Goal: Task Accomplishment & Management: Use online tool/utility

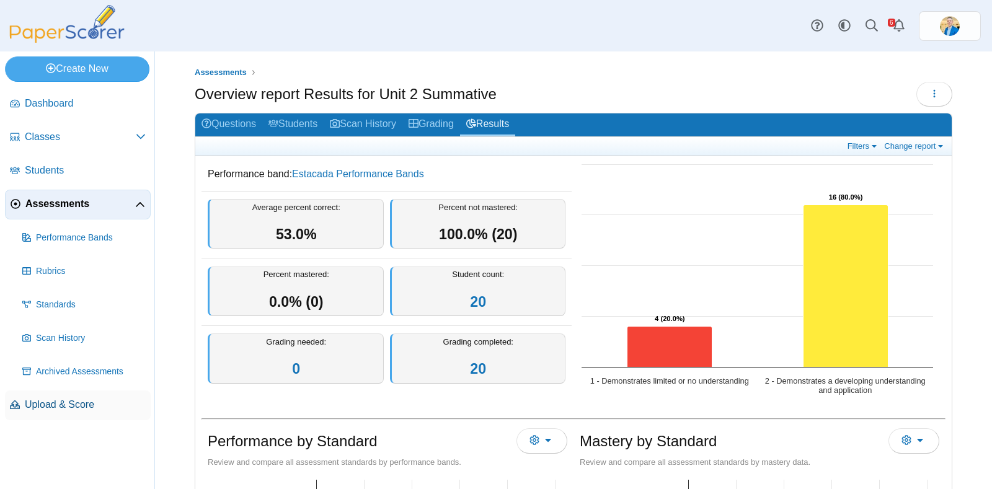
click at [65, 405] on span "Upload & Score" at bounding box center [85, 405] width 121 height 14
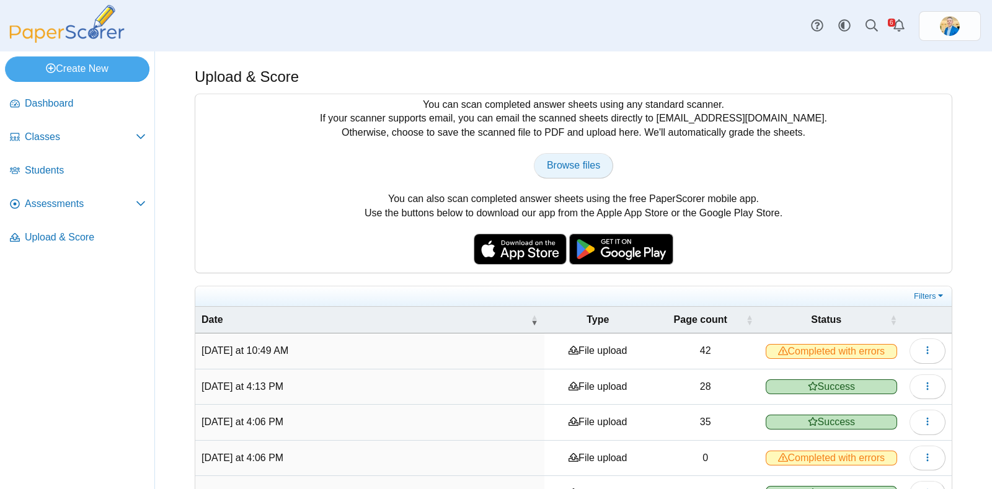
click at [579, 160] on span "Browse files" at bounding box center [573, 165] width 53 height 11
type input "**********"
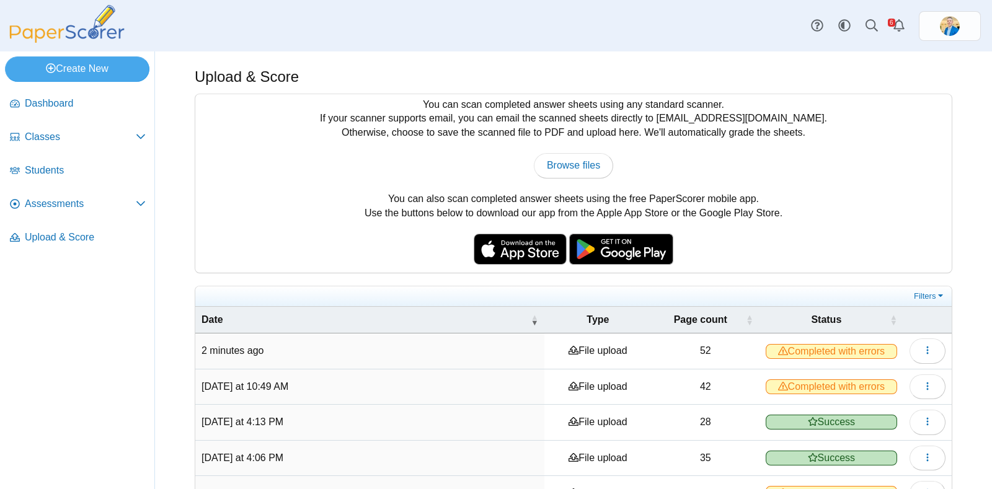
click at [797, 344] on span "Completed with errors" at bounding box center [831, 351] width 131 height 15
click at [800, 349] on span "Completed with errors" at bounding box center [831, 351] width 131 height 15
click at [915, 355] on button "button" at bounding box center [928, 351] width 36 height 25
click at [867, 376] on link "View scanned pages" at bounding box center [859, 377] width 149 height 19
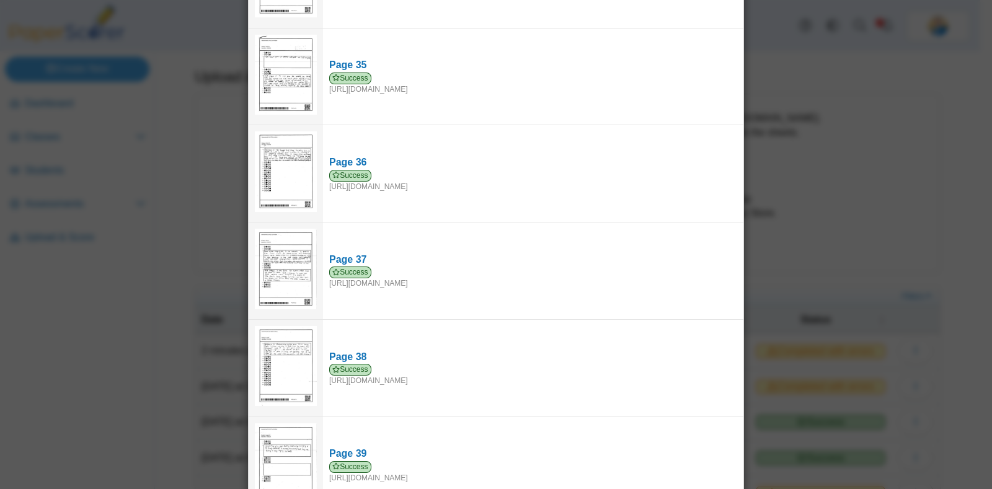
scroll to position [3655, 0]
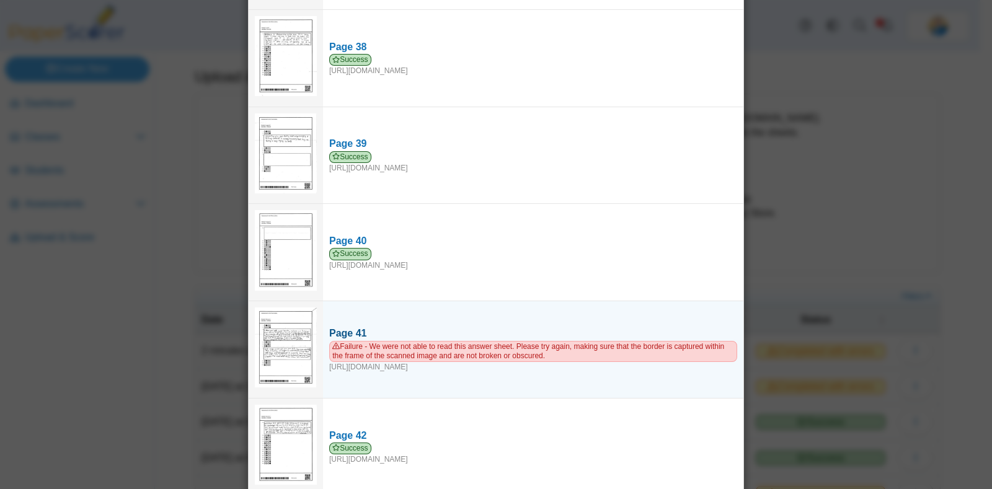
click at [425, 341] on span "Failure - We were not able to read this answer sheet. Please try again, making …" at bounding box center [533, 351] width 408 height 21
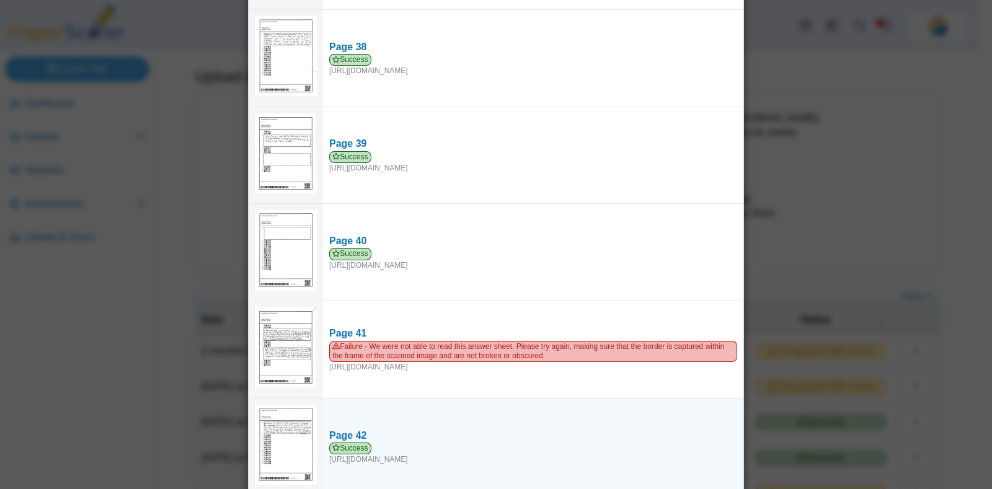
click at [450, 399] on td "Page 42 Success https://forms.paperscorer.com/scans/10/5664/238932/3177082_SEPT…" at bounding box center [533, 447] width 421 height 97
click at [344, 443] on span "Success" at bounding box center [350, 449] width 42 height 12
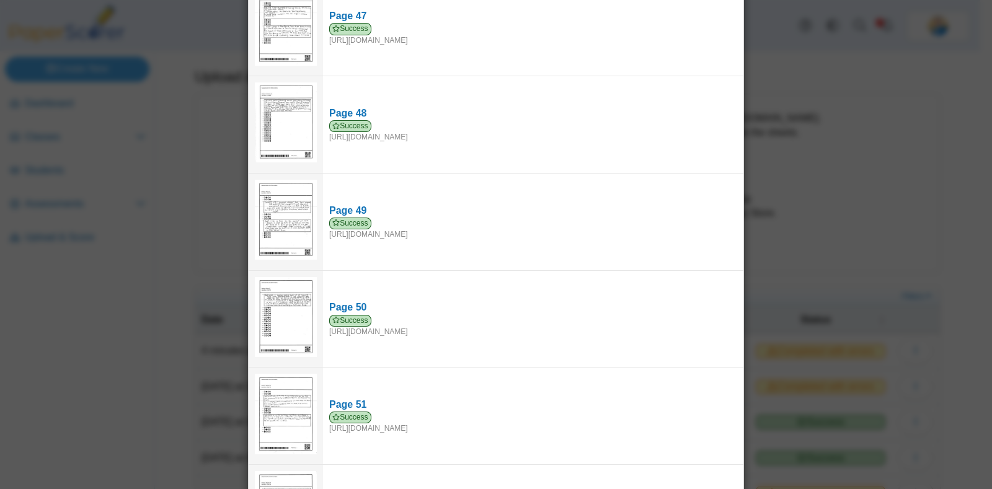
scroll to position [4586, 0]
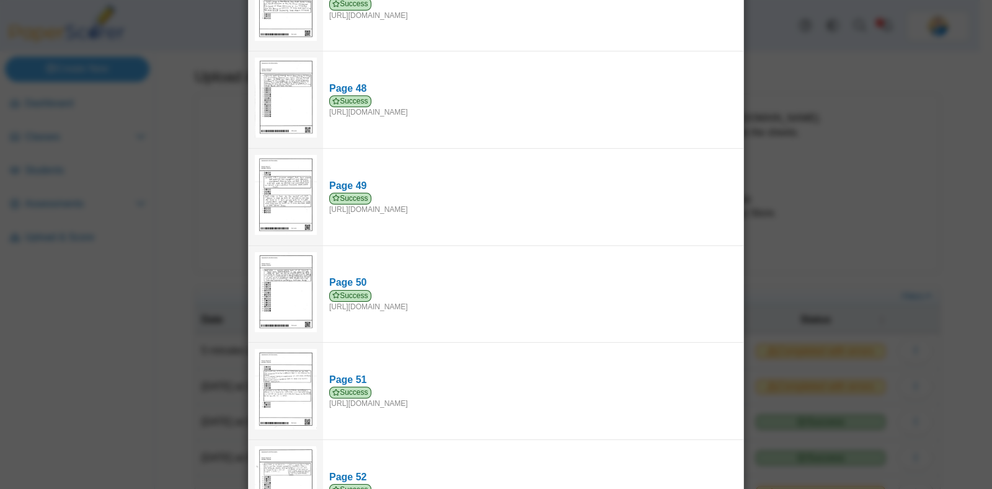
click at [928, 112] on div "Viewing upload details Scan results: 51 Successful scans | 1 Failed scans Page …" at bounding box center [496, 244] width 992 height 489
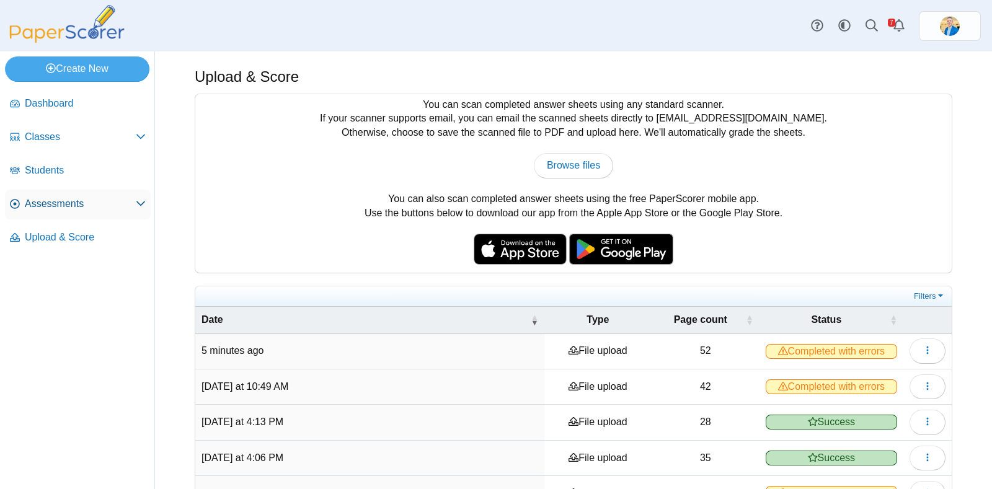
click at [47, 198] on span "Assessments" at bounding box center [80, 204] width 111 height 14
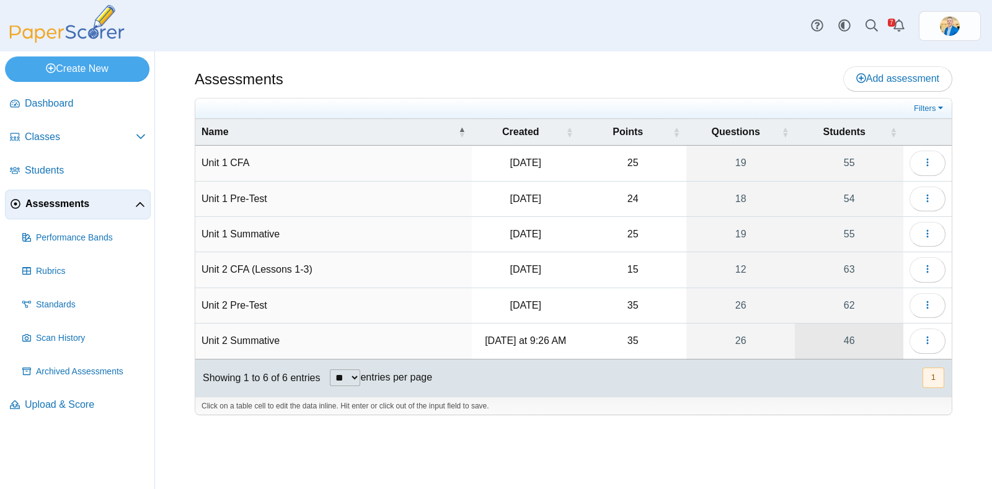
click at [853, 341] on link "46" at bounding box center [849, 341] width 109 height 35
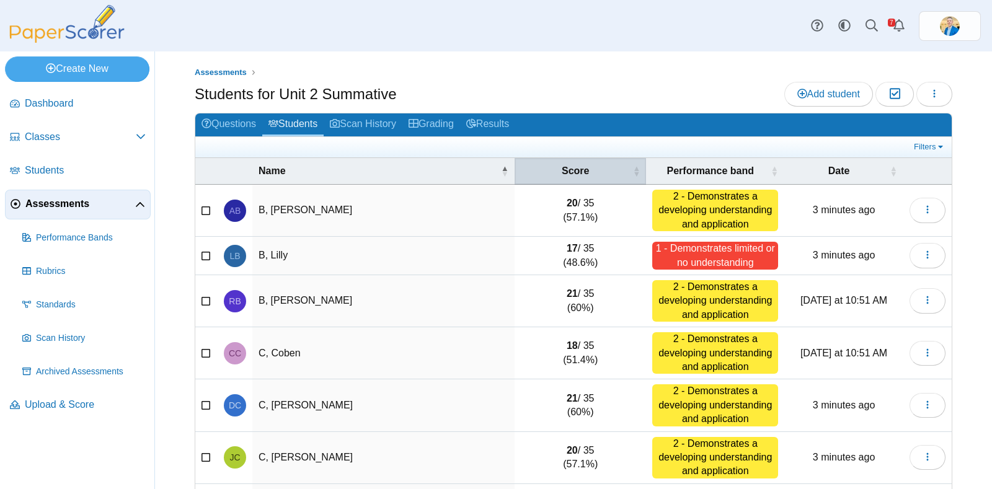
click at [586, 173] on span "Score" at bounding box center [575, 171] width 109 height 14
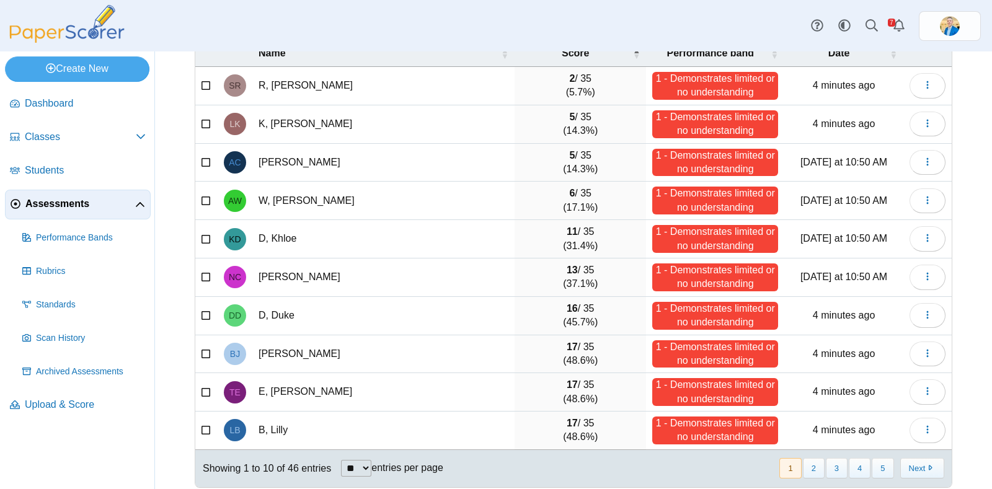
scroll to position [125, 0]
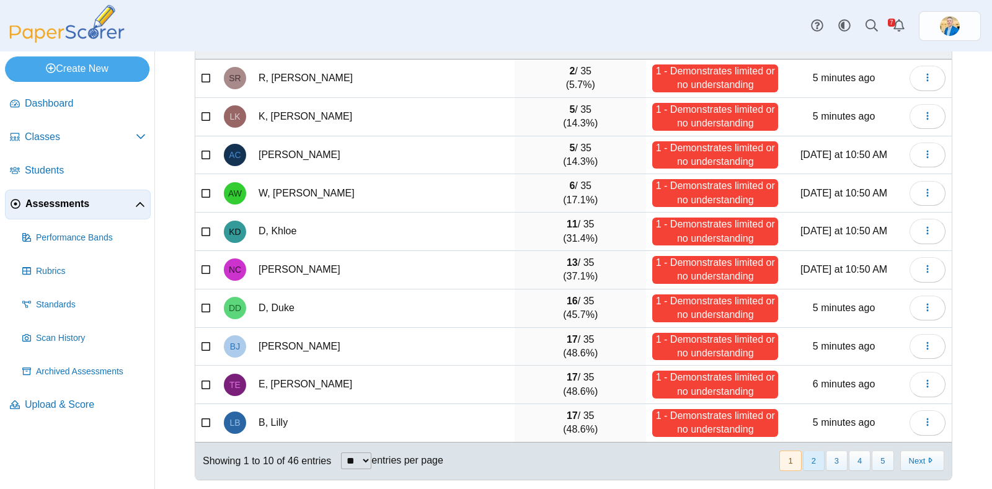
click at [803, 452] on button "2" at bounding box center [814, 461] width 22 height 20
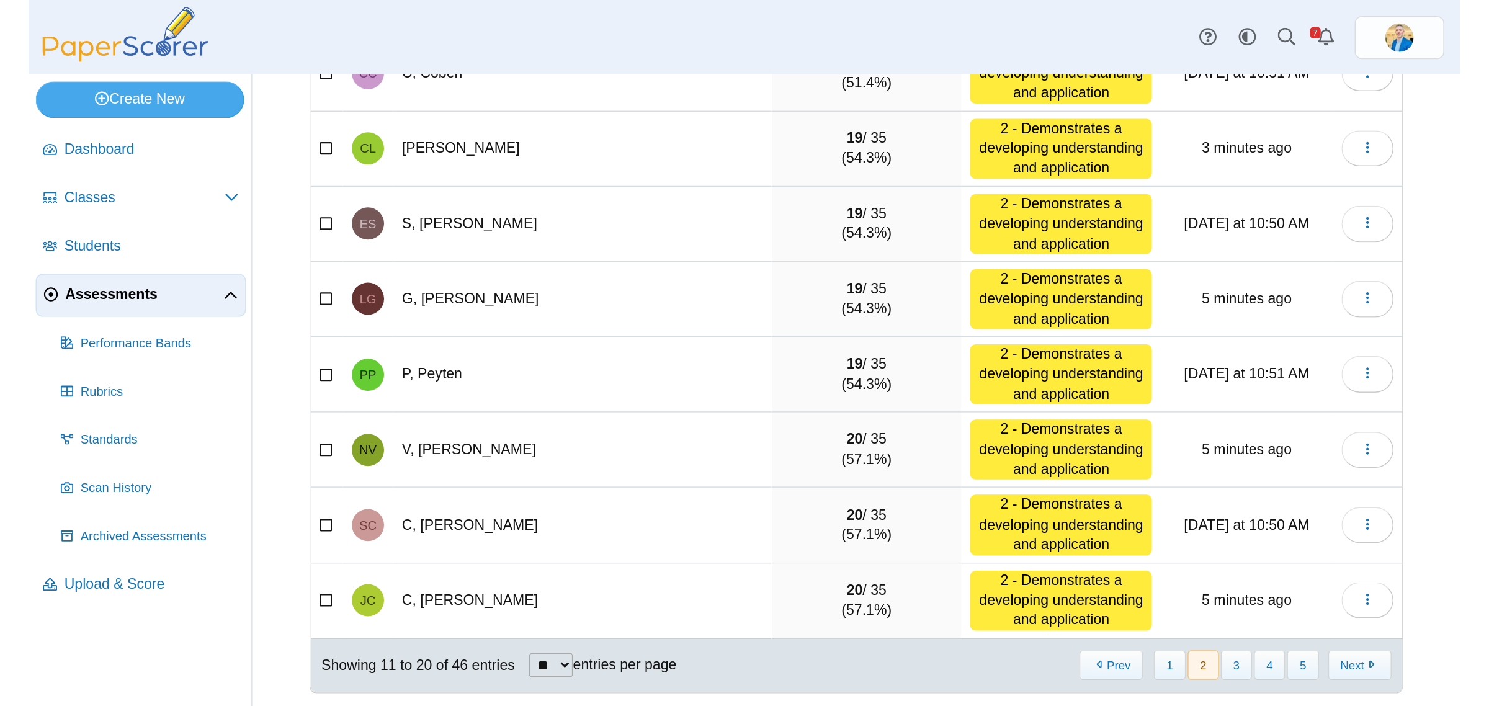
scroll to position [0, 0]
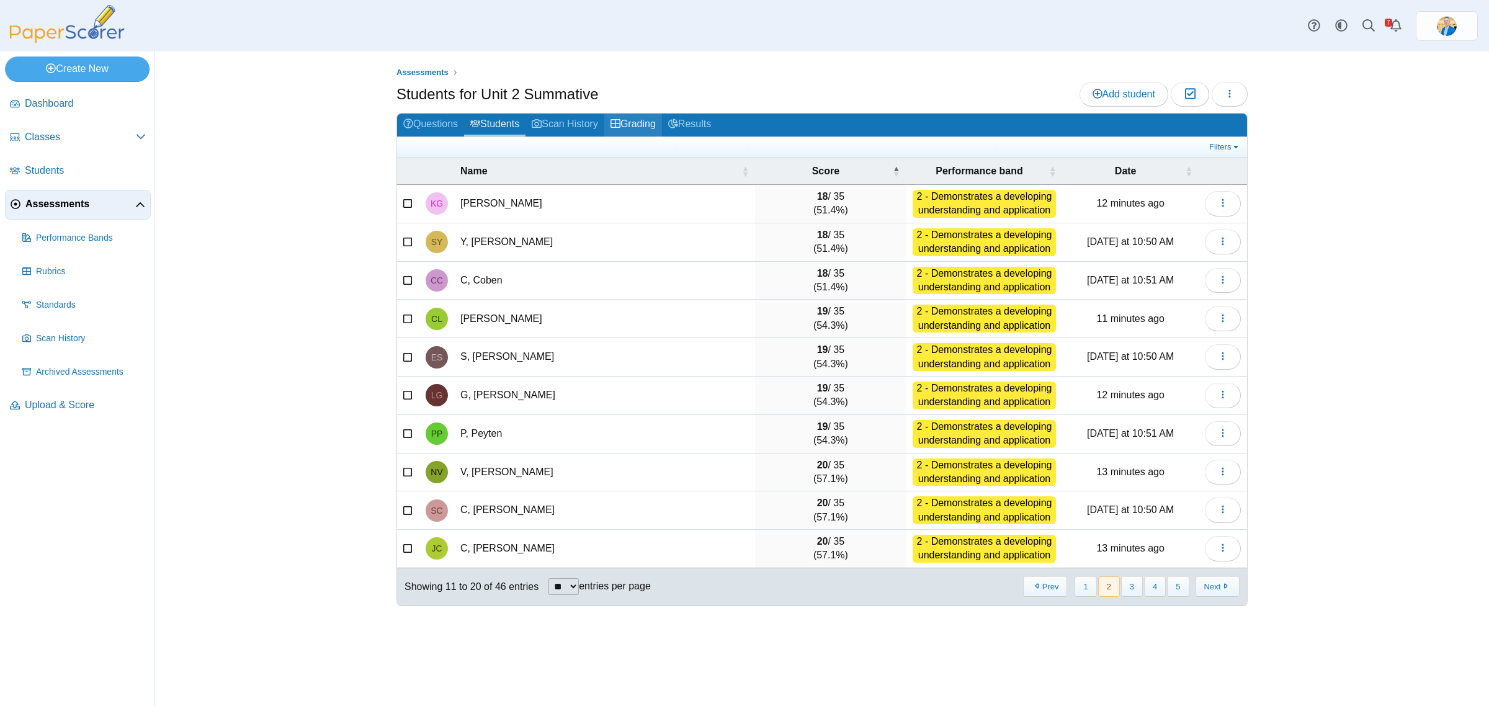
click at [644, 125] on link "Grading" at bounding box center [633, 125] width 58 height 23
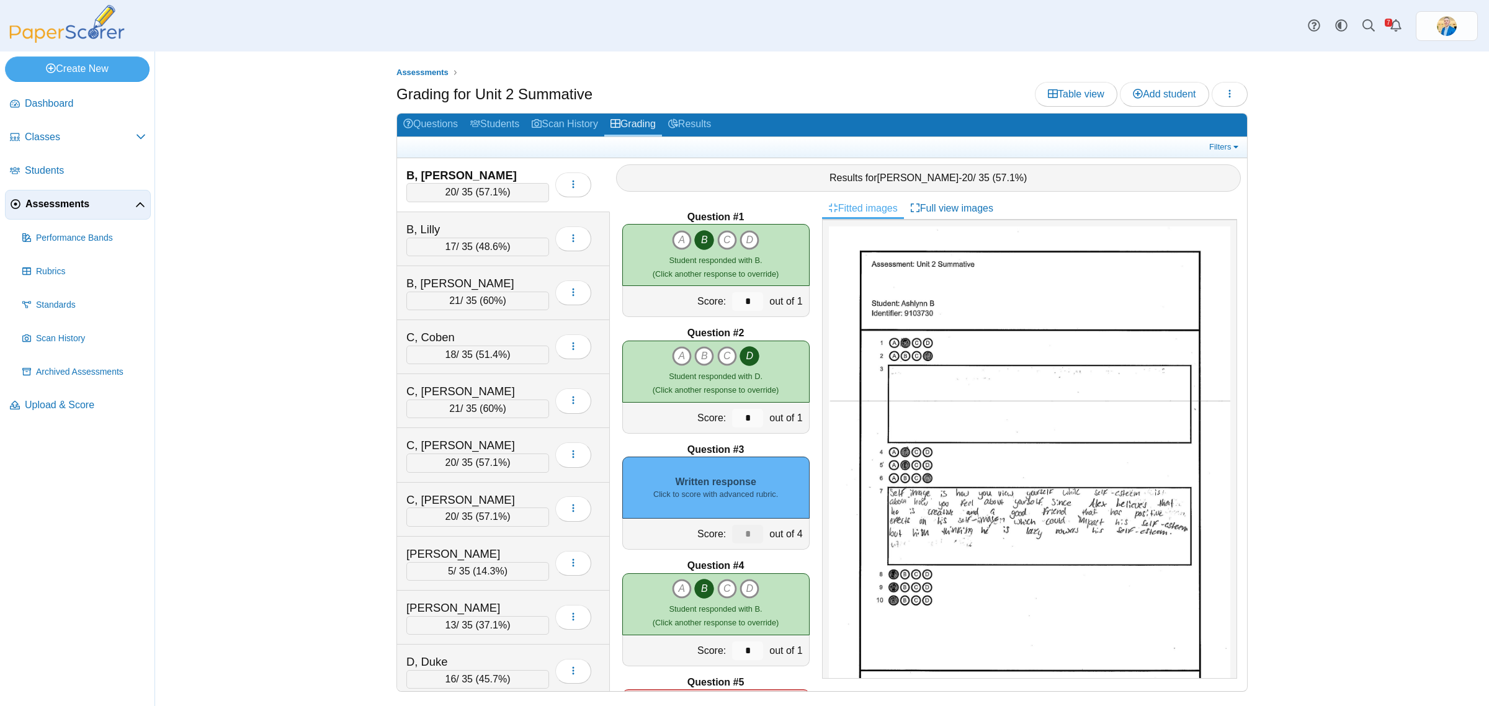
click at [693, 122] on link "Results" at bounding box center [689, 125] width 55 height 23
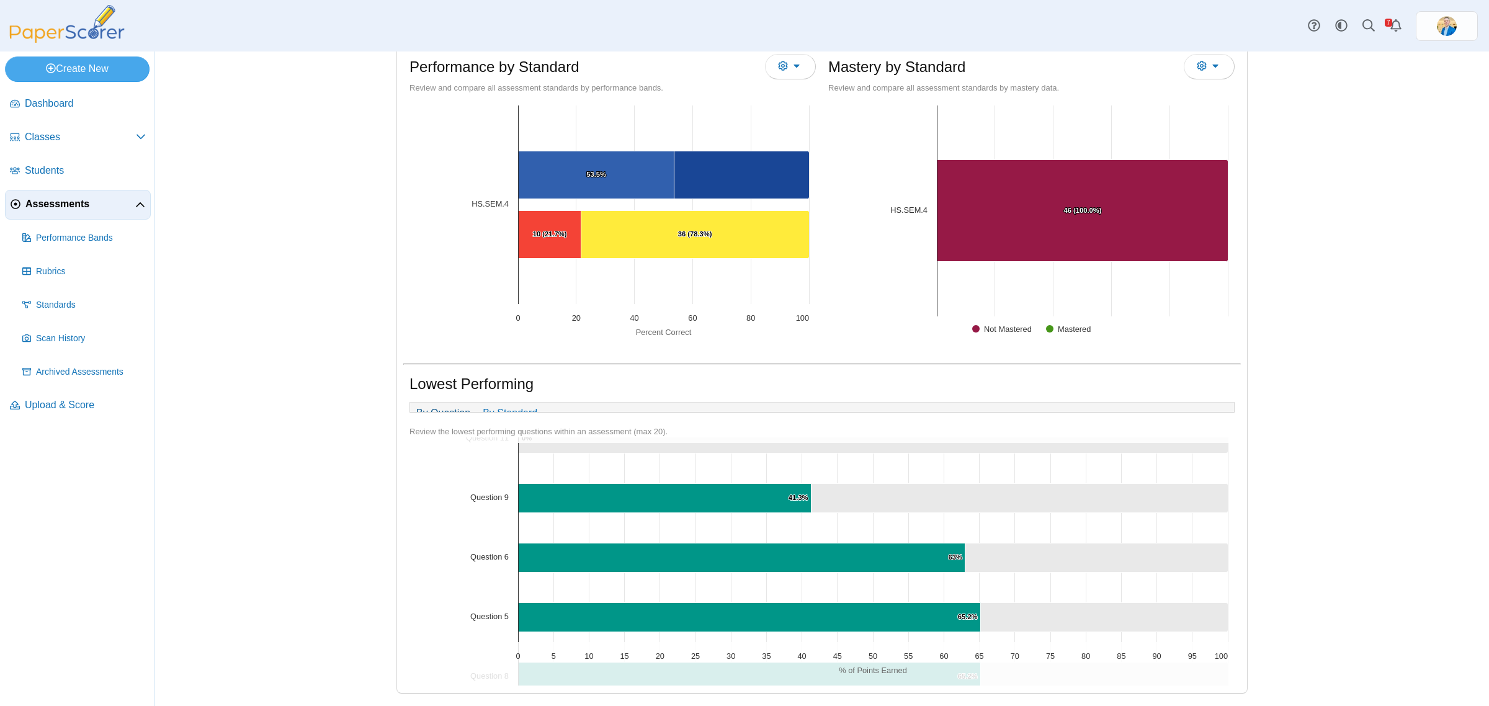
scroll to position [155, 0]
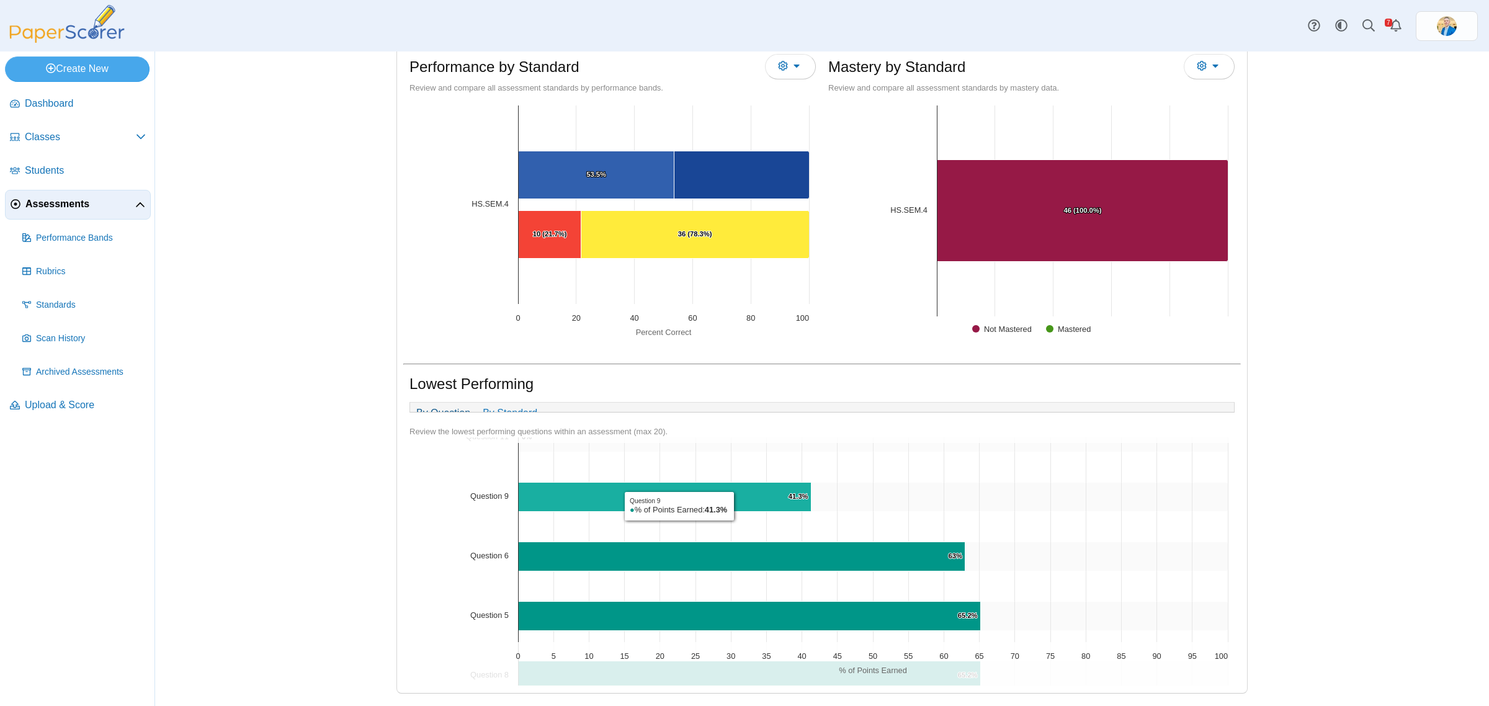
click at [732, 507] on icon "Question 9, 41.3%. % of Points Earned." at bounding box center [665, 497] width 293 height 29
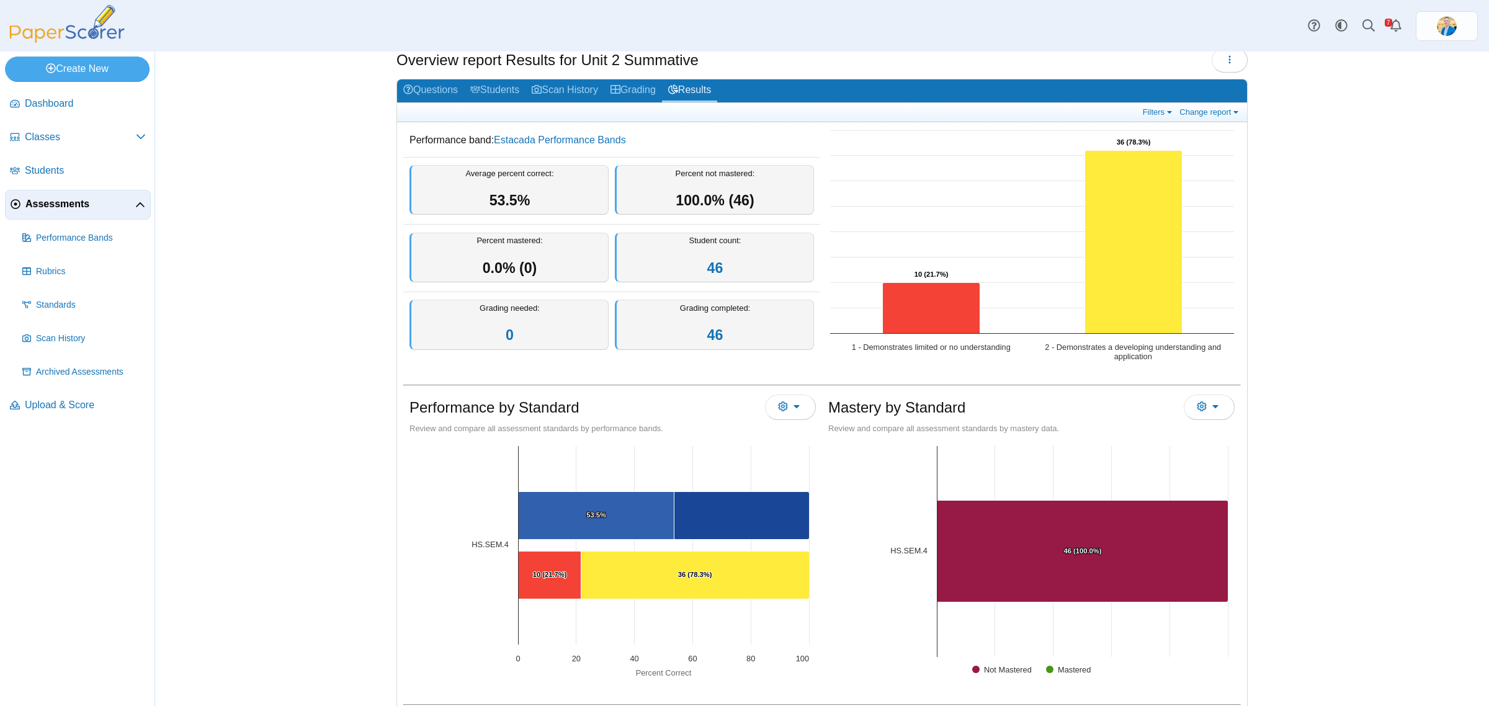
scroll to position [0, 0]
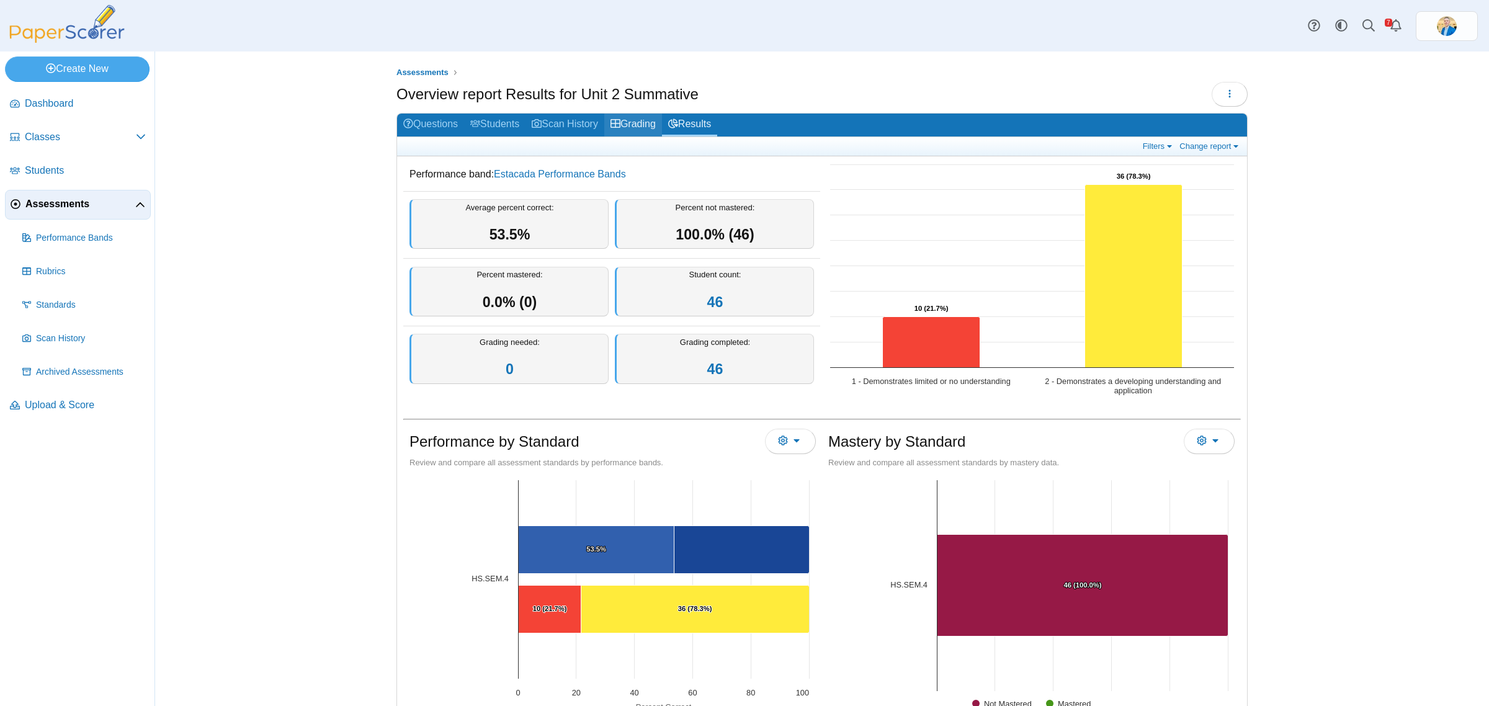
click at [628, 118] on link "Grading" at bounding box center [633, 125] width 58 height 23
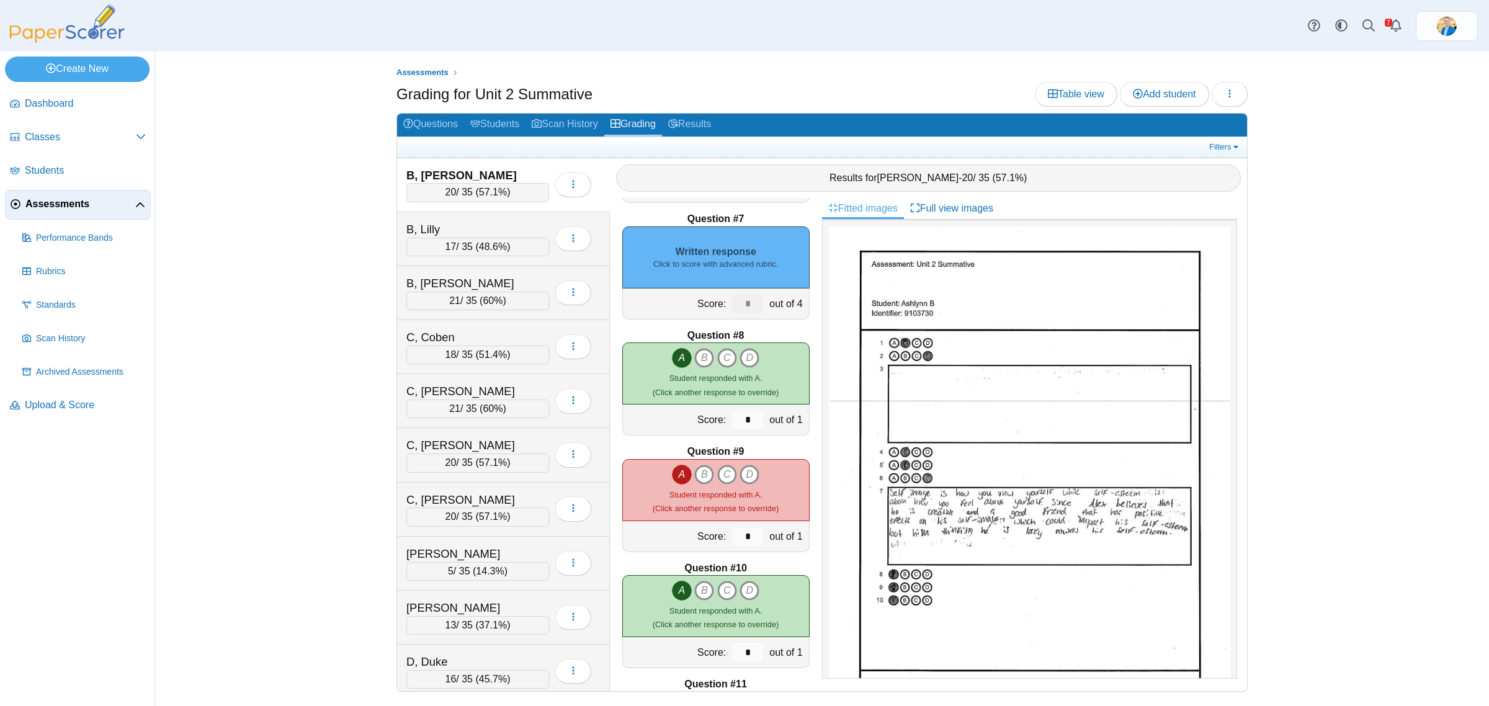
scroll to position [698, 0]
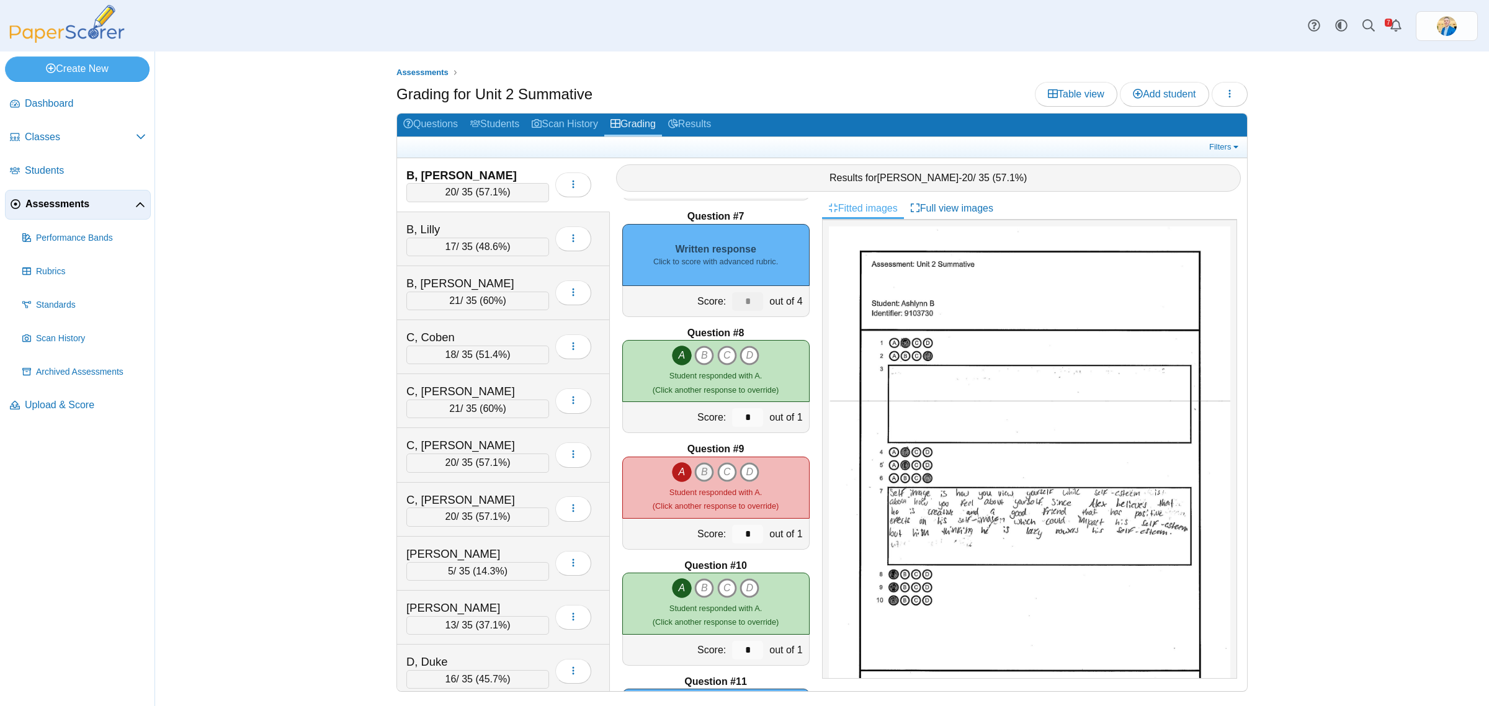
click at [698, 475] on icon "B" at bounding box center [704, 472] width 20 height 20
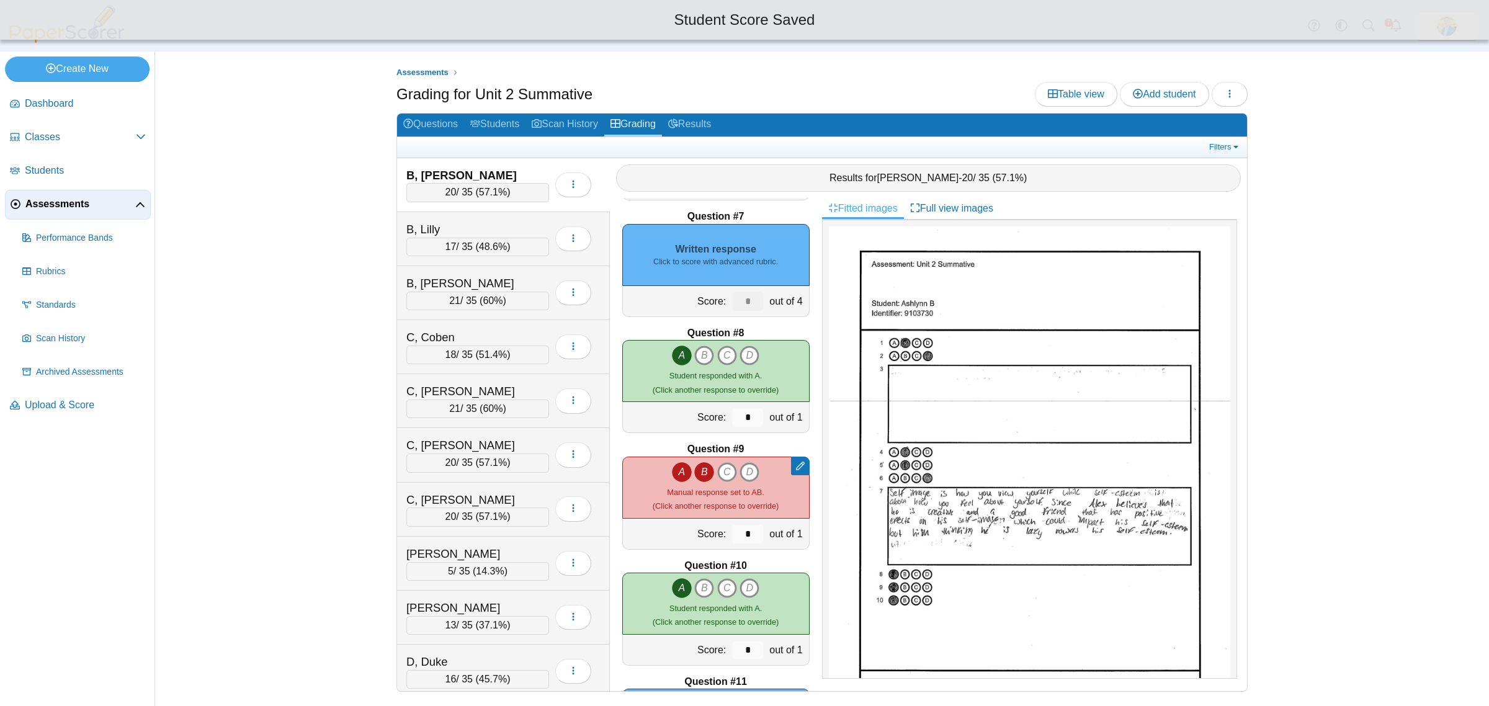
click at [672, 473] on icon "A" at bounding box center [682, 472] width 20 height 20
type input "*"
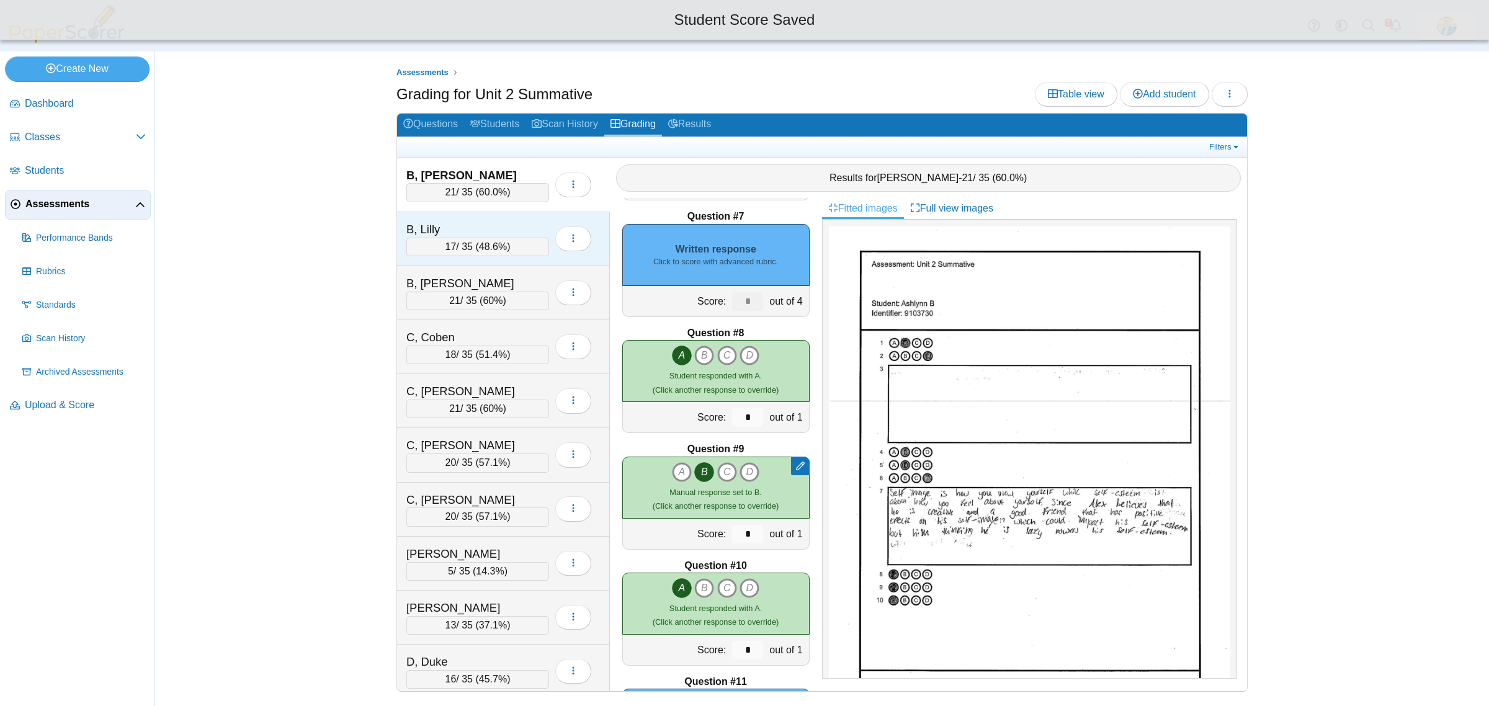
click at [502, 228] on div "B, Lilly" at bounding box center [468, 229] width 124 height 16
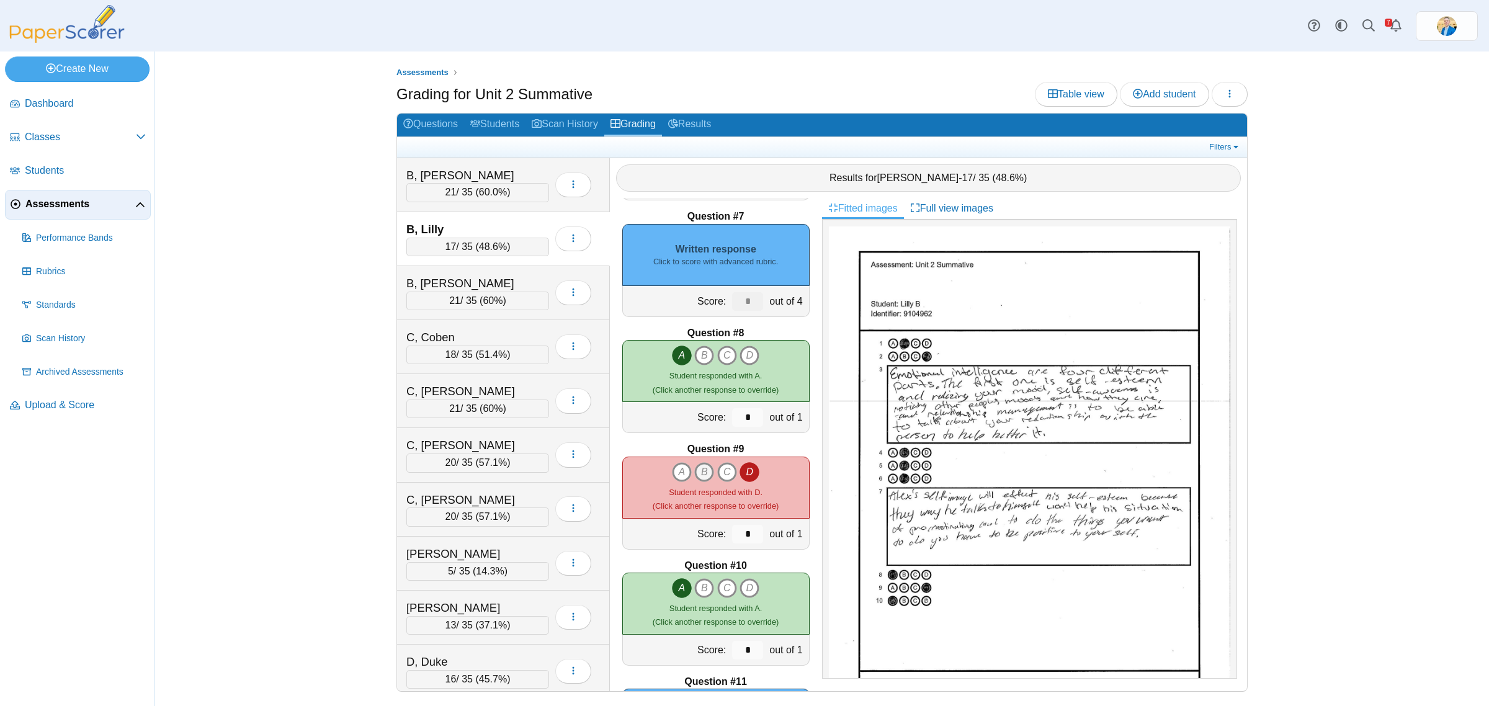
click at [696, 478] on icon "B" at bounding box center [704, 472] width 20 height 20
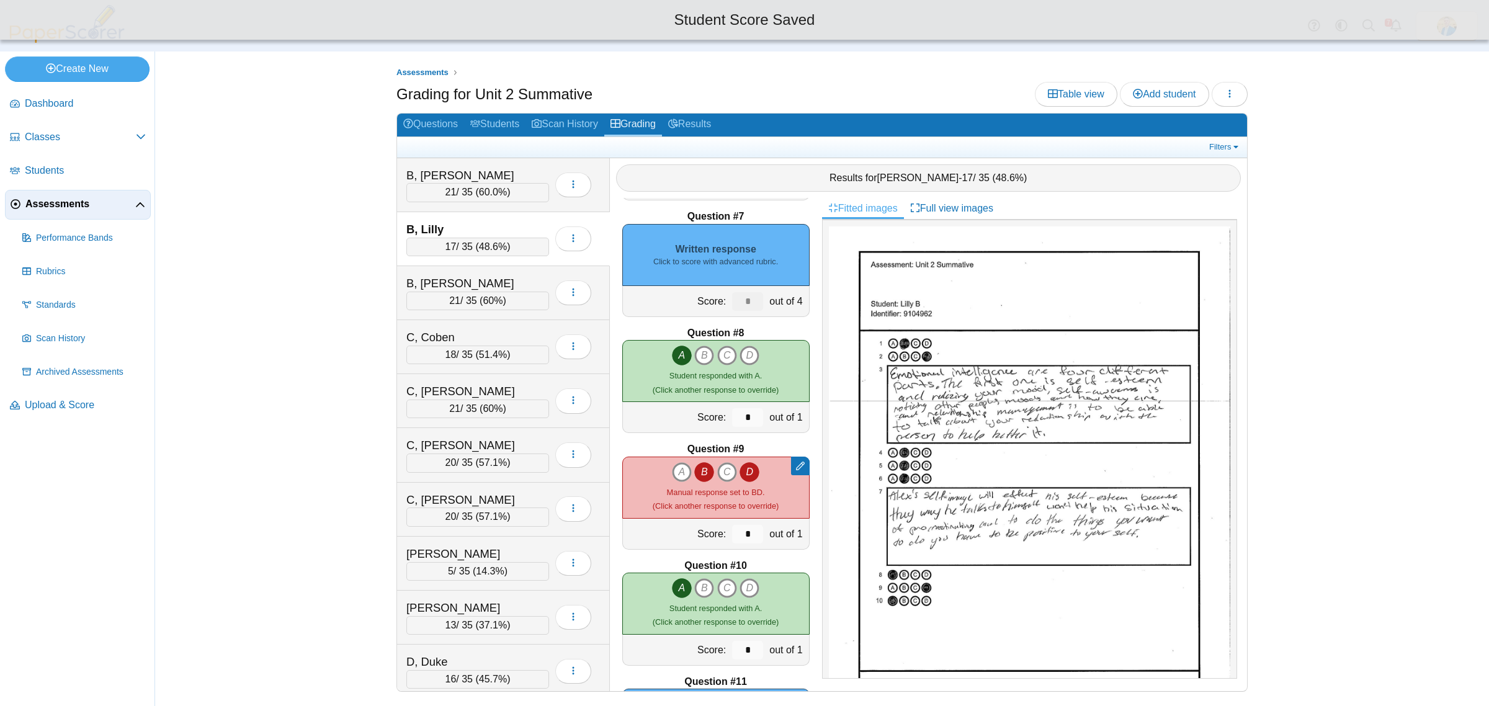
click at [748, 468] on icon "D" at bounding box center [749, 472] width 20 height 20
type input "*"
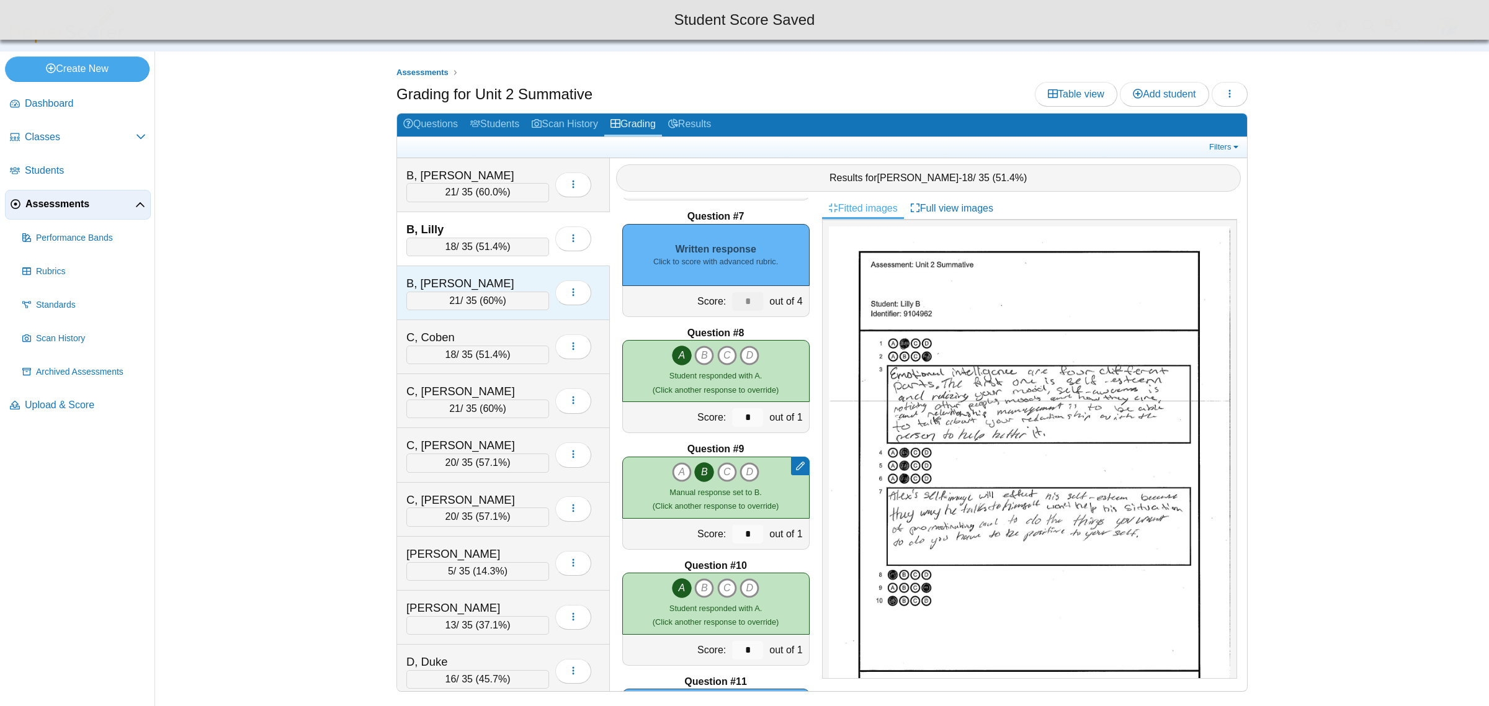
click at [488, 286] on div "B, [PERSON_NAME]" at bounding box center [468, 283] width 124 height 16
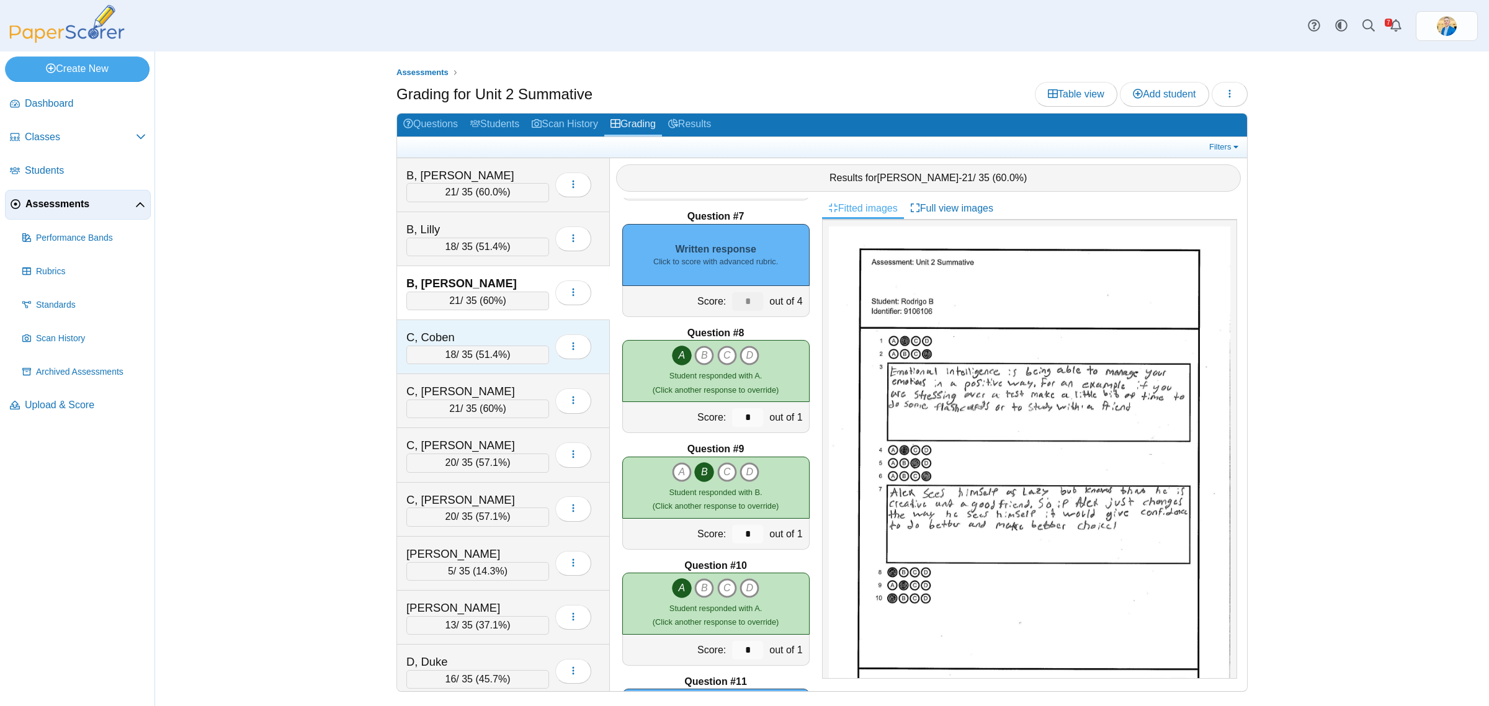
click at [486, 339] on div "C, Coben" at bounding box center [468, 337] width 124 height 16
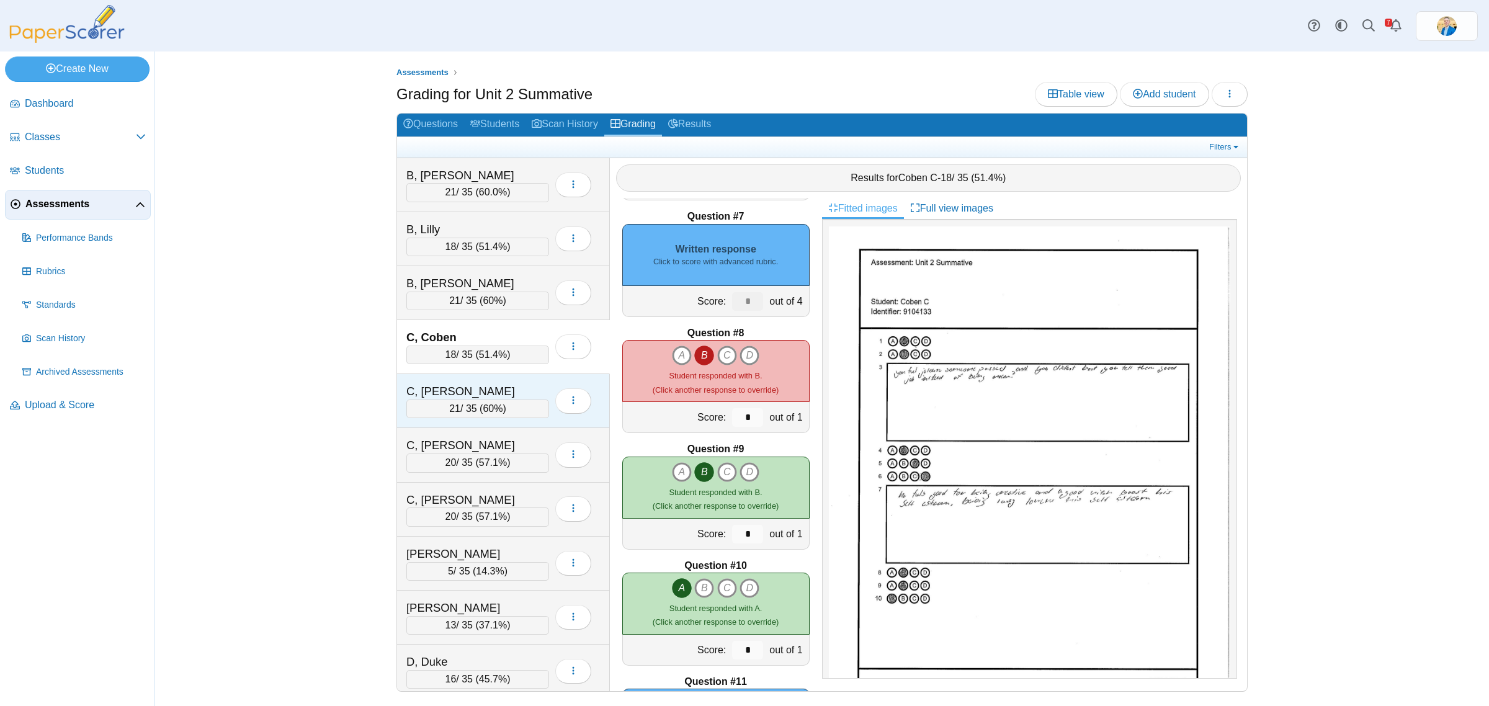
click at [503, 383] on div "C, Dane 21 / 35 ( 60% ) Loading…" at bounding box center [503, 401] width 213 height 54
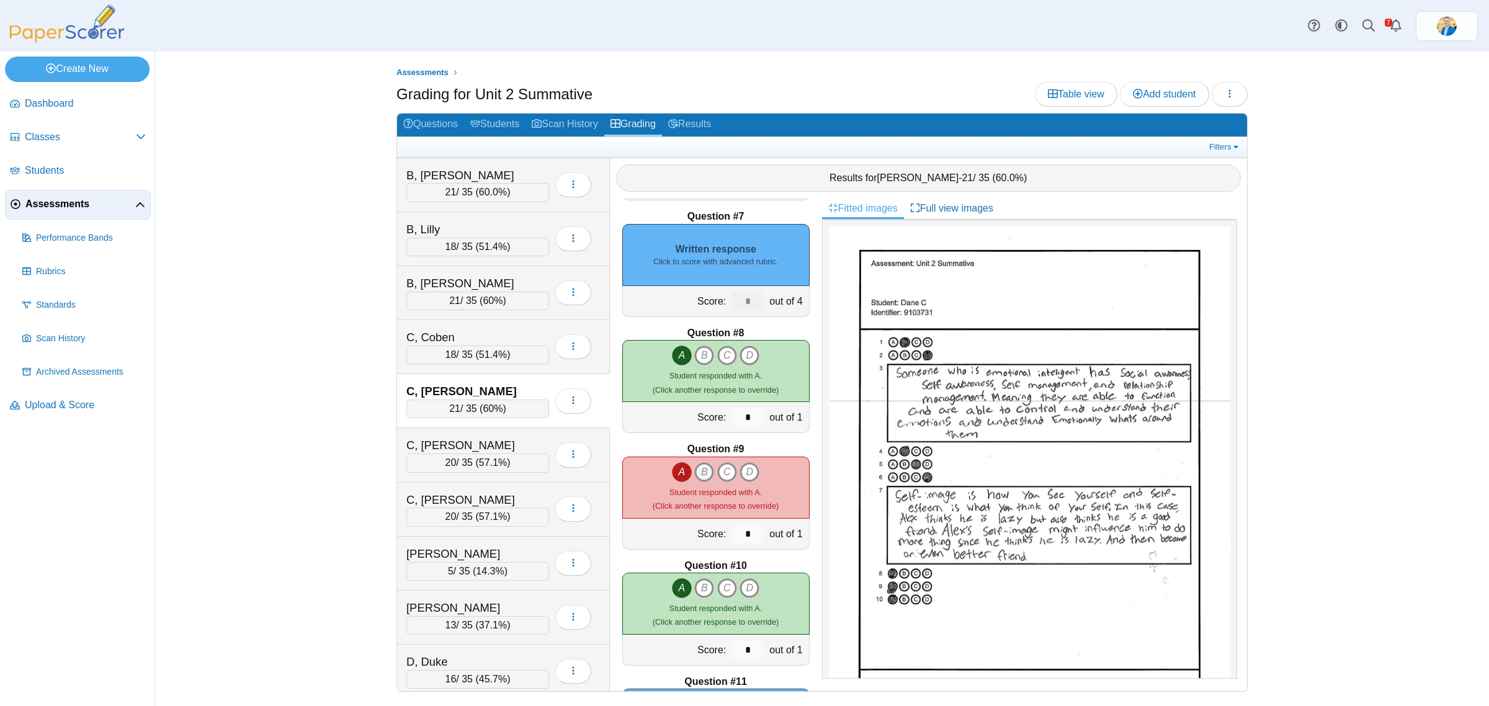
click at [699, 470] on icon "B" at bounding box center [704, 472] width 20 height 20
click at [672, 470] on icon "A" at bounding box center [682, 472] width 20 height 20
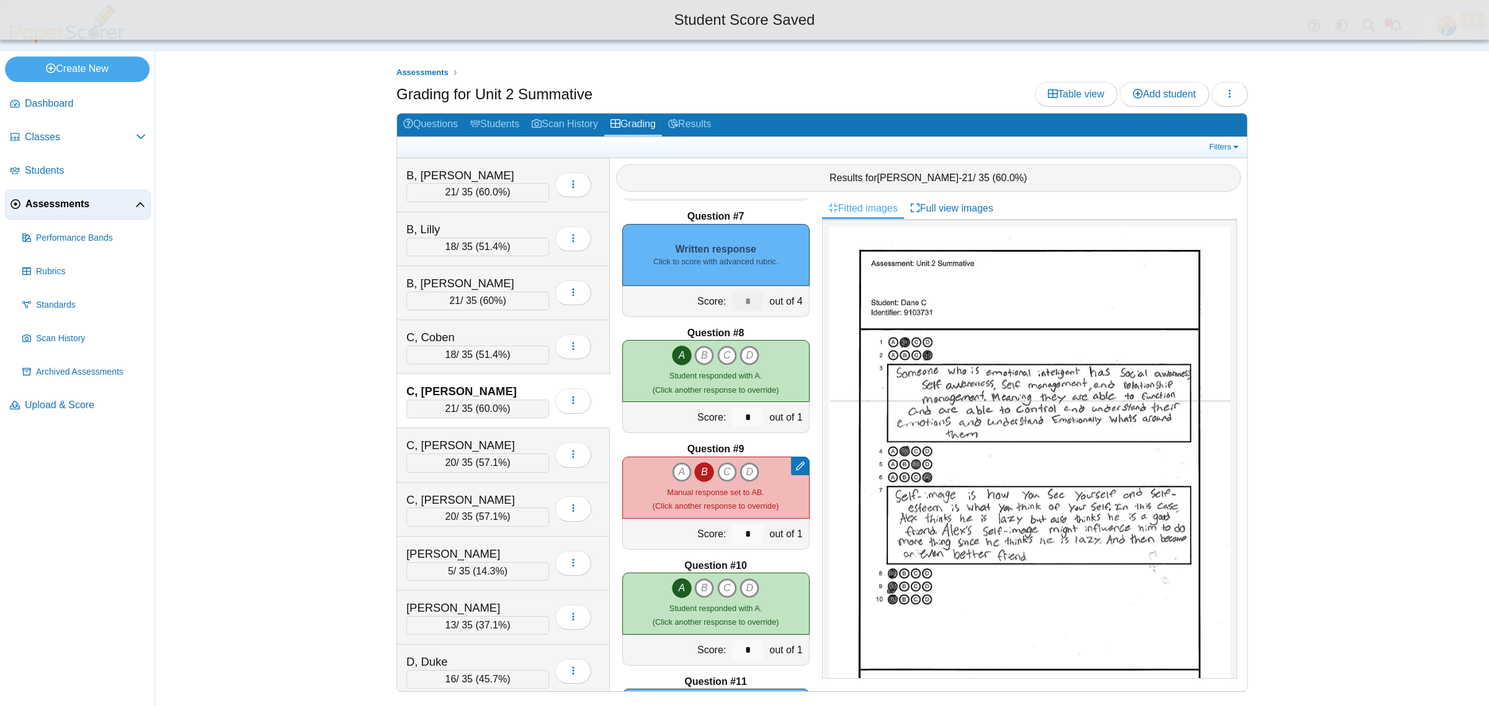
type input "*"
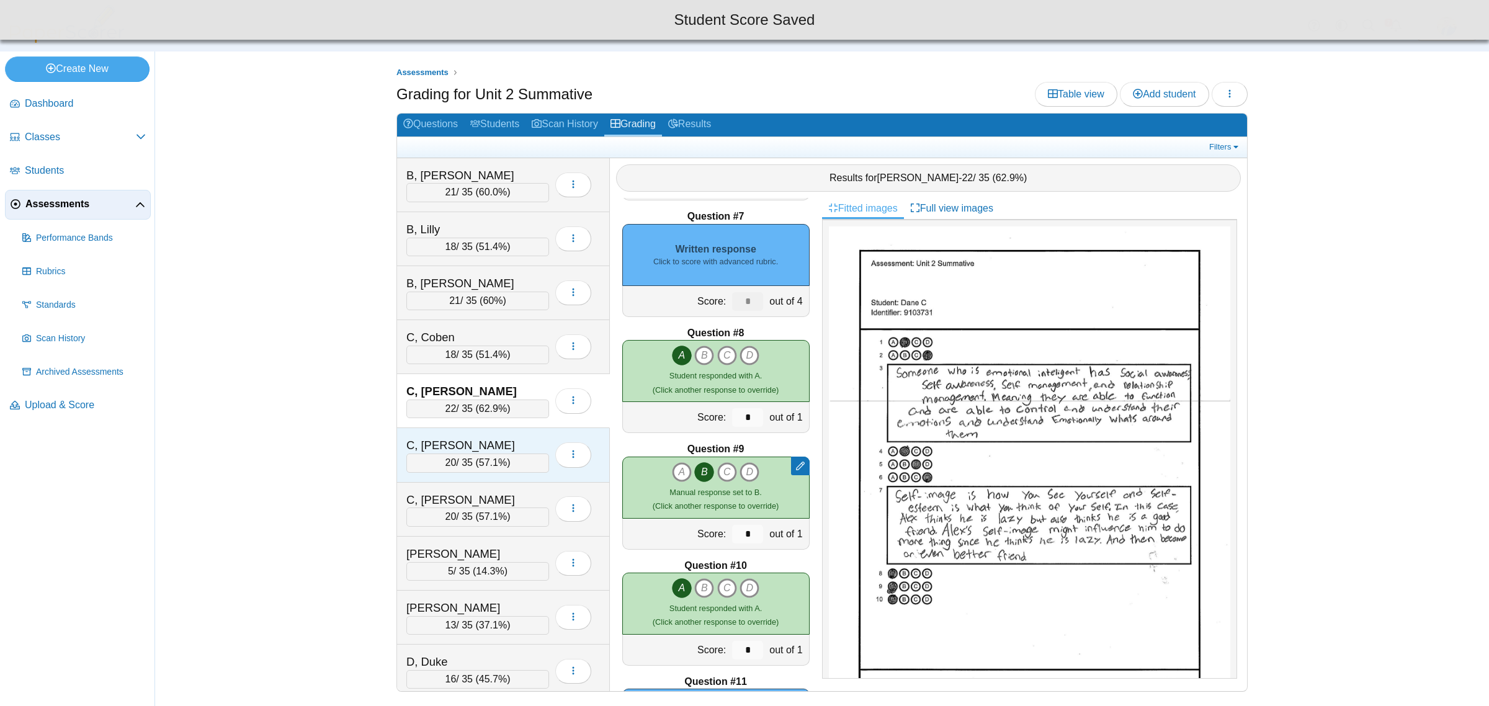
click at [476, 442] on div "C, Jasmine" at bounding box center [468, 445] width 124 height 16
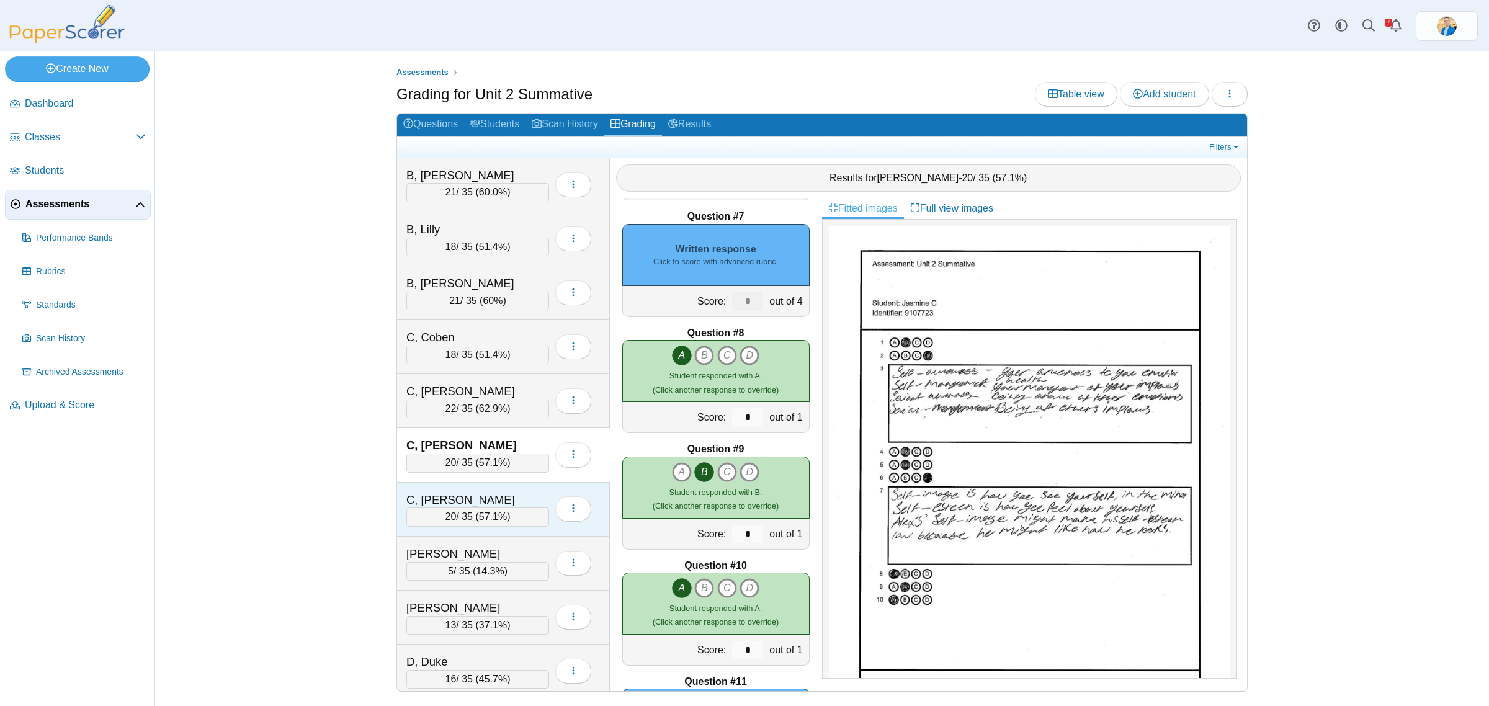
click at [507, 494] on div "C, Shanley" at bounding box center [468, 500] width 124 height 16
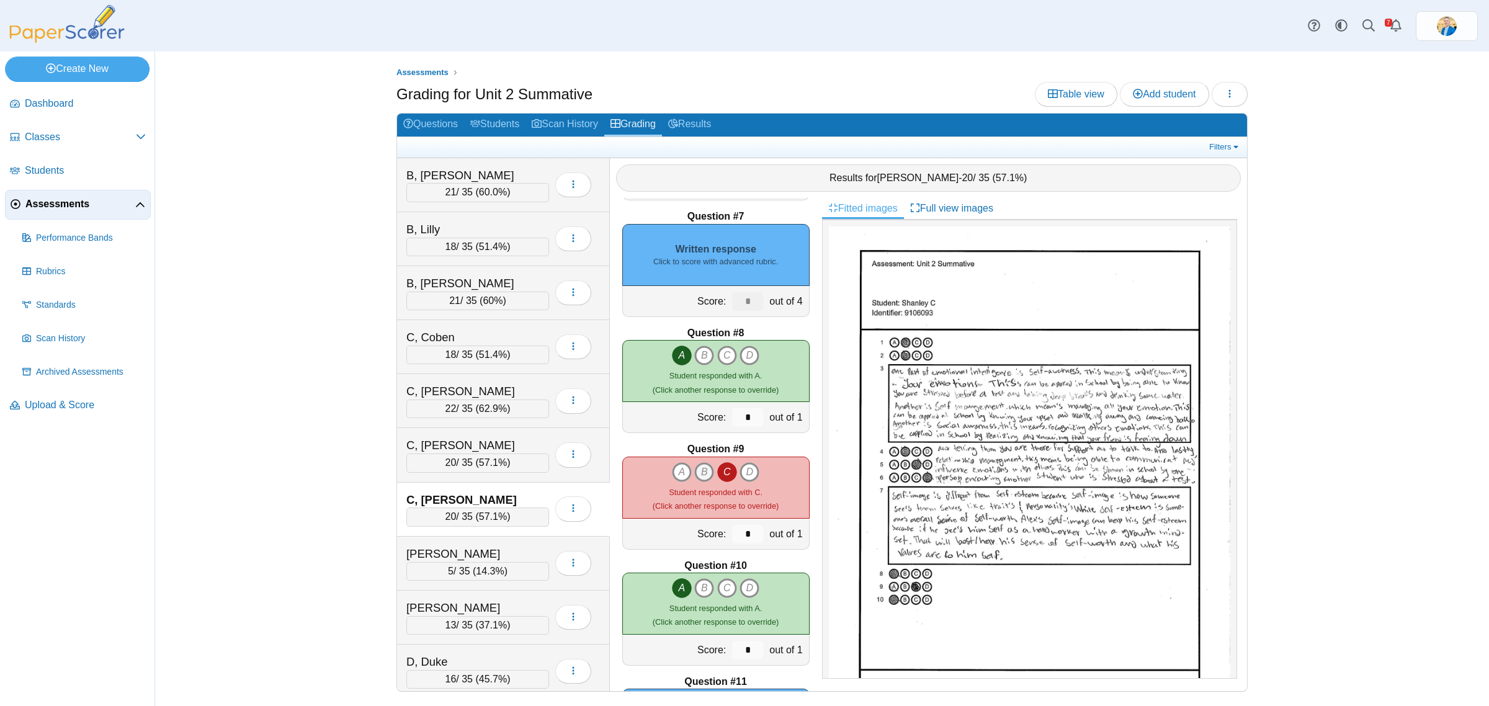
click at [694, 475] on icon "B" at bounding box center [704, 472] width 20 height 20
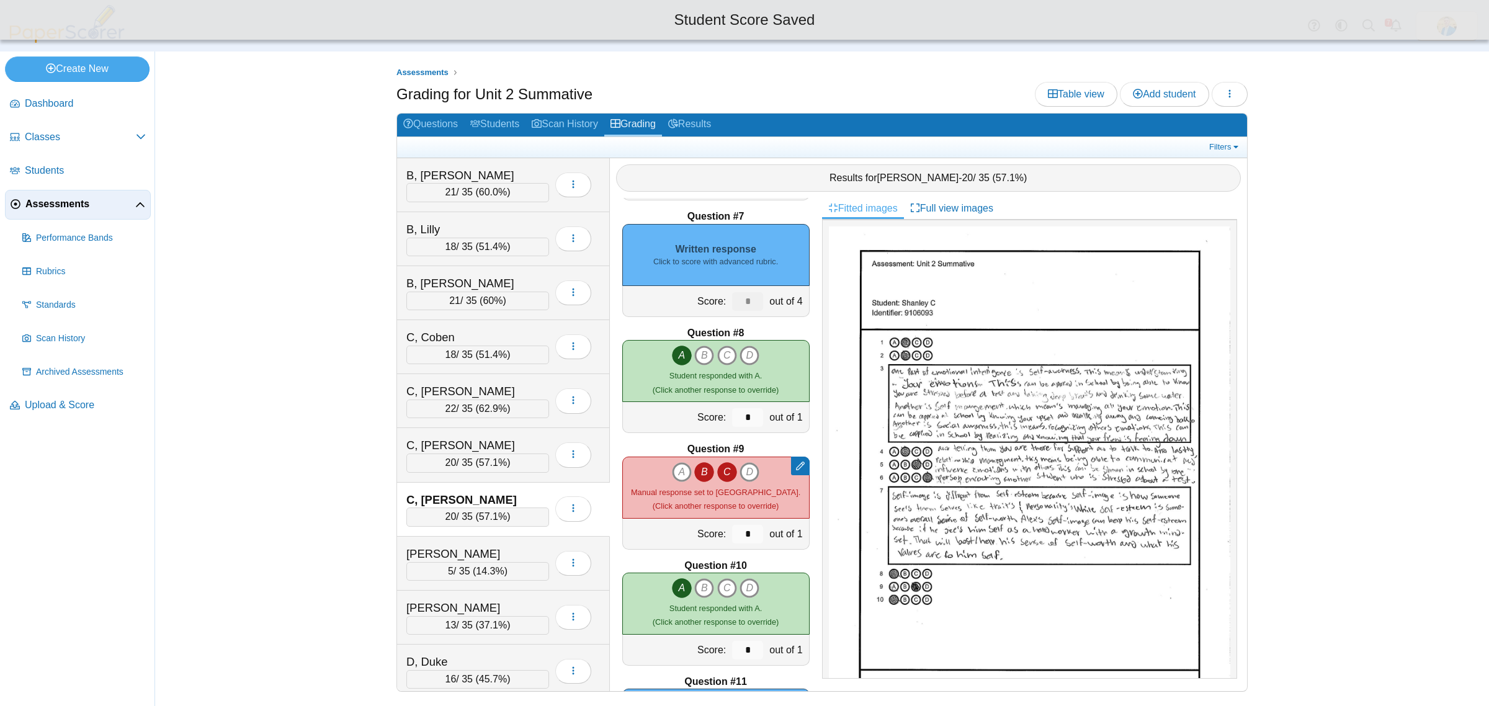
click at [724, 474] on icon "C" at bounding box center [727, 472] width 20 height 20
type input "*"
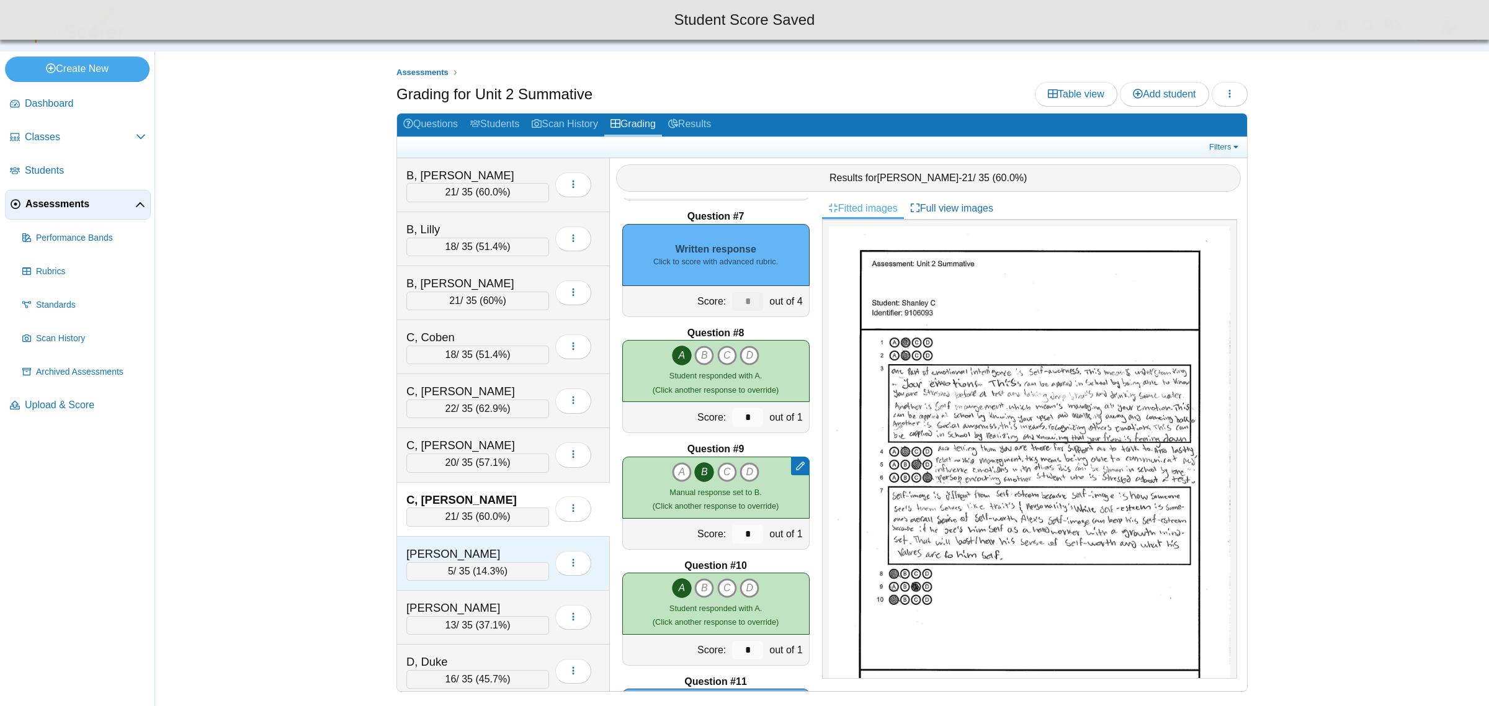
click at [529, 550] on div "Contreras, Aubree" at bounding box center [468, 554] width 124 height 16
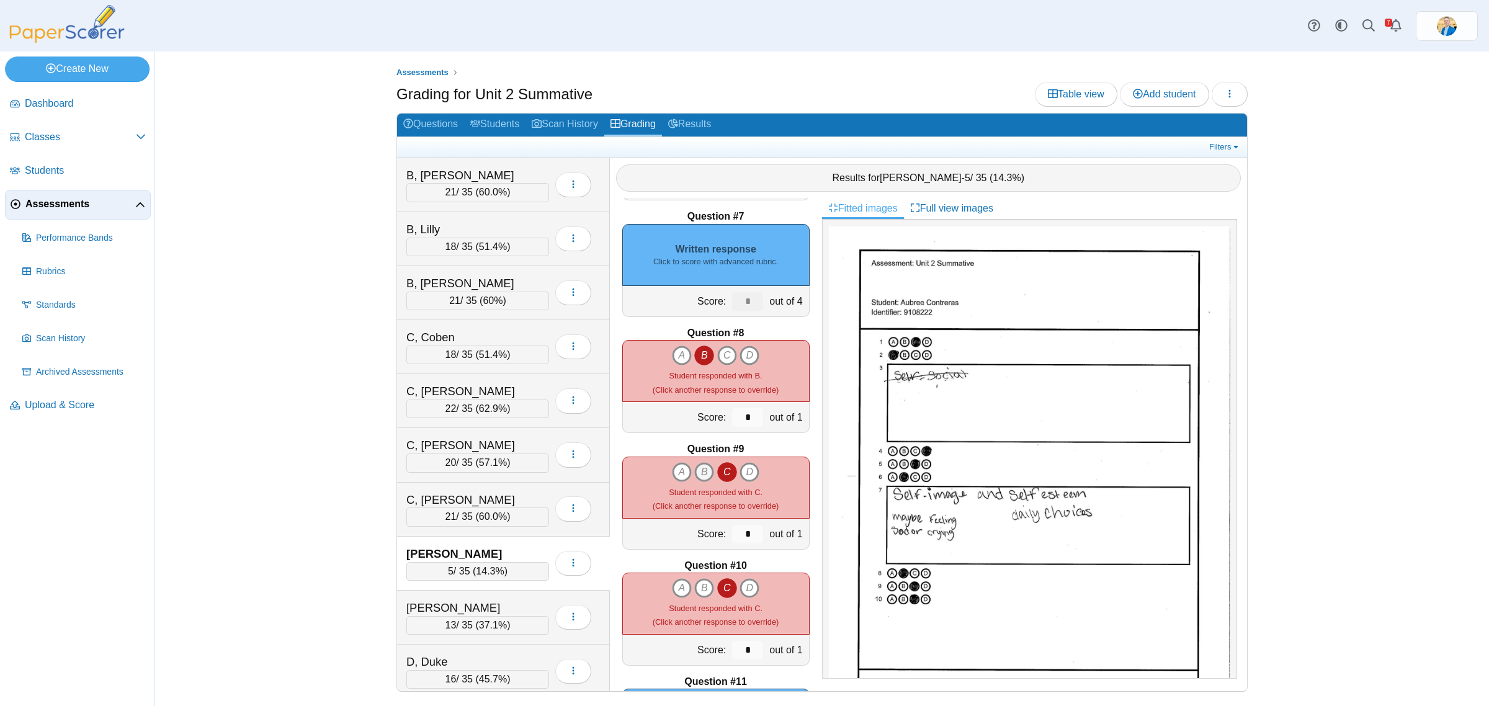
click at [697, 471] on icon "B" at bounding box center [704, 472] width 20 height 20
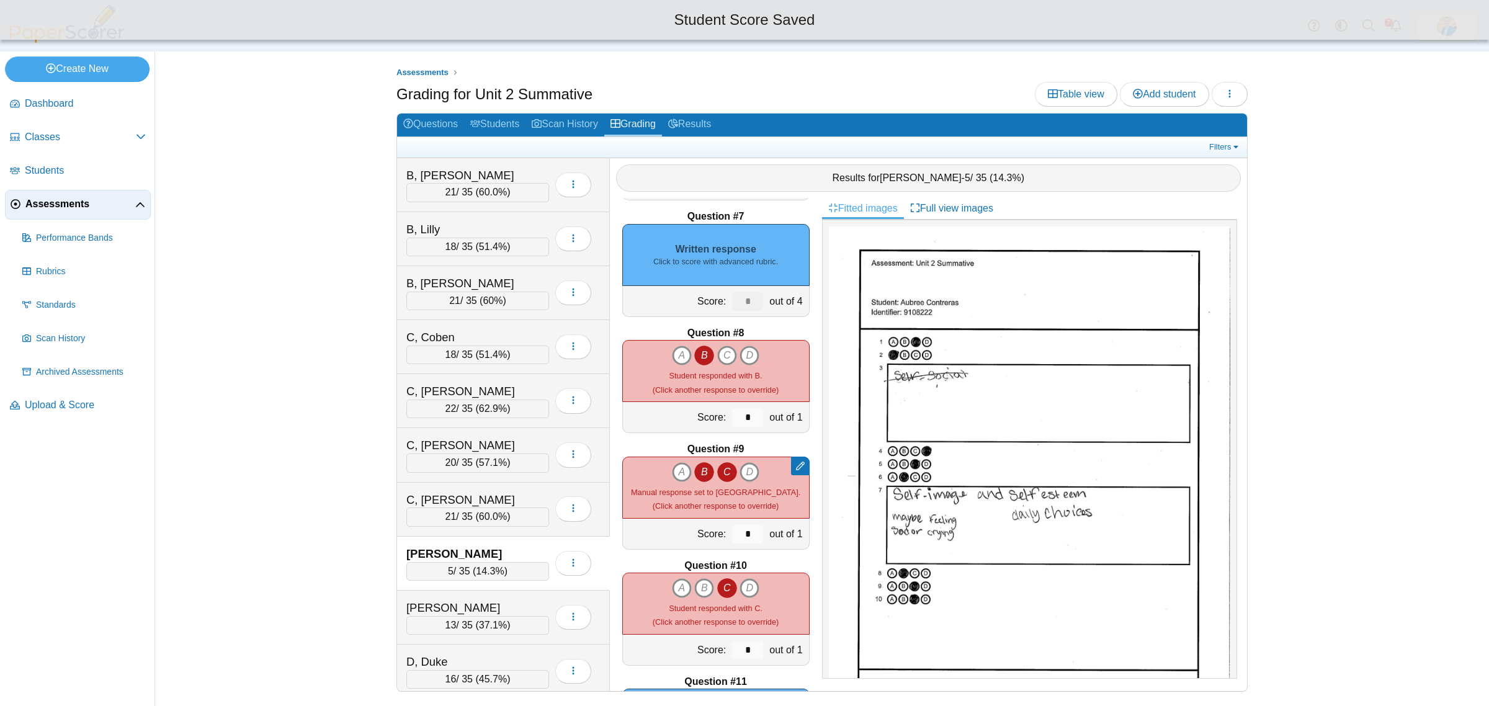
click at [721, 478] on icon "C" at bounding box center [727, 472] width 20 height 20
type input "*"
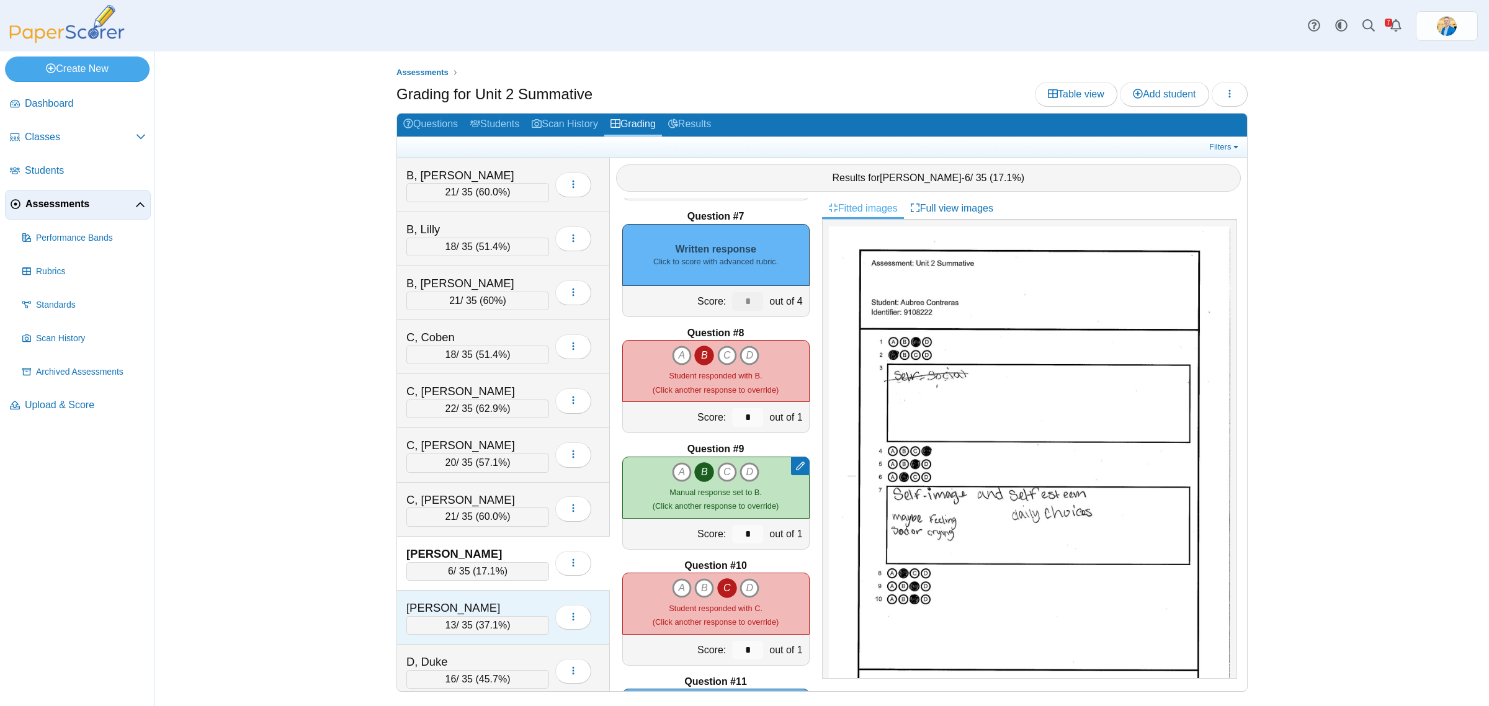
click at [476, 602] on div "Contreras, Nevaeh 13 / 35 ( 37.1% ) Loading…" at bounding box center [503, 617] width 213 height 54
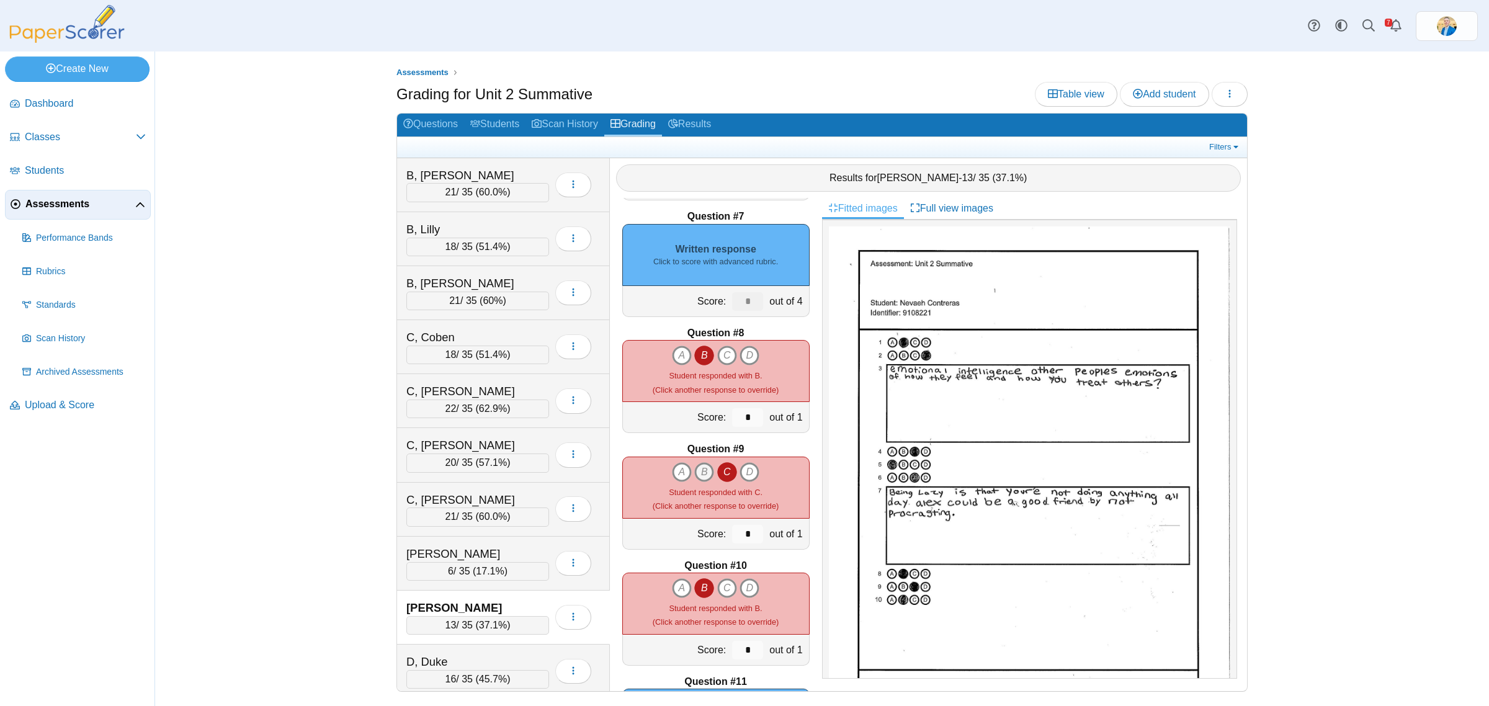
click at [696, 470] on icon "B" at bounding box center [704, 472] width 20 height 20
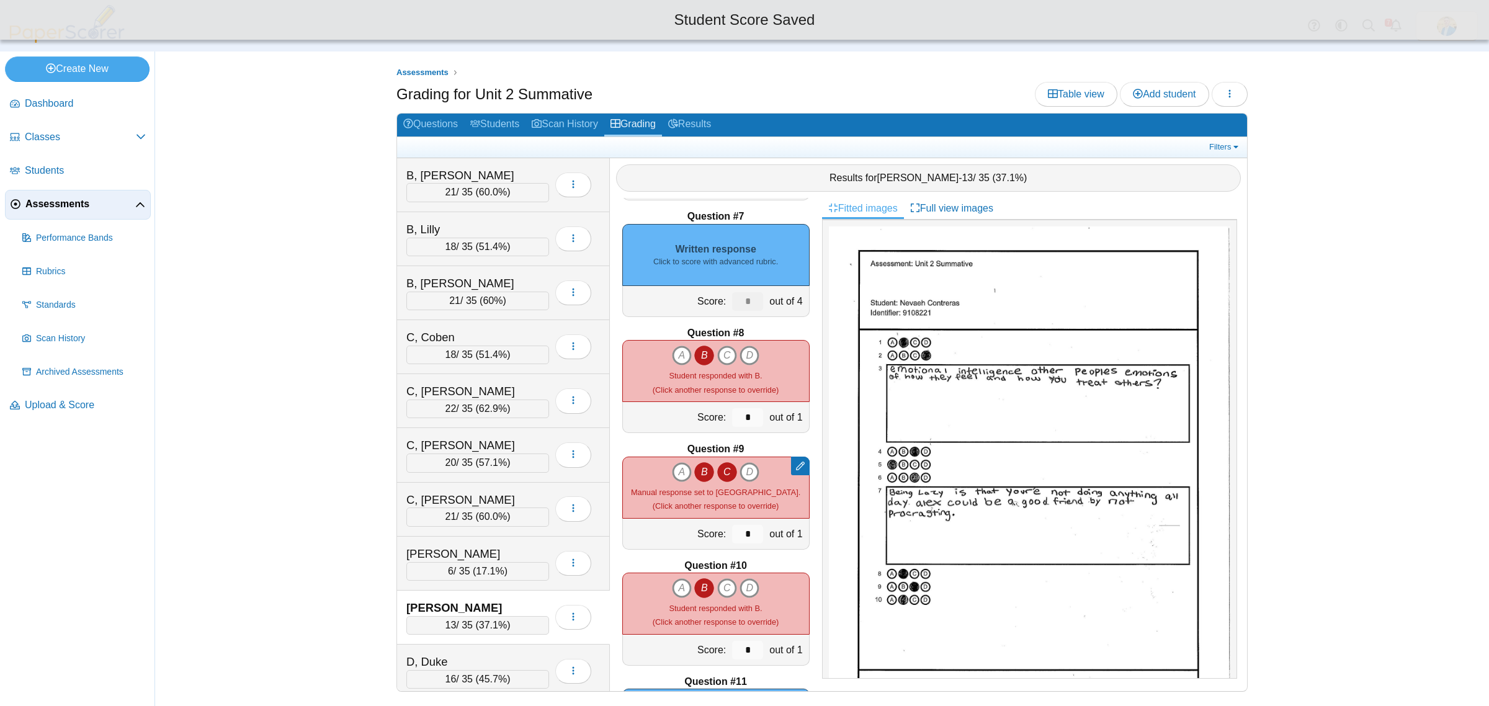
click at [721, 472] on icon "C" at bounding box center [727, 472] width 20 height 20
type input "*"
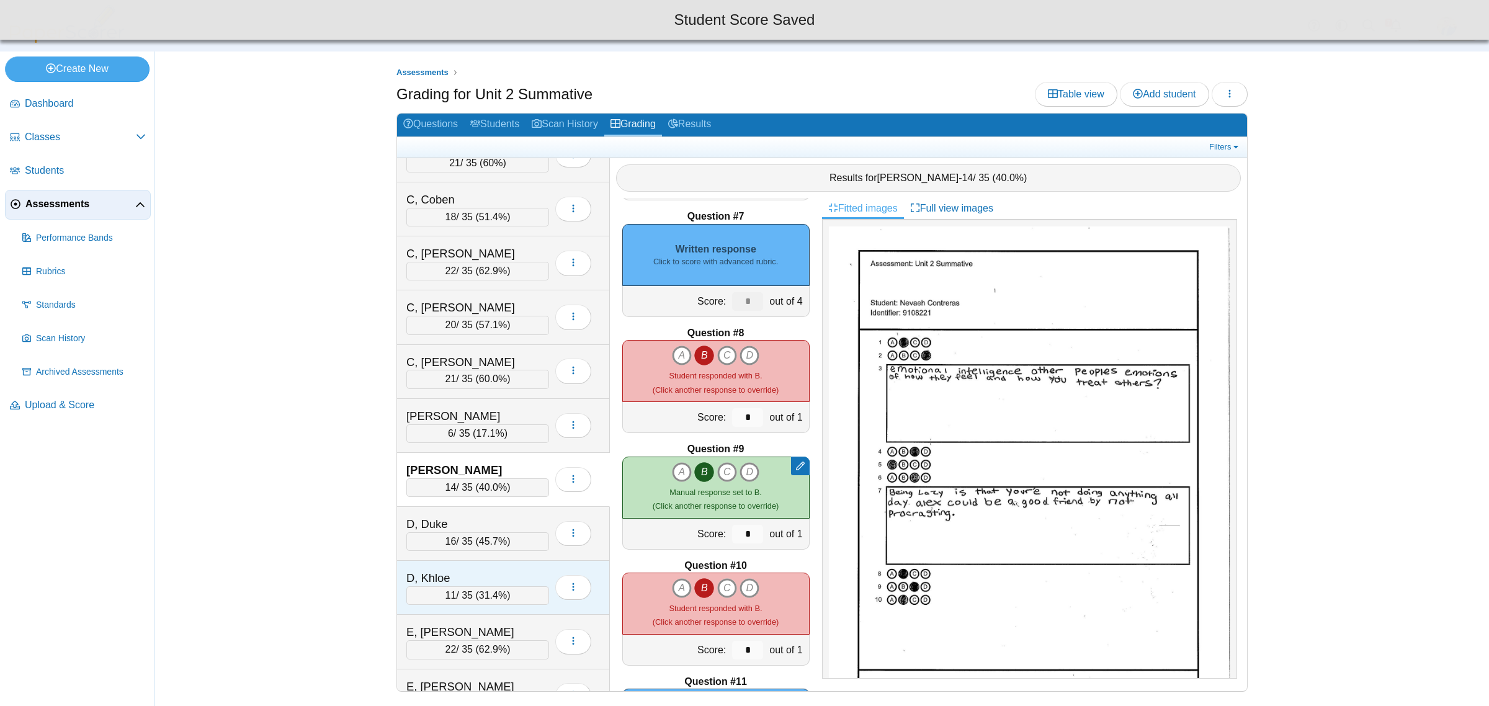
scroll to position [155, 0]
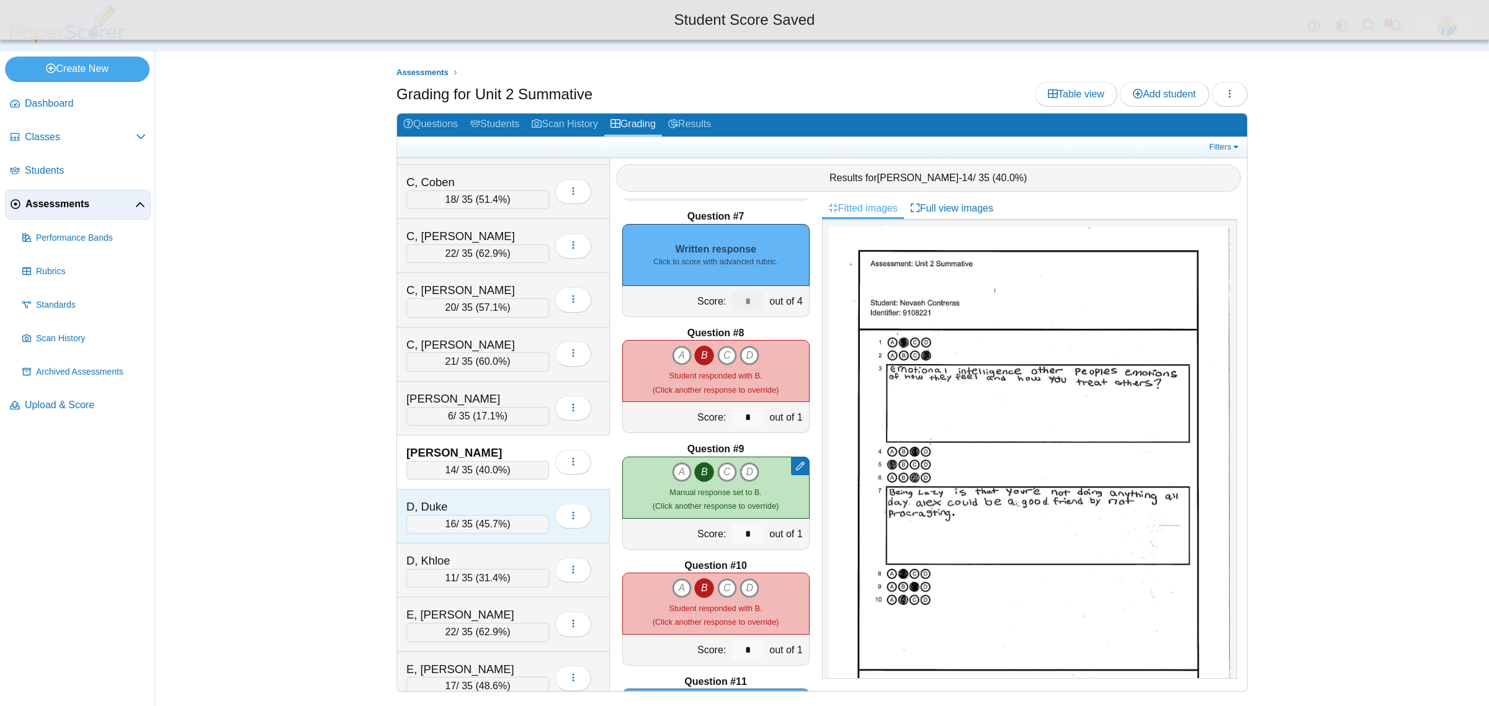
click at [484, 497] on div "D, Duke 16 / 35 ( 45.7% ) Loading…" at bounding box center [503, 516] width 213 height 54
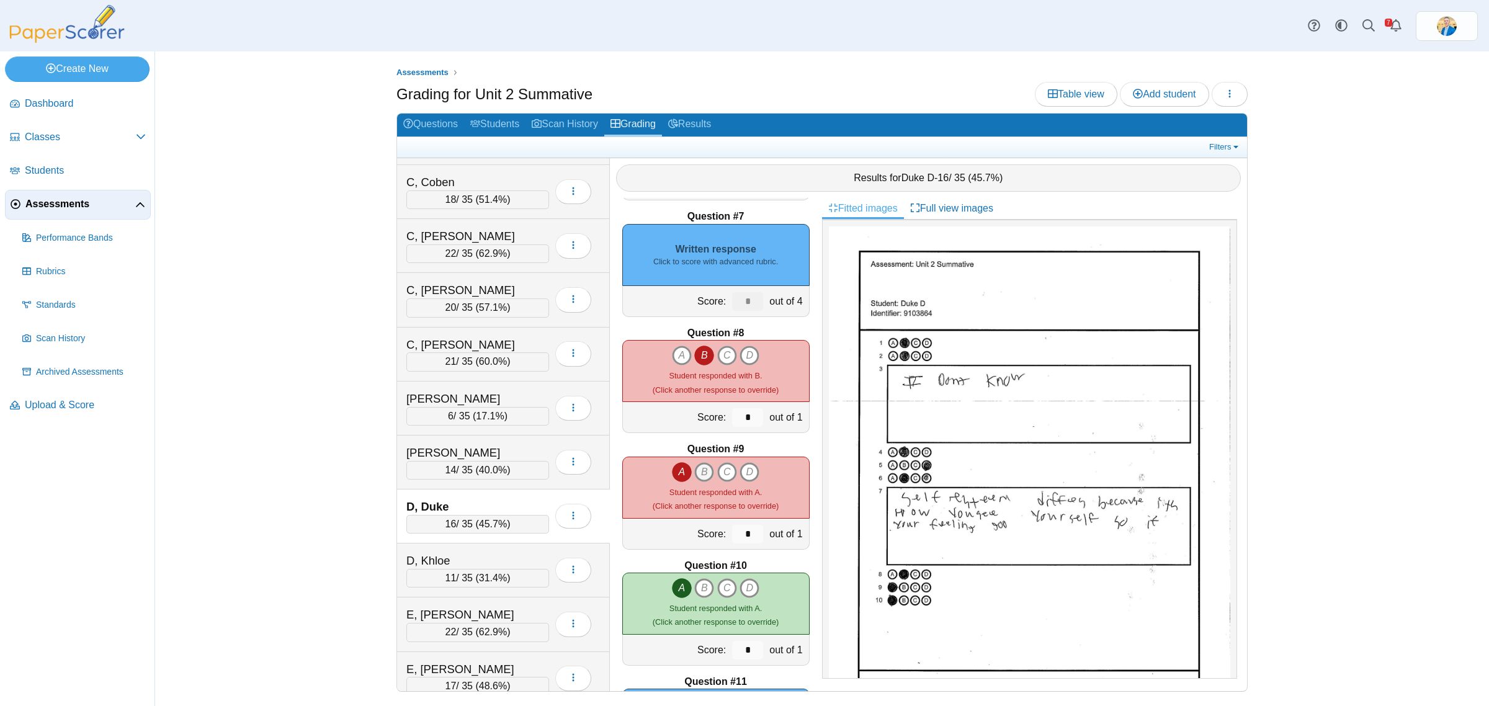
click at [701, 473] on icon "B" at bounding box center [704, 472] width 20 height 20
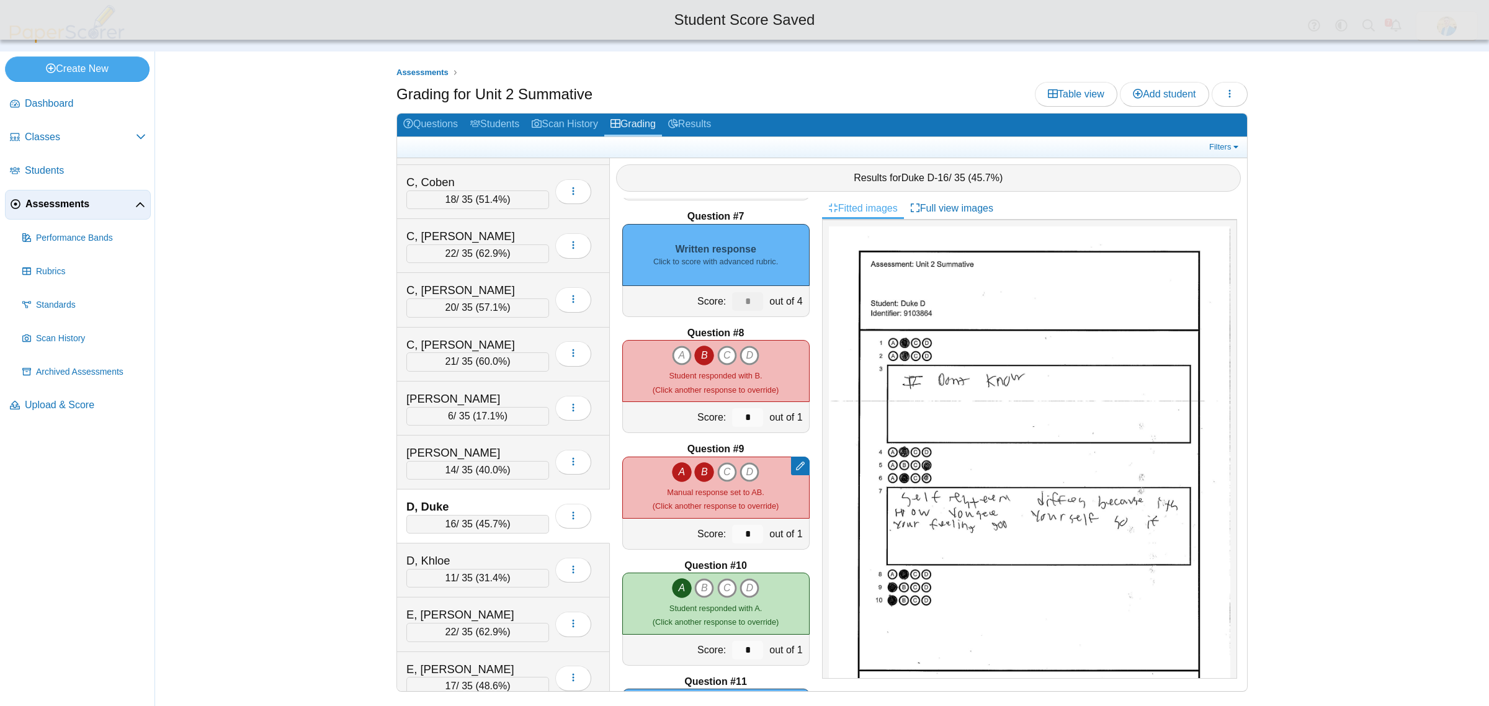
click at [672, 475] on icon "A" at bounding box center [682, 472] width 20 height 20
type input "*"
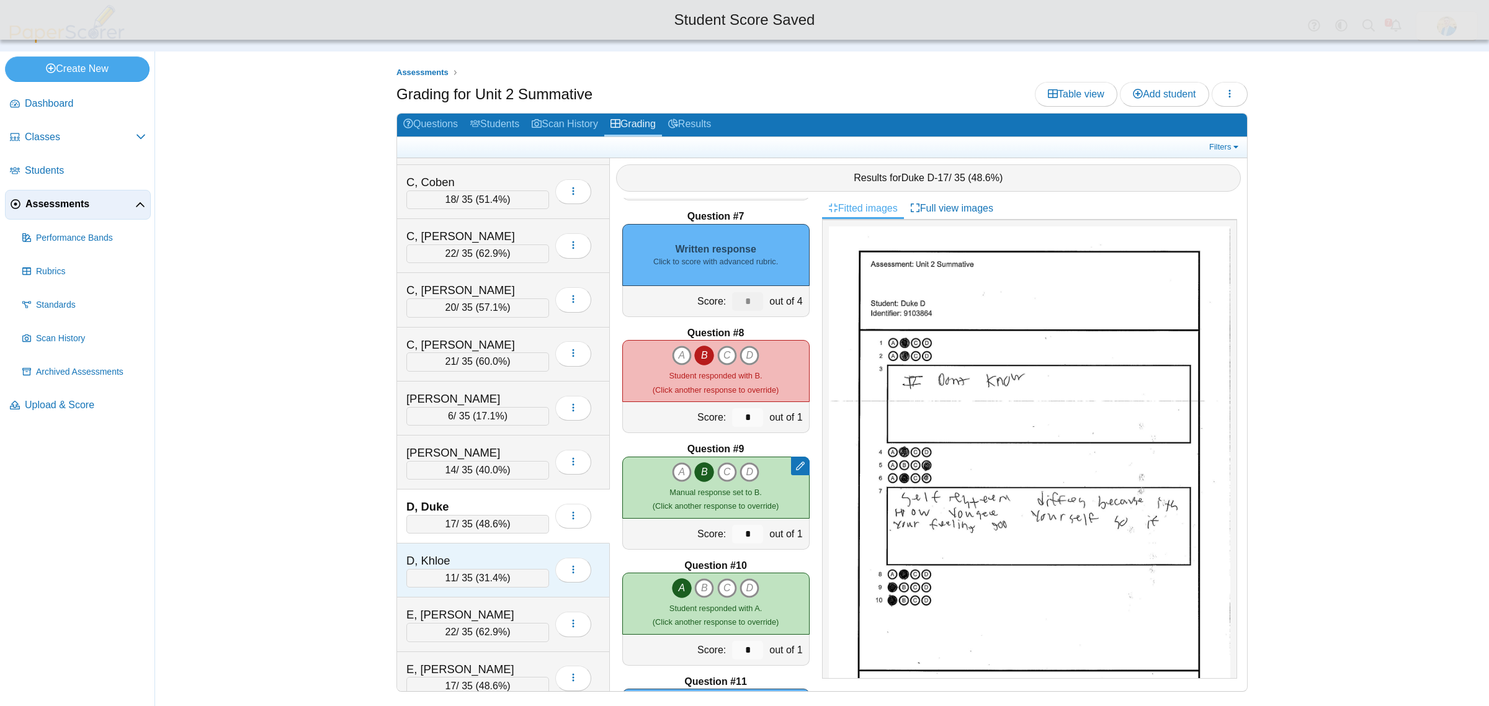
click at [460, 563] on div "D, Khloe" at bounding box center [468, 561] width 124 height 16
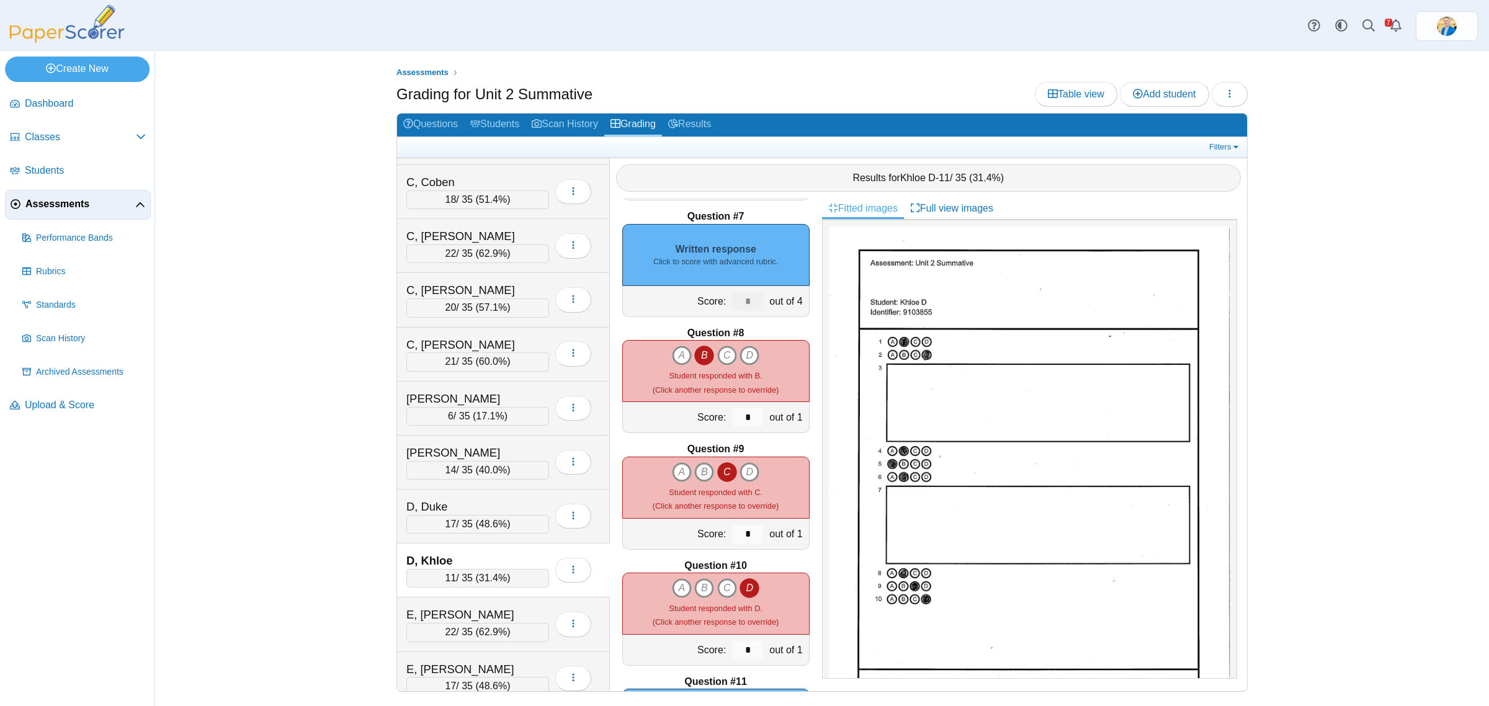
click at [698, 470] on icon "B" at bounding box center [704, 472] width 20 height 20
click at [717, 472] on icon "C" at bounding box center [727, 472] width 20 height 20
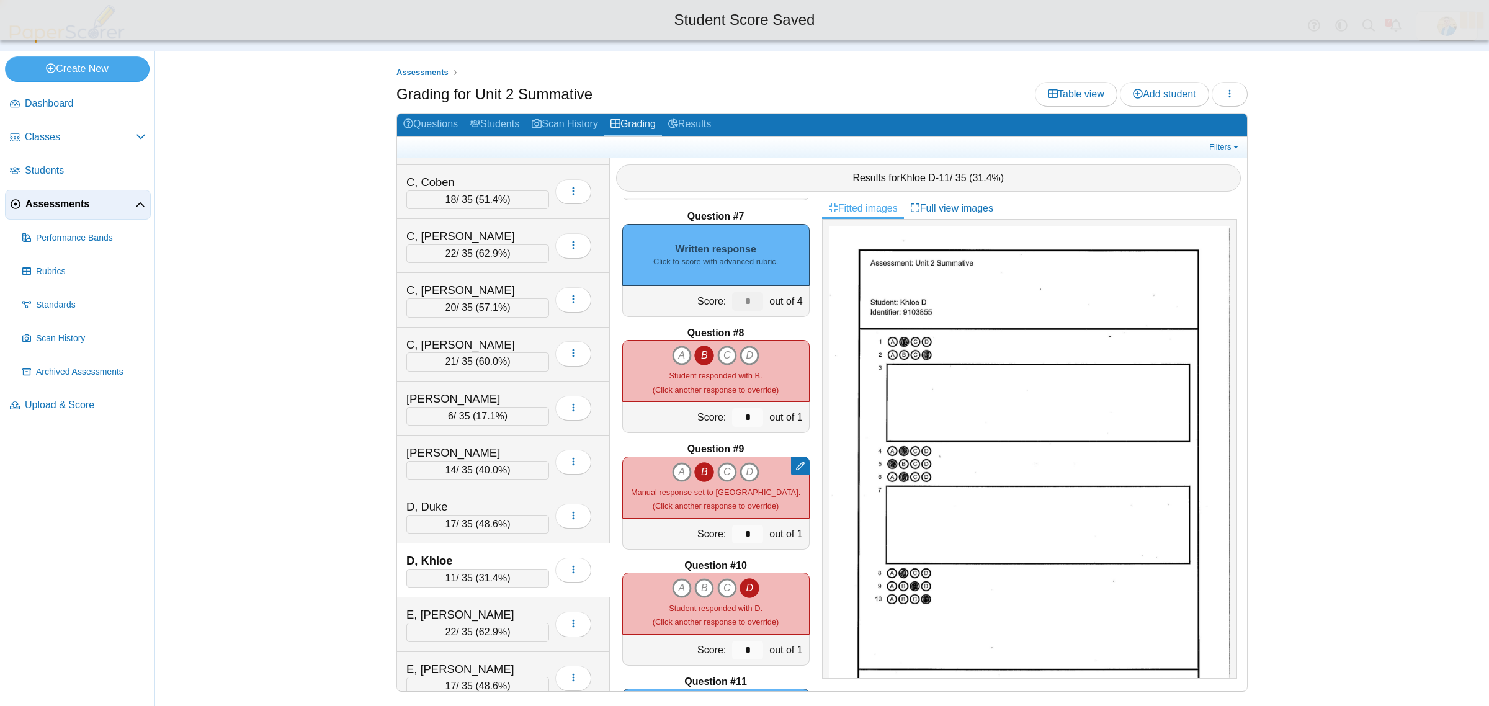
type input "*"
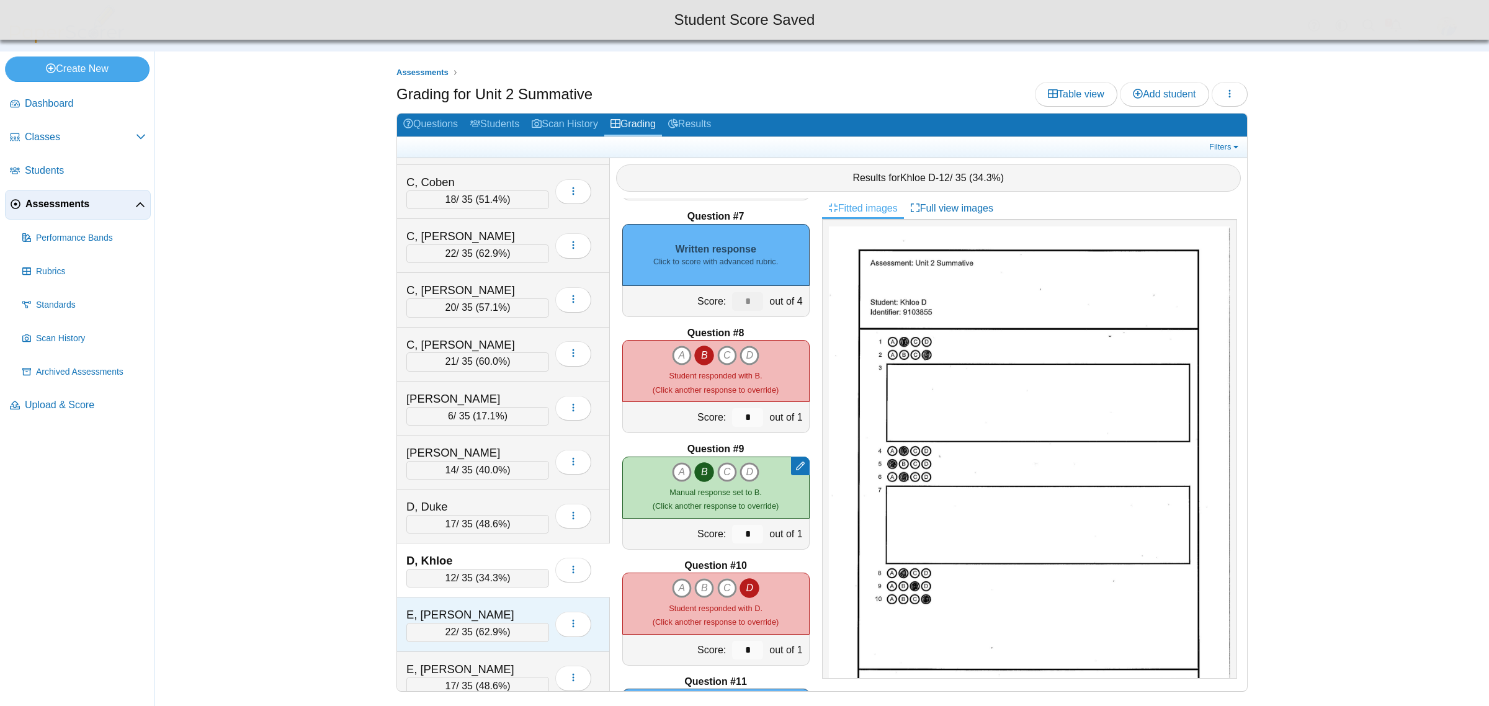
click at [495, 605] on div "E, Adelle 22 / 35 ( 62.9% ) Loading…" at bounding box center [503, 624] width 213 height 54
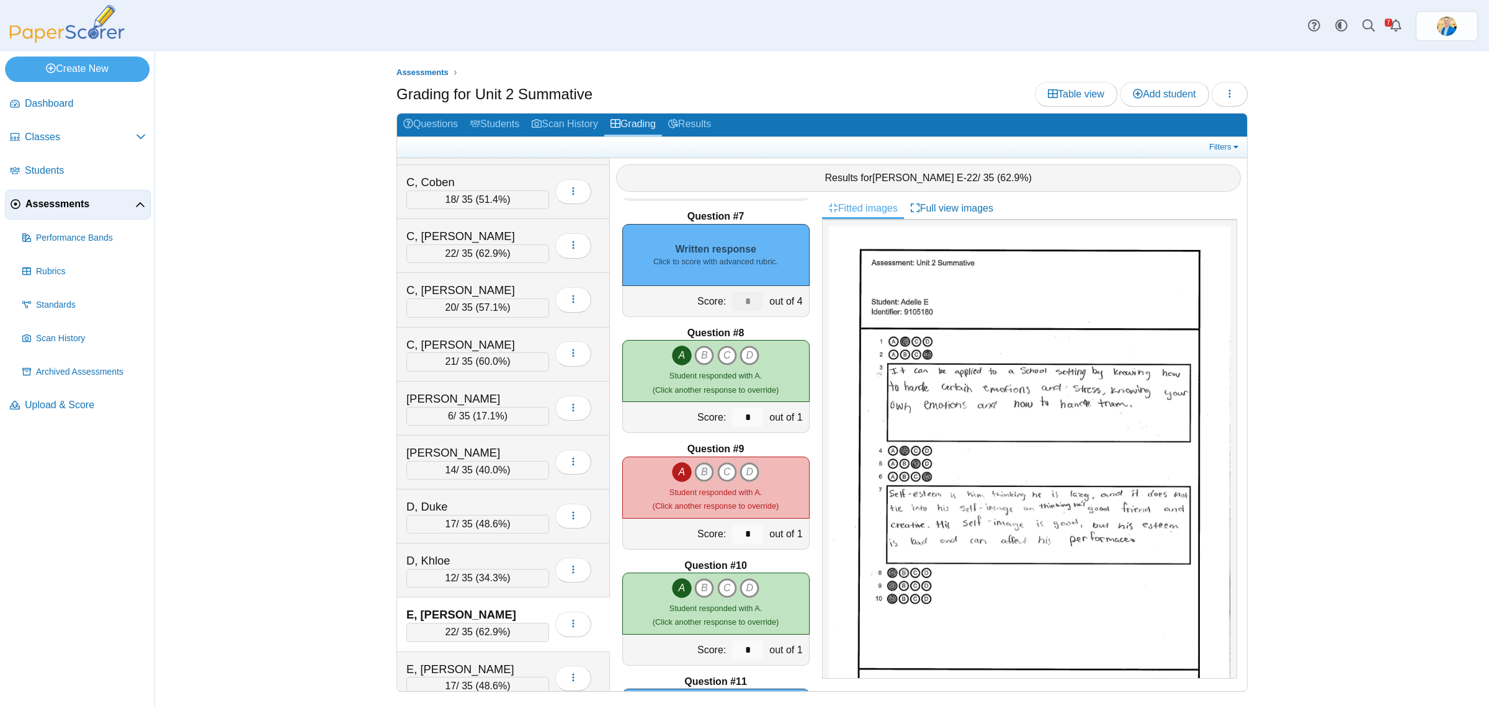
click at [697, 466] on icon "B" at bounding box center [704, 472] width 20 height 20
click at [672, 478] on icon "A" at bounding box center [682, 472] width 20 height 20
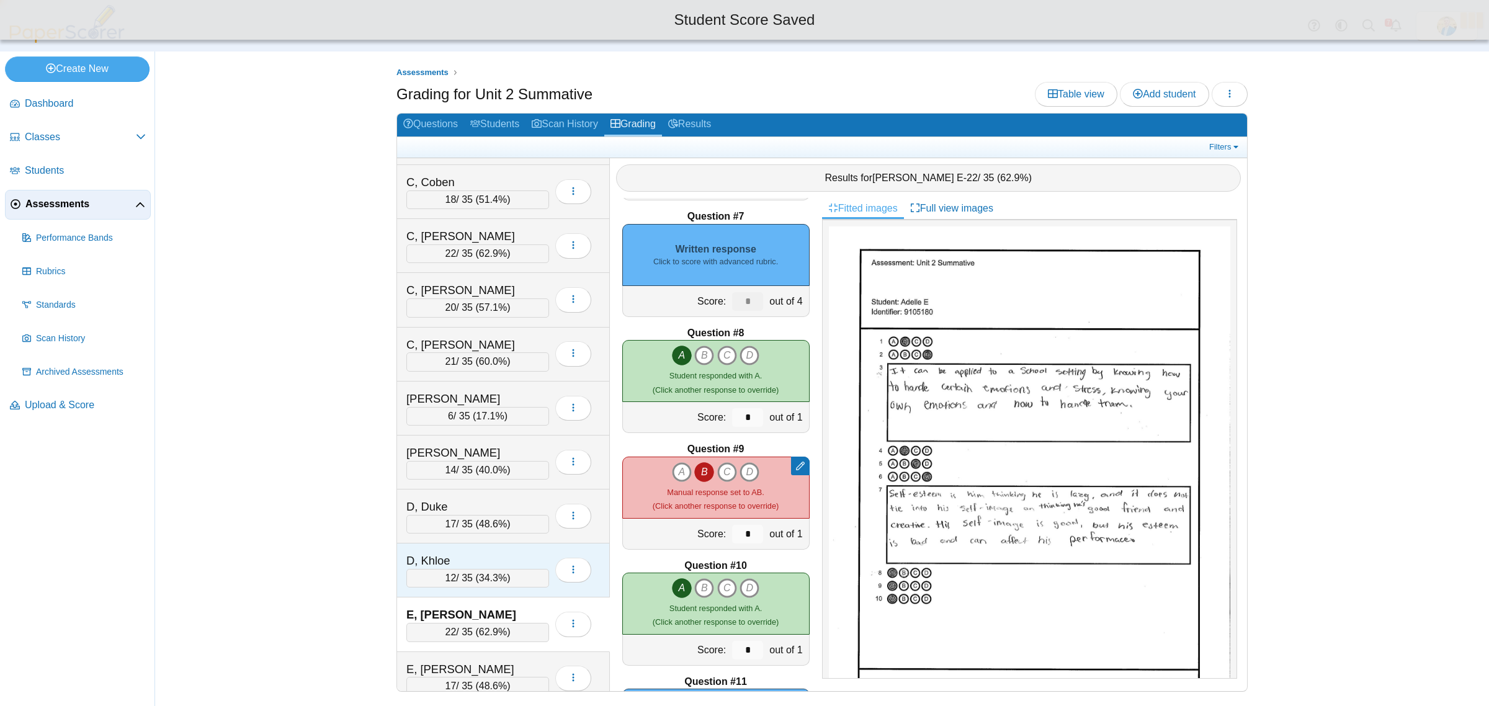
type input "*"
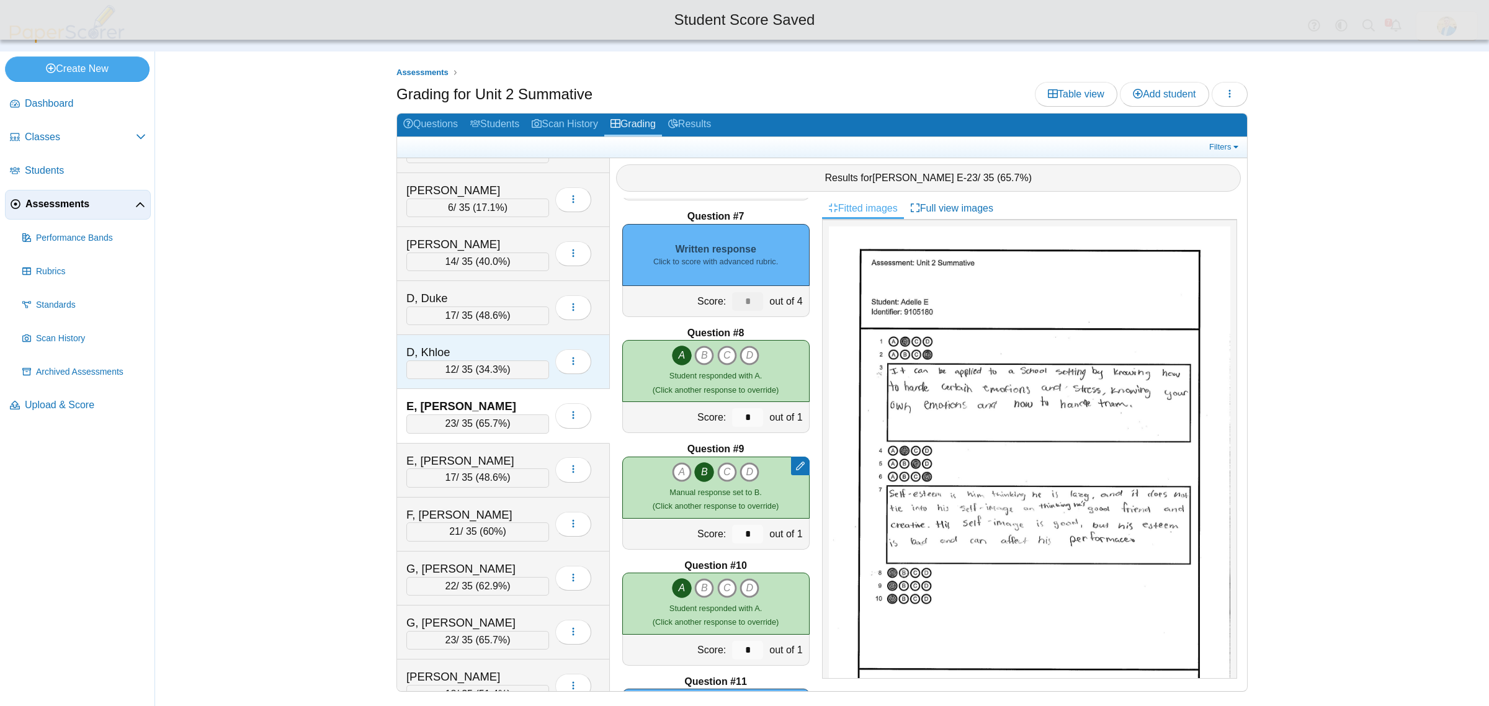
scroll to position [465, 0]
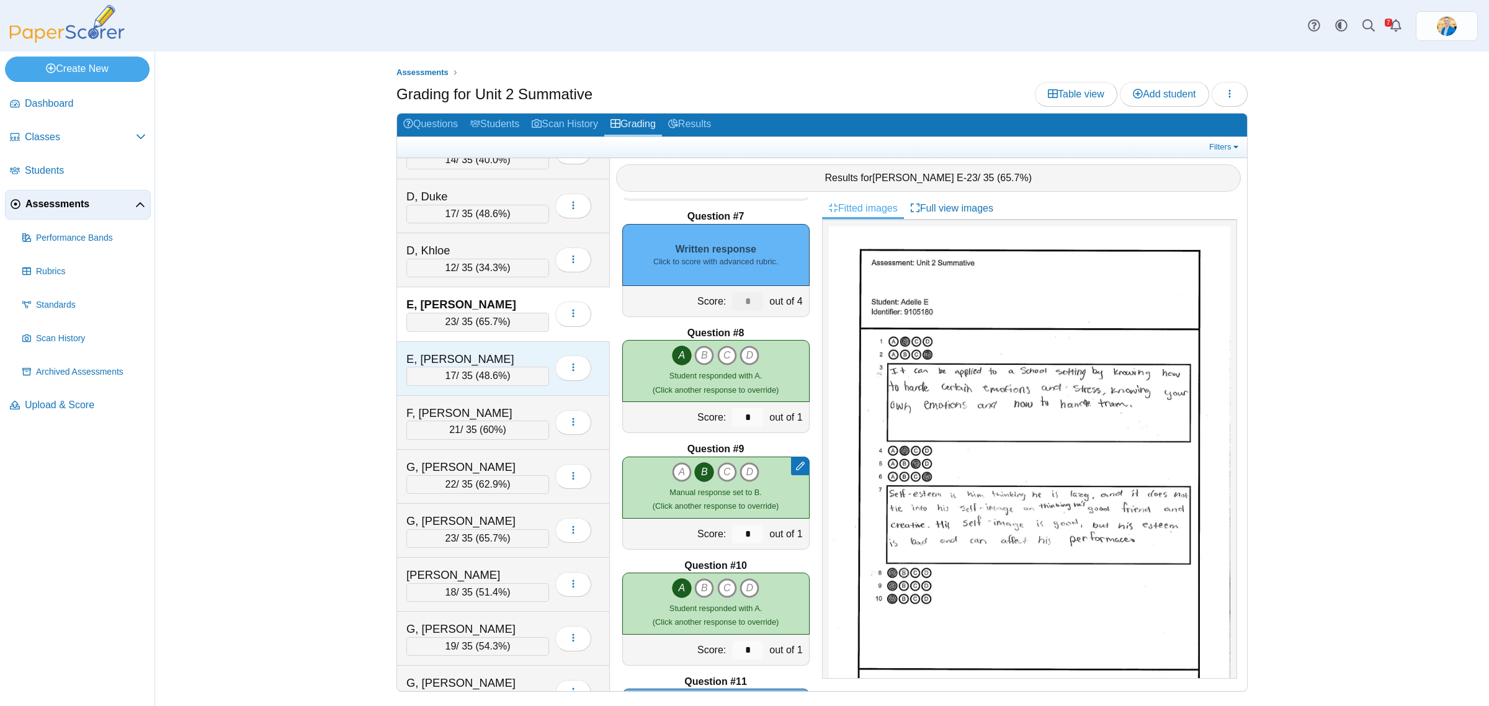
click at [517, 362] on div "E, Taylor" at bounding box center [468, 359] width 124 height 16
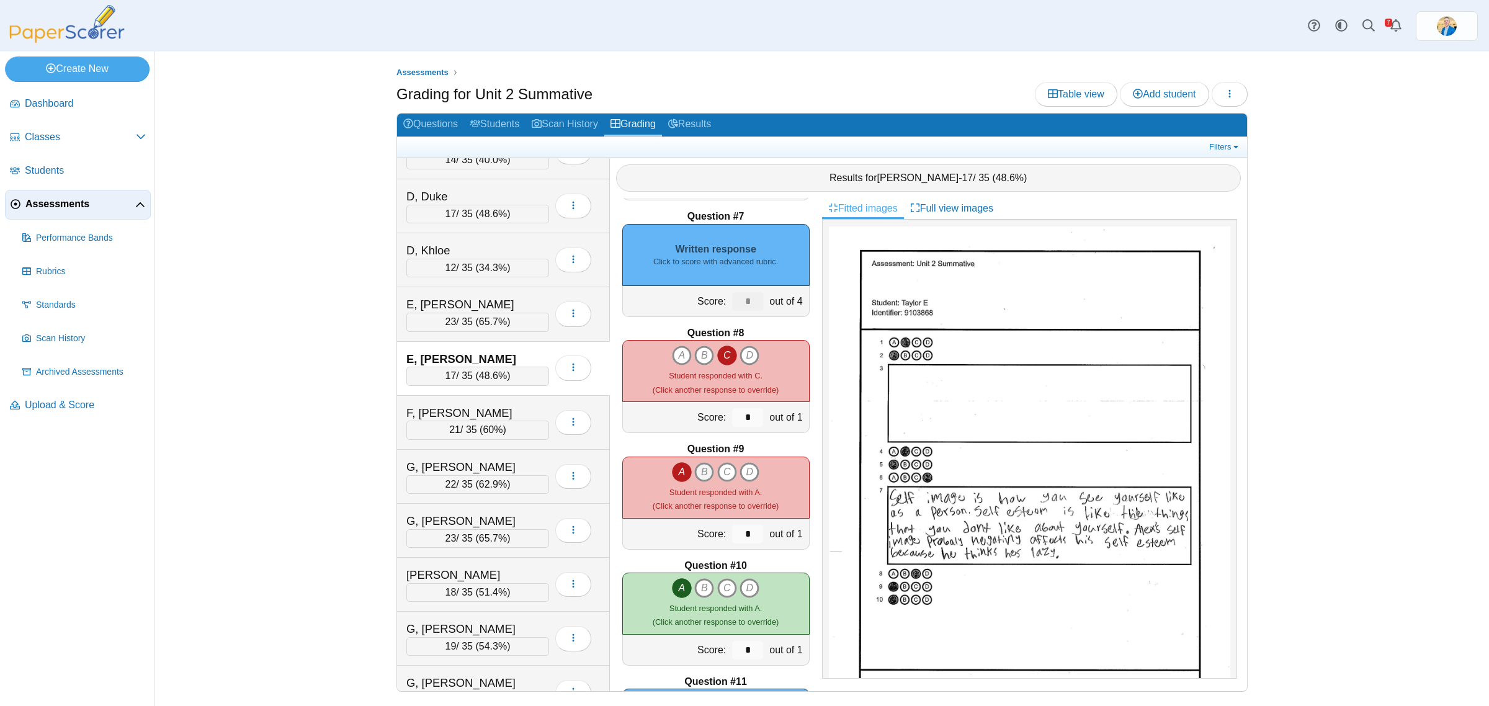
click at [694, 470] on icon "B" at bounding box center [704, 472] width 20 height 20
click at [674, 473] on icon "A" at bounding box center [682, 472] width 20 height 20
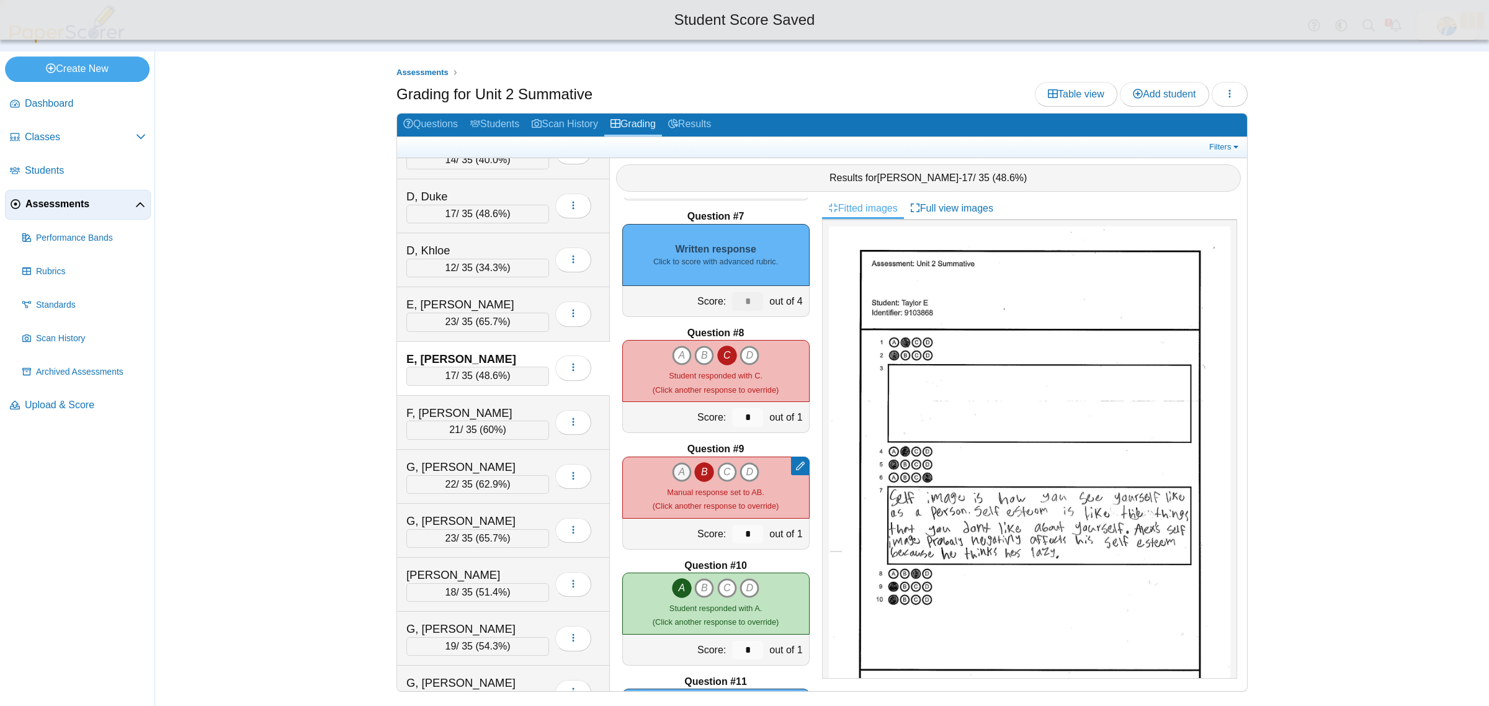
type input "*"
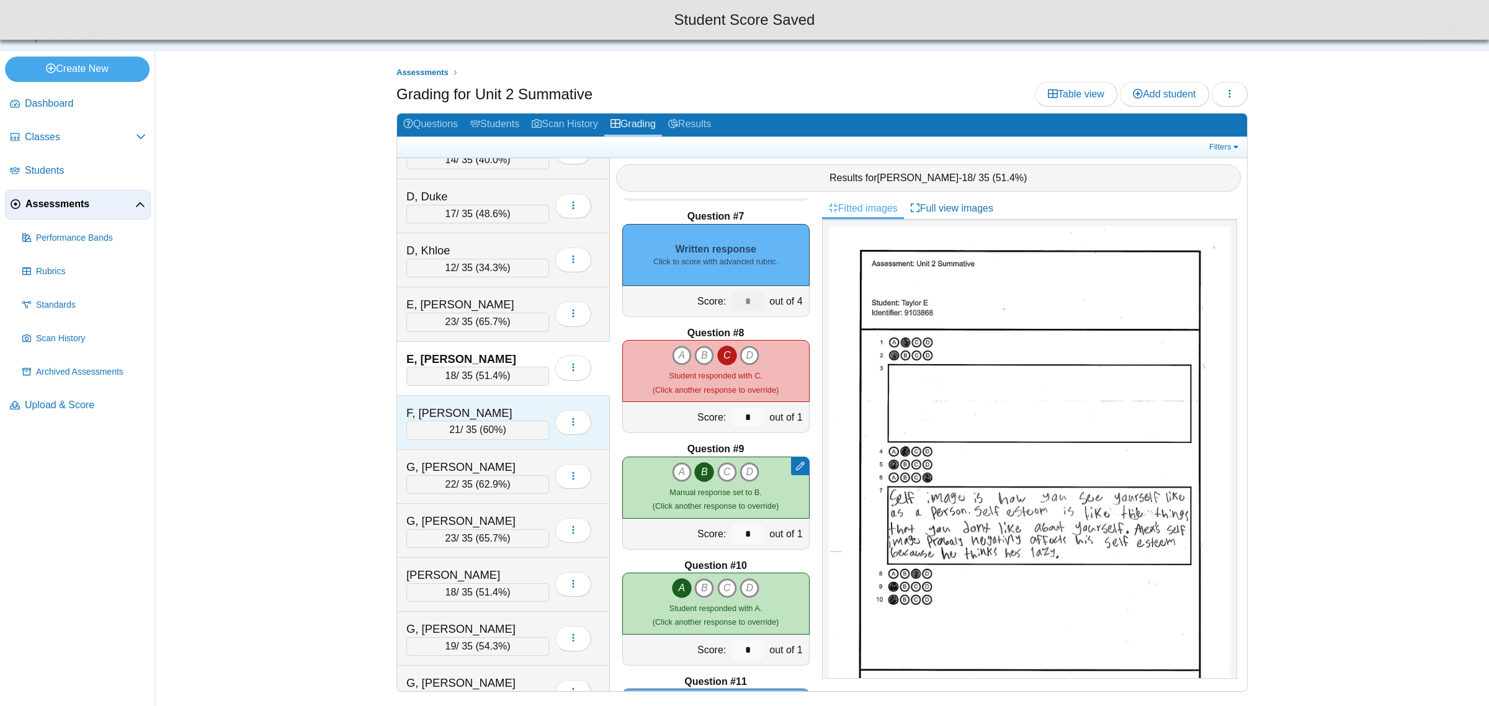
click at [487, 419] on div "F, Ayden" at bounding box center [468, 413] width 124 height 16
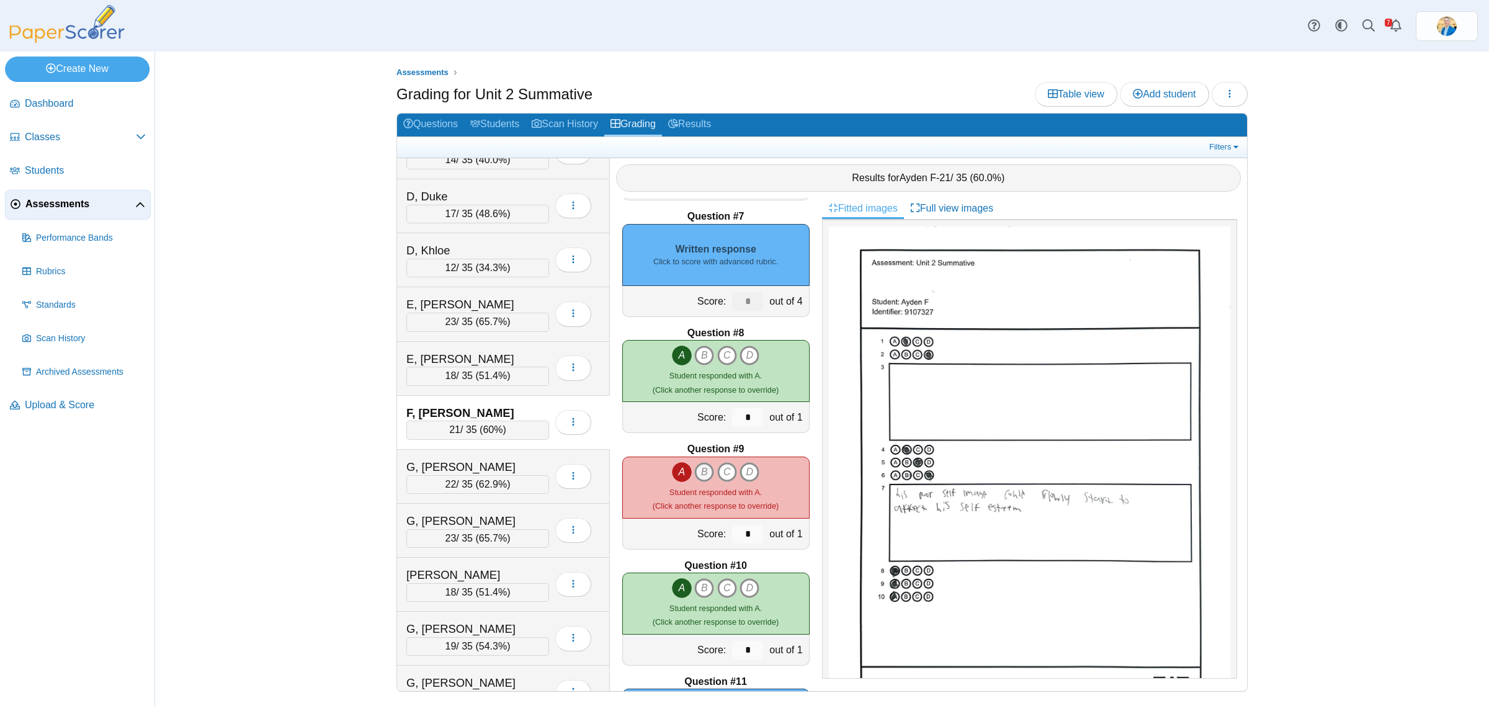
click at [694, 474] on icon "B" at bounding box center [704, 472] width 20 height 20
click at [672, 473] on icon "A" at bounding box center [682, 472] width 20 height 20
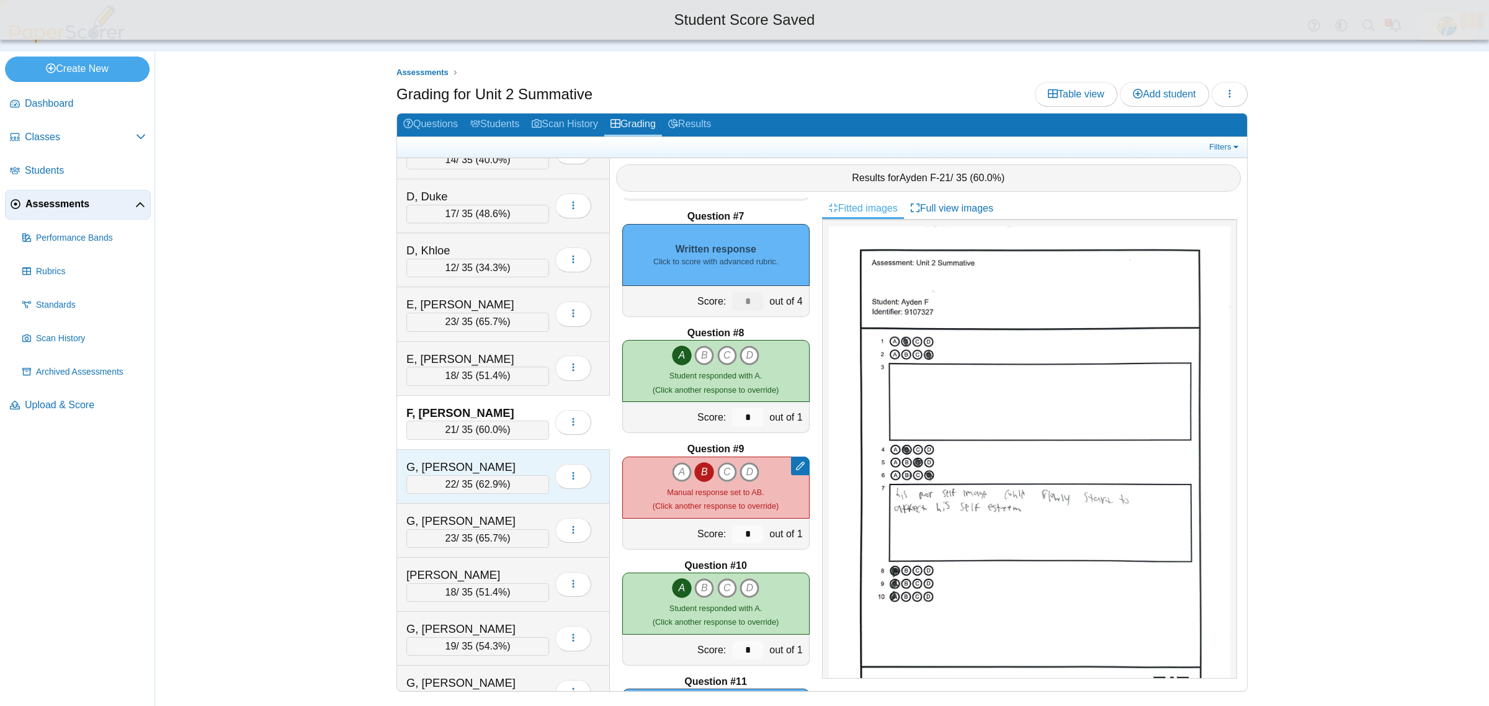
type input "*"
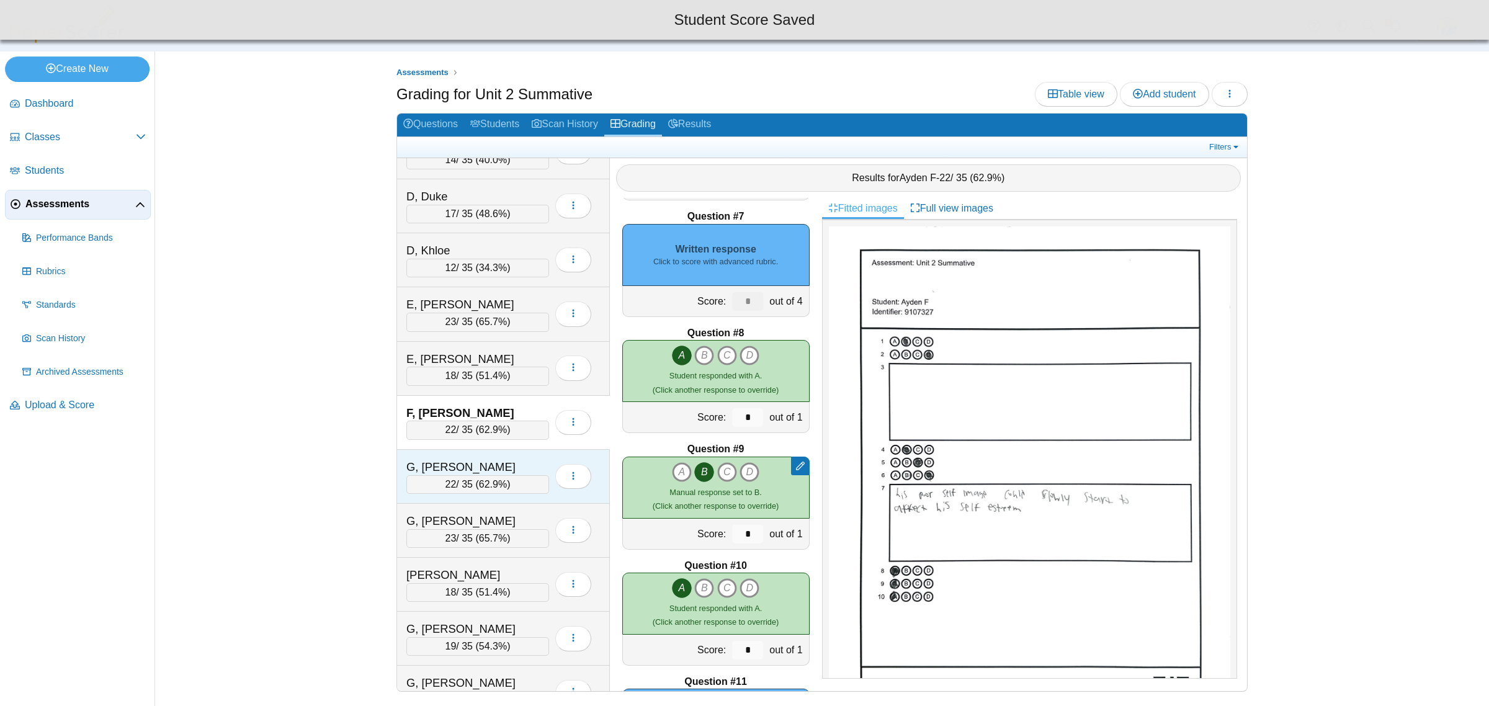
click at [488, 472] on div "G, Broden" at bounding box center [468, 467] width 124 height 16
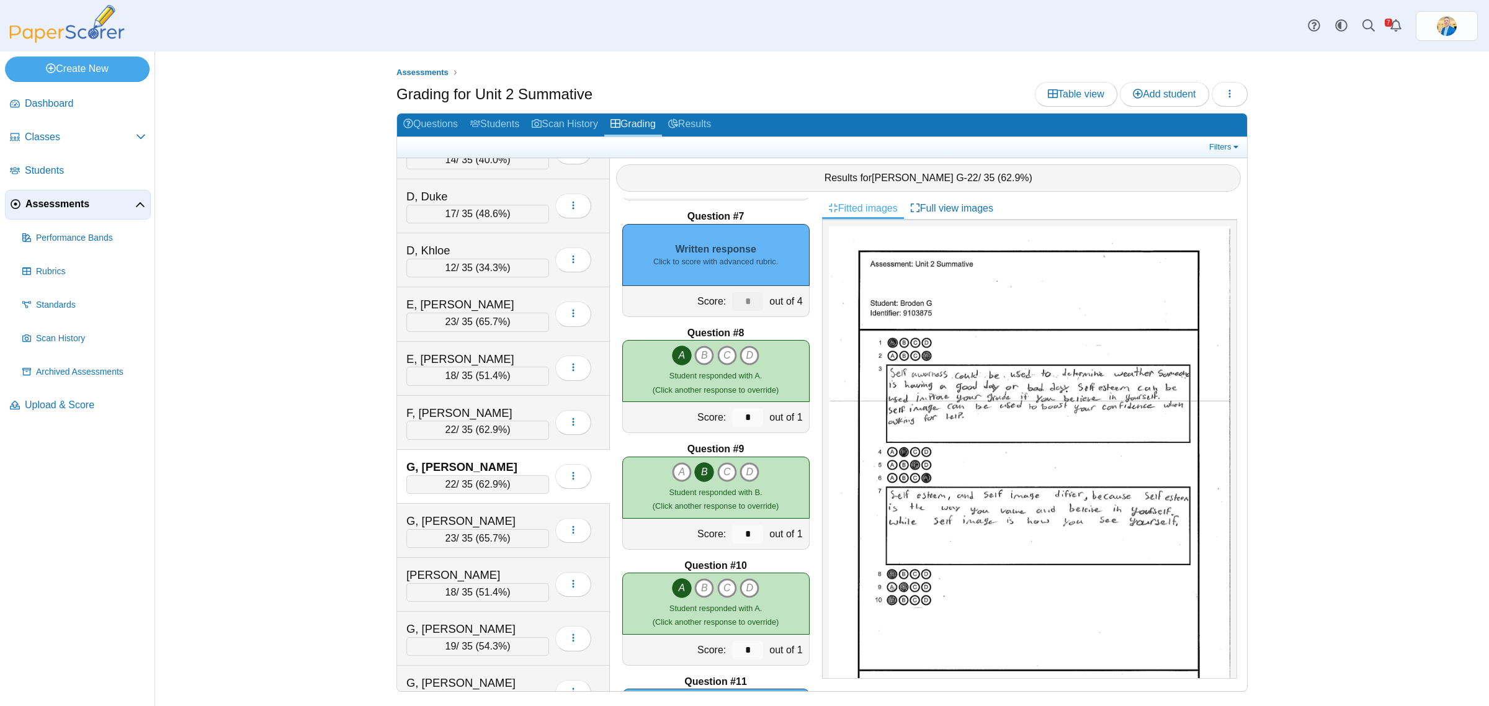
click at [509, 494] on div "22 / 35 ( 62.9% )" at bounding box center [477, 484] width 143 height 19
click at [512, 516] on div "G, Colin 23 / 35 ( 65.7% ) Loading…" at bounding box center [503, 531] width 213 height 54
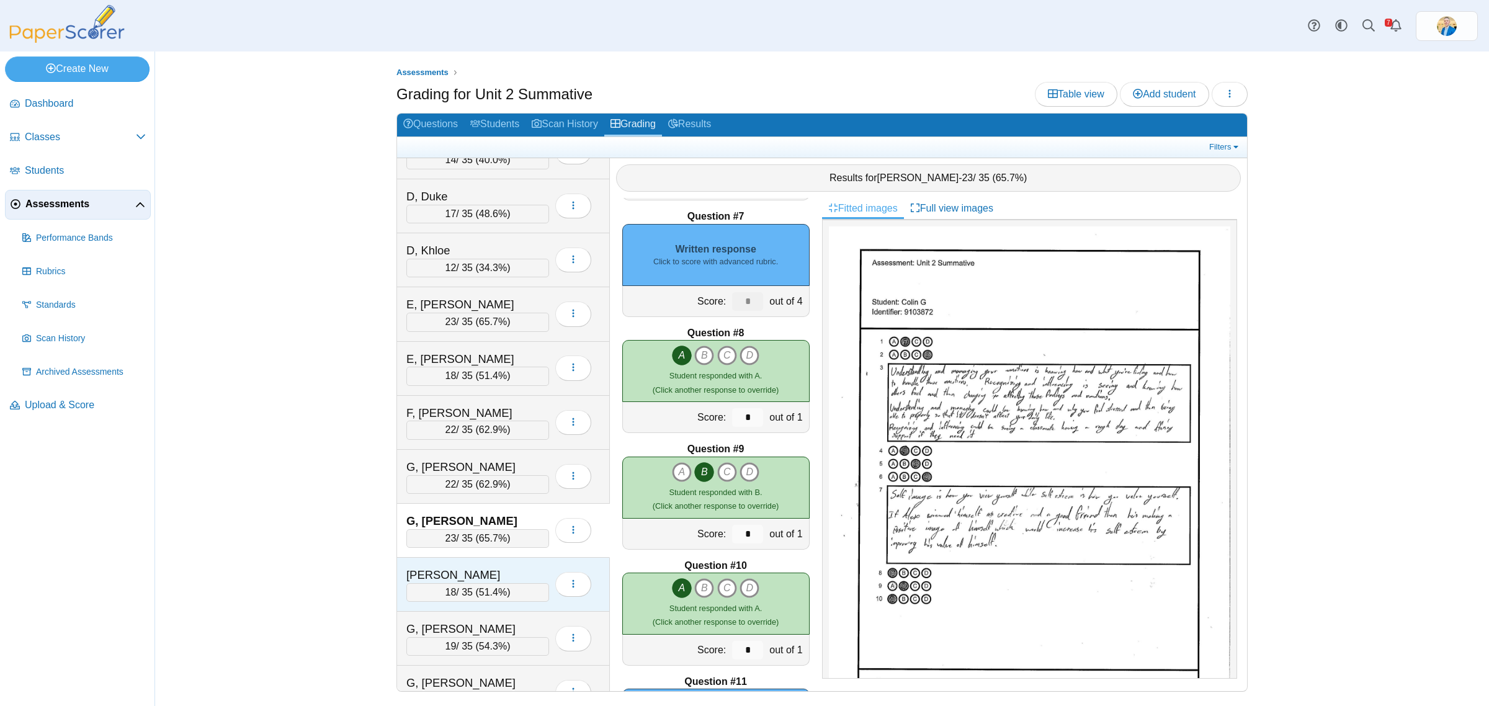
click at [512, 569] on div "G, Kimberly 18 / 35 ( 51.4% ) Loading…" at bounding box center [503, 585] width 213 height 54
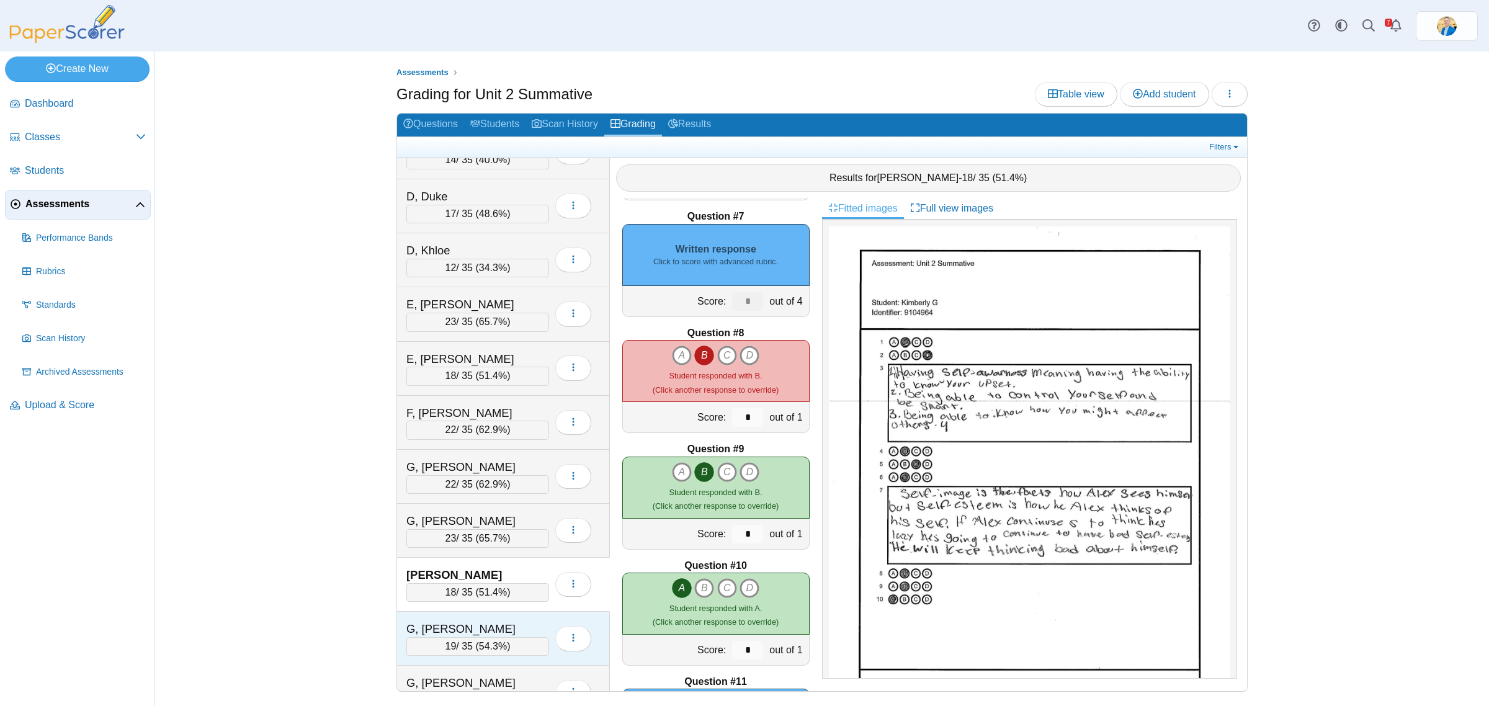
click at [514, 630] on div "G, Logan" at bounding box center [468, 629] width 124 height 16
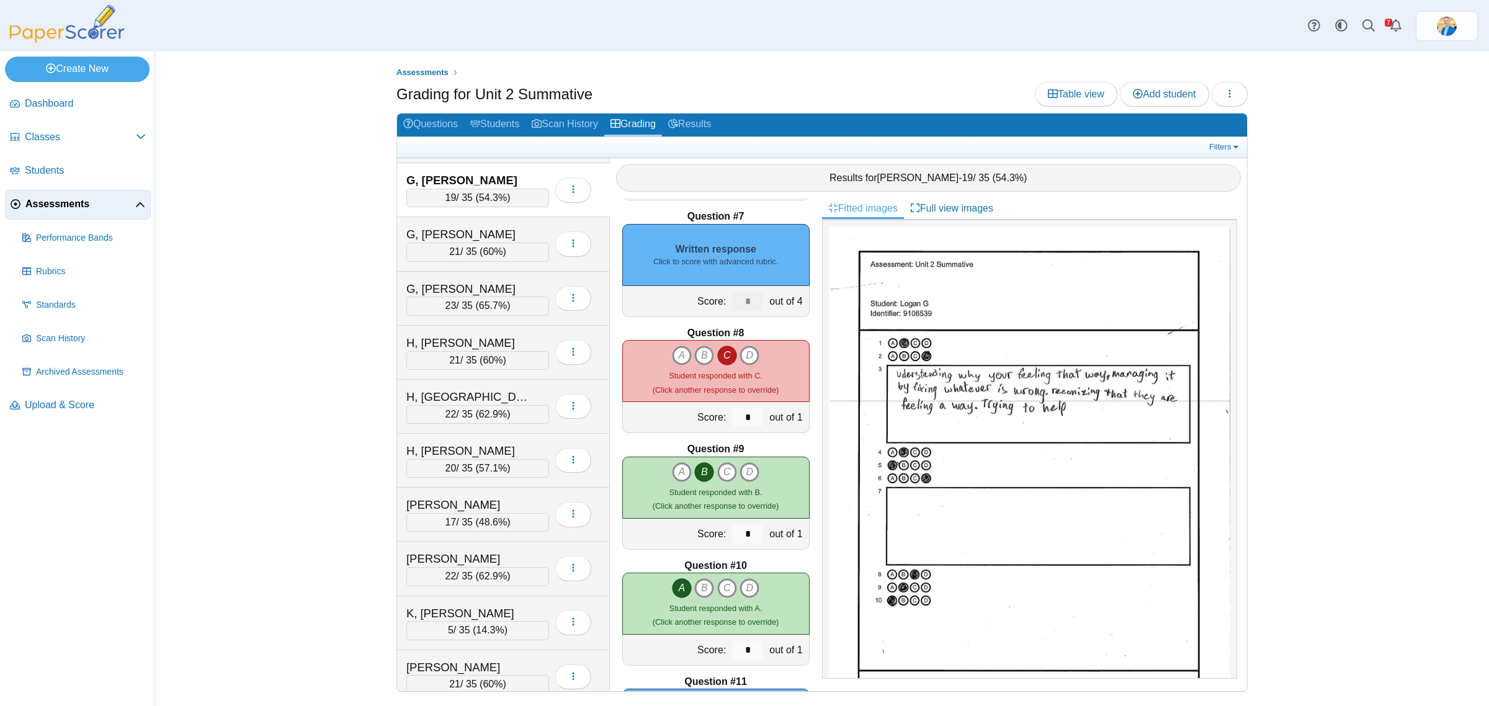
scroll to position [930, 0]
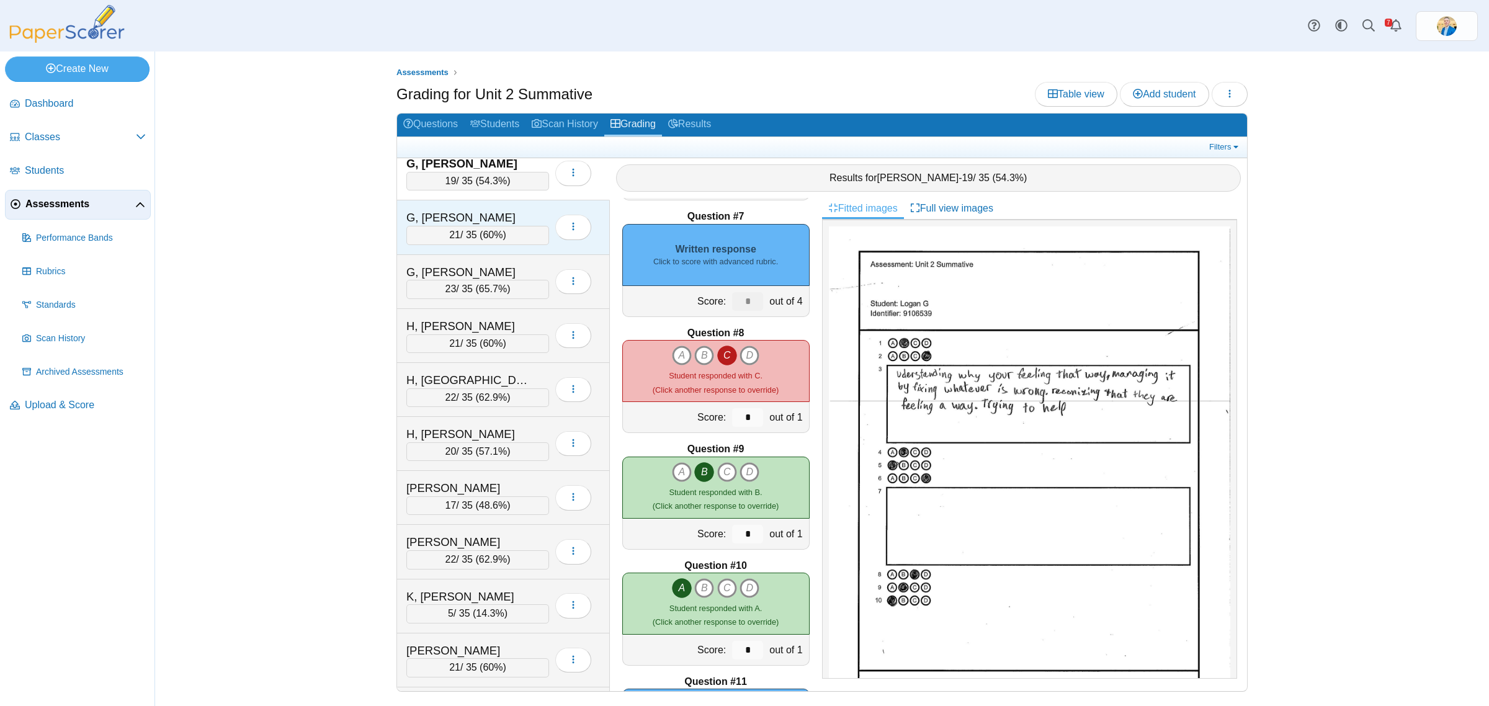
click at [512, 222] on div "G, Samantha" at bounding box center [468, 218] width 124 height 16
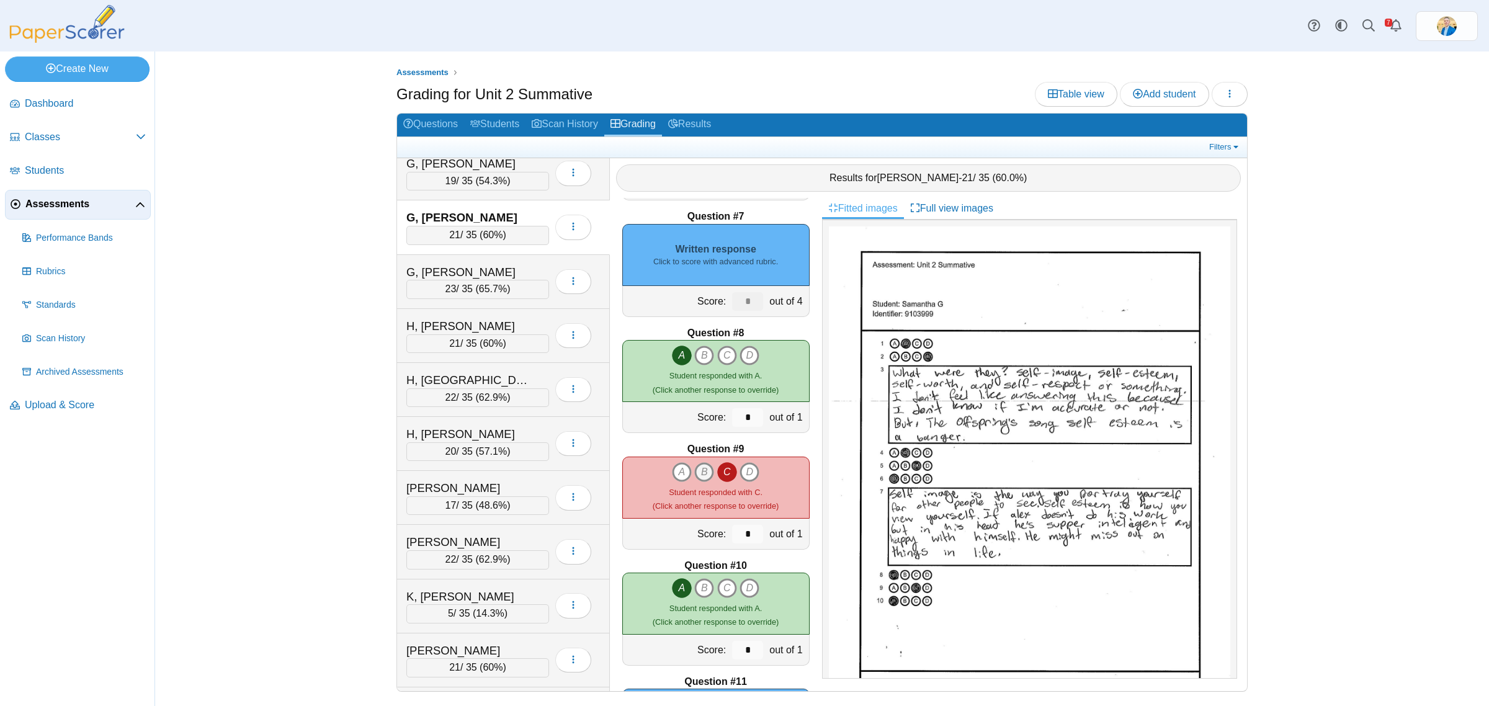
click at [700, 472] on icon "B" at bounding box center [704, 472] width 20 height 20
click at [718, 473] on icon "C" at bounding box center [727, 472] width 20 height 20
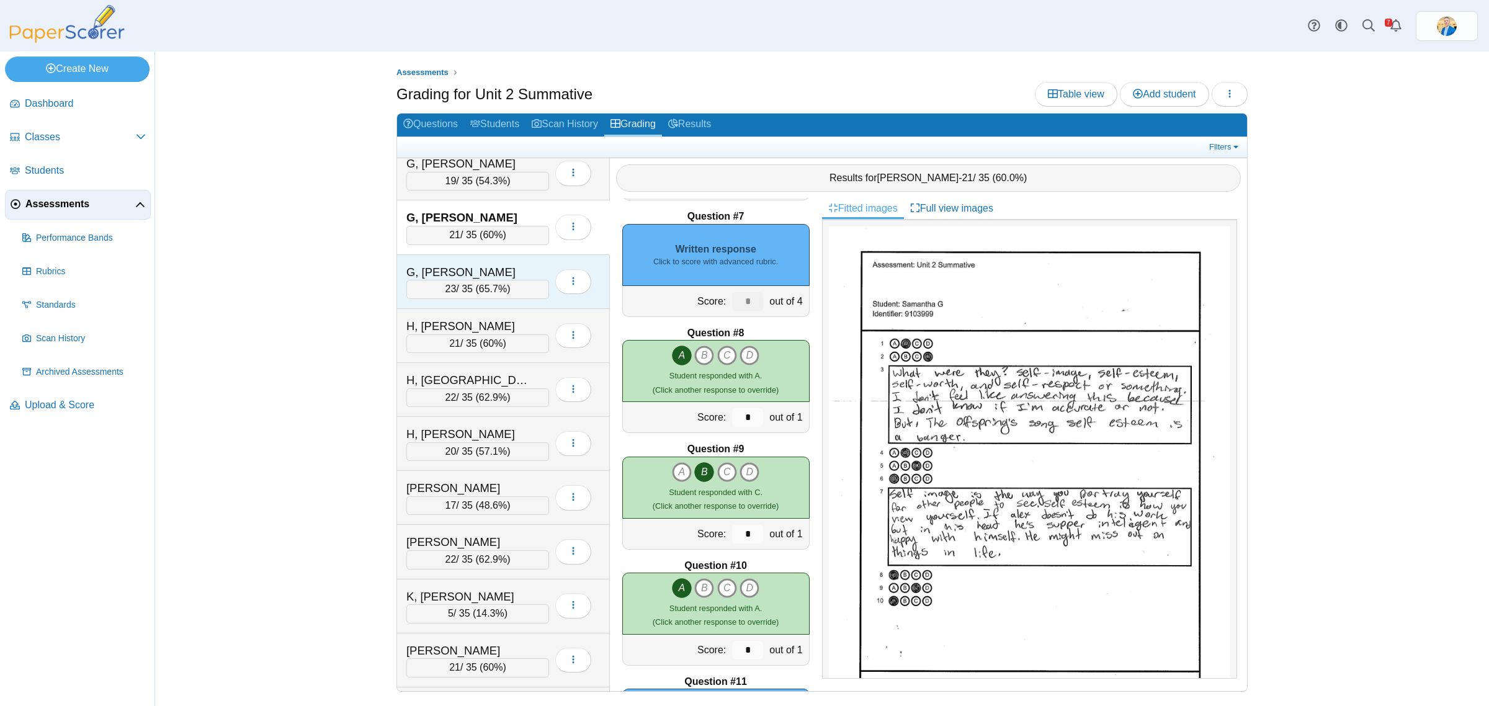
click at [514, 272] on div "G, Uriel" at bounding box center [468, 272] width 124 height 16
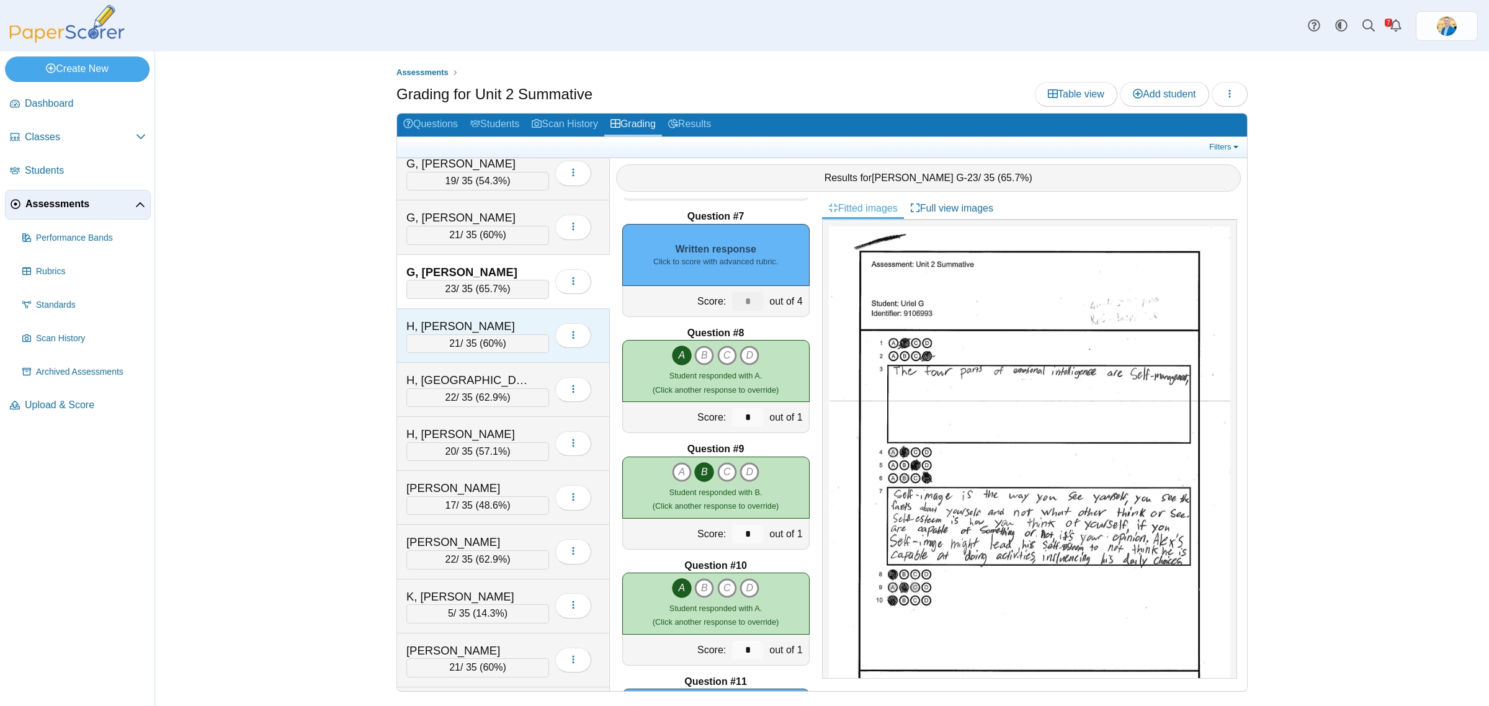
click at [509, 334] on div "H, Genevieve" at bounding box center [468, 326] width 124 height 16
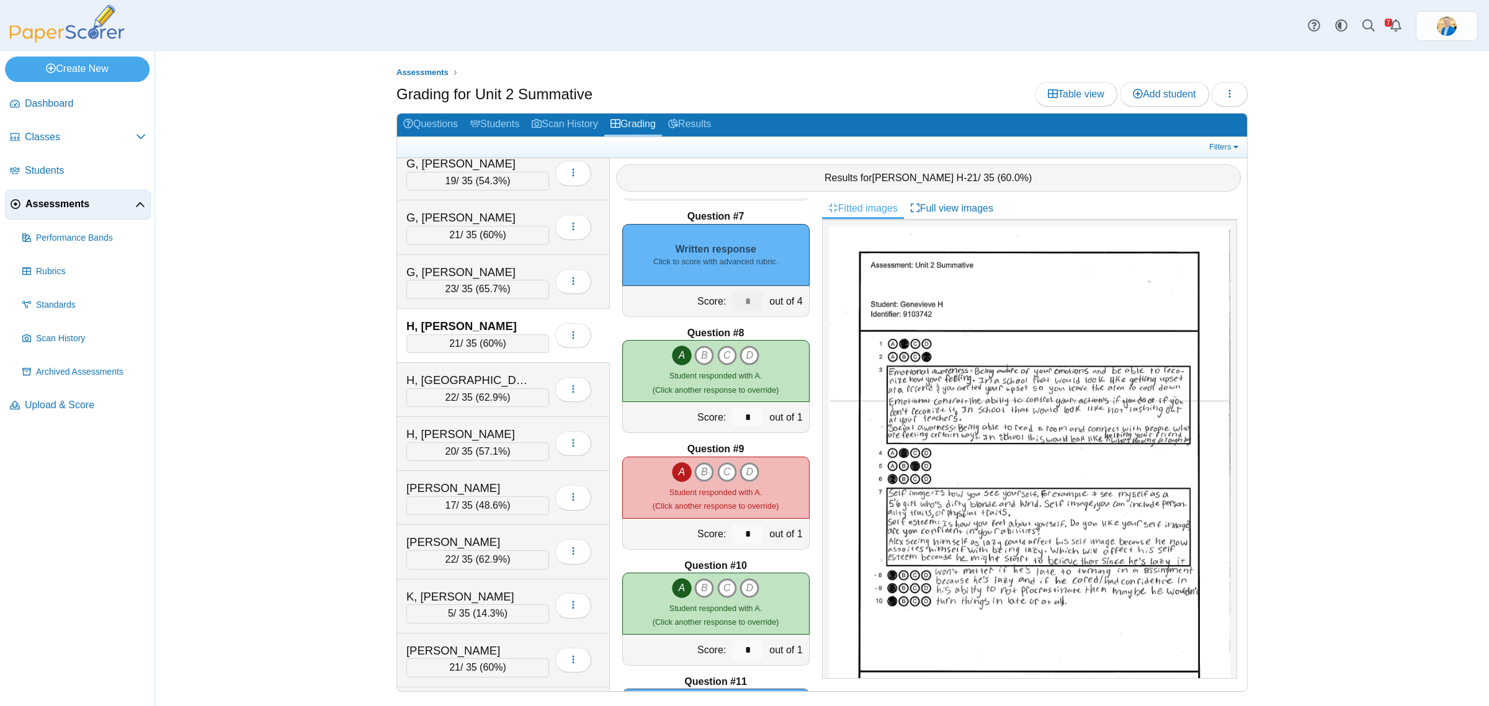
click at [695, 473] on icon "B" at bounding box center [704, 472] width 20 height 20
click at [677, 470] on icon "A" at bounding box center [682, 472] width 20 height 20
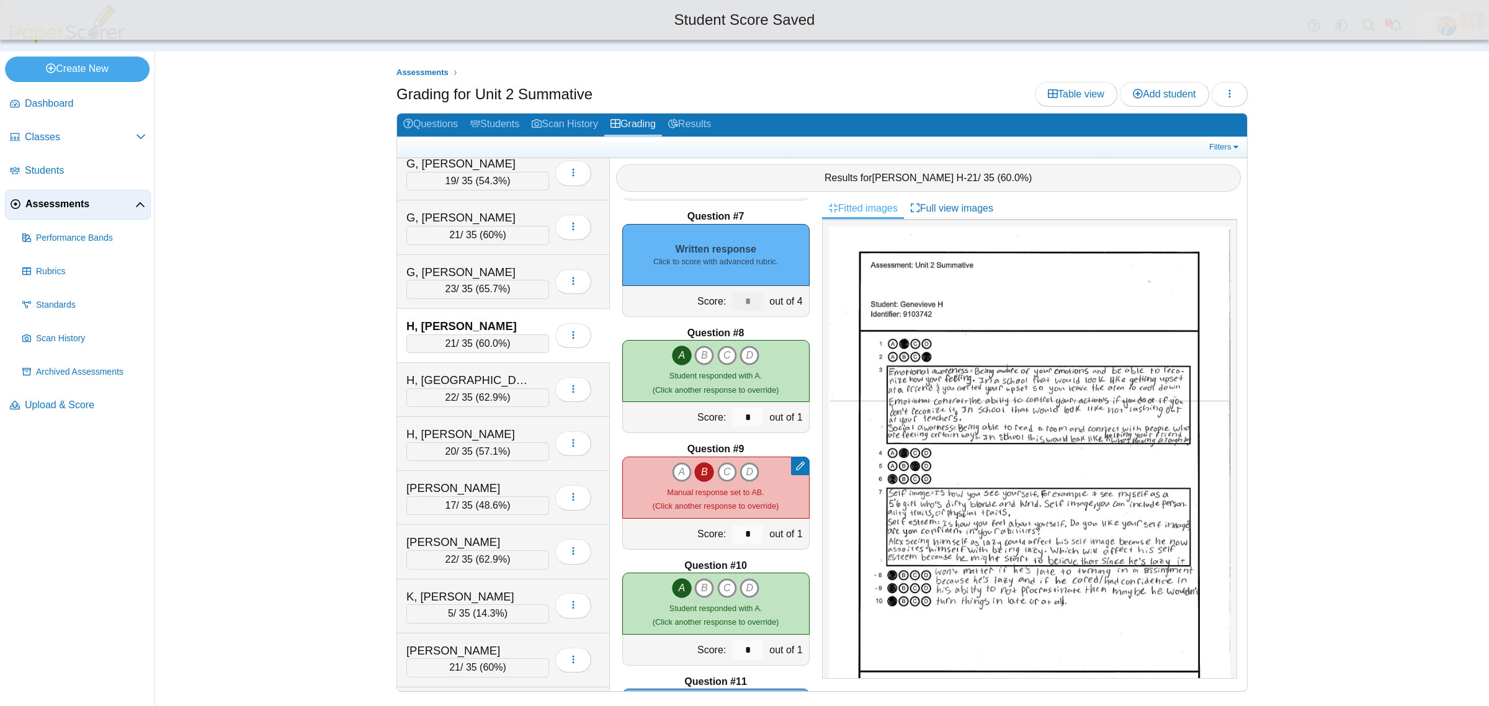
type input "*"
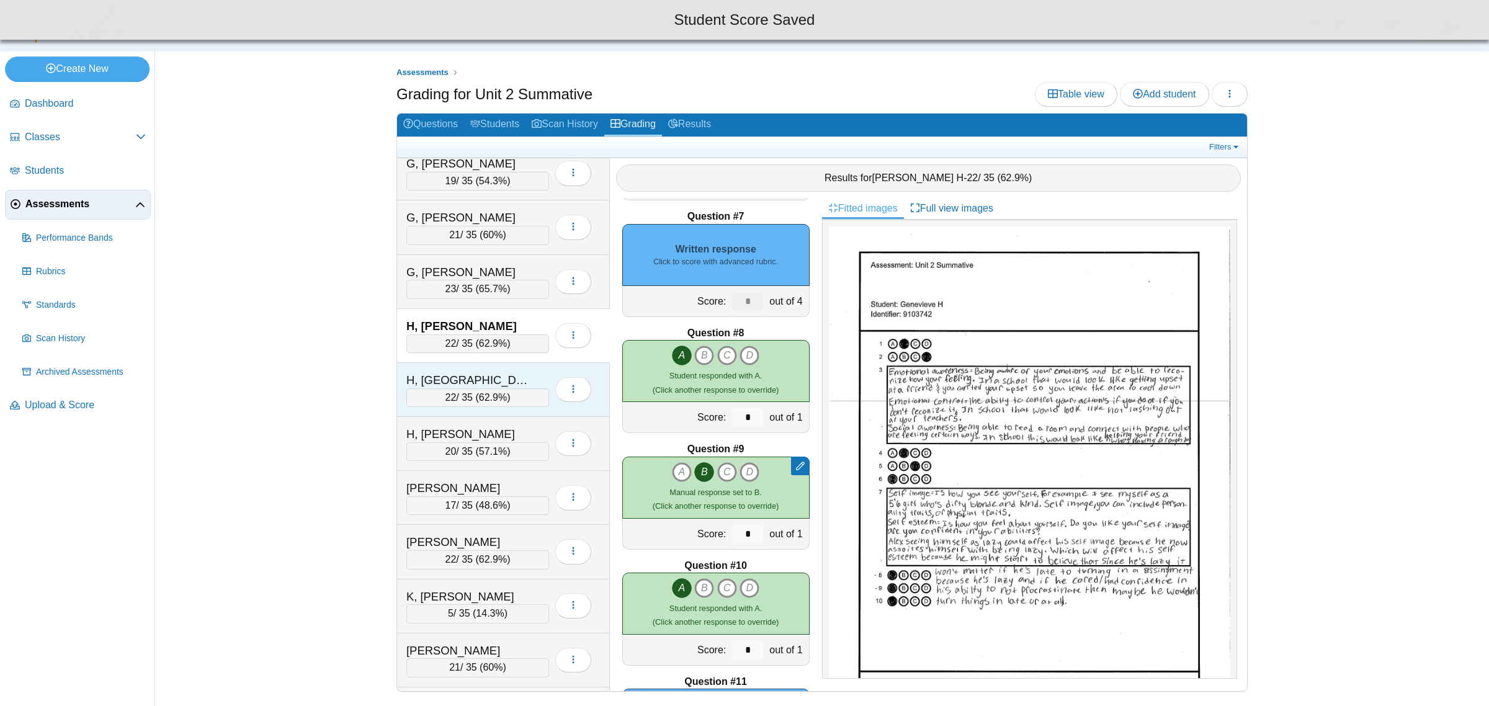
click at [497, 388] on div "H, London" at bounding box center [468, 380] width 124 height 16
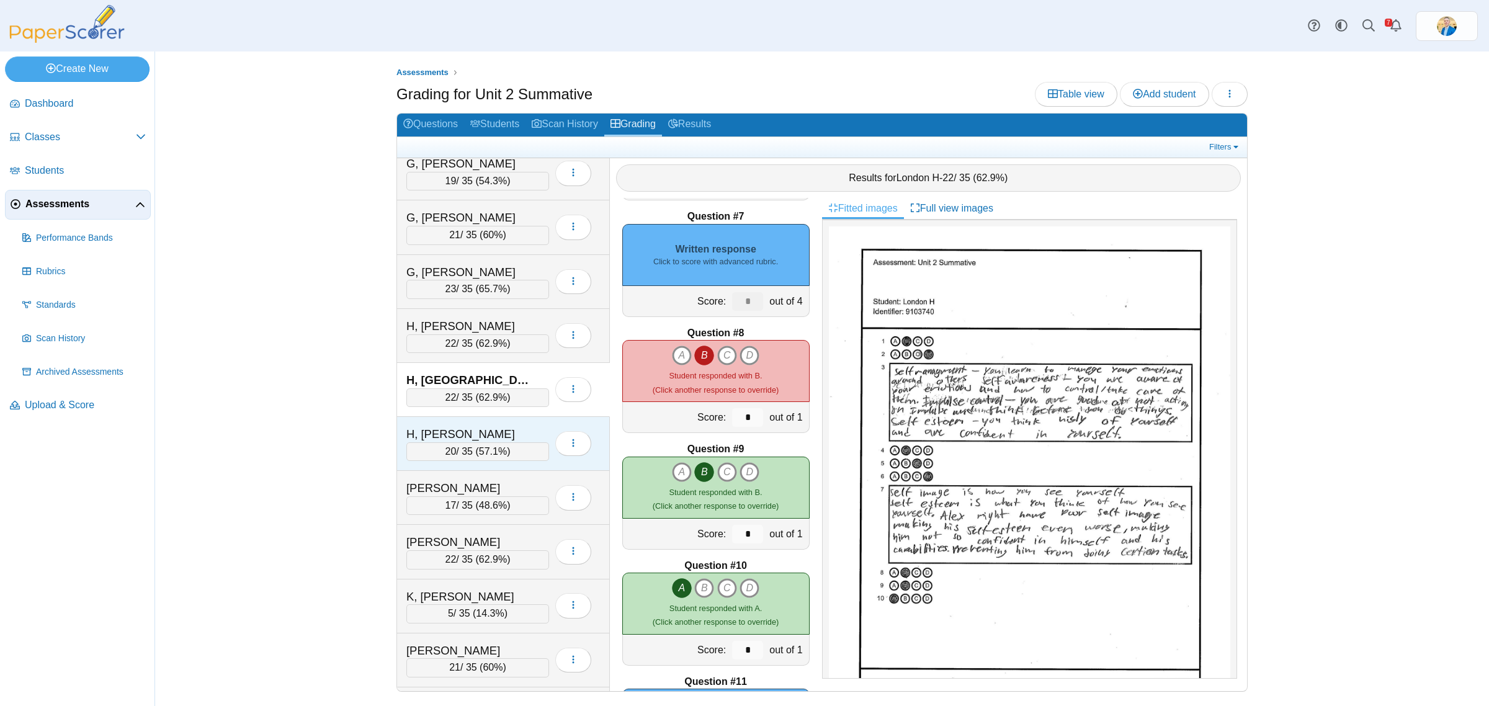
click at [514, 441] on div "H, Rosalie" at bounding box center [468, 434] width 124 height 16
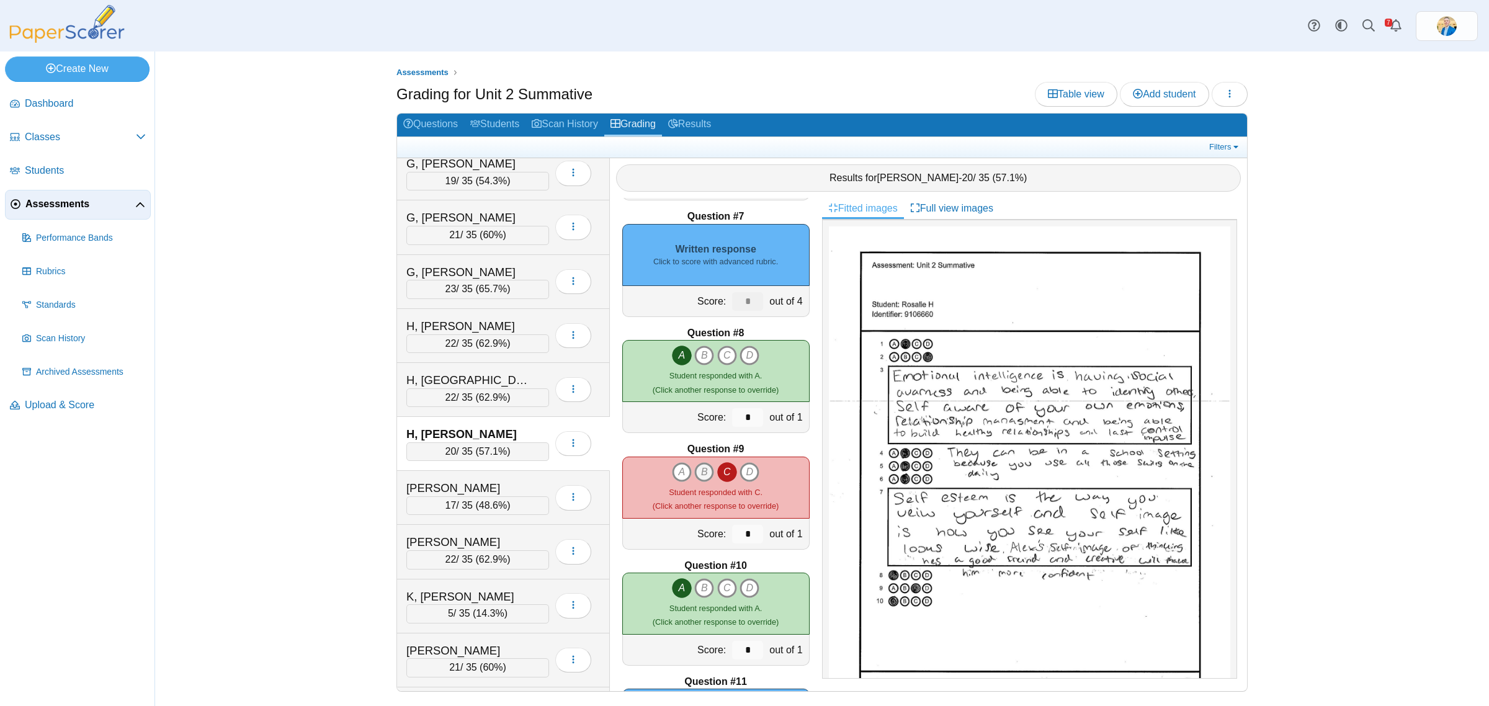
click at [695, 466] on icon "B" at bounding box center [704, 472] width 20 height 20
click at [717, 472] on icon "C" at bounding box center [727, 472] width 20 height 20
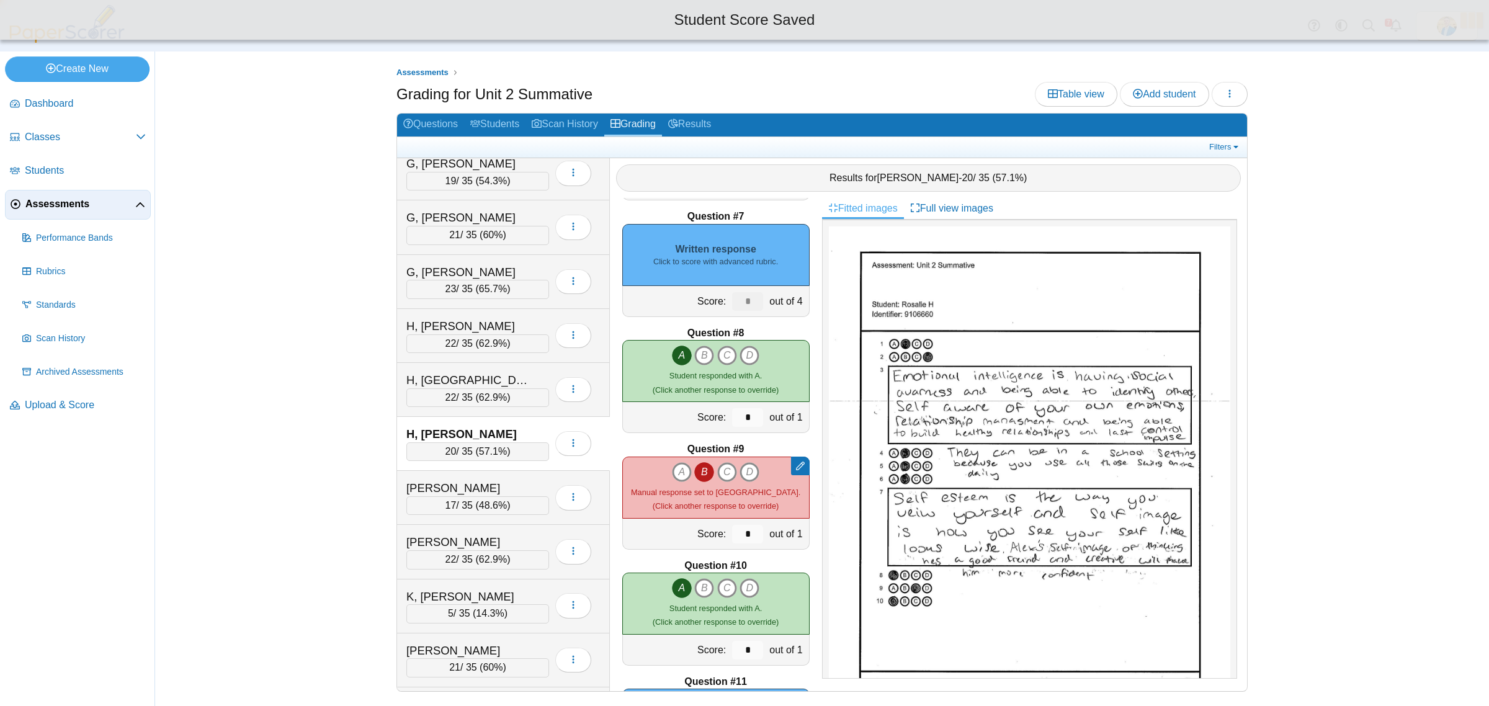
type input "*"
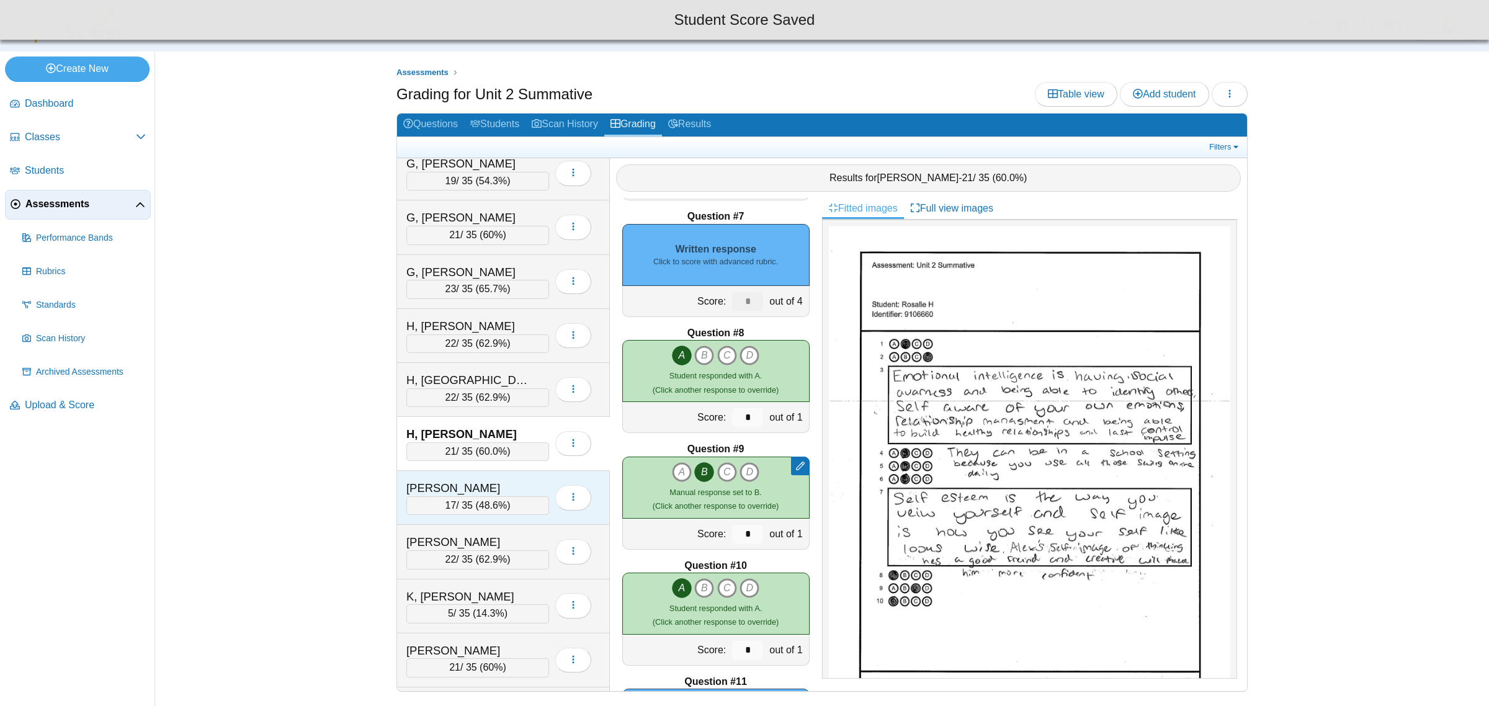
click at [512, 491] on div "J, Billie" at bounding box center [468, 488] width 124 height 16
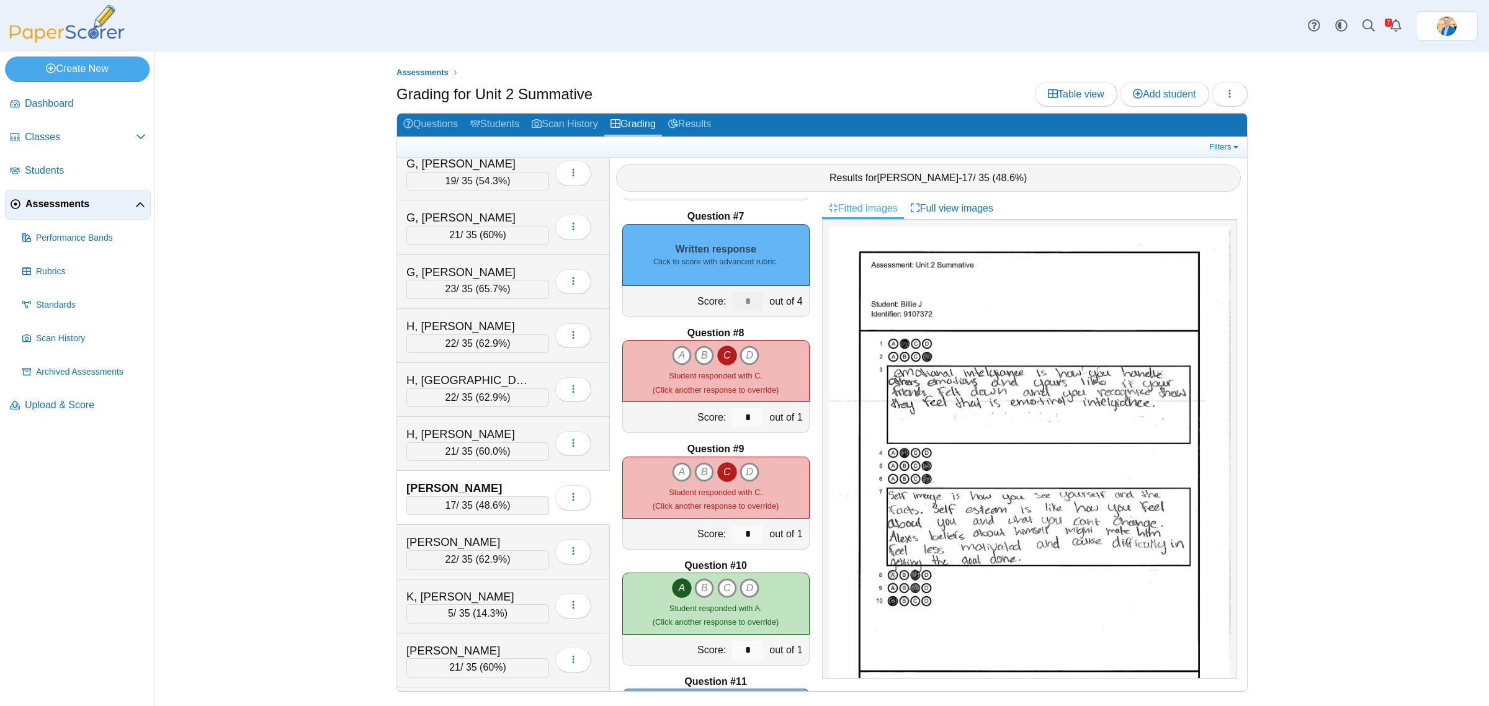
click at [701, 472] on icon "B" at bounding box center [704, 472] width 20 height 20
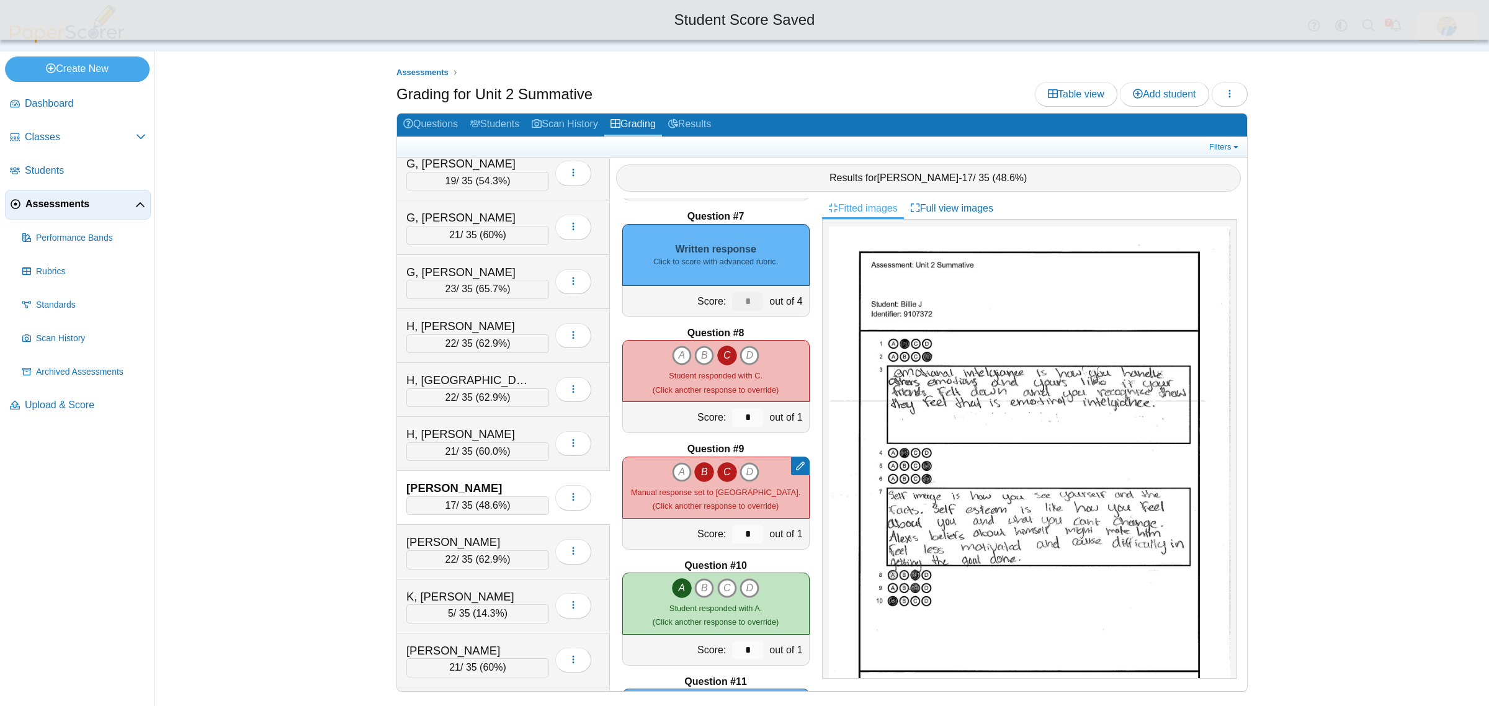
click at [717, 472] on icon "C" at bounding box center [727, 472] width 20 height 20
type input "*"
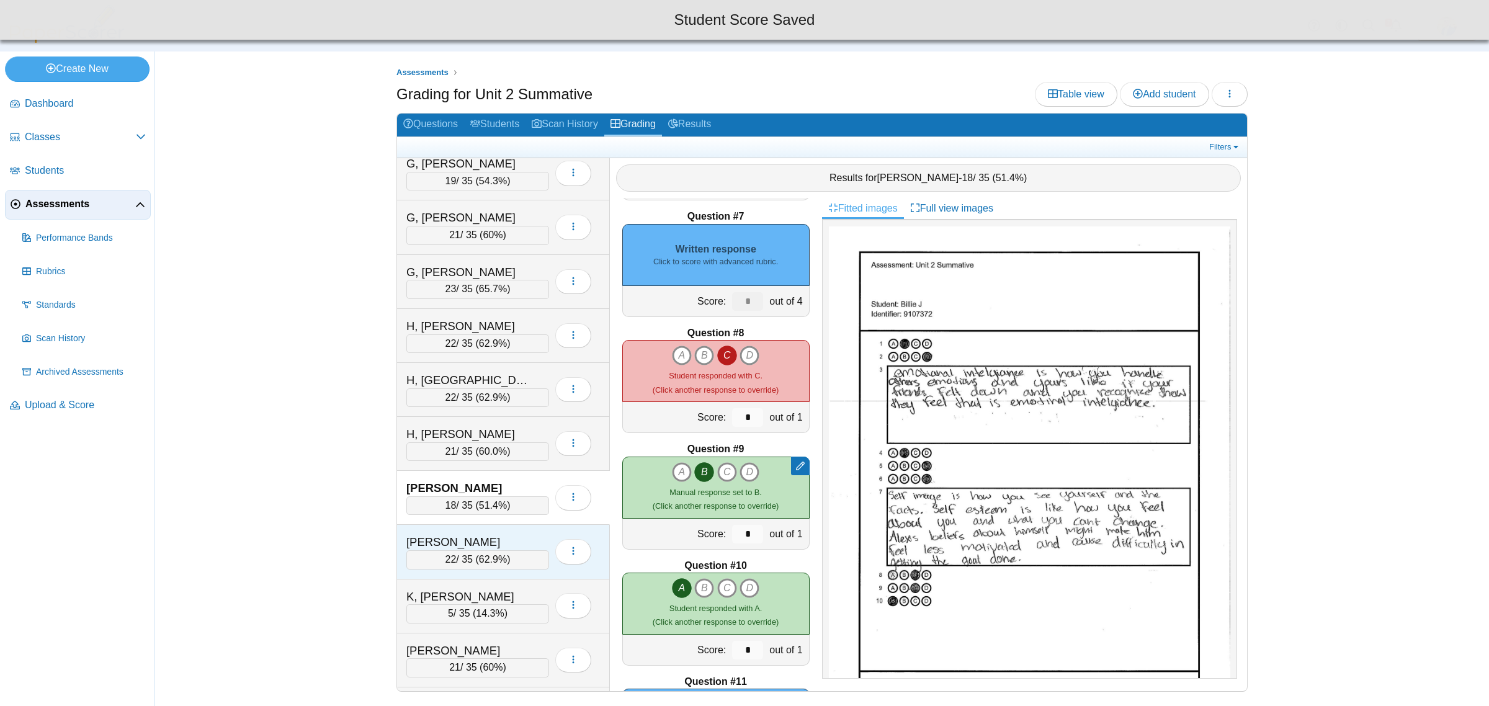
click at [528, 546] on div "K, Connor" at bounding box center [468, 542] width 124 height 16
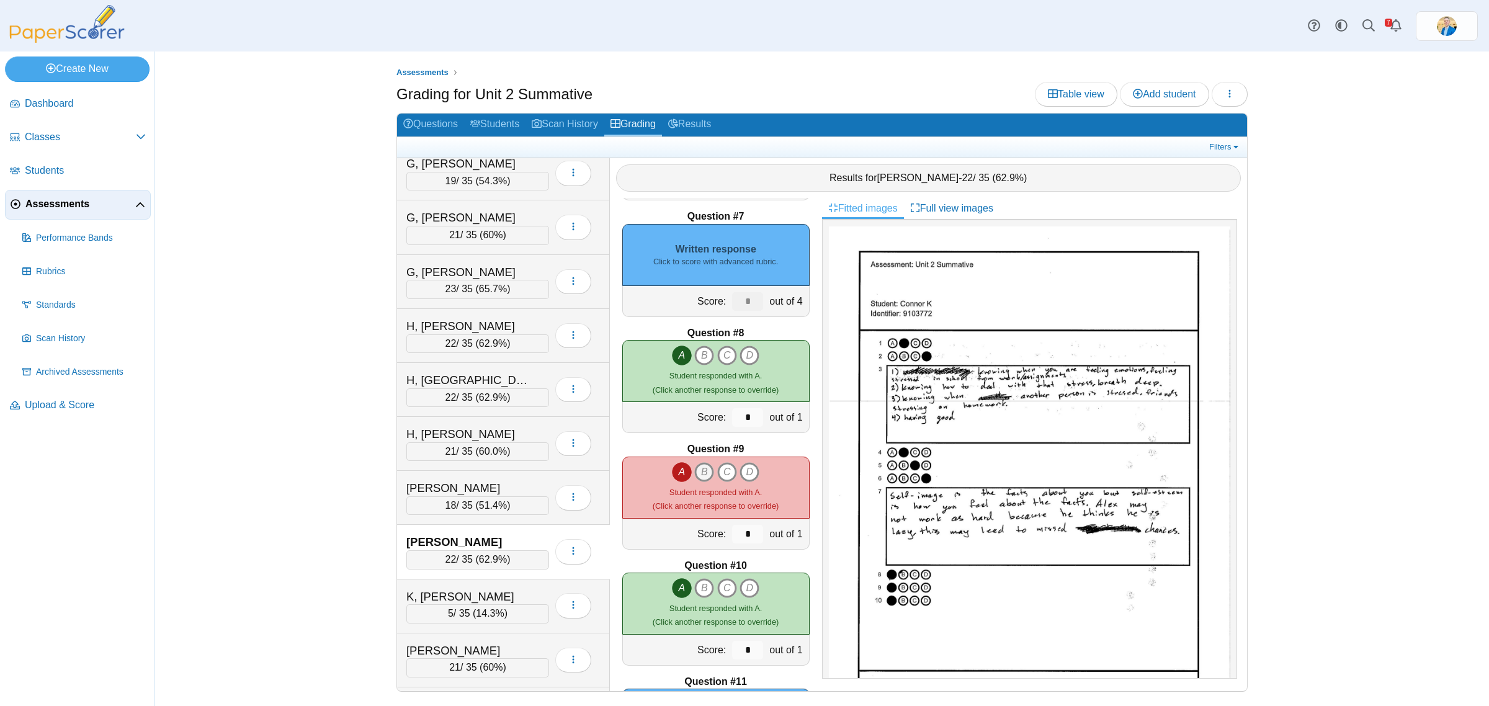
click at [699, 467] on icon "B" at bounding box center [704, 472] width 20 height 20
click at [678, 473] on icon "A" at bounding box center [682, 472] width 20 height 20
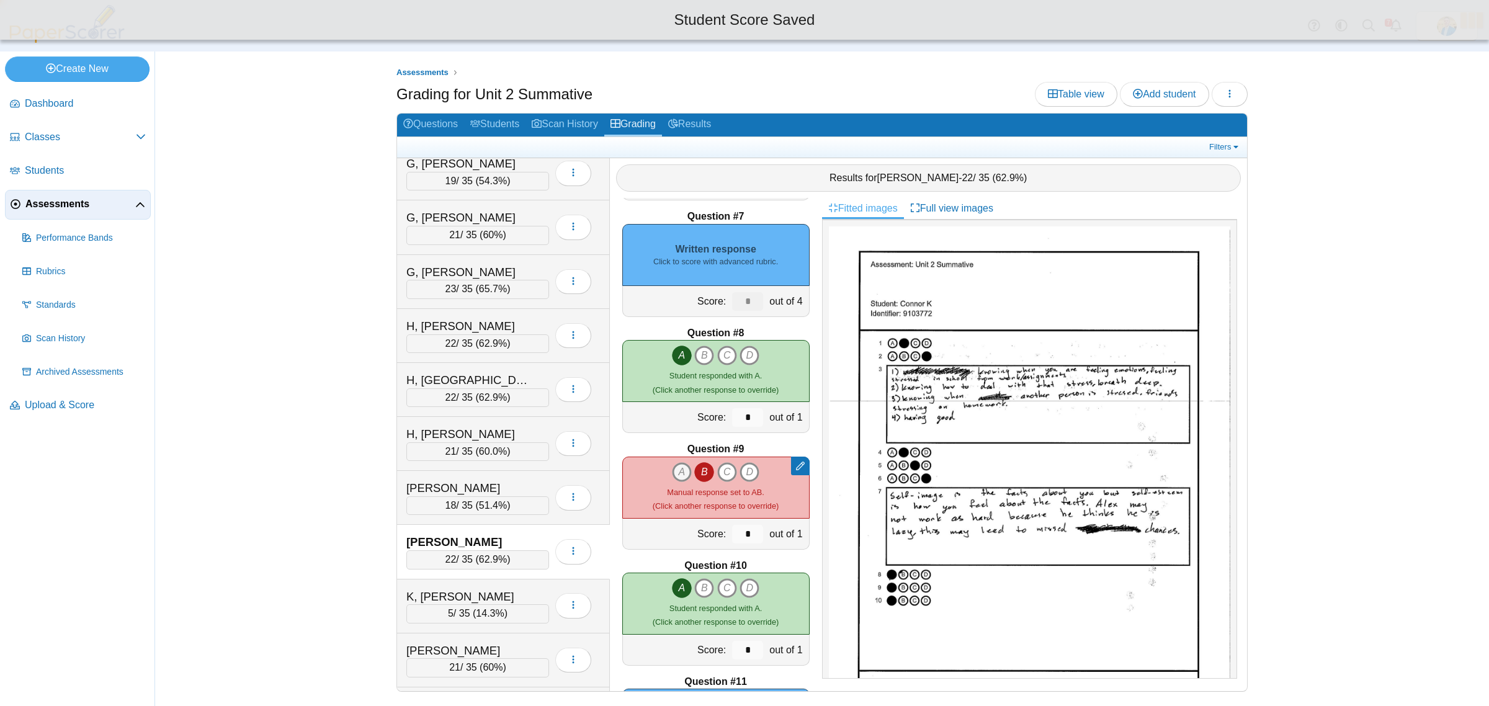
type input "*"
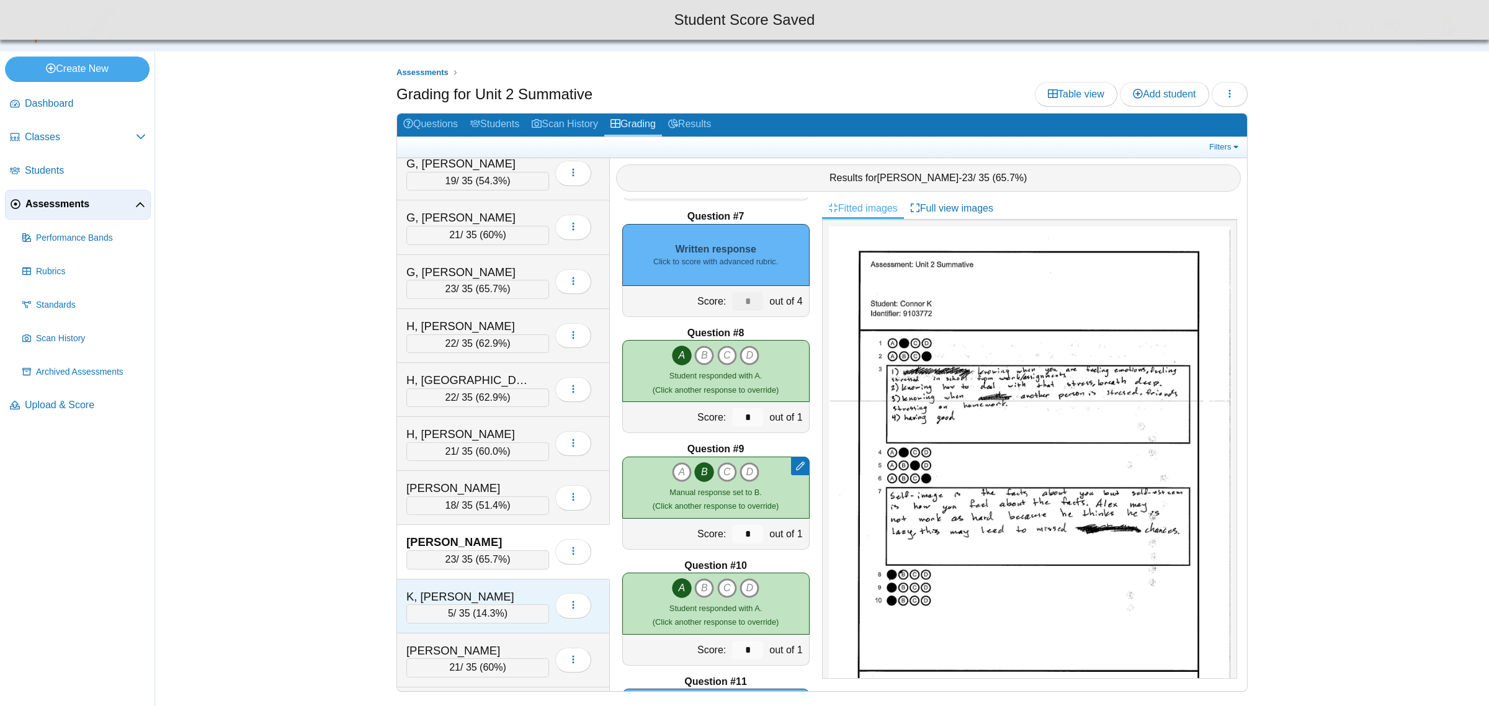
click at [528, 597] on div "K, Leah 5 / 35 ( 14.3% ) Loading…" at bounding box center [503, 606] width 213 height 54
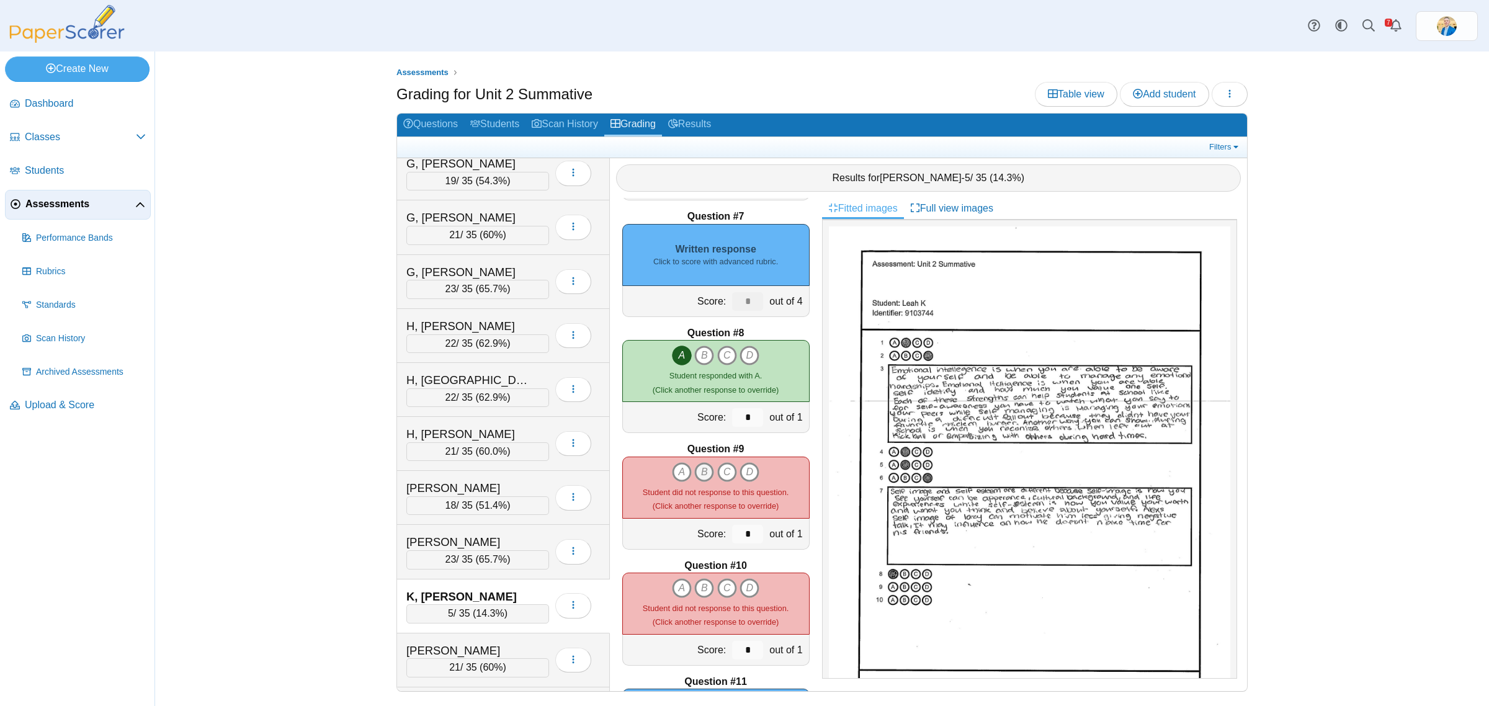
click at [697, 471] on icon "B" at bounding box center [704, 472] width 20 height 20
type input "*"
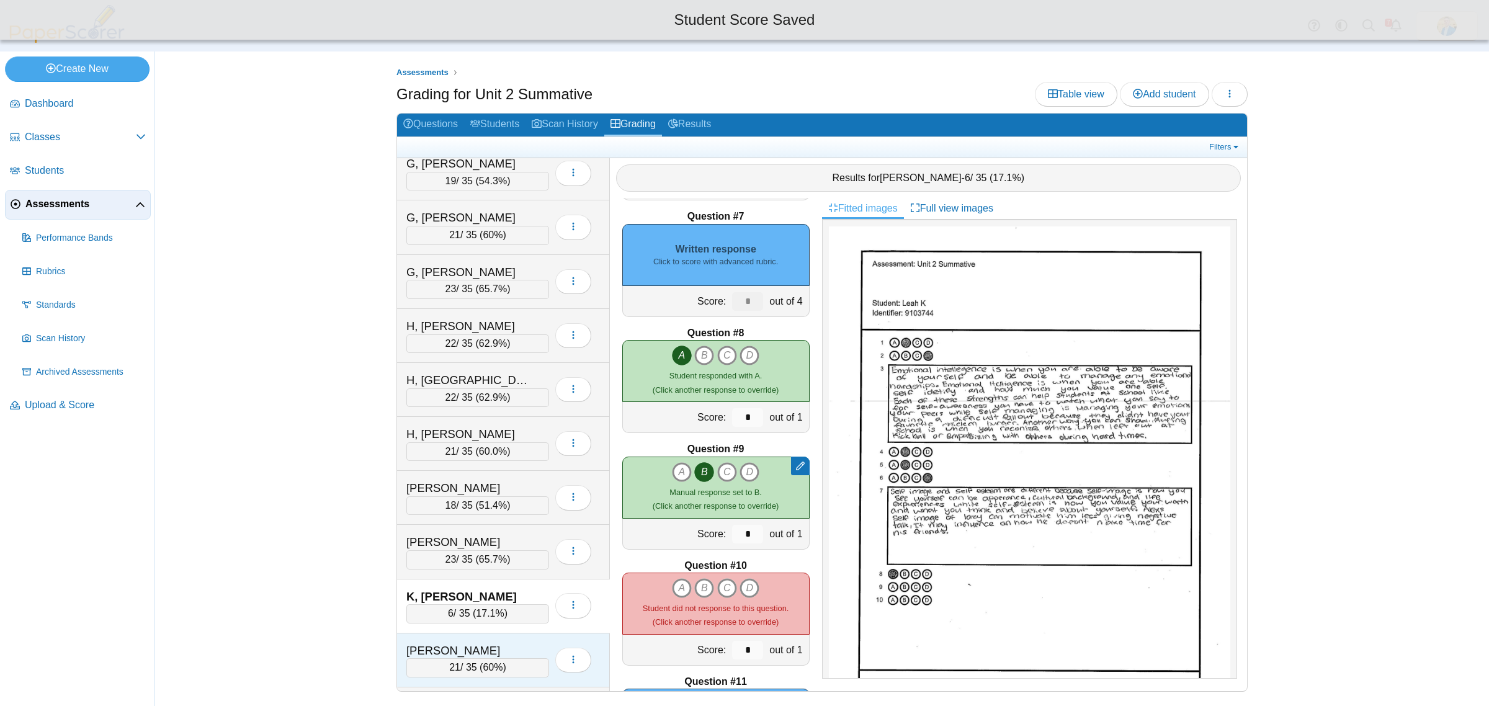
click at [510, 653] on div "K, Matthew" at bounding box center [468, 651] width 124 height 16
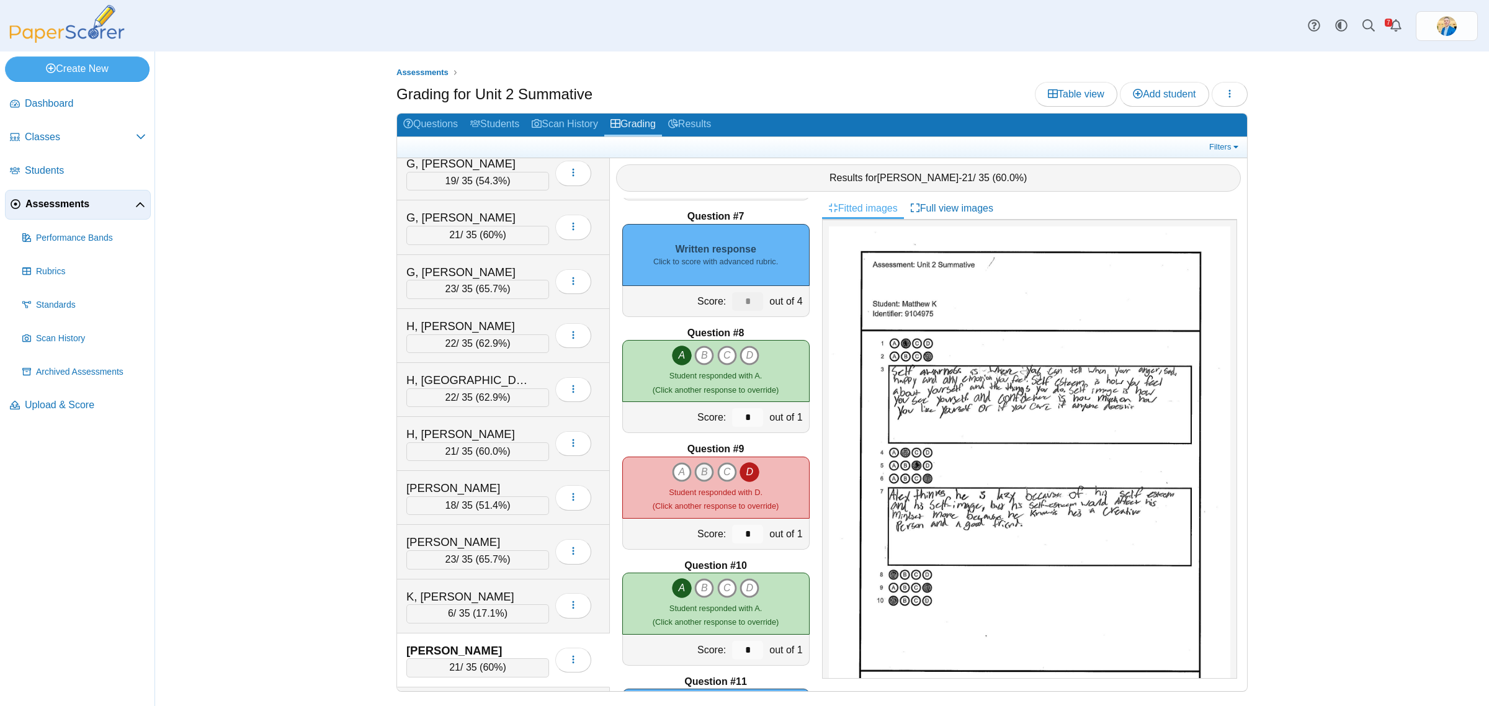
click at [698, 469] on icon "B" at bounding box center [704, 472] width 20 height 20
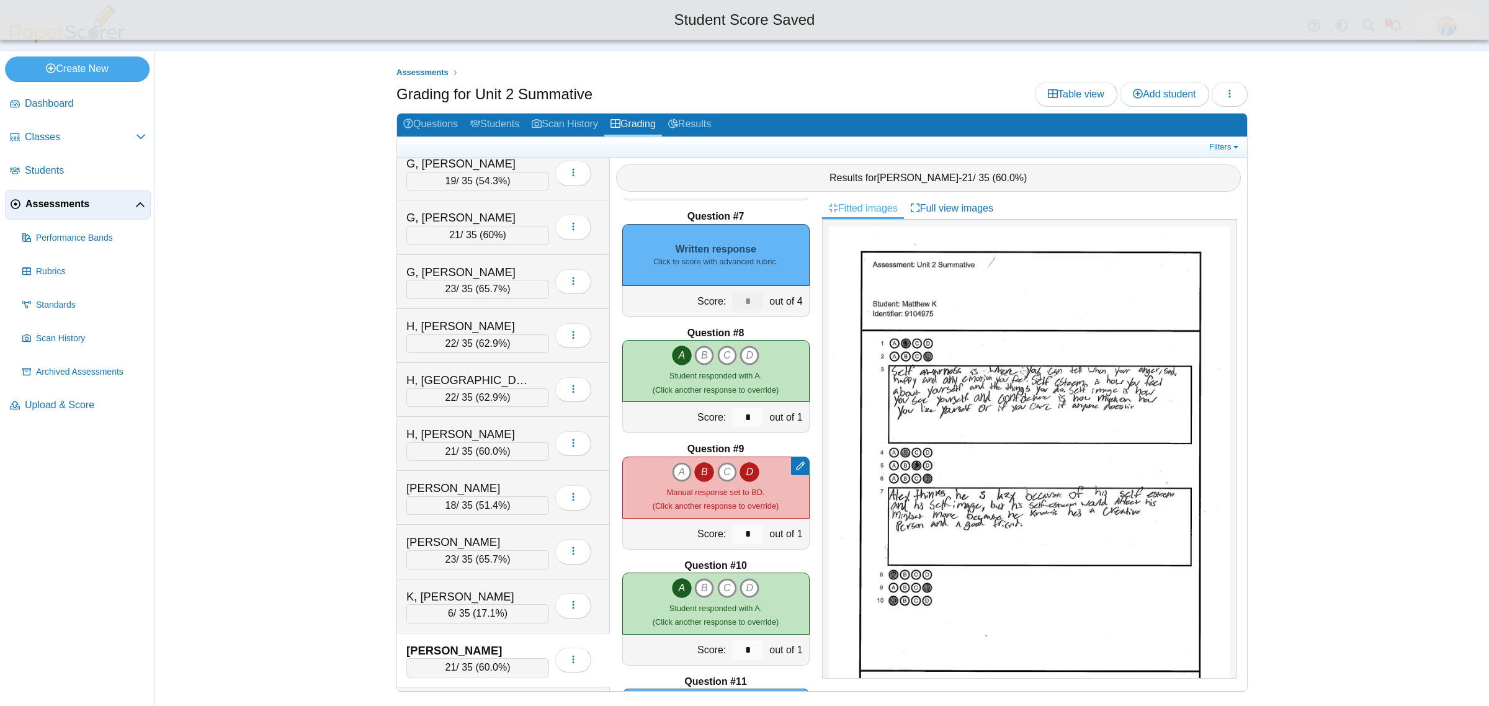
click at [747, 470] on icon "D" at bounding box center [749, 472] width 20 height 20
type input "*"
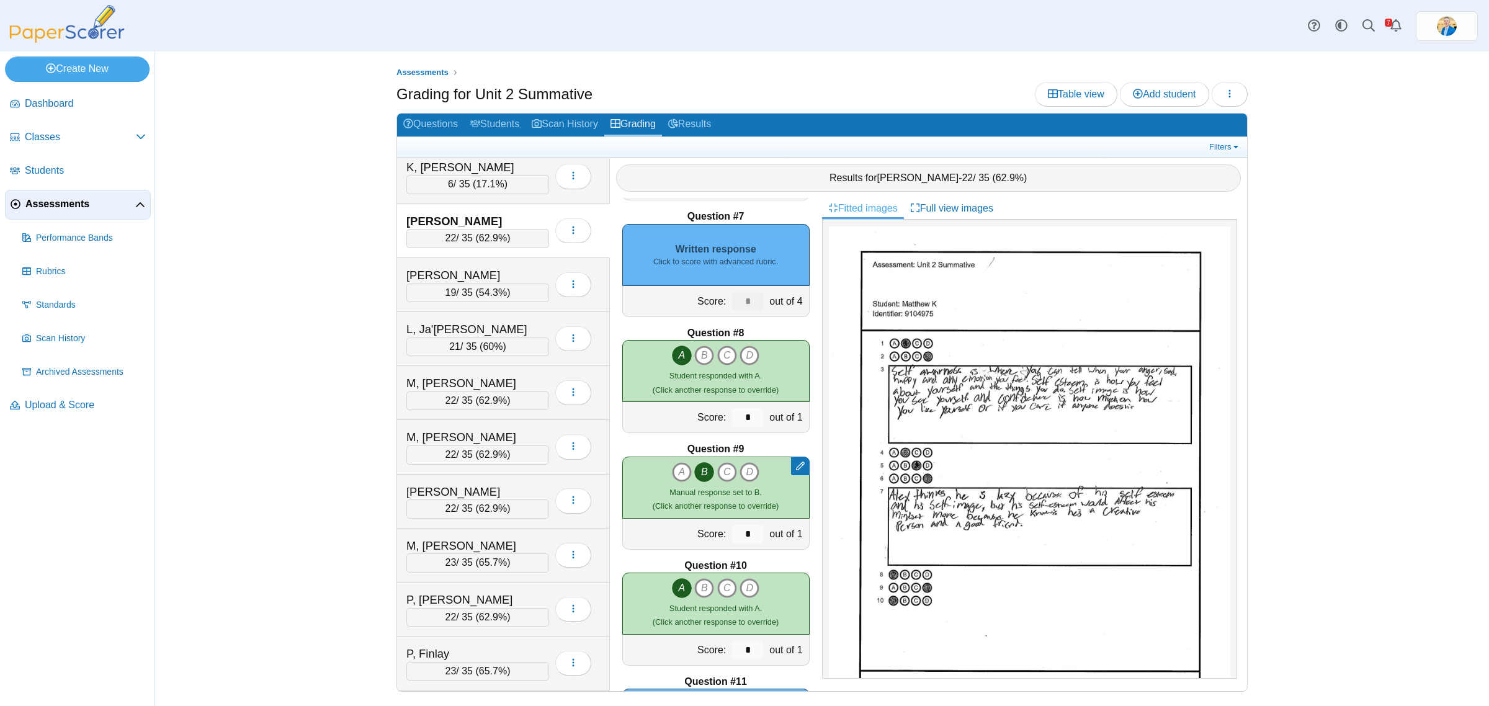
scroll to position [1396, 0]
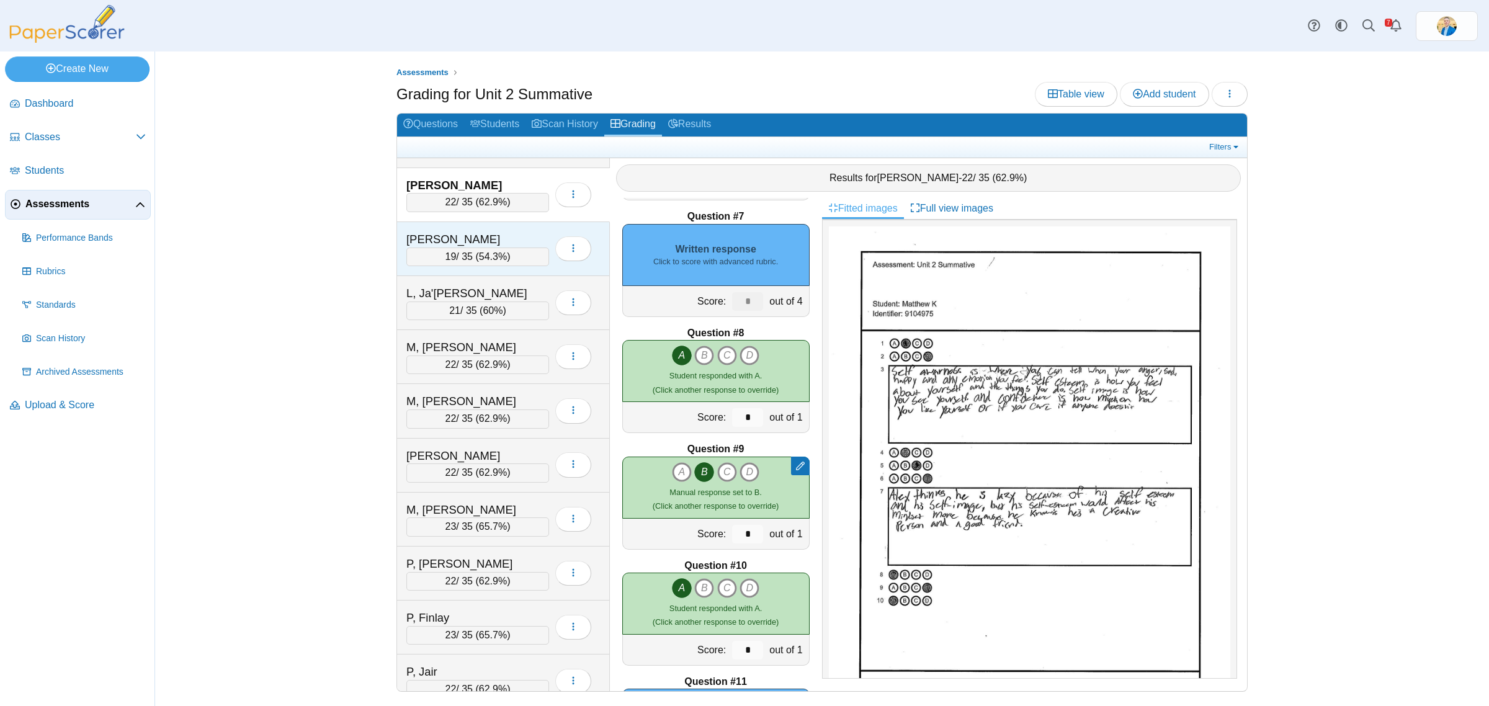
click at [488, 247] on div "L, Connor" at bounding box center [468, 239] width 124 height 16
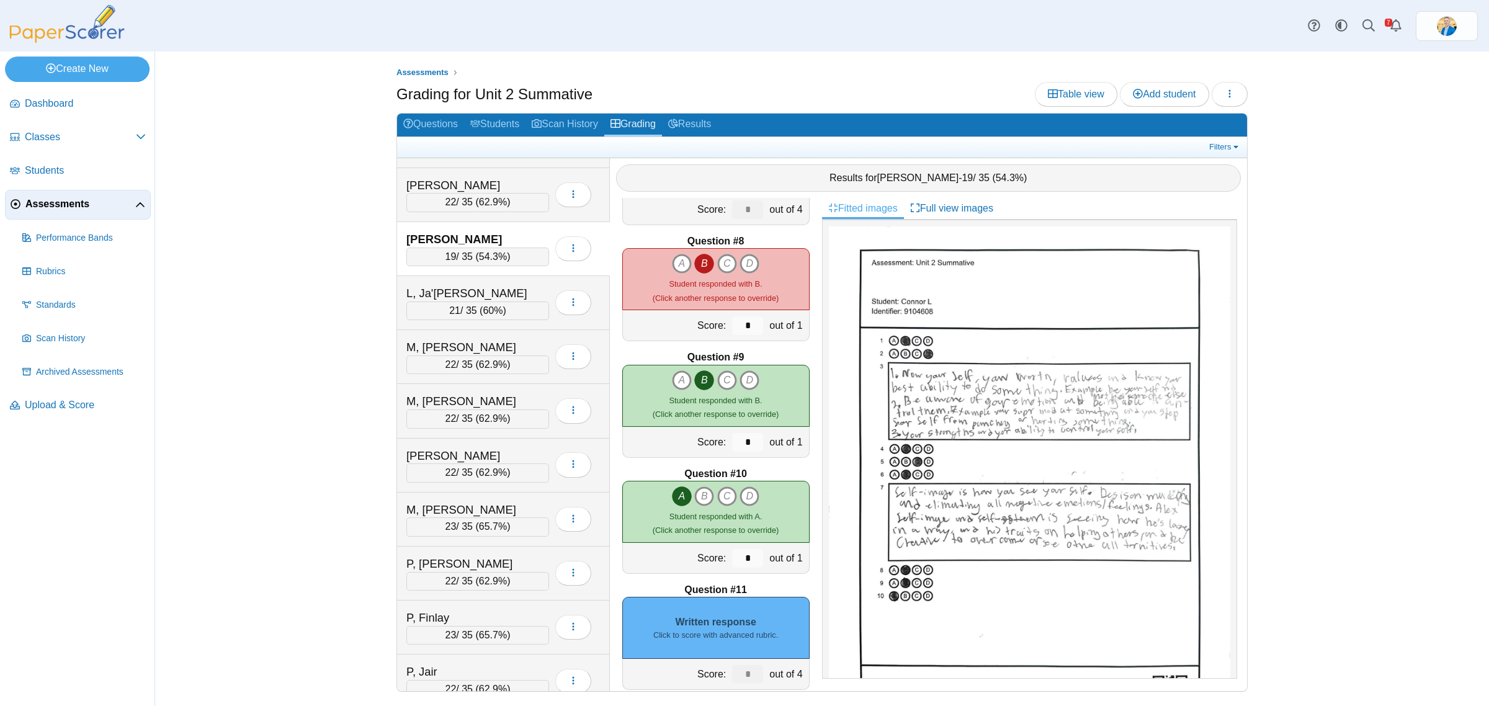
scroll to position [853, 0]
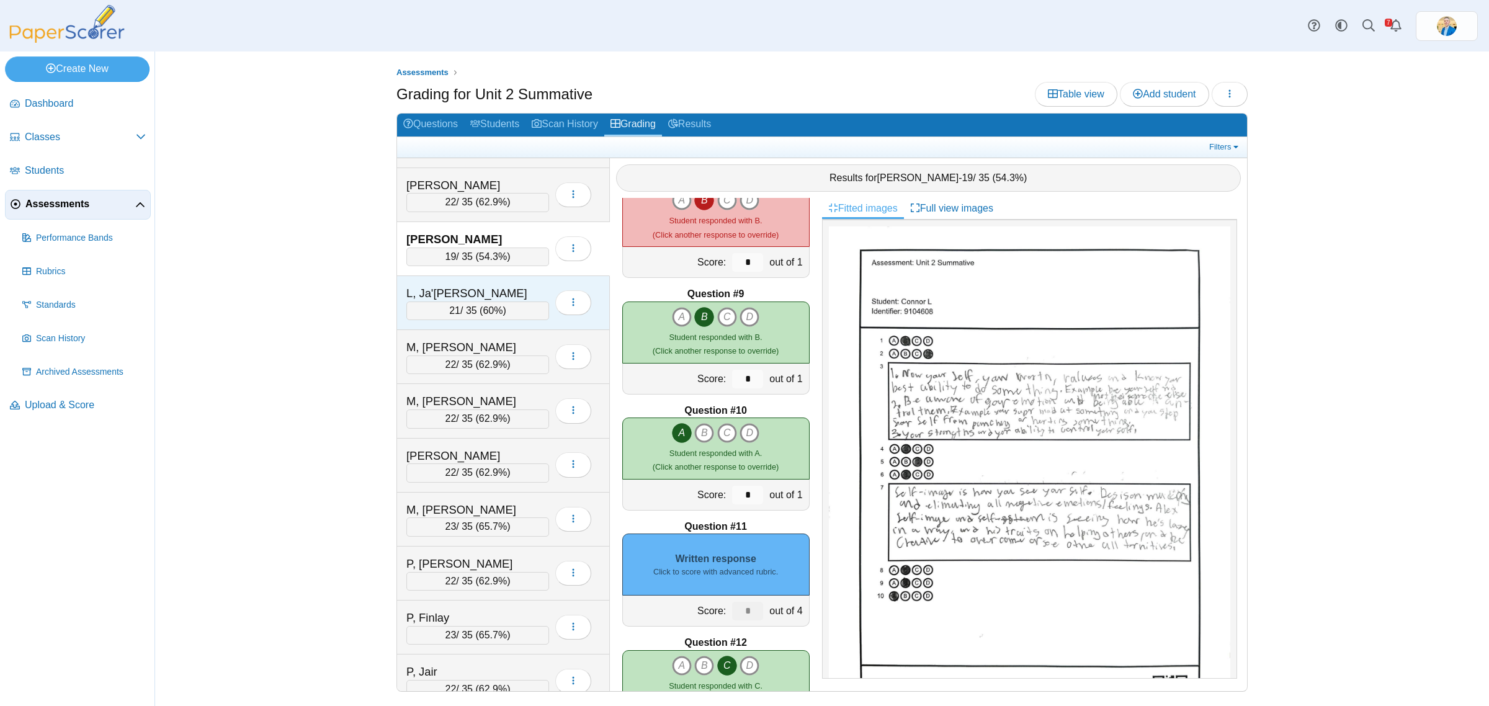
click at [479, 298] on div "L, Ja'Angelo" at bounding box center [468, 293] width 124 height 16
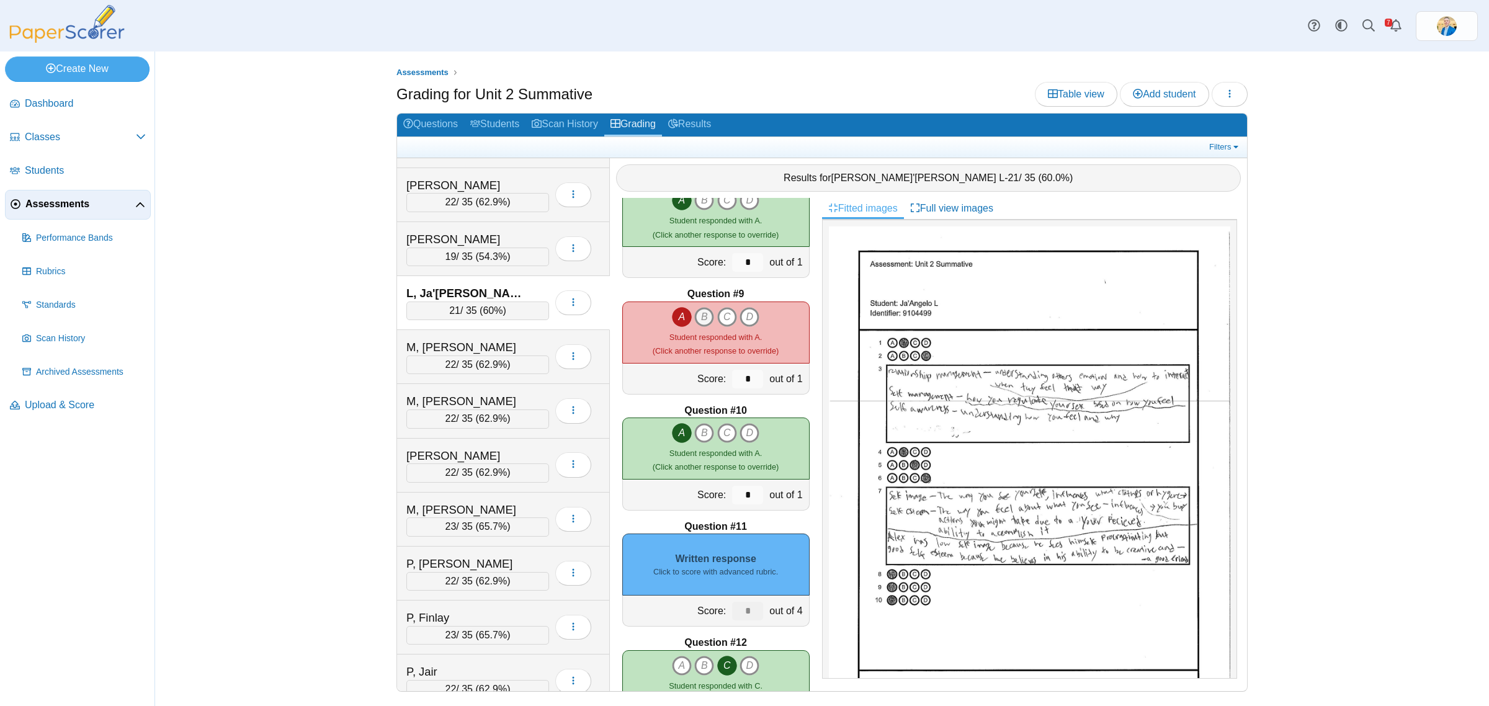
click at [695, 318] on icon "B" at bounding box center [704, 317] width 20 height 20
click at [673, 318] on icon "A" at bounding box center [682, 317] width 20 height 20
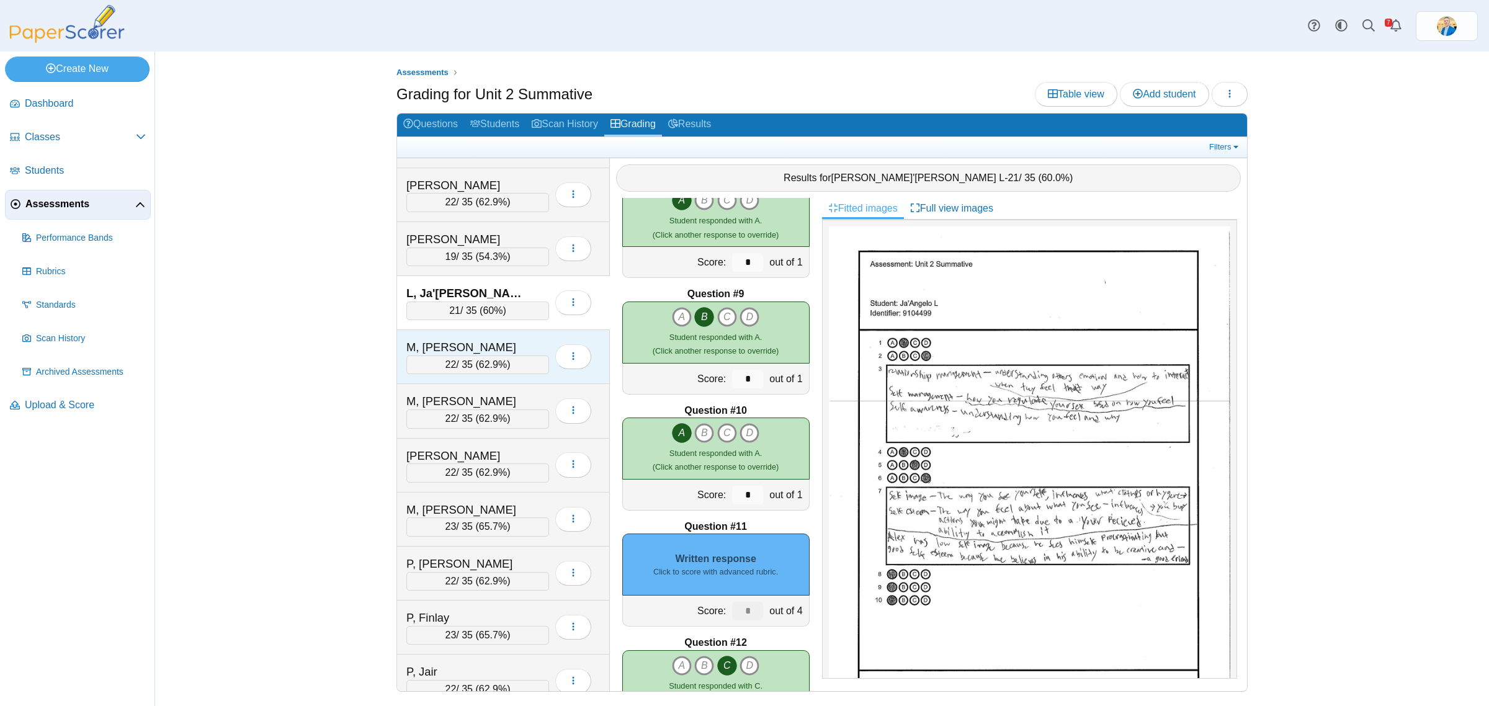
click at [518, 354] on div "M, Liam" at bounding box center [468, 347] width 124 height 16
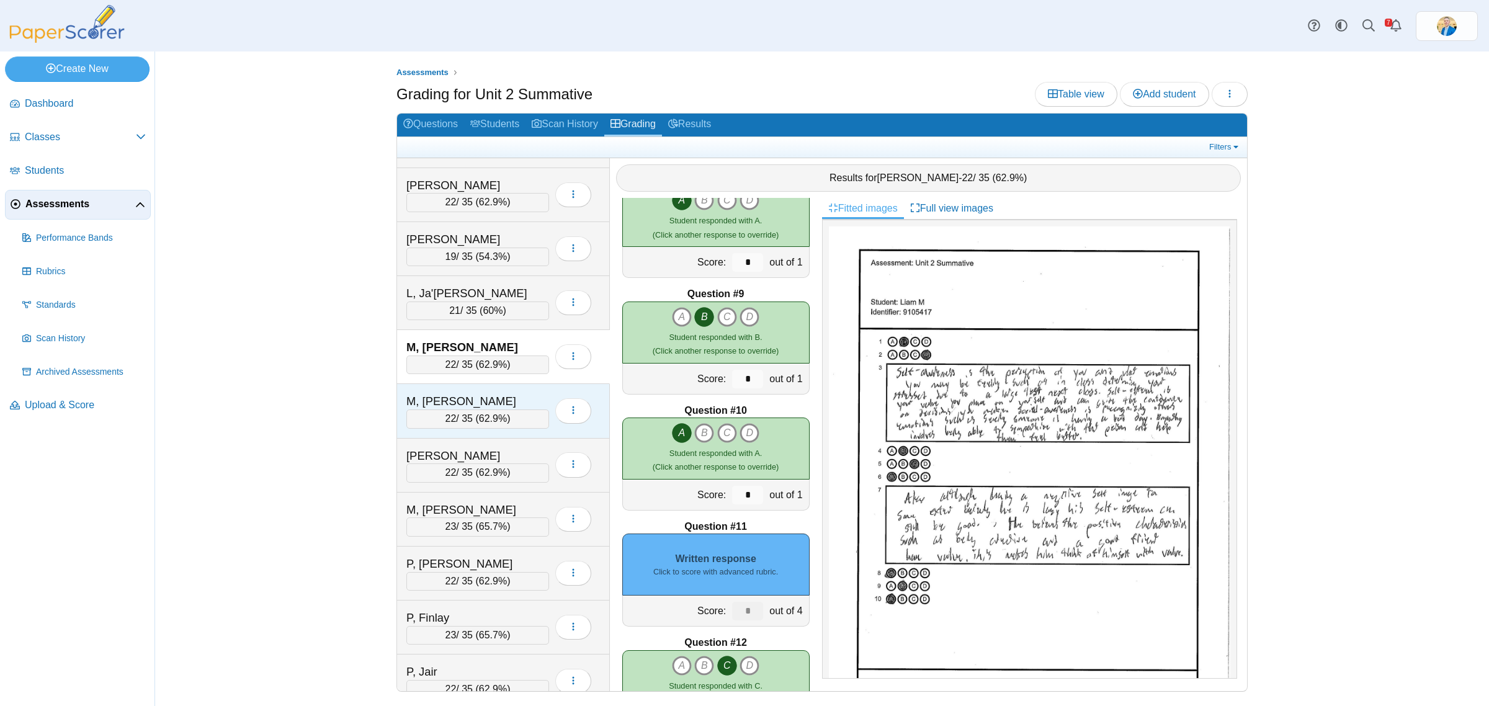
click at [497, 409] on div "M, Raegan" at bounding box center [468, 401] width 124 height 16
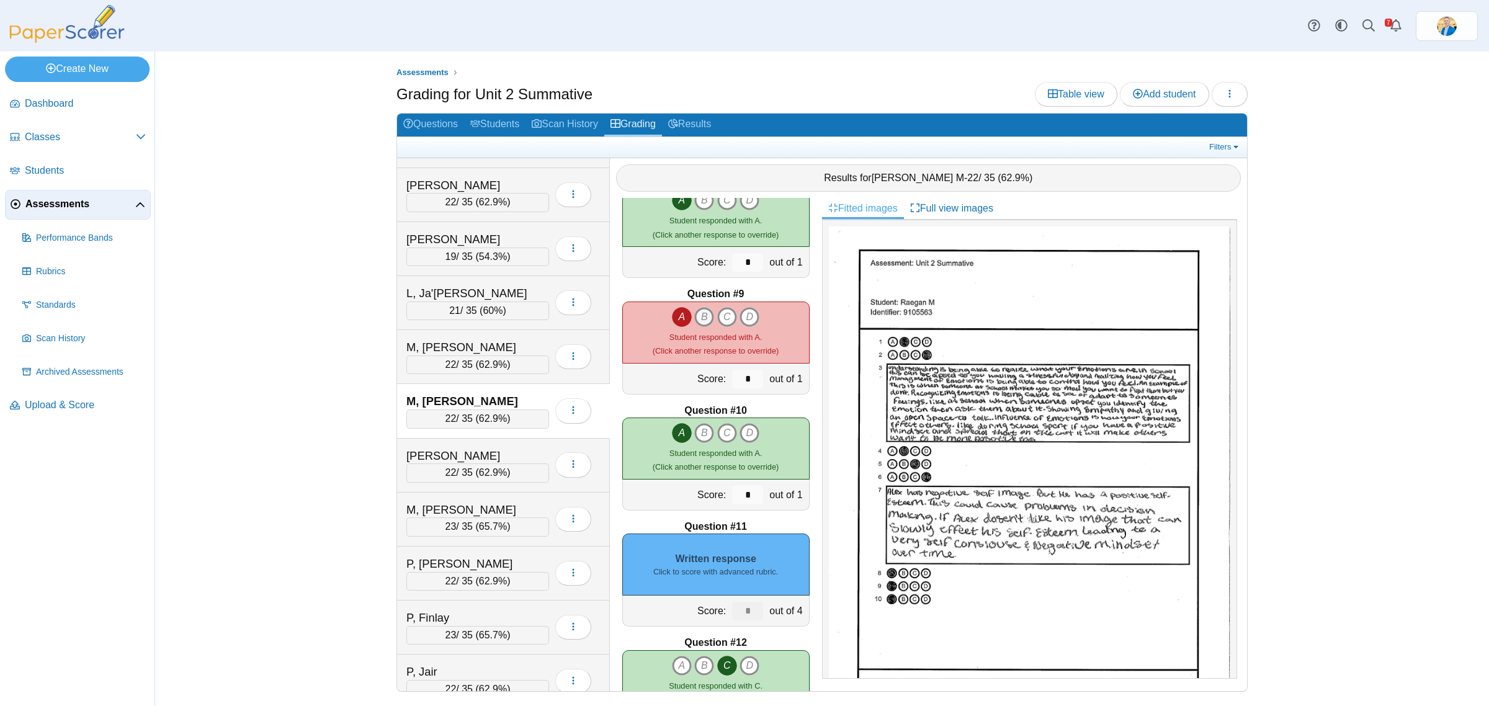
click at [702, 318] on icon "B" at bounding box center [704, 317] width 20 height 20
click at [672, 318] on icon "A" at bounding box center [682, 317] width 20 height 20
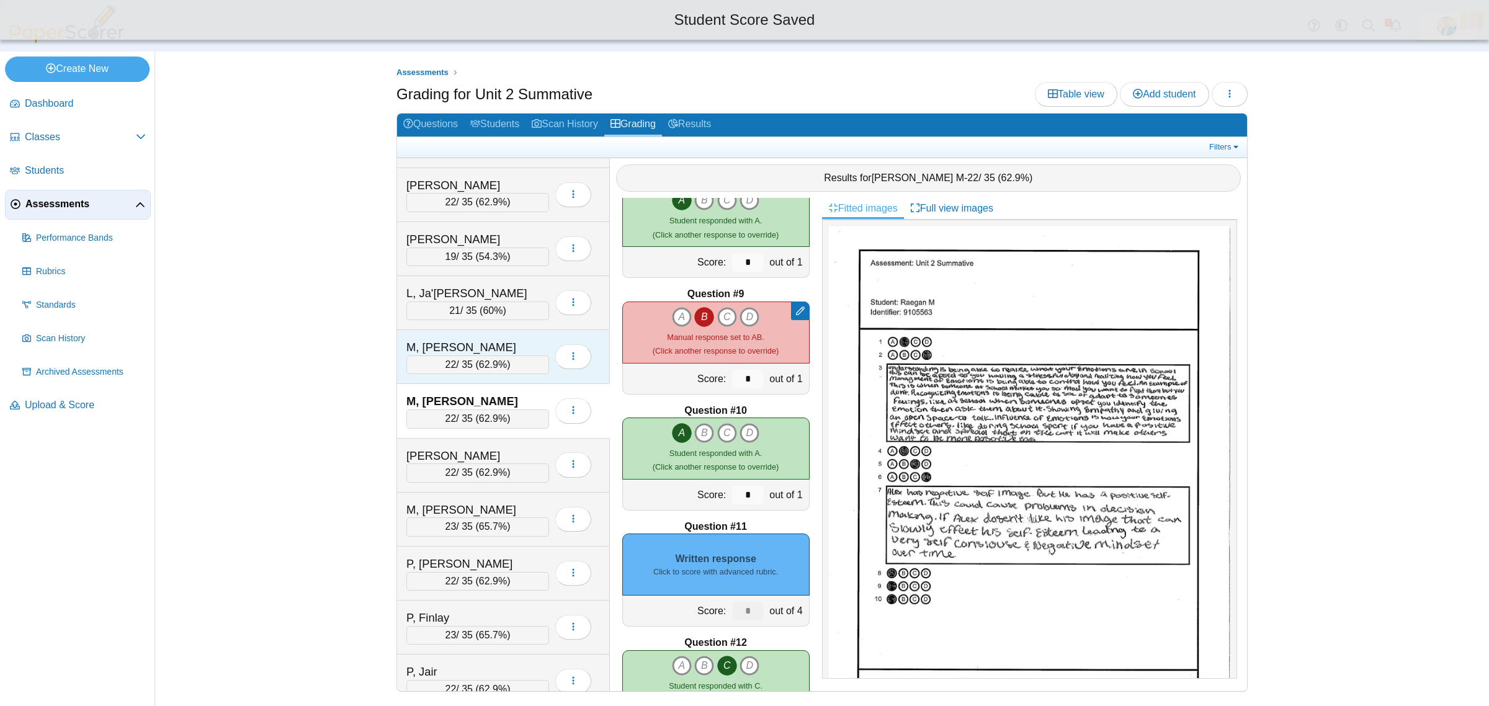
type input "*"
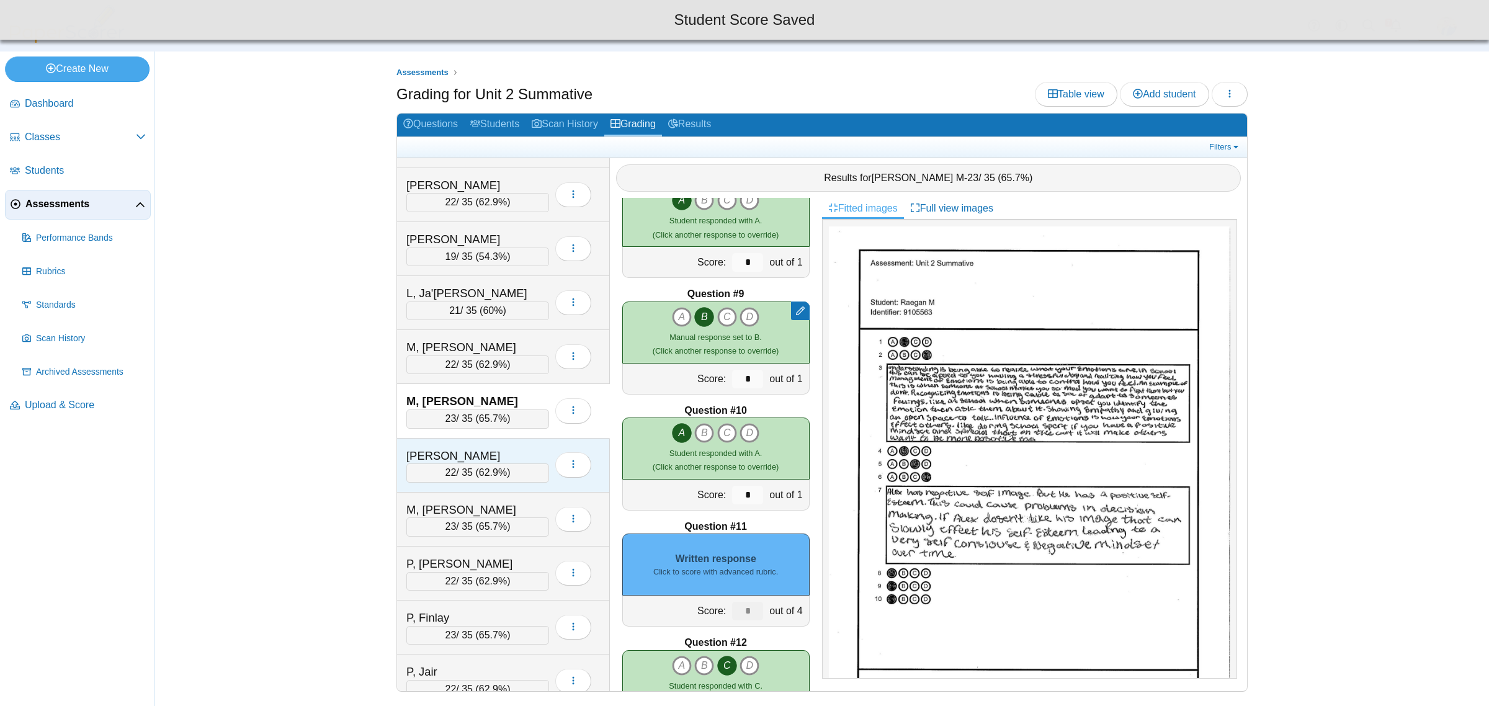
click at [521, 464] on div "M, Sophia" at bounding box center [468, 456] width 124 height 16
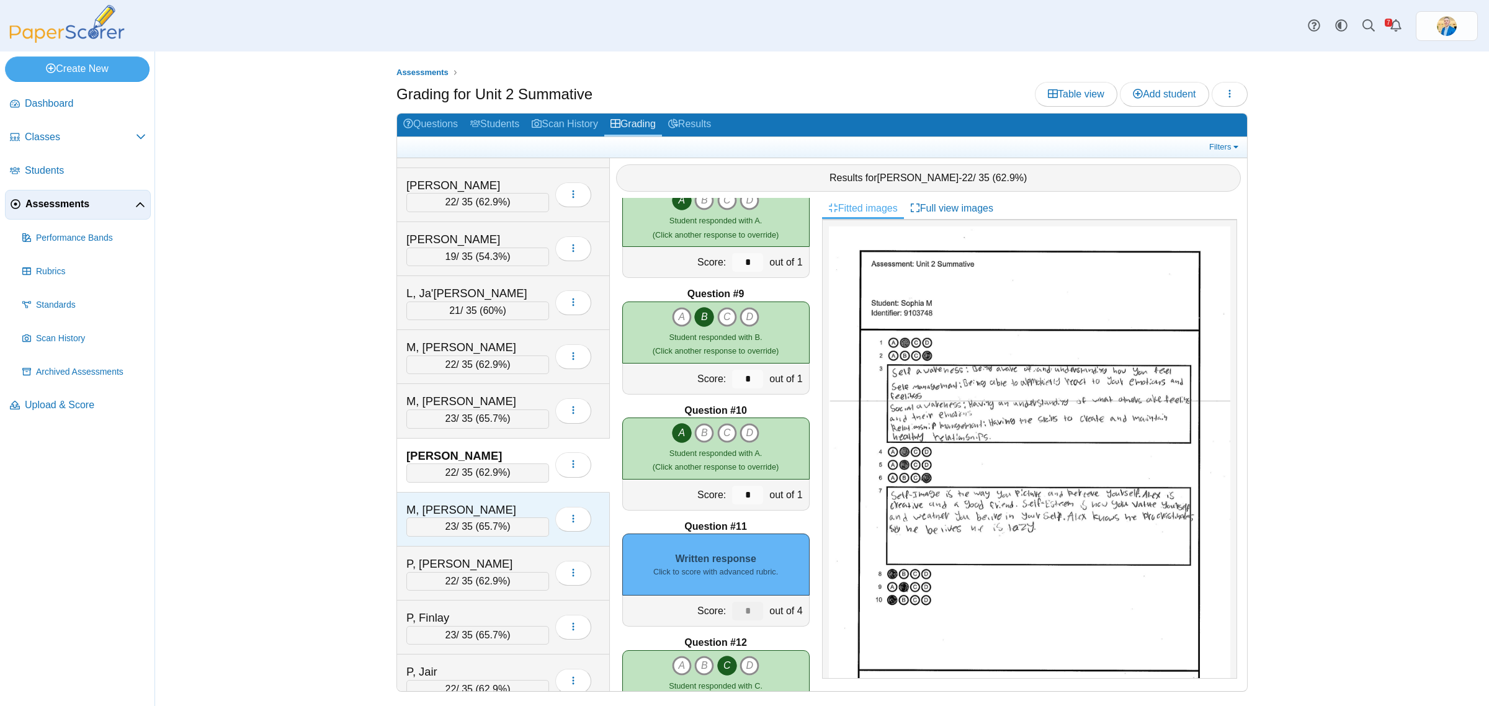
click at [515, 515] on div "M, Theron" at bounding box center [468, 510] width 124 height 16
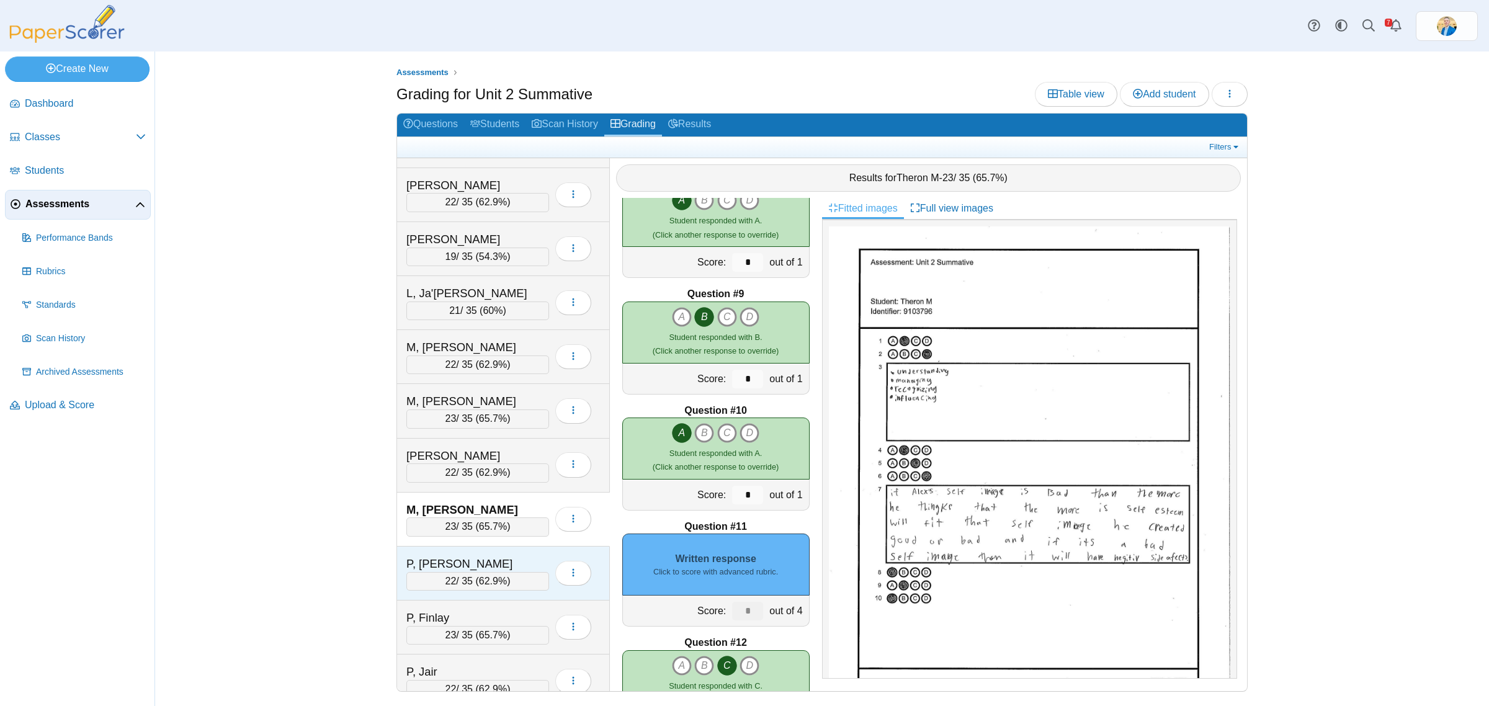
click at [509, 571] on div "P, Daniela" at bounding box center [468, 564] width 124 height 16
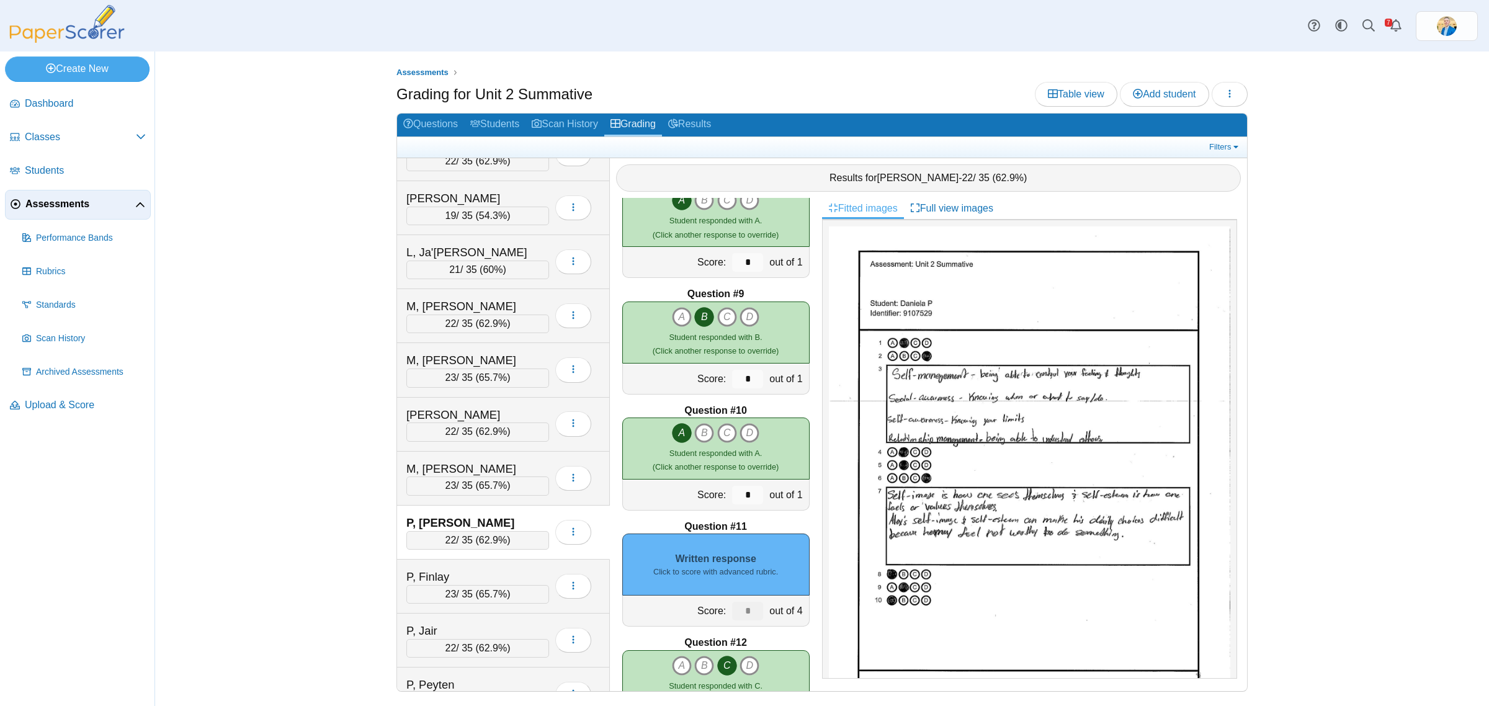
scroll to position [1473, 0]
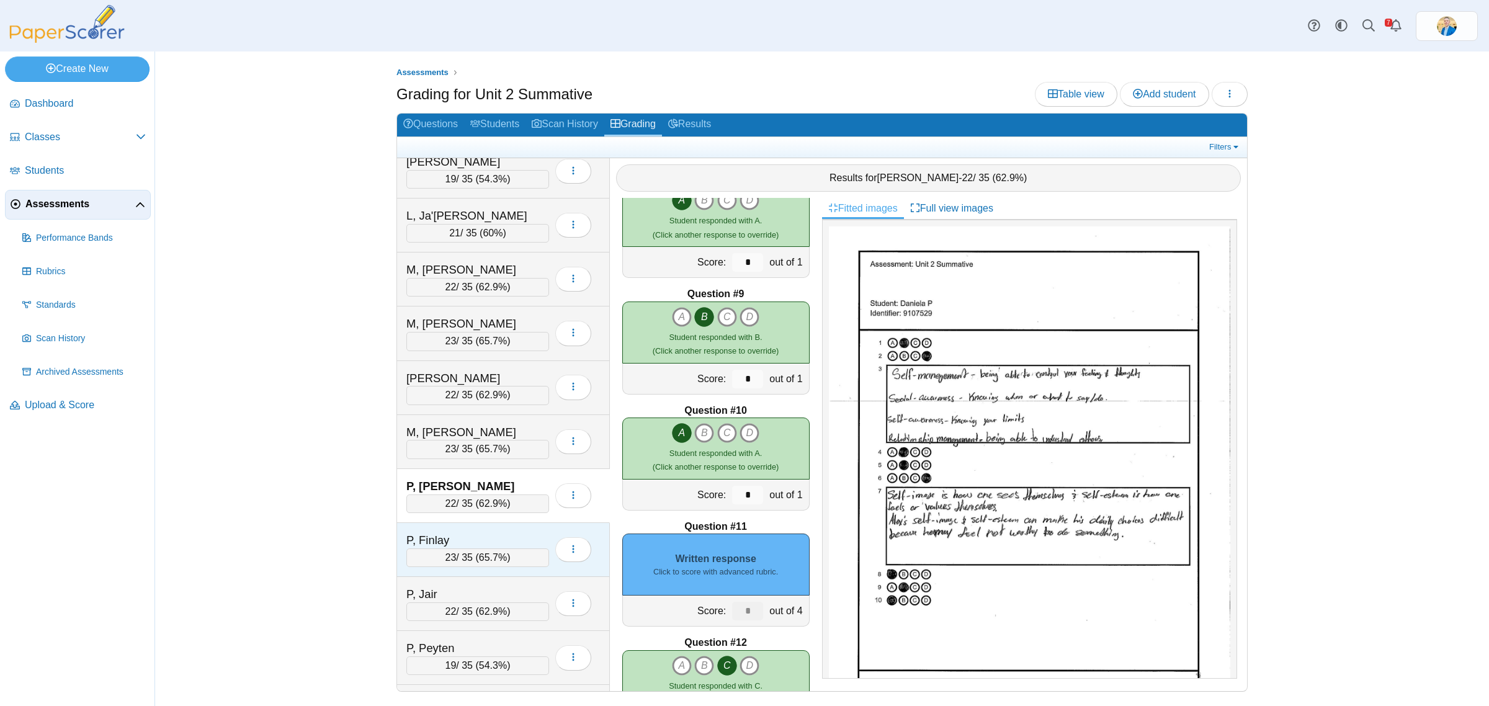
click at [507, 546] on div "P, Finlay" at bounding box center [468, 540] width 124 height 16
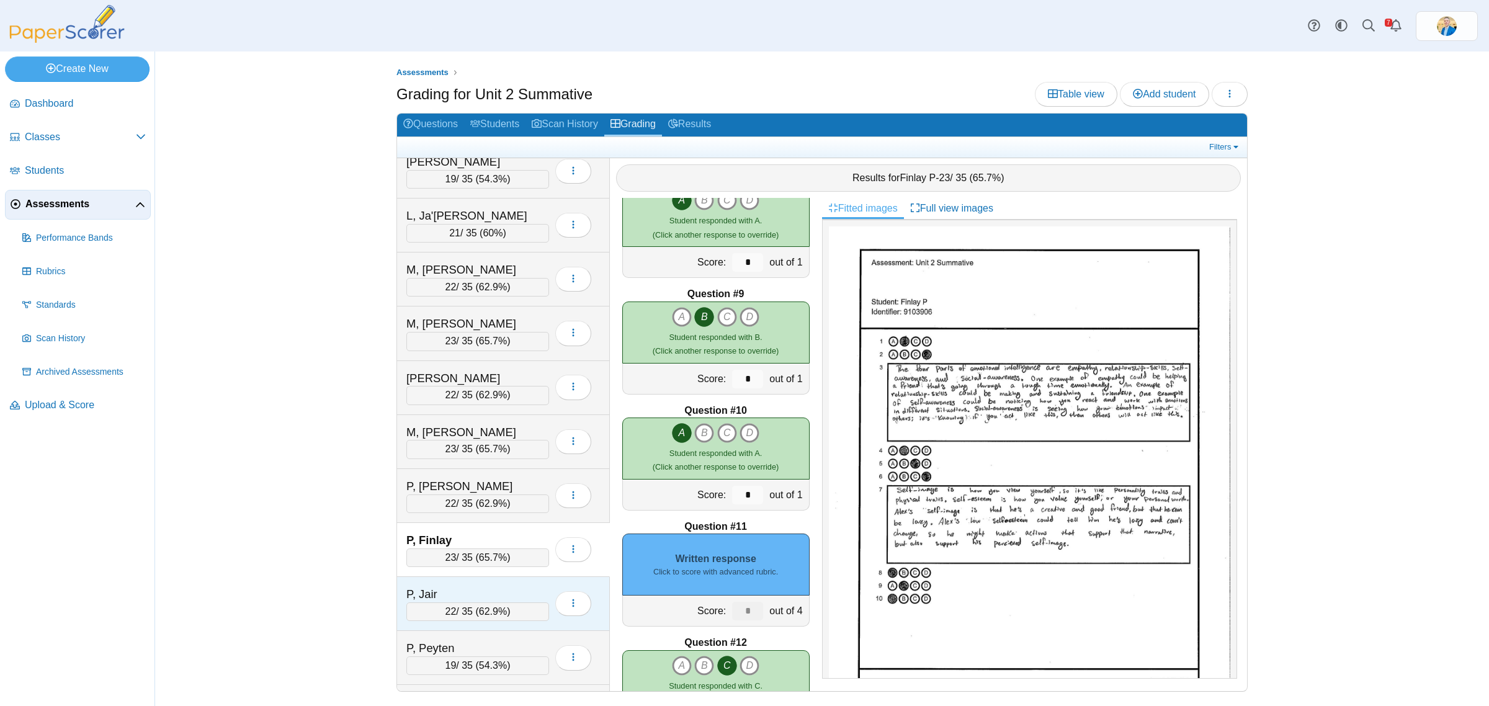
click at [509, 593] on div "P, Jair 22 / 35 ( 62.9% ) Loading…" at bounding box center [503, 604] width 213 height 54
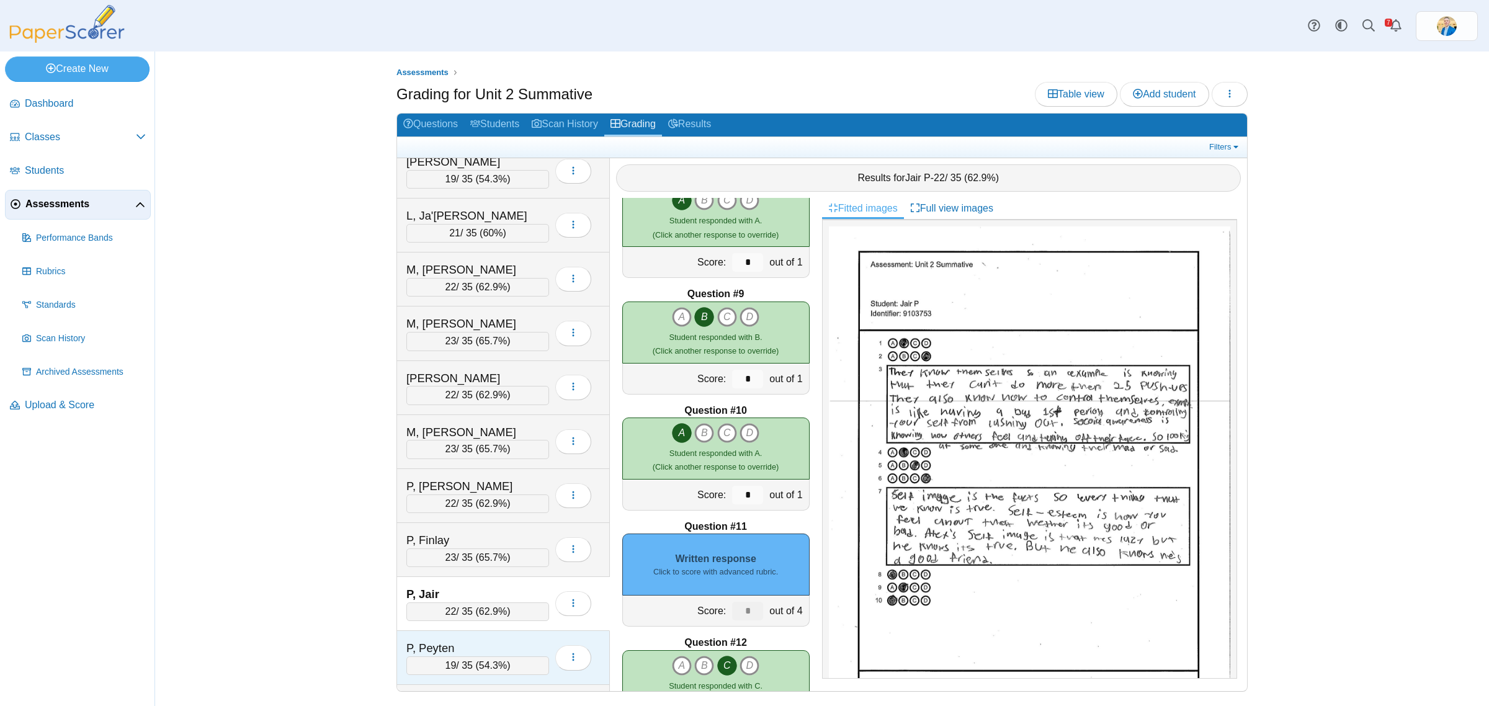
click at [509, 656] on div "P, Peyten" at bounding box center [468, 648] width 124 height 16
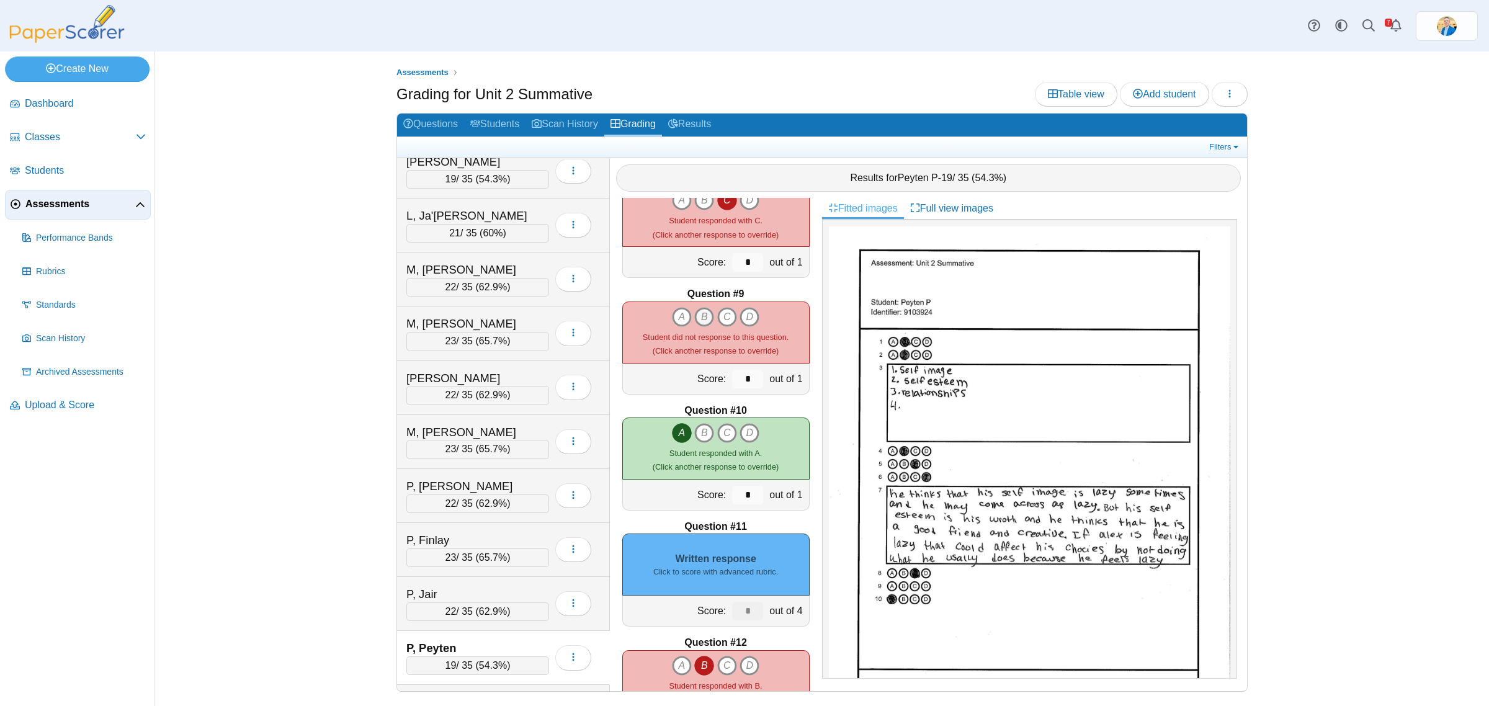
click at [698, 324] on icon "B" at bounding box center [704, 317] width 20 height 20
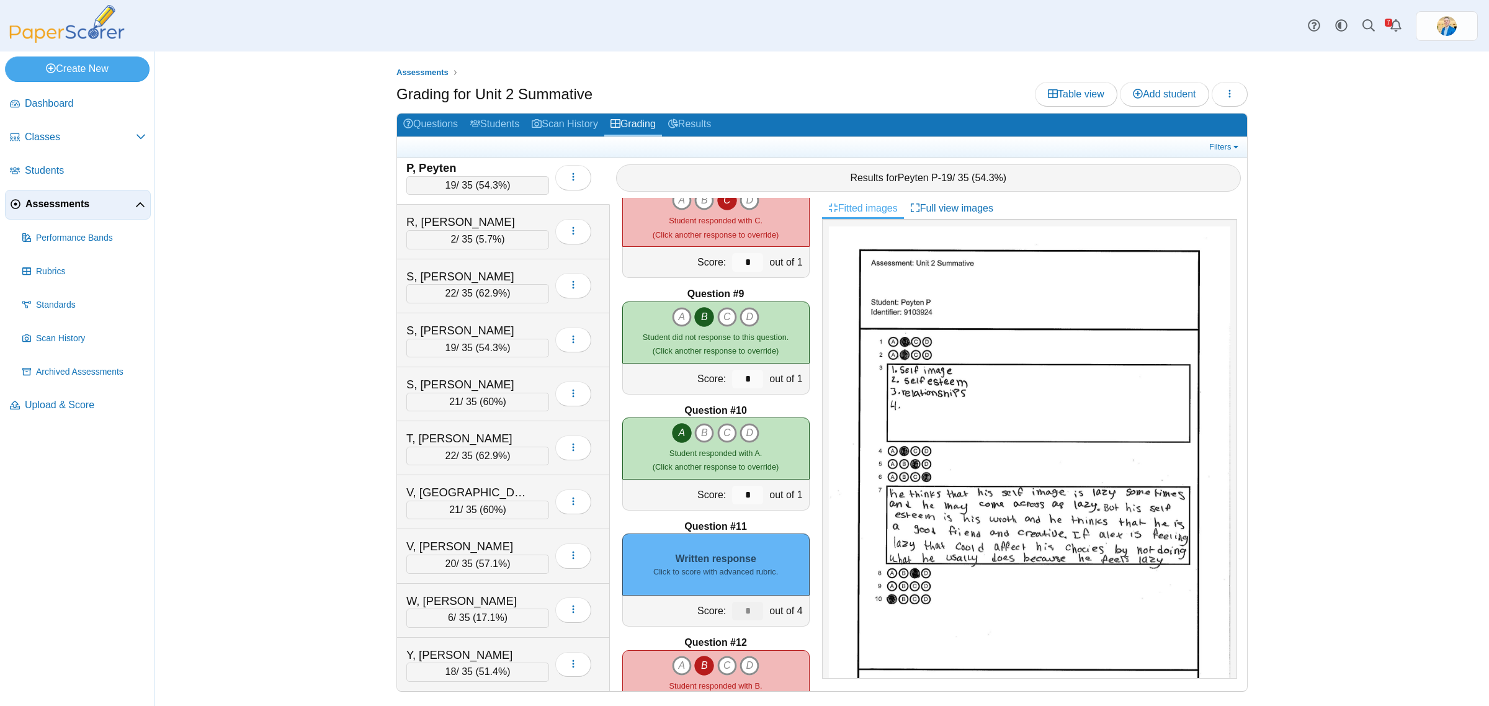
scroll to position [930, 0]
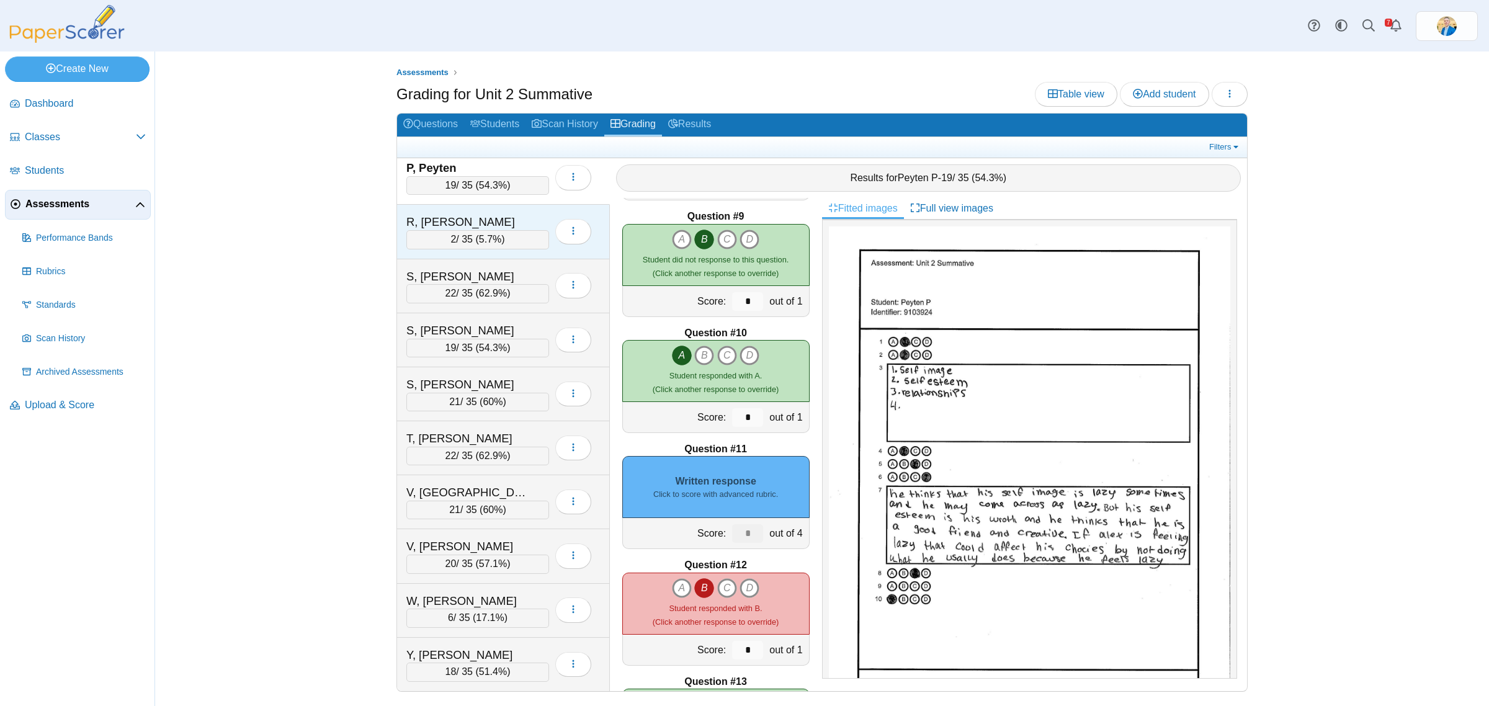
click at [488, 217] on div "R, Scotty" at bounding box center [468, 222] width 124 height 16
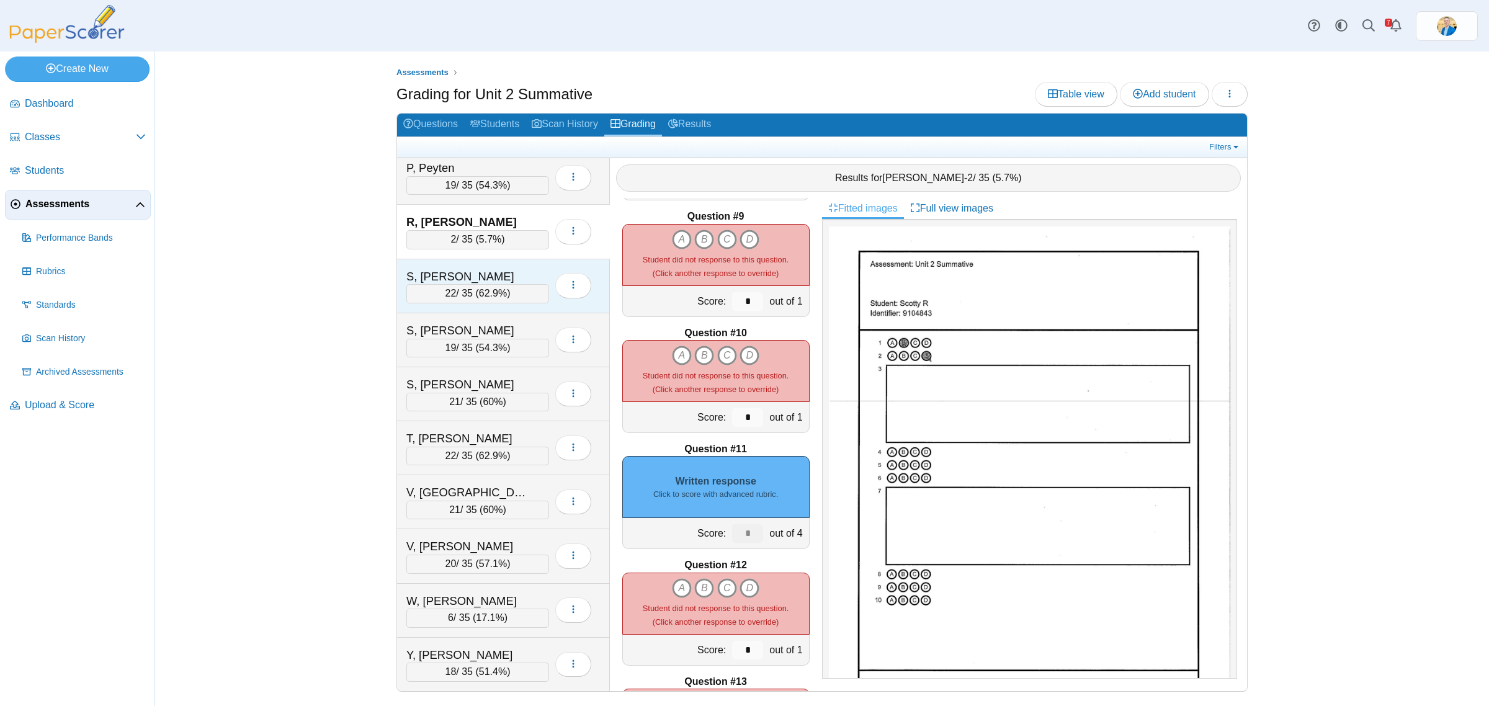
click at [512, 270] on div "S, Audrey" at bounding box center [468, 277] width 124 height 16
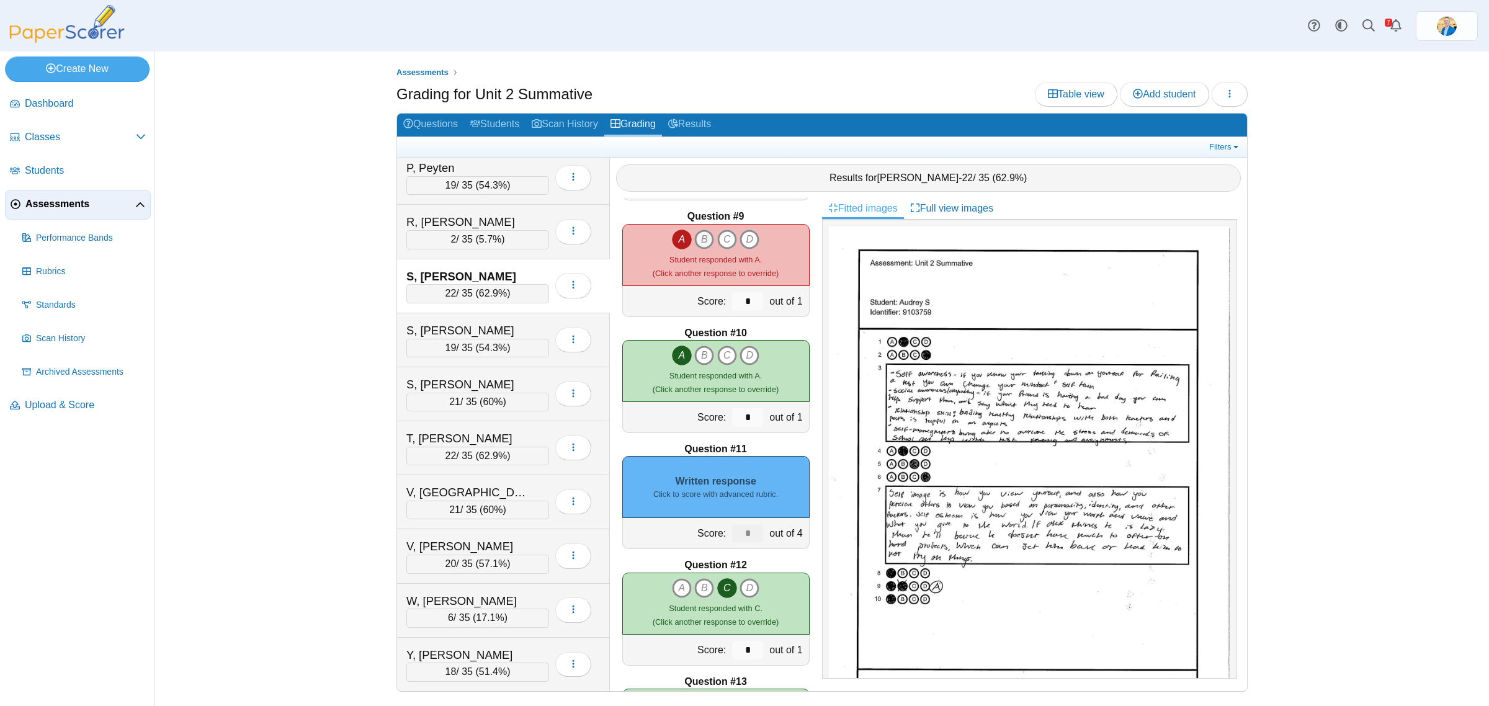
click at [698, 234] on icon "B" at bounding box center [704, 239] width 20 height 20
click at [676, 241] on icon "A" at bounding box center [682, 239] width 20 height 20
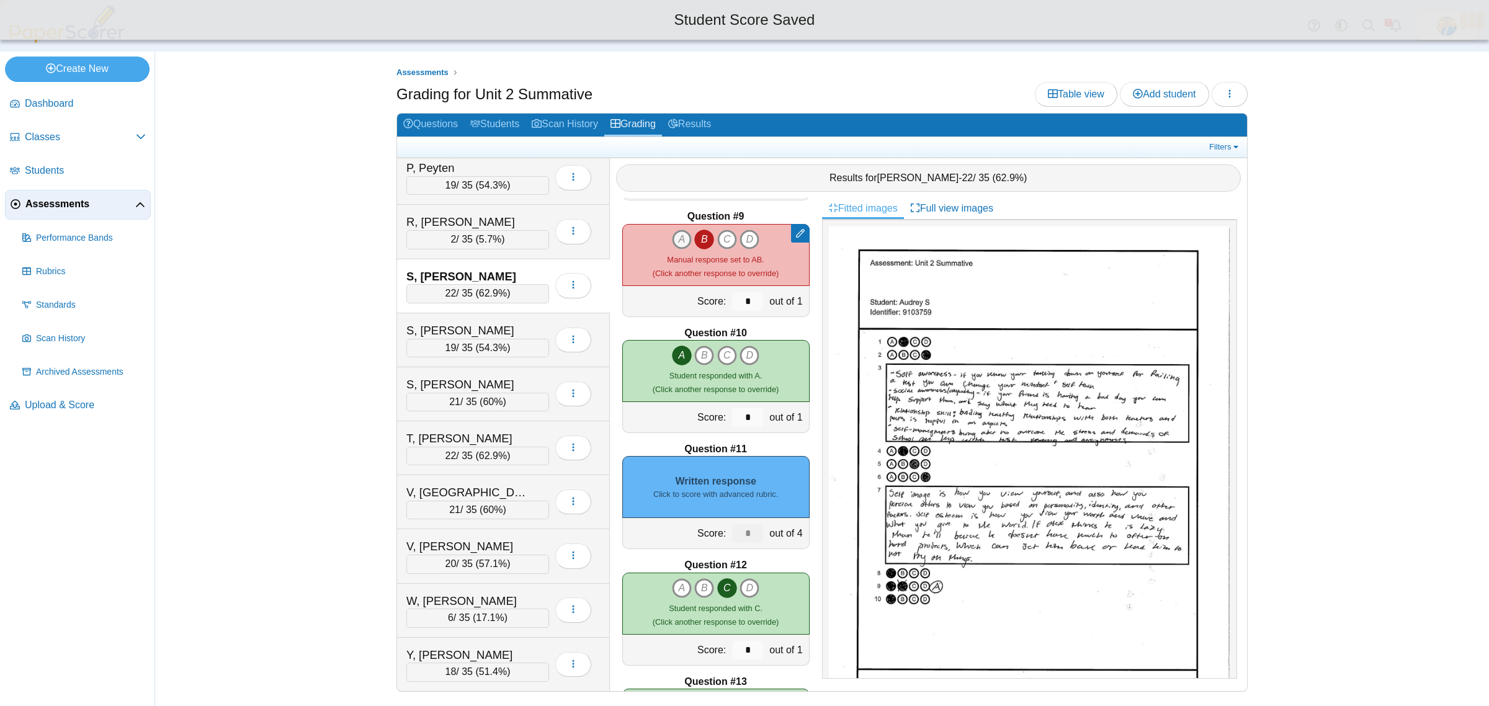
type input "*"
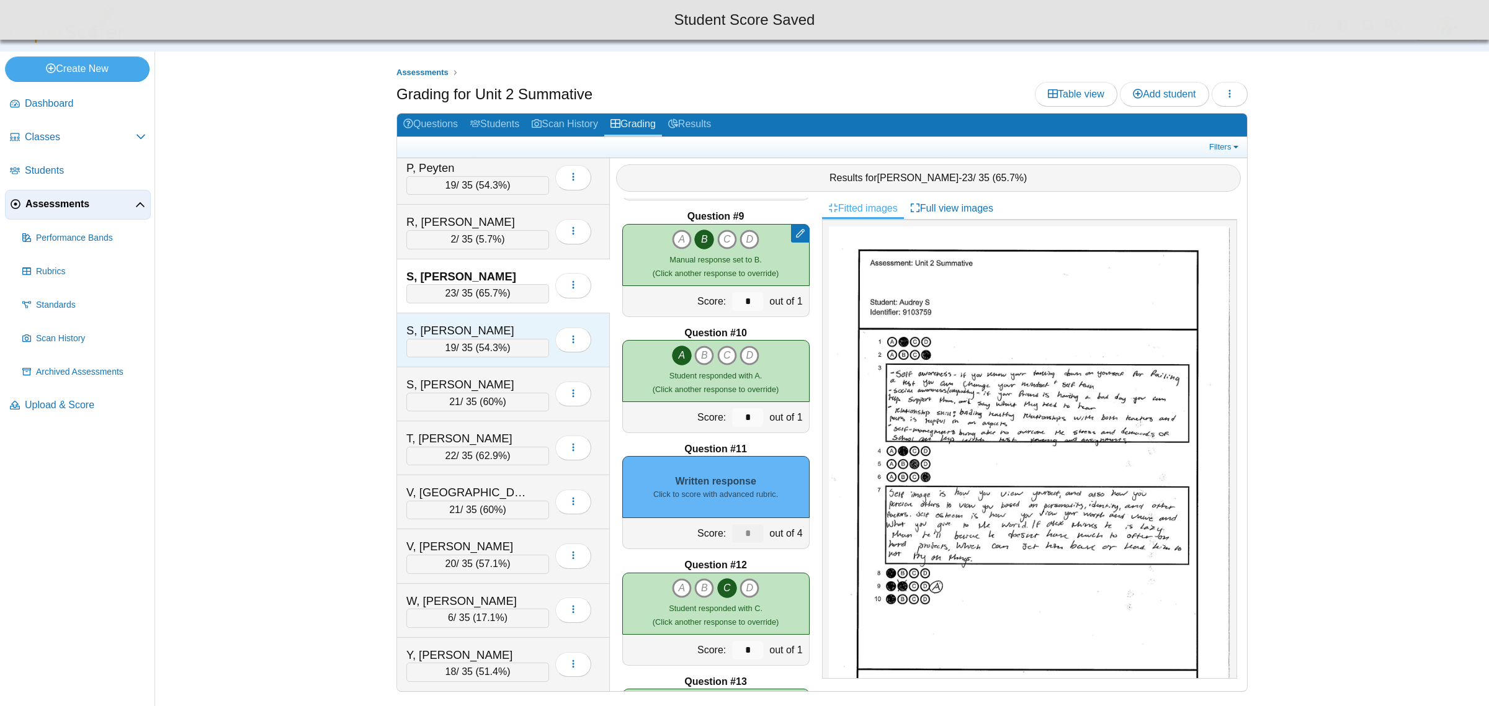
click at [496, 323] on div "S, Emrey" at bounding box center [468, 331] width 124 height 16
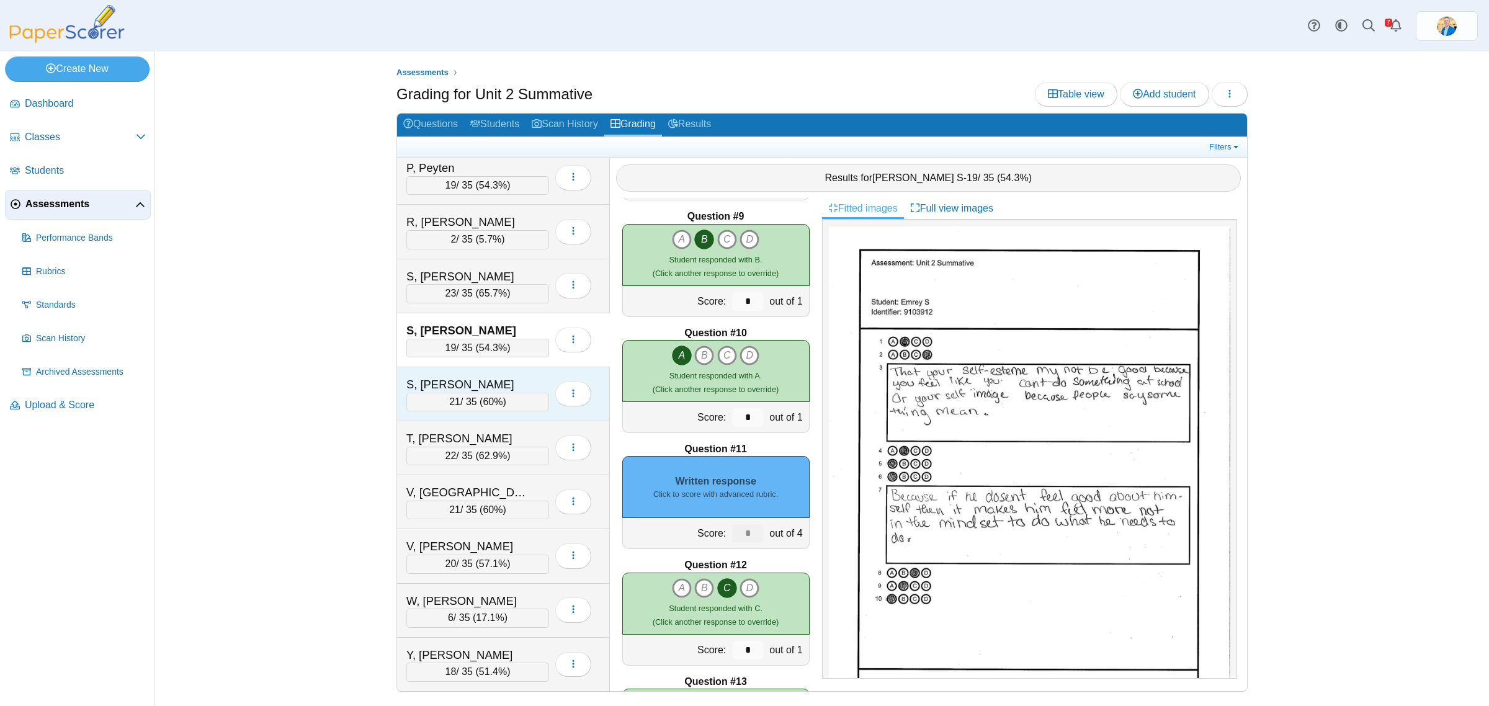
click at [502, 371] on div "S, Evan 21 / 35 ( 60% ) Loading…" at bounding box center [503, 394] width 213 height 54
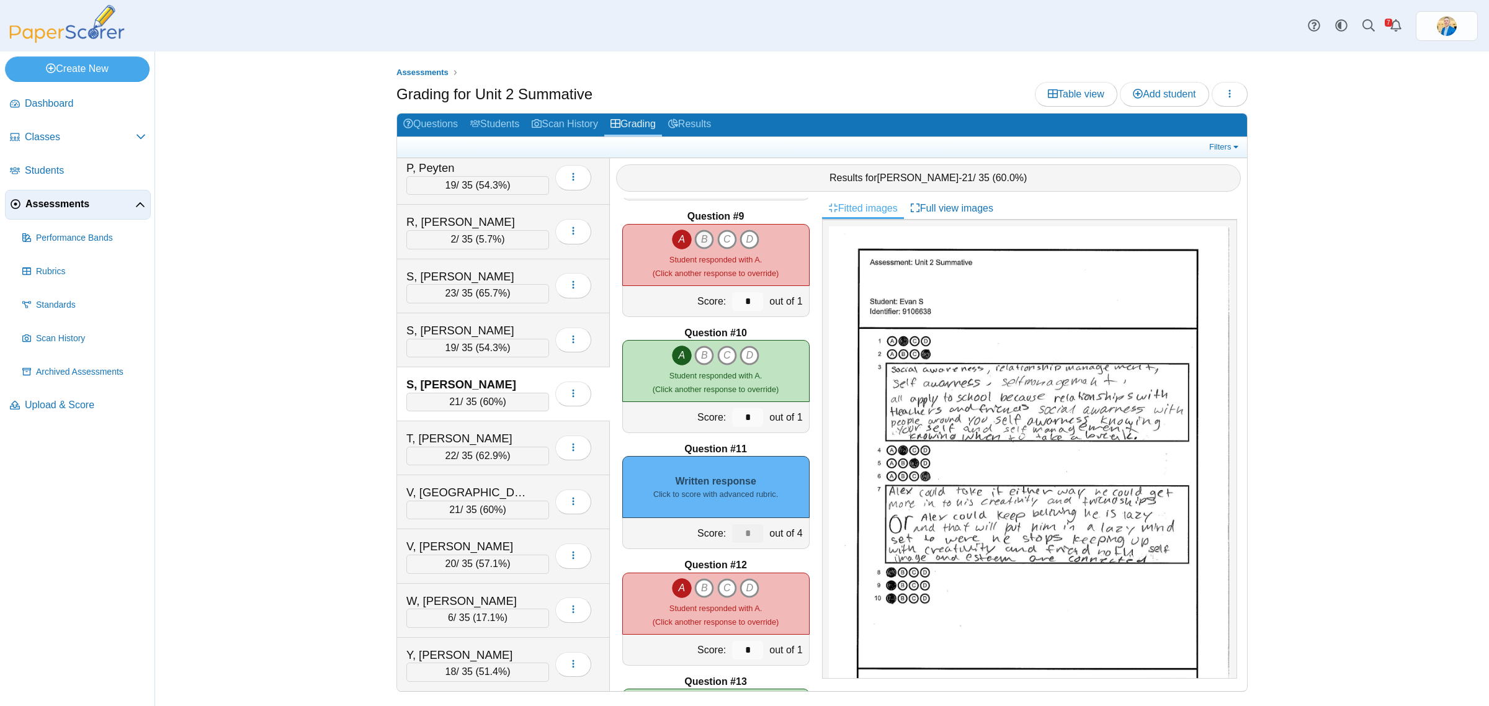
click at [698, 238] on icon "B" at bounding box center [704, 239] width 20 height 20
click at [661, 236] on div "A B C D Student responded with A." at bounding box center [716, 254] width 126 height 51
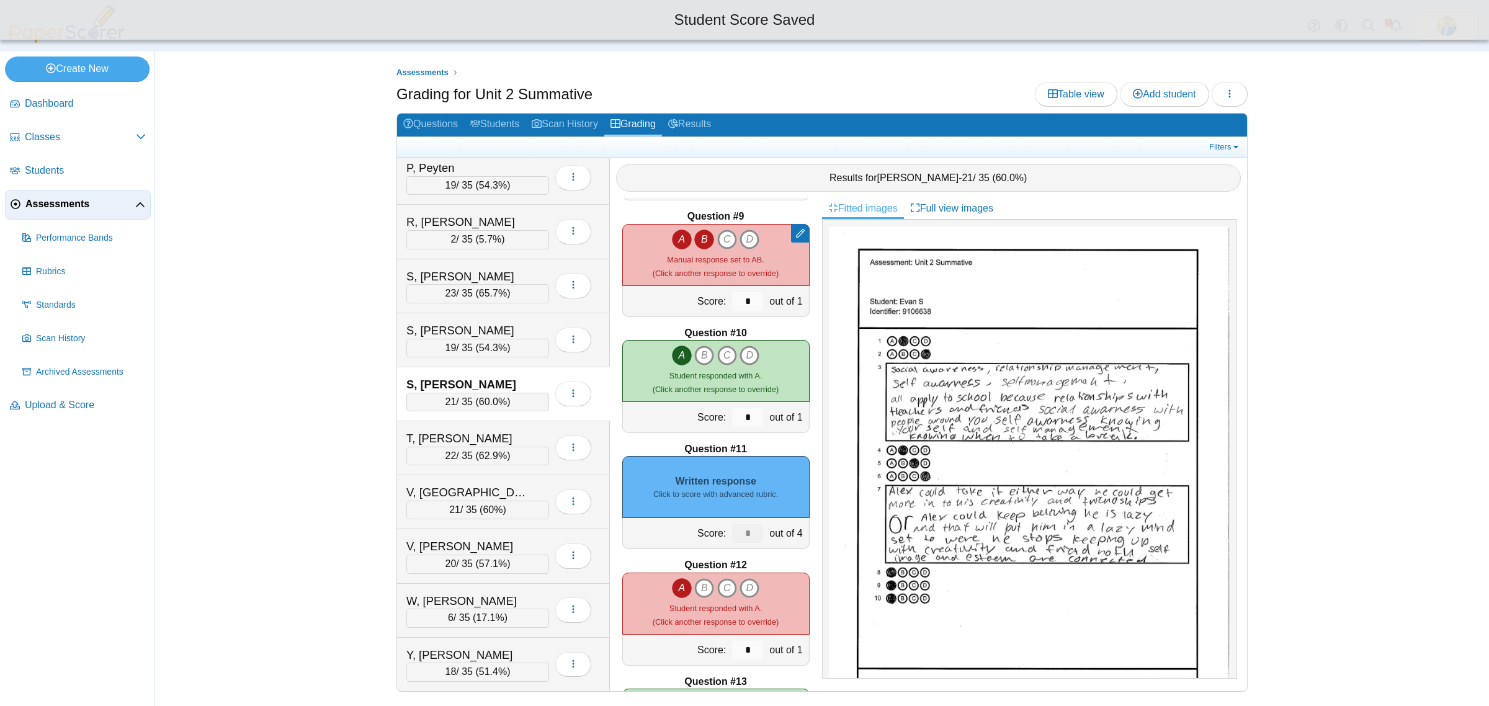
click at [672, 238] on icon "A" at bounding box center [682, 239] width 20 height 20
type input "*"
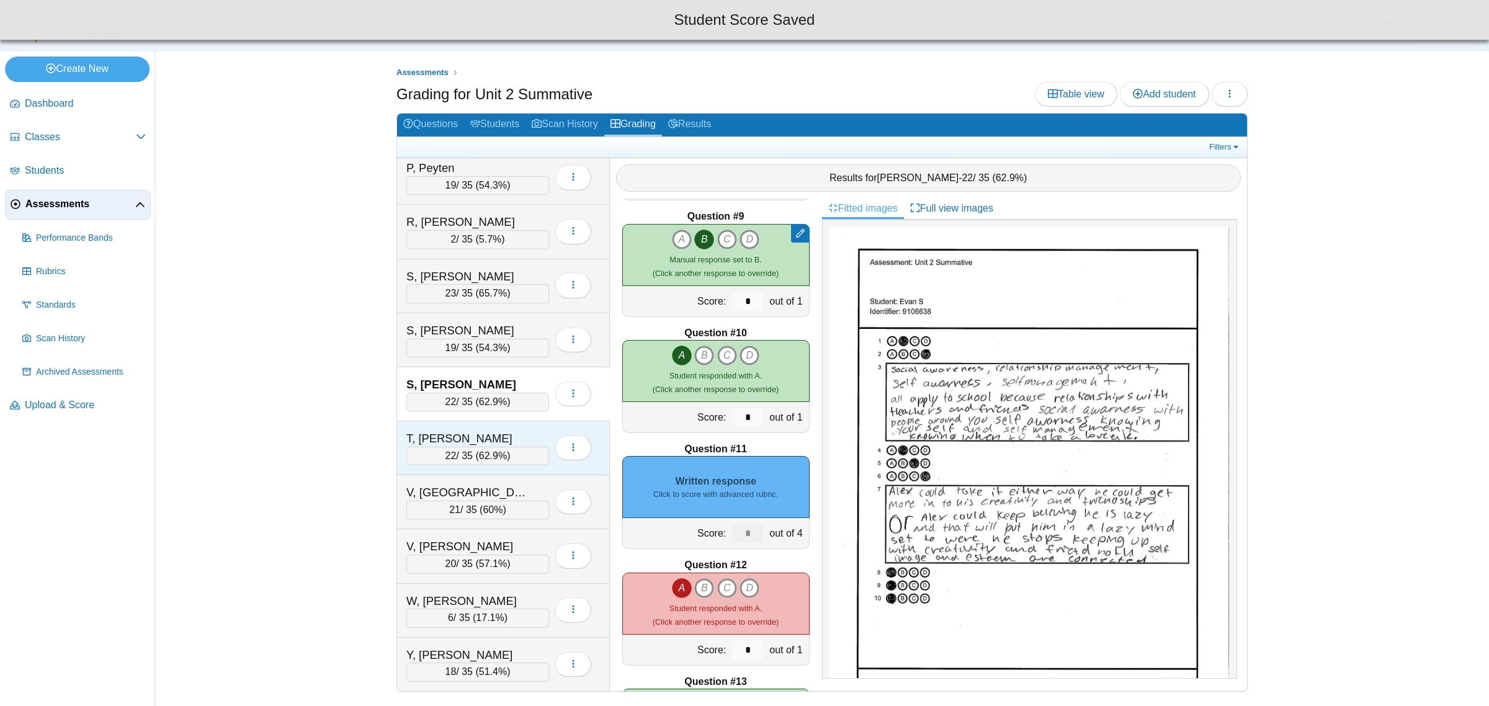
click at [491, 431] on div "T, Parker" at bounding box center [468, 438] width 124 height 16
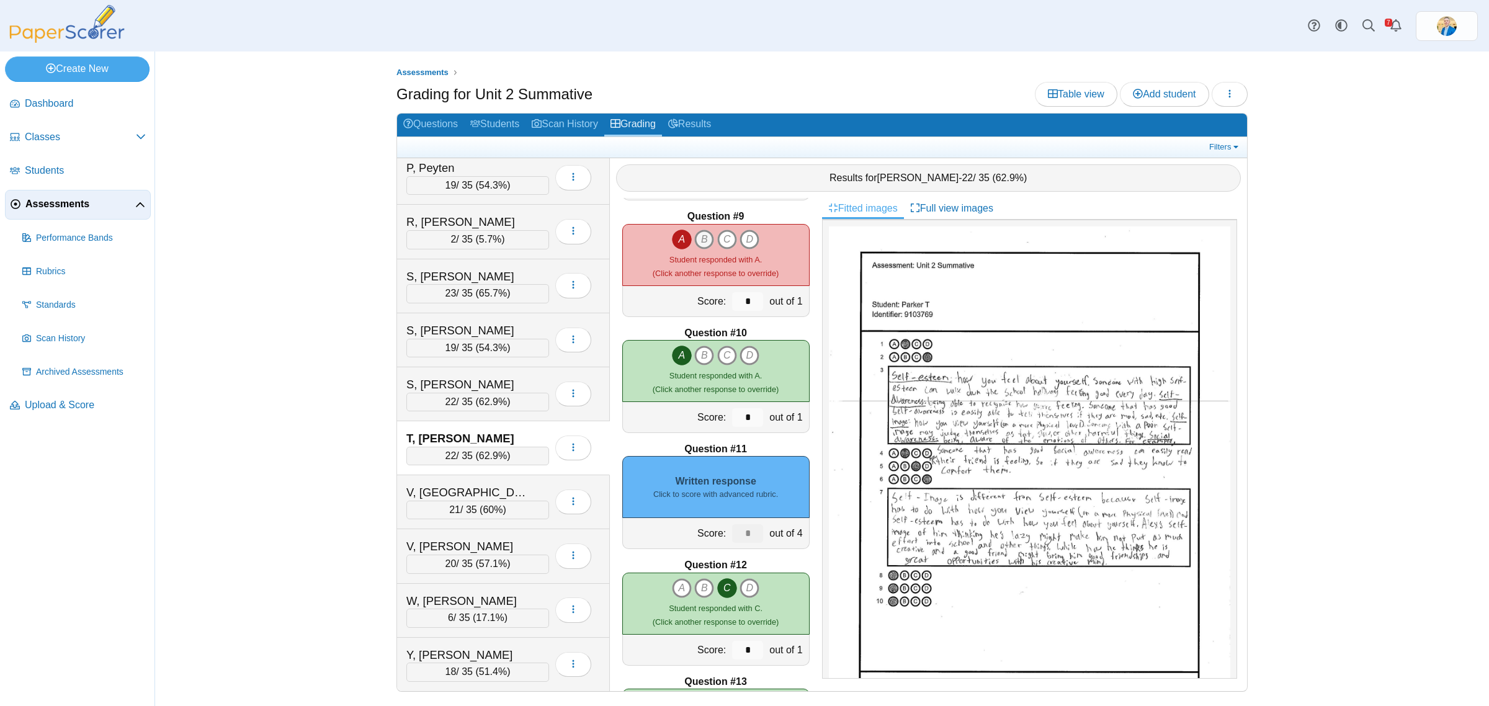
click at [697, 243] on icon "B" at bounding box center [704, 239] width 20 height 20
click at [673, 239] on icon "A" at bounding box center [682, 239] width 20 height 20
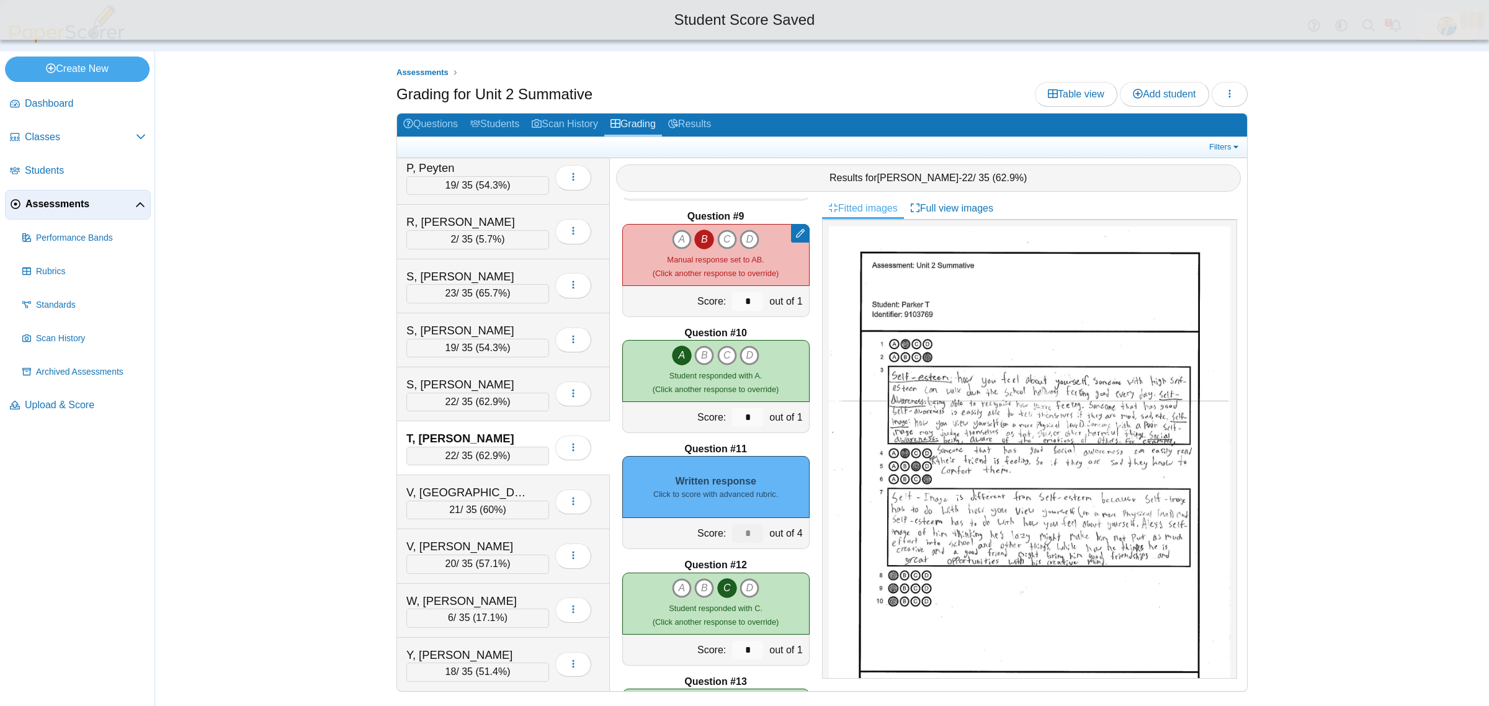
type input "*"
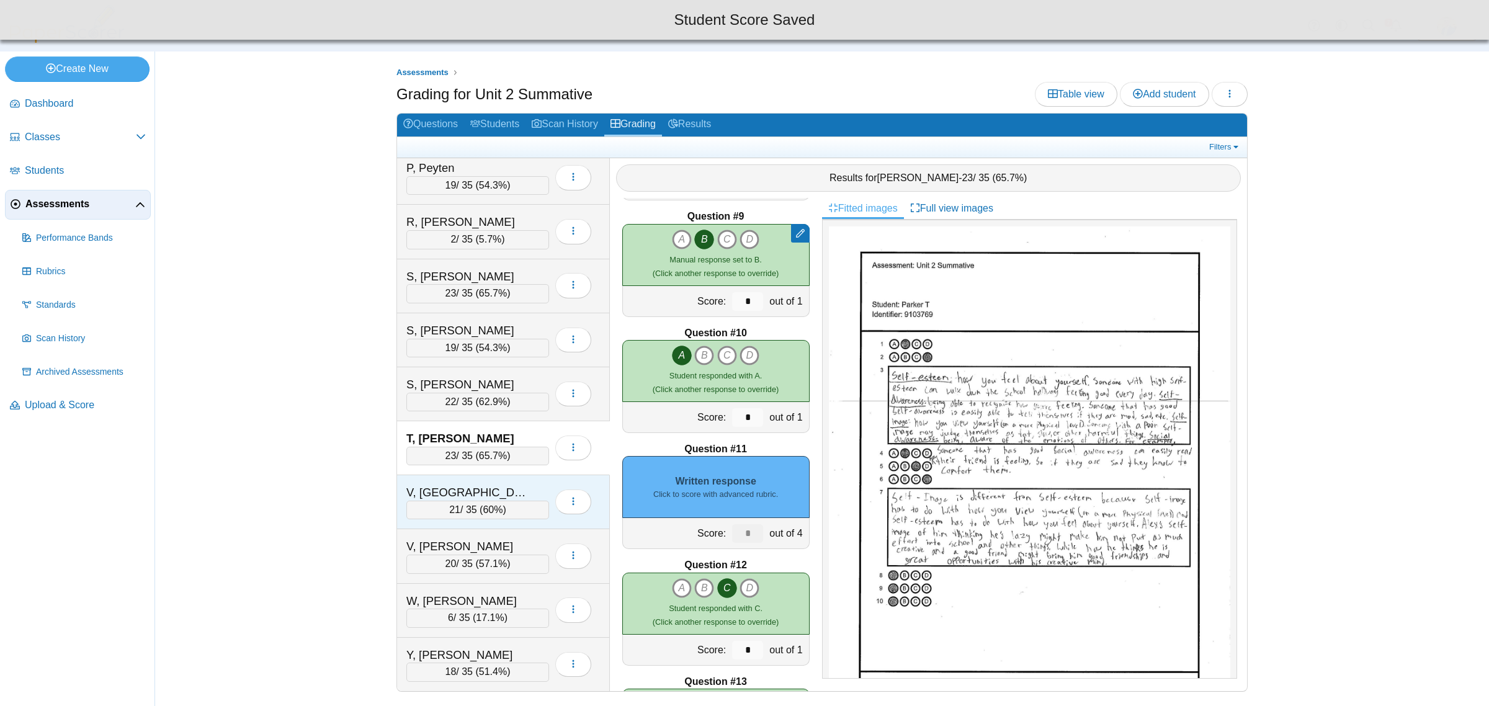
click at [518, 484] on div "V, Aolani" at bounding box center [468, 492] width 124 height 16
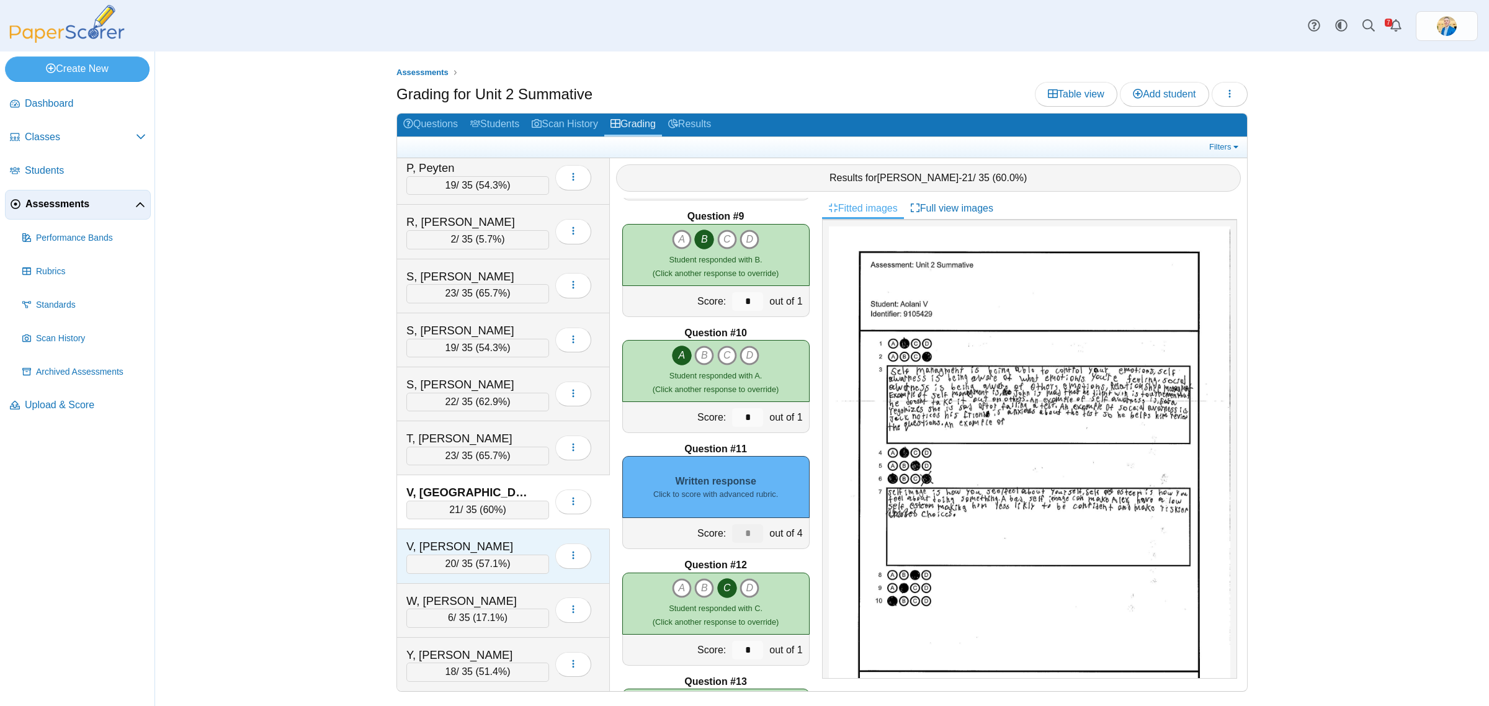
click at [495, 529] on div "V, Natalyn 20 / 35 ( 57.1% ) Loading…" at bounding box center [503, 556] width 213 height 54
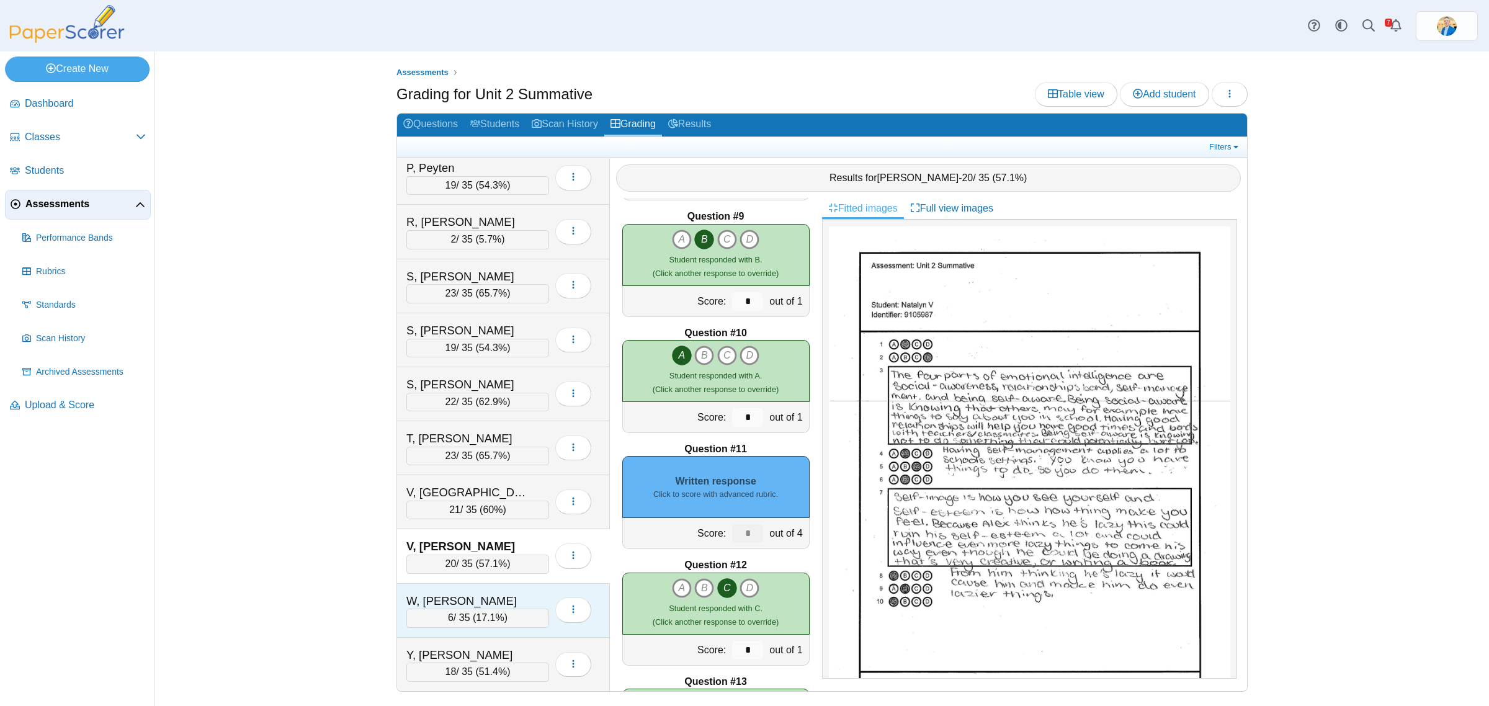
click at [502, 593] on div "W, Adalena" at bounding box center [468, 601] width 124 height 16
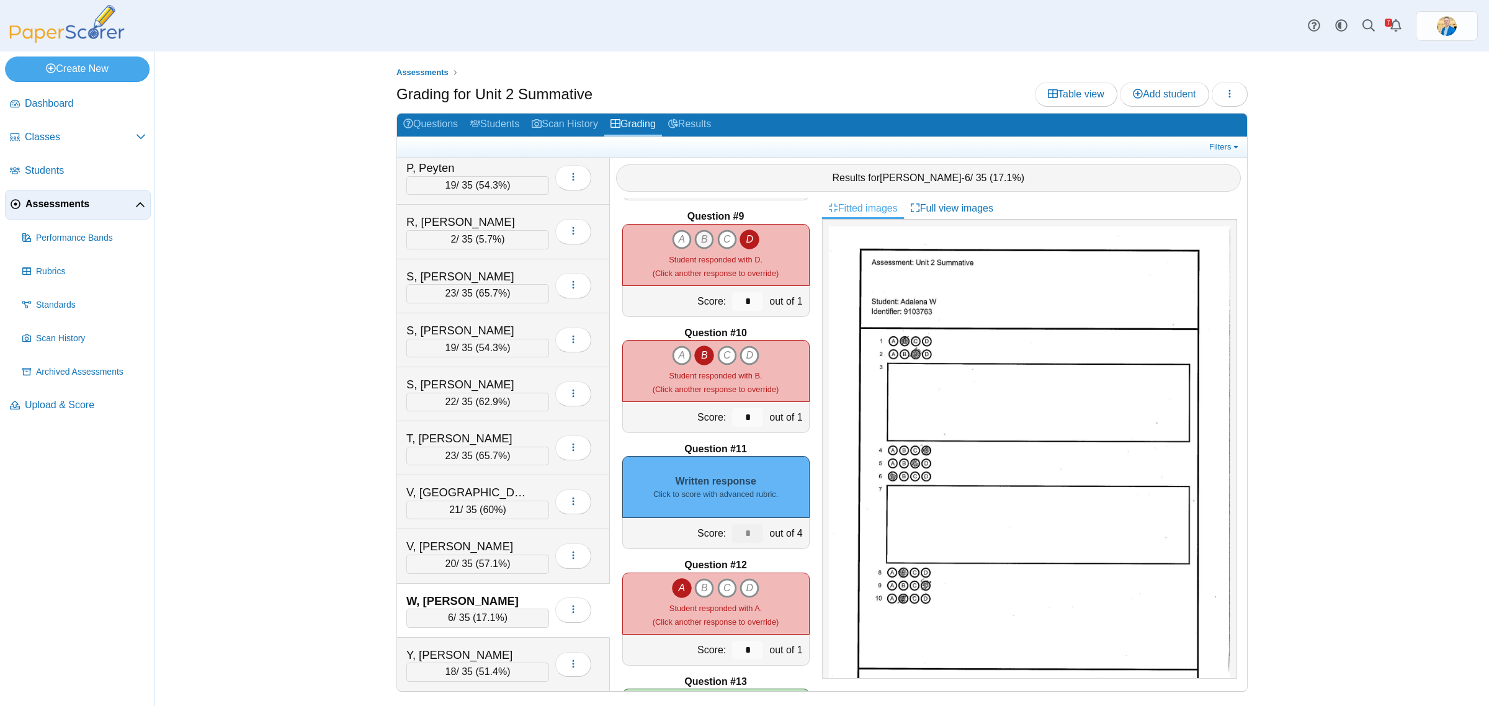
click at [702, 239] on icon "B" at bounding box center [704, 239] width 20 height 20
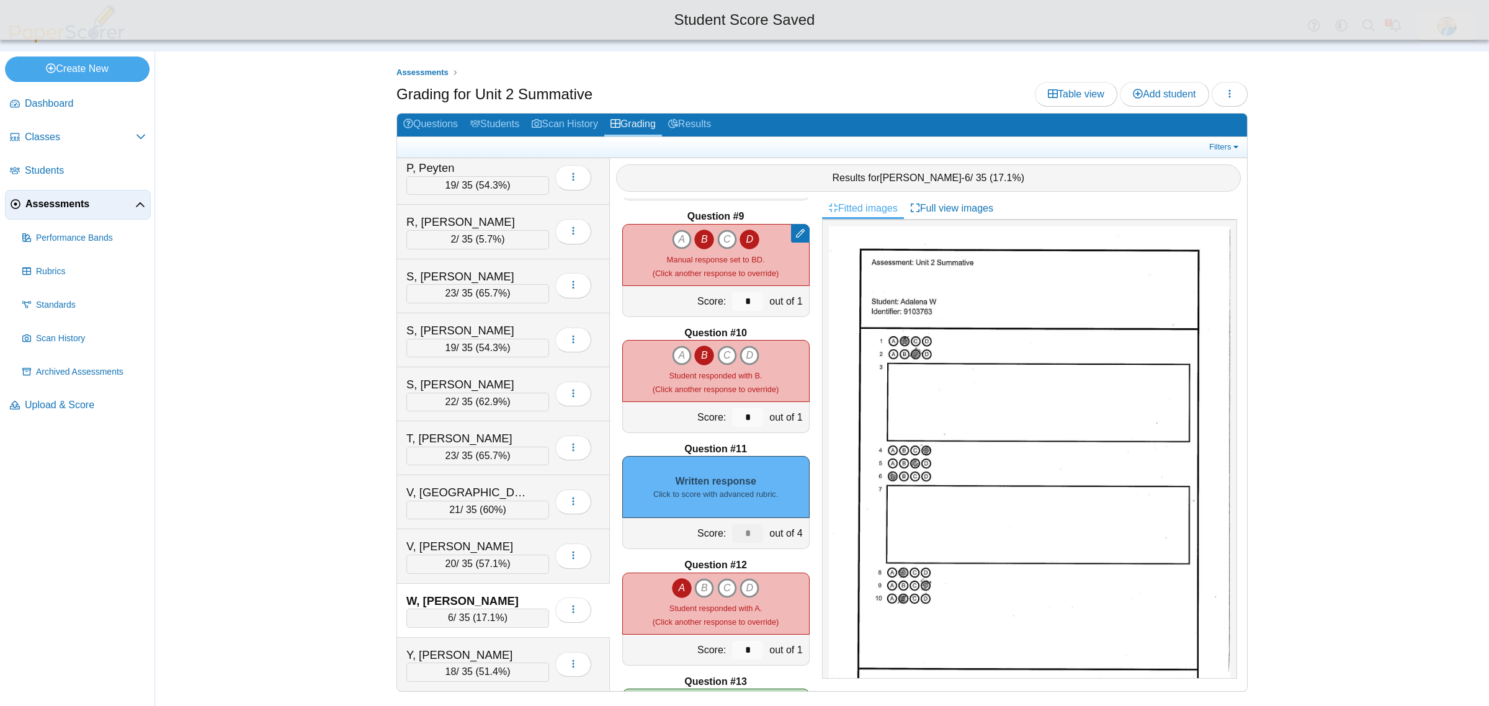
click at [698, 243] on icon "B" at bounding box center [704, 239] width 20 height 20
click at [497, 650] on div "Y, Shepard" at bounding box center [468, 655] width 124 height 16
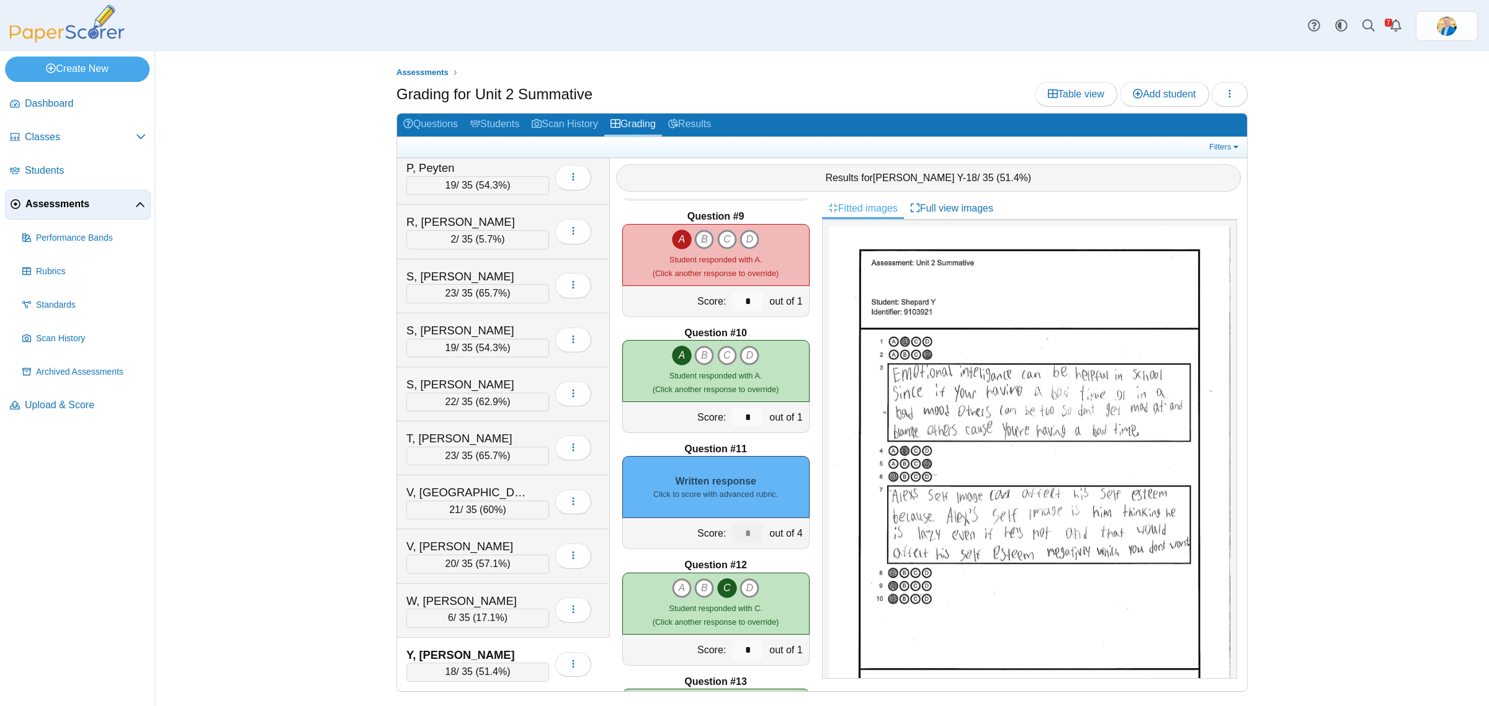
click at [695, 238] on icon "B" at bounding box center [704, 239] width 20 height 20
click at [639, 248] on div "A B C D" at bounding box center [715, 255] width 187 height 62
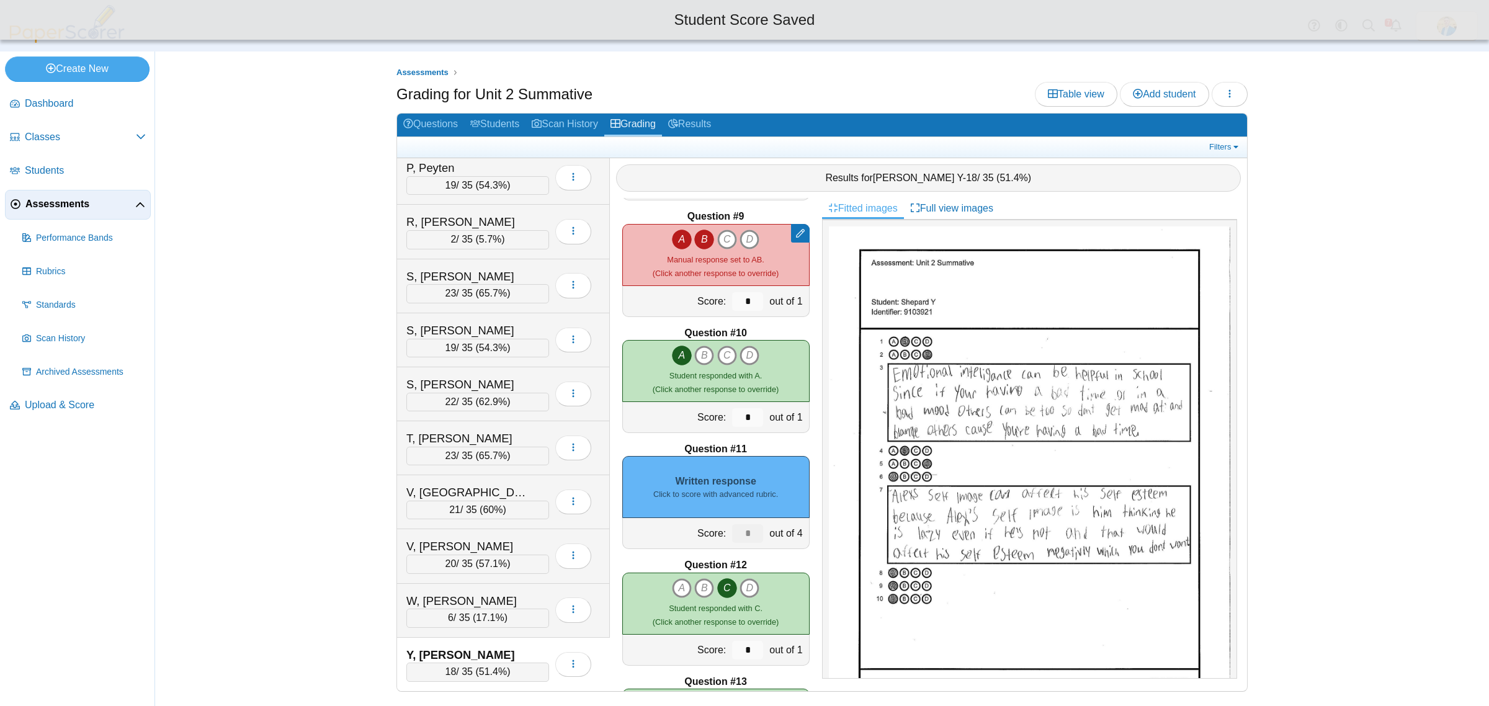
click at [672, 240] on icon "A" at bounding box center [682, 239] width 20 height 20
type input "*"
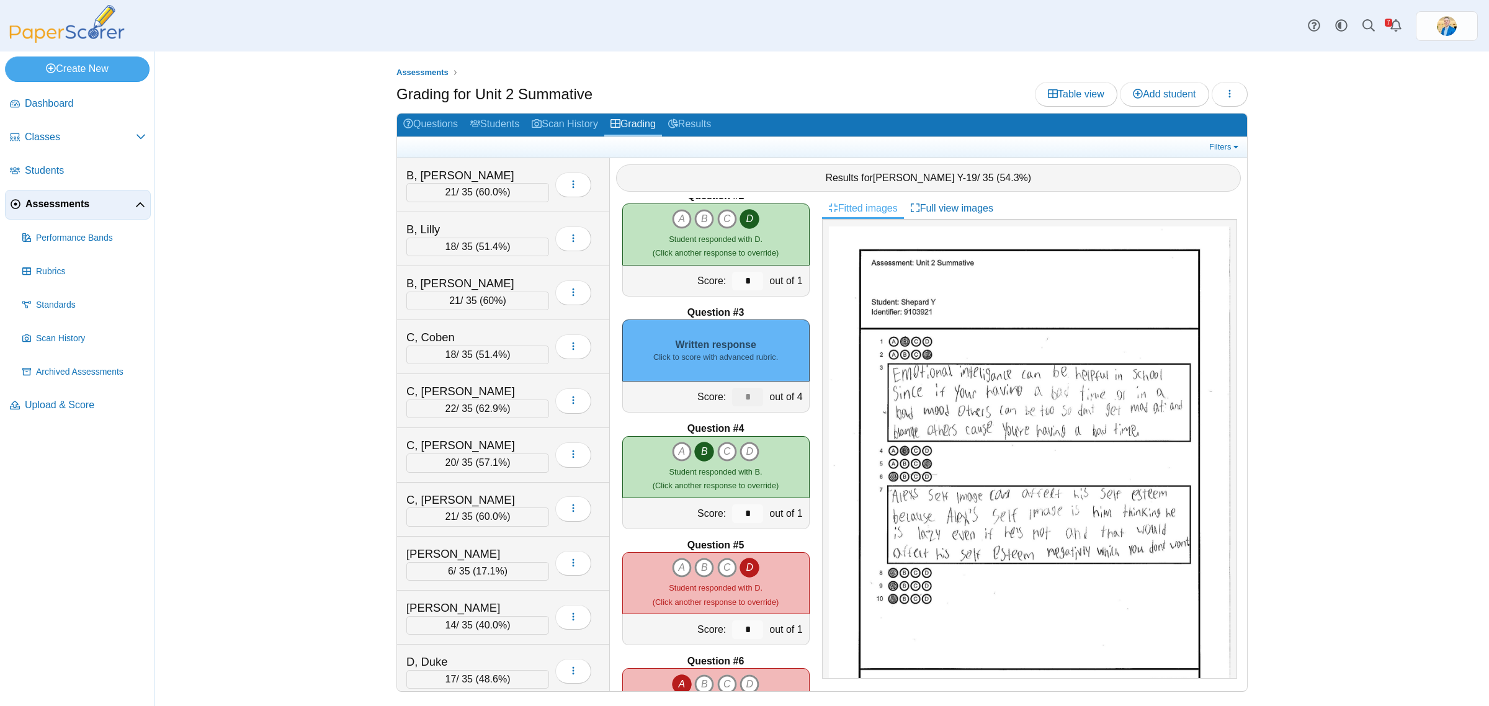
scroll to position [155, 0]
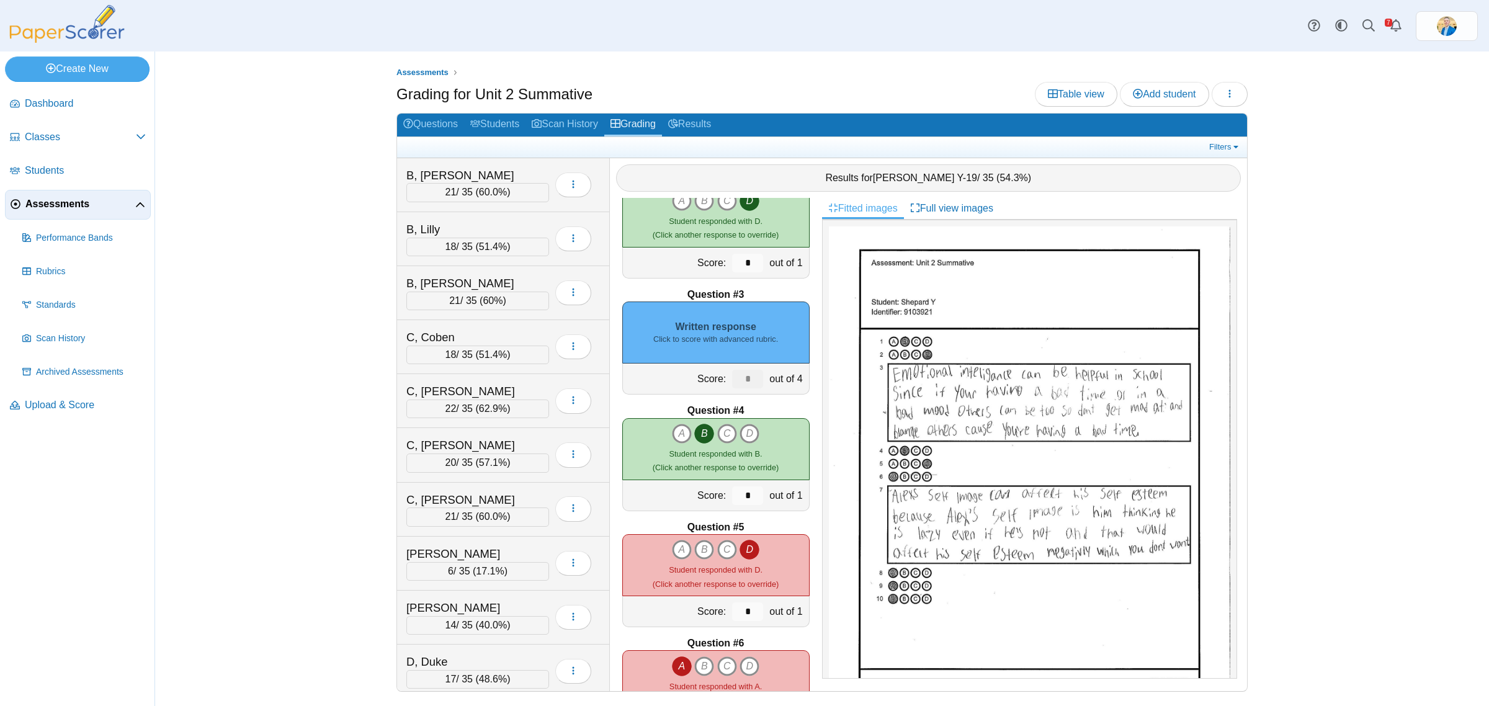
click at [737, 348] on div "Written response Click to score with advanced rubric." at bounding box center [715, 332] width 187 height 62
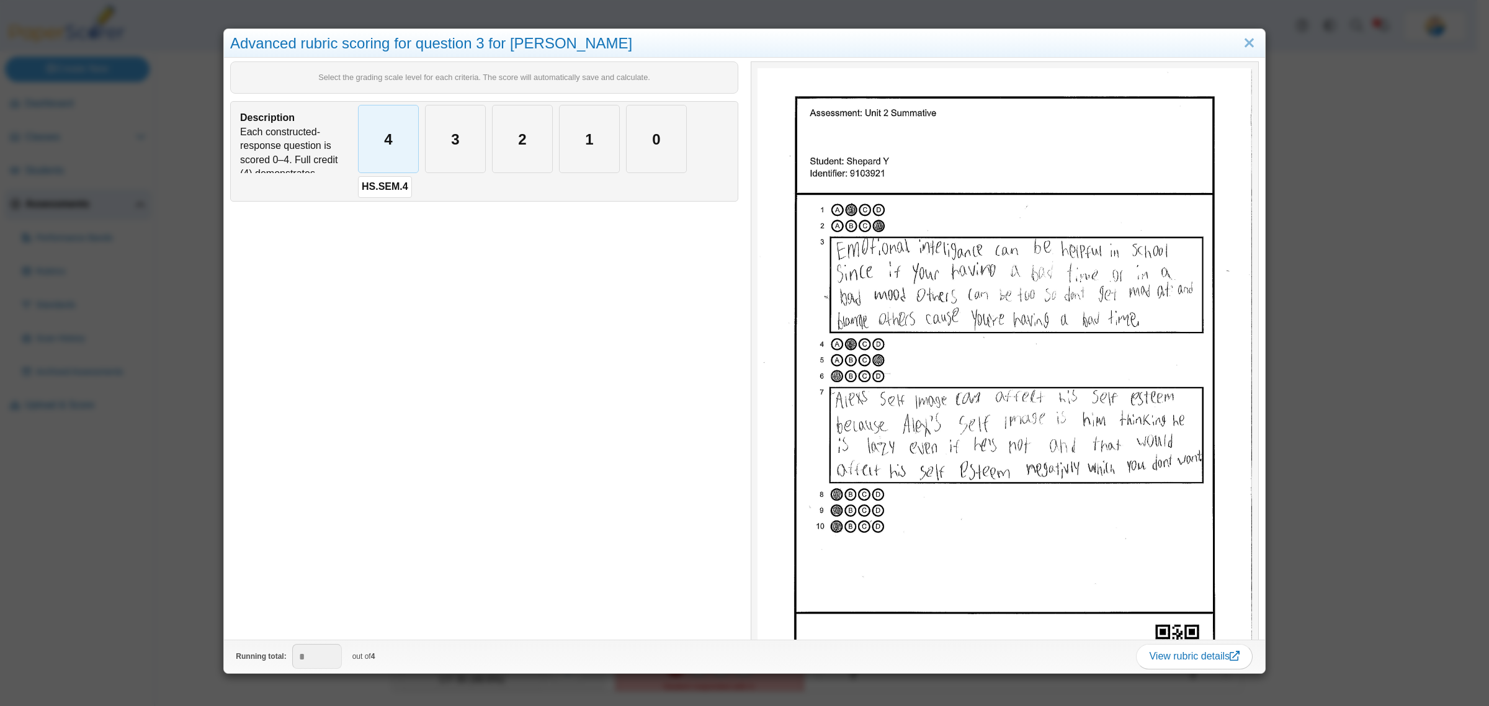
click at [392, 157] on div "4" at bounding box center [389, 138] width 60 height 67
type input "*"
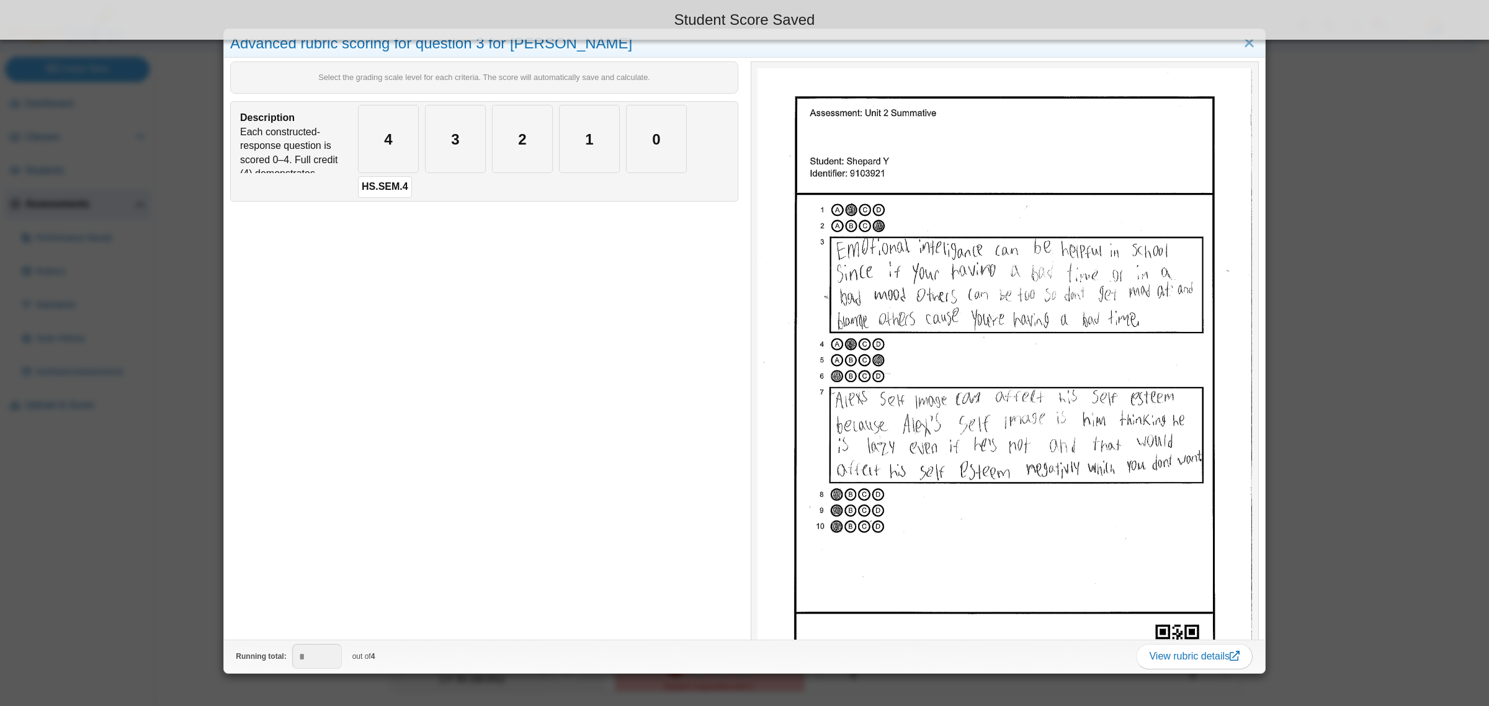
click at [213, 528] on div "Advanced rubric scoring for question 3 for Shepard Y Select the grading scale l…" at bounding box center [744, 353] width 1489 height 706
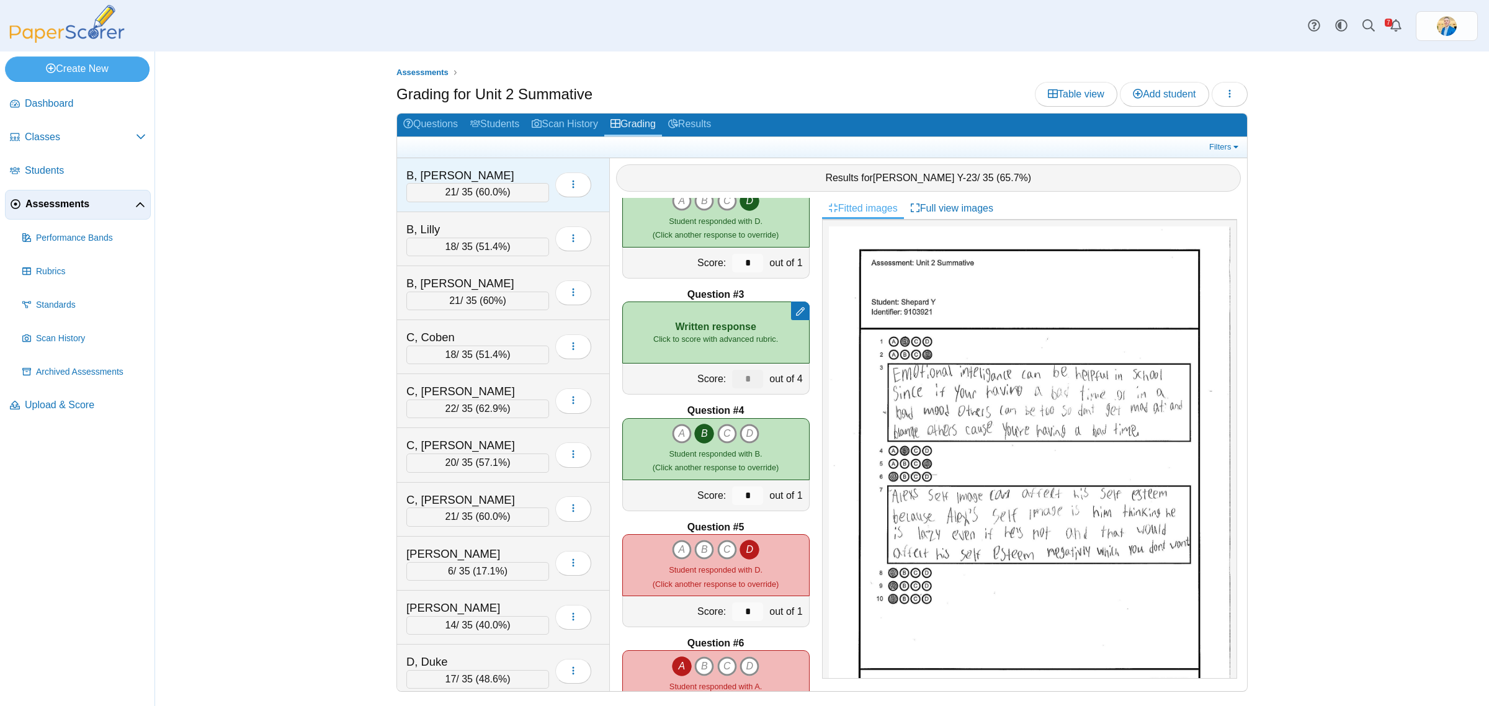
click at [489, 176] on div "B, Ashlynn" at bounding box center [468, 175] width 124 height 16
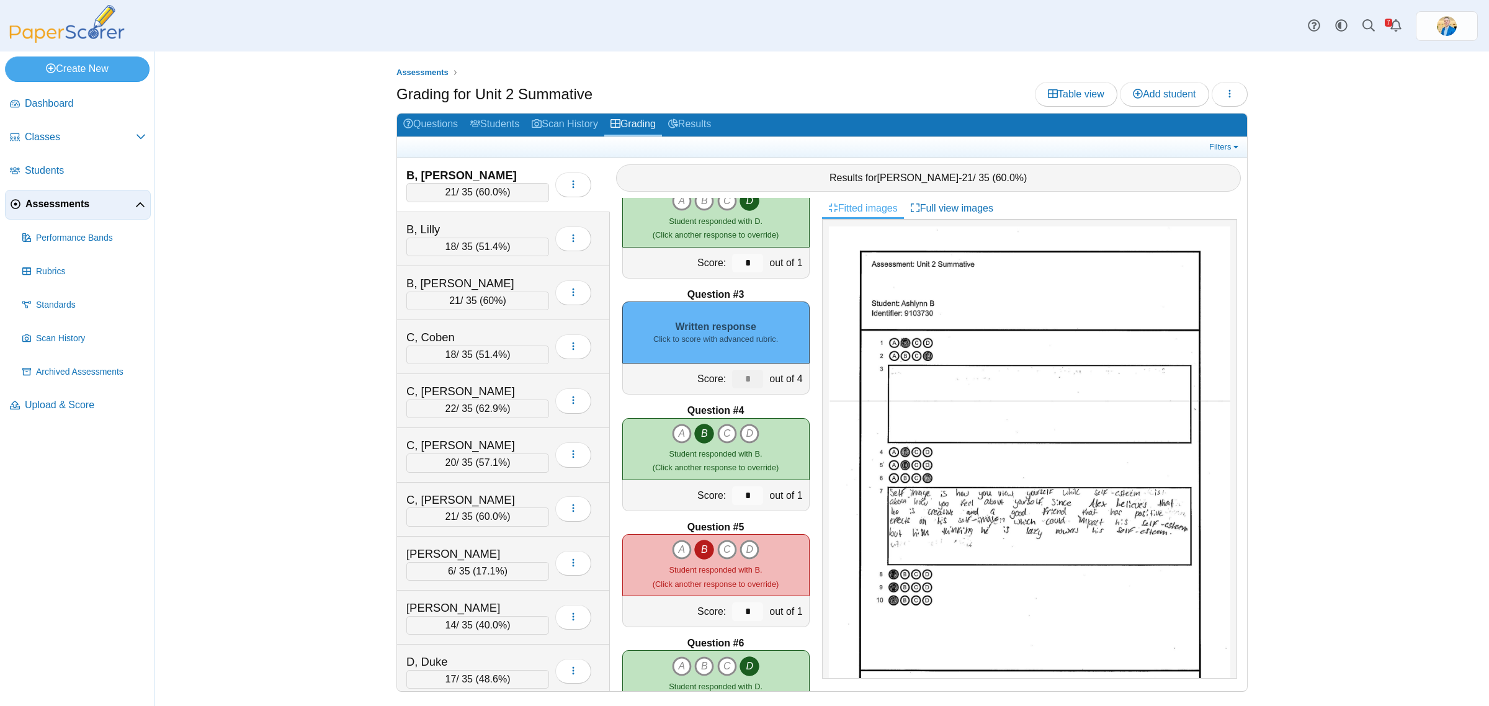
click at [728, 349] on div "Written response Click to score with advanced rubric." at bounding box center [715, 332] width 187 height 62
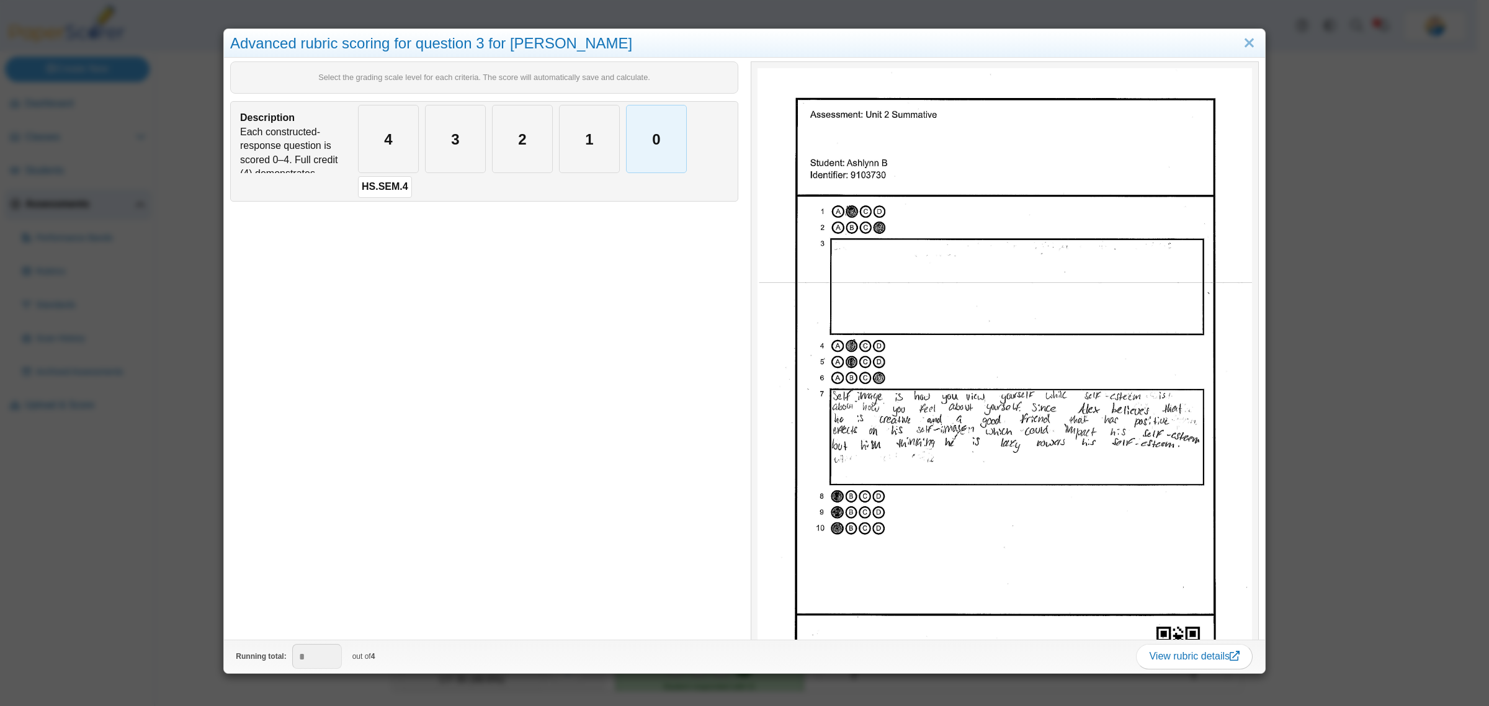
click at [671, 149] on div "0" at bounding box center [656, 138] width 60 height 67
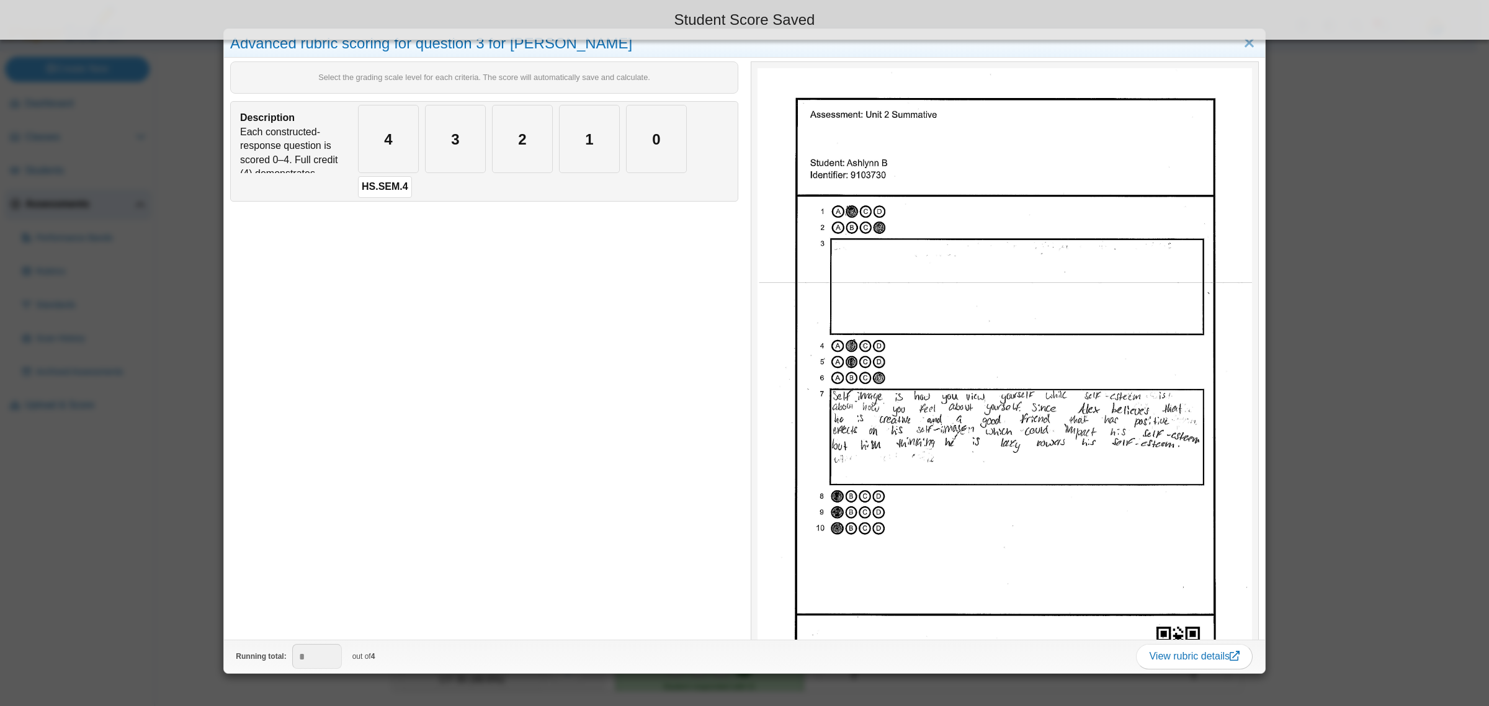
click at [184, 406] on div "Advanced rubric scoring for question 3 for Ashlynn B Select the grading scale l…" at bounding box center [744, 353] width 1489 height 706
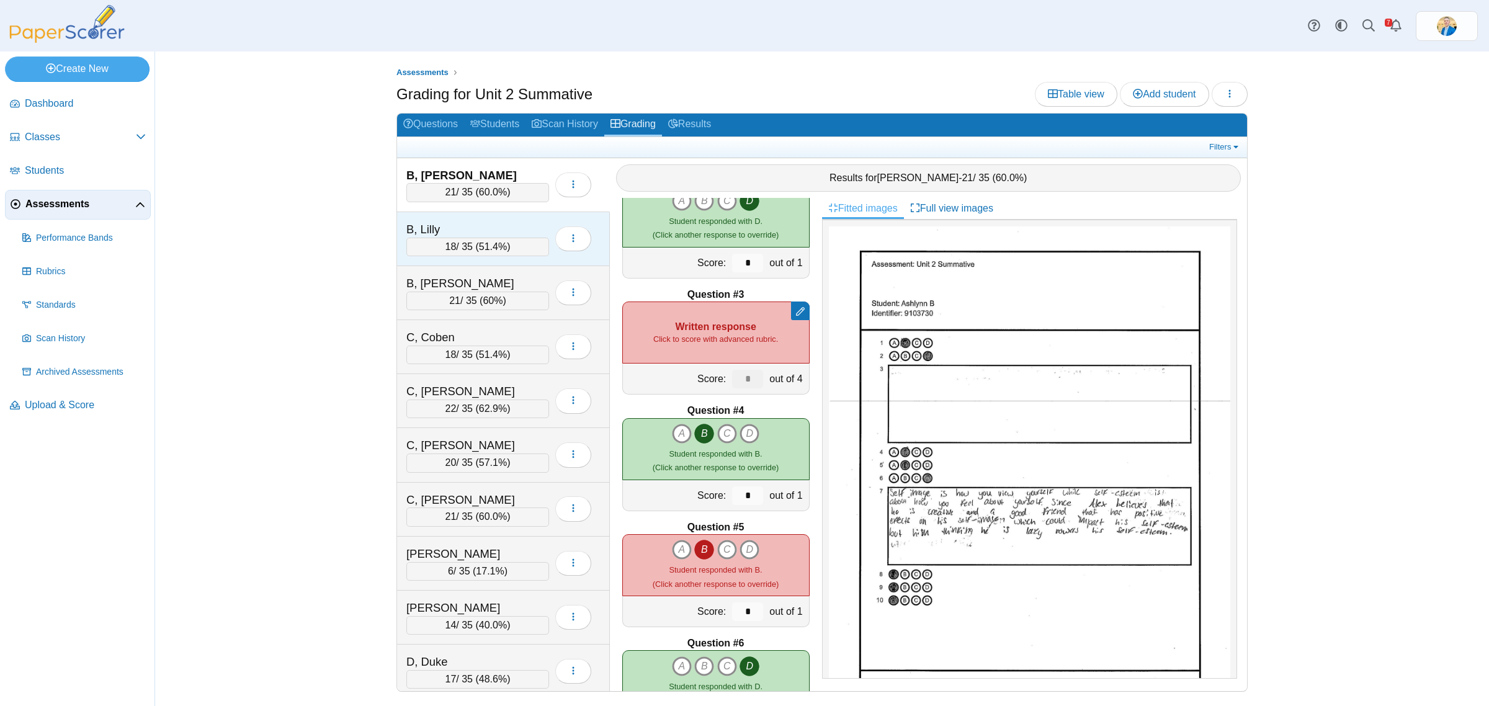
click at [489, 224] on div "B, Lilly" at bounding box center [468, 229] width 124 height 16
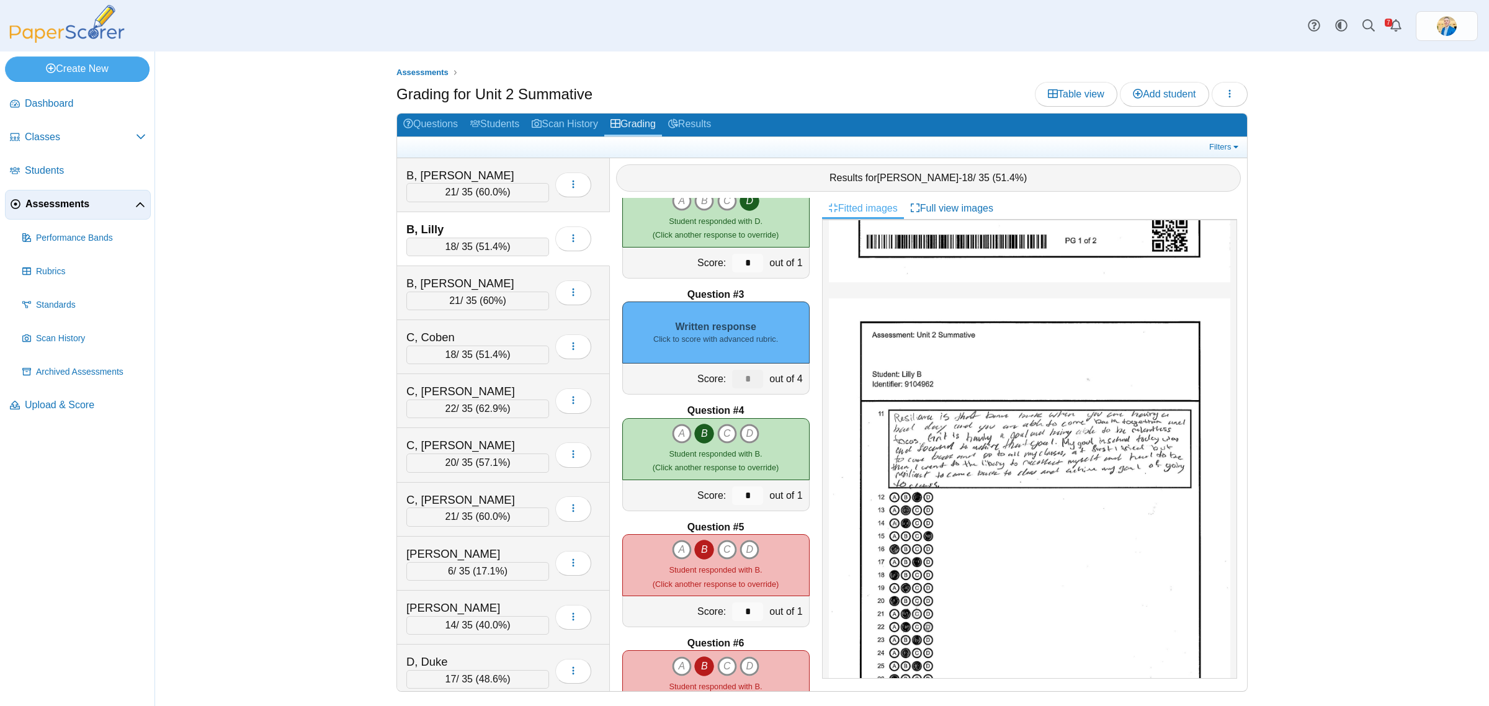
scroll to position [465, 0]
click at [512, 169] on div "B, Ashlynn" at bounding box center [468, 175] width 124 height 16
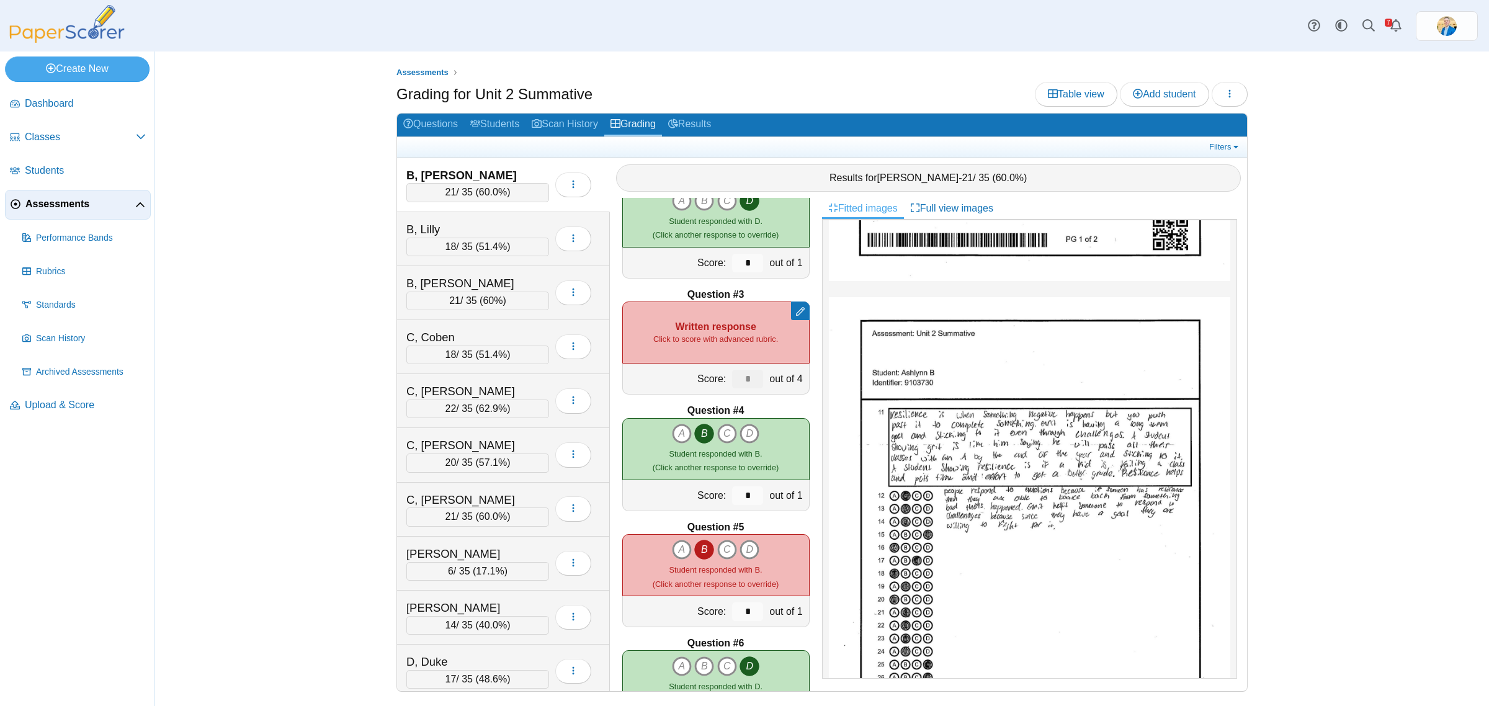
scroll to position [0, 0]
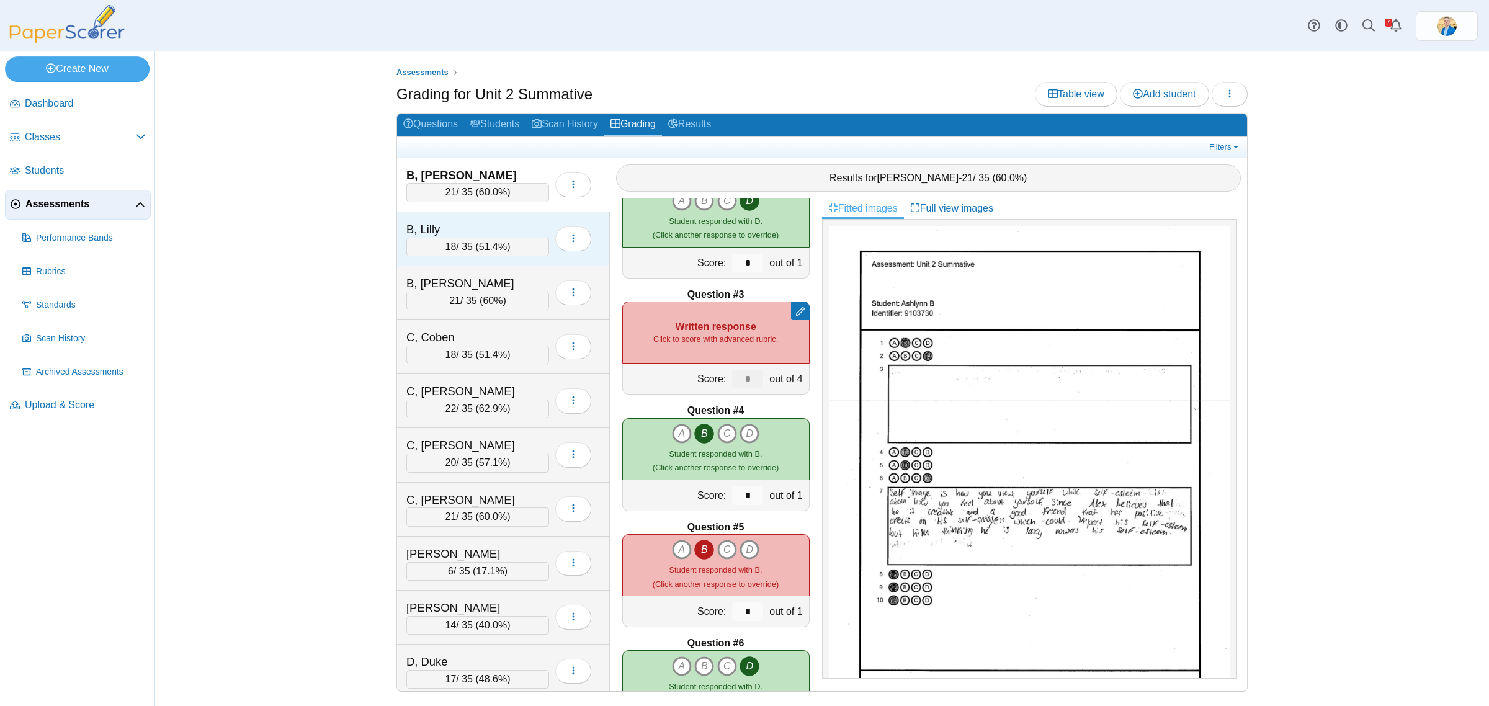
click at [491, 215] on div "B, Lilly 18 / 35 ( 51.4% ) Loading…" at bounding box center [503, 239] width 213 height 54
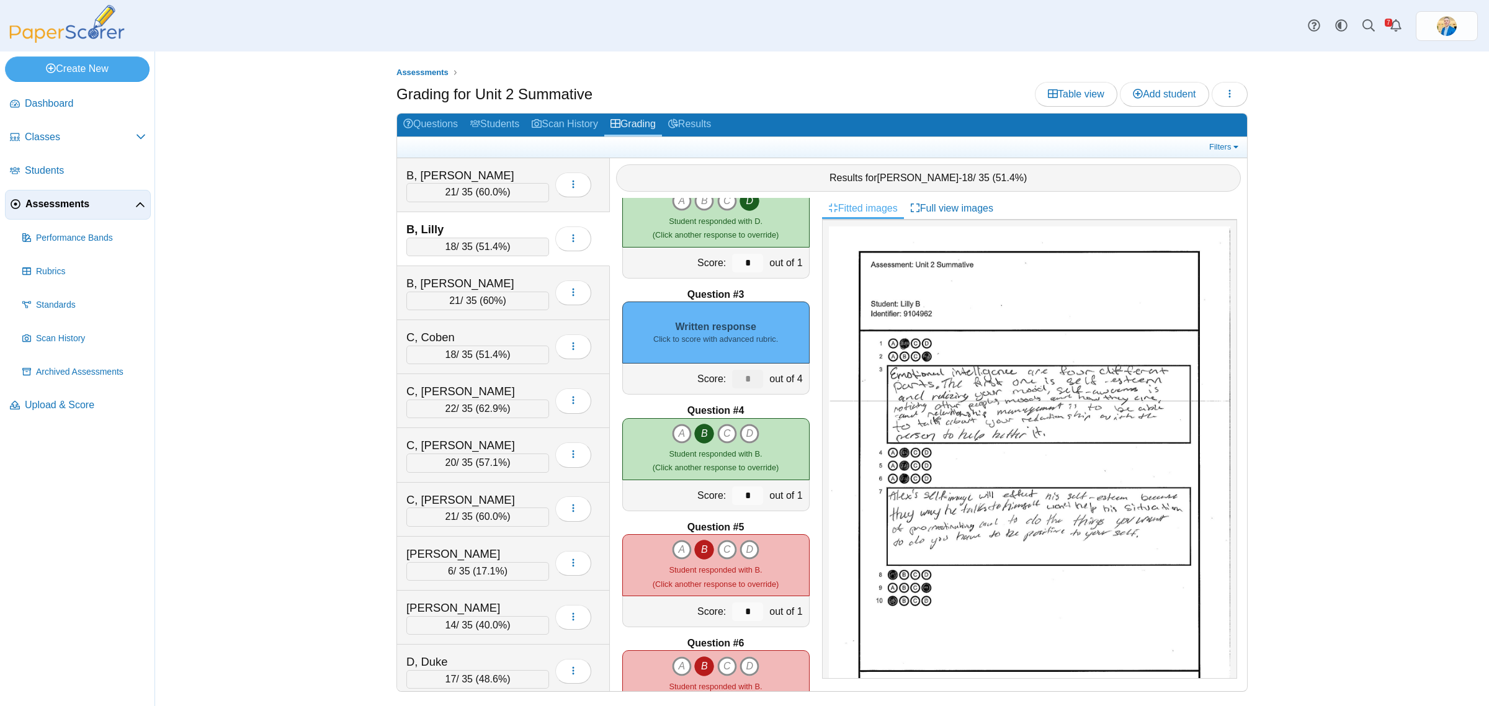
click at [732, 347] on div "Written response Click to score with advanced rubric." at bounding box center [715, 332] width 187 height 62
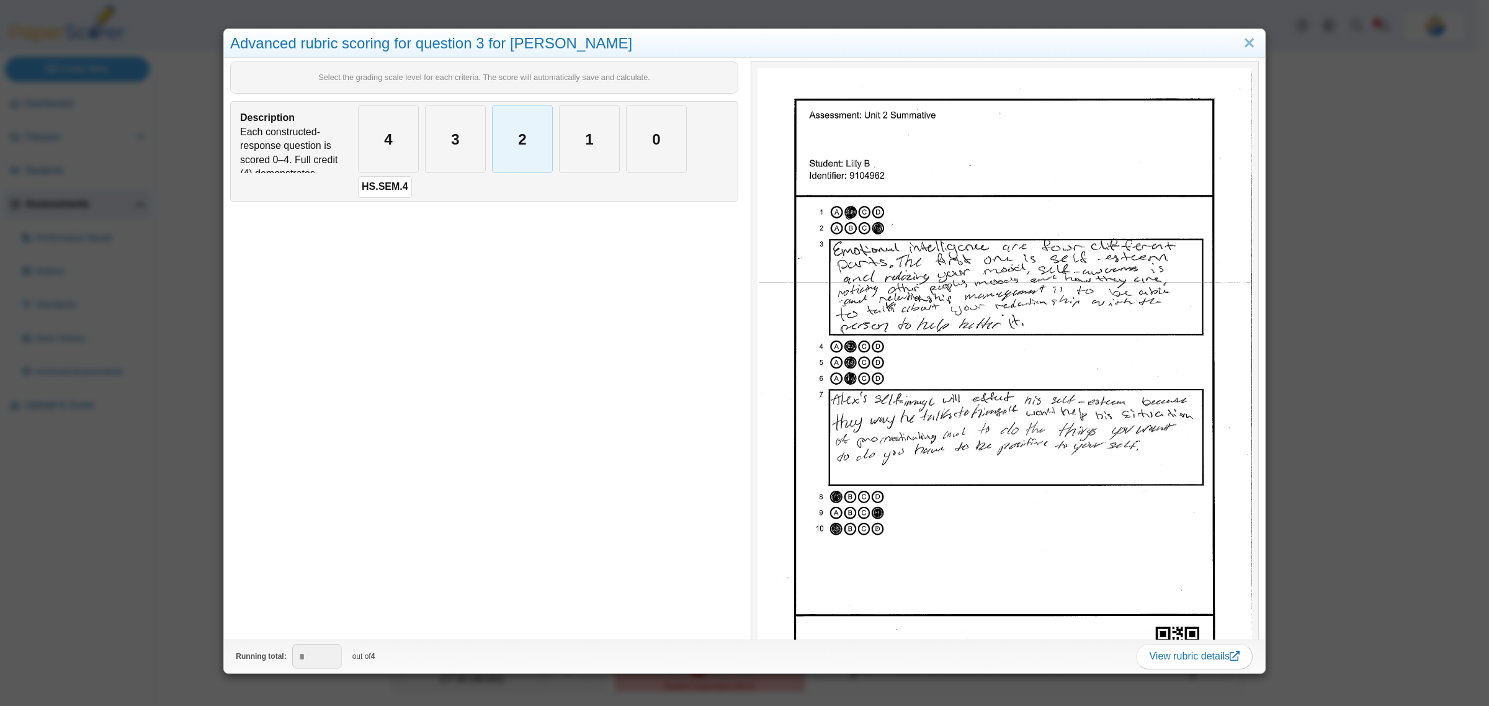
click at [513, 154] on div "2" at bounding box center [522, 138] width 60 height 67
type input "*"
click at [156, 520] on div "Advanced rubric scoring for question 3 for Lilly B Select the grading scale lev…" at bounding box center [744, 353] width 1489 height 706
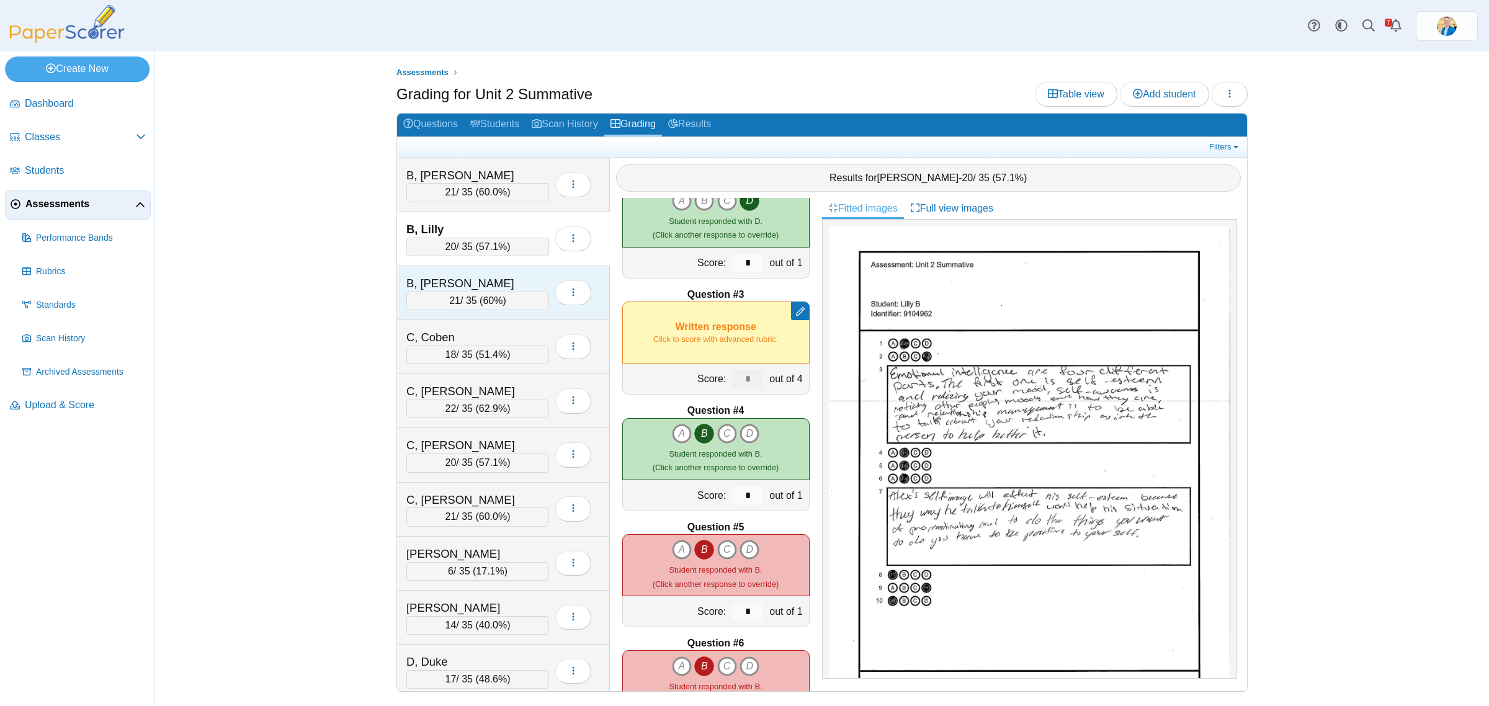
click at [515, 282] on div "B, Rodrigo" at bounding box center [468, 283] width 124 height 16
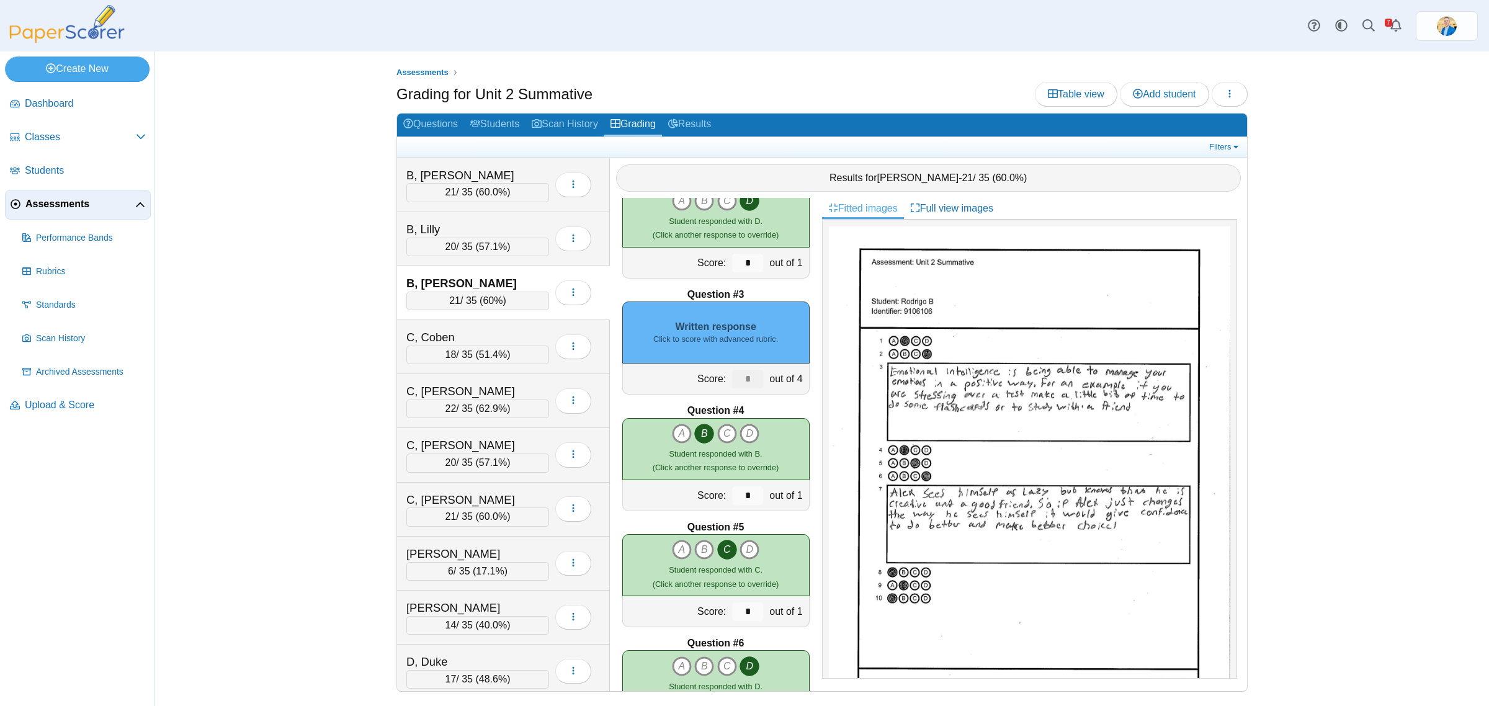
click at [749, 349] on div "Written response Click to score with advanced rubric." at bounding box center [715, 332] width 187 height 62
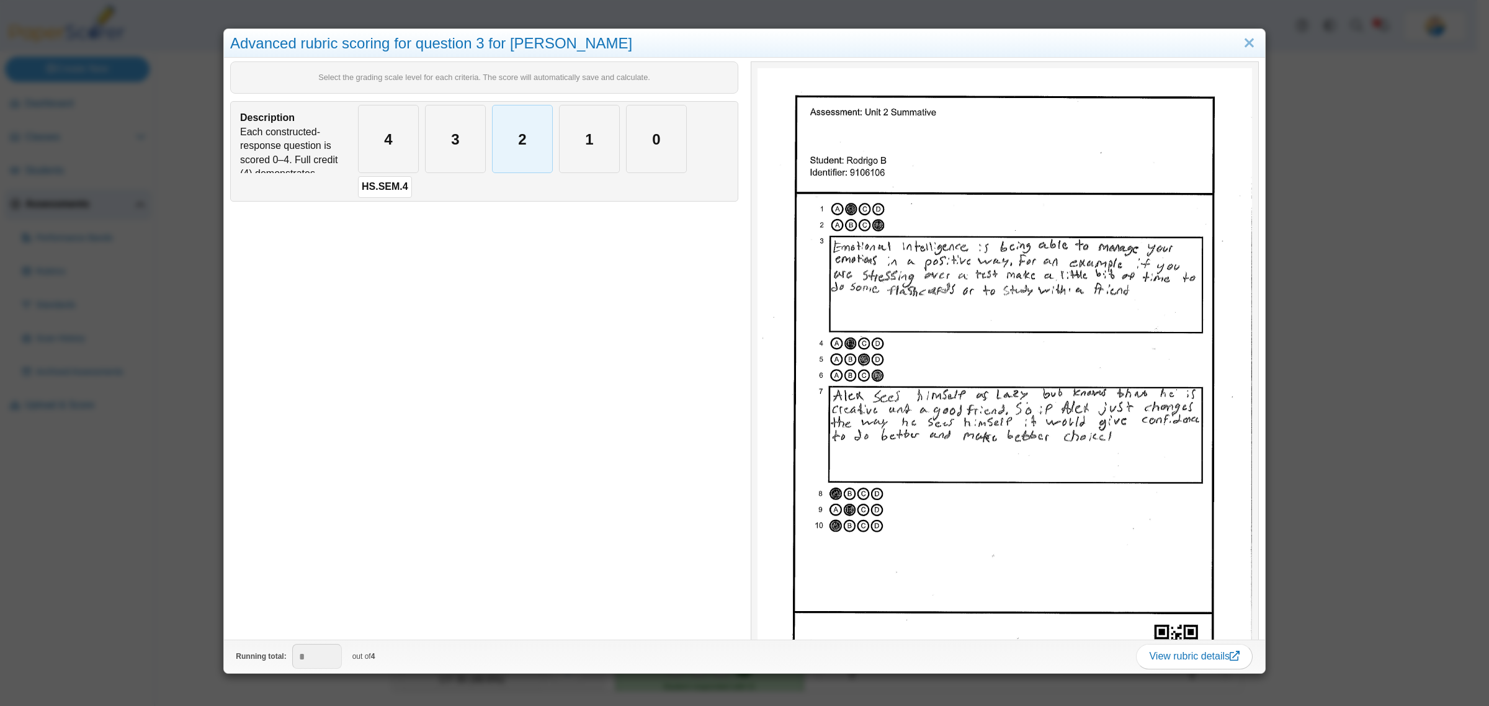
click at [514, 147] on div "2" at bounding box center [522, 138] width 60 height 67
type input "*"
click at [180, 385] on div "Advanced rubric scoring for question 3 for Rodrigo B Select the grading scale l…" at bounding box center [744, 353] width 1489 height 706
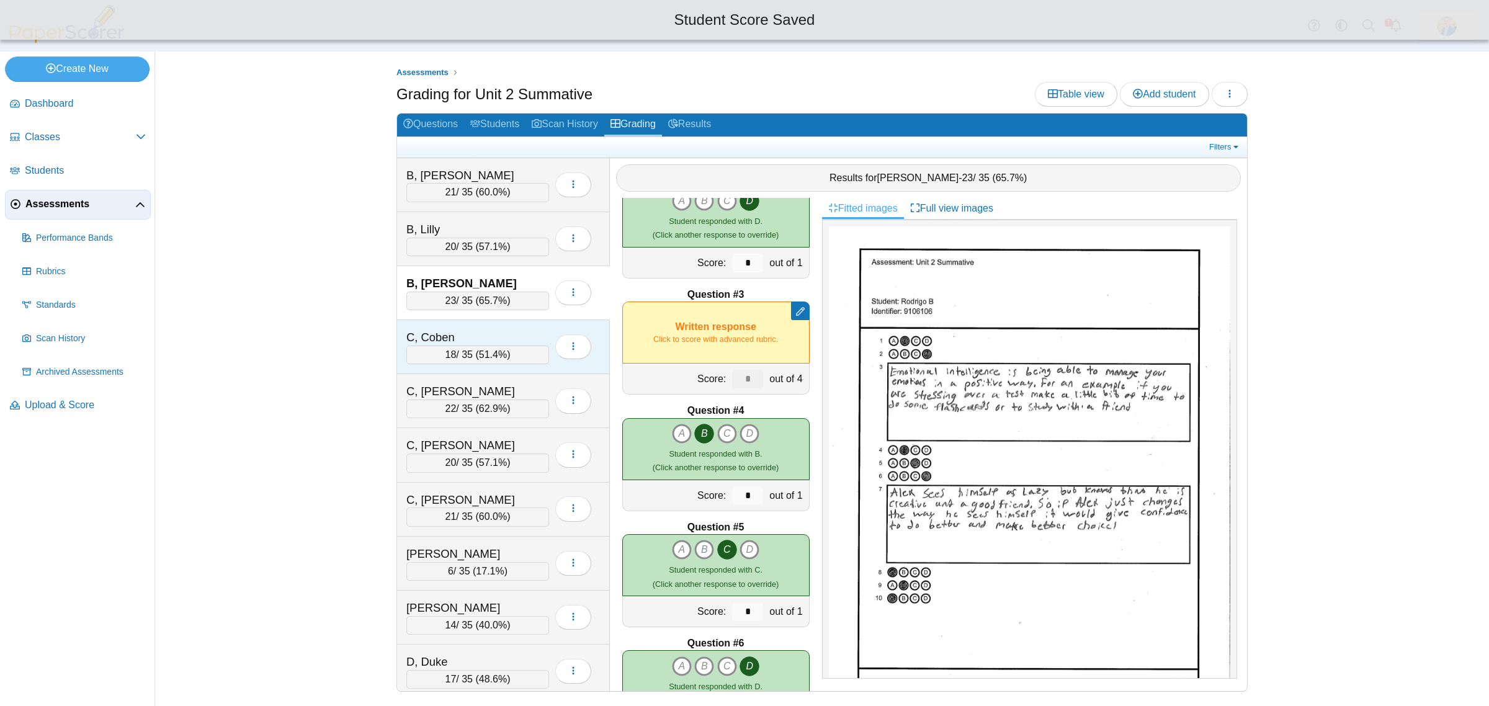
click at [481, 332] on div "C, Coben" at bounding box center [468, 337] width 124 height 16
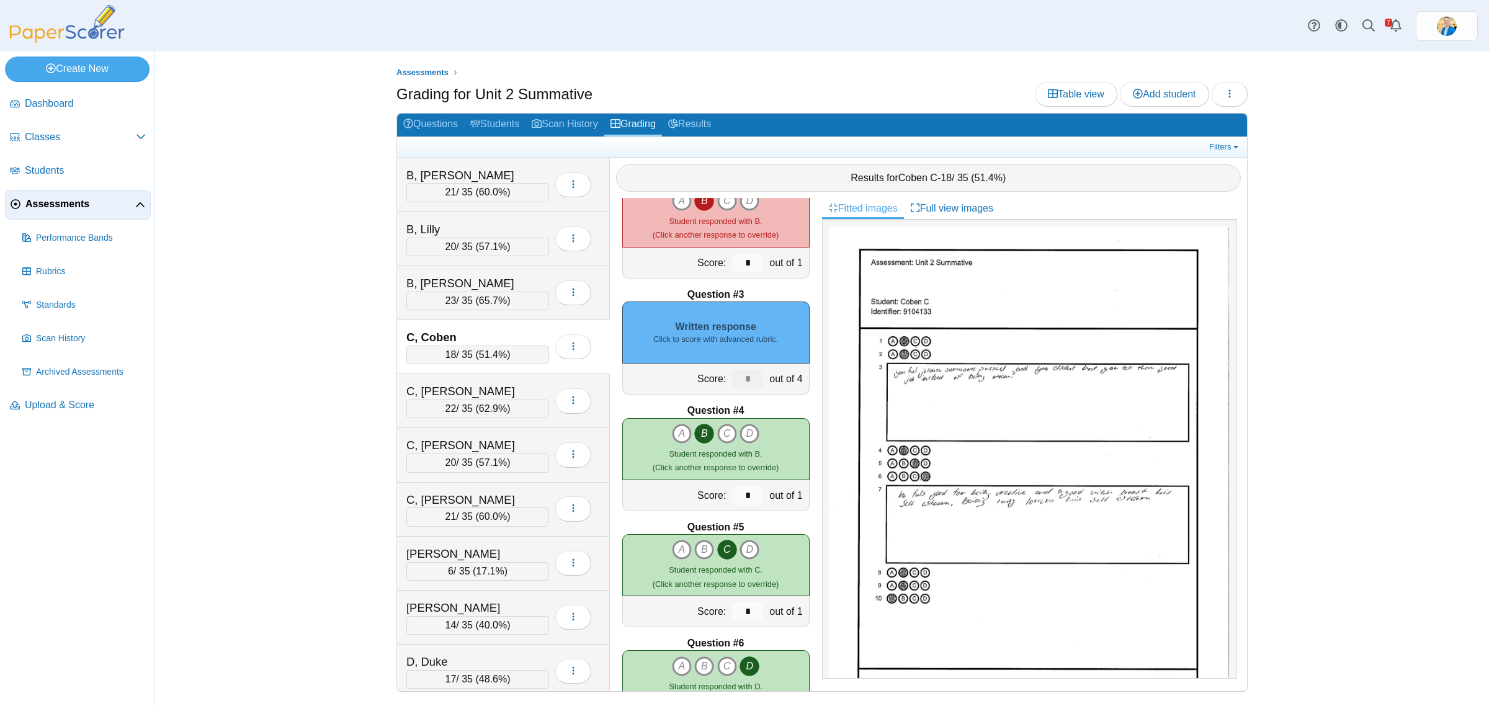
click at [748, 338] on small "Click to score with advanced rubric." at bounding box center [715, 339] width 125 height 11
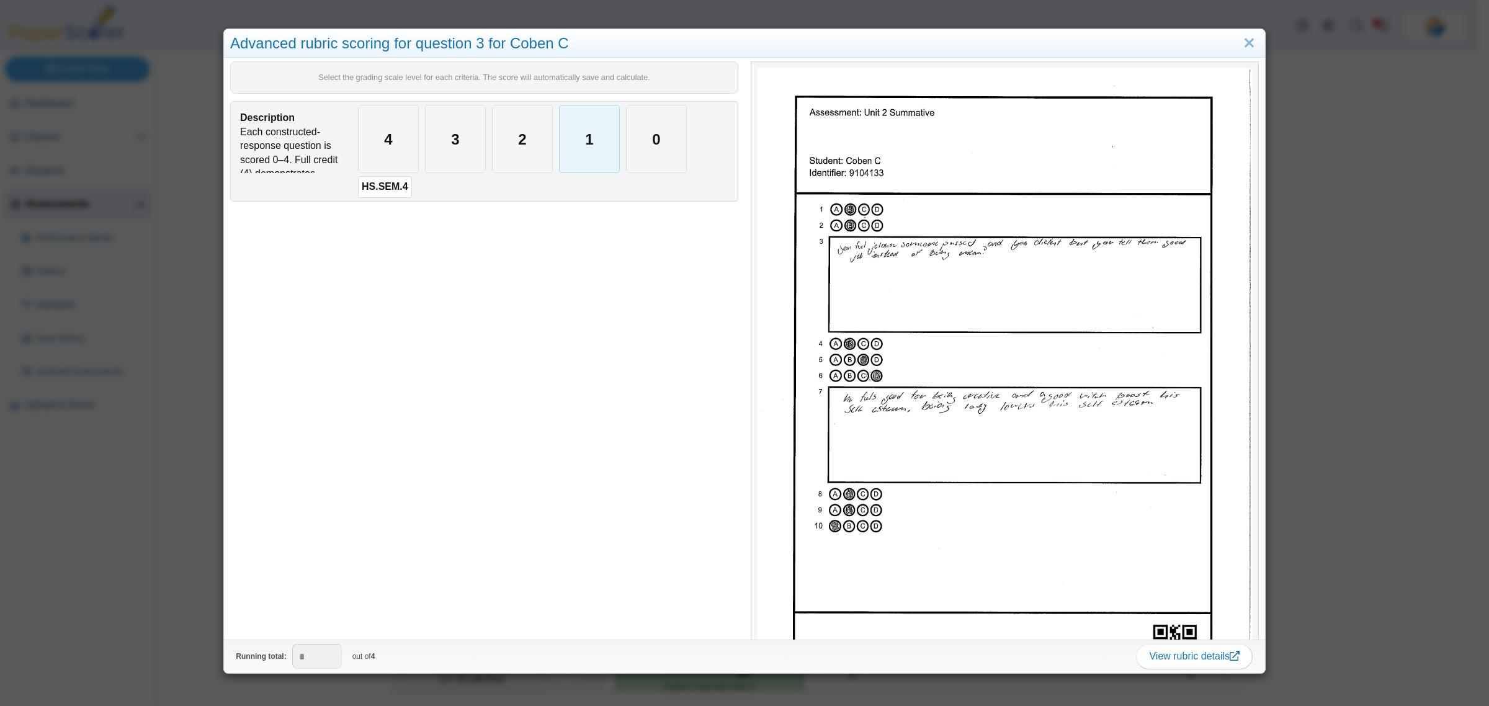
click at [600, 157] on div "1" at bounding box center [589, 138] width 60 height 67
type input "*"
click at [168, 407] on div "Advanced rubric scoring for question 3 for Coben C Select the grading scale lev…" at bounding box center [744, 353] width 1489 height 706
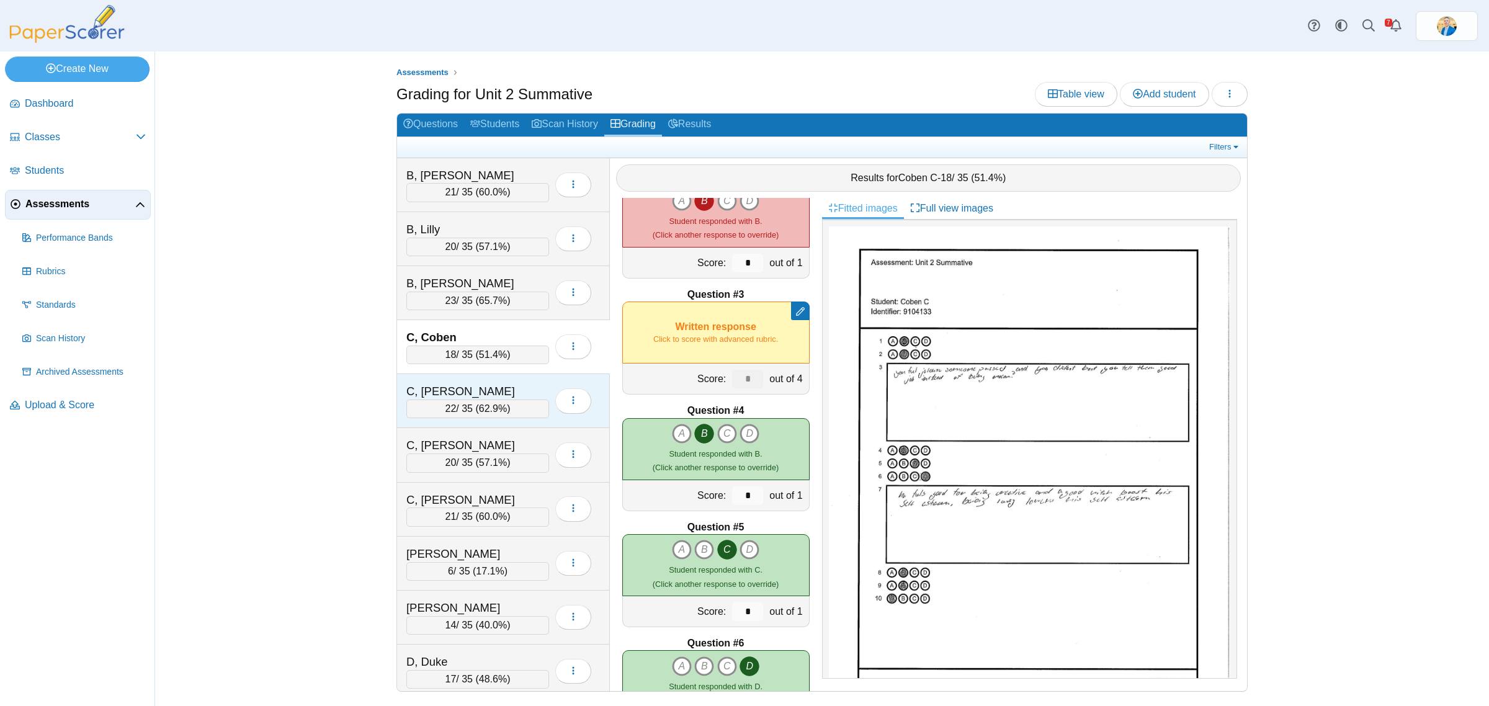
click at [492, 397] on div "C, Dane" at bounding box center [468, 391] width 124 height 16
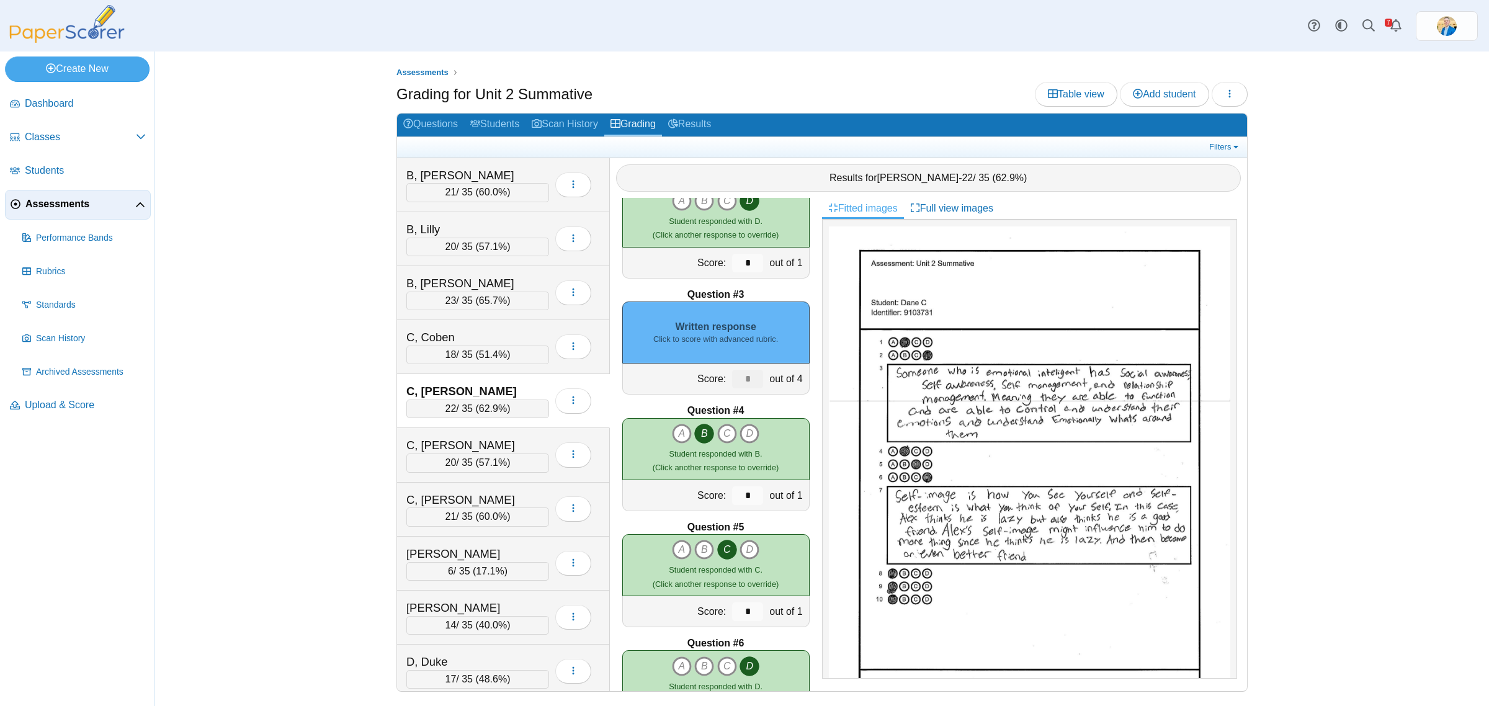
click at [718, 321] on div "Written response Click to score with advanced rubric." at bounding box center [715, 332] width 187 height 62
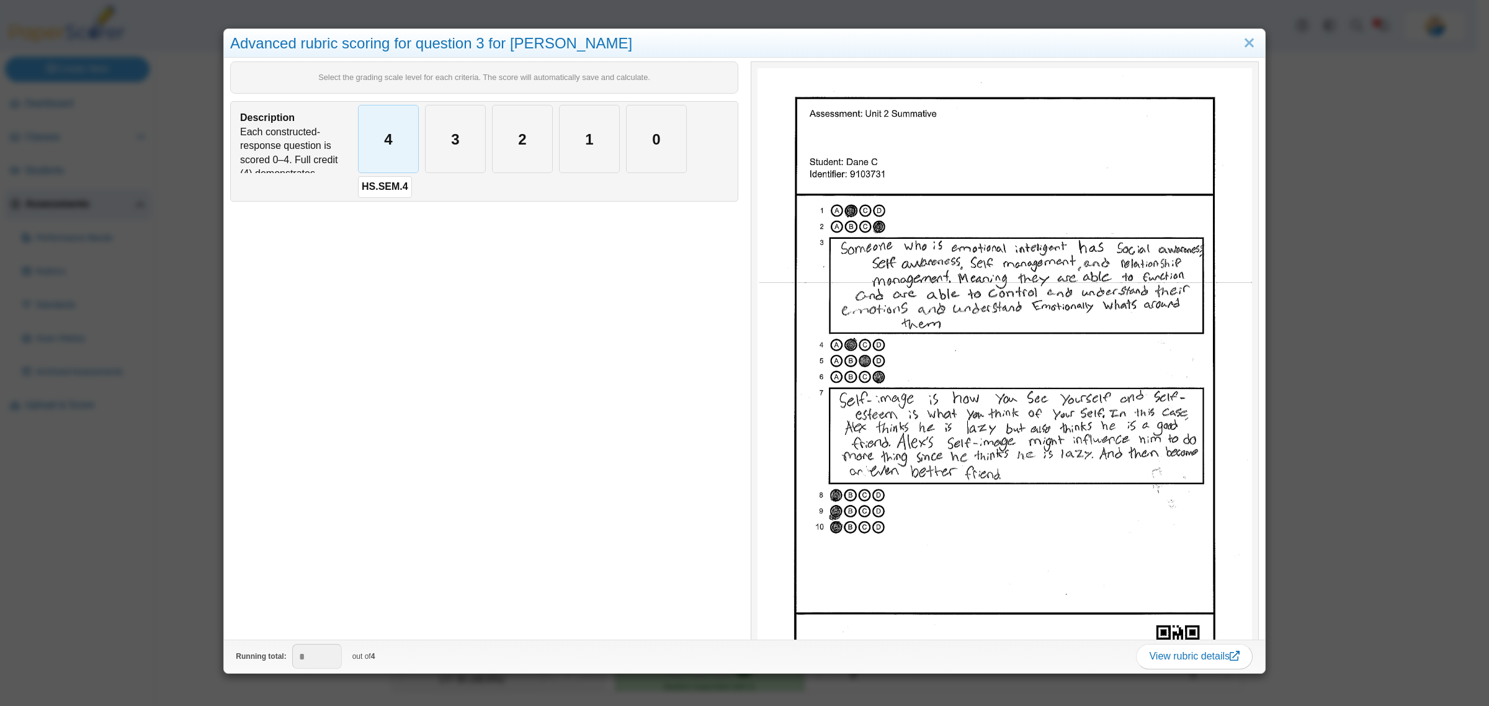
click at [369, 135] on div "4" at bounding box center [389, 138] width 60 height 67
type input "*"
click at [167, 482] on div "Advanced rubric scoring for question 3 for Dane C Select the grading scale leve…" at bounding box center [744, 353] width 1489 height 706
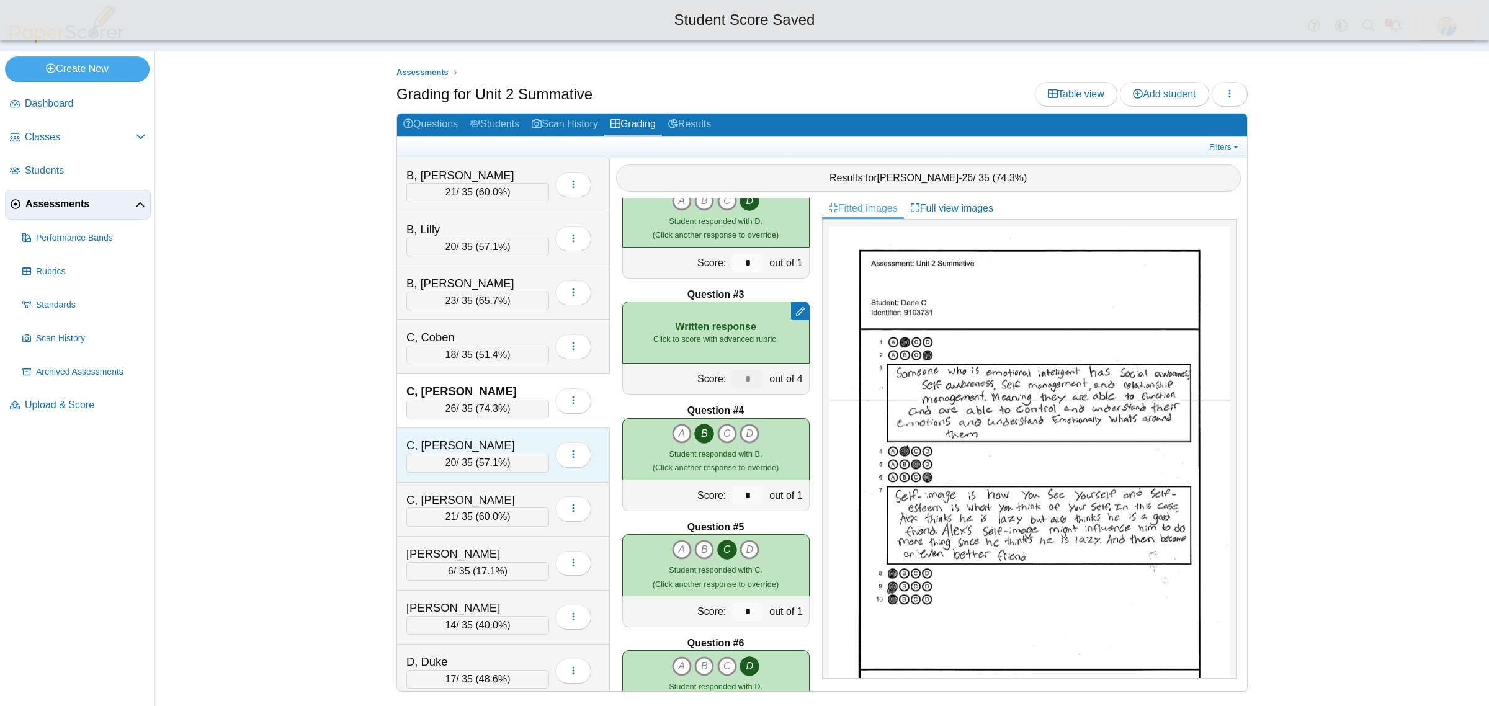
click at [501, 442] on div "C, Jasmine" at bounding box center [468, 445] width 124 height 16
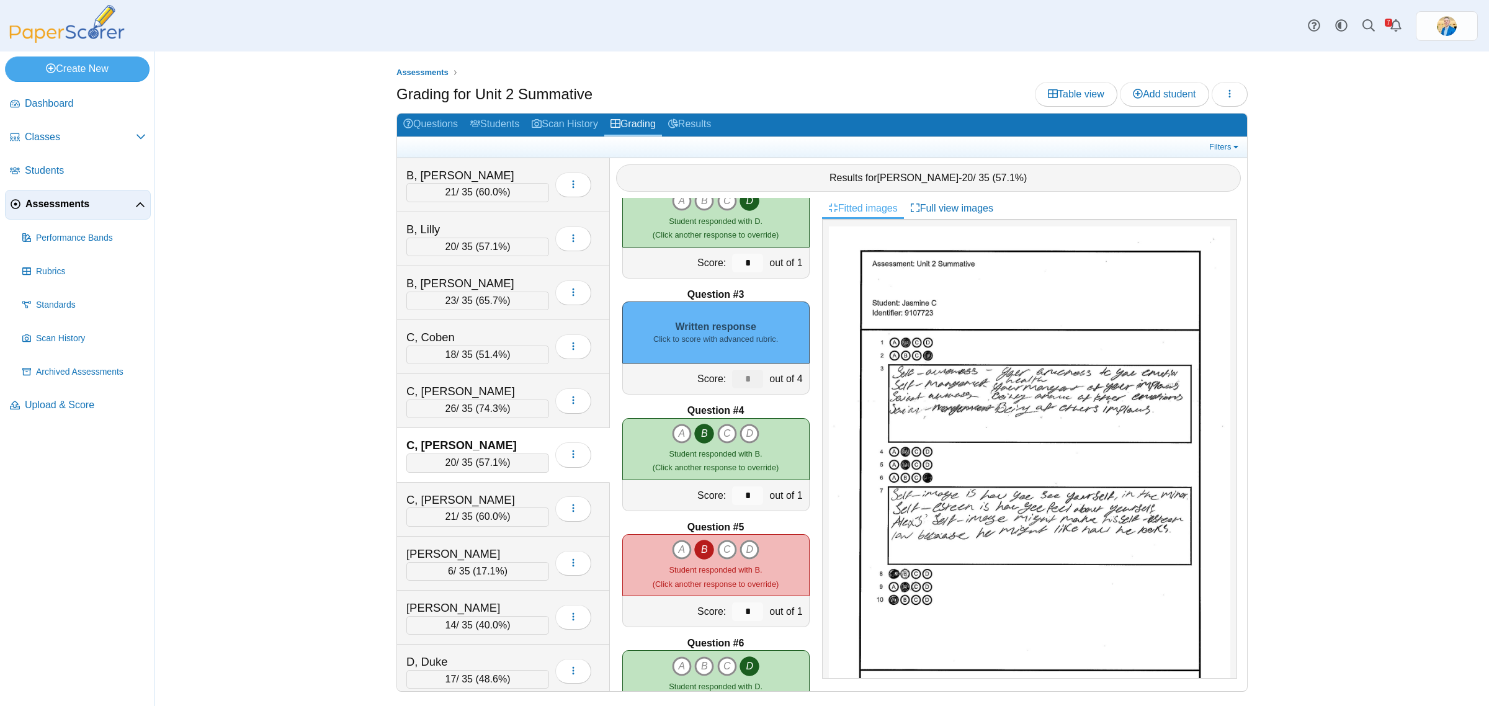
click at [726, 331] on div "Written response Click to score with advanced rubric." at bounding box center [715, 332] width 187 height 62
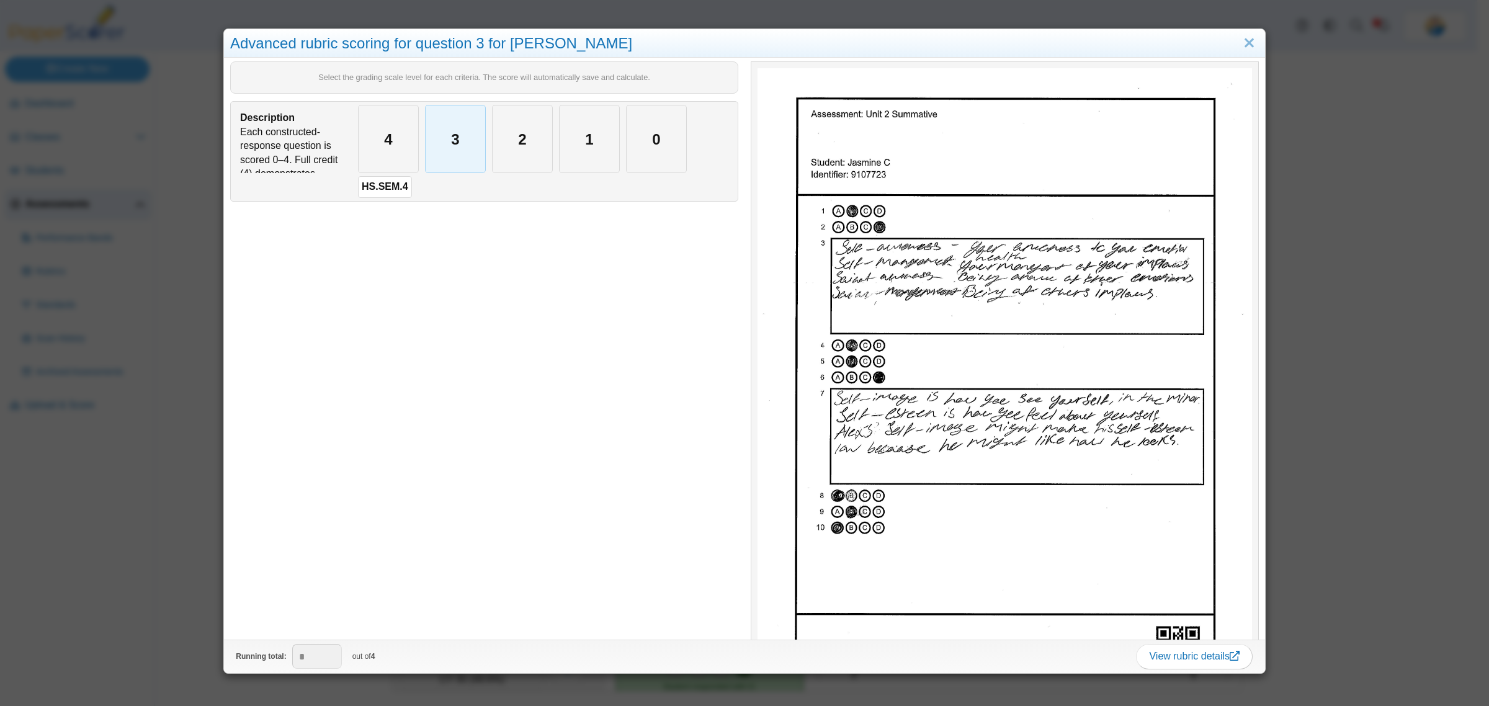
click at [455, 152] on div "3" at bounding box center [455, 138] width 60 height 67
type input "*"
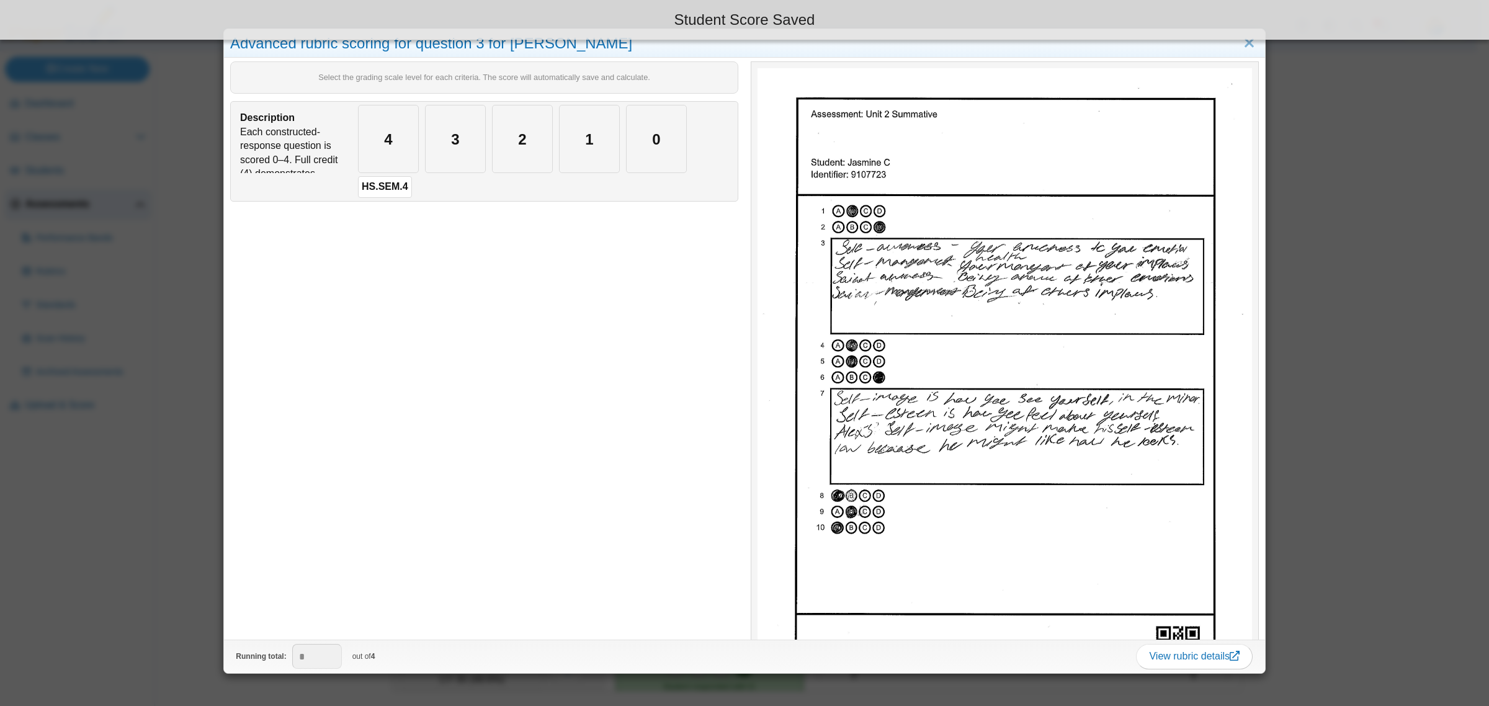
click at [190, 393] on div "Advanced rubric scoring for question 3 for Jasmine C Select the grading scale l…" at bounding box center [744, 353] width 1489 height 706
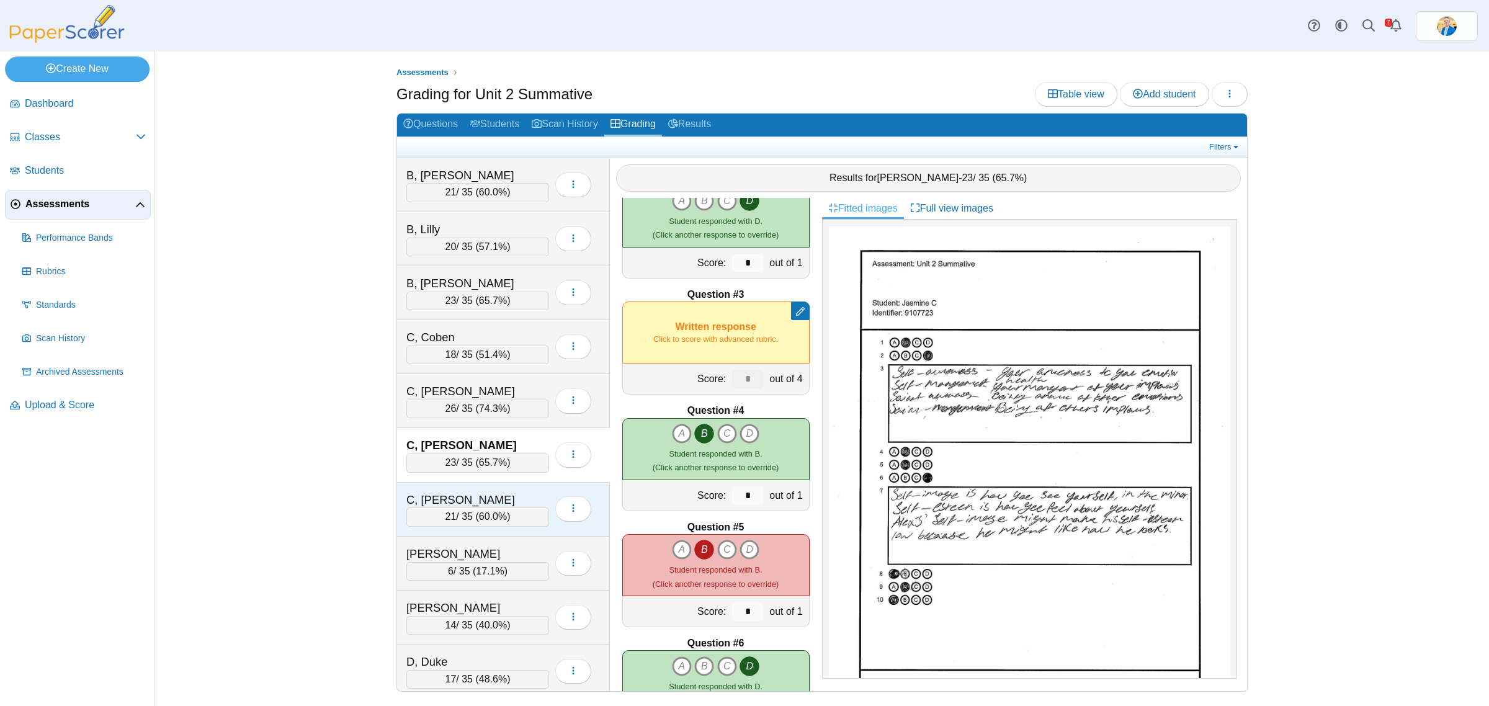
click at [497, 498] on div "C, Shanley" at bounding box center [468, 500] width 124 height 16
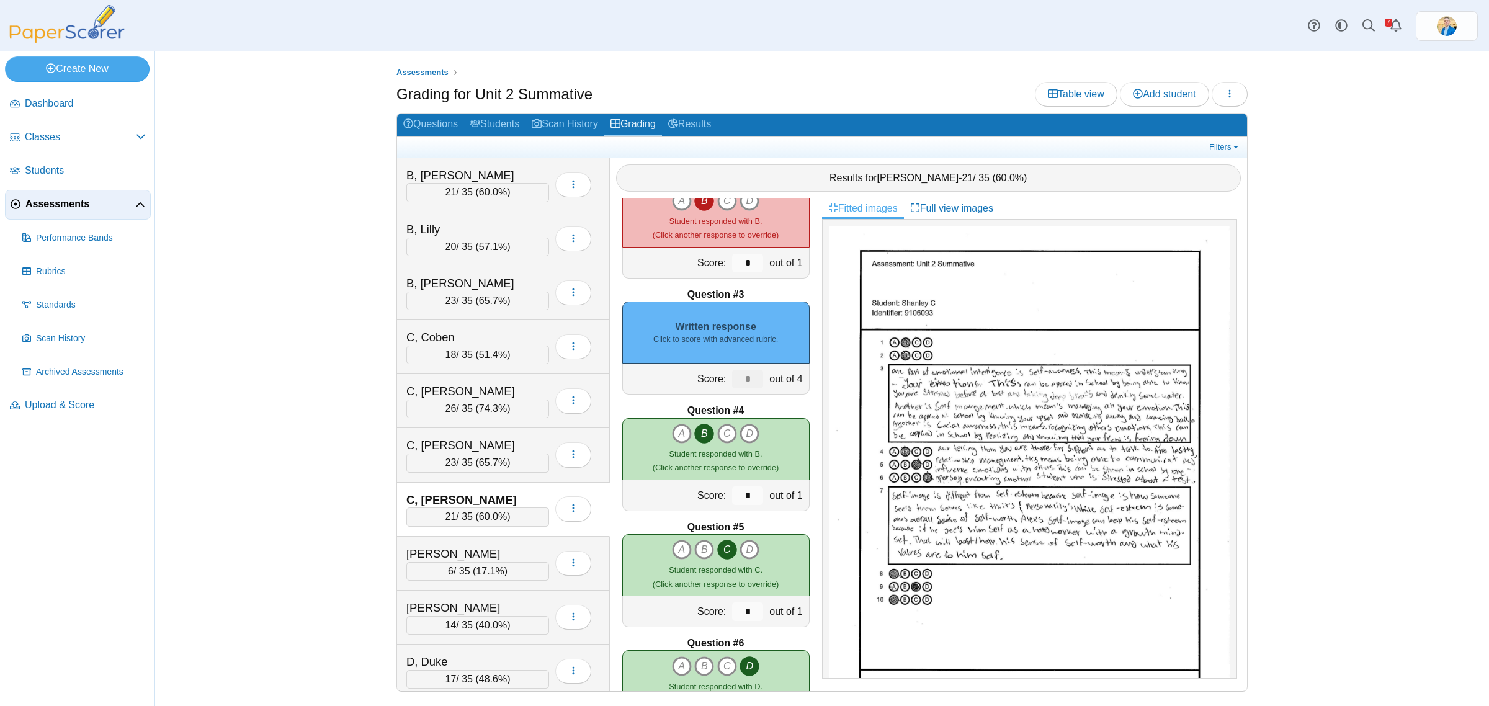
click at [726, 314] on div "Written response Click to score with advanced rubric." at bounding box center [715, 332] width 187 height 62
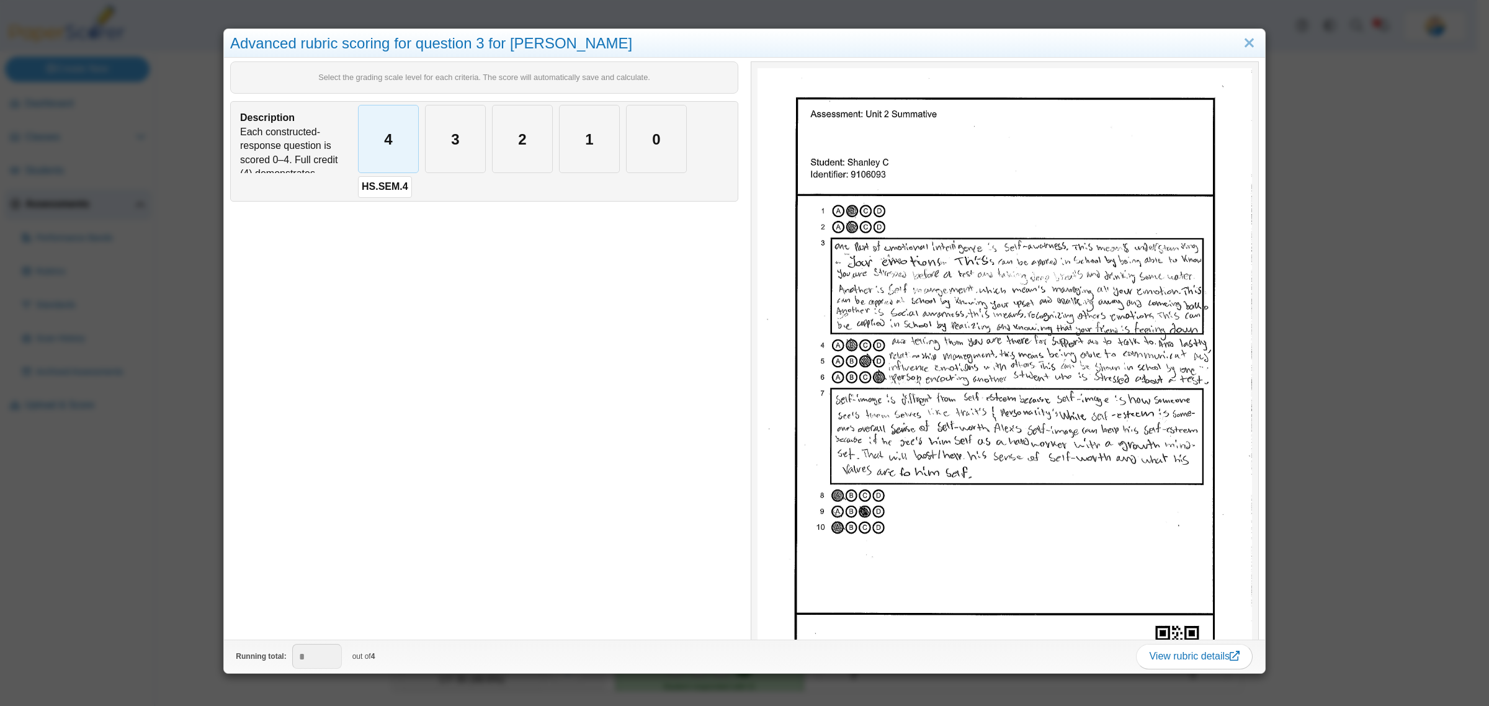
click at [388, 145] on div "4" at bounding box center [389, 138] width 60 height 67
type input "*"
click at [143, 525] on div "Advanced rubric scoring for question 3 for Shanley C Select the grading scale l…" at bounding box center [744, 353] width 1489 height 706
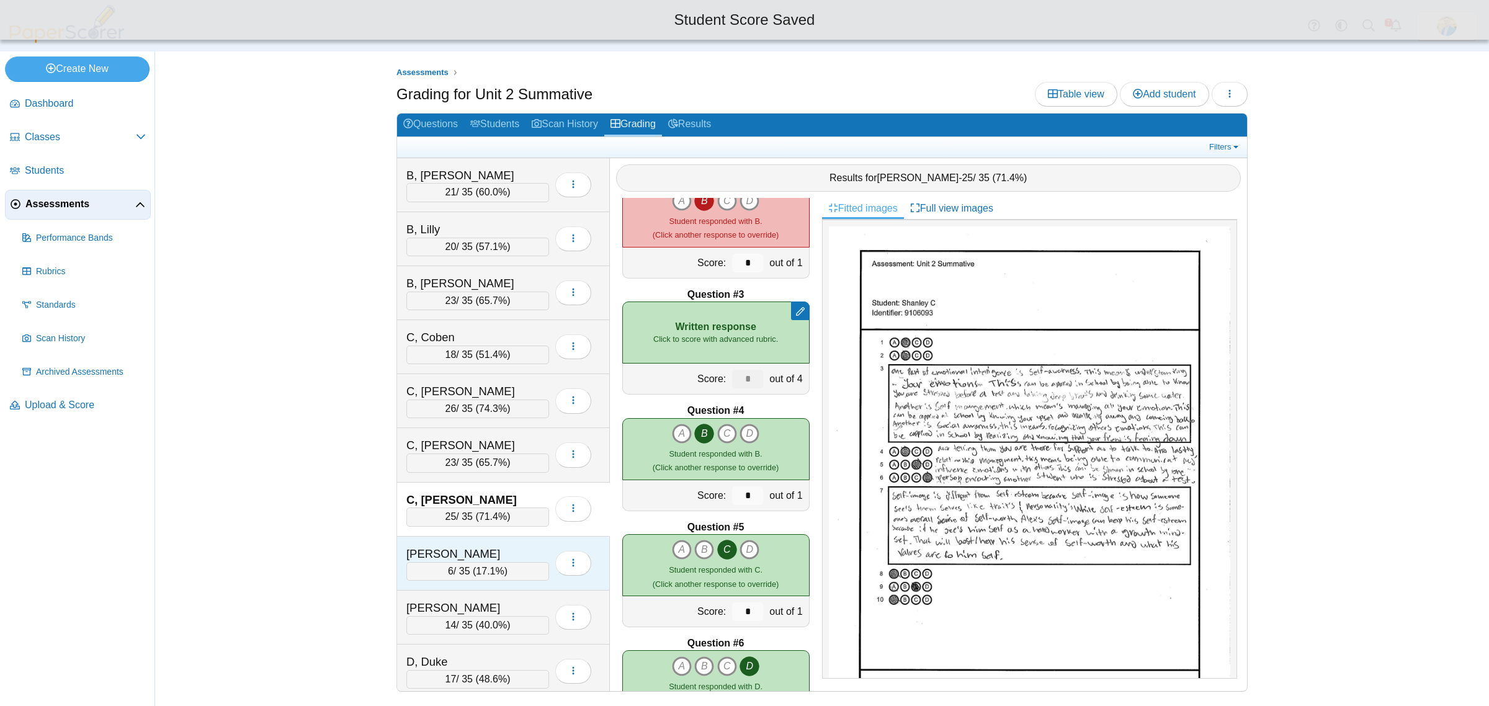
click at [507, 550] on div "Contreras, Aubree" at bounding box center [468, 554] width 124 height 16
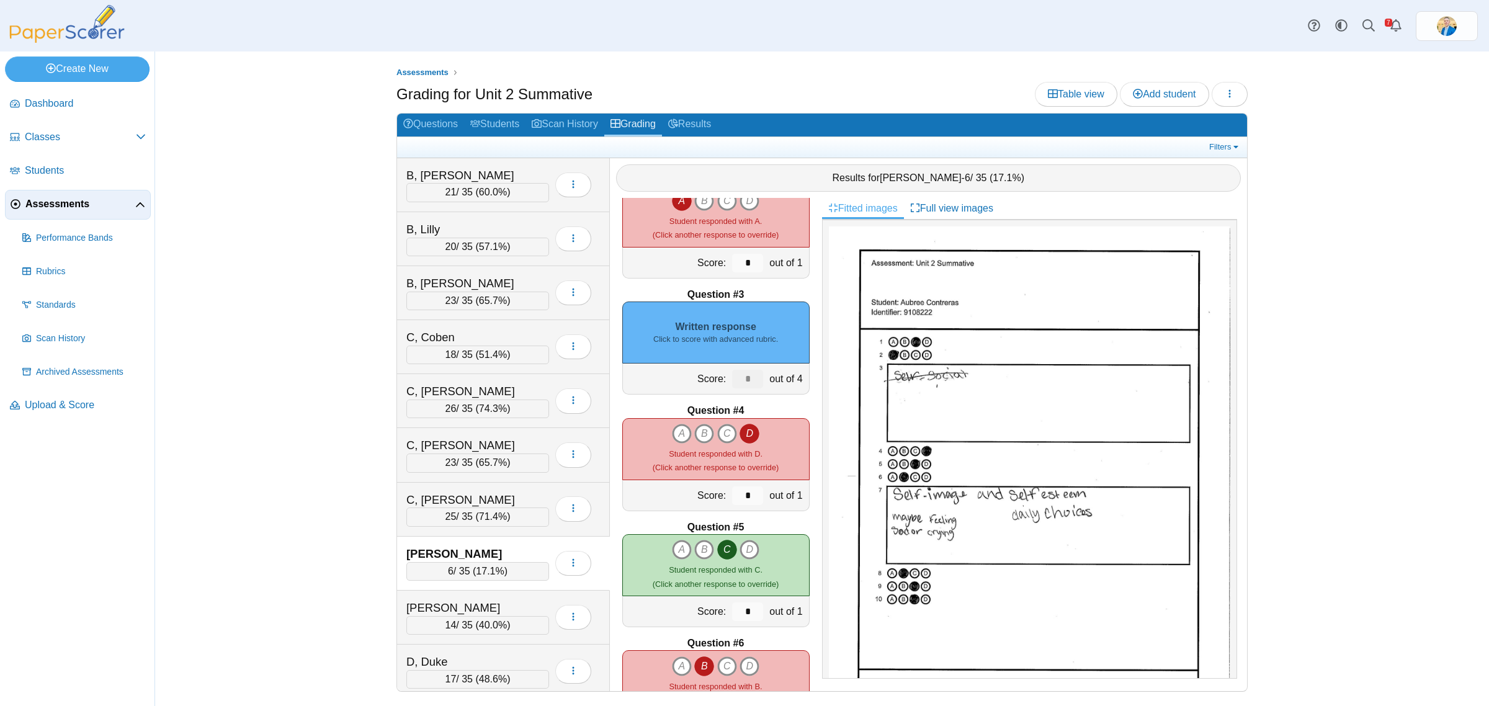
click at [733, 318] on div "Written response Click to score with advanced rubric." at bounding box center [715, 332] width 187 height 62
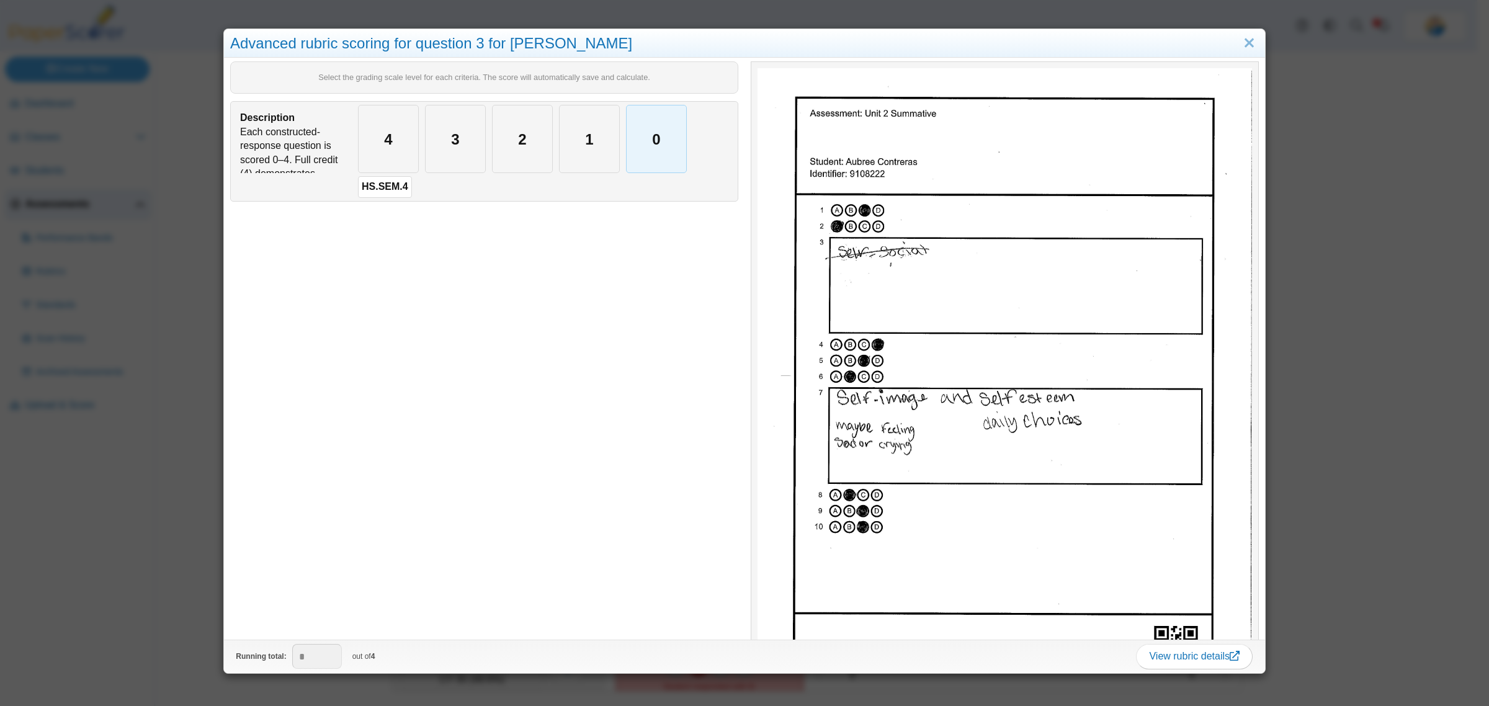
click at [666, 141] on div "0" at bounding box center [656, 138] width 60 height 67
click at [587, 135] on div "1" at bounding box center [589, 138] width 60 height 67
type input "*"
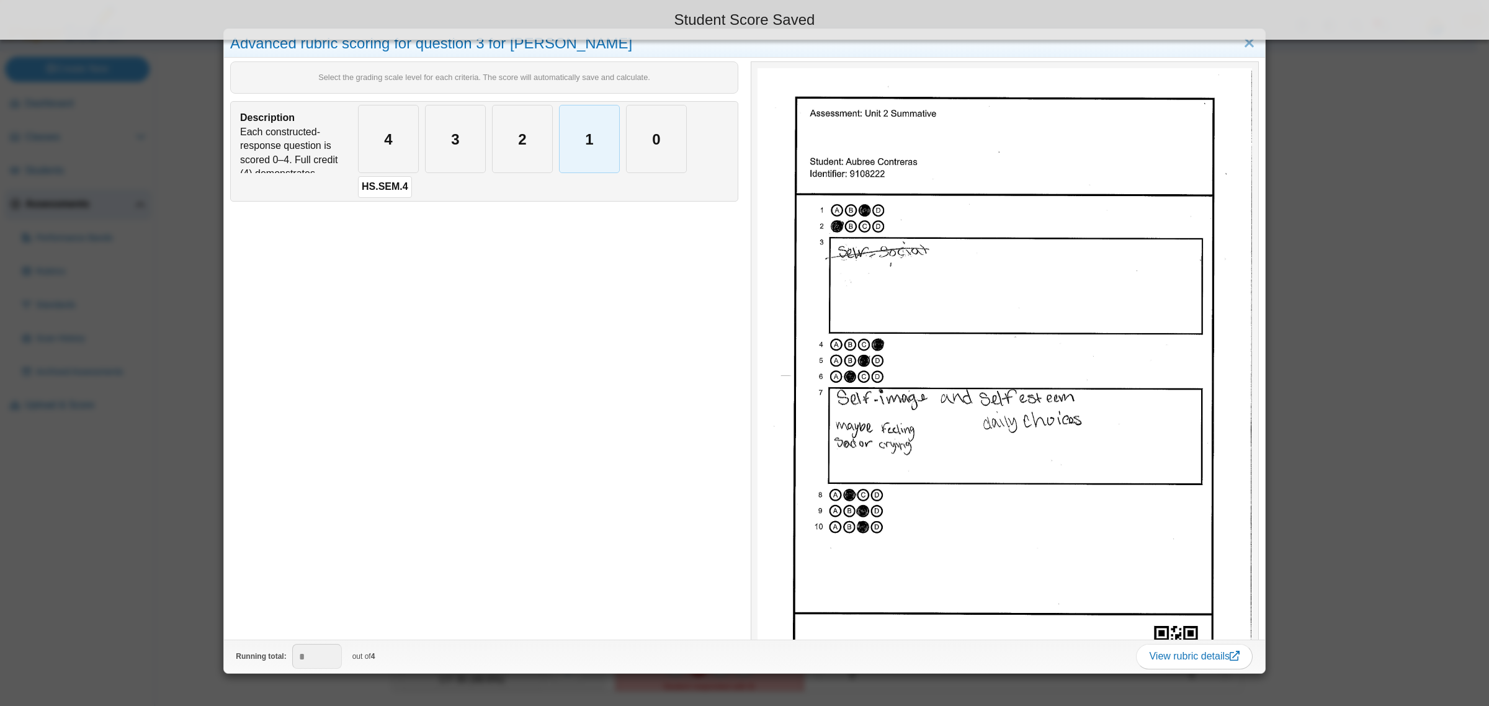
type input "*"
click at [159, 442] on div "Advanced rubric scoring for question 3 for Aubree Contreras Select the grading …" at bounding box center [744, 353] width 1489 height 706
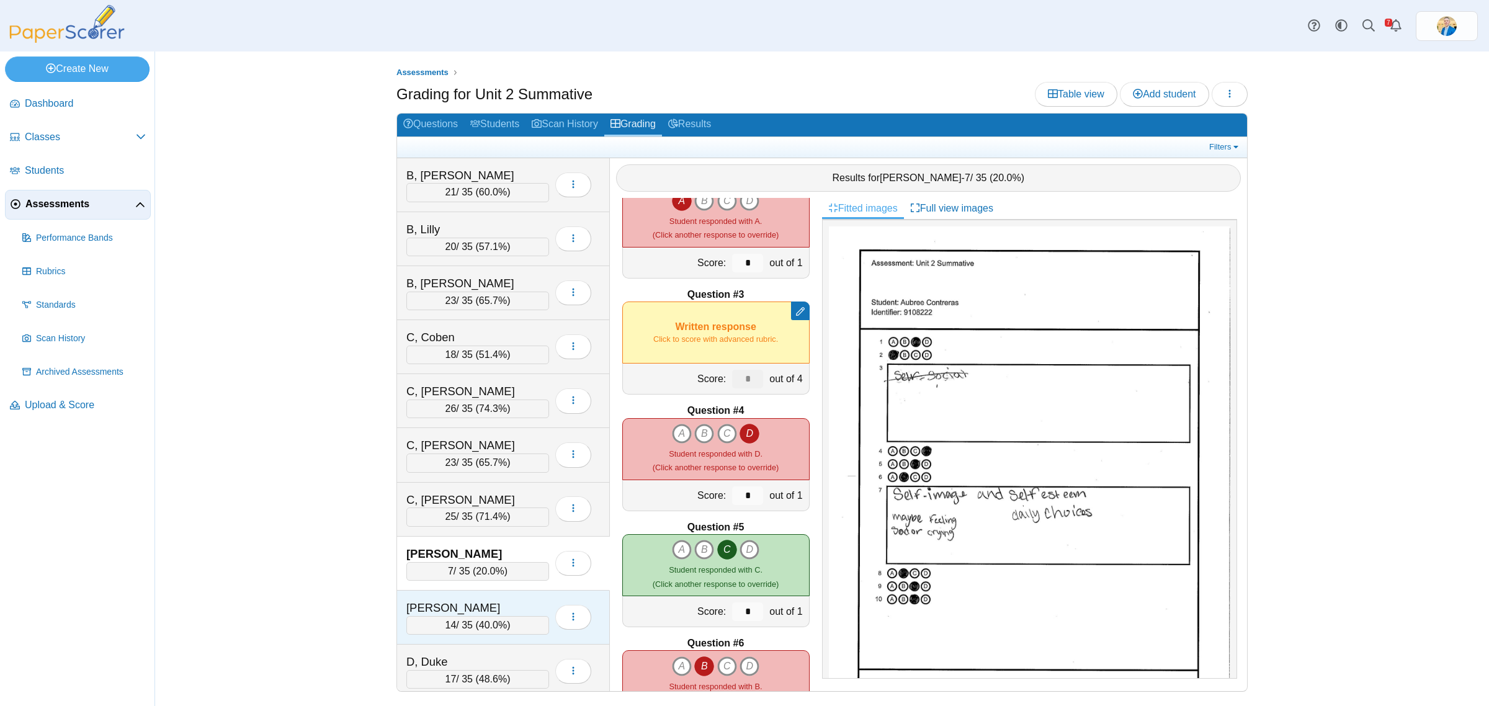
click at [510, 605] on div "Contreras, Nevaeh" at bounding box center [468, 608] width 124 height 16
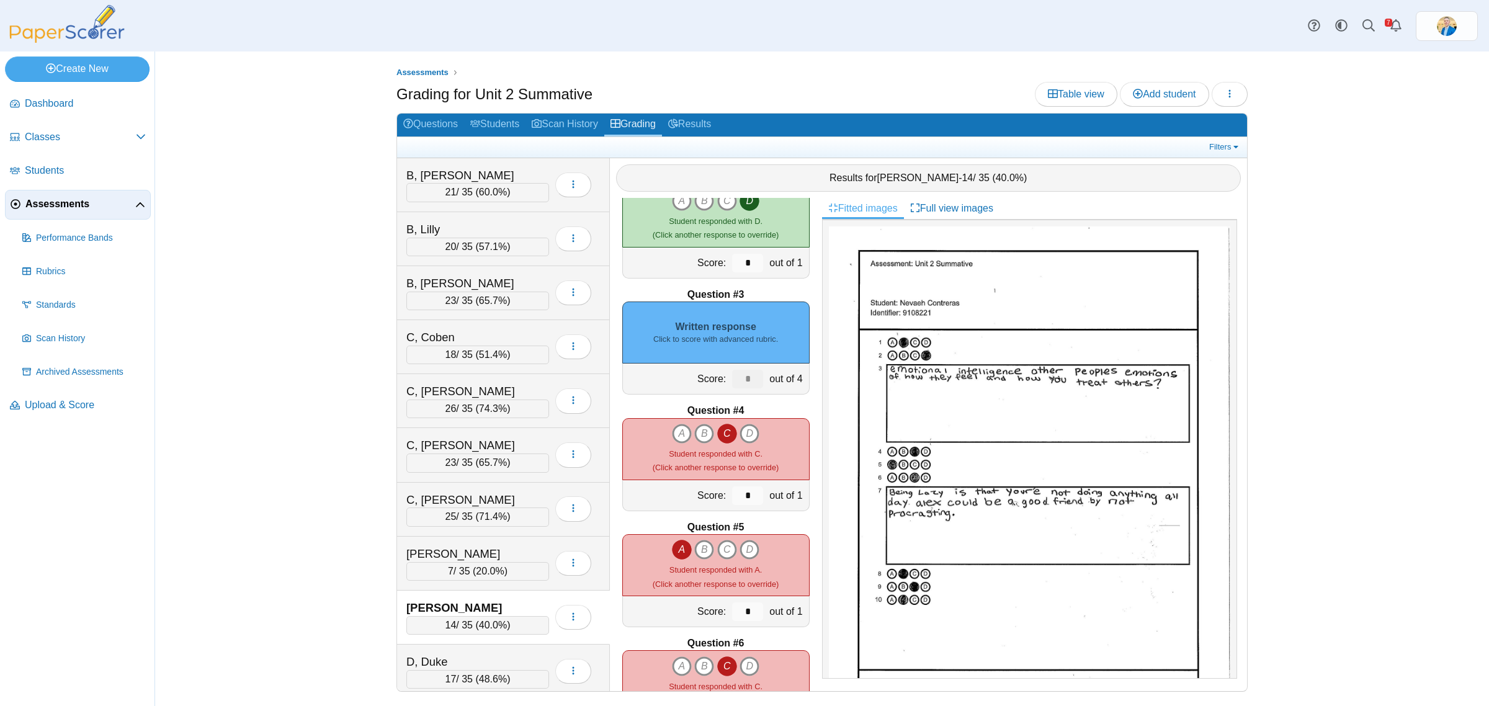
click at [735, 315] on div "Written response Click to score with advanced rubric." at bounding box center [715, 332] width 187 height 62
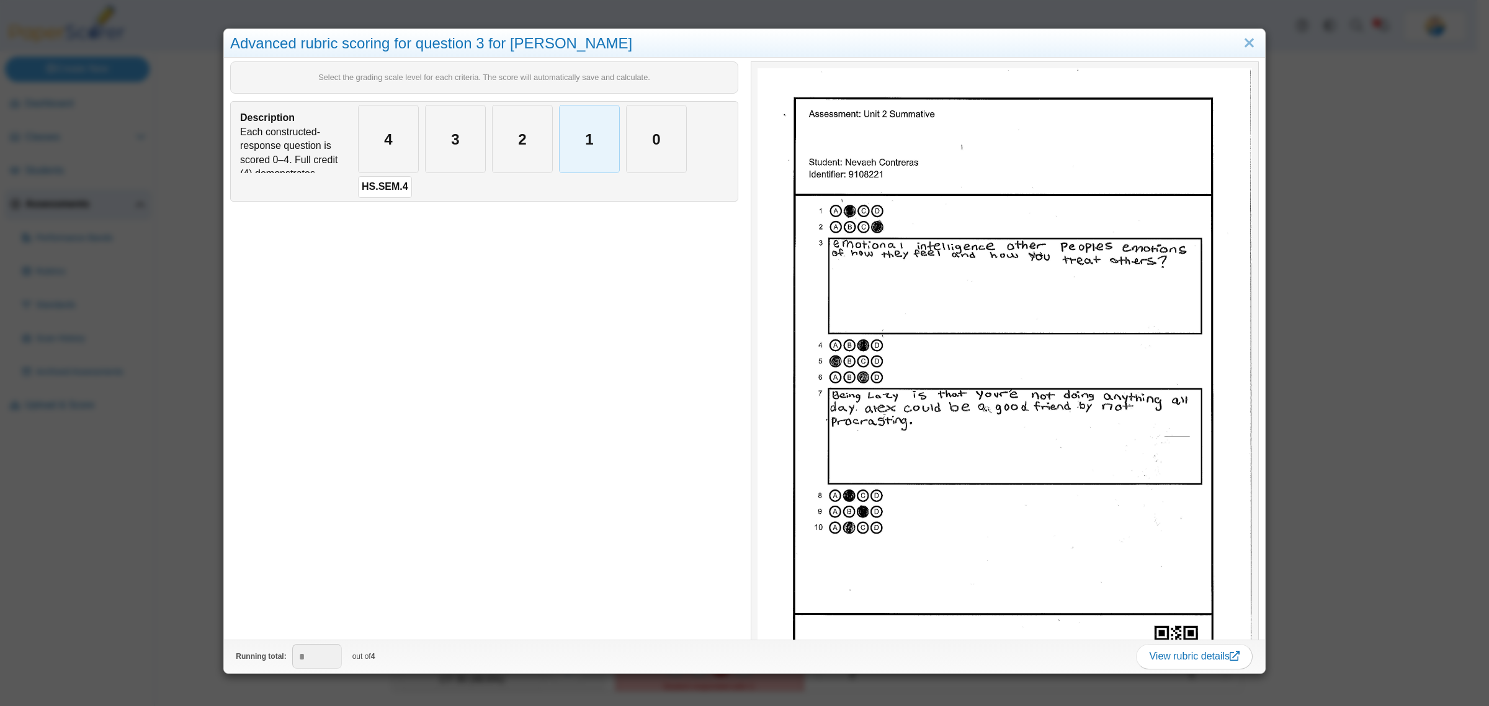
click at [578, 141] on div "1" at bounding box center [589, 138] width 60 height 67
type input "*"
click at [161, 534] on div "Advanced rubric scoring for question 3 for Nevaeh Contreras Select the grading …" at bounding box center [744, 353] width 1489 height 706
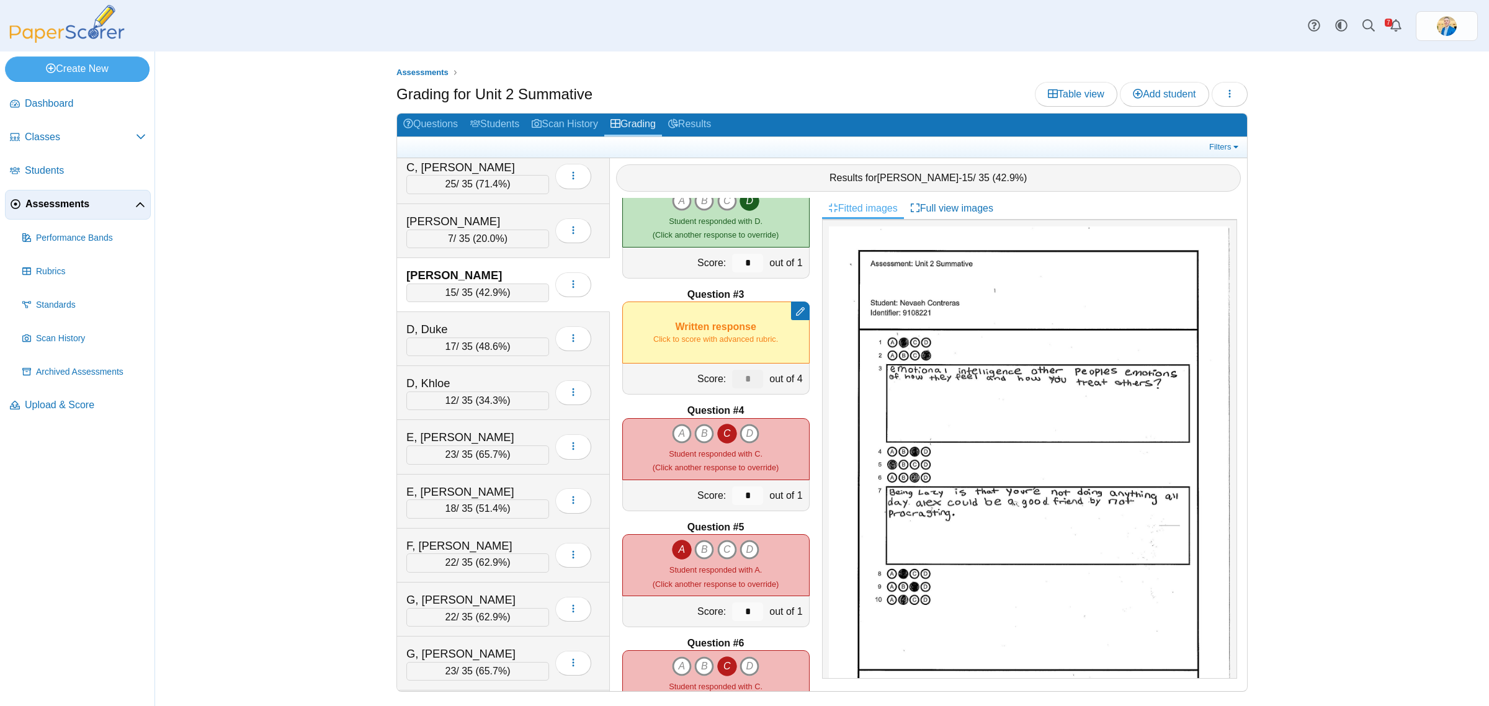
scroll to position [388, 0]
click at [470, 280] on div "D, Duke" at bounding box center [468, 274] width 124 height 16
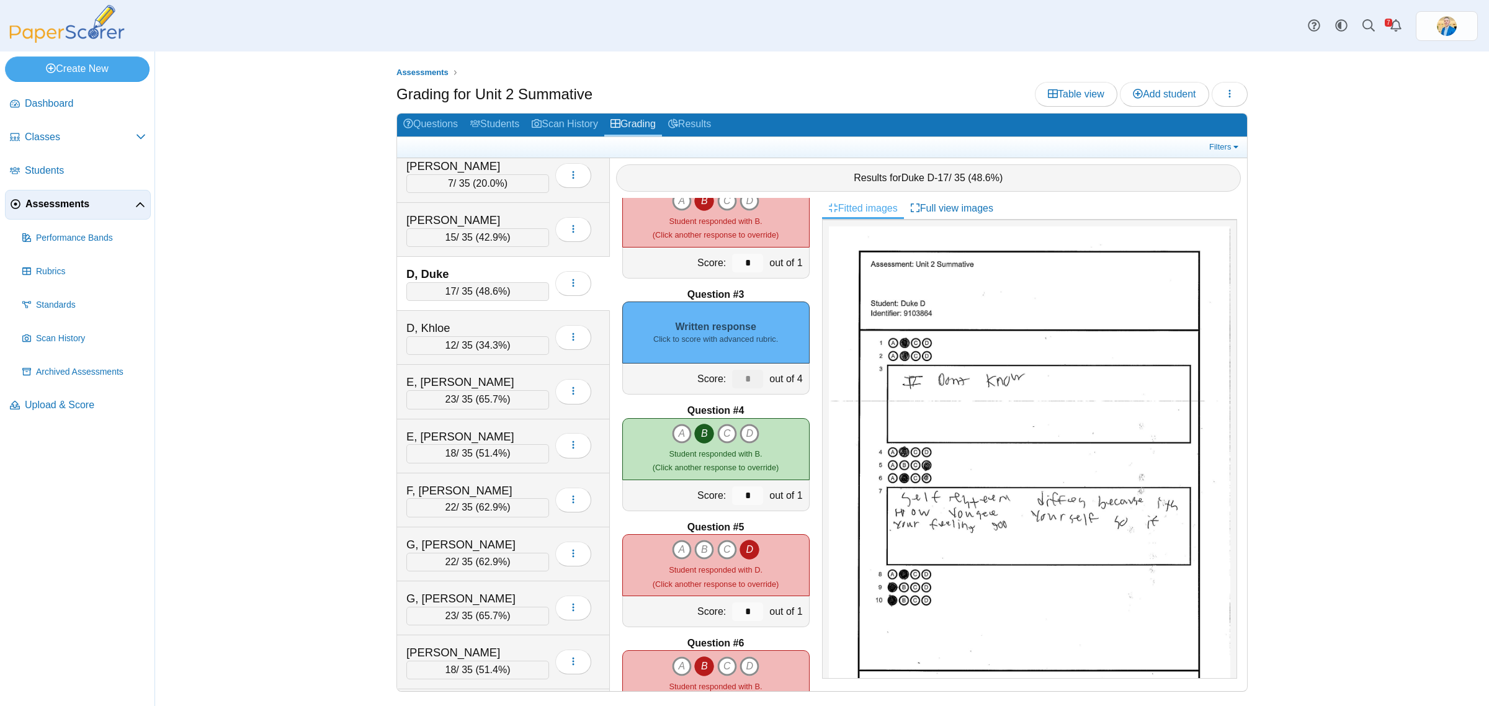
click at [736, 336] on small "Click to score with advanced rubric." at bounding box center [715, 339] width 125 height 11
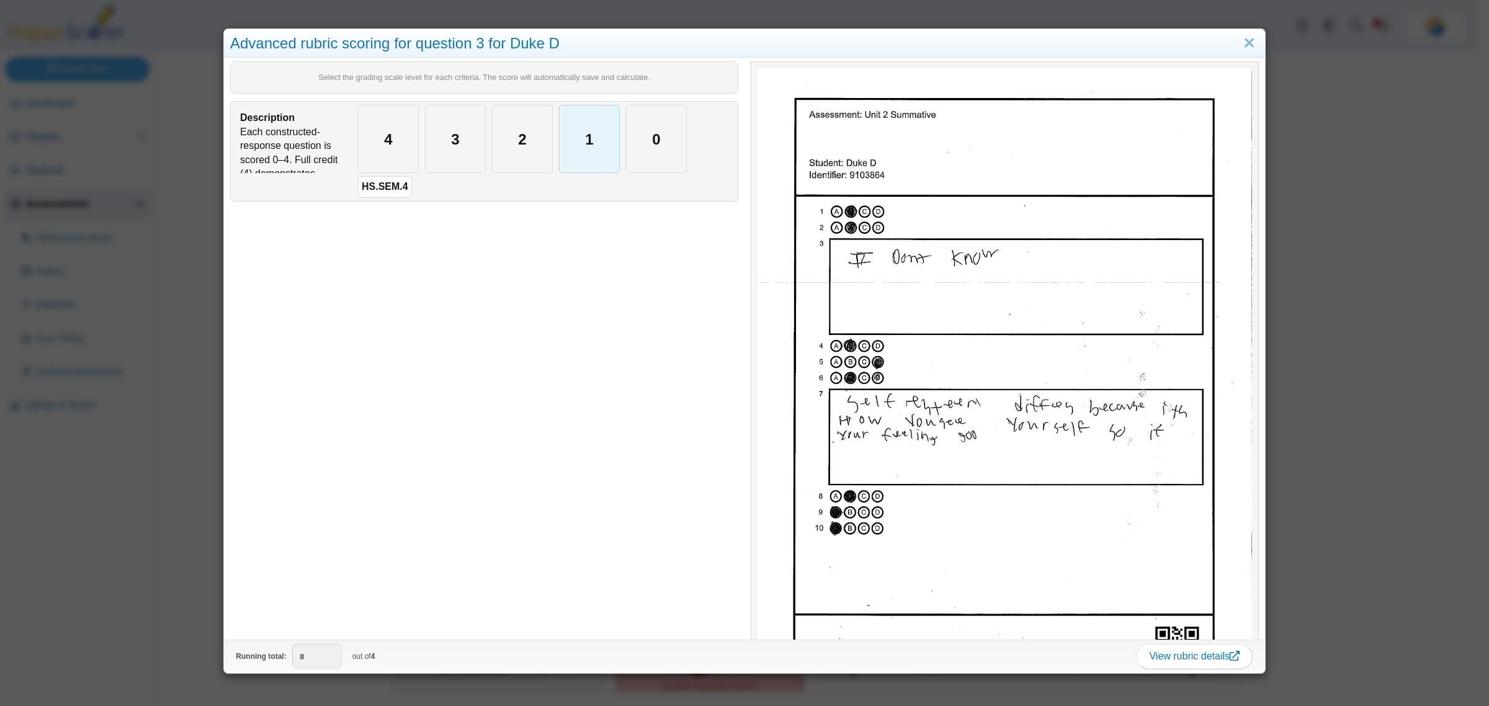
click at [610, 141] on div "1" at bounding box center [589, 138] width 60 height 67
type input "*"
click at [175, 488] on div "Advanced rubric scoring for question 3 for Duke D Select the grading scale leve…" at bounding box center [744, 353] width 1489 height 706
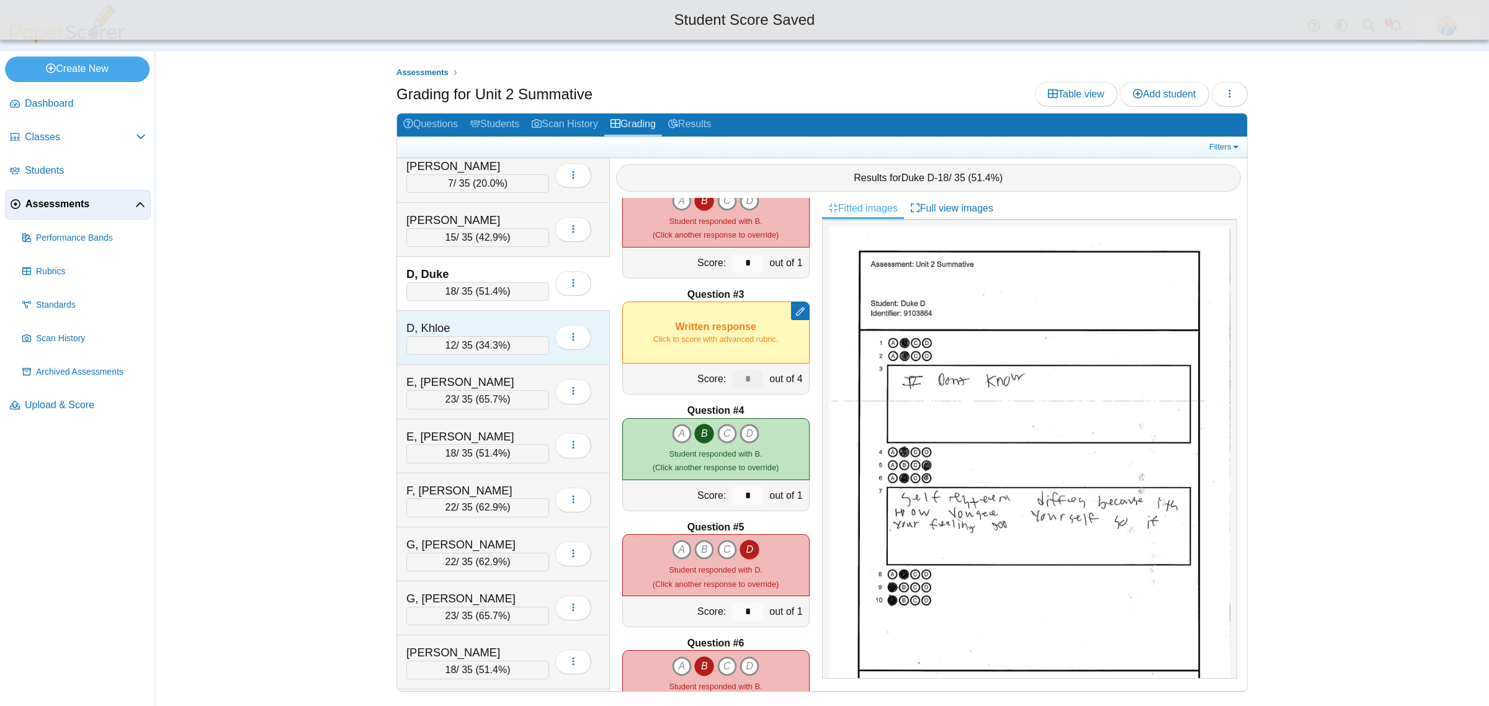
click at [463, 321] on div "D, Khloe 12 / 35 ( 34.3% ) Loading…" at bounding box center [503, 338] width 213 height 54
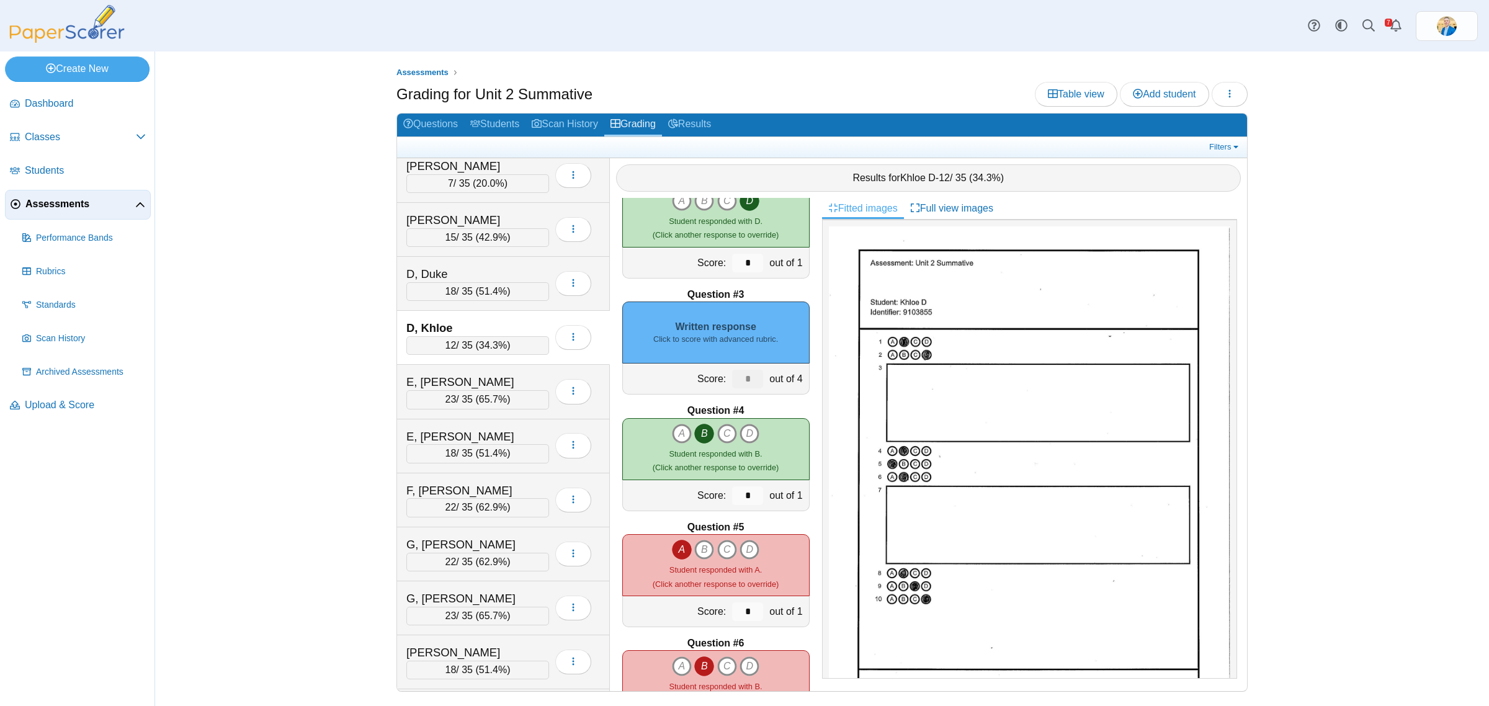
click at [757, 326] on div "Written response Click to score with advanced rubric." at bounding box center [715, 332] width 187 height 62
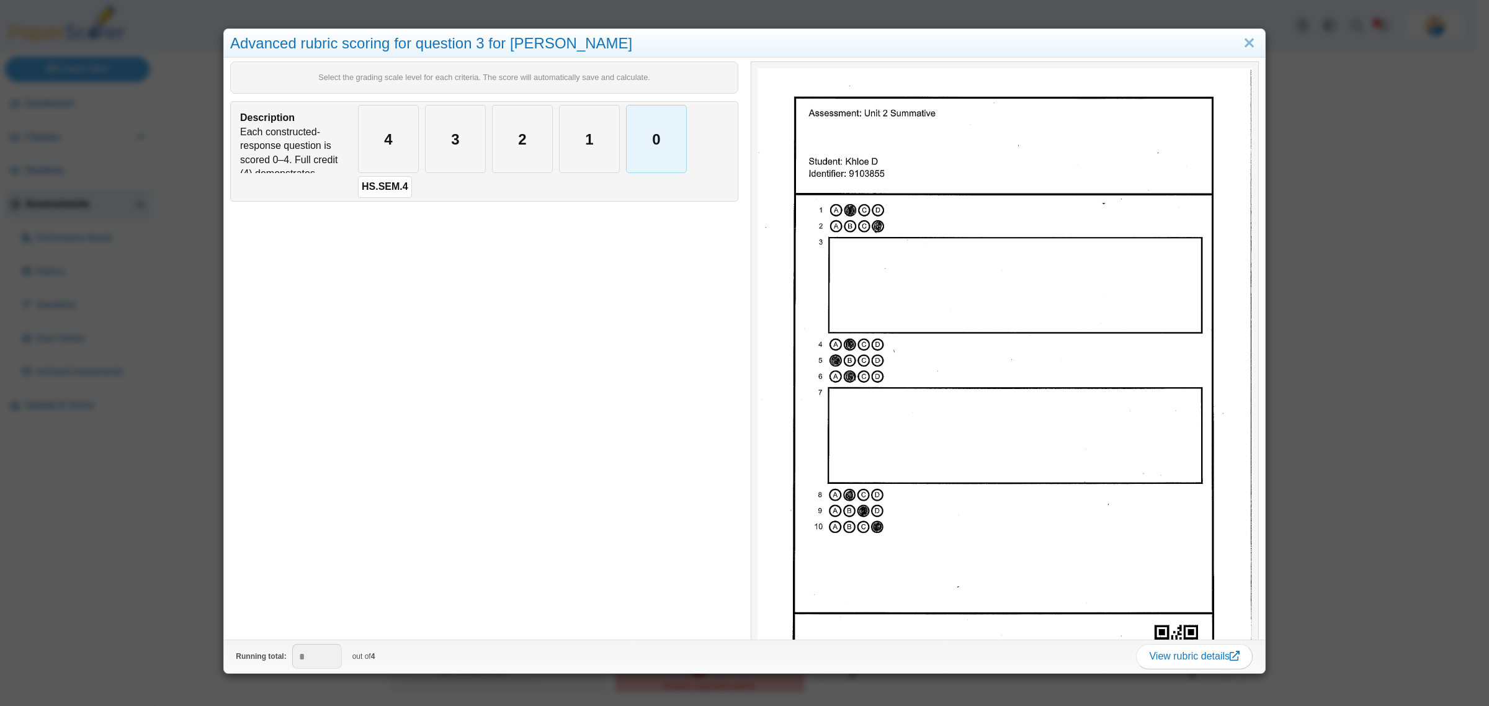
click at [661, 135] on div "0" at bounding box center [656, 138] width 60 height 67
click at [186, 453] on div "Advanced rubric scoring for question 3 for Khloe D Select the grading scale lev…" at bounding box center [744, 353] width 1489 height 706
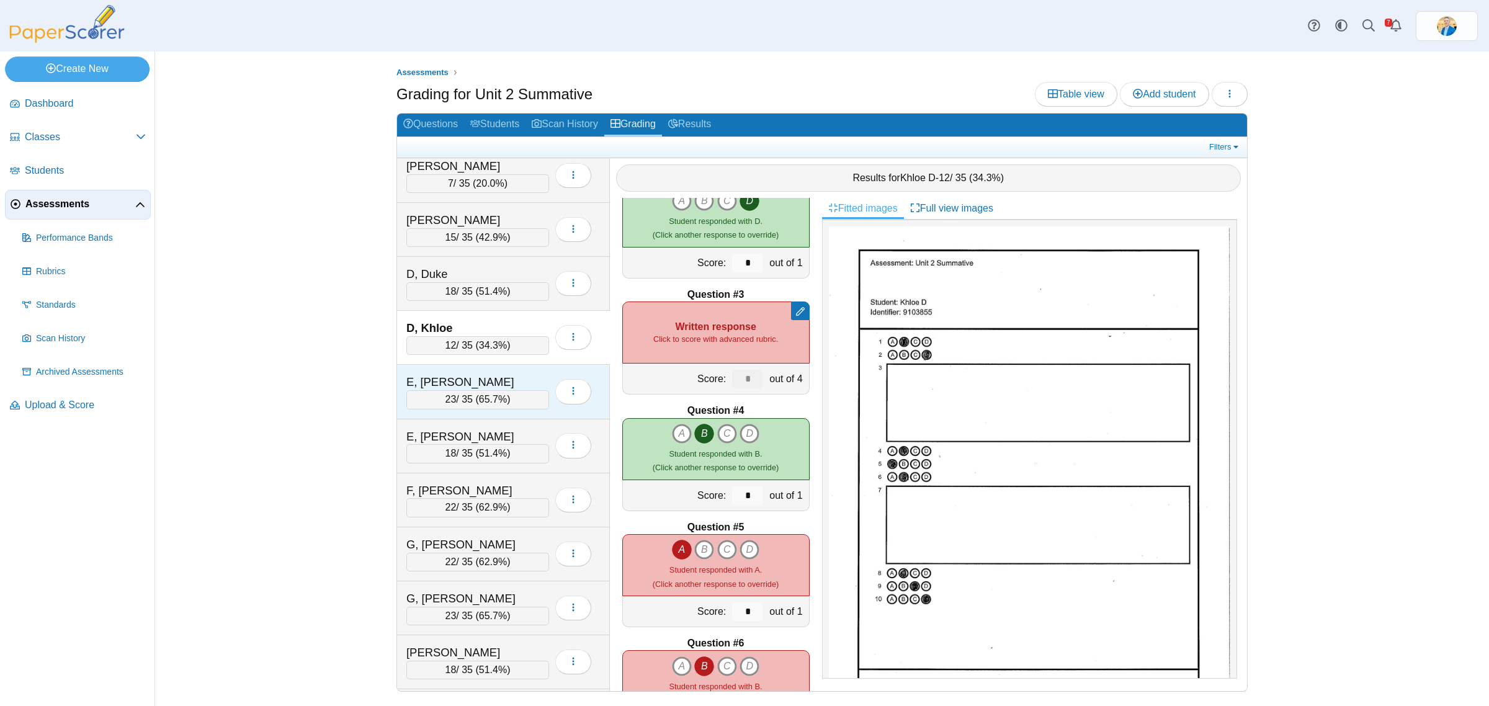
click at [516, 378] on div "E, Adelle" at bounding box center [468, 382] width 124 height 16
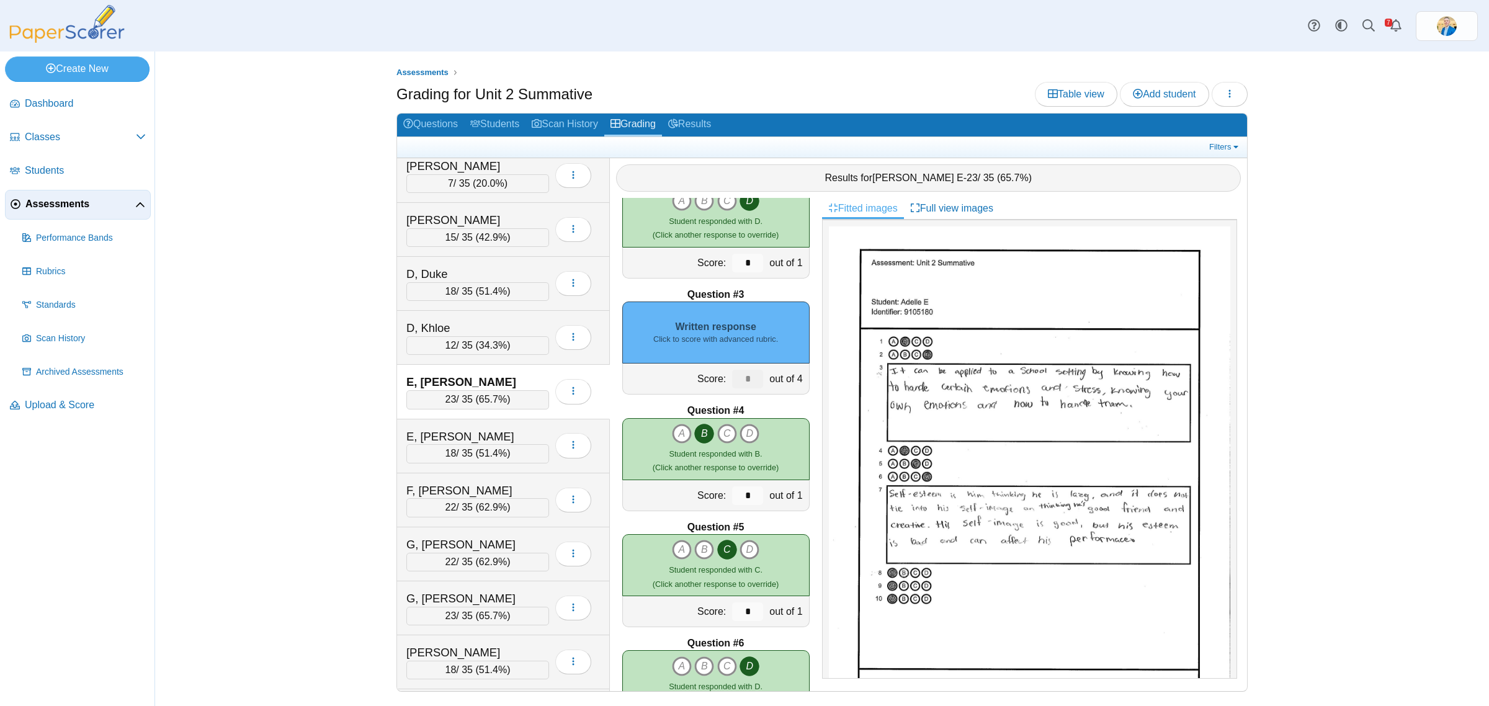
click at [767, 350] on div "Written response Click to score with advanced rubric." at bounding box center [715, 332] width 187 height 62
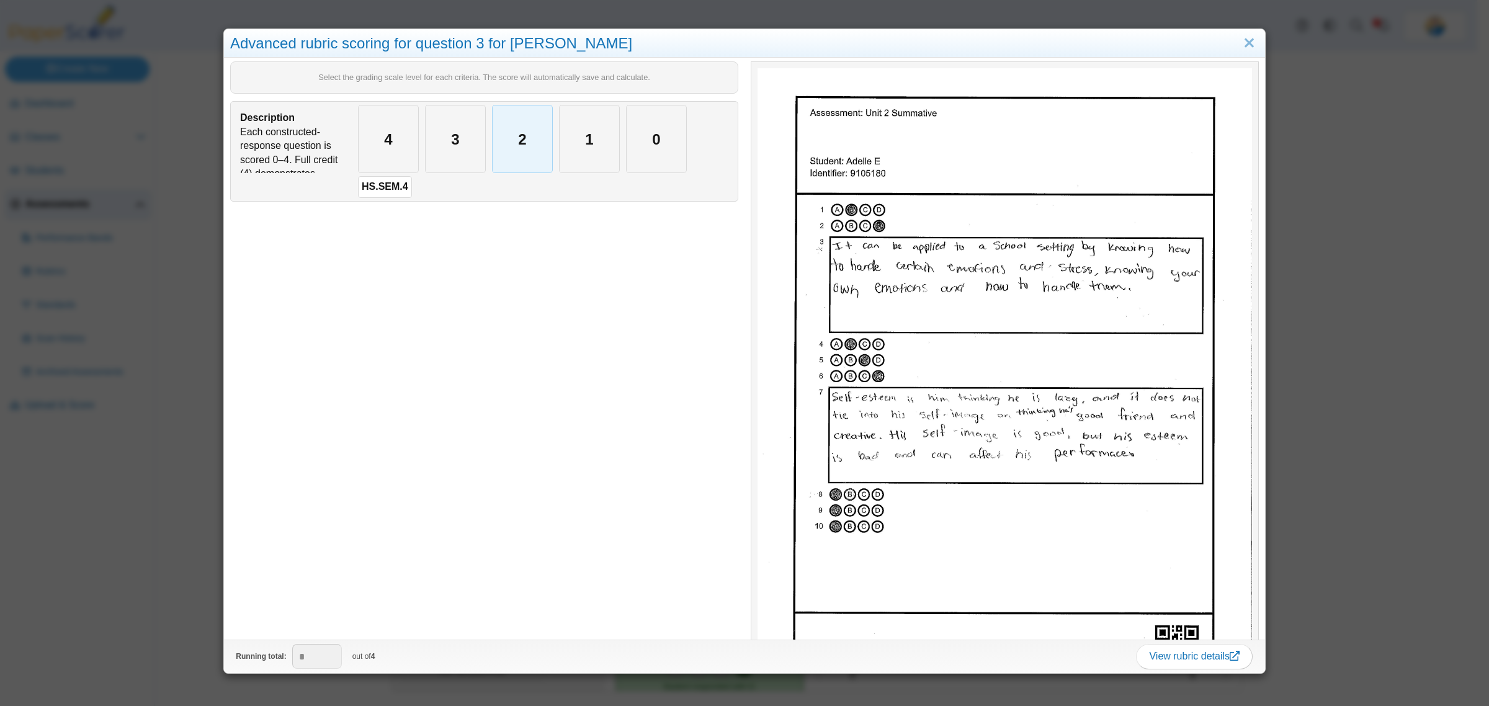
click at [510, 137] on div "2" at bounding box center [522, 138] width 60 height 67
type input "*"
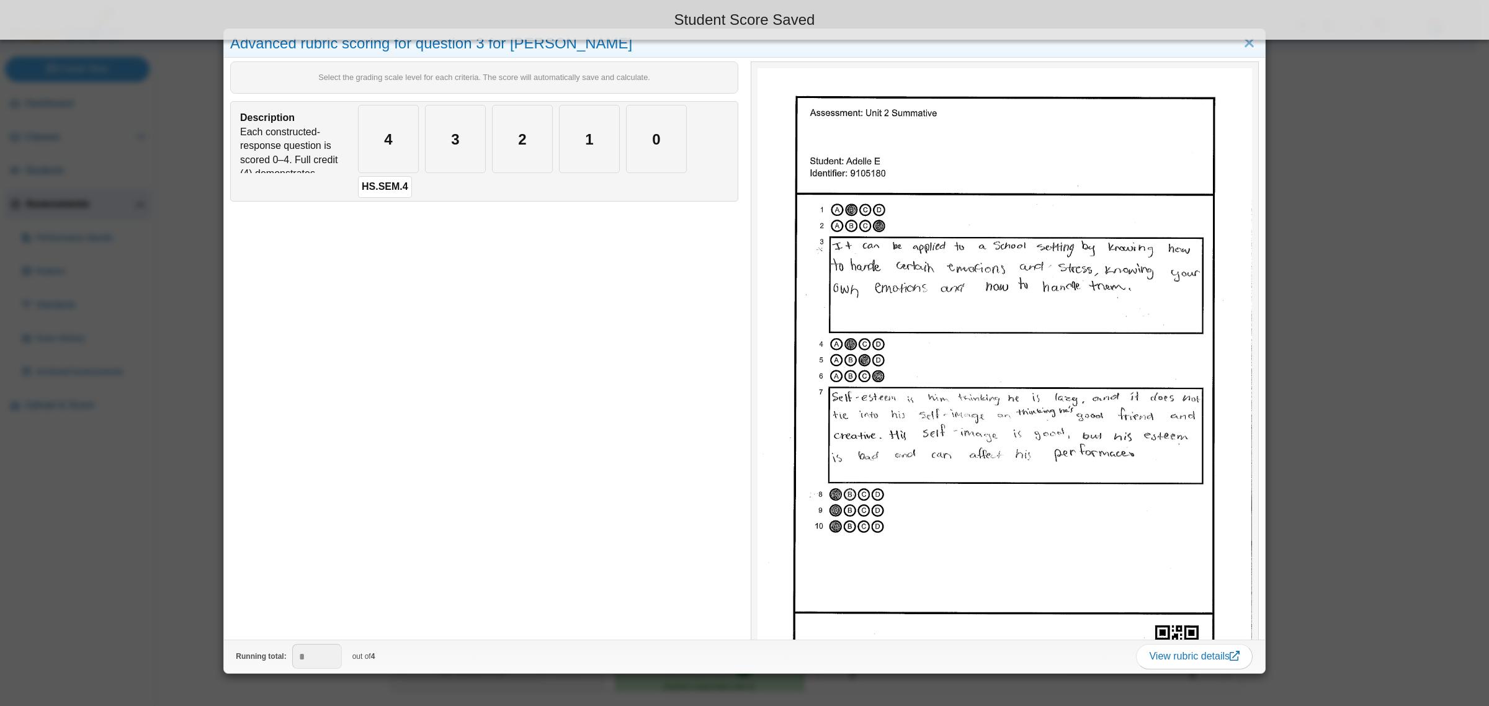
click at [163, 409] on div "Advanced rubric scoring for question 3 for Adelle E Select the grading scale le…" at bounding box center [744, 353] width 1489 height 706
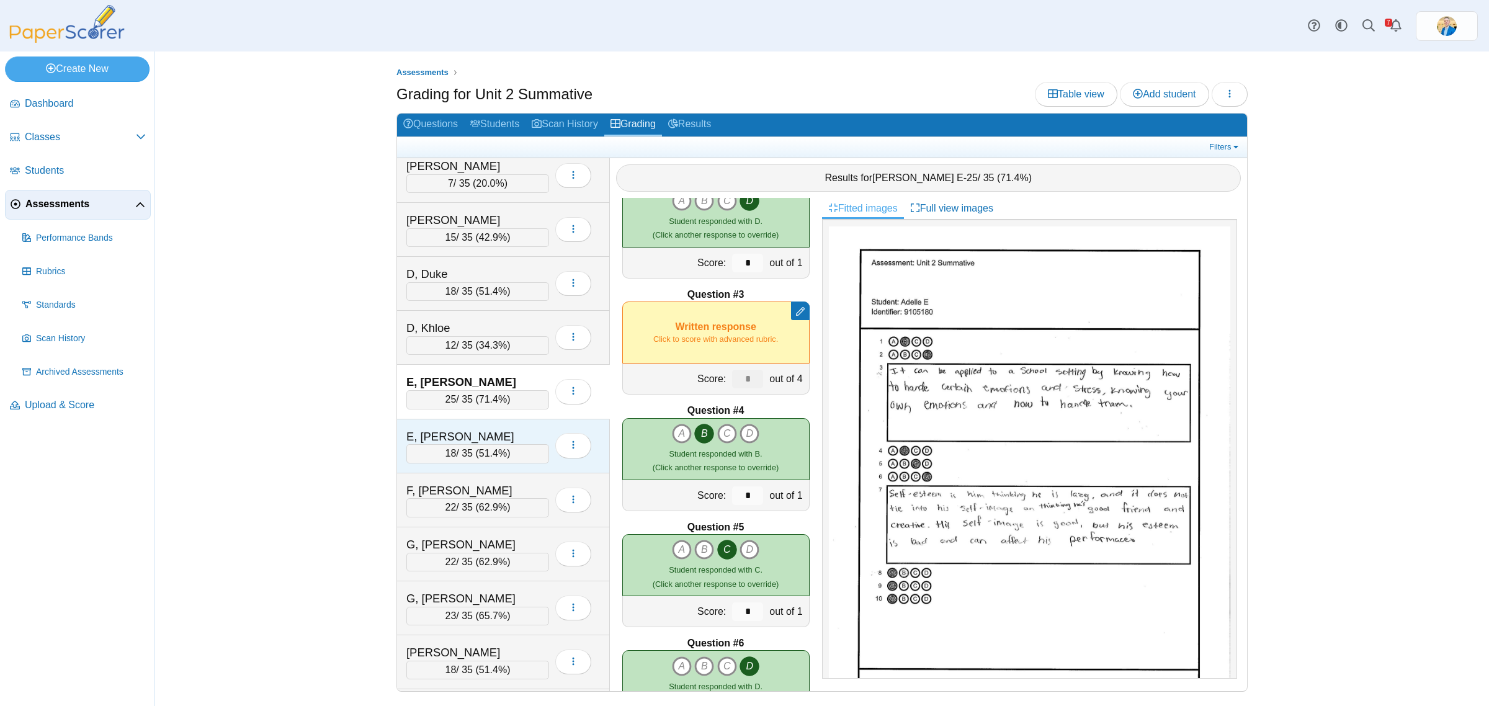
click at [483, 439] on div "E, Taylor" at bounding box center [468, 437] width 124 height 16
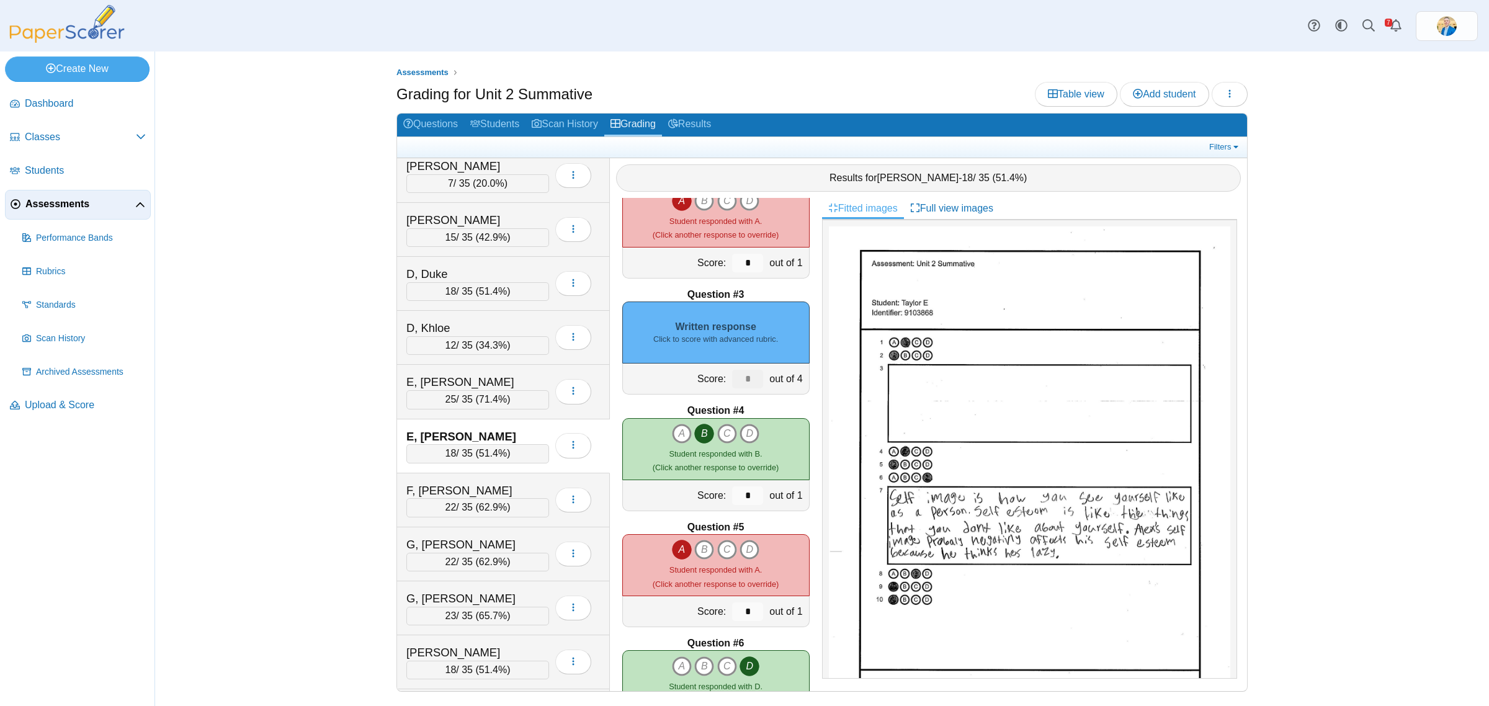
click at [742, 329] on div "Written response Click to score with advanced rubric." at bounding box center [715, 332] width 187 height 62
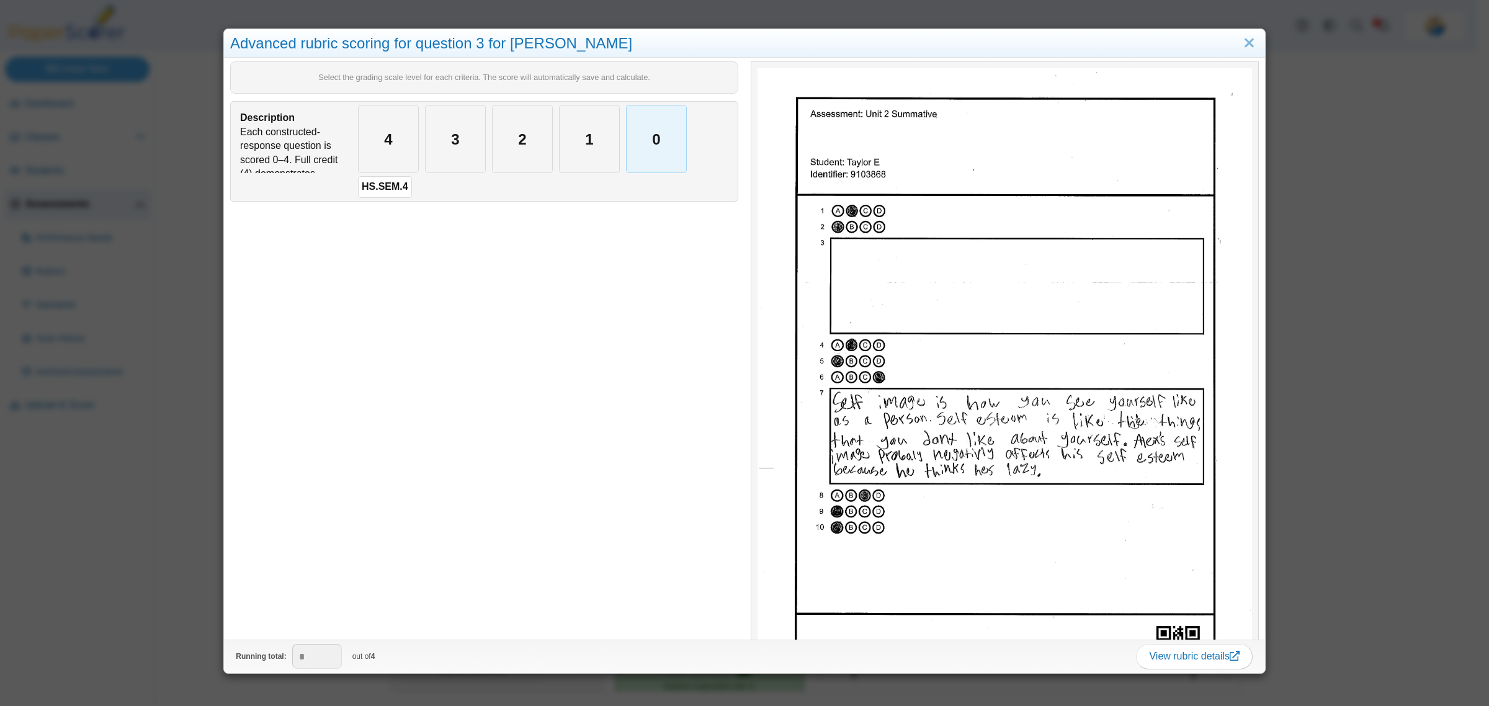
click at [646, 138] on div "0" at bounding box center [656, 138] width 60 height 67
click at [136, 450] on div "Advanced rubric scoring for question 3 for Taylor E Select the grading scale le…" at bounding box center [744, 353] width 1489 height 706
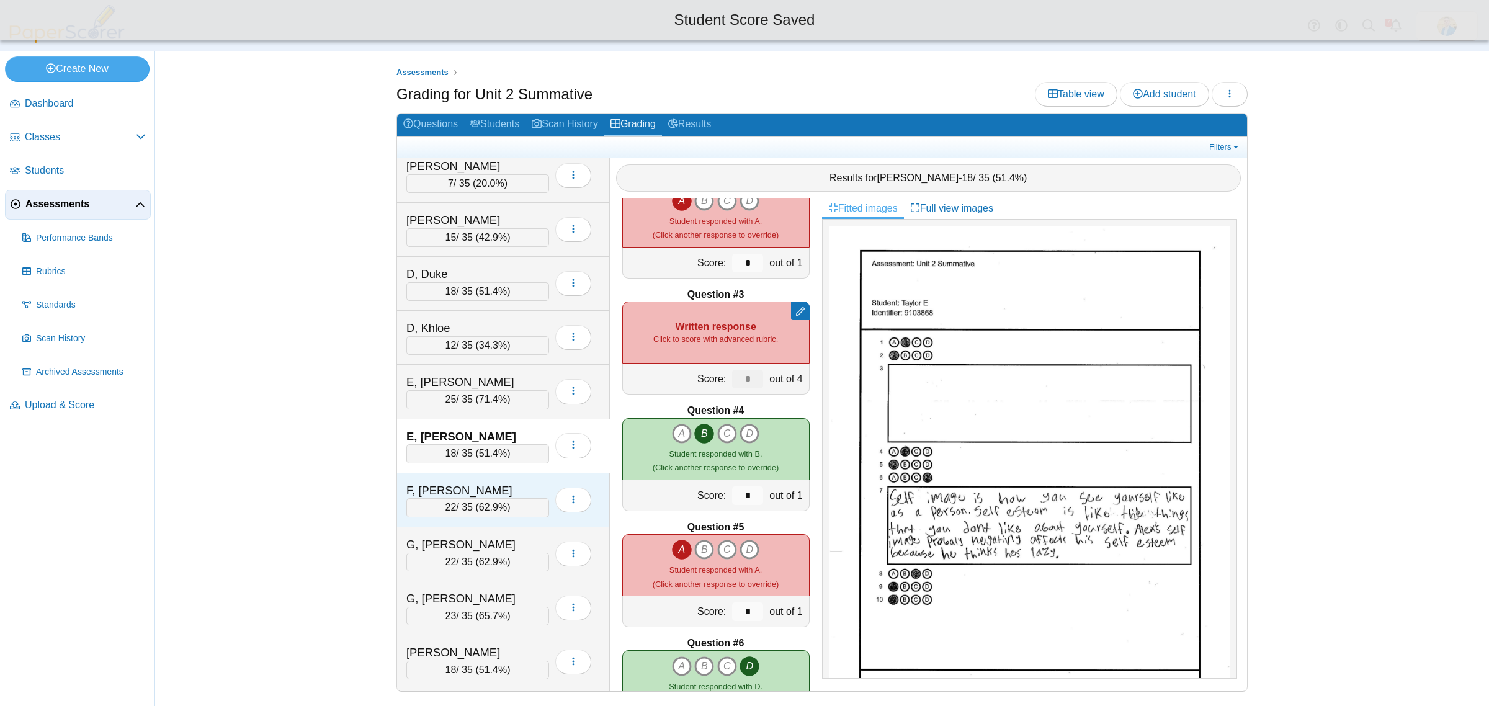
click at [512, 492] on div "F, Ayden" at bounding box center [468, 491] width 124 height 16
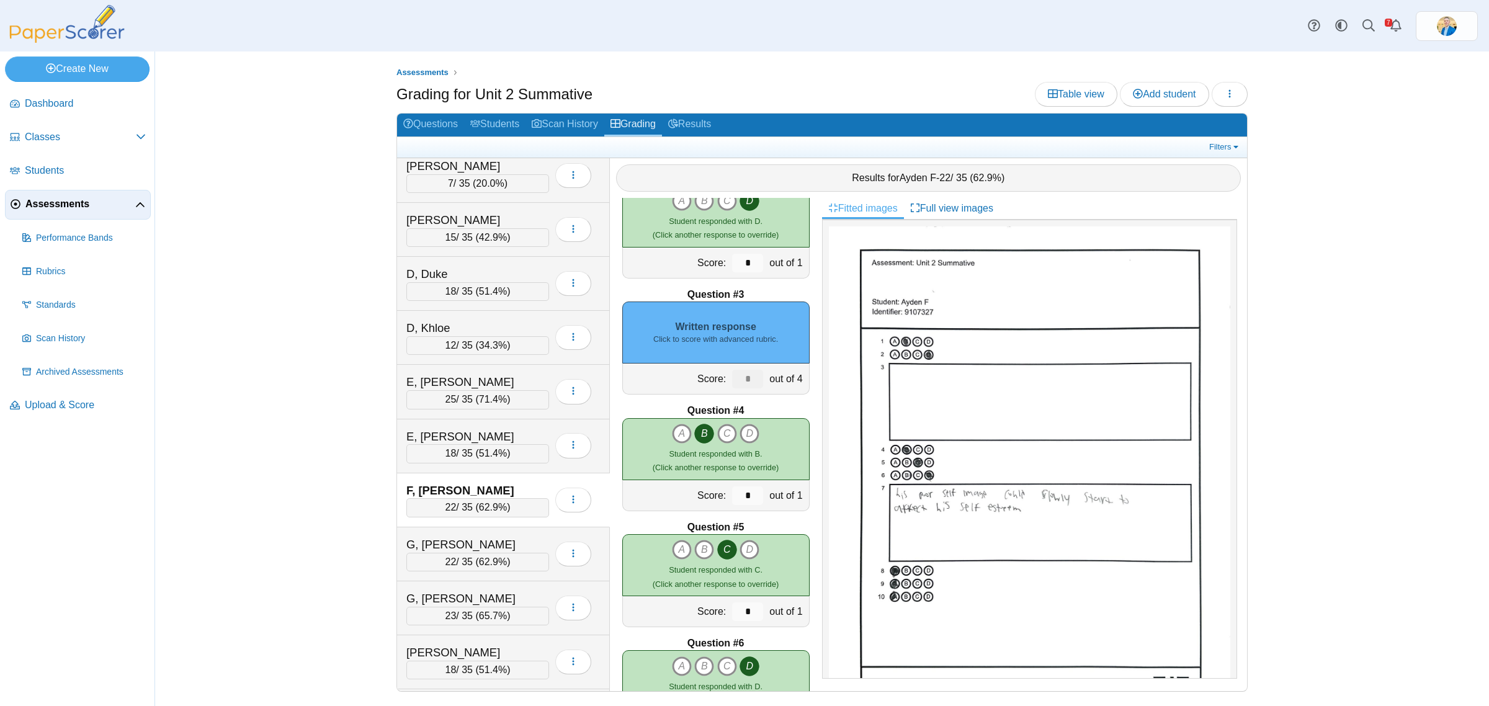
click at [755, 331] on div "Written response Click to score with advanced rubric." at bounding box center [715, 332] width 187 height 62
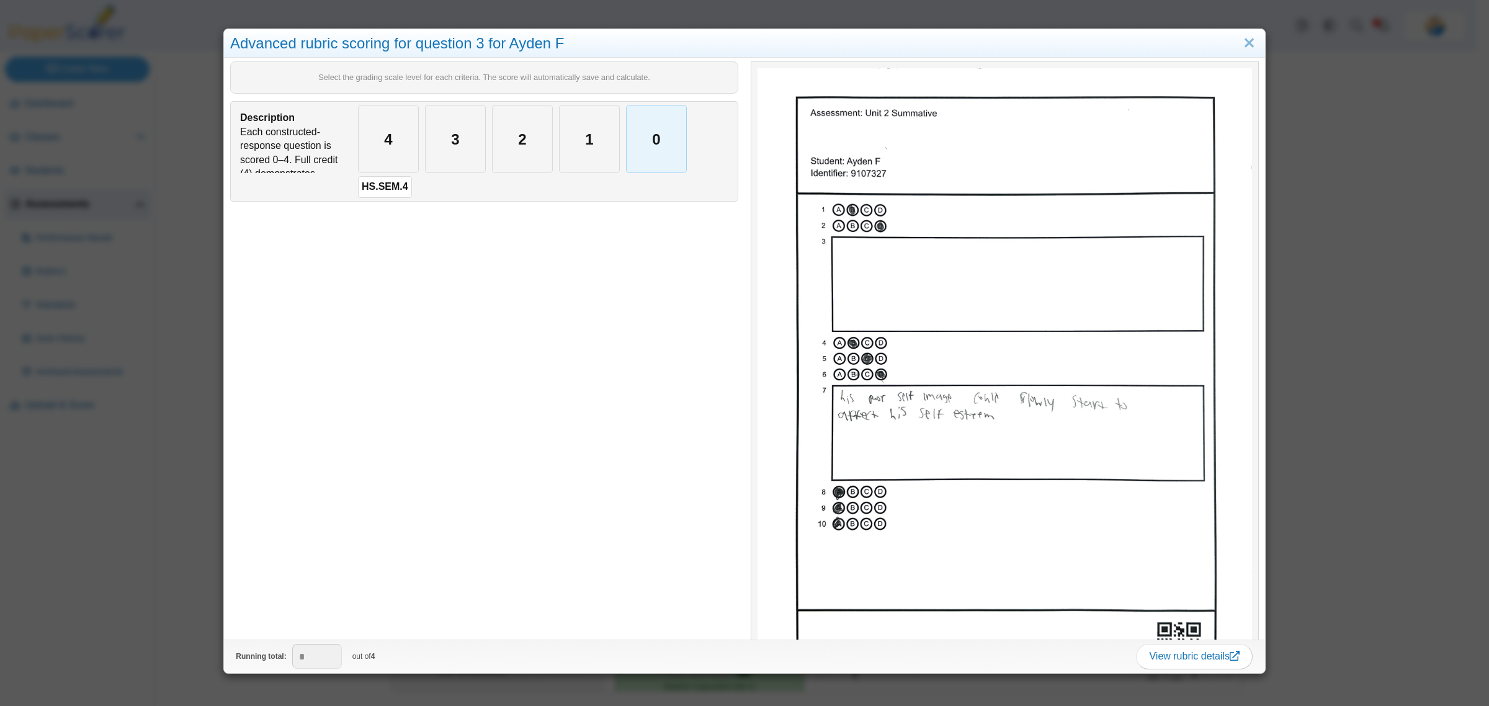
click at [642, 149] on div "0" at bounding box center [656, 138] width 60 height 67
click at [130, 419] on div "Advanced rubric scoring for question 3 for Ayden F Select the grading scale lev…" at bounding box center [744, 353] width 1489 height 706
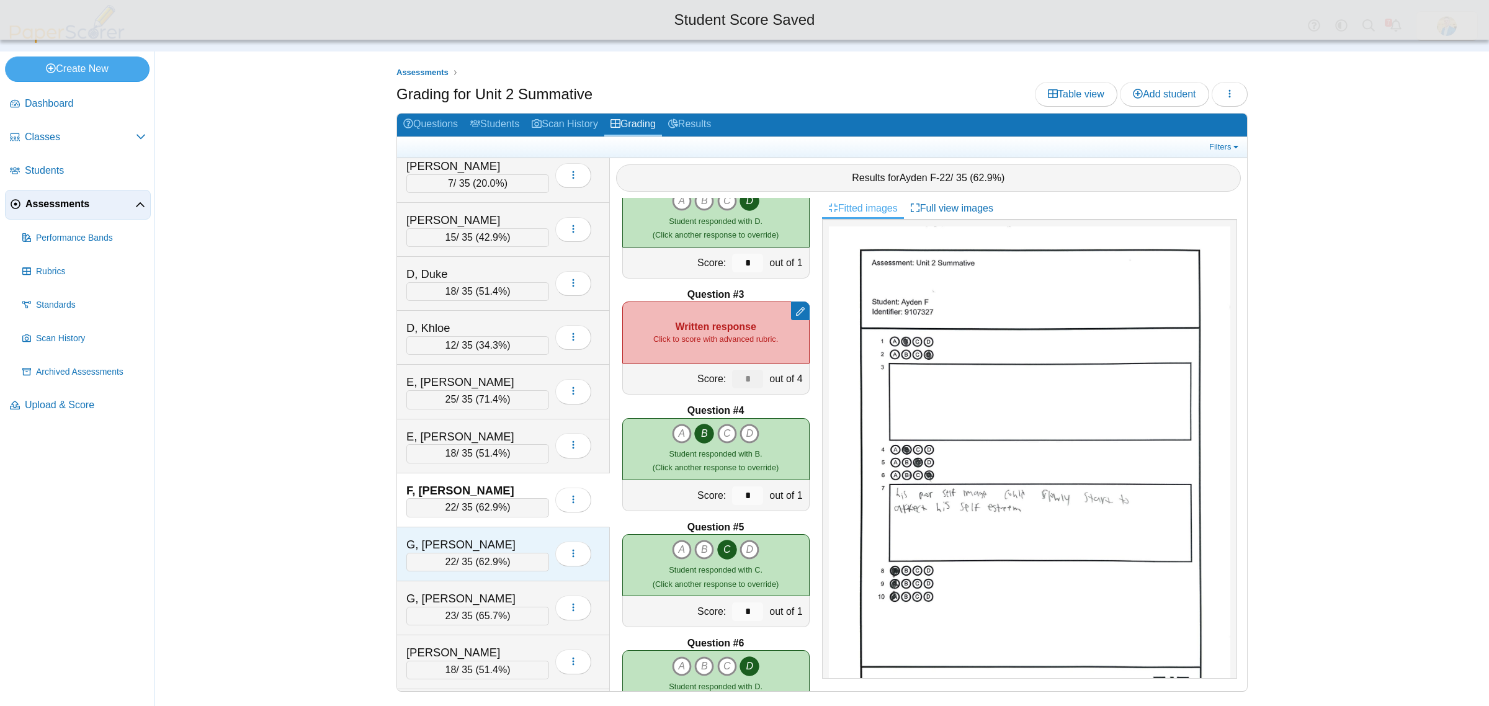
click at [448, 553] on div "G, Broden" at bounding box center [468, 545] width 124 height 16
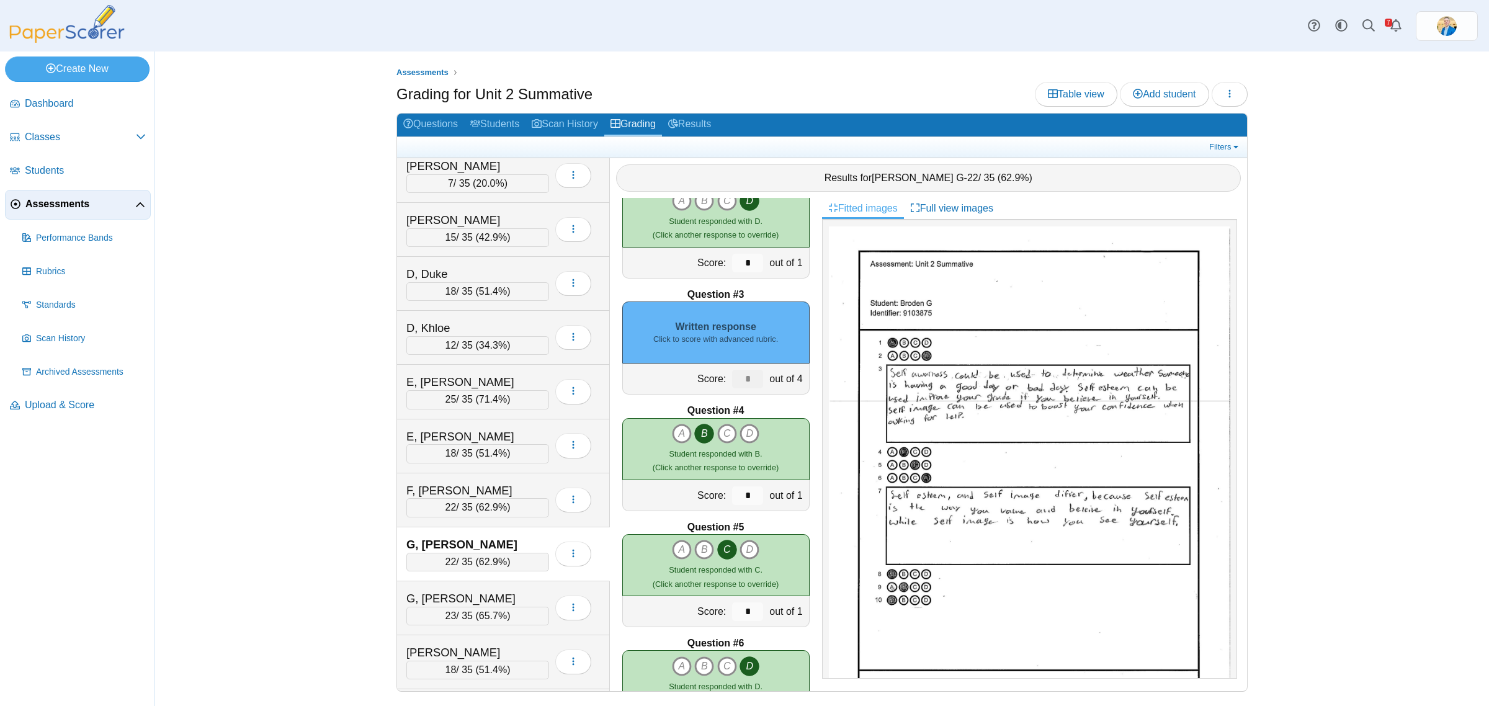
click at [738, 332] on div "Written response Click to score with advanced rubric." at bounding box center [715, 332] width 187 height 62
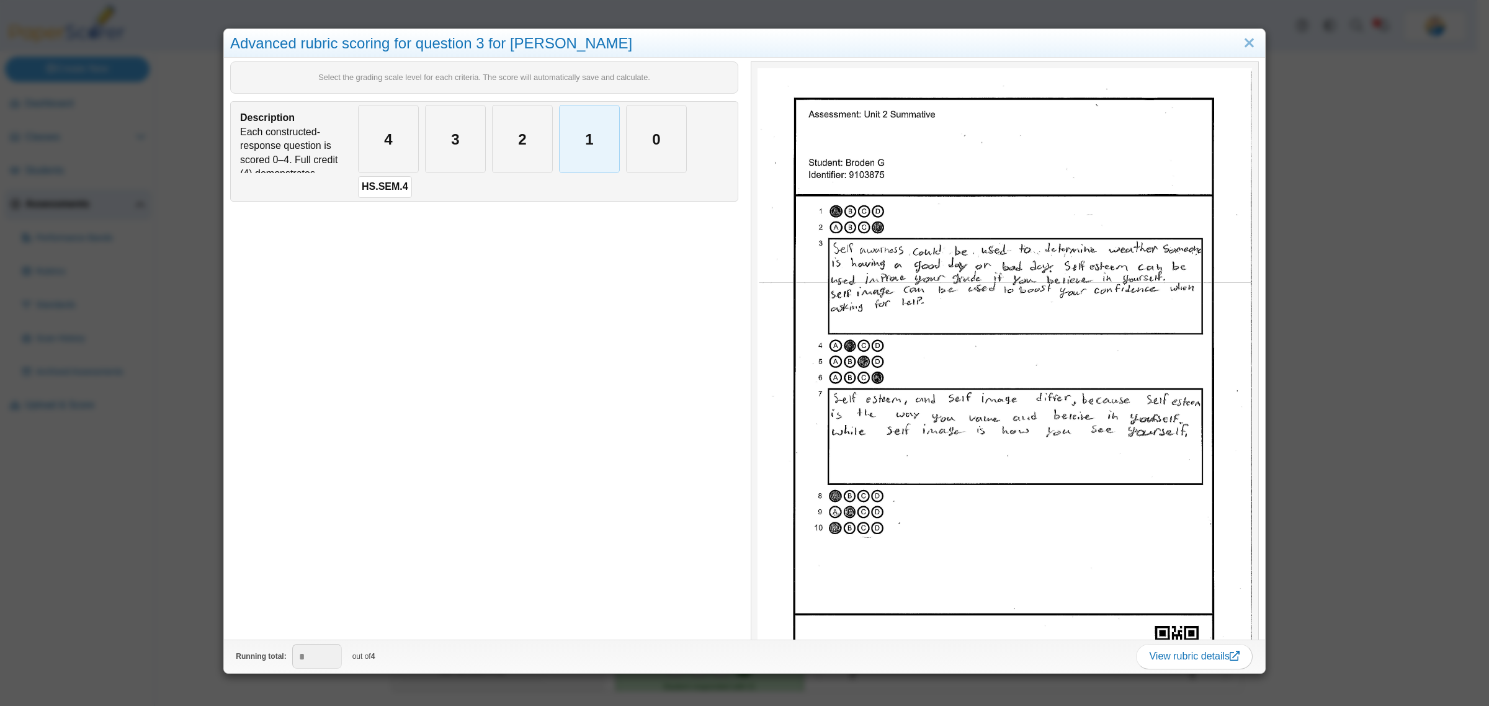
click at [593, 137] on div "1" at bounding box center [589, 138] width 60 height 67
type input "*"
click at [158, 427] on div "Advanced rubric scoring for question 3 for Broden G Select the grading scale le…" at bounding box center [744, 353] width 1489 height 706
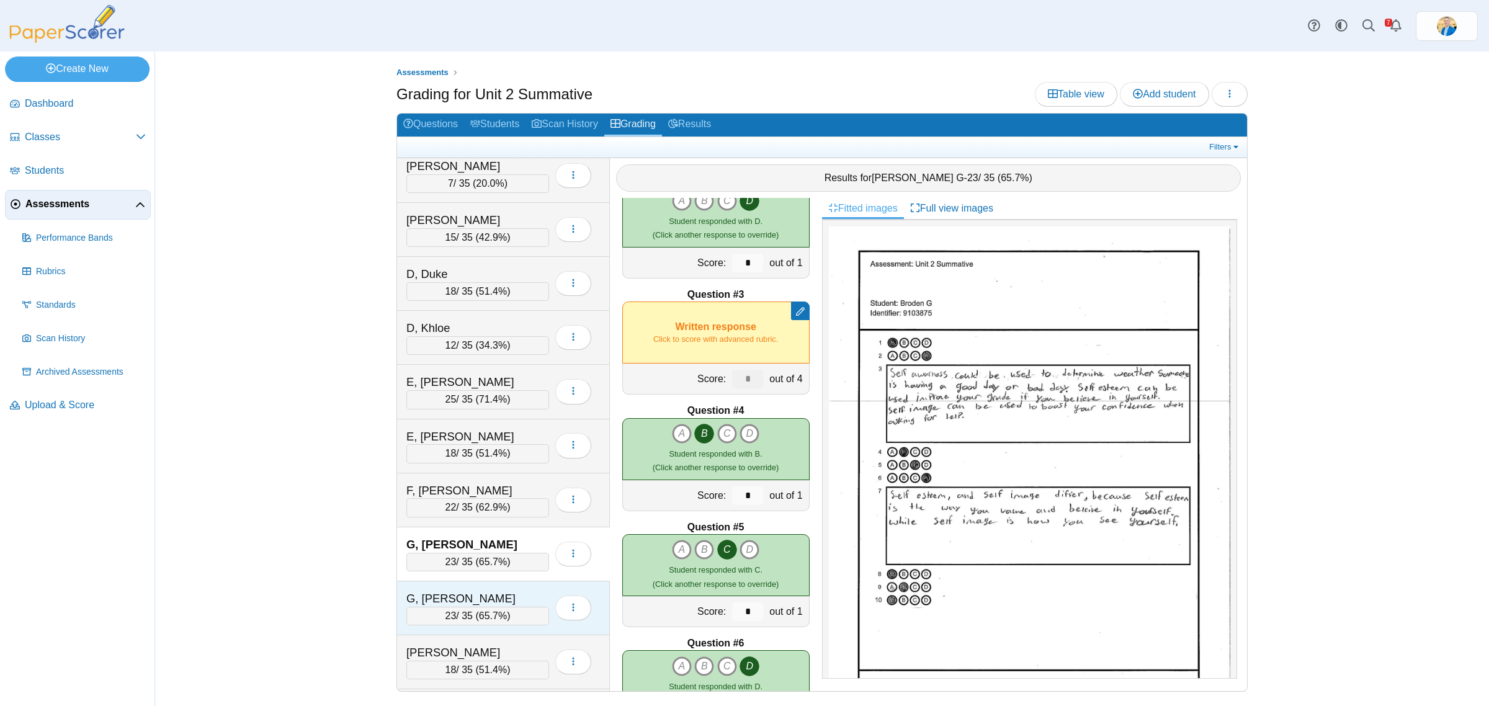
click at [512, 606] on div "G, Colin" at bounding box center [468, 598] width 124 height 16
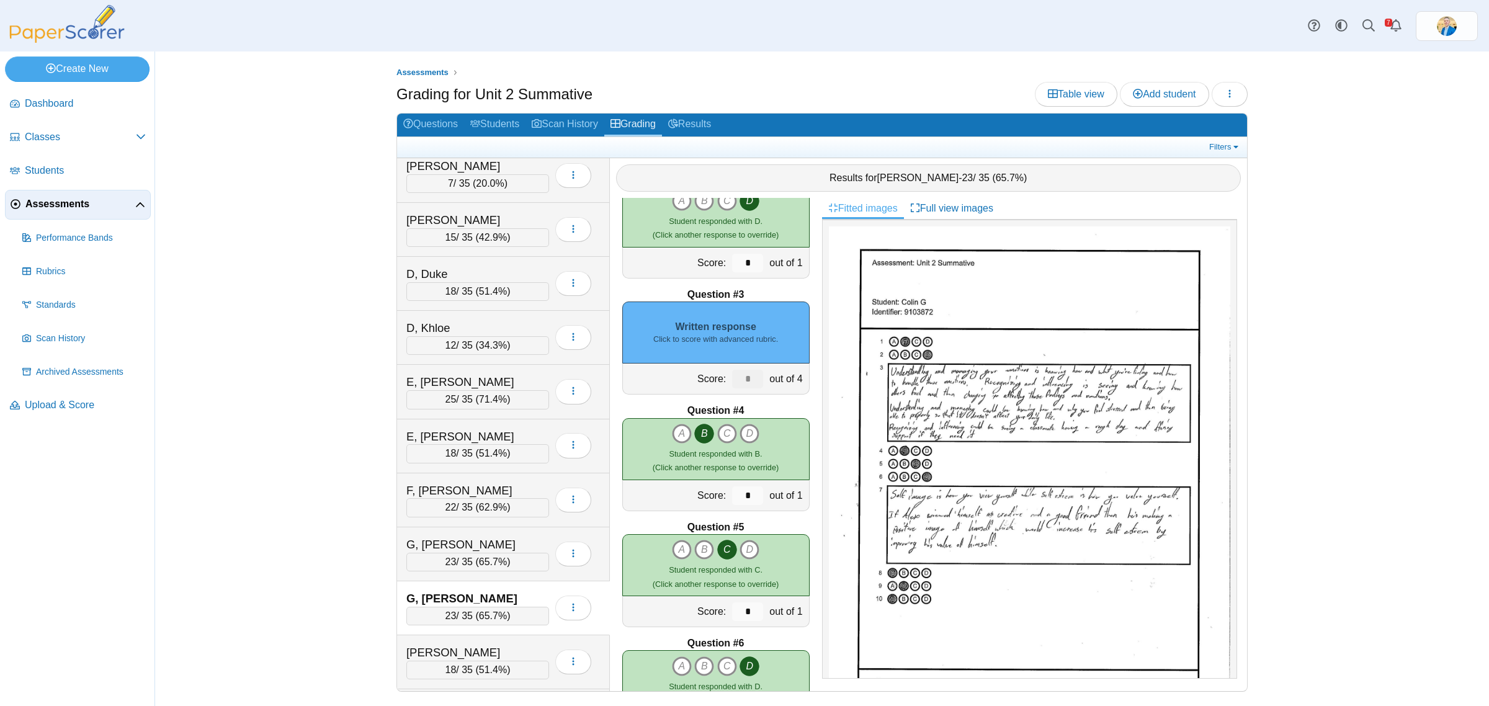
click at [723, 327] on div "Written response Click to score with advanced rubric." at bounding box center [715, 332] width 187 height 62
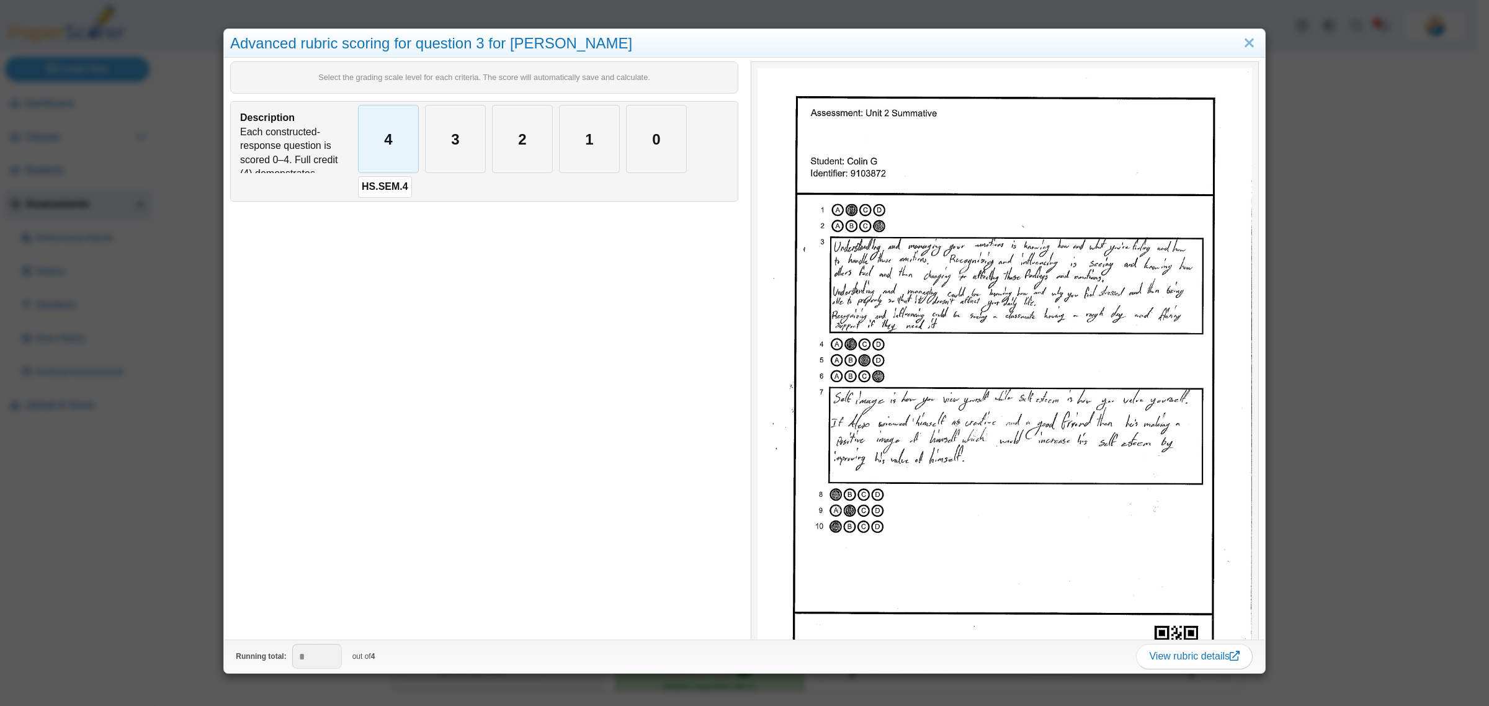
click at [397, 155] on div "4" at bounding box center [389, 138] width 60 height 67
type input "*"
click at [145, 456] on div "Advanced rubric scoring for question 3 for Colin G Select the grading scale lev…" at bounding box center [744, 353] width 1489 height 706
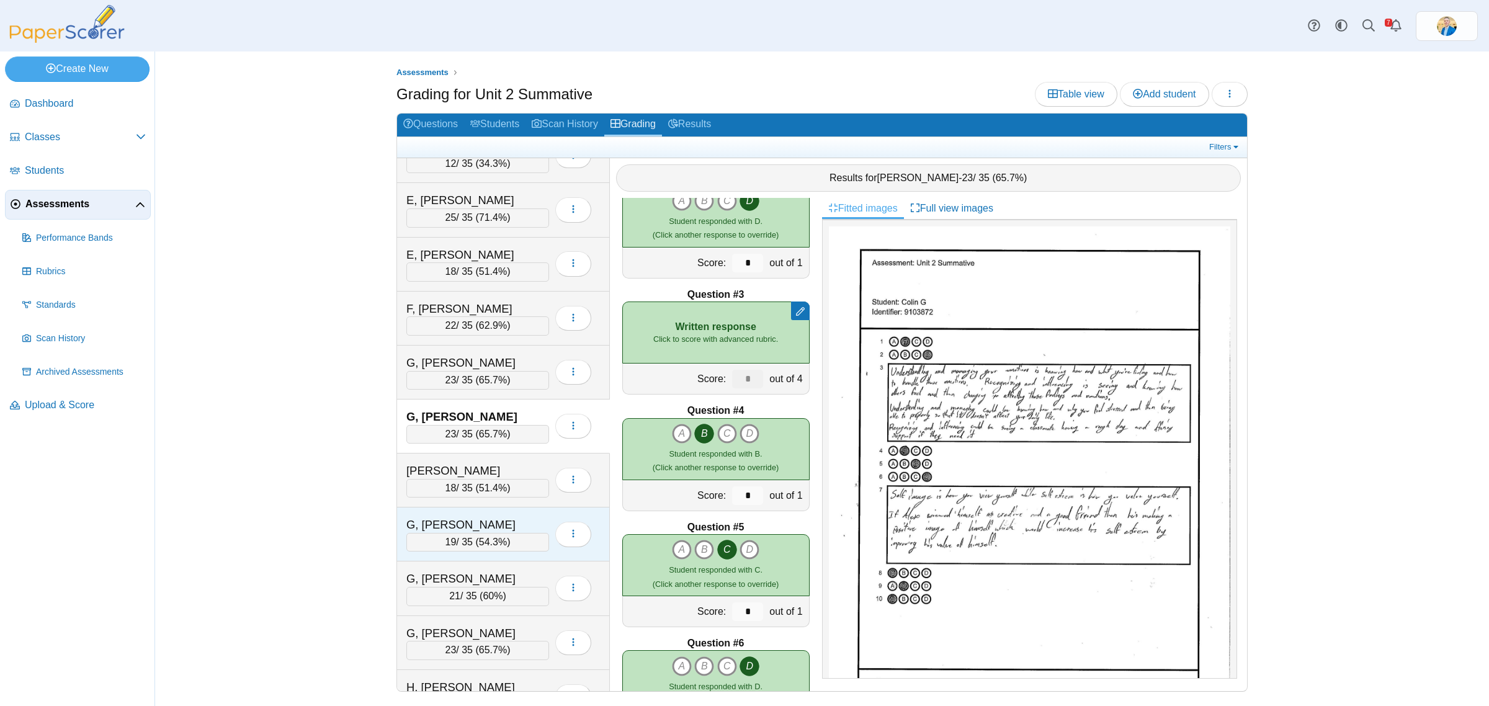
scroll to position [620, 0]
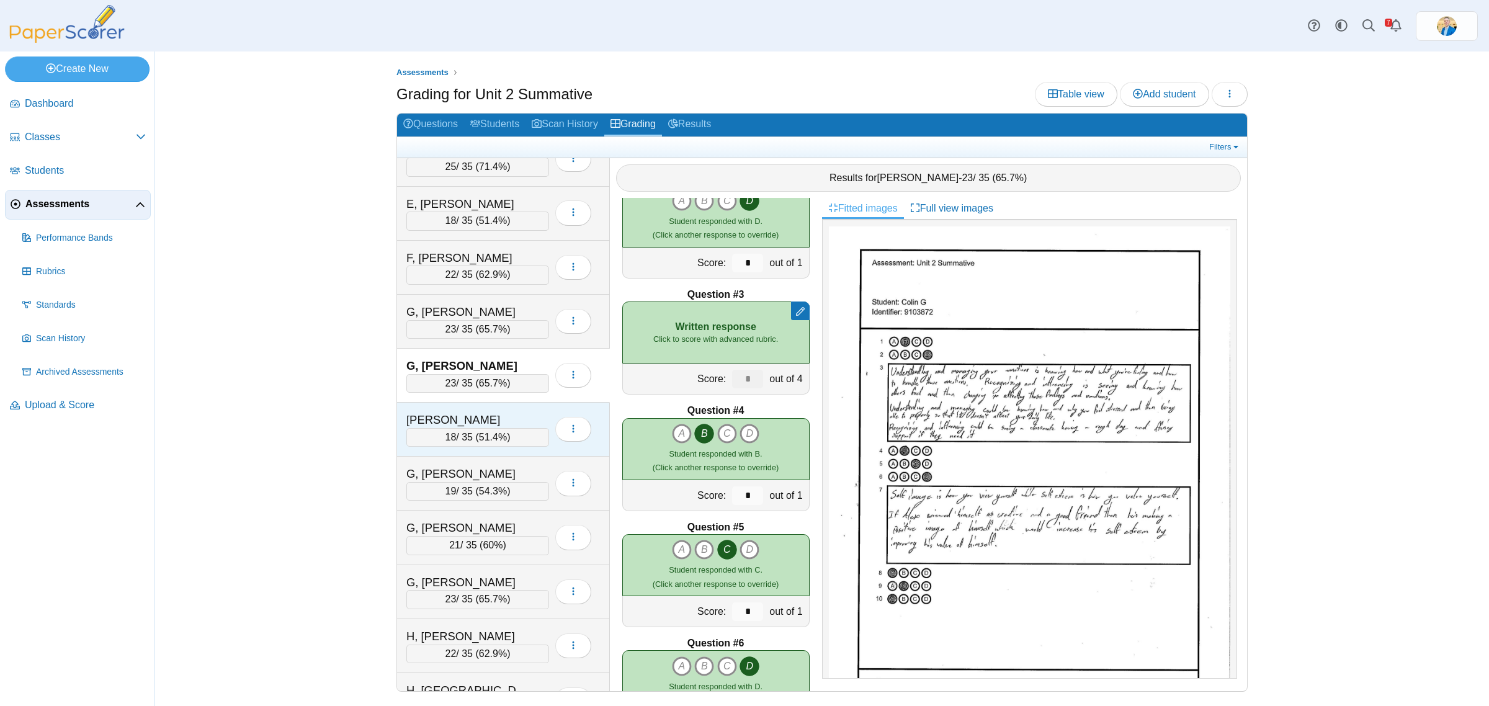
click at [454, 428] on div "G, Kimberly" at bounding box center [468, 420] width 124 height 16
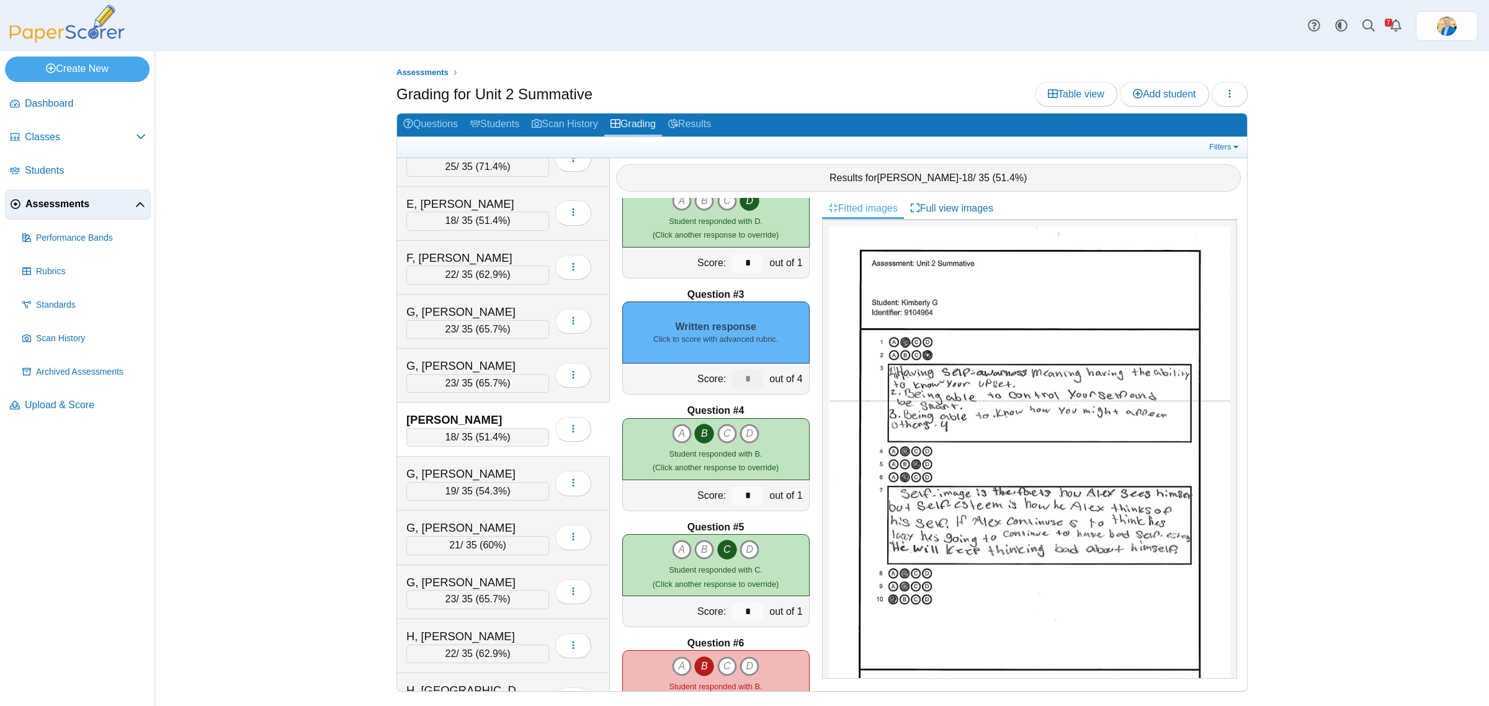
click at [732, 318] on div "Written response Click to score with advanced rubric." at bounding box center [715, 332] width 187 height 62
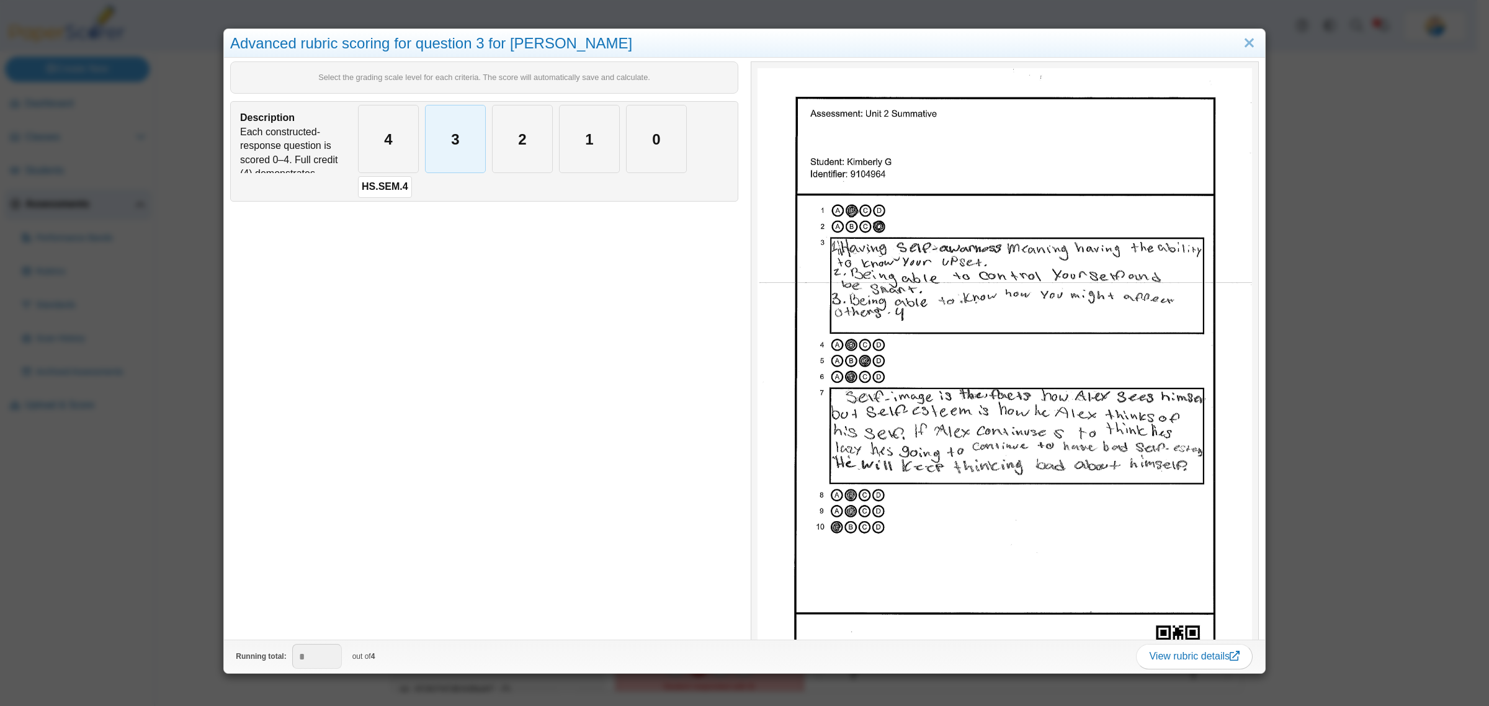
click at [473, 136] on div "3" at bounding box center [455, 138] width 60 height 67
type input "*"
click at [149, 568] on div "Advanced rubric scoring for question 3 for Kimberly G Select the grading scale …" at bounding box center [744, 353] width 1489 height 706
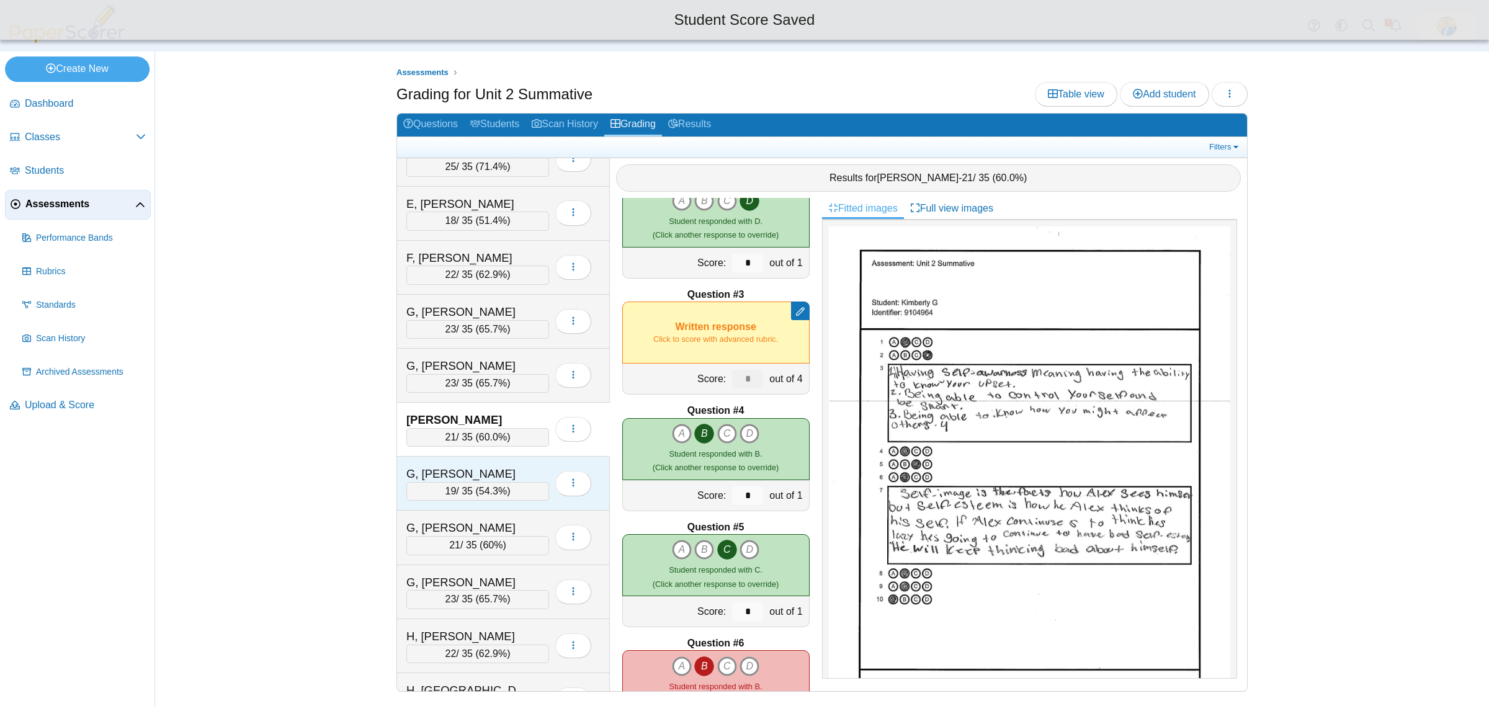
click at [501, 478] on div "G, Logan" at bounding box center [468, 474] width 124 height 16
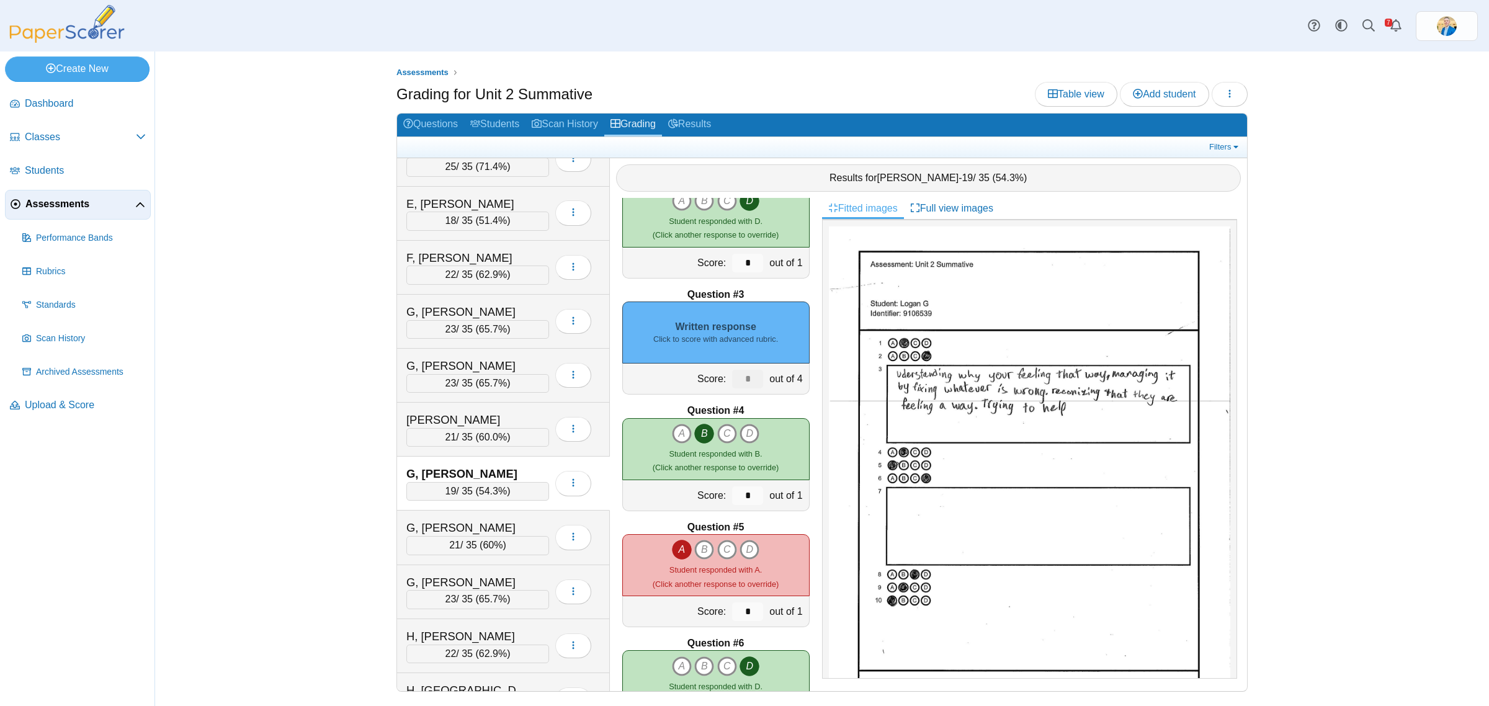
click at [718, 321] on div "Written response Click to score with advanced rubric." at bounding box center [715, 332] width 187 height 62
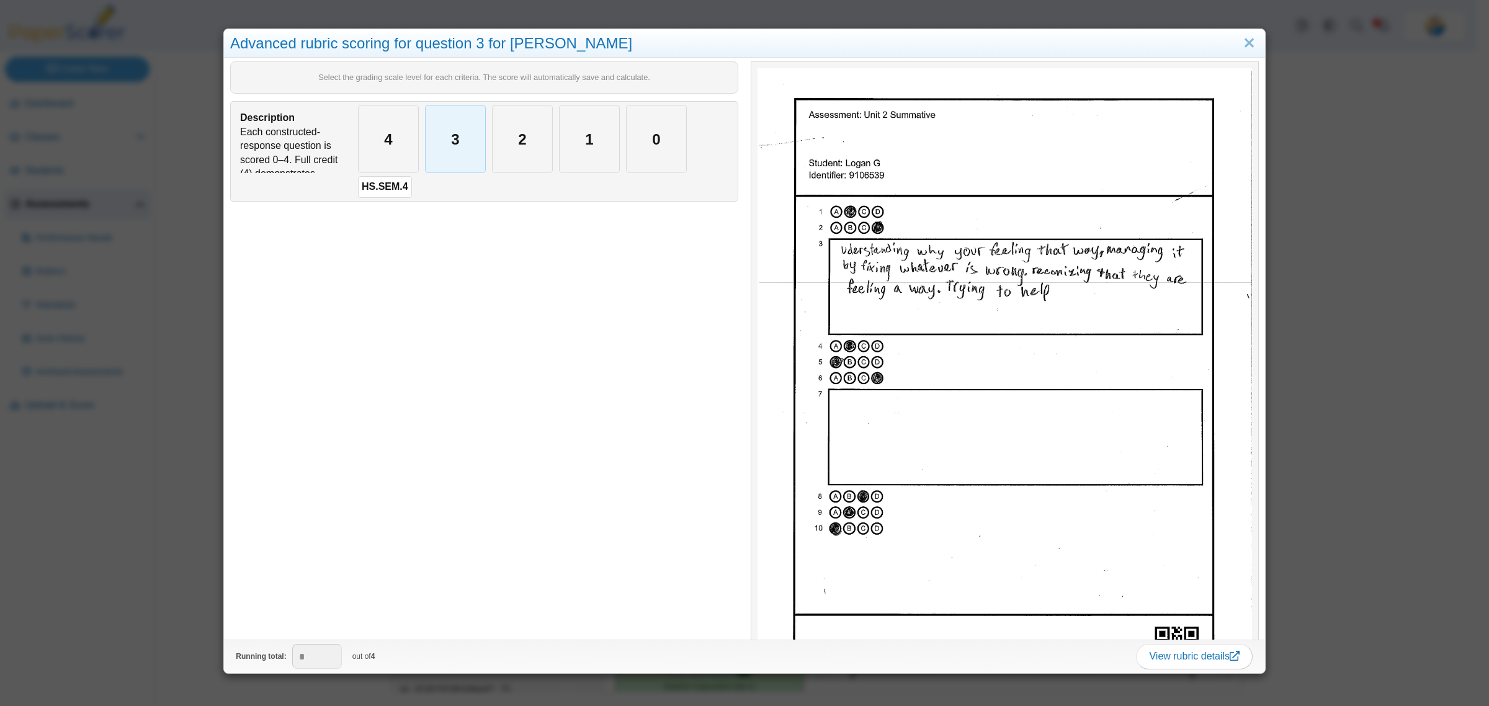
click at [443, 153] on div "3" at bounding box center [455, 138] width 60 height 67
type input "*"
click at [174, 439] on div "Advanced rubric scoring for question 3 for Logan G Select the grading scale lev…" at bounding box center [744, 353] width 1489 height 706
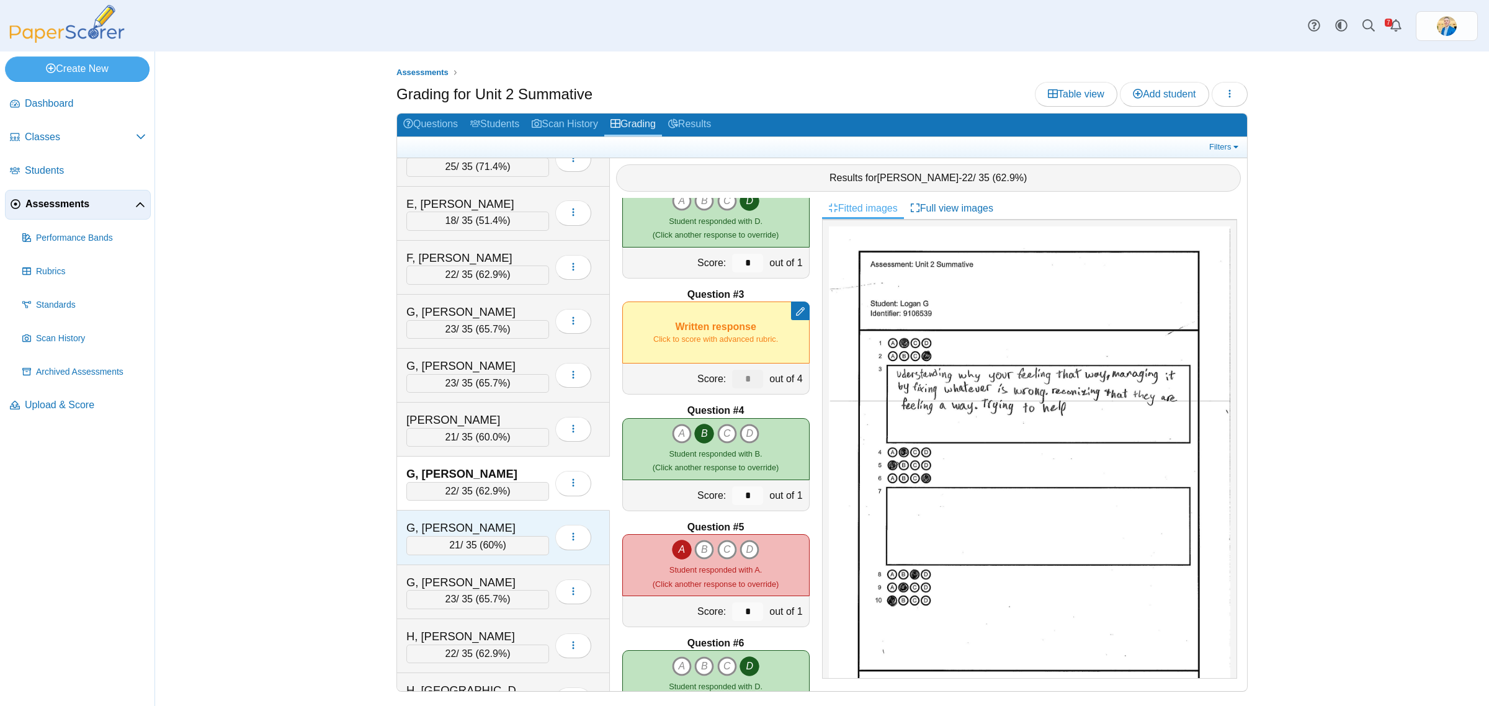
click at [493, 528] on div "G, Samantha" at bounding box center [468, 528] width 124 height 16
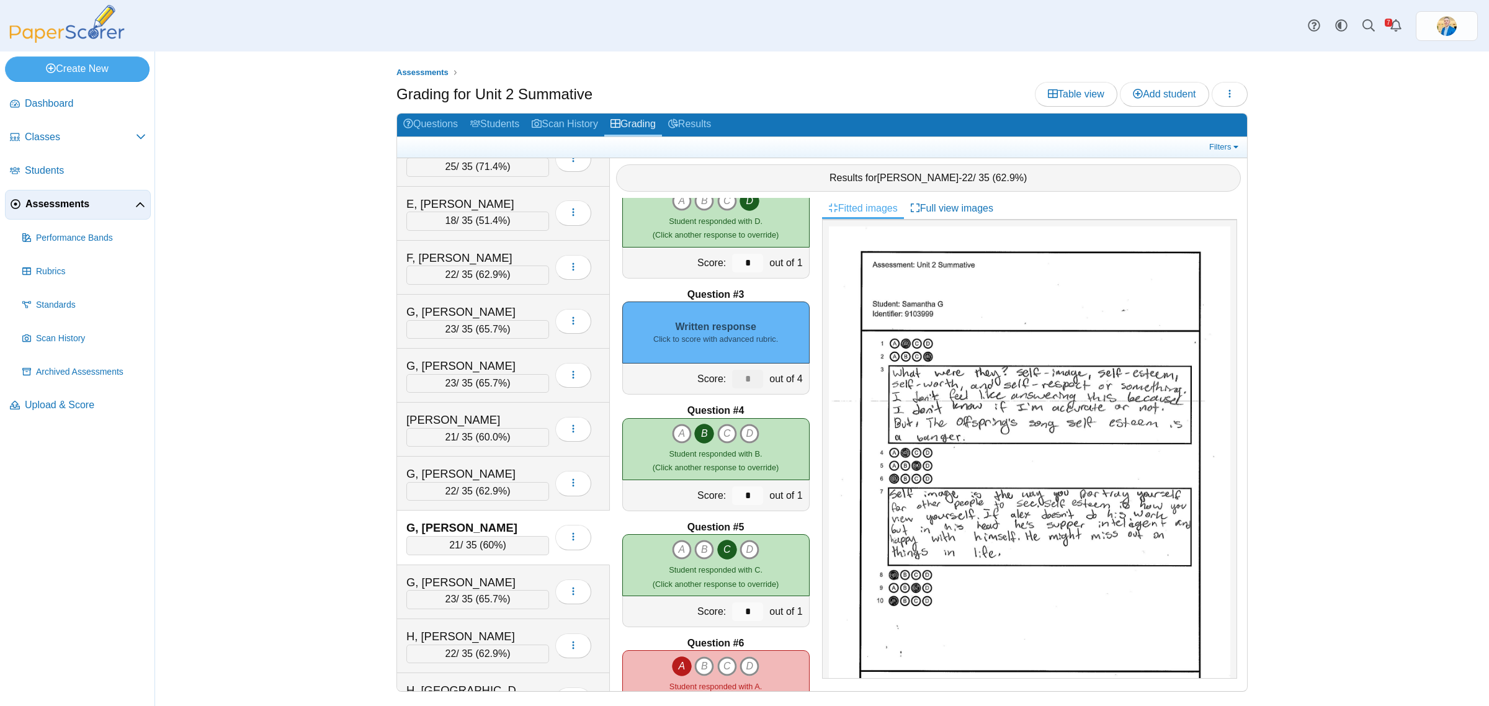
click at [757, 323] on div "Written response Click to score with advanced rubric." at bounding box center [715, 332] width 187 height 62
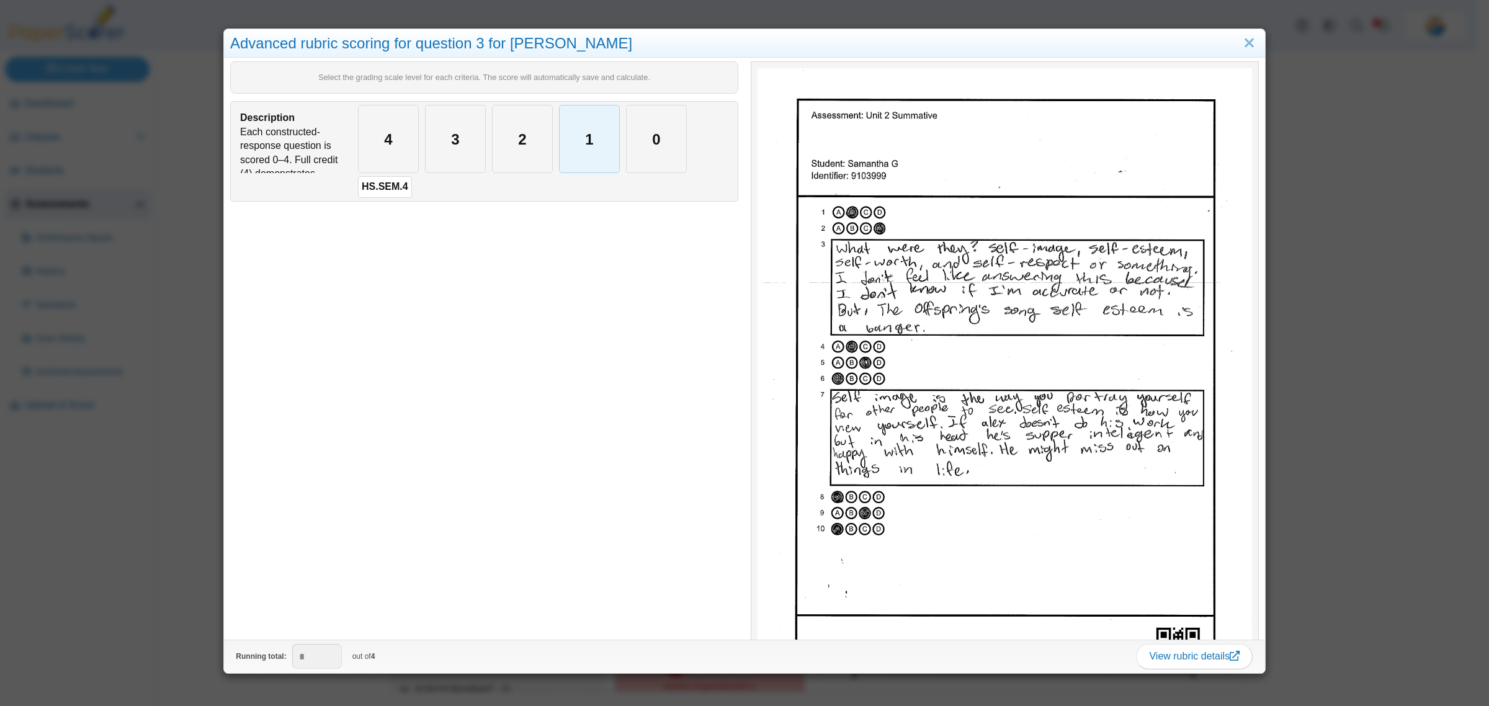
click at [592, 149] on div "1" at bounding box center [589, 138] width 60 height 67
type input "*"
click at [115, 525] on div "Advanced rubric scoring for question 3 for Samantha G Select the grading scale …" at bounding box center [744, 353] width 1489 height 706
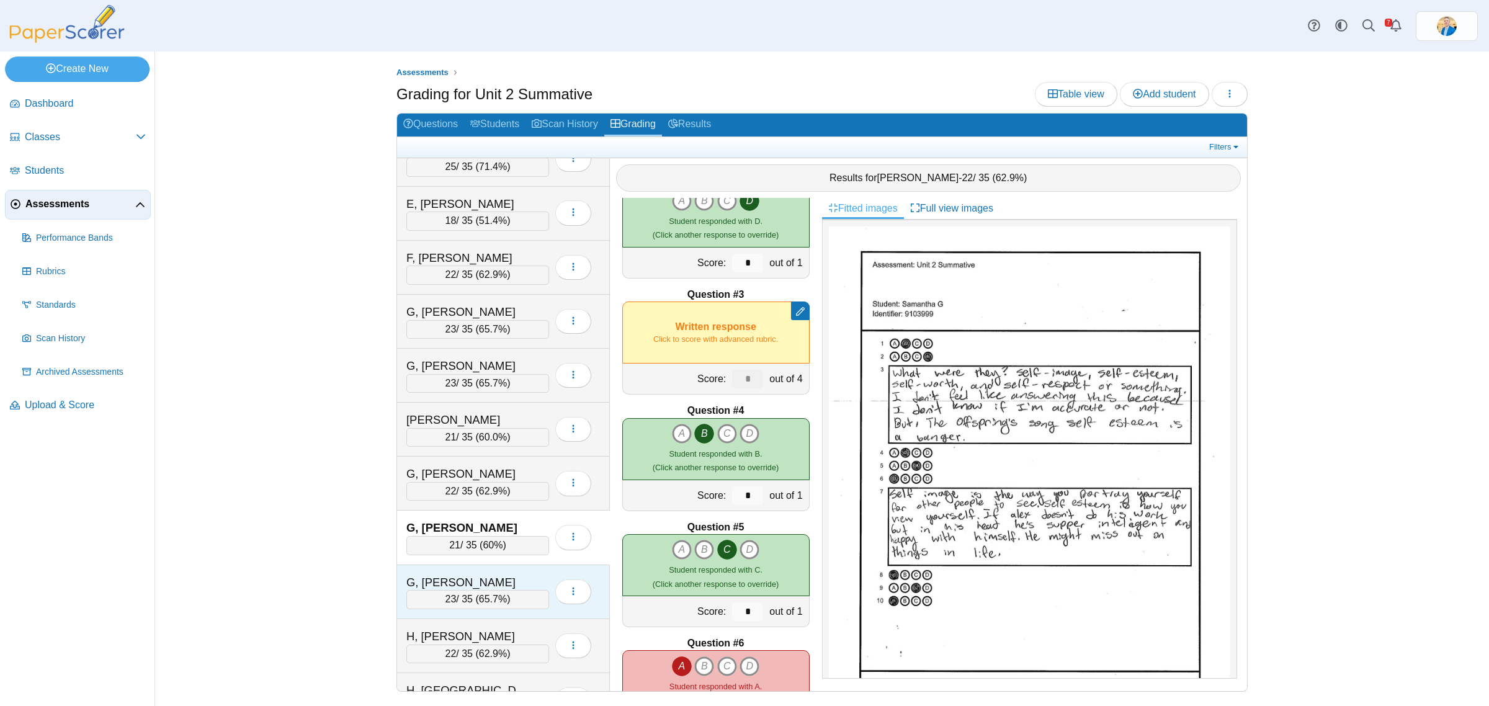
click at [478, 590] on div "G, Uriel" at bounding box center [468, 582] width 124 height 16
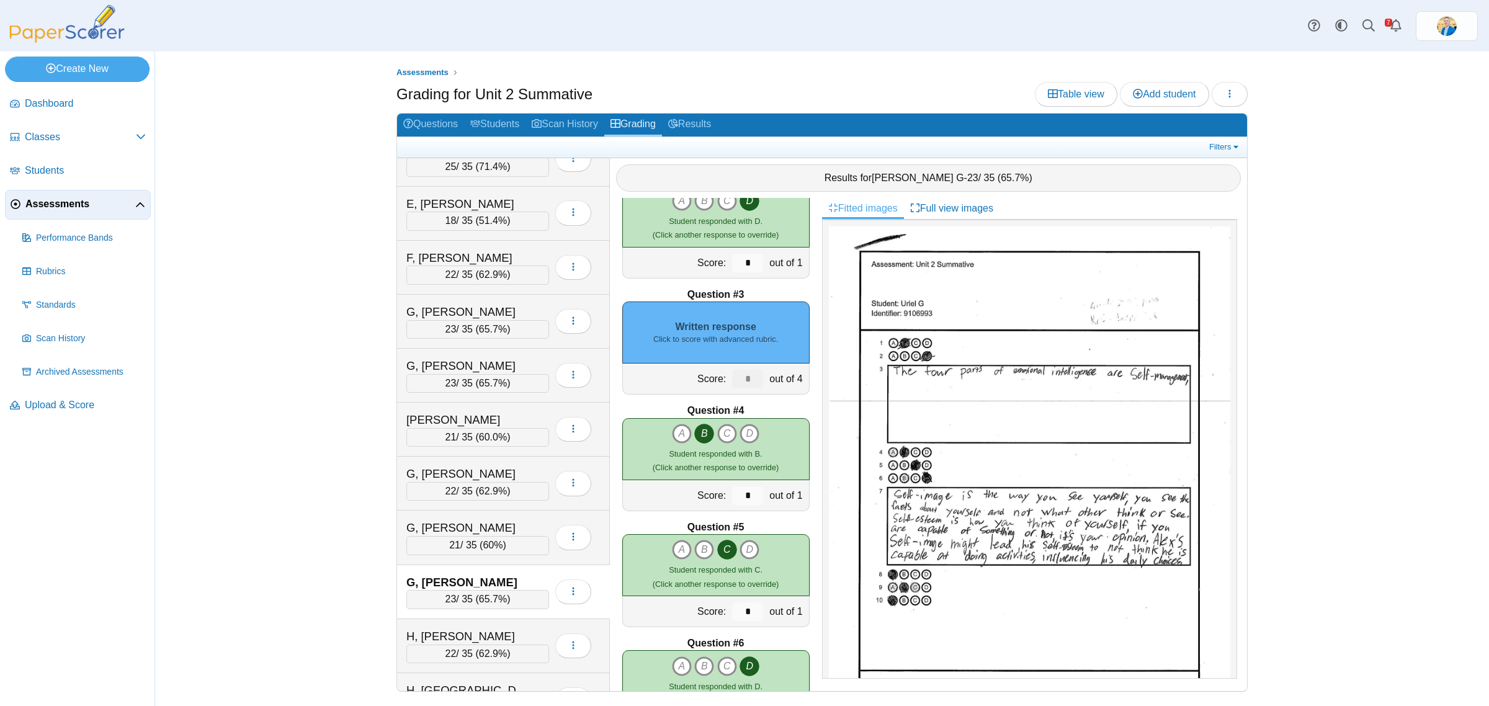
click at [734, 335] on small "Click to score with advanced rubric." at bounding box center [715, 339] width 125 height 11
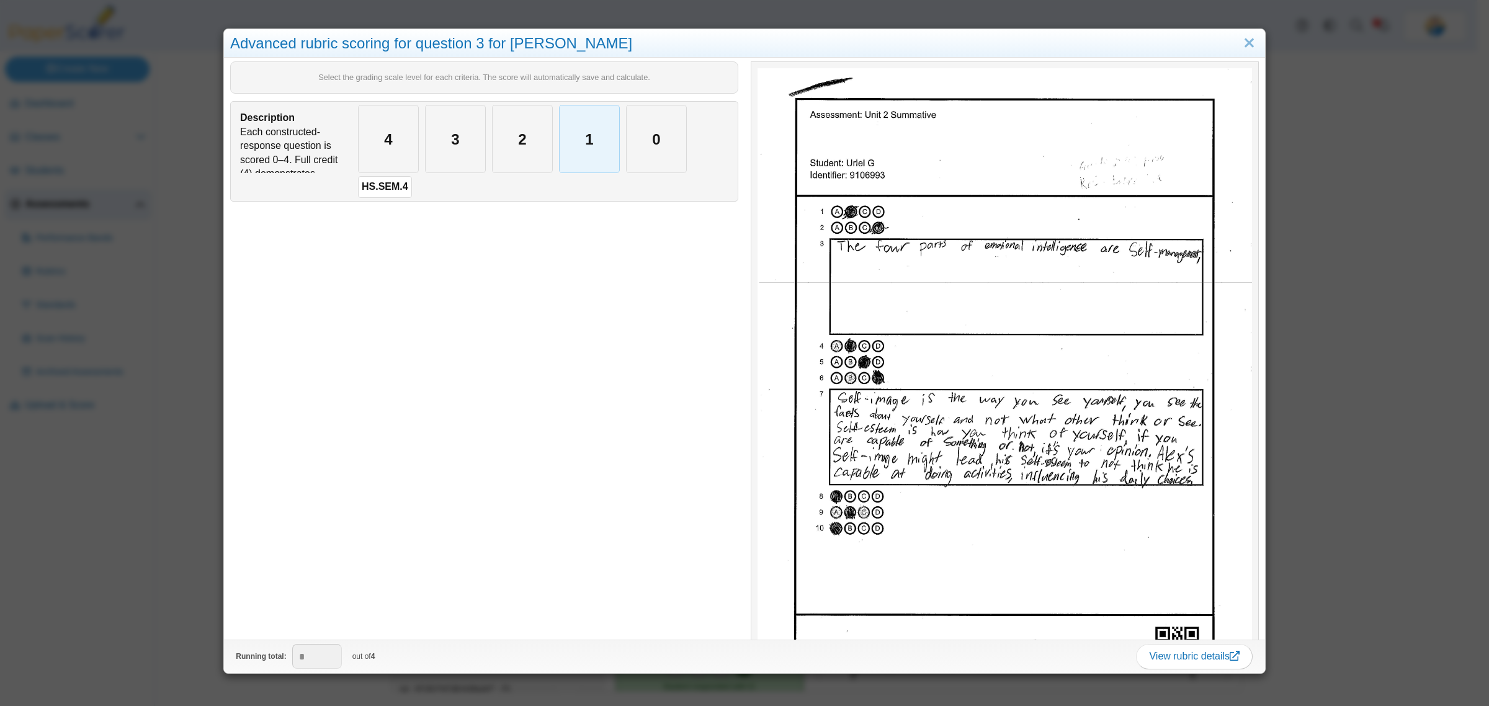
click at [604, 127] on div "1" at bounding box center [589, 138] width 60 height 67
type input "*"
click at [186, 548] on div "Advanced rubric scoring for question 3 for Uriel G Select the grading scale lev…" at bounding box center [744, 353] width 1489 height 706
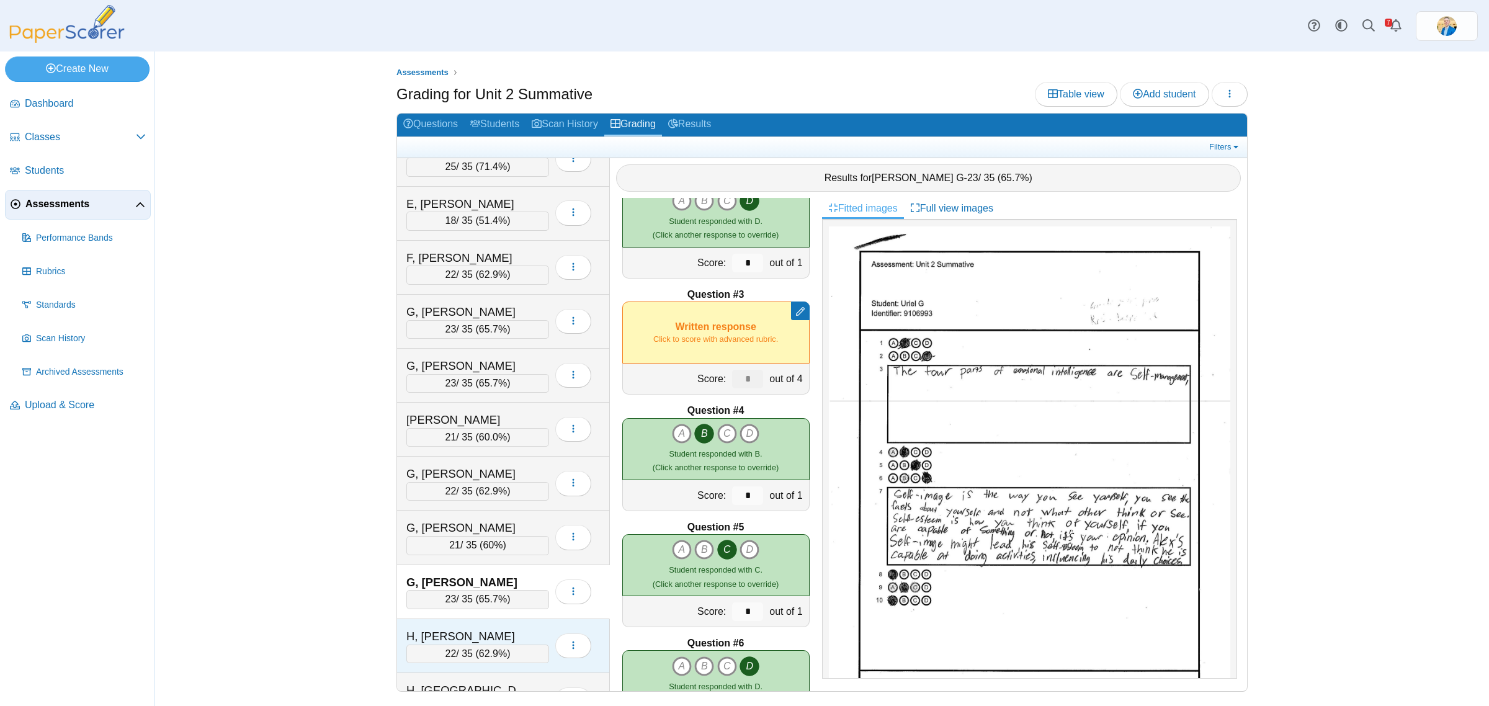
click at [481, 637] on div "H, Genevieve" at bounding box center [468, 636] width 124 height 16
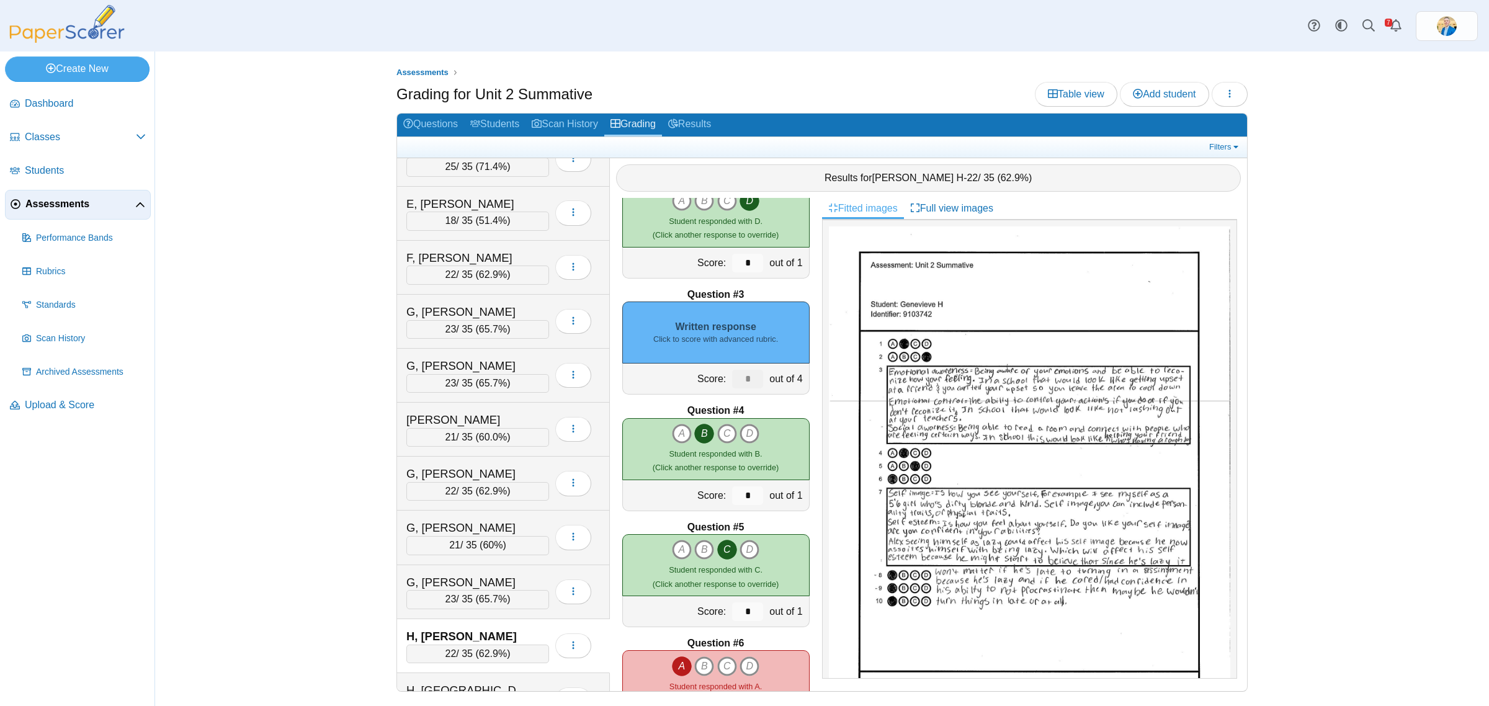
click at [746, 319] on div "Written response Click to score with advanced rubric." at bounding box center [715, 332] width 187 height 62
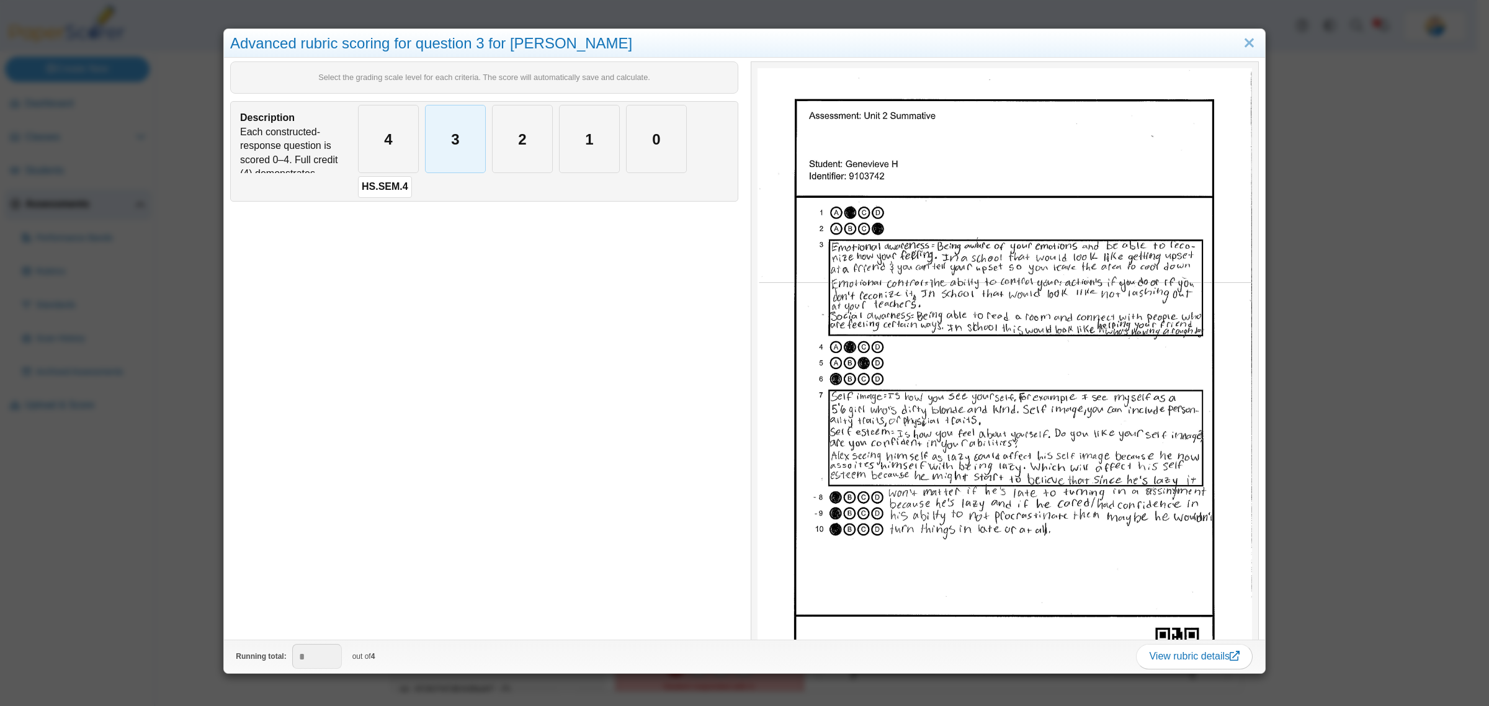
click at [442, 147] on div "3" at bounding box center [455, 138] width 60 height 67
type input "*"
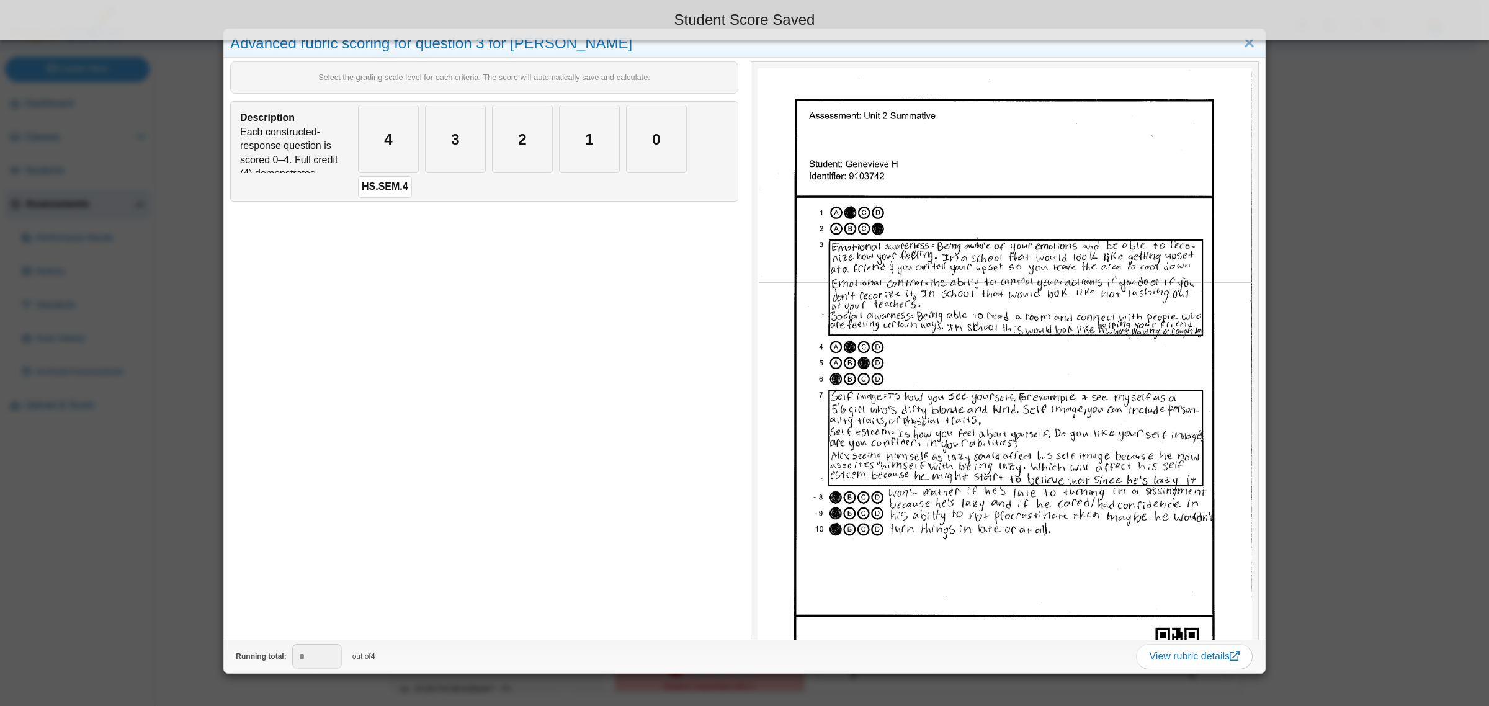
click at [177, 513] on div "Advanced rubric scoring for question 3 for Genevieve H Select the grading scale…" at bounding box center [744, 353] width 1489 height 706
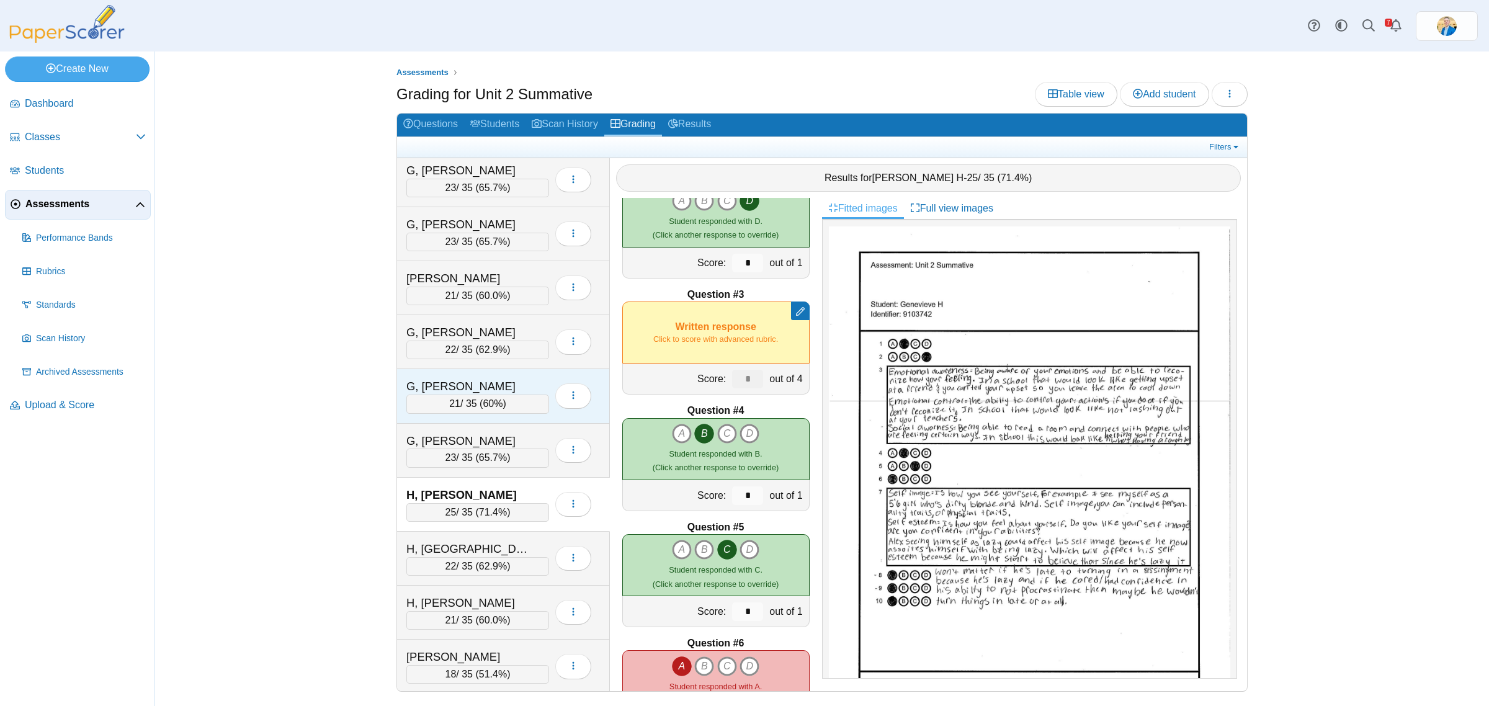
scroll to position [775, 0]
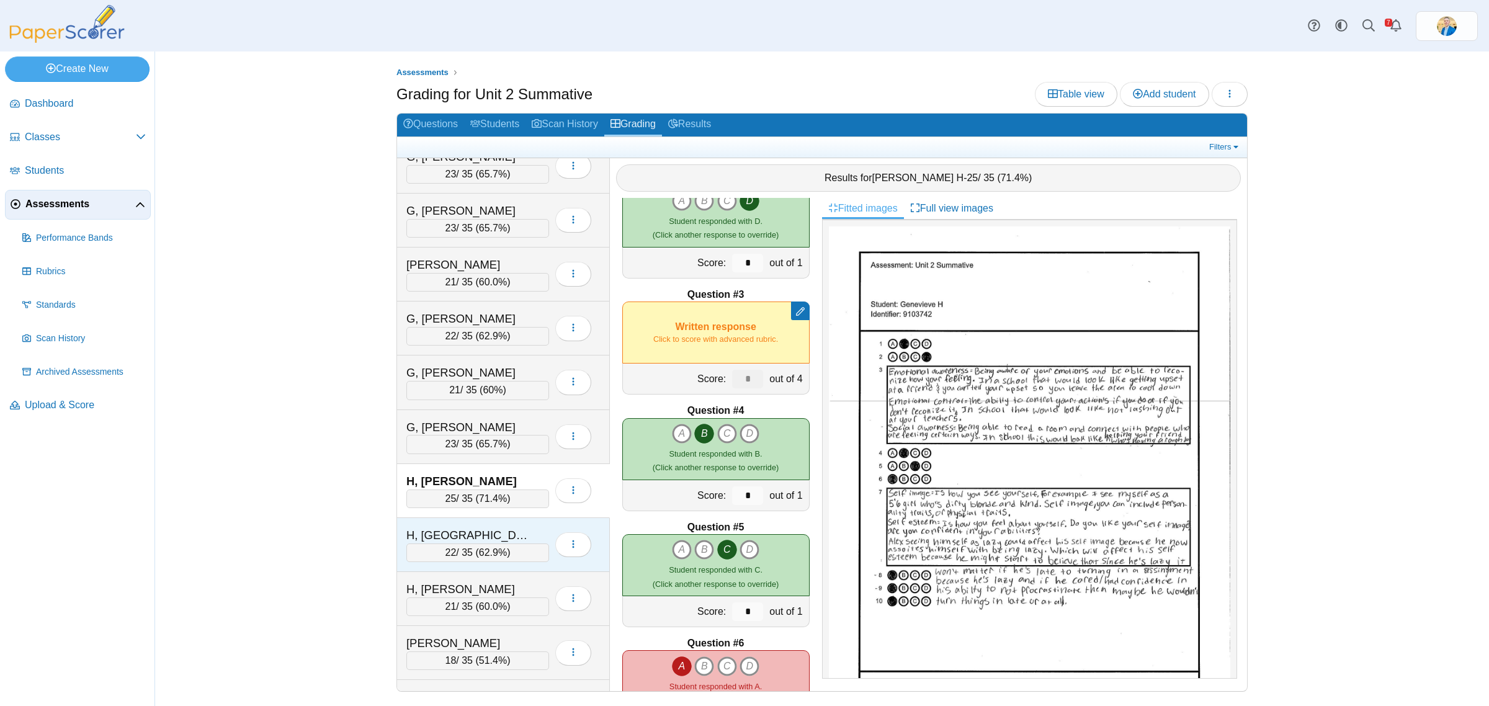
click at [484, 540] on div "H, London" at bounding box center [468, 535] width 124 height 16
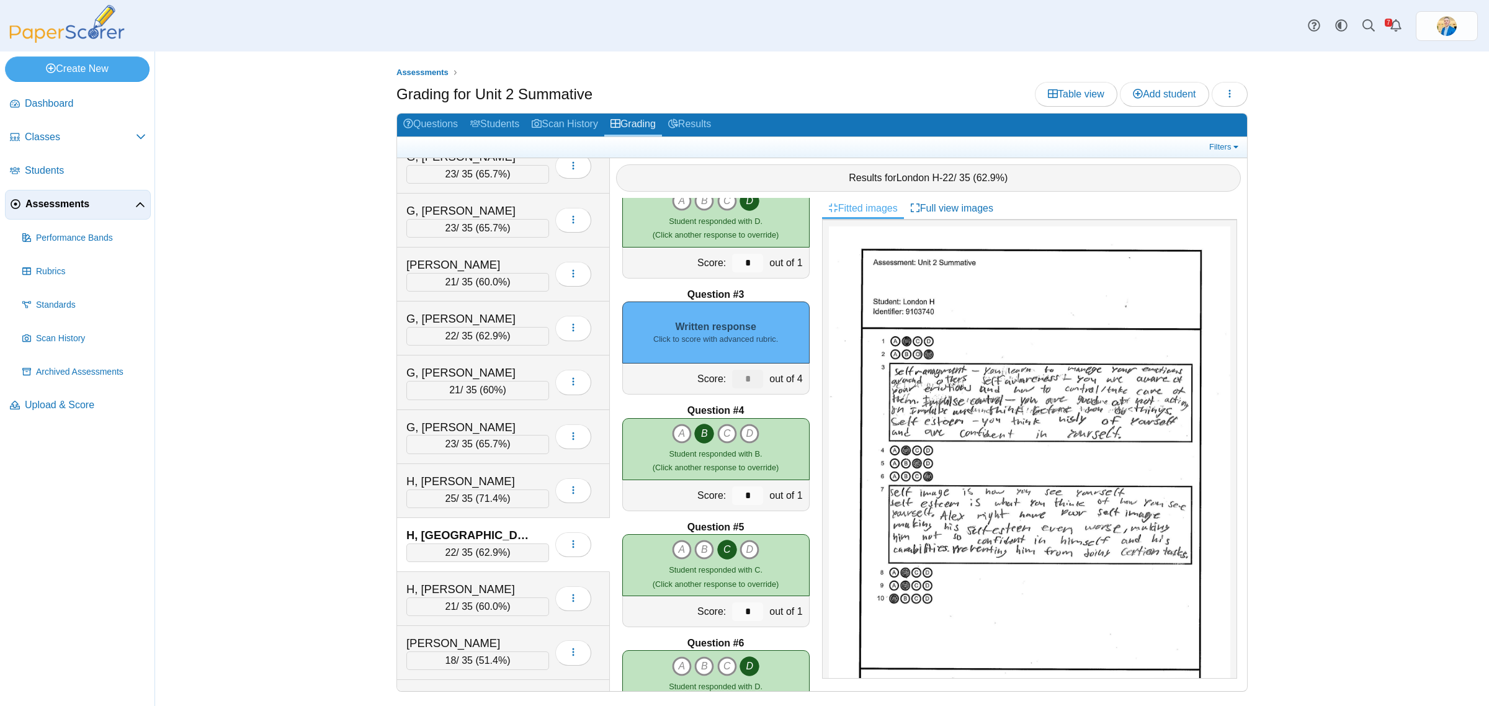
click at [740, 334] on small "Click to score with advanced rubric." at bounding box center [715, 339] width 125 height 11
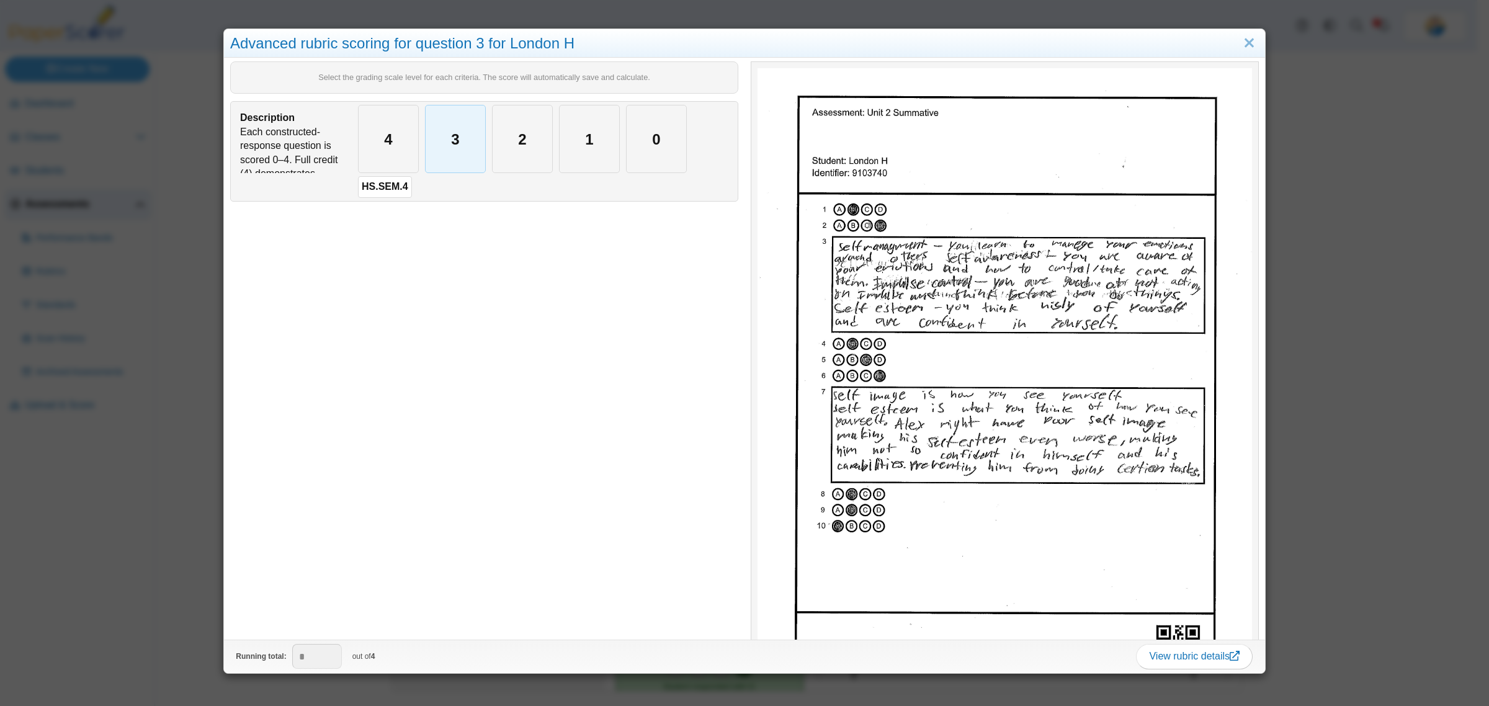
click at [456, 149] on div "3" at bounding box center [455, 138] width 60 height 67
type input "*"
click at [172, 515] on div "Advanced rubric scoring for question 3 for London H Select the grading scale le…" at bounding box center [744, 353] width 1489 height 706
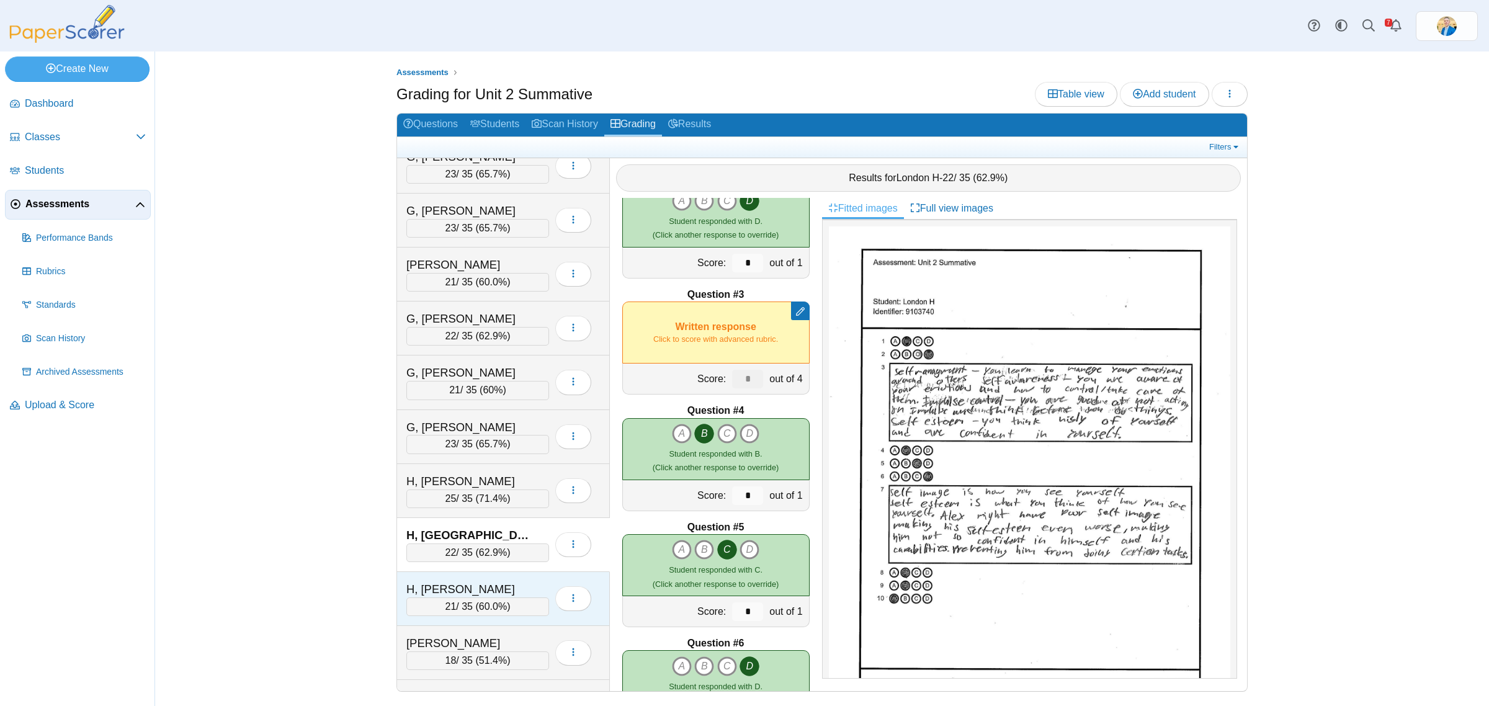
click at [481, 596] on div "H, Rosalie" at bounding box center [468, 589] width 124 height 16
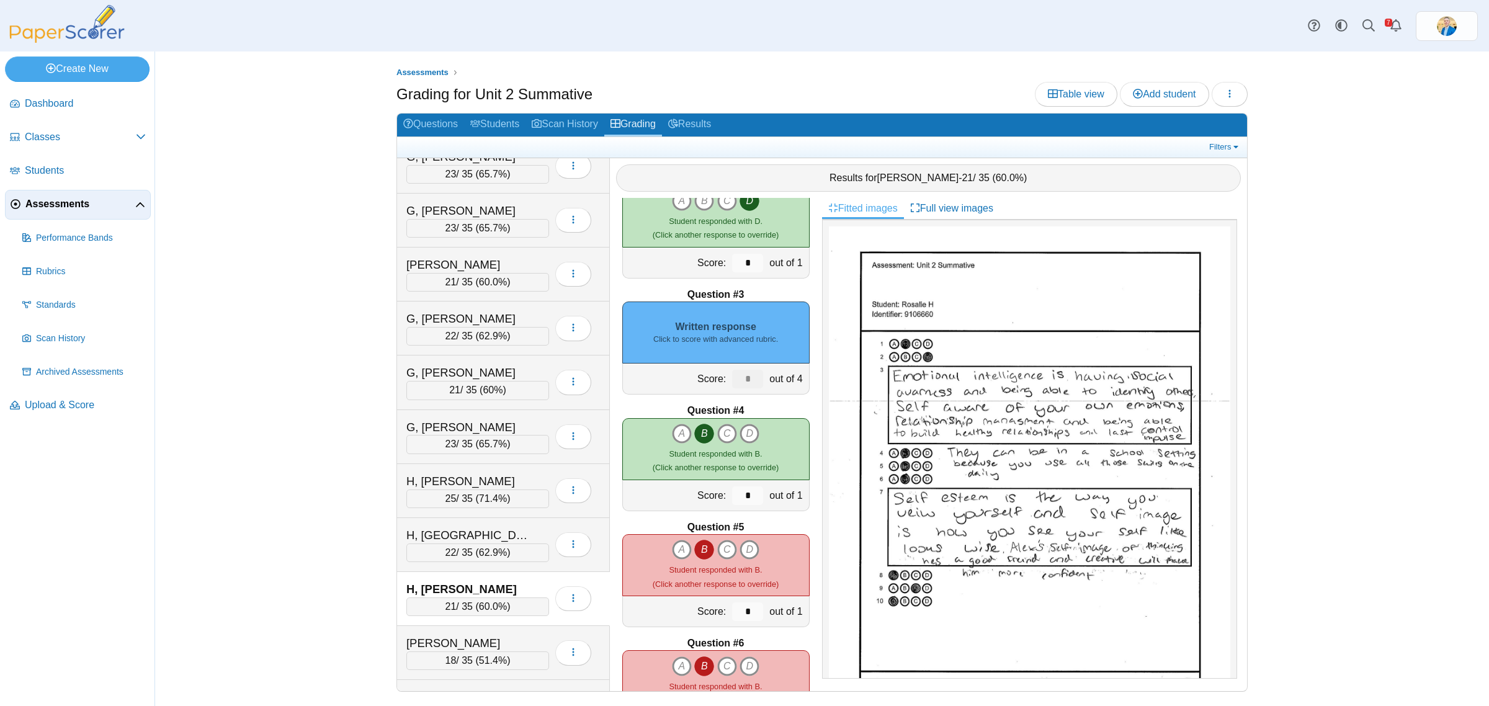
click at [757, 327] on div "Written response Click to score with advanced rubric." at bounding box center [715, 332] width 187 height 62
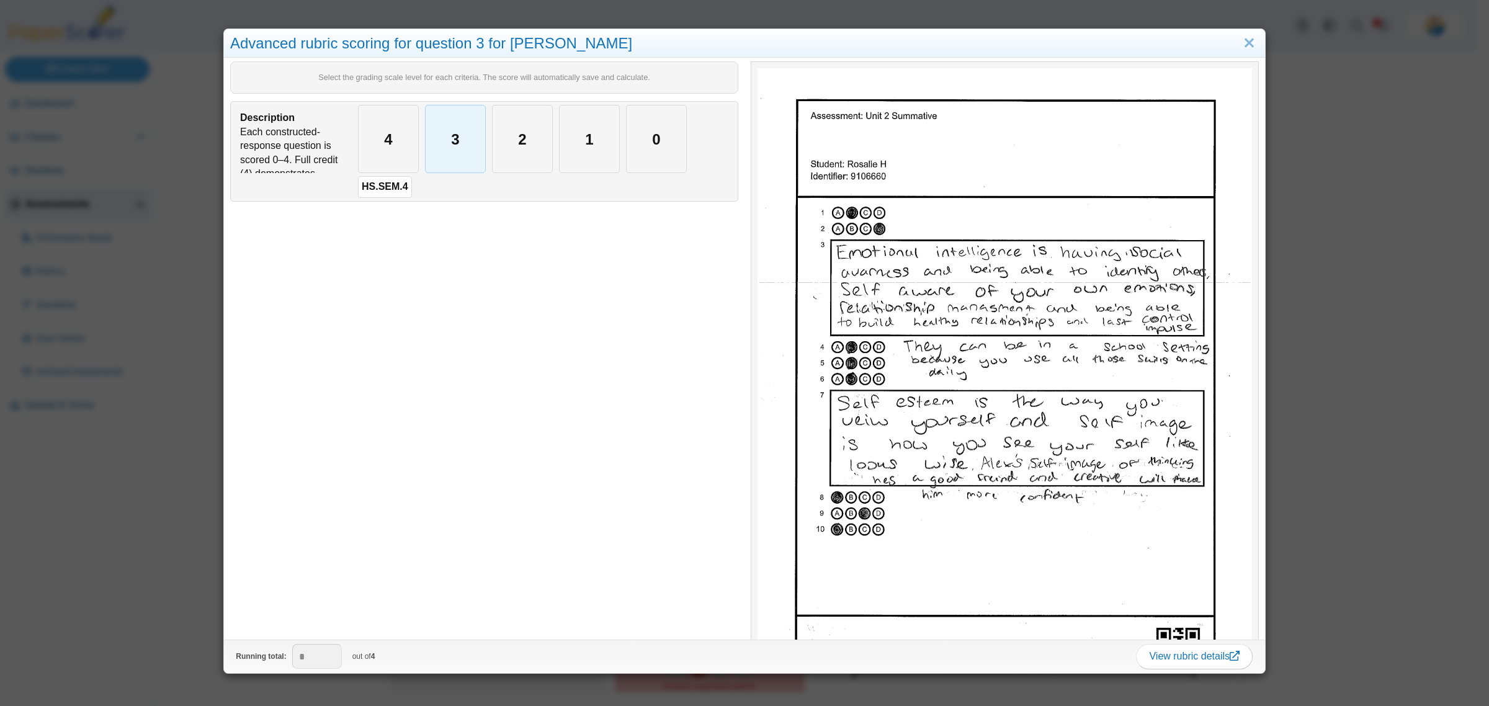
click at [444, 128] on div "3" at bounding box center [455, 138] width 60 height 67
type input "*"
click at [149, 476] on div "Advanced rubric scoring for question 3 for Rosalie H Select the grading scale l…" at bounding box center [744, 353] width 1489 height 706
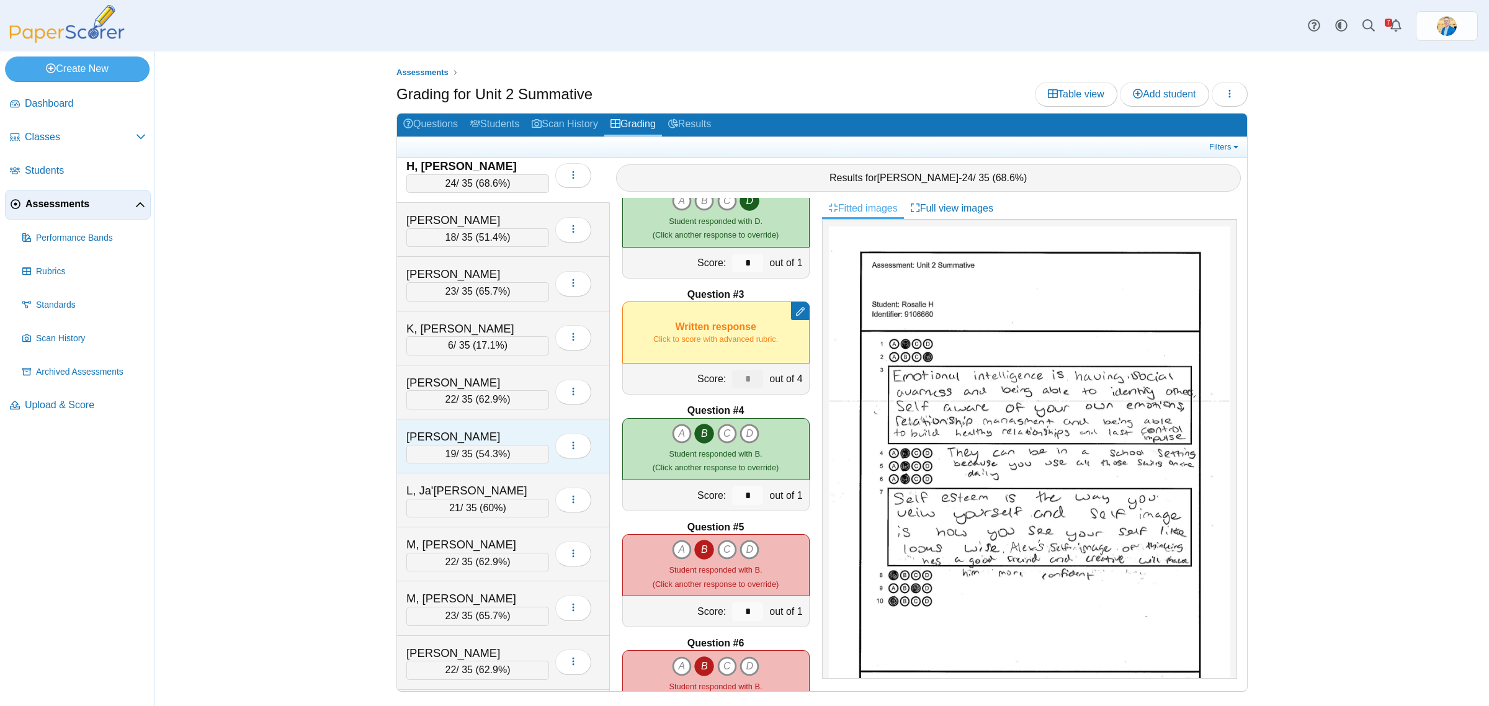
scroll to position [1241, 0]
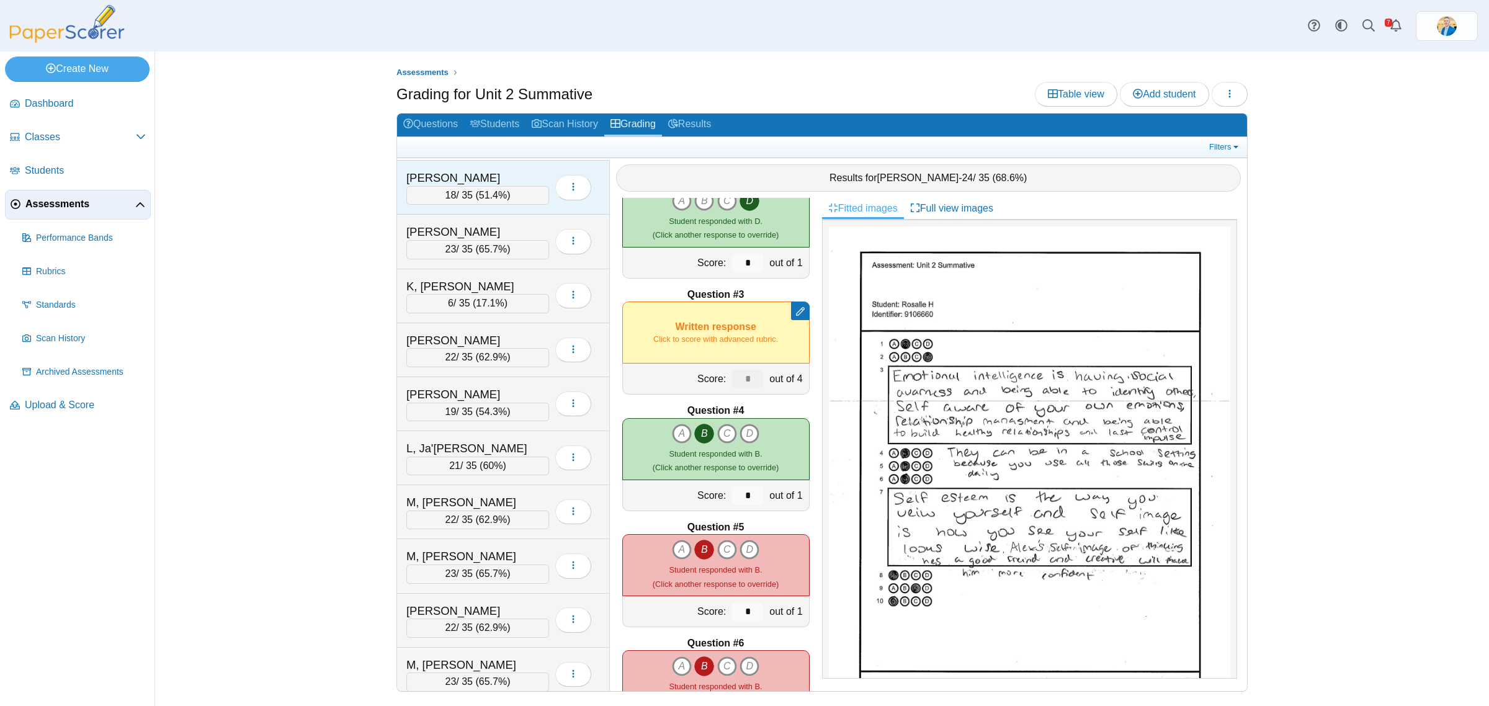
click at [497, 181] on div "J, Billie" at bounding box center [468, 178] width 124 height 16
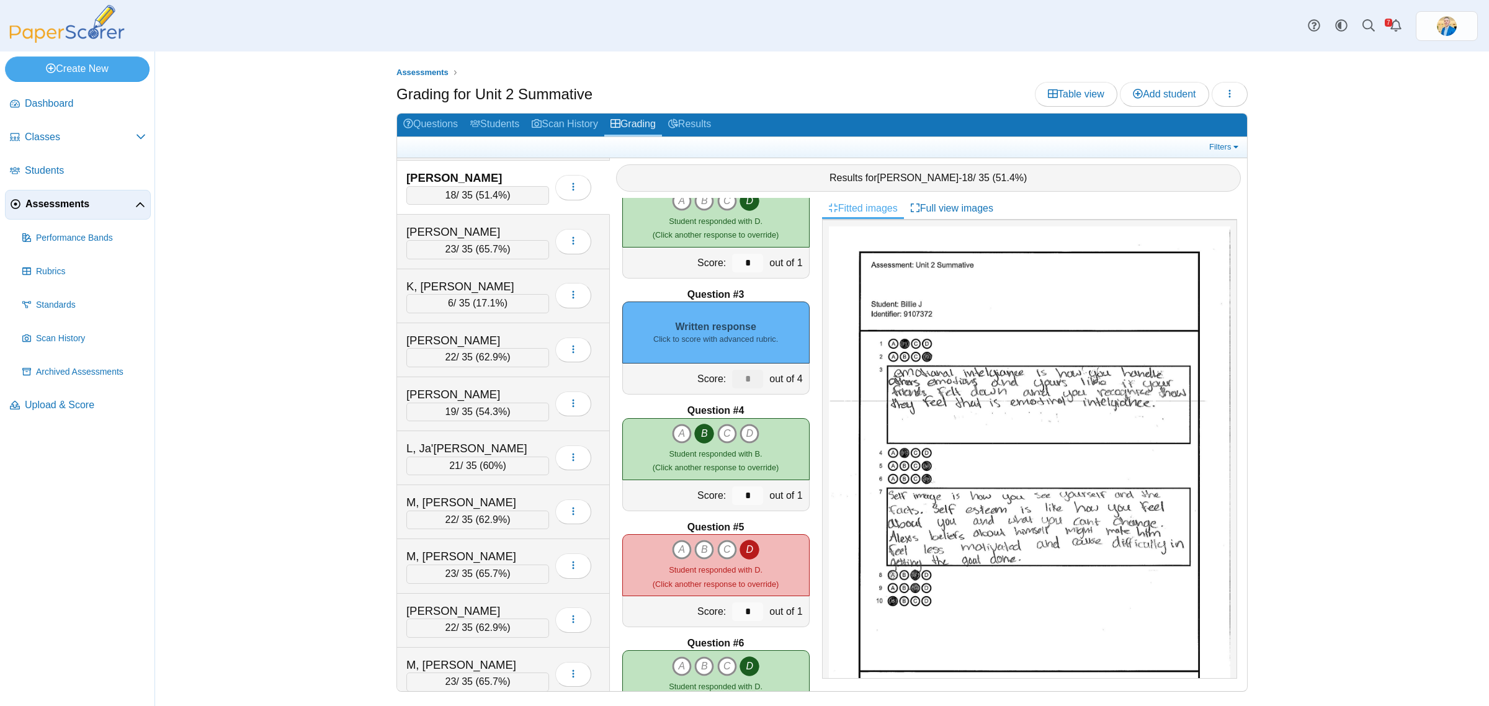
click at [736, 352] on div "Written response Click to score with advanced rubric." at bounding box center [715, 332] width 187 height 62
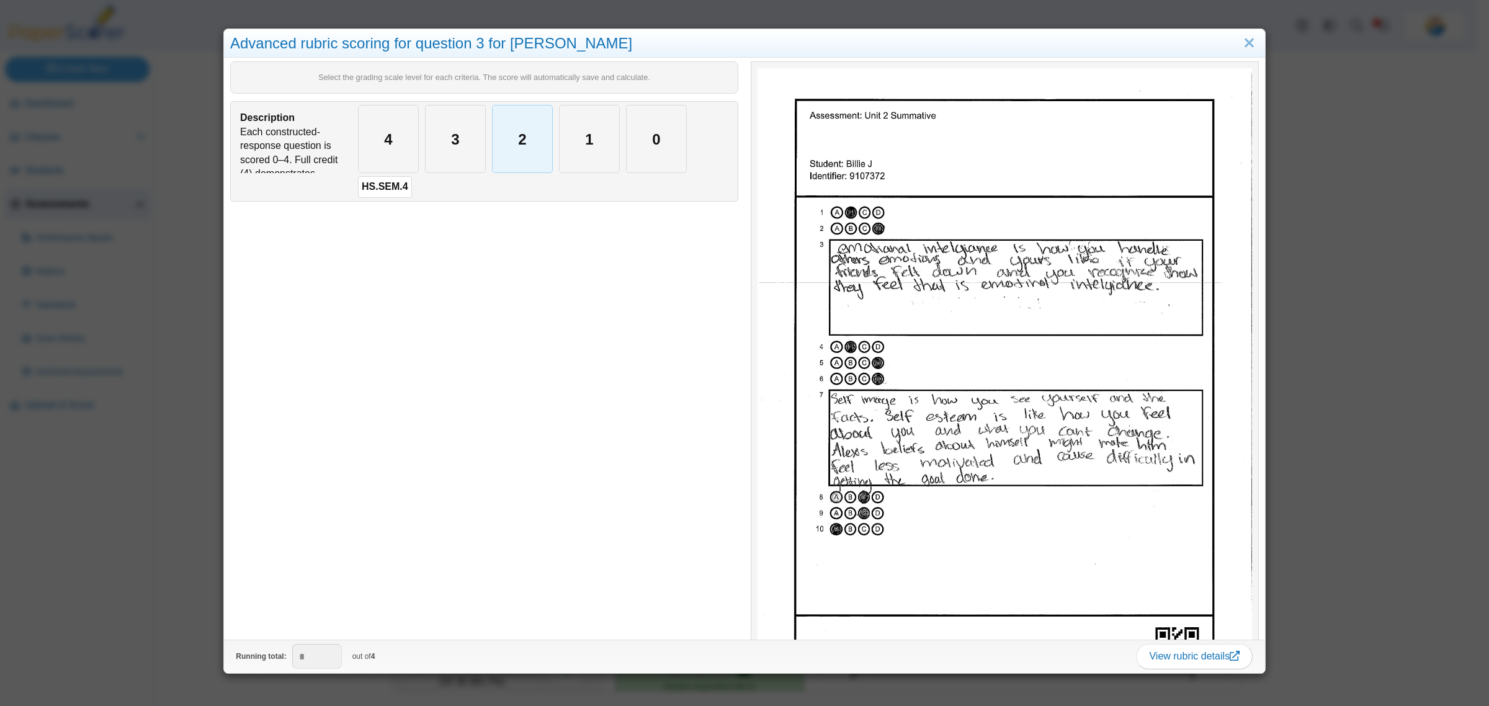
click at [509, 151] on div "2" at bounding box center [522, 138] width 60 height 67
type input "*"
click at [174, 473] on div "Advanced rubric scoring for question 3 for Billie J Select the grading scale le…" at bounding box center [744, 353] width 1489 height 706
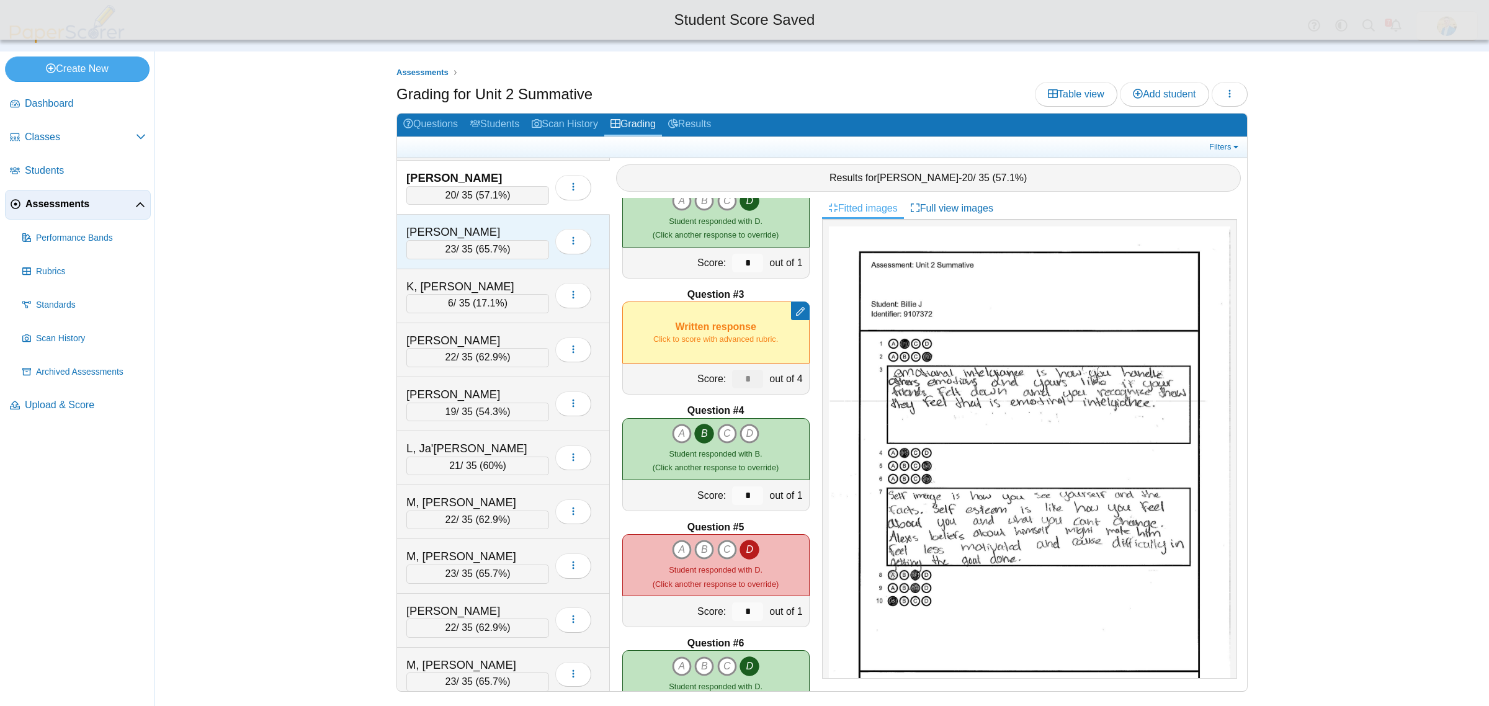
click at [467, 234] on div "K, Connor" at bounding box center [468, 232] width 124 height 16
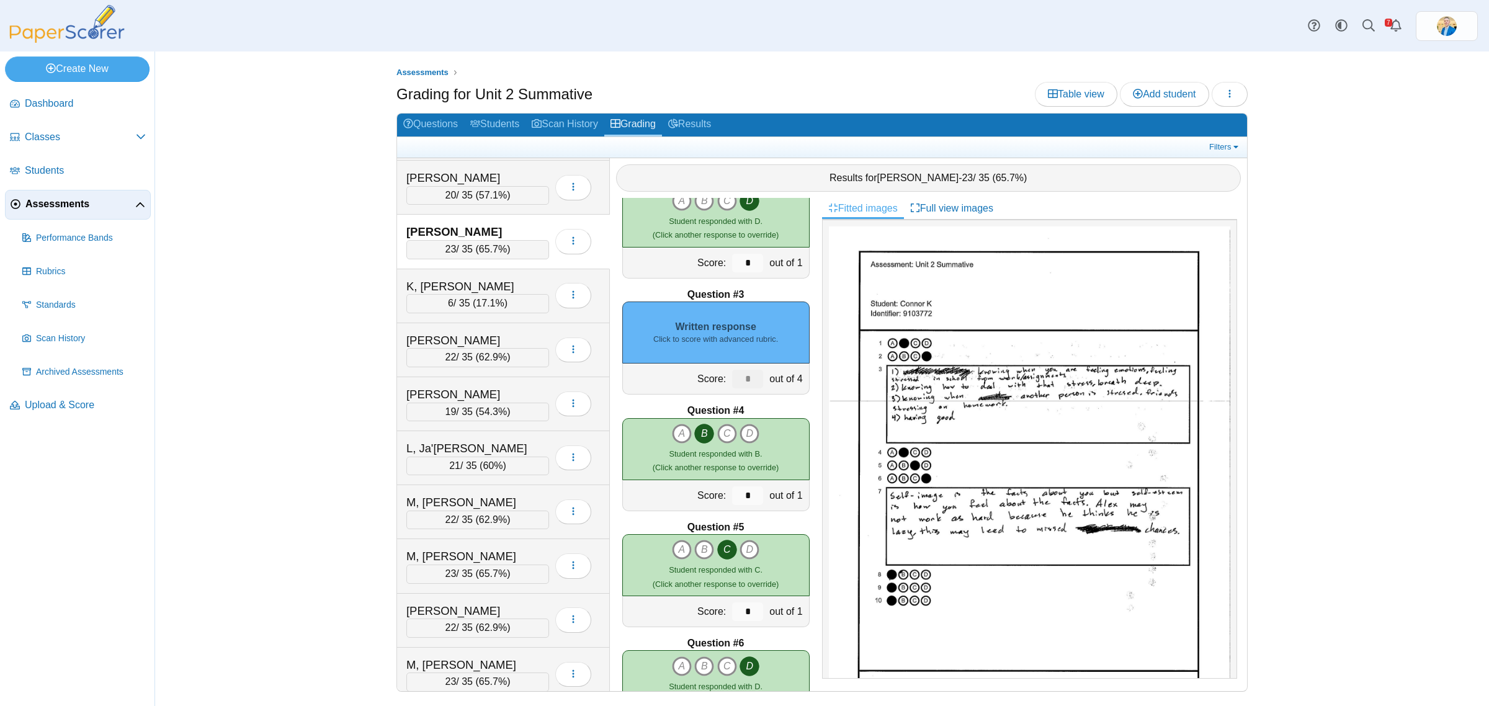
click at [764, 345] on div "Written response Click to score with advanced rubric." at bounding box center [715, 332] width 187 height 62
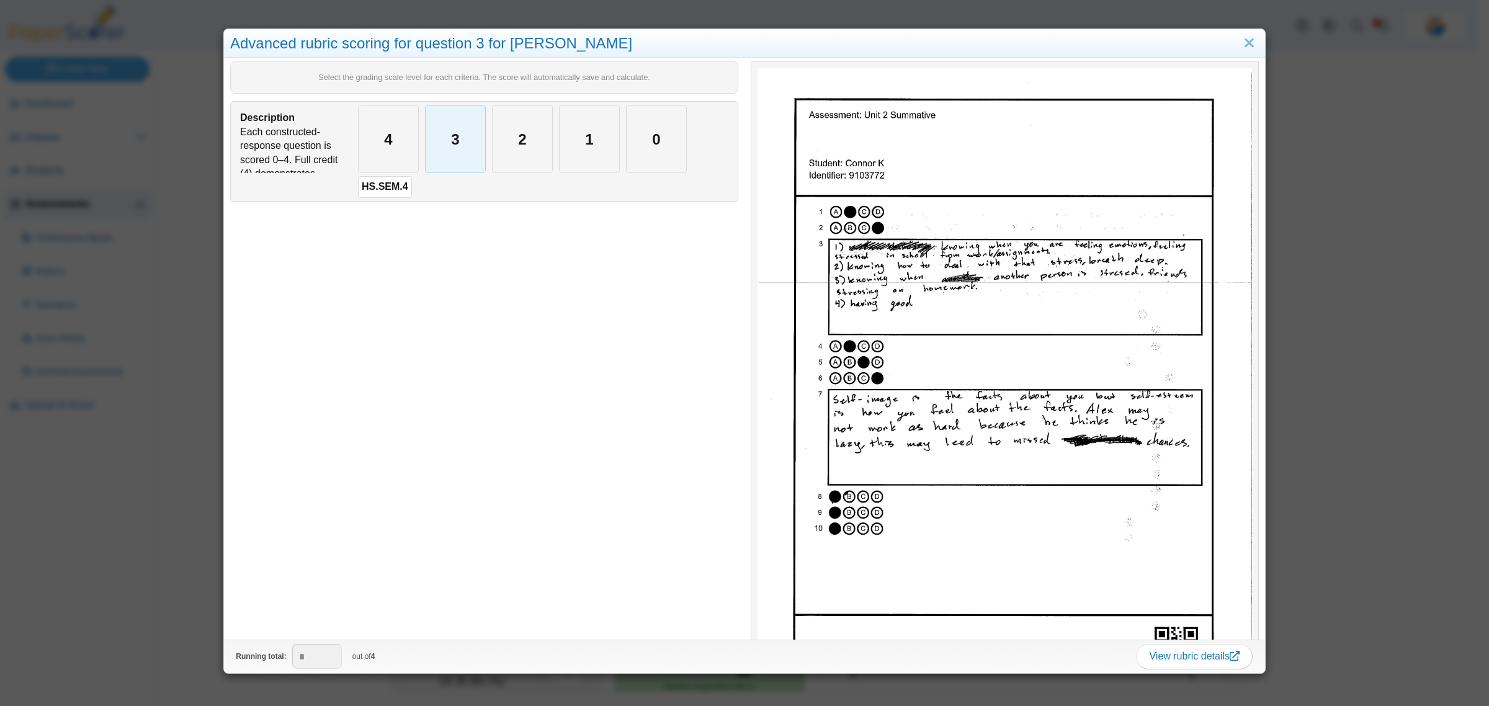
click at [435, 151] on div "3" at bounding box center [455, 138] width 60 height 67
type input "*"
click at [162, 517] on div "Advanced rubric scoring for question 3 for Connor K Select the grading scale le…" at bounding box center [744, 353] width 1489 height 706
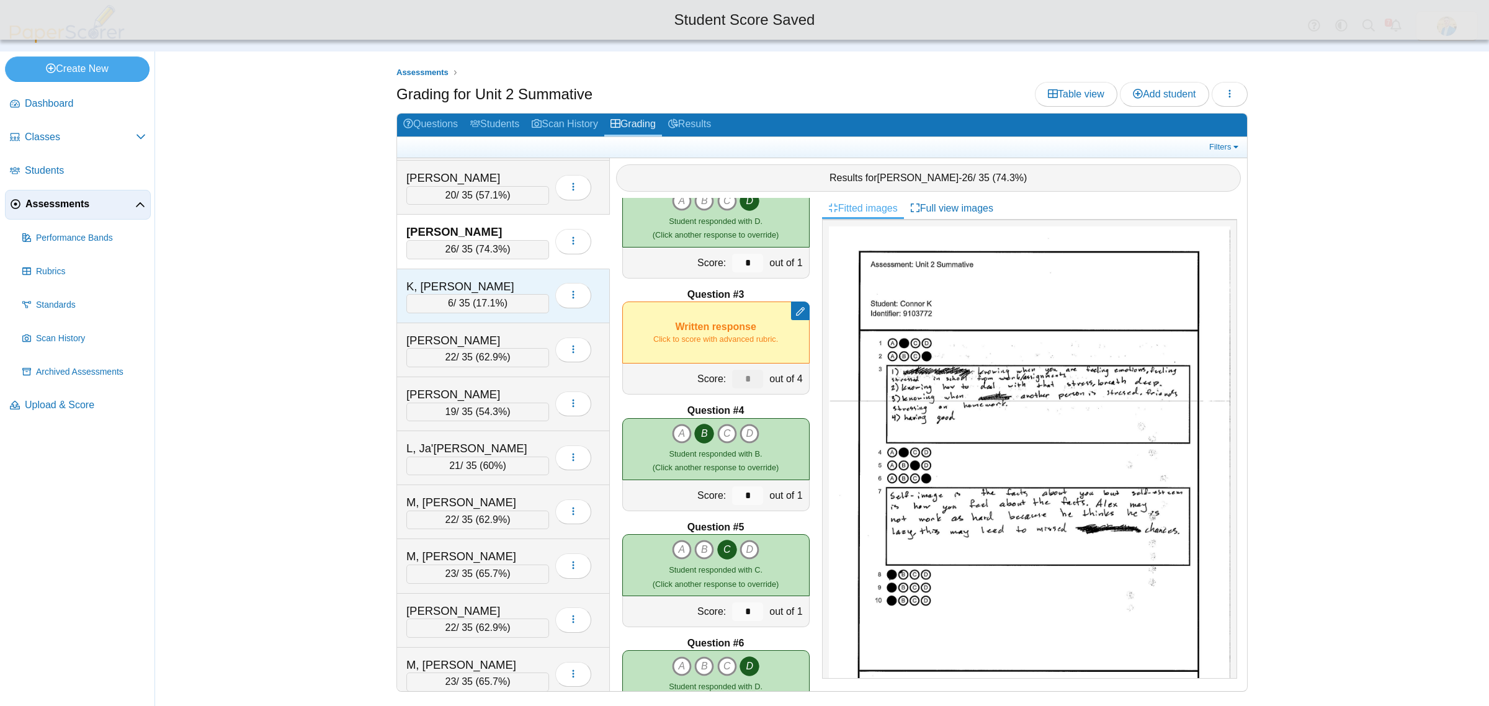
click at [479, 295] on div "K, Leah" at bounding box center [468, 286] width 124 height 16
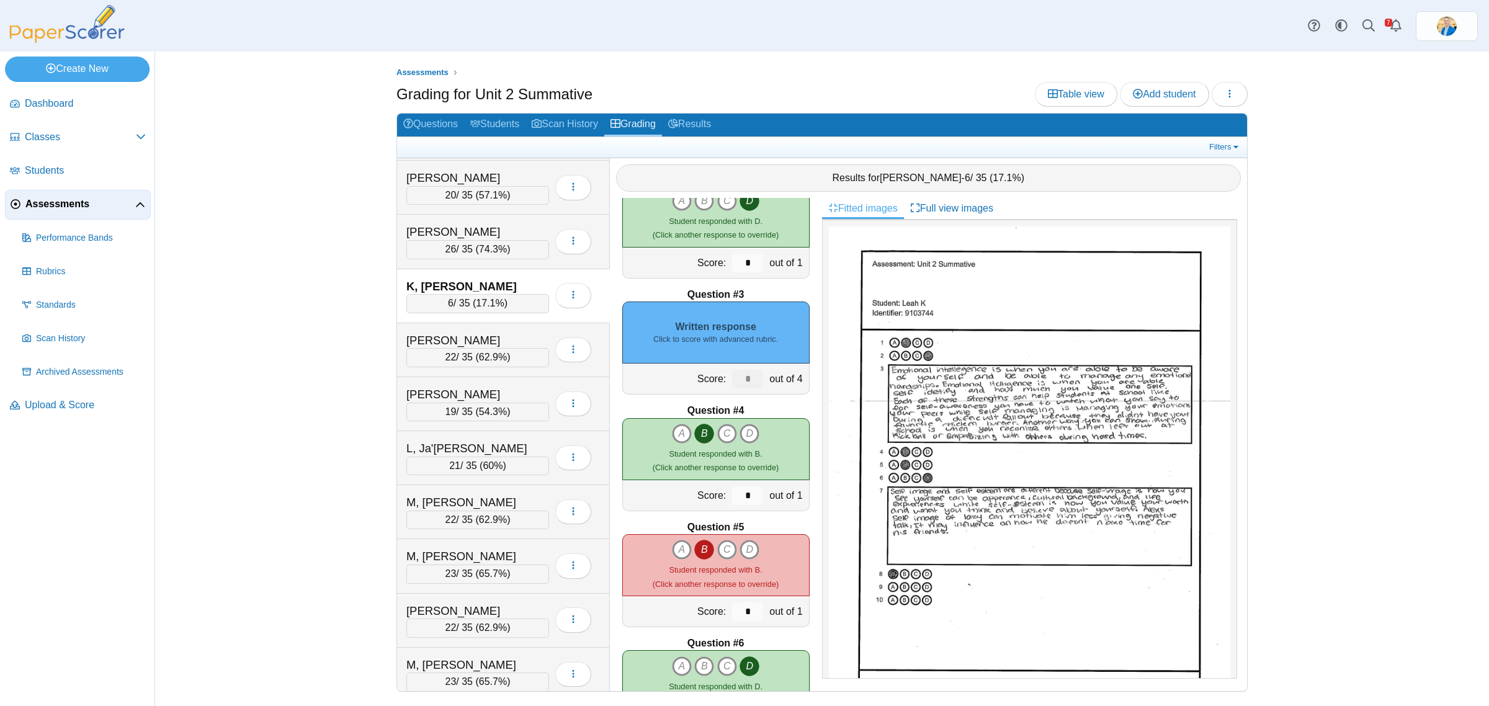
click at [760, 345] on div "Written response Click to score with advanced rubric." at bounding box center [715, 332] width 187 height 62
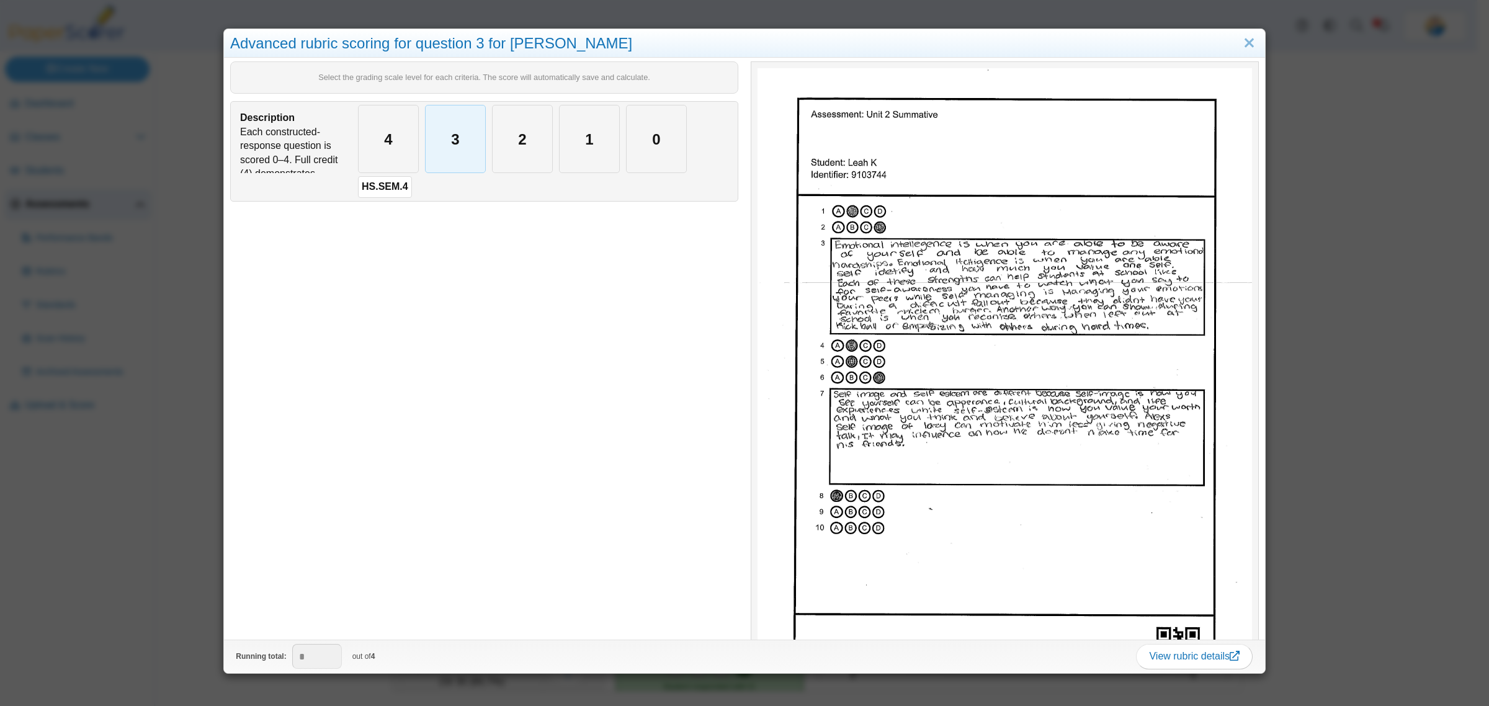
click at [460, 149] on div "3" at bounding box center [455, 138] width 60 height 67
type input "*"
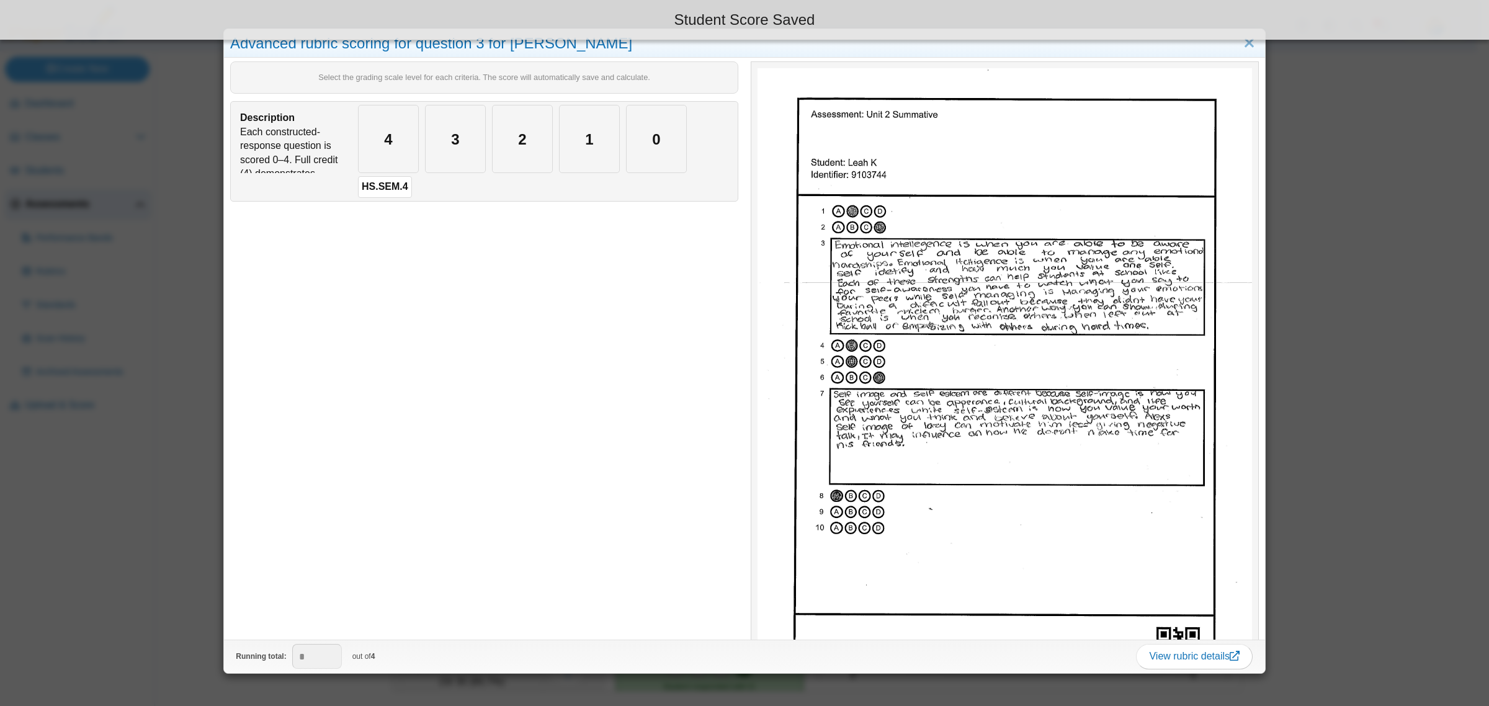
click at [147, 576] on div "Advanced rubric scoring for question 3 for Leah K Select the grading scale leve…" at bounding box center [744, 353] width 1489 height 706
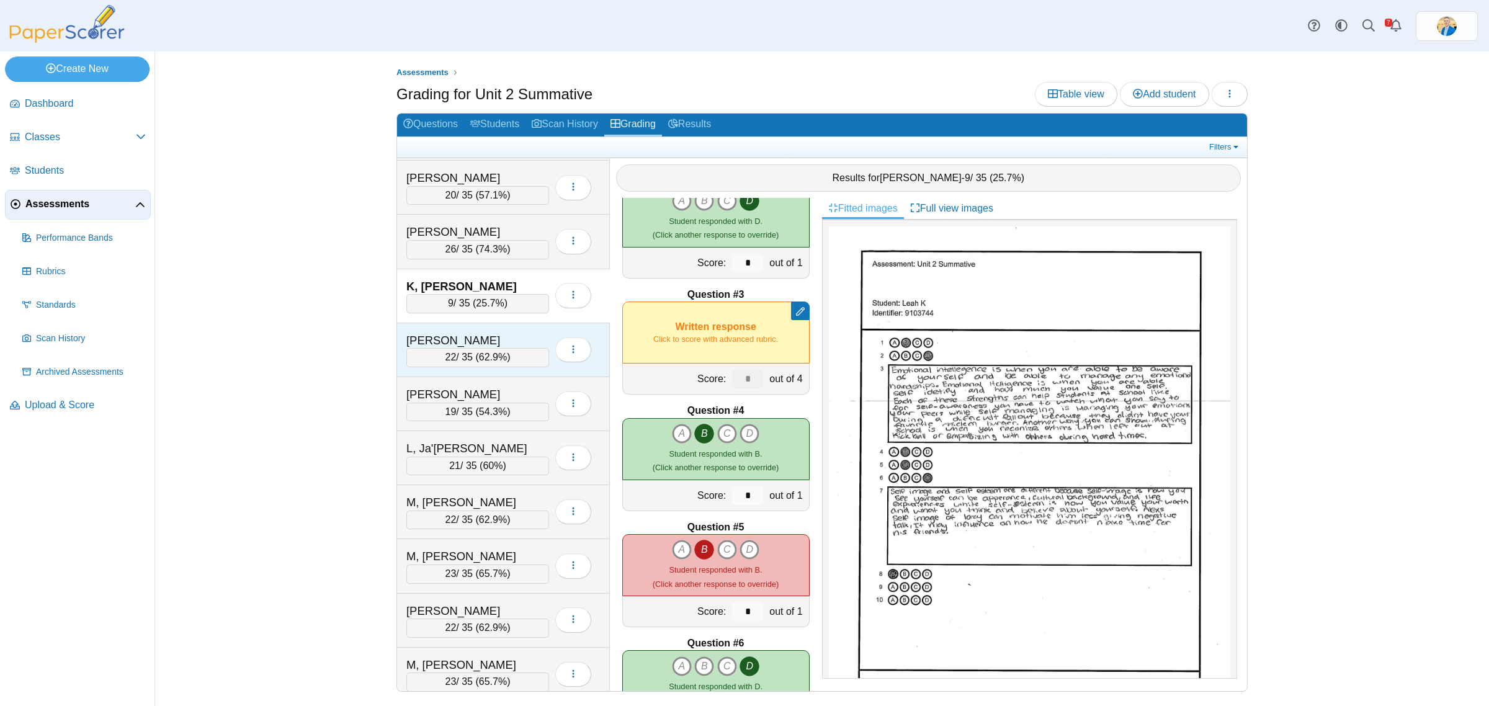
click at [506, 349] on div "K, Matthew" at bounding box center [468, 340] width 124 height 16
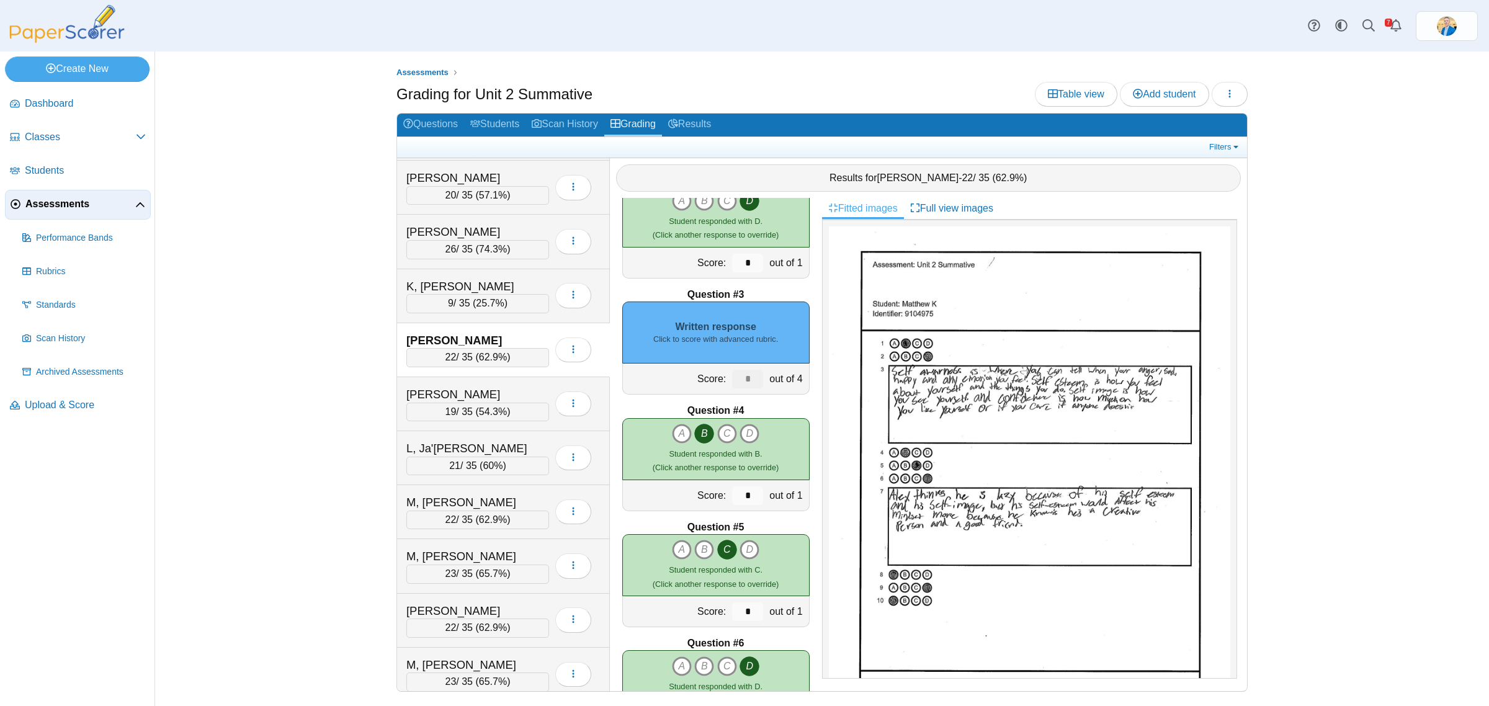
click at [720, 332] on div "Written response Click to score with advanced rubric." at bounding box center [715, 332] width 187 height 62
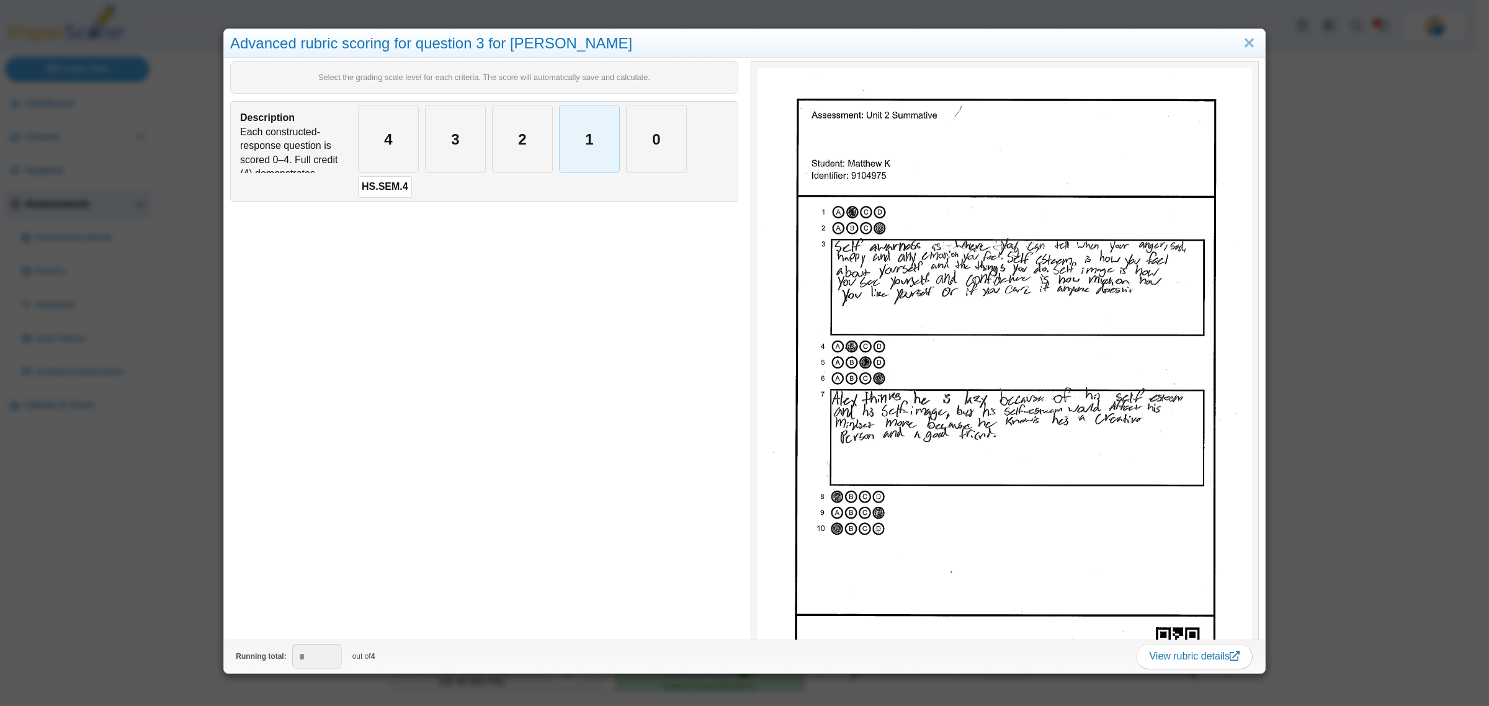
click at [586, 137] on div "1" at bounding box center [589, 138] width 60 height 67
type input "*"
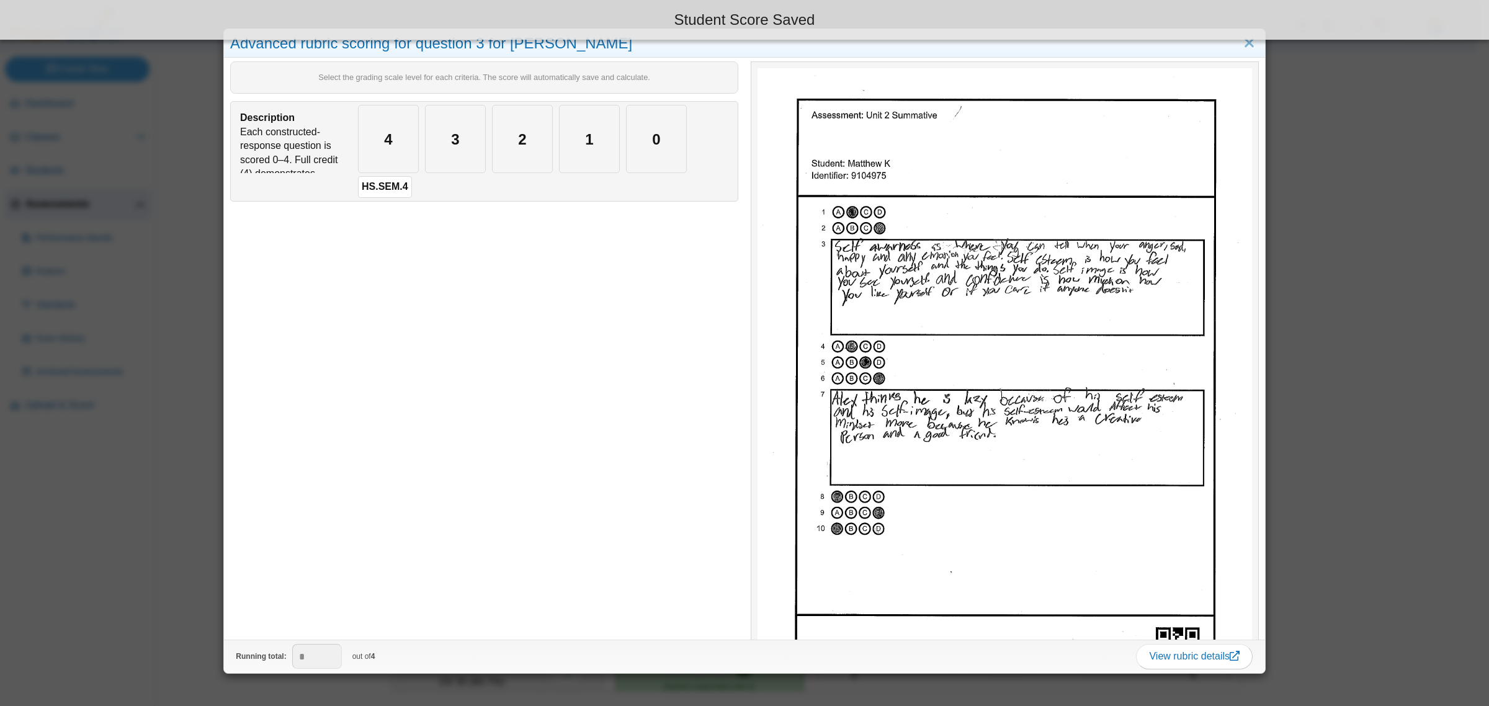
click at [167, 489] on div "Advanced rubric scoring for question 3 for Matthew K Select the grading scale l…" at bounding box center [744, 353] width 1489 height 706
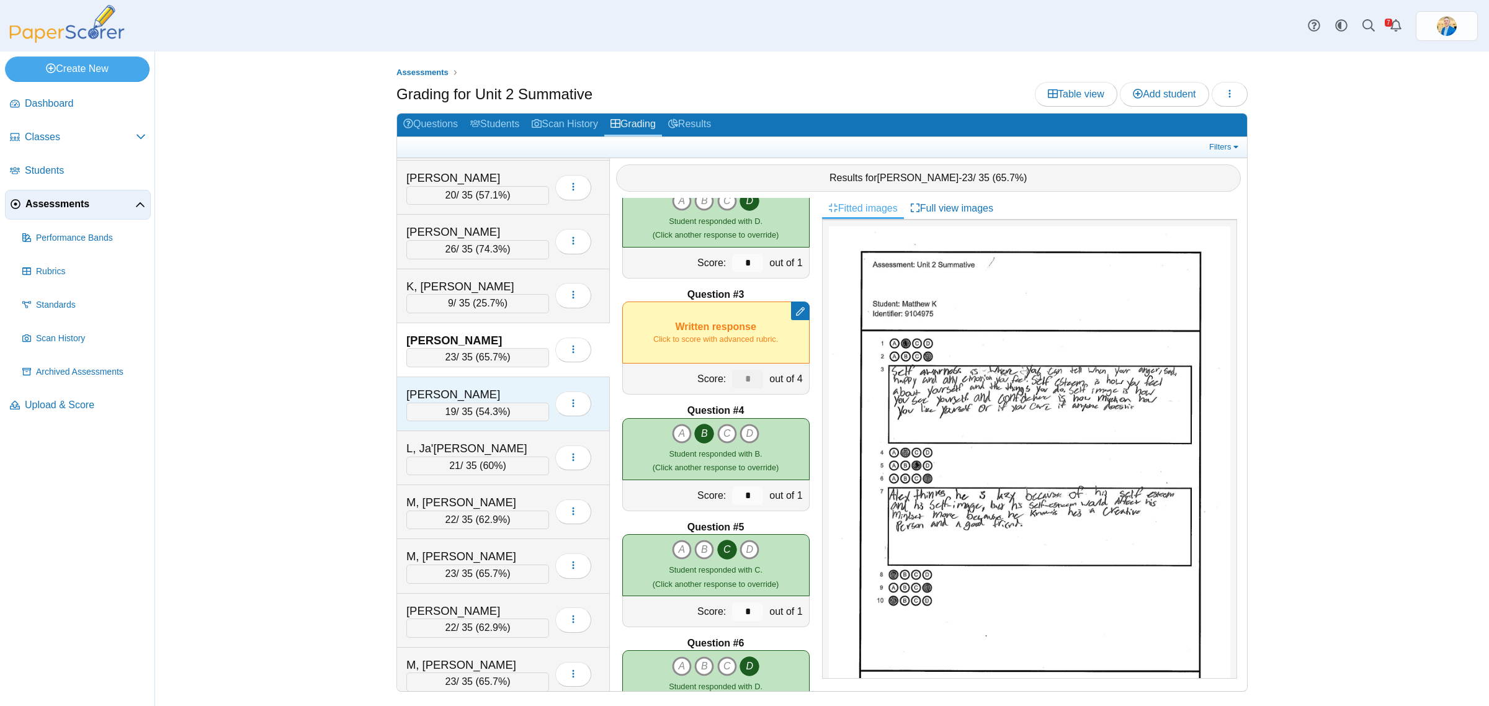
click at [512, 397] on div "L, Connor" at bounding box center [468, 394] width 124 height 16
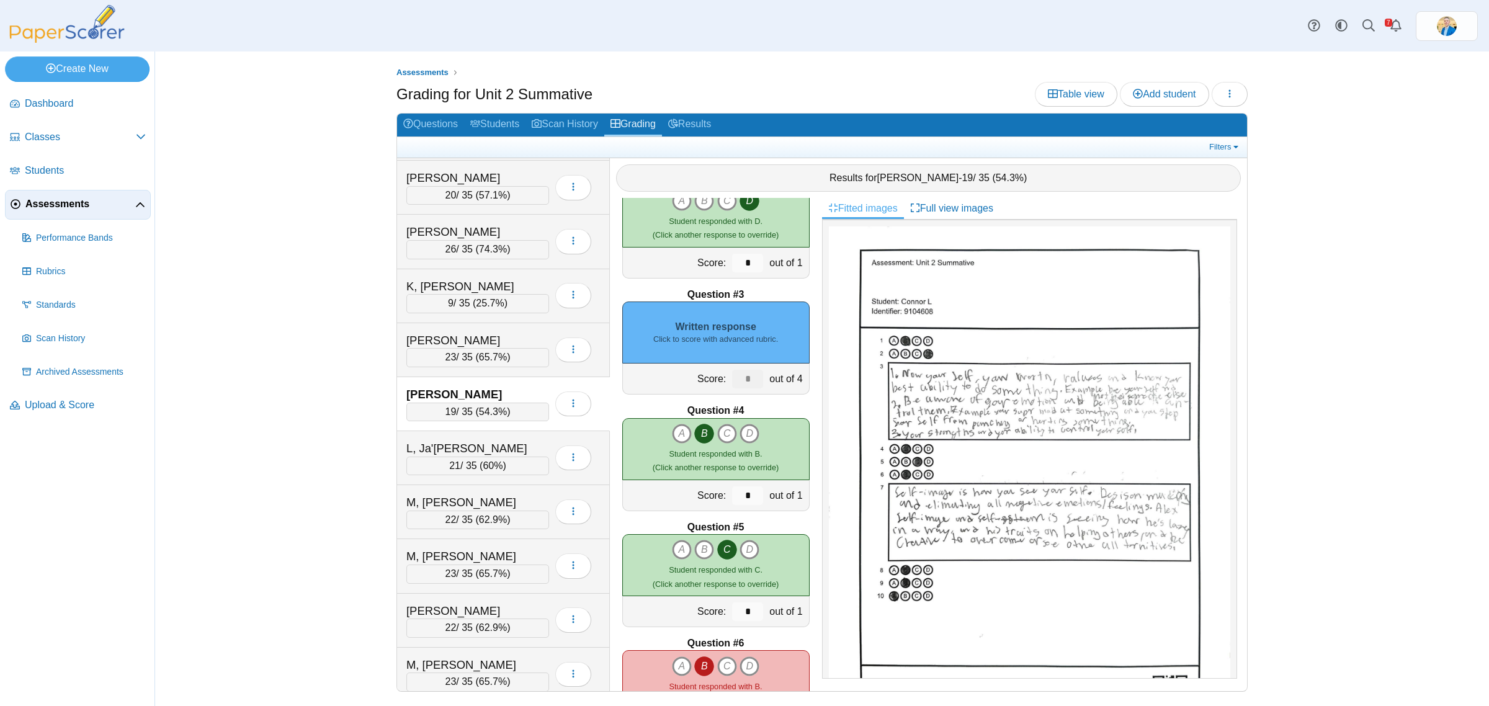
click at [755, 336] on small "Click to score with advanced rubric." at bounding box center [715, 339] width 125 height 11
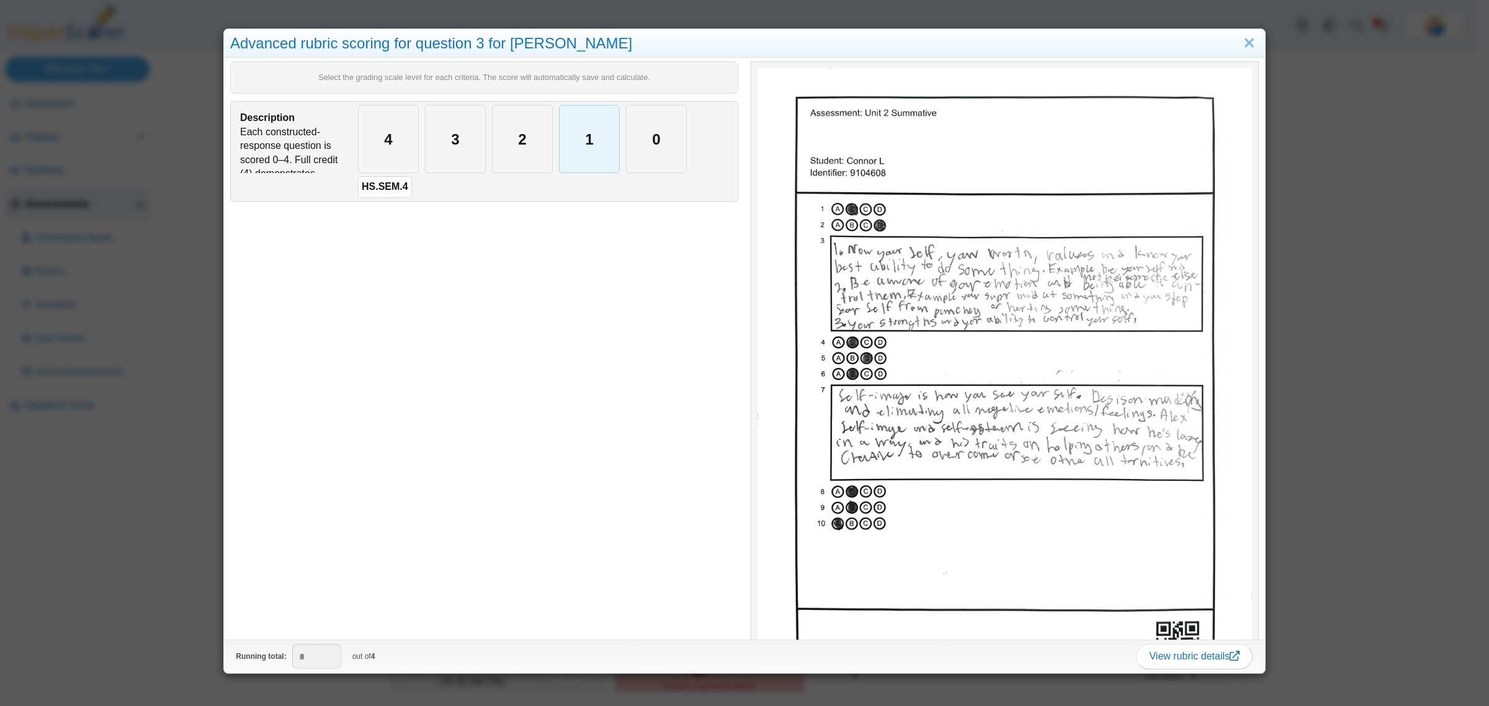
click at [584, 151] on div "1" at bounding box center [589, 138] width 60 height 67
type input "*"
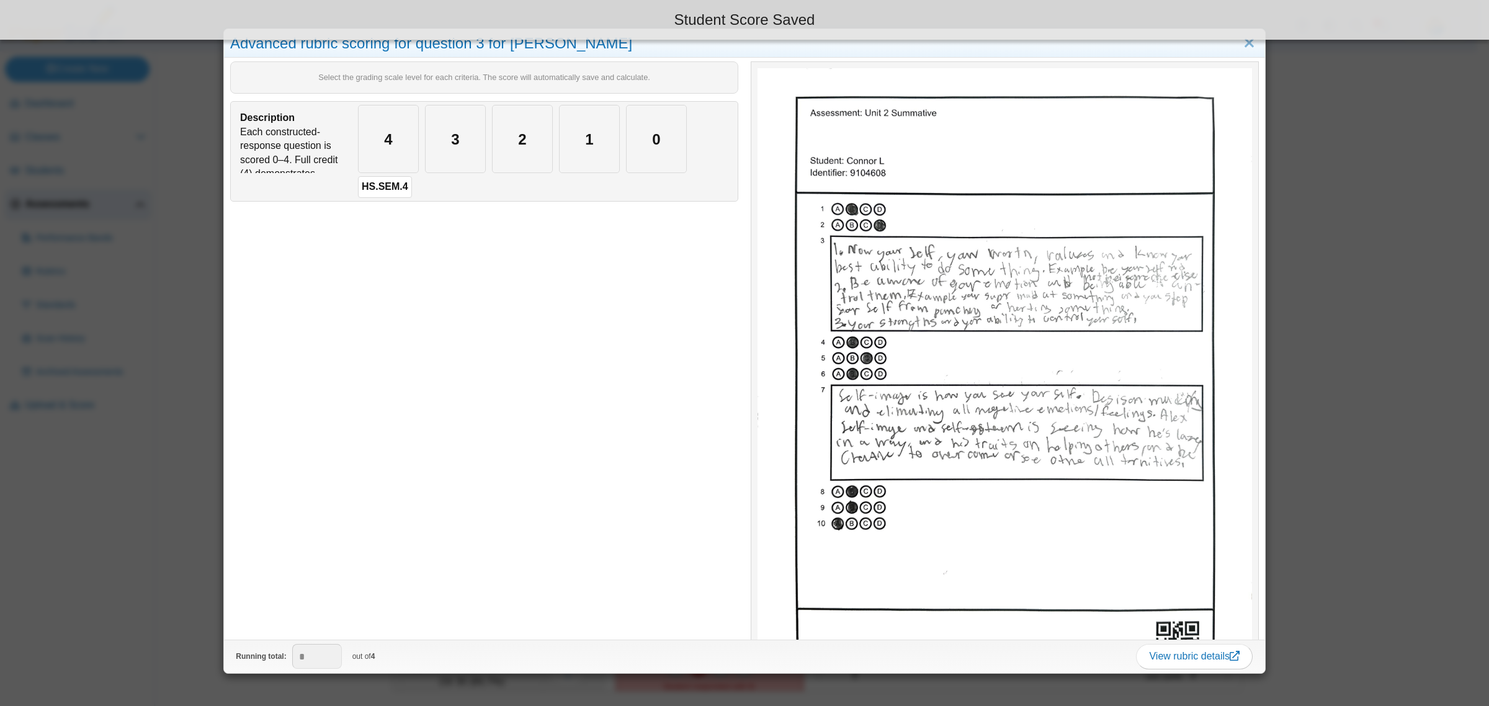
click at [152, 416] on div "Advanced rubric scoring for question 3 for Connor L Select the grading scale le…" at bounding box center [744, 353] width 1489 height 706
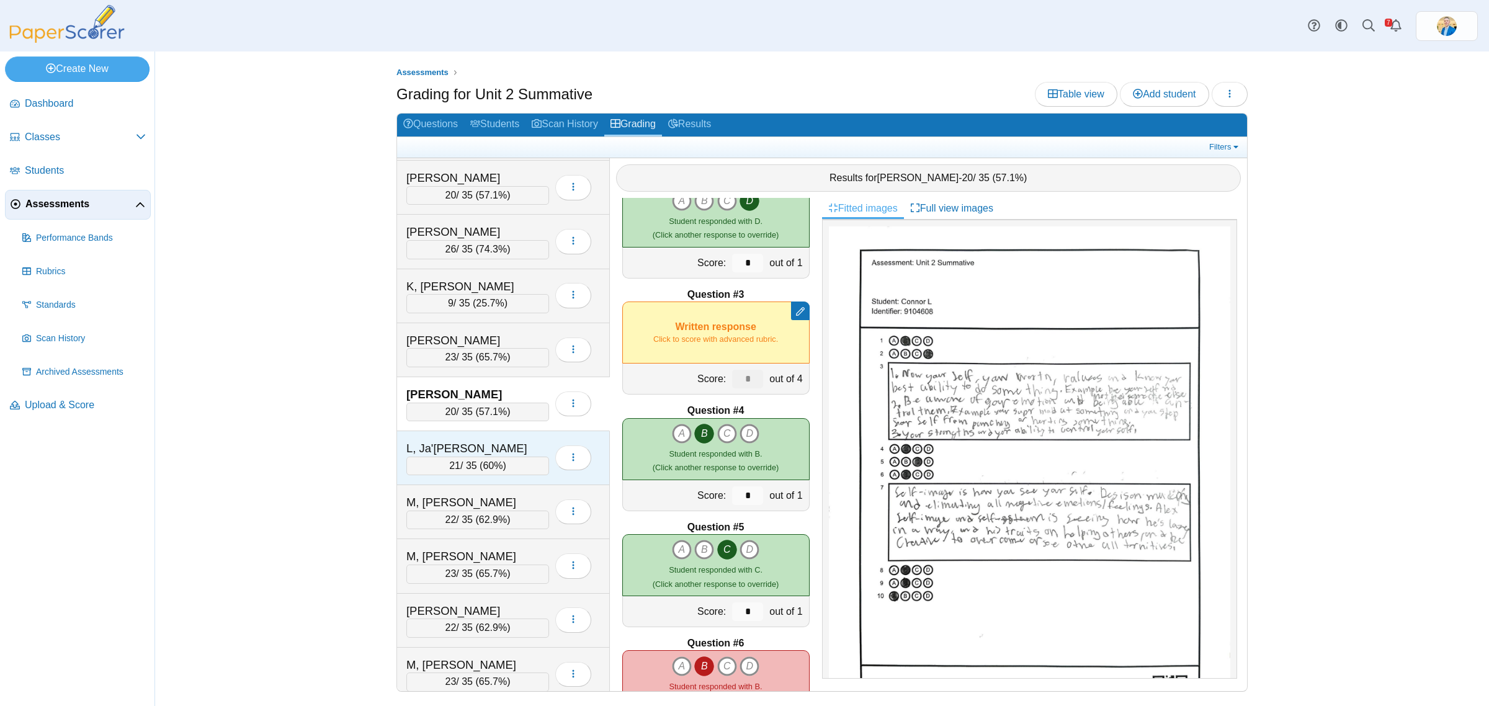
click at [487, 457] on div "L, Ja'Angelo" at bounding box center [468, 448] width 124 height 16
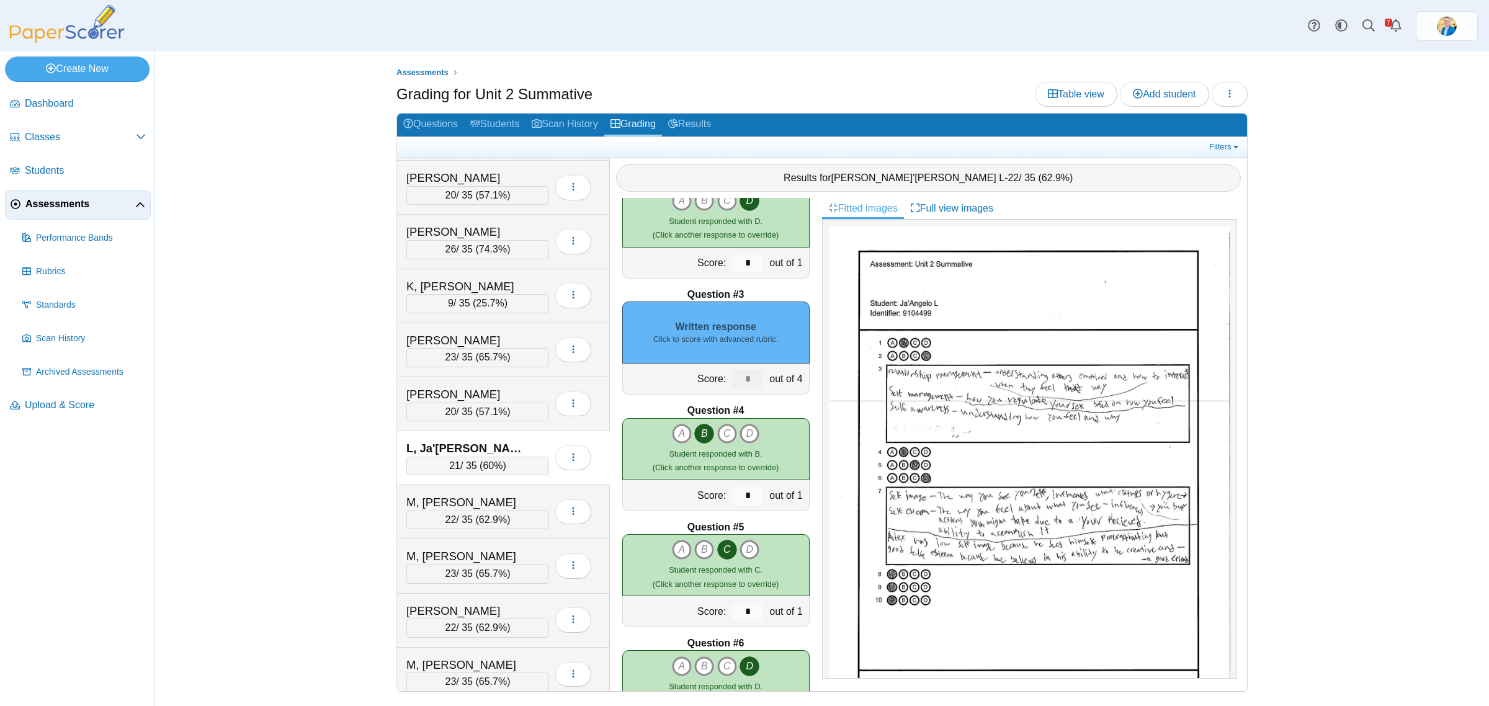
click at [743, 327] on div "Written response Click to score with advanced rubric." at bounding box center [715, 332] width 187 height 62
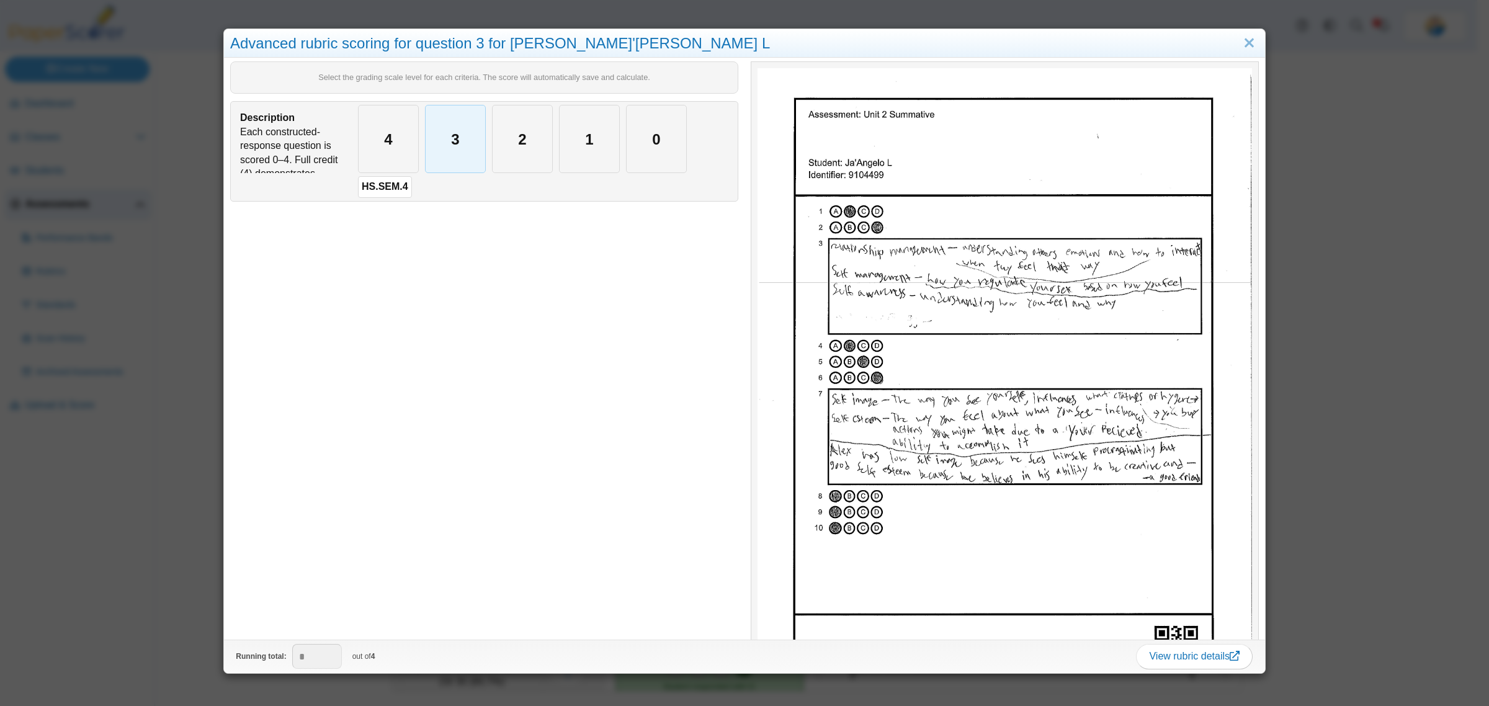
click at [464, 146] on div "3" at bounding box center [455, 138] width 60 height 67
type input "*"
click at [186, 464] on div "Advanced rubric scoring for question 3 for Ja'Angelo L Select the grading scale…" at bounding box center [744, 353] width 1489 height 706
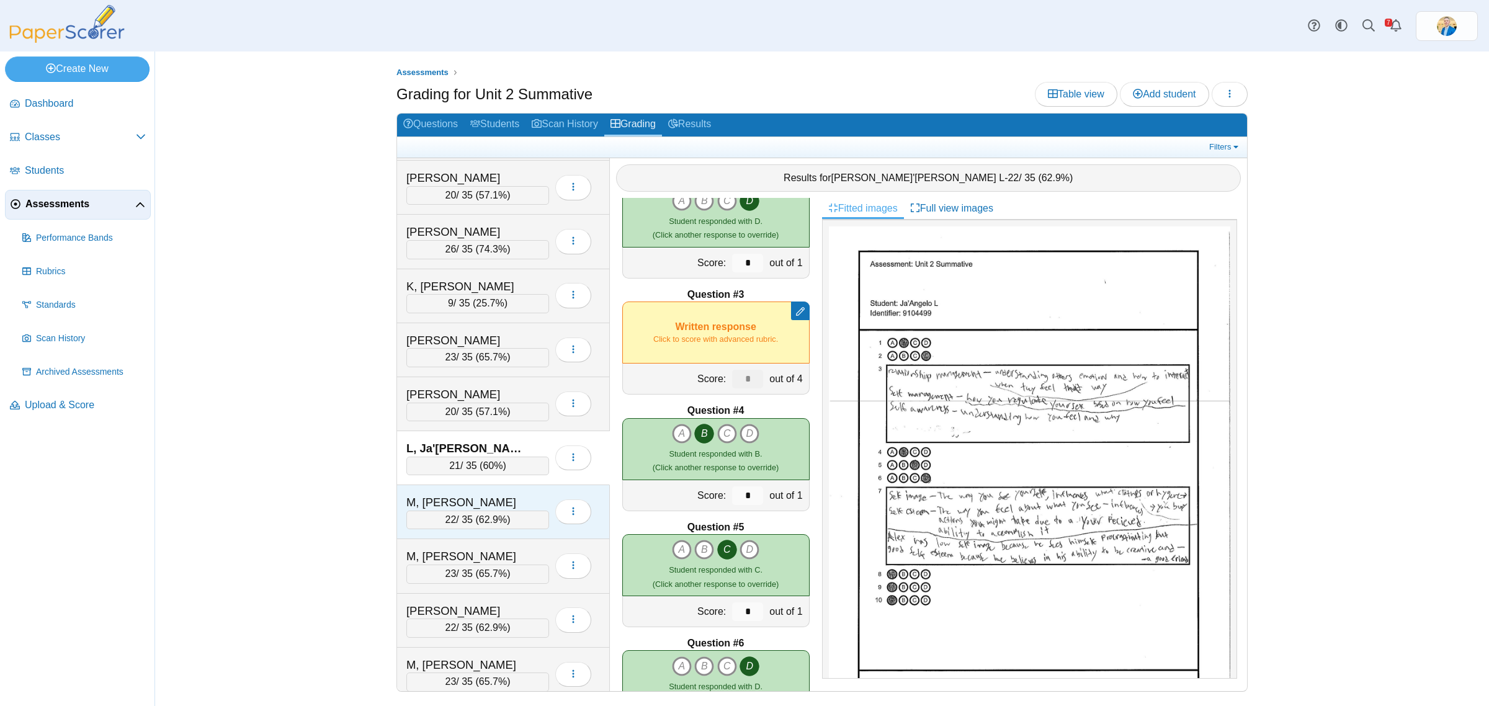
click at [500, 509] on div "M, Liam" at bounding box center [468, 502] width 124 height 16
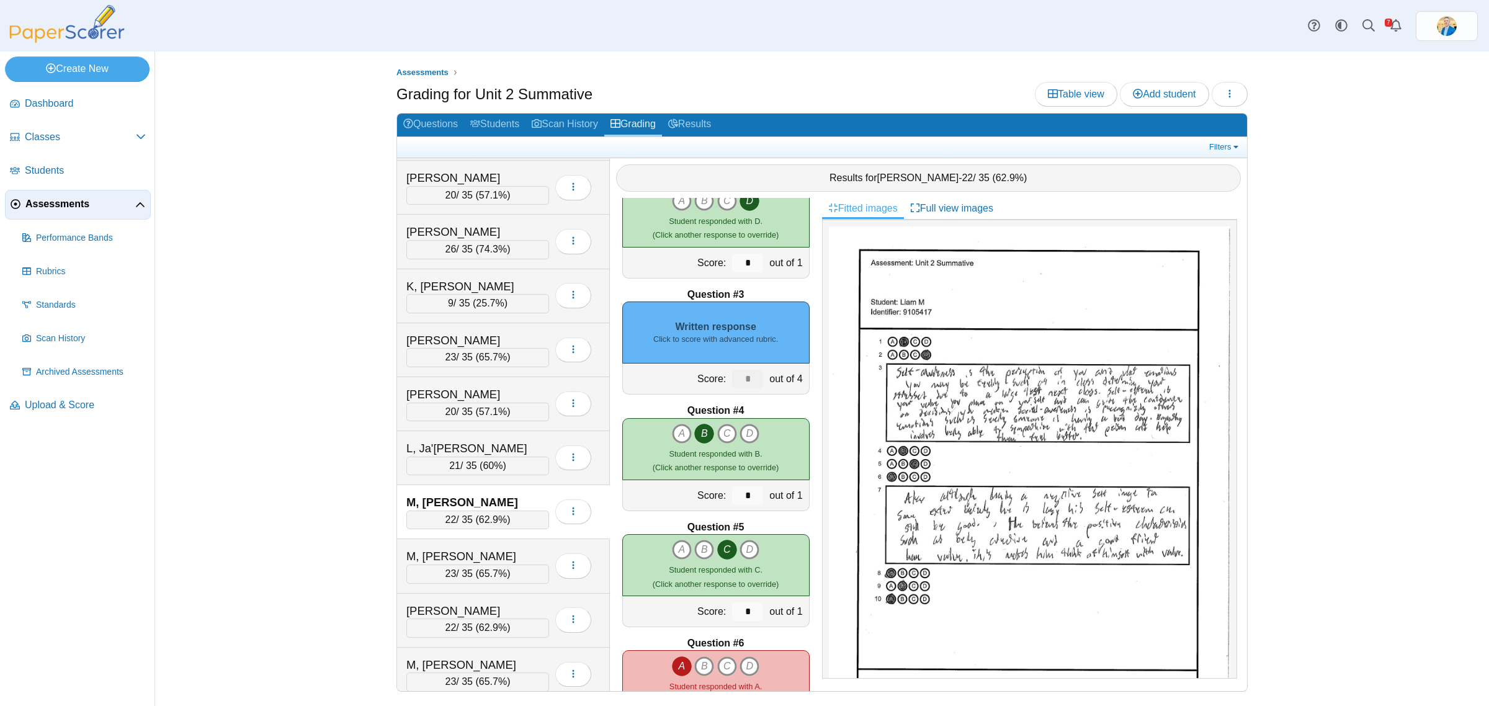
click at [723, 331] on div "Written response Click to score with advanced rubric." at bounding box center [715, 332] width 187 height 62
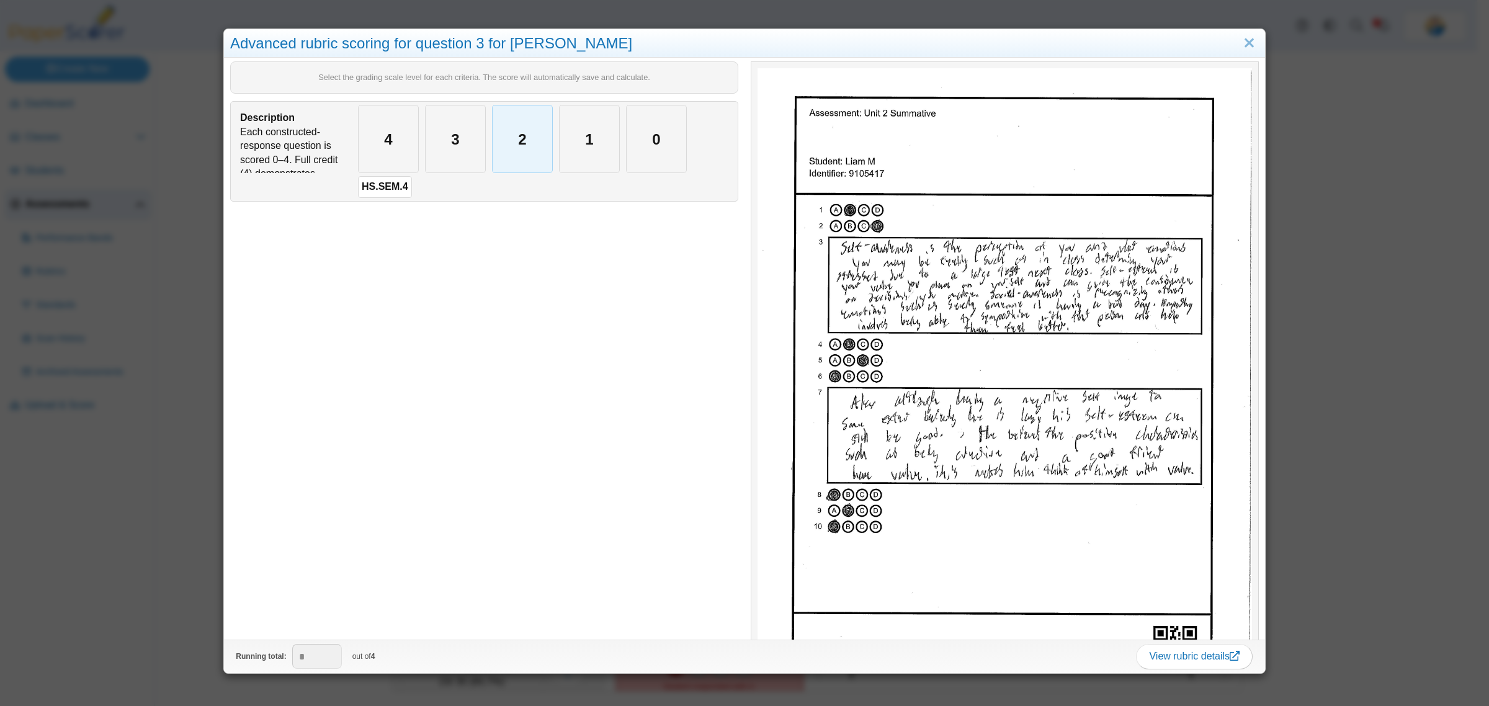
click at [515, 146] on div "2" at bounding box center [522, 138] width 60 height 67
type input "*"
click at [994, 287] on img at bounding box center [1004, 387] width 494 height 639
click at [158, 496] on div "Advanced rubric scoring for question 3 for Liam M Select the grading scale leve…" at bounding box center [744, 353] width 1489 height 706
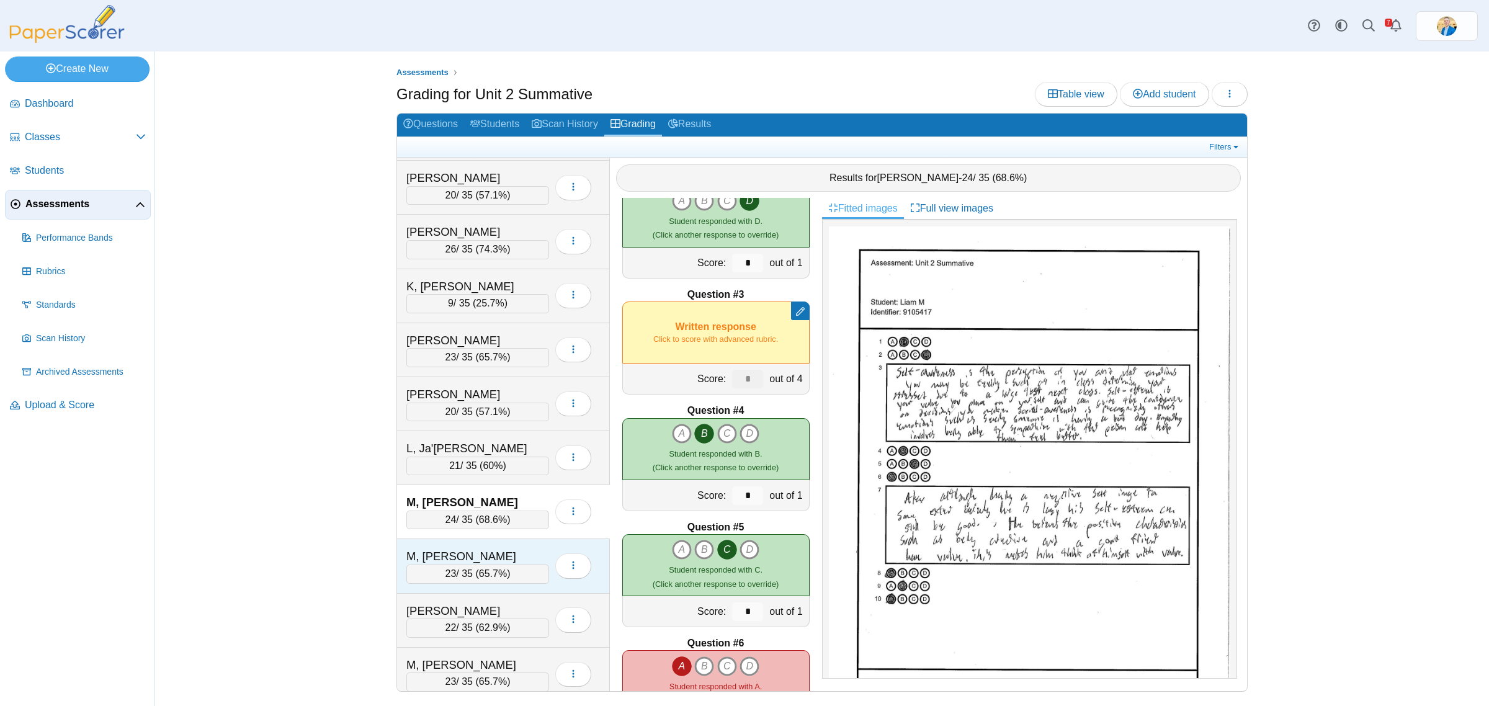
click at [504, 564] on div "M, Raegan" at bounding box center [468, 556] width 124 height 16
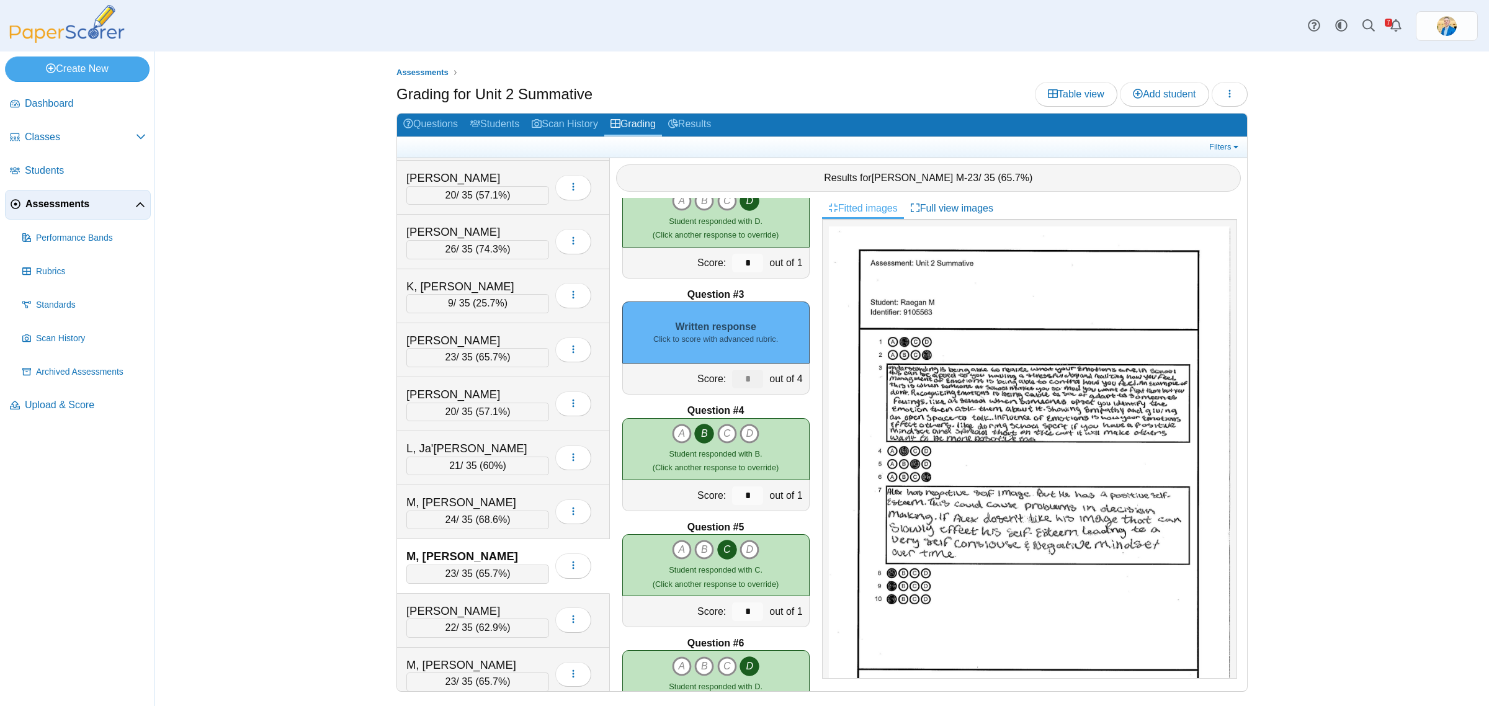
click at [650, 323] on div "Written response Click to score with advanced rubric." at bounding box center [715, 332] width 187 height 62
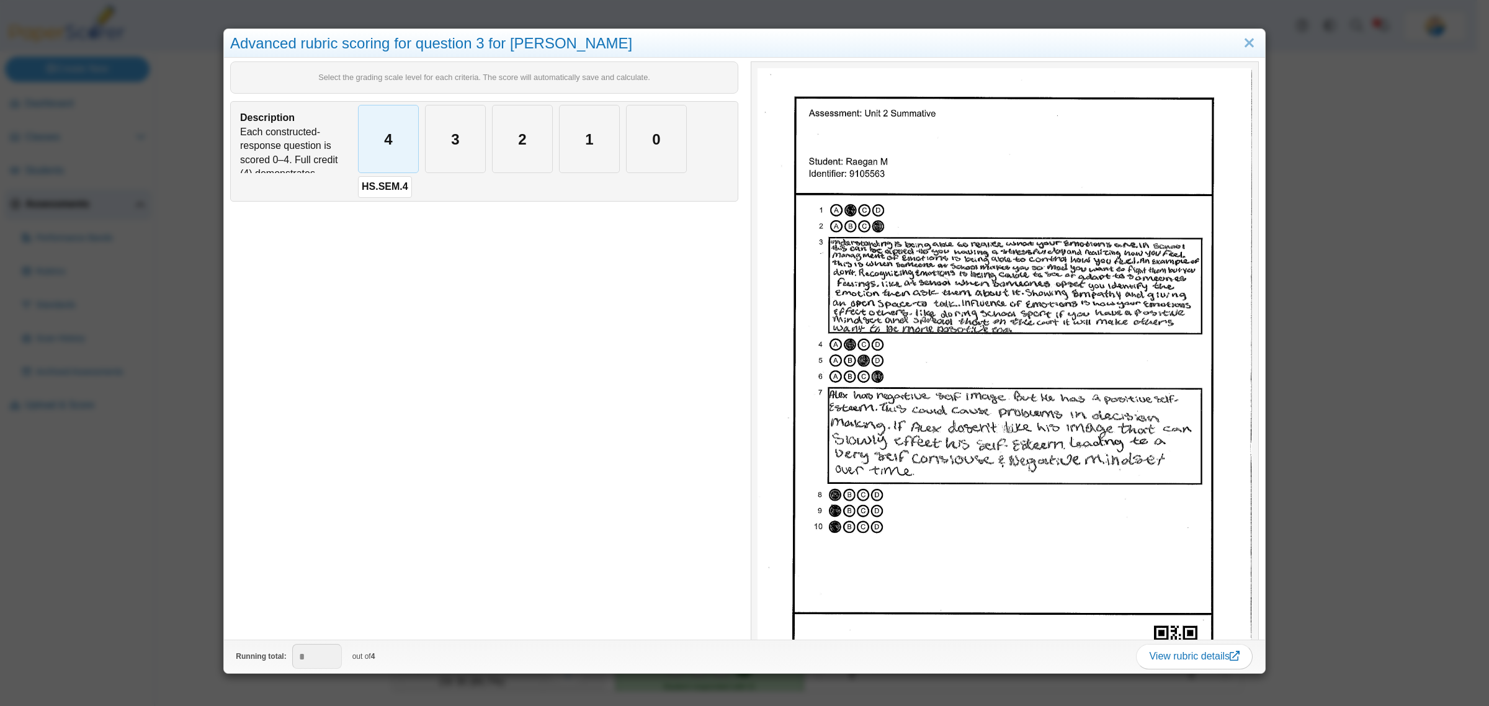
click at [396, 140] on div "4" at bounding box center [389, 138] width 60 height 67
type input "*"
click at [162, 515] on div "Advanced rubric scoring for question 3 for Raegan M Select the grading scale le…" at bounding box center [744, 353] width 1489 height 706
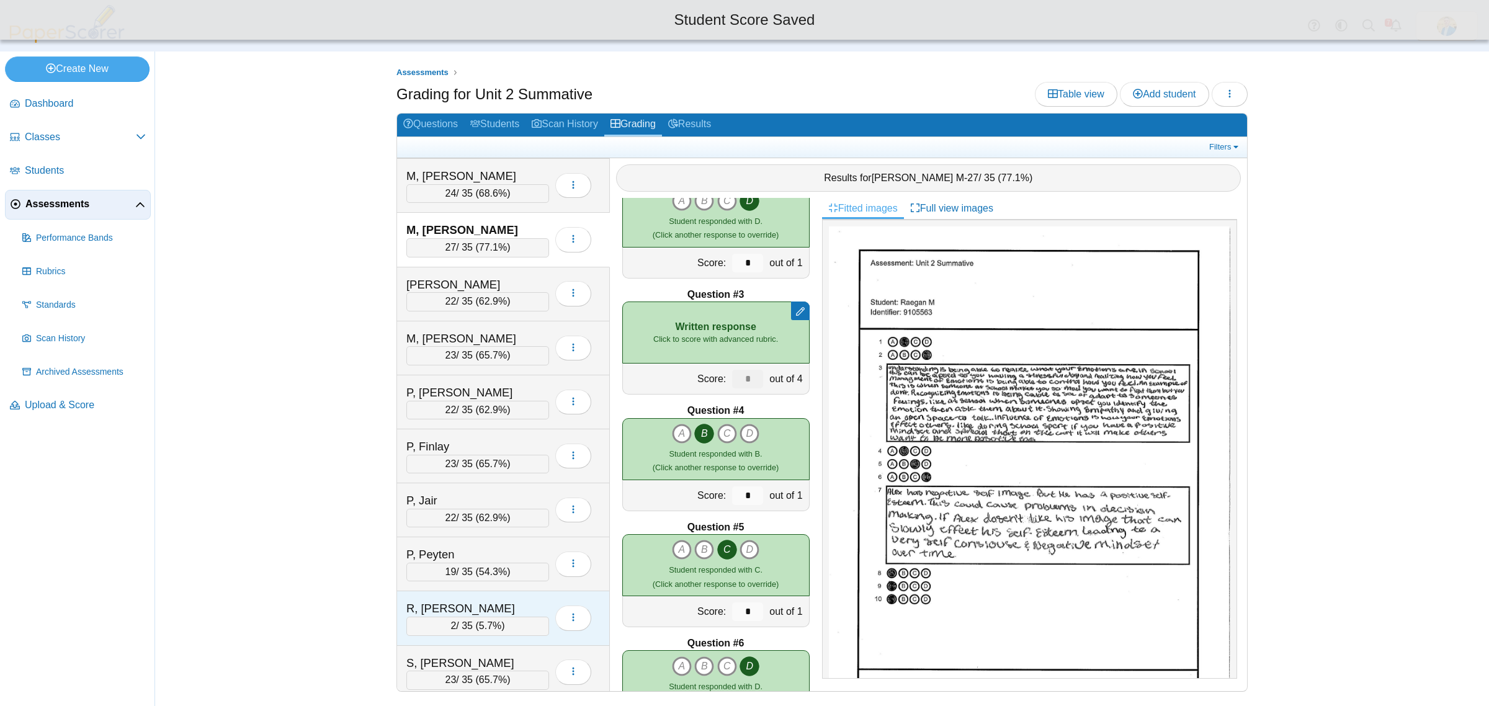
scroll to position [1551, 0]
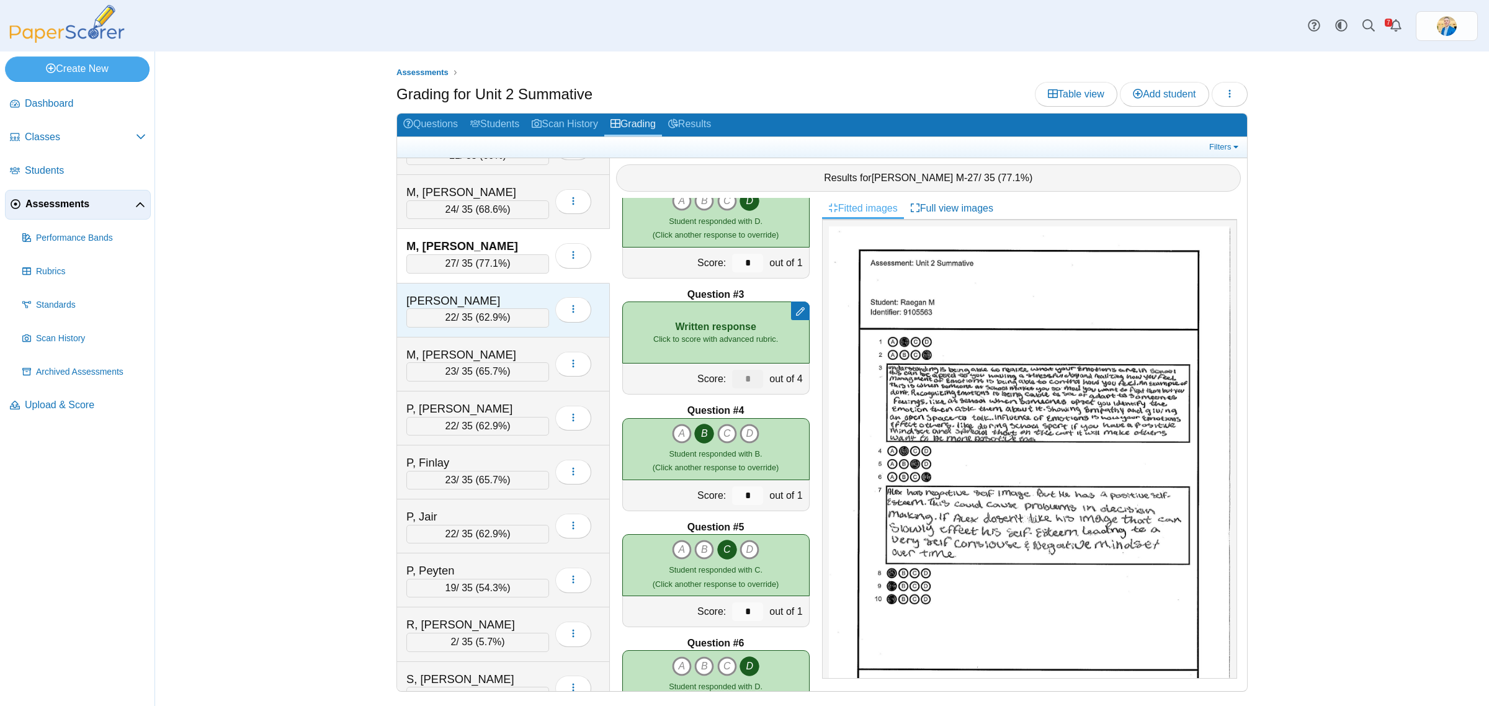
click at [478, 301] on div "M, Sophia 22 / 35 ( 62.9% ) Loading…" at bounding box center [503, 310] width 213 height 54
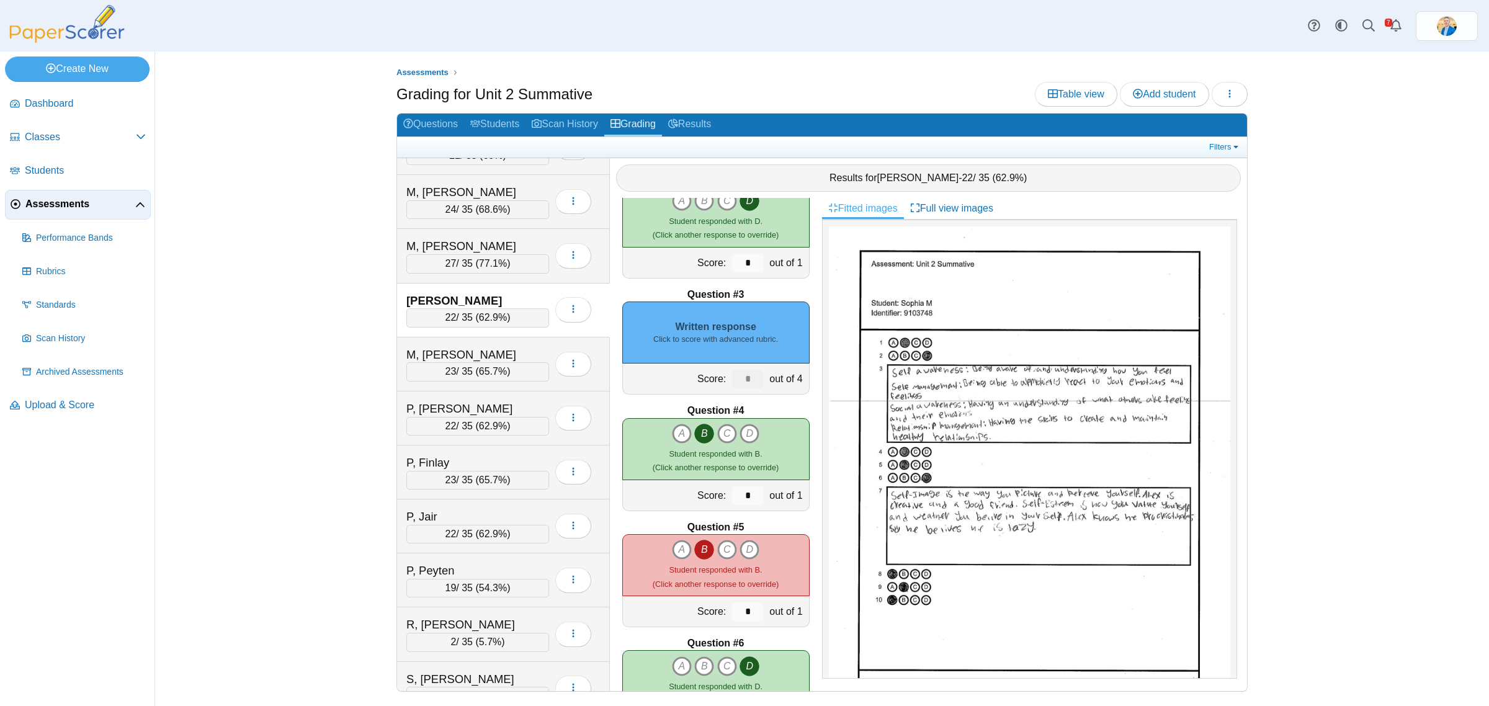
click at [711, 323] on div "Written response Click to score with advanced rubric." at bounding box center [715, 332] width 187 height 62
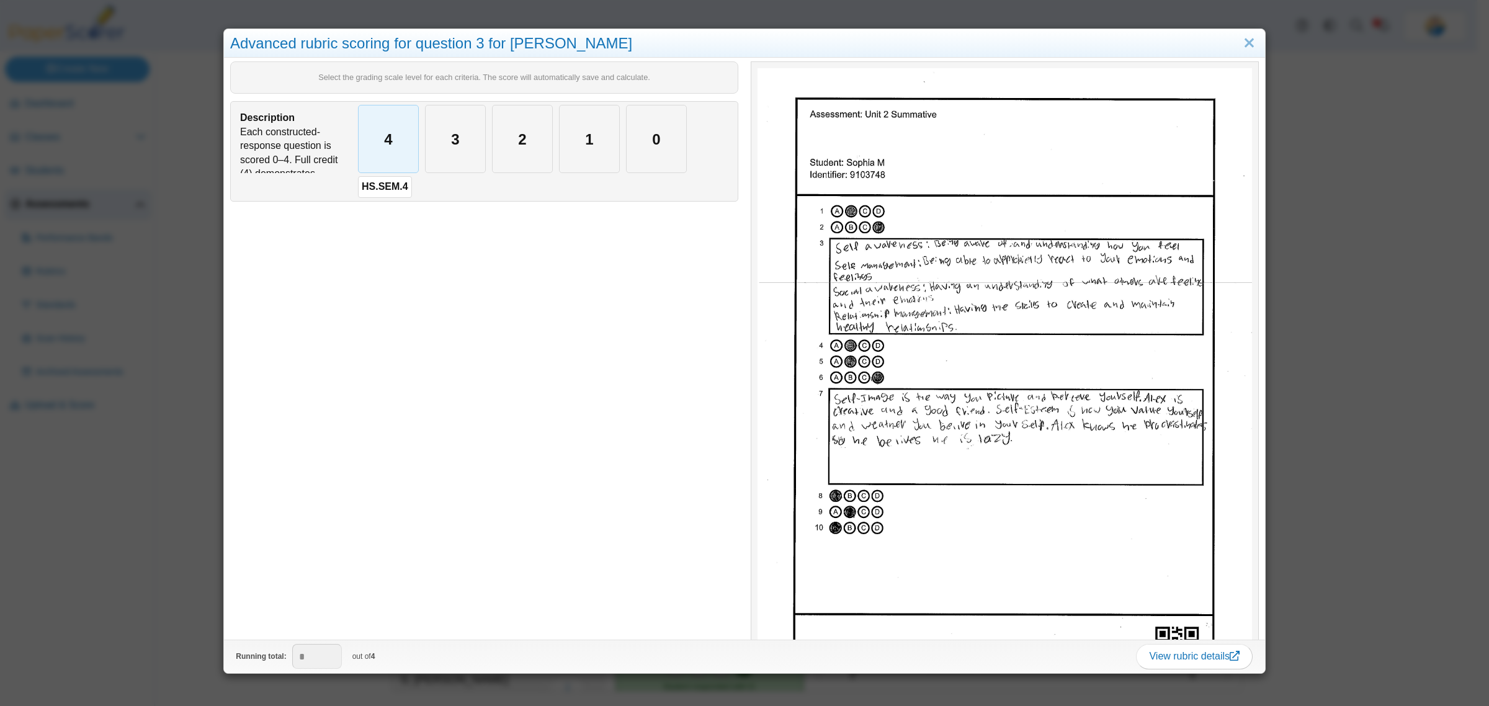
click at [378, 146] on div "4" at bounding box center [389, 138] width 60 height 67
type input "*"
click at [134, 555] on div "Advanced rubric scoring for question 3 for Sophia M Select the grading scale le…" at bounding box center [744, 353] width 1489 height 706
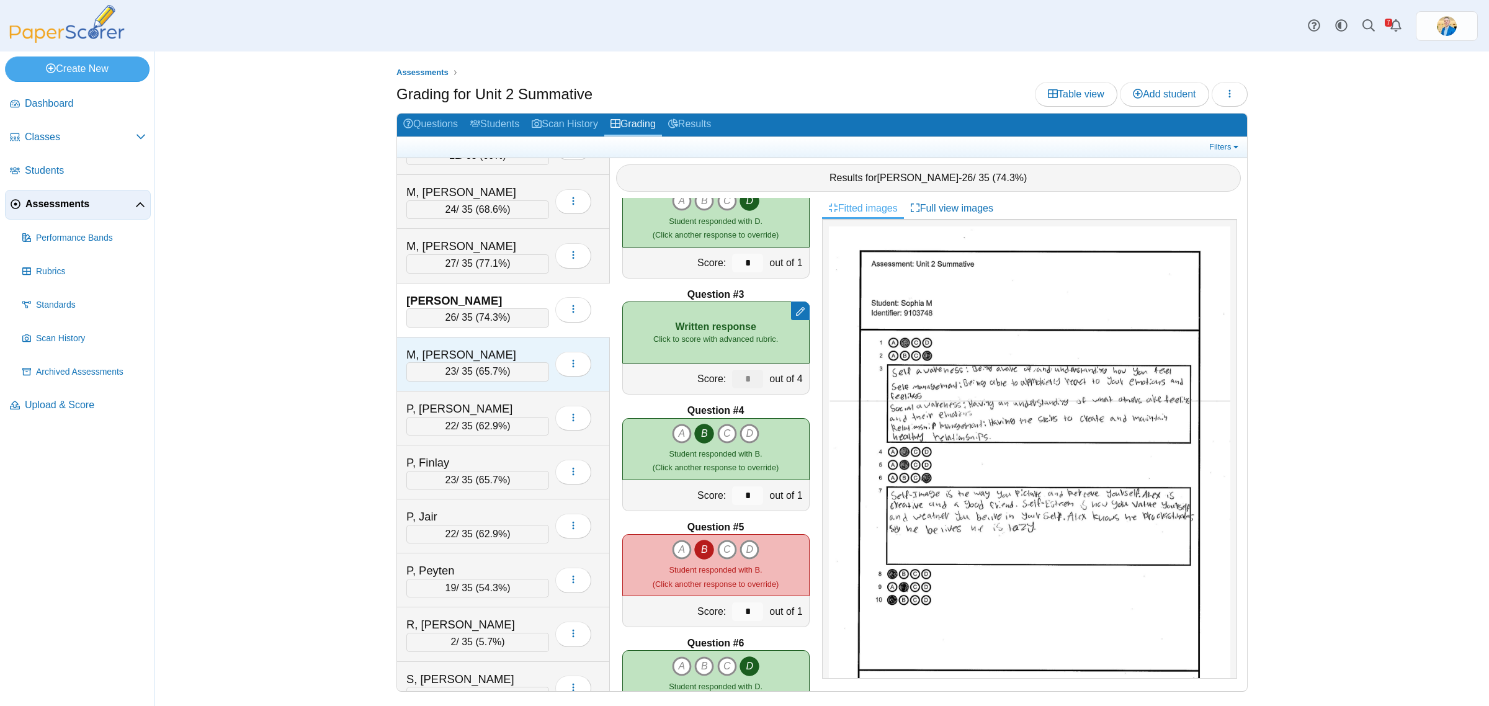
click at [503, 363] on div "M, Theron" at bounding box center [468, 355] width 124 height 16
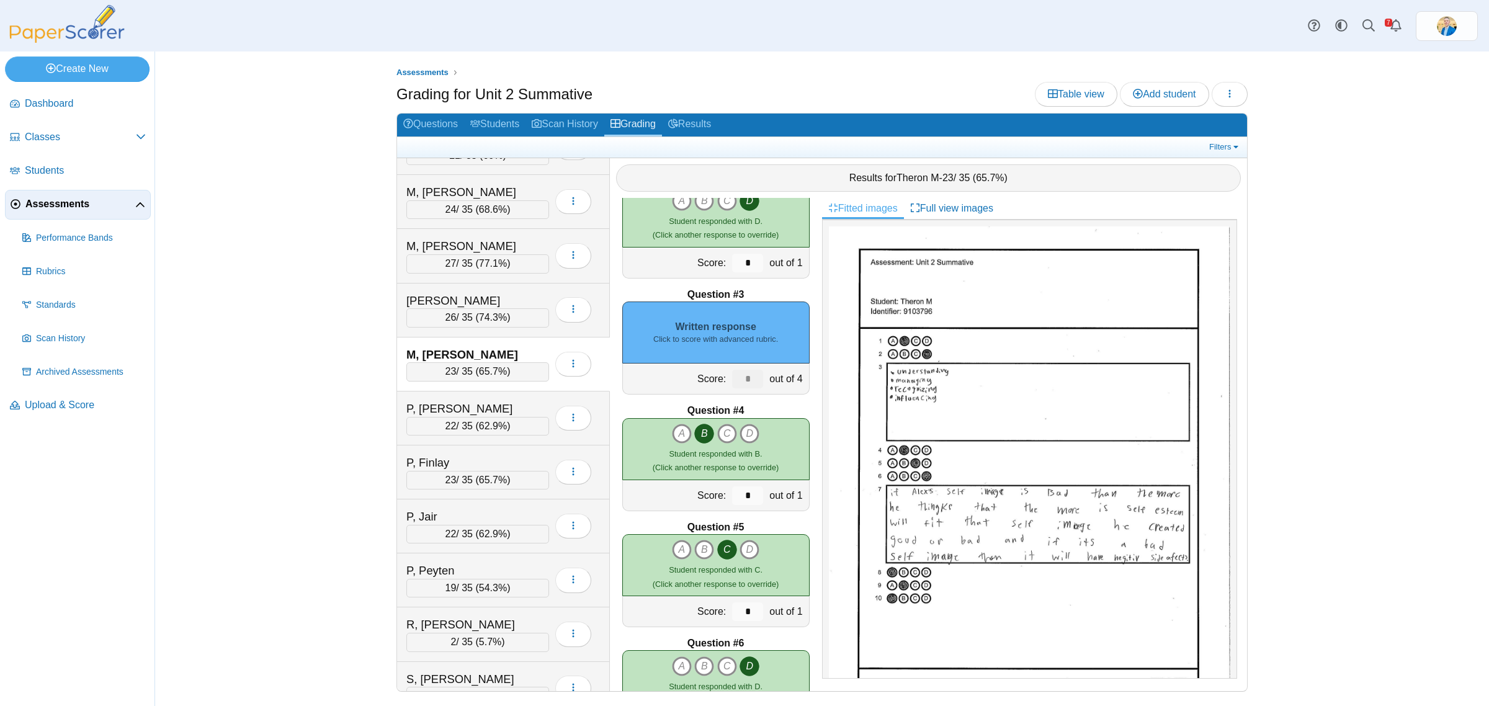
click at [704, 334] on small "Click to score with advanced rubric." at bounding box center [715, 339] width 125 height 11
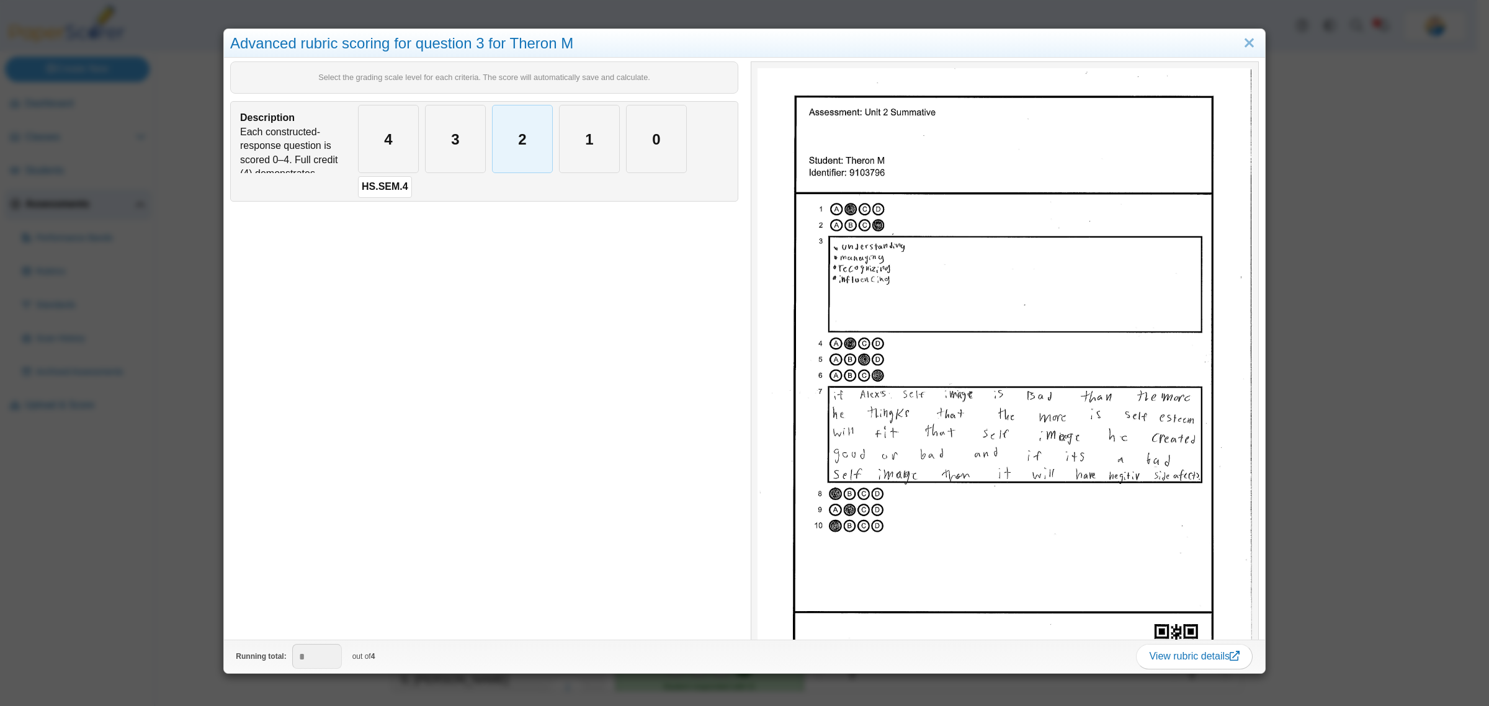
click at [513, 128] on div "2" at bounding box center [522, 138] width 60 height 67
type input "*"
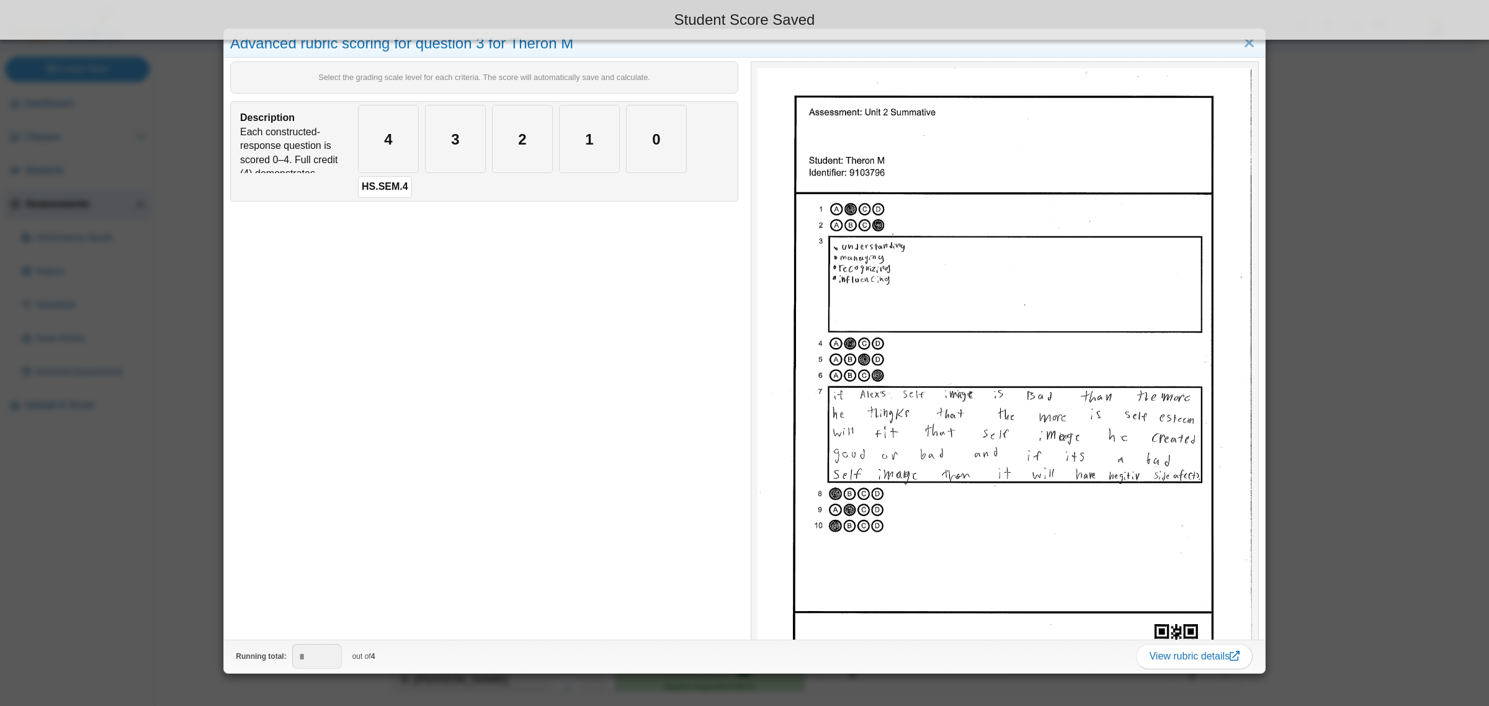
click at [194, 513] on div "Advanced rubric scoring for question 3 for Theron M Select the grading scale le…" at bounding box center [744, 353] width 1489 height 706
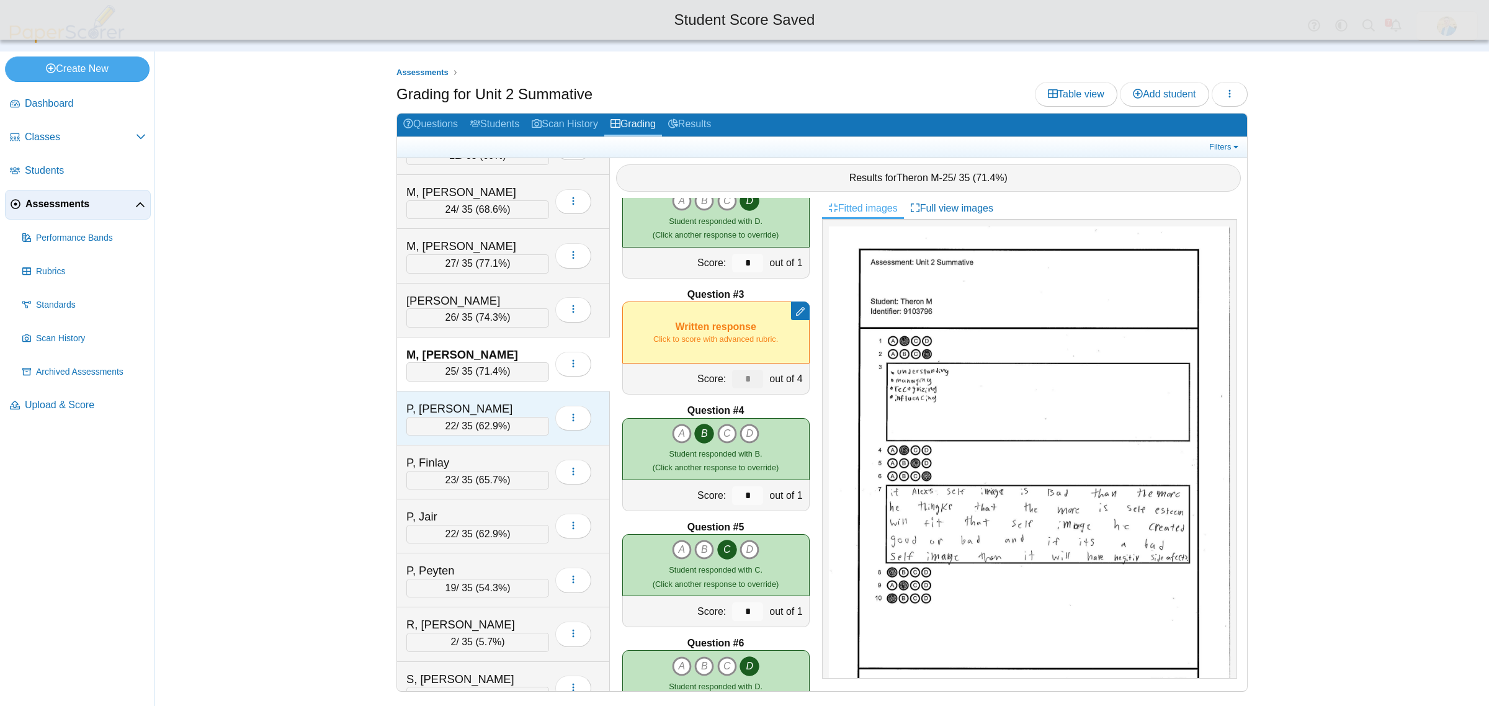
click at [506, 430] on div "22 / 35 ( 62.9% )" at bounding box center [477, 426] width 143 height 19
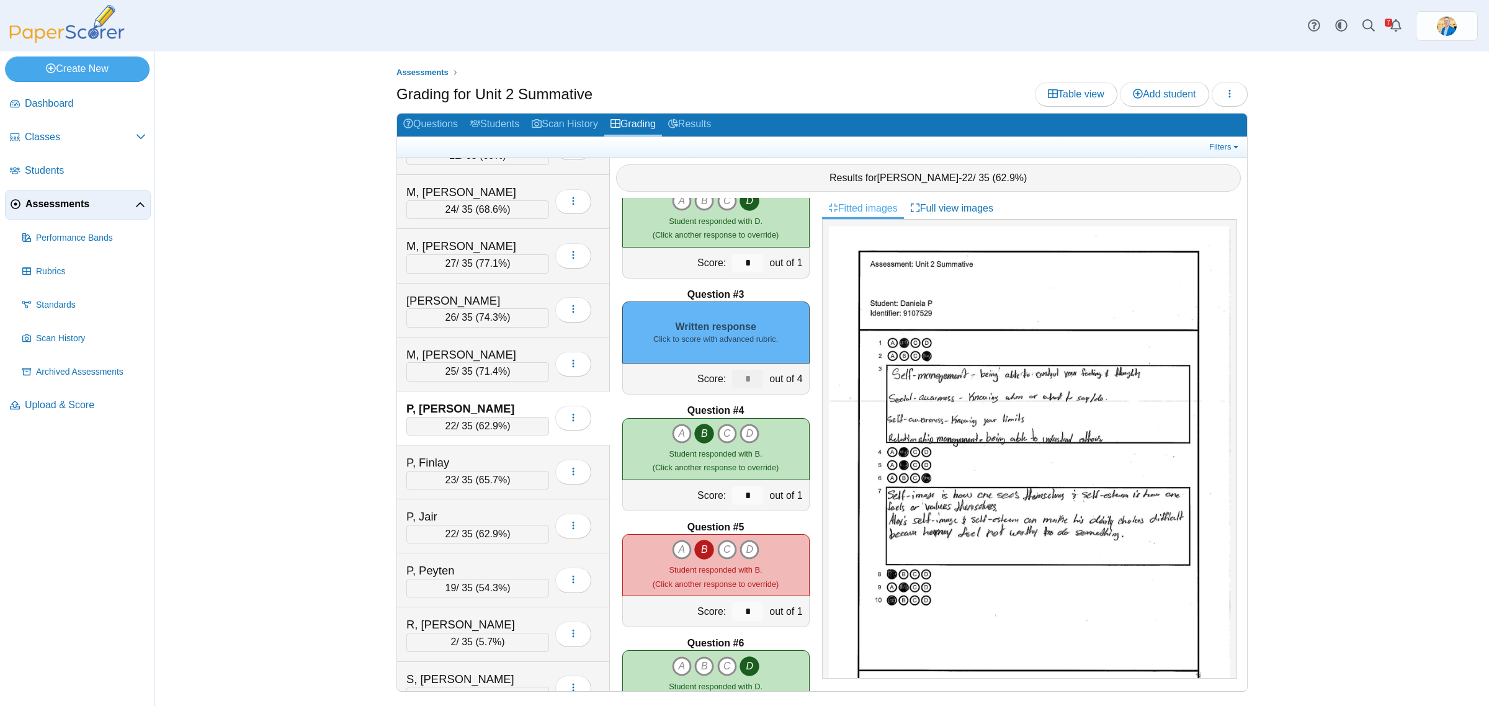
click at [744, 332] on div "Written response Click to score with advanced rubric." at bounding box center [715, 332] width 187 height 62
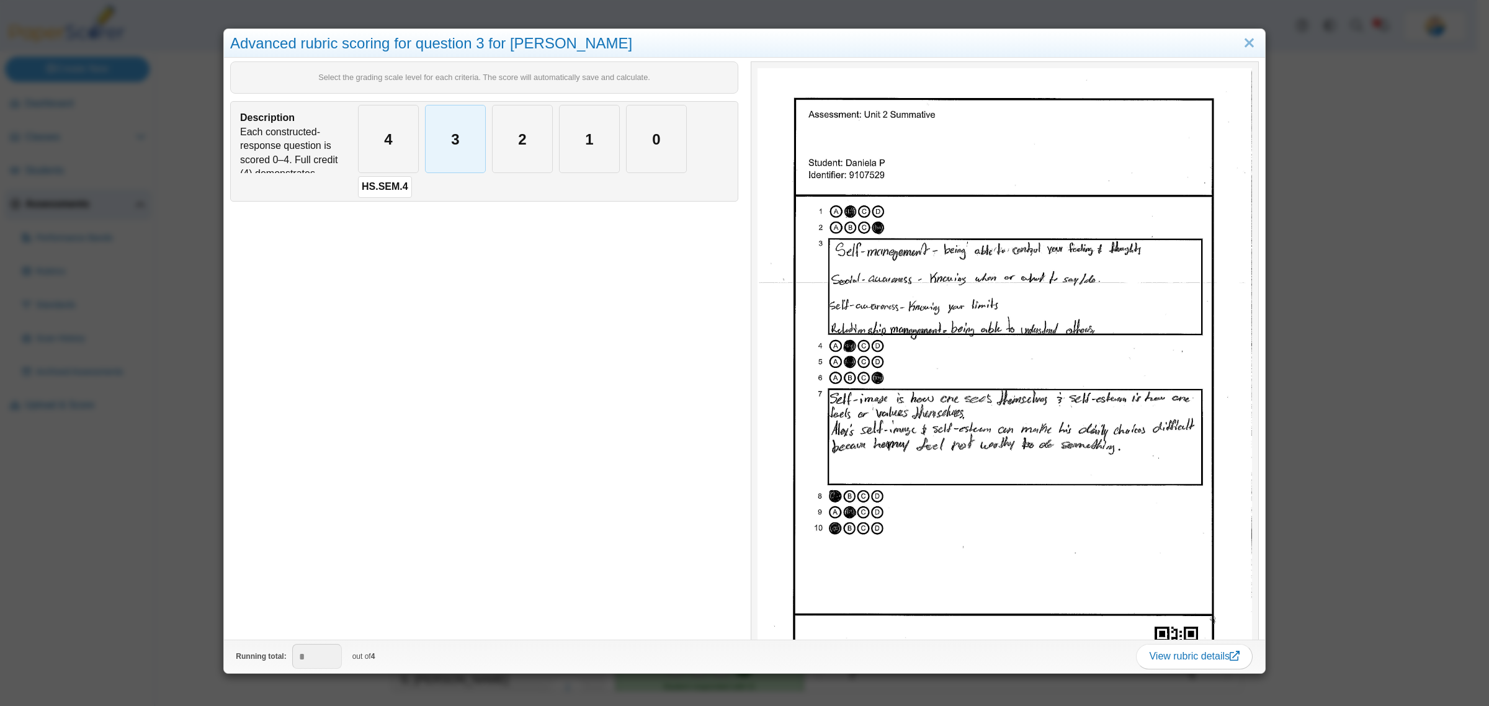
click at [460, 143] on div "3" at bounding box center [455, 138] width 60 height 67
type input "*"
click at [161, 555] on div "Advanced rubric scoring for question 3 for Daniela P Select the grading scale l…" at bounding box center [744, 353] width 1489 height 706
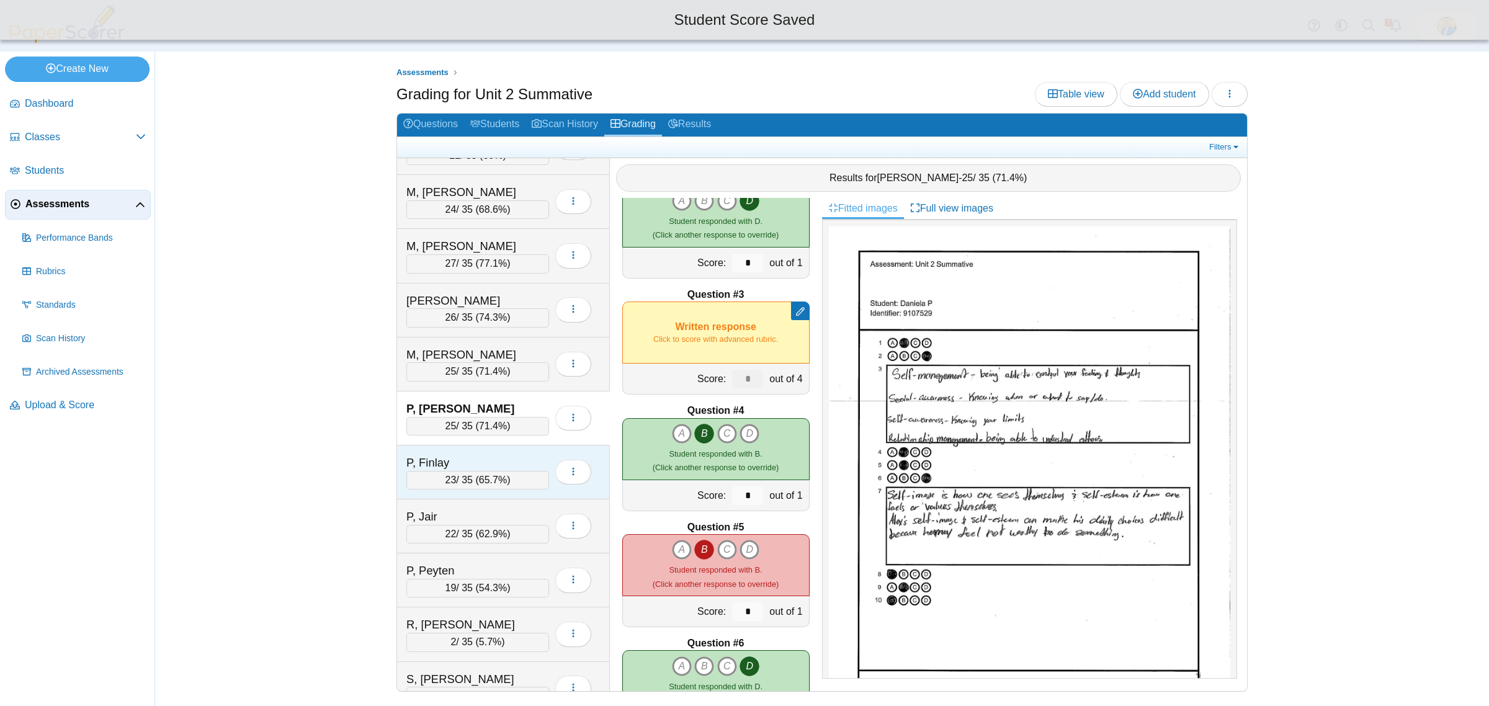
click at [498, 471] on div "P, Finlay" at bounding box center [468, 463] width 124 height 16
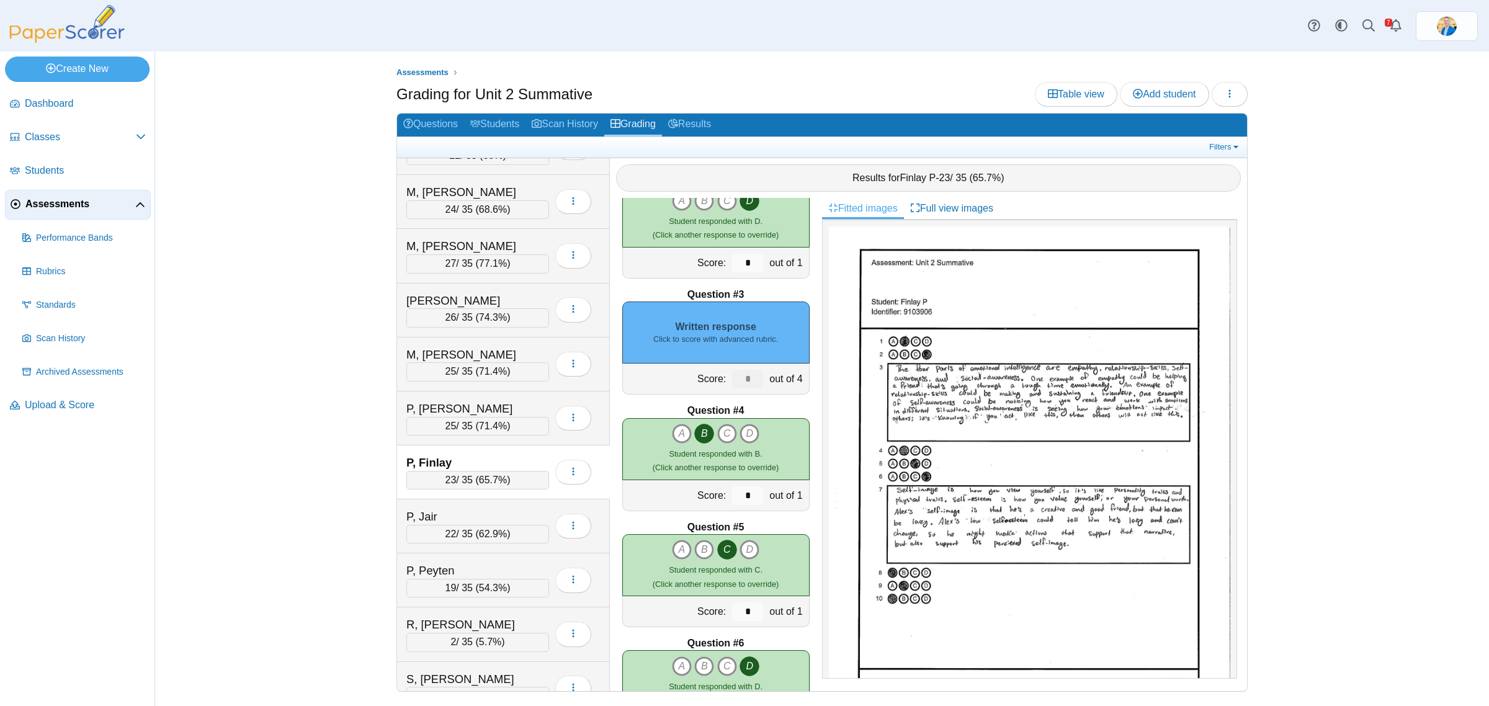
click at [721, 327] on div "Written response Click to score with advanced rubric." at bounding box center [715, 332] width 187 height 62
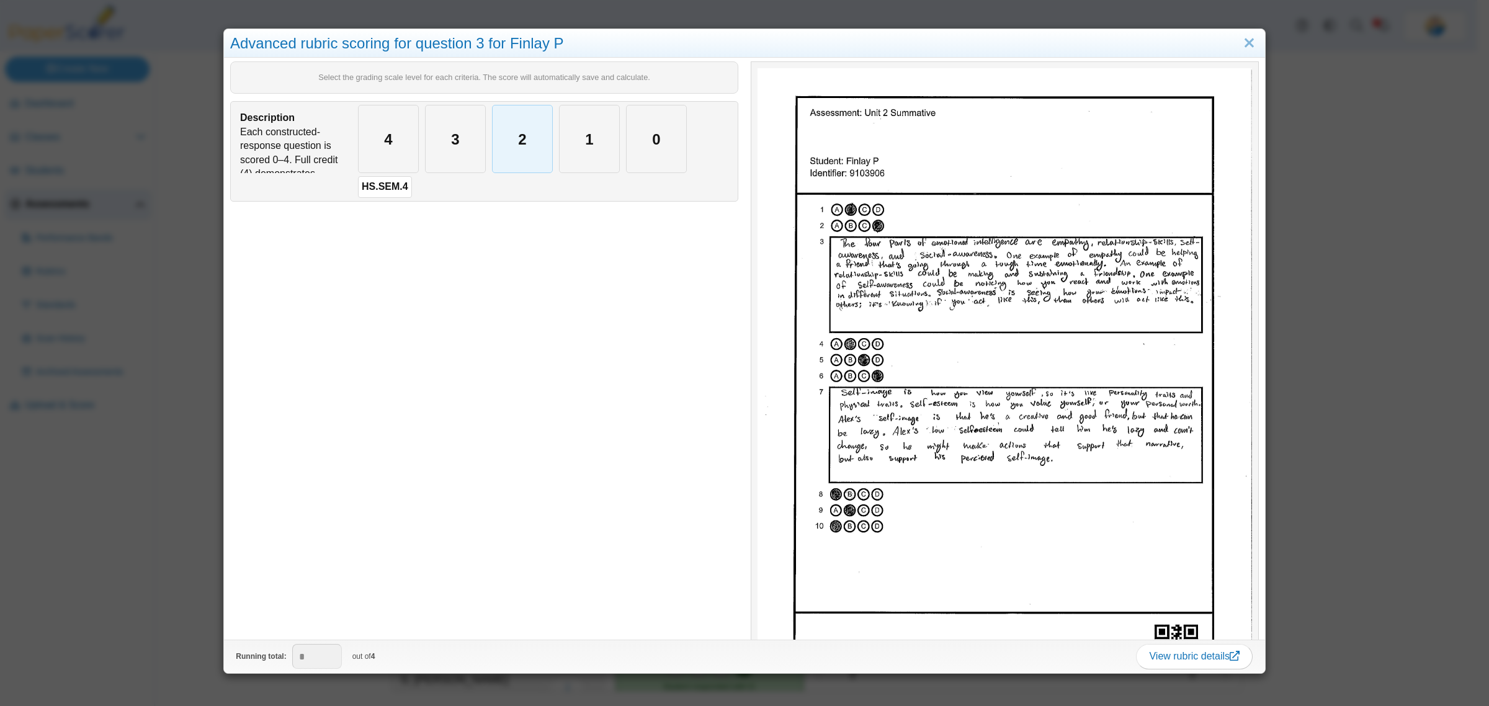
click at [516, 153] on div "2" at bounding box center [522, 138] width 60 height 67
type input "*"
click at [168, 409] on div "Advanced rubric scoring for question 3 for Finlay P Select the grading scale le…" at bounding box center [744, 353] width 1489 height 706
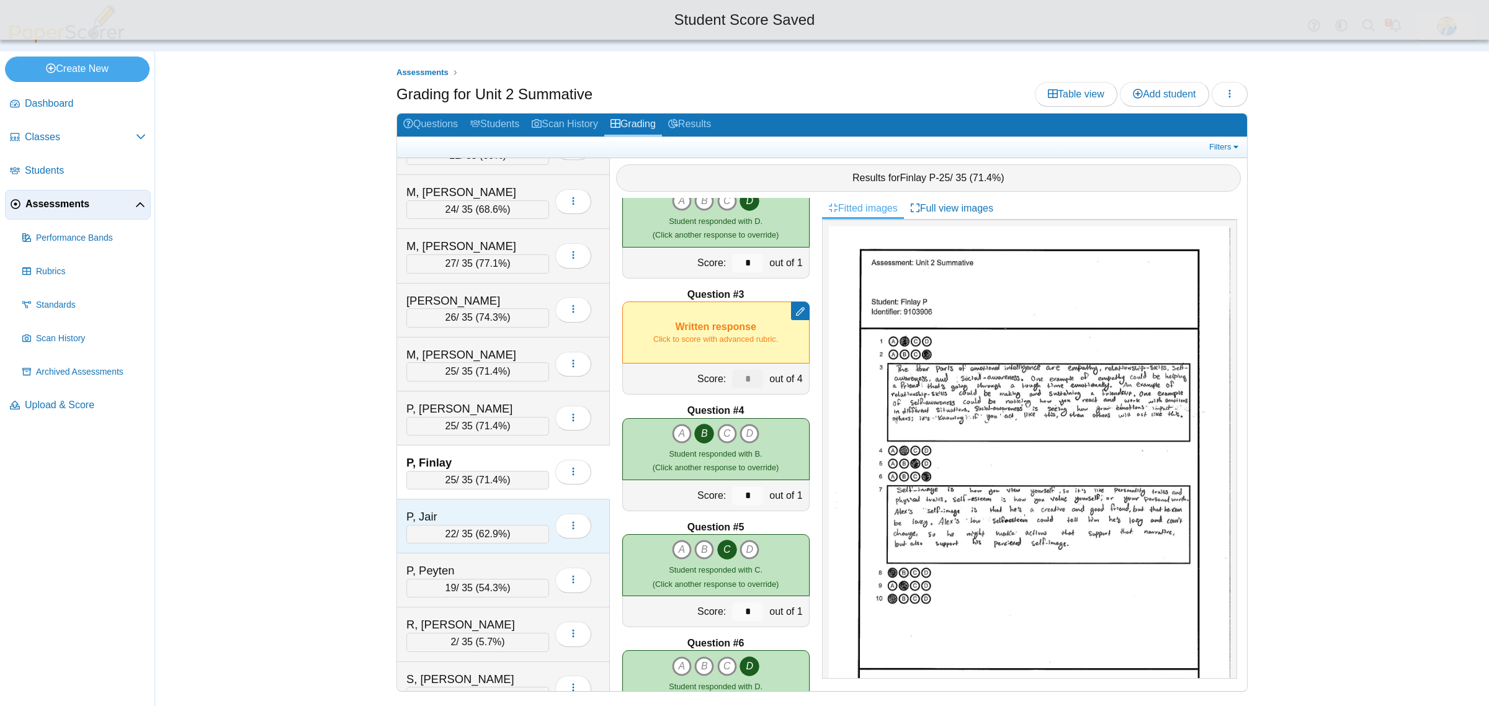
click at [526, 521] on div "P, Jair 22 / 35 ( 62.9% ) Loading…" at bounding box center [503, 526] width 213 height 54
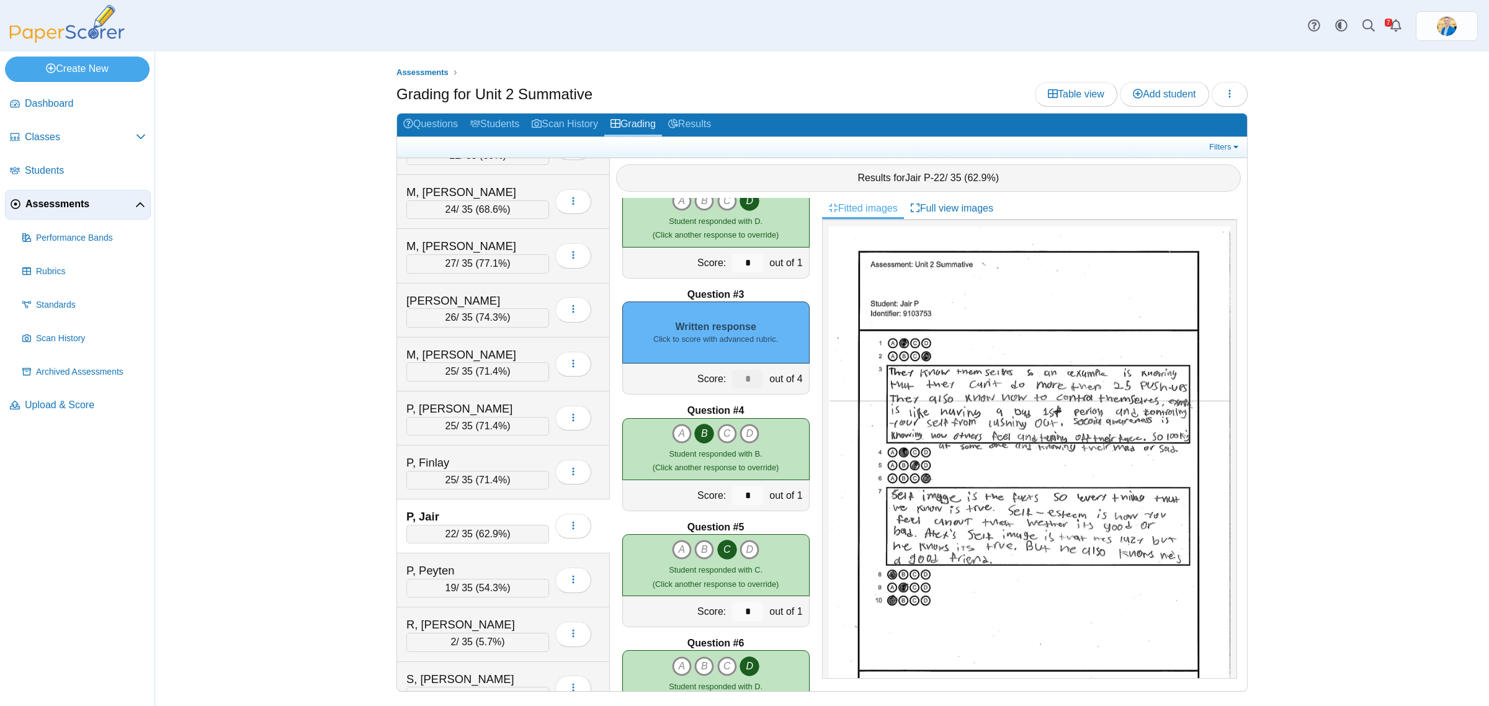
click at [726, 327] on div "Written response Click to score with advanced rubric." at bounding box center [715, 332] width 187 height 62
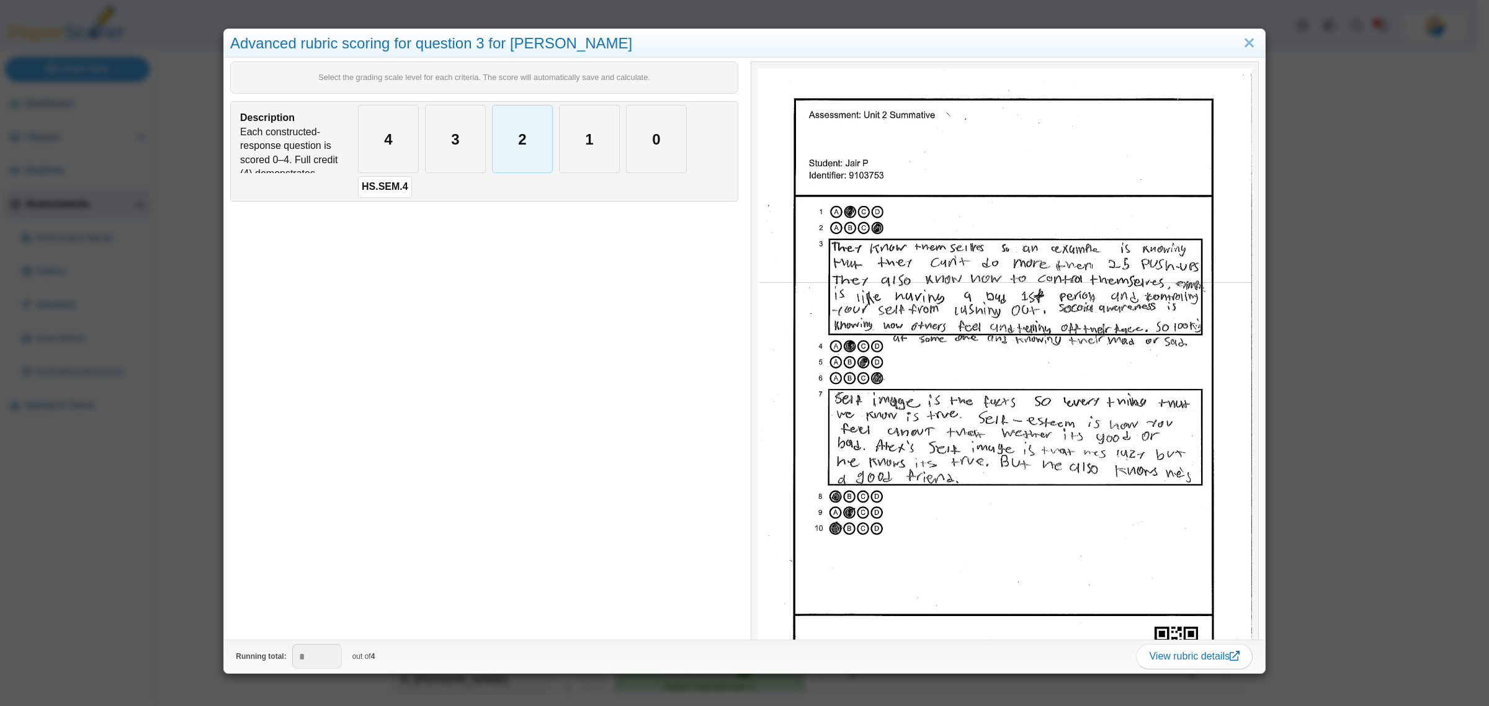
click at [497, 149] on div "2" at bounding box center [522, 138] width 60 height 67
type input "*"
drag, startPoint x: 84, startPoint y: 553, endPoint x: 94, endPoint y: 559, distance: 11.2
click at [85, 554] on div "Advanced rubric scoring for question 3 for Jair P Select the grading scale leve…" at bounding box center [744, 353] width 1489 height 706
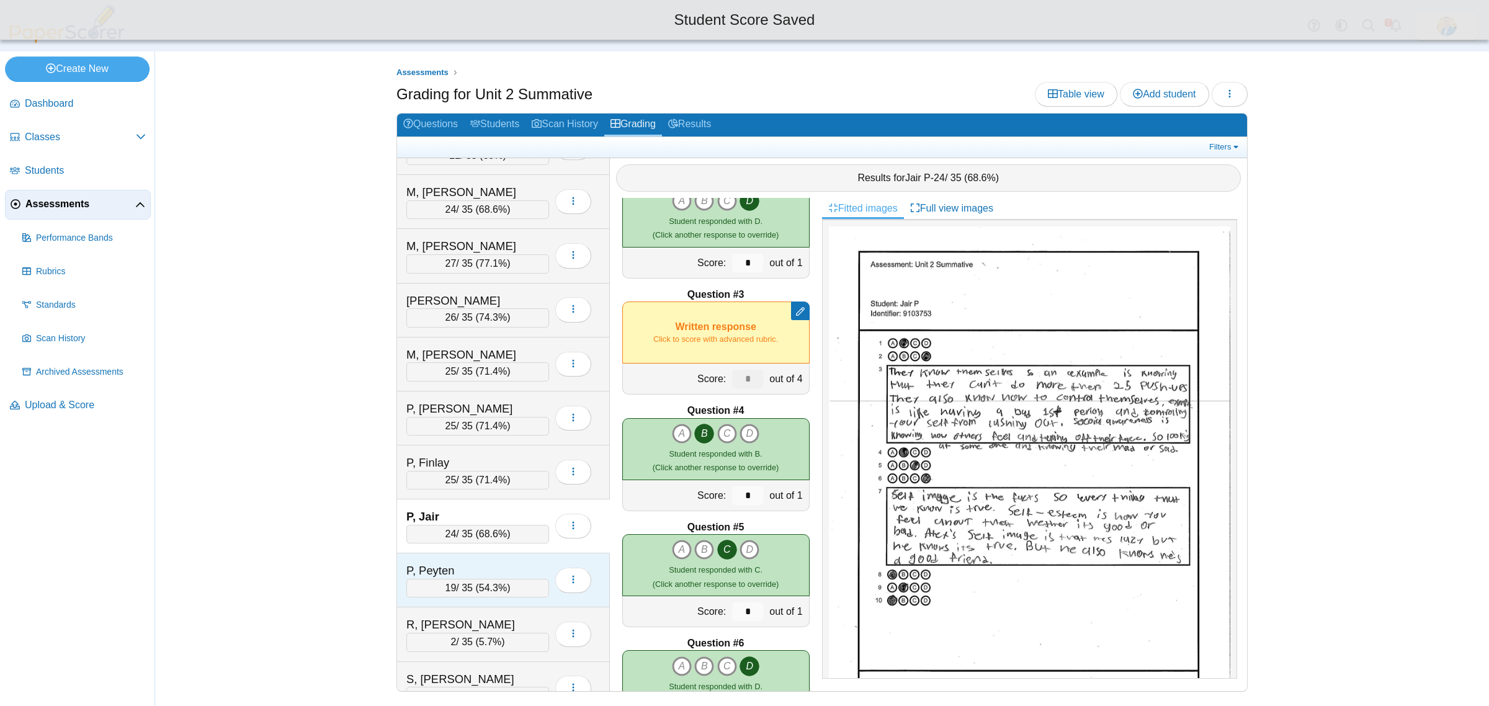
click at [486, 577] on div "P, Peyten" at bounding box center [468, 571] width 124 height 16
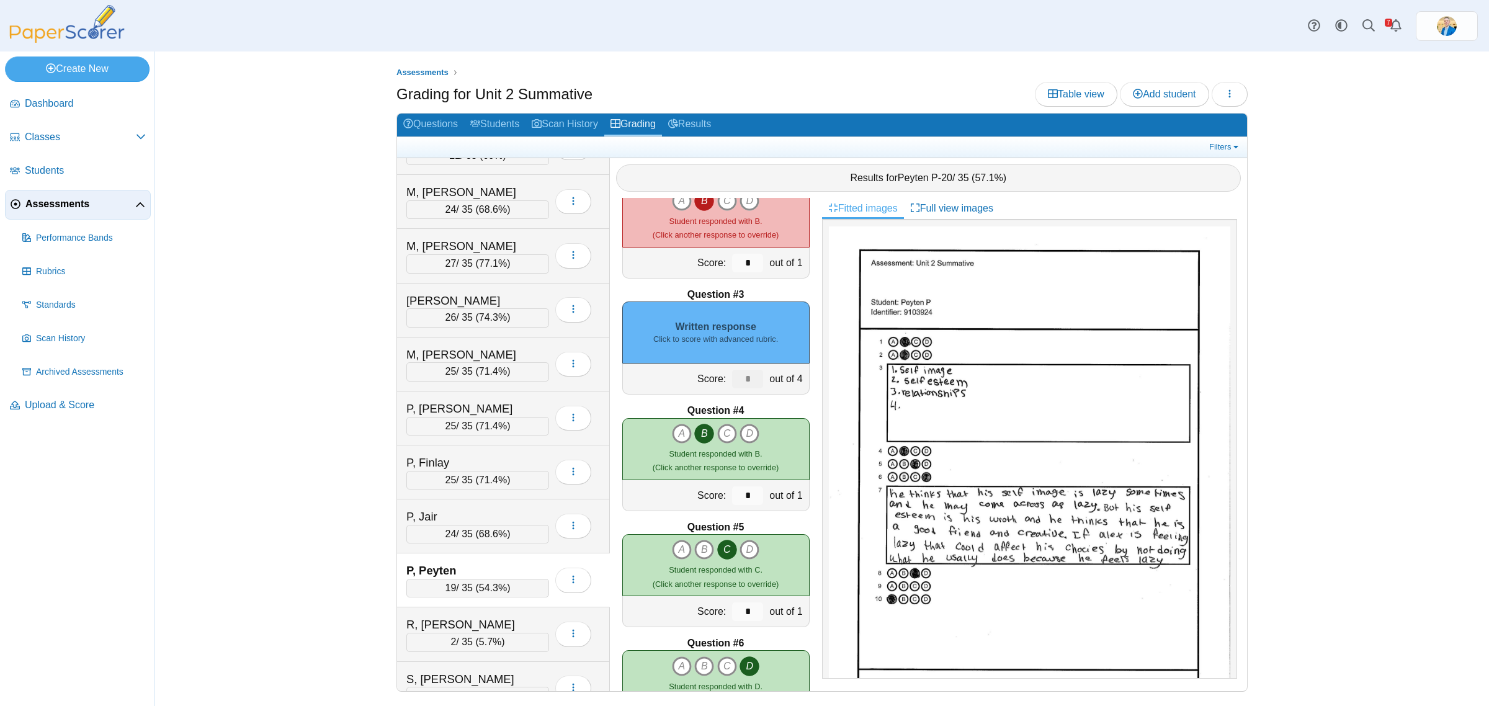
click at [688, 336] on small "Click to score with advanced rubric." at bounding box center [715, 339] width 125 height 11
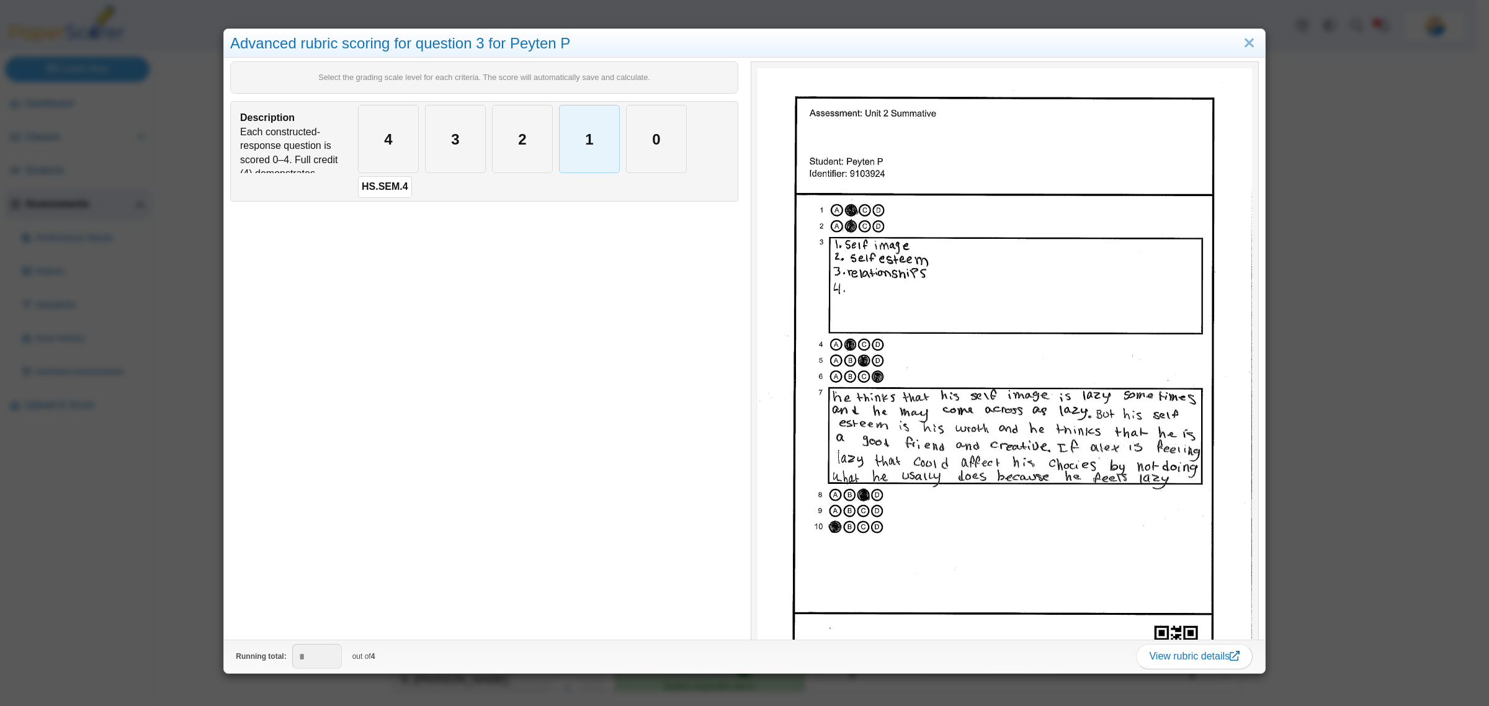
click at [585, 122] on div "1" at bounding box center [589, 138] width 60 height 67
type input "*"
click at [164, 563] on div "Advanced rubric scoring for question 3 for Peyten P Select the grading scale le…" at bounding box center [744, 353] width 1489 height 706
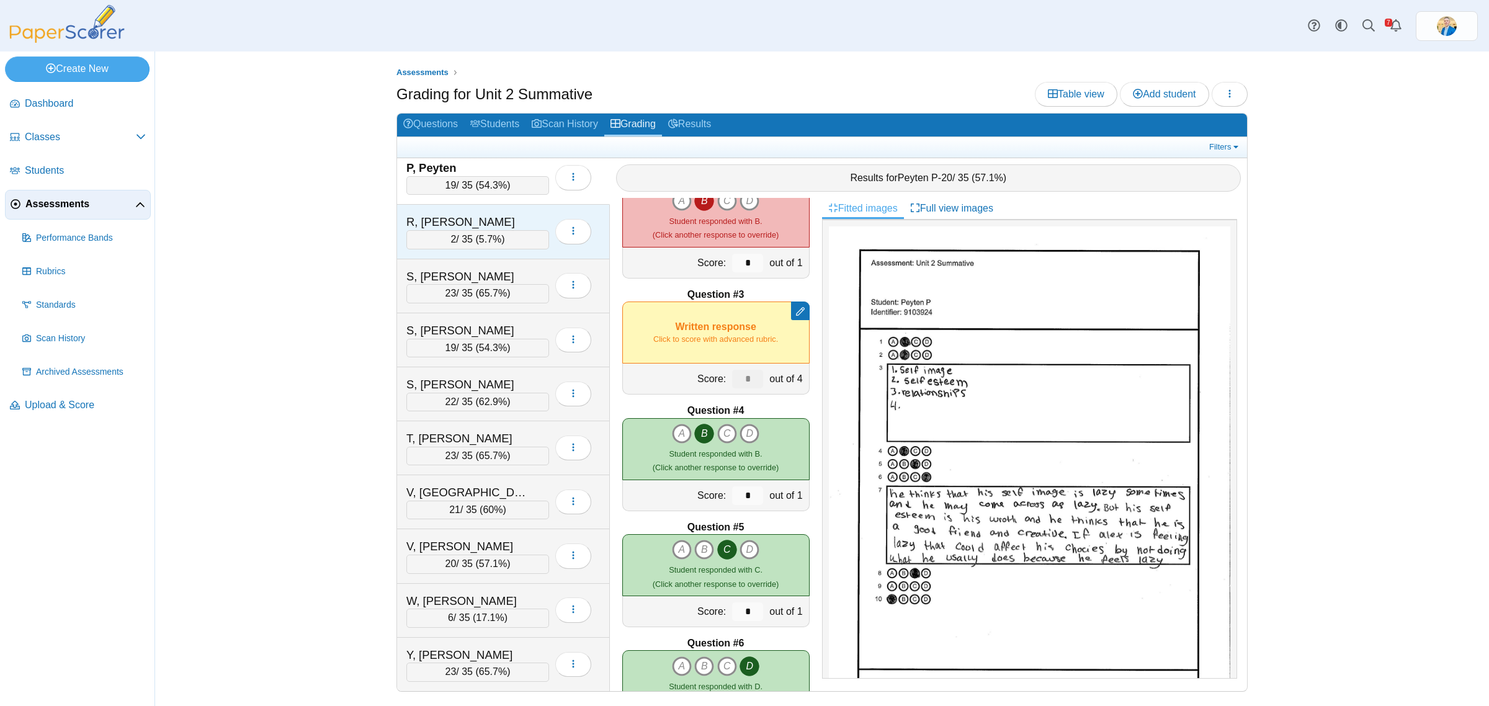
scroll to position [1973, 0]
click at [465, 214] on div "R, Scotty" at bounding box center [468, 222] width 124 height 16
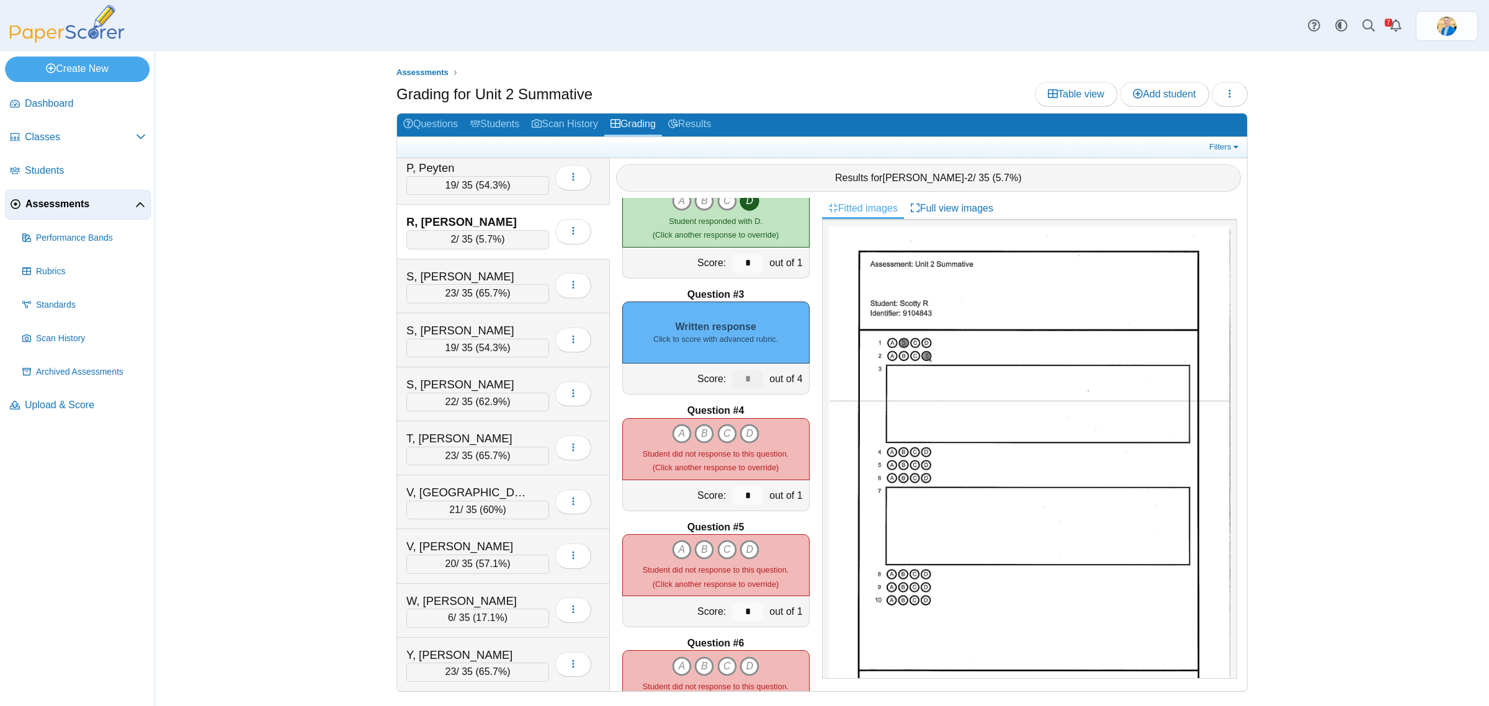
click at [751, 318] on div "Written response Click to score with advanced rubric." at bounding box center [715, 332] width 187 height 62
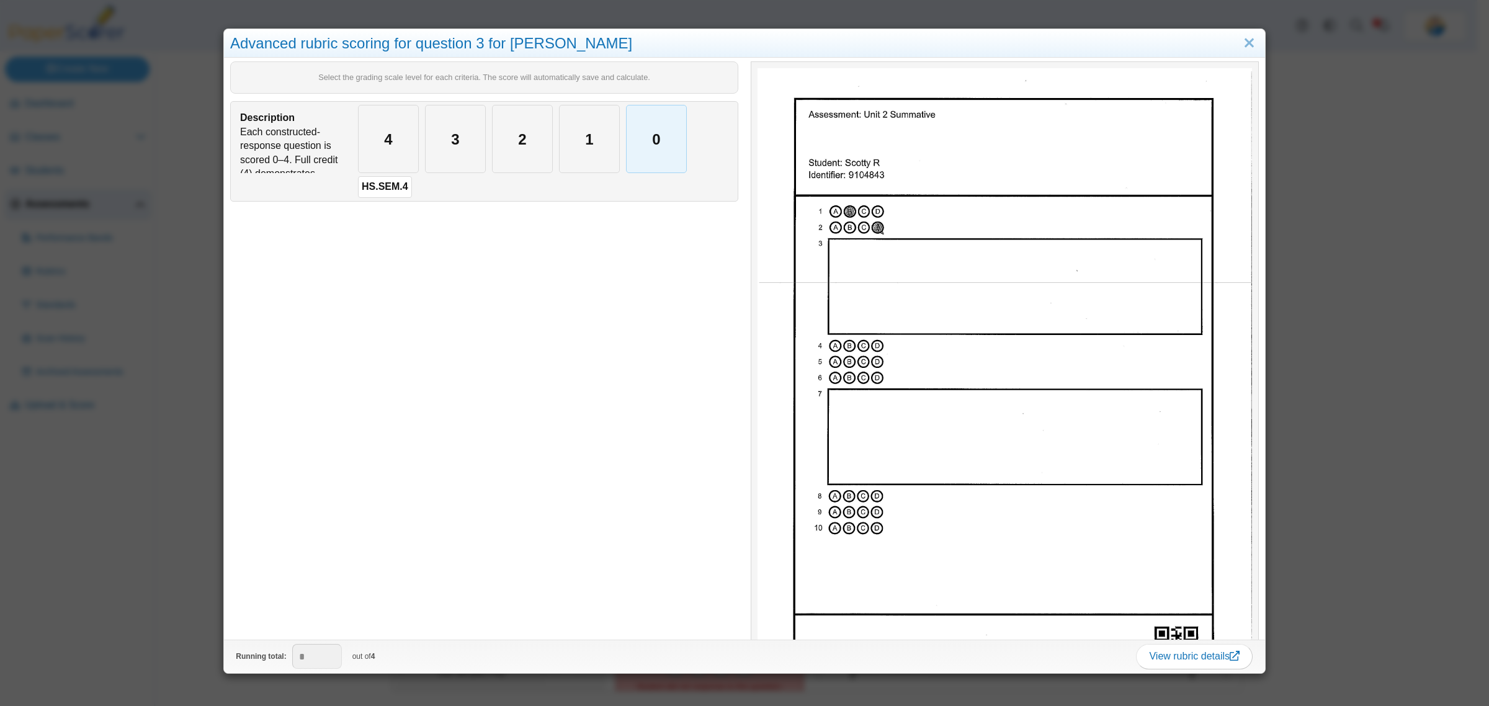
click at [671, 118] on div "0" at bounding box center [656, 138] width 60 height 67
click at [149, 593] on div "Advanced rubric scoring for question 3 for Scotty R Select the grading scale le…" at bounding box center [744, 353] width 1489 height 706
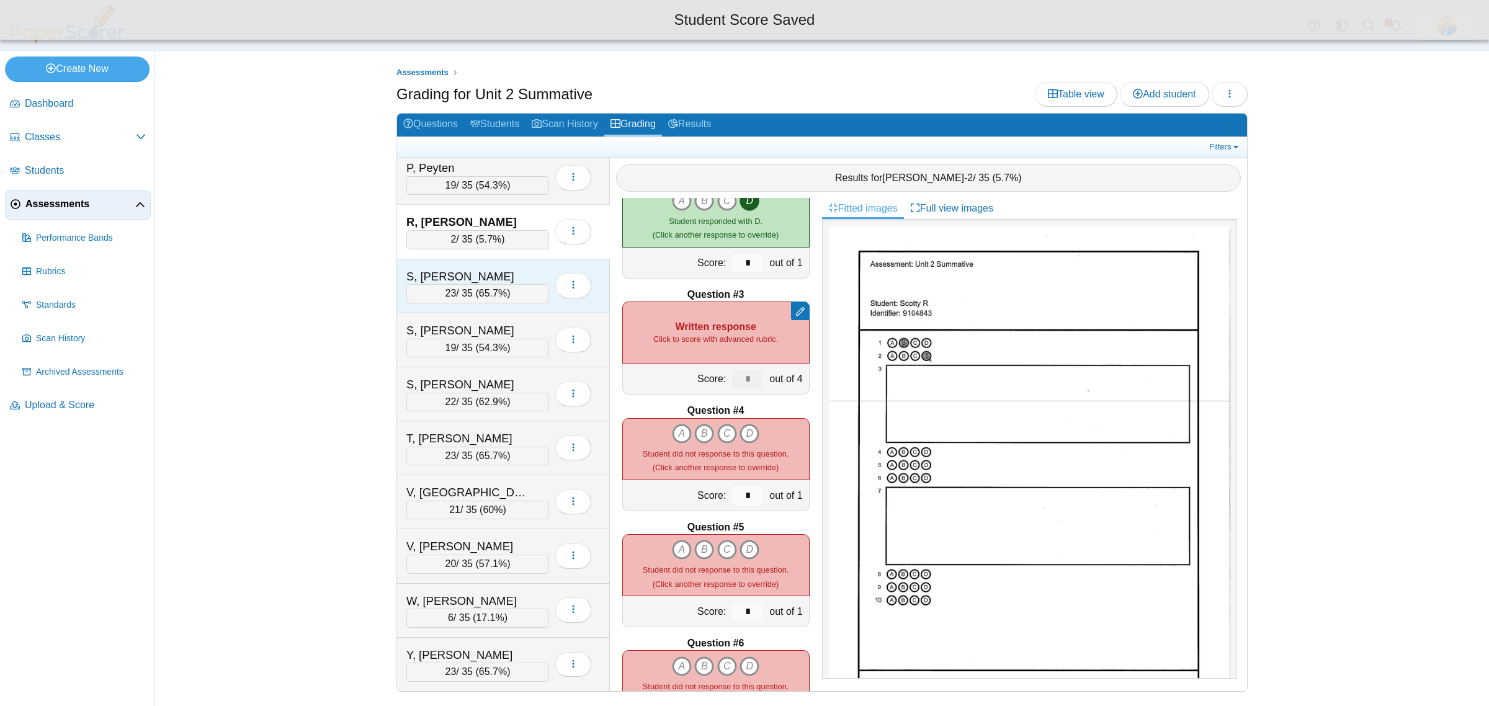
click at [519, 269] on div "S, Audrey" at bounding box center [468, 277] width 124 height 16
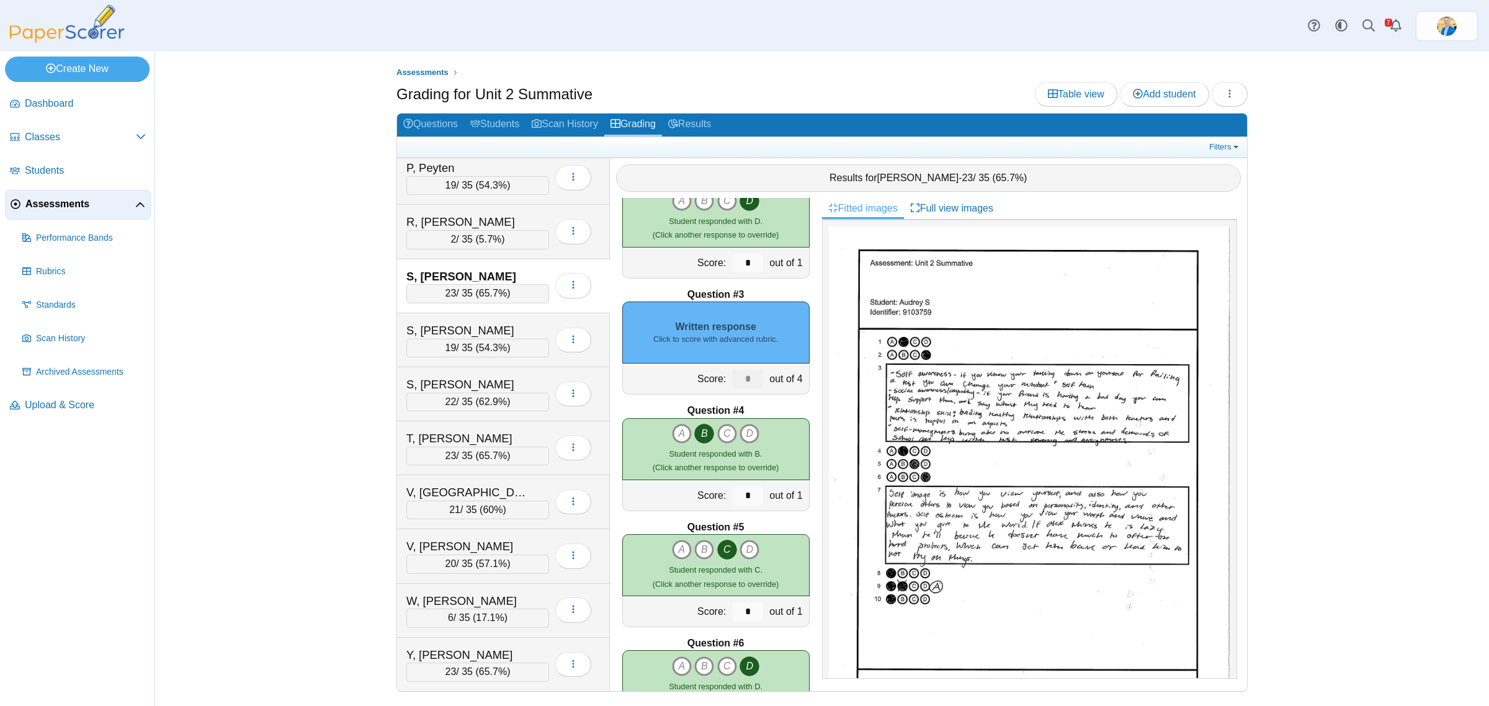
click at [734, 323] on div "Written response Click to score with advanced rubric." at bounding box center [715, 332] width 187 height 62
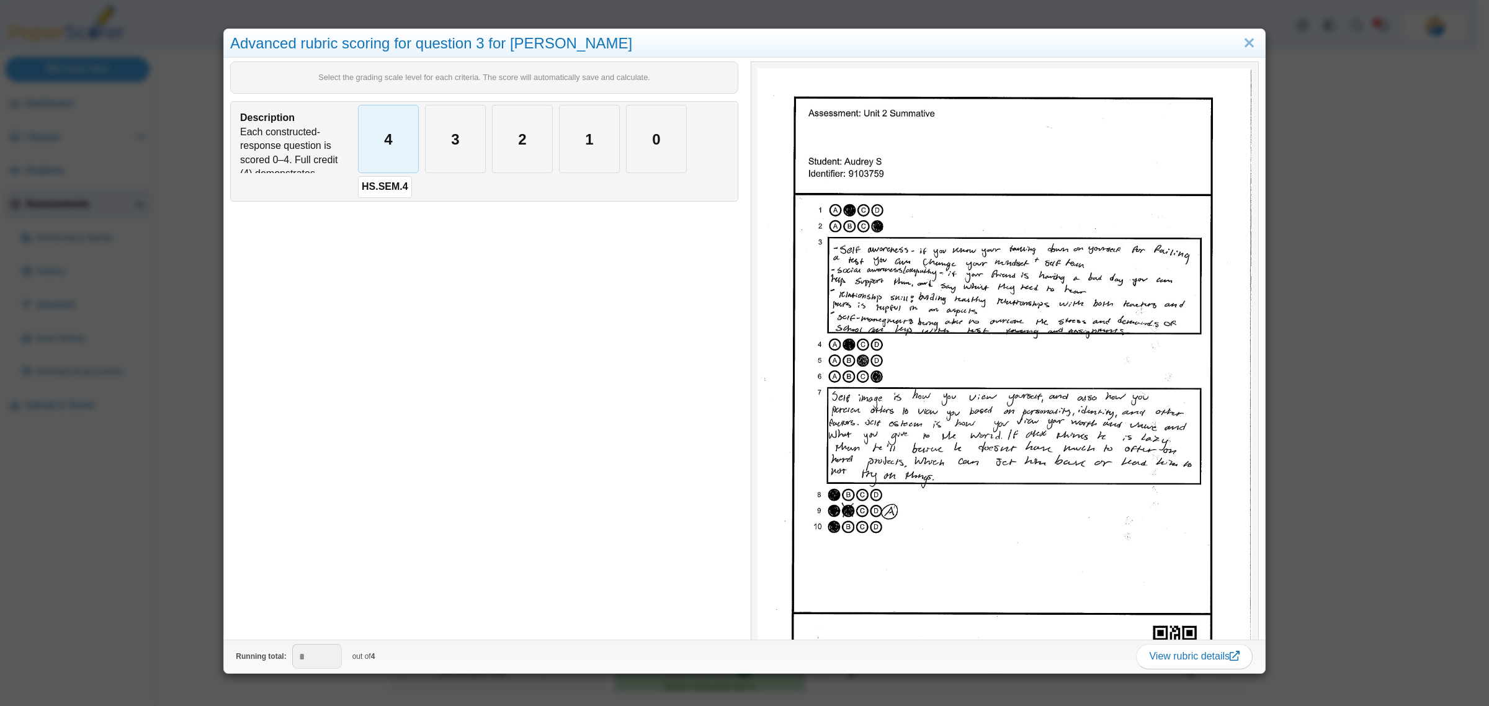
click at [380, 137] on div "4" at bounding box center [389, 138] width 60 height 67
type input "*"
click at [110, 578] on div "Advanced rubric scoring for question 3 for Audrey S Select the grading scale le…" at bounding box center [744, 353] width 1489 height 706
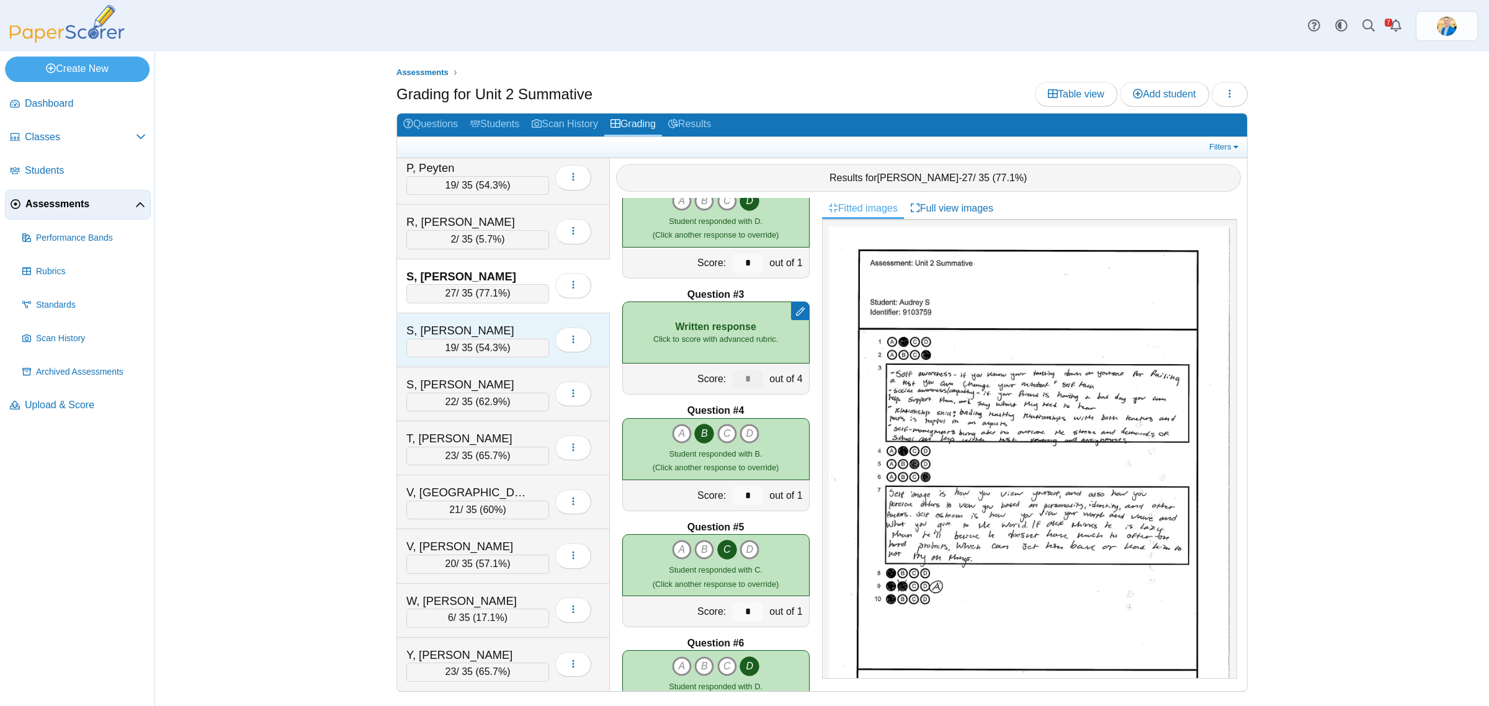
click at [494, 314] on div "S, Emrey 19 / 35 ( 54.3% ) Loading…" at bounding box center [503, 340] width 213 height 54
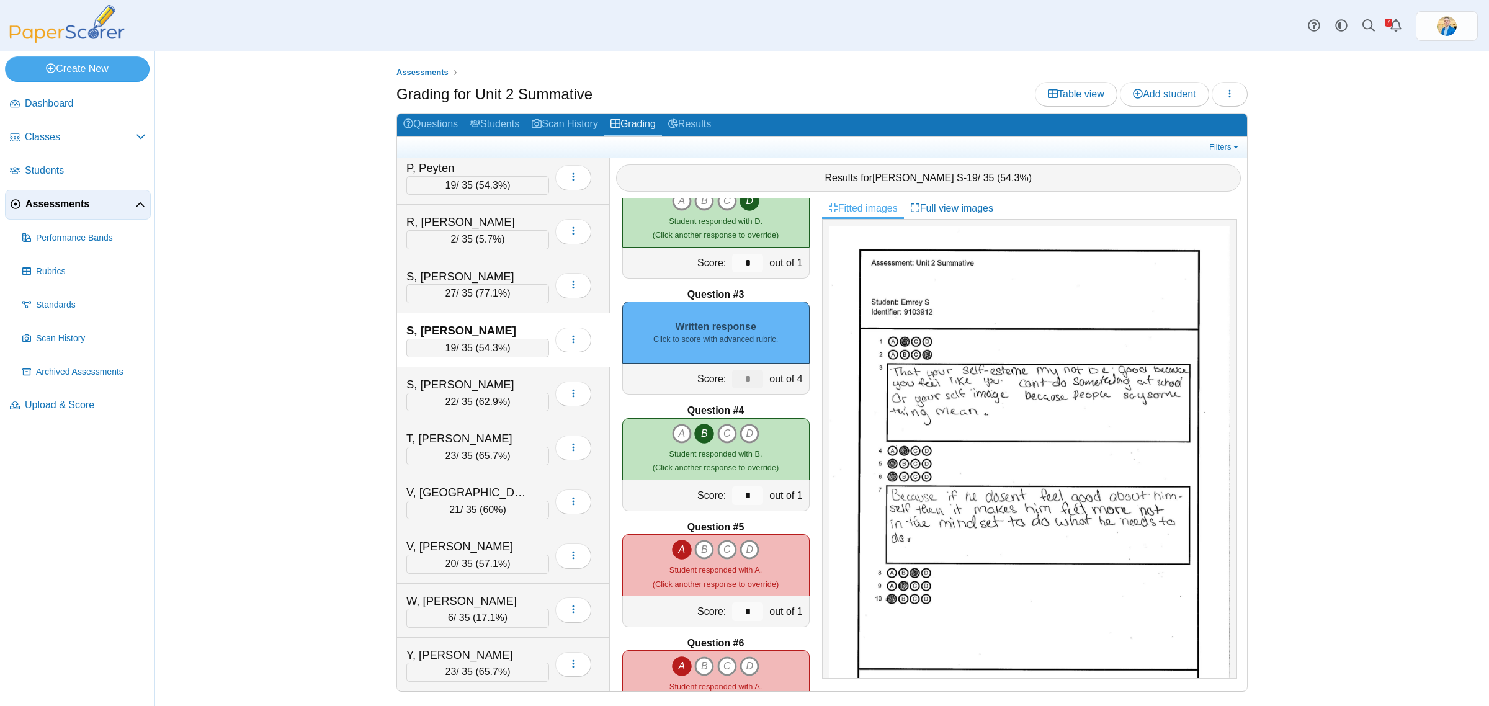
click at [747, 339] on small "Click to score with advanced rubric." at bounding box center [715, 339] width 125 height 11
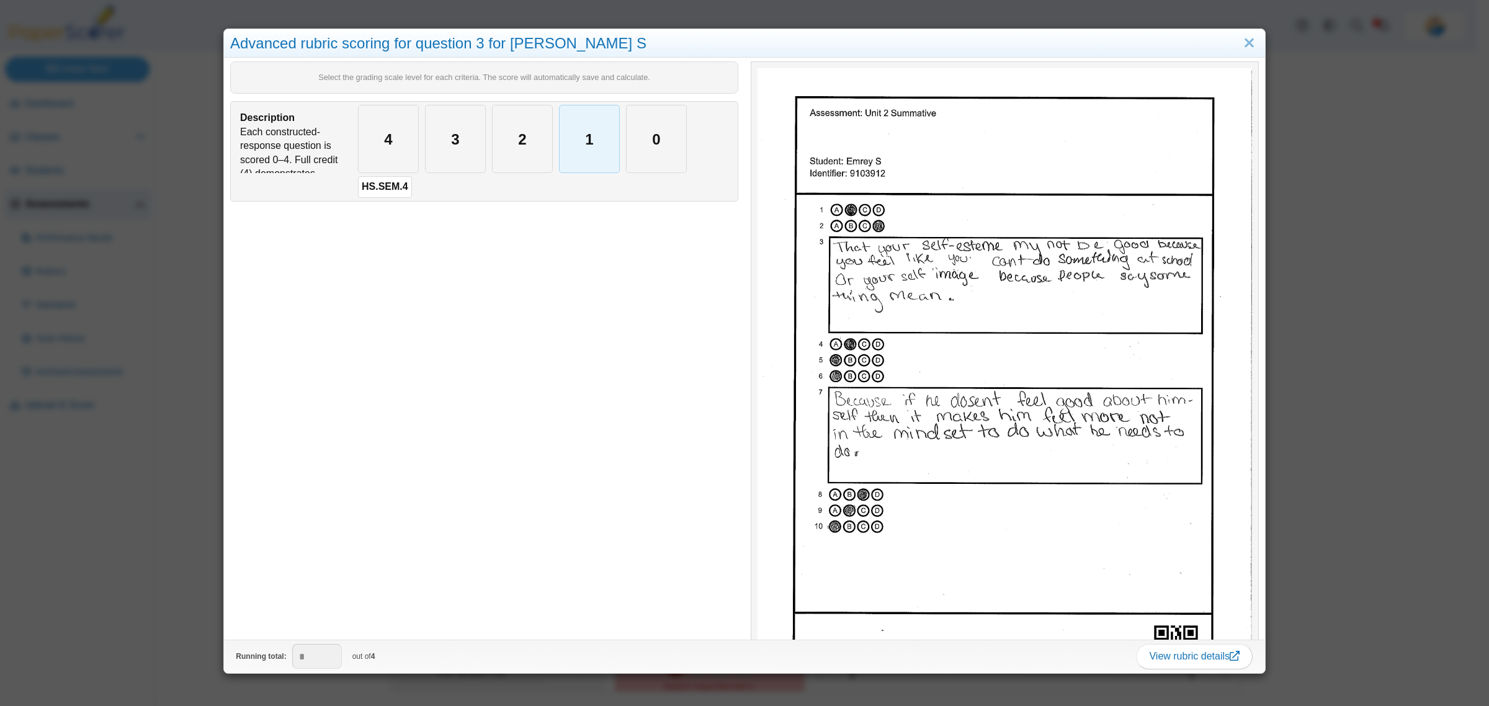
click at [590, 158] on div "1" at bounding box center [589, 138] width 60 height 67
type input "*"
click at [123, 572] on div "Advanced rubric scoring for question 3 for Emrey S Select the grading scale lev…" at bounding box center [744, 353] width 1489 height 706
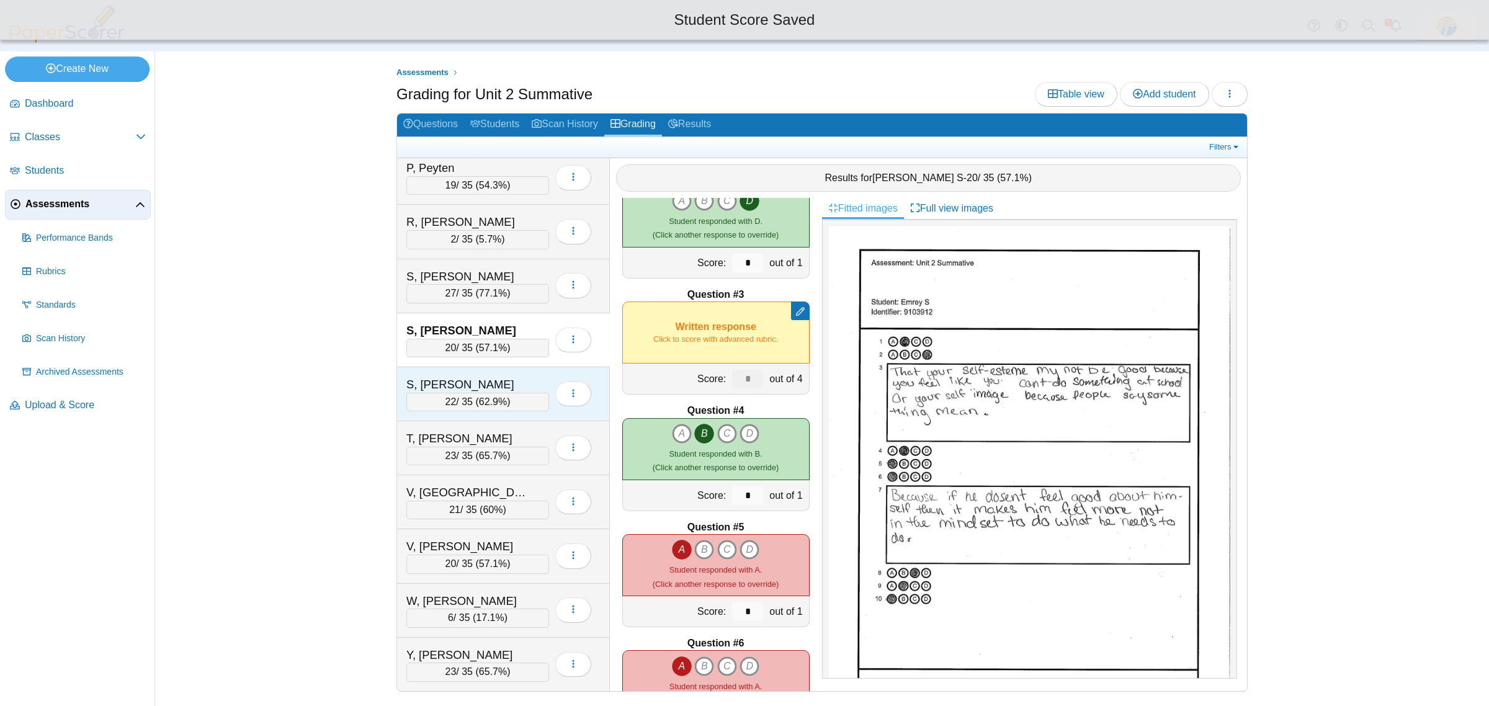
click at [482, 380] on div "S, Evan" at bounding box center [468, 384] width 124 height 16
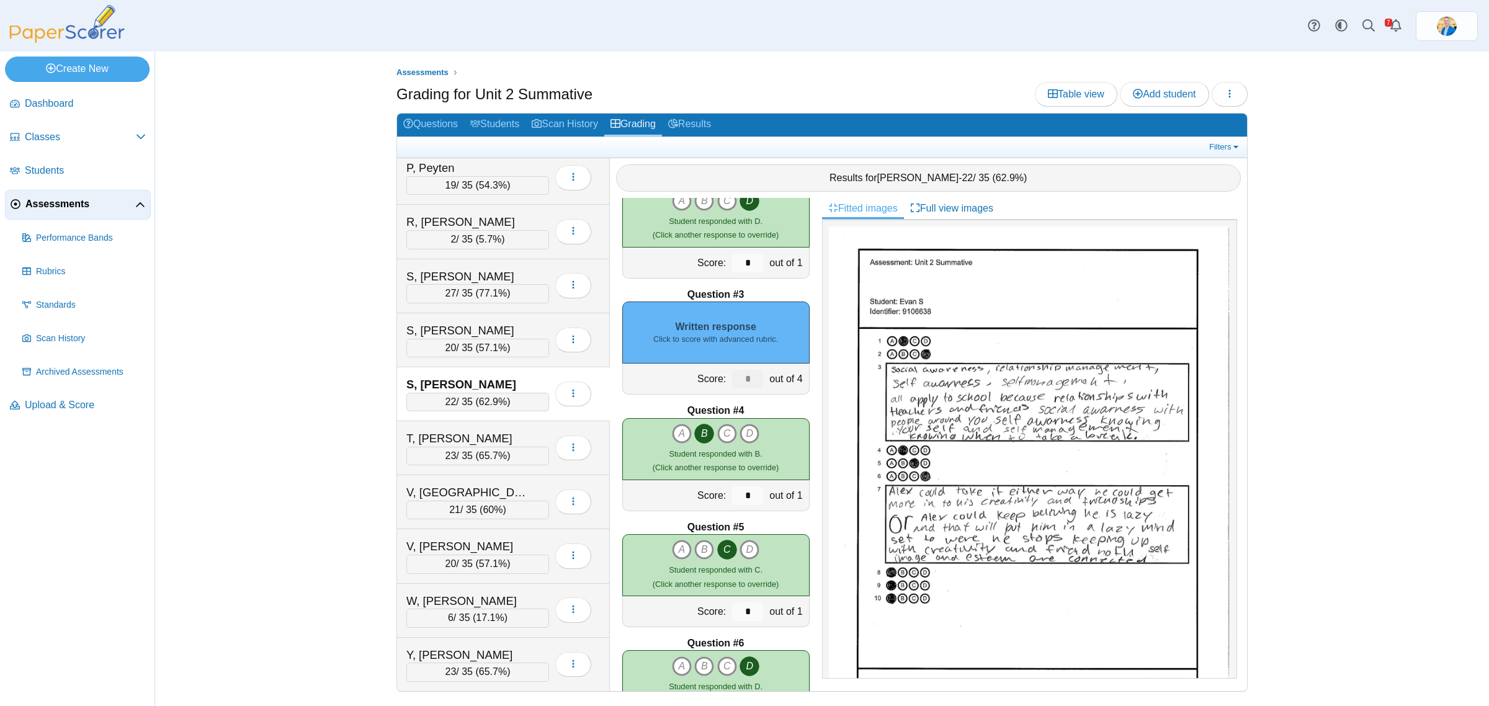
click at [689, 319] on div "Written response Click to score with advanced rubric." at bounding box center [715, 332] width 187 height 62
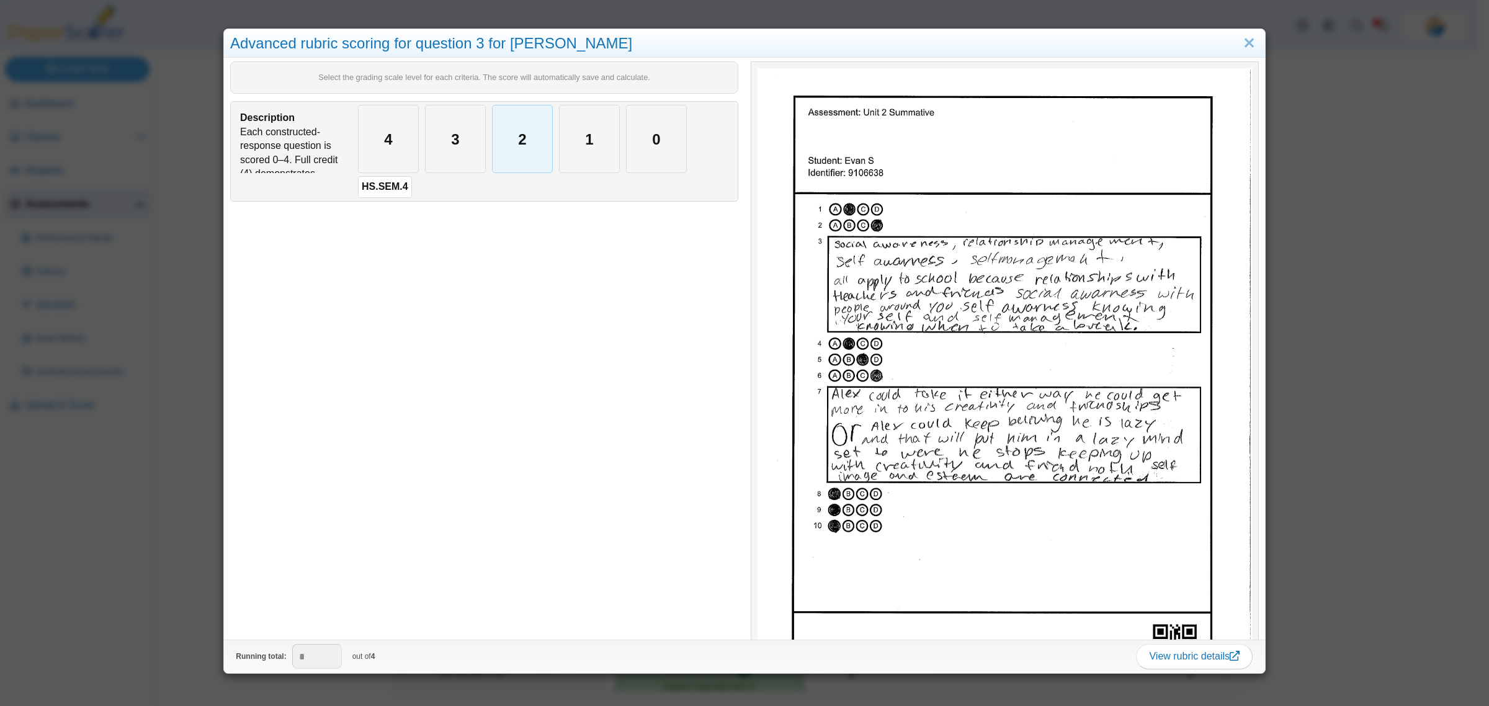
click at [532, 135] on div "2" at bounding box center [522, 138] width 60 height 67
type input "*"
click at [169, 576] on div "Advanced rubric scoring for question 3 for Evan S Select the grading scale leve…" at bounding box center [744, 353] width 1489 height 706
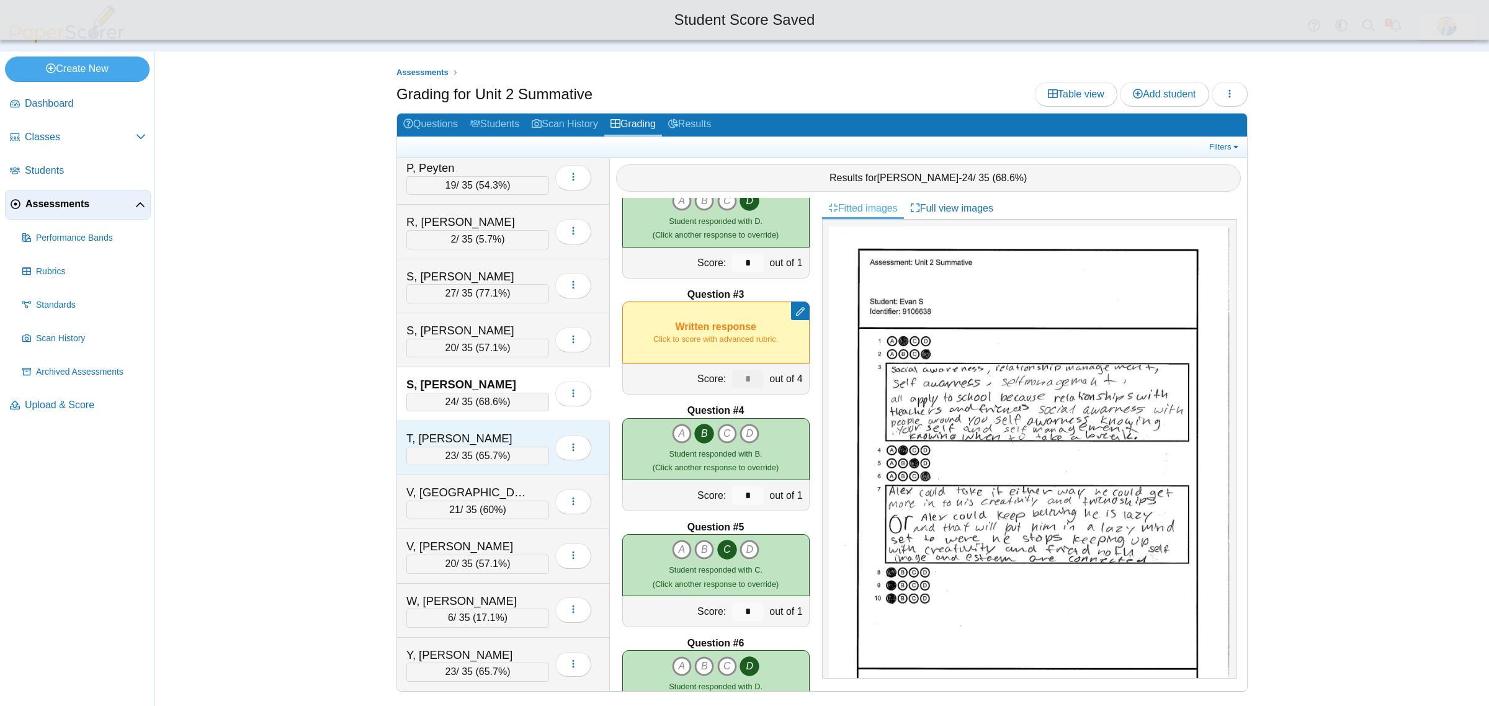
click at [521, 430] on div "T, Parker" at bounding box center [468, 438] width 124 height 16
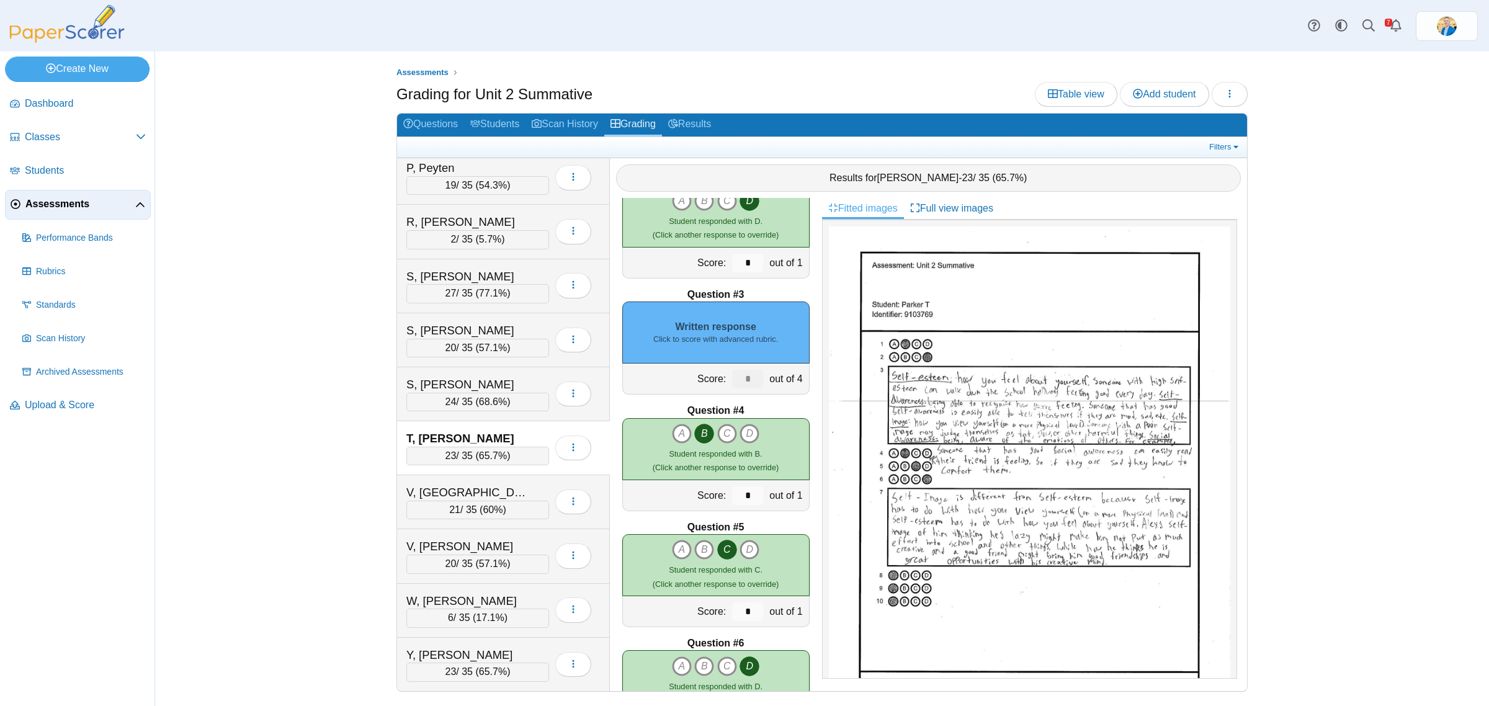
click at [734, 329] on div "Written response Click to score with advanced rubric." at bounding box center [715, 332] width 187 height 62
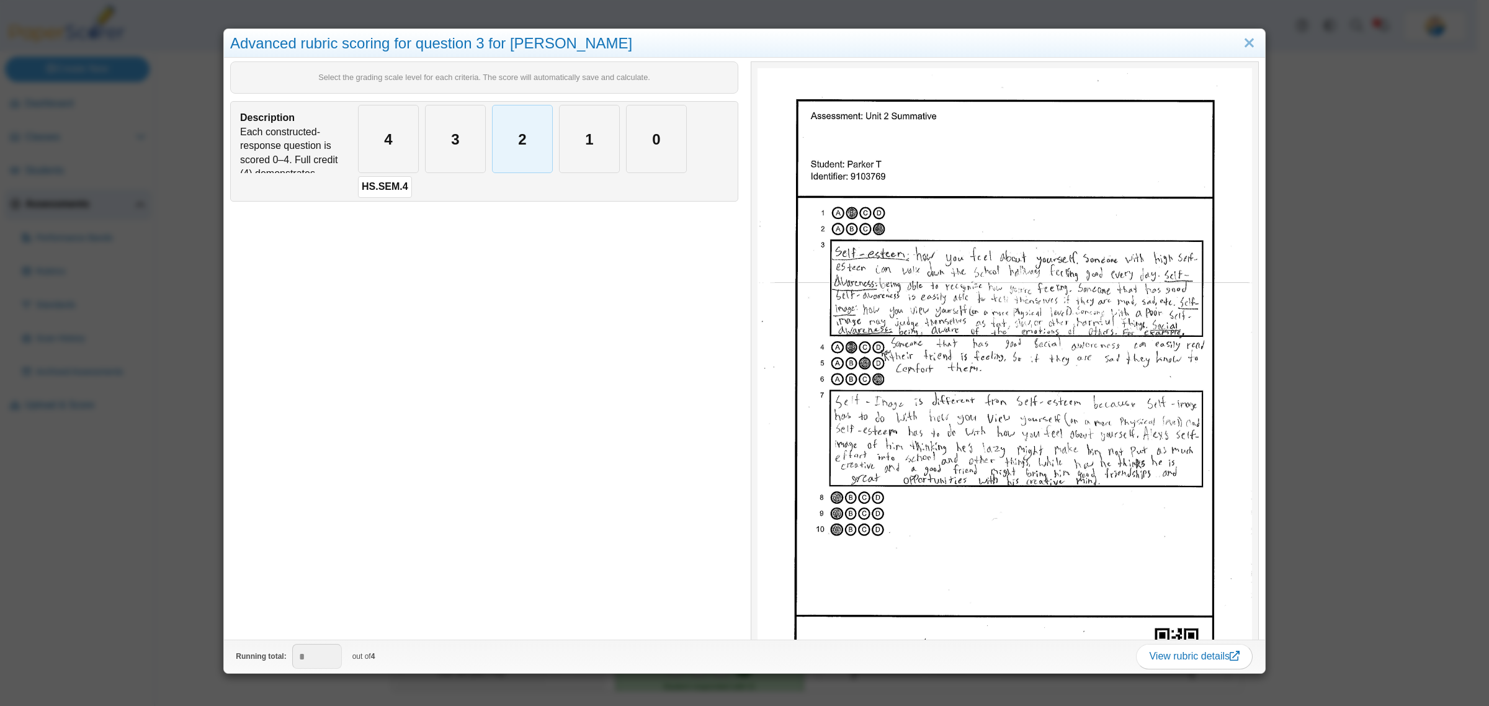
click at [521, 149] on div "2" at bounding box center [522, 138] width 60 height 67
click at [495, 154] on div "2" at bounding box center [522, 138] width 60 height 67
type input "*"
click at [115, 577] on div "Advanced rubric scoring for question 3 for Parker T Select the grading scale le…" at bounding box center [744, 353] width 1489 height 706
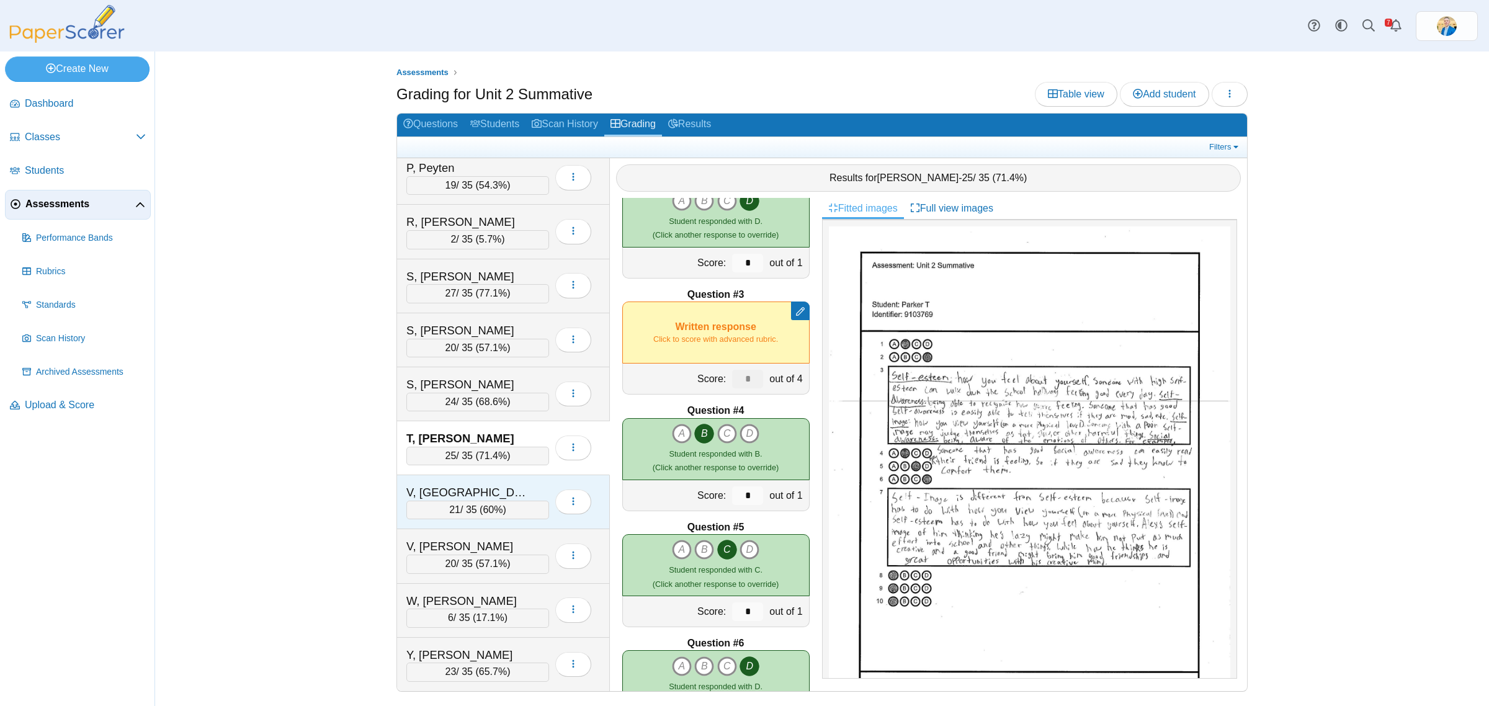
click at [471, 489] on div "V, Aolani" at bounding box center [468, 492] width 124 height 16
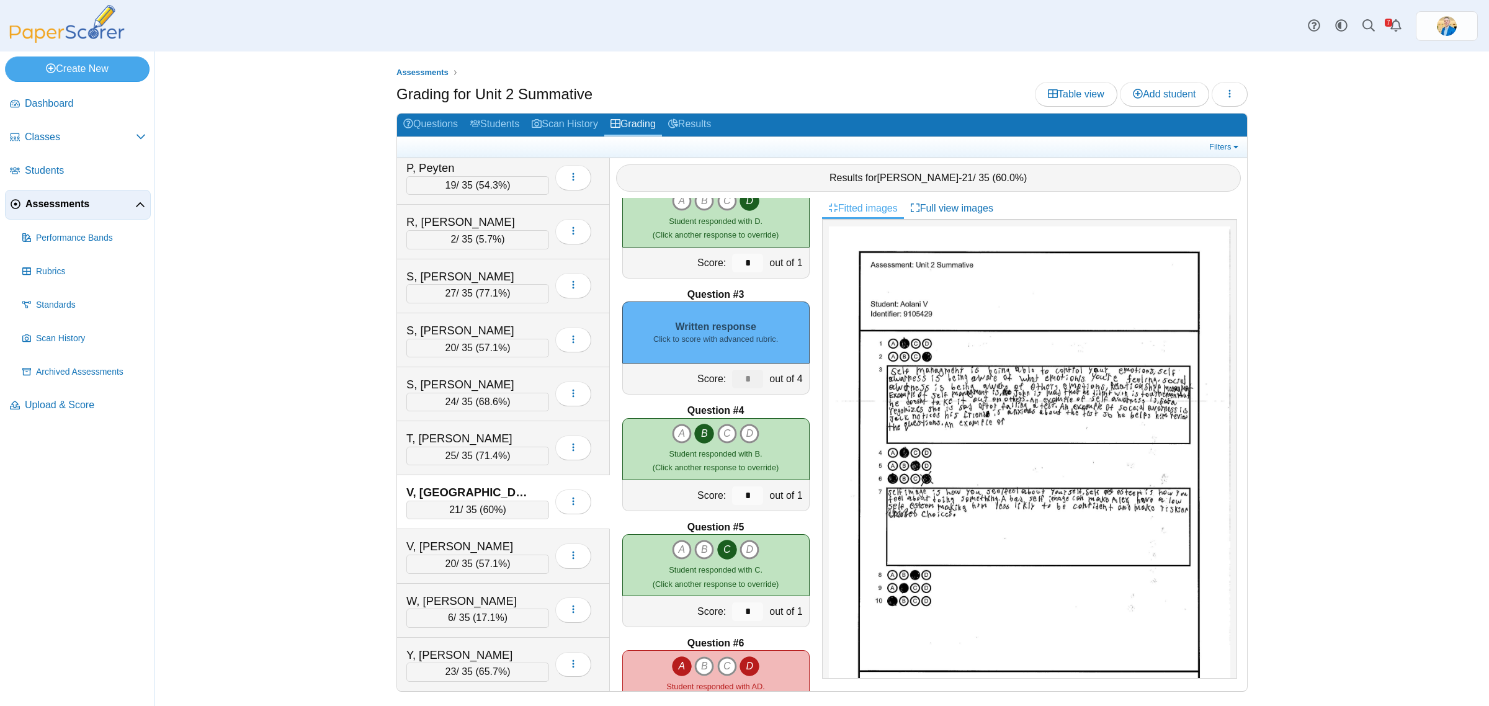
click at [718, 336] on small "Click to score with advanced rubric." at bounding box center [715, 339] width 125 height 11
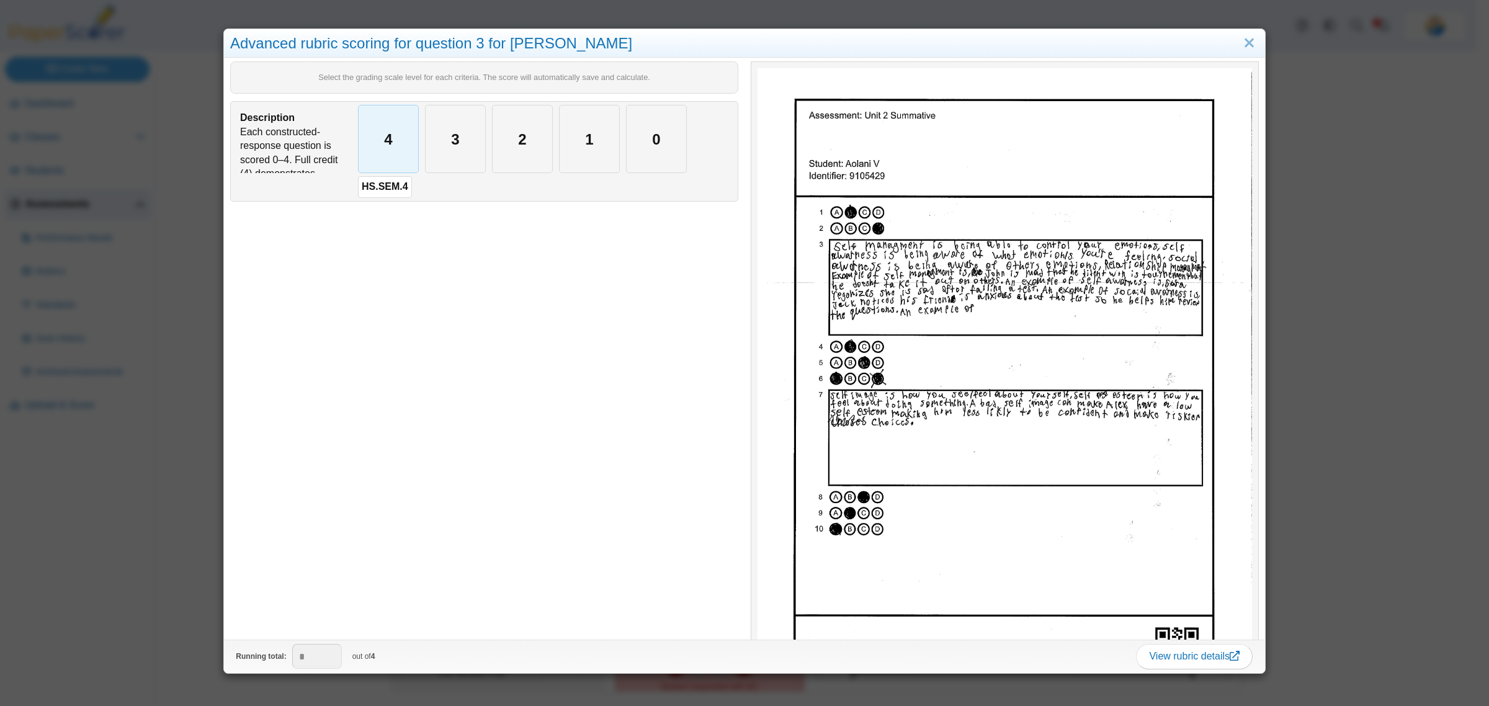
click at [399, 145] on div "4" at bounding box center [389, 138] width 60 height 67
type input "*"
click at [145, 559] on div "Advanced rubric scoring for question 3 for Aolani V Select the grading scale le…" at bounding box center [744, 353] width 1489 height 706
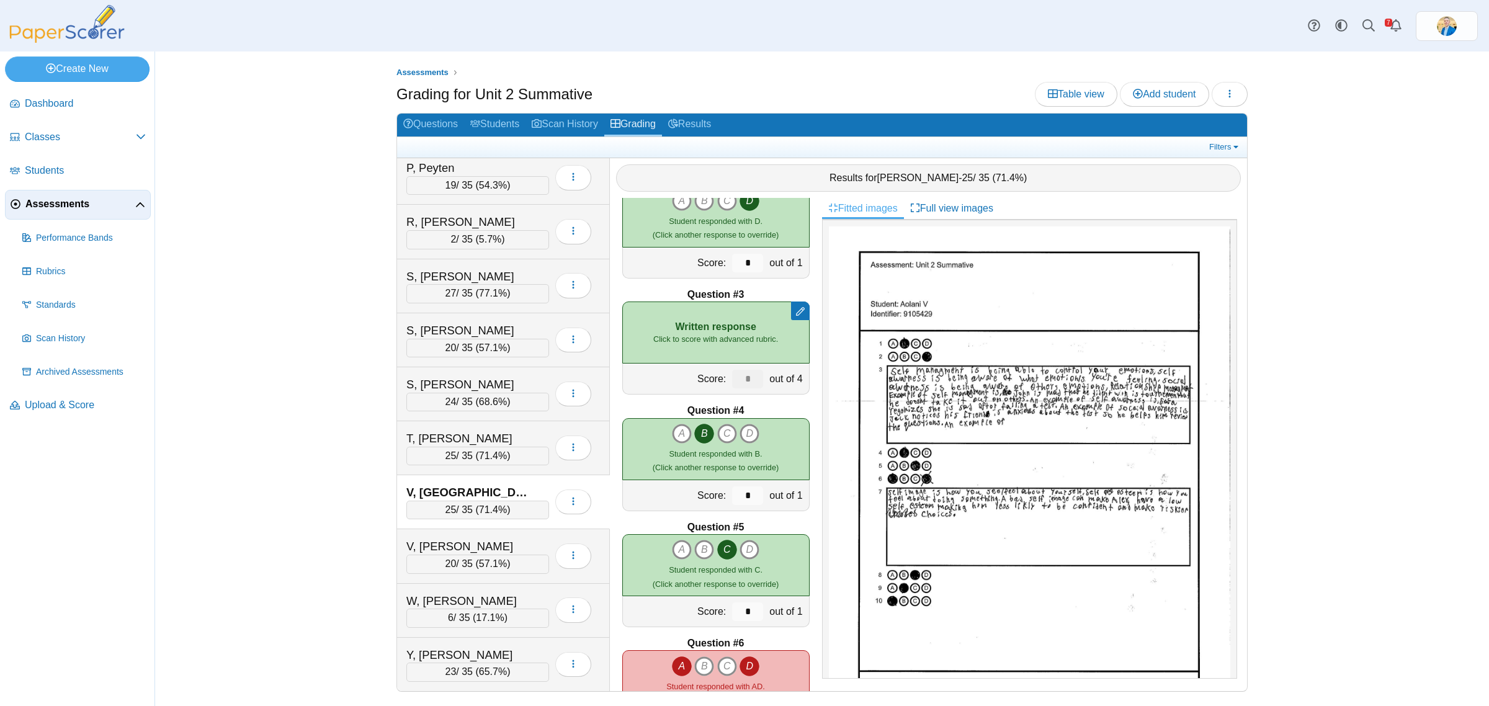
click at [742, 667] on icon "D" at bounding box center [749, 666] width 20 height 20
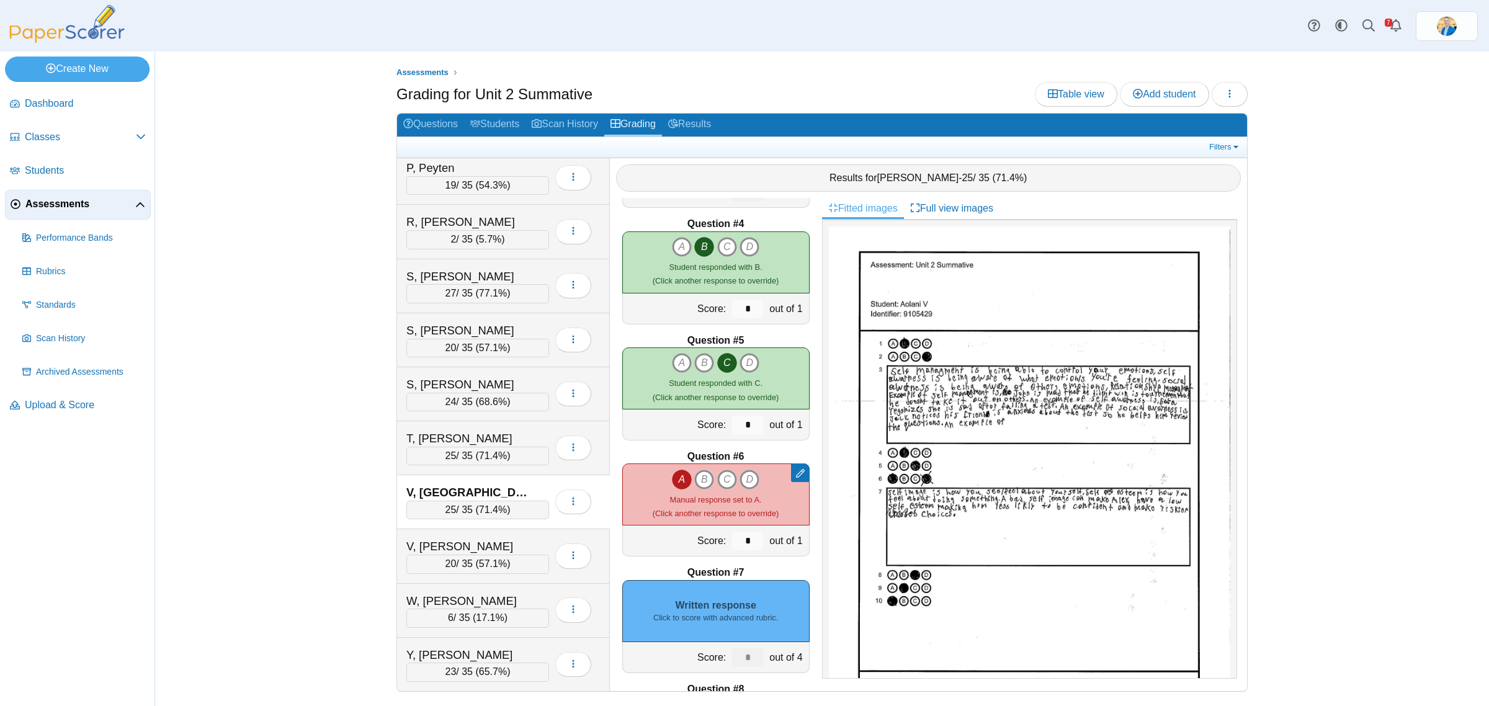
scroll to position [388, 0]
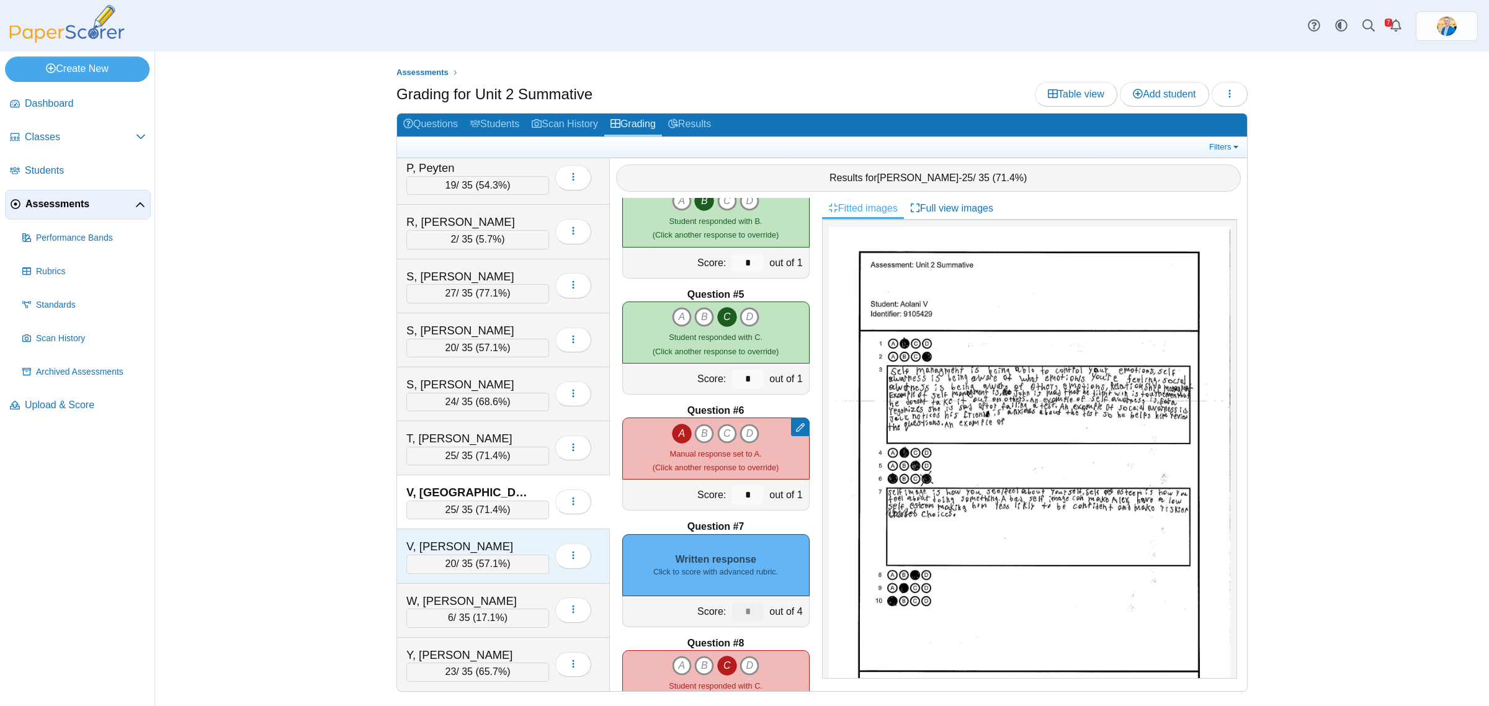
click at [479, 546] on div "V, Natalyn" at bounding box center [468, 546] width 124 height 16
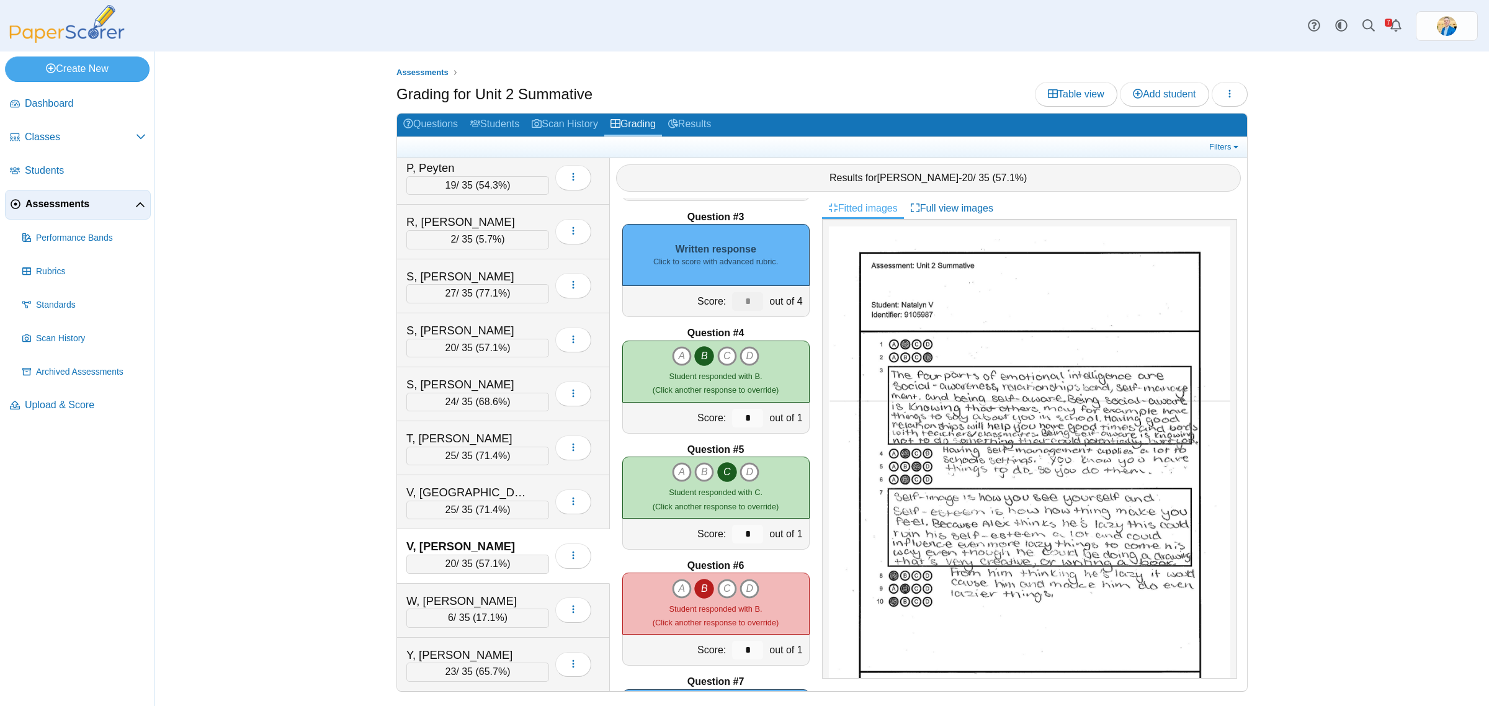
scroll to position [155, 0]
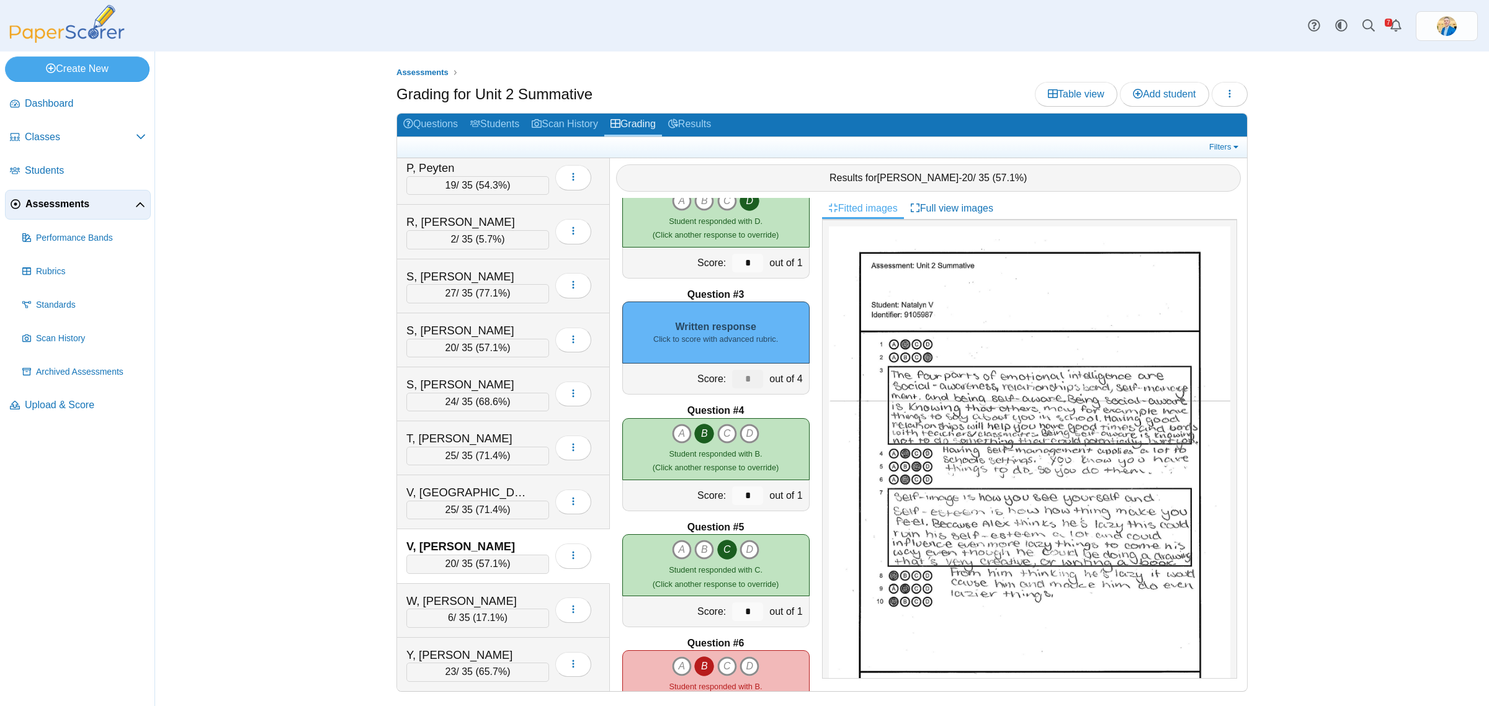
click at [716, 308] on div "Written response Click to score with advanced rubric." at bounding box center [715, 332] width 187 height 62
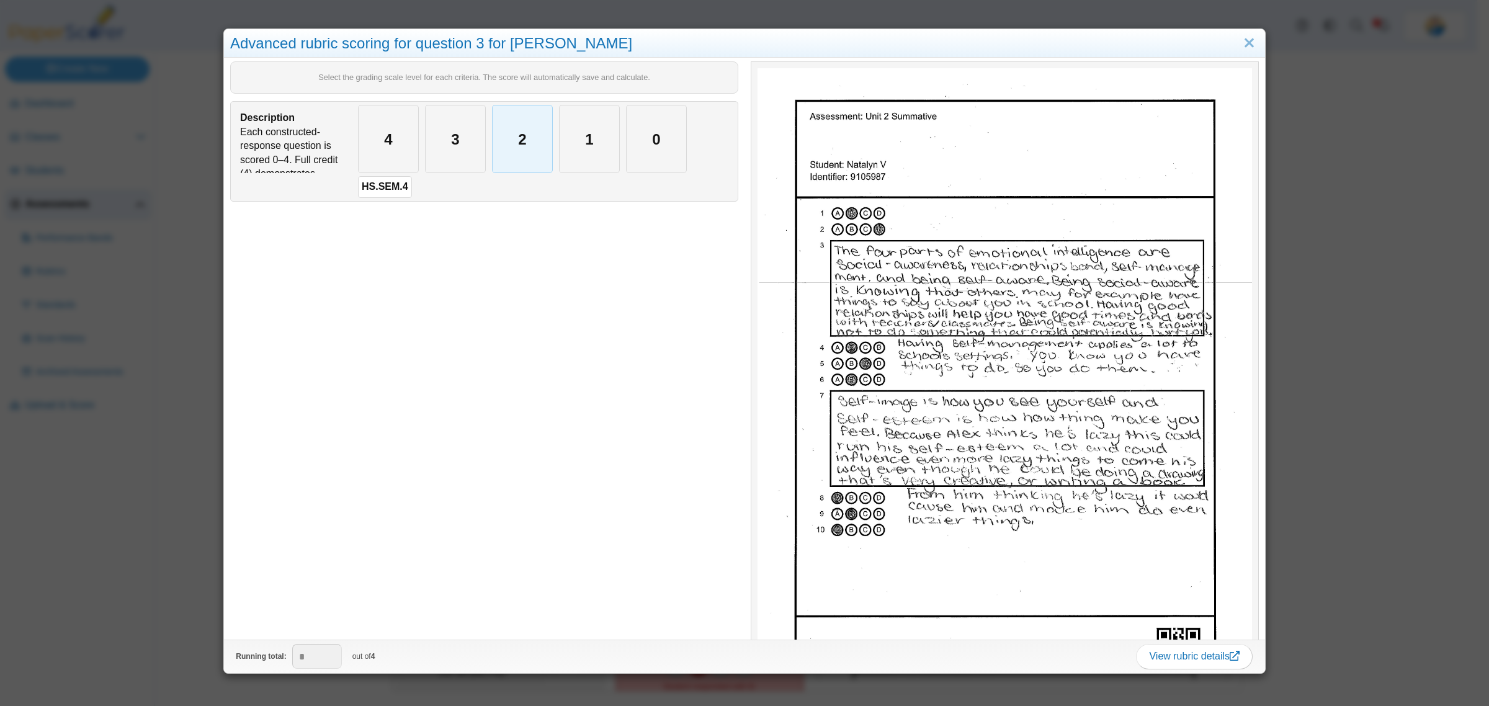
click at [519, 149] on div "2" at bounding box center [522, 138] width 60 height 67
type input "*"
click at [181, 471] on div "Advanced rubric scoring for question 3 for Natalyn V Select the grading scale l…" at bounding box center [744, 353] width 1489 height 706
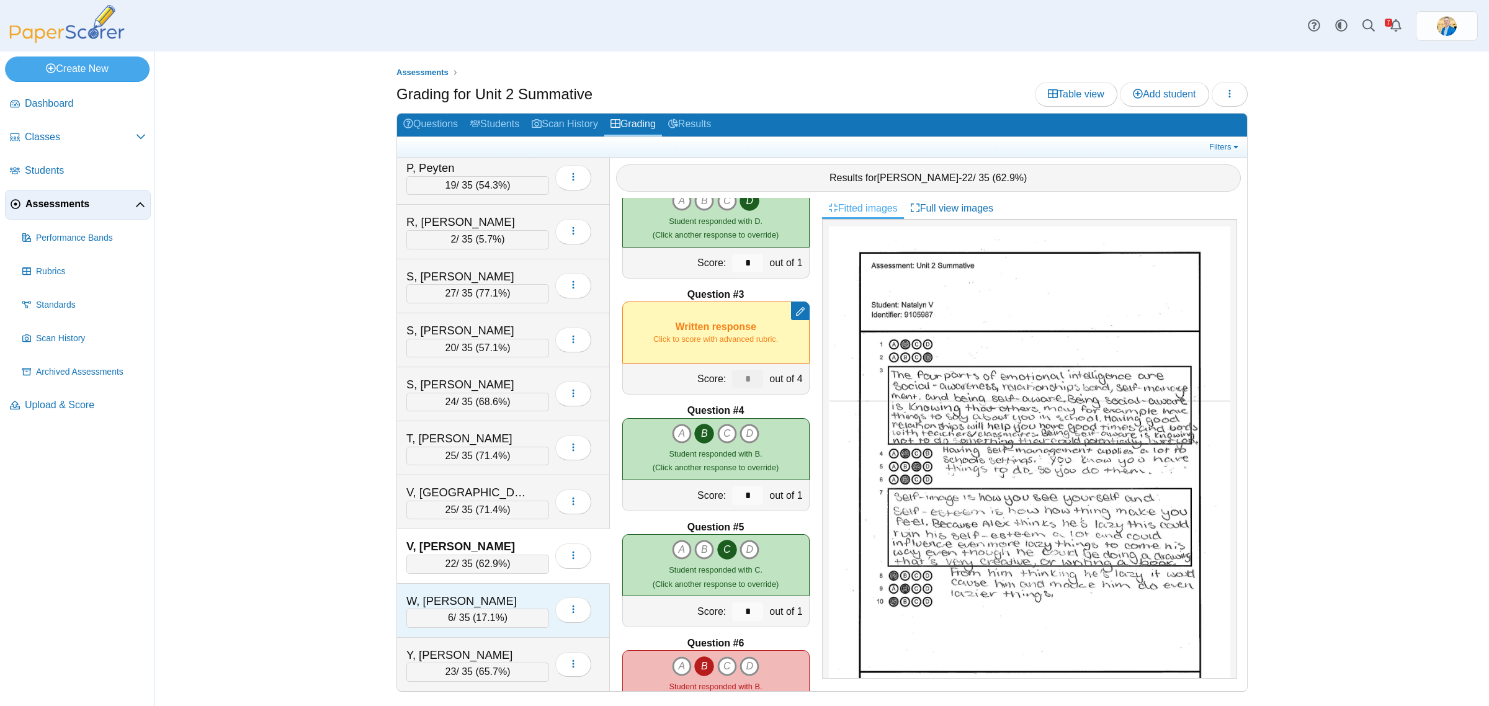
click at [495, 593] on div "W, Adalena" at bounding box center [468, 601] width 124 height 16
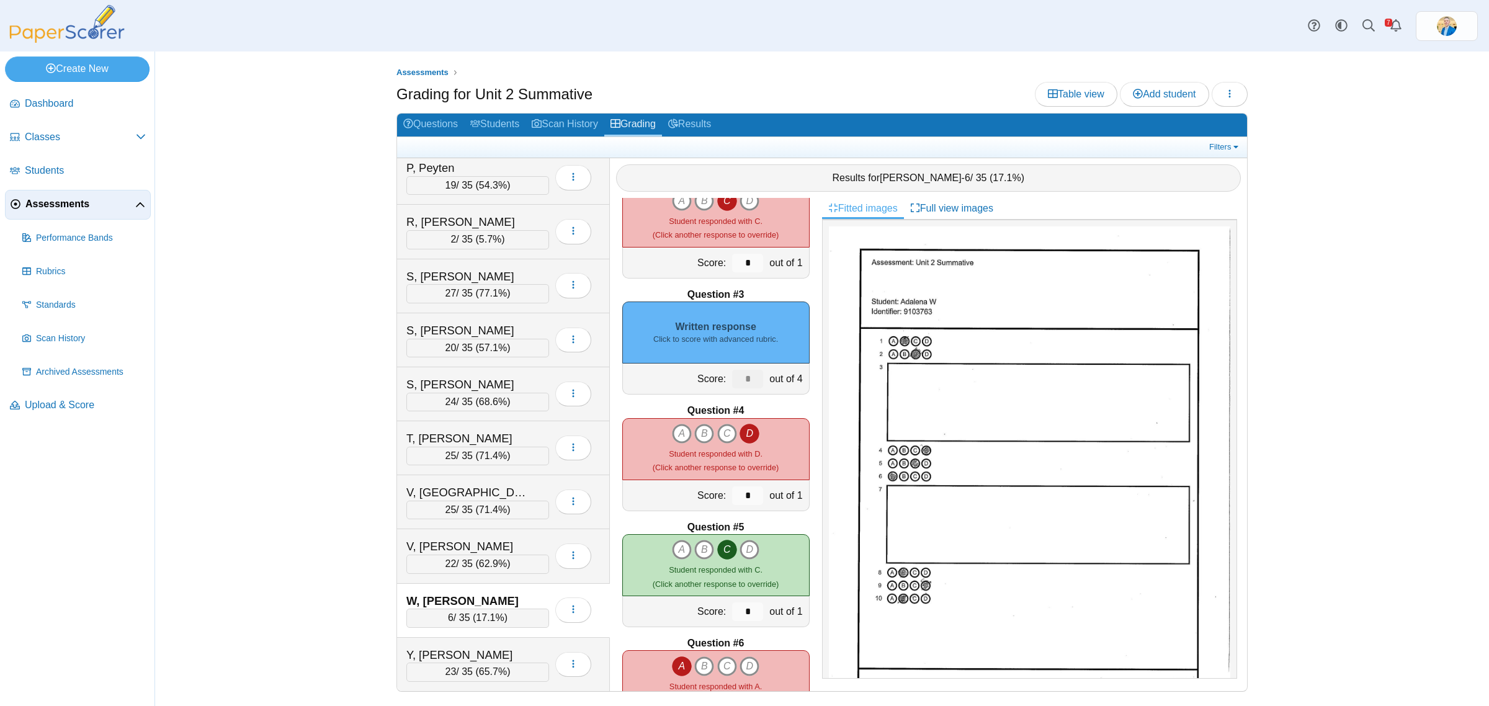
click at [736, 324] on div "Written response Click to score with advanced rubric." at bounding box center [715, 332] width 187 height 62
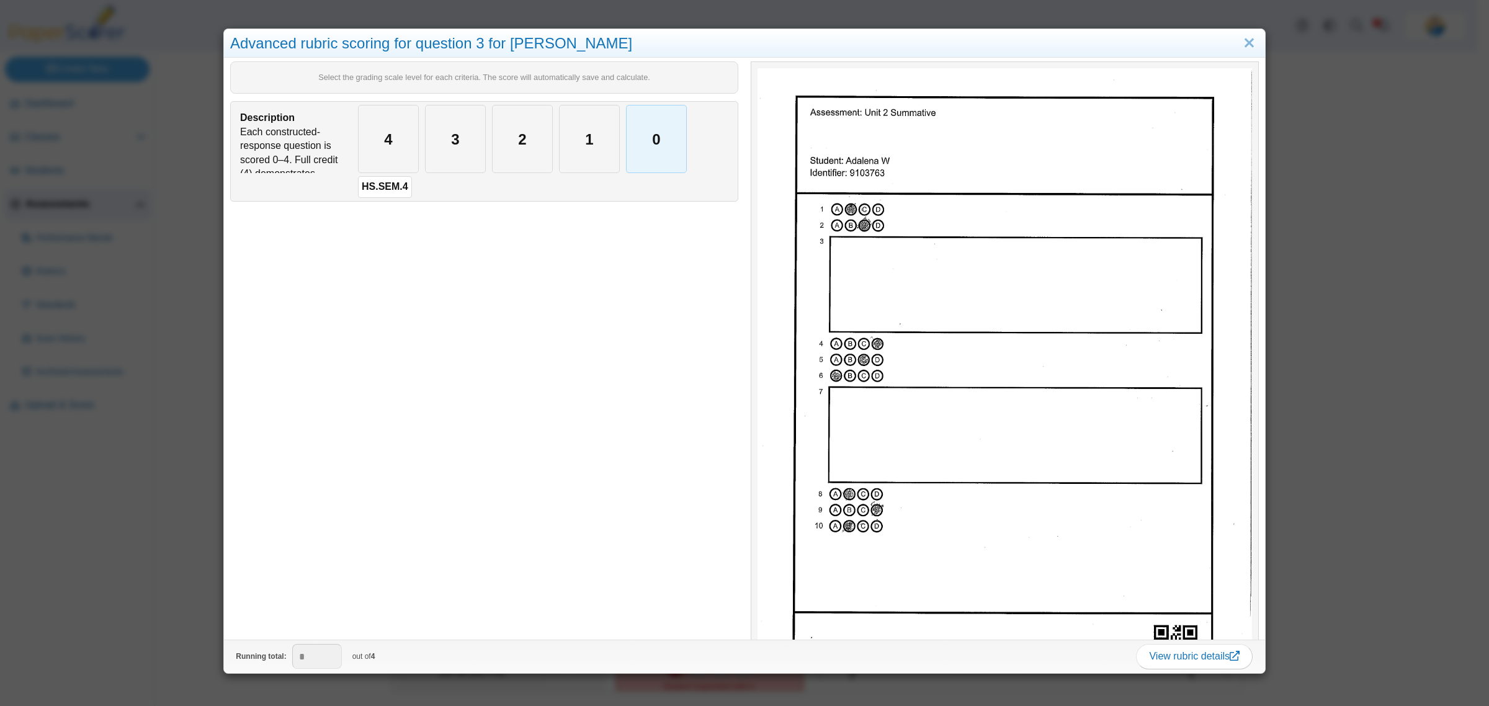
click at [680, 151] on div "0" at bounding box center [656, 138] width 60 height 67
click at [136, 481] on div "Advanced rubric scoring for question 3 for Adalena W Select the grading scale l…" at bounding box center [744, 353] width 1489 height 706
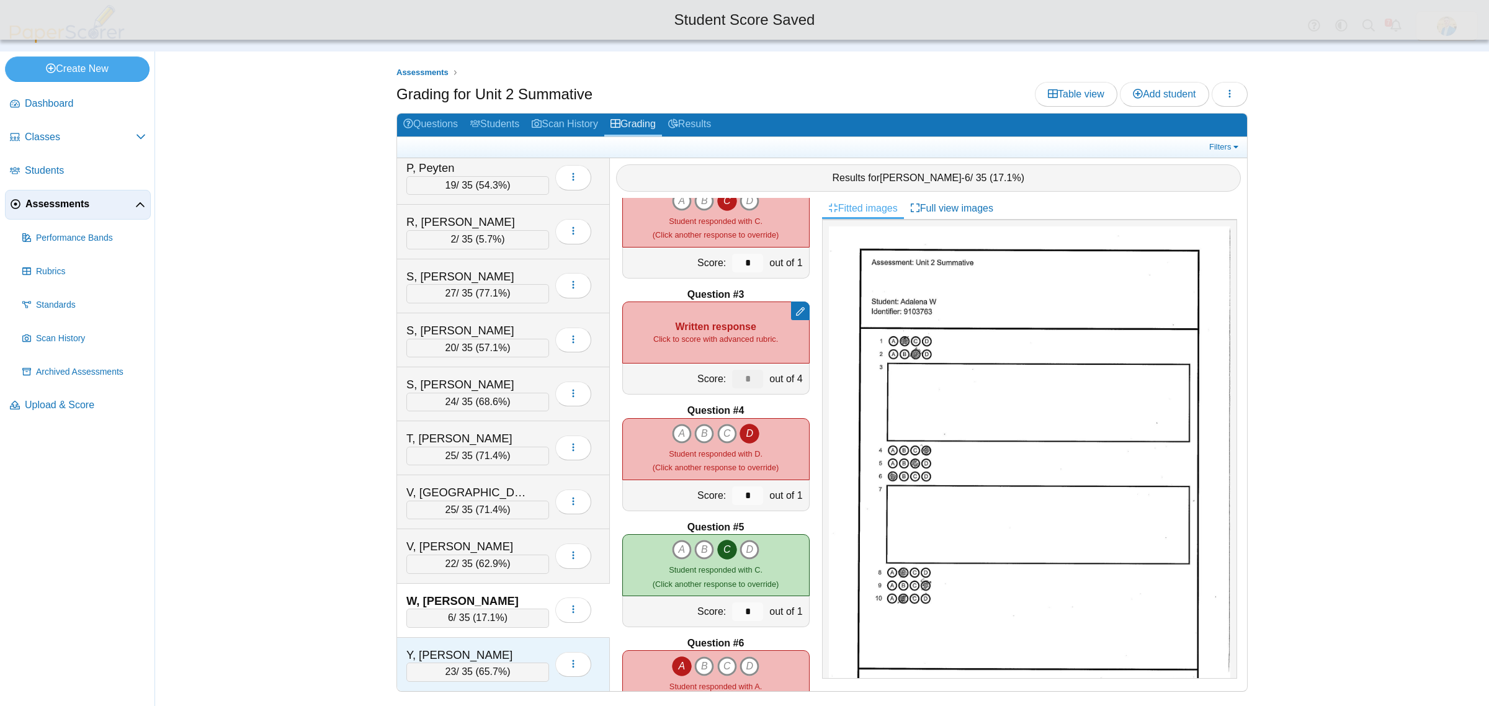
click at [482, 647] on div "Y, Shepard" at bounding box center [468, 655] width 124 height 16
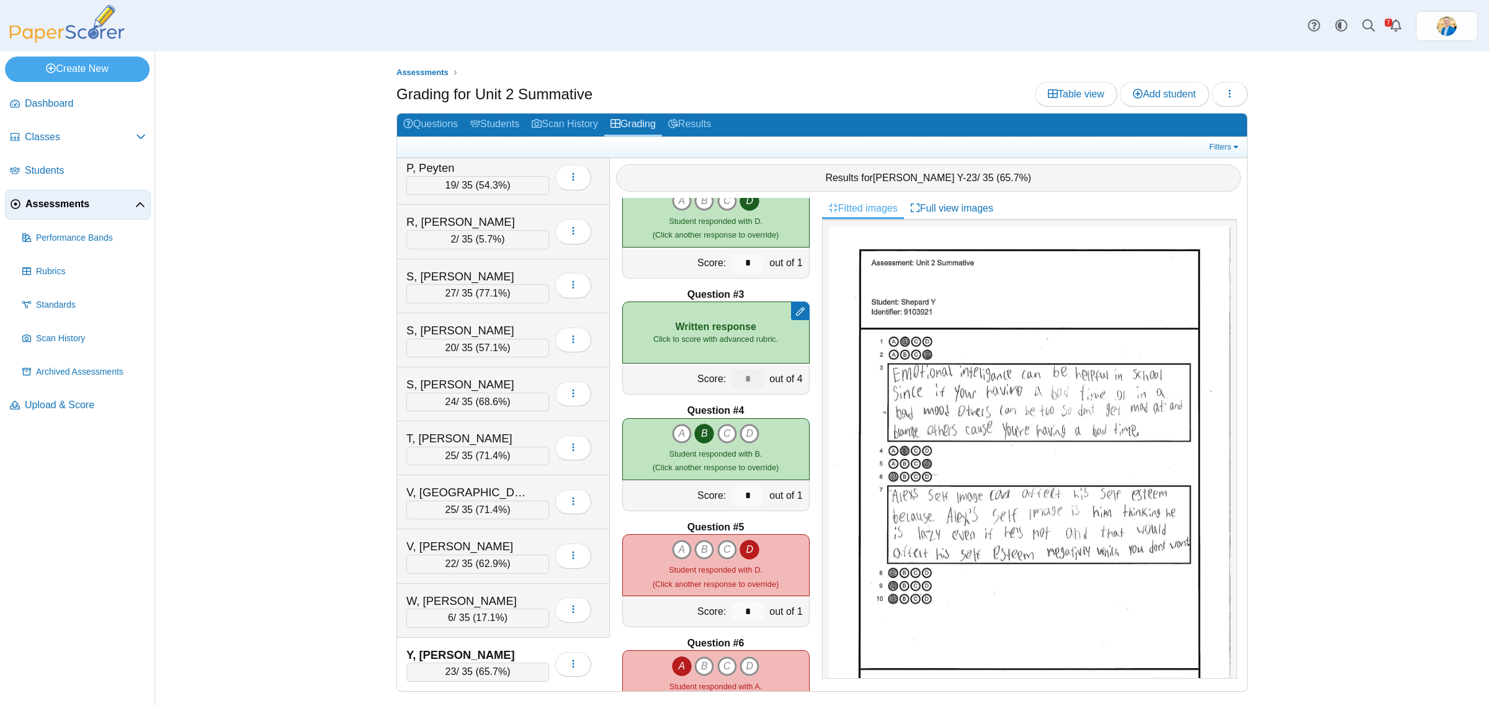
click at [732, 326] on div "Remove manual score Written response Click to score with advanced rubric." at bounding box center [715, 332] width 187 height 62
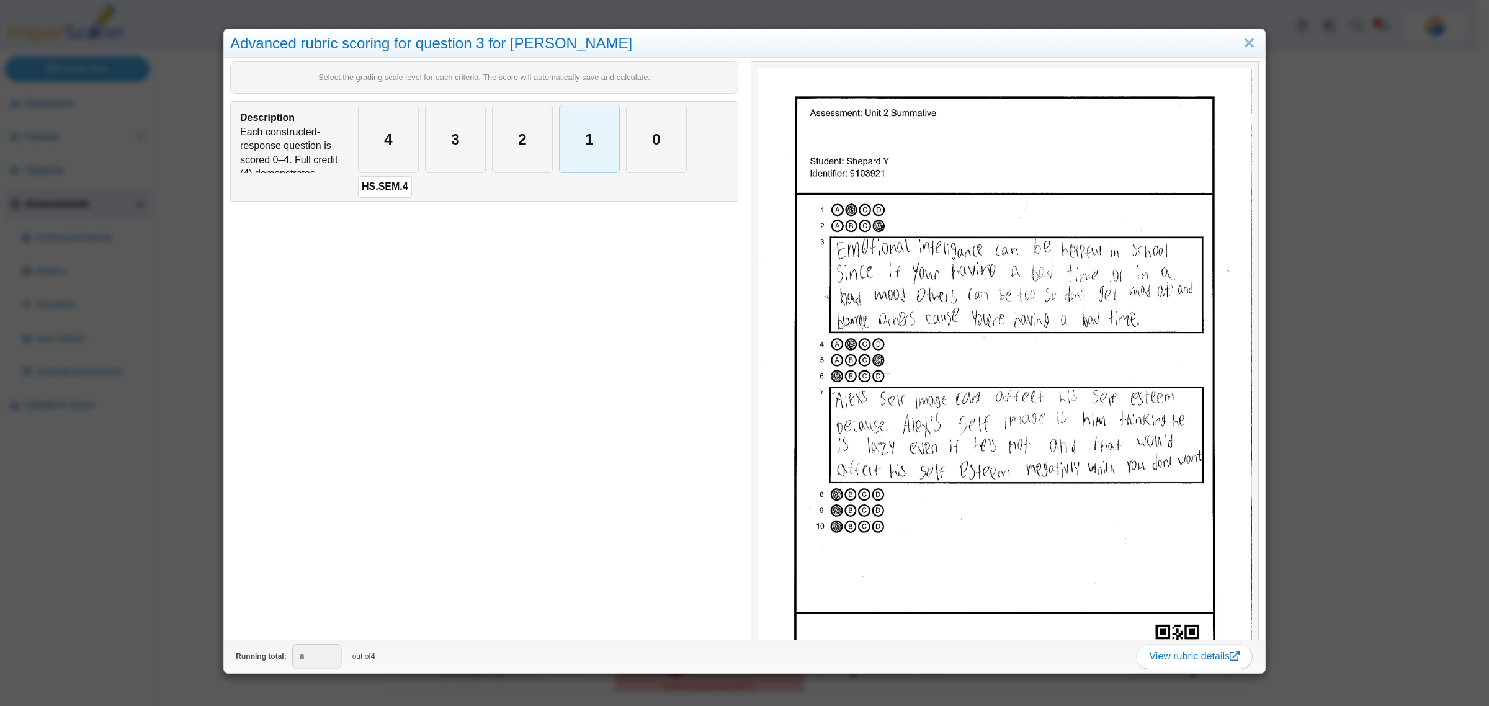
click at [572, 144] on div "1" at bounding box center [589, 138] width 60 height 67
type input "*"
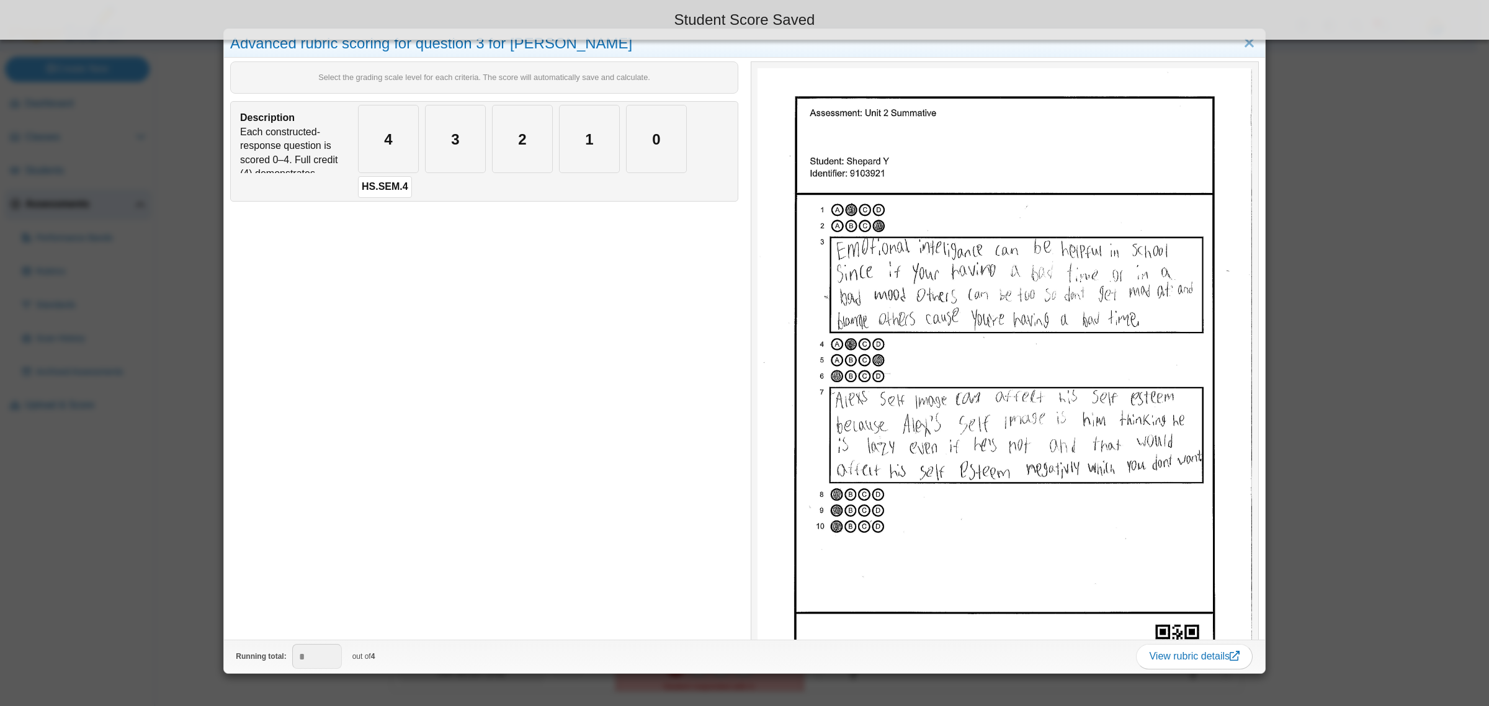
click at [104, 546] on div "Advanced rubric scoring for question 3 for Shepard Y Select the grading scale l…" at bounding box center [744, 353] width 1489 height 706
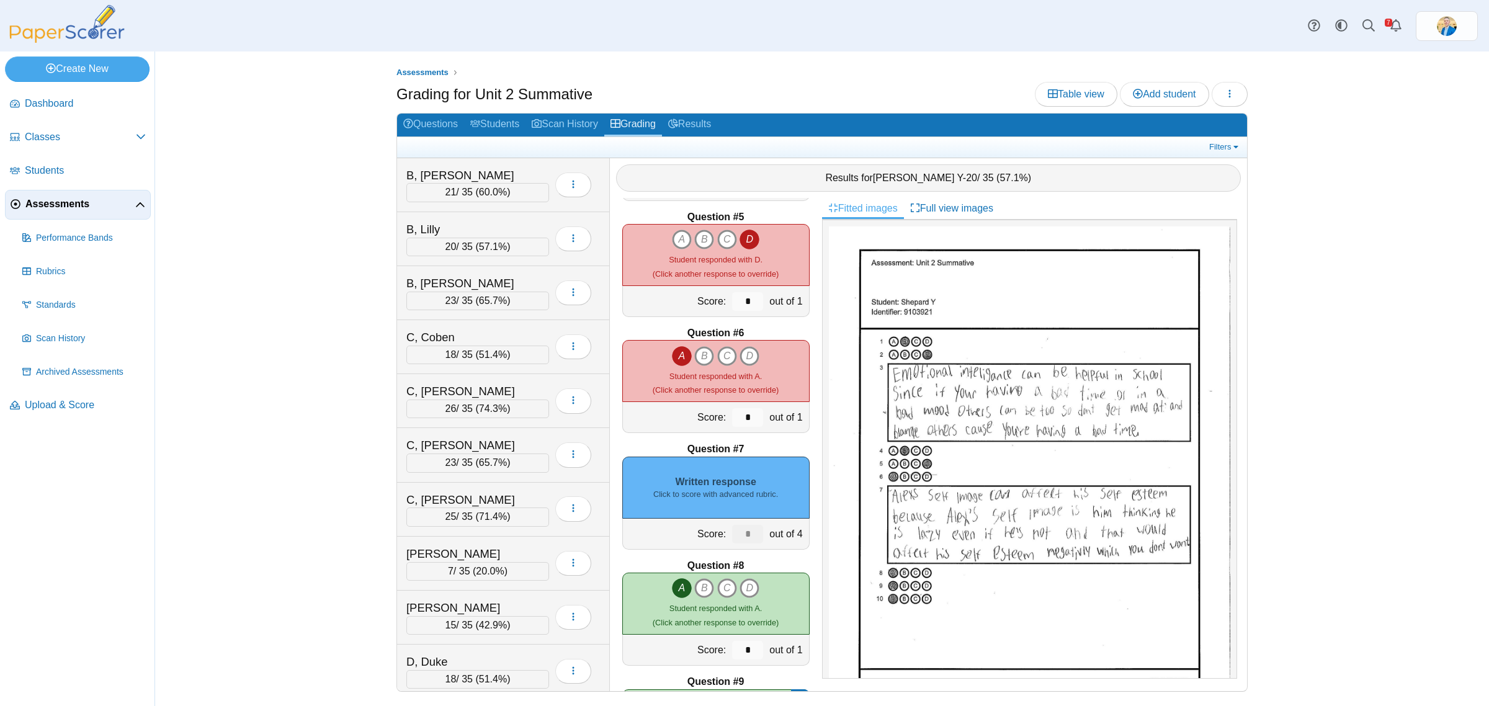
scroll to position [543, 0]
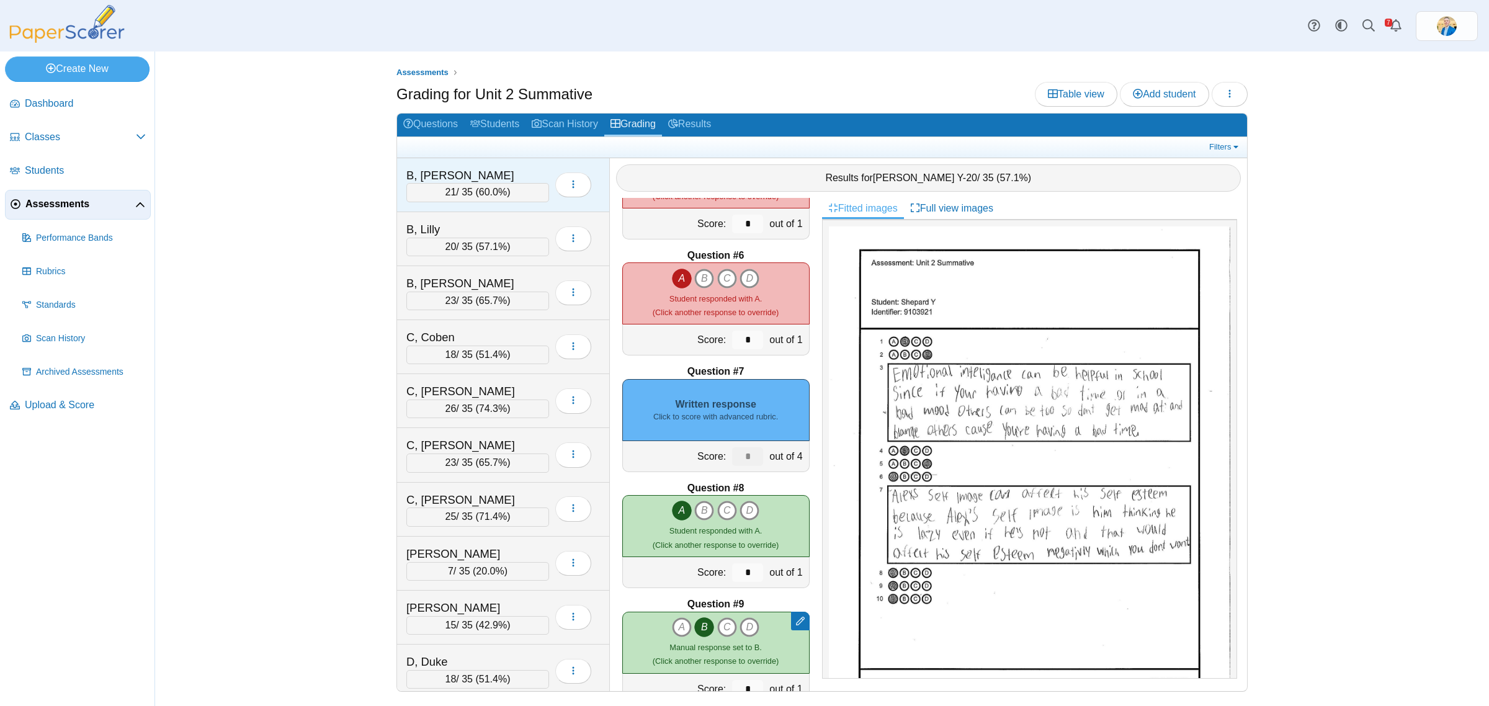
click at [494, 174] on div "B, Ashlynn" at bounding box center [468, 175] width 124 height 16
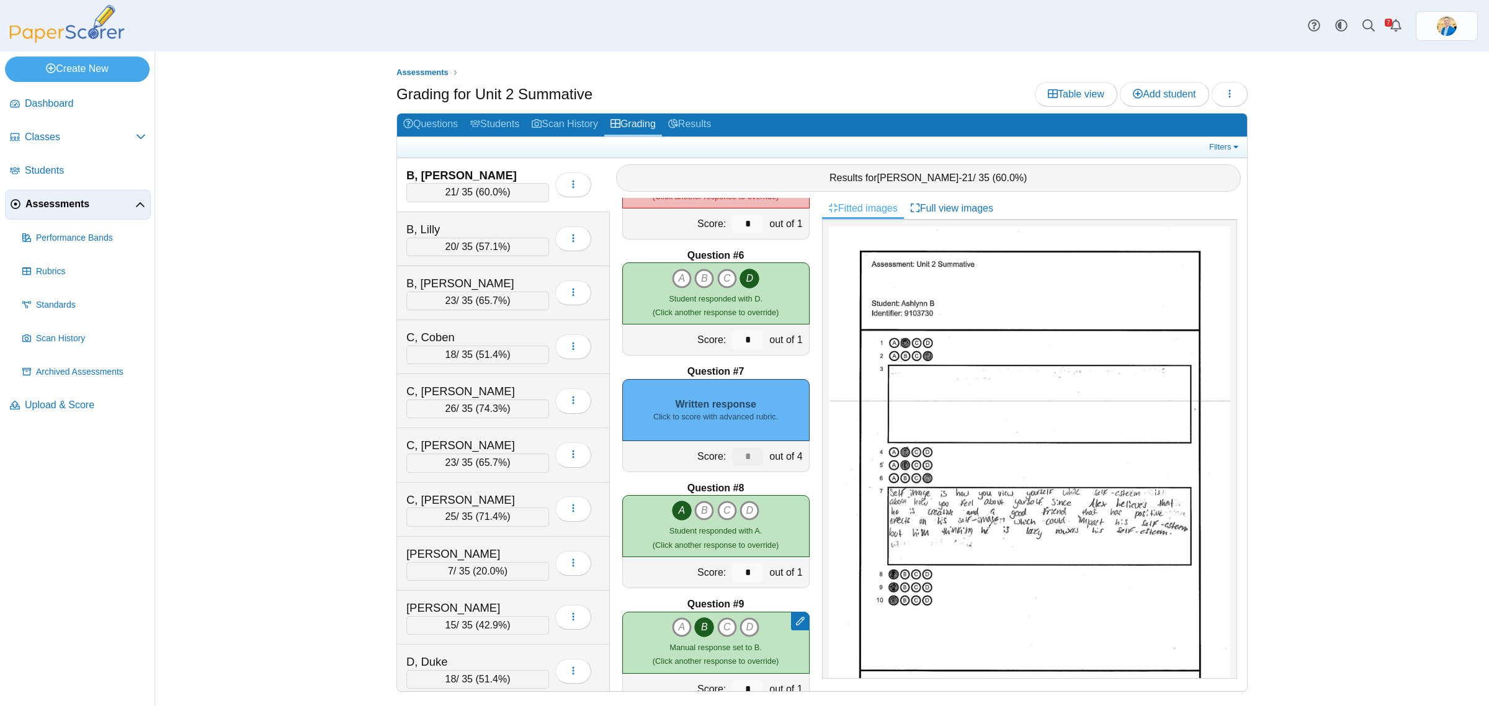
click at [724, 394] on div "Written response Click to score with advanced rubric." at bounding box center [715, 410] width 187 height 62
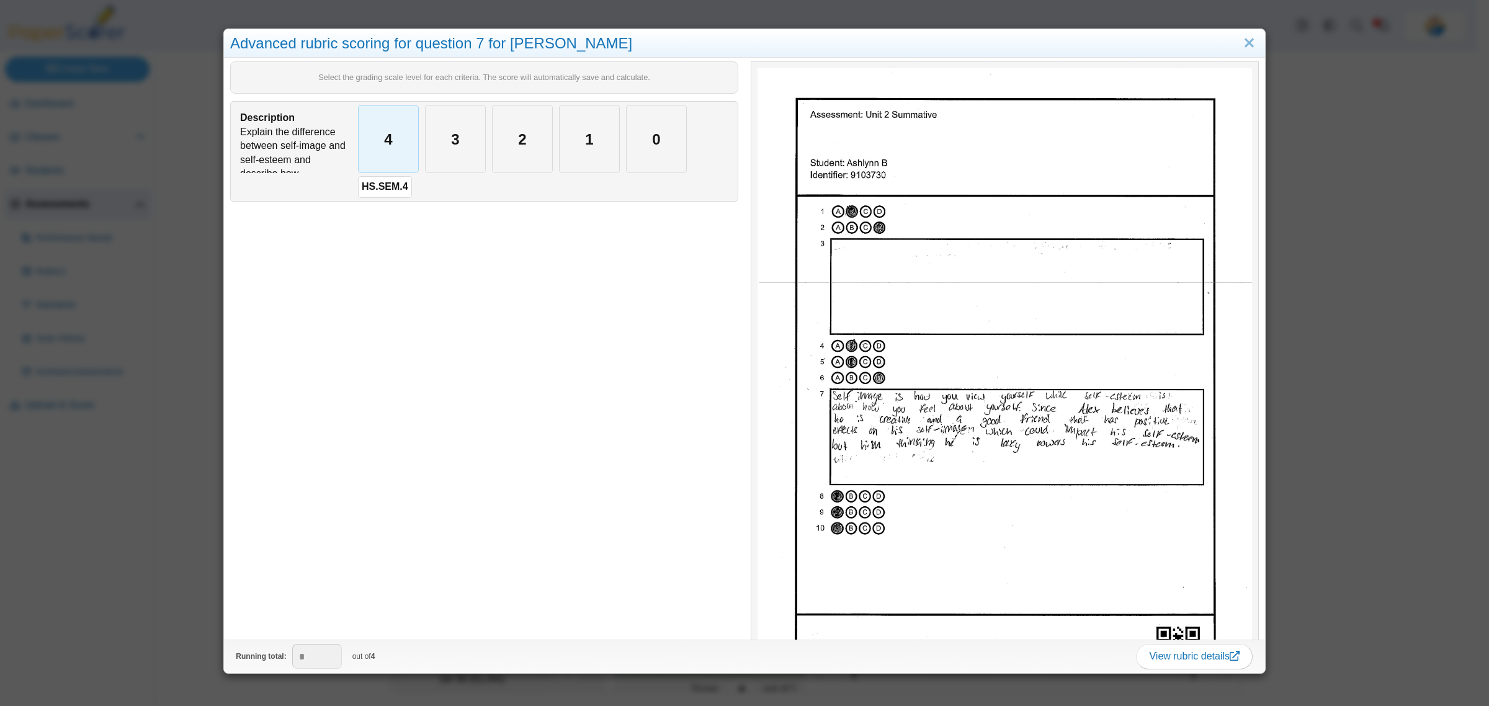
click at [413, 138] on div "4" at bounding box center [389, 138] width 60 height 67
type input "*"
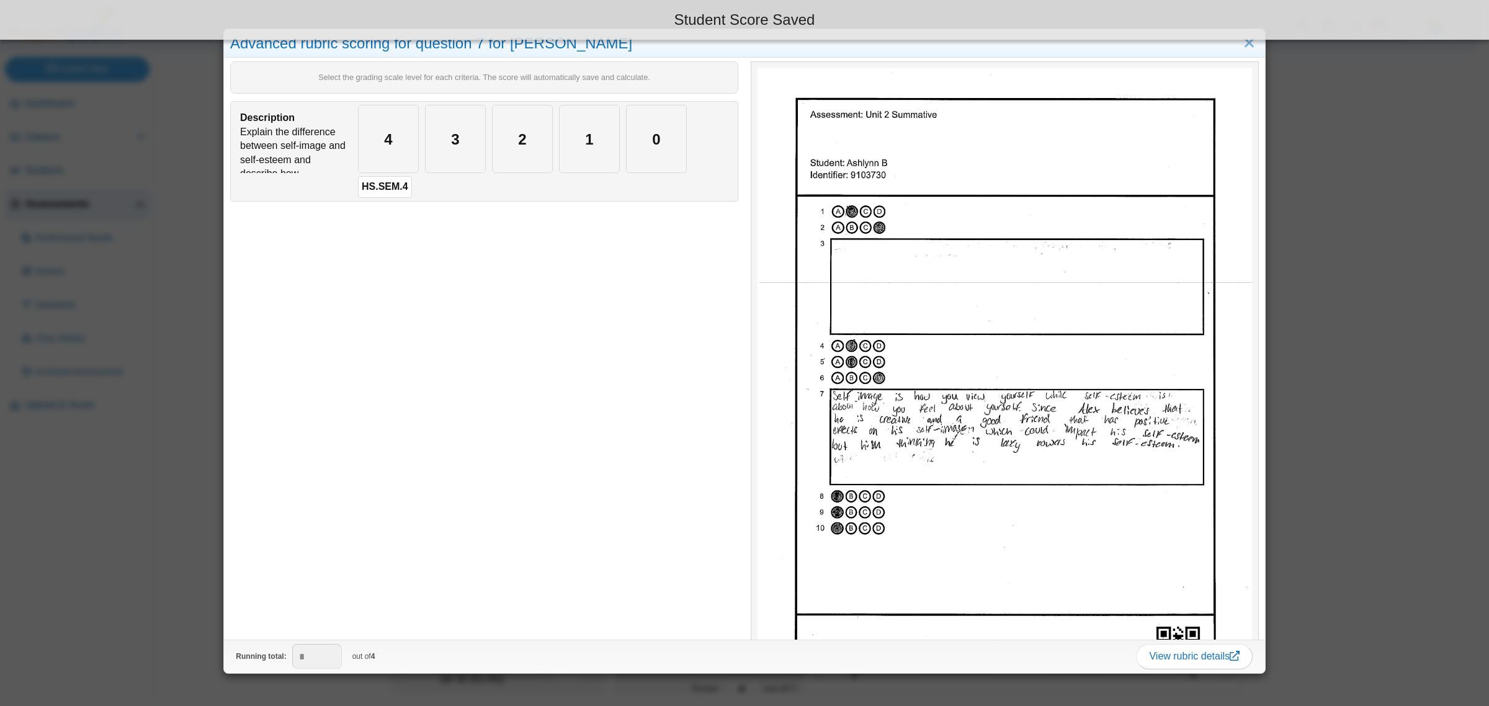
click at [197, 541] on div "Advanced rubric scoring for question 7 for Ashlynn B Select the grading scale l…" at bounding box center [744, 353] width 1489 height 706
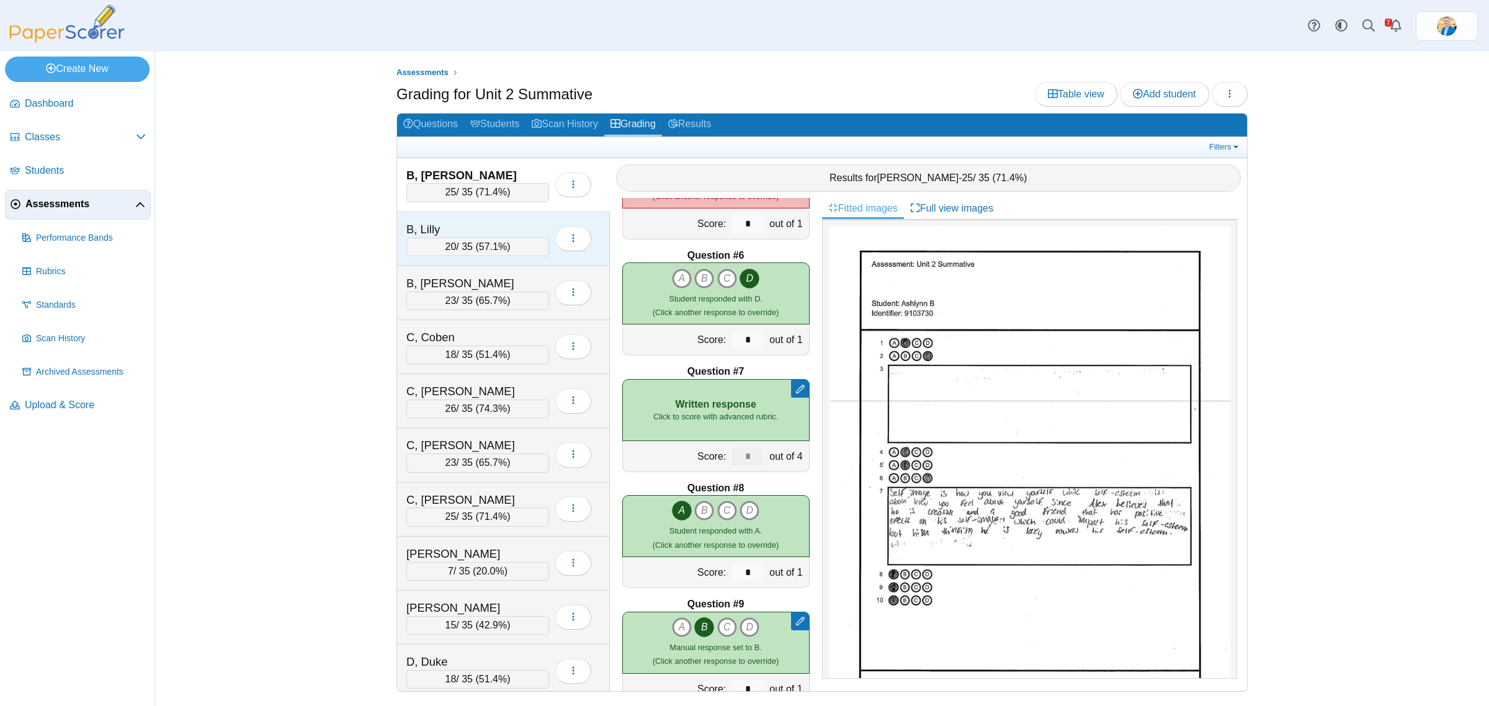
click at [494, 225] on div "B, Lilly" at bounding box center [468, 229] width 124 height 16
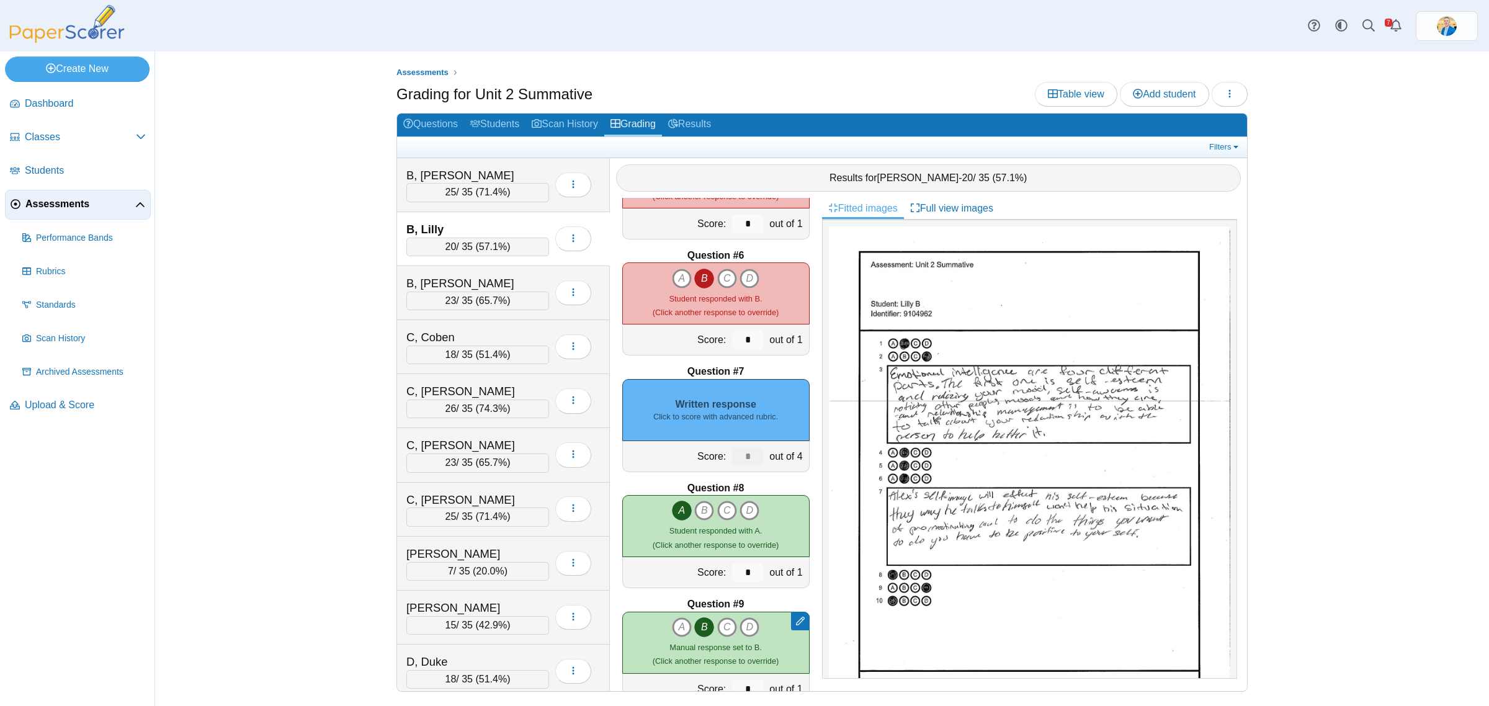
click at [730, 379] on div "Written response Click to score with advanced rubric." at bounding box center [715, 410] width 187 height 62
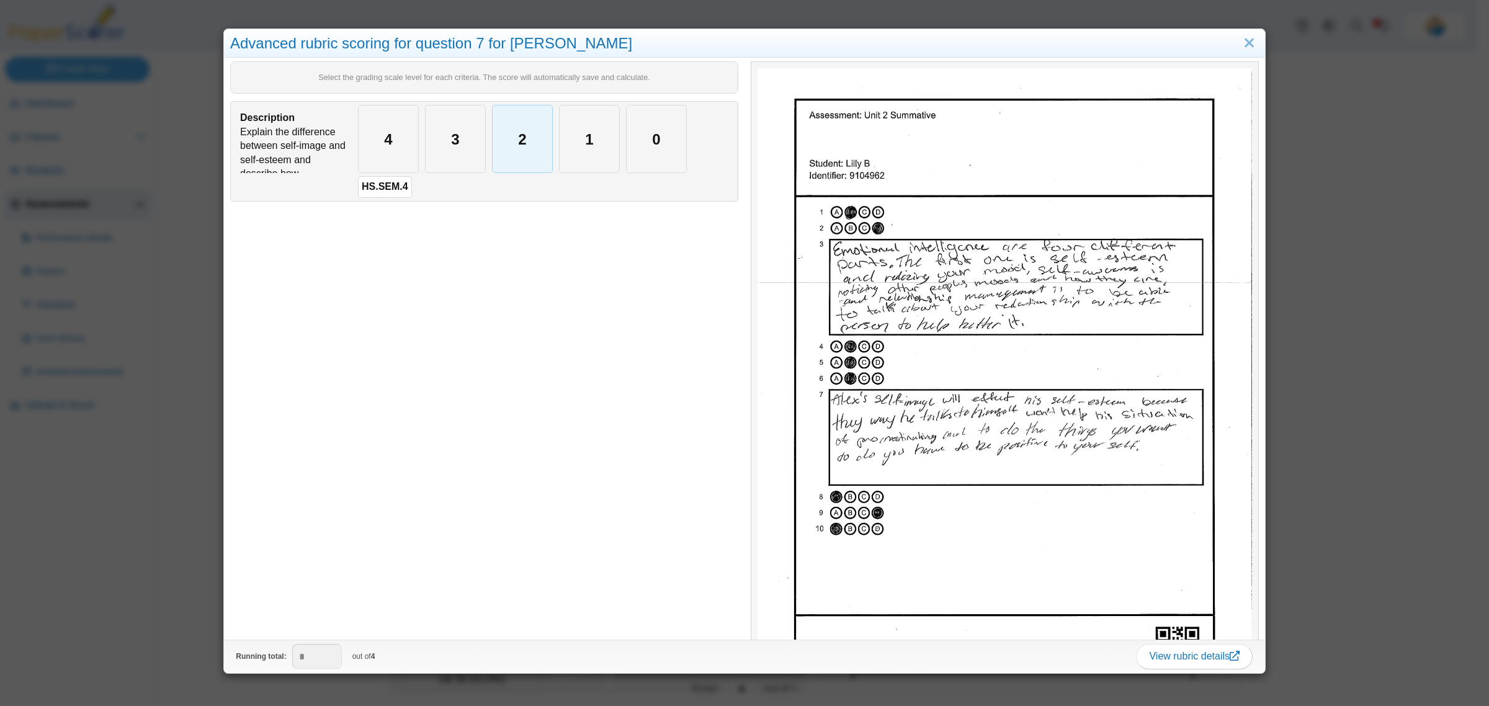
click at [510, 135] on div "2" at bounding box center [522, 138] width 60 height 67
type input "*"
click at [131, 458] on div "Advanced rubric scoring for question 7 for Lilly B Select the grading scale lev…" at bounding box center [744, 353] width 1489 height 706
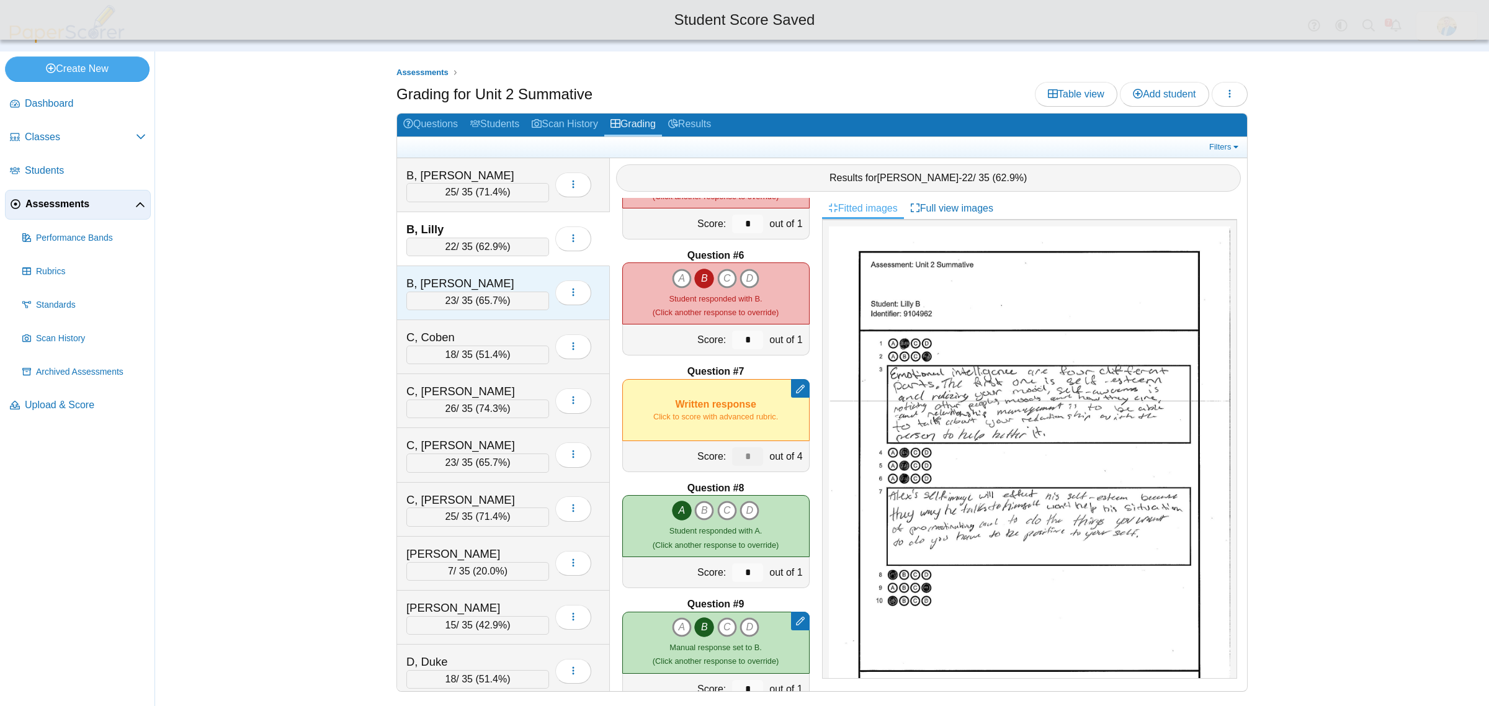
click at [485, 283] on div "B, Rodrigo" at bounding box center [468, 283] width 124 height 16
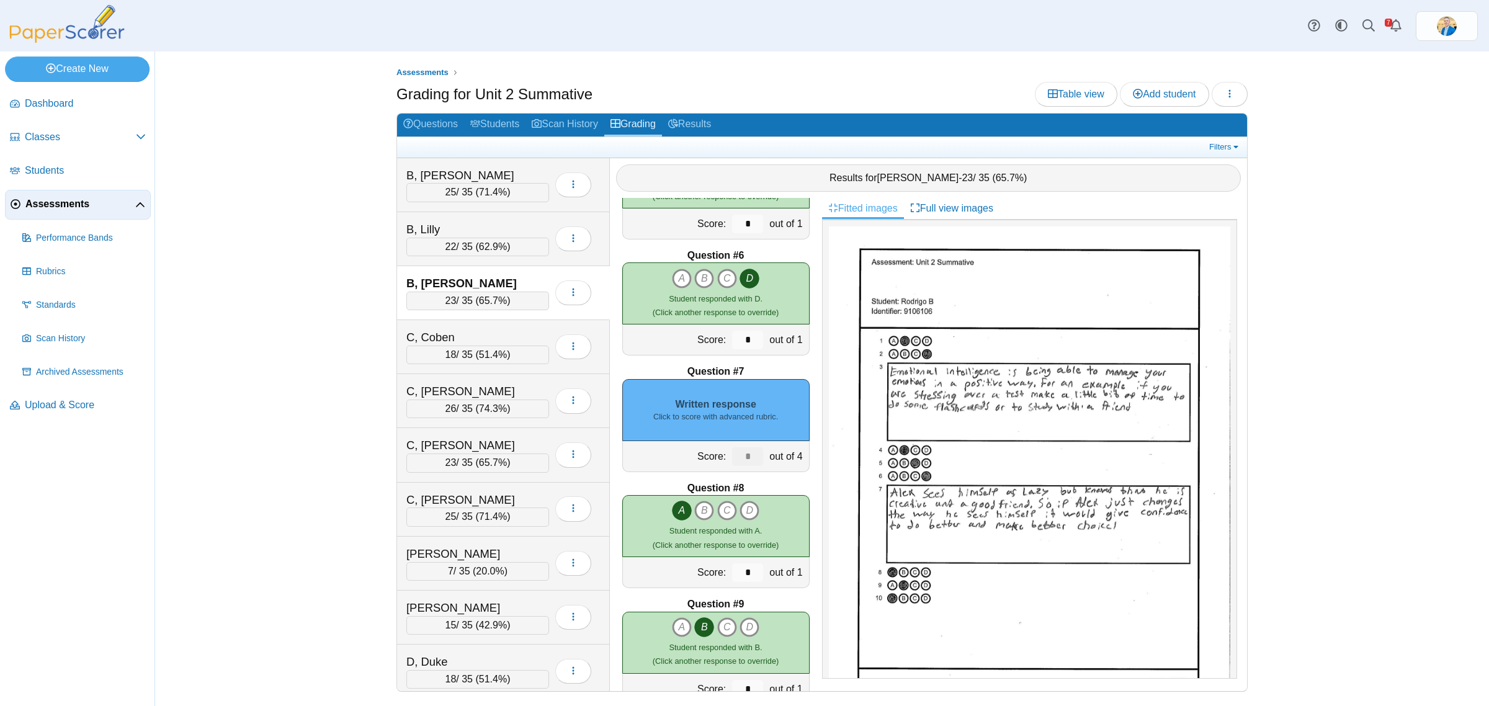
click at [723, 417] on small "Click to score with advanced rubric." at bounding box center [715, 416] width 125 height 11
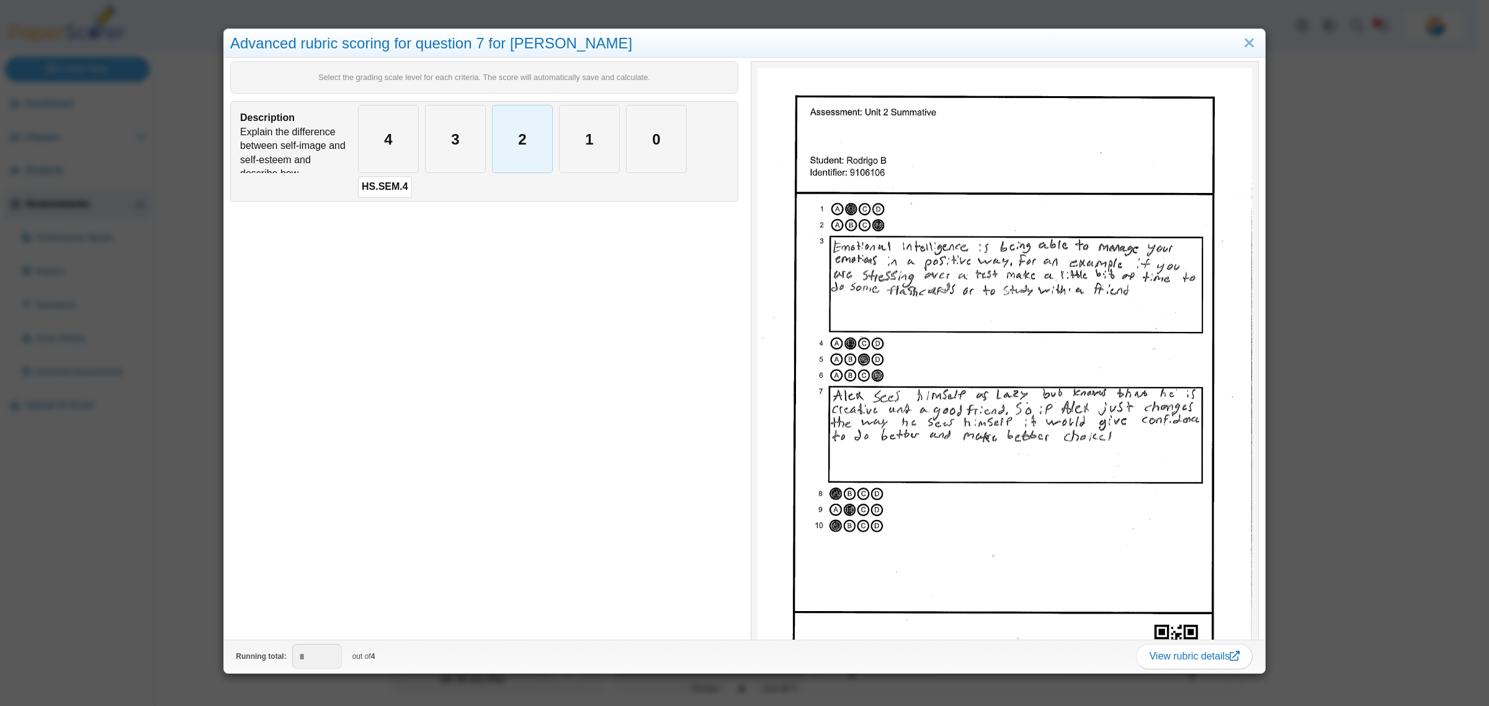
click at [522, 146] on div "2" at bounding box center [522, 138] width 60 height 67
type input "*"
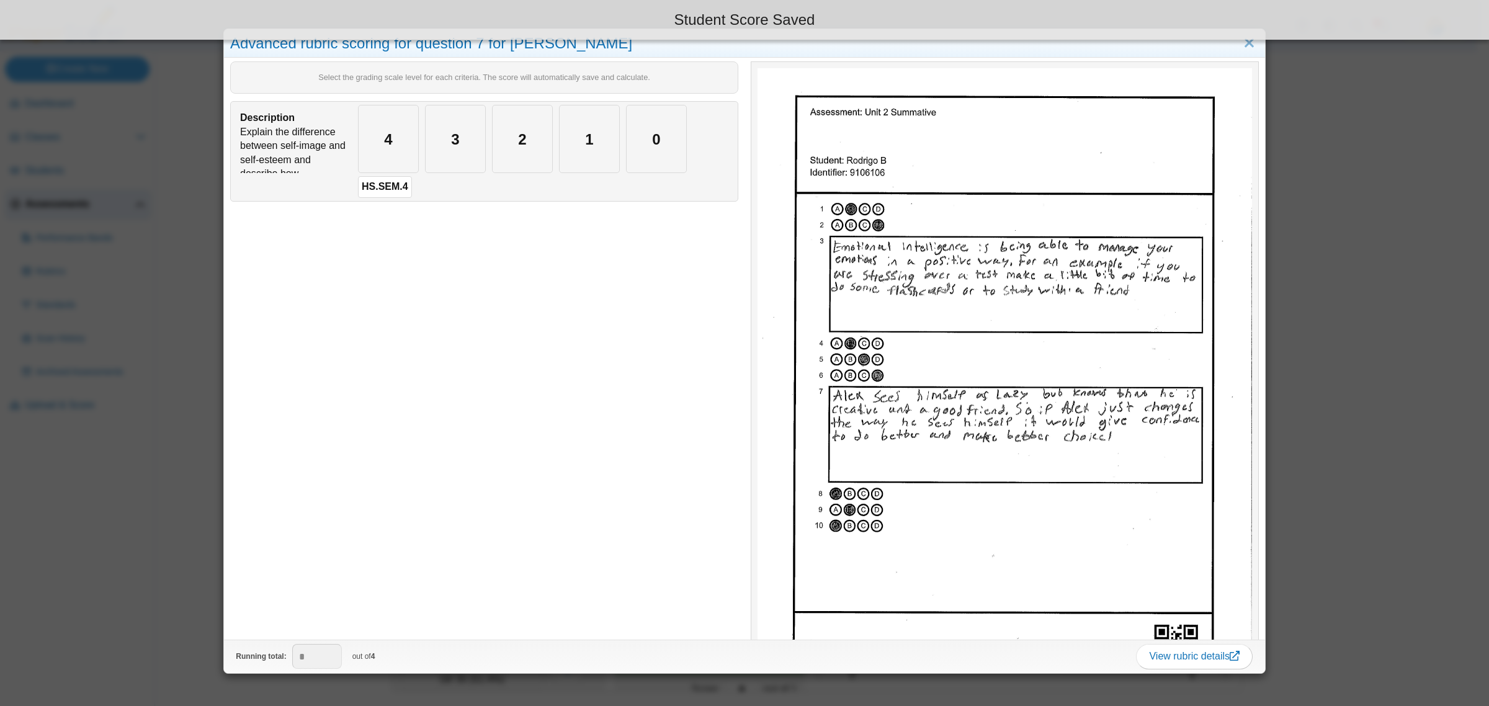
click at [164, 488] on div "Advanced rubric scoring for question 7 for Rodrigo B Select the grading scale l…" at bounding box center [744, 353] width 1489 height 706
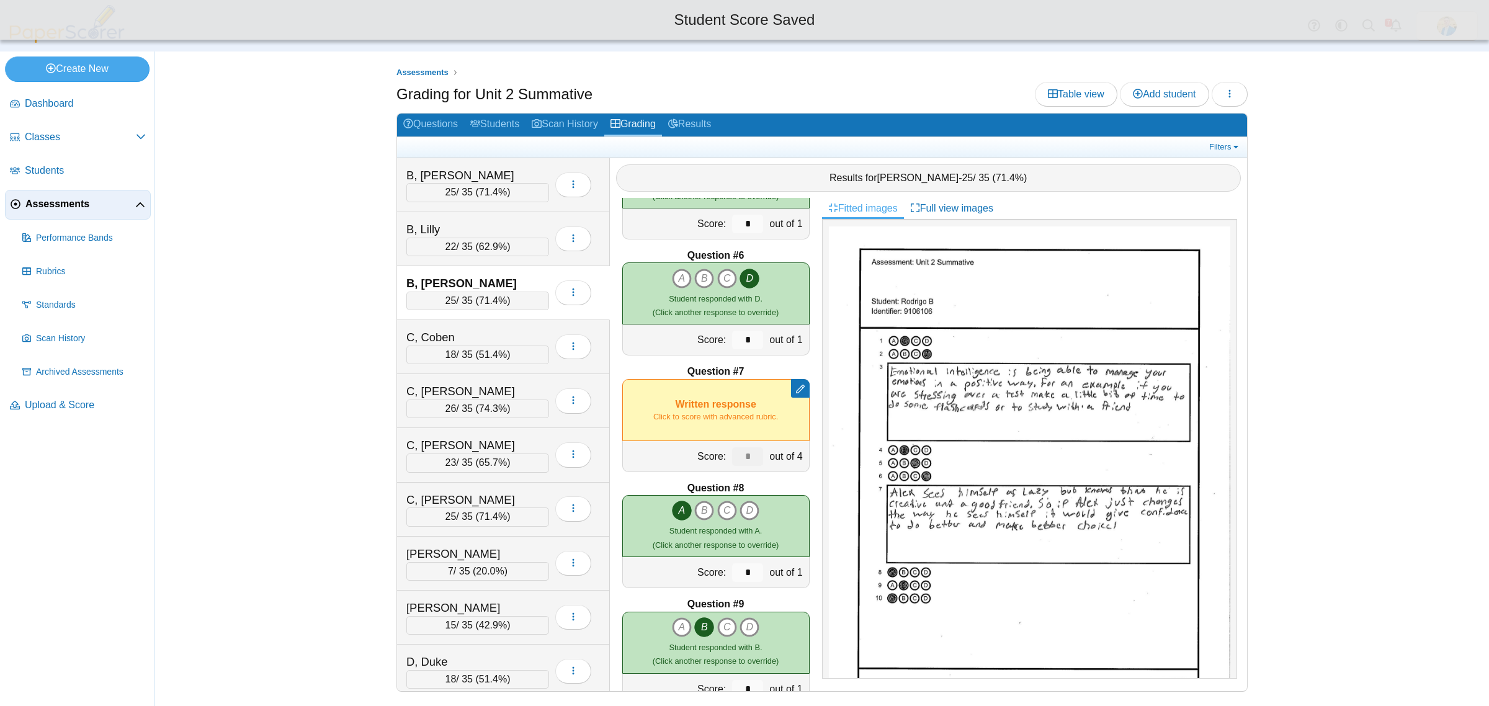
click at [457, 319] on div "B, Rodrigo 25 / 35 ( 71.4% ) Loading…" at bounding box center [503, 293] width 213 height 54
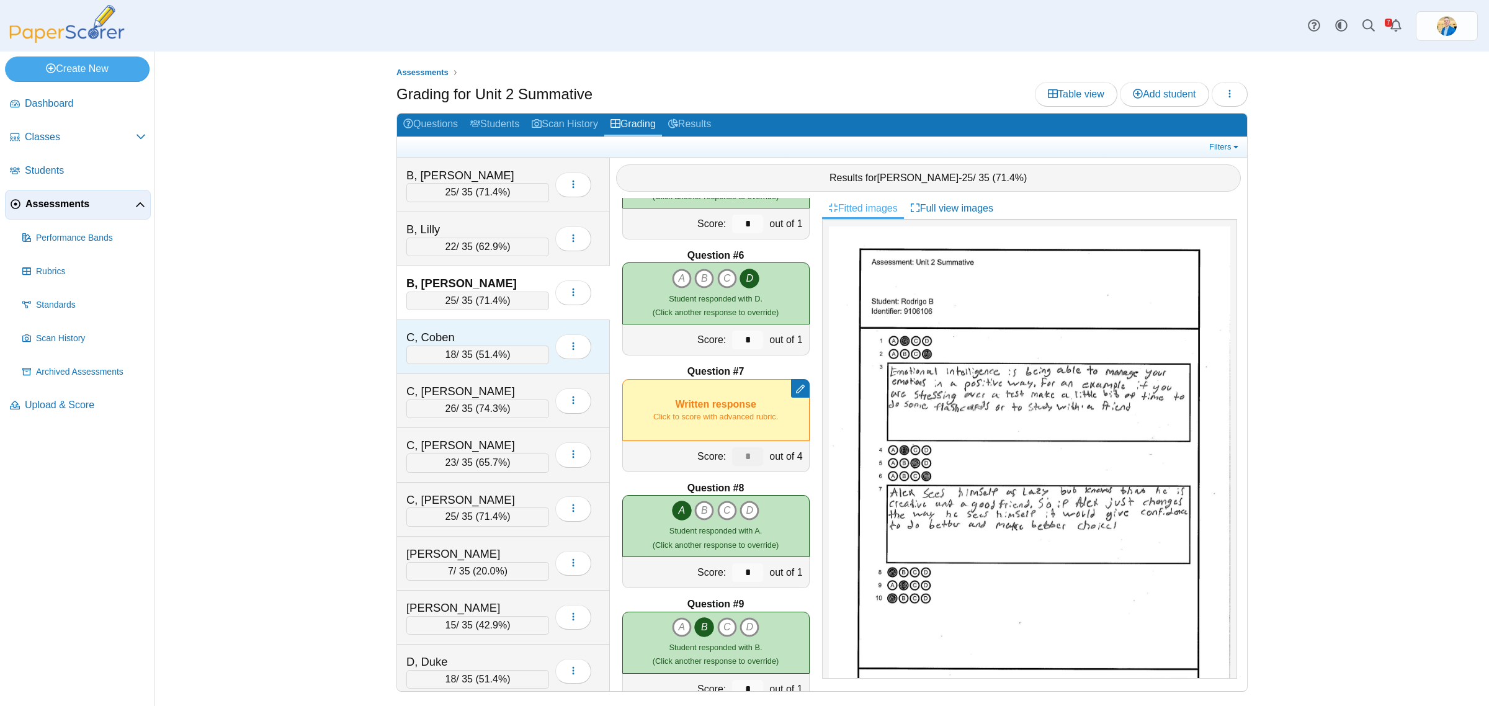
click at [467, 327] on div "C, Coben 18 / 35 ( 51.4% ) Loading…" at bounding box center [503, 347] width 213 height 54
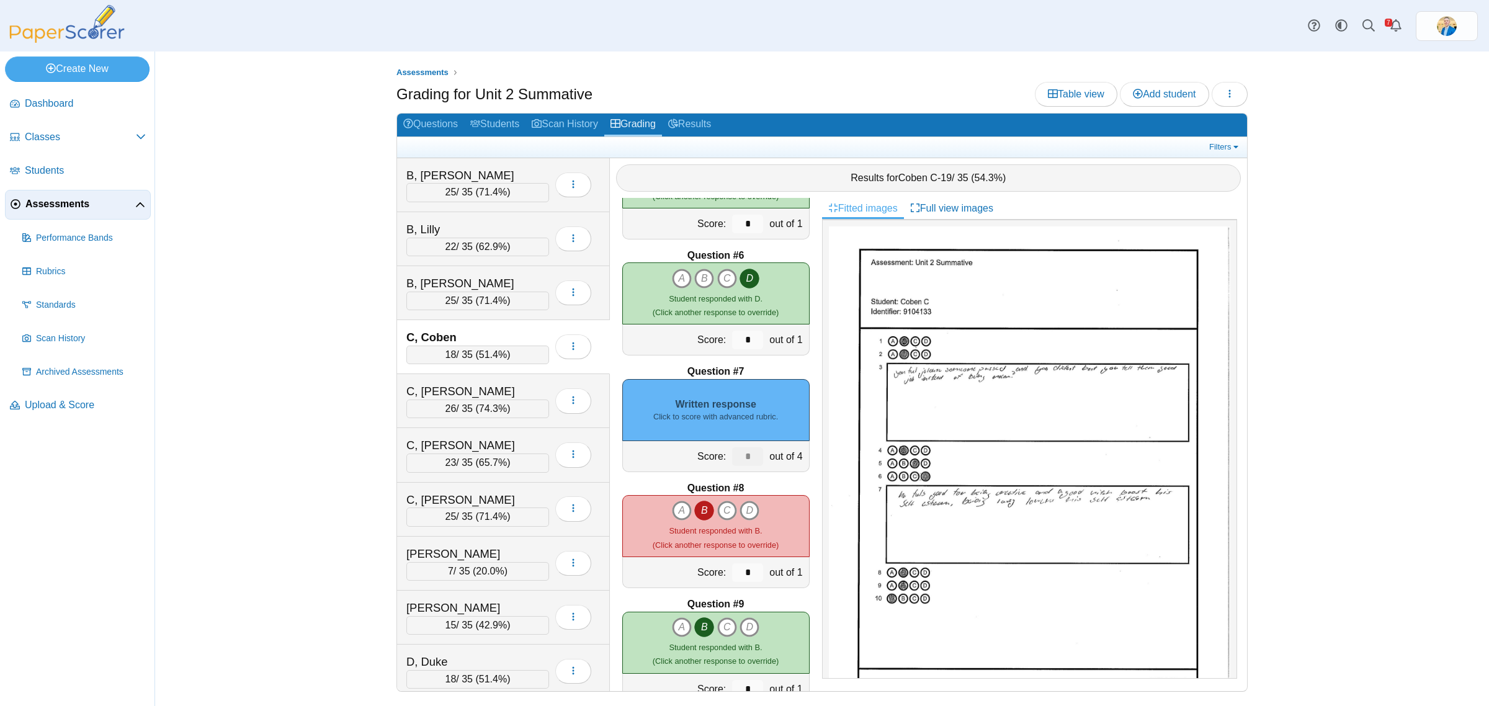
click at [773, 399] on div "Written response Click to score with advanced rubric." at bounding box center [715, 410] width 187 height 62
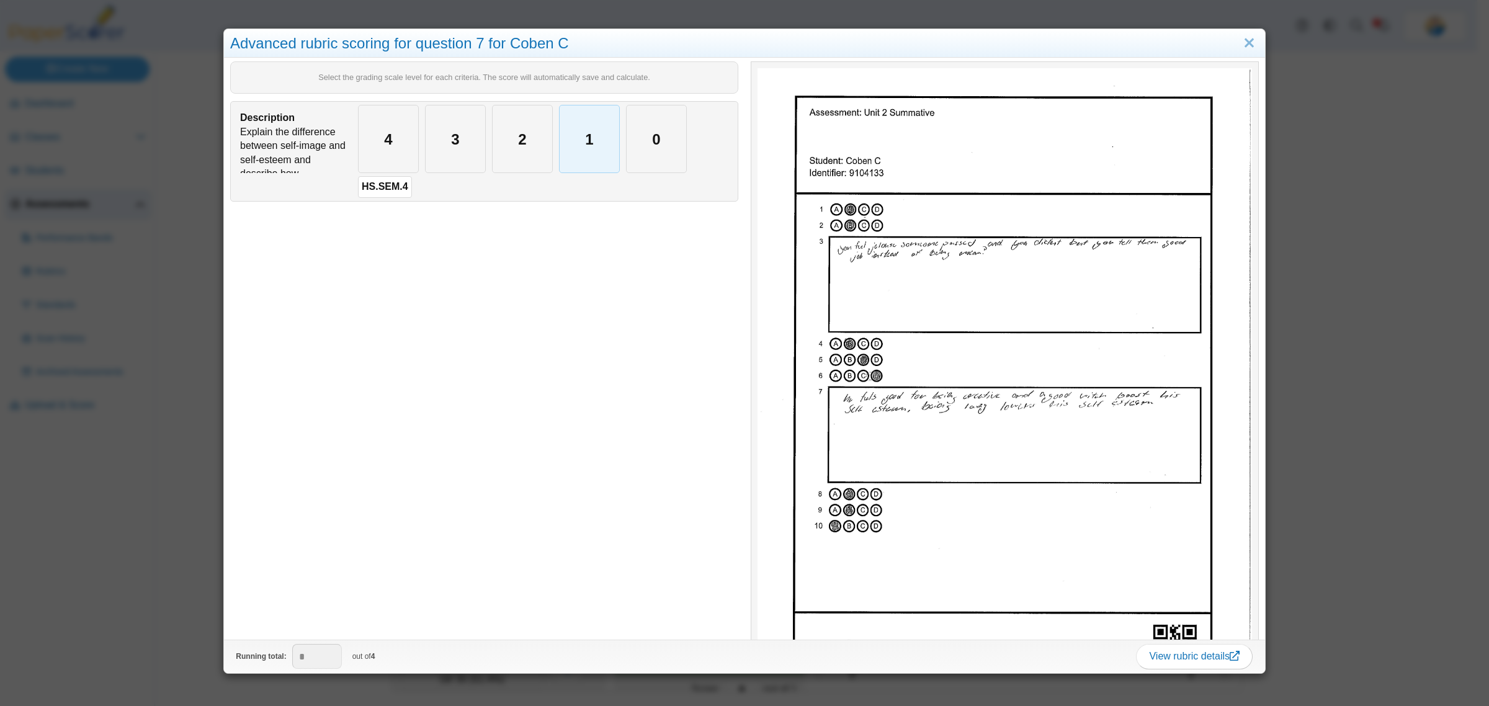
click at [585, 146] on div "1" at bounding box center [589, 138] width 60 height 67
type input "*"
click at [172, 389] on div "Advanced rubric scoring for question 7 for Coben C Select the grading scale lev…" at bounding box center [744, 353] width 1489 height 706
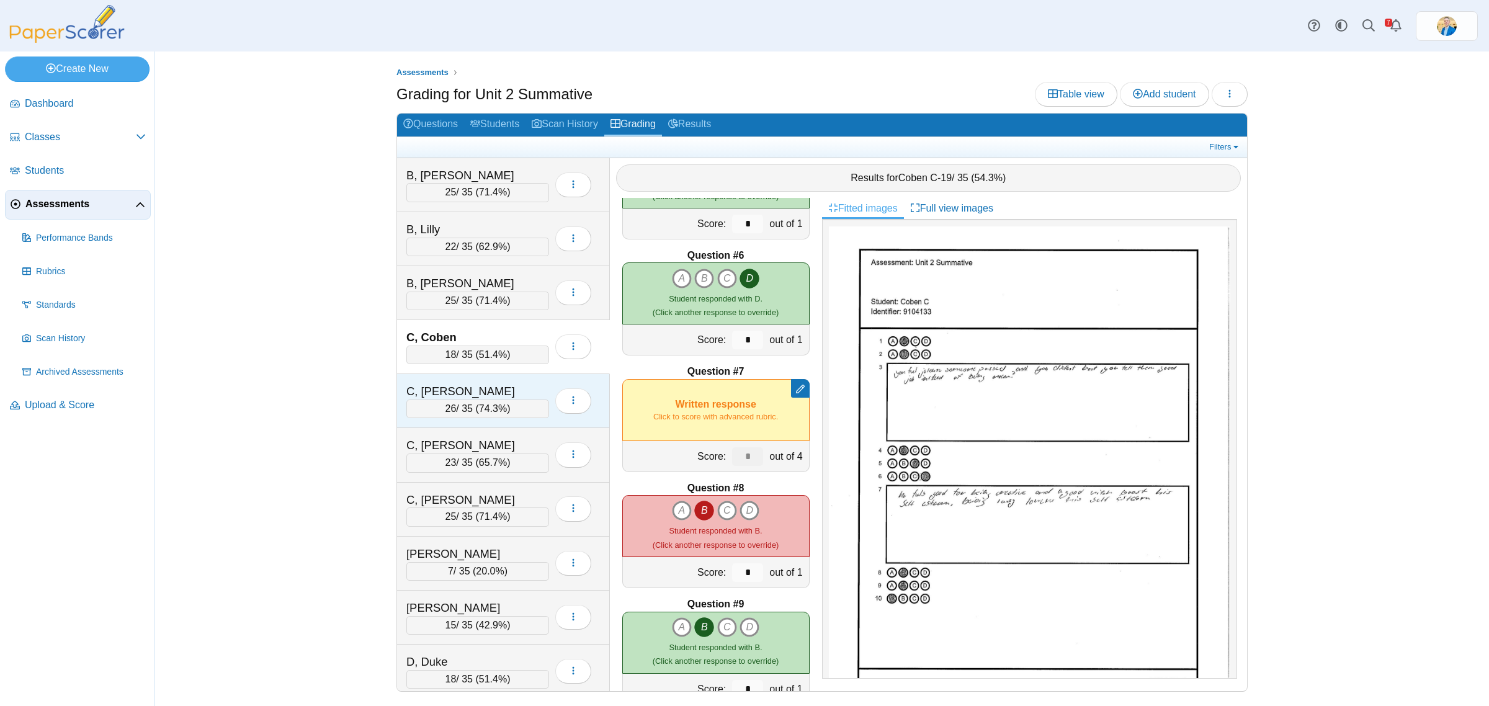
click at [484, 389] on div "C, Dane" at bounding box center [468, 391] width 124 height 16
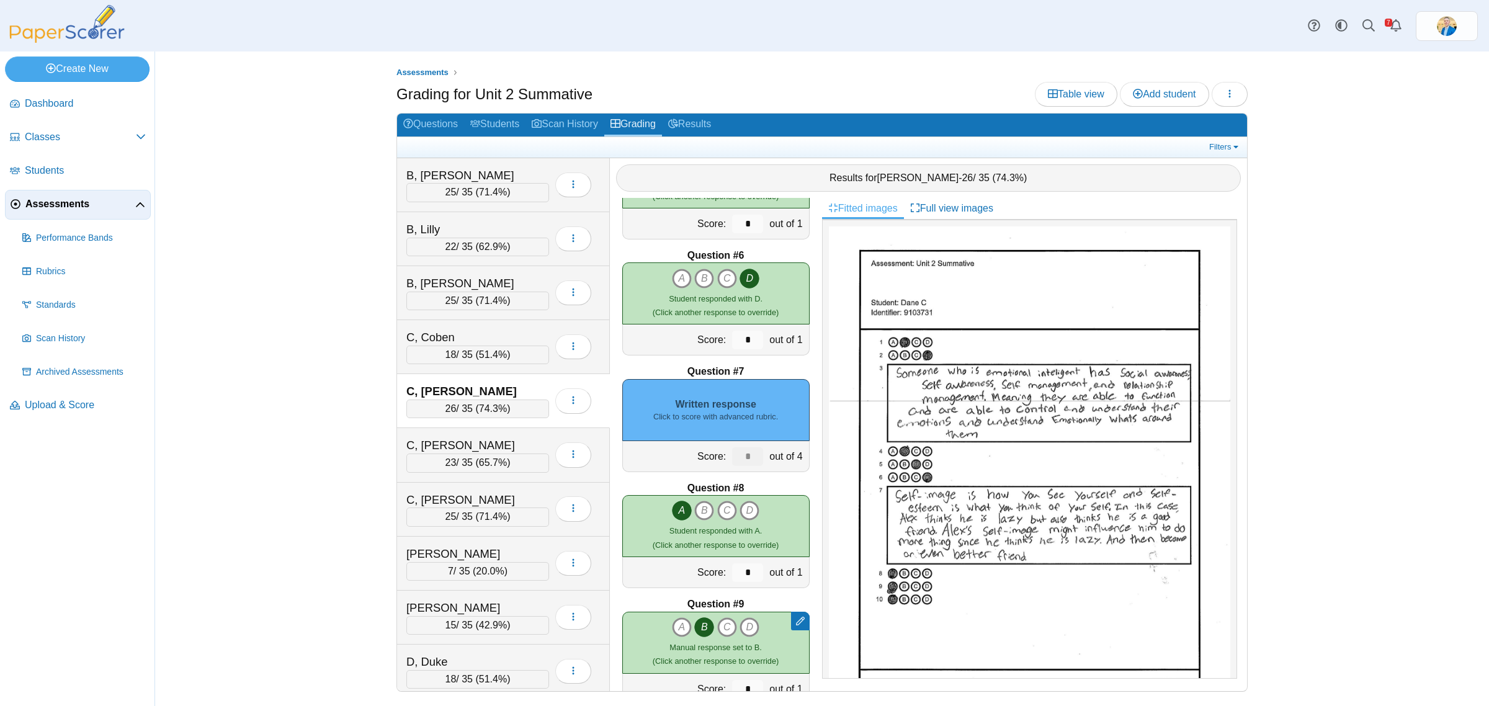
click at [732, 404] on div "Written response Click to score with advanced rubric." at bounding box center [715, 410] width 187 height 62
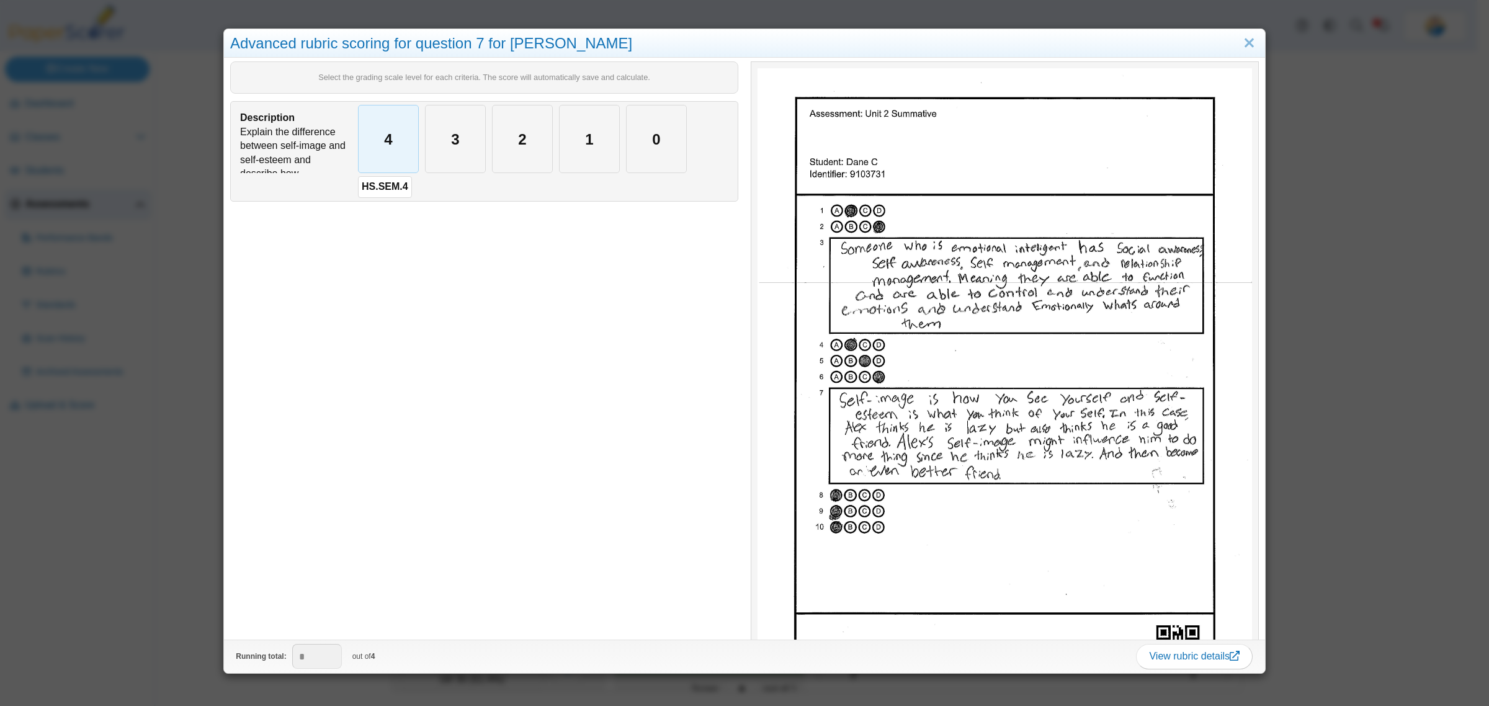
click at [405, 143] on div "4" at bounding box center [389, 138] width 60 height 67
type input "*"
click at [192, 528] on div "Advanced rubric scoring for question 7 for Dane C Select the grading scale leve…" at bounding box center [744, 353] width 1489 height 706
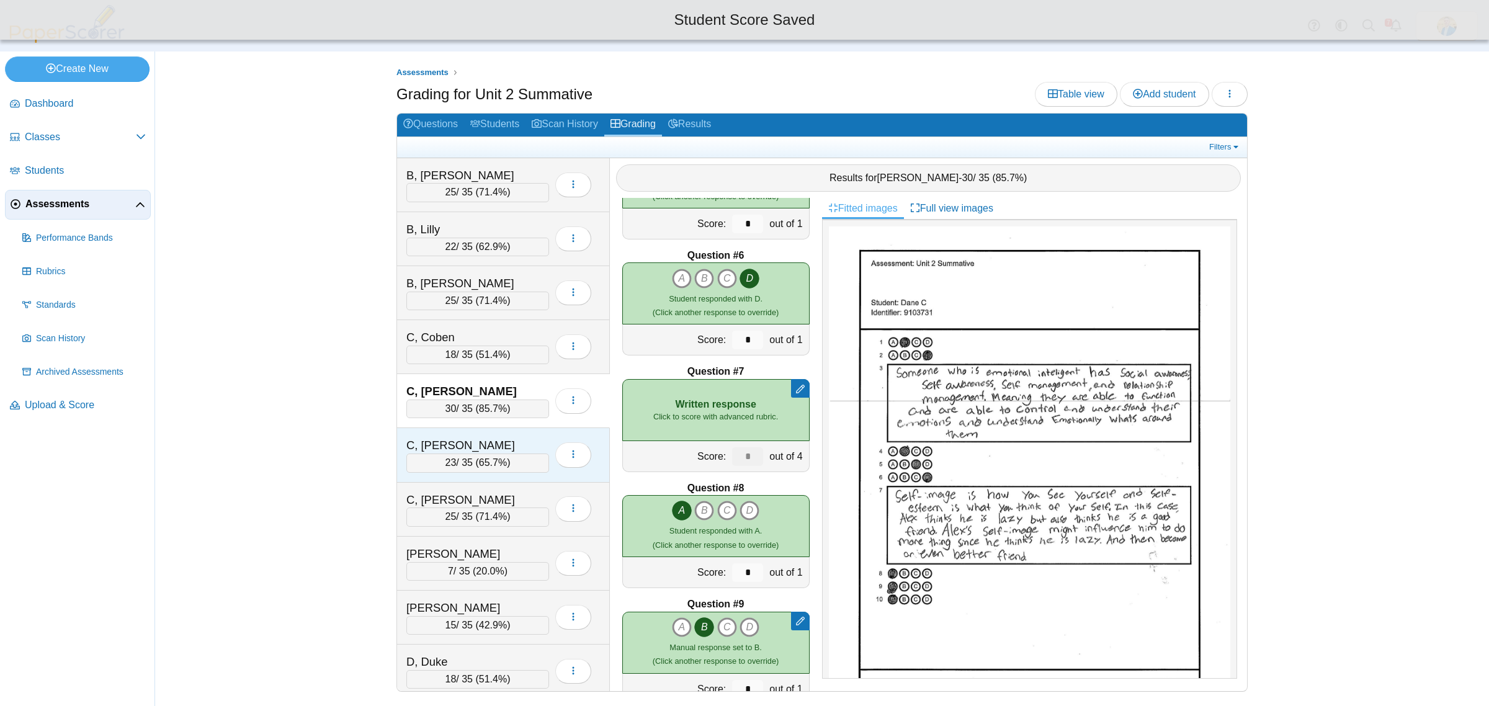
click at [466, 430] on div "C, Jasmine 23 / 35 ( 65.7% ) Loading…" at bounding box center [503, 455] width 213 height 54
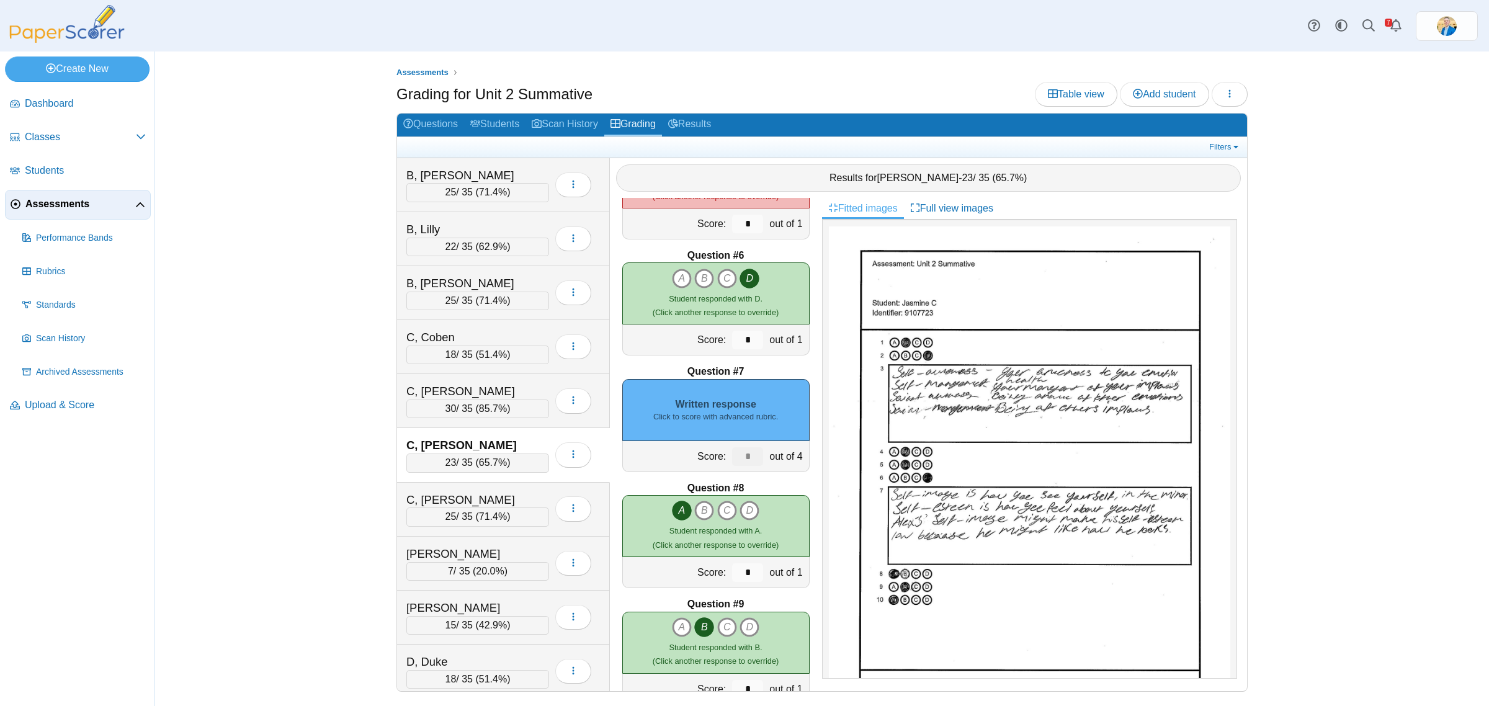
click at [742, 408] on div "Written response Click to score with advanced rubric." at bounding box center [715, 410] width 187 height 62
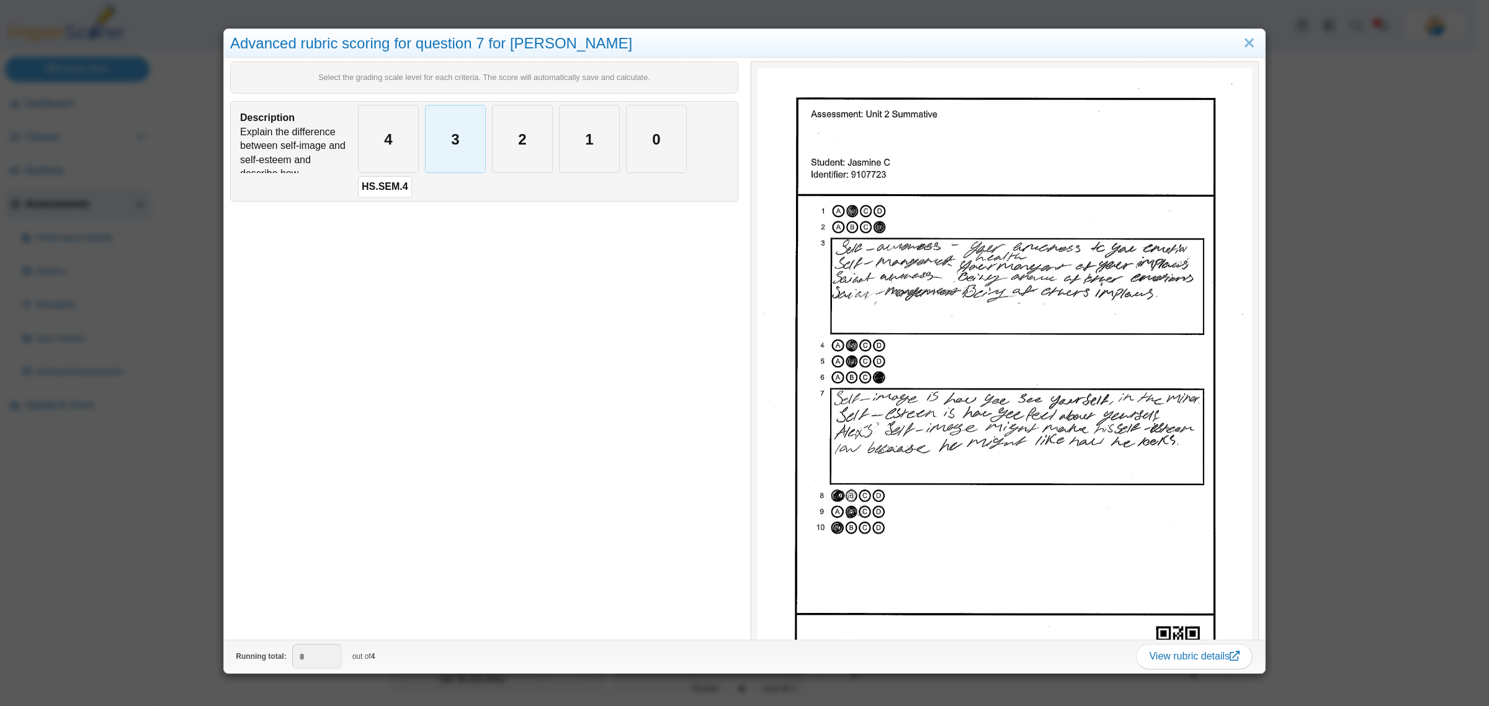
click at [465, 146] on div "3" at bounding box center [455, 138] width 60 height 67
type input "*"
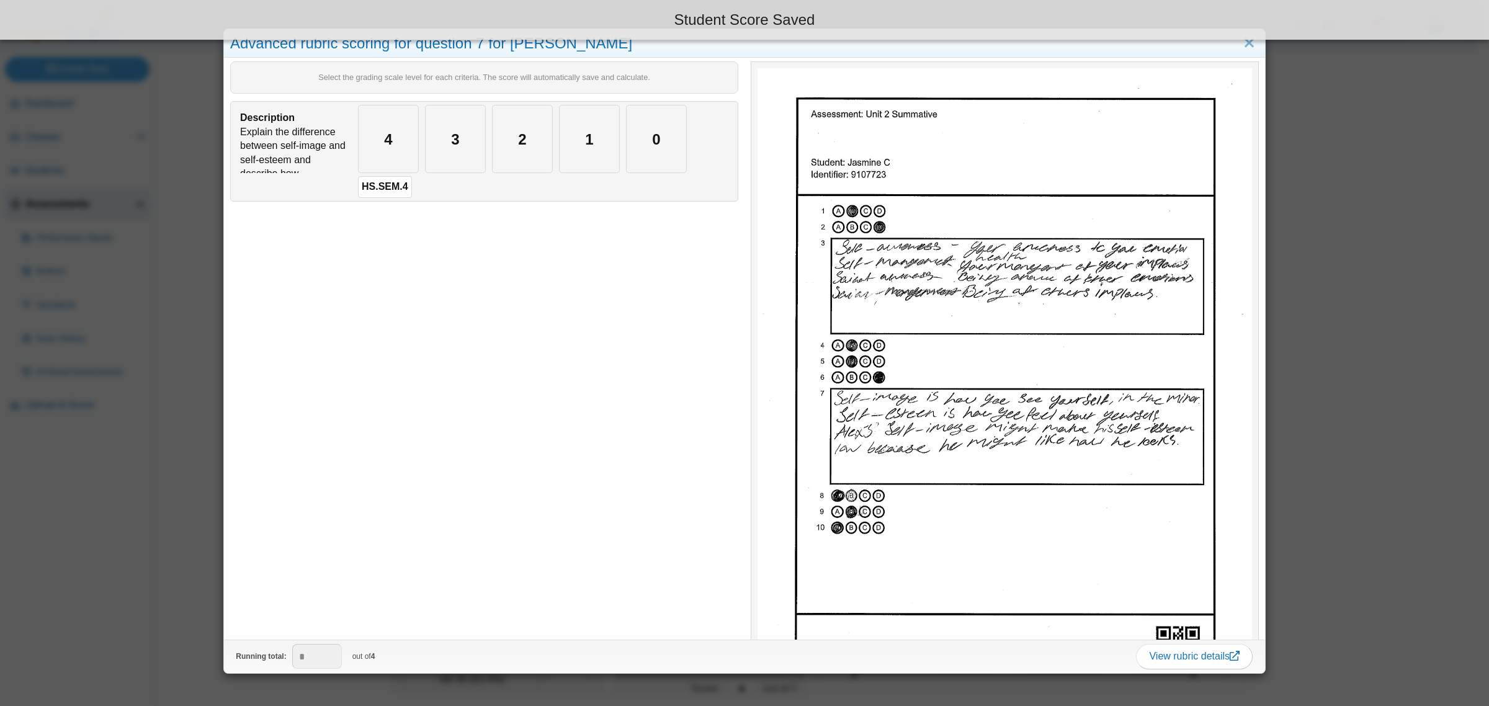
click at [172, 515] on div "Advanced rubric scoring for question 7 for Jasmine C Select the grading scale l…" at bounding box center [744, 353] width 1489 height 706
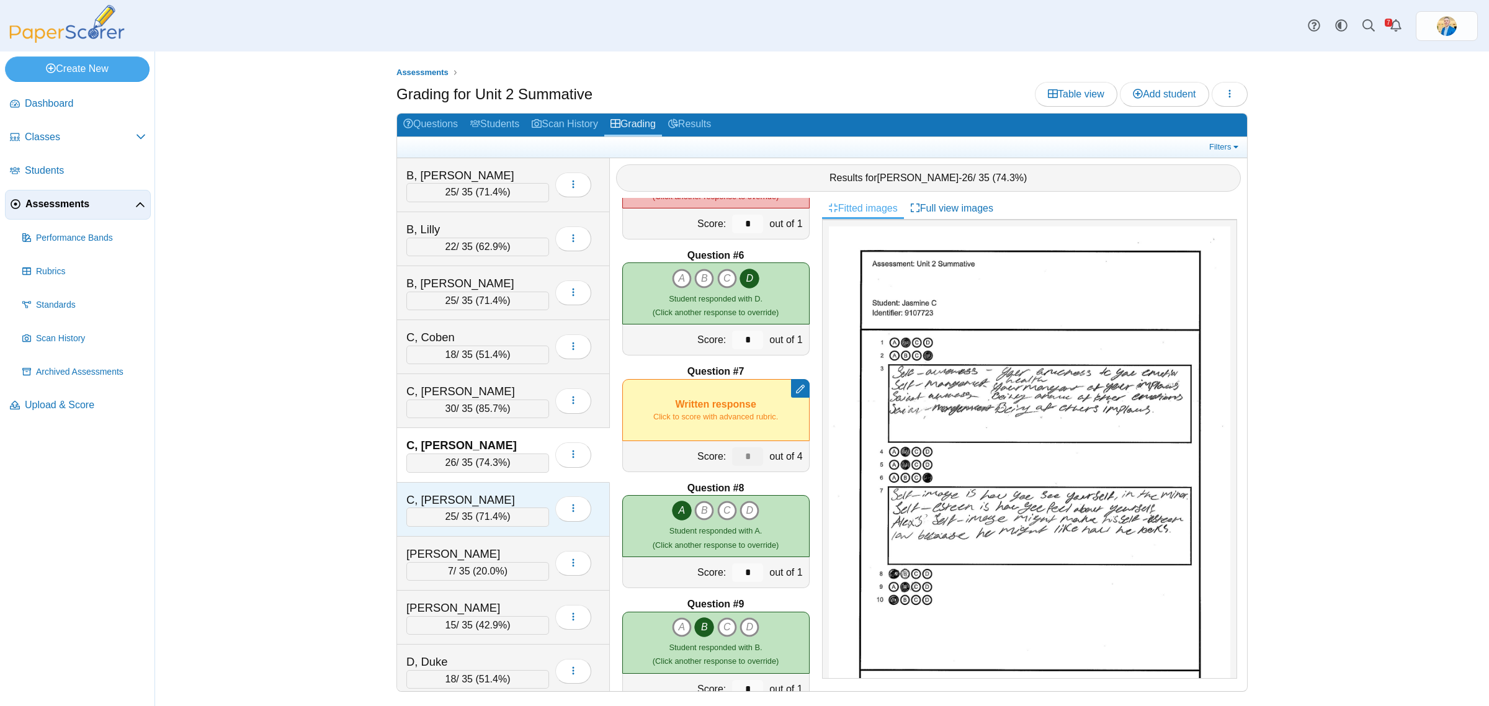
click at [489, 500] on div "C, Shanley" at bounding box center [468, 500] width 124 height 16
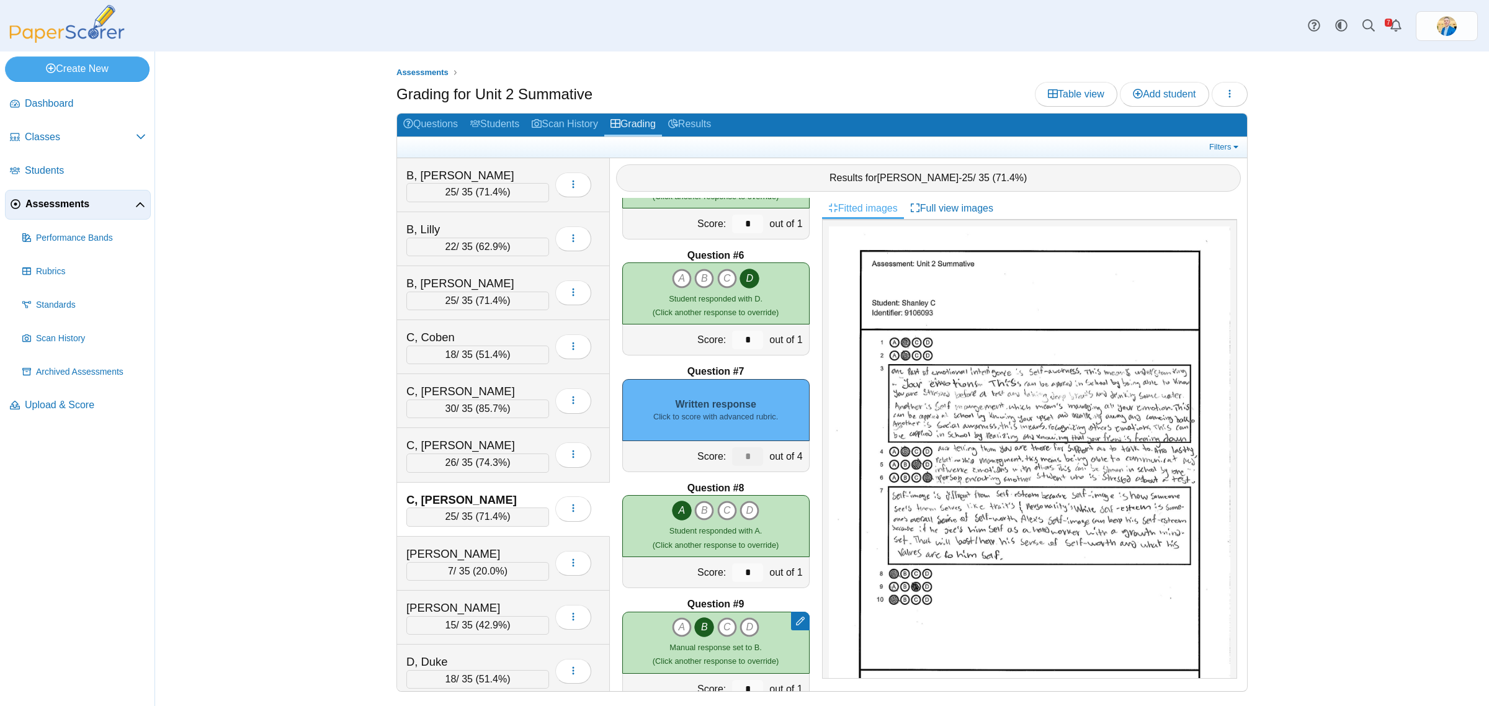
click at [737, 404] on div "Written response Click to score with advanced rubric." at bounding box center [715, 410] width 187 height 62
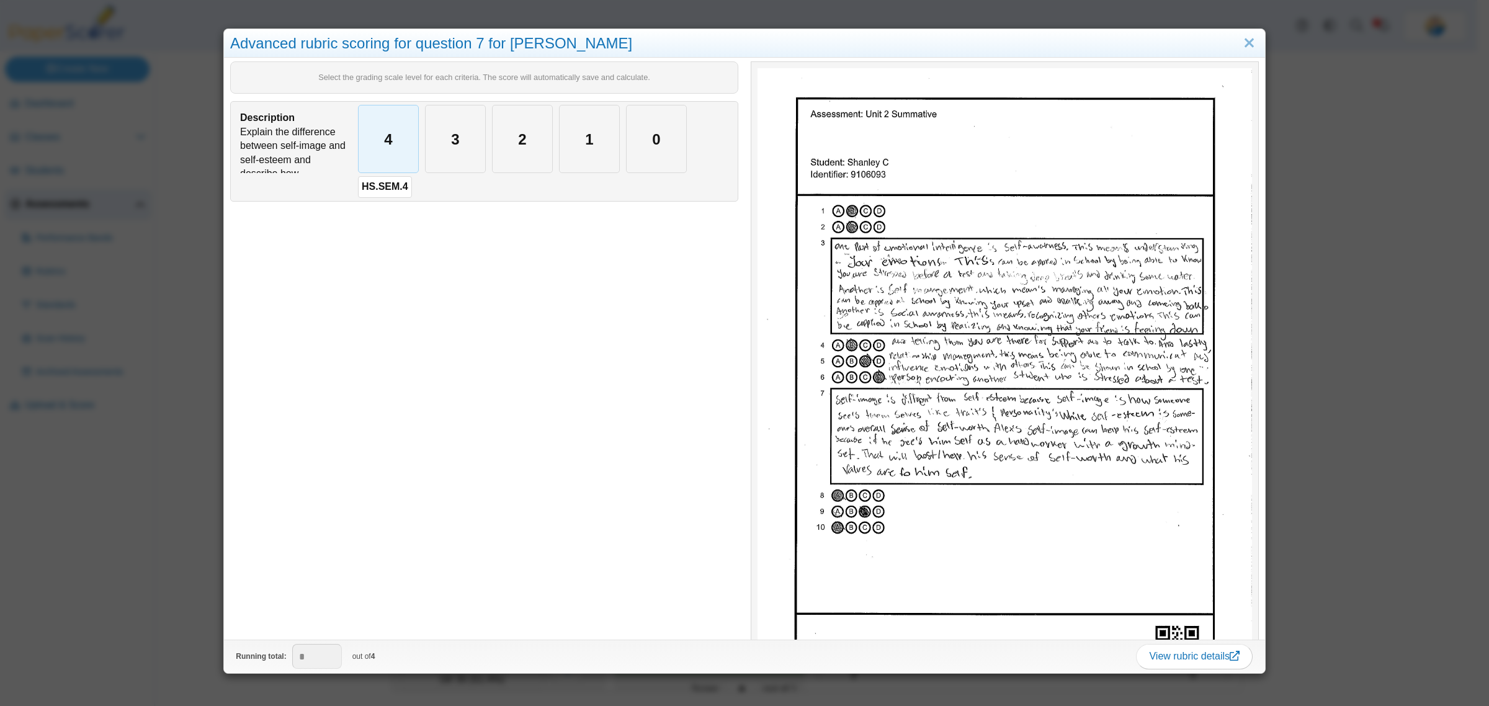
click at [372, 163] on div "4" at bounding box center [389, 138] width 60 height 67
type input "*"
click at [159, 434] on div "Advanced rubric scoring for question 7 for Shanley C Select the grading scale l…" at bounding box center [744, 353] width 1489 height 706
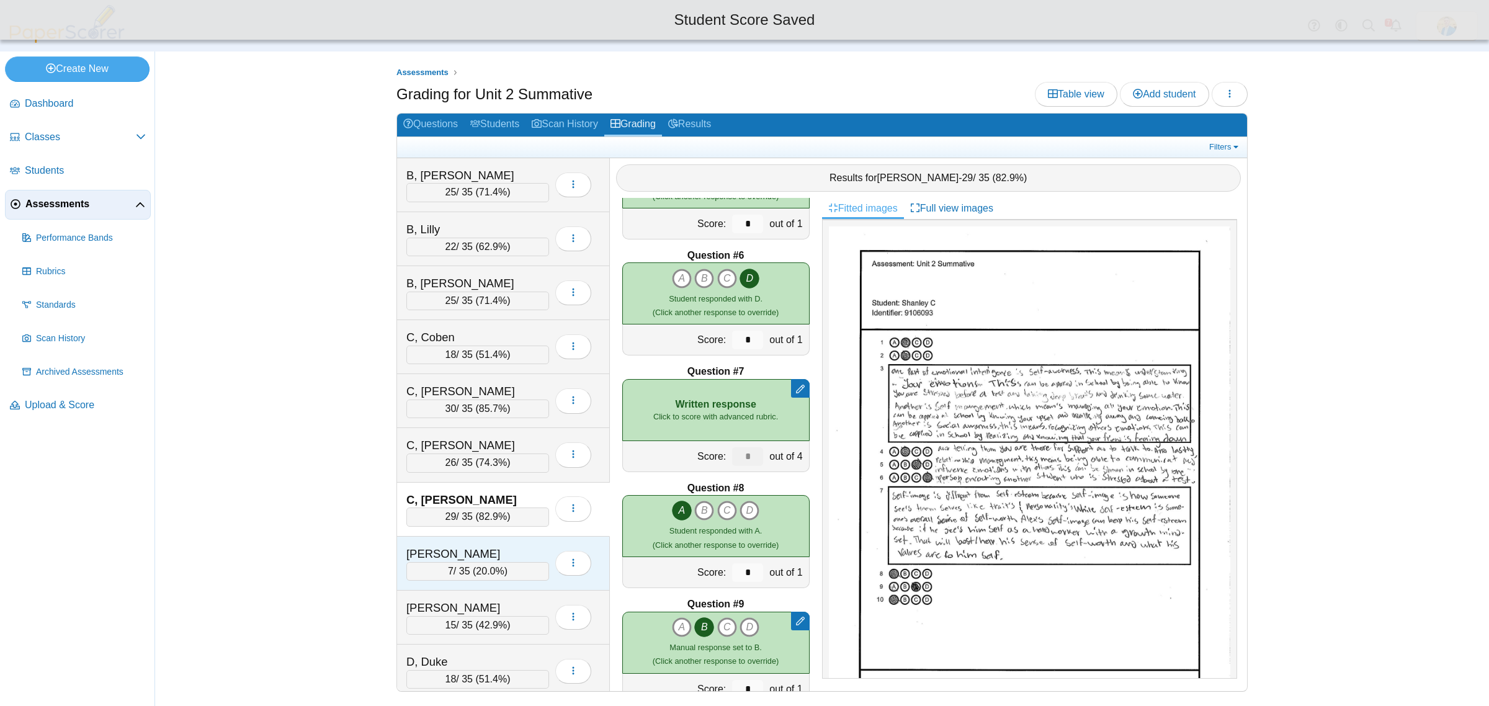
click at [479, 571] on span "20.0%" at bounding box center [490, 571] width 28 height 11
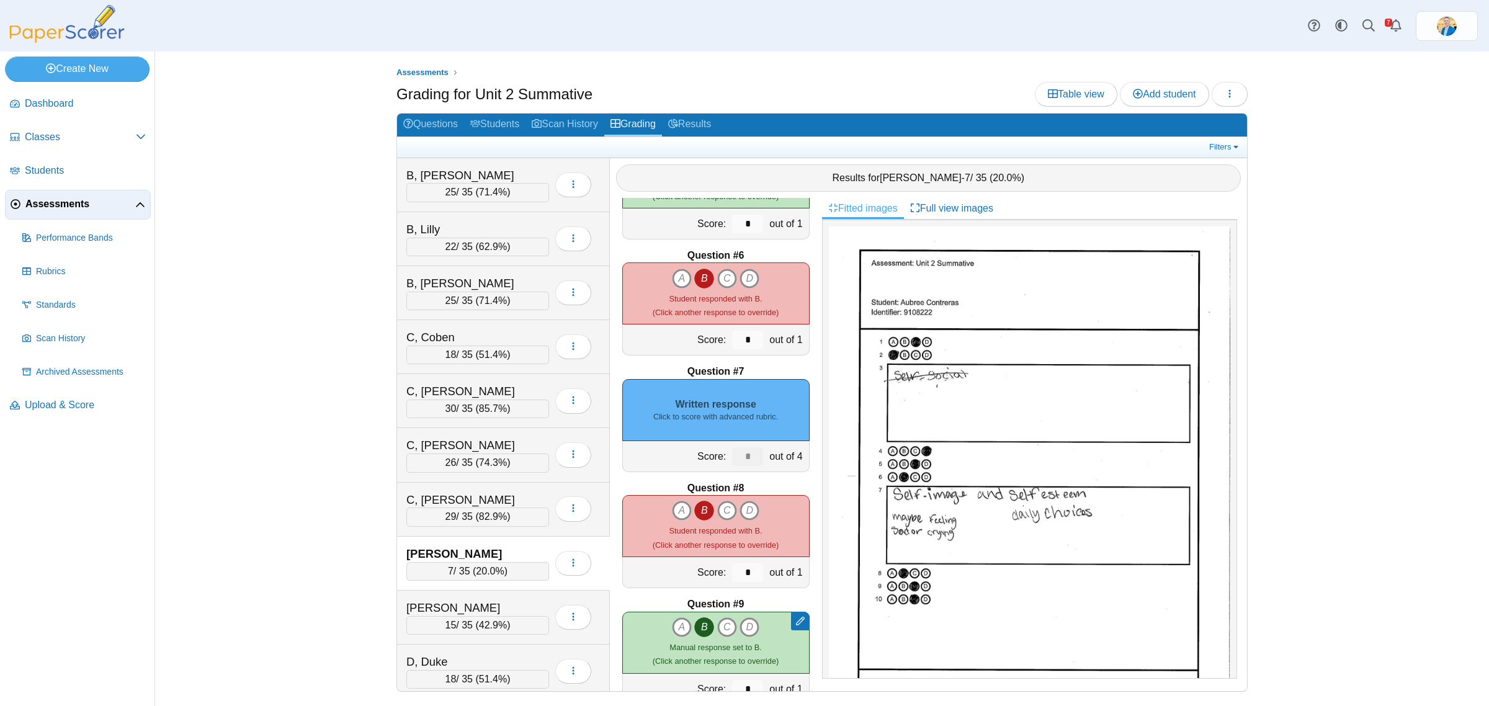
click at [733, 406] on div "Written response Click to score with advanced rubric." at bounding box center [715, 410] width 187 height 62
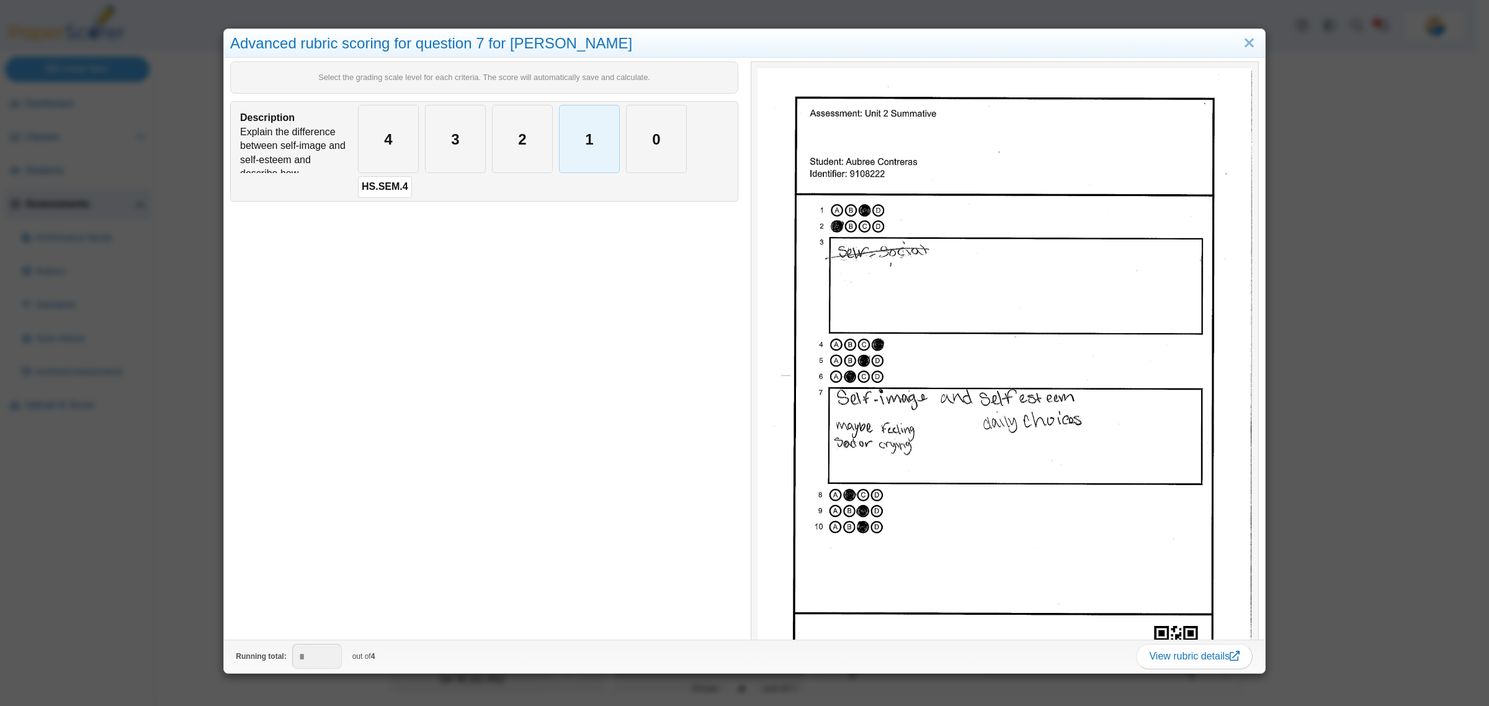
click at [596, 131] on div "1" at bounding box center [589, 138] width 60 height 67
type input "*"
click at [152, 569] on div "Advanced rubric scoring for question 7 for Aubree Contreras Select the grading …" at bounding box center [744, 353] width 1489 height 706
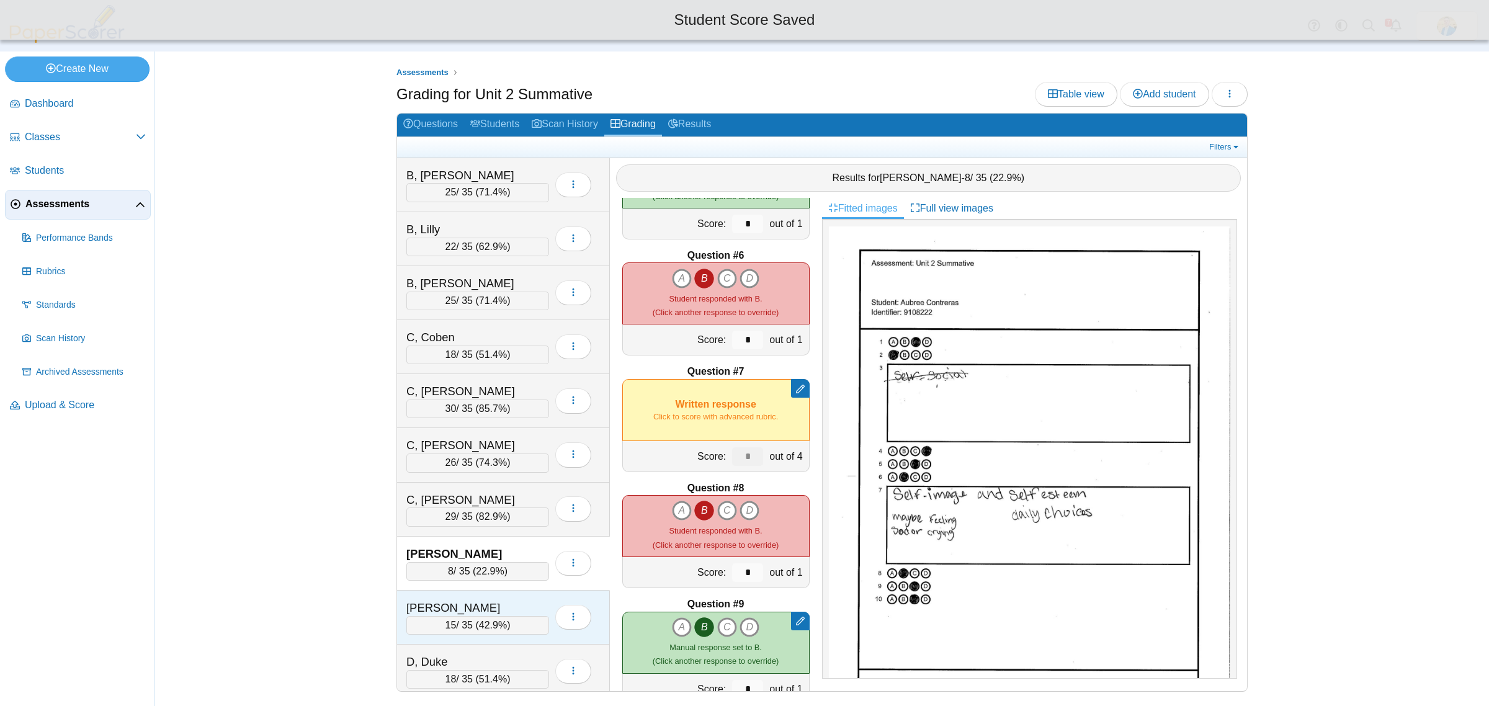
click at [531, 609] on div "Contreras, Nevaeh" at bounding box center [477, 608] width 143 height 16
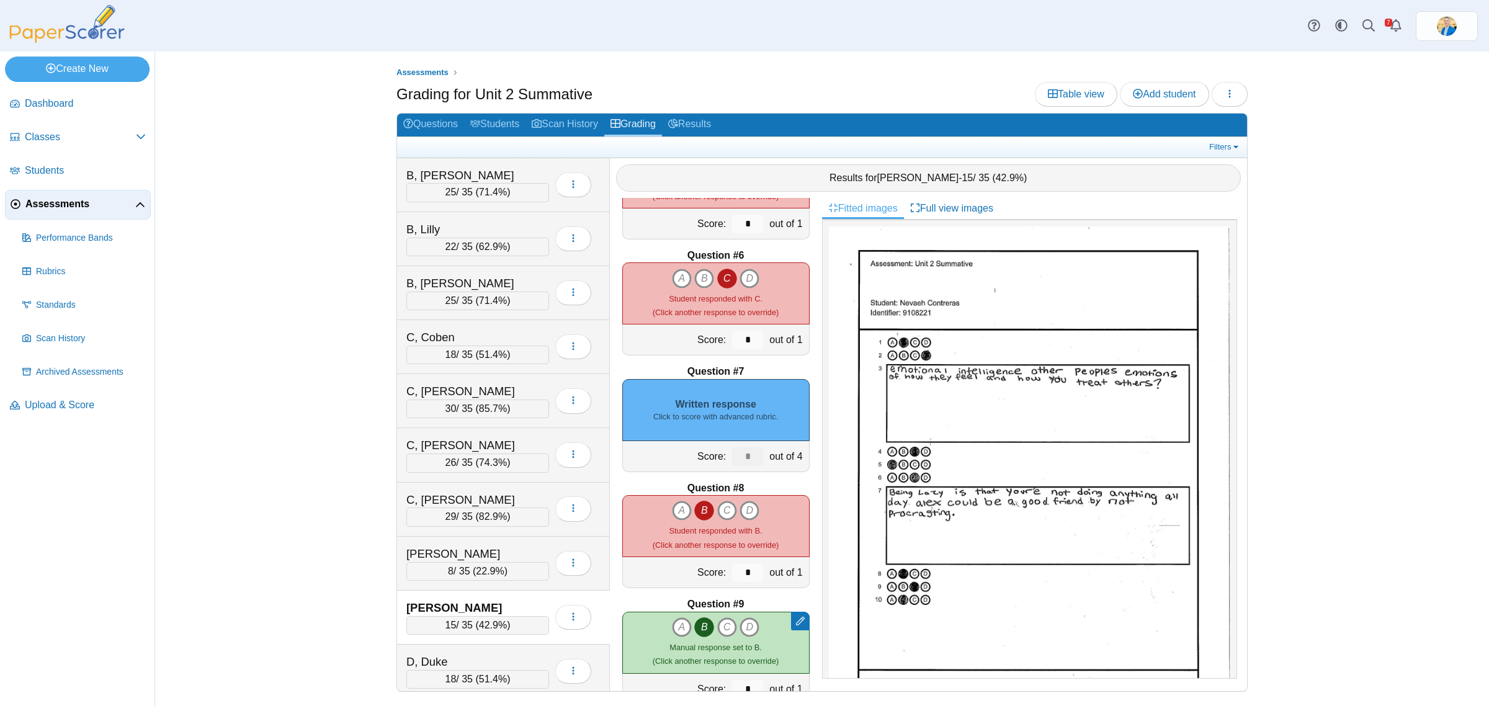
click at [715, 401] on div "Written response Click to score with advanced rubric." at bounding box center [715, 410] width 187 height 62
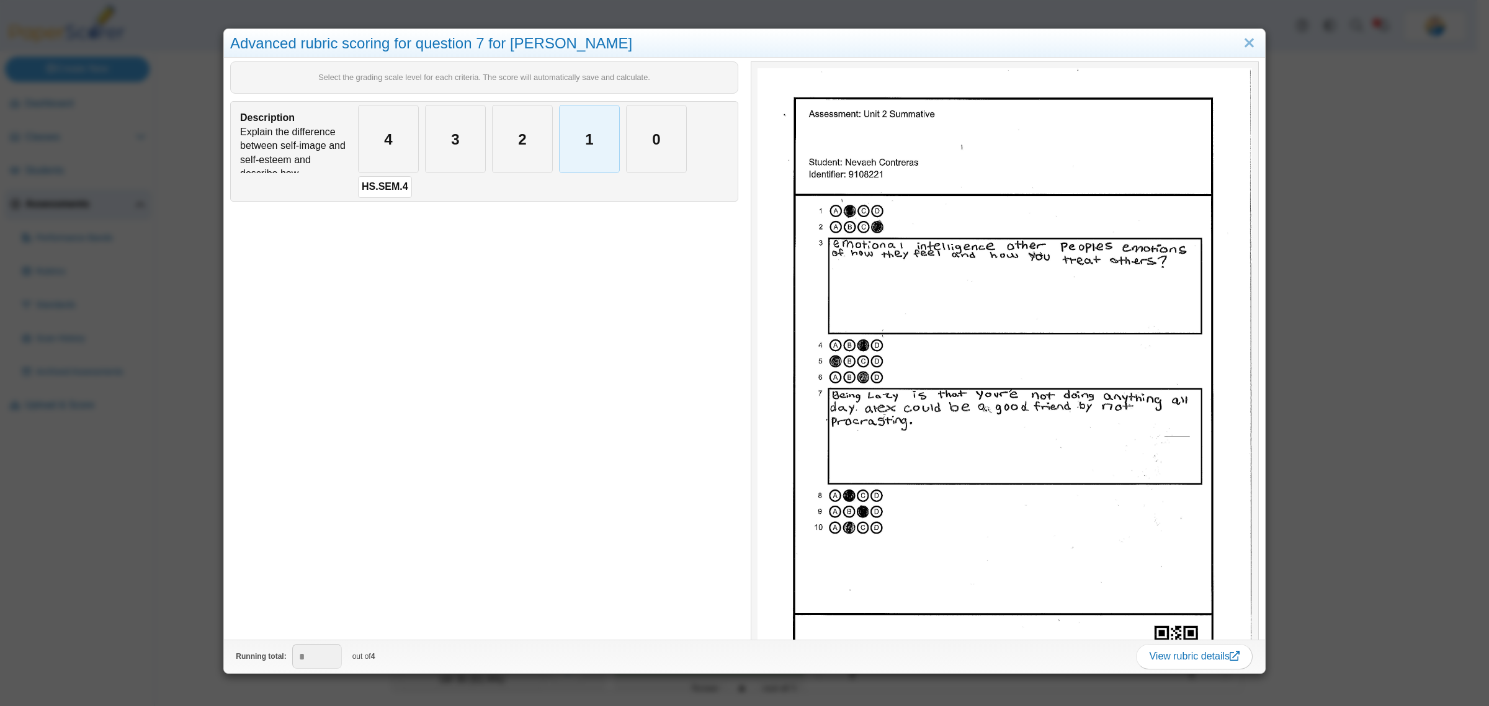
click at [587, 150] on div "1" at bounding box center [589, 138] width 60 height 67
type input "*"
click at [175, 600] on div "Advanced rubric scoring for question 7 for Nevaeh Contreras Select the grading …" at bounding box center [744, 353] width 1489 height 706
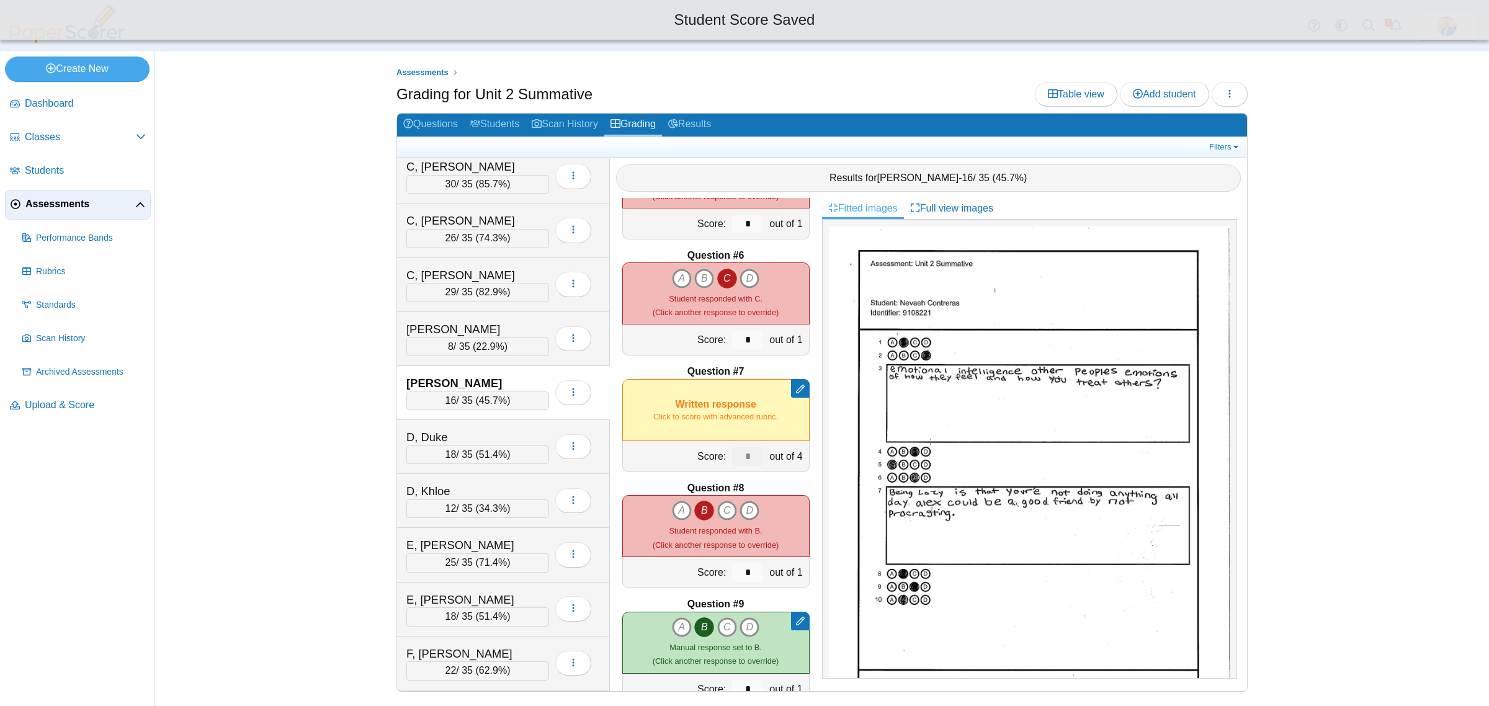
scroll to position [310, 0]
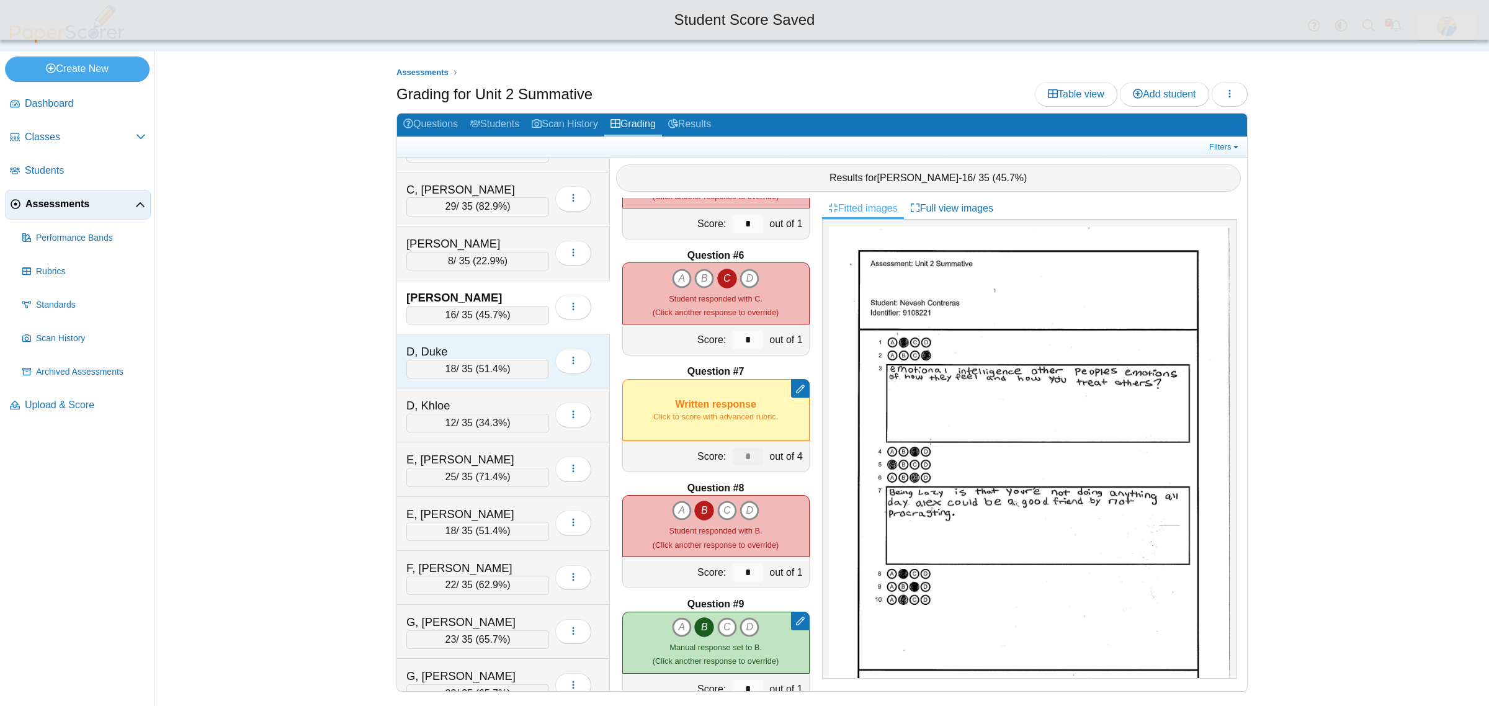
click at [468, 349] on div "D, Duke" at bounding box center [468, 352] width 124 height 16
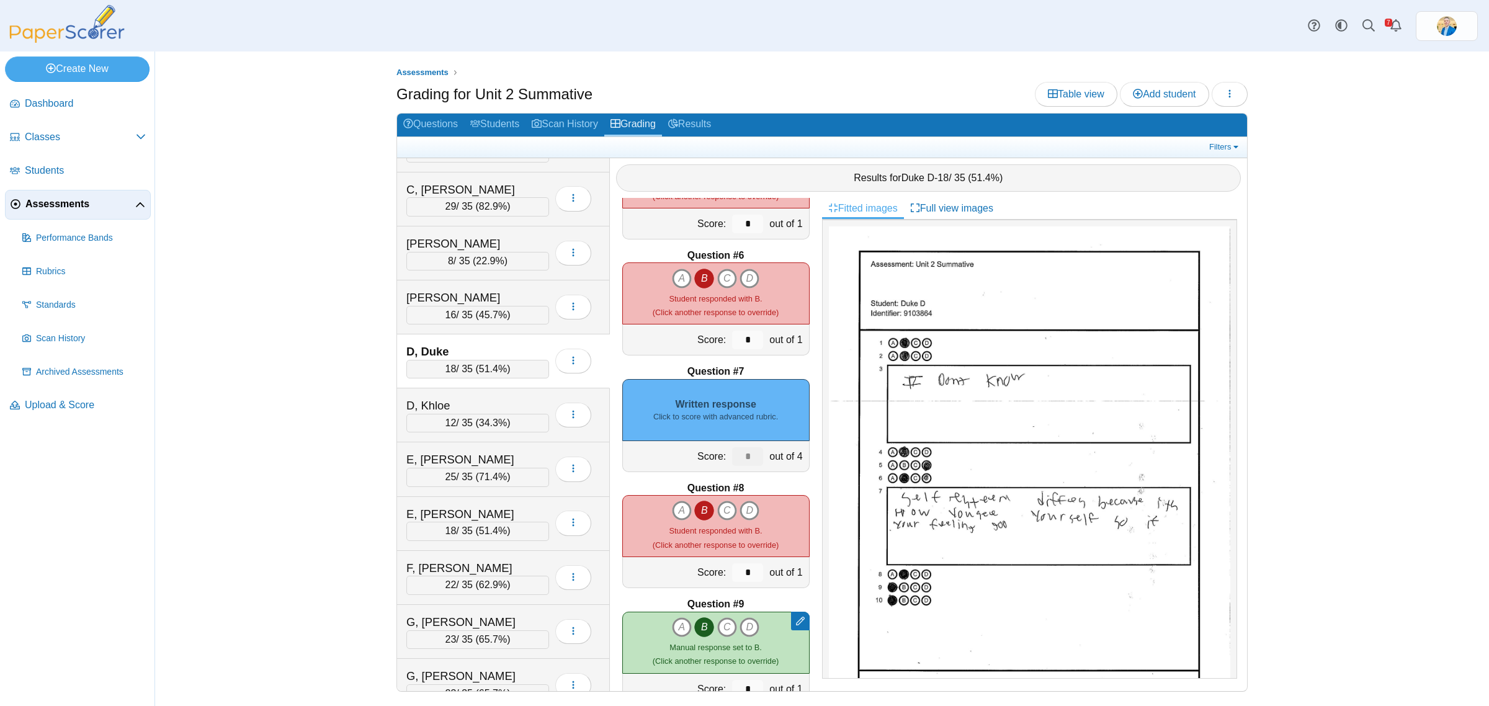
click at [717, 398] on div "Written response Click to score with advanced rubric." at bounding box center [715, 410] width 187 height 62
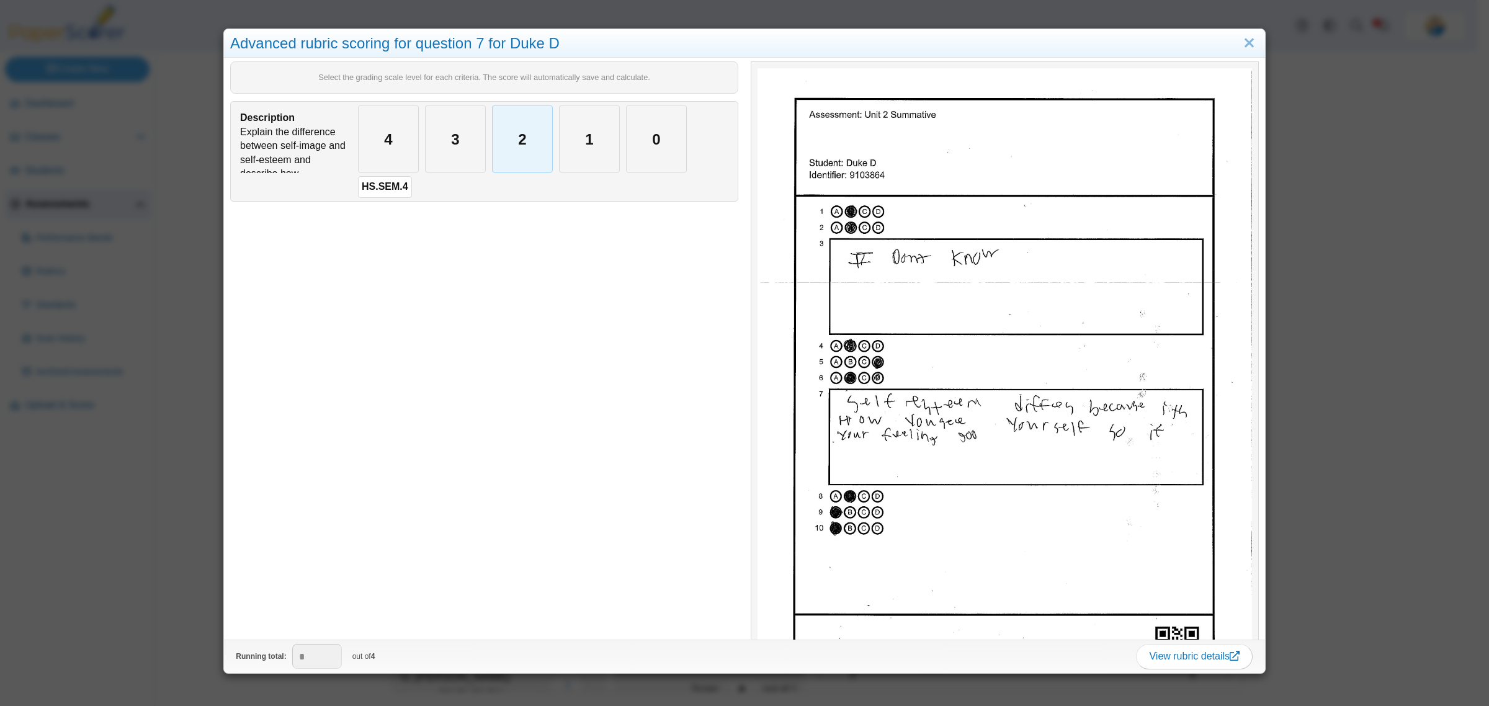
click at [538, 129] on div "2" at bounding box center [522, 138] width 60 height 67
type input "*"
click at [166, 553] on div "Advanced rubric scoring for question 7 for Duke D Select the grading scale leve…" at bounding box center [744, 353] width 1489 height 706
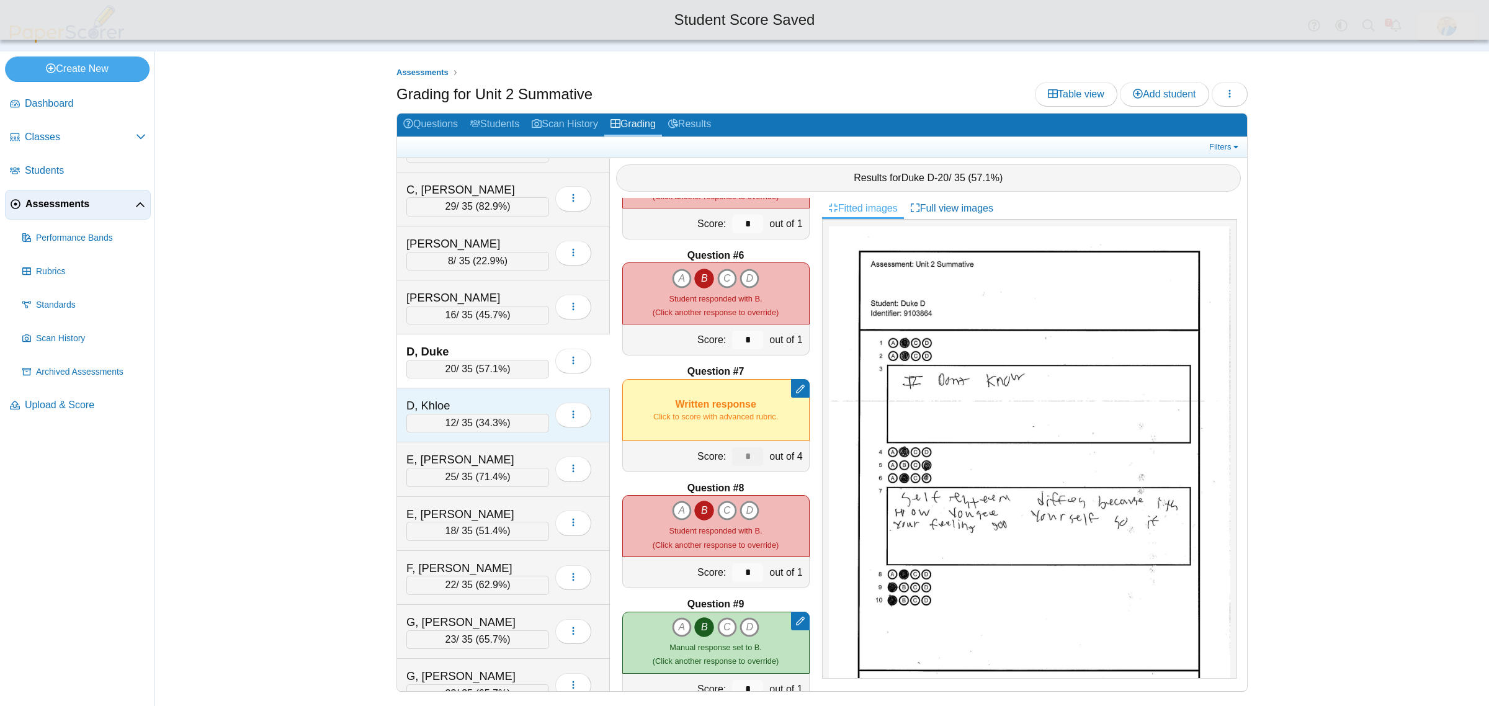
click at [528, 404] on div "D, Khloe" at bounding box center [468, 406] width 124 height 16
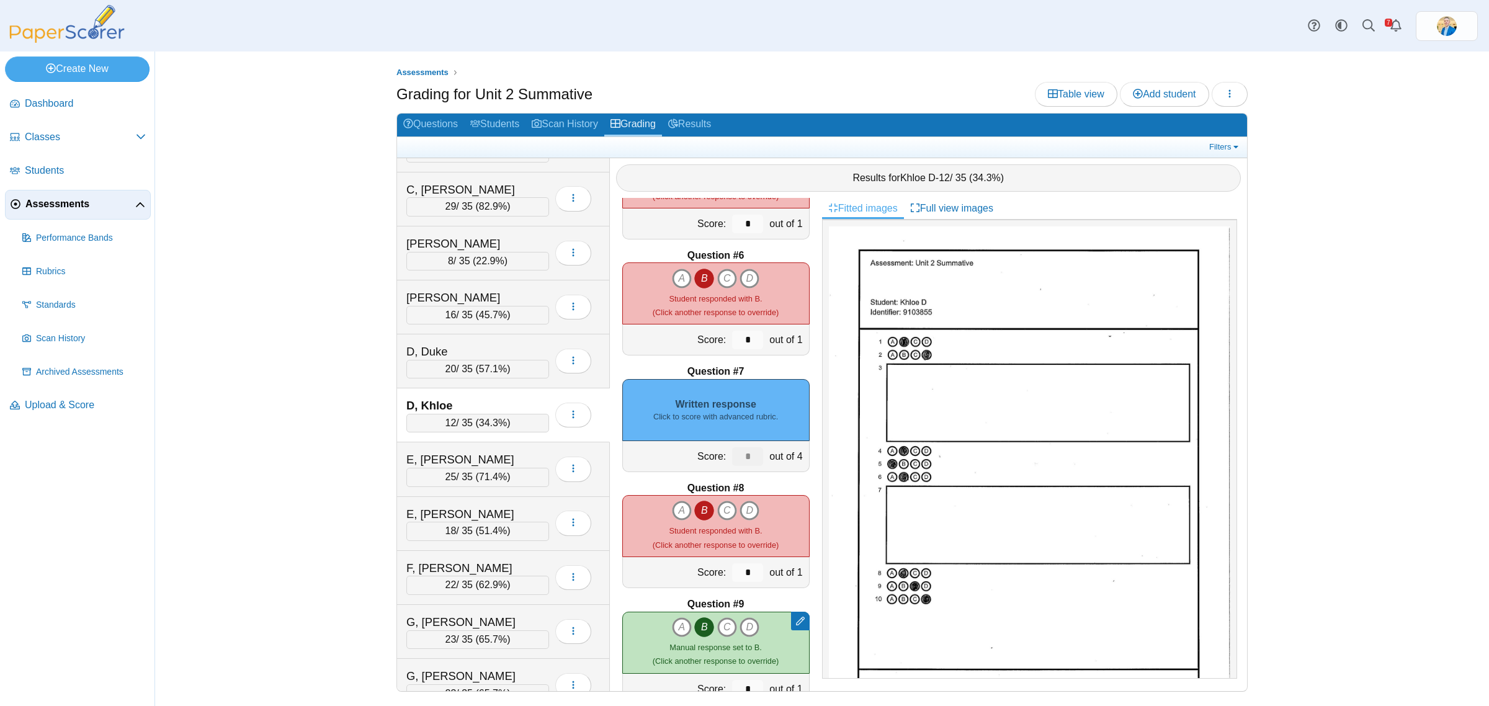
click at [726, 411] on small "Click to score with advanced rubric." at bounding box center [715, 416] width 125 height 11
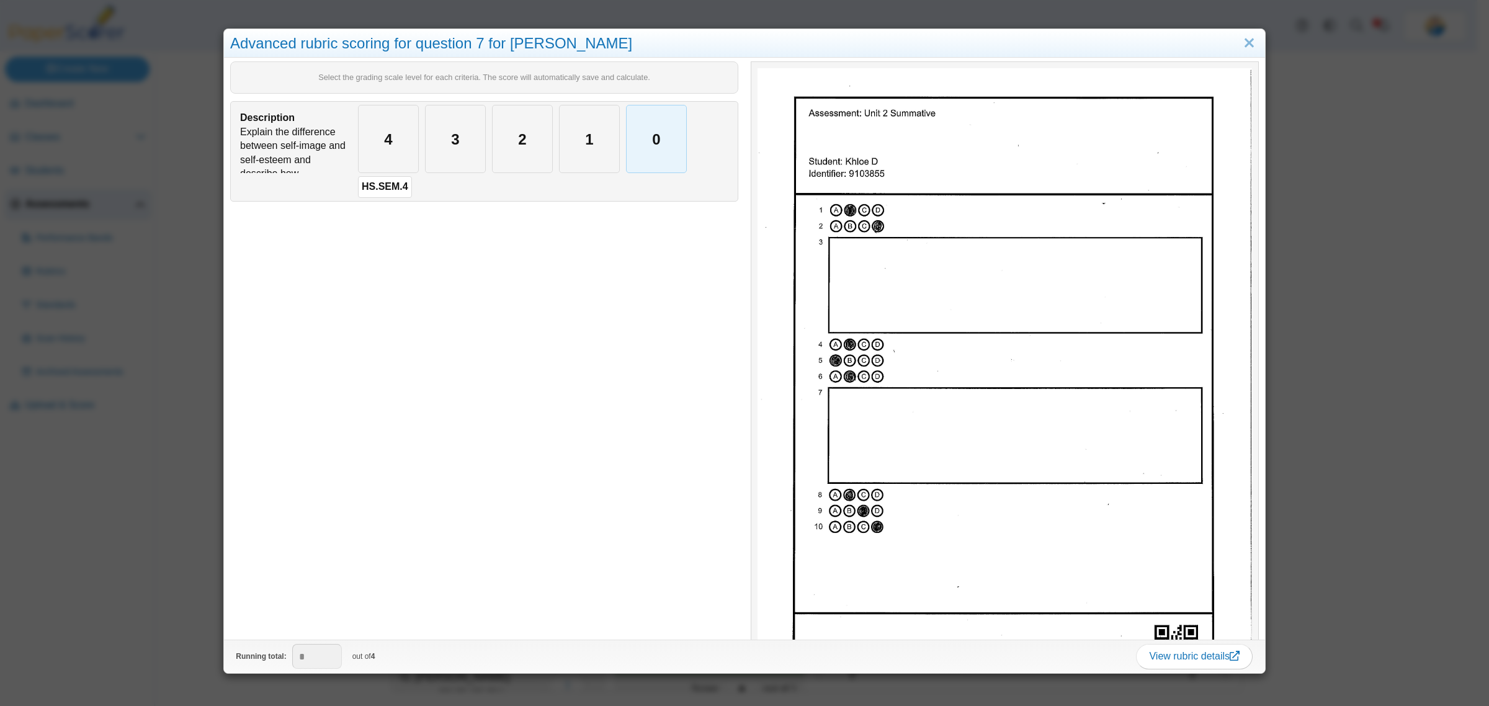
click at [645, 140] on div "0" at bounding box center [656, 138] width 60 height 67
click at [163, 553] on div "Advanced rubric scoring for question 7 for Khloe D Select the grading scale lev…" at bounding box center [744, 353] width 1489 height 706
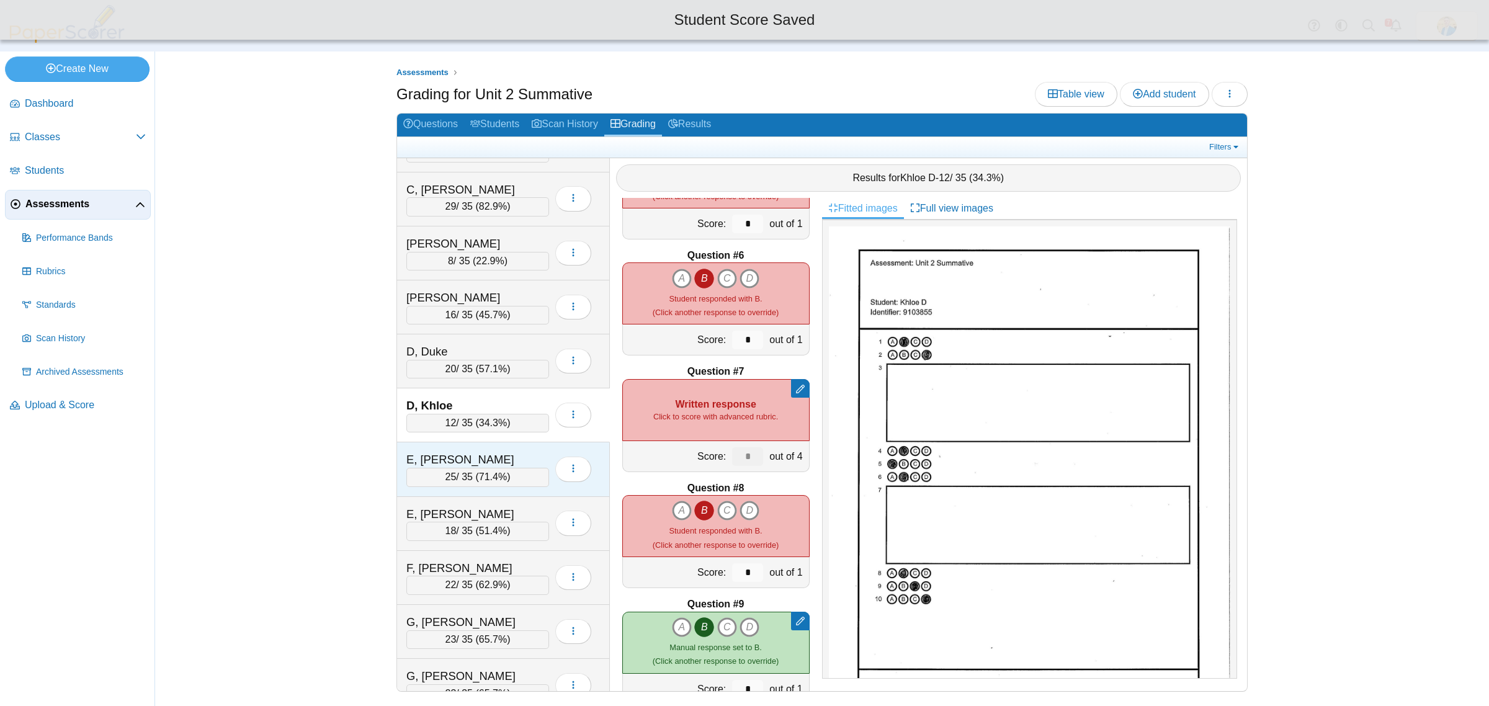
click at [510, 460] on div "E, Adelle" at bounding box center [468, 460] width 124 height 16
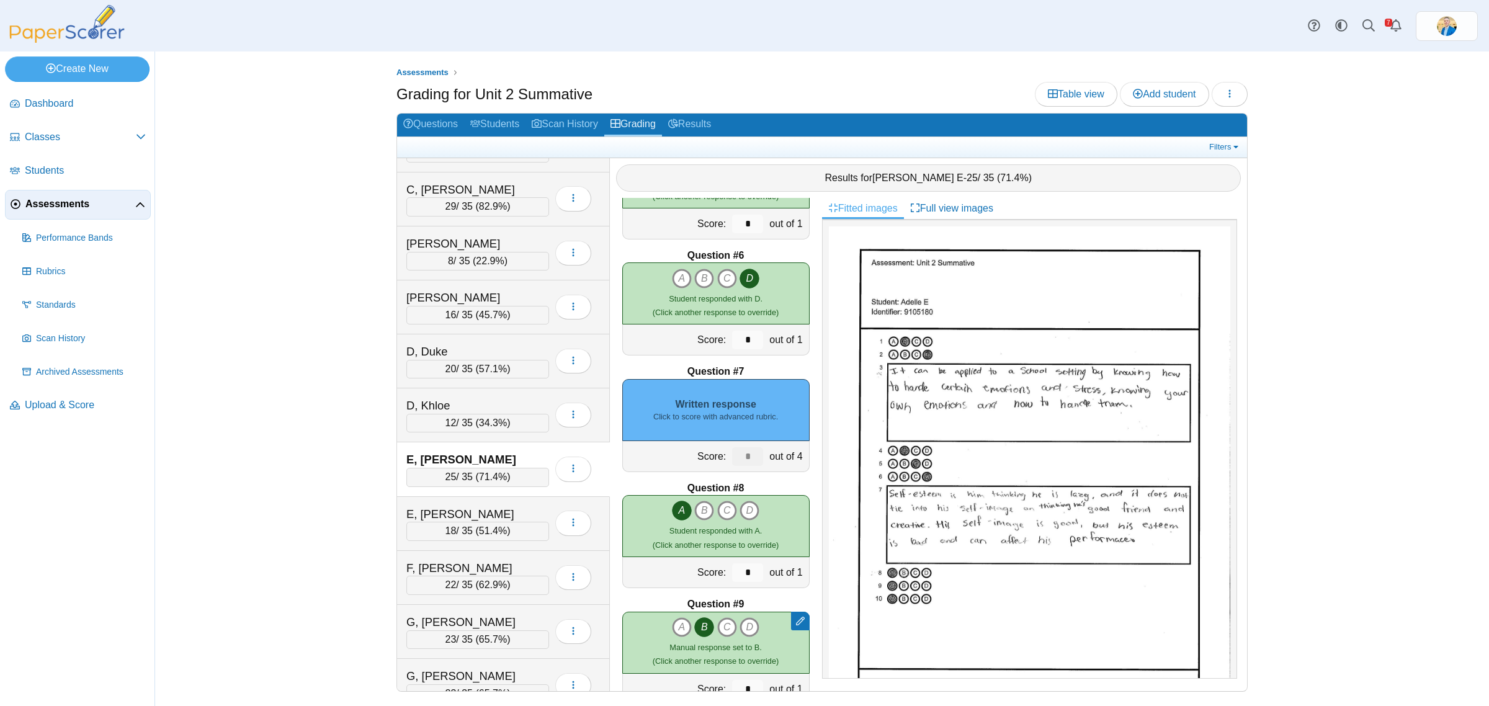
click at [742, 404] on div "Written response Click to score with advanced rubric." at bounding box center [715, 410] width 187 height 62
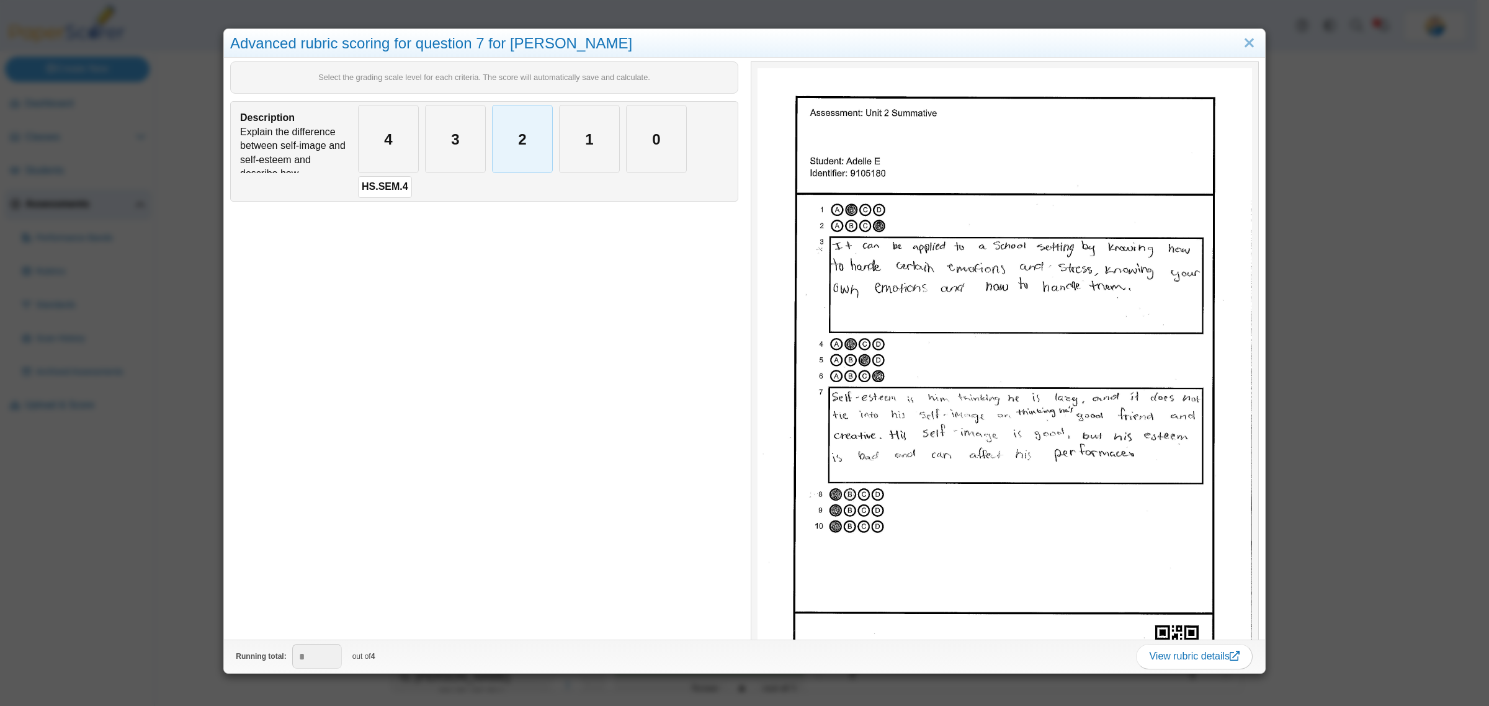
click at [534, 141] on div "2" at bounding box center [522, 138] width 60 height 67
type input "*"
click at [172, 546] on div "Advanced rubric scoring for question 7 for Adelle E Select the grading scale le…" at bounding box center [744, 353] width 1489 height 706
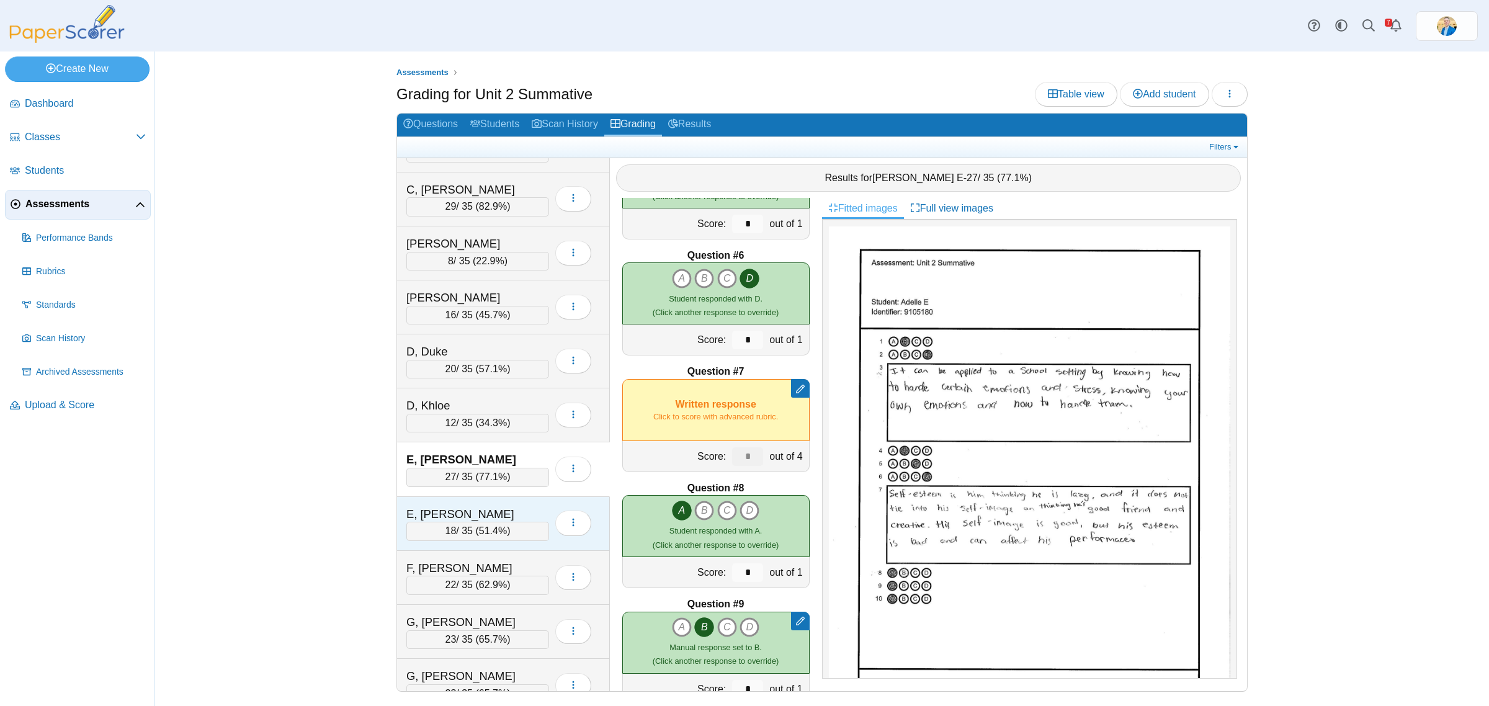
click at [467, 515] on div "E, Taylor" at bounding box center [468, 514] width 124 height 16
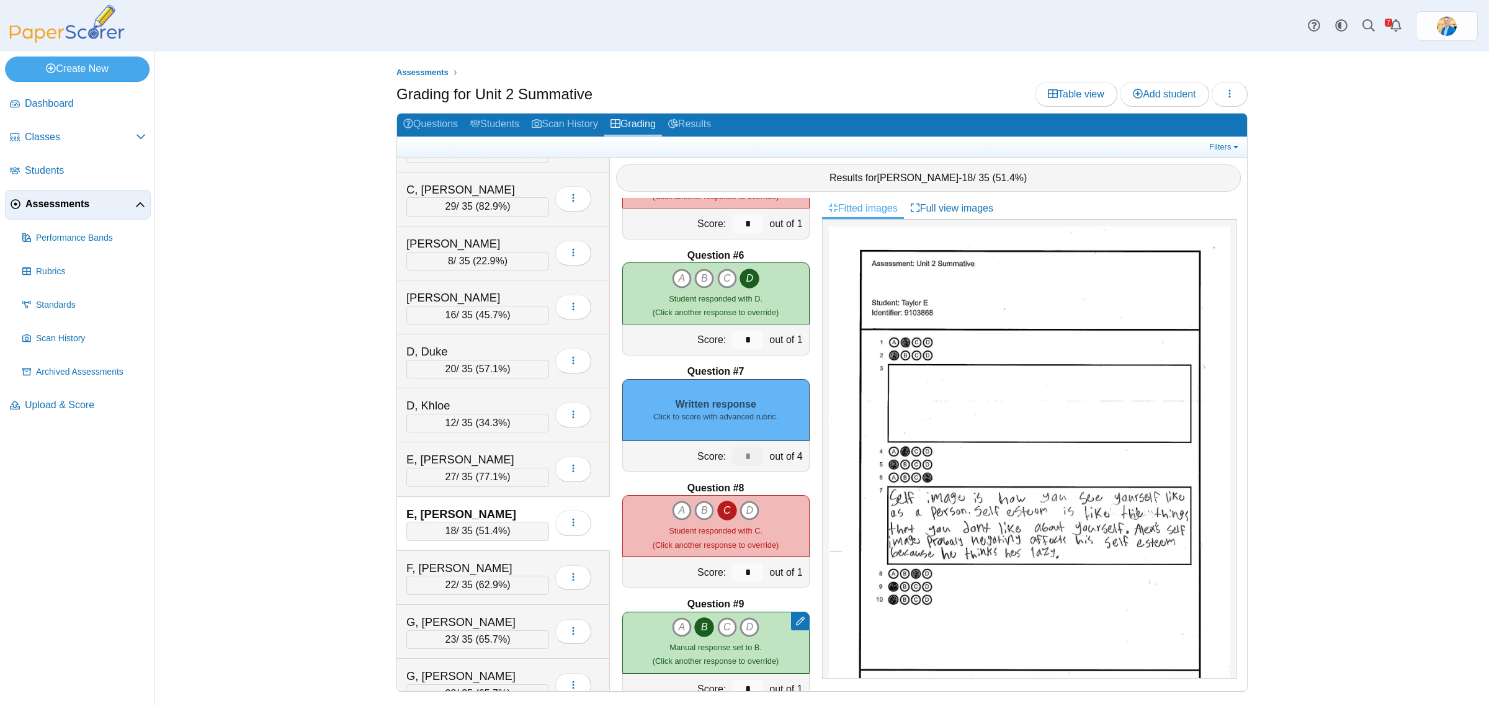
click at [745, 404] on div "Written response Click to score with advanced rubric." at bounding box center [715, 410] width 187 height 62
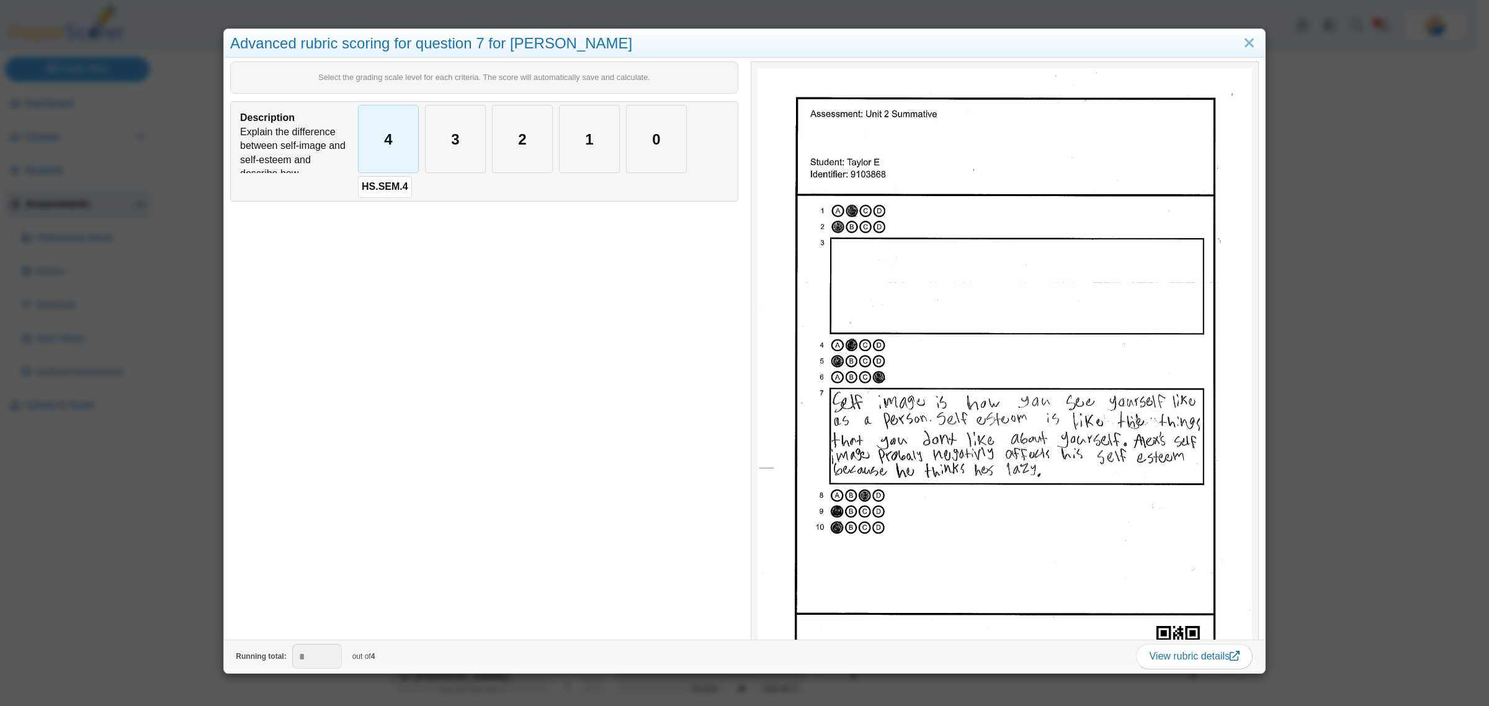
click at [409, 149] on div "4" at bounding box center [389, 138] width 60 height 67
type input "*"
click at [442, 156] on div "3" at bounding box center [455, 138] width 60 height 67
type input "*"
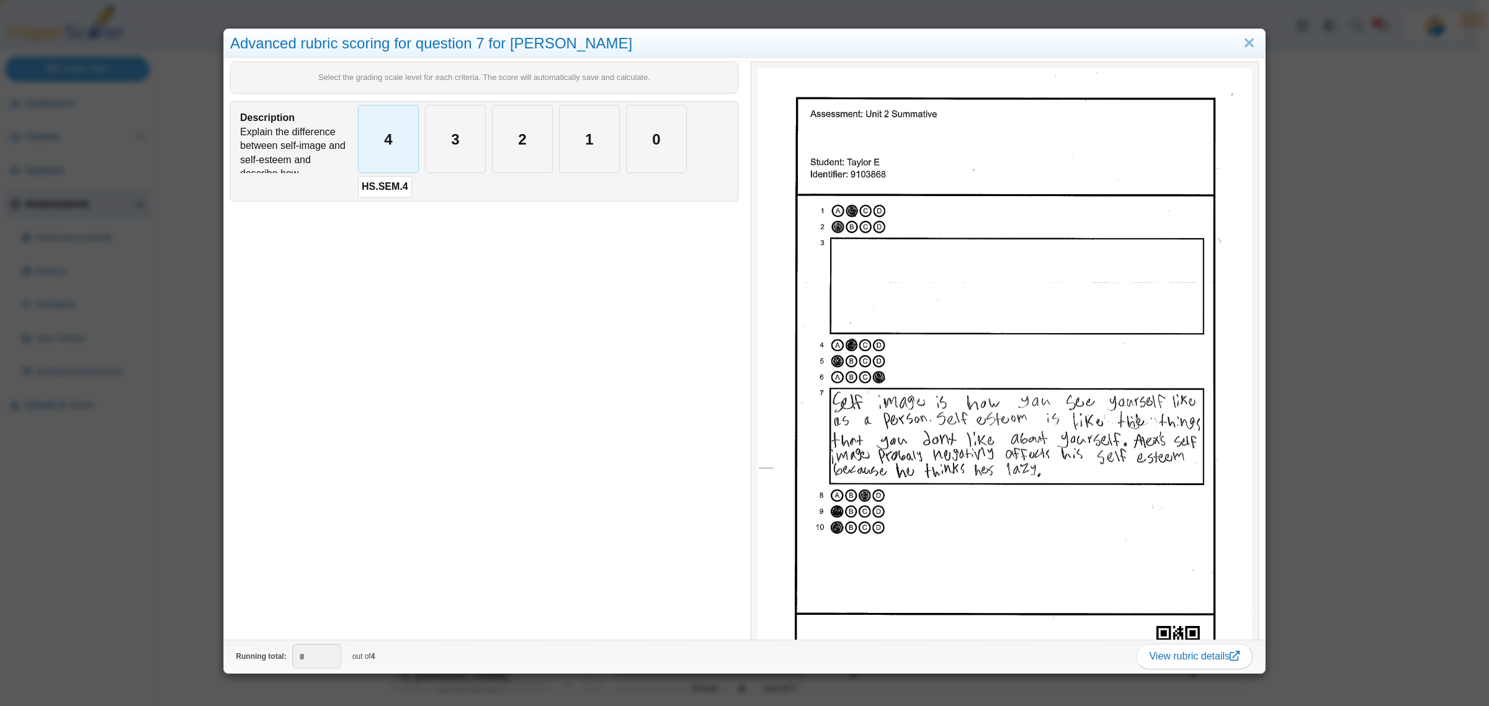
type input "*"
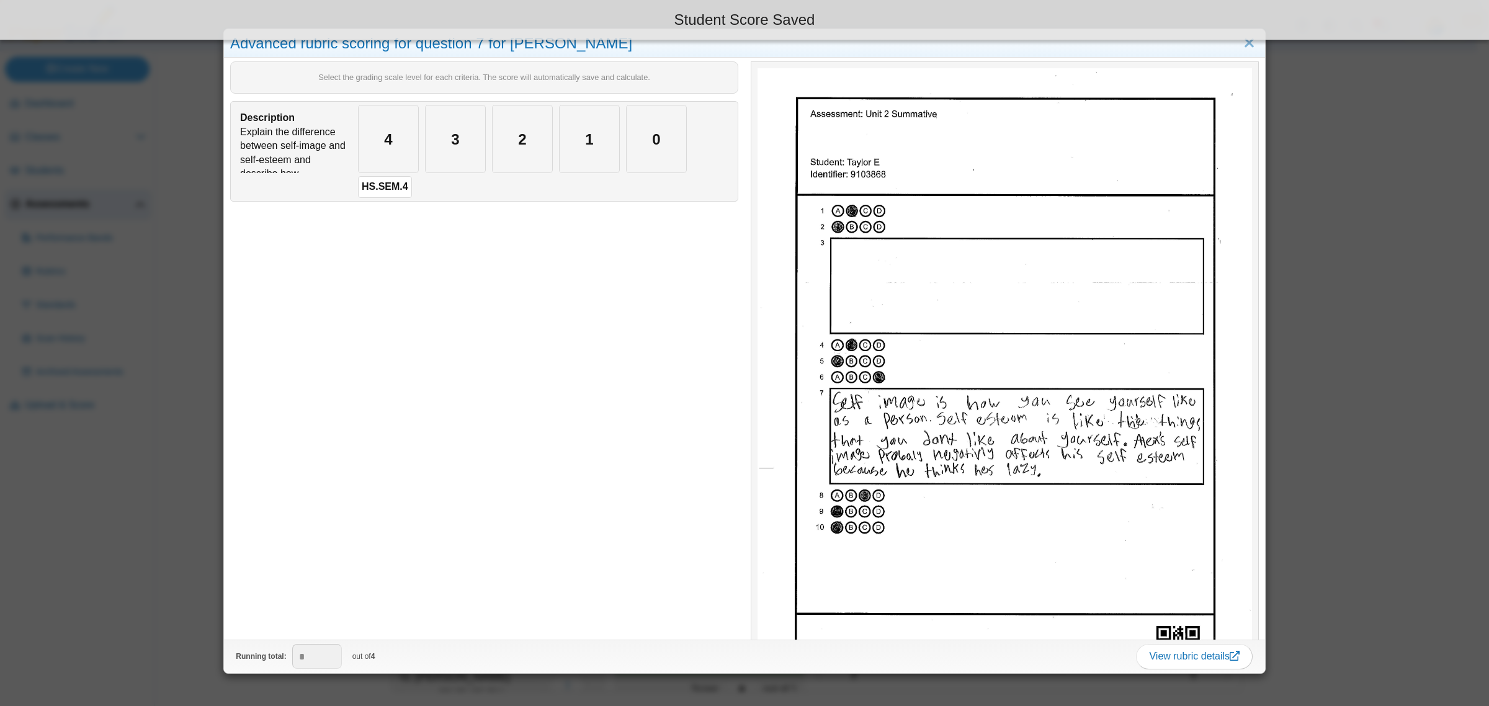
click at [157, 412] on div "Advanced rubric scoring for question 7 for Taylor E Select the grading scale le…" at bounding box center [744, 353] width 1489 height 706
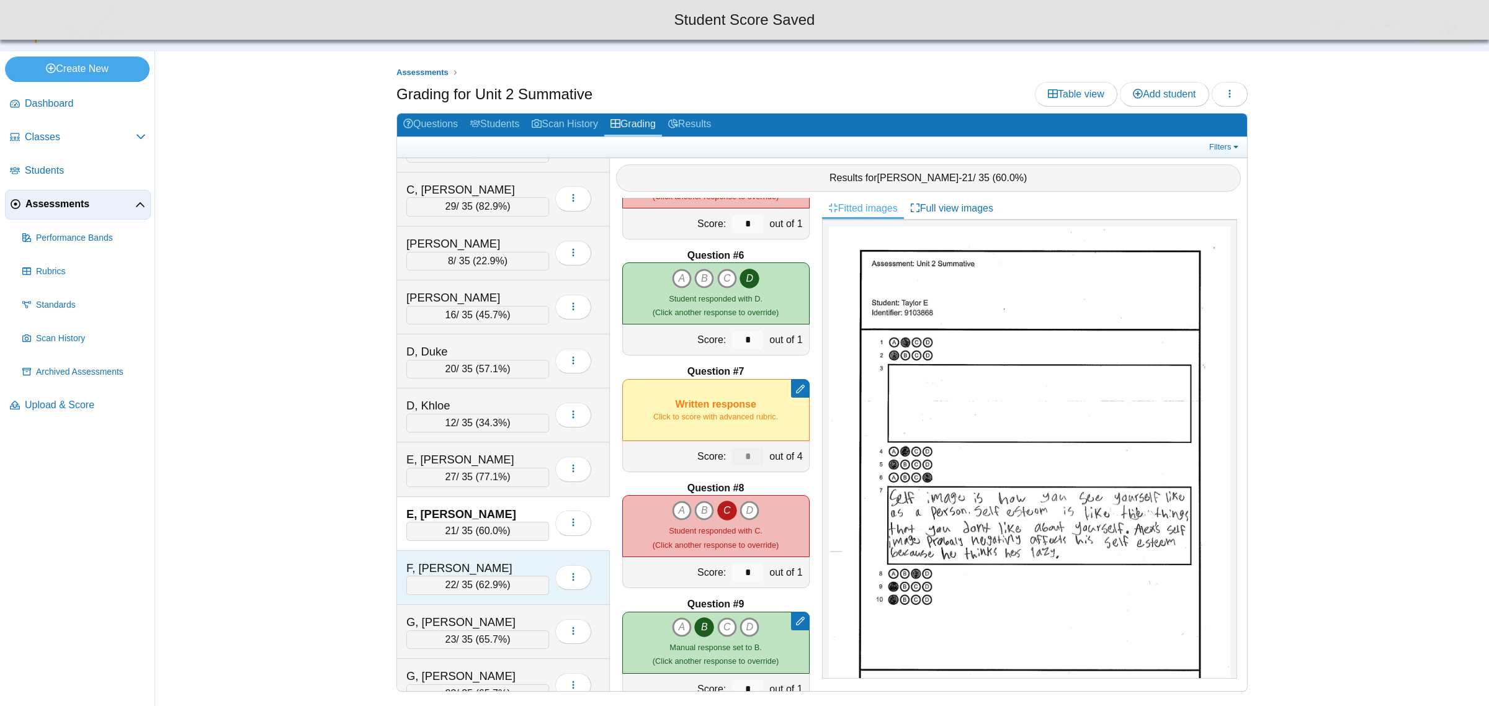
click at [510, 568] on div "F, Ayden" at bounding box center [468, 568] width 124 height 16
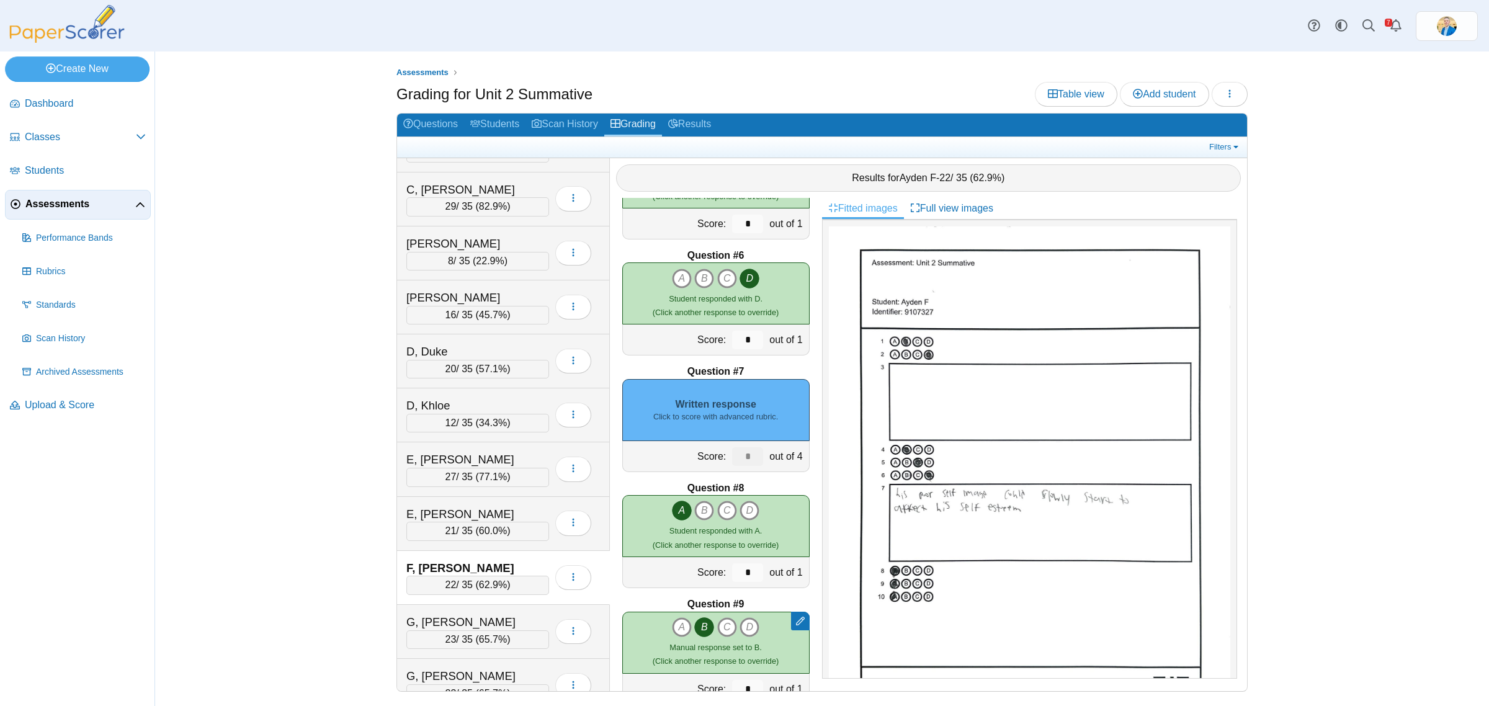
click at [730, 407] on div "Written response Click to score with advanced rubric." at bounding box center [715, 410] width 187 height 62
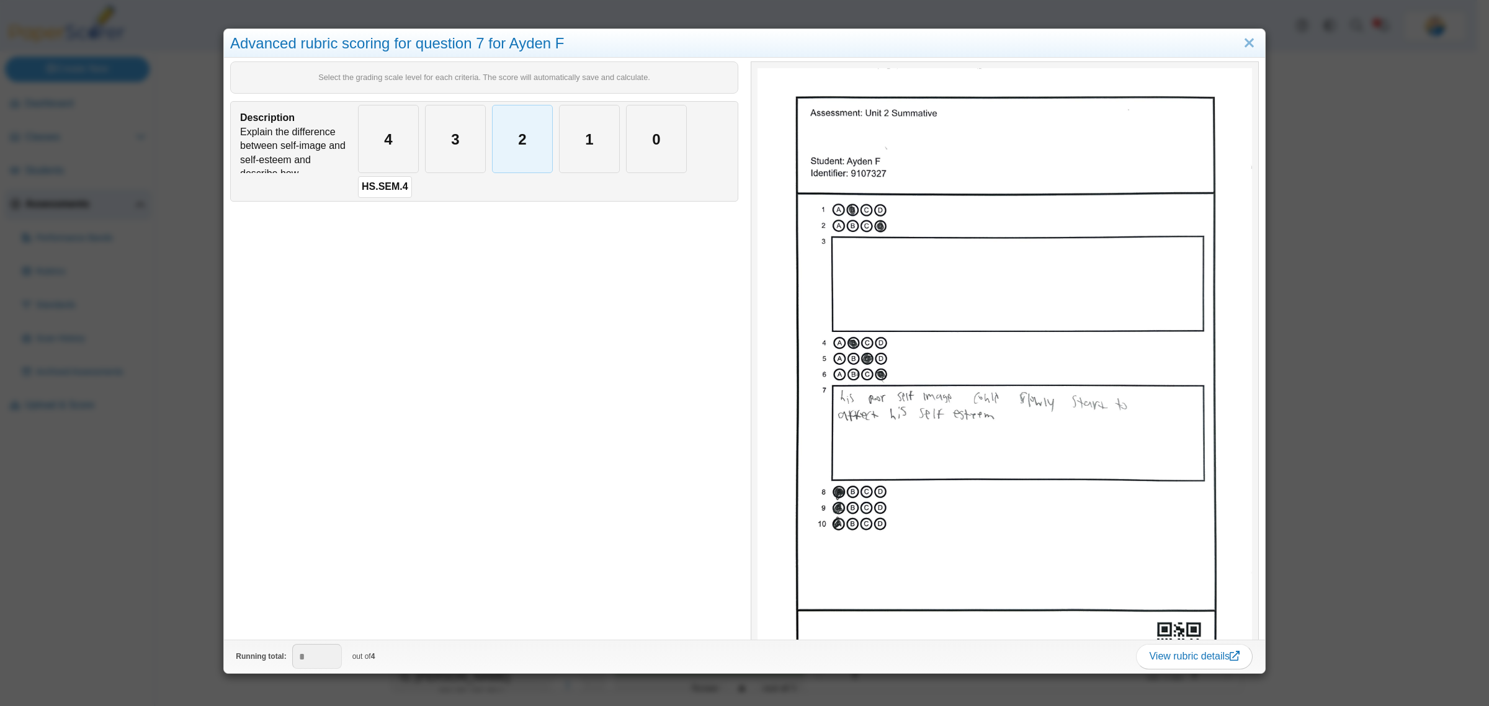
click at [523, 149] on div "2" at bounding box center [522, 138] width 60 height 67
type input "*"
click at [180, 524] on div "Advanced rubric scoring for question 7 for Ayden F Select the grading scale lev…" at bounding box center [744, 353] width 1489 height 706
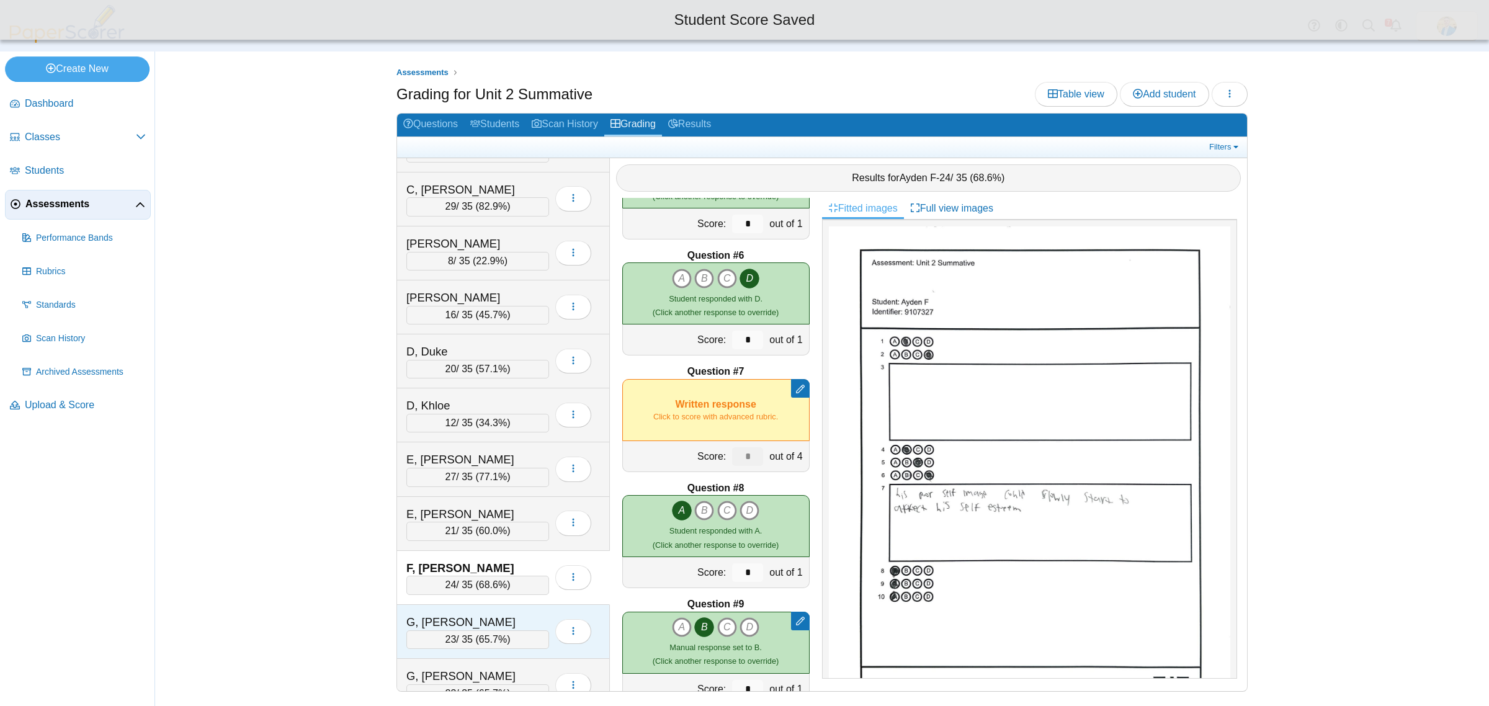
click at [512, 627] on div "G, Broden" at bounding box center [468, 622] width 124 height 16
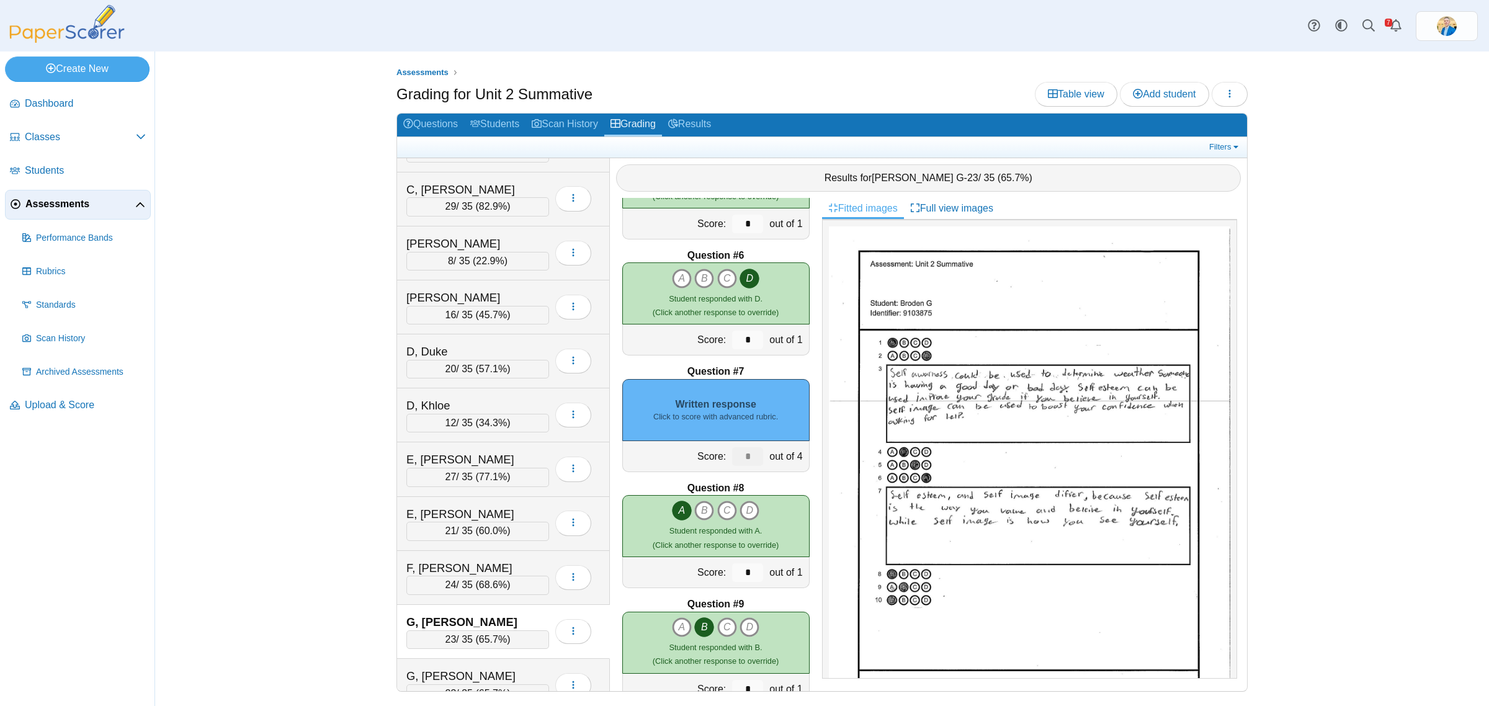
click at [733, 411] on small "Click to score with advanced rubric." at bounding box center [715, 416] width 125 height 11
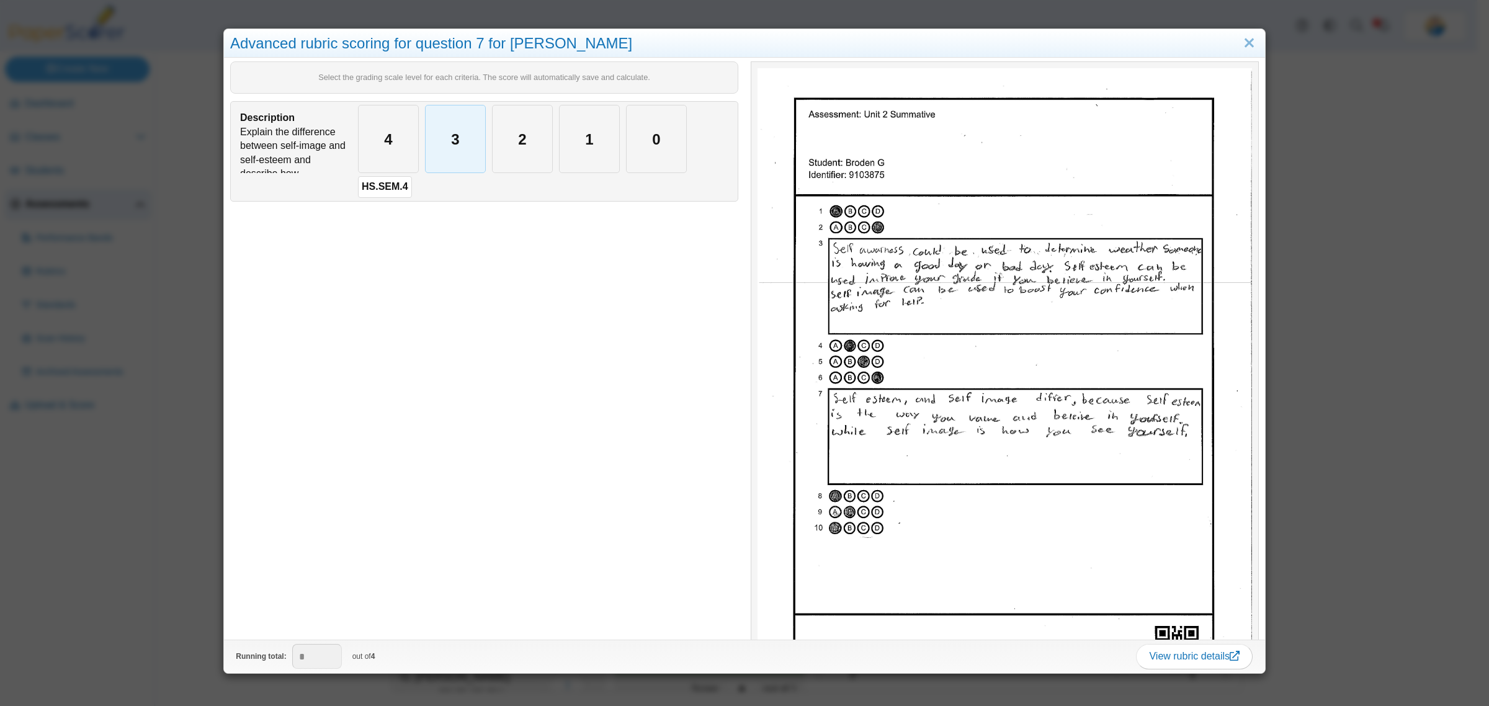
click at [456, 131] on div "3" at bounding box center [455, 138] width 60 height 67
type input "*"
click at [162, 587] on div "Advanced rubric scoring for question 7 for Broden G Select the grading scale le…" at bounding box center [744, 353] width 1489 height 706
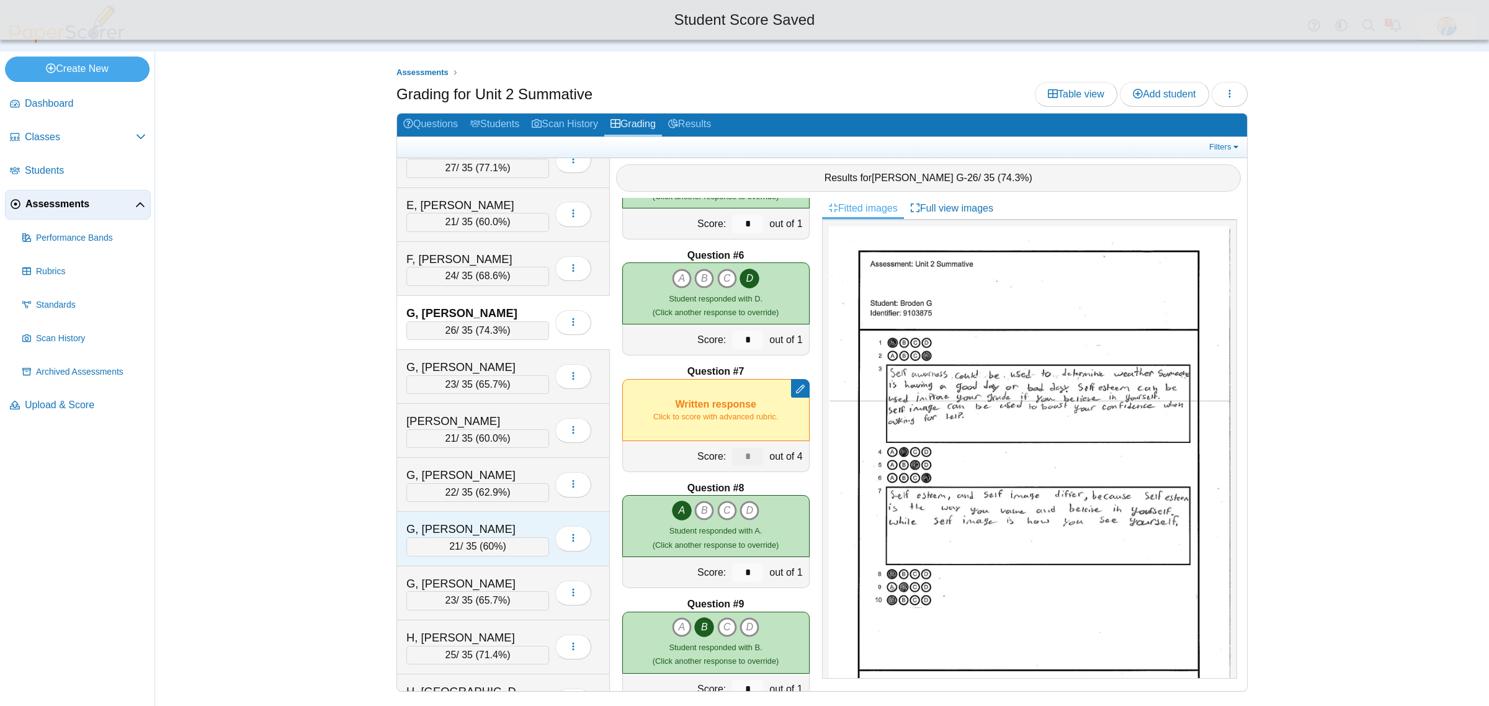
scroll to position [620, 0]
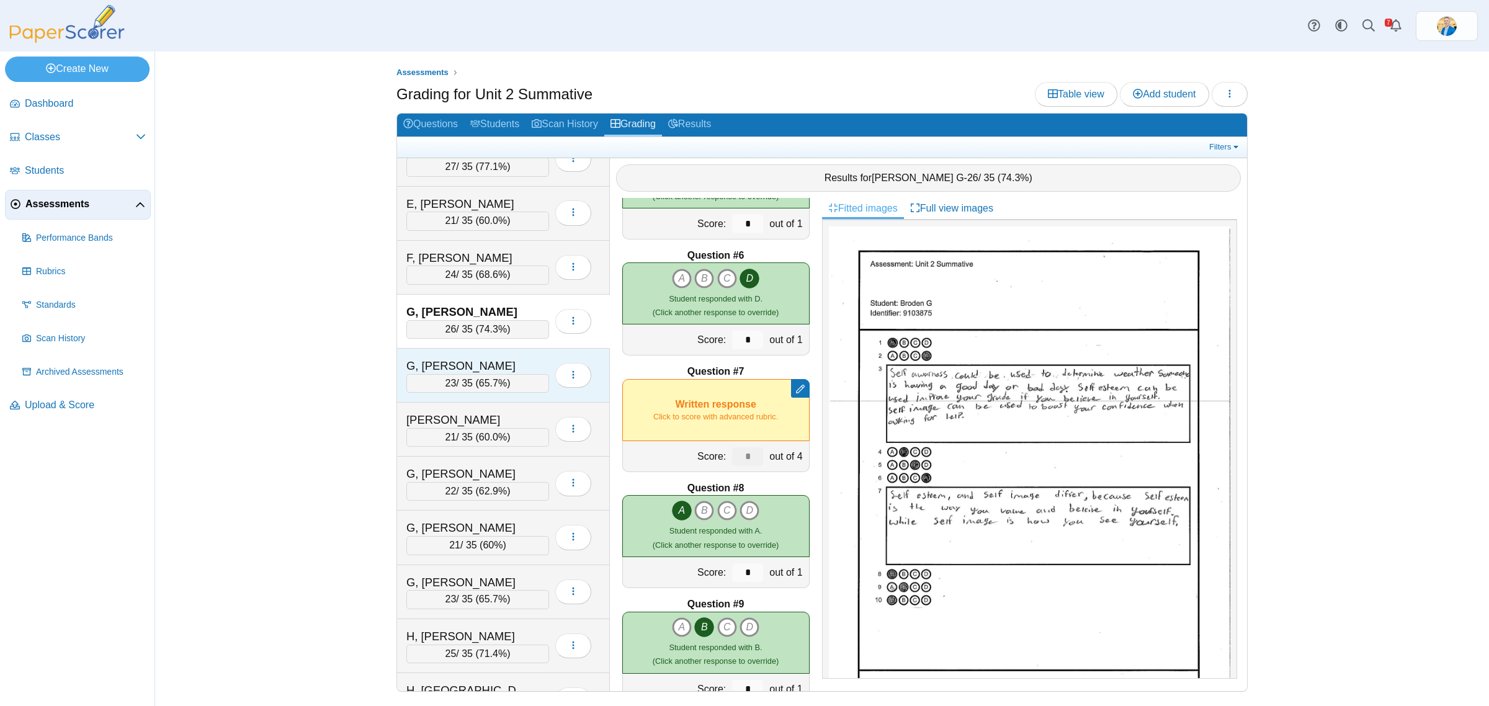
click at [464, 366] on div "G, Colin" at bounding box center [468, 366] width 124 height 16
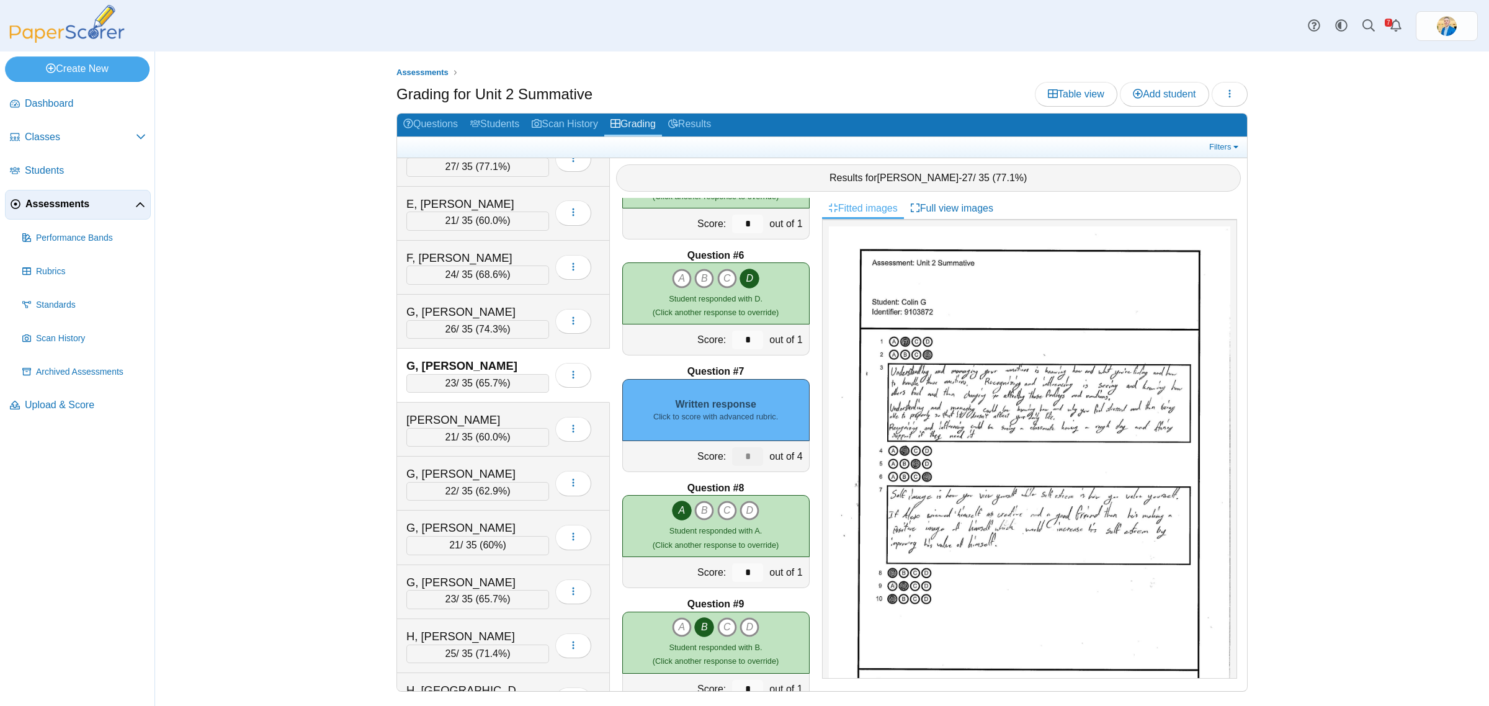
click at [713, 377] on b "Question #7" at bounding box center [715, 372] width 57 height 14
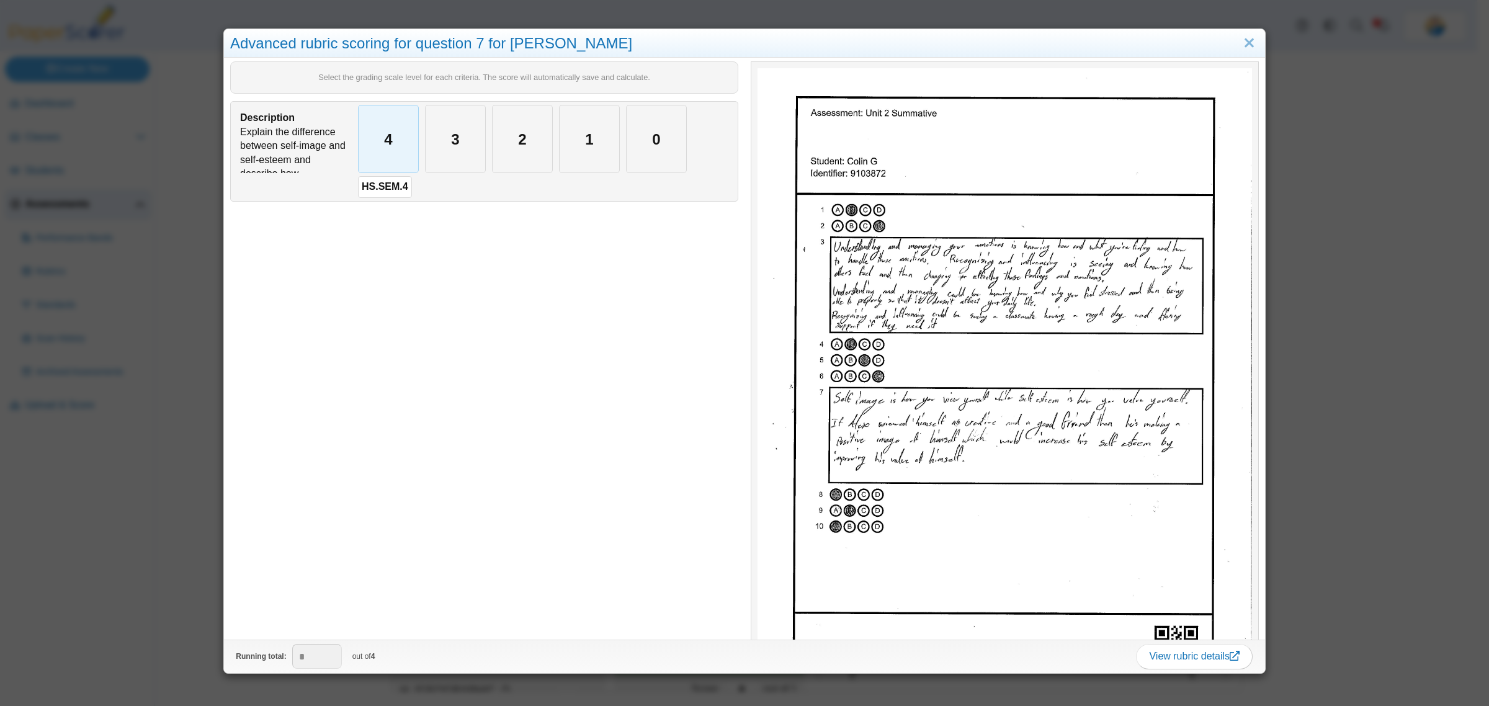
click at [380, 141] on div "4" at bounding box center [389, 138] width 60 height 67
type input "*"
click at [138, 491] on div "Advanced rubric scoring for question 7 for Colin G Select the grading scale lev…" at bounding box center [744, 353] width 1489 height 706
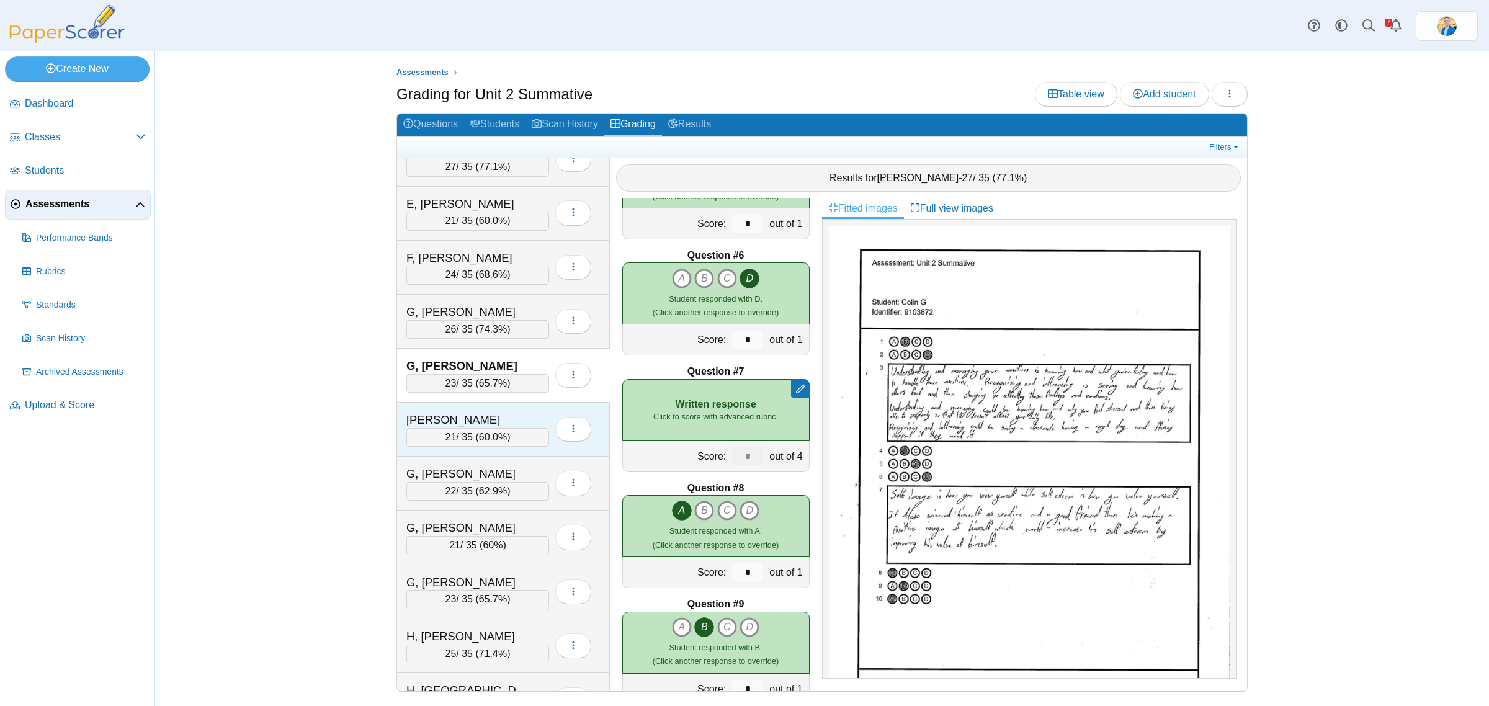
click at [466, 427] on div "G, Kimberly" at bounding box center [468, 420] width 124 height 16
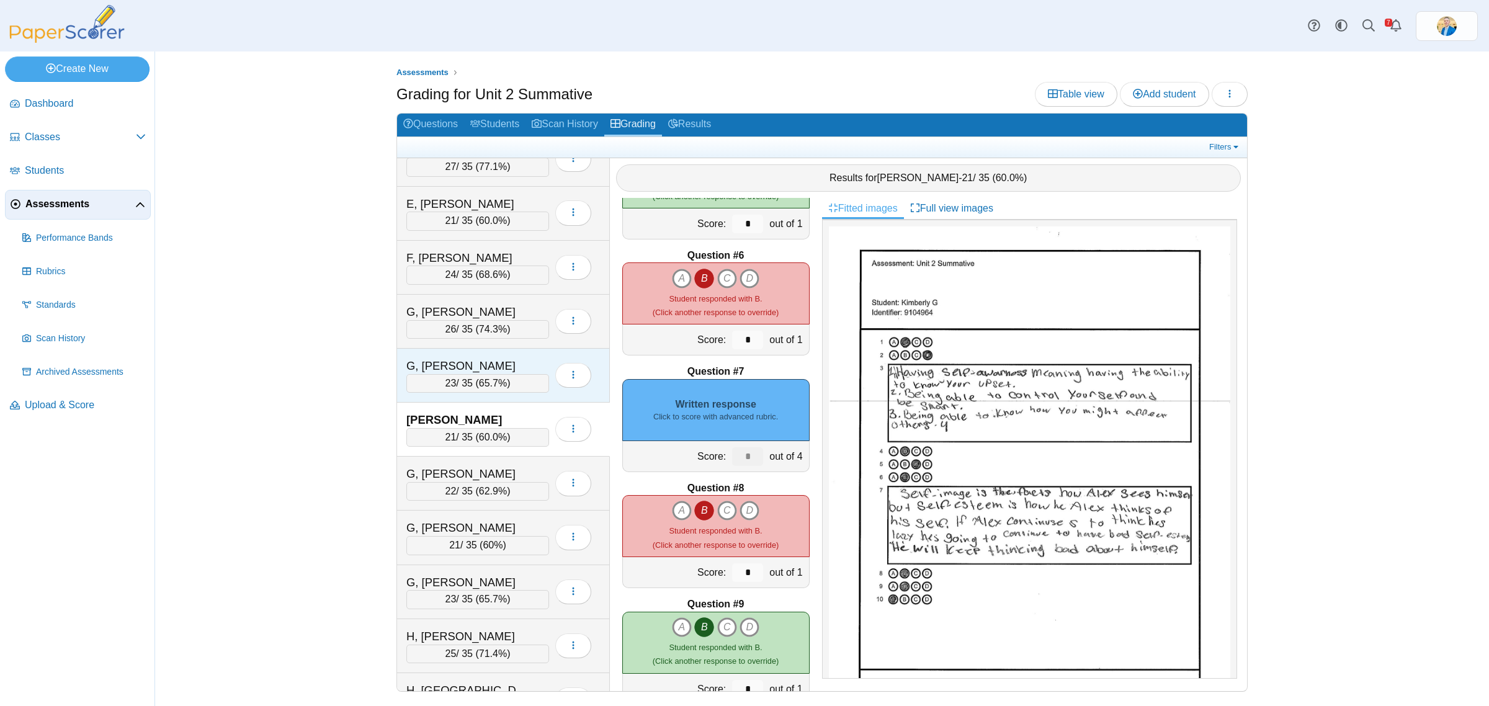
click at [473, 360] on div "G, Colin 23 / 35 ( 65.7% ) Loading…" at bounding box center [503, 376] width 213 height 54
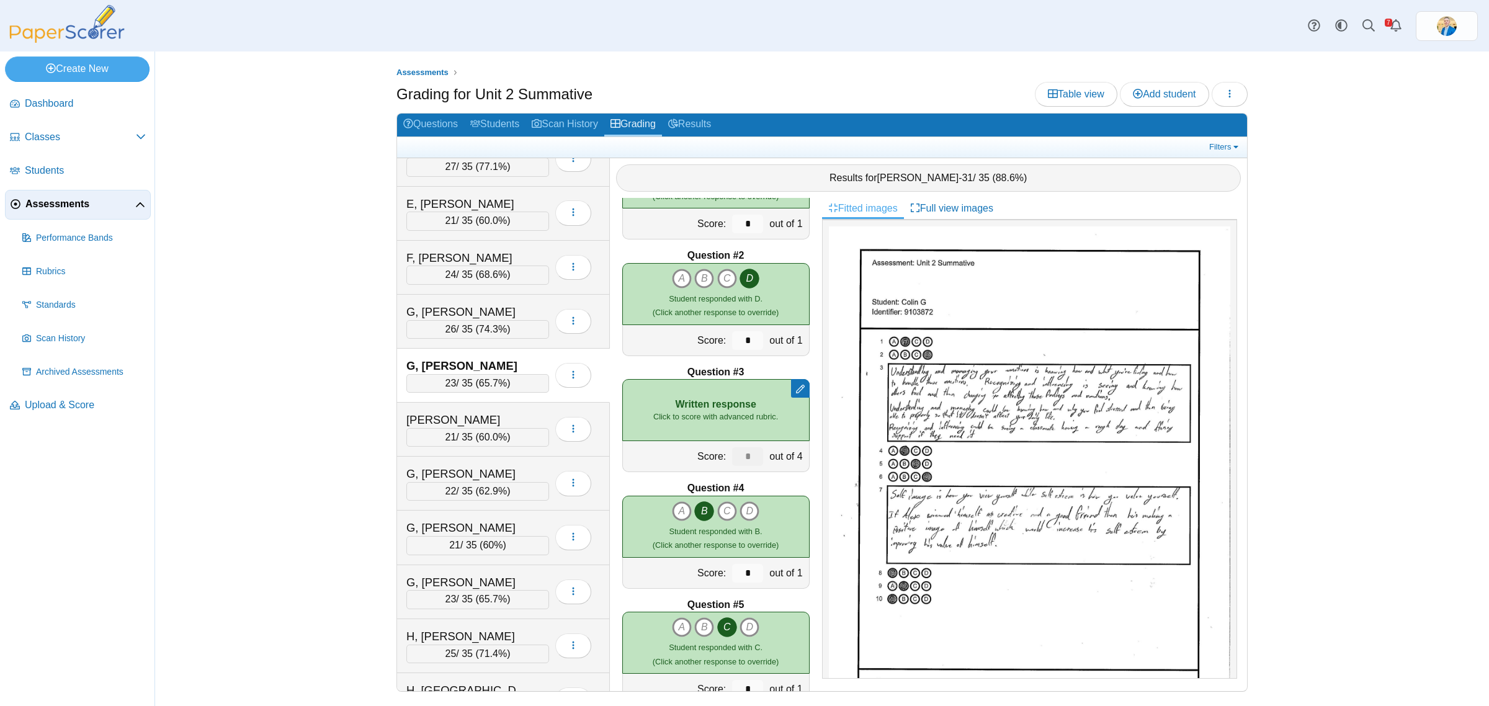
scroll to position [0, 0]
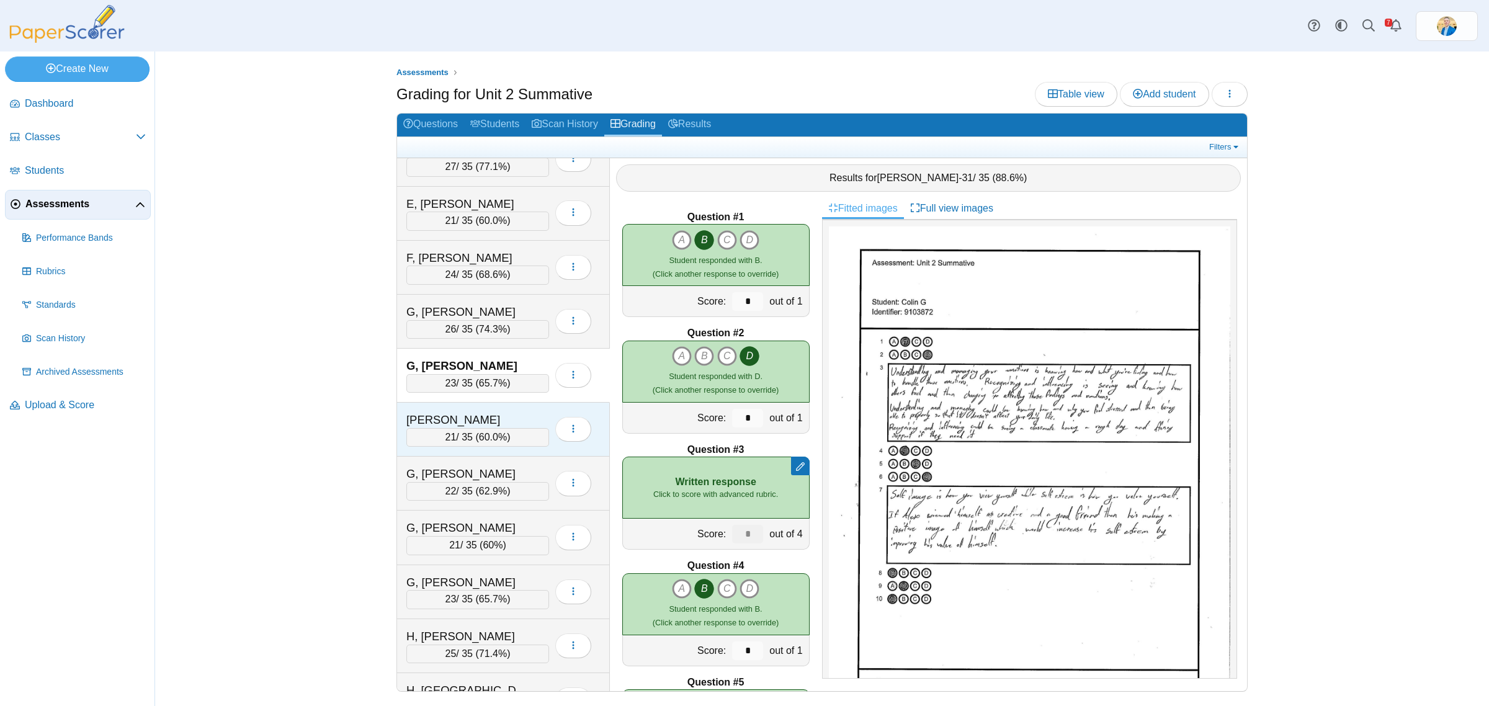
click at [445, 408] on div "G, Kimberly 21 / 35 ( 60.0% ) Loading…" at bounding box center [503, 430] width 213 height 54
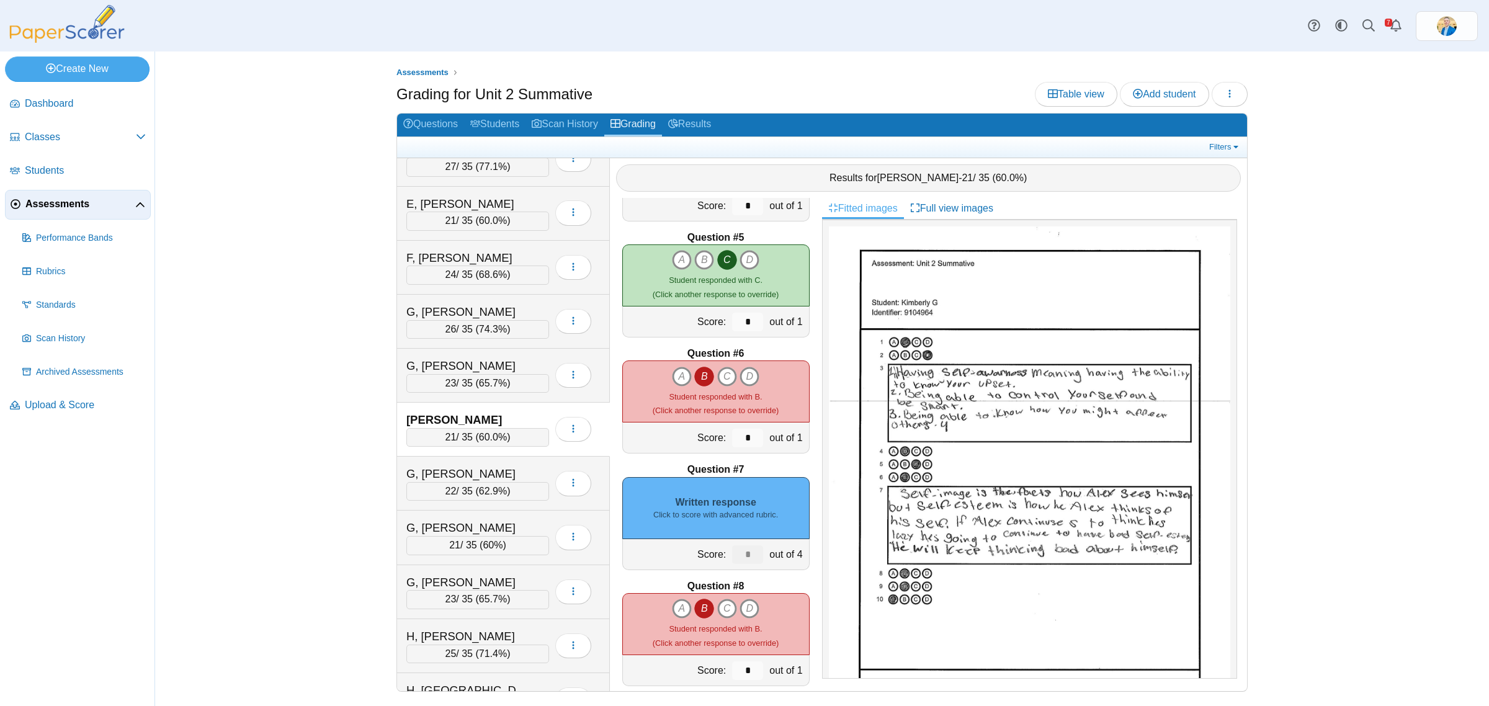
scroll to position [465, 0]
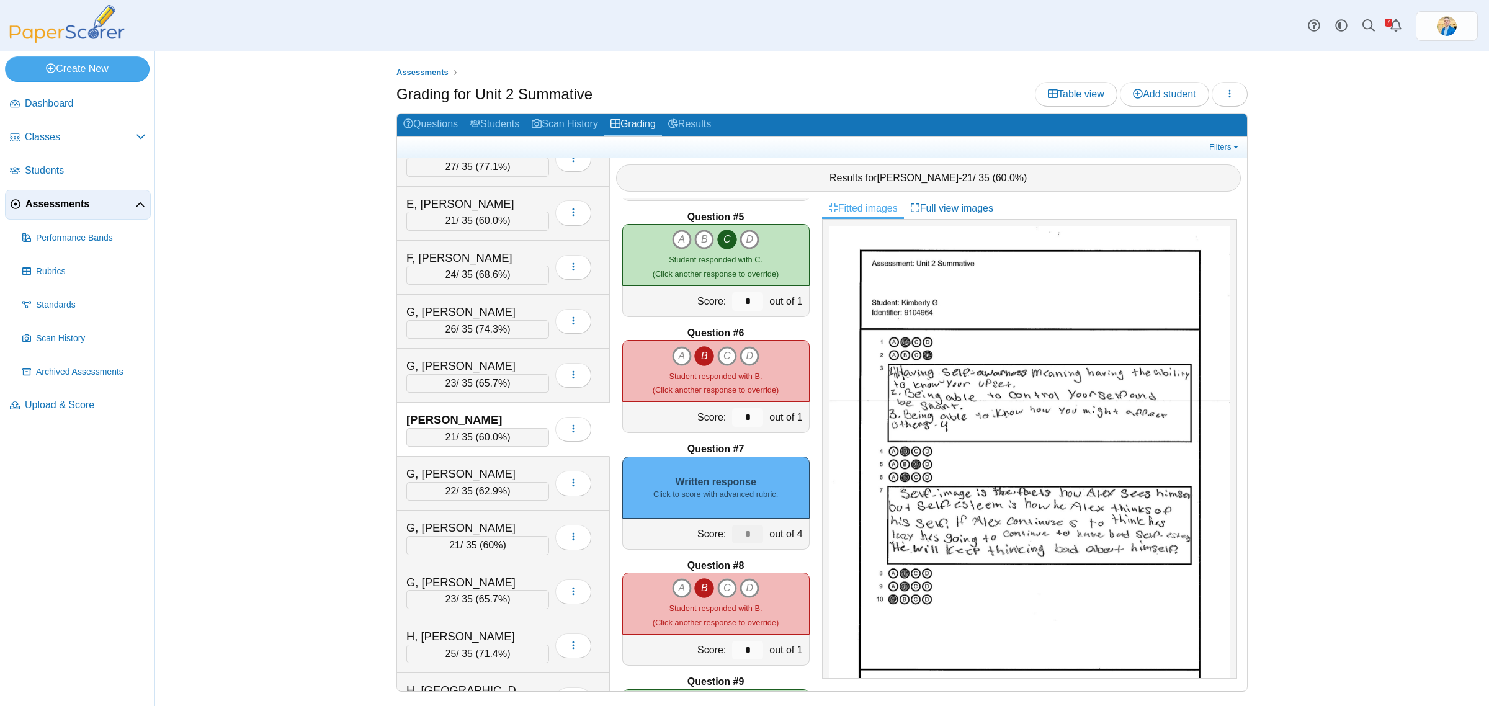
click at [711, 496] on small "Click to score with advanced rubric." at bounding box center [715, 494] width 125 height 11
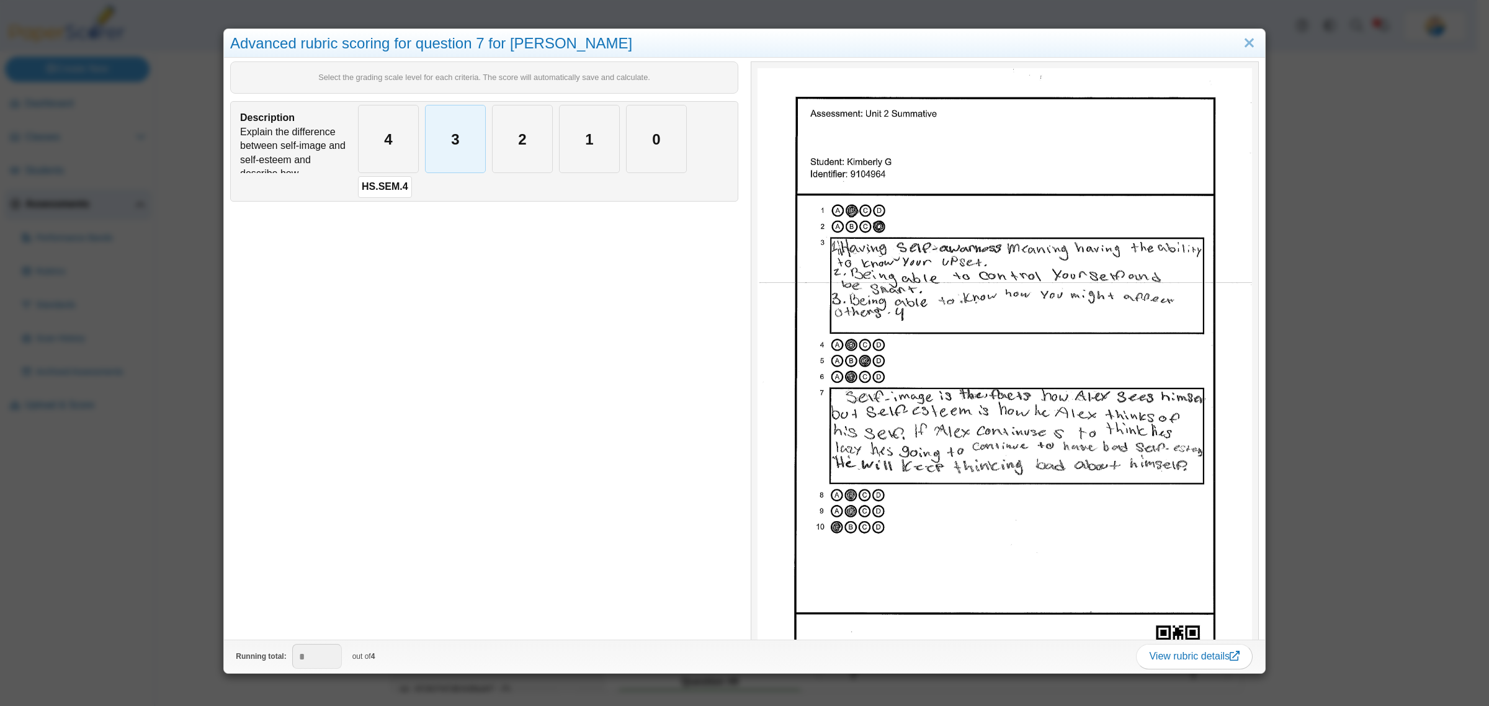
click at [426, 140] on div "3" at bounding box center [455, 138] width 60 height 67
type input "*"
click at [372, 136] on div "4" at bounding box center [389, 138] width 60 height 67
type input "*"
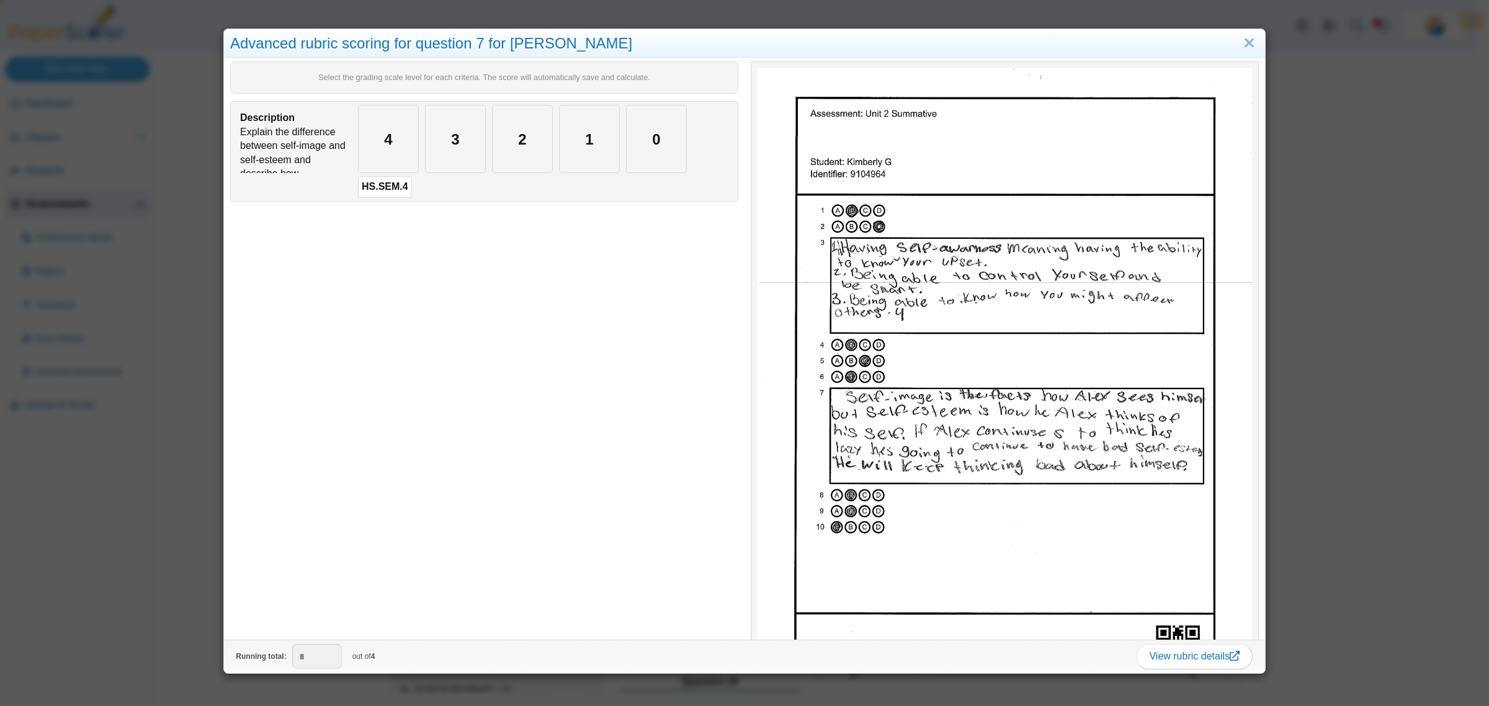
type input "*"
click at [155, 535] on div "Advanced rubric scoring for question 7 for Kimberly G Select the grading scale …" at bounding box center [744, 353] width 1489 height 706
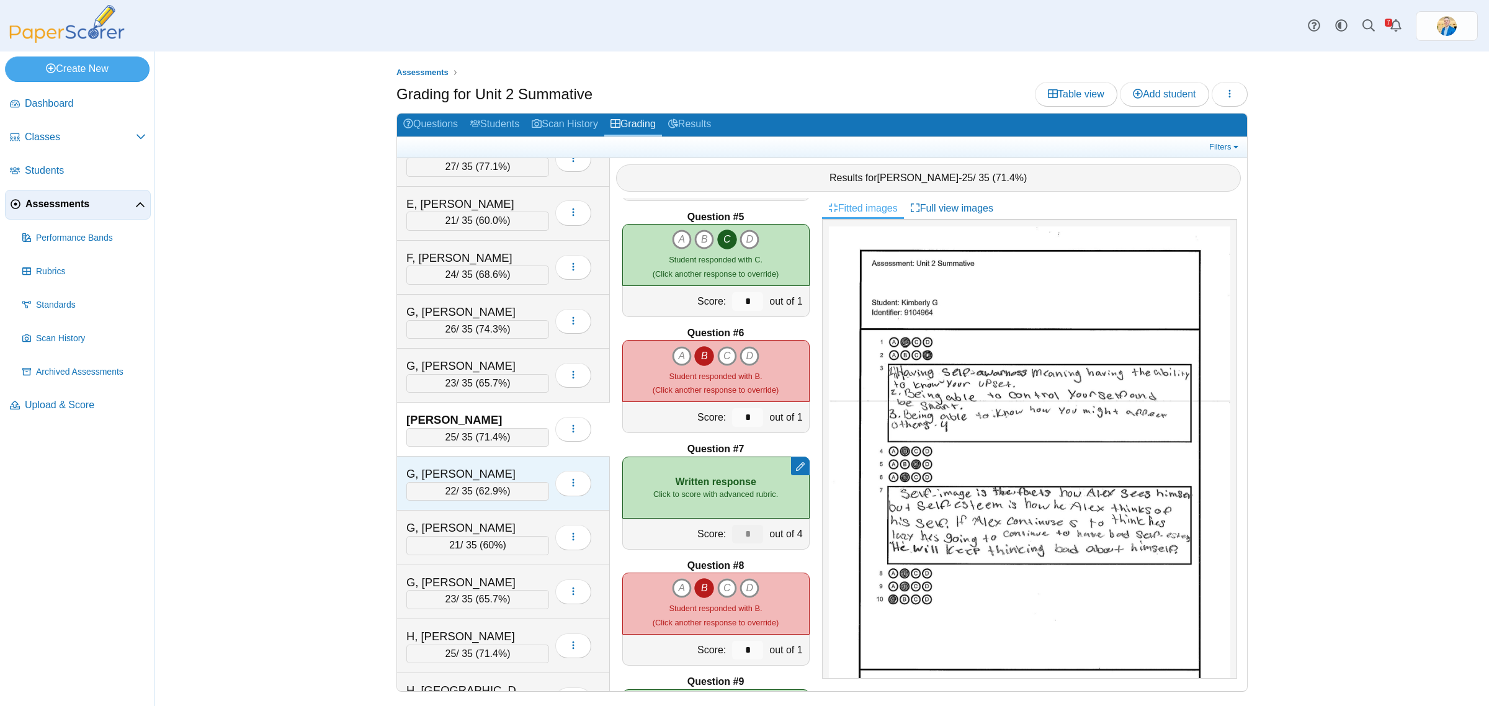
click at [476, 468] on div "G, Logan 22 / 35 ( 62.9% ) Loading…" at bounding box center [503, 484] width 213 height 54
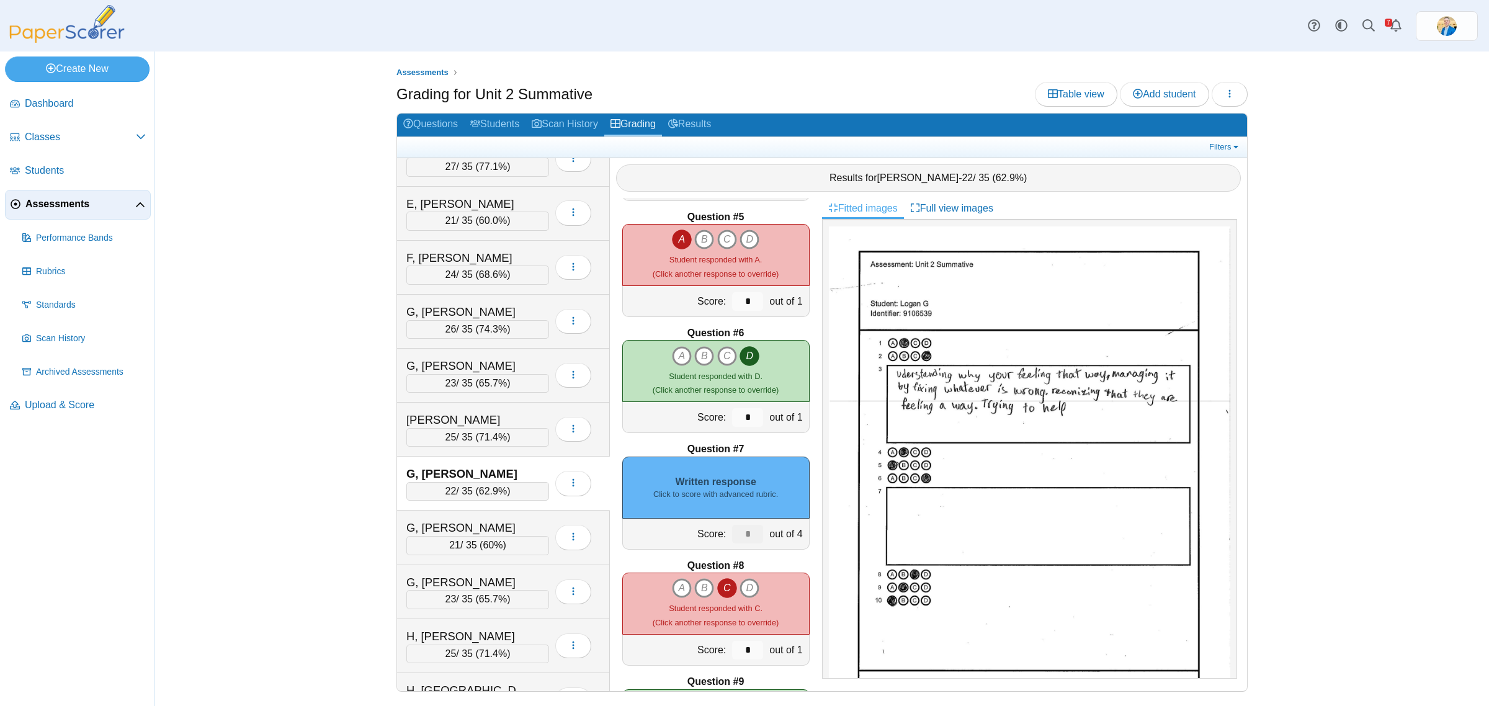
click at [721, 504] on div "Written response Click to score with advanced rubric." at bounding box center [715, 488] width 187 height 62
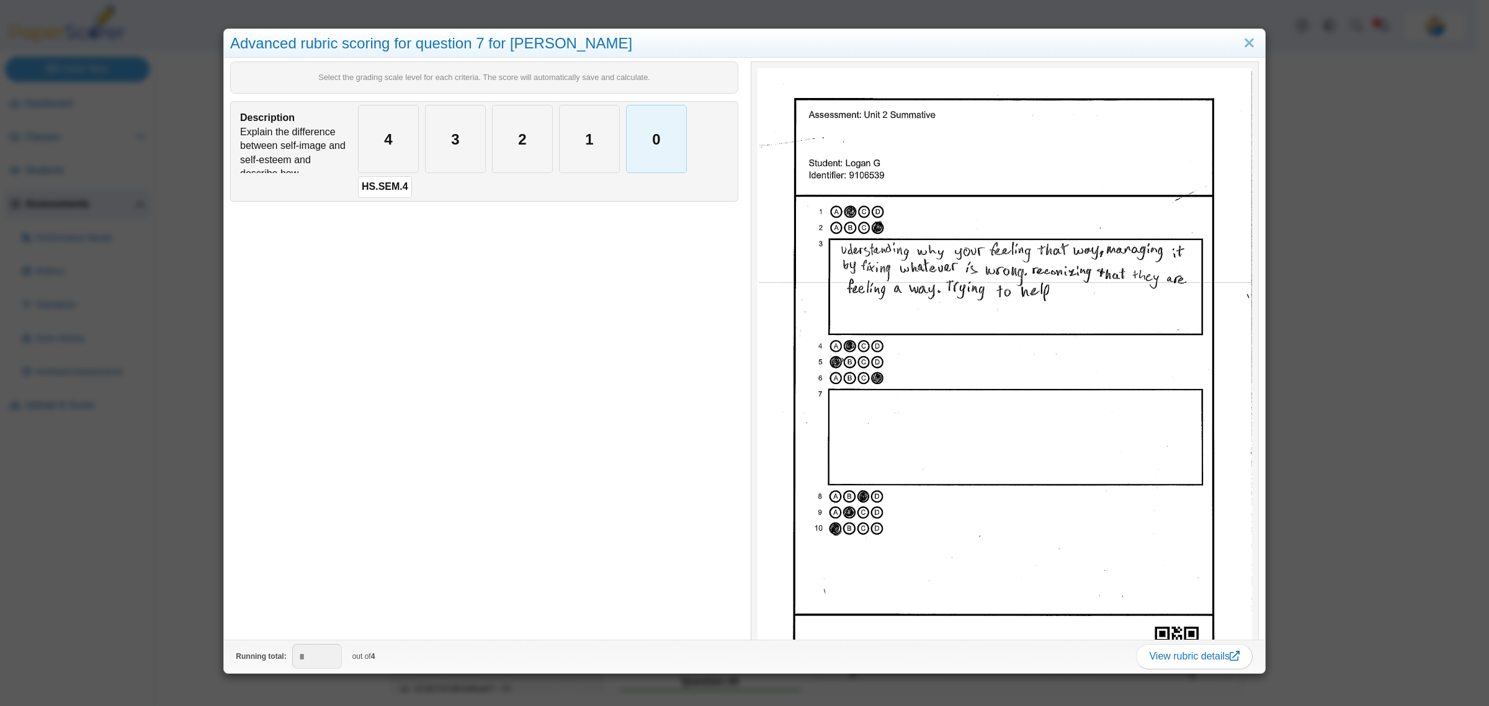
click at [647, 152] on div "0" at bounding box center [656, 138] width 60 height 67
click at [149, 592] on div "Advanced rubric scoring for question 7 for Logan G Select the grading scale lev…" at bounding box center [744, 353] width 1489 height 706
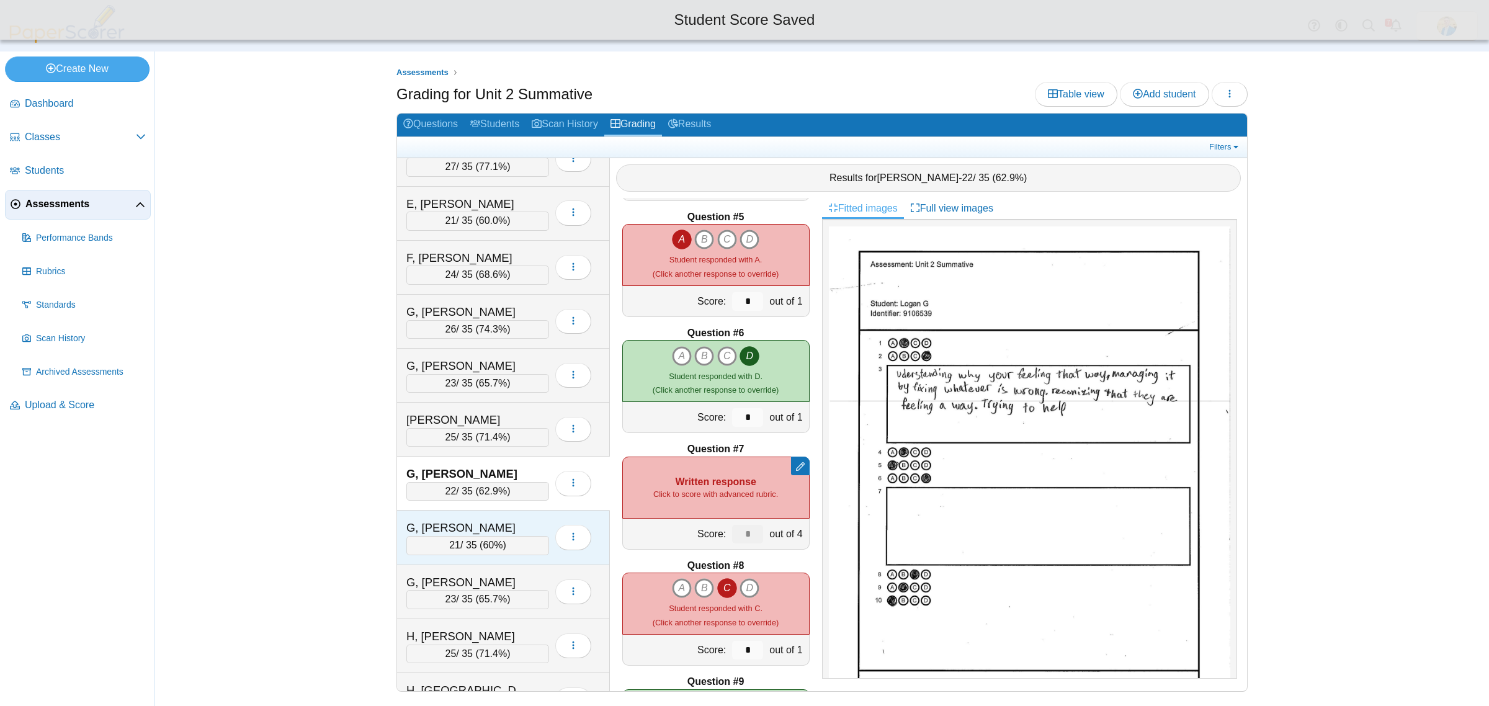
click at [513, 531] on div "G, Samantha" at bounding box center [468, 528] width 124 height 16
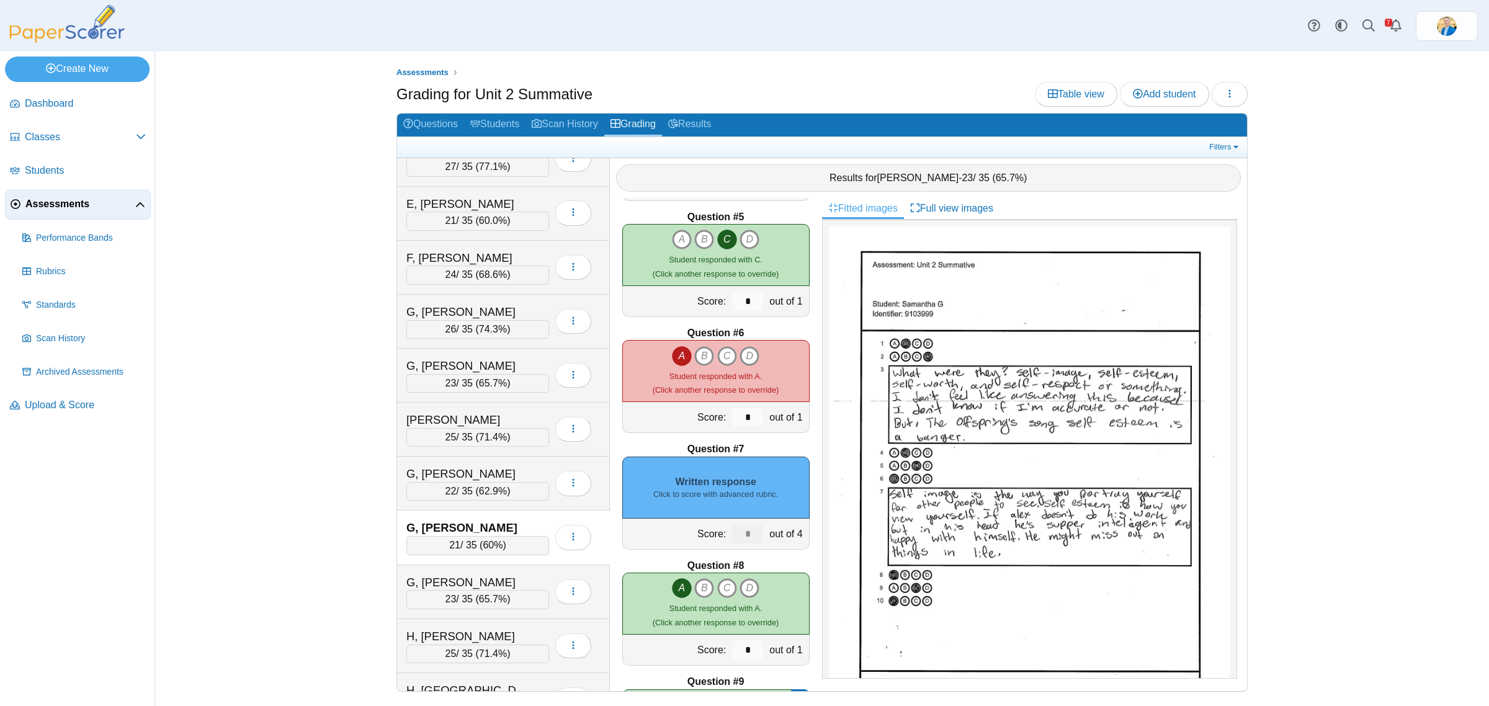
click at [709, 489] on small "Click to score with advanced rubric." at bounding box center [715, 494] width 125 height 11
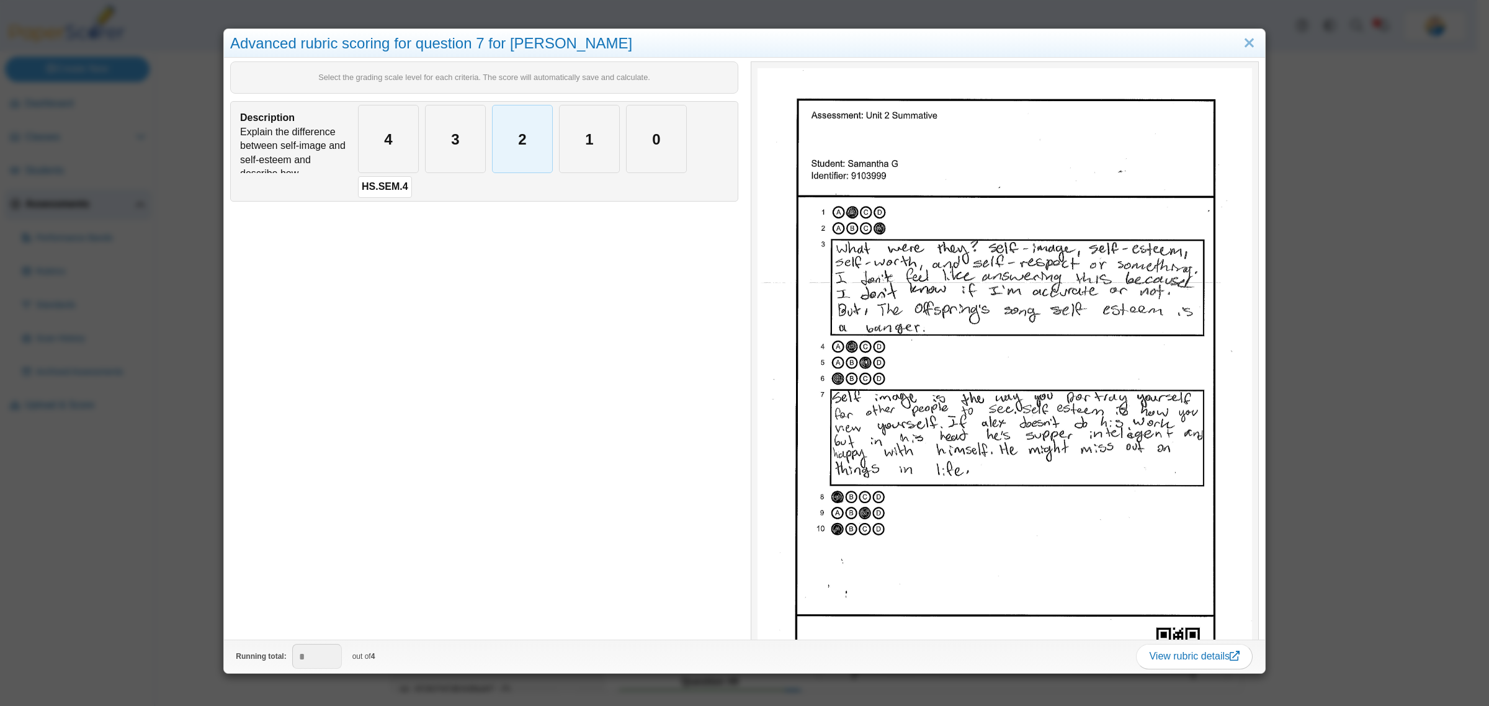
click at [502, 145] on div "2" at bounding box center [522, 138] width 60 height 67
type input "*"
click at [149, 534] on div "Advanced rubric scoring for question 7 for Samantha G Select the grading scale …" at bounding box center [744, 353] width 1489 height 706
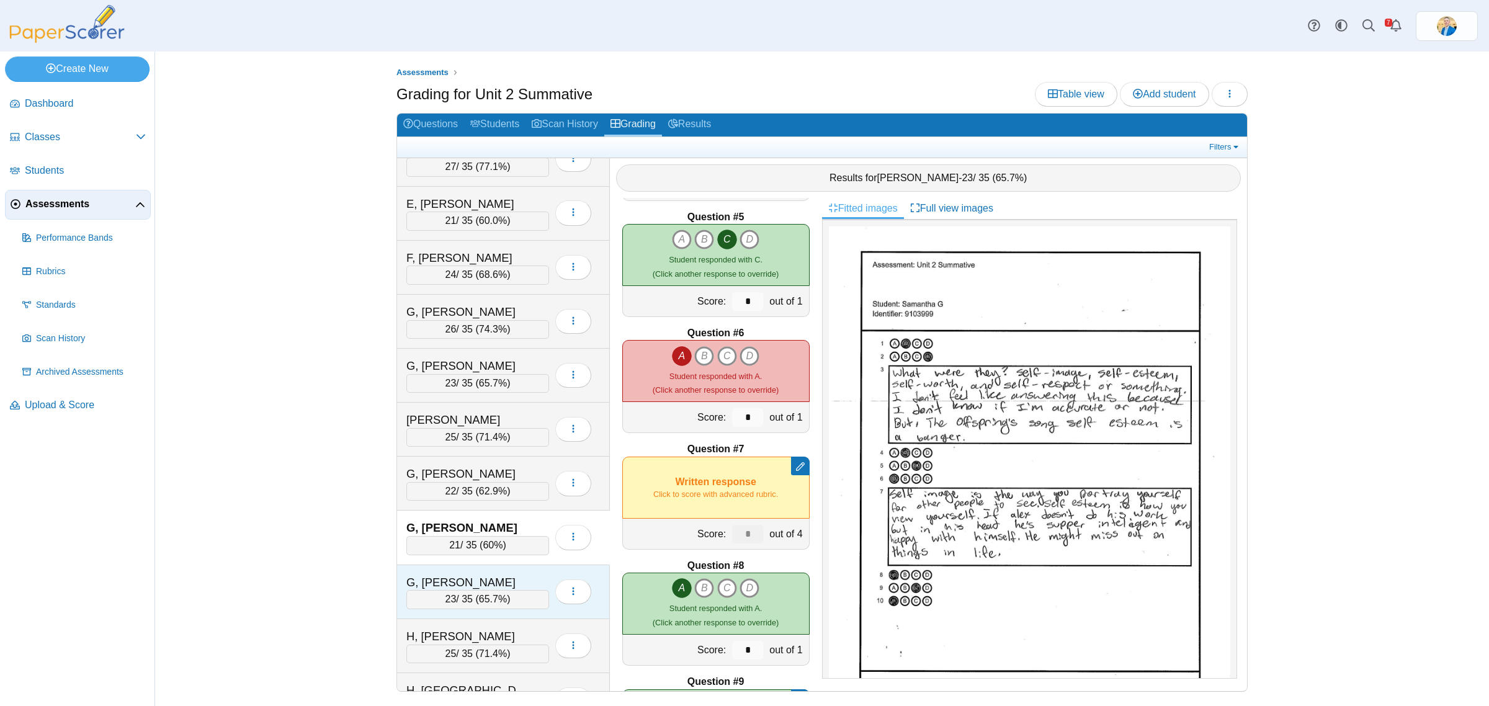
click at [516, 579] on div "G, Uriel 23 / 35 ( 65.7% ) Loading…" at bounding box center [503, 592] width 213 height 54
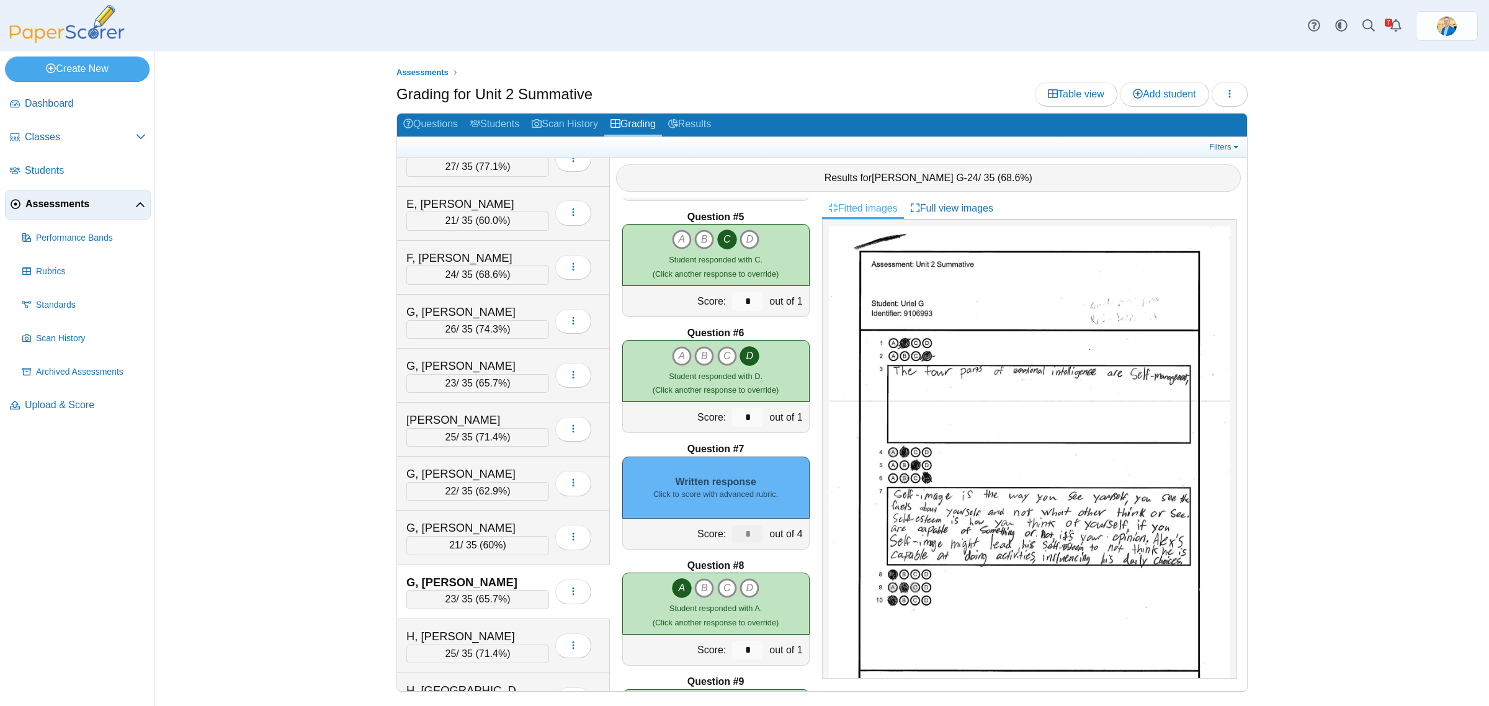
click at [739, 502] on div "Written response Click to score with advanced rubric." at bounding box center [715, 488] width 187 height 62
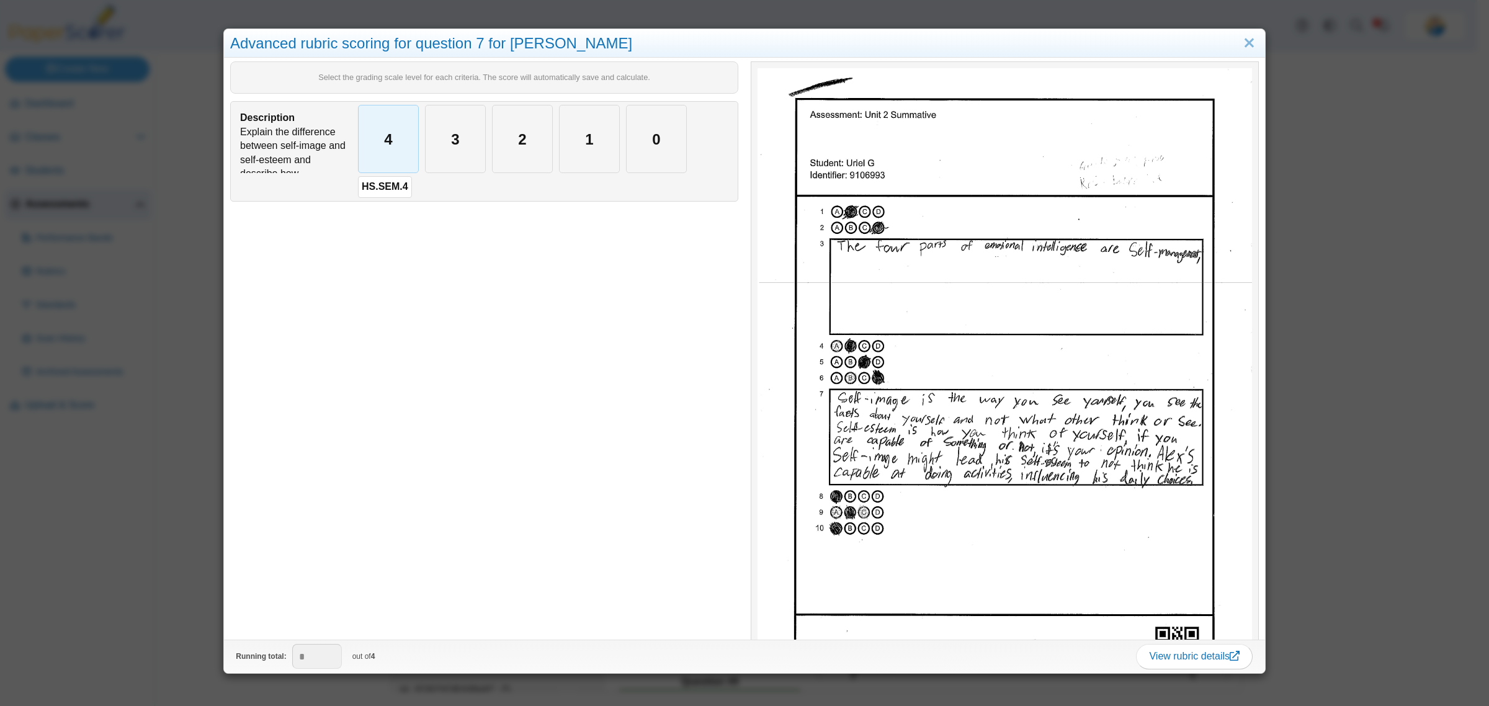
click at [392, 146] on div "4" at bounding box center [389, 138] width 60 height 67
type input "*"
click at [149, 593] on div "Advanced rubric scoring for question 7 for Uriel G Select the grading scale lev…" at bounding box center [744, 353] width 1489 height 706
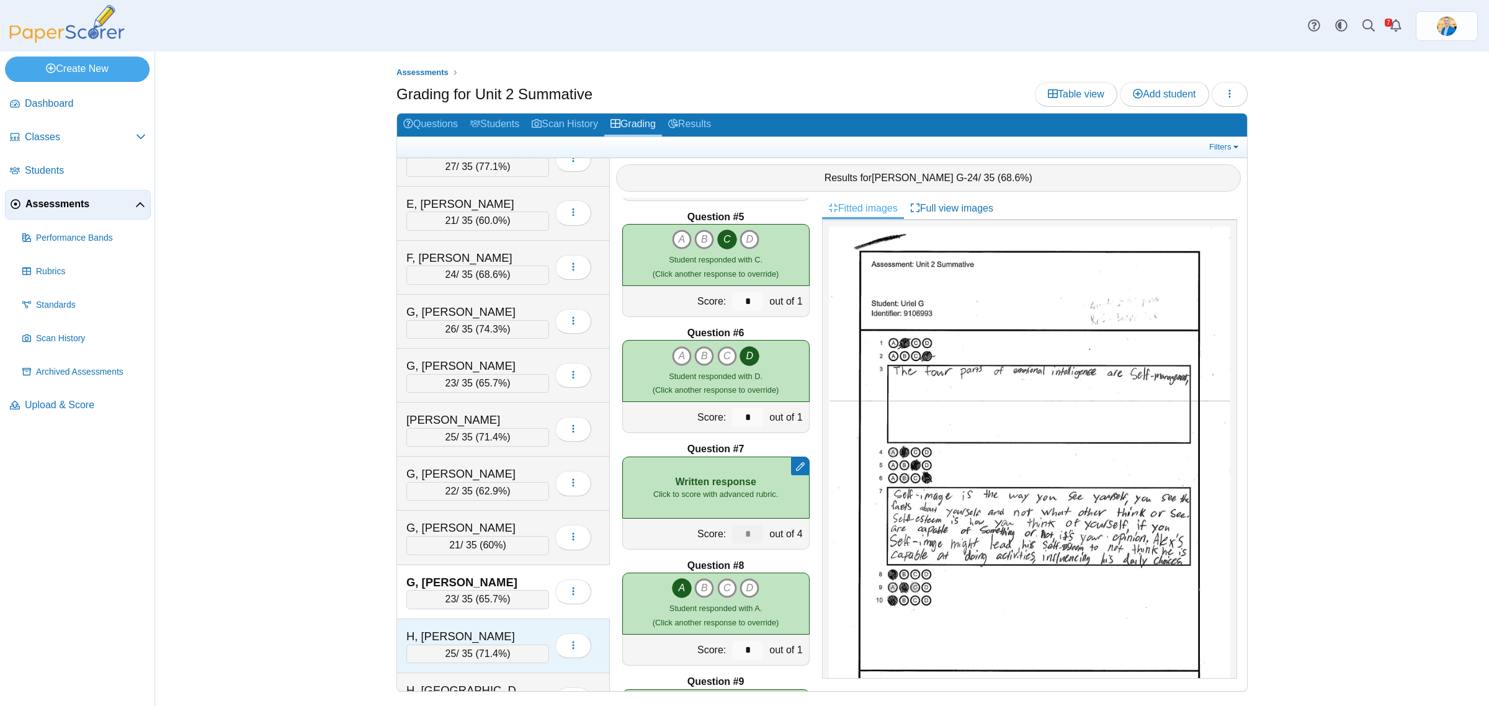
click at [501, 637] on div "H, Genevieve" at bounding box center [468, 636] width 124 height 16
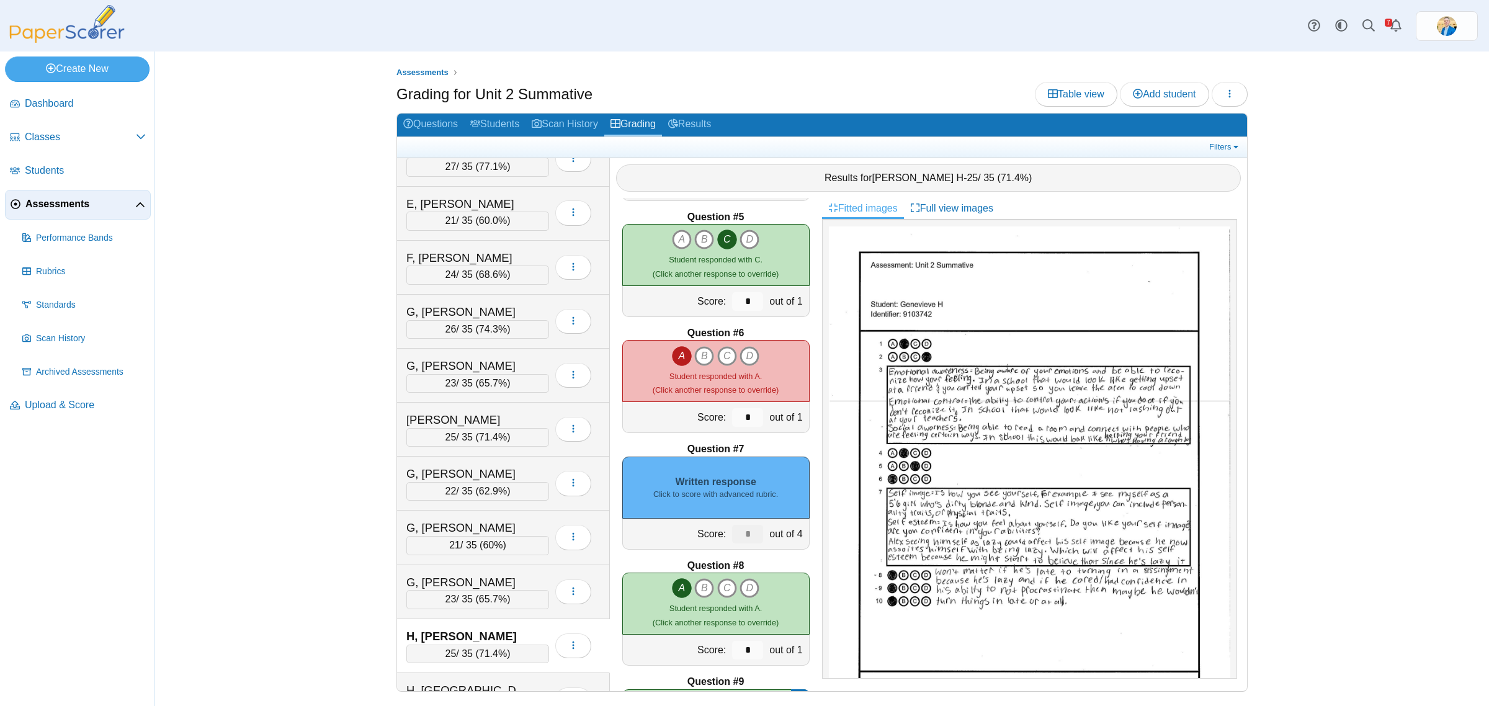
click at [684, 466] on div "Written response Click to score with advanced rubric." at bounding box center [715, 488] width 187 height 62
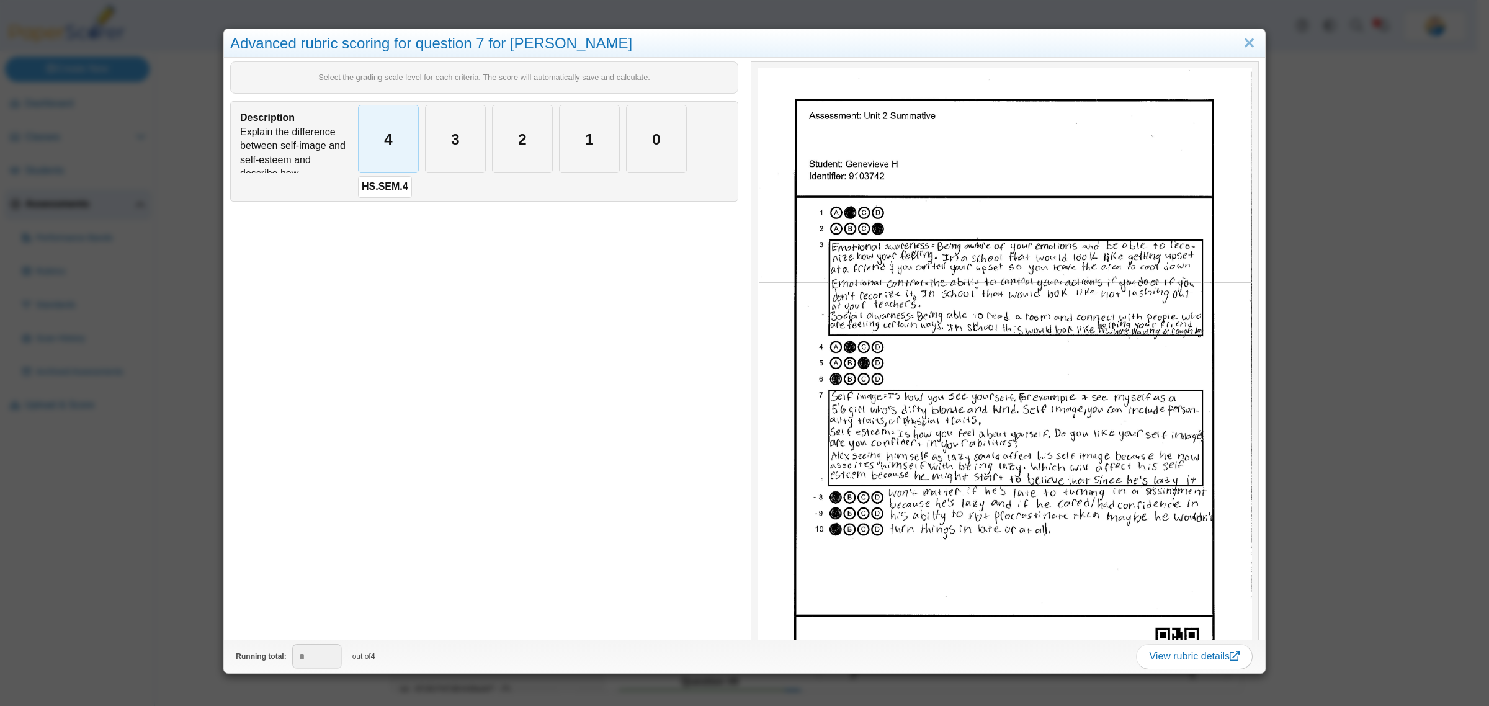
click at [394, 147] on div "4" at bounding box center [389, 138] width 60 height 67
type input "*"
click at [166, 637] on div "Advanced rubric scoring for question 7 for Genevieve H Select the grading scale…" at bounding box center [744, 353] width 1489 height 706
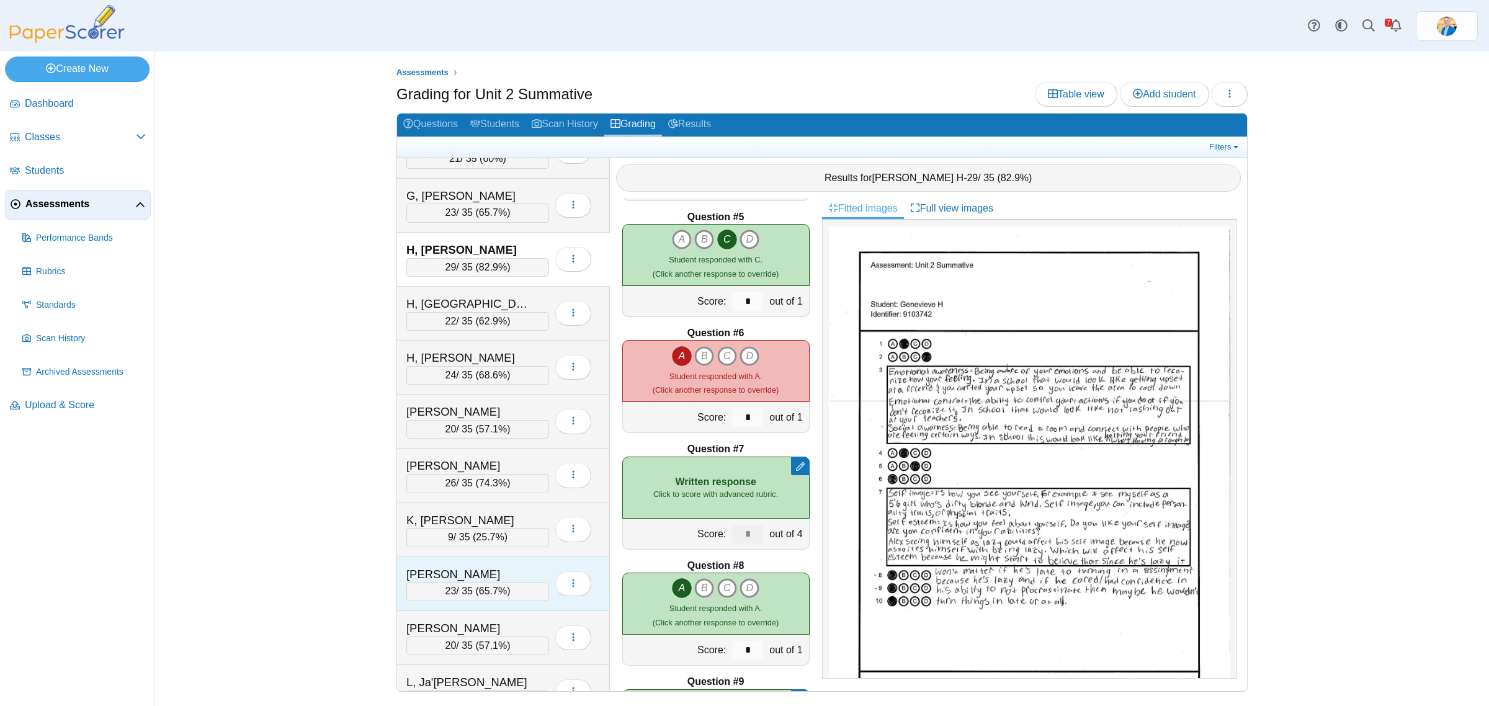
scroll to position [1008, 0]
click at [491, 311] on div "H, London" at bounding box center [468, 303] width 124 height 16
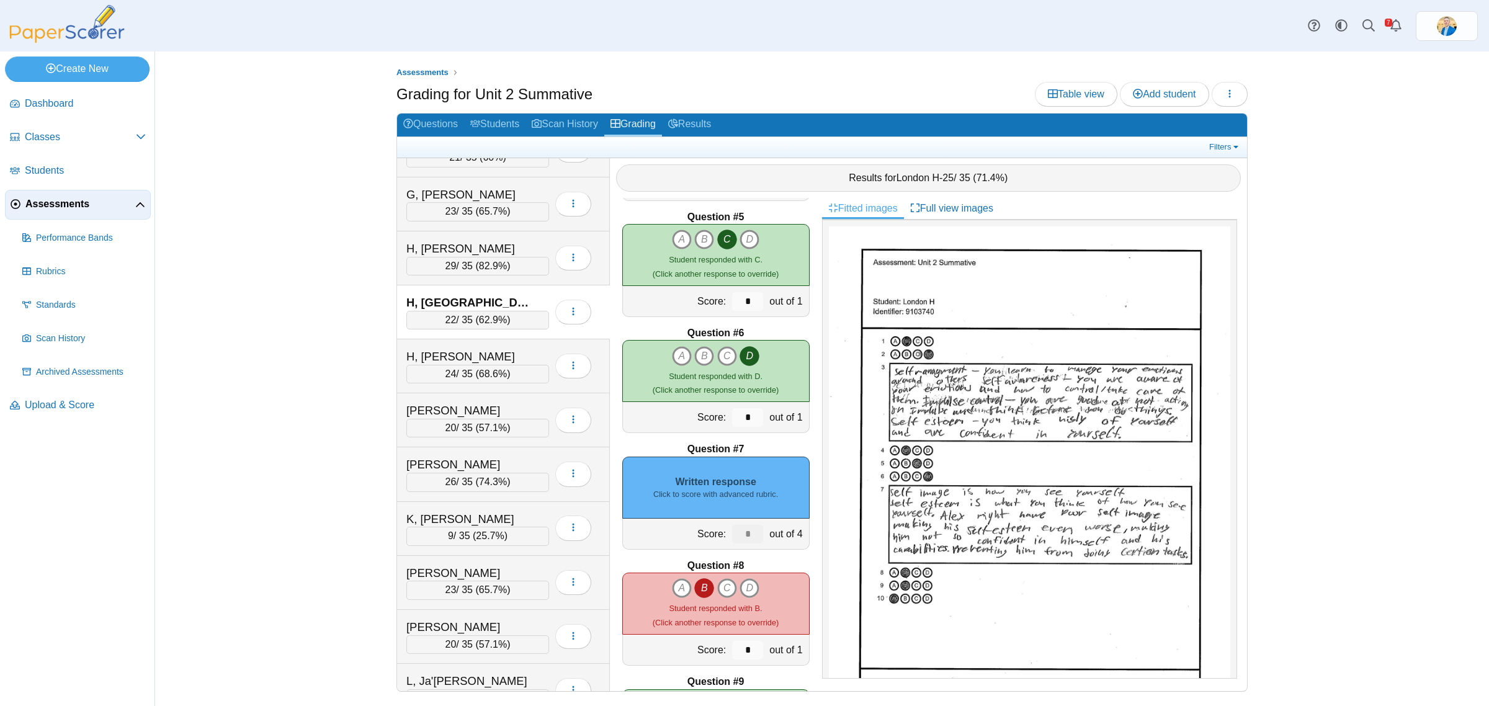
click at [702, 514] on div "Written response Click to score with advanced rubric." at bounding box center [715, 488] width 187 height 62
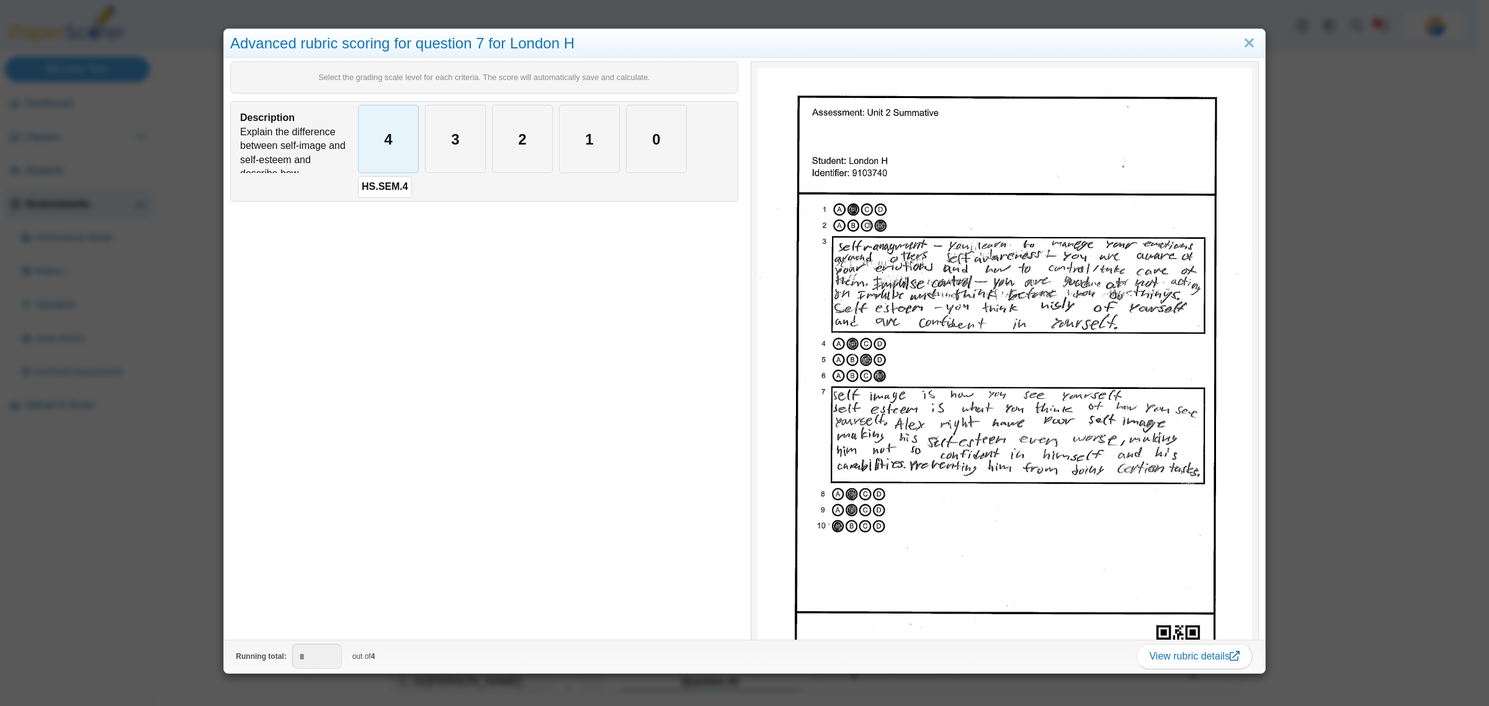
click at [386, 150] on div "4" at bounding box center [389, 138] width 60 height 67
type input "*"
click at [154, 522] on div "Advanced rubric scoring for question 7 for London H Select the grading scale le…" at bounding box center [744, 353] width 1489 height 706
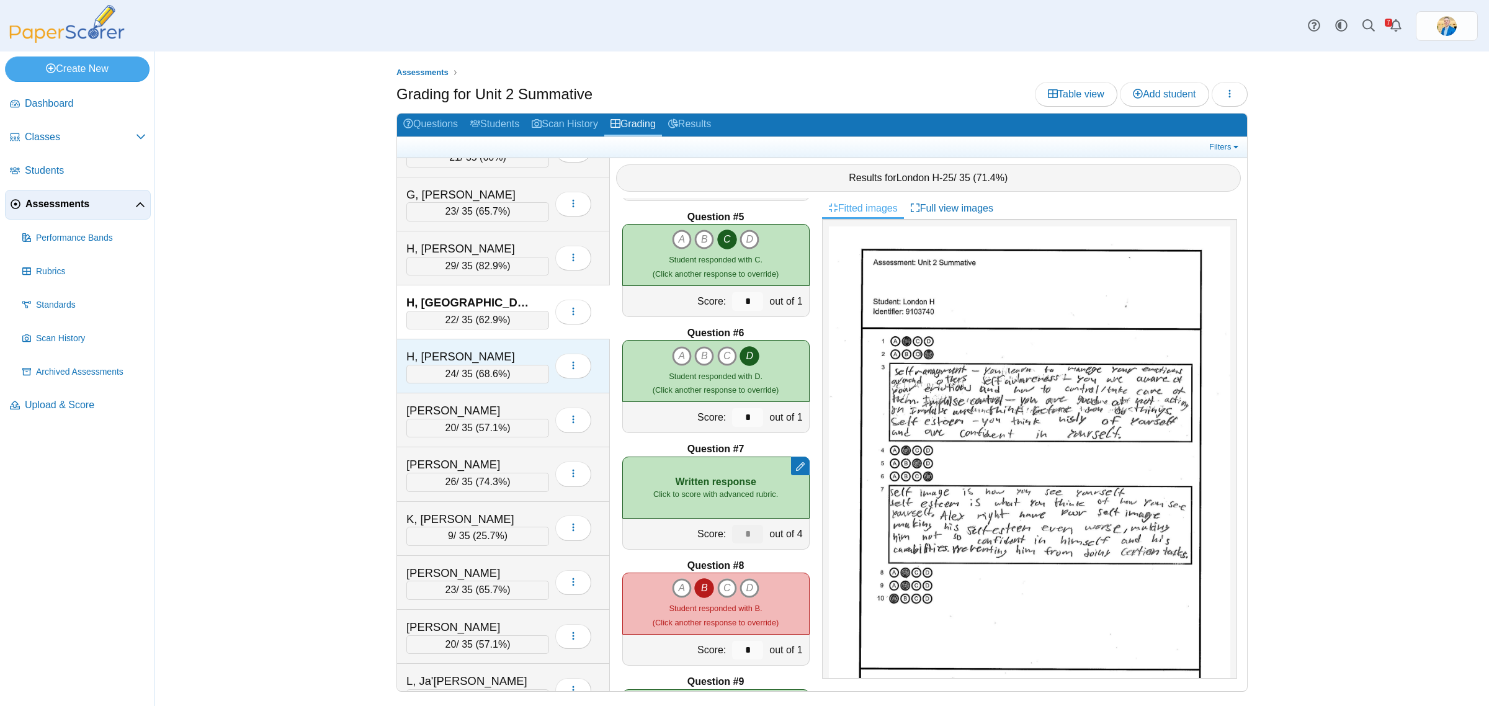
click at [479, 363] on div "H, Rosalie" at bounding box center [468, 357] width 124 height 16
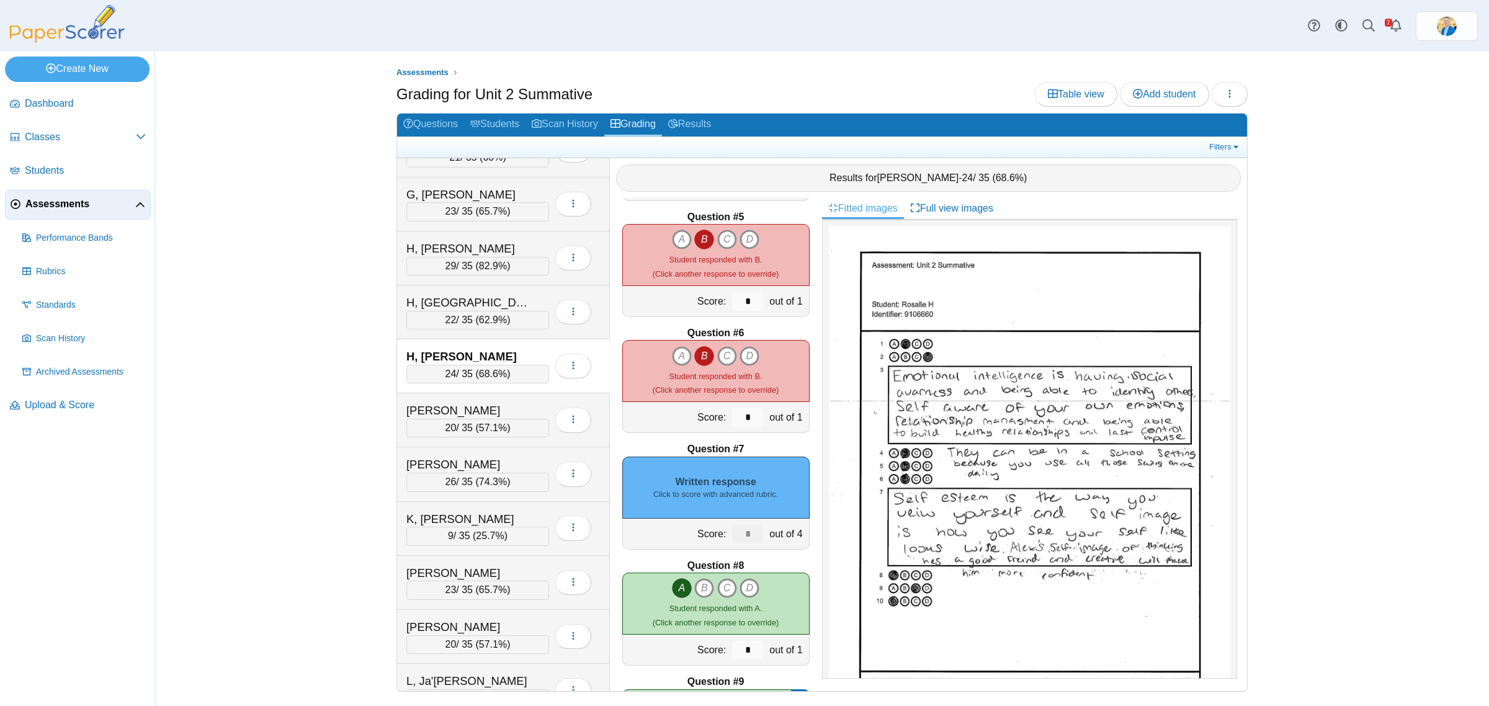
click at [733, 476] on div "Written response Click to score with advanced rubric." at bounding box center [715, 488] width 187 height 62
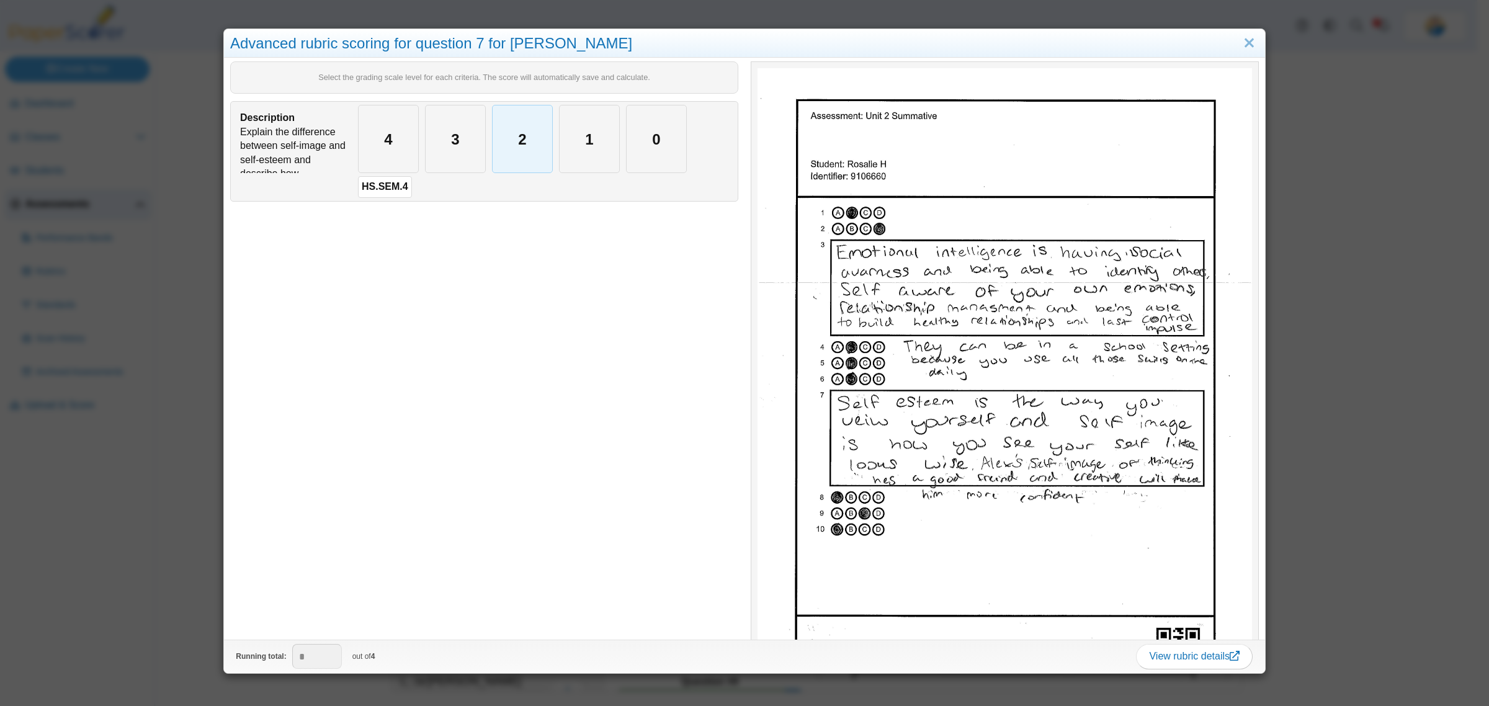
click at [524, 148] on div "2" at bounding box center [522, 138] width 60 height 67
type input "*"
click at [119, 642] on div "Advanced rubric scoring for question 7 for Rosalie H Select the grading scale l…" at bounding box center [744, 353] width 1489 height 706
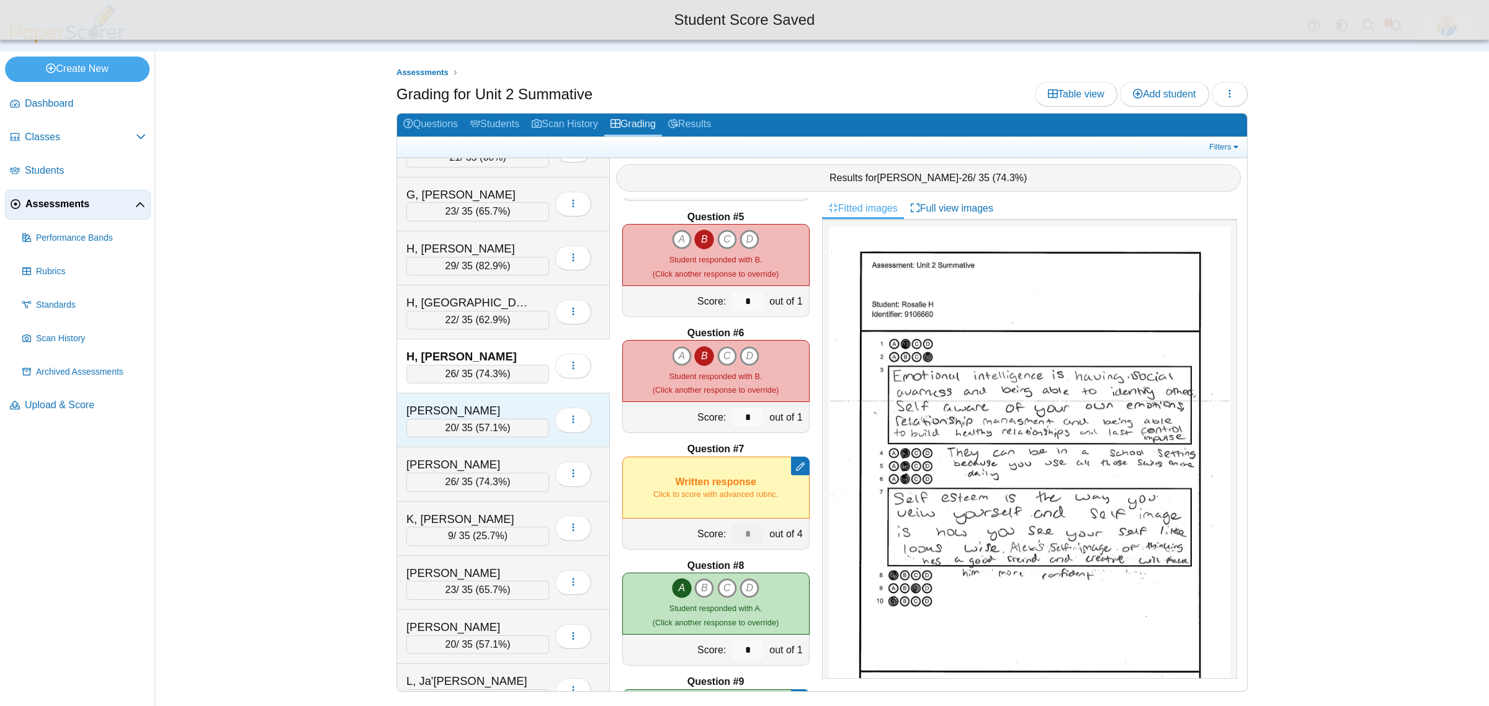
click at [472, 429] on div "20 / 35 ( 57.1% )" at bounding box center [477, 428] width 143 height 19
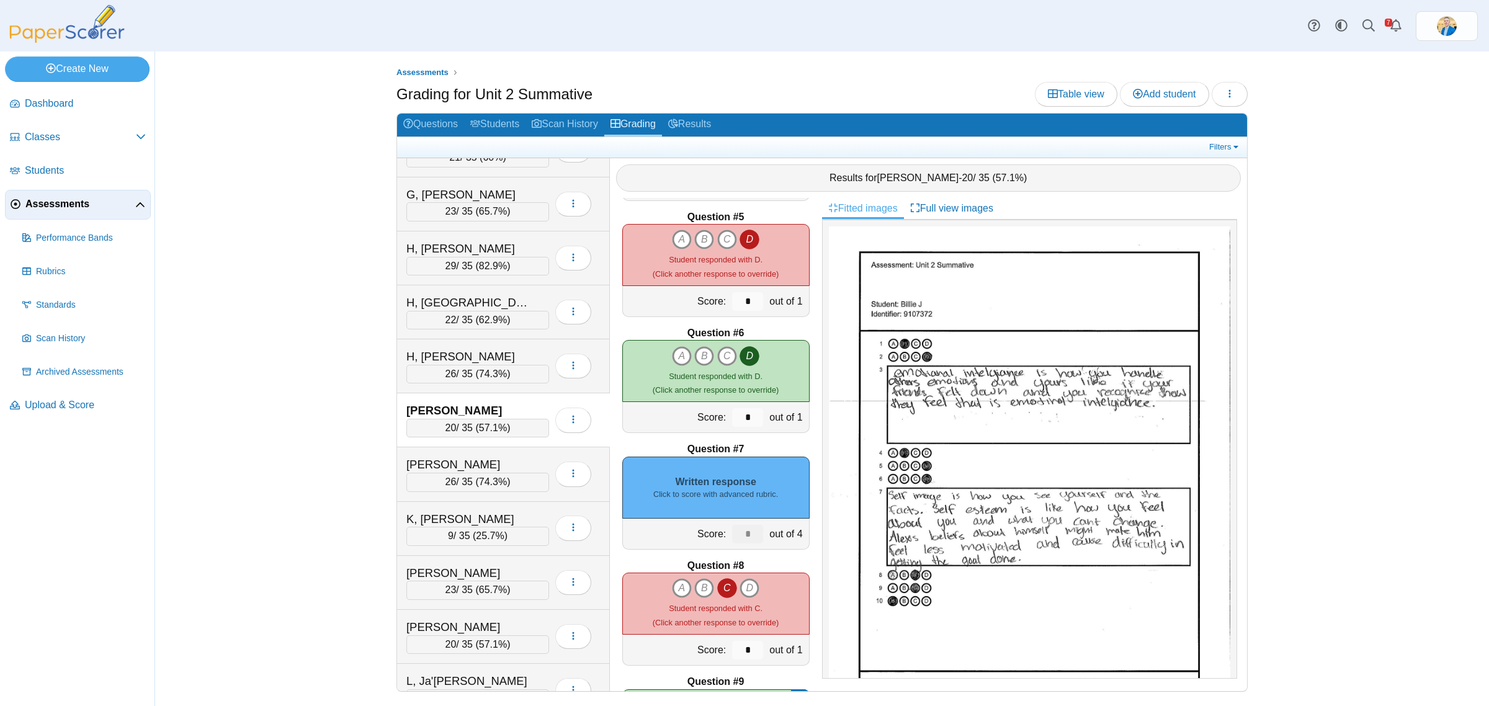
click at [755, 512] on div "Written response Click to score with advanced rubric." at bounding box center [715, 488] width 187 height 62
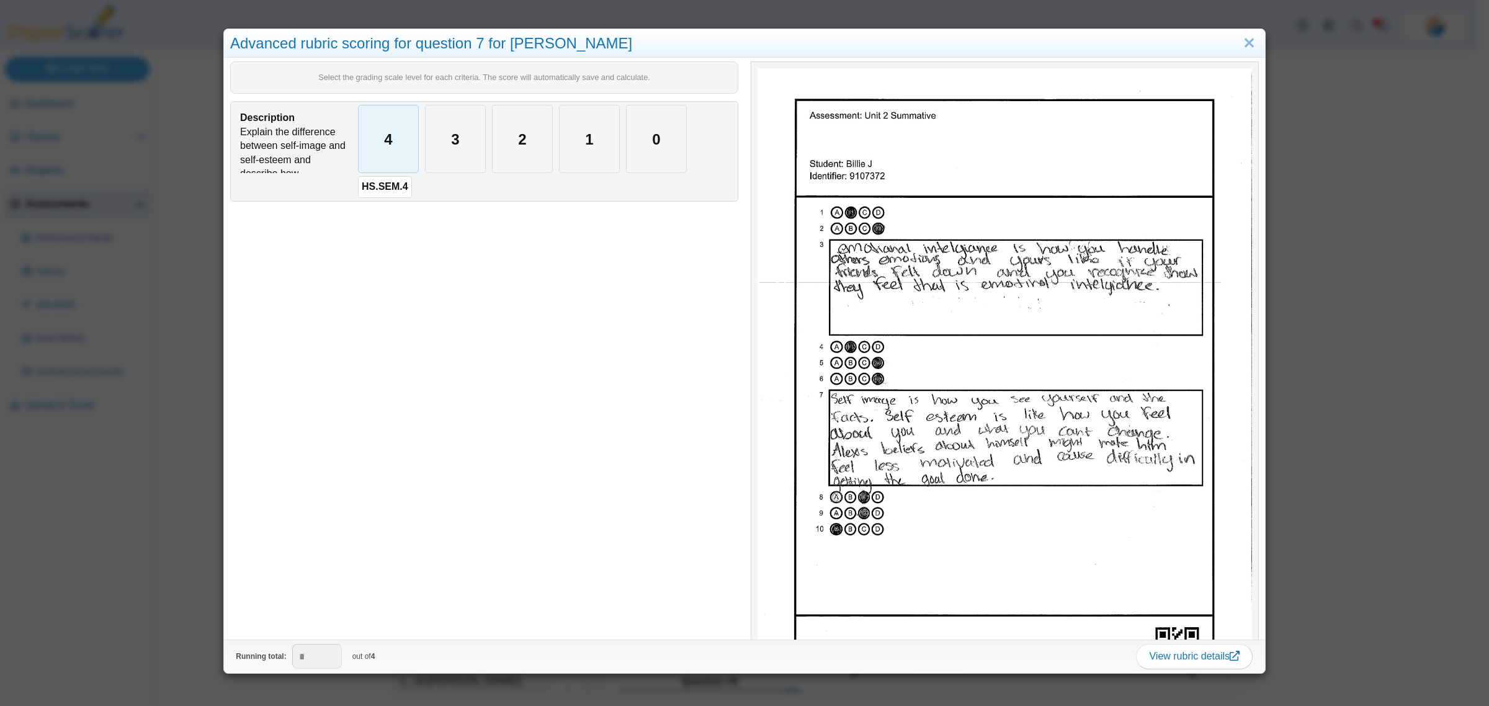
click at [385, 145] on div "4" at bounding box center [389, 138] width 60 height 67
type input "*"
click at [115, 633] on div "Advanced rubric scoring for question 7 for Billie J Select the grading scale le…" at bounding box center [744, 353] width 1489 height 706
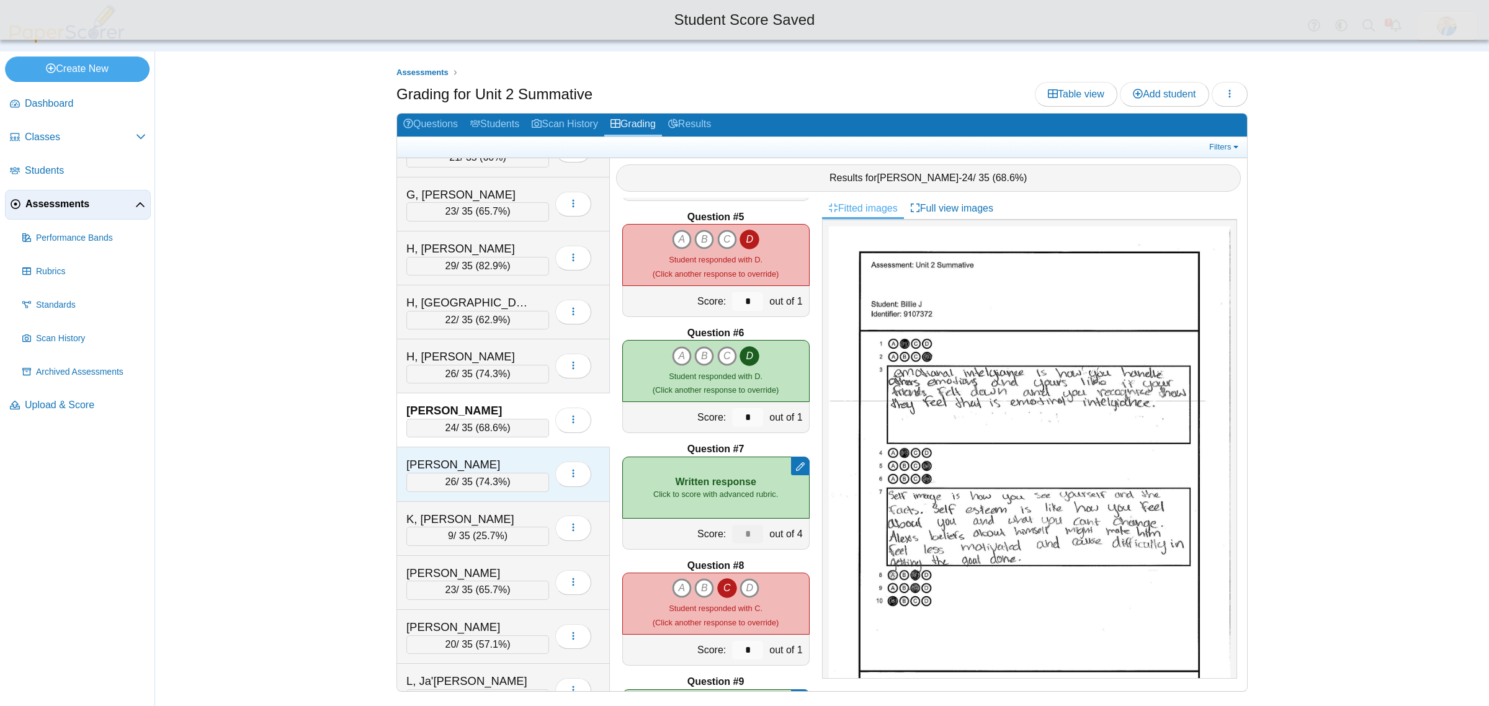
click at [470, 469] on div "K, Connor" at bounding box center [468, 465] width 124 height 16
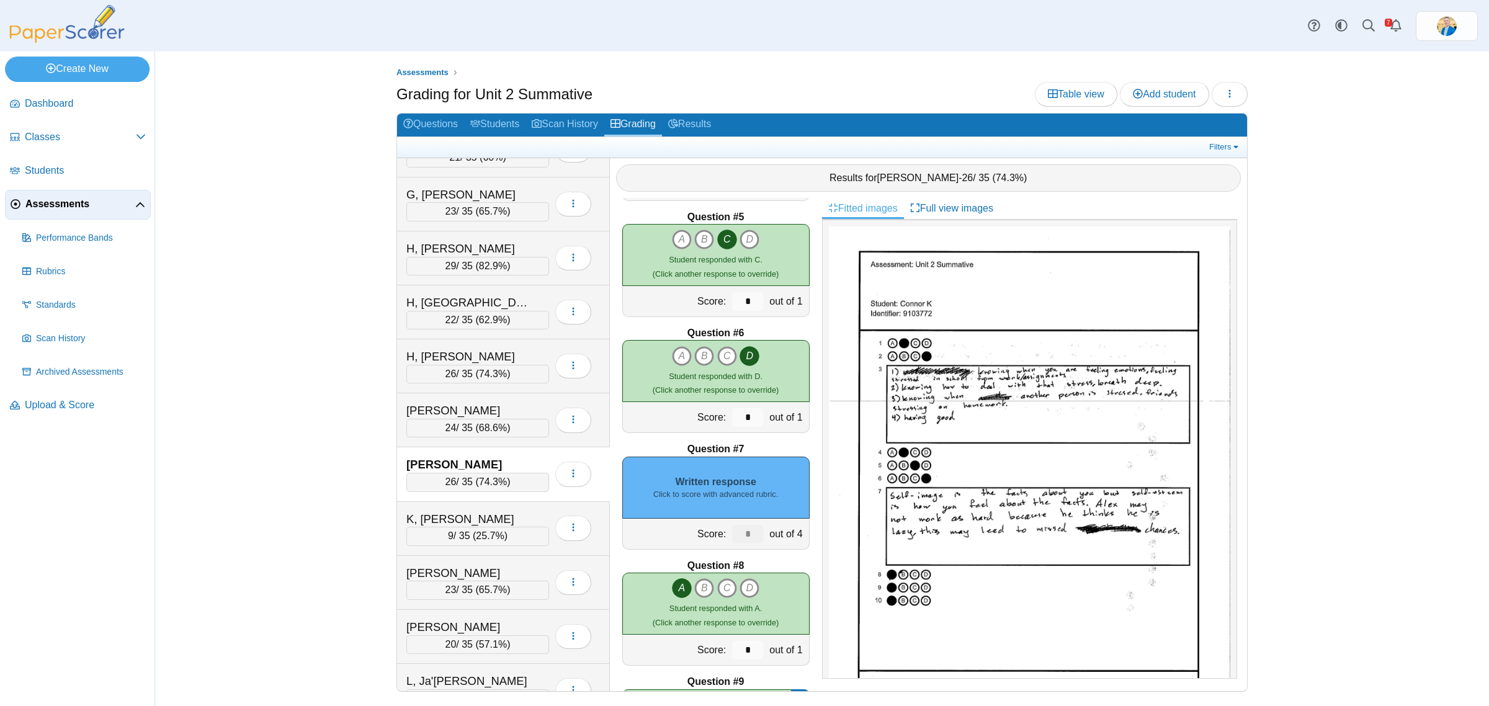
click at [742, 481] on div "Written response Click to score with advanced rubric." at bounding box center [715, 488] width 187 height 62
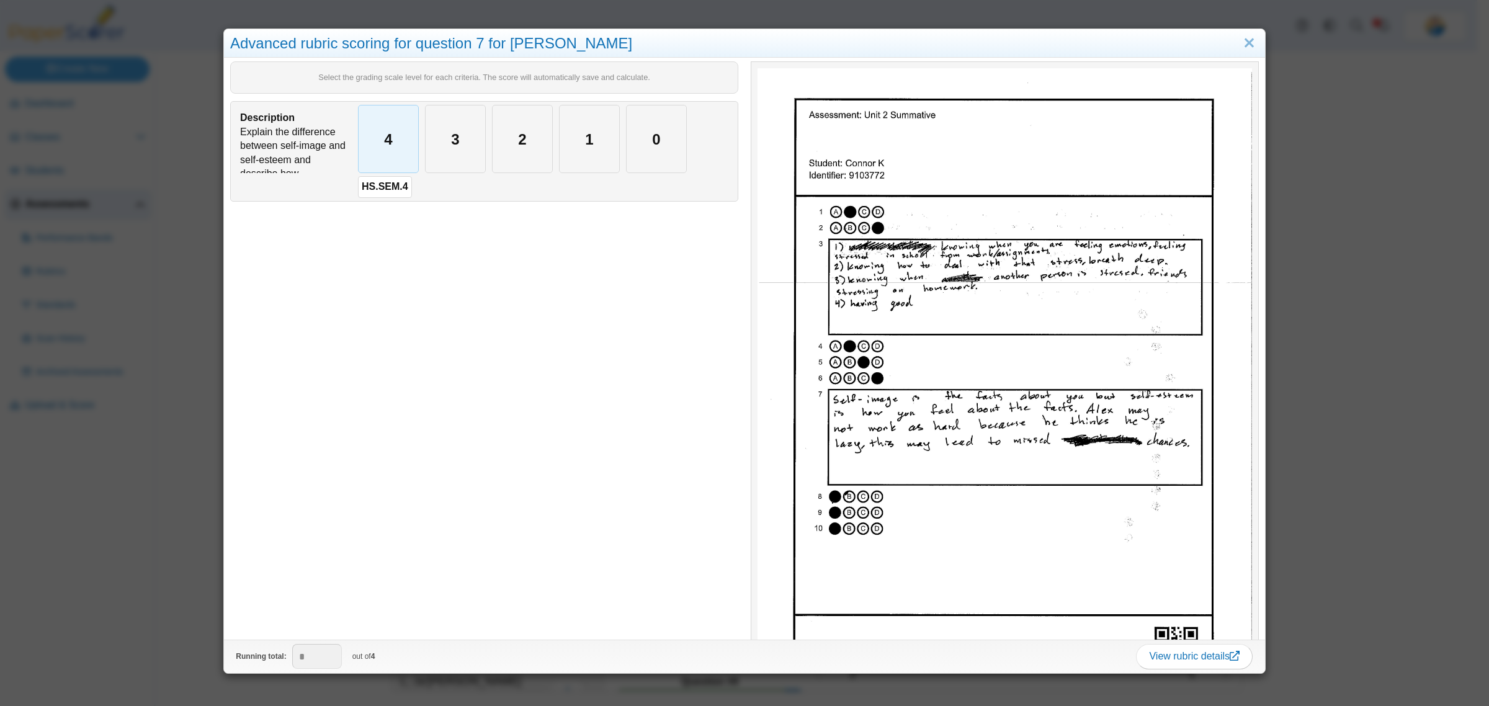
click at [404, 146] on div "4" at bounding box center [389, 138] width 60 height 67
type input "*"
click at [149, 602] on div "Advanced rubric scoring for question 7 for Connor K Select the grading scale le…" at bounding box center [744, 353] width 1489 height 706
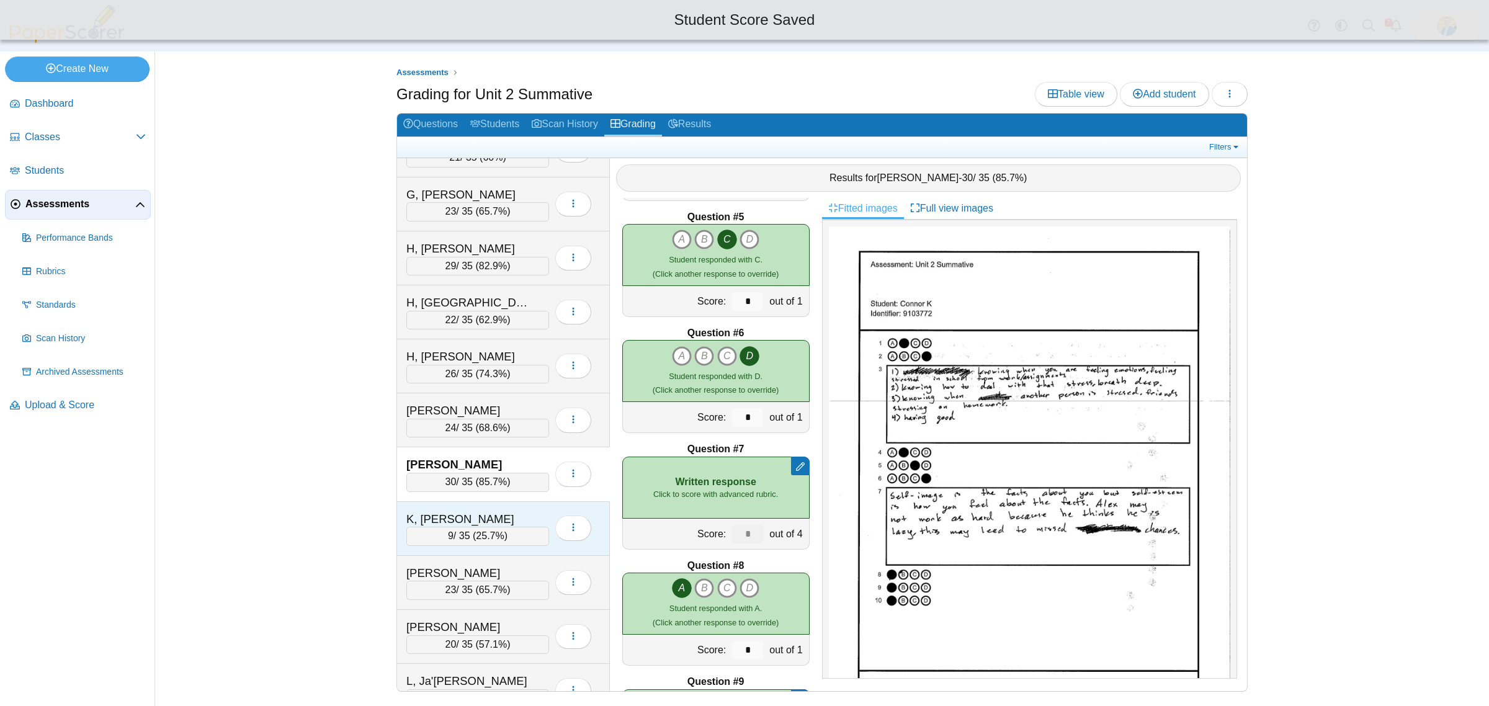
click at [486, 519] on div "K, Leah 9 / 35 ( 25.7% ) Loading…" at bounding box center [503, 529] width 213 height 54
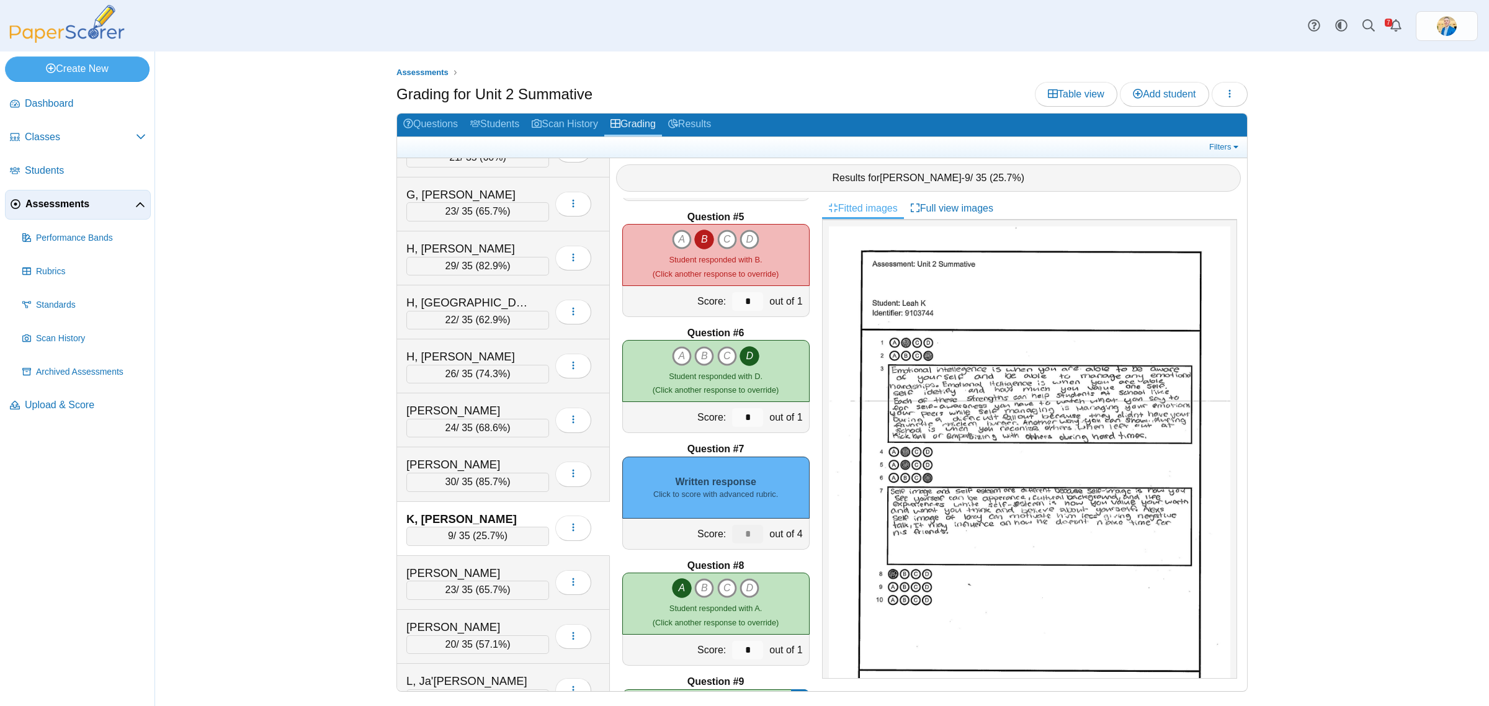
click at [742, 471] on div "Written response Click to score with advanced rubric." at bounding box center [715, 488] width 187 height 62
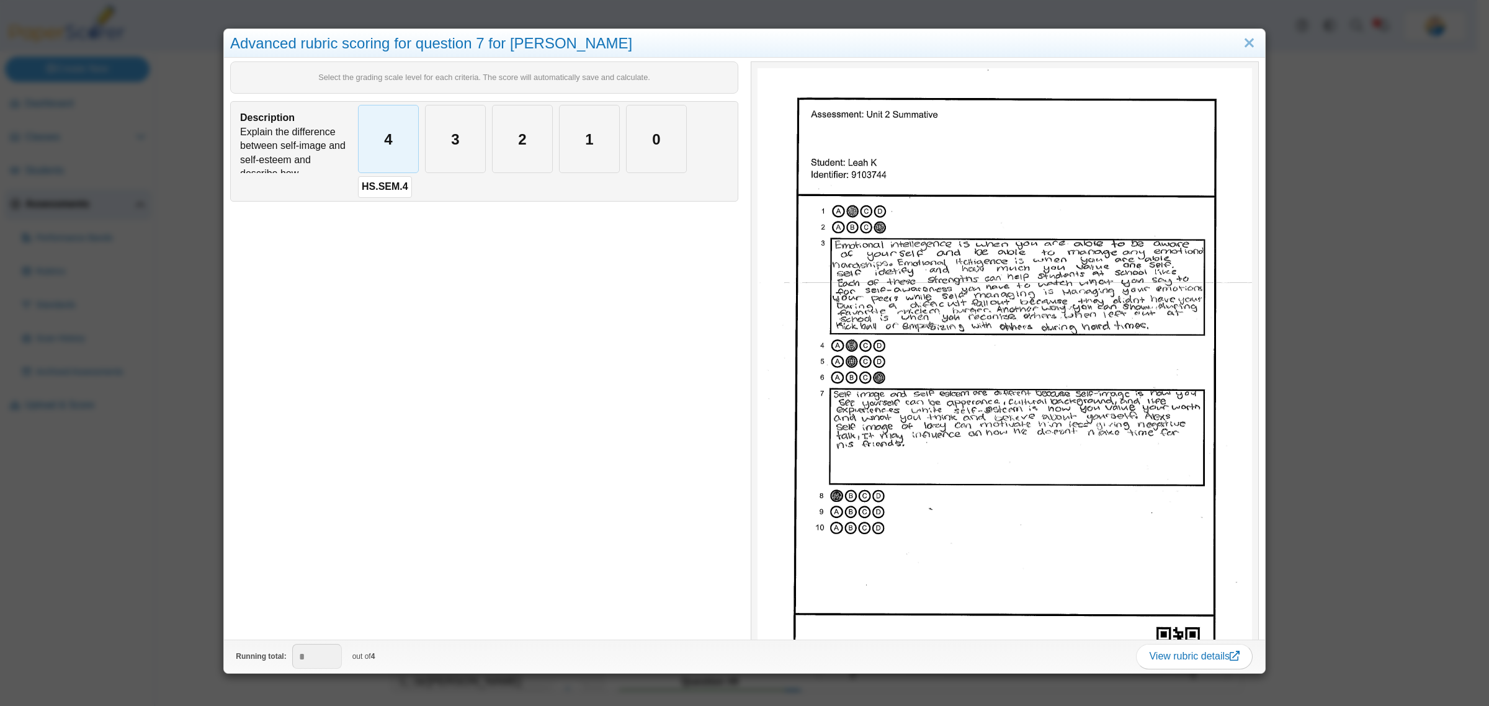
click at [370, 134] on div "4" at bounding box center [389, 138] width 60 height 67
type input "*"
click at [134, 602] on div "Advanced rubric scoring for question 7 for Leah K Select the grading scale leve…" at bounding box center [744, 353] width 1489 height 706
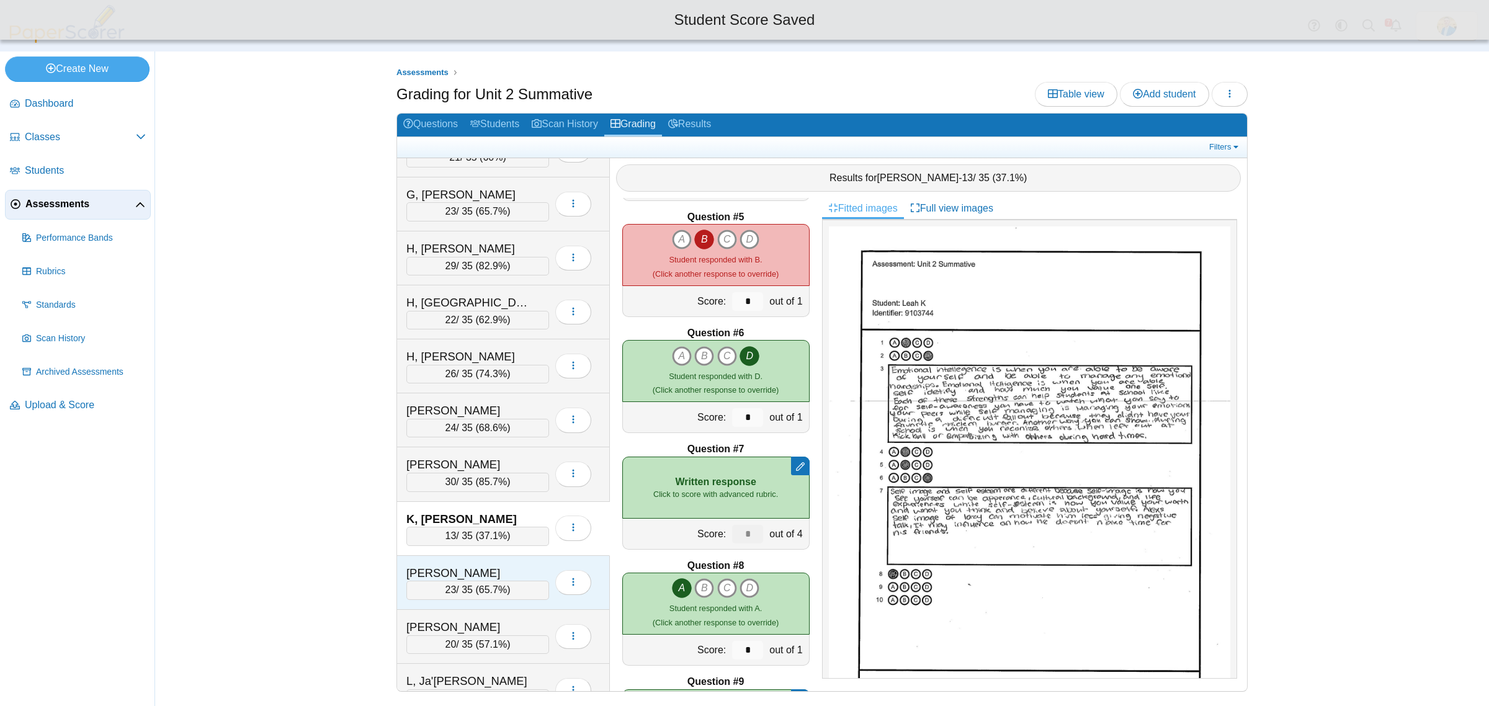
click at [495, 580] on div "K, Matthew" at bounding box center [468, 573] width 124 height 16
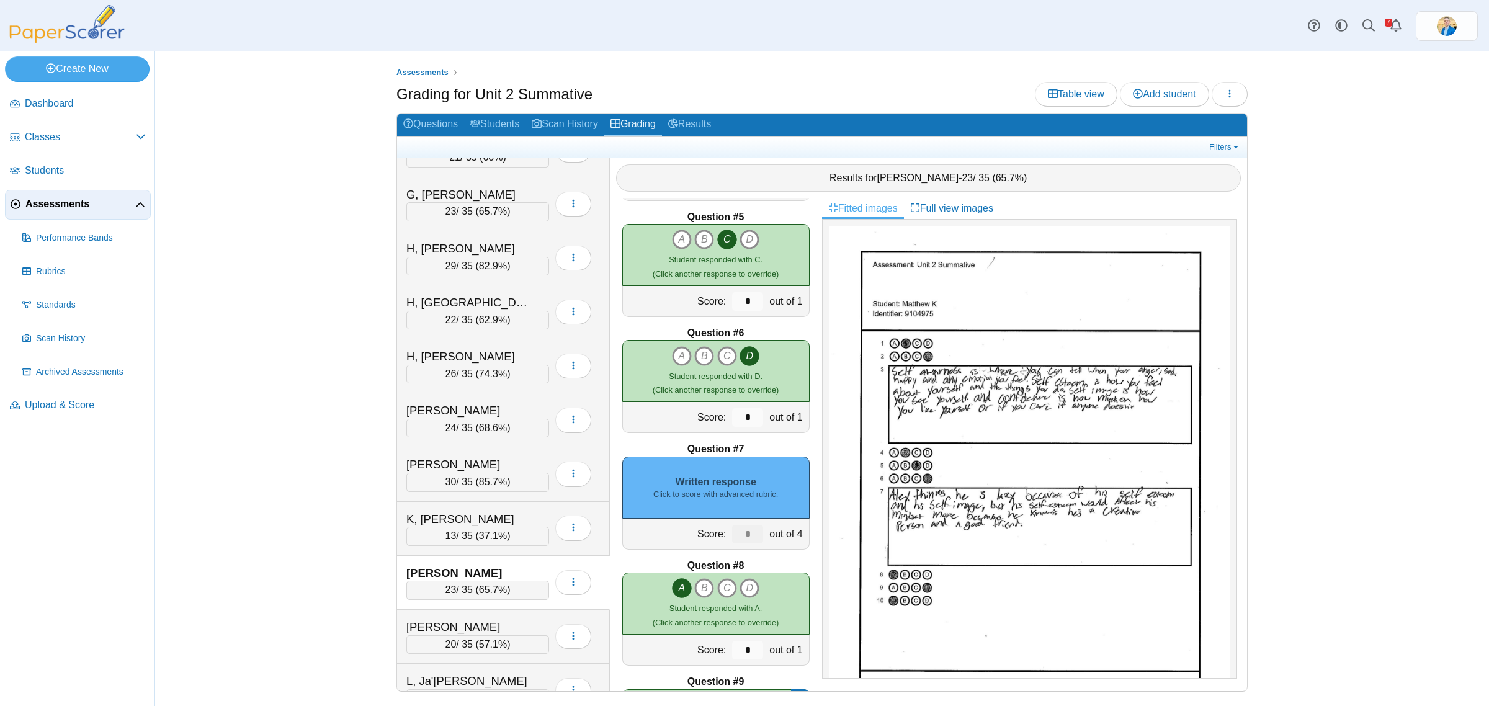
click at [772, 476] on div "Written response Click to score with advanced rubric." at bounding box center [715, 488] width 187 height 62
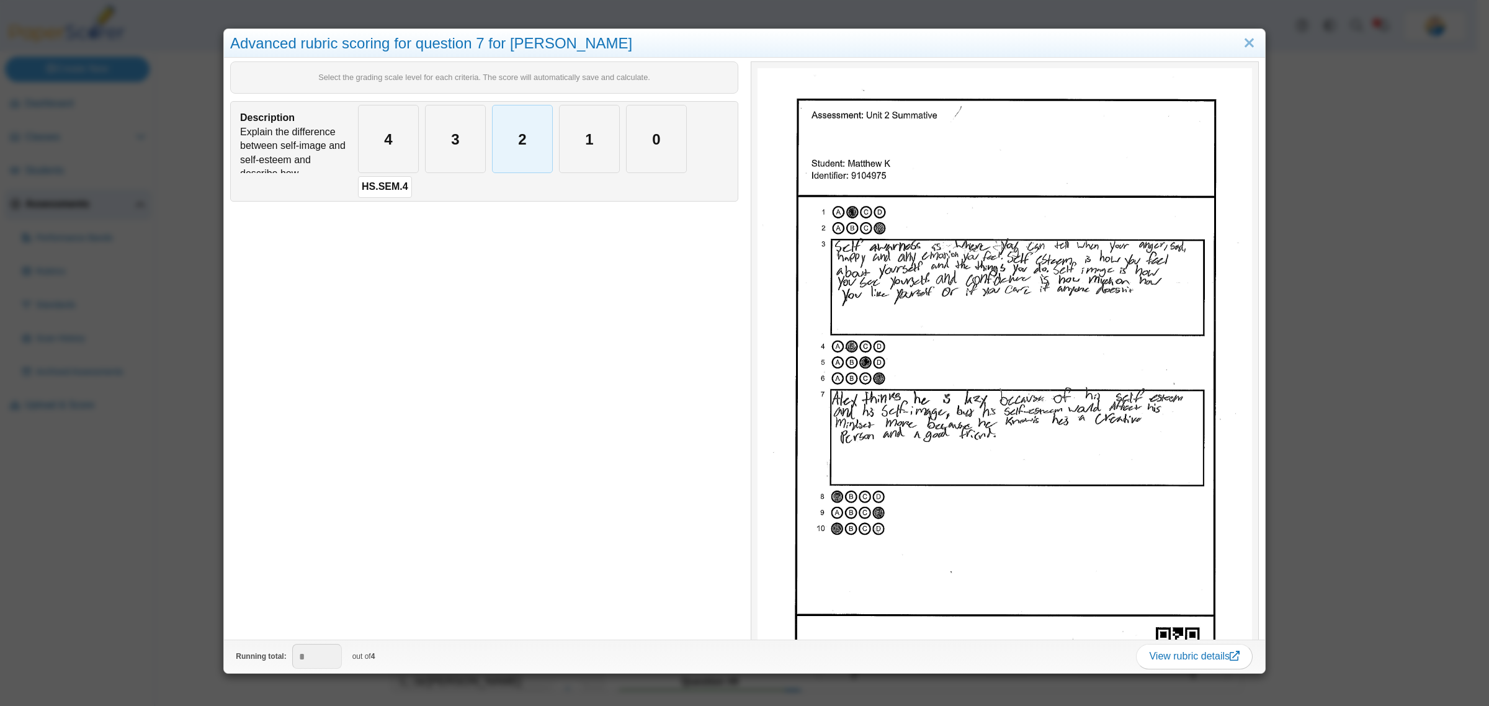
click at [510, 146] on div "2" at bounding box center [522, 138] width 60 height 67
type input "*"
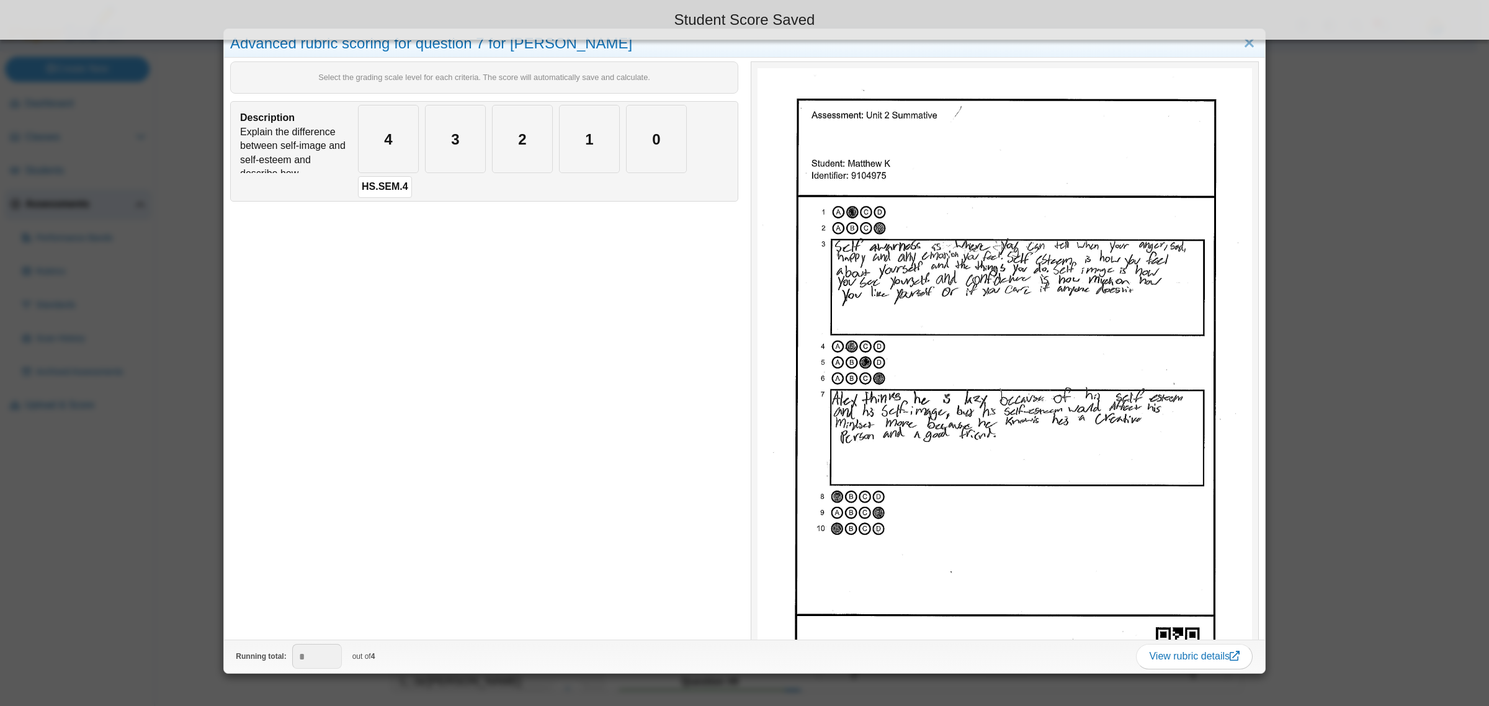
click at [208, 444] on div "Advanced rubric scoring for question 7 for Matthew K Select the grading scale l…" at bounding box center [744, 353] width 1489 height 706
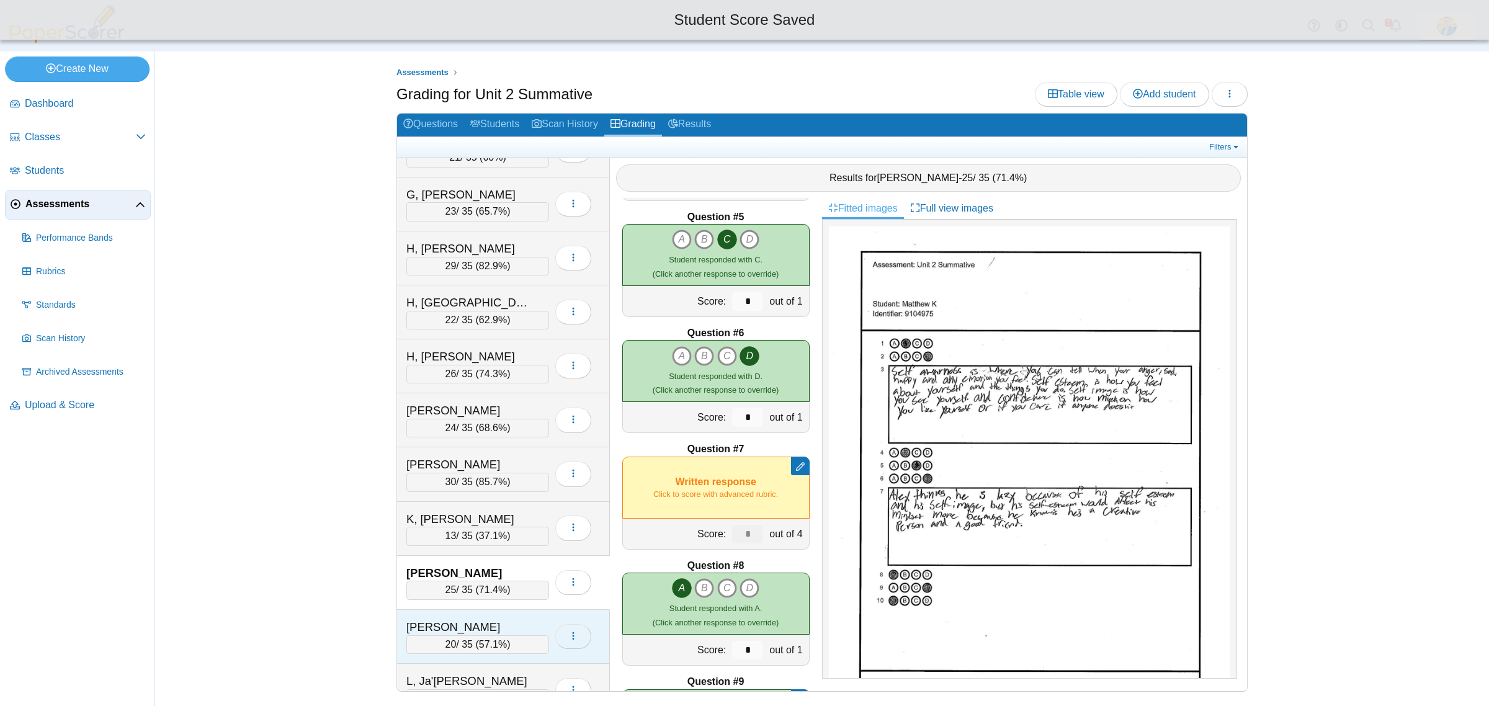
scroll to position [1318, 0]
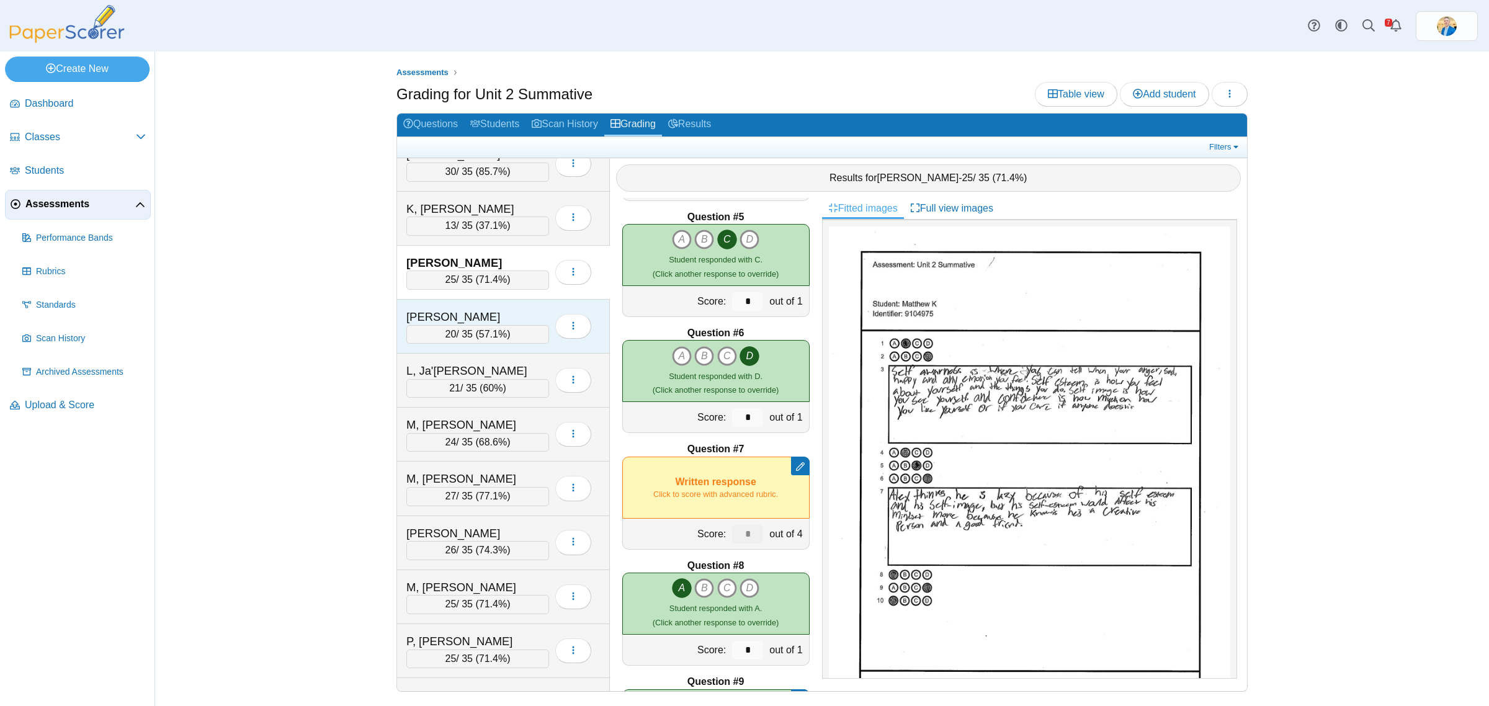
click at [507, 318] on div "L, Connor 20 / 35 ( 57.1% ) Loading…" at bounding box center [503, 327] width 213 height 54
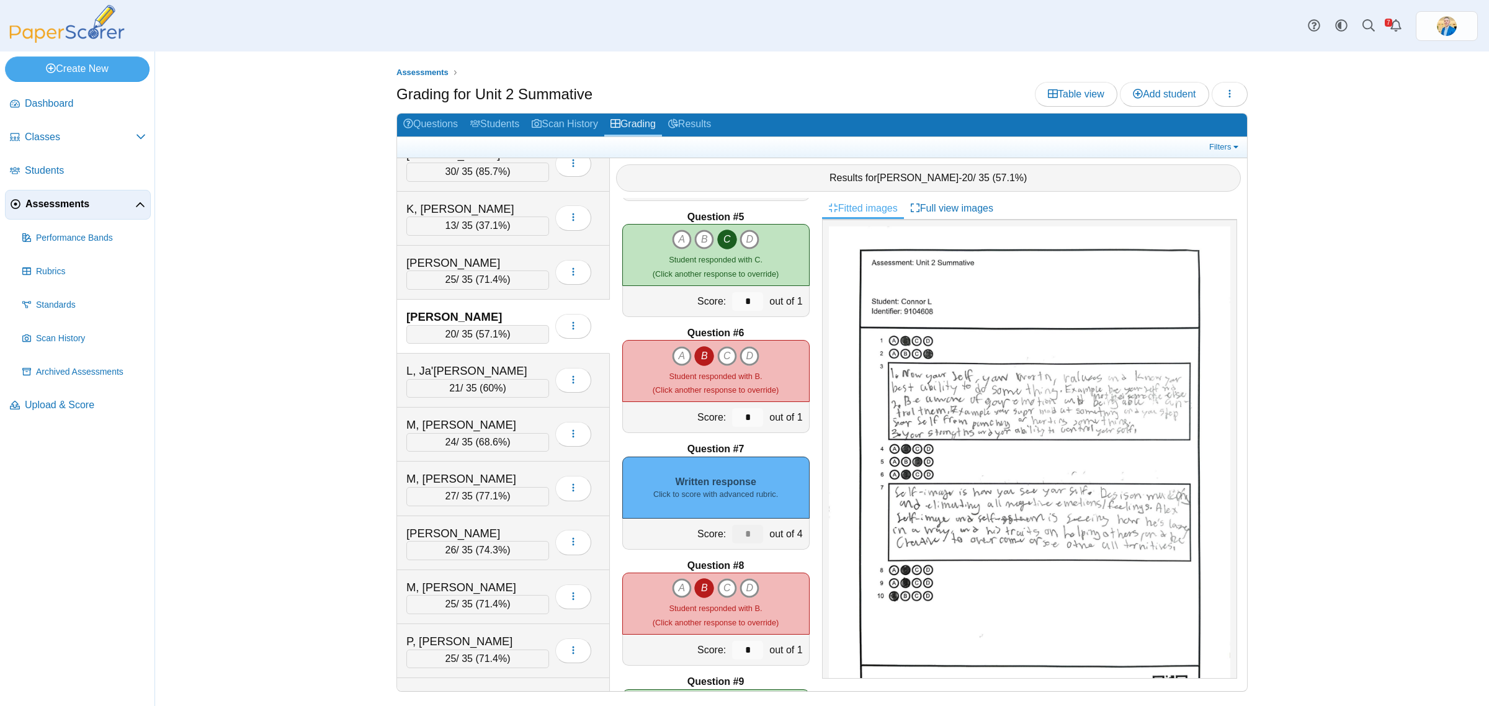
click at [733, 483] on div "Written response Click to score with advanced rubric." at bounding box center [715, 488] width 187 height 62
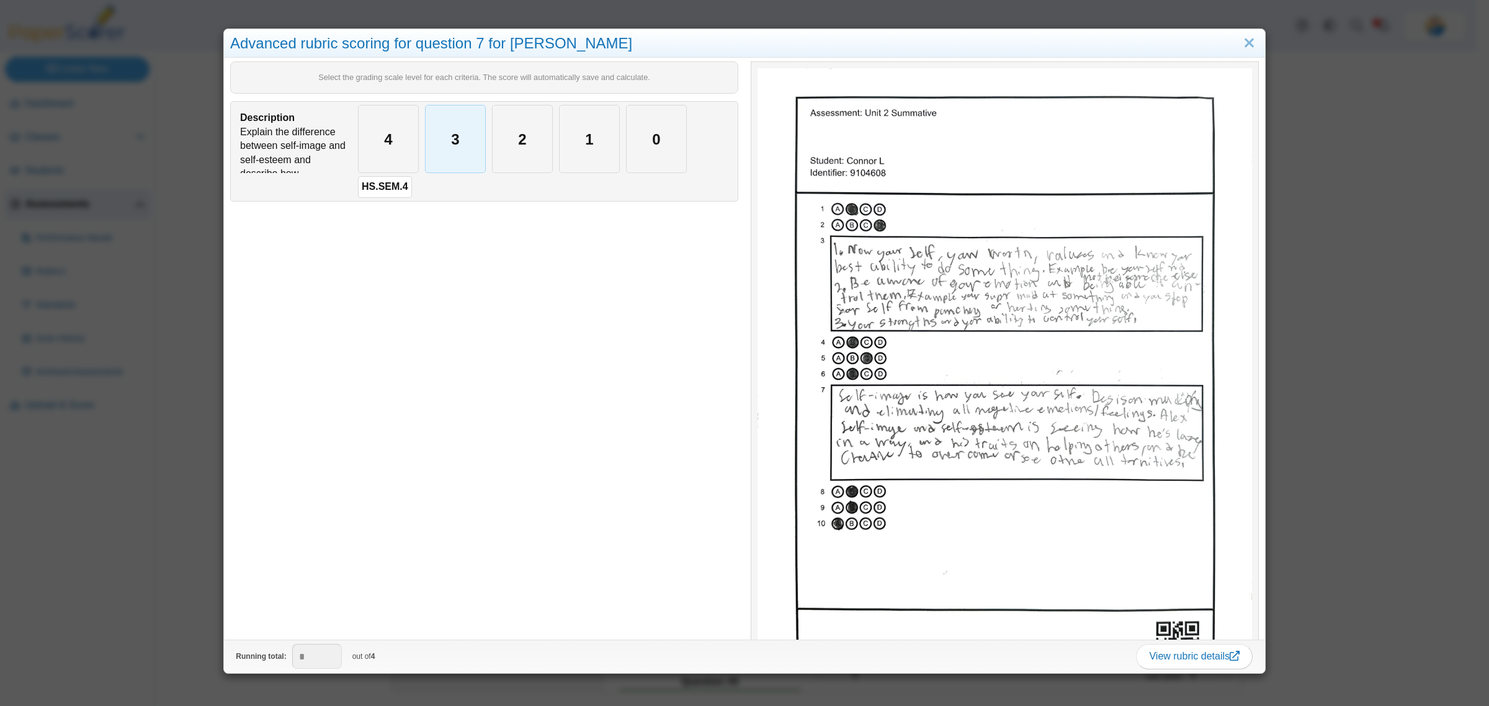
click at [450, 110] on div "3" at bounding box center [455, 138] width 60 height 67
type input "*"
click at [119, 538] on div "Advanced rubric scoring for question 7 for Connor L Select the grading scale le…" at bounding box center [744, 353] width 1489 height 706
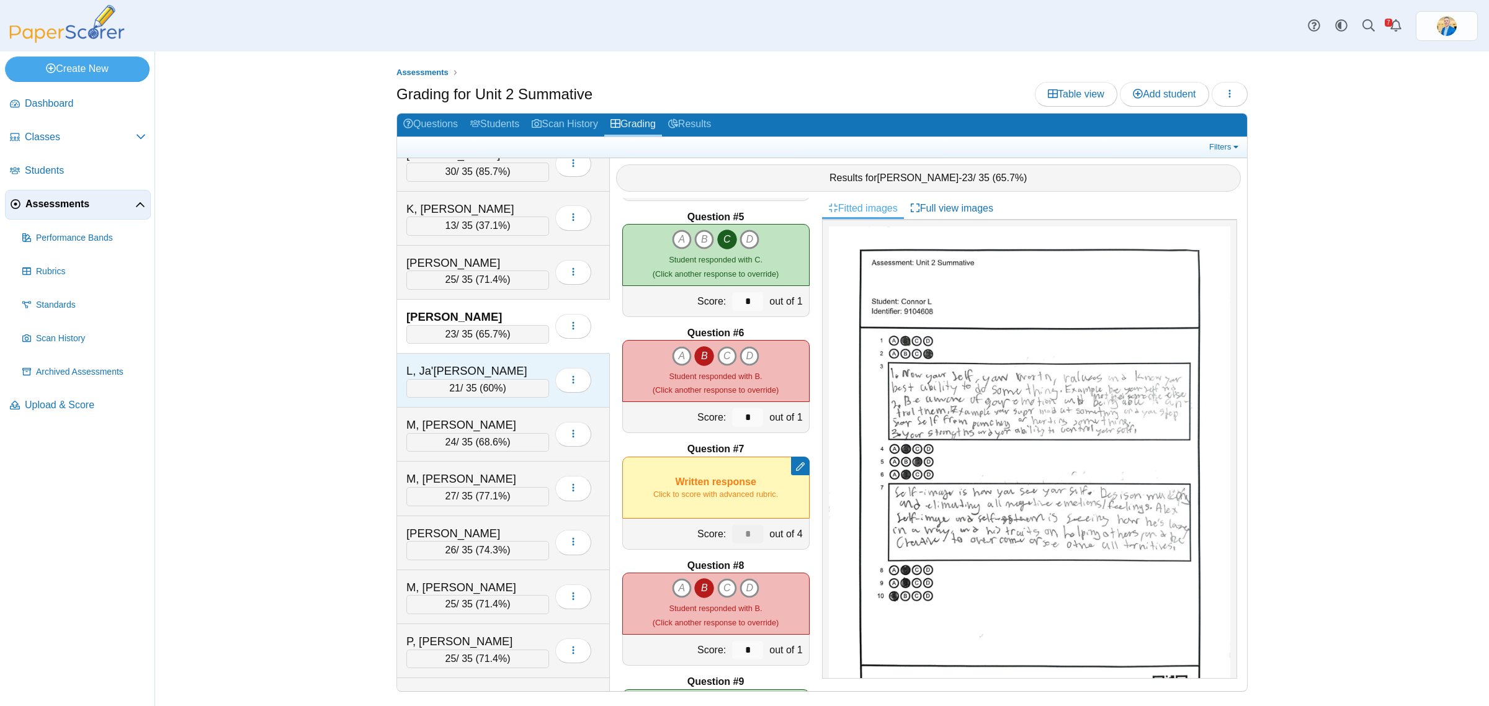
click at [500, 376] on div "L, Ja'Angelo" at bounding box center [468, 371] width 124 height 16
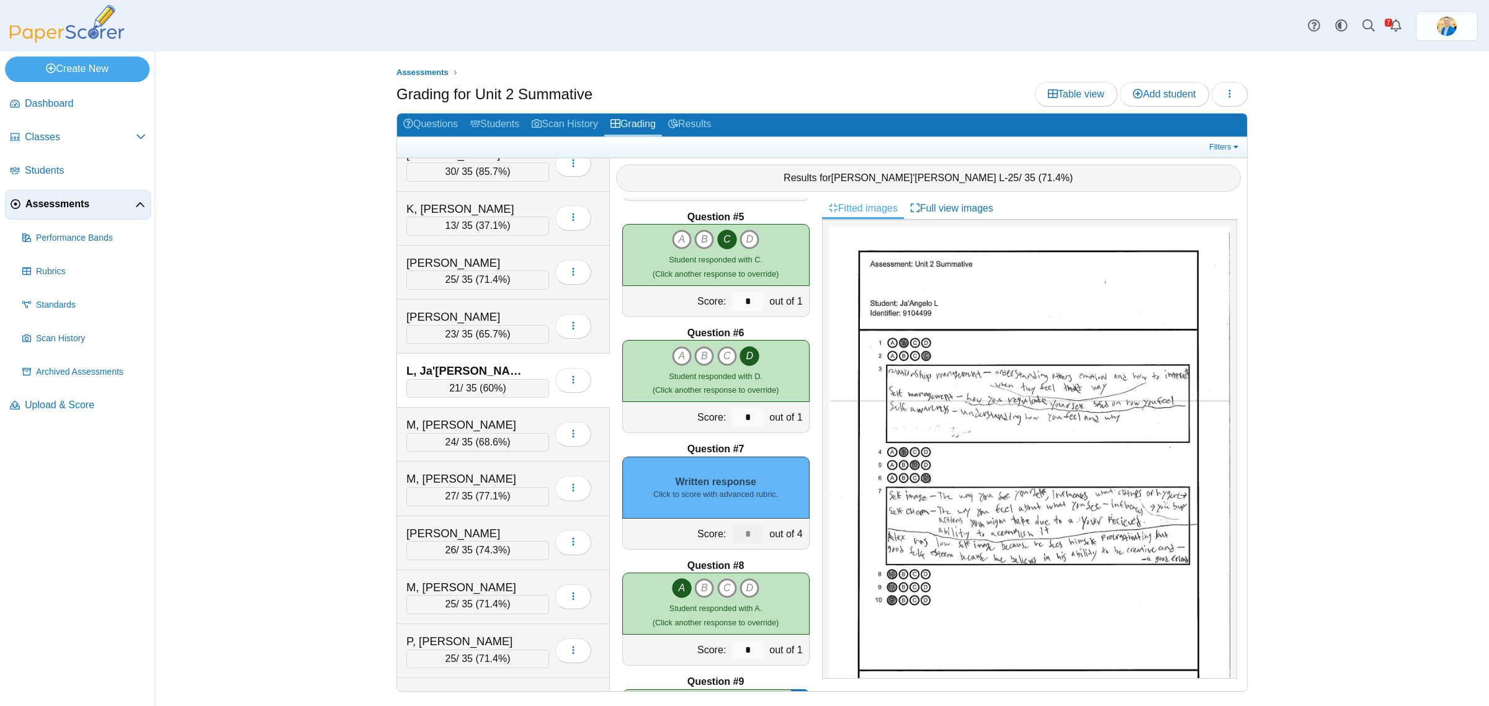
click at [720, 481] on div "Written response Click to score with advanced rubric." at bounding box center [715, 488] width 187 height 62
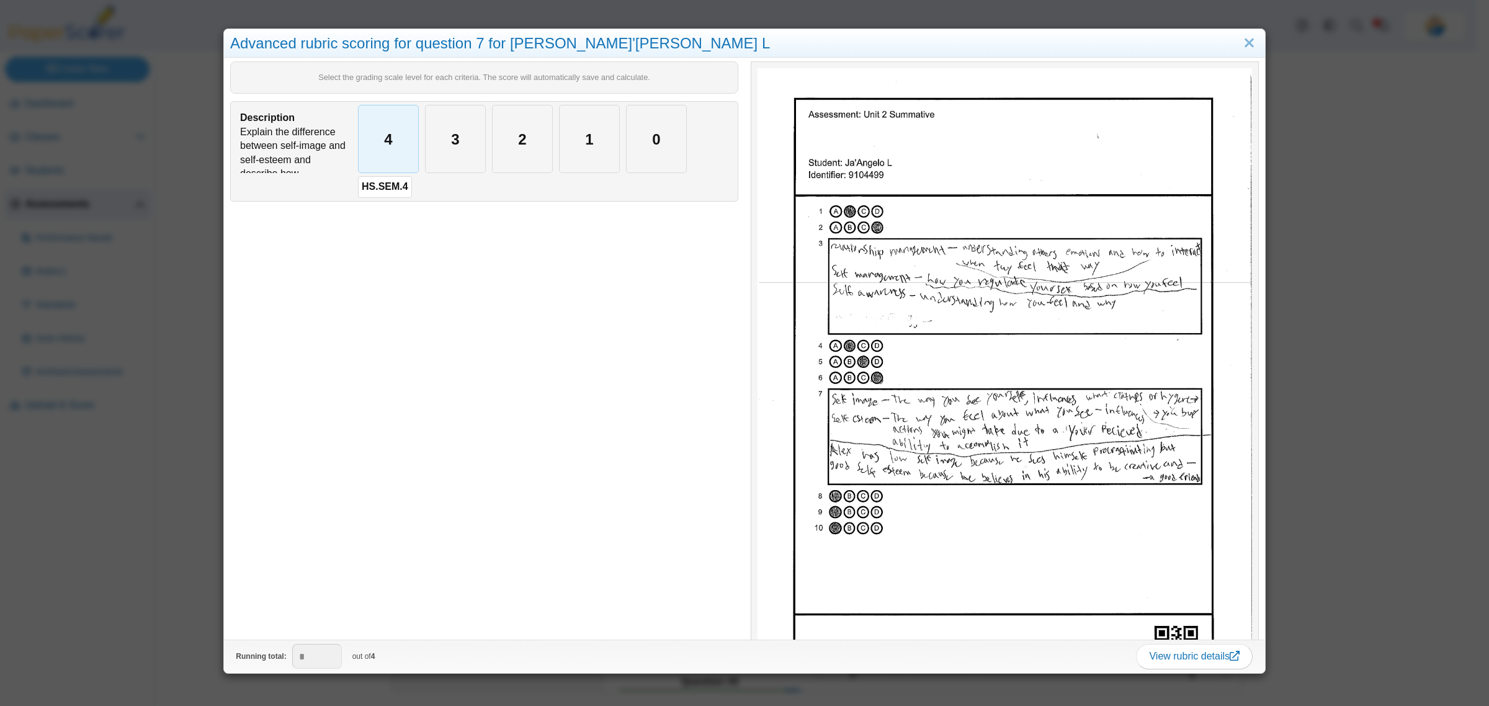
click at [397, 163] on div "4" at bounding box center [389, 138] width 60 height 67
type input "*"
click at [186, 509] on div "Advanced rubric scoring for question 7 for Ja'Angelo L Select the grading scale…" at bounding box center [744, 353] width 1489 height 706
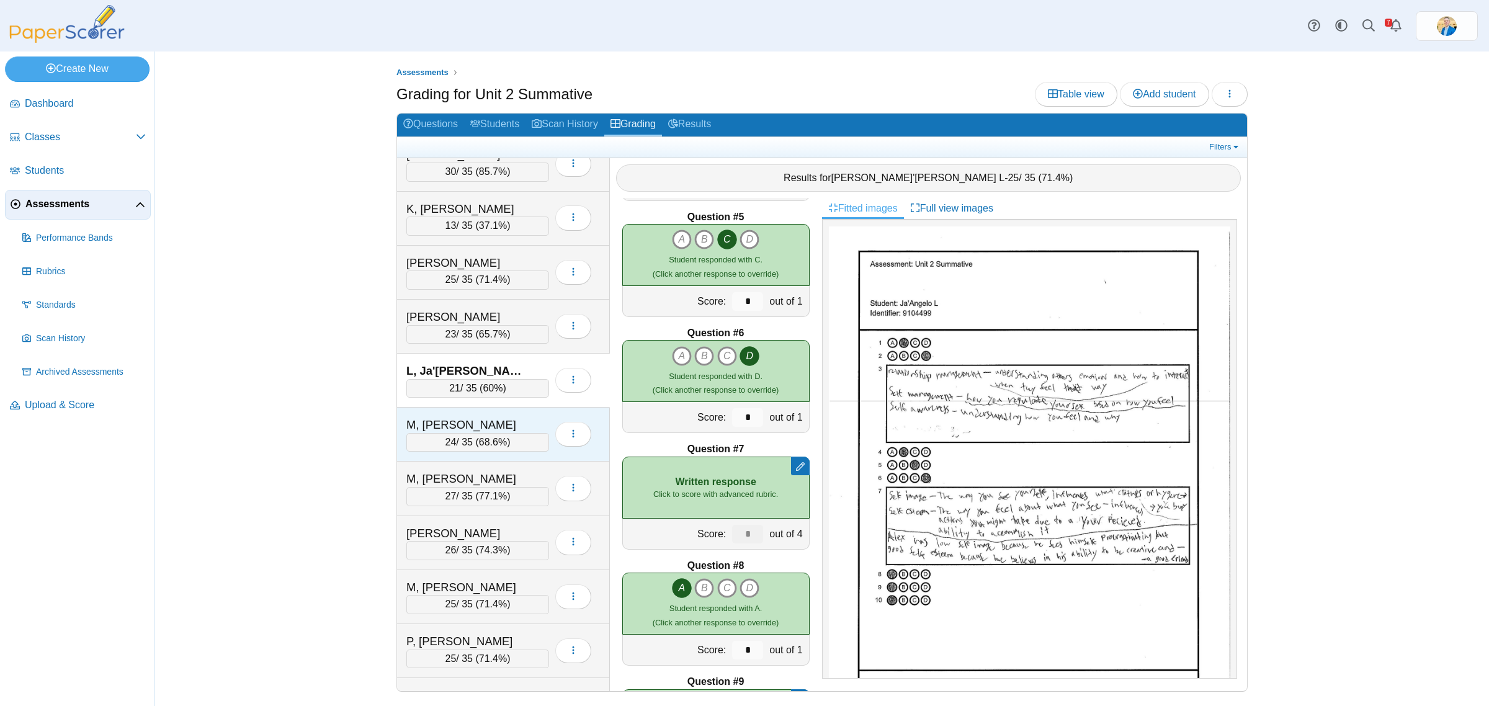
click at [484, 433] on div "M, Liam" at bounding box center [468, 425] width 124 height 16
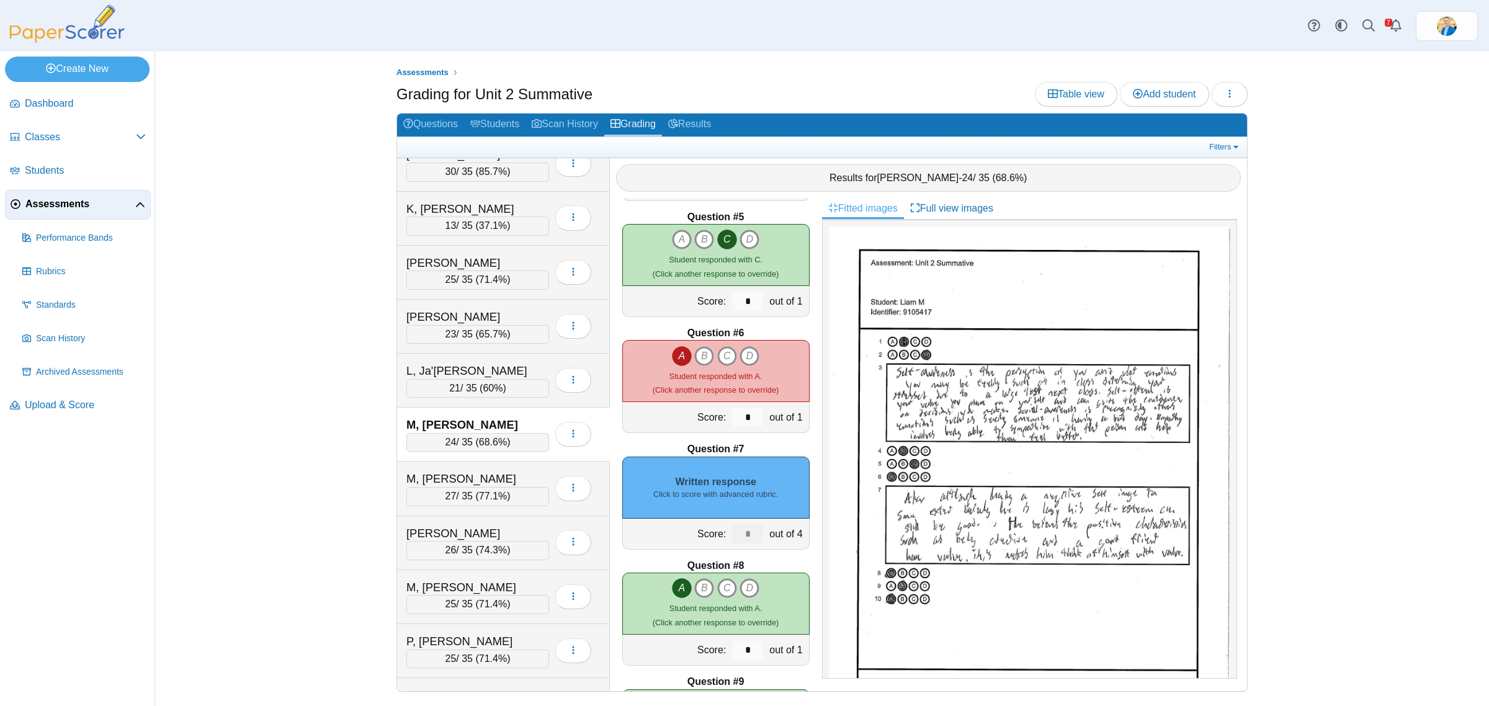
click at [739, 488] on div "Written response Click to score with advanced rubric." at bounding box center [715, 488] width 187 height 62
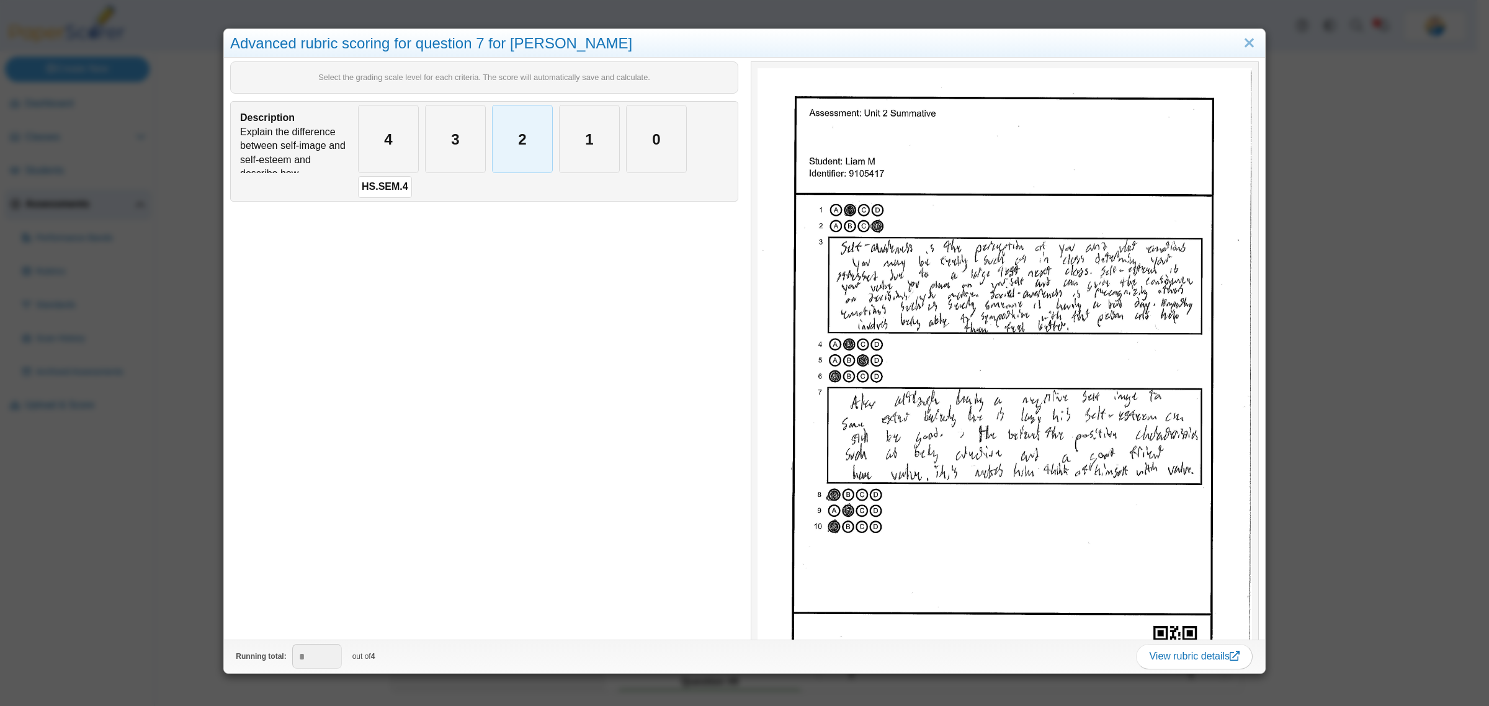
click at [510, 141] on div "2" at bounding box center [522, 138] width 60 height 67
type input "*"
click at [165, 571] on div "Advanced rubric scoring for question 7 for Liam M Select the grading scale leve…" at bounding box center [744, 353] width 1489 height 706
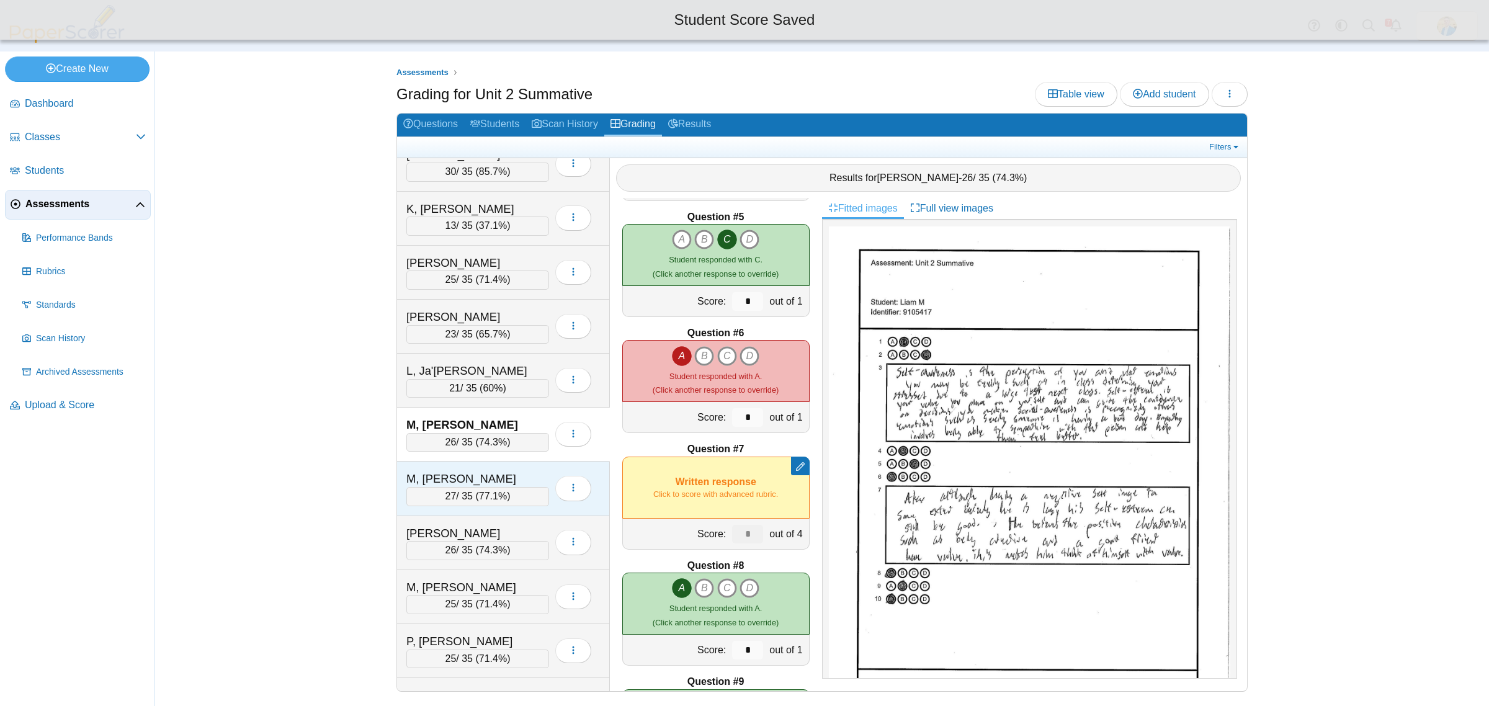
click at [522, 487] on div "M, Raegan" at bounding box center [468, 479] width 124 height 16
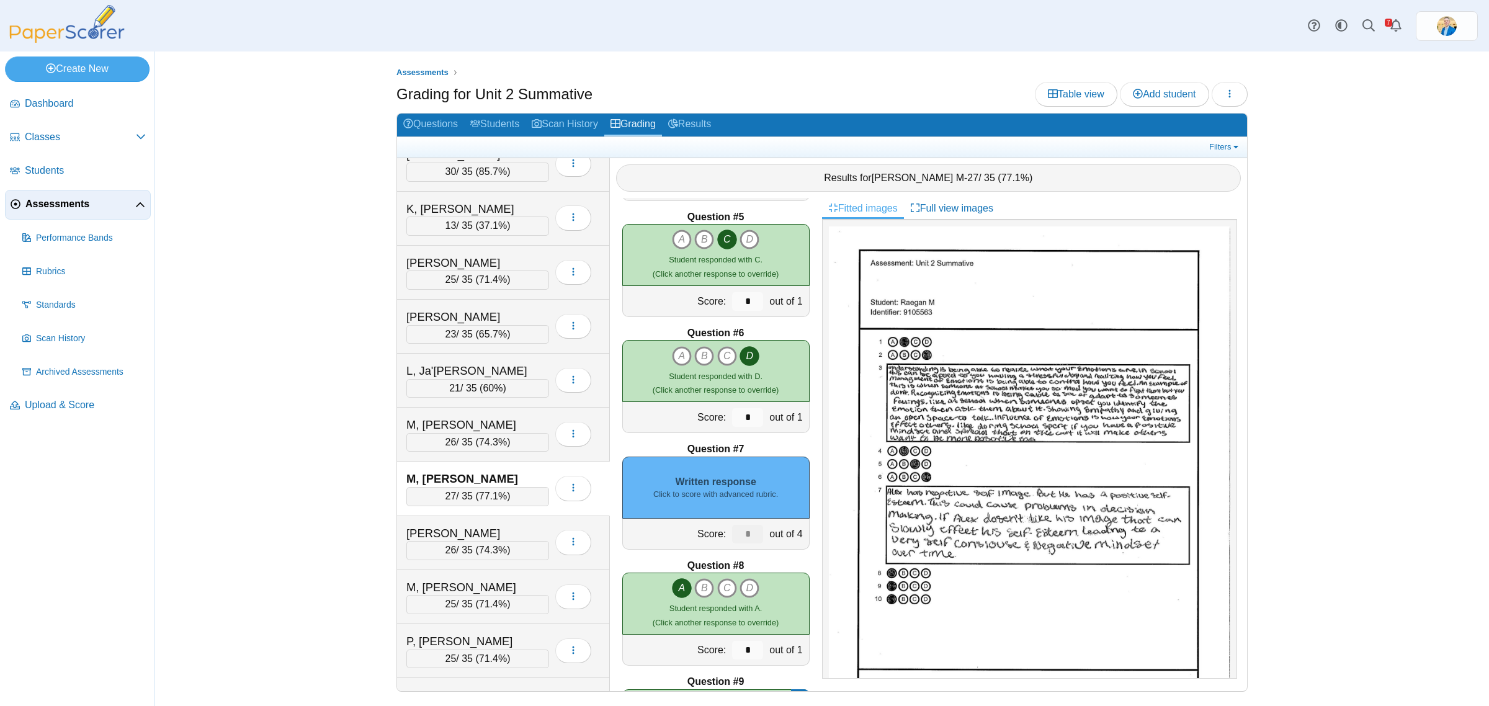
click at [767, 496] on small "Click to score with advanced rubric." at bounding box center [715, 494] width 125 height 11
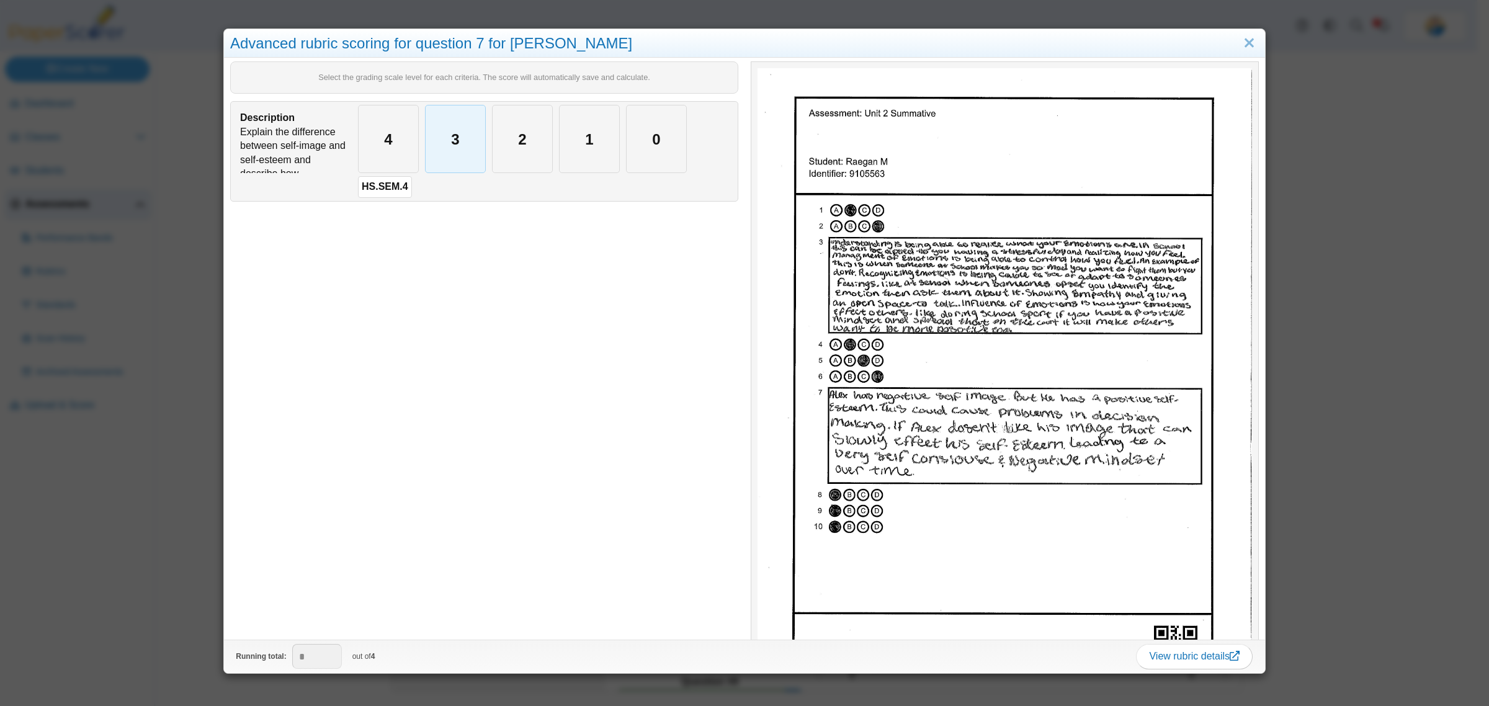
click at [466, 150] on div "3" at bounding box center [455, 138] width 60 height 67
type input "*"
drag, startPoint x: 99, startPoint y: 693, endPoint x: 112, endPoint y: 692, distance: 13.2
click at [99, 695] on div "Advanced rubric scoring for question 7 for Raegan M Select the grading scale le…" at bounding box center [744, 353] width 1489 height 706
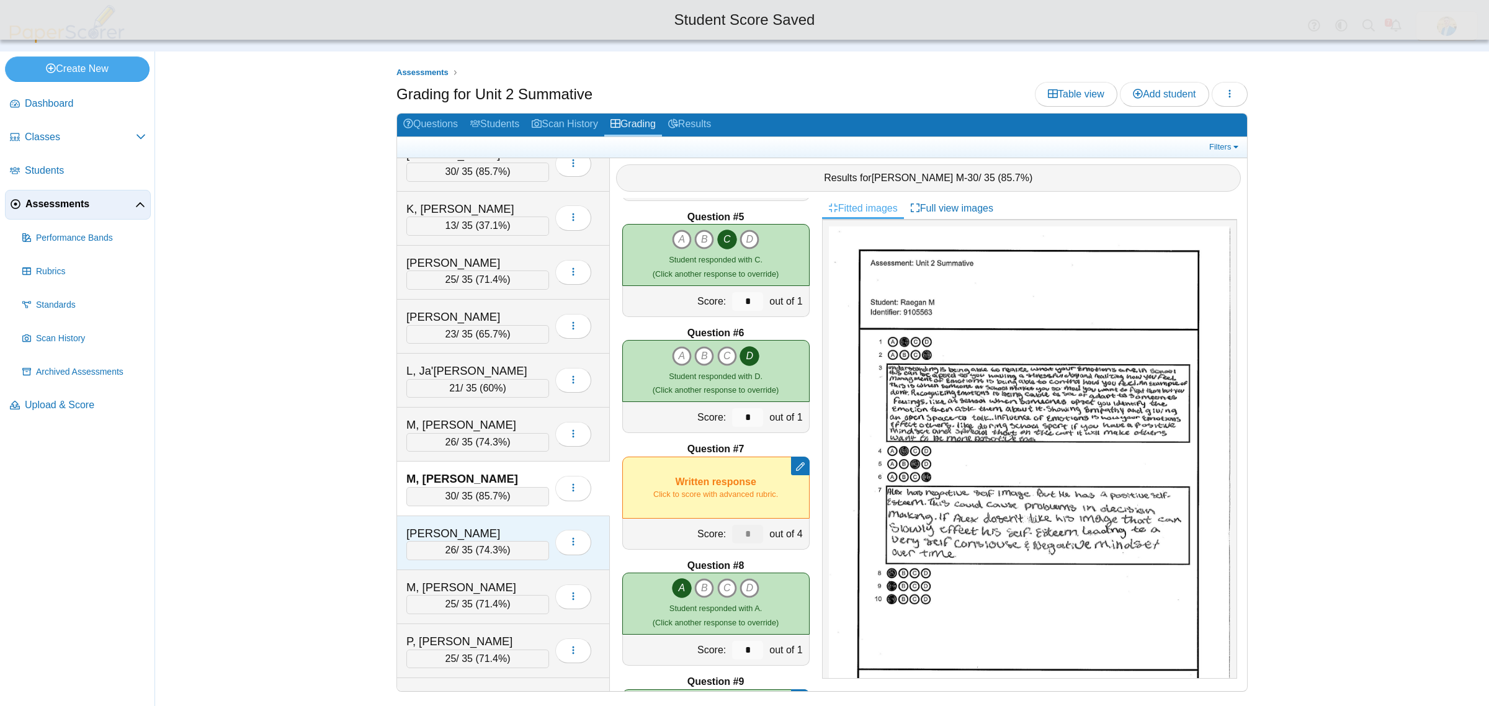
click at [512, 541] on div "M, Sophia" at bounding box center [468, 533] width 124 height 16
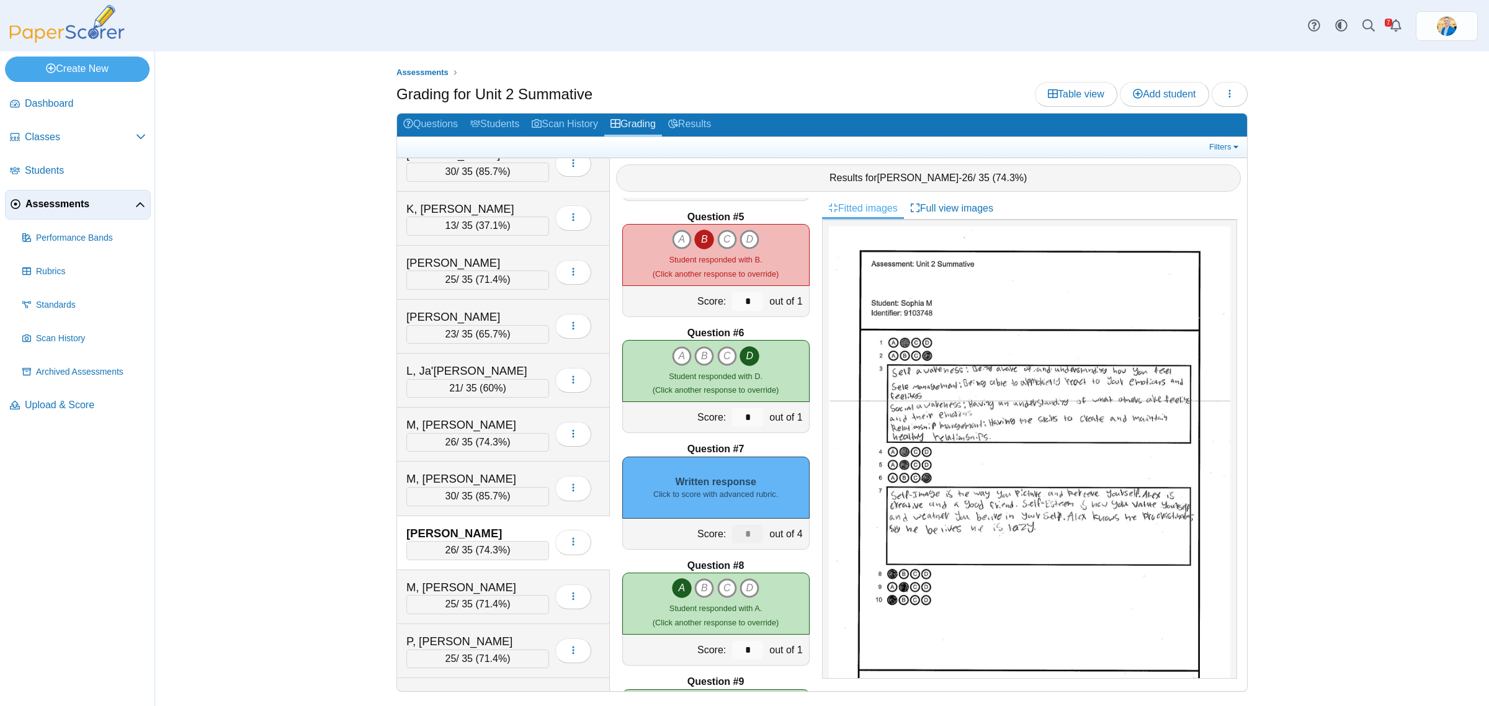
click at [736, 504] on div "Written response Click to score with advanced rubric." at bounding box center [715, 488] width 187 height 62
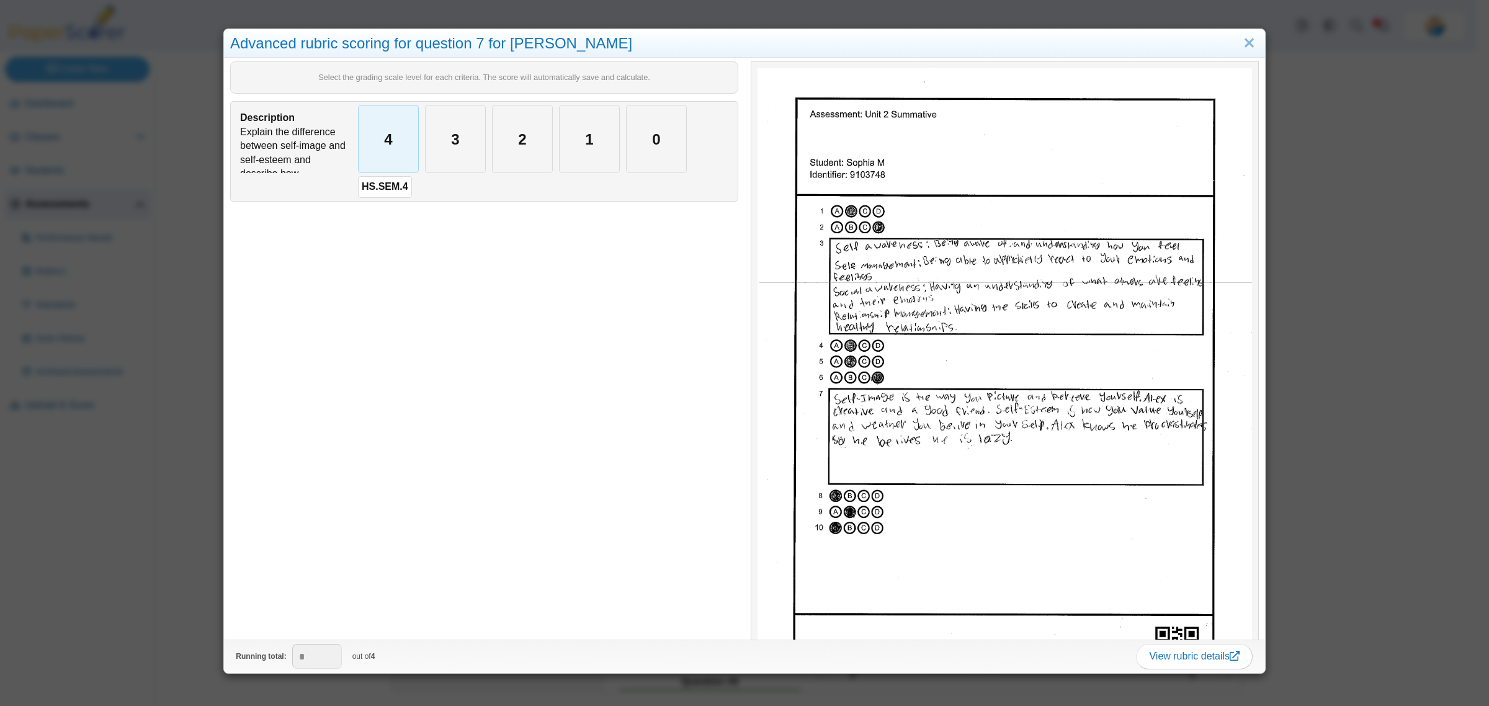
click at [397, 153] on div "4" at bounding box center [389, 138] width 60 height 67
type input "*"
click at [146, 564] on div "Advanced rubric scoring for question 7 for Sophia M Select the grading scale le…" at bounding box center [744, 353] width 1489 height 706
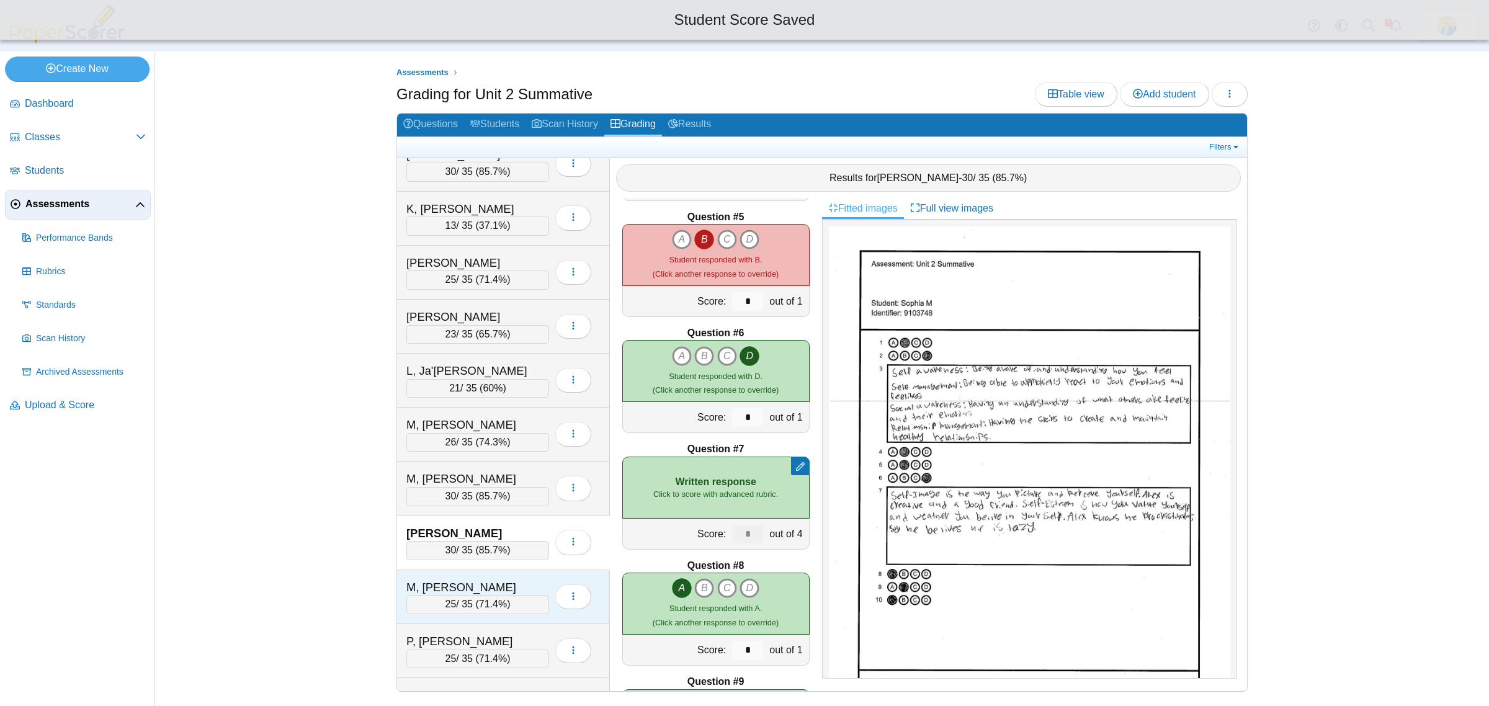
click at [519, 595] on div "M, Theron" at bounding box center [468, 587] width 124 height 16
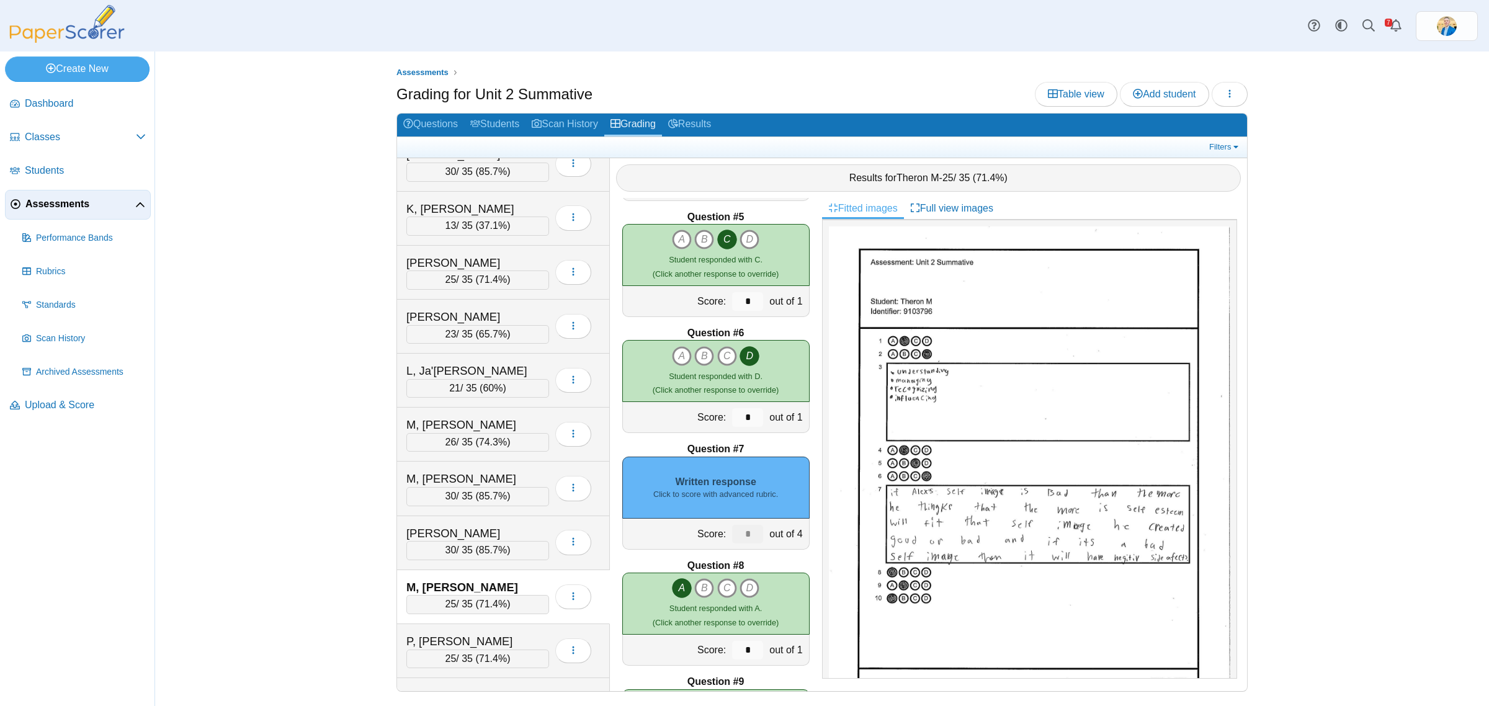
click at [754, 469] on div "Written response Click to score with advanced rubric." at bounding box center [715, 488] width 187 height 62
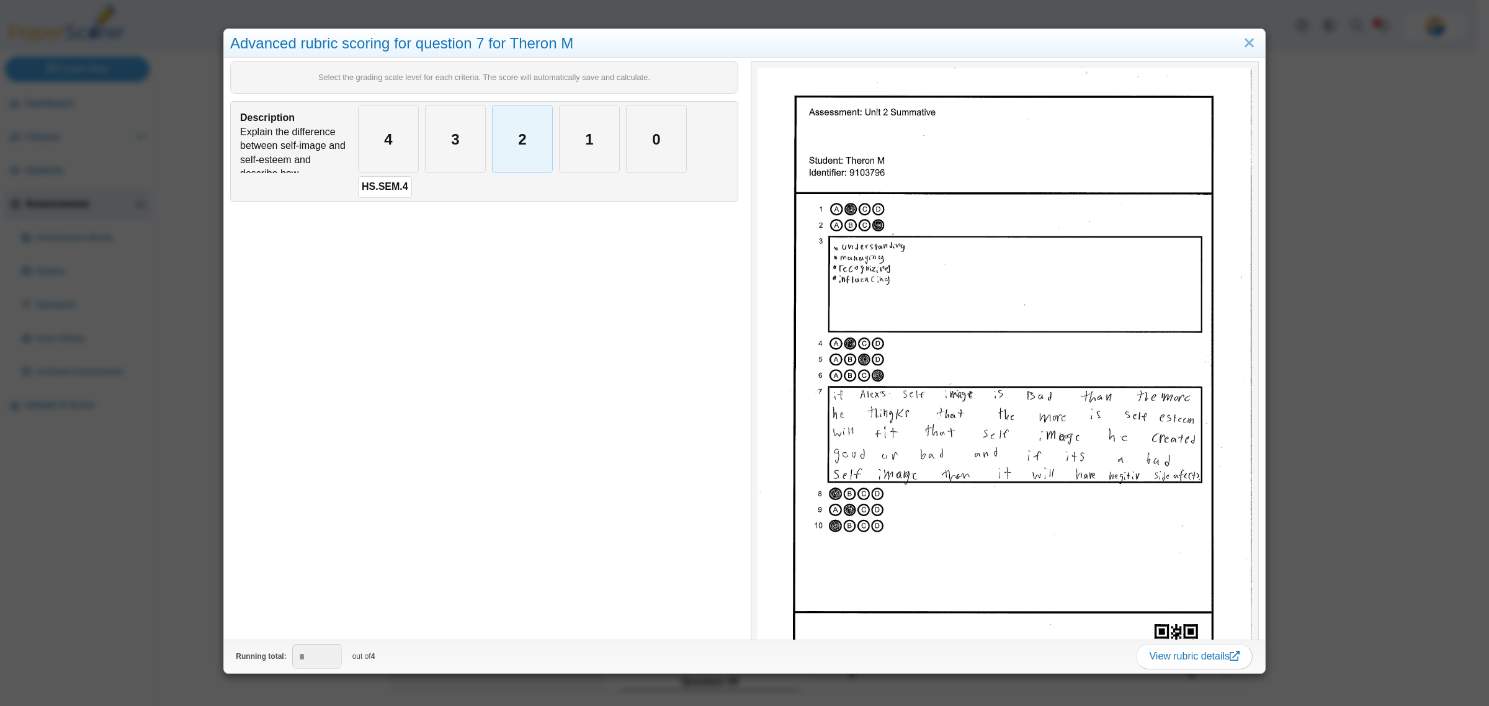
click at [509, 131] on div "2" at bounding box center [522, 138] width 60 height 67
type input "*"
click at [134, 445] on div "Advanced rubric scoring for question 7 for Theron M Select the grading scale le…" at bounding box center [744, 353] width 1489 height 706
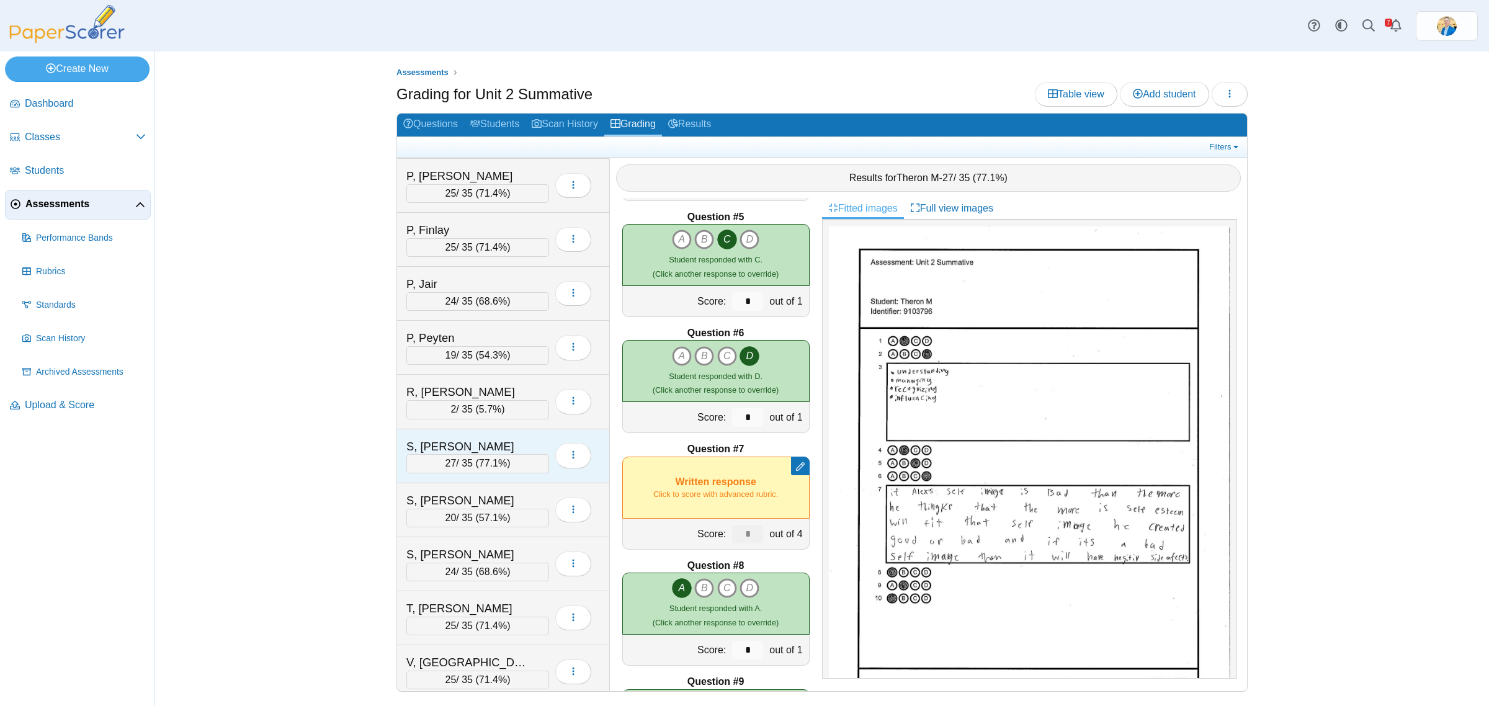
scroll to position [1706, 0]
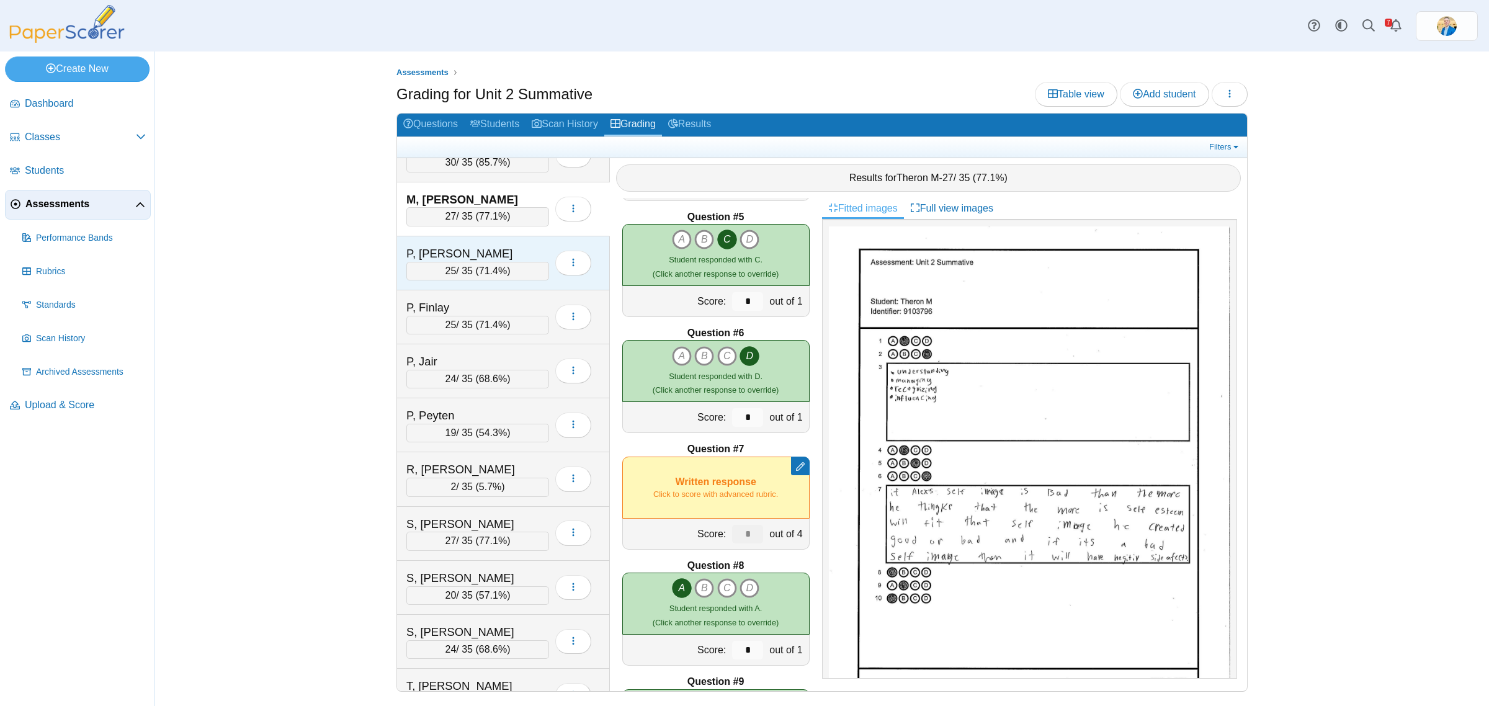
click at [488, 259] on div "P, Daniela" at bounding box center [468, 254] width 124 height 16
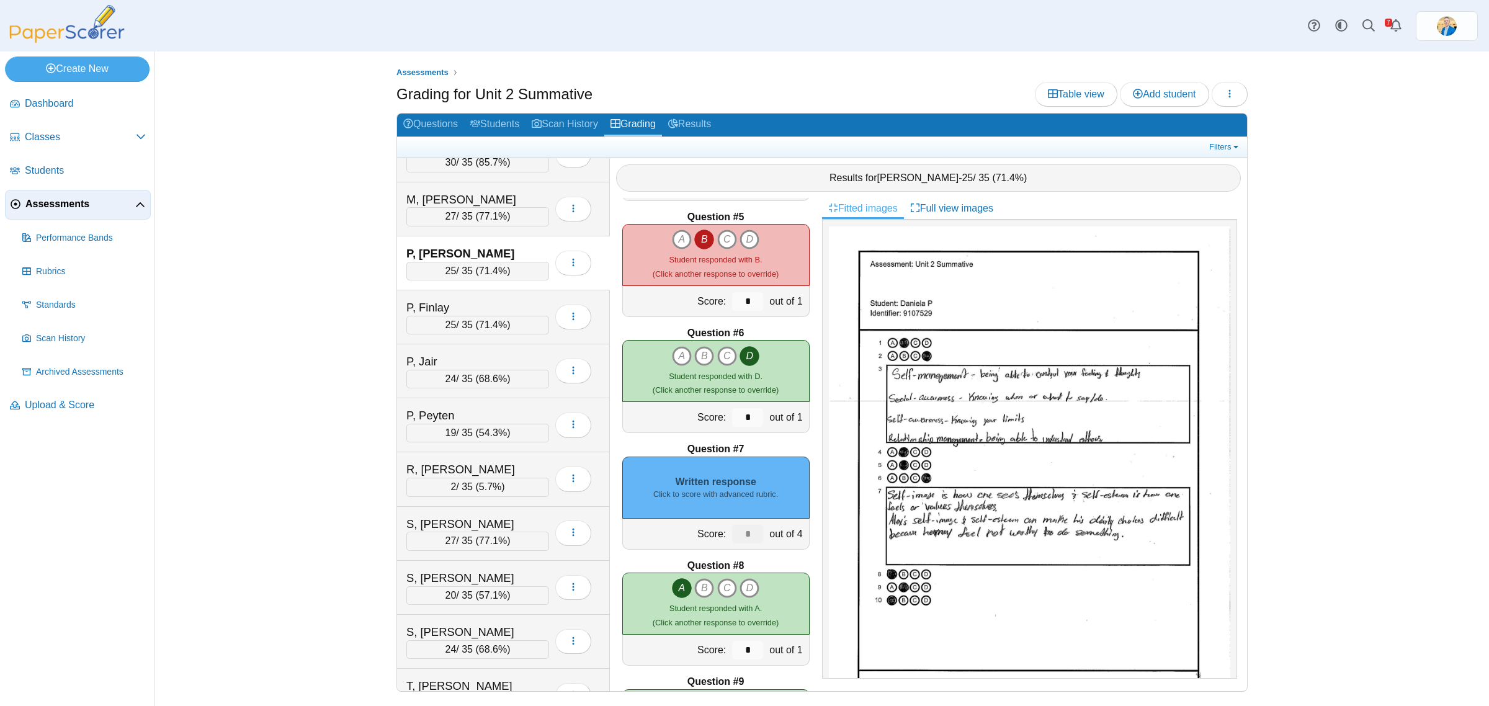
click at [752, 515] on div "Written response Click to score with advanced rubric." at bounding box center [715, 488] width 187 height 62
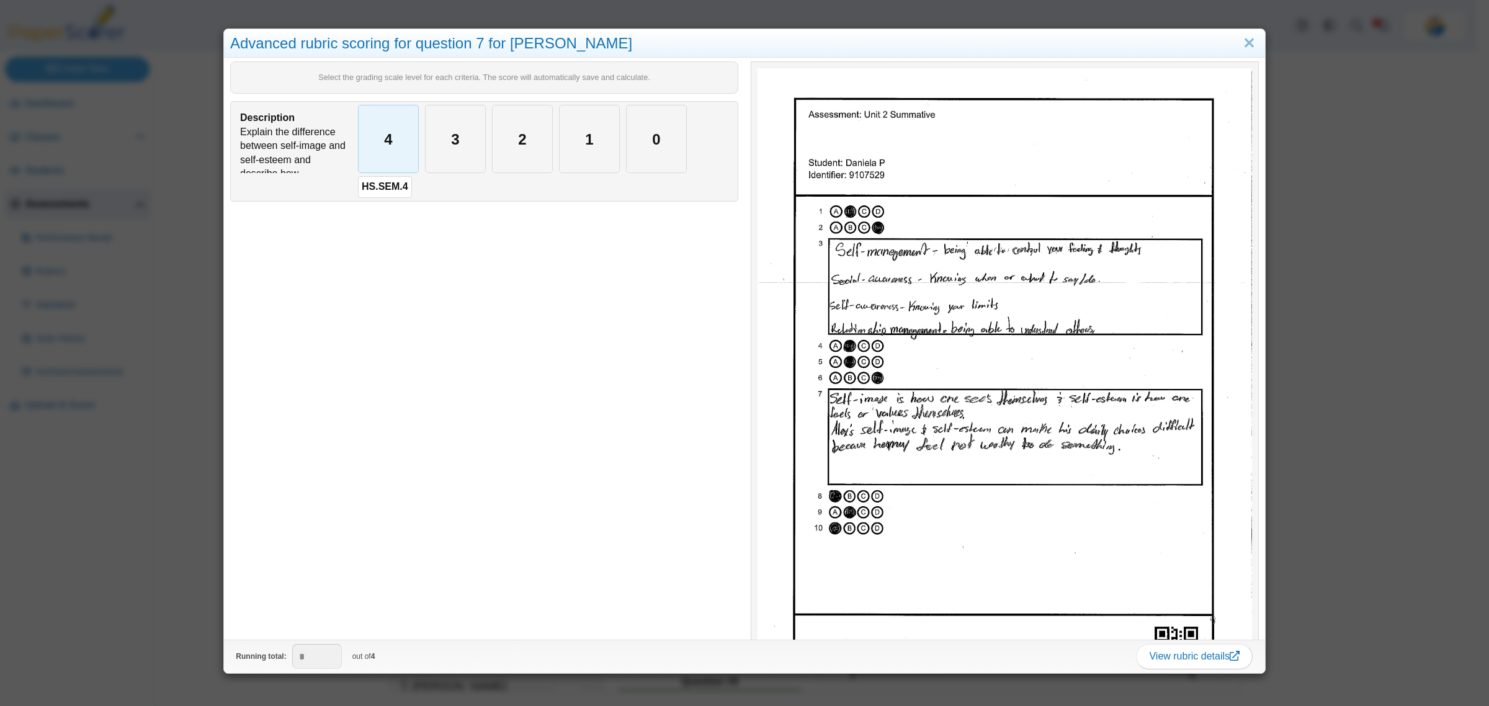
click at [397, 140] on div "4" at bounding box center [389, 138] width 60 height 67
type input "*"
click at [115, 647] on div "Advanced rubric scoring for question 7 for Daniela P Select the grading scale l…" at bounding box center [744, 353] width 1489 height 706
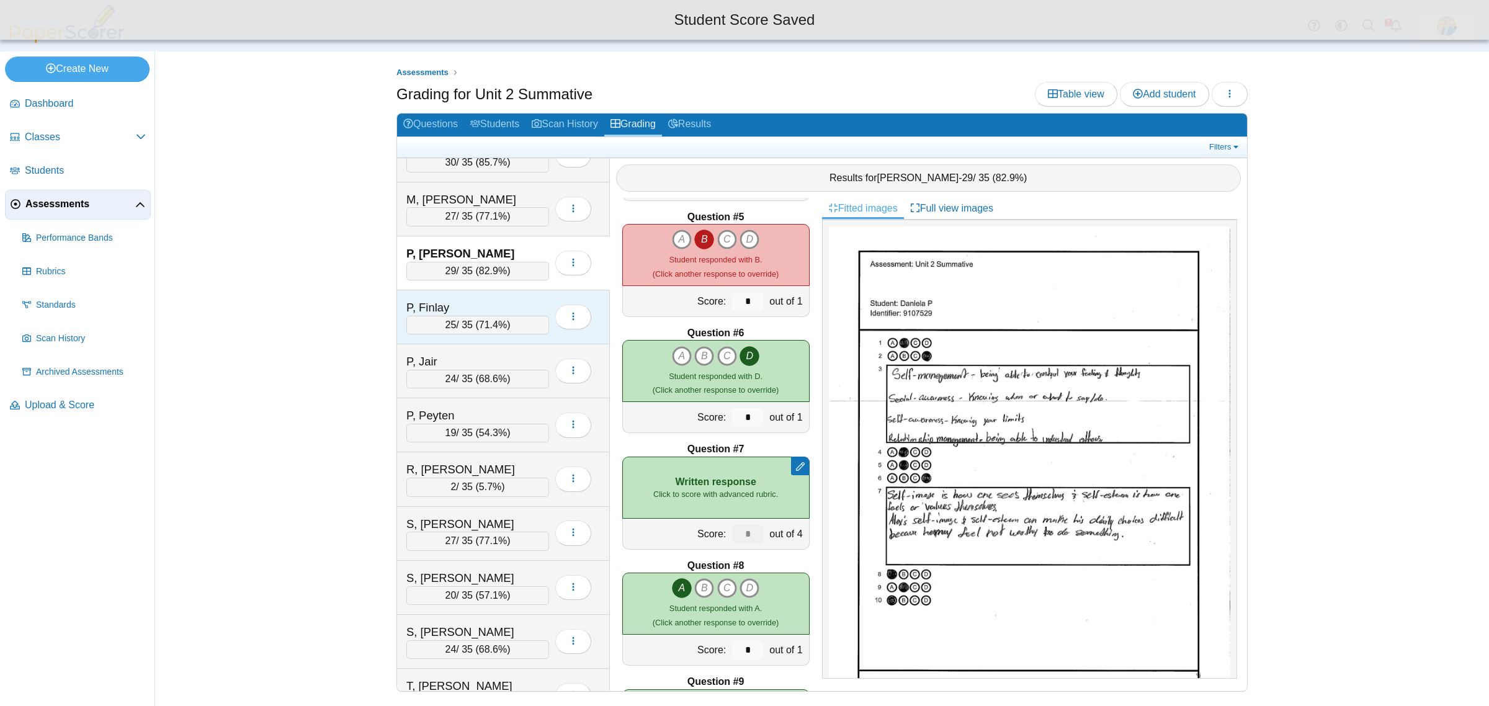
click at [512, 316] on div "P, Finlay" at bounding box center [468, 308] width 124 height 16
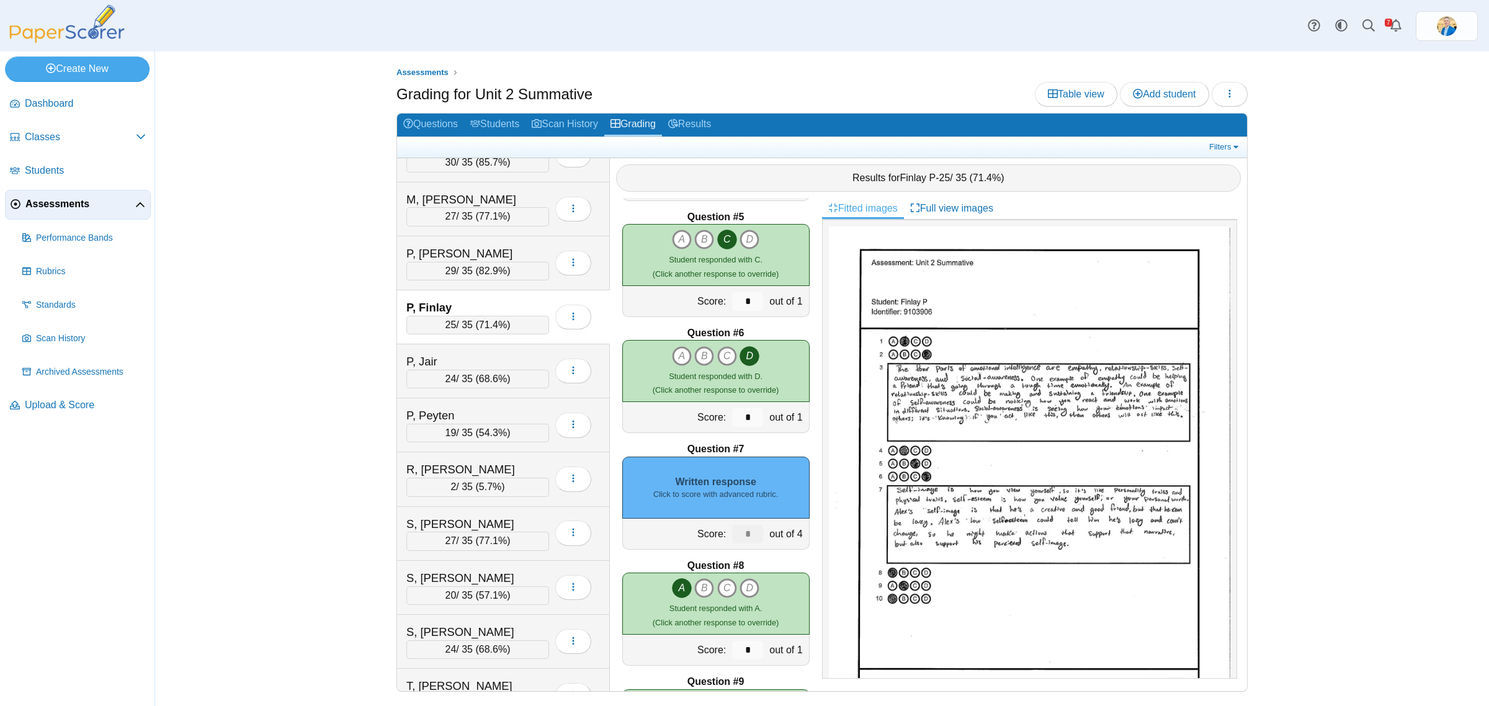
click at [707, 479] on div "Written response Click to score with advanced rubric." at bounding box center [715, 488] width 187 height 62
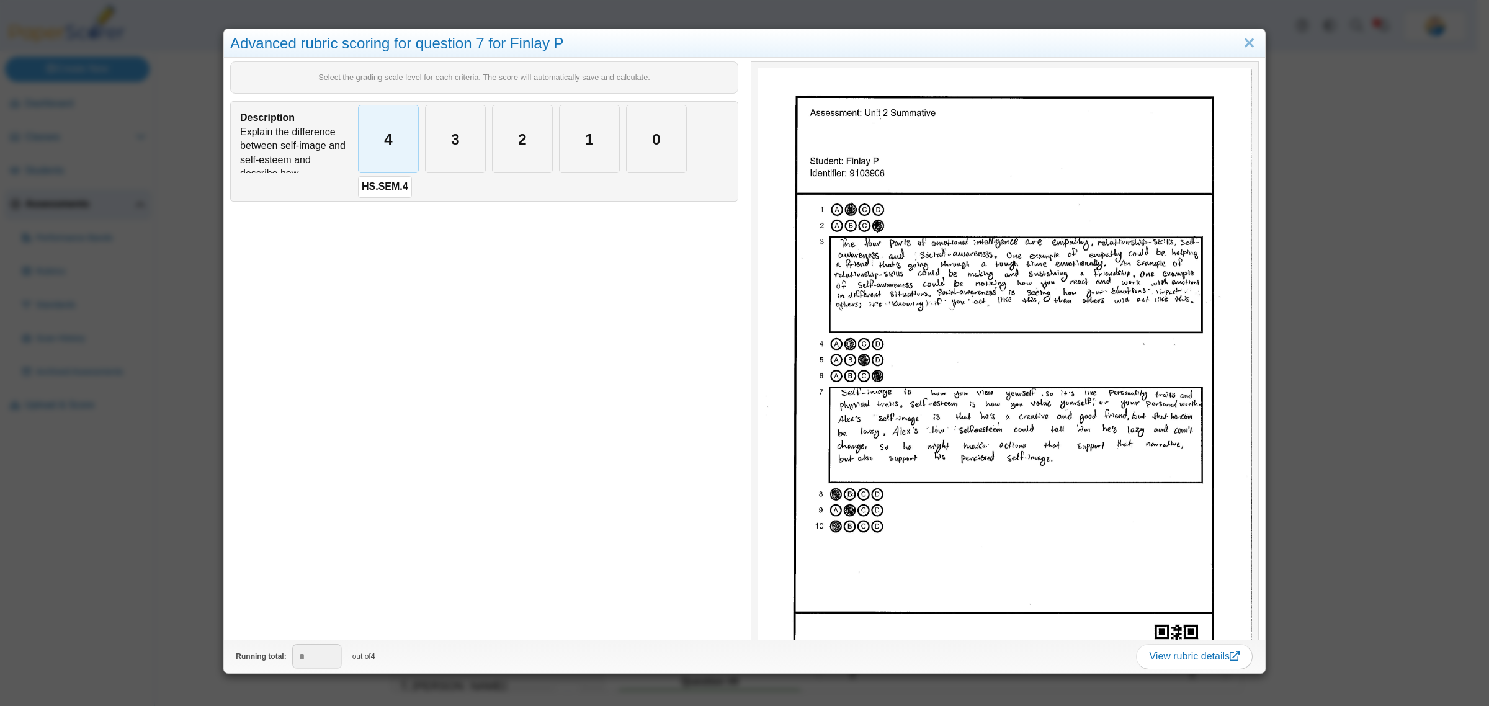
click at [376, 135] on div "4" at bounding box center [389, 138] width 60 height 67
type input "*"
click at [127, 599] on div "Advanced rubric scoring for question 7 for Finlay P Select the grading scale le…" at bounding box center [744, 353] width 1489 height 706
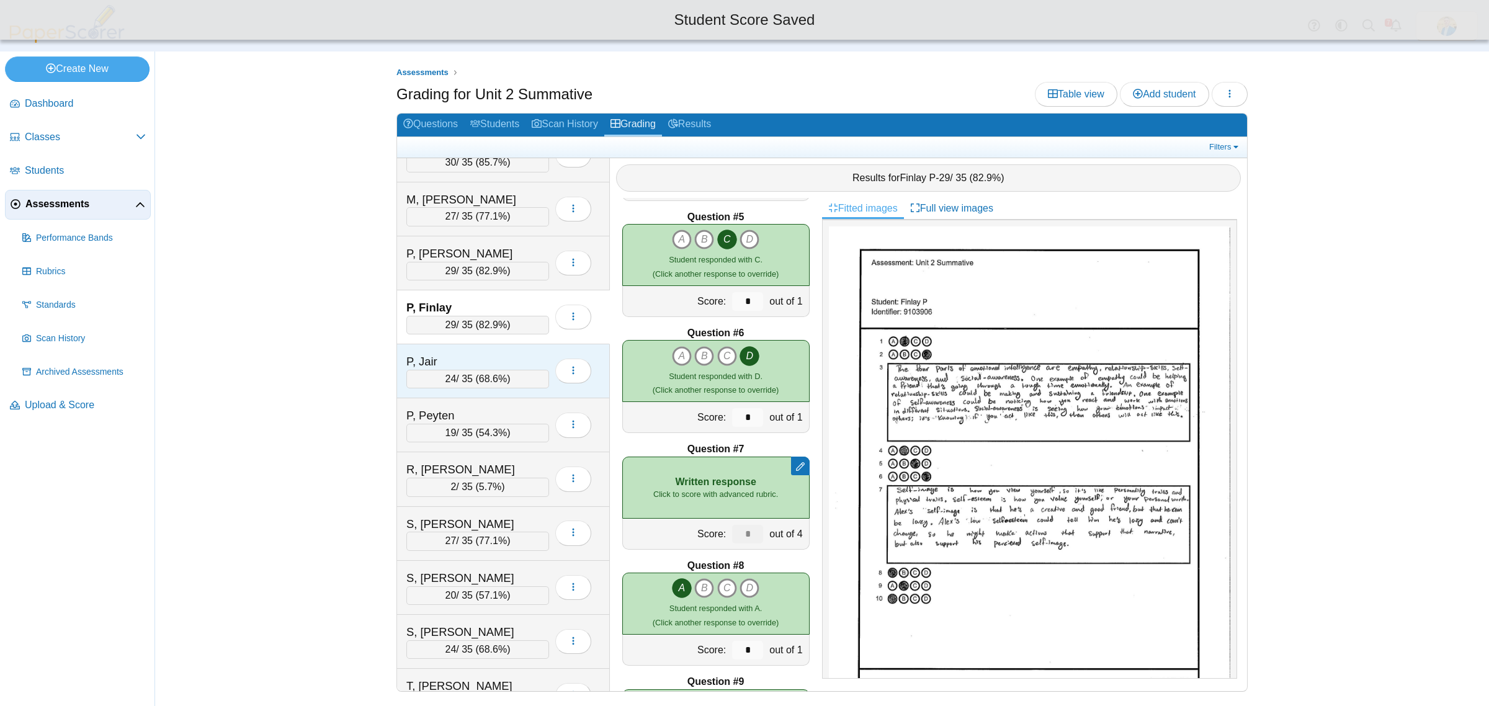
click at [467, 368] on div "P, Jair" at bounding box center [468, 362] width 124 height 16
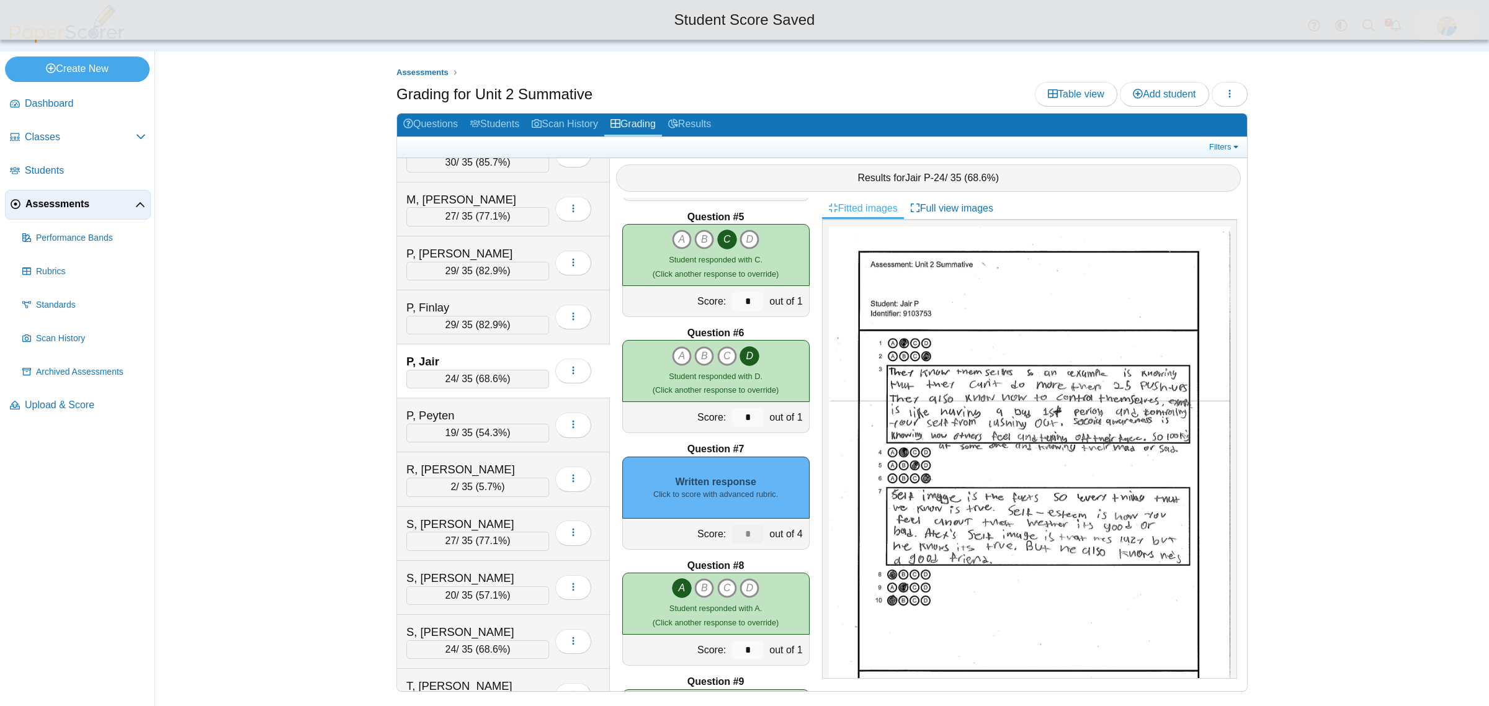
click at [754, 499] on small "Click to score with advanced rubric." at bounding box center [715, 494] width 125 height 11
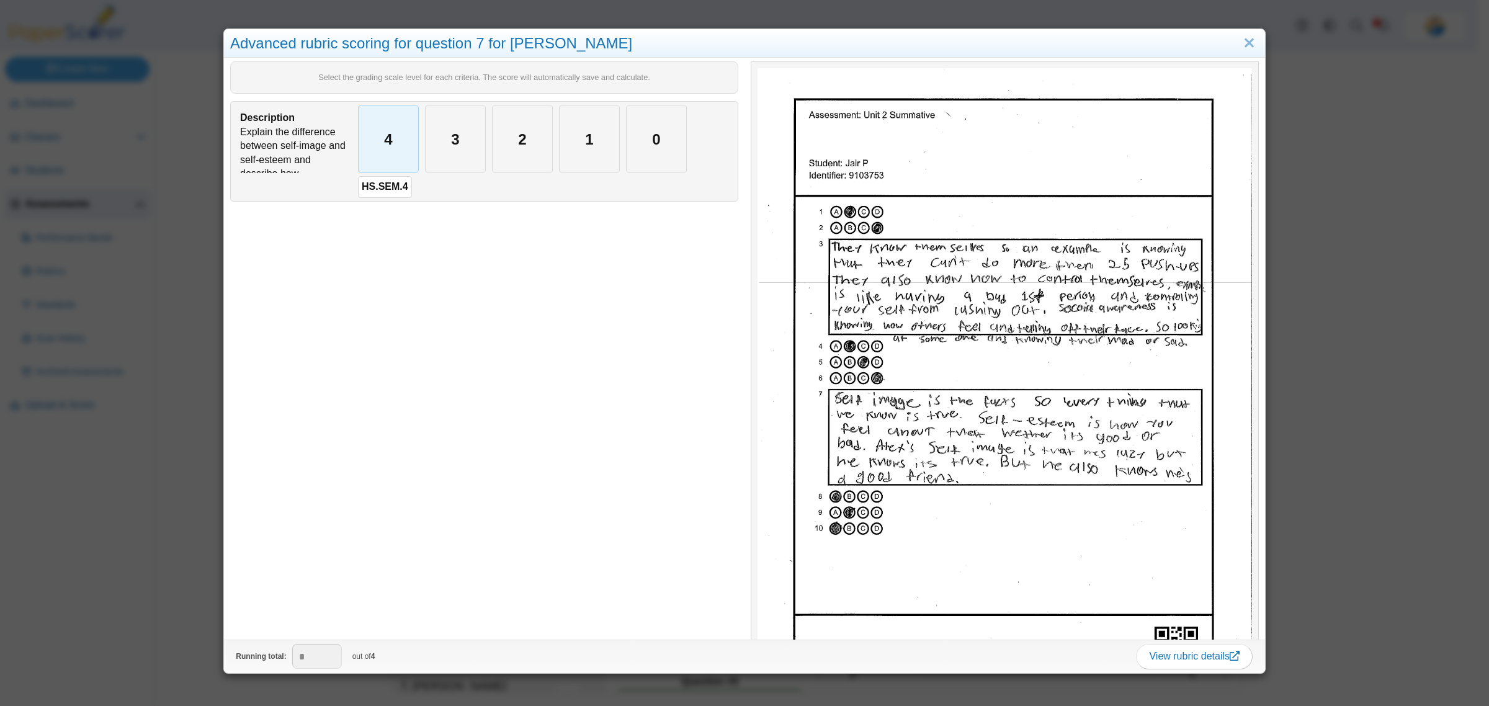
click at [392, 144] on div "4" at bounding box center [389, 138] width 60 height 67
type input "*"
click at [134, 549] on div "Advanced rubric scoring for question 7 for Jair P Select the grading scale leve…" at bounding box center [744, 353] width 1489 height 706
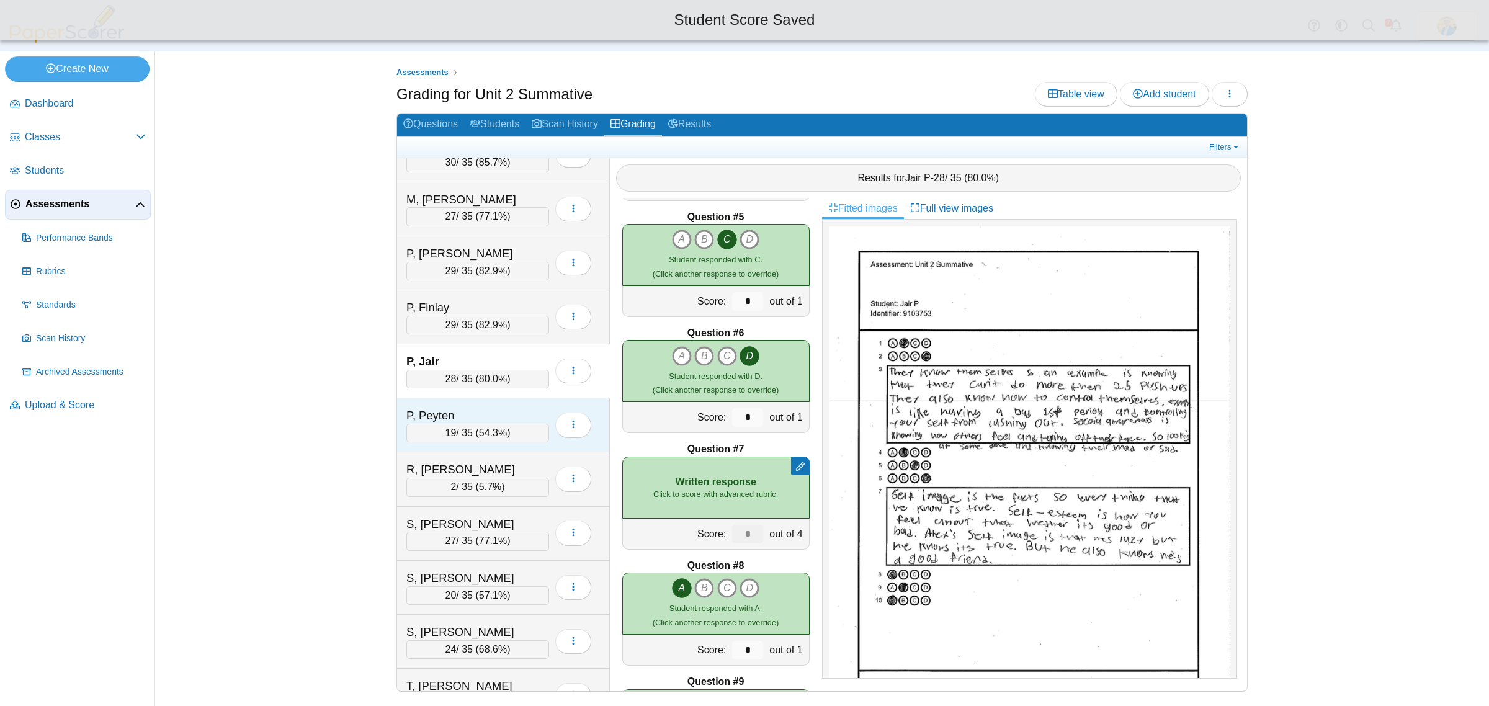
click at [467, 419] on div "P, Peyten 19 / 35 ( 54.3% ) Loading…" at bounding box center [503, 425] width 213 height 54
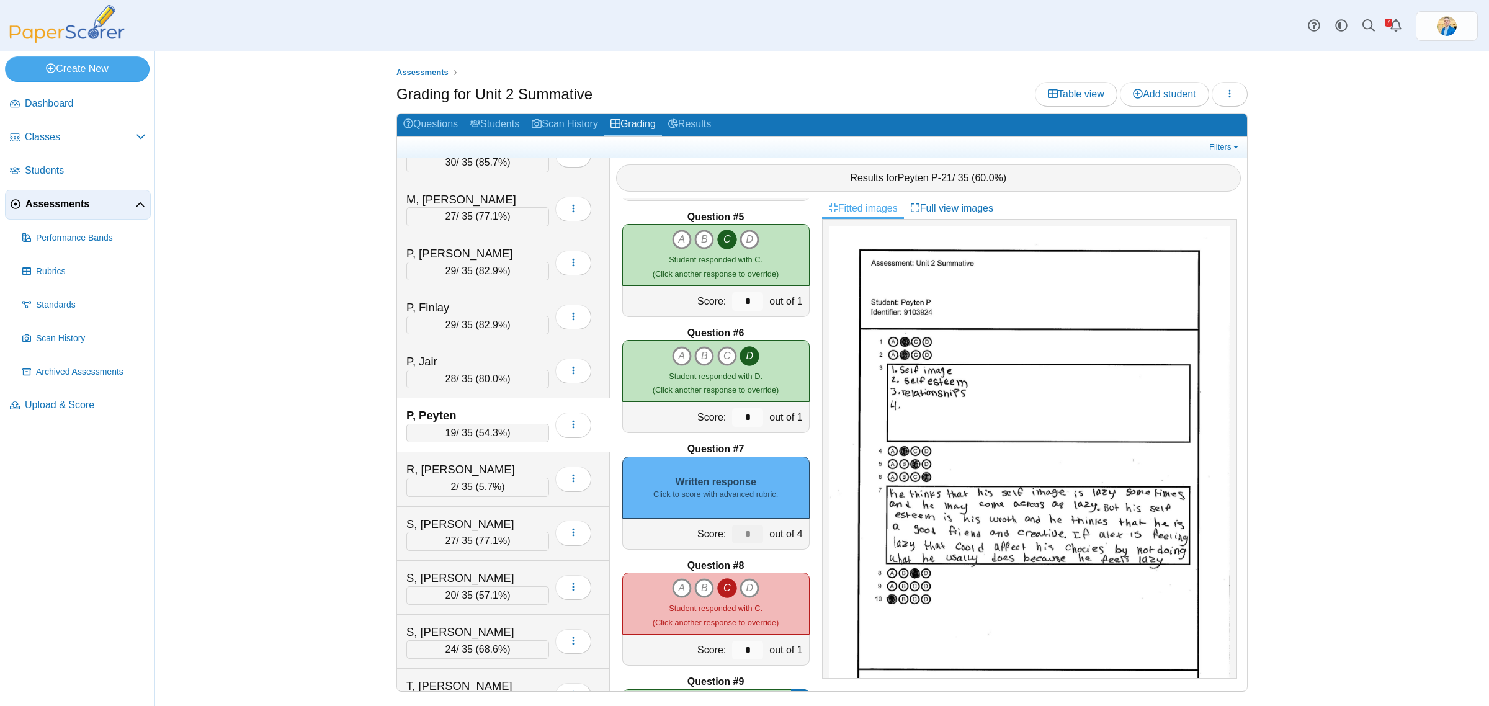
click at [717, 485] on div "Written response Click to score with advanced rubric." at bounding box center [715, 488] width 187 height 62
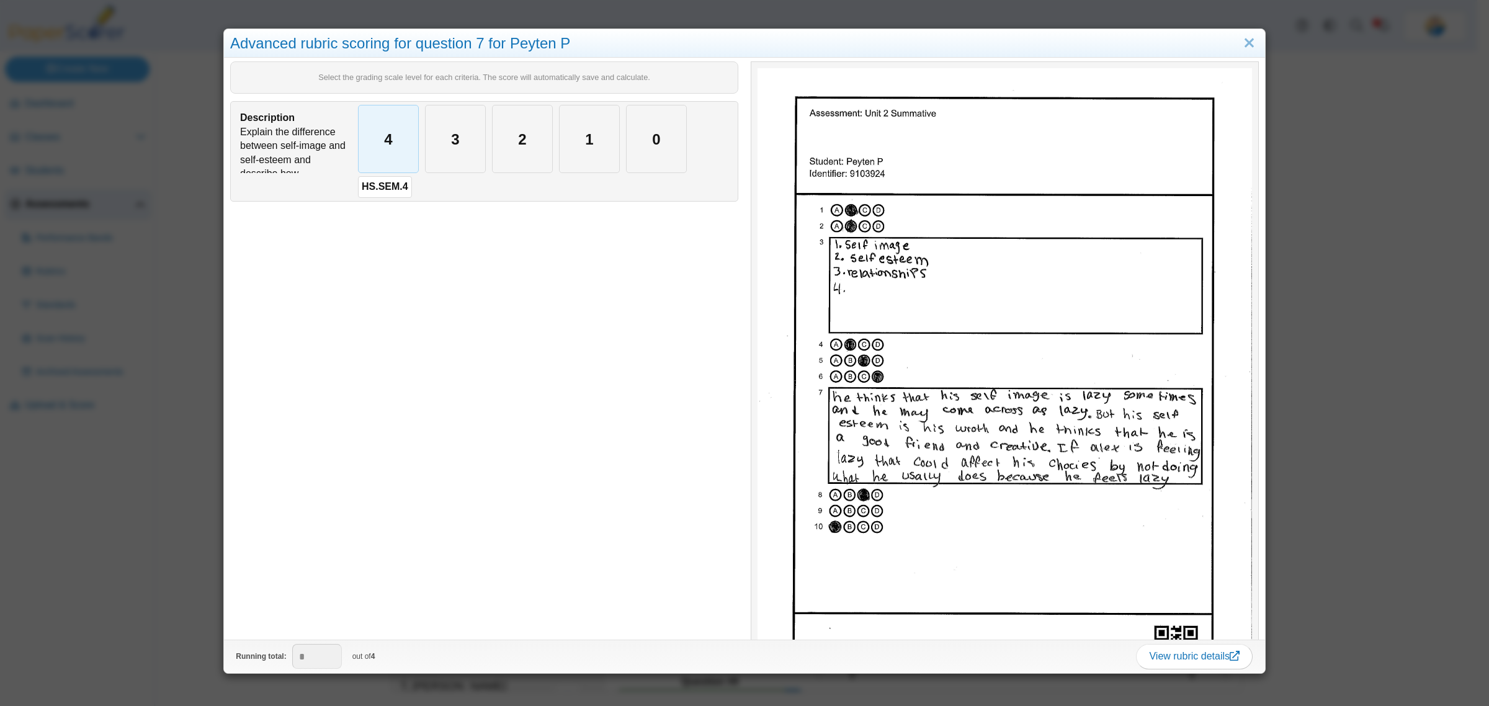
click at [369, 143] on div "4" at bounding box center [389, 138] width 60 height 67
type input "*"
click at [84, 569] on div "Advanced rubric scoring for question 7 for Peyten P Select the grading scale le…" at bounding box center [744, 353] width 1489 height 706
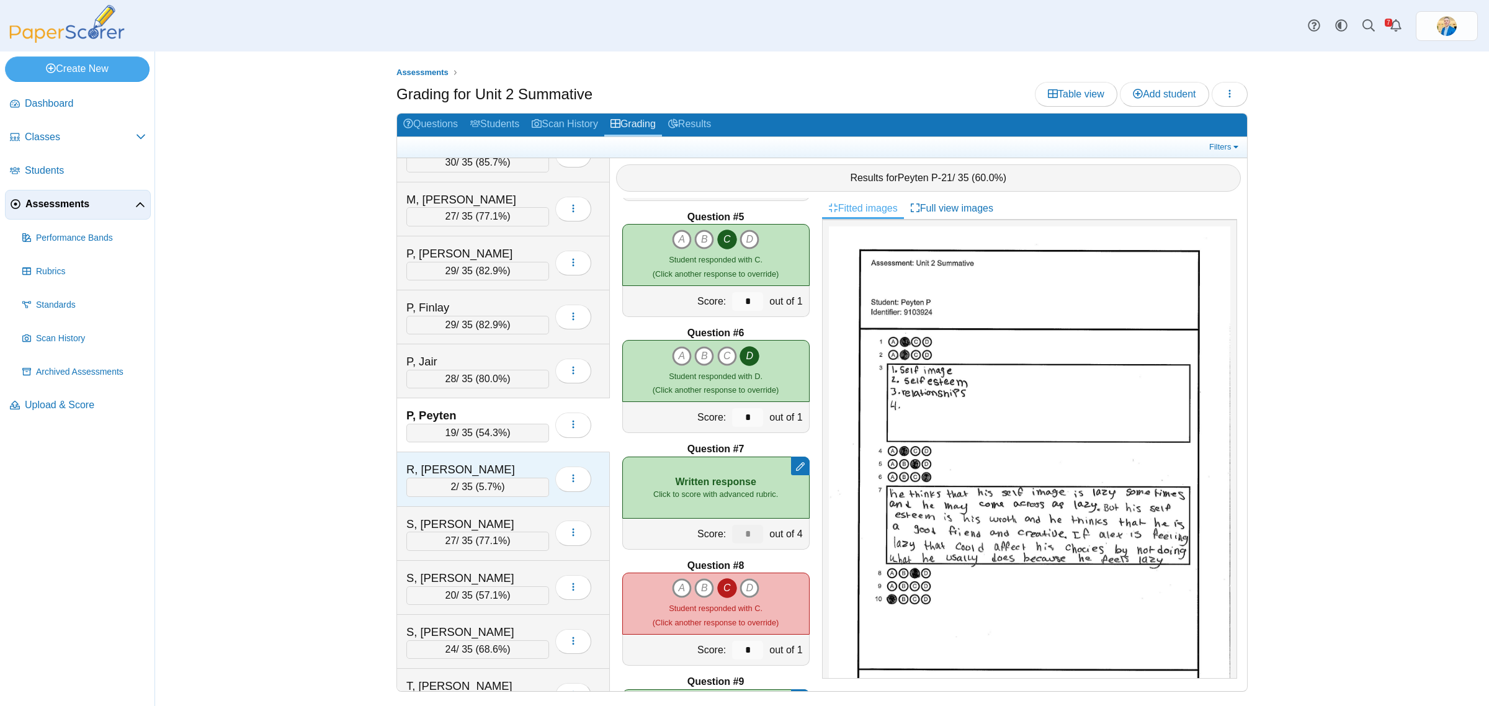
click at [501, 469] on div "R, Scotty 2 / 35 ( 5.7% ) Loading…" at bounding box center [503, 479] width 213 height 54
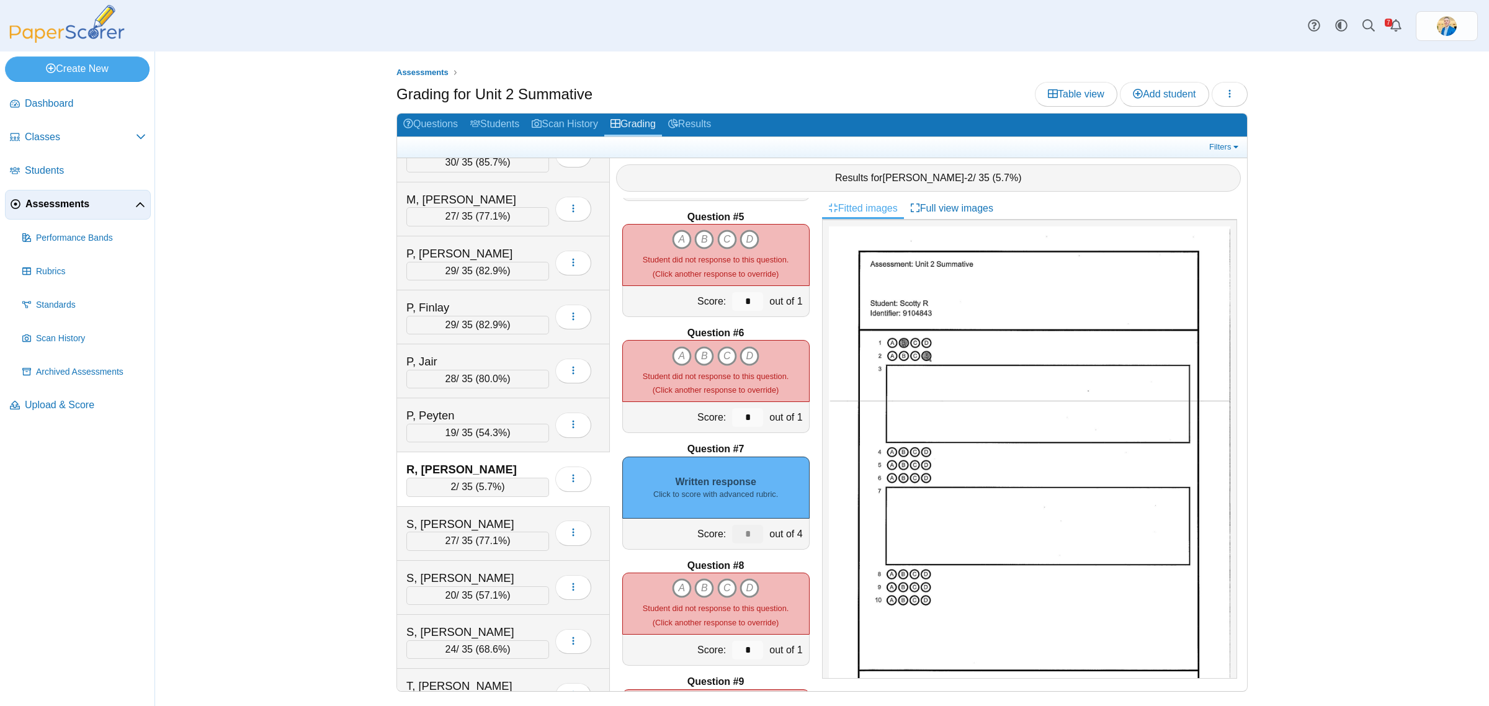
click at [734, 469] on div "Written response Click to score with advanced rubric." at bounding box center [715, 488] width 187 height 62
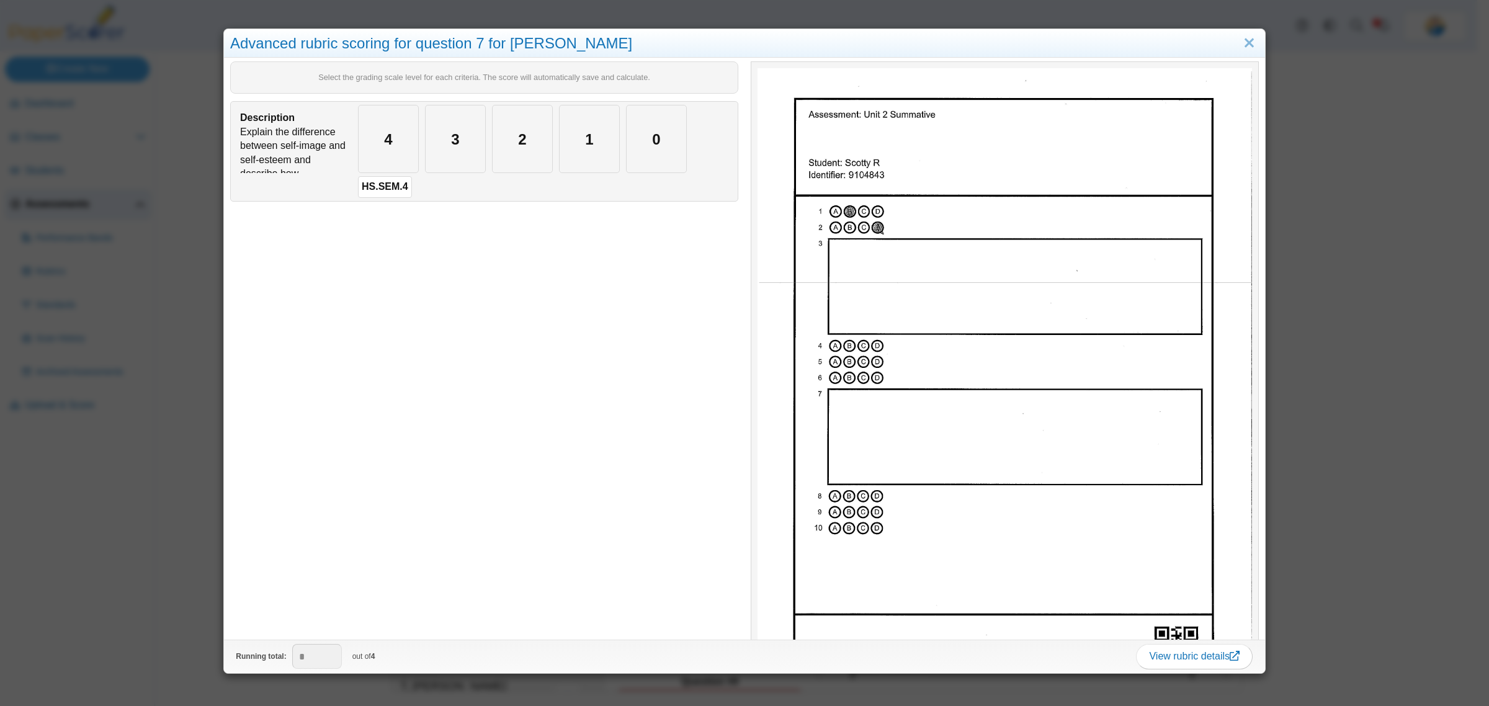
click at [688, 131] on div "4" at bounding box center [546, 139] width 383 height 74
click at [672, 132] on div "0" at bounding box center [656, 138] width 60 height 67
click at [156, 544] on div "Advanced rubric scoring for question 7 for Scotty R Select the grading scale le…" at bounding box center [744, 353] width 1489 height 706
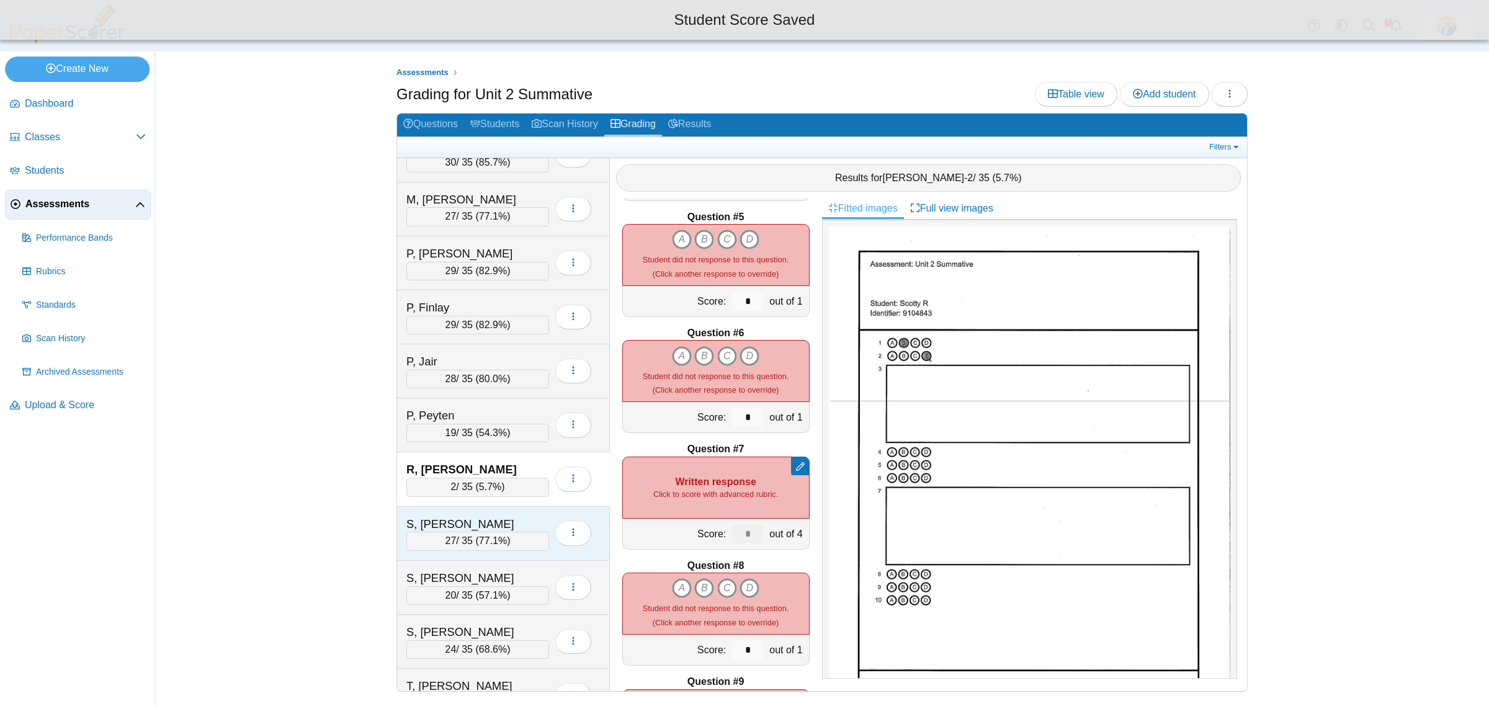
click at [484, 532] on div "S, Audrey" at bounding box center [468, 524] width 124 height 16
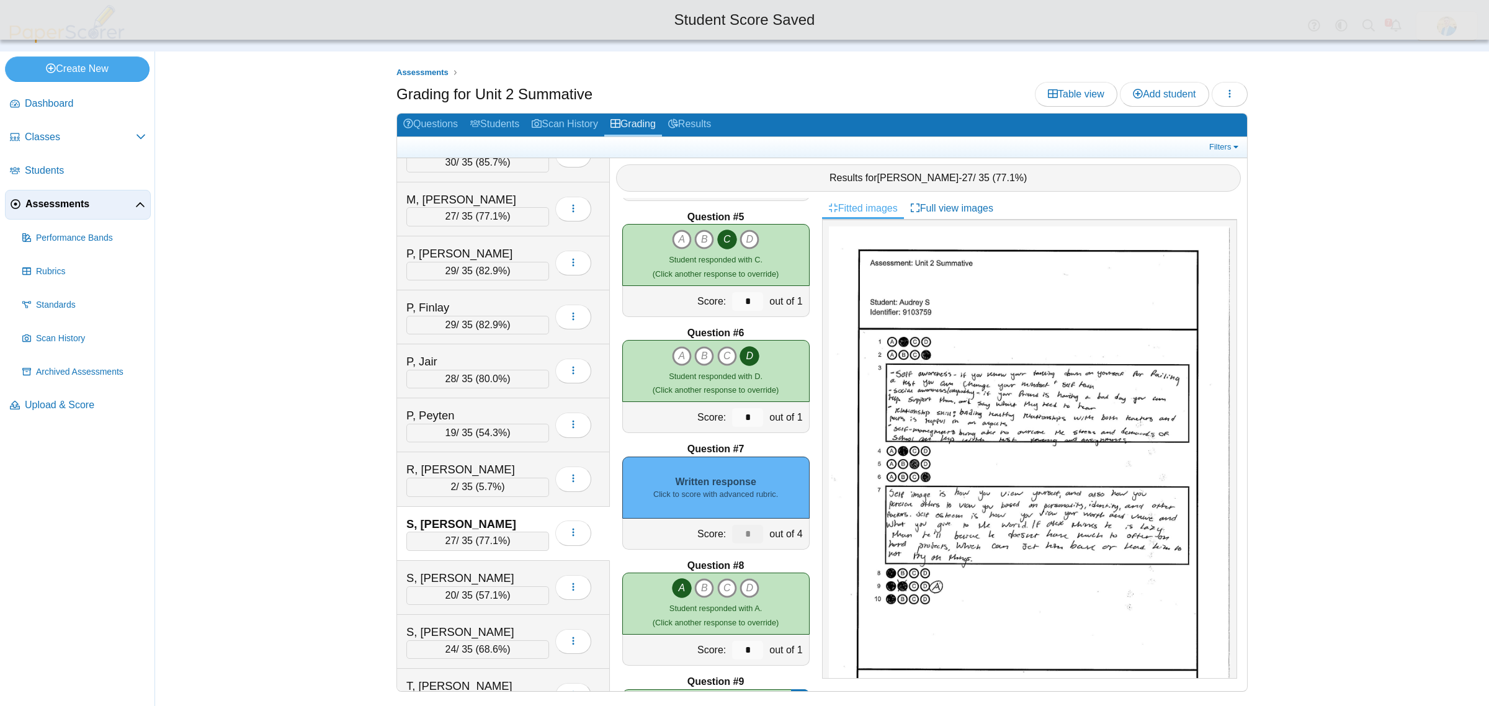
click at [766, 478] on div "Written response Click to score with advanced rubric." at bounding box center [715, 488] width 187 height 62
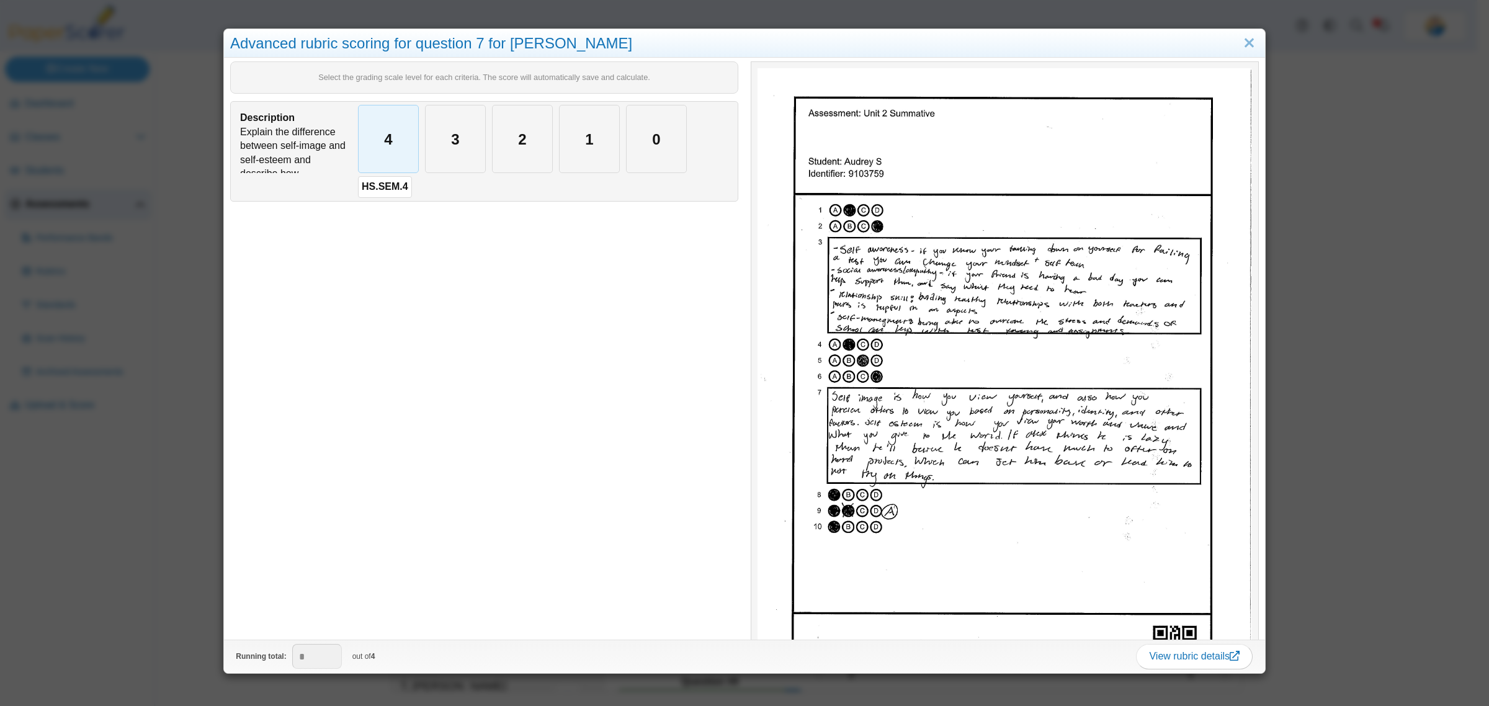
click at [360, 141] on div "4" at bounding box center [389, 138] width 60 height 67
type input "*"
click at [143, 472] on div "Advanced rubric scoring for question 7 for Audrey S Select the grading scale le…" at bounding box center [744, 353] width 1489 height 706
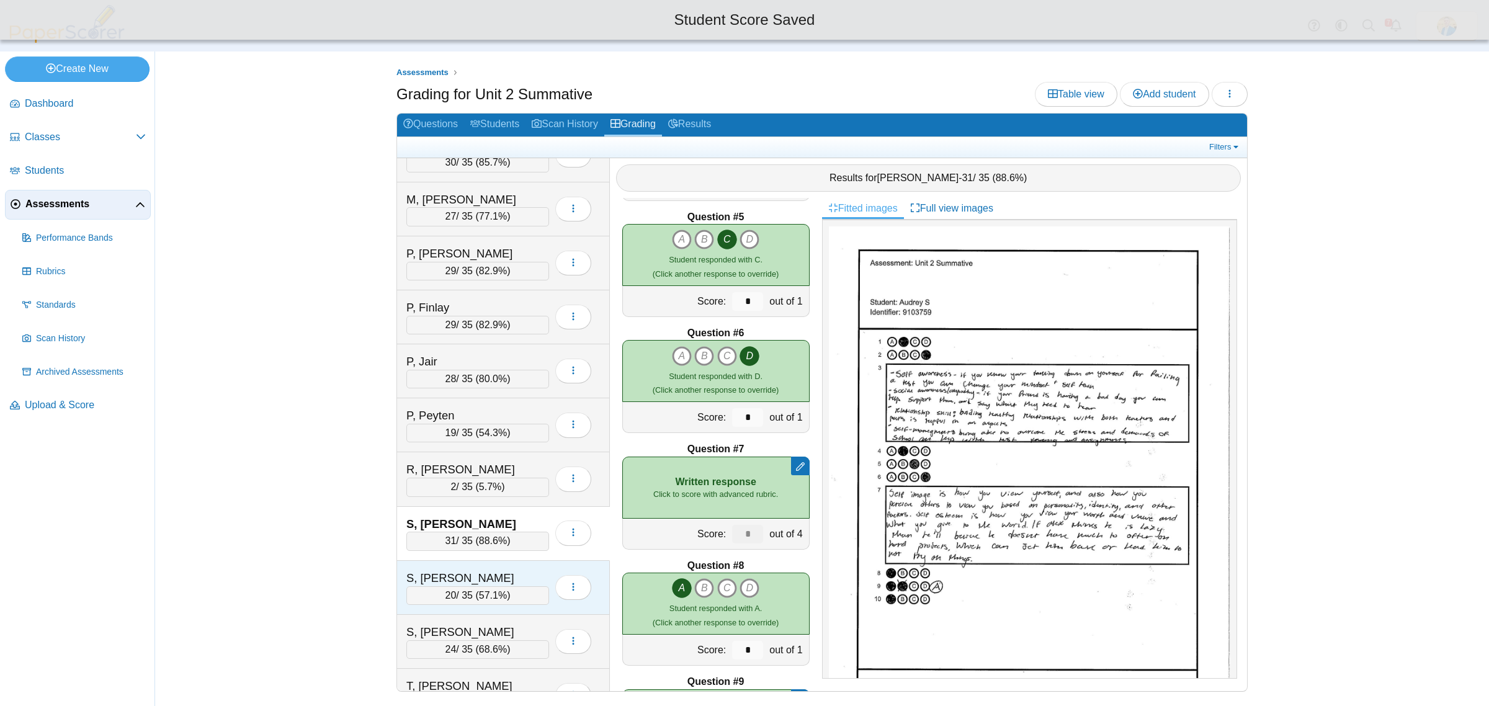
click at [453, 586] on div "S, Emrey" at bounding box center [468, 578] width 124 height 16
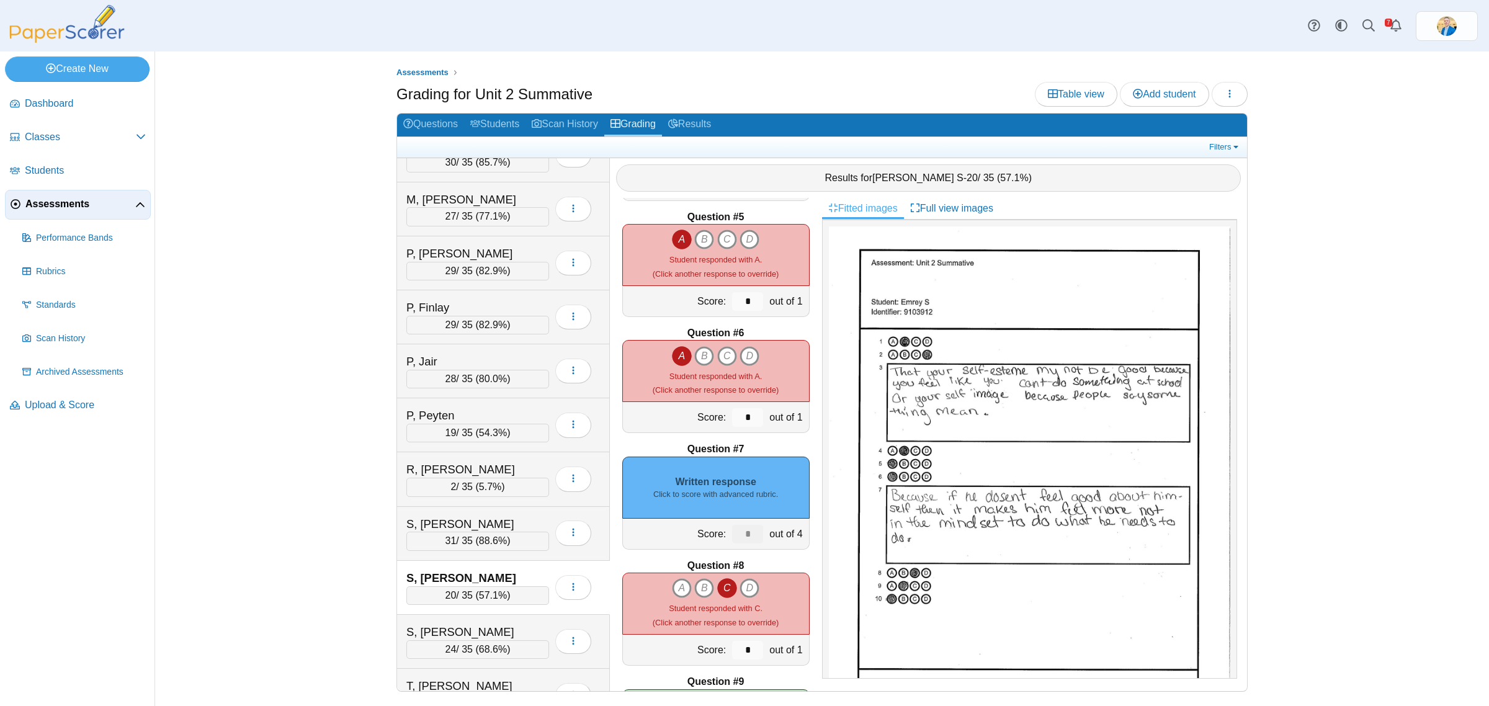
click at [759, 489] on small "Click to score with advanced rubric." at bounding box center [715, 494] width 125 height 11
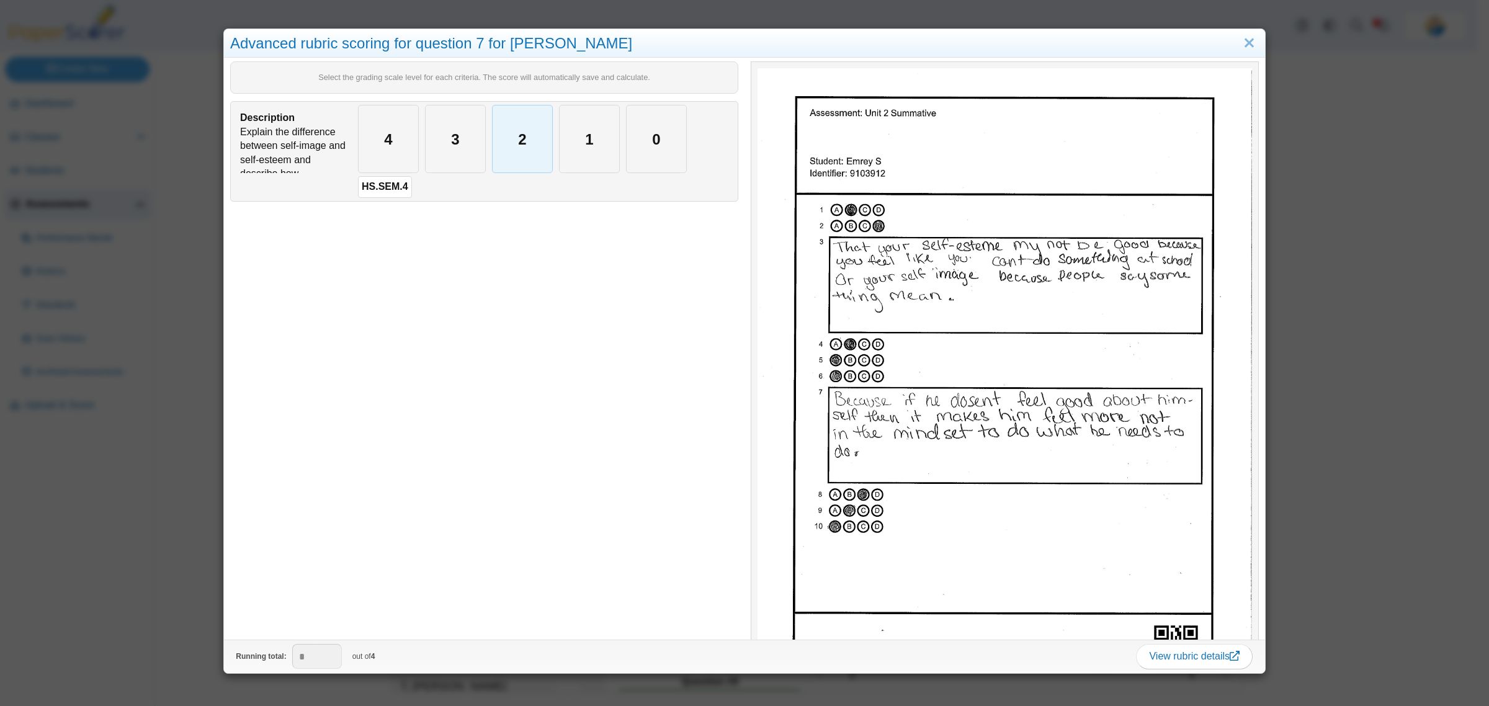
click at [507, 128] on div "2" at bounding box center [522, 138] width 60 height 67
type input "*"
click at [143, 607] on div "Advanced rubric scoring for question 7 for Emrey S Select the grading scale lev…" at bounding box center [744, 353] width 1489 height 706
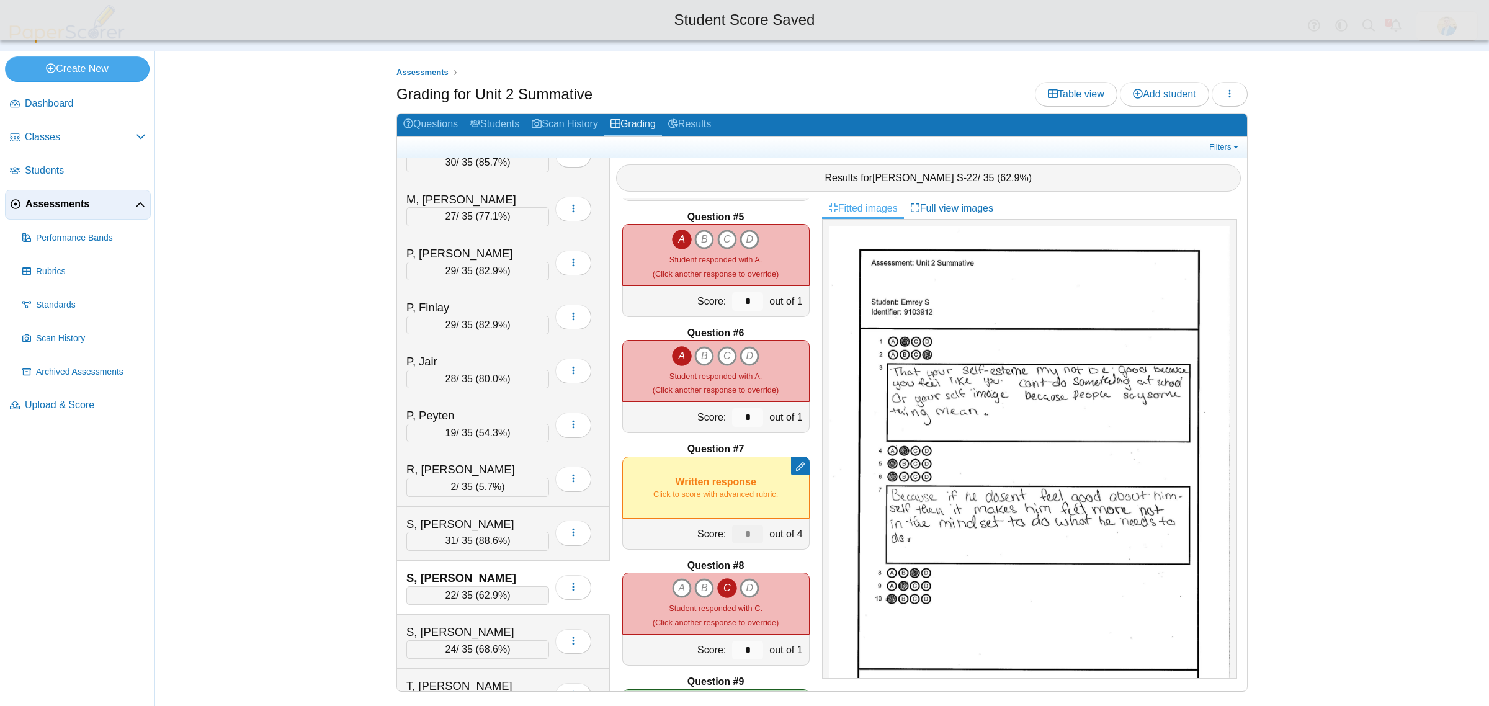
scroll to position [1973, 0]
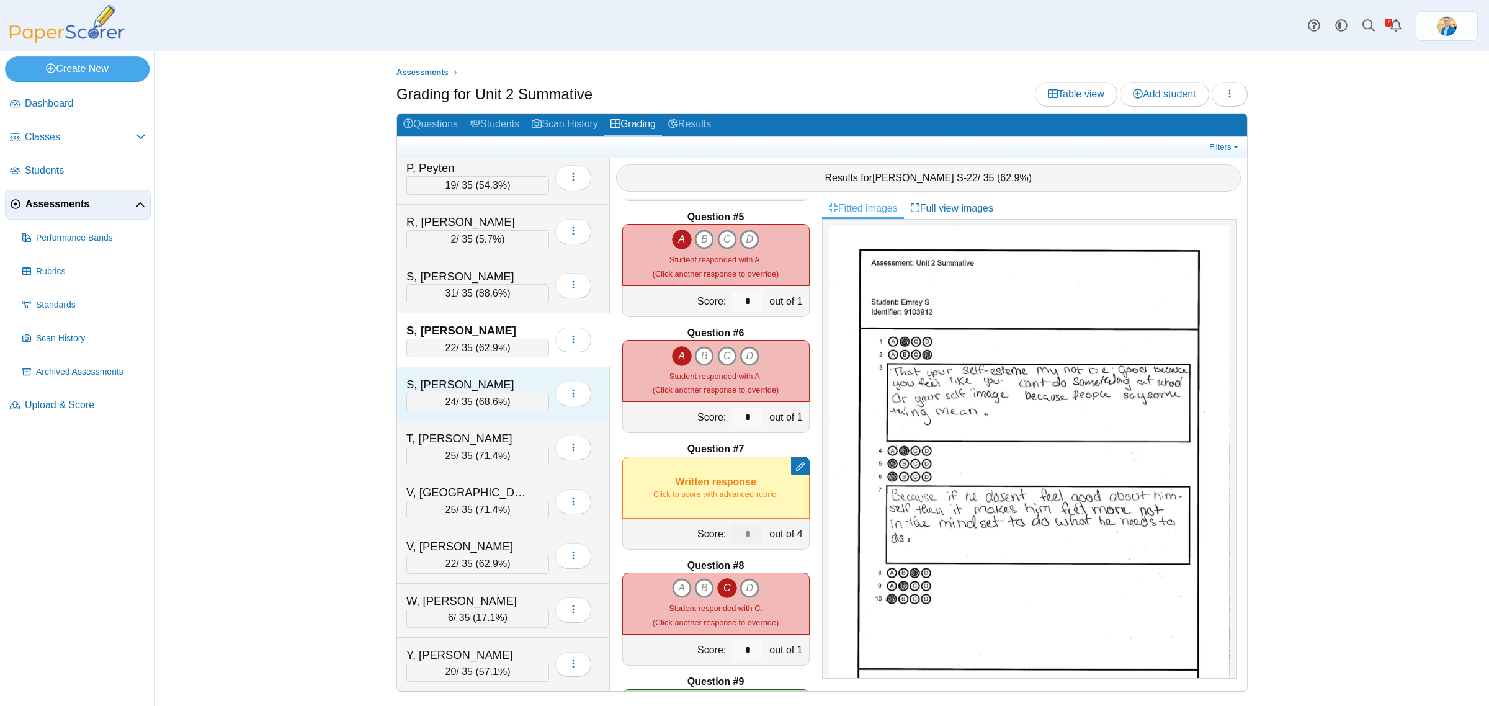
click at [476, 376] on div "S, Evan" at bounding box center [468, 384] width 124 height 16
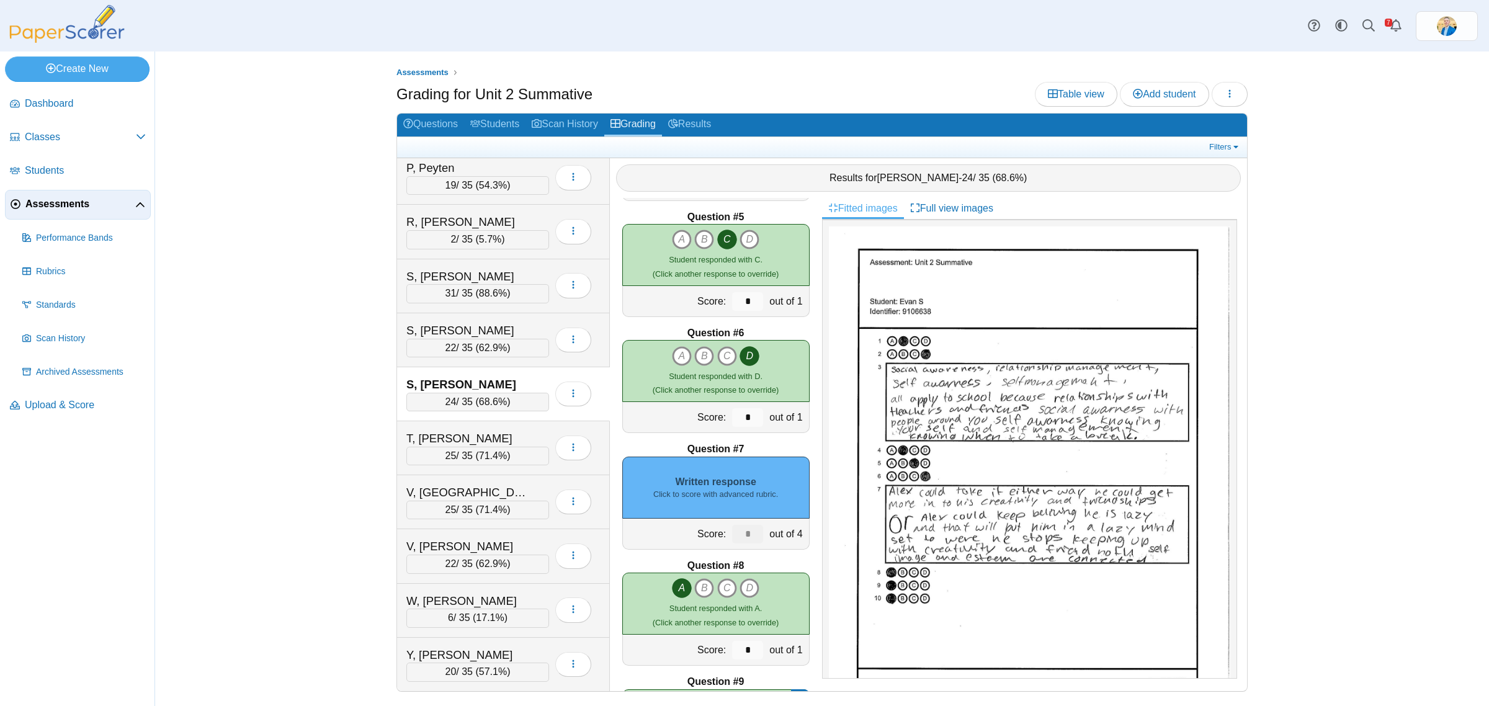
click at [709, 453] on b "Question #7" at bounding box center [715, 449] width 57 height 14
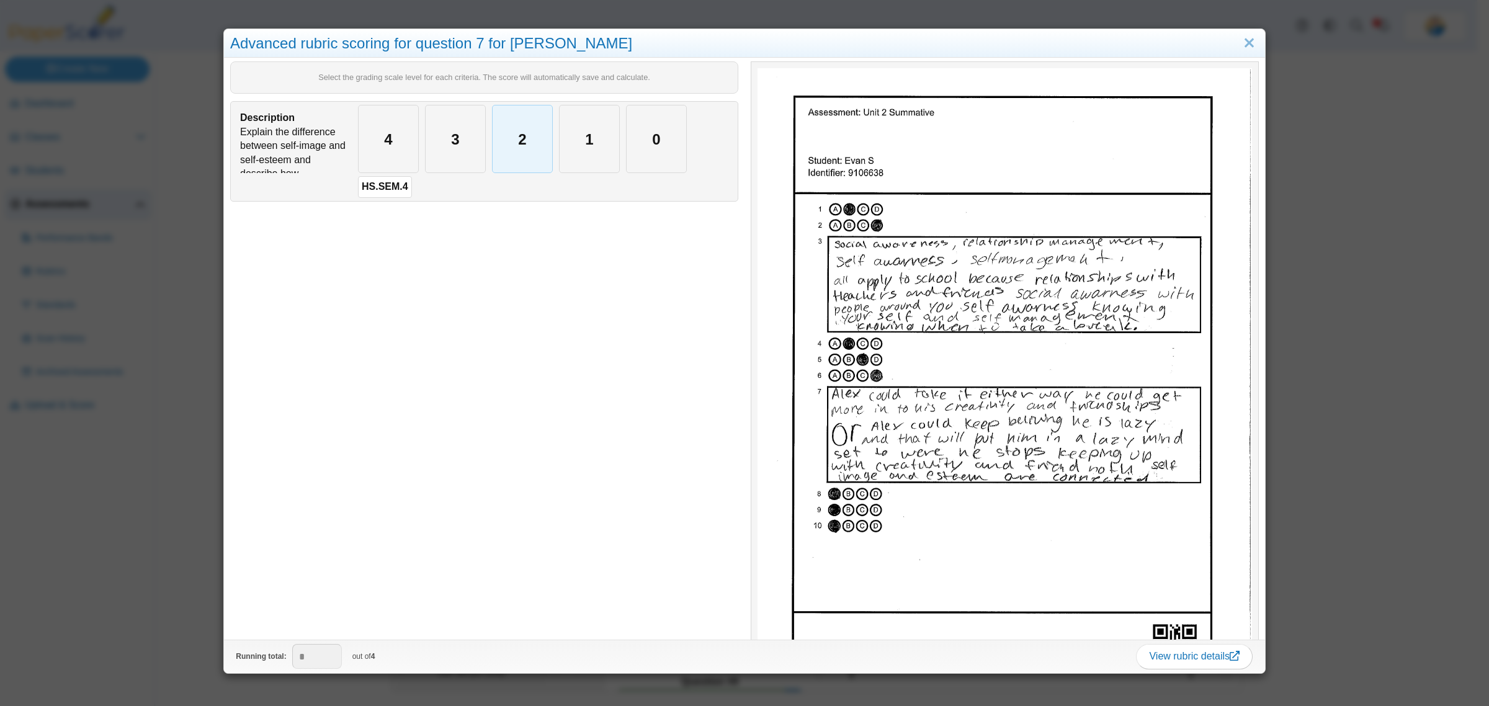
click at [498, 123] on div "2" at bounding box center [522, 138] width 60 height 67
type input "*"
click at [129, 548] on div "Advanced rubric scoring for question 7 for Evan S Select the grading scale leve…" at bounding box center [744, 353] width 1489 height 706
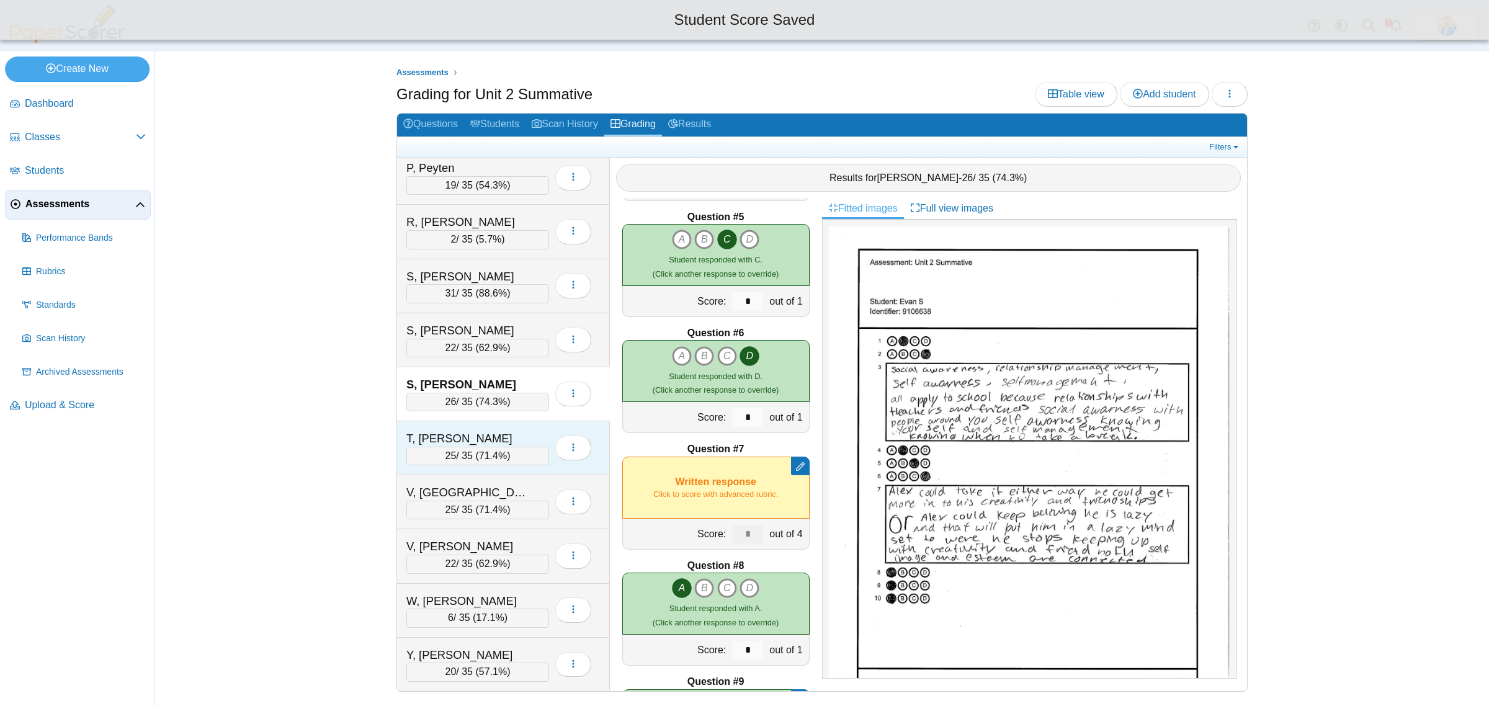
click at [476, 424] on div "T, Parker 25 / 35 ( 71.4% ) Loading…" at bounding box center [503, 448] width 213 height 54
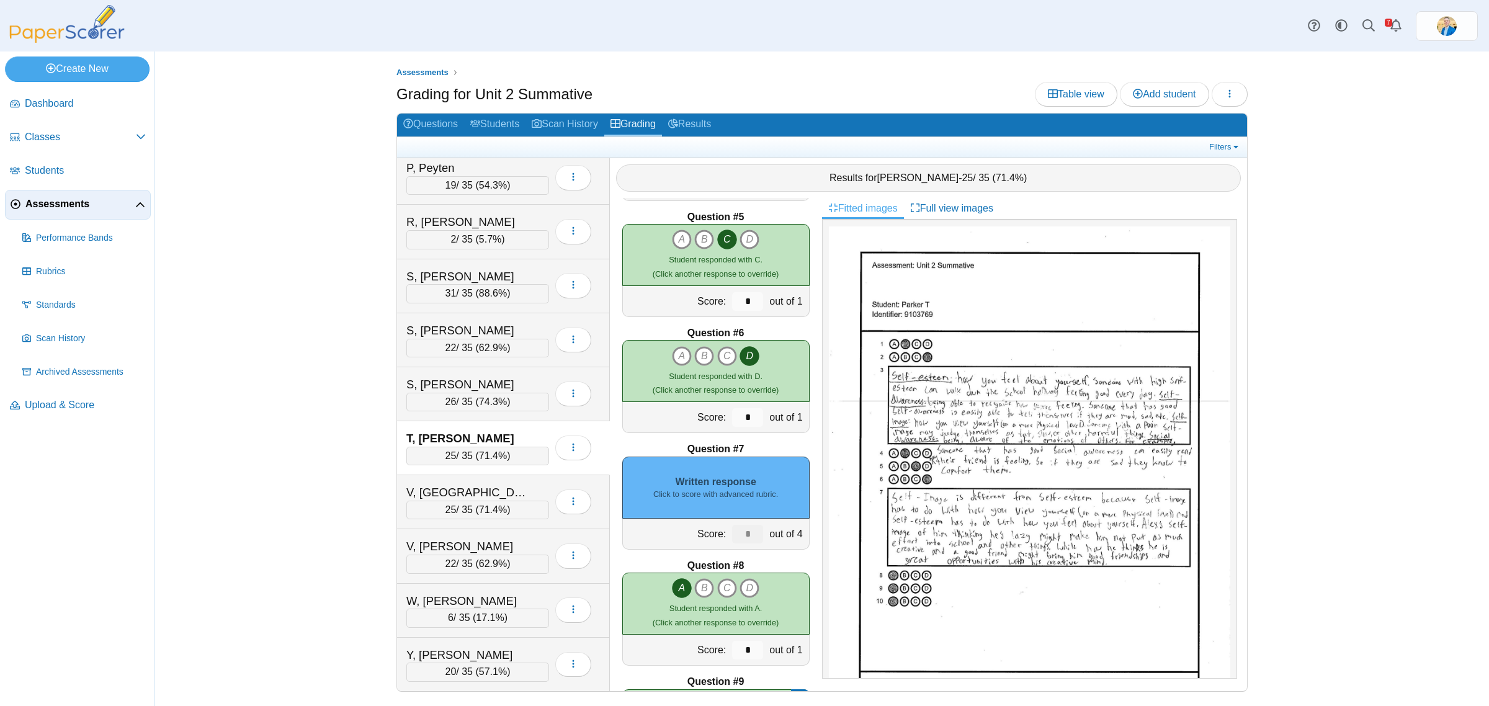
click at [711, 489] on small "Click to score with advanced rubric." at bounding box center [715, 494] width 125 height 11
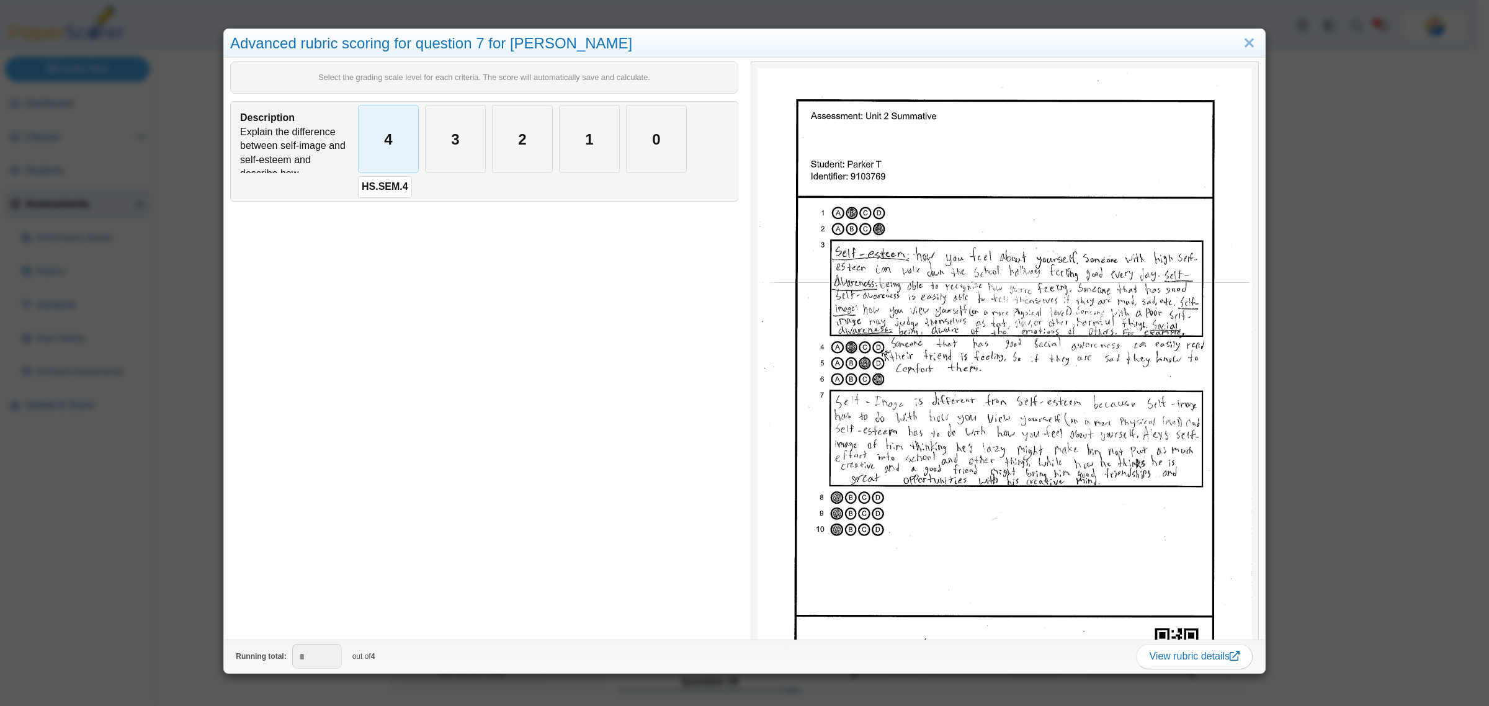
click at [405, 141] on div "4" at bounding box center [389, 138] width 60 height 67
type input "*"
click at [184, 556] on div "Advanced rubric scoring for question 7 for Parker T Select the grading scale le…" at bounding box center [744, 353] width 1489 height 706
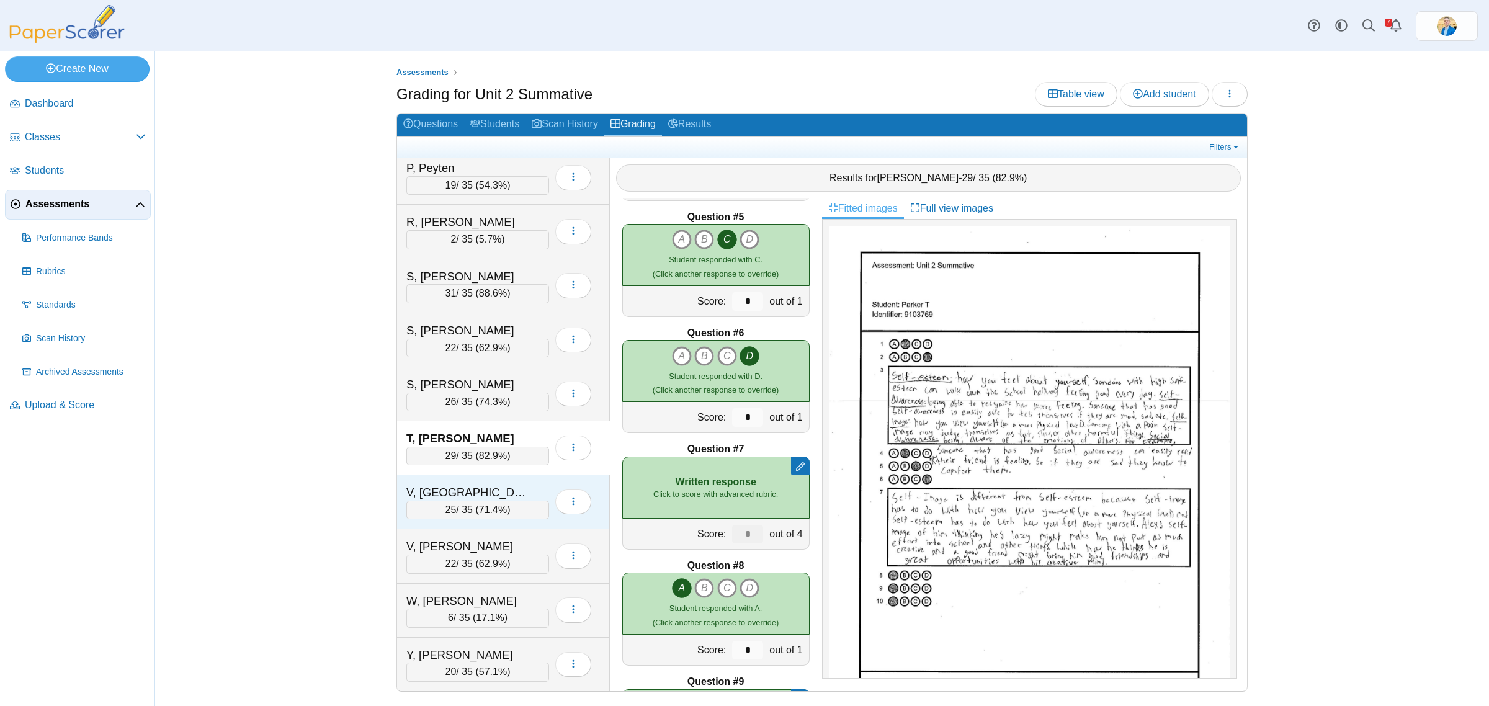
click at [512, 479] on div "V, Aolani 25 / 35 ( 71.4% ) Loading…" at bounding box center [503, 502] width 213 height 54
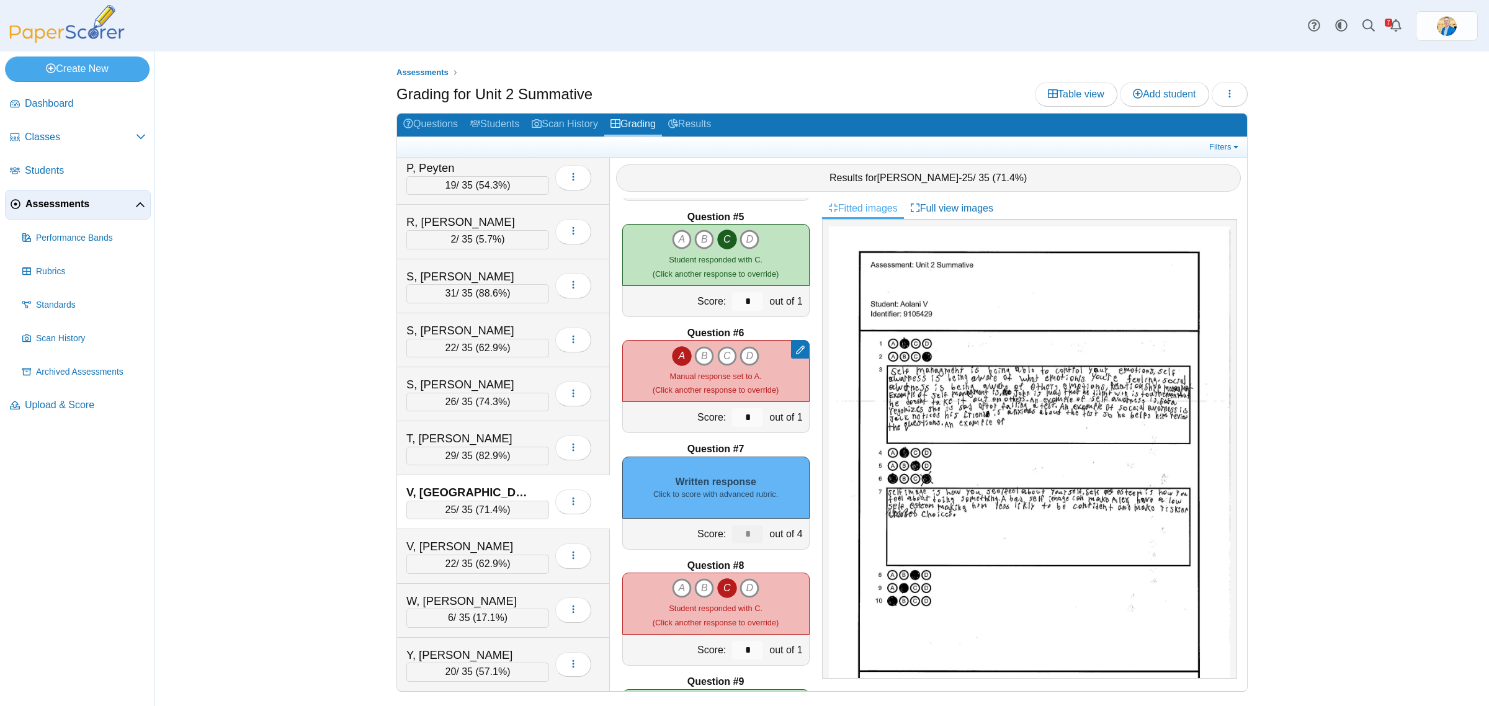
click at [713, 501] on div "Written response Click to score with advanced rubric." at bounding box center [715, 488] width 187 height 62
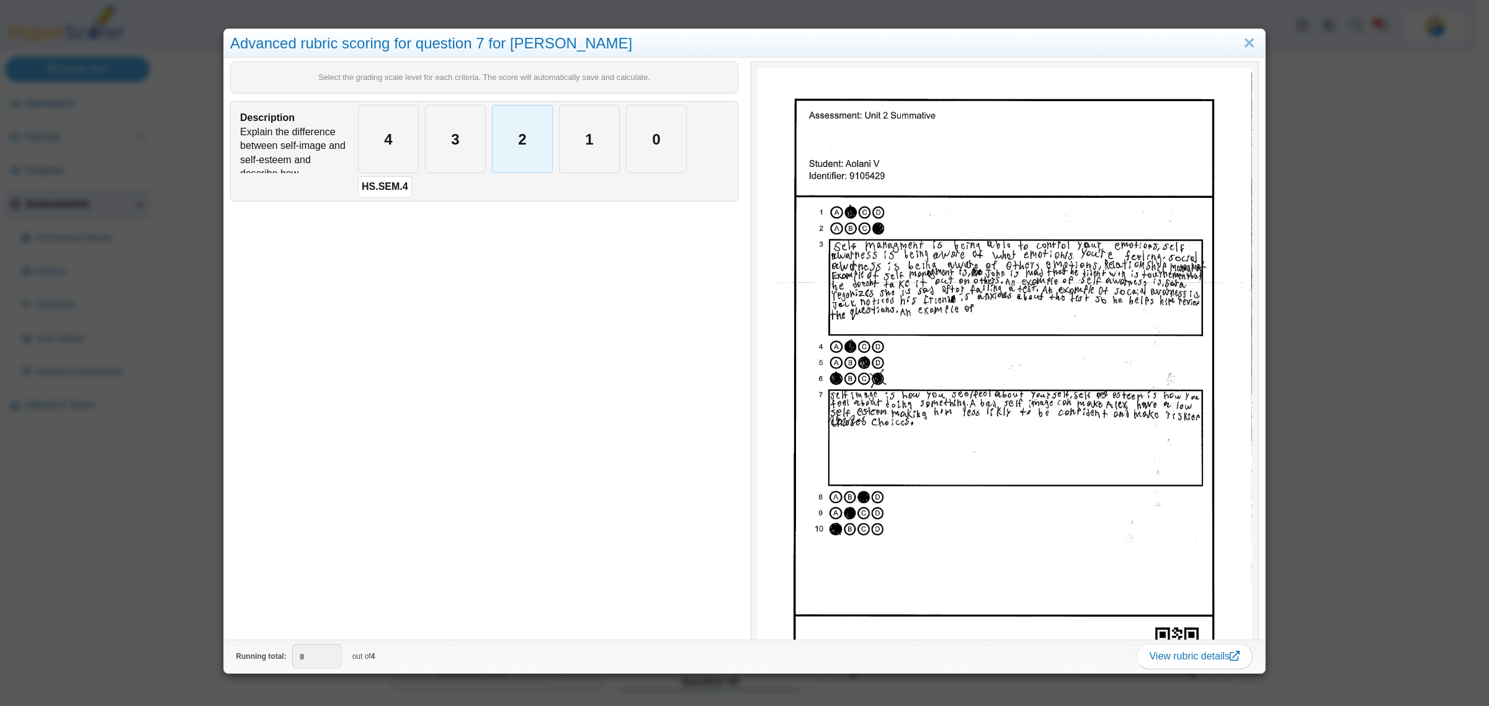
click at [519, 154] on div "2" at bounding box center [522, 138] width 60 height 67
type input "*"
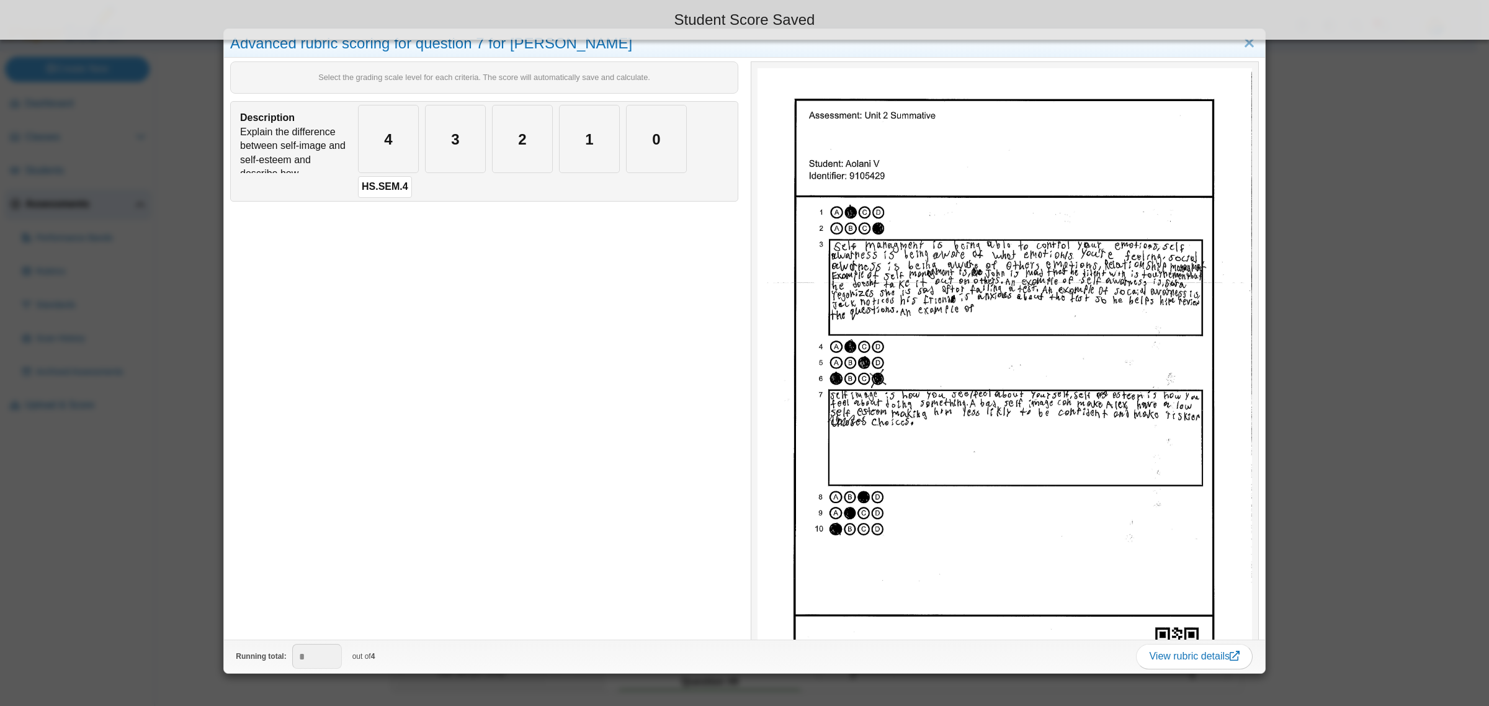
click at [140, 512] on div "Advanced rubric scoring for question 7 for Aolani V Select the grading scale le…" at bounding box center [744, 353] width 1489 height 706
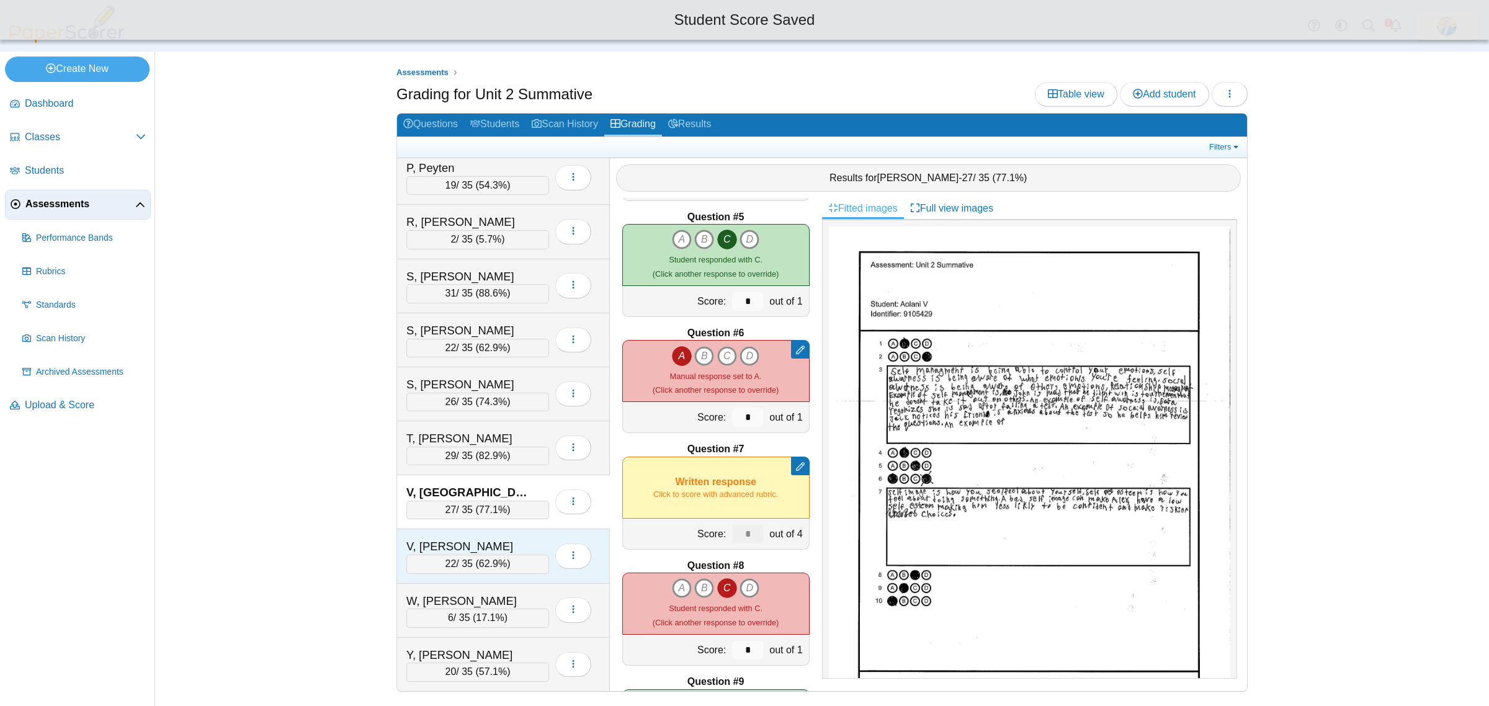
click at [472, 541] on div "V, Natalyn" at bounding box center [468, 546] width 124 height 16
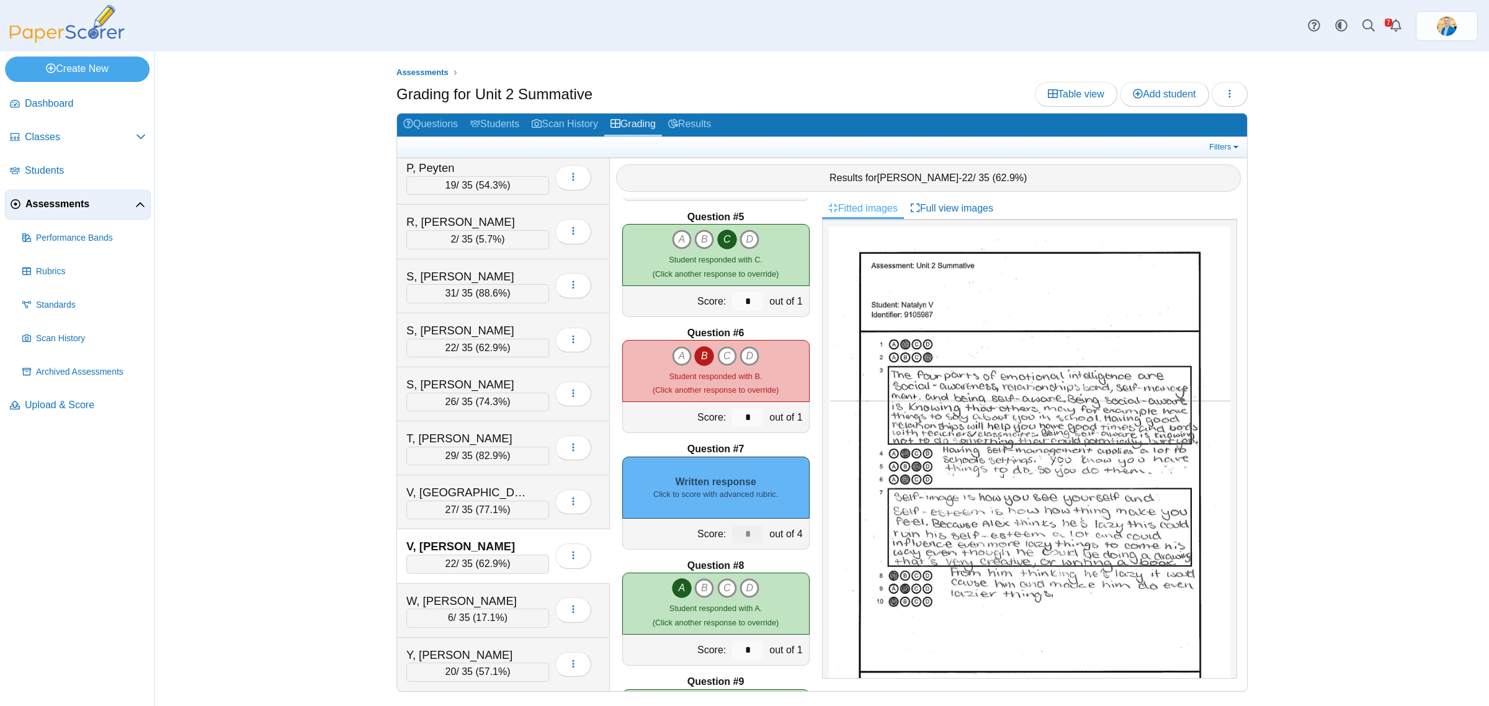
click at [715, 478] on div "Written response Click to score with advanced rubric." at bounding box center [715, 488] width 187 height 62
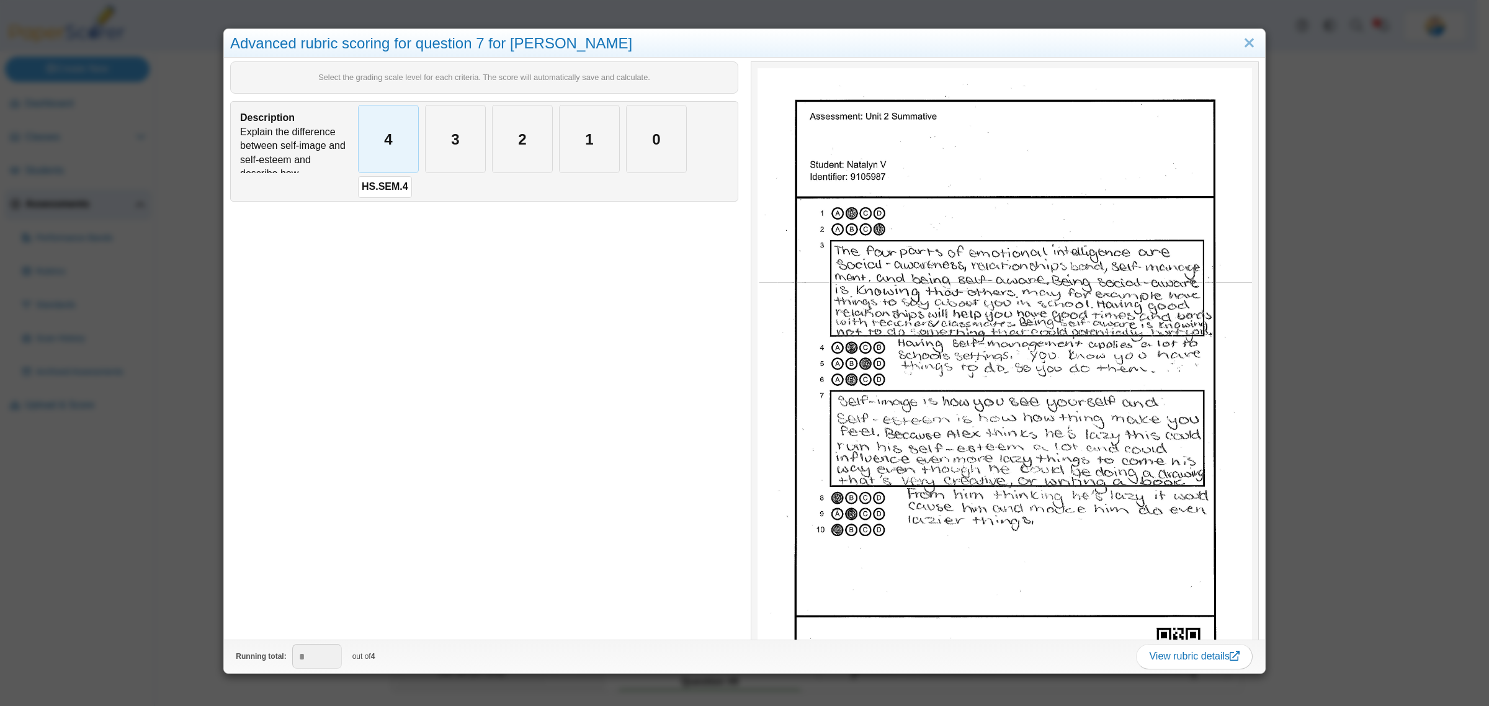
click at [395, 149] on div "4" at bounding box center [389, 138] width 60 height 67
type input "*"
drag, startPoint x: 107, startPoint y: 703, endPoint x: 128, endPoint y: 695, distance: 22.0
click at [110, 703] on div "Advanced rubric scoring for question 7 for Natalyn V Select the grading scale l…" at bounding box center [744, 353] width 1489 height 706
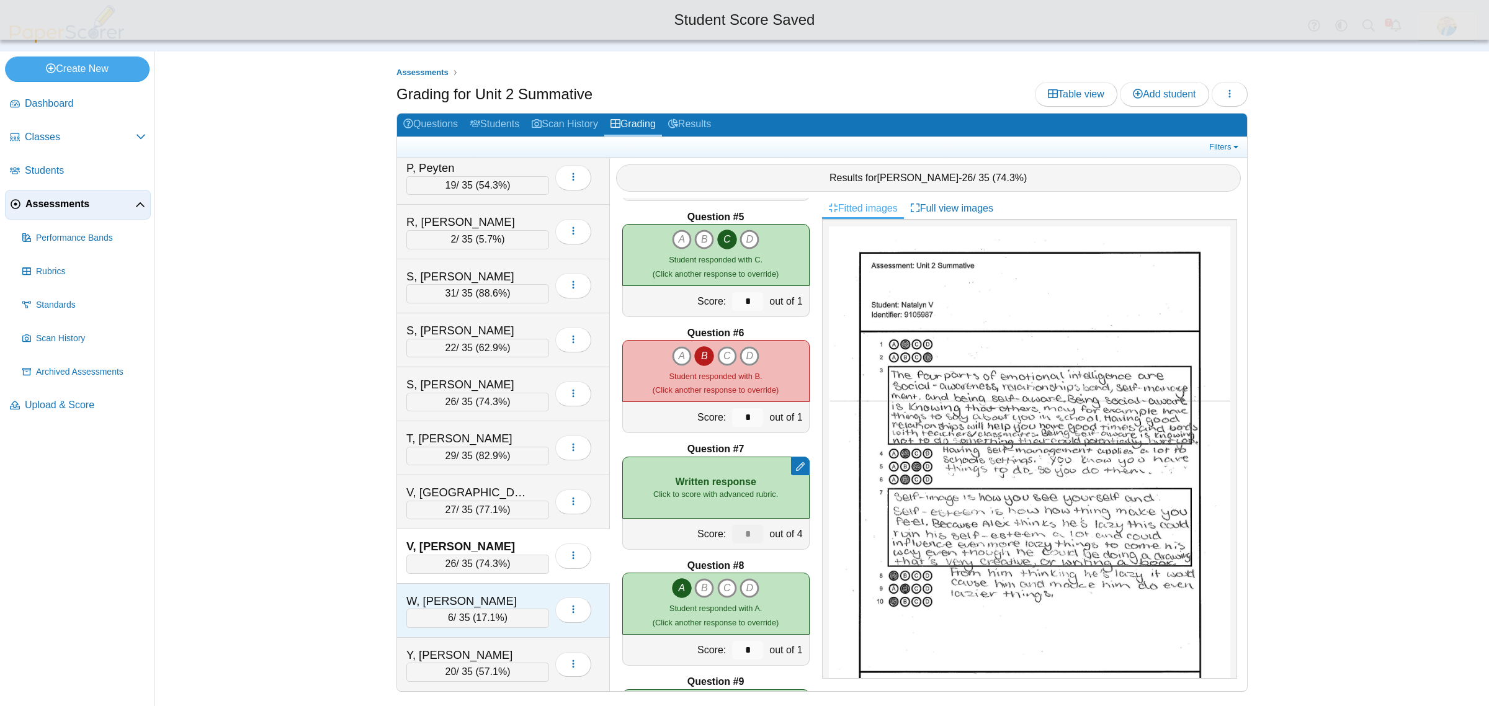
click at [522, 602] on div "W, Adalena" at bounding box center [468, 601] width 124 height 16
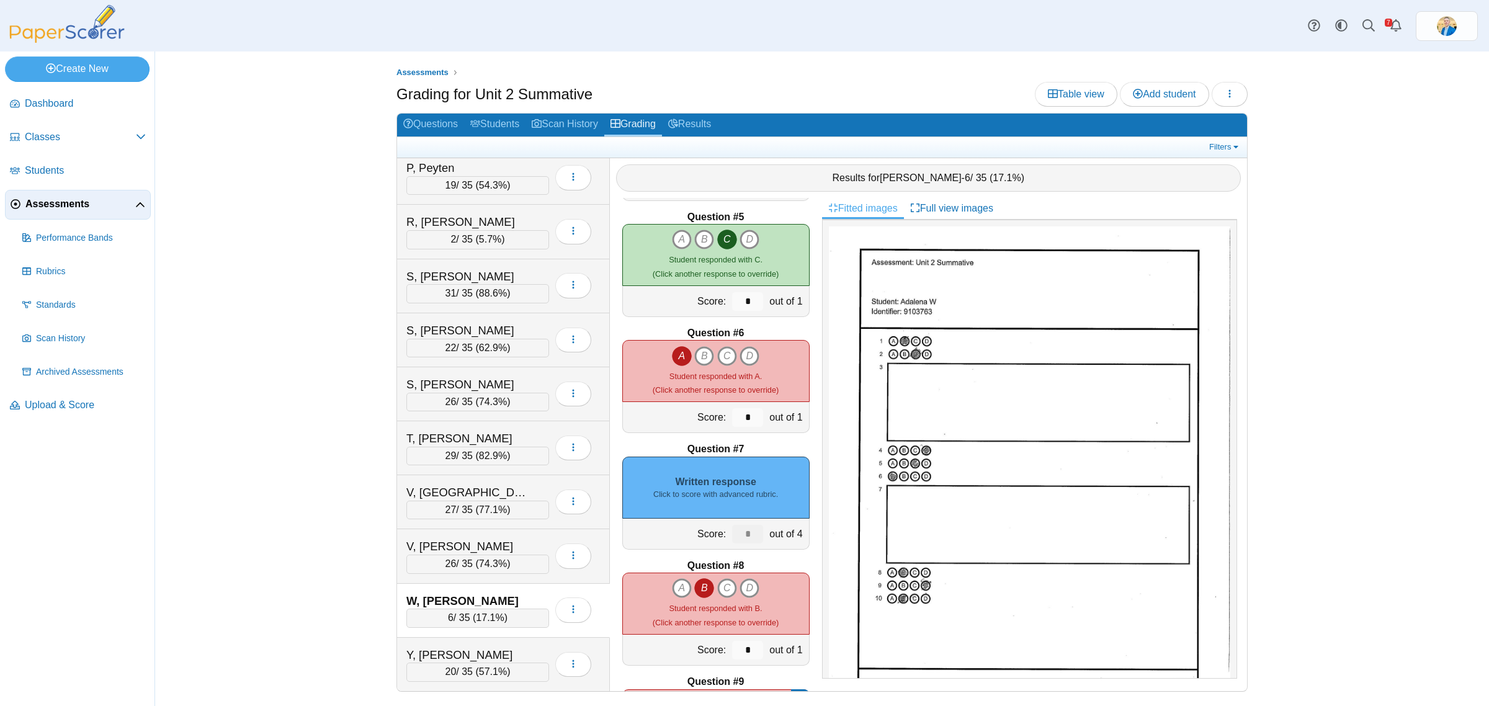
click at [734, 494] on small "Click to score with advanced rubric." at bounding box center [715, 494] width 125 height 11
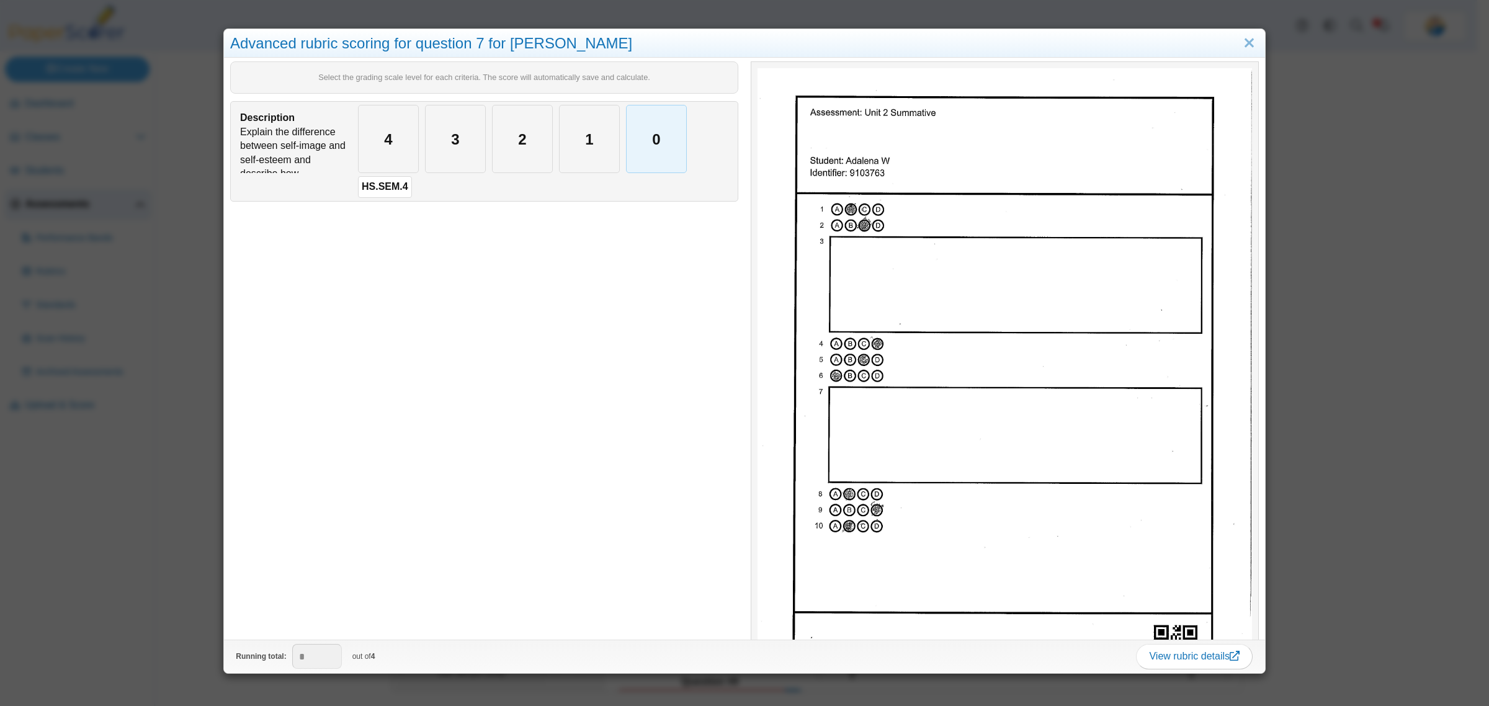
click at [662, 163] on div "0" at bounding box center [656, 138] width 60 height 67
click at [172, 514] on div "Advanced rubric scoring for question 7 for Adalena W Select the grading scale l…" at bounding box center [744, 353] width 1489 height 706
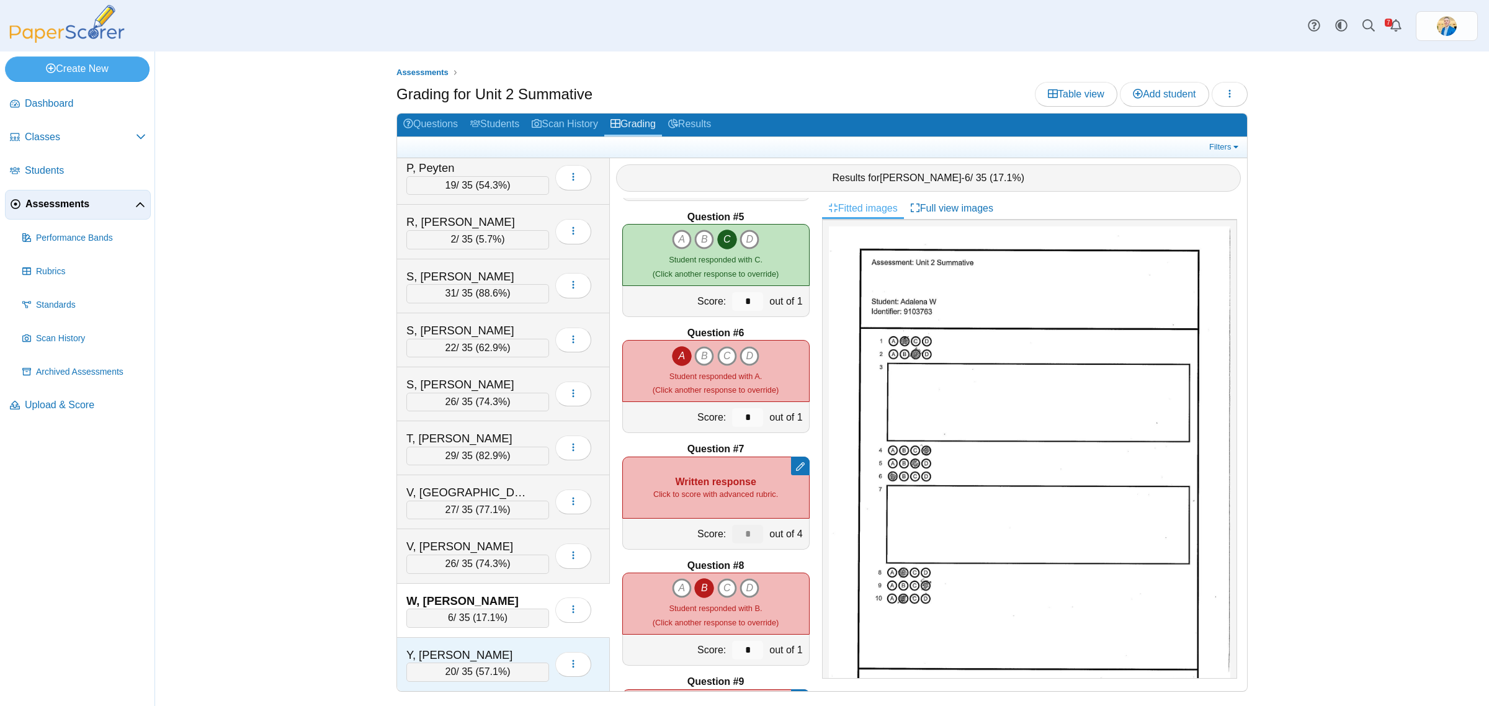
click at [522, 652] on div "Y, Shepard" at bounding box center [468, 655] width 124 height 16
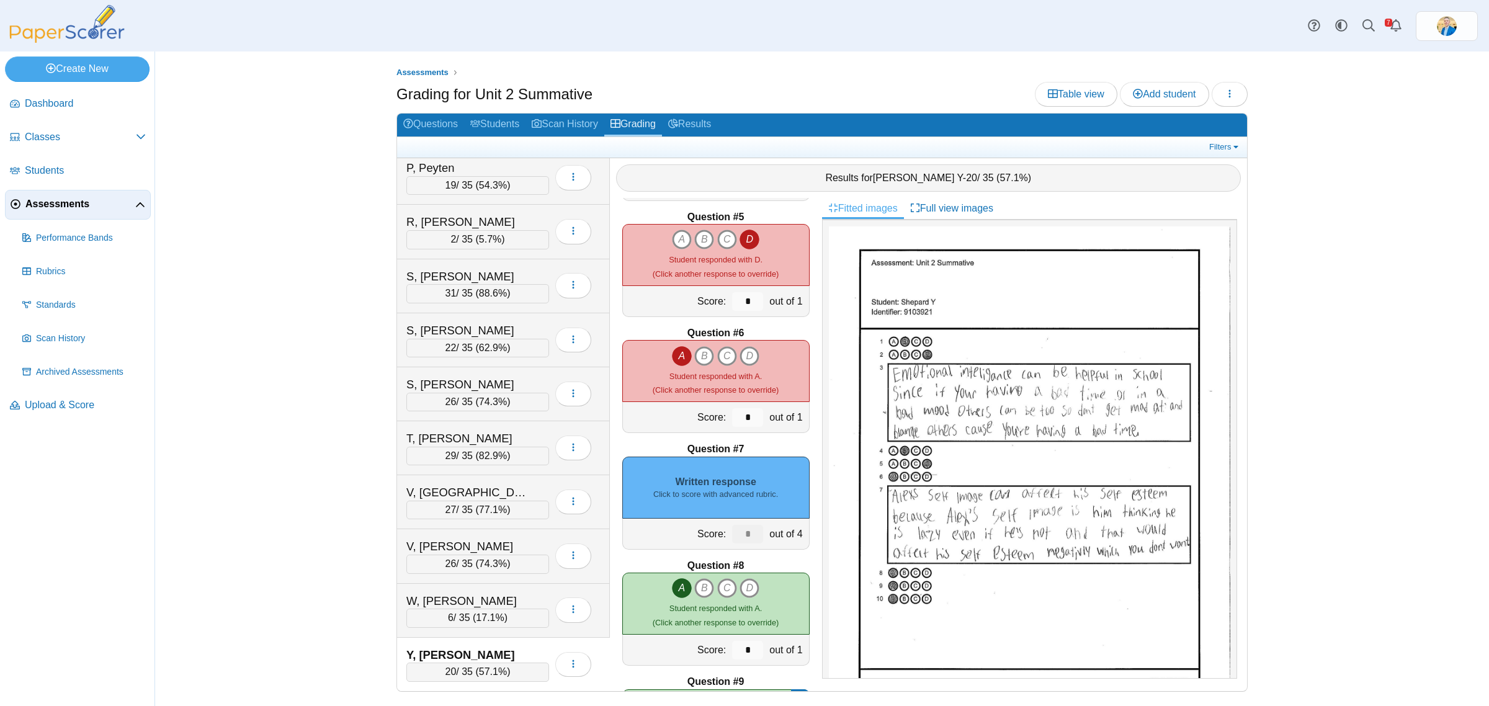
click at [719, 495] on small "Click to score with advanced rubric." at bounding box center [715, 494] width 125 height 11
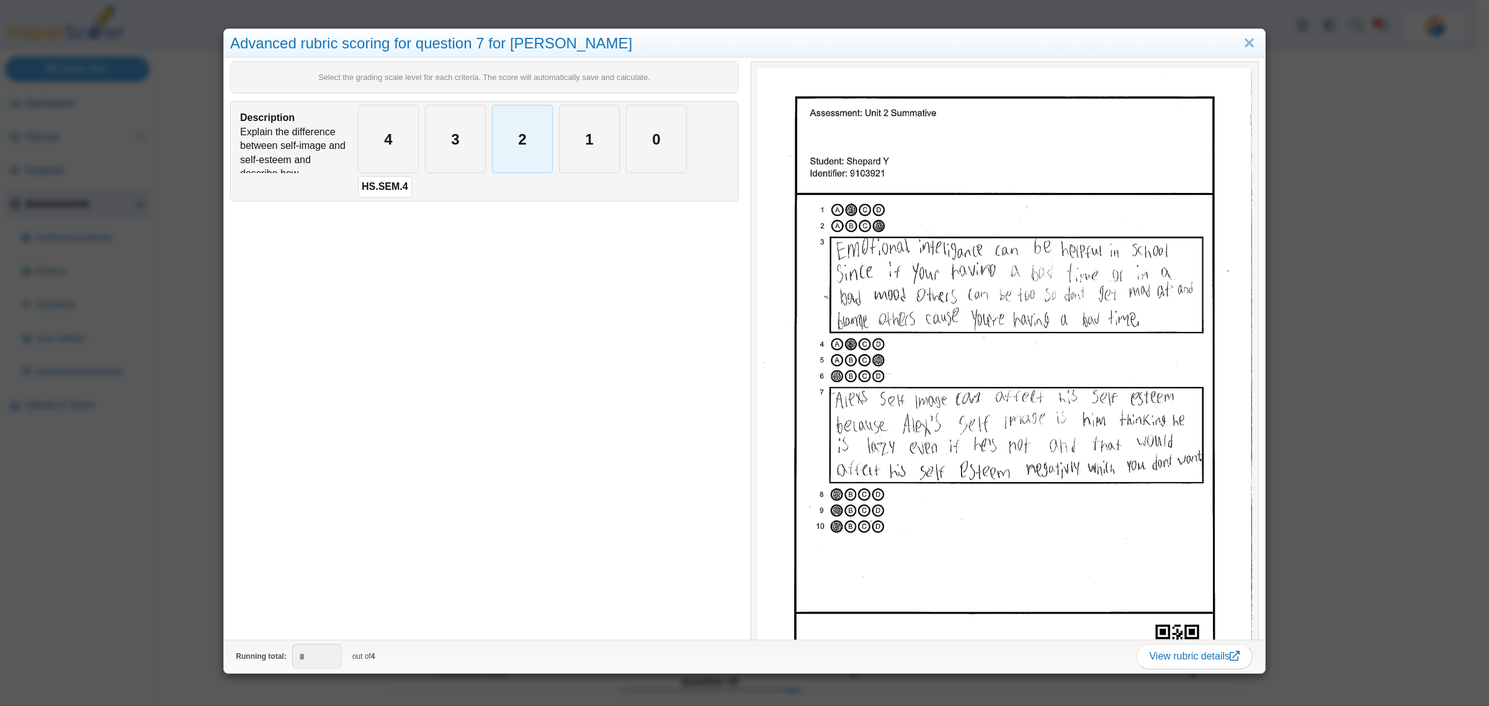
click at [540, 147] on div "2" at bounding box center [522, 138] width 60 height 67
type input "*"
click at [169, 497] on div "Advanced rubric scoring for question 7 for Shepard Y Select the grading scale l…" at bounding box center [744, 353] width 1489 height 706
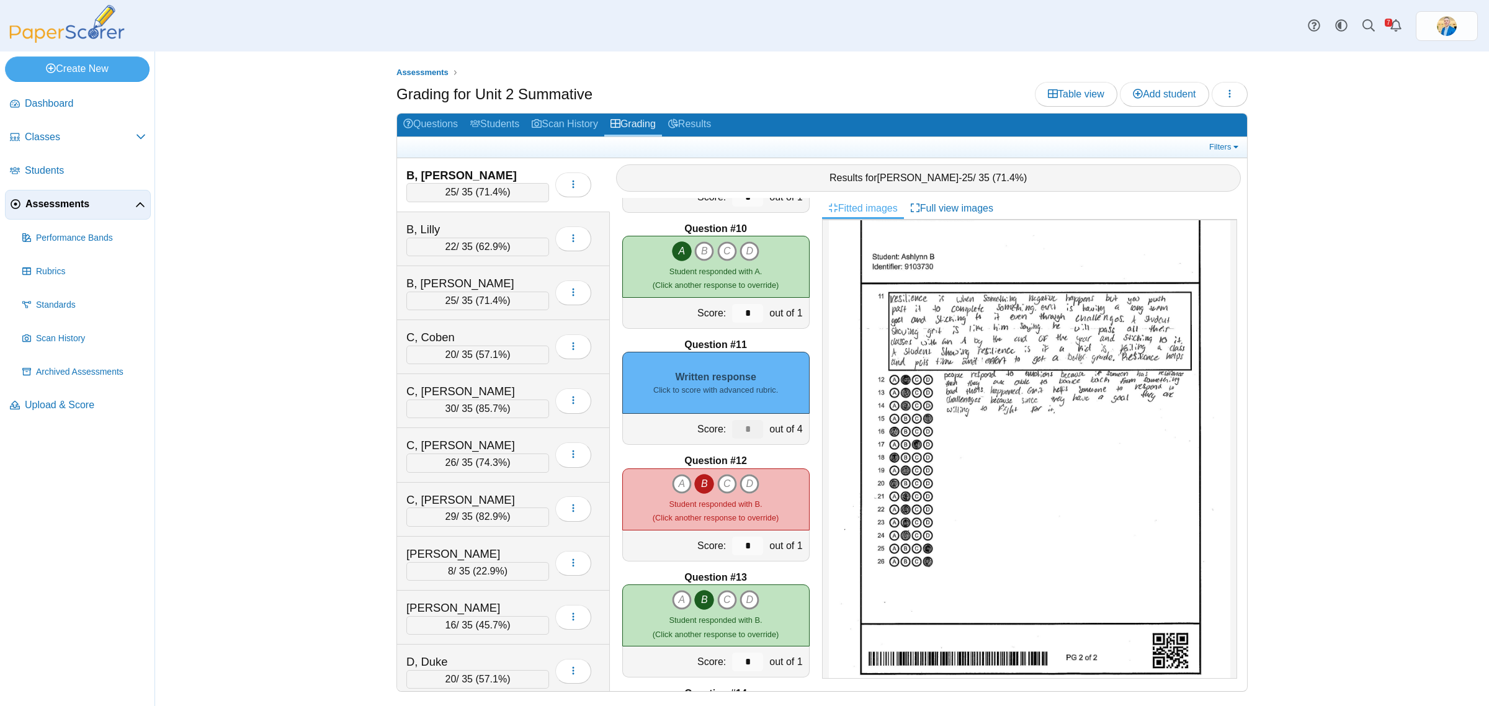
scroll to position [1008, 0]
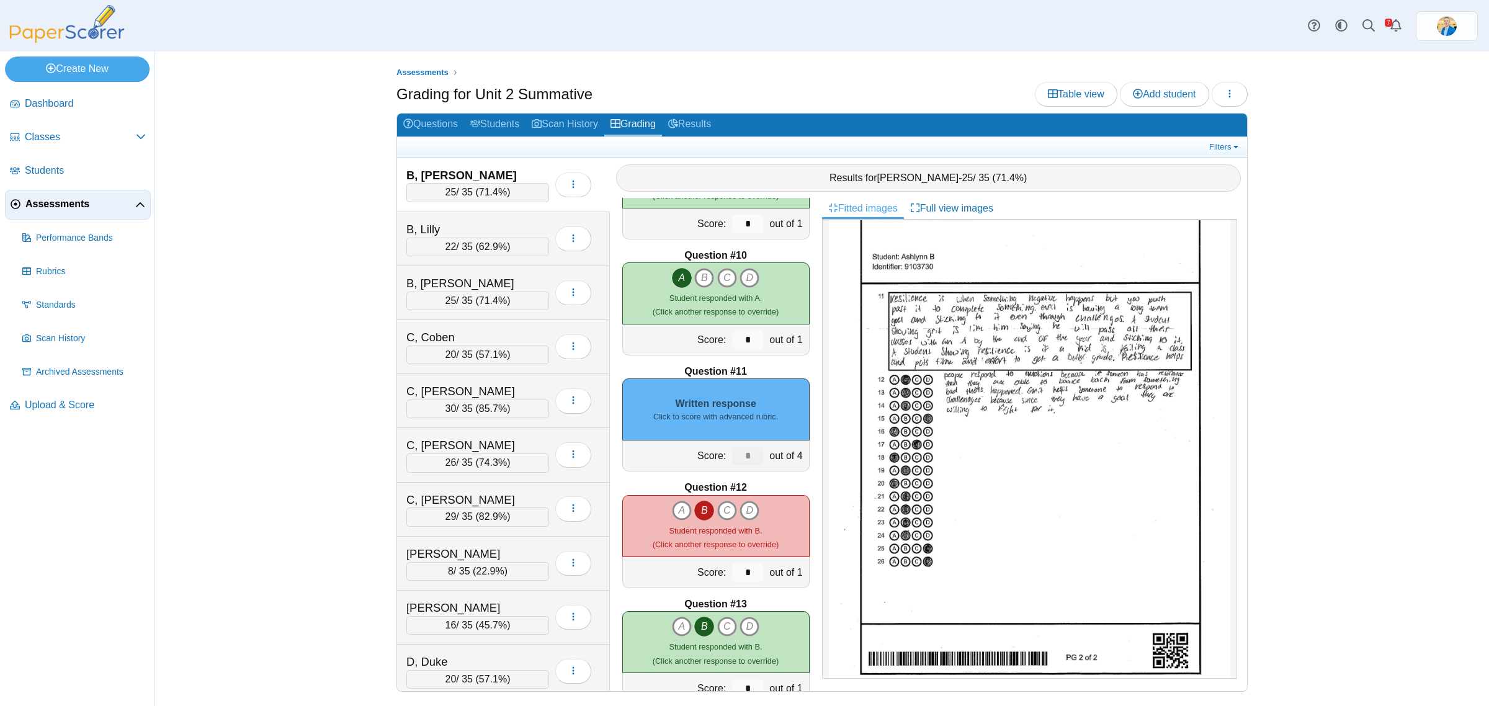
click at [710, 414] on small "Click to score with advanced rubric." at bounding box center [715, 416] width 125 height 11
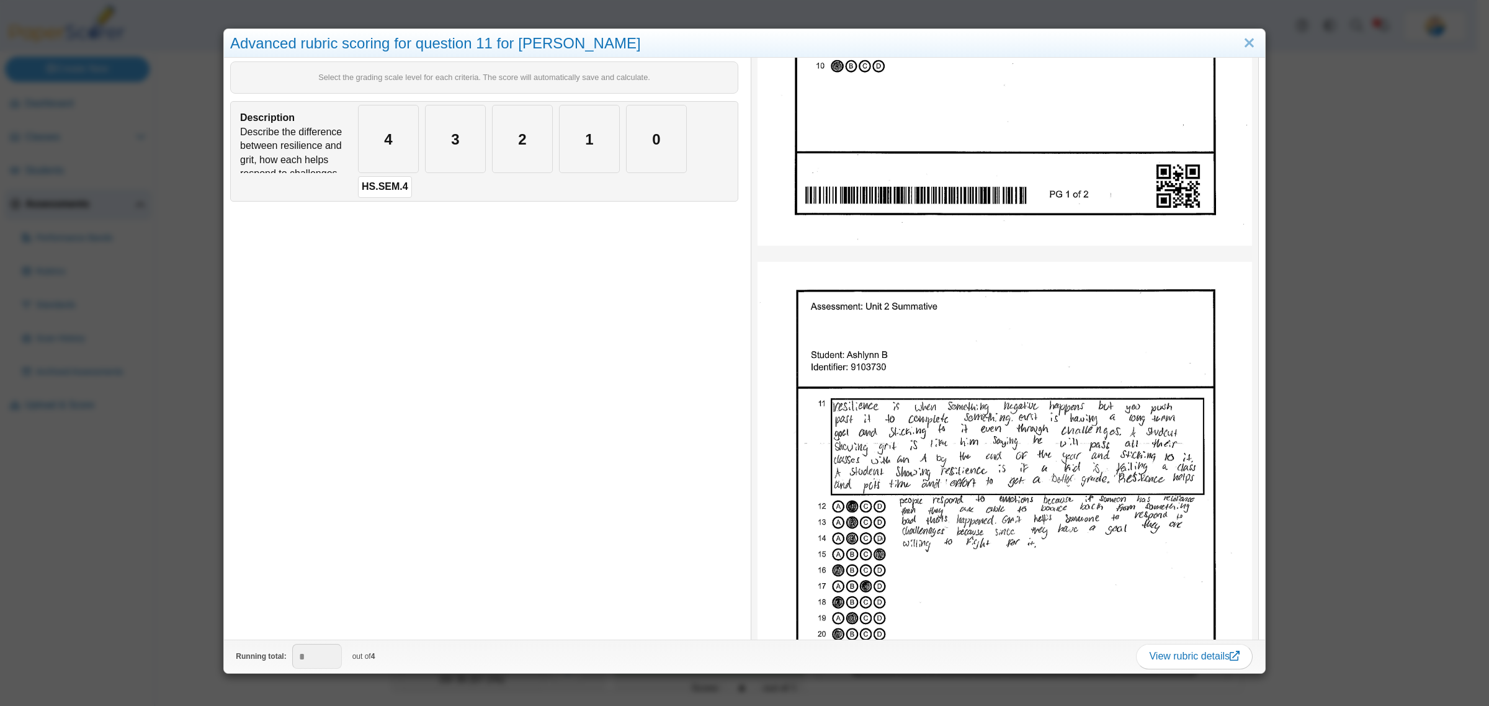
scroll to position [465, 0]
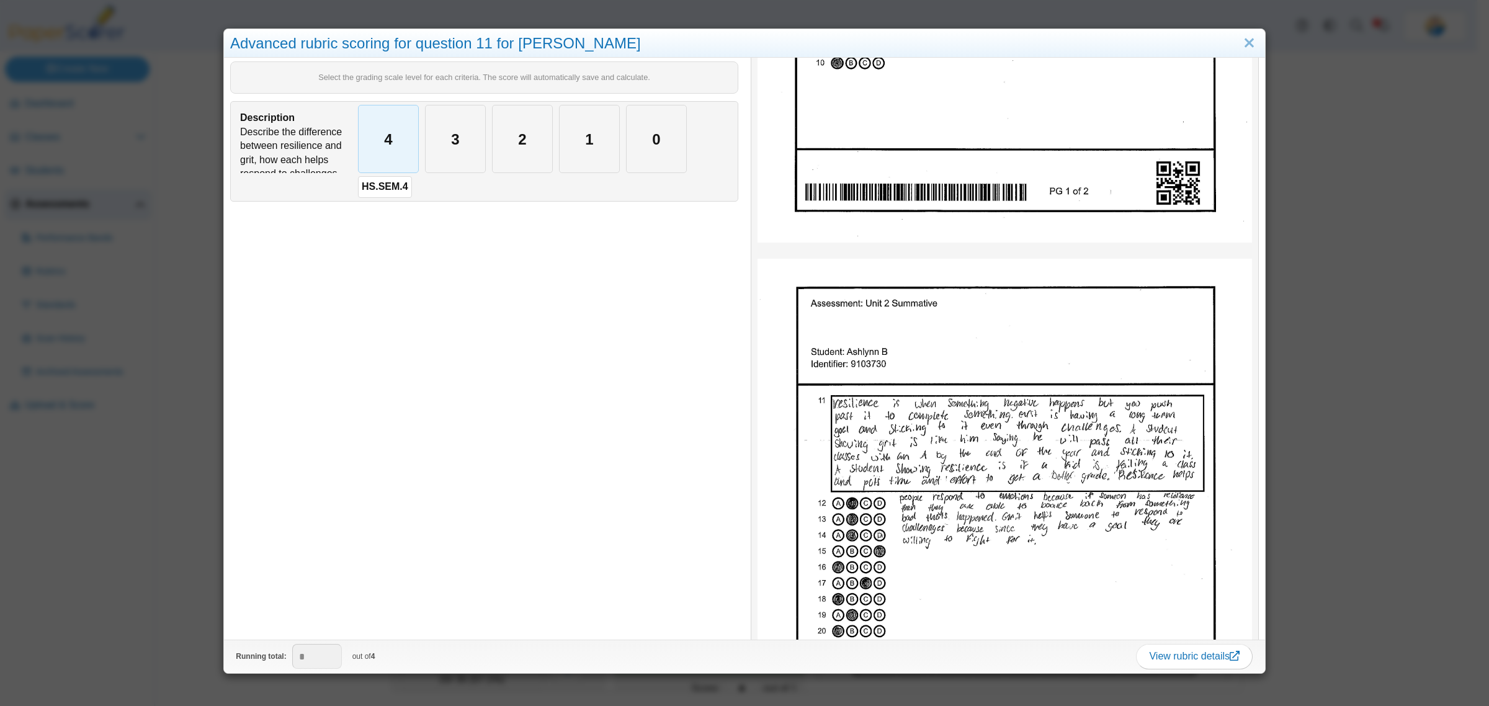
click at [399, 141] on div "4" at bounding box center [389, 138] width 60 height 67
type input "*"
click at [148, 466] on div "Advanced rubric scoring for question 11 for Ashlynn B Select the grading scale …" at bounding box center [744, 353] width 1489 height 706
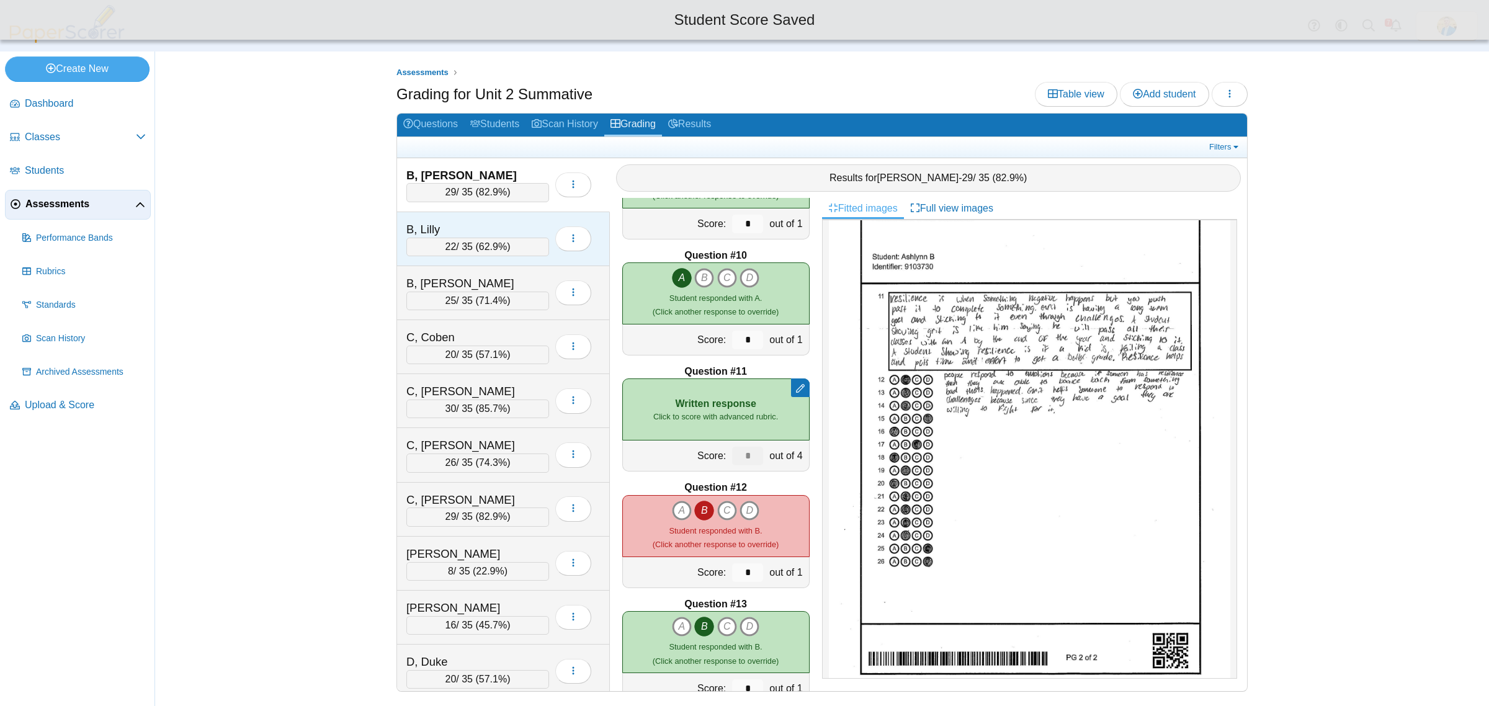
click at [497, 217] on div "B, Lilly 22 / 35 ( 62.9% ) Loading…" at bounding box center [503, 239] width 213 height 54
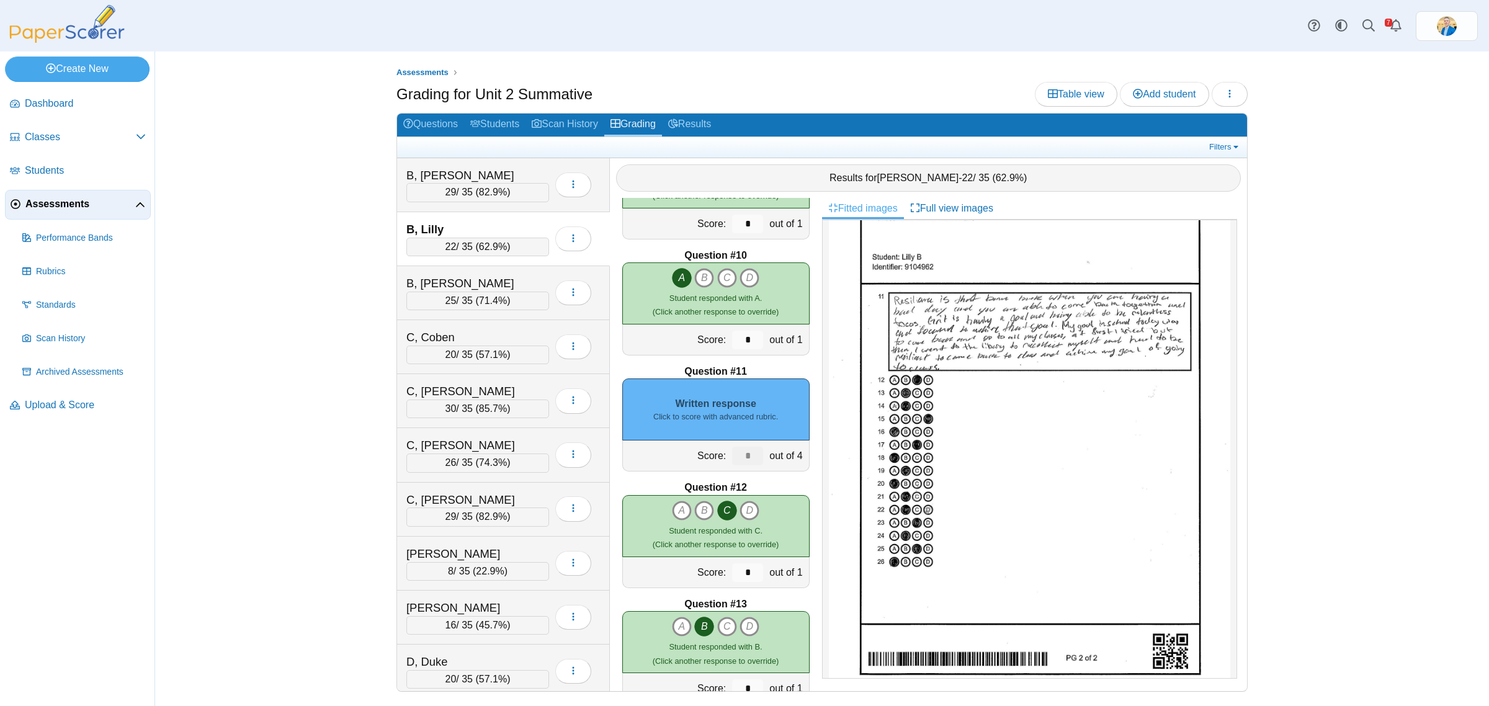
click at [711, 408] on div "Written response Click to score with advanced rubric." at bounding box center [715, 409] width 187 height 62
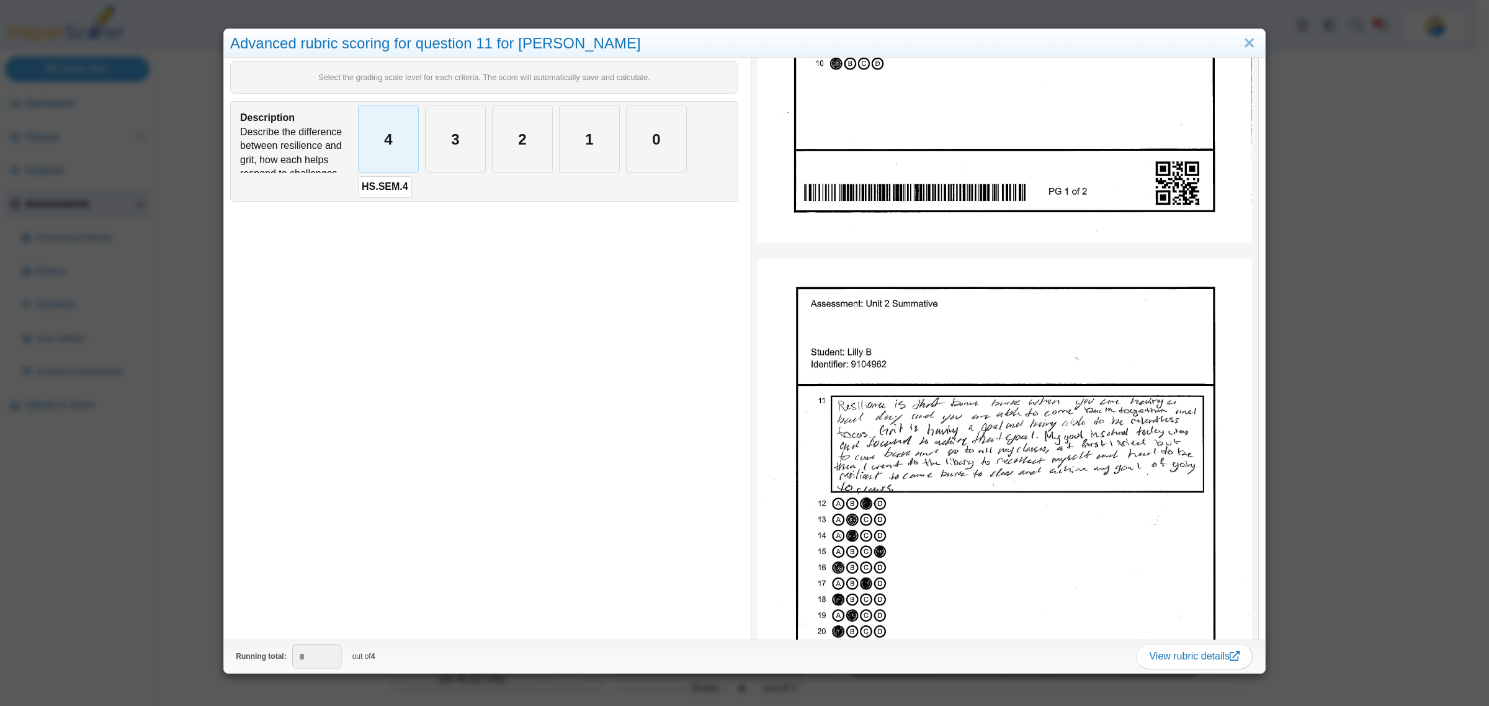
click at [404, 167] on div "4" at bounding box center [389, 138] width 60 height 67
type input "*"
click at [150, 507] on div "Advanced rubric scoring for question 11 for Lilly B Select the grading scale le…" at bounding box center [744, 353] width 1489 height 706
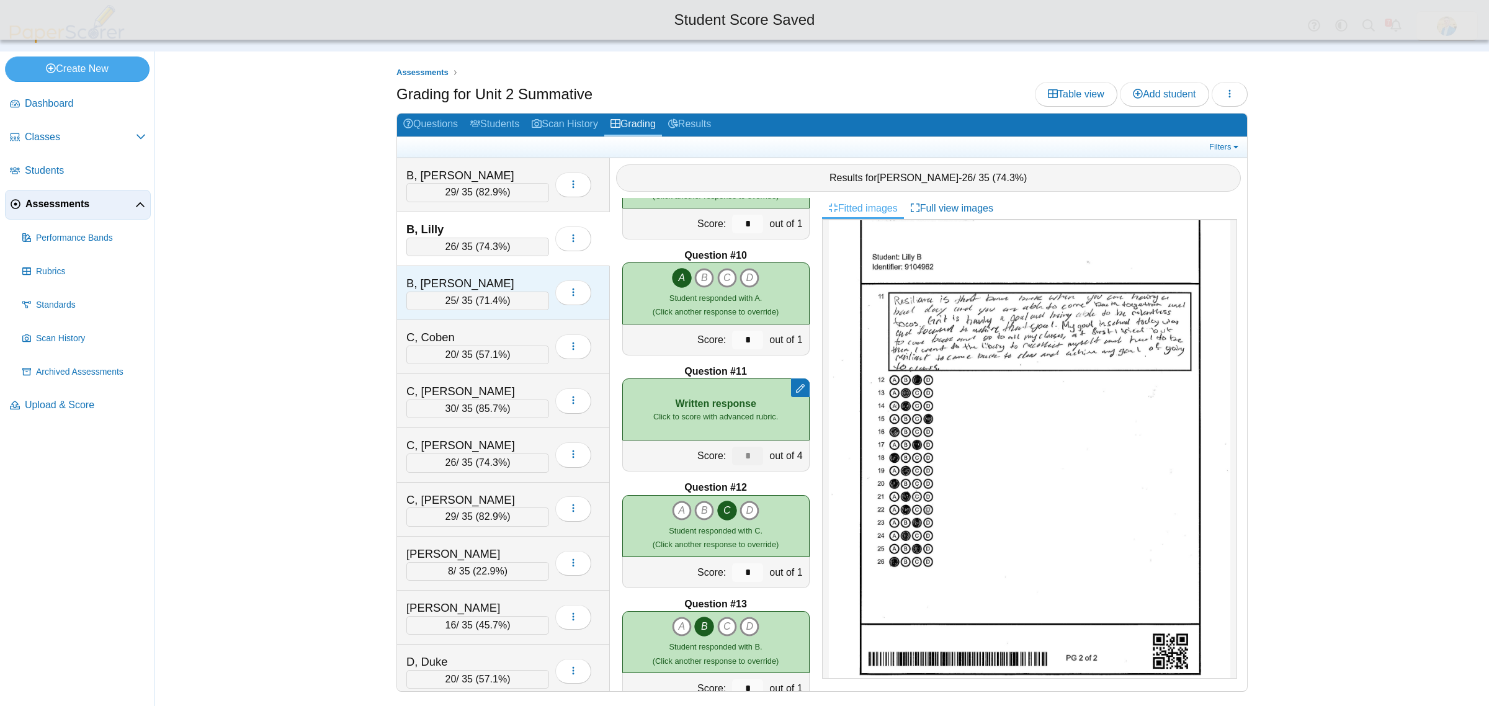
click at [492, 273] on div "B, Rodrigo 25 / 35 ( 71.4% ) Loading…" at bounding box center [503, 293] width 213 height 54
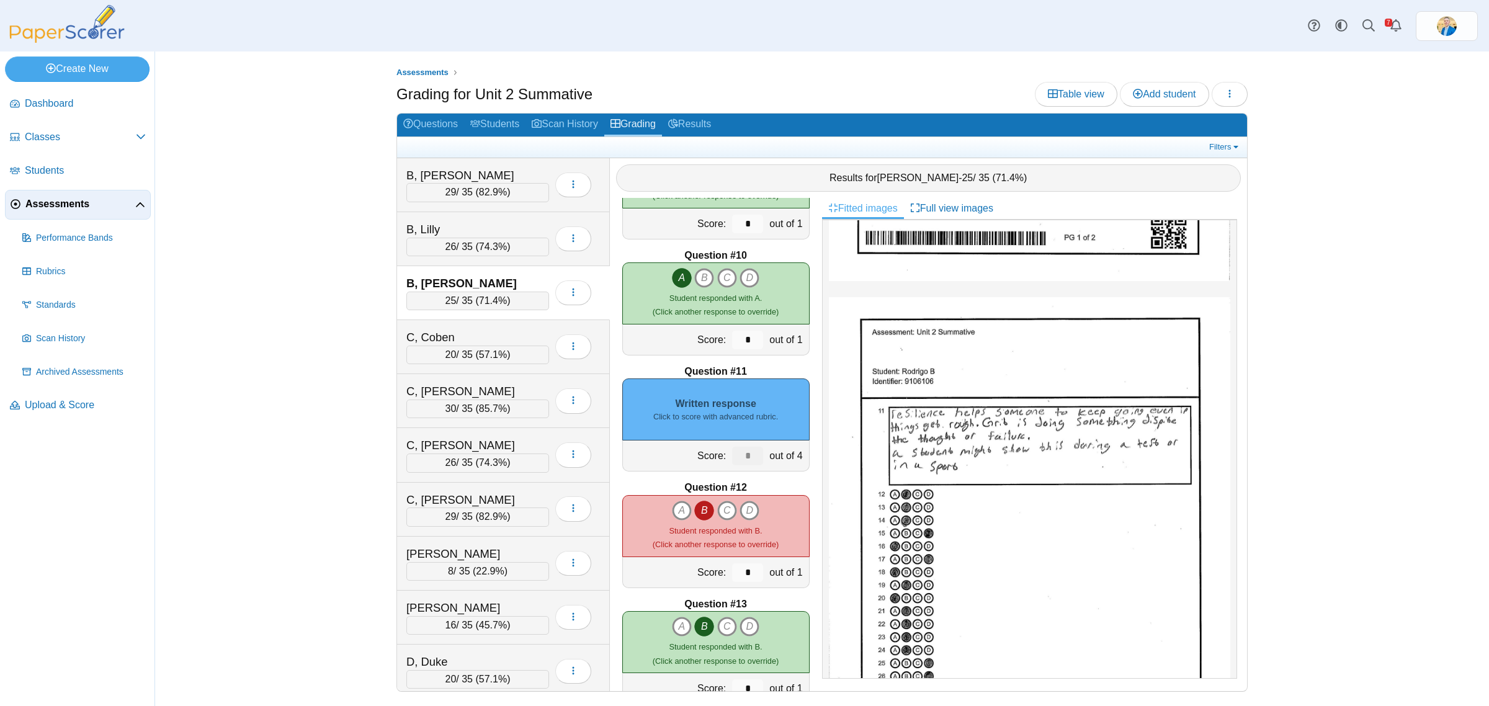
click at [705, 402] on div "Written response Click to score with advanced rubric." at bounding box center [715, 409] width 187 height 62
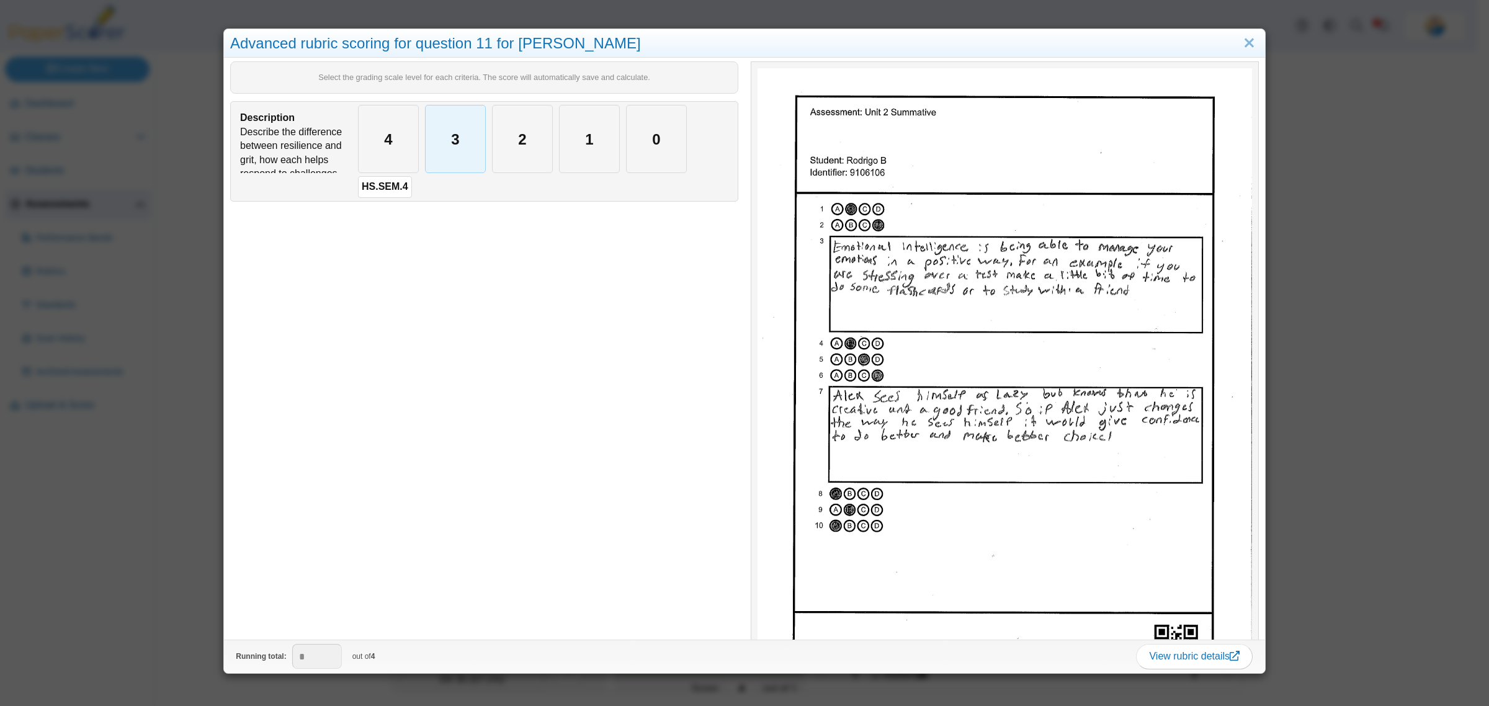
click at [442, 140] on div "3" at bounding box center [455, 138] width 60 height 67
type input "*"
click at [119, 587] on div "Advanced rubric scoring for question 11 for Rodrigo B Select the grading scale …" at bounding box center [744, 353] width 1489 height 706
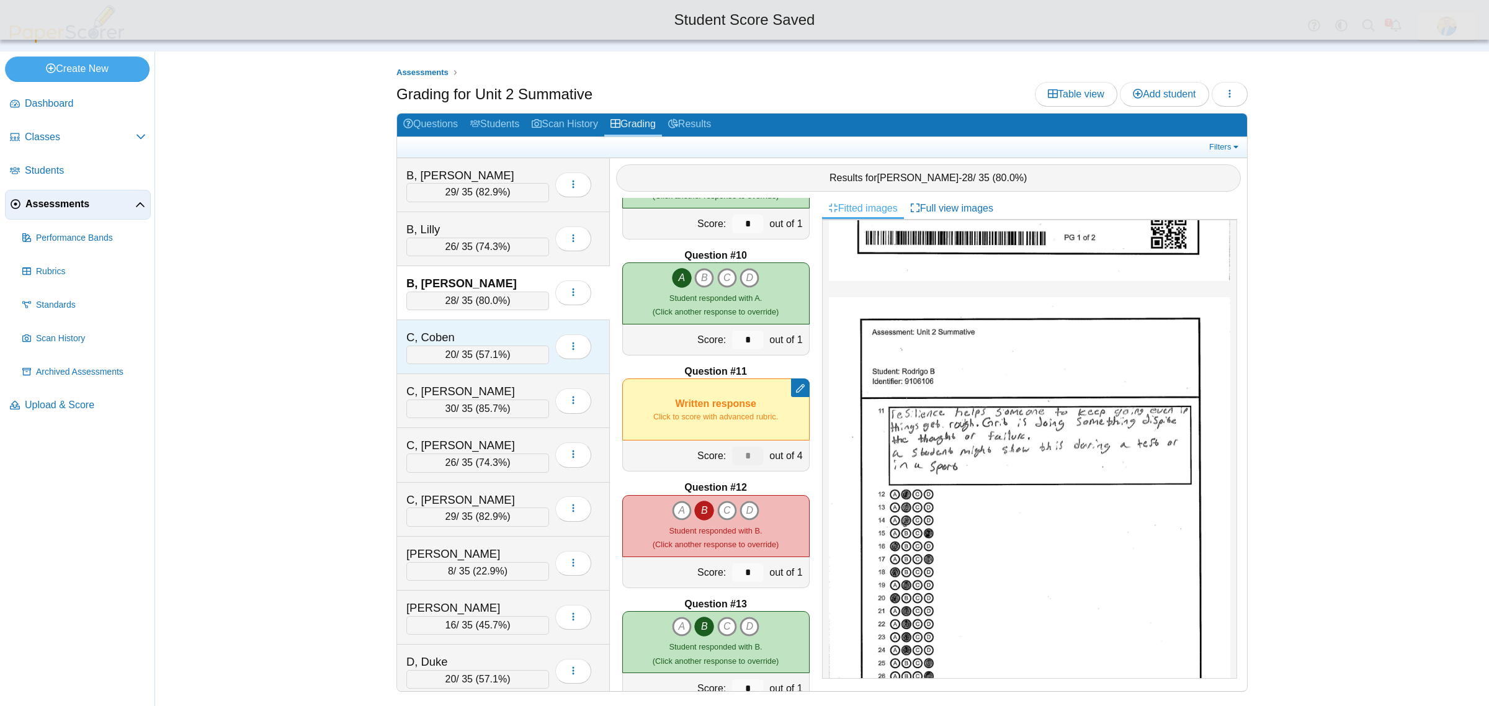
click at [474, 333] on div "C, Coben" at bounding box center [468, 337] width 124 height 16
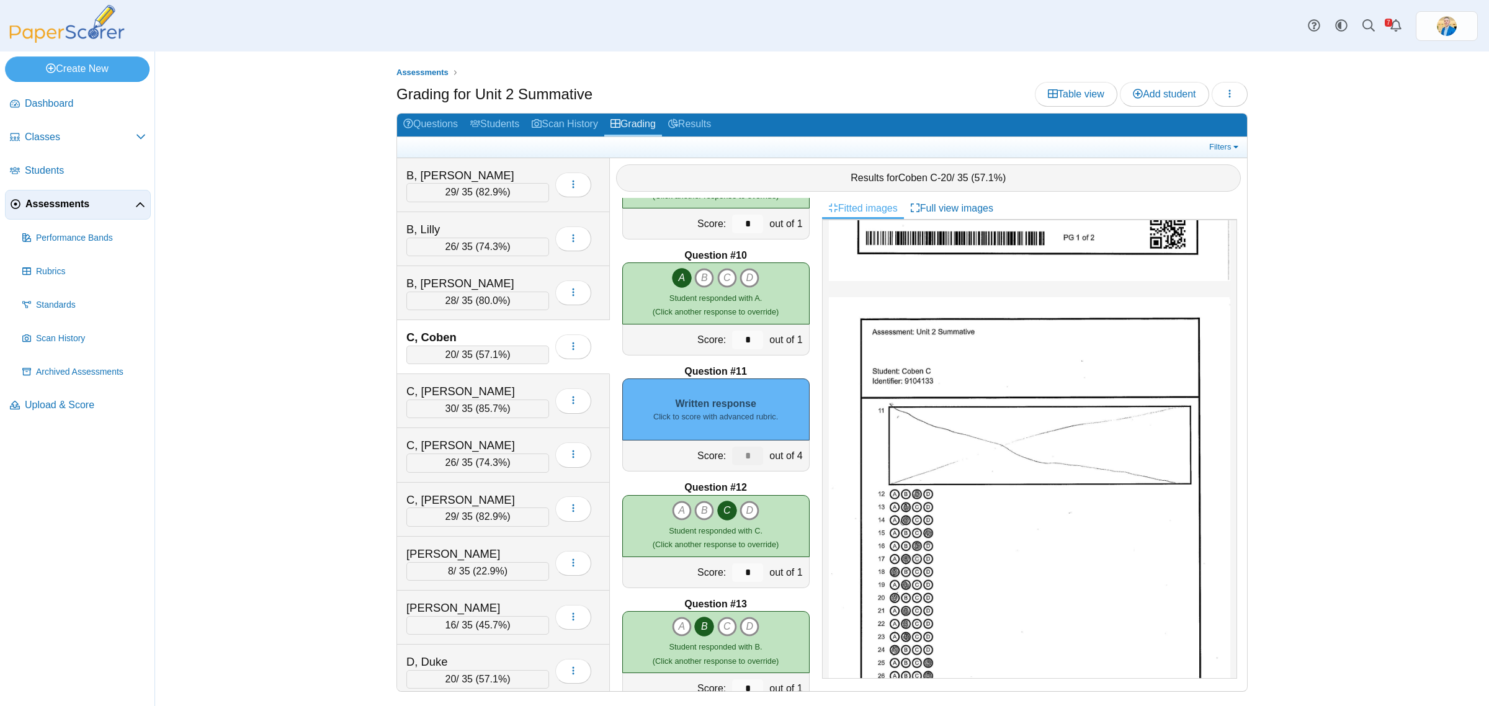
click at [748, 411] on small "Click to score with advanced rubric." at bounding box center [715, 416] width 125 height 11
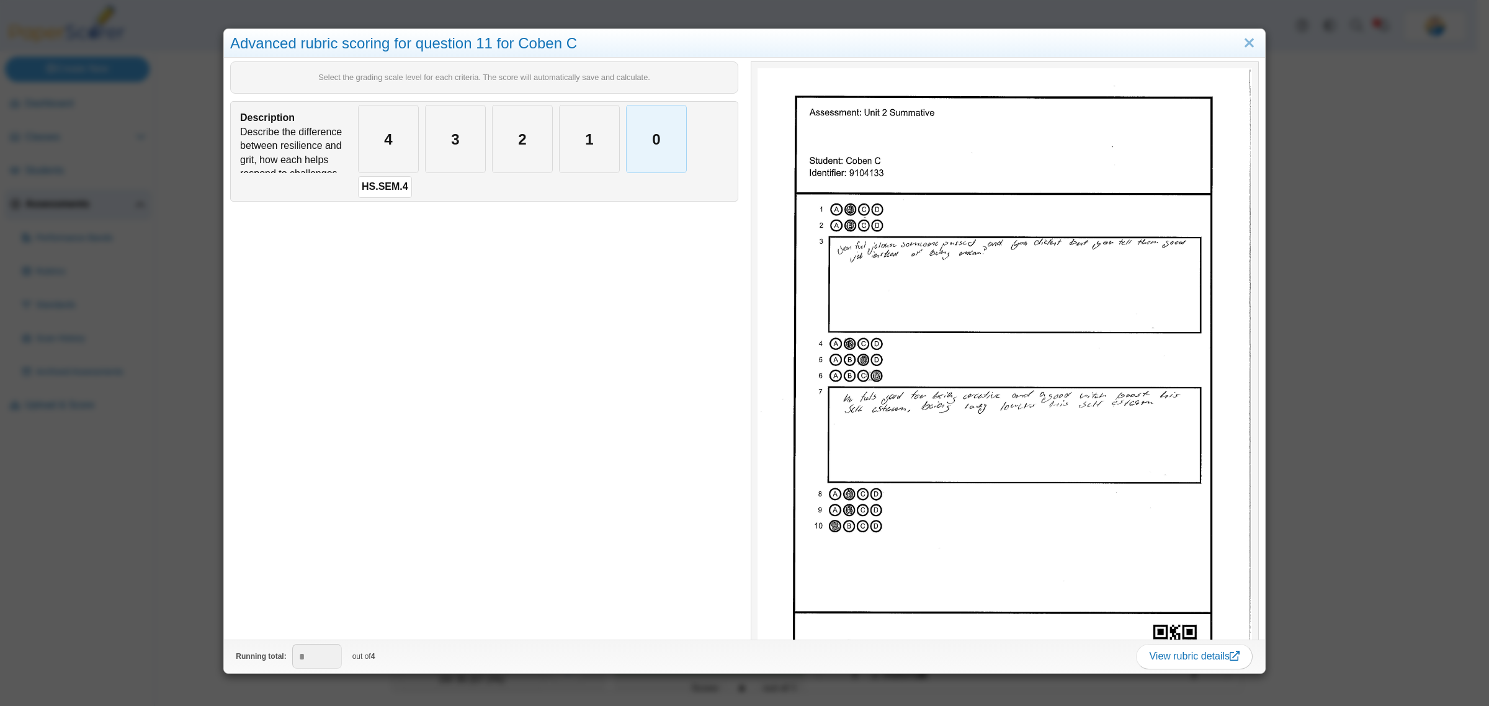
click at [667, 150] on div "0" at bounding box center [656, 138] width 60 height 67
click at [95, 608] on div "Advanced rubric scoring for question 11 for Coben C Select the grading scale le…" at bounding box center [744, 353] width 1489 height 706
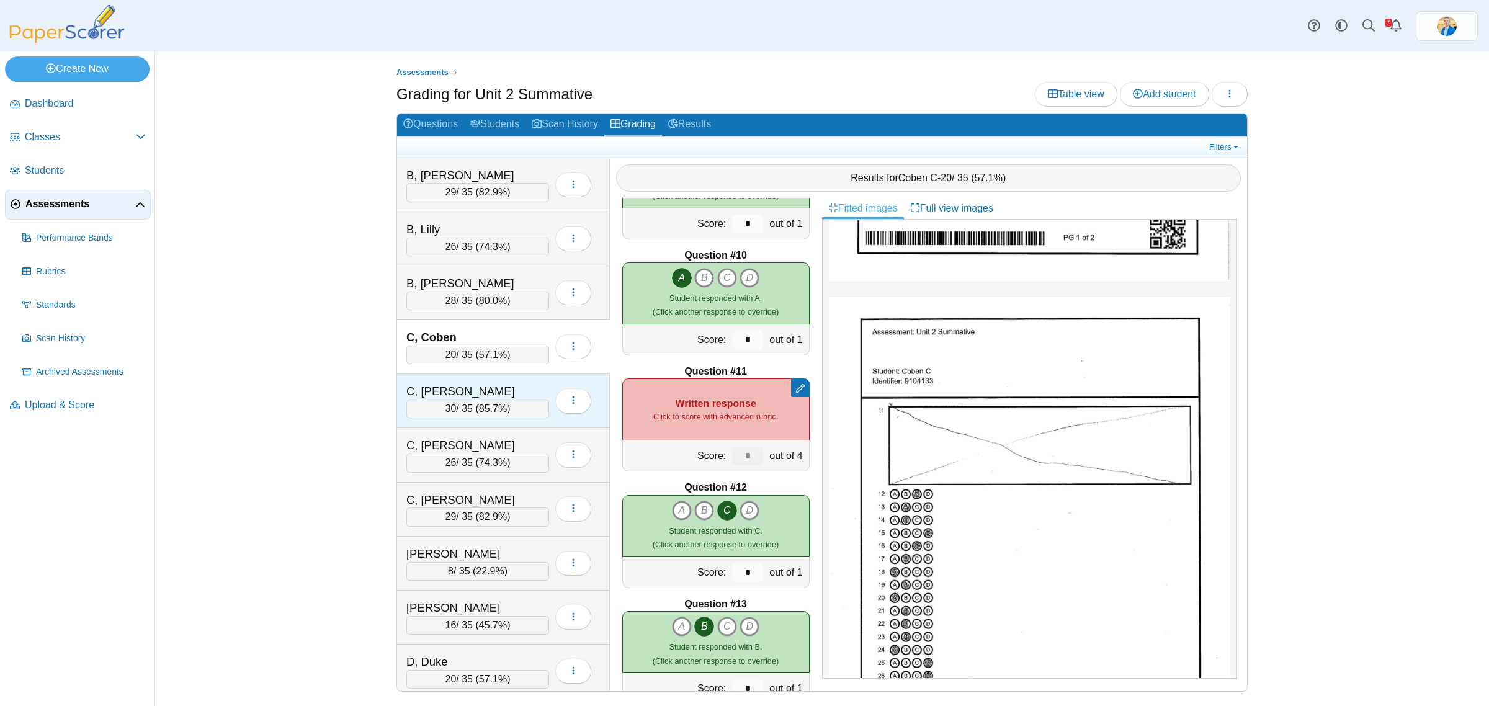
click at [486, 386] on div "C, Dane" at bounding box center [468, 391] width 124 height 16
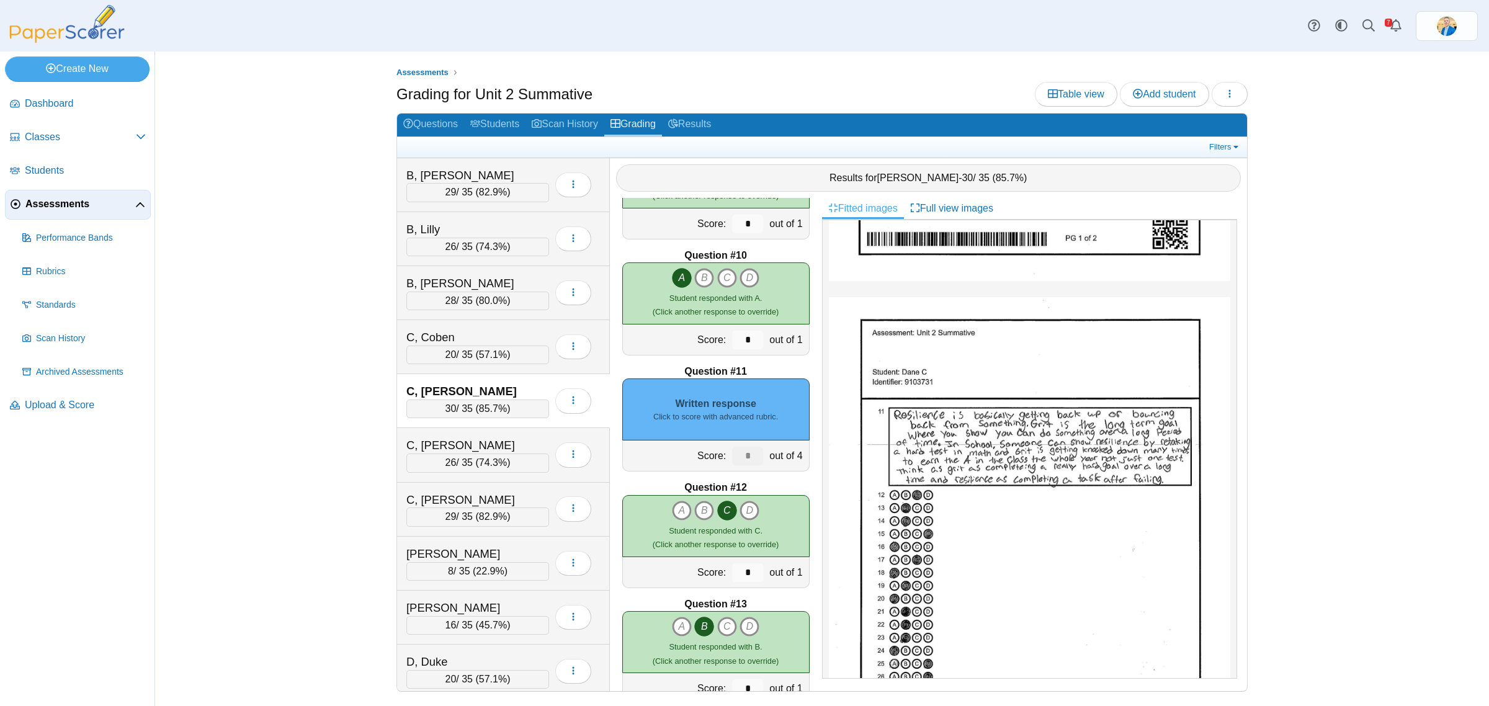
click at [702, 409] on div "Written response Click to score with advanced rubric." at bounding box center [715, 409] width 187 height 62
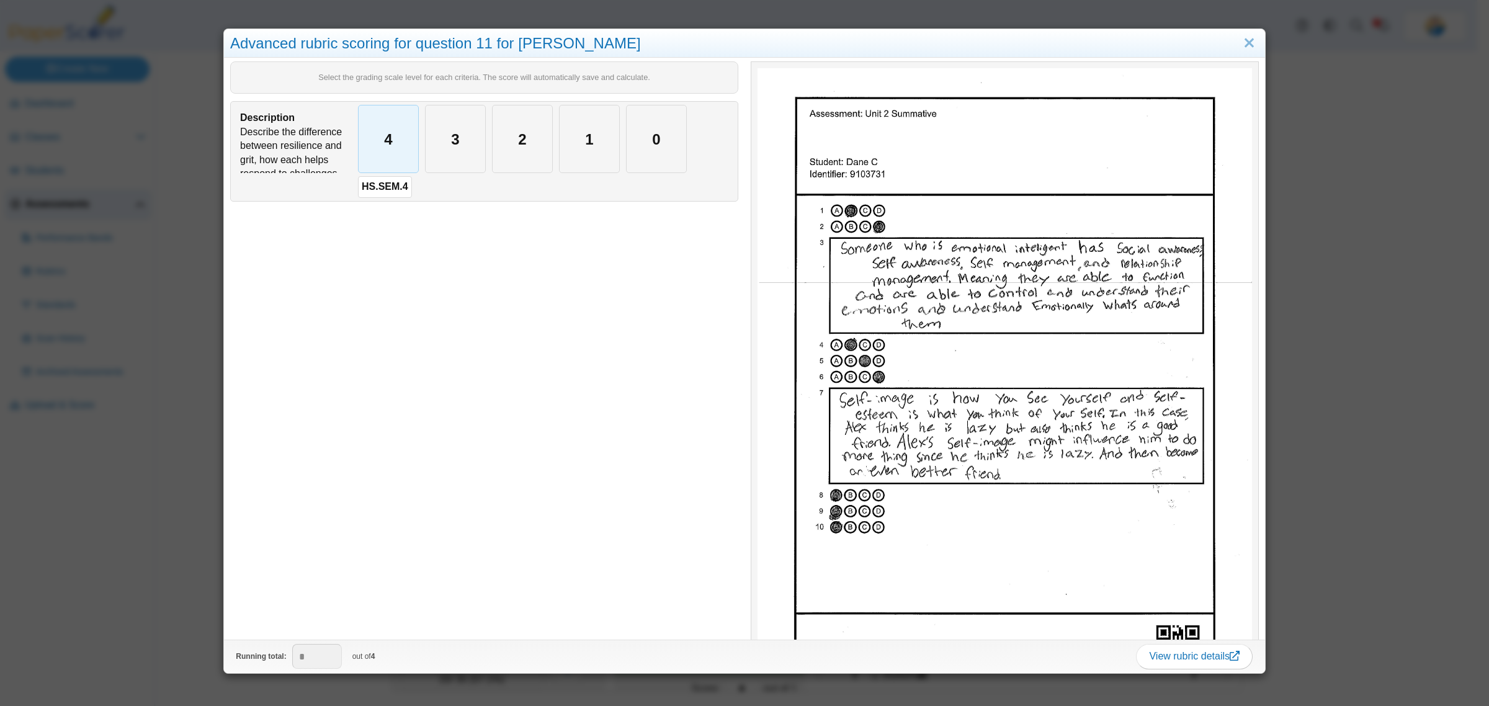
click at [391, 134] on div "4" at bounding box center [389, 138] width 60 height 67
type input "*"
click at [187, 528] on div "Advanced rubric scoring for question 11 for Dane C Select the grading scale lev…" at bounding box center [744, 353] width 1489 height 706
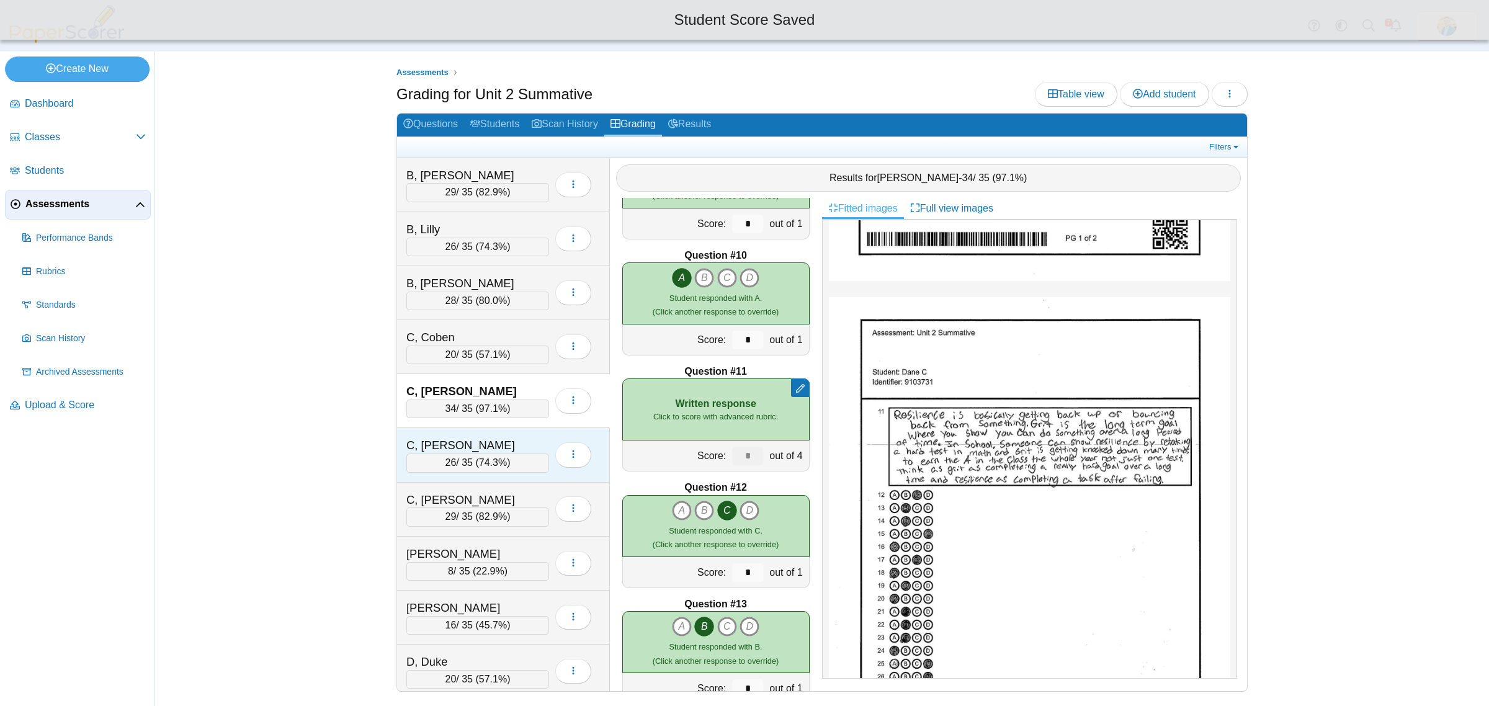
click at [506, 442] on div "C, Jasmine" at bounding box center [468, 445] width 124 height 16
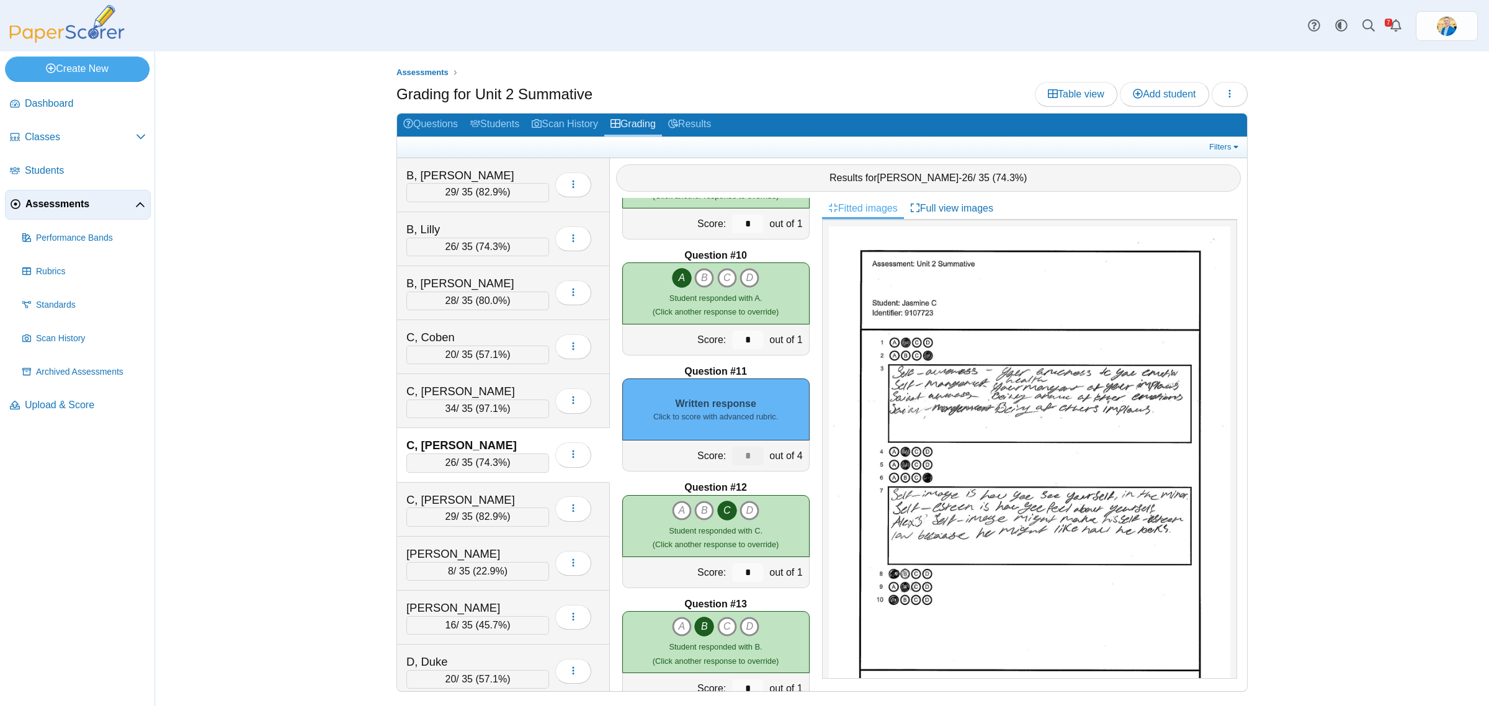
scroll to position [388, 0]
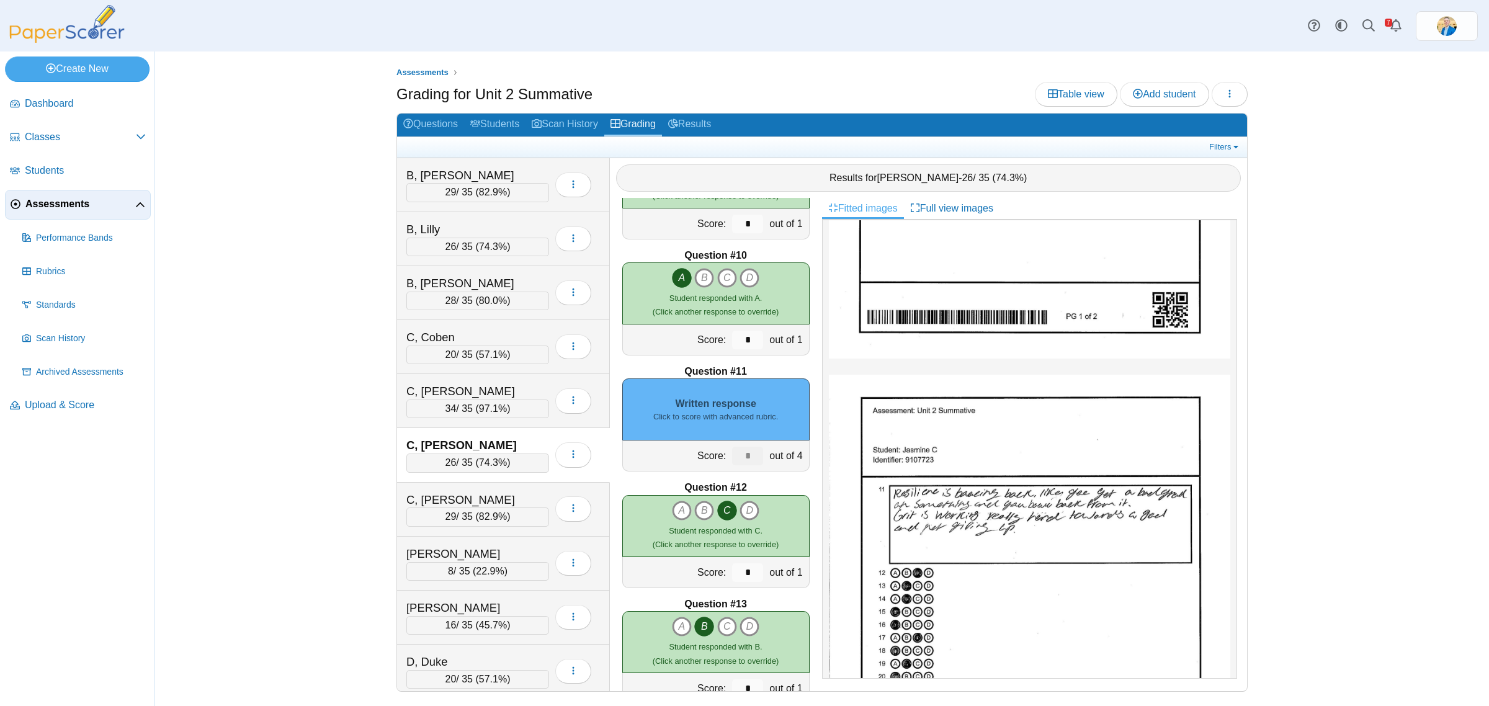
click at [742, 417] on small "Click to score with advanced rubric." at bounding box center [715, 416] width 125 height 11
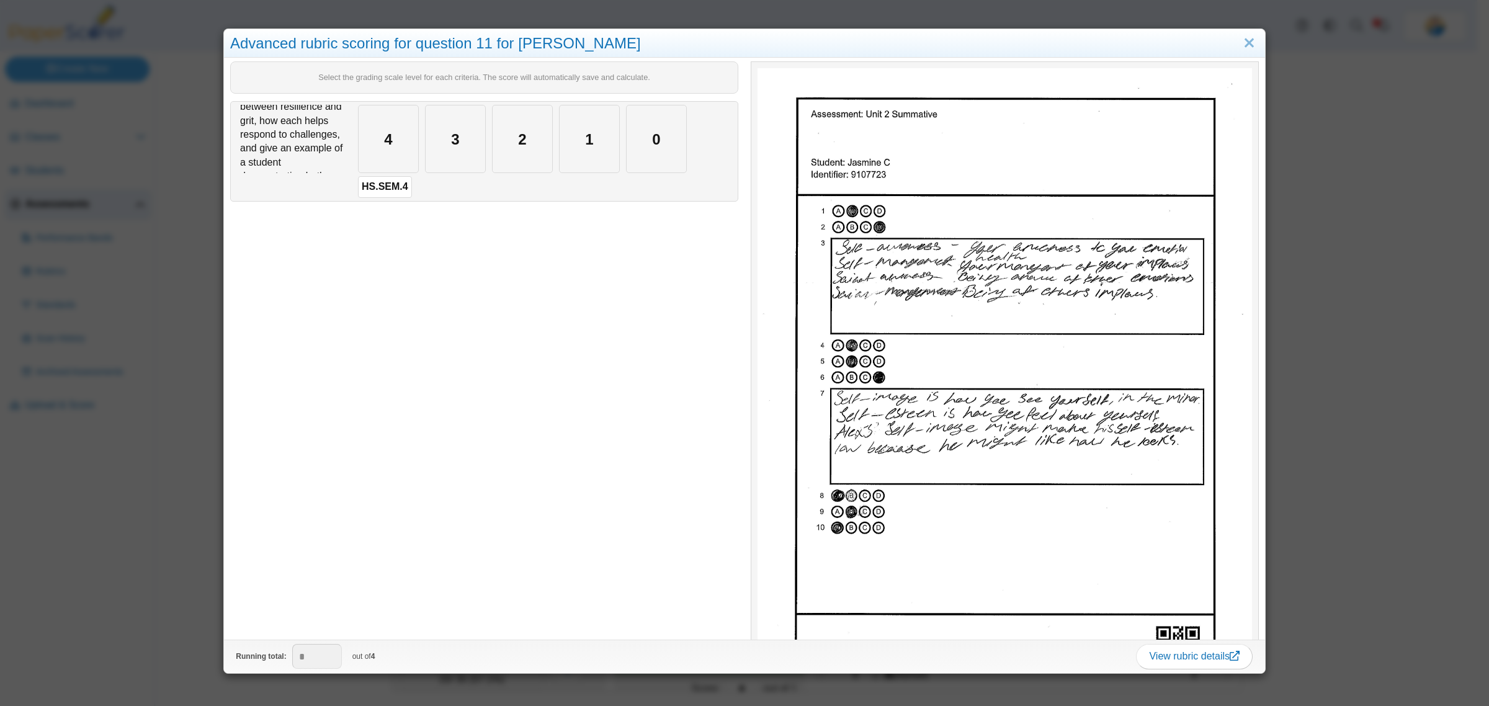
scroll to position [76, 0]
click at [439, 146] on div "3" at bounding box center [455, 138] width 60 height 67
type input "*"
click at [122, 441] on div "Advanced rubric scoring for question 11 for Jasmine C Select the grading scale …" at bounding box center [744, 353] width 1489 height 706
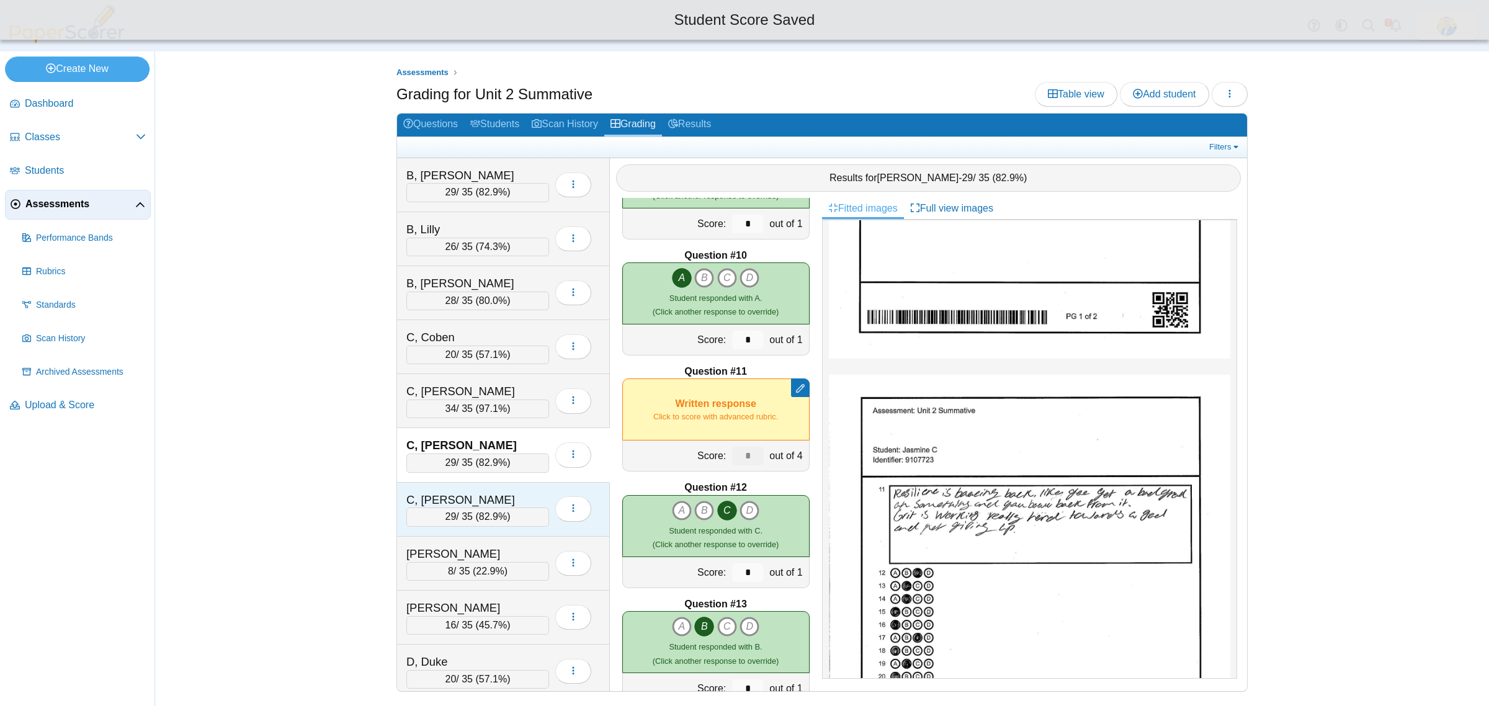
click at [502, 498] on div "C, Shanley" at bounding box center [468, 500] width 124 height 16
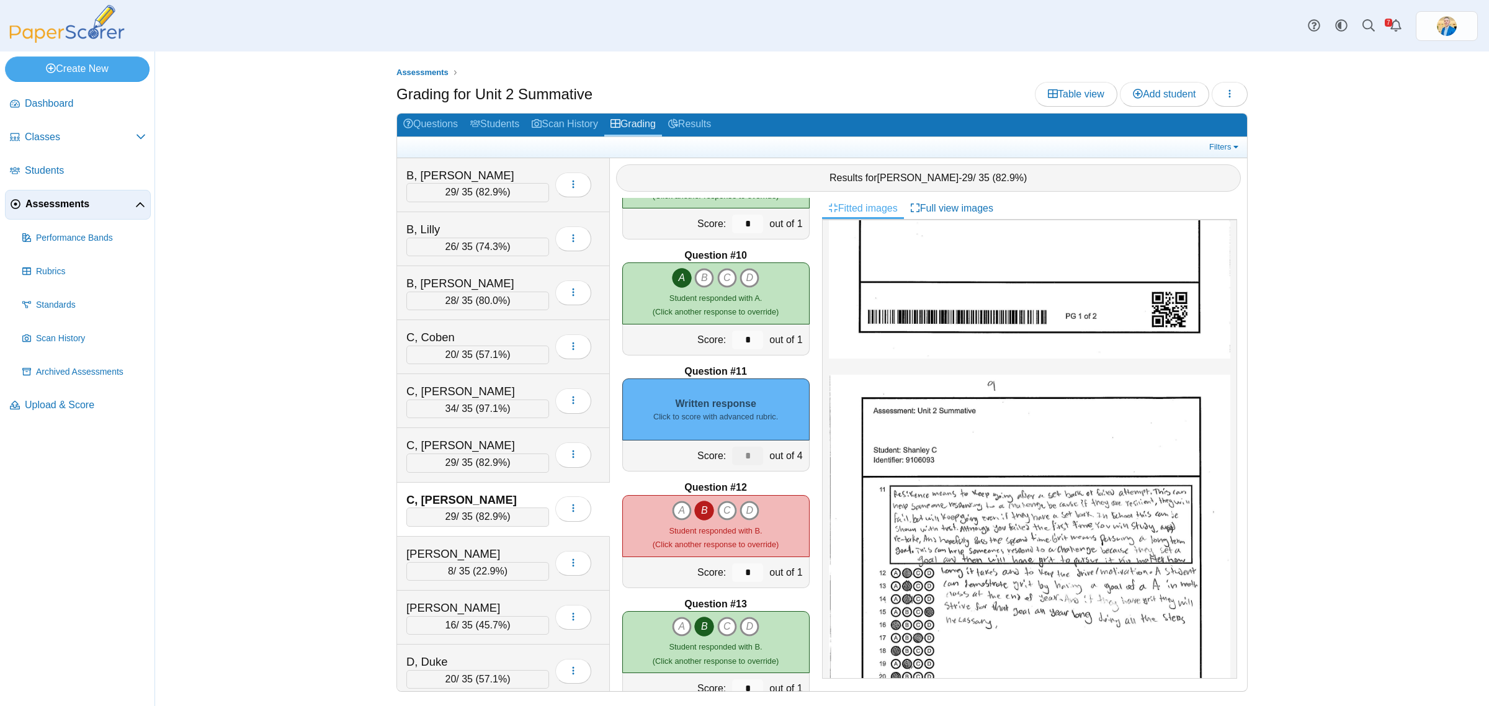
click at [712, 404] on div "Written response Click to score with advanced rubric." at bounding box center [715, 409] width 187 height 62
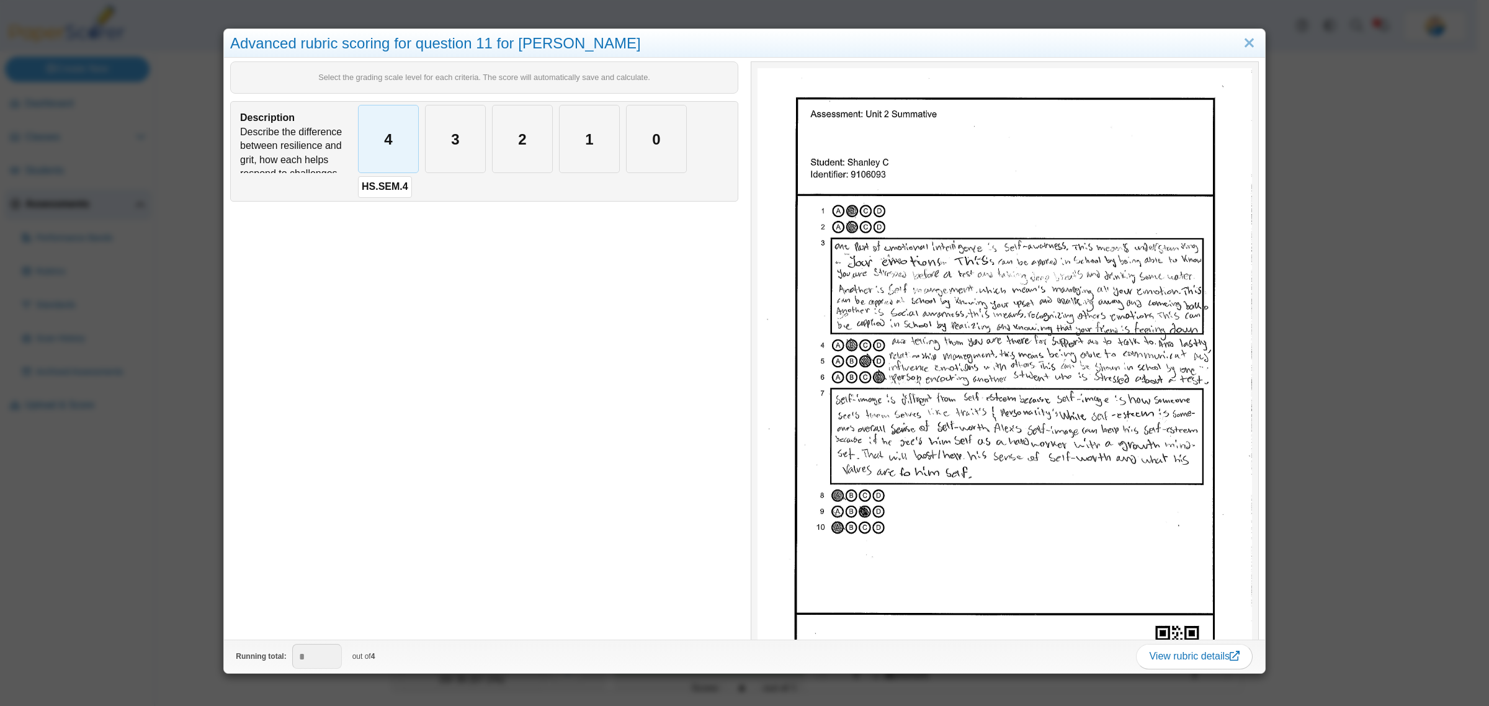
click at [394, 147] on div "4" at bounding box center [389, 138] width 60 height 67
type input "*"
click at [202, 640] on div "Advanced rubric scoring for question 11 for Shanley C Select the grading scale …" at bounding box center [744, 353] width 1489 height 706
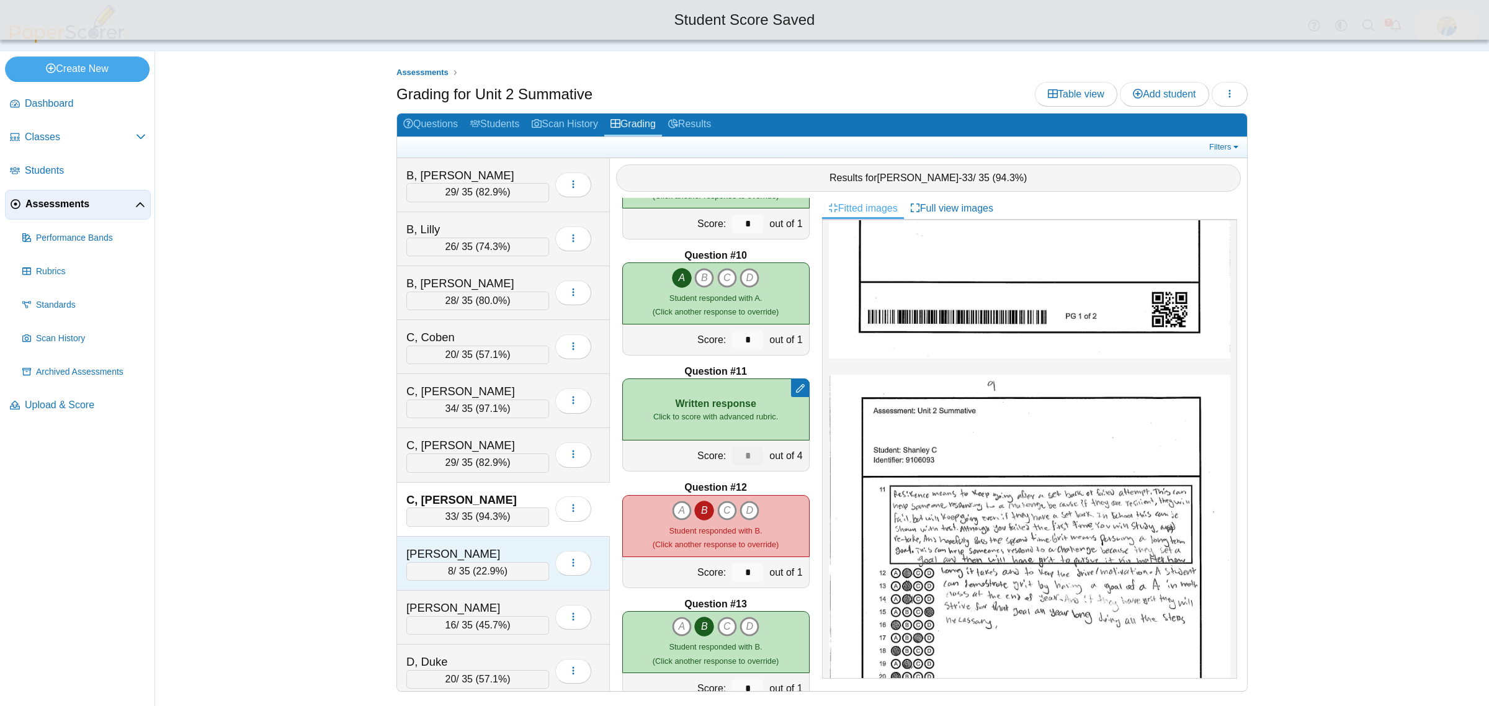
click at [540, 554] on div "Contreras, Aubree" at bounding box center [477, 554] width 143 height 16
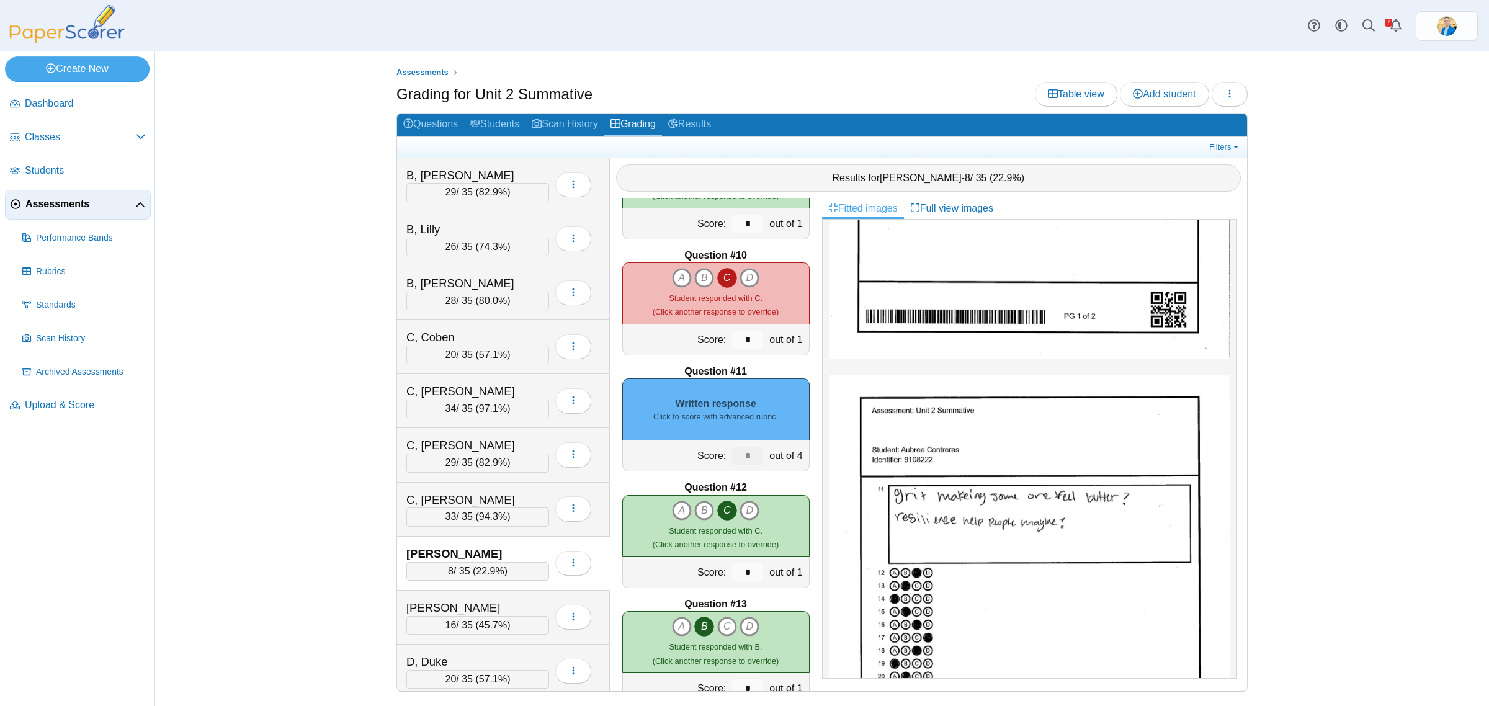
click at [746, 404] on div "Written response Click to score with advanced rubric." at bounding box center [715, 409] width 187 height 62
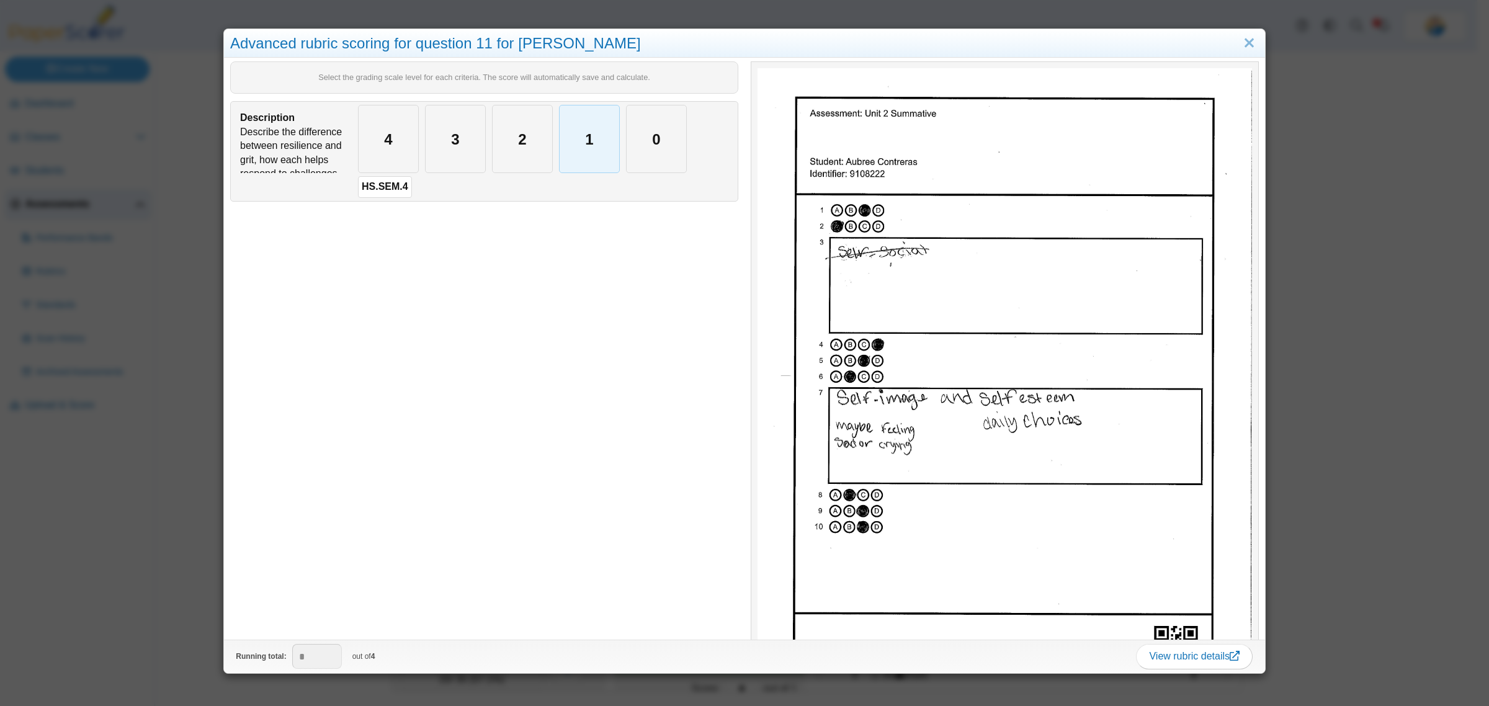
click at [592, 151] on div "1" at bounding box center [589, 138] width 60 height 67
type input "*"
click at [104, 568] on div "Advanced rubric scoring for question 11 for Aubree Contreras Select the grading…" at bounding box center [744, 353] width 1489 height 706
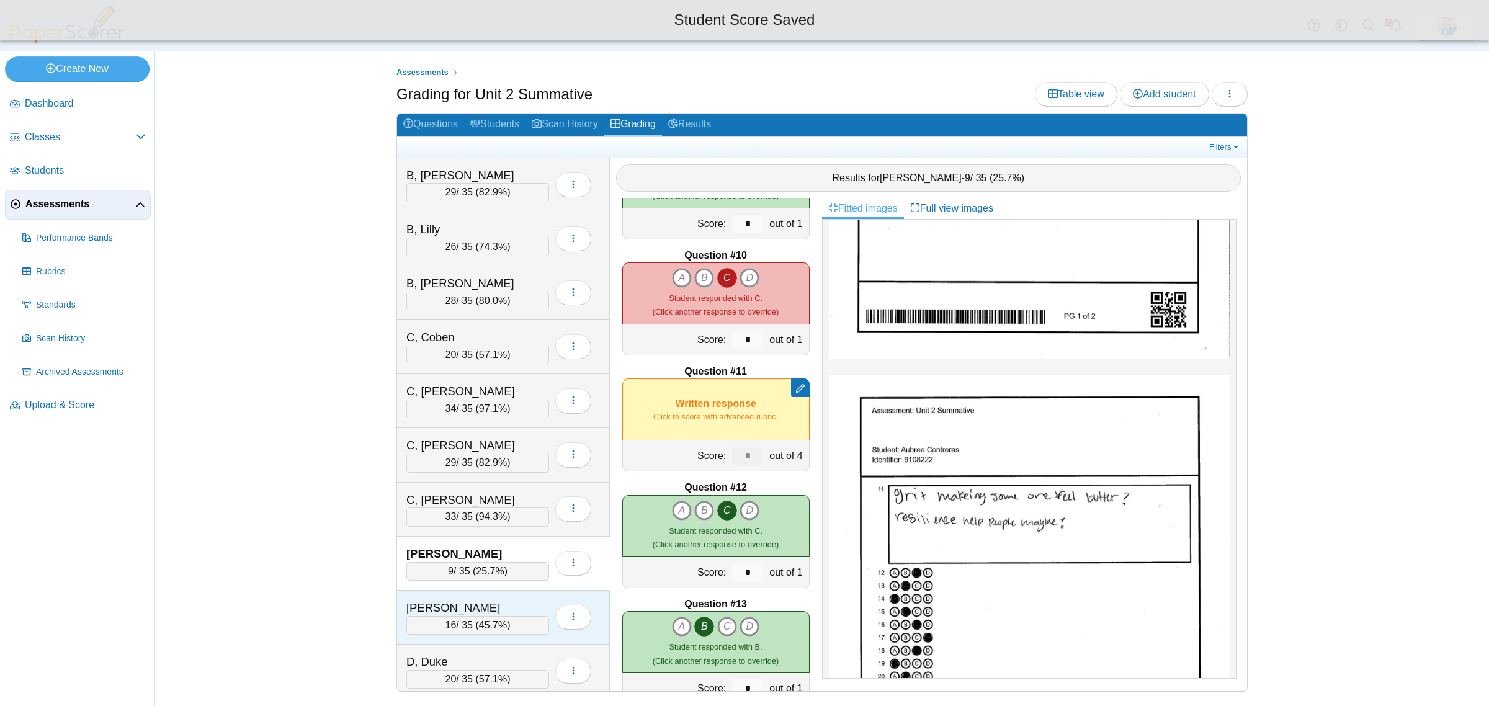
click at [506, 608] on div "Contreras, Nevaeh" at bounding box center [468, 608] width 124 height 16
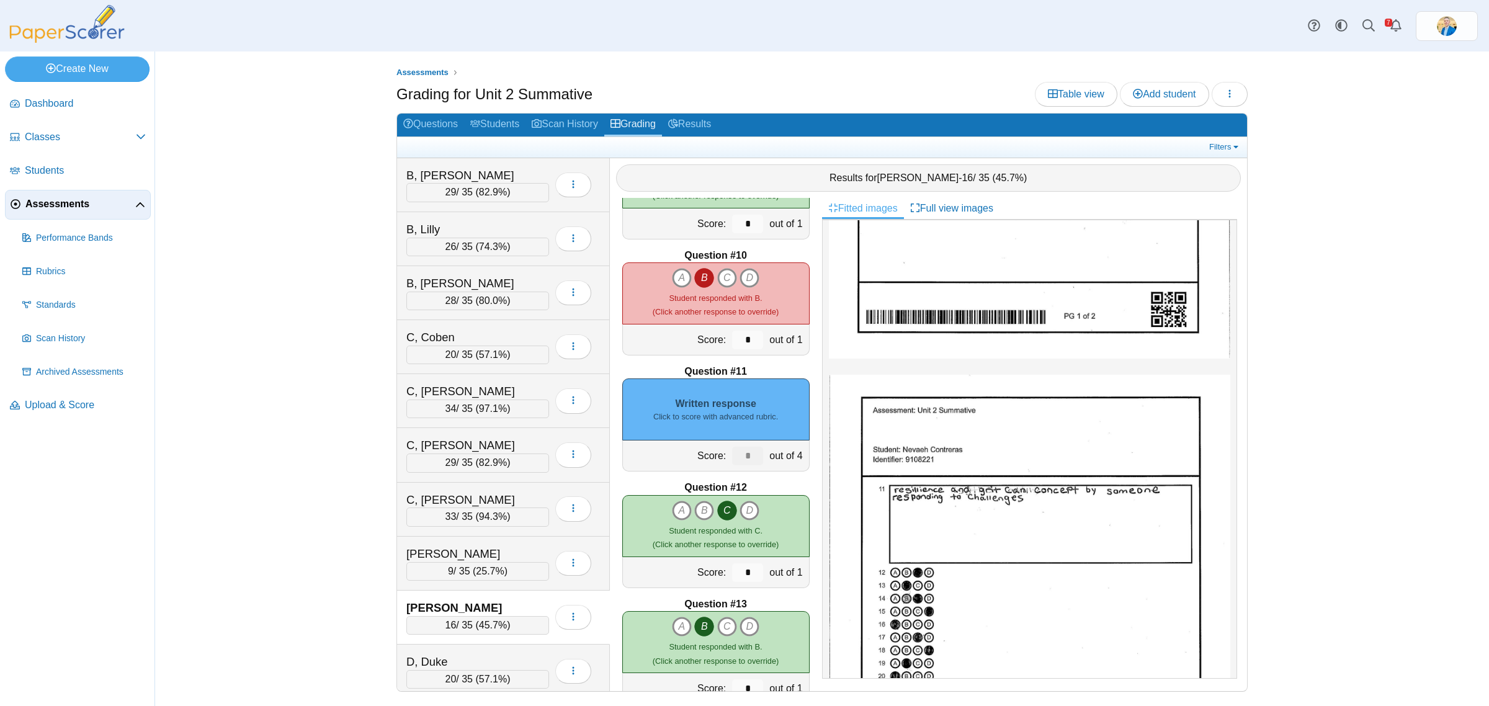
click at [705, 416] on small "Click to score with advanced rubric." at bounding box center [715, 416] width 125 height 11
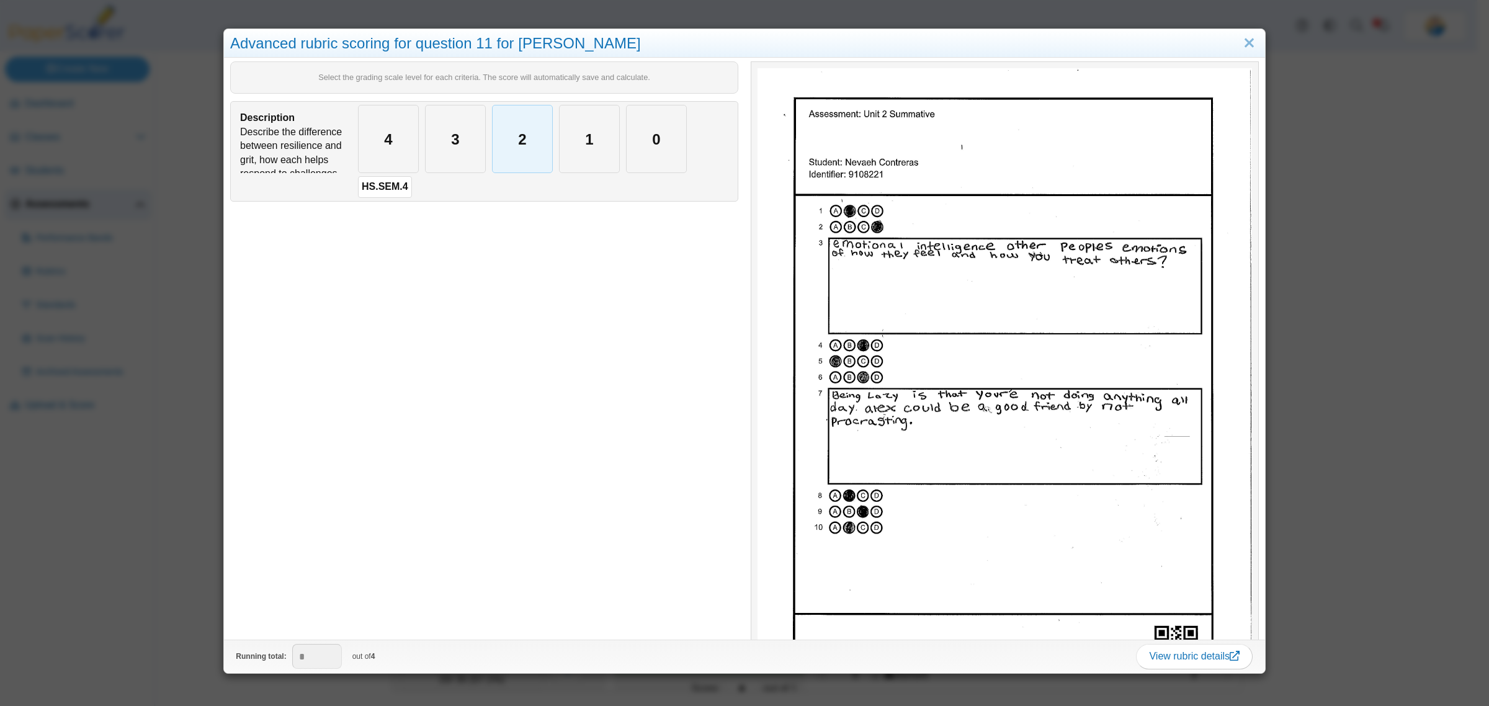
click at [548, 157] on div "2" at bounding box center [522, 138] width 60 height 67
type input "*"
click at [203, 587] on div "Advanced rubric scoring for question 11 for Nevaeh Contreras Select the grading…" at bounding box center [744, 353] width 1489 height 706
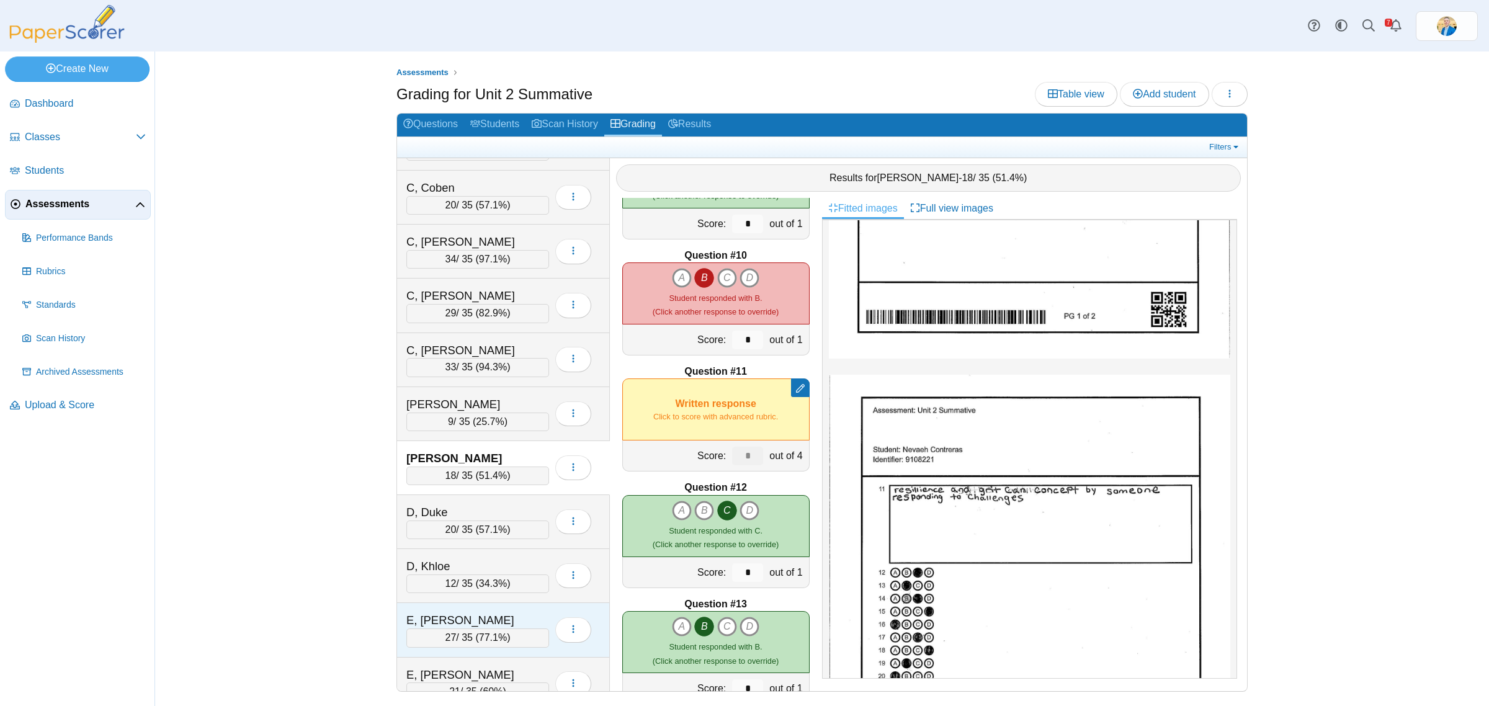
scroll to position [155, 0]
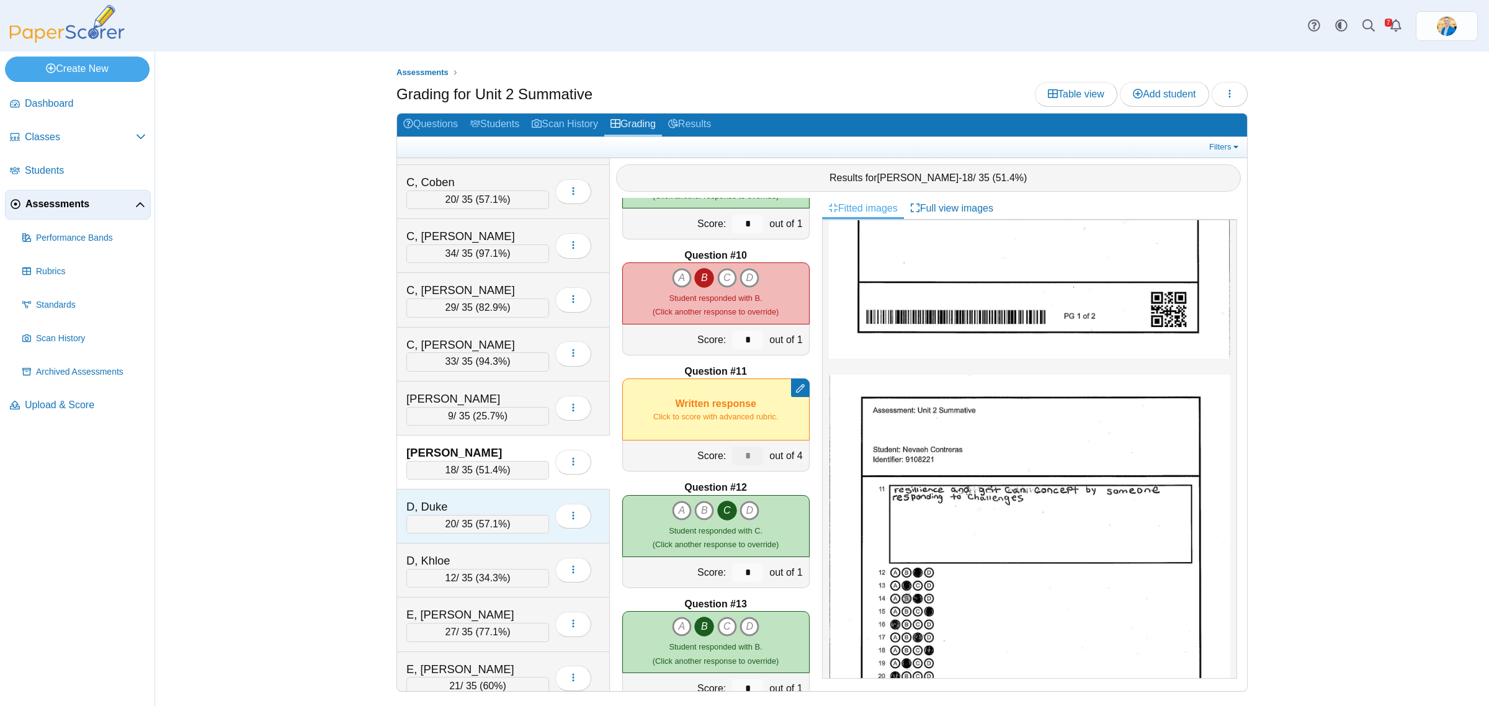
click at [472, 494] on div "D, Duke 20 / 35 ( 57.1% ) Loading…" at bounding box center [503, 516] width 213 height 54
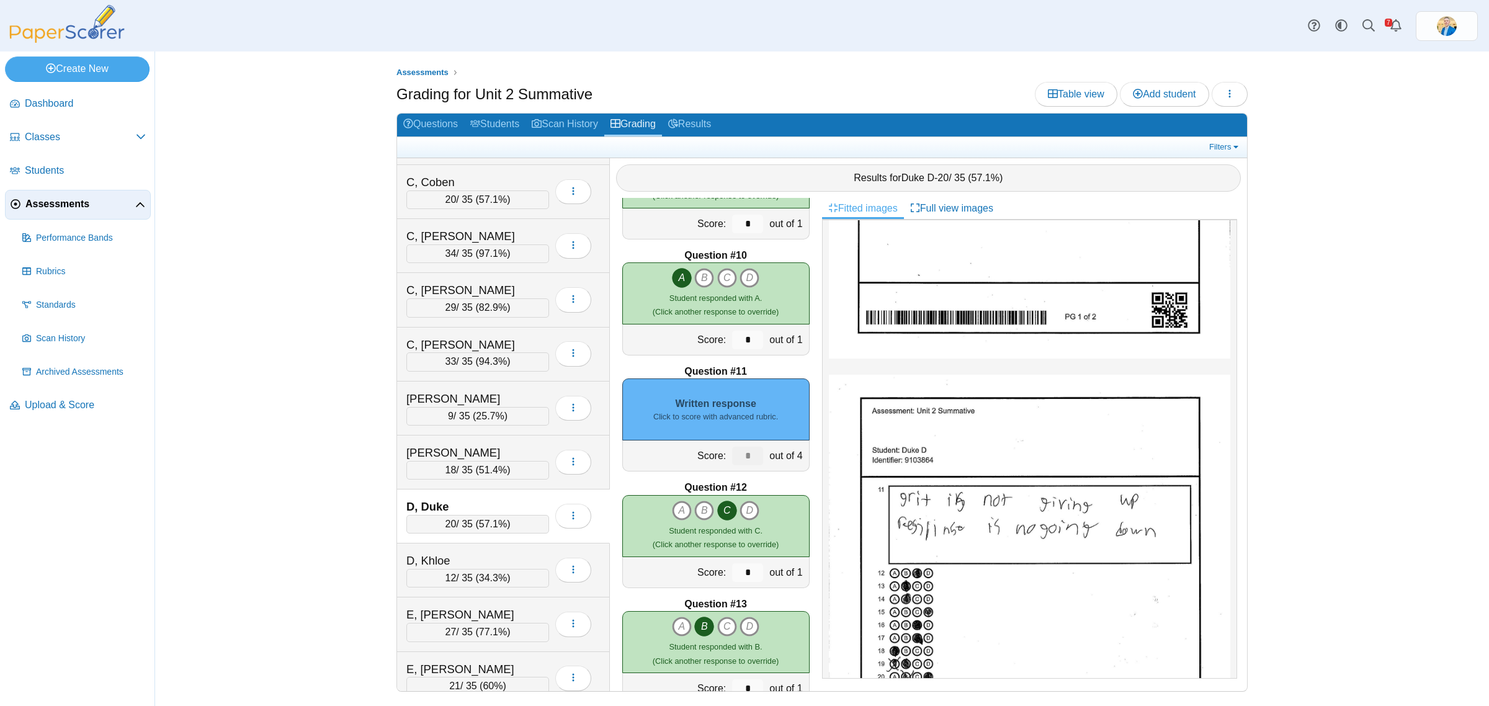
click at [736, 414] on small "Click to score with advanced rubric." at bounding box center [715, 416] width 125 height 11
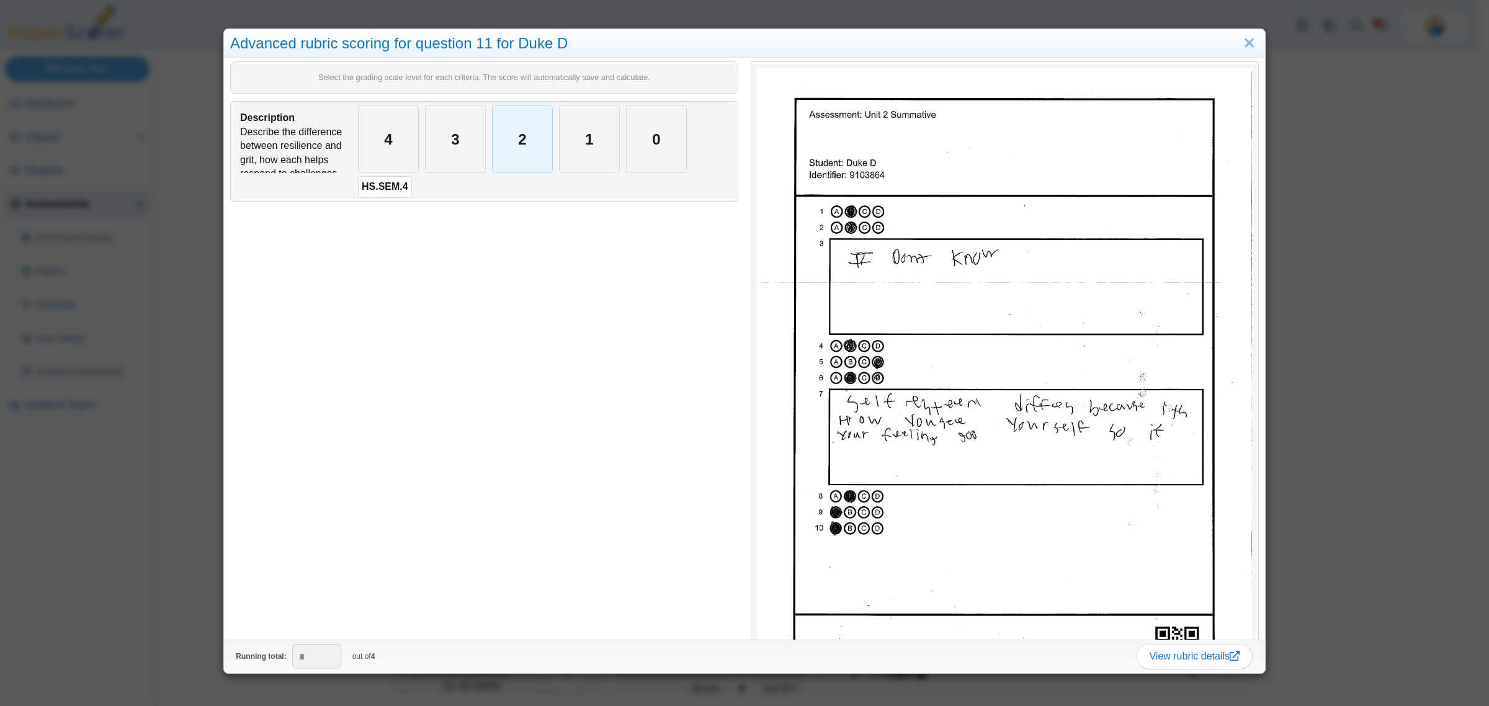
click at [543, 156] on div "2" at bounding box center [522, 138] width 60 height 67
type input "*"
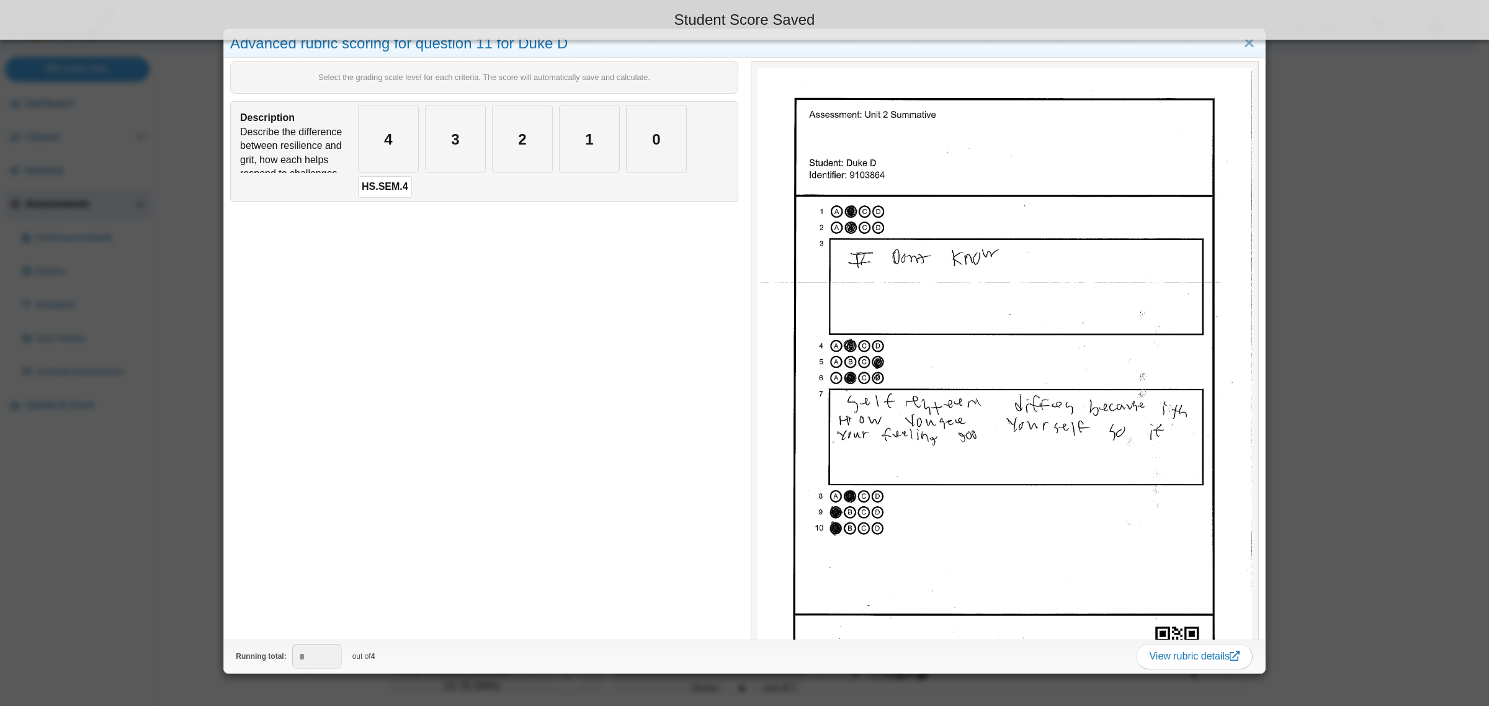
click at [164, 506] on div "Advanced rubric scoring for question 11 for Duke D Select the grading scale lev…" at bounding box center [744, 353] width 1489 height 706
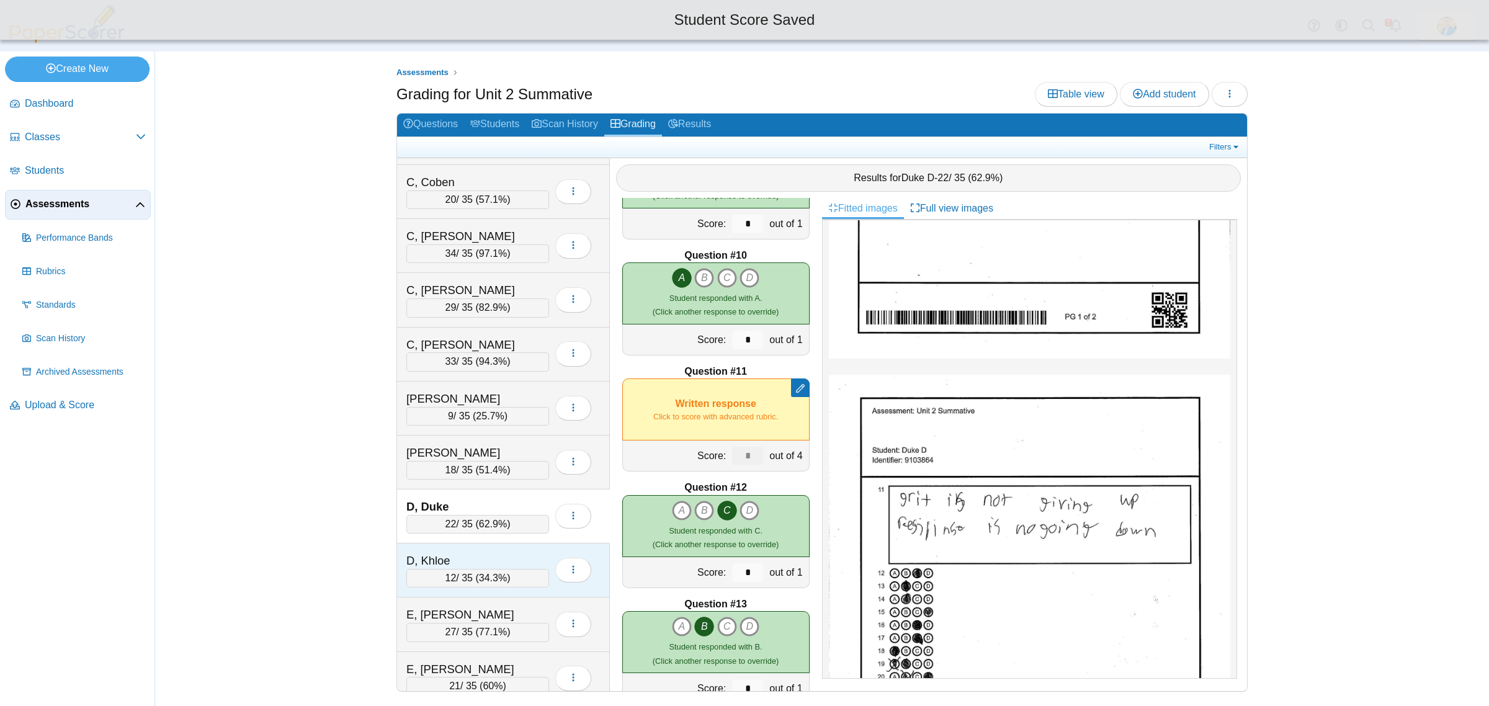
click at [507, 560] on div "D, Khloe" at bounding box center [468, 561] width 124 height 16
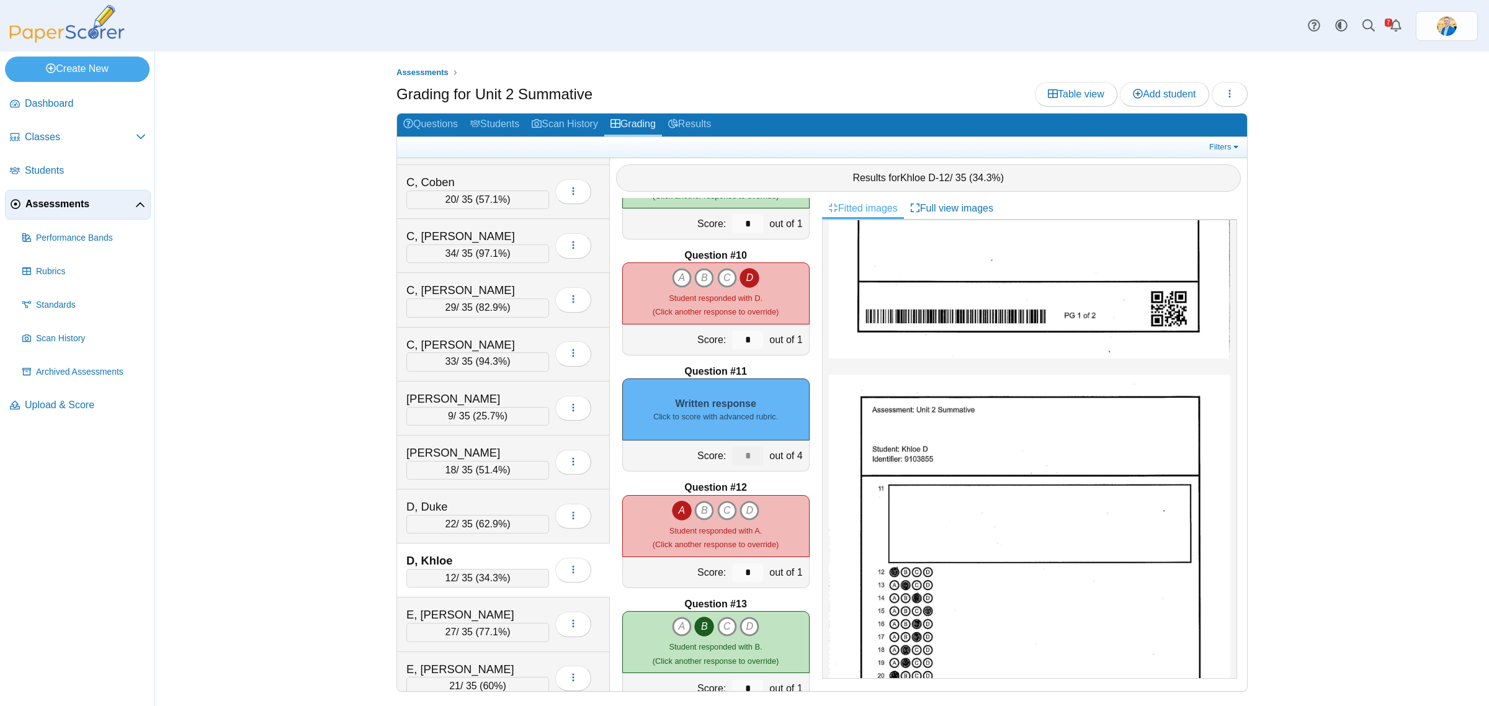
click at [760, 391] on div "Written response Click to score with advanced rubric." at bounding box center [715, 409] width 187 height 62
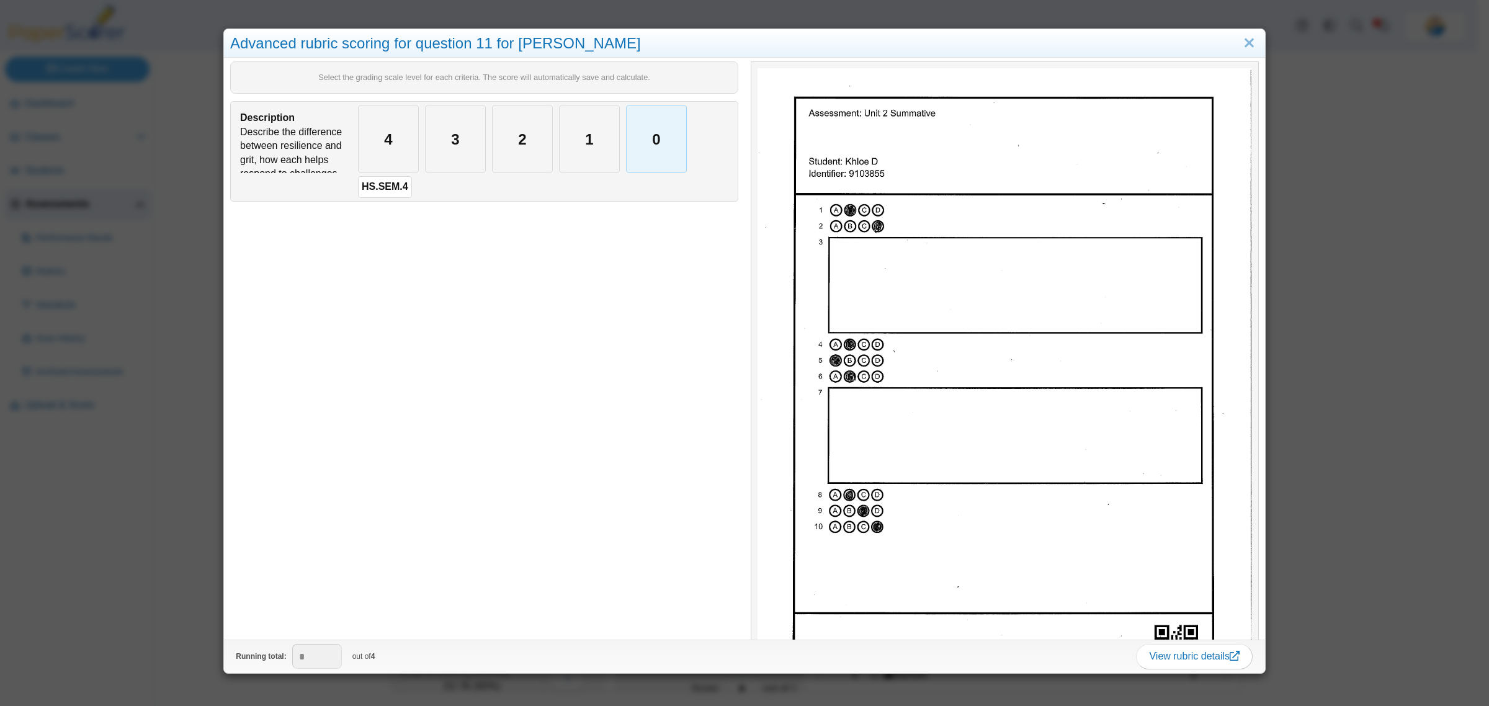
click at [646, 141] on div "0" at bounding box center [656, 138] width 60 height 67
click at [148, 362] on div "Advanced rubric scoring for question 11 for Khloe D Select the grading scale le…" at bounding box center [744, 353] width 1489 height 706
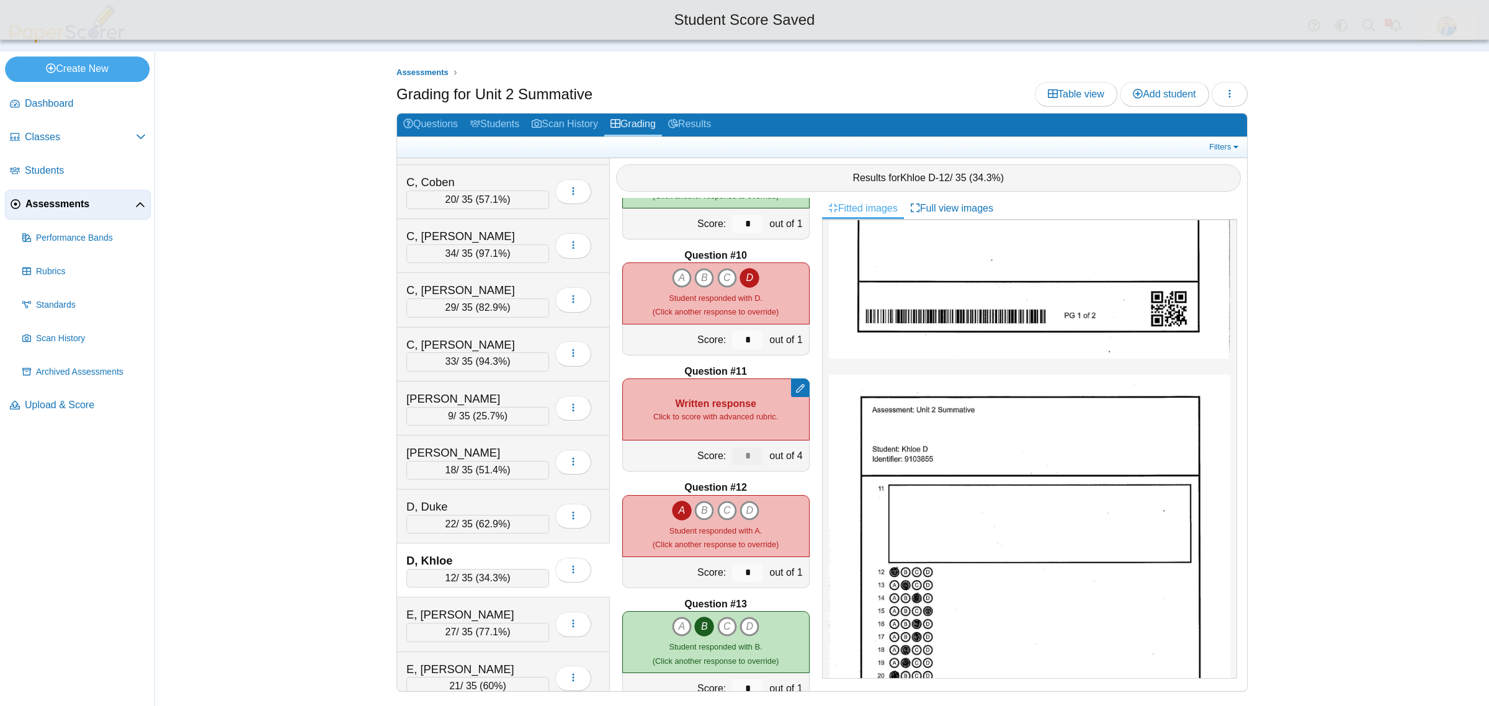
scroll to position [388, 0]
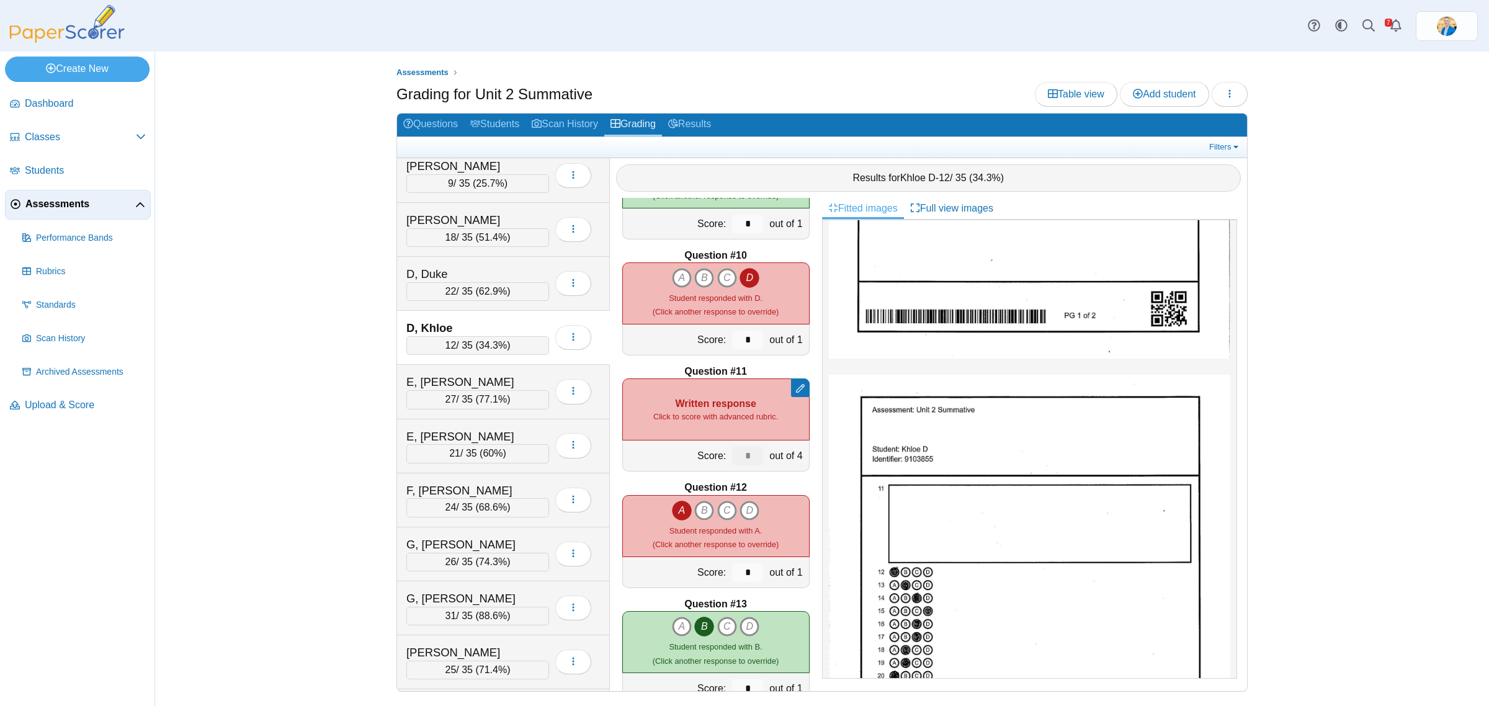
click at [504, 365] on div "D, Khloe 12 / 35 ( 34.3% ) Loading…" at bounding box center [503, 338] width 213 height 54
click at [723, 399] on div "Remove manual score Written response Click to score with advanced rubric." at bounding box center [715, 409] width 187 height 62
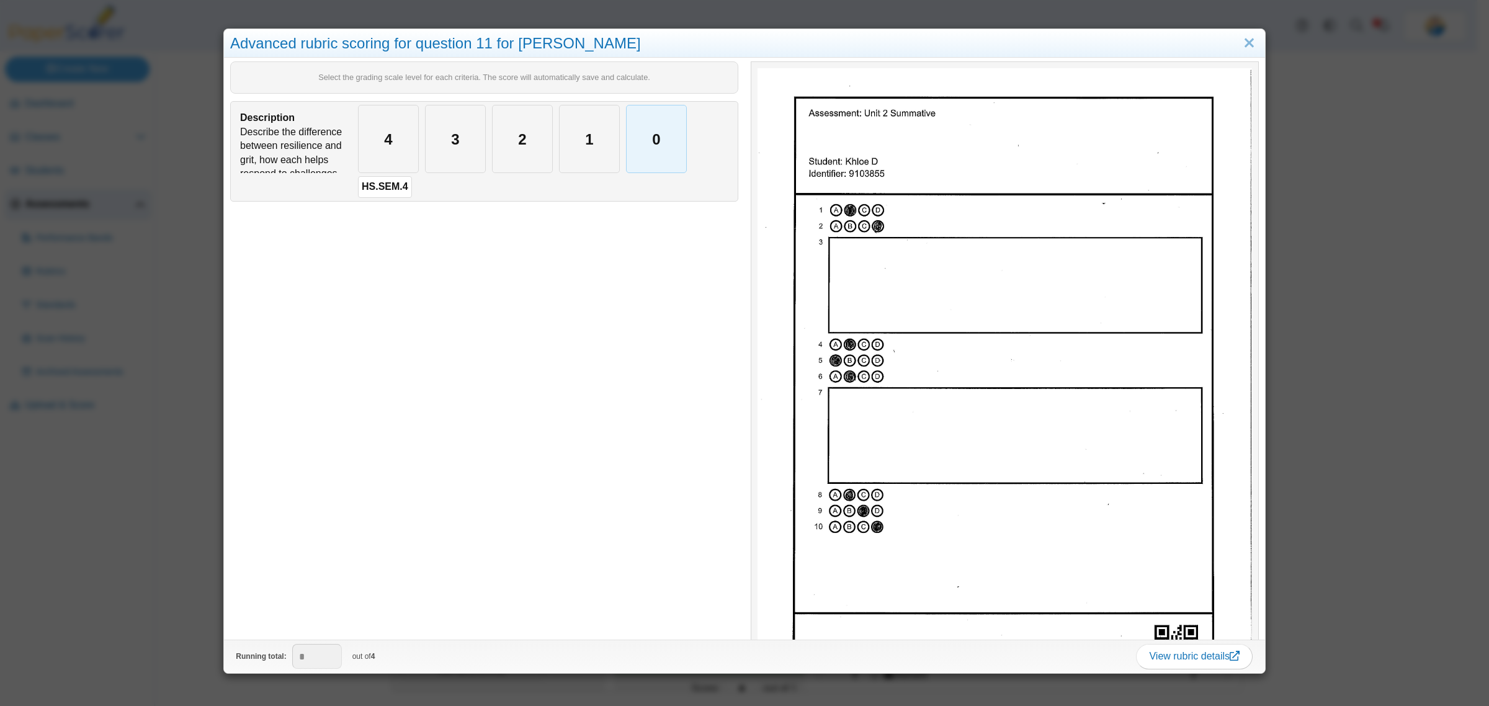
click at [652, 166] on div "0" at bounding box center [656, 138] width 60 height 67
click at [181, 509] on div "Advanced rubric scoring for question 11 for Khloe D Select the grading scale le…" at bounding box center [744, 353] width 1489 height 706
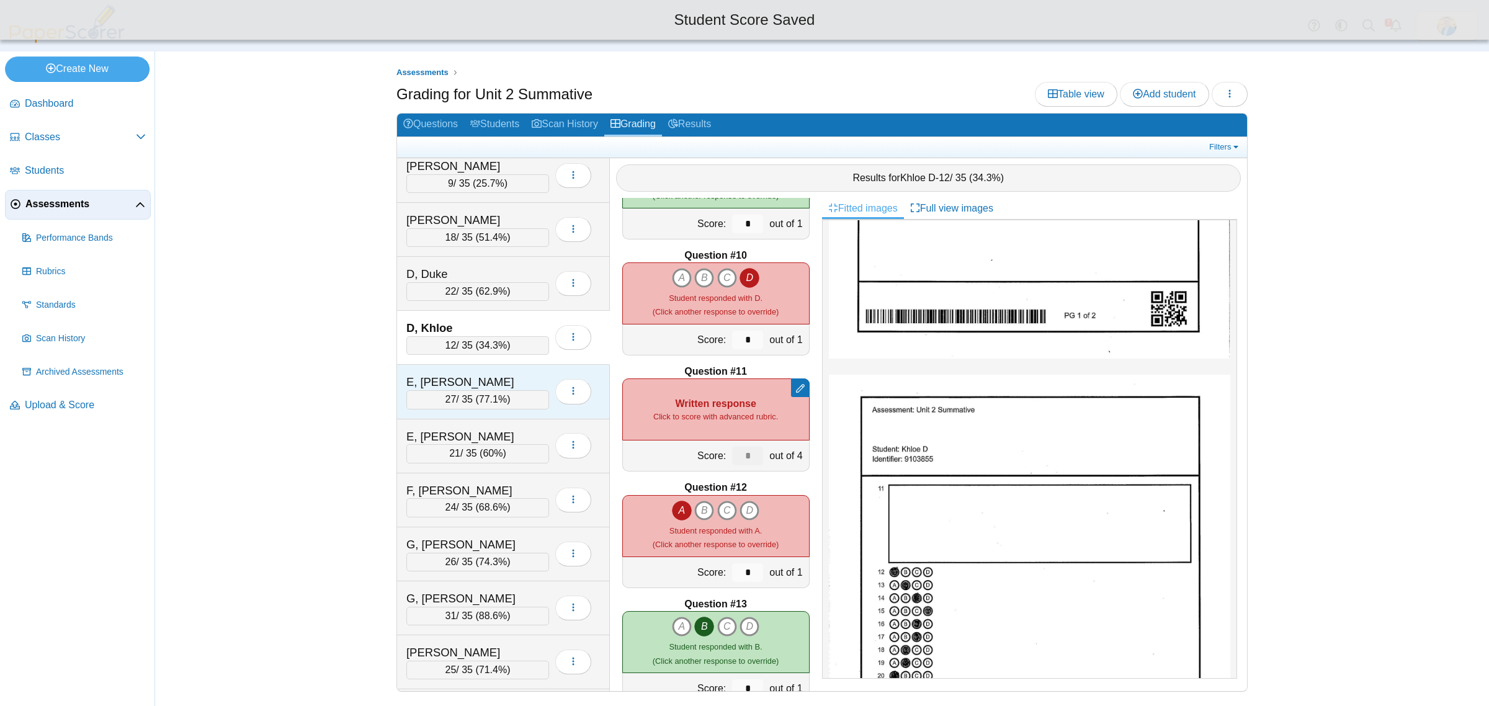
click at [469, 377] on div "E, Adelle 27 / 35 ( 77.1% ) Loading…" at bounding box center [503, 392] width 213 height 54
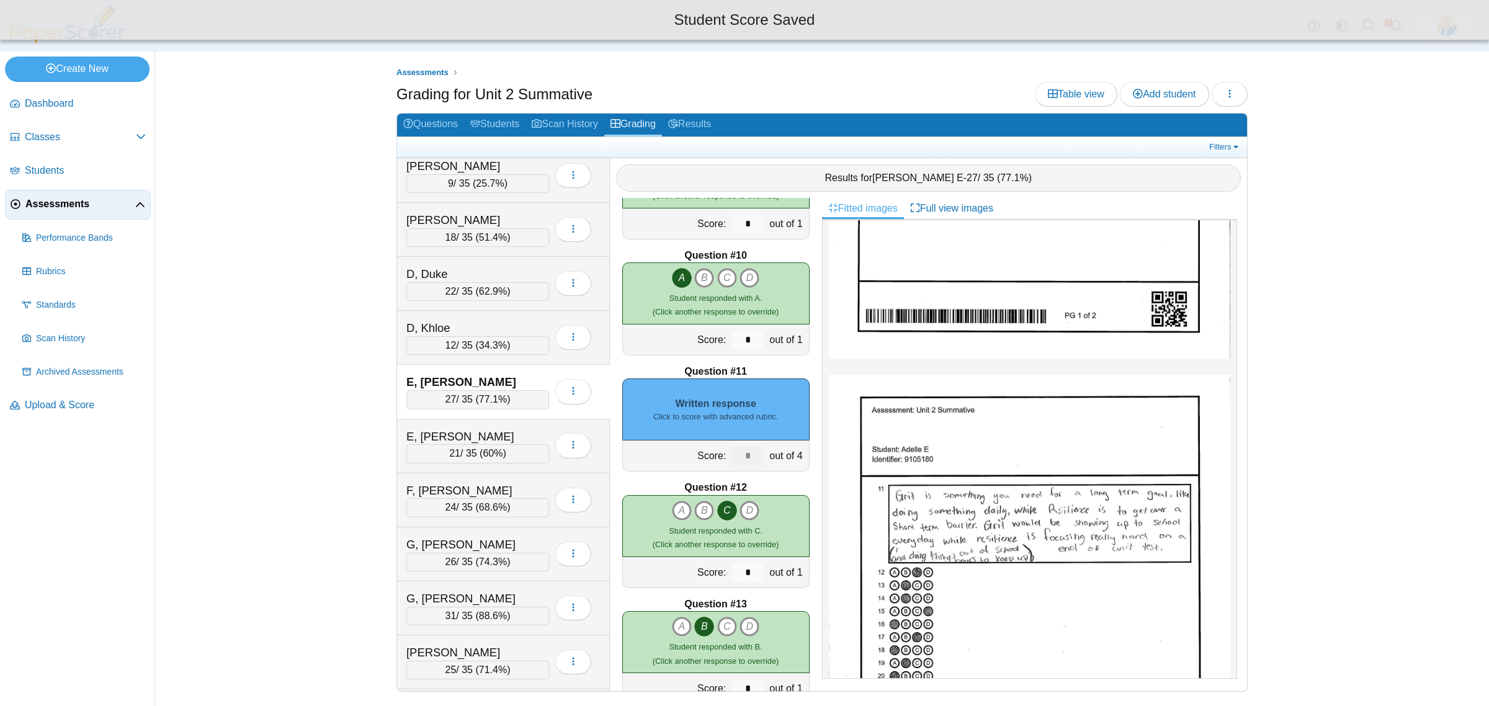
scroll to position [0, 0]
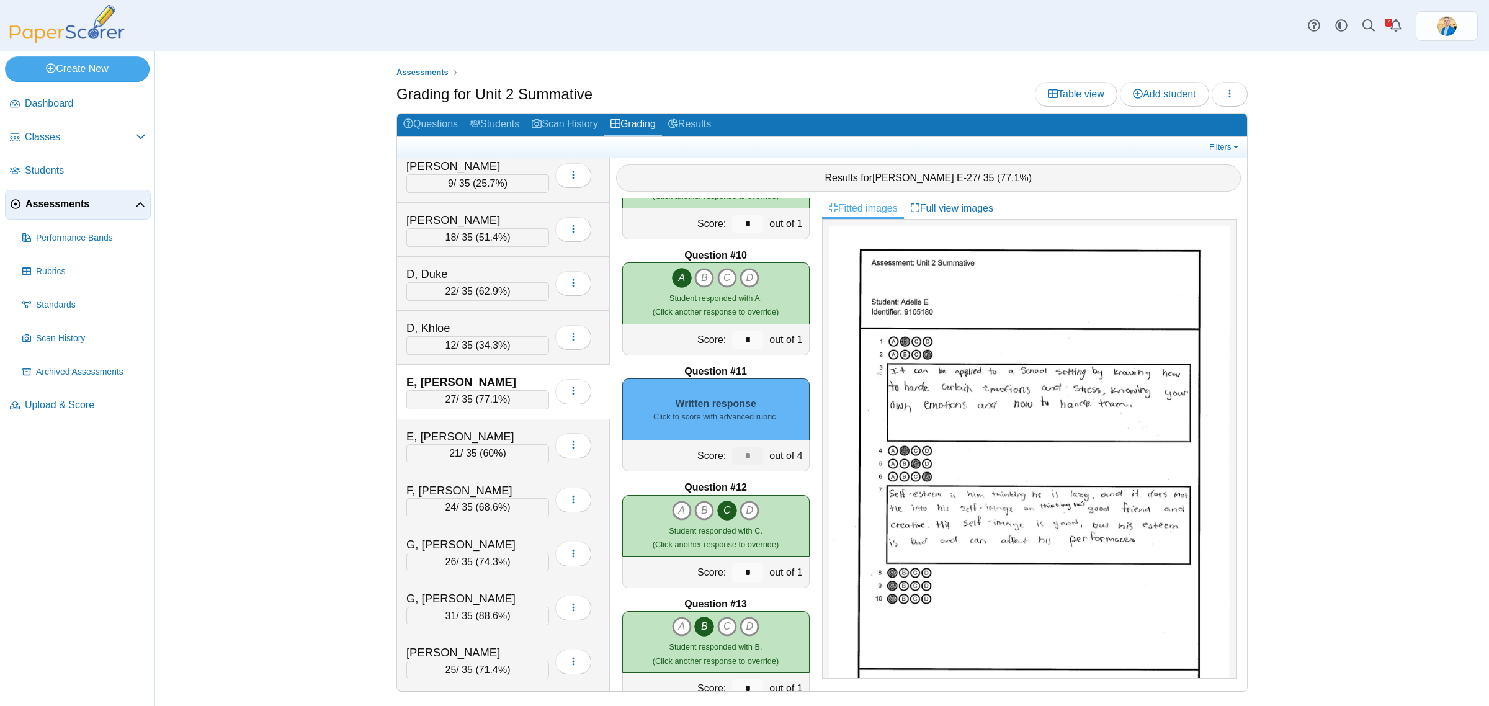
click at [712, 412] on small "Click to score with advanced rubric." at bounding box center [715, 416] width 125 height 11
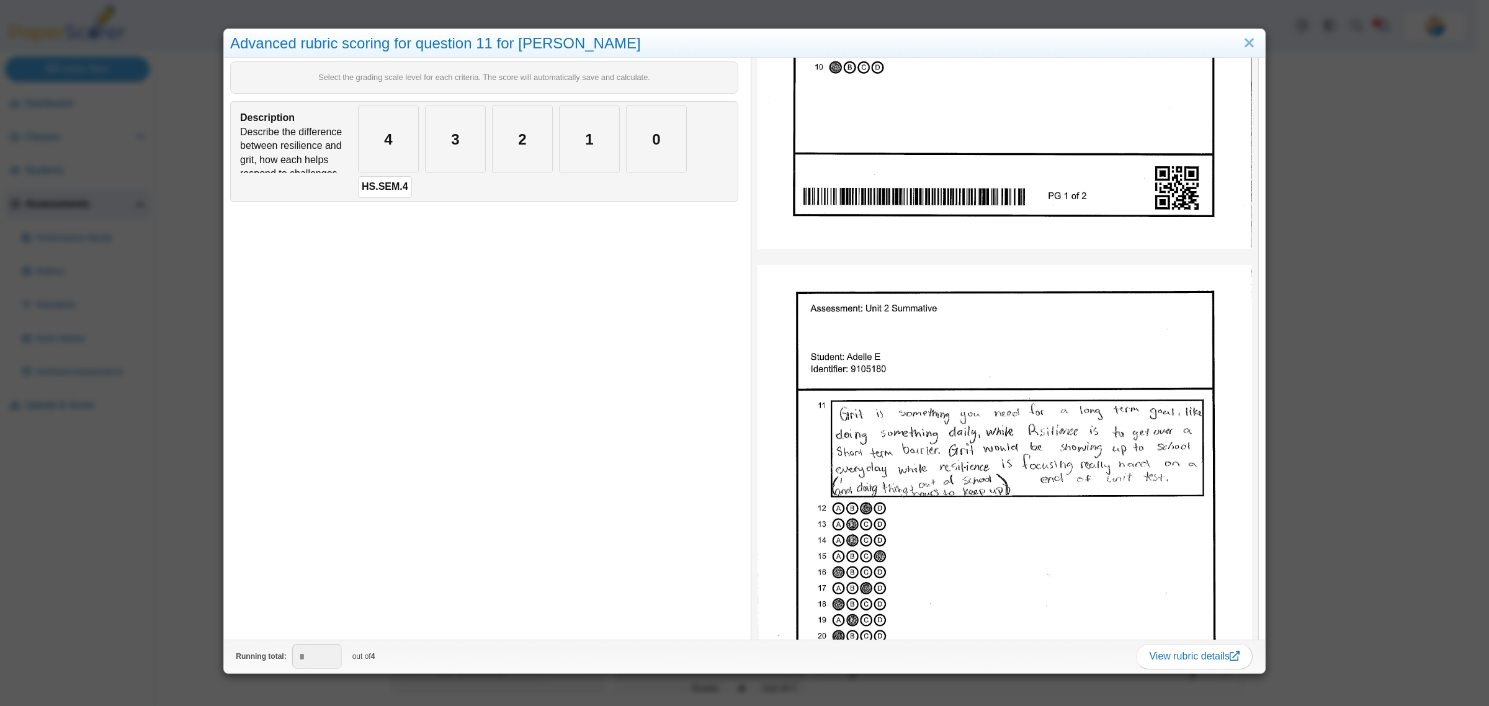
scroll to position [465, 0]
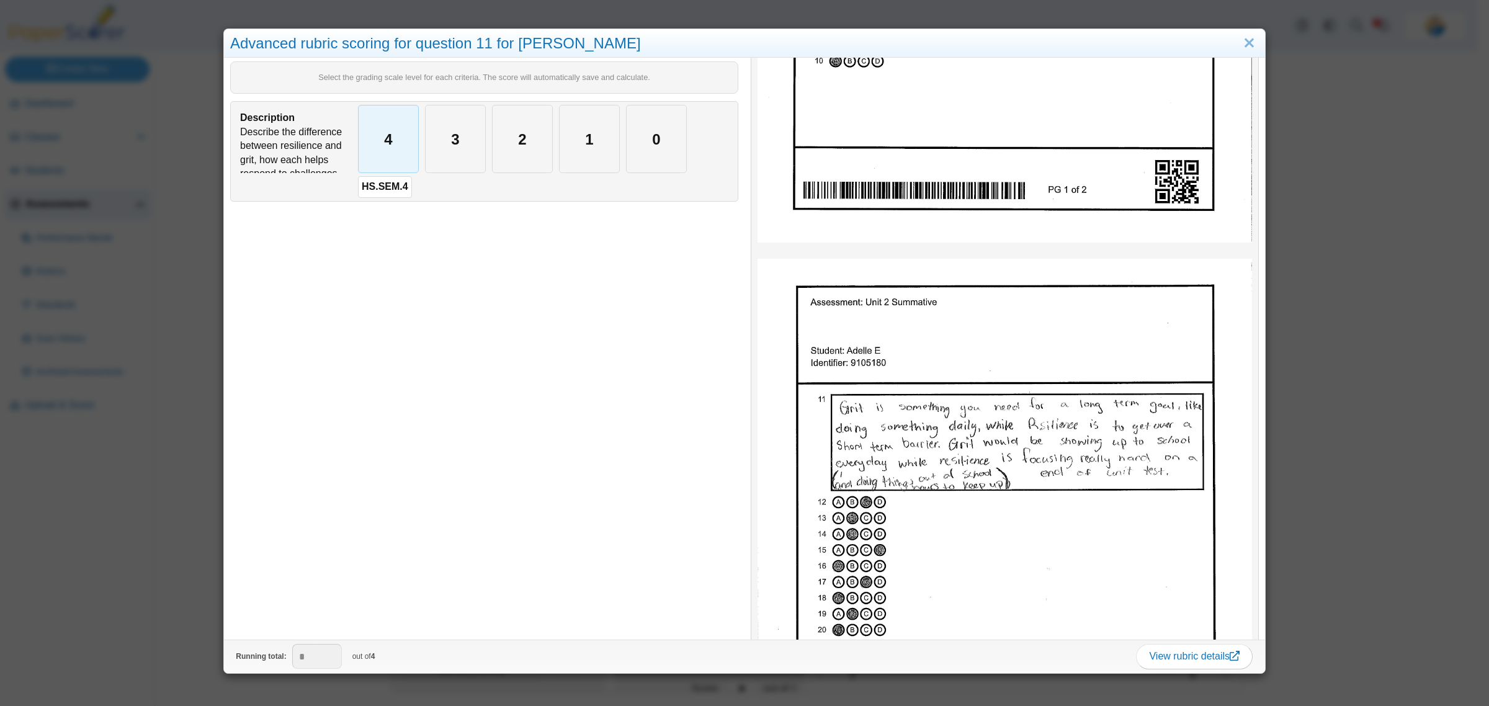
click at [386, 148] on div "4" at bounding box center [389, 138] width 60 height 67
type input "*"
click at [141, 627] on div "Advanced rubric scoring for question 11 for Adelle E Select the grading scale l…" at bounding box center [744, 353] width 1489 height 706
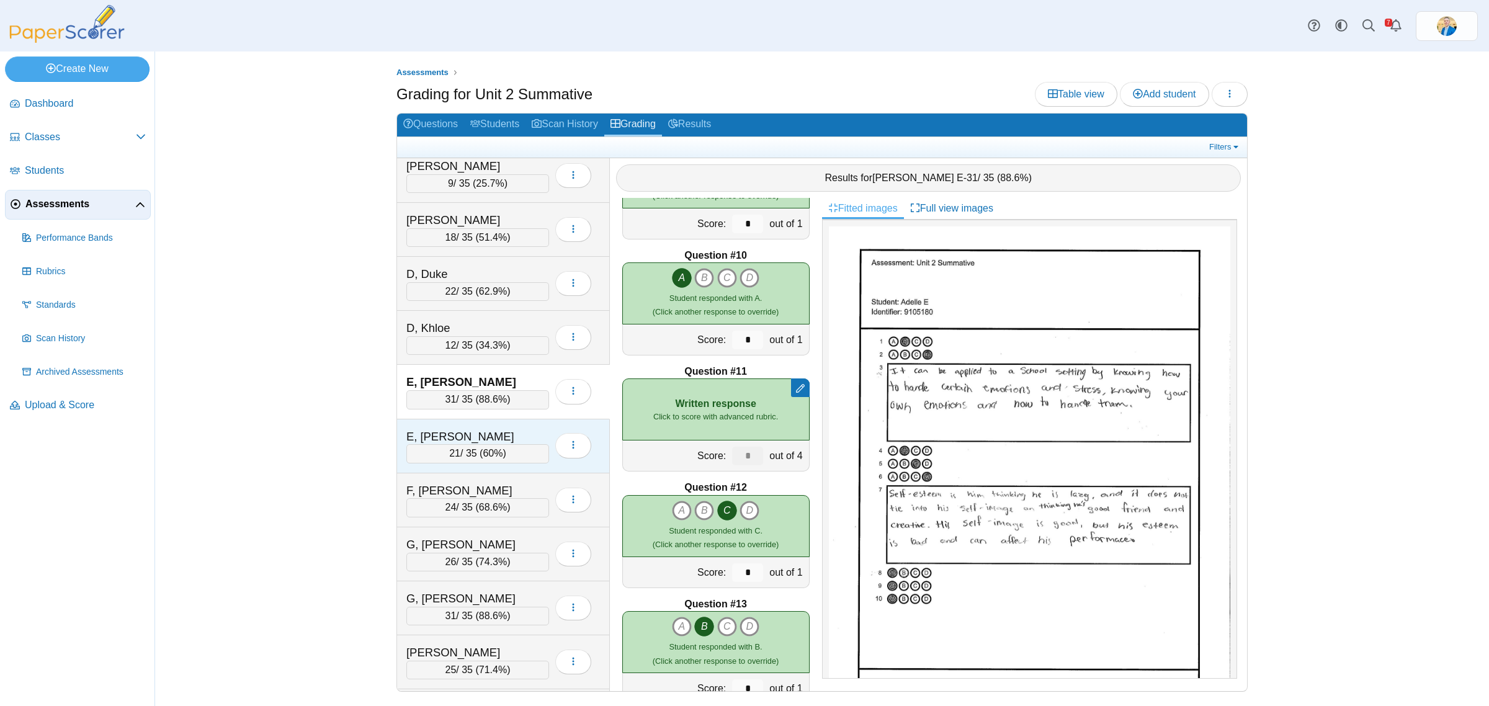
click at [471, 432] on div "E, Taylor 21 / 35 ( 60% ) Loading…" at bounding box center [503, 446] width 213 height 54
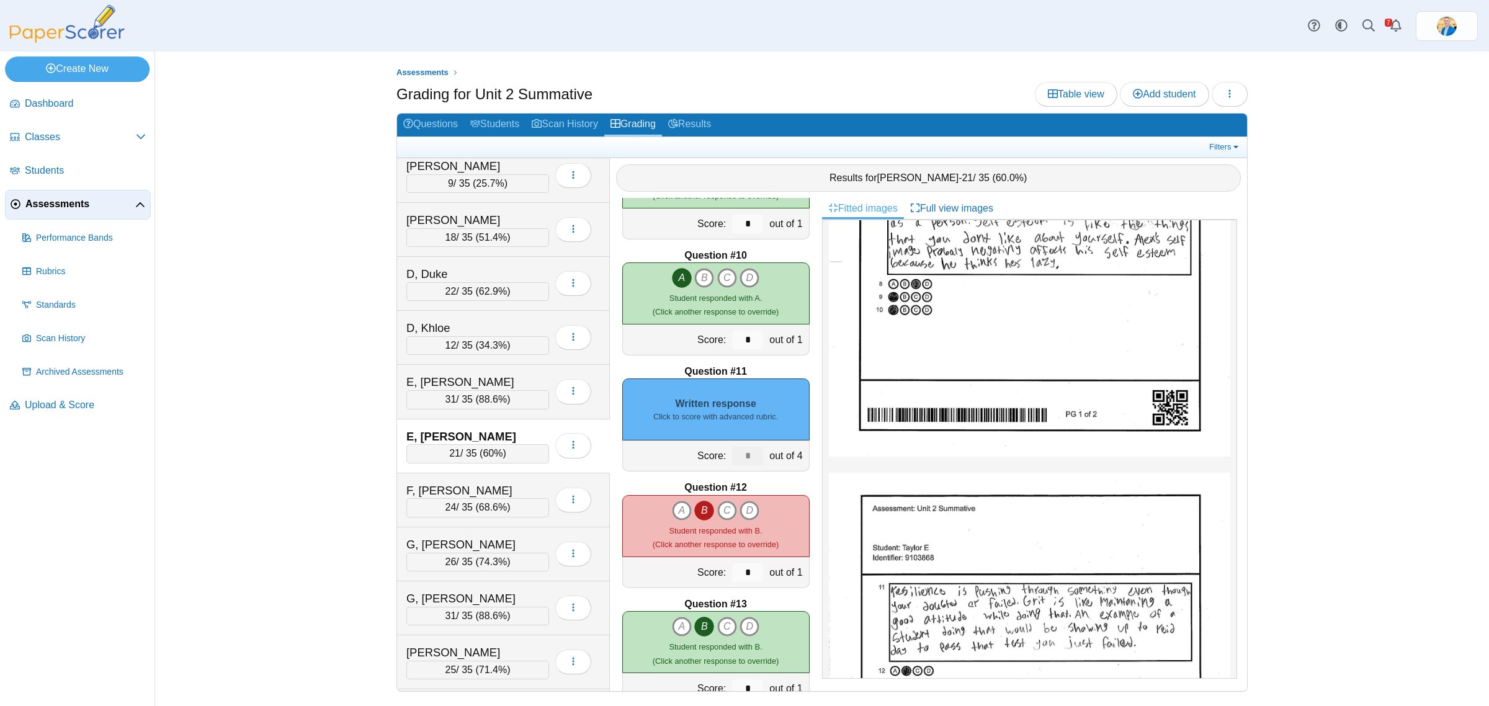
scroll to position [543, 0]
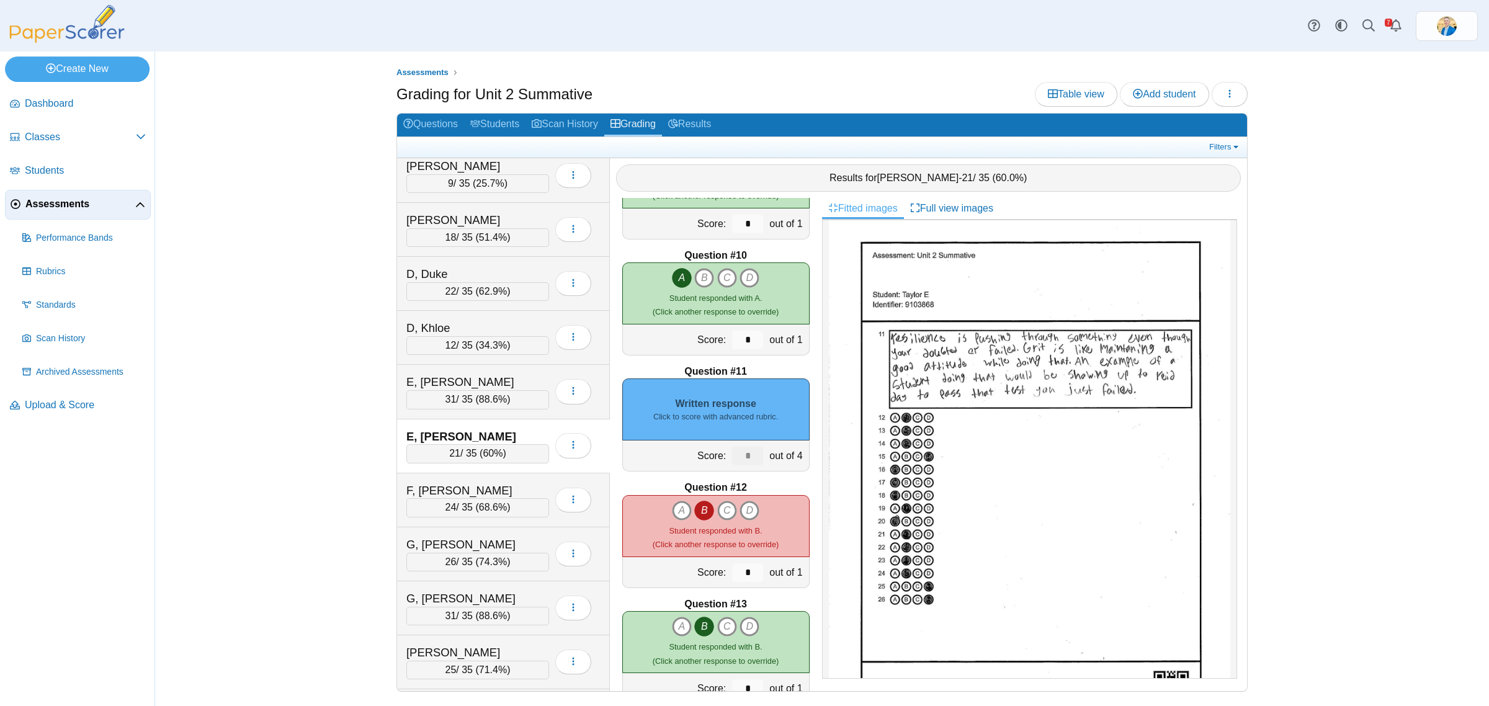
click at [718, 414] on small "Click to score with advanced rubric." at bounding box center [715, 416] width 125 height 11
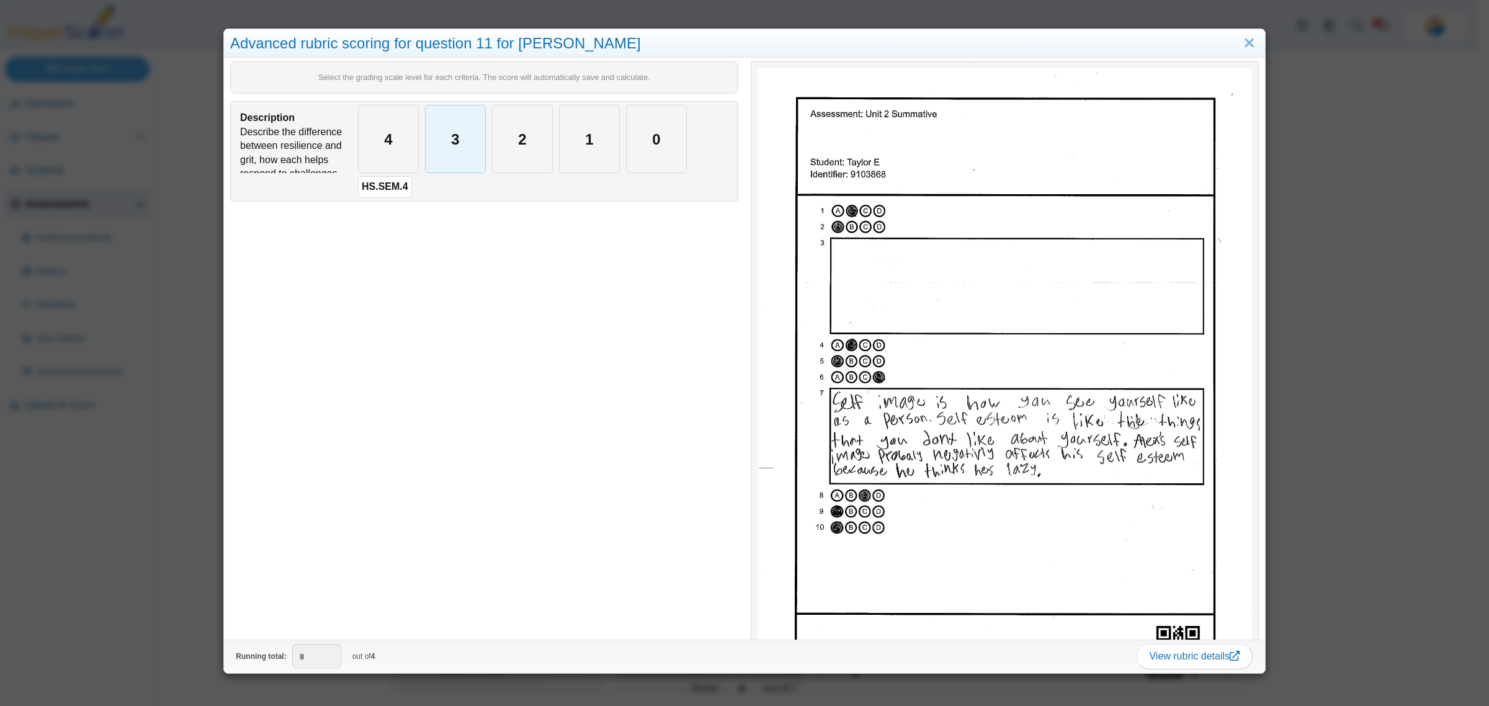
click at [435, 145] on div "3" at bounding box center [455, 138] width 60 height 67
type input "*"
click at [171, 507] on div "Advanced rubric scoring for question 11 for Taylor E Select the grading scale l…" at bounding box center [744, 353] width 1489 height 706
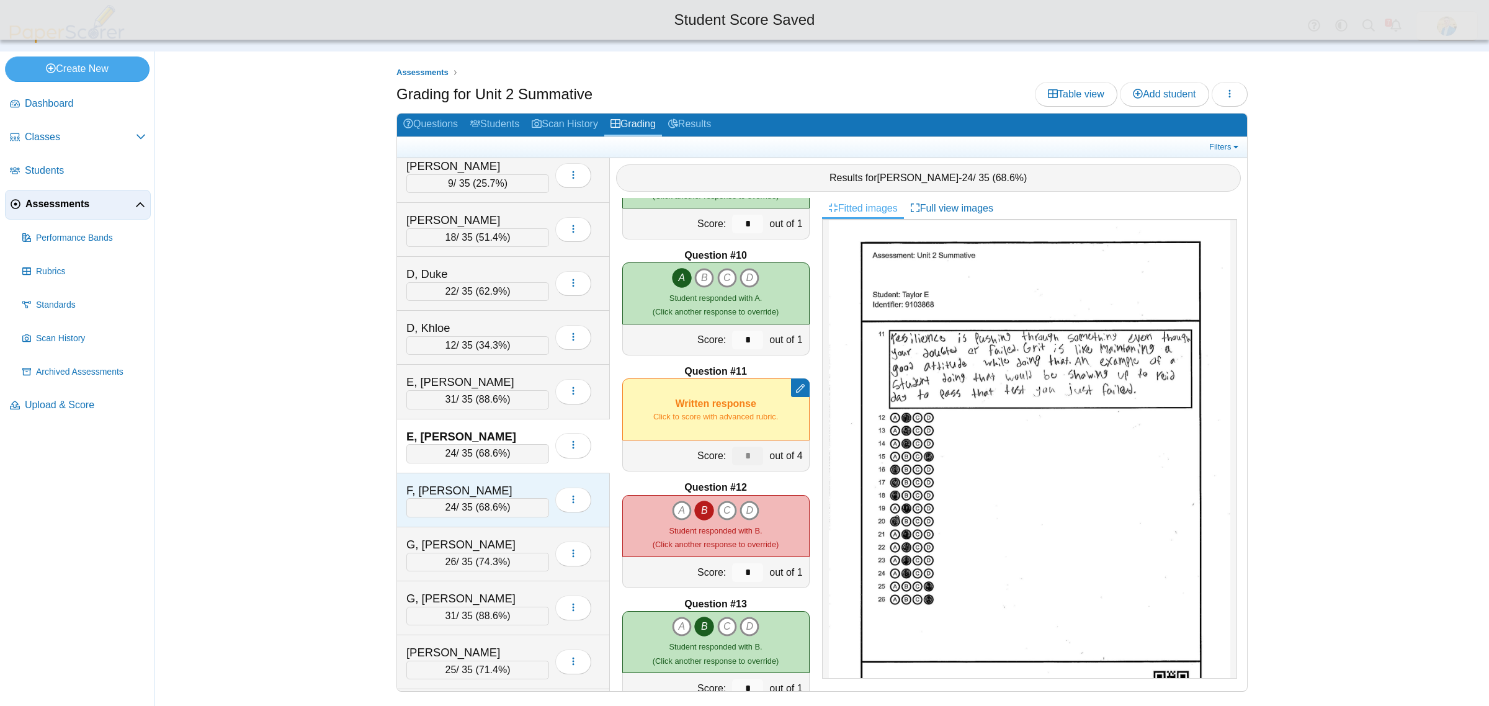
click at [443, 491] on div "F, Ayden" at bounding box center [468, 491] width 124 height 16
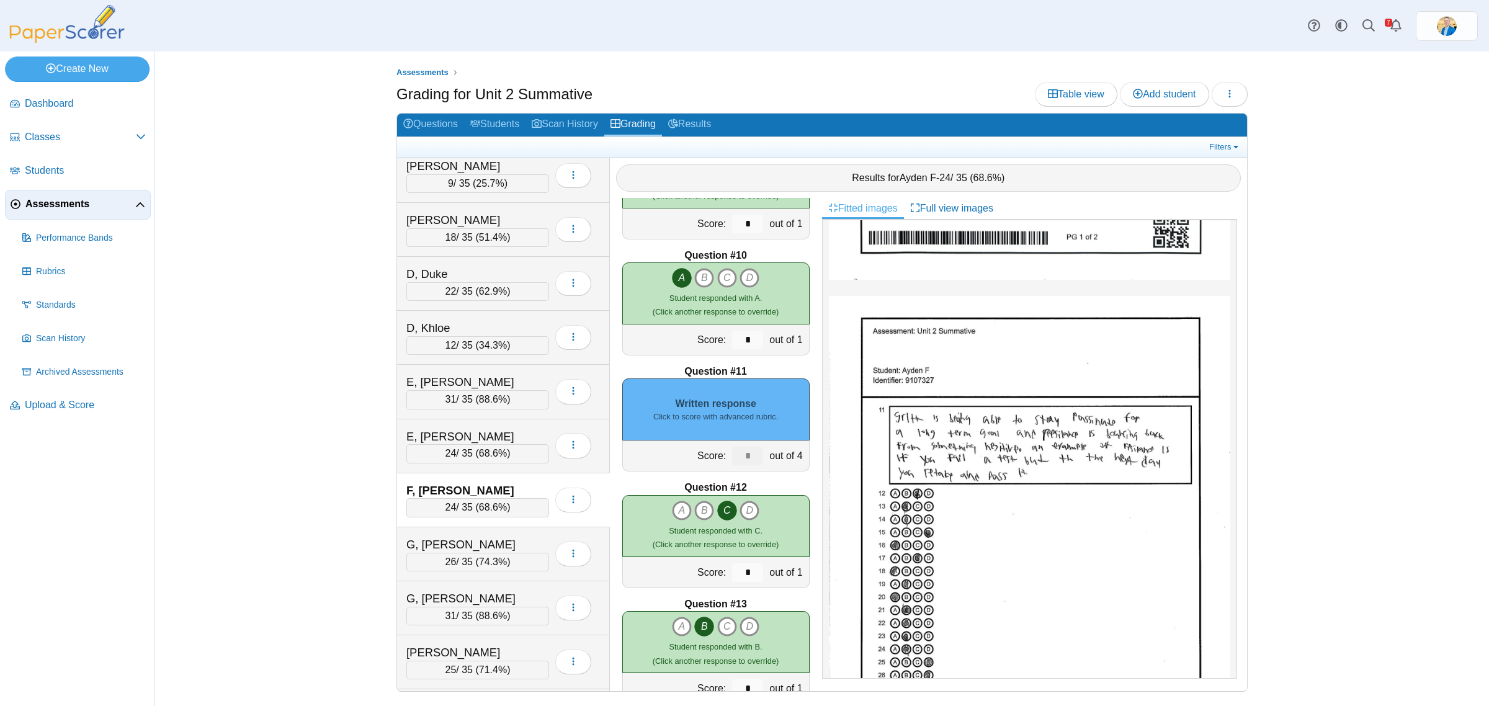
scroll to position [465, 0]
click at [727, 426] on div "Written response Click to score with advanced rubric." at bounding box center [715, 409] width 187 height 62
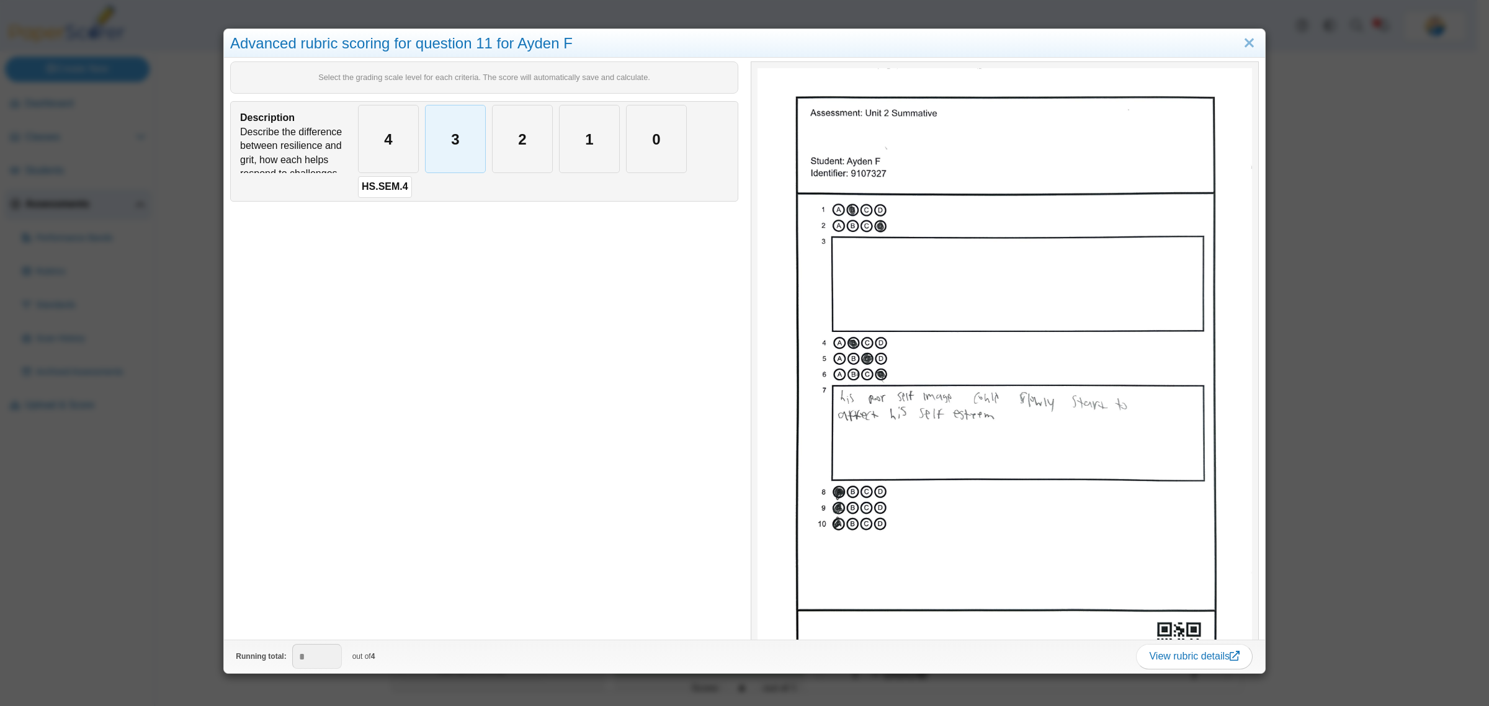
click at [459, 168] on div "3" at bounding box center [455, 138] width 60 height 67
type input "*"
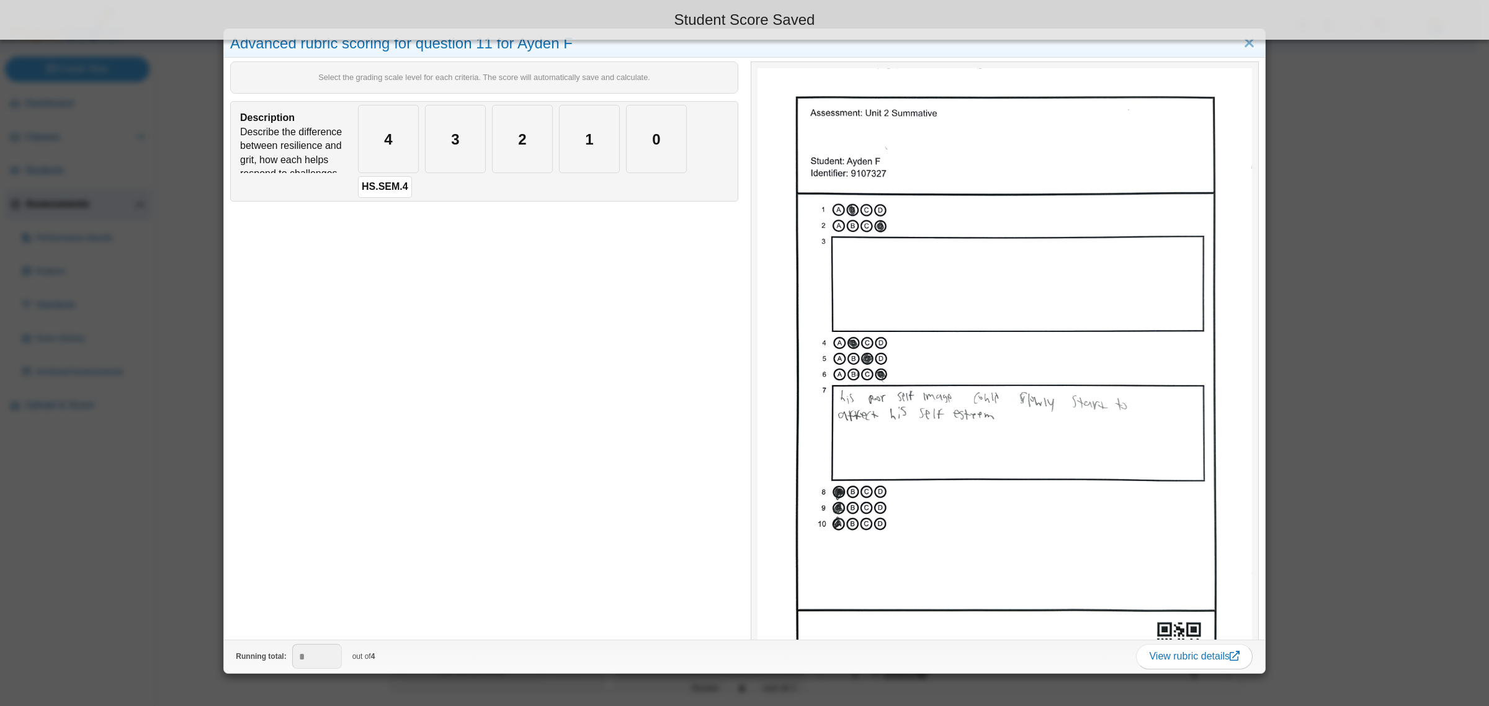
click at [155, 453] on div "Advanced rubric scoring for question 11 for Ayden F Select the grading scale le…" at bounding box center [744, 353] width 1489 height 706
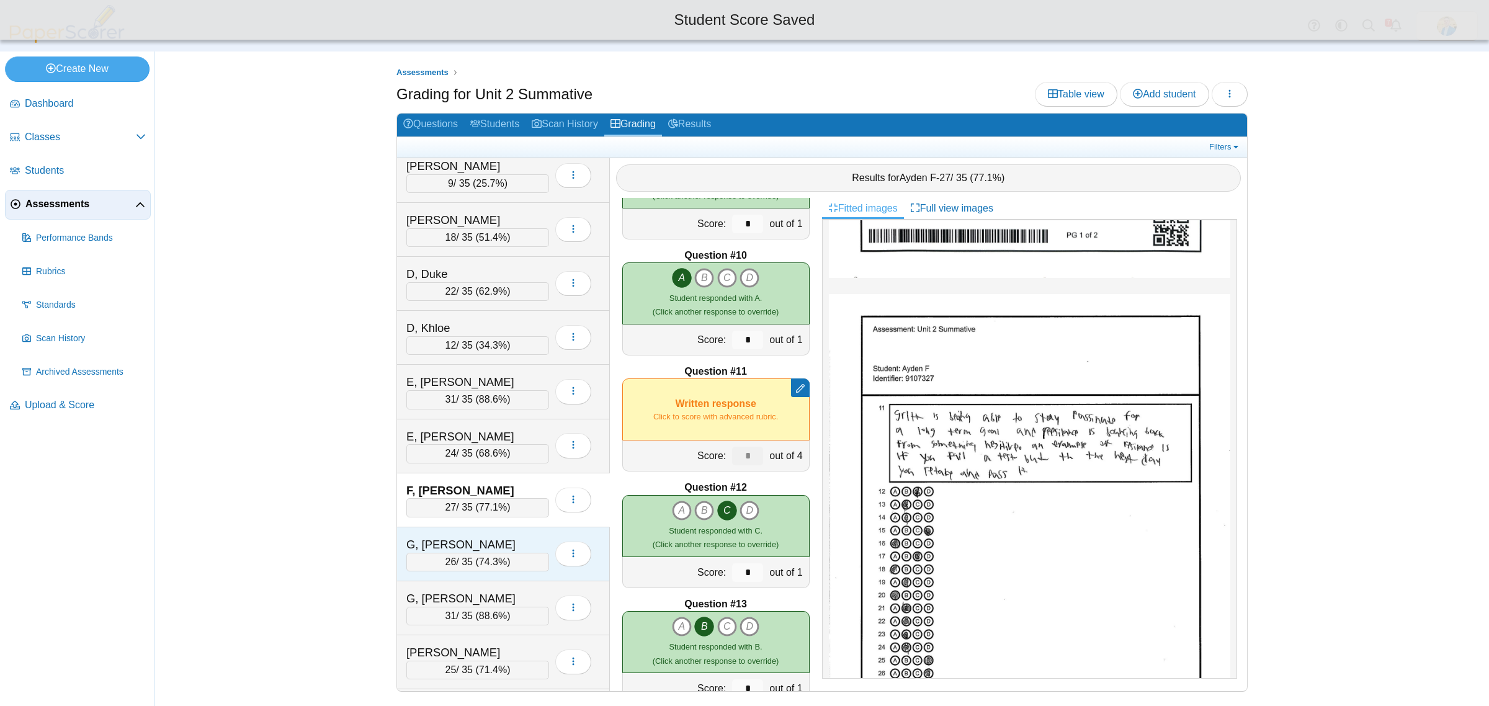
click at [534, 544] on div "G, Broden" at bounding box center [477, 545] width 143 height 16
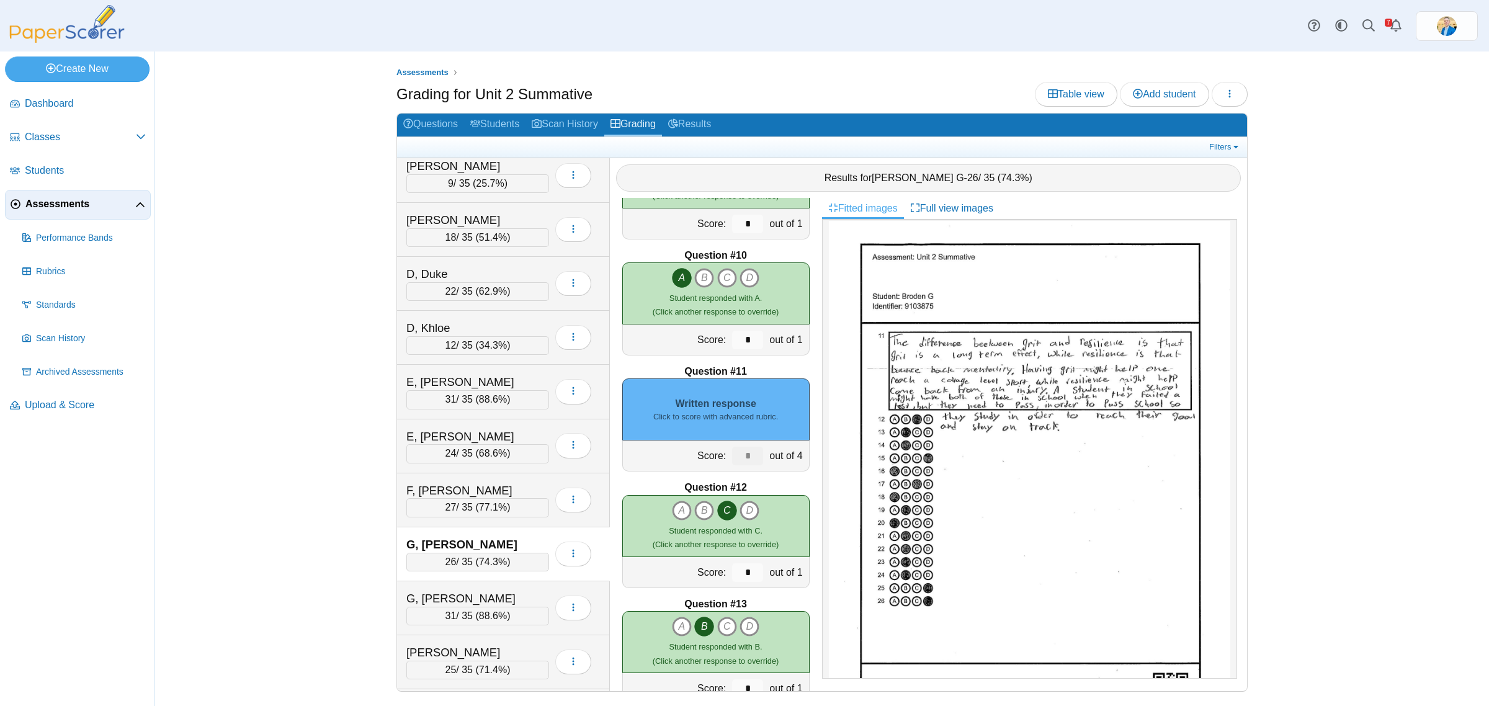
scroll to position [543, 0]
click at [730, 419] on small "Click to score with advanced rubric." at bounding box center [715, 416] width 125 height 11
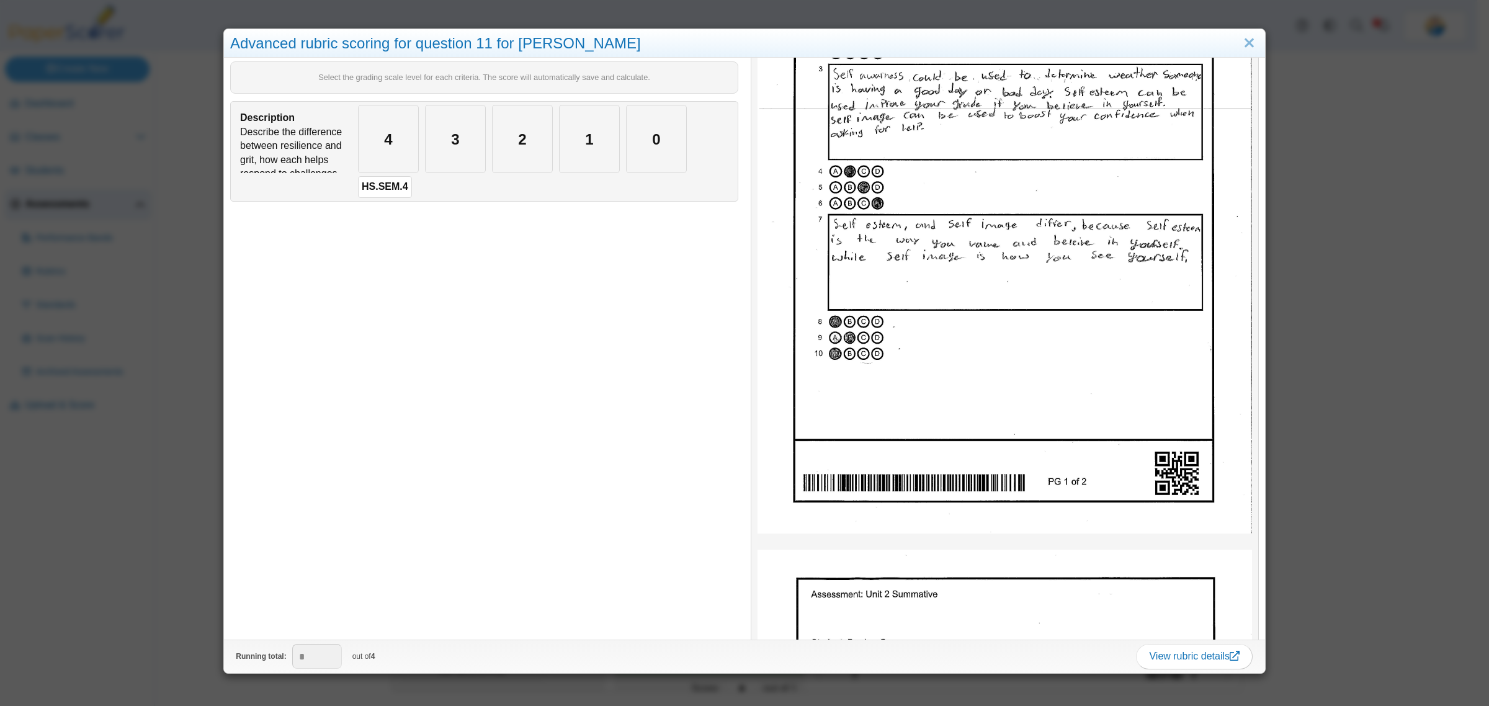
scroll to position [388, 0]
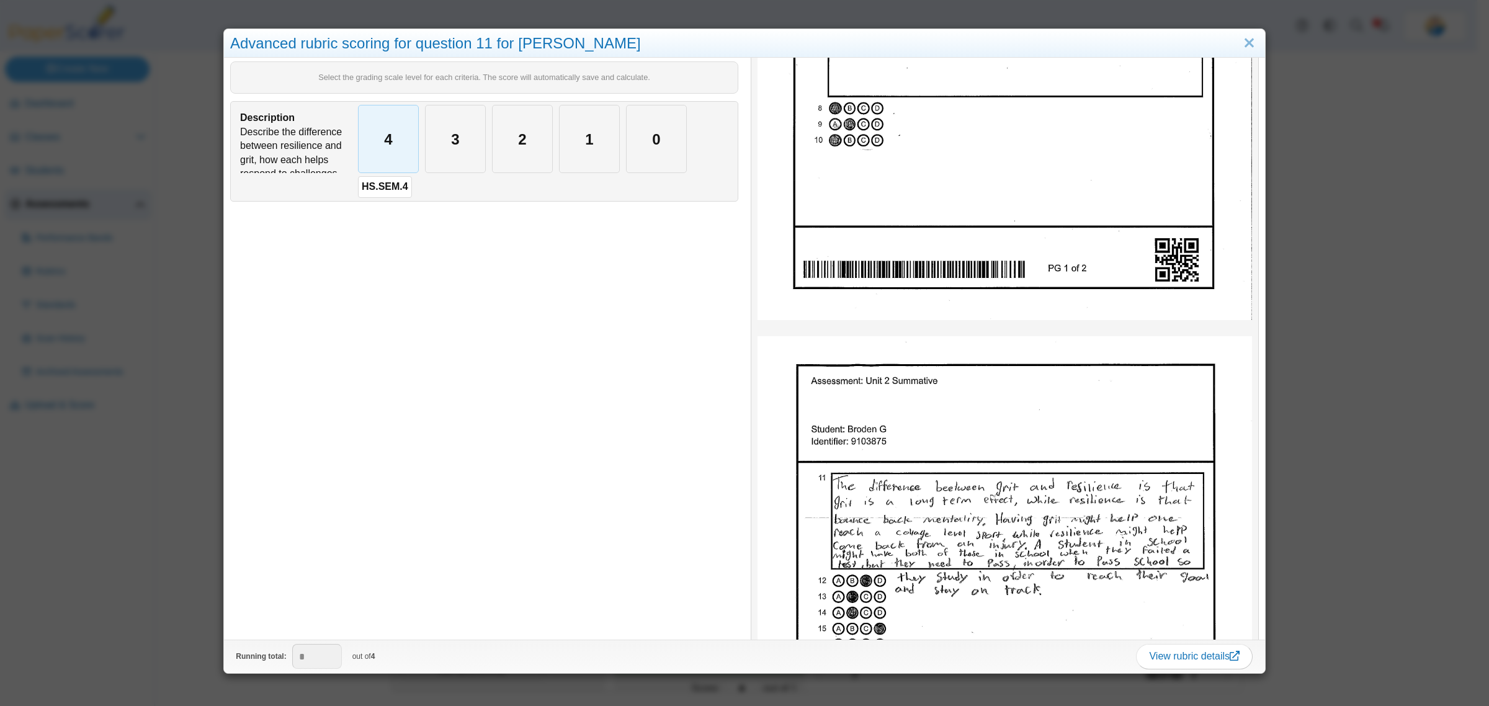
click at [404, 146] on div "4" at bounding box center [389, 138] width 60 height 67
type input "*"
click at [194, 479] on div "Advanced rubric scoring for question 11 for Broden G Select the grading scale l…" at bounding box center [744, 353] width 1489 height 706
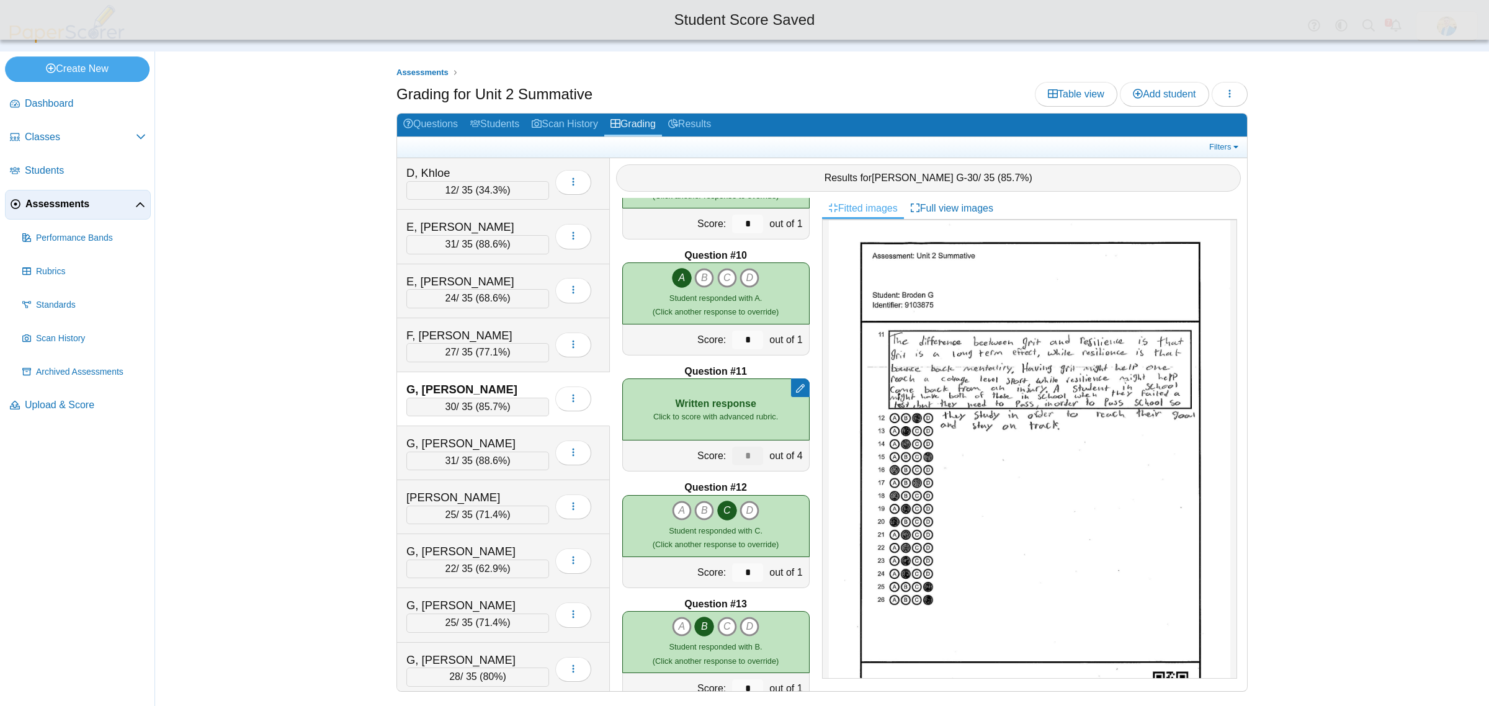
scroll to position [620, 0]
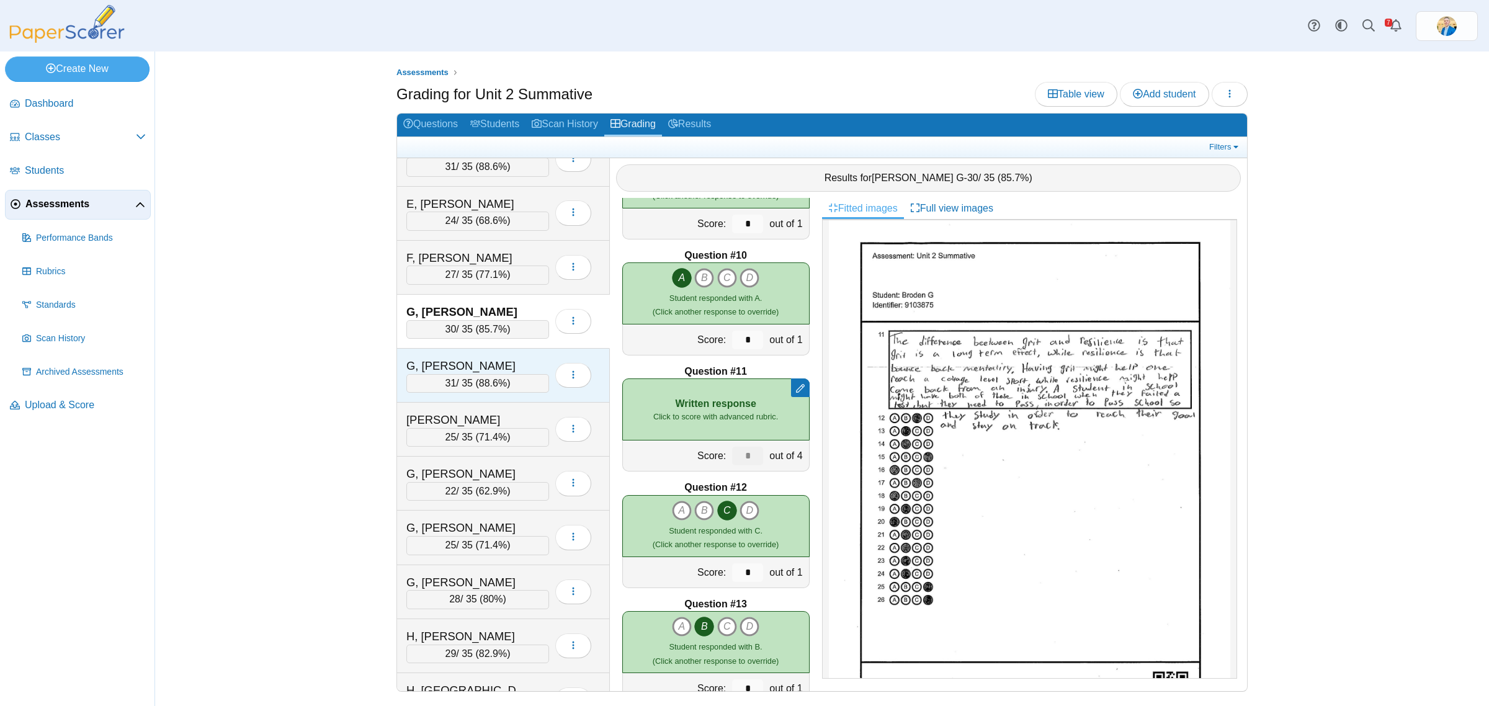
click at [518, 371] on div "G, Colin" at bounding box center [468, 366] width 124 height 16
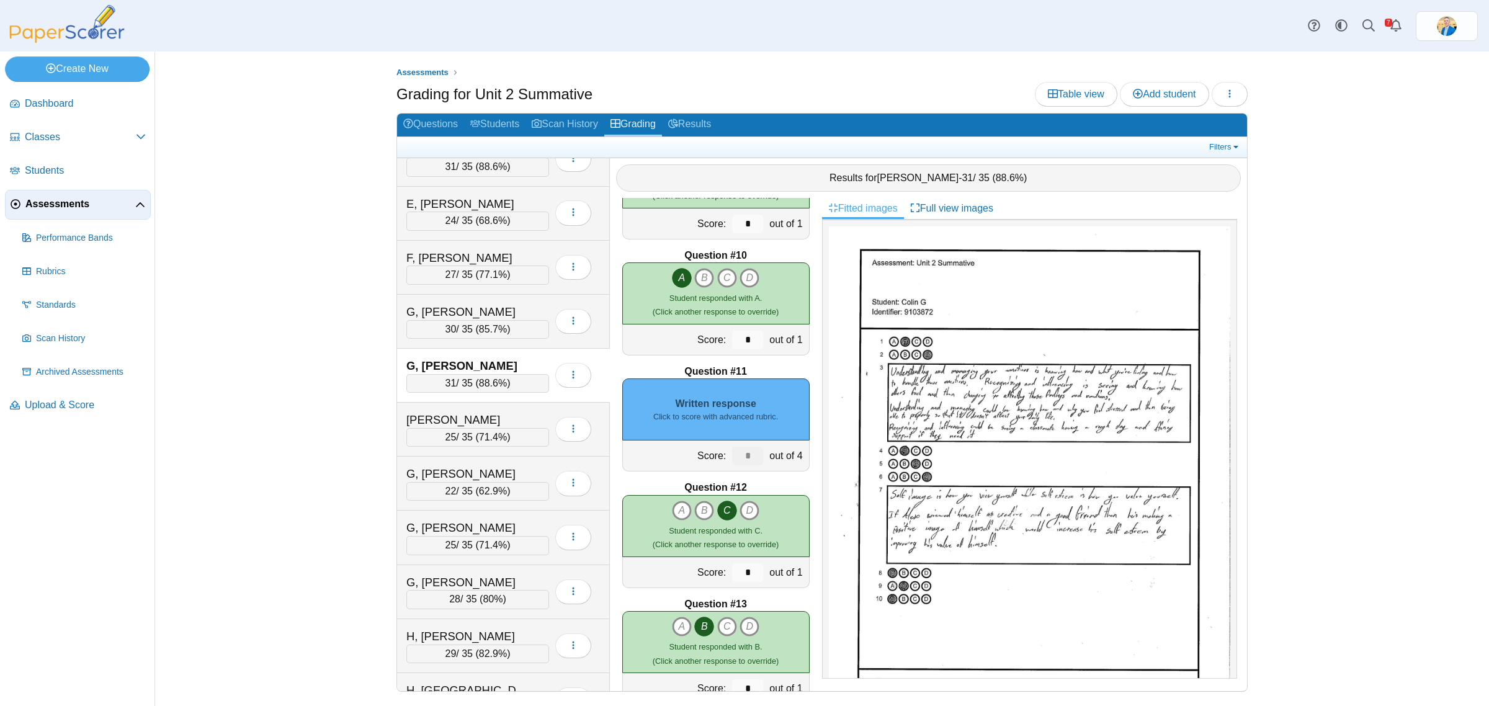
scroll to position [388, 0]
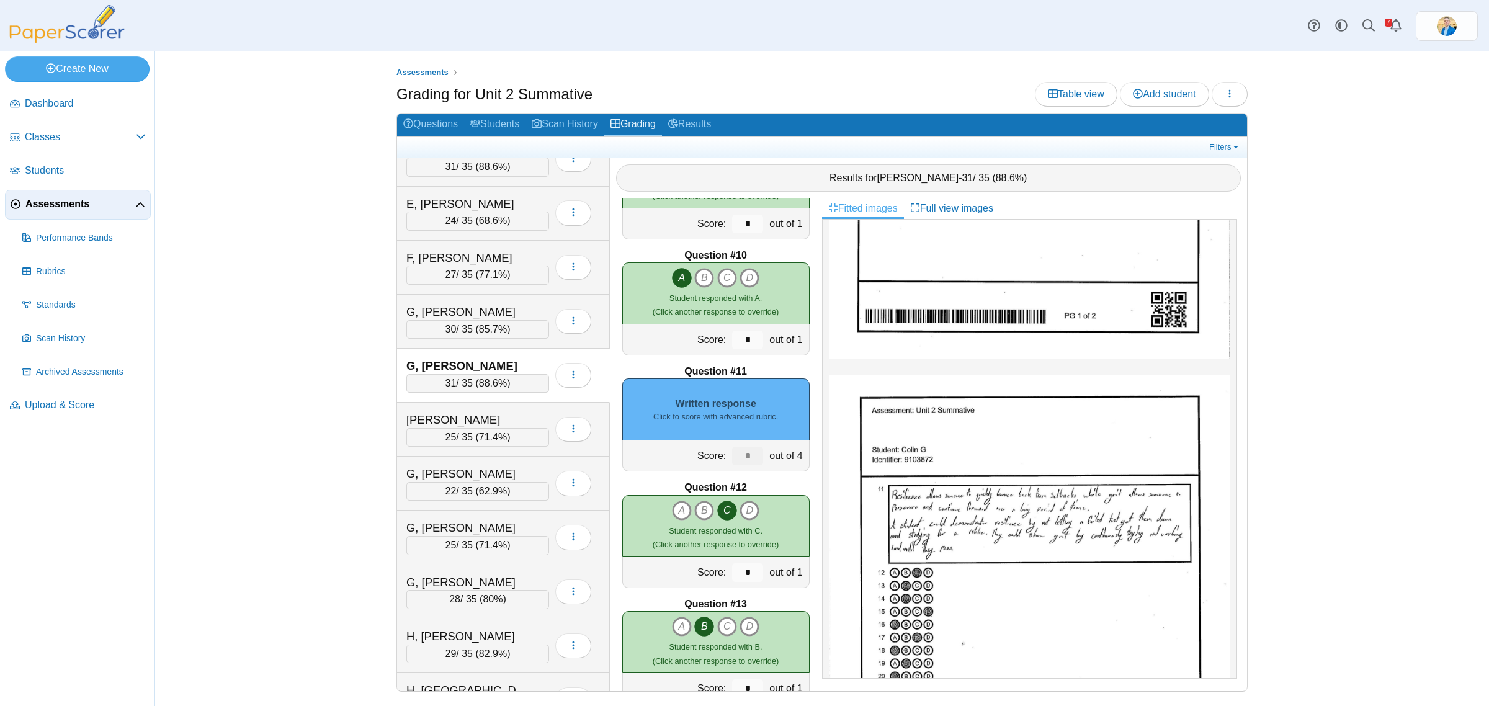
click at [768, 405] on div "Written response Click to score with advanced rubric." at bounding box center [715, 409] width 187 height 62
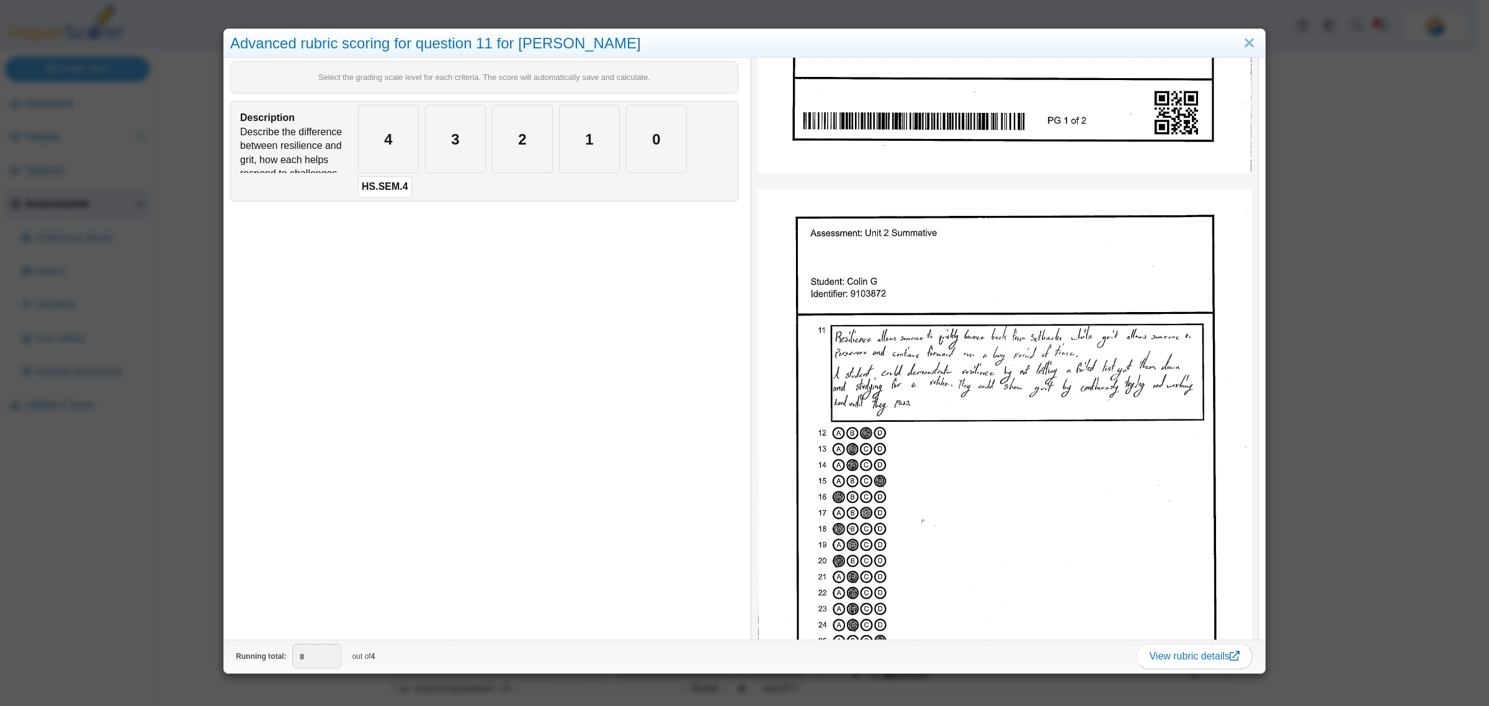
scroll to position [543, 0]
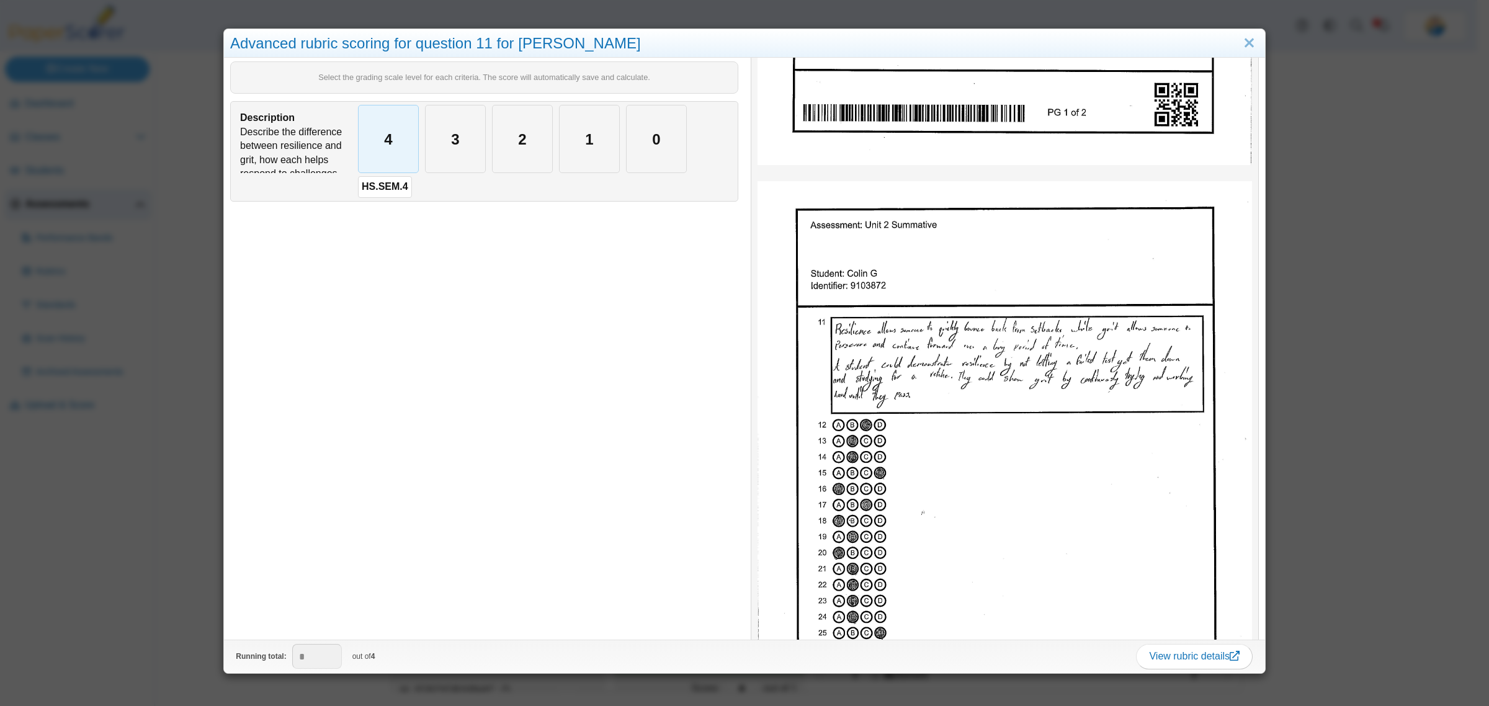
click at [369, 150] on div "4" at bounding box center [389, 138] width 60 height 67
type input "*"
click at [118, 546] on div "Advanced rubric scoring for question 11 for Colin G Select the grading scale le…" at bounding box center [744, 353] width 1489 height 706
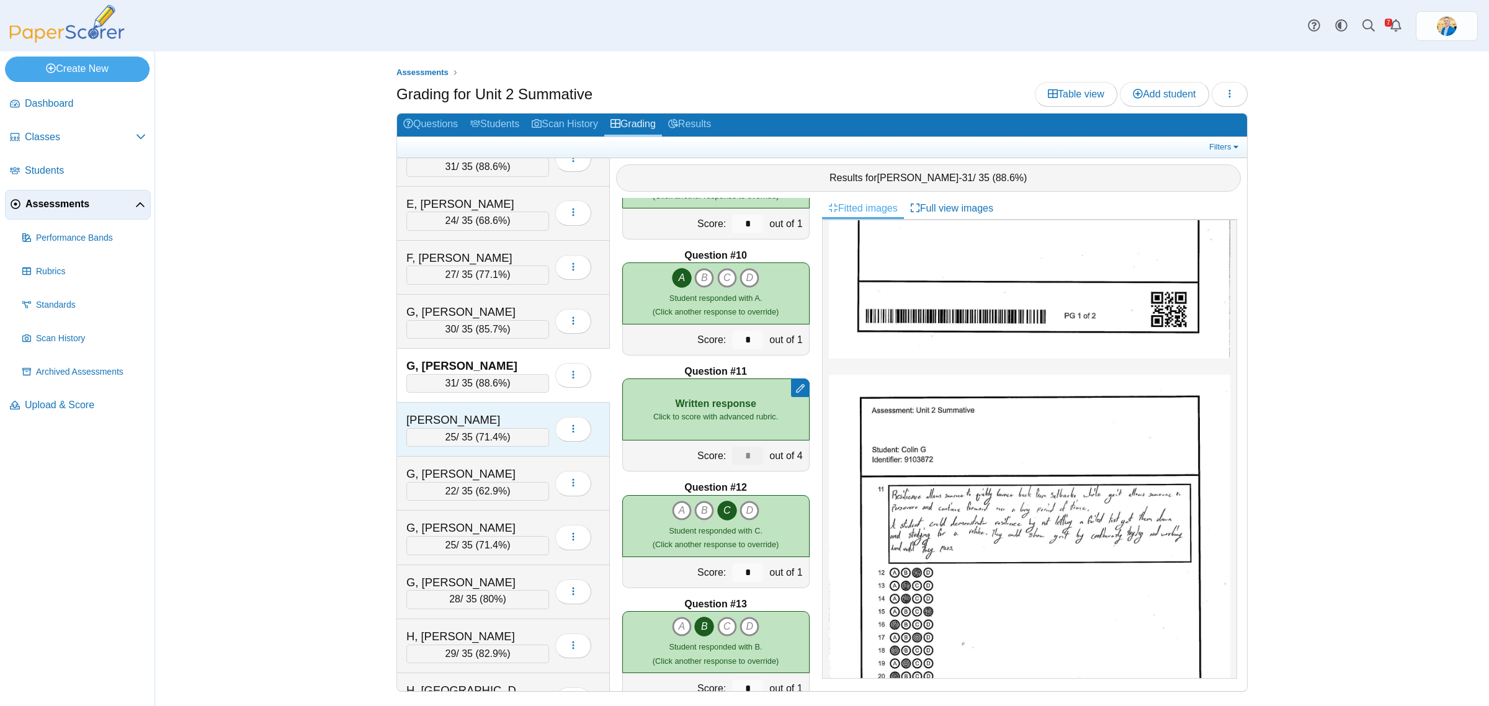
click at [488, 425] on div "G, Kimberly" at bounding box center [468, 420] width 124 height 16
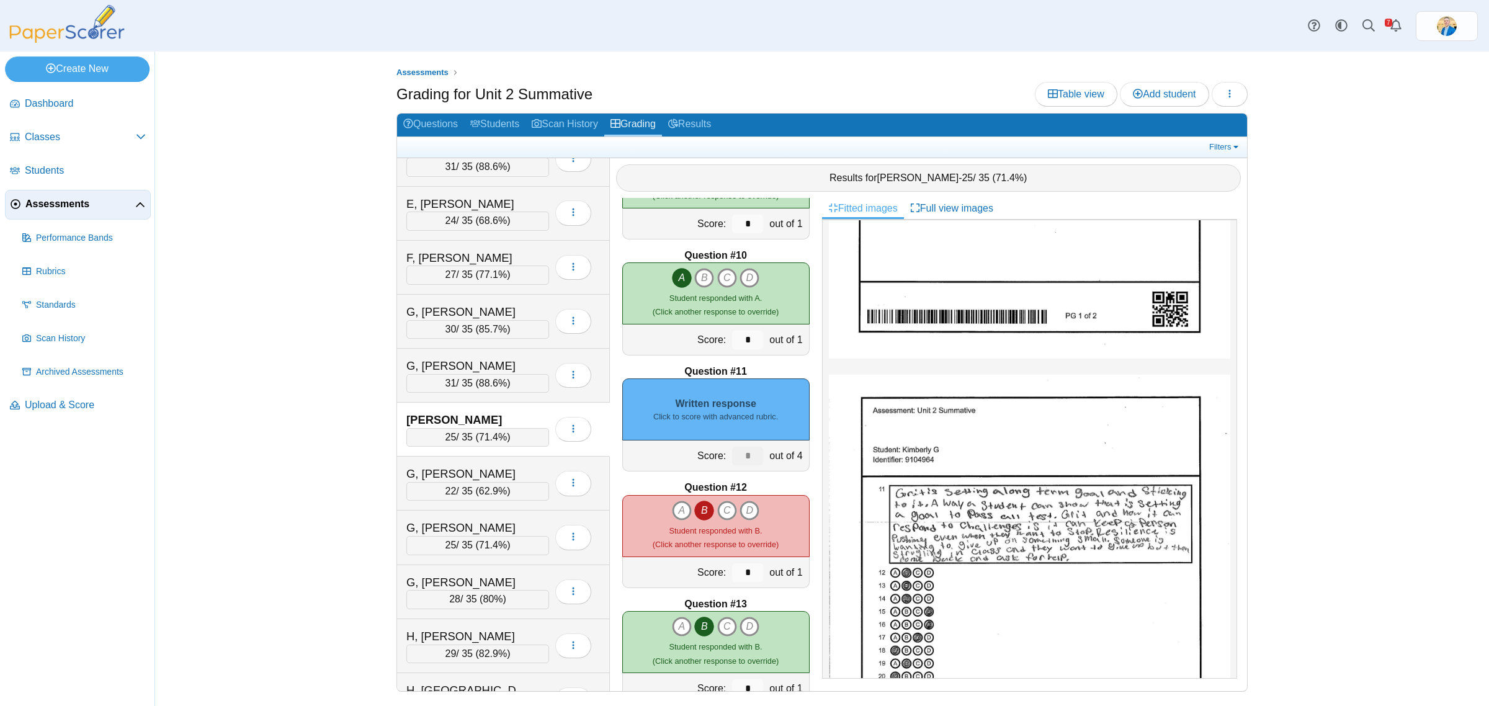
click at [944, 512] on img at bounding box center [1029, 634] width 401 height 519
click at [742, 402] on div "Written response Click to score with advanced rubric." at bounding box center [715, 409] width 187 height 62
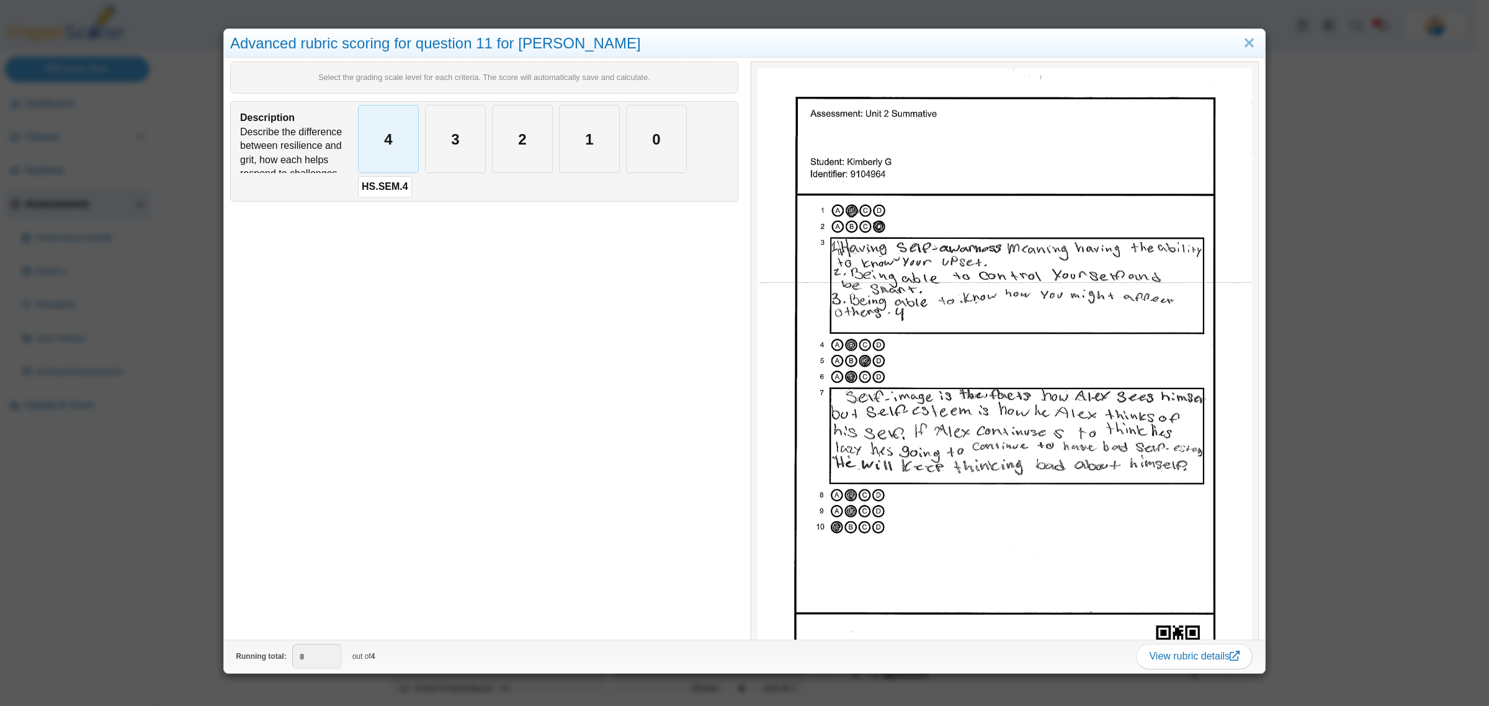
click at [367, 141] on div "4" at bounding box center [389, 138] width 60 height 67
type input "*"
click at [152, 507] on div "Advanced rubric scoring for question 11 for Kimberly G Select the grading scale…" at bounding box center [744, 353] width 1489 height 706
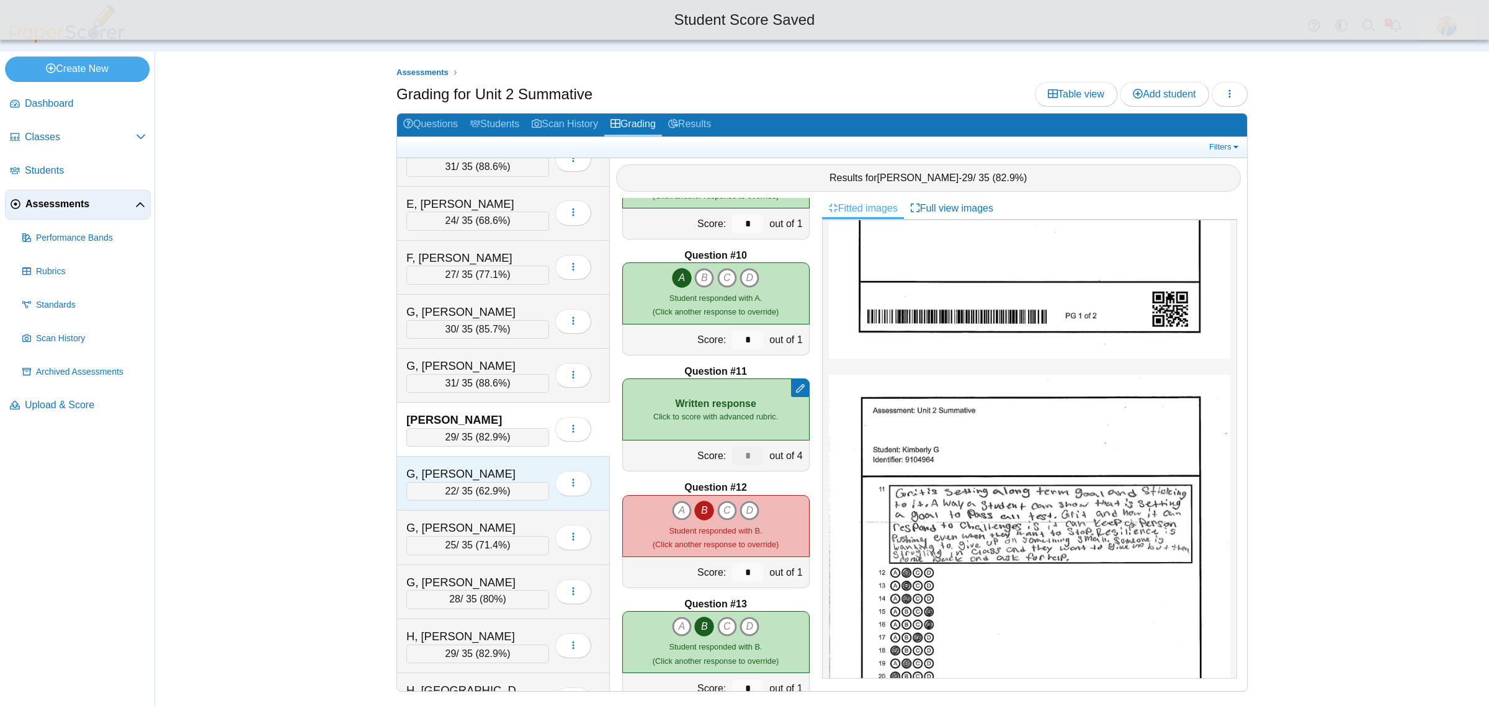
click at [502, 478] on div "G, Logan" at bounding box center [468, 474] width 124 height 16
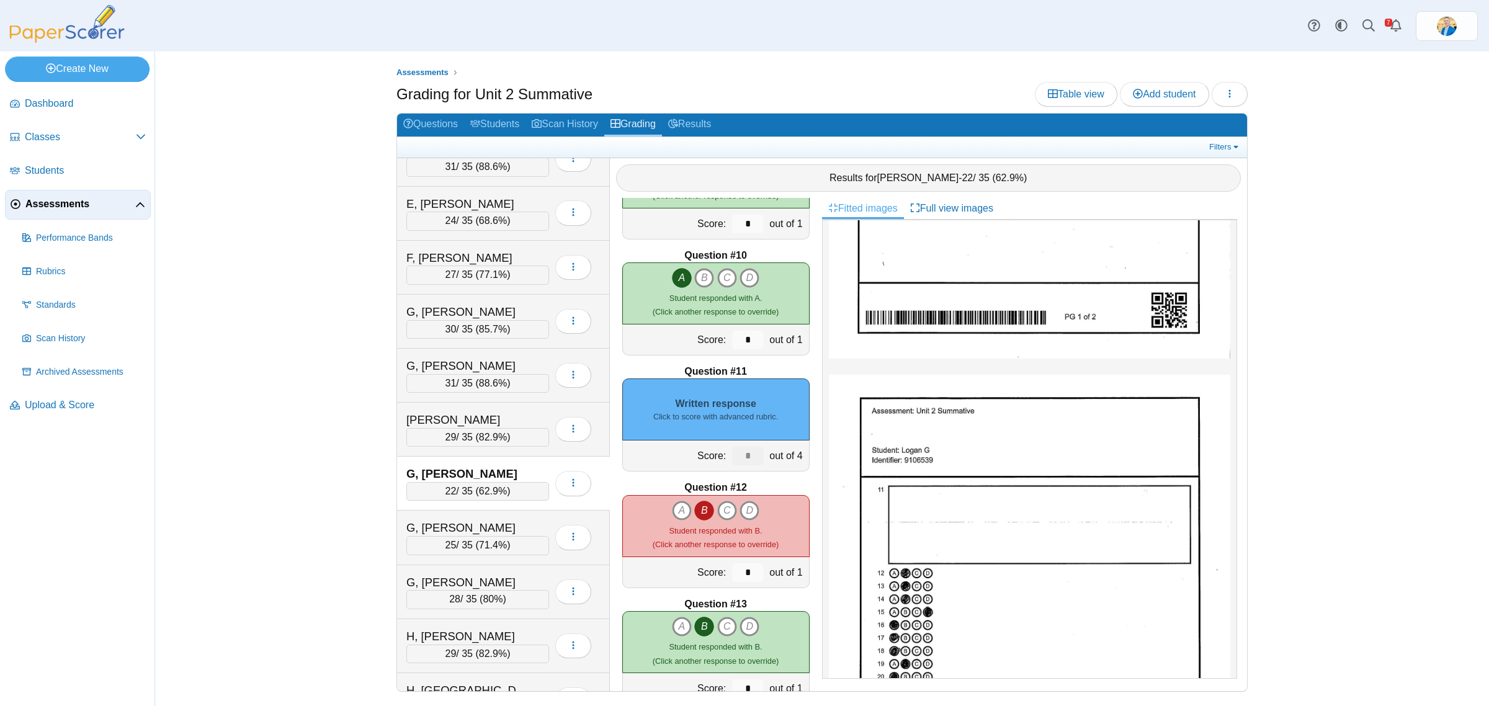
click at [757, 411] on small "Click to score with advanced rubric." at bounding box center [715, 416] width 125 height 11
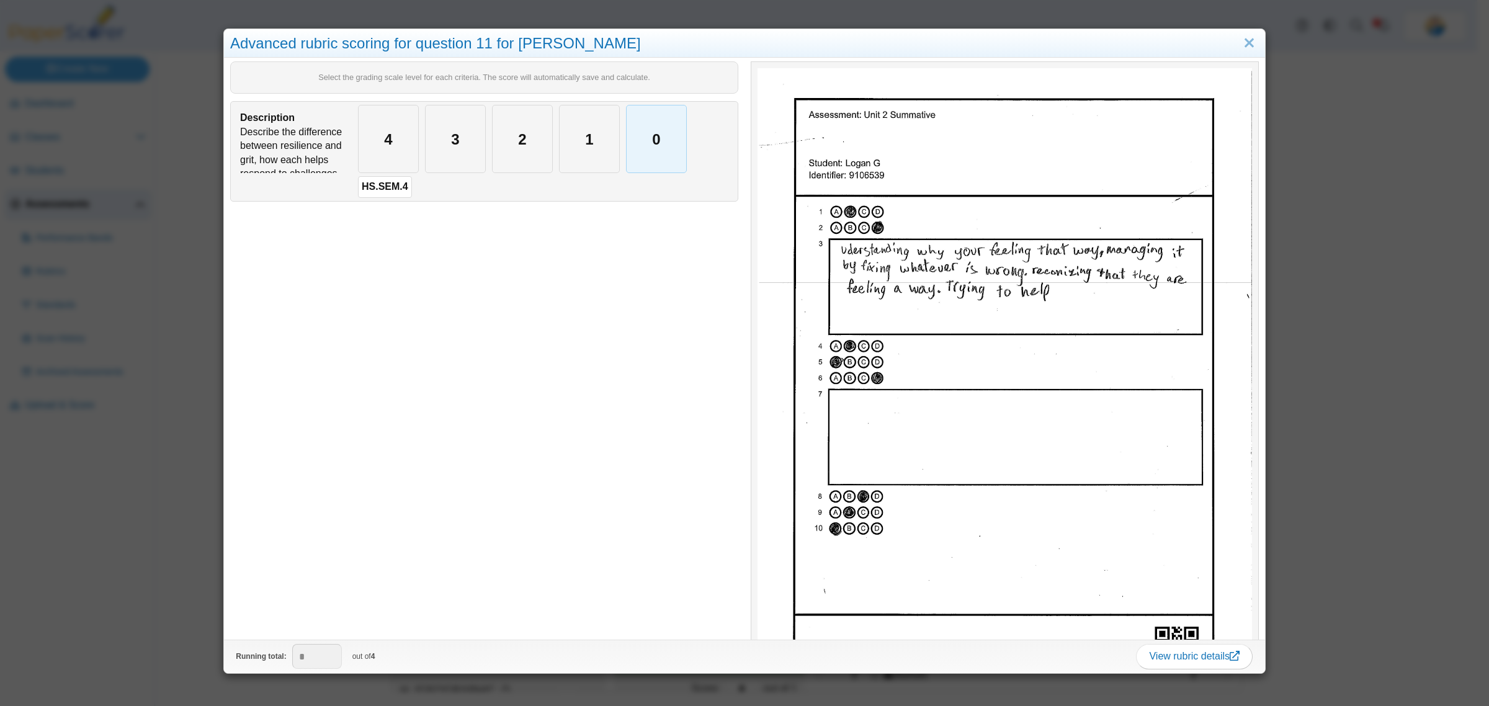
click at [649, 151] on div "0" at bounding box center [656, 138] width 60 height 67
click at [171, 554] on div "Advanced rubric scoring for question 11 for Logan G Select the grading scale le…" at bounding box center [744, 353] width 1489 height 706
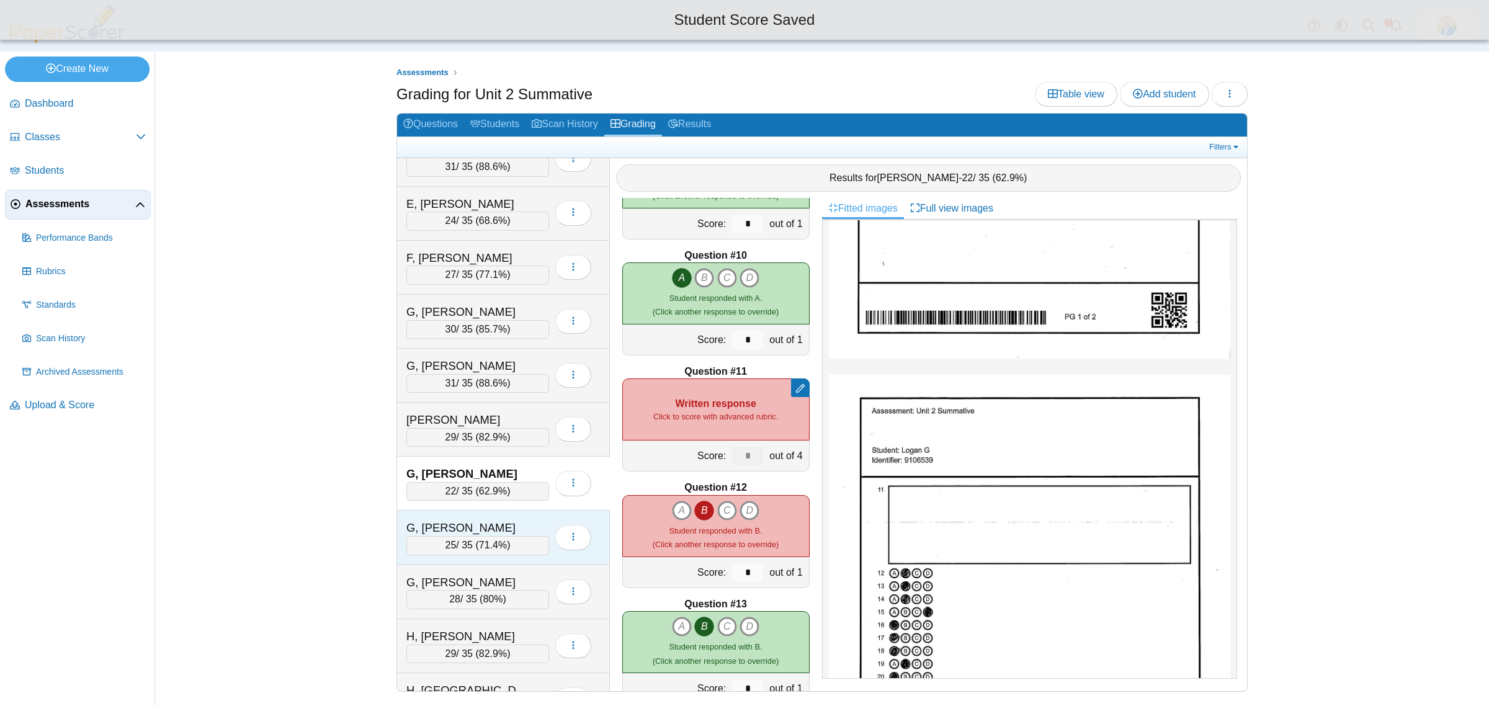
click at [488, 535] on div "G, Samantha" at bounding box center [468, 528] width 124 height 16
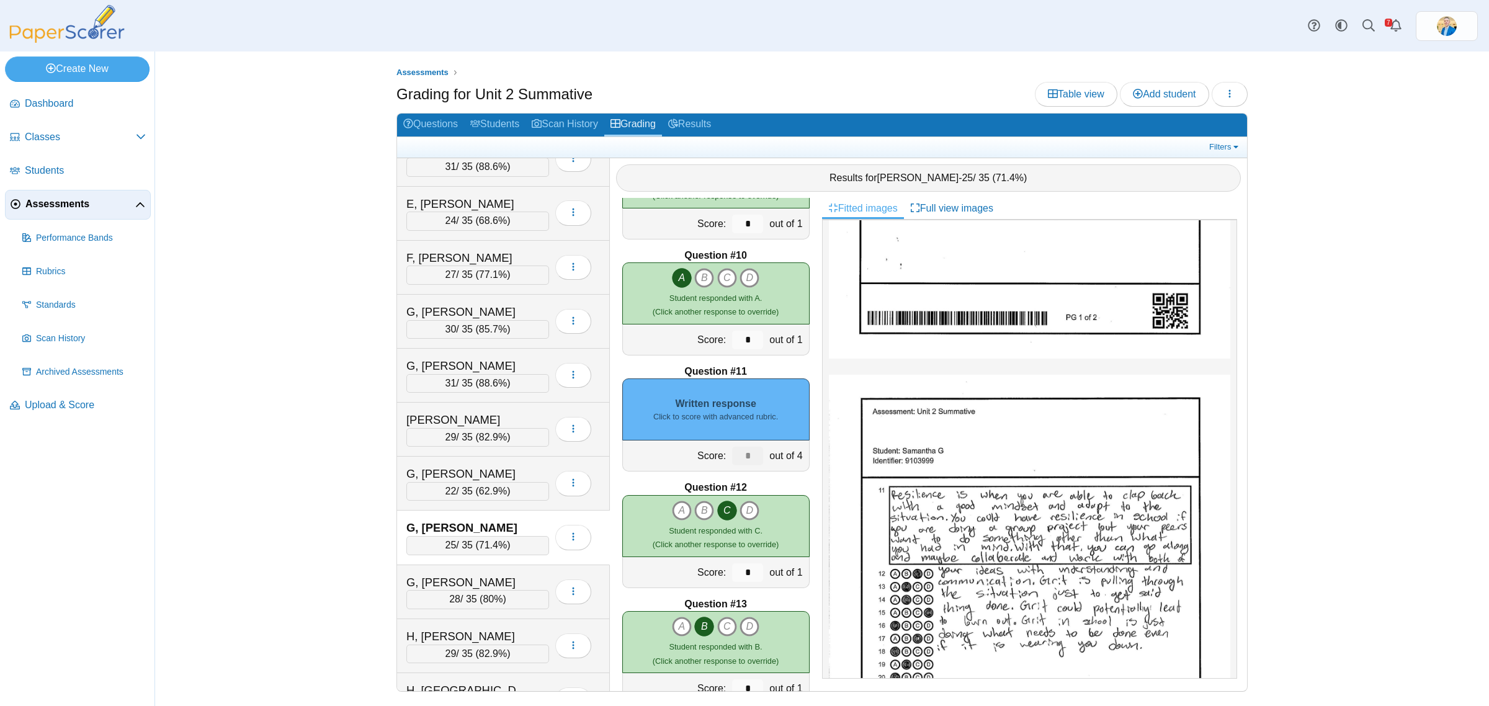
click at [733, 435] on div "Written response Click to score with advanced rubric." at bounding box center [715, 409] width 187 height 62
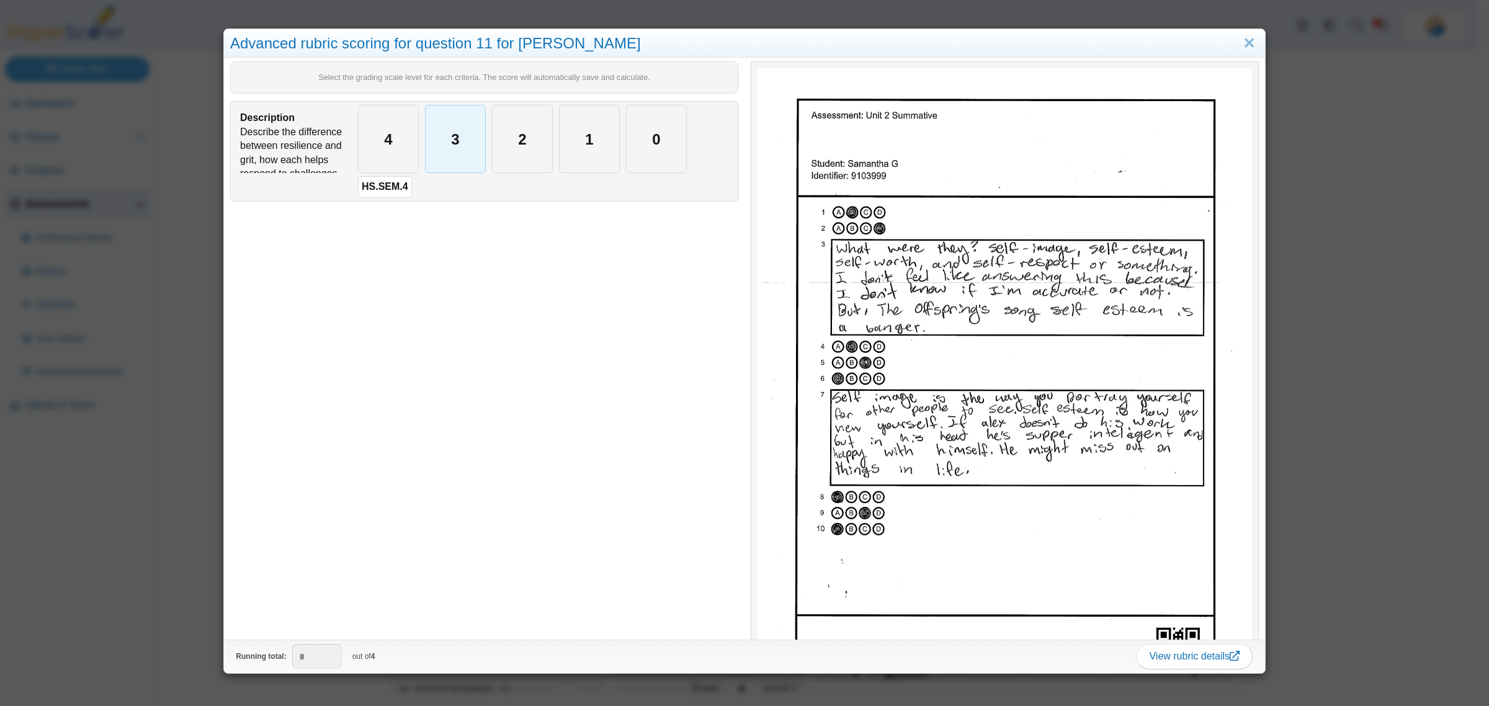
click at [432, 146] on div "3" at bounding box center [455, 138] width 60 height 67
type input "*"
click at [156, 555] on div "Advanced rubric scoring for question 11 for Samantha G Select the grading scale…" at bounding box center [744, 353] width 1489 height 706
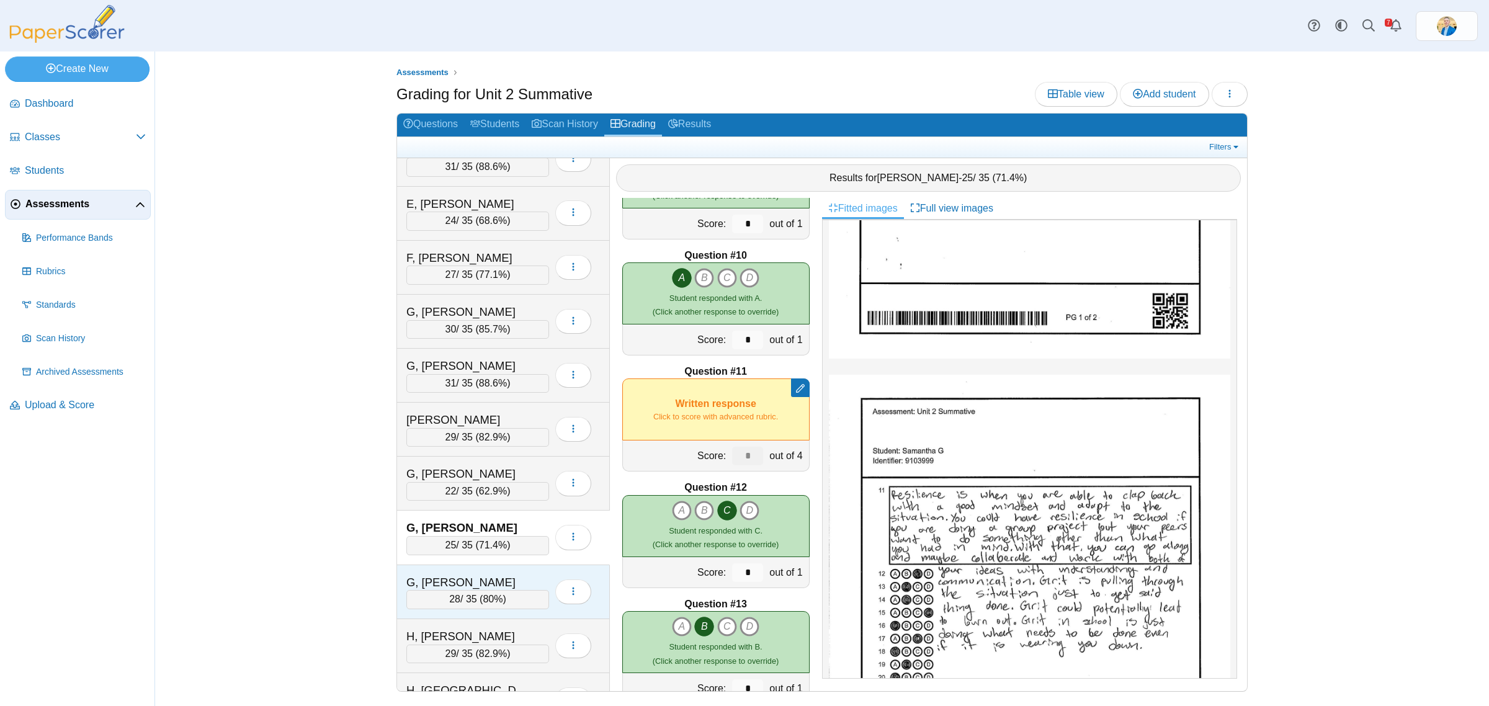
click at [481, 590] on div "G, Uriel" at bounding box center [468, 582] width 124 height 16
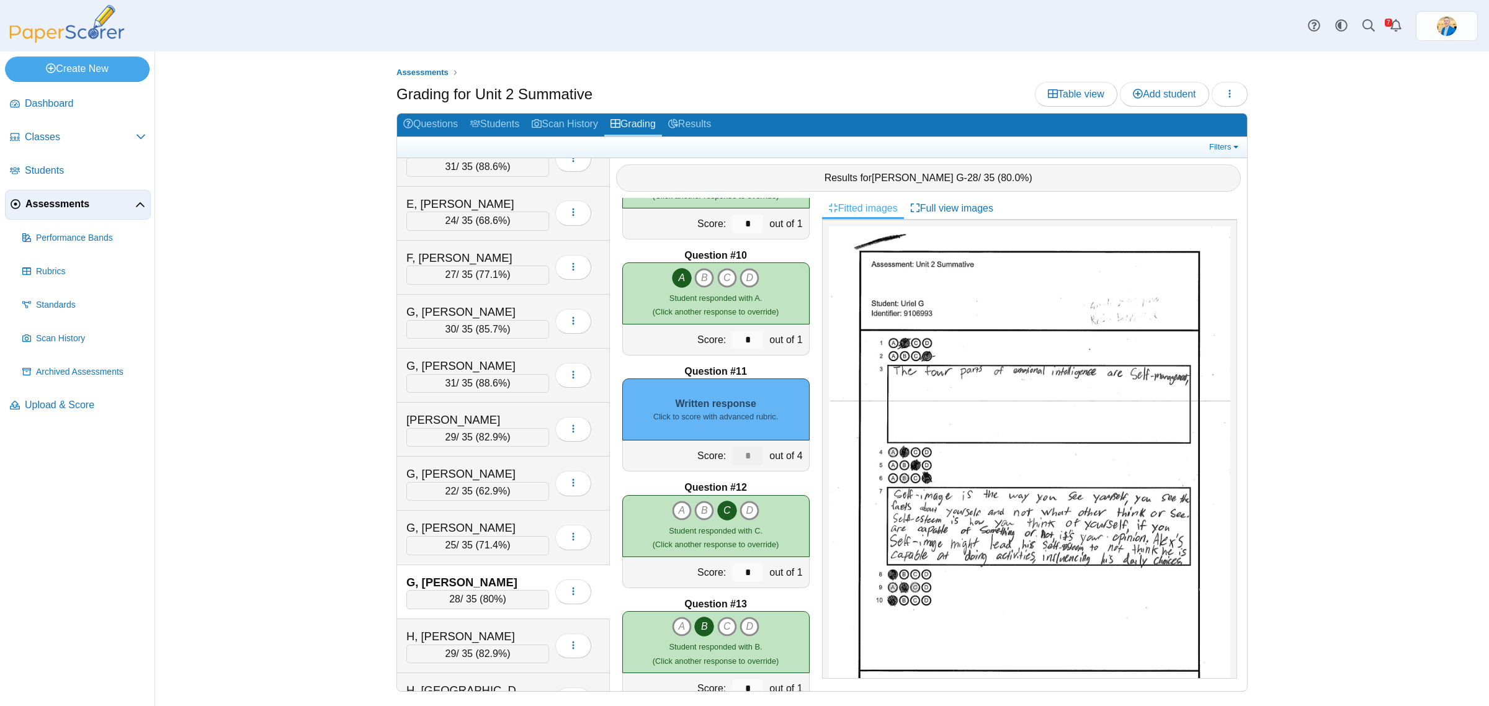
scroll to position [388, 0]
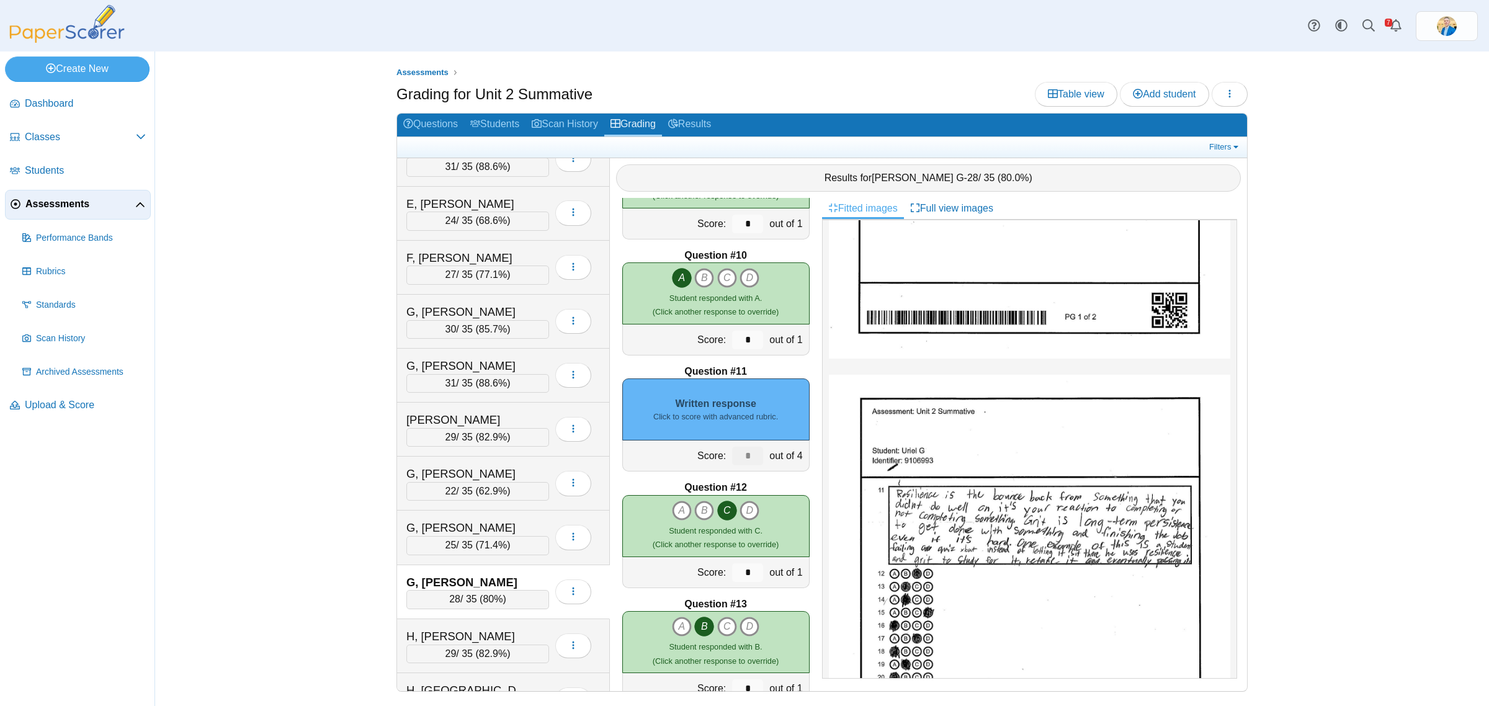
click at [761, 416] on small "Click to score with advanced rubric." at bounding box center [715, 416] width 125 height 11
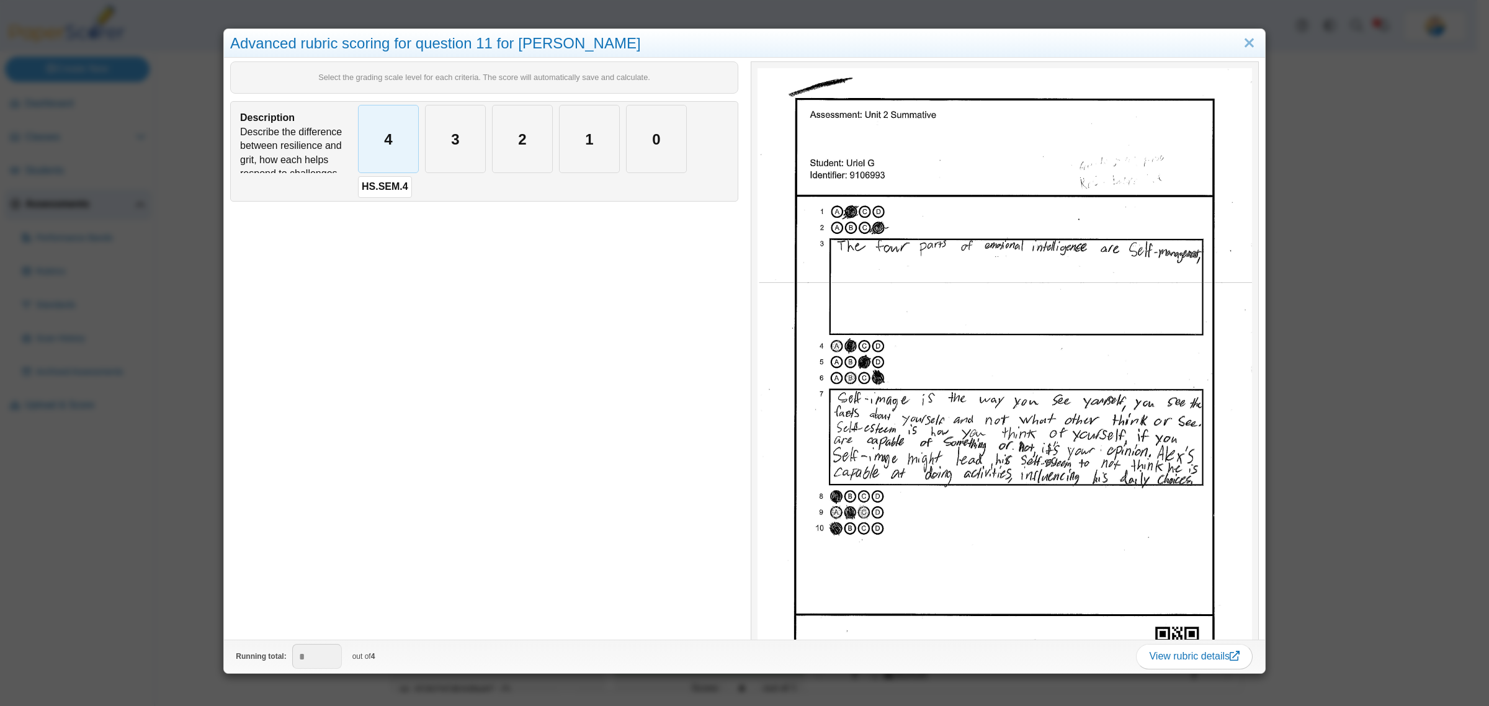
click at [375, 146] on div "4" at bounding box center [389, 138] width 60 height 67
type input "*"
click at [114, 566] on div "Advanced rubric scoring for question 11 for Uriel G Select the grading scale le…" at bounding box center [744, 353] width 1489 height 706
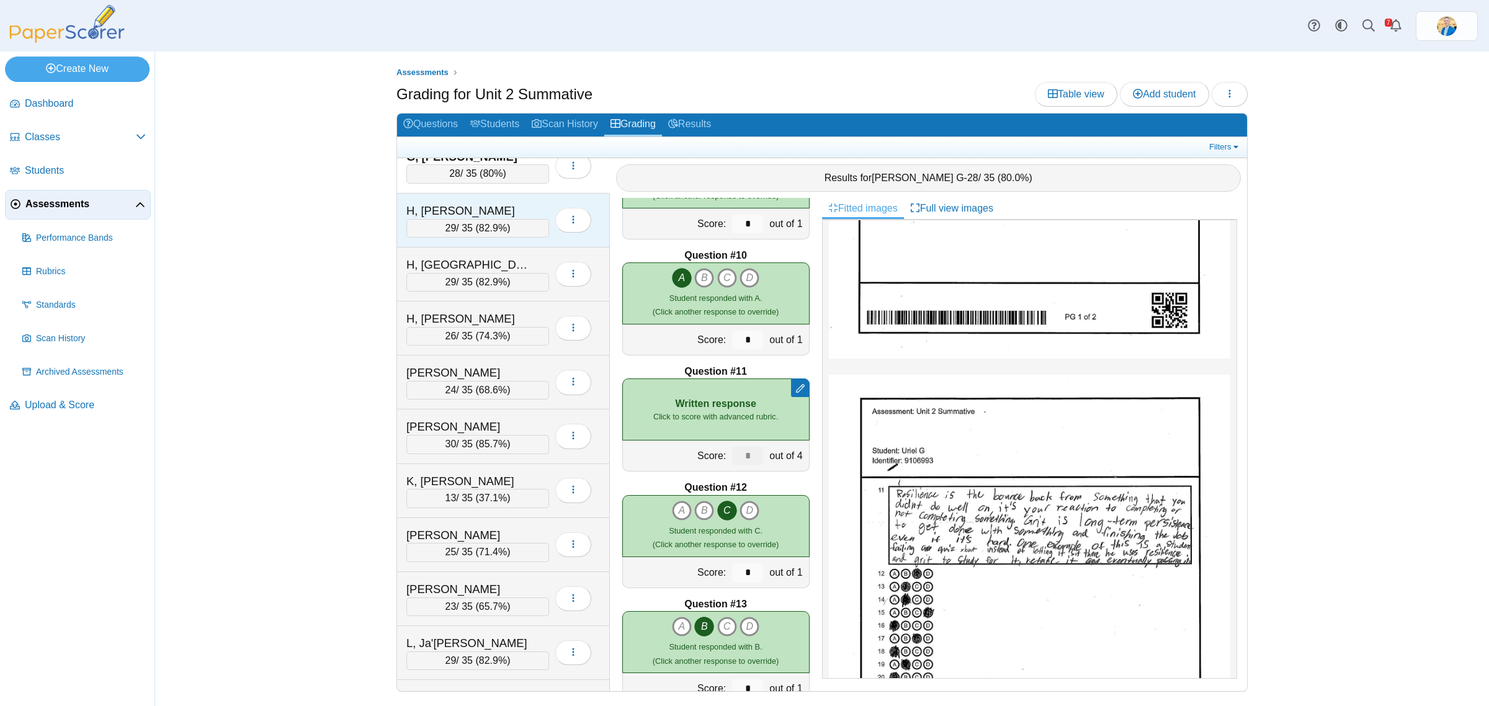
scroll to position [1008, 0]
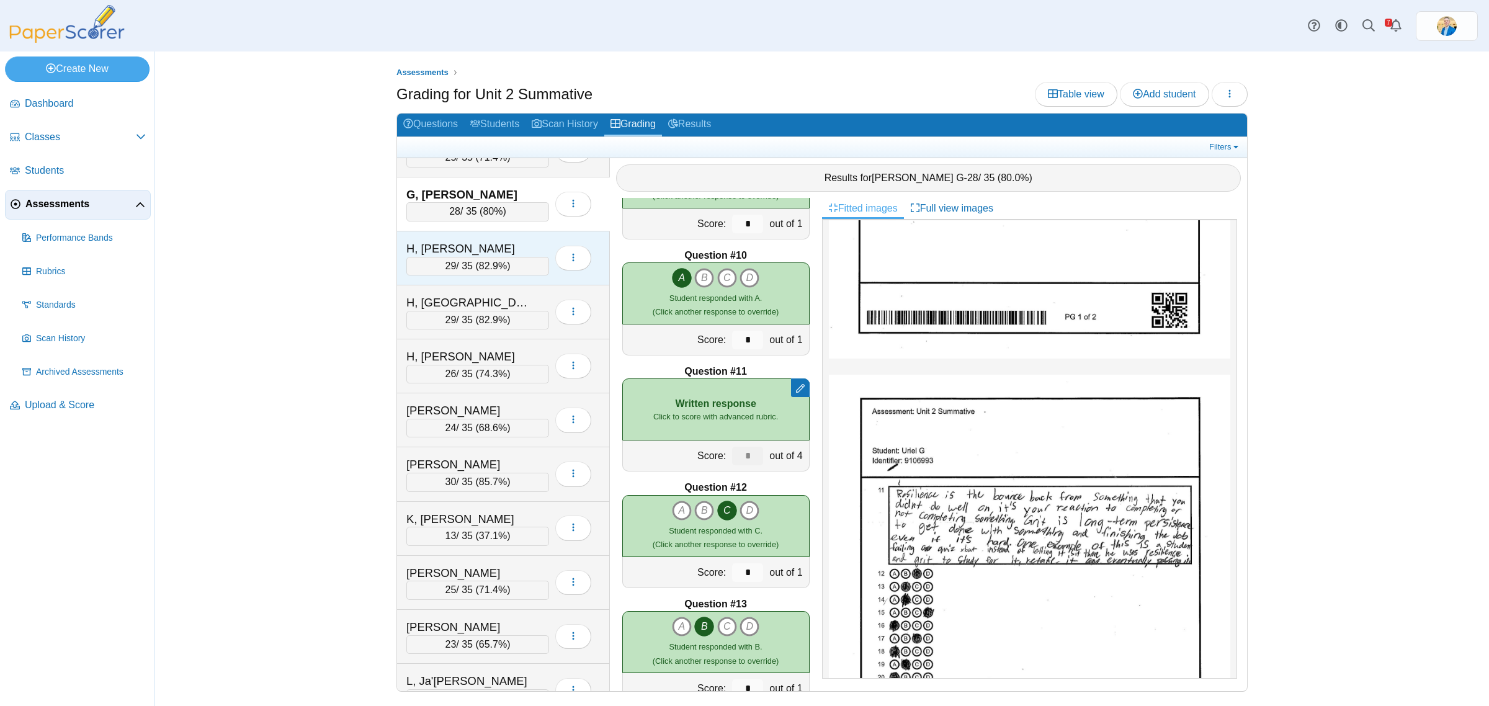
click at [497, 257] on div "H, Genevieve" at bounding box center [468, 249] width 124 height 16
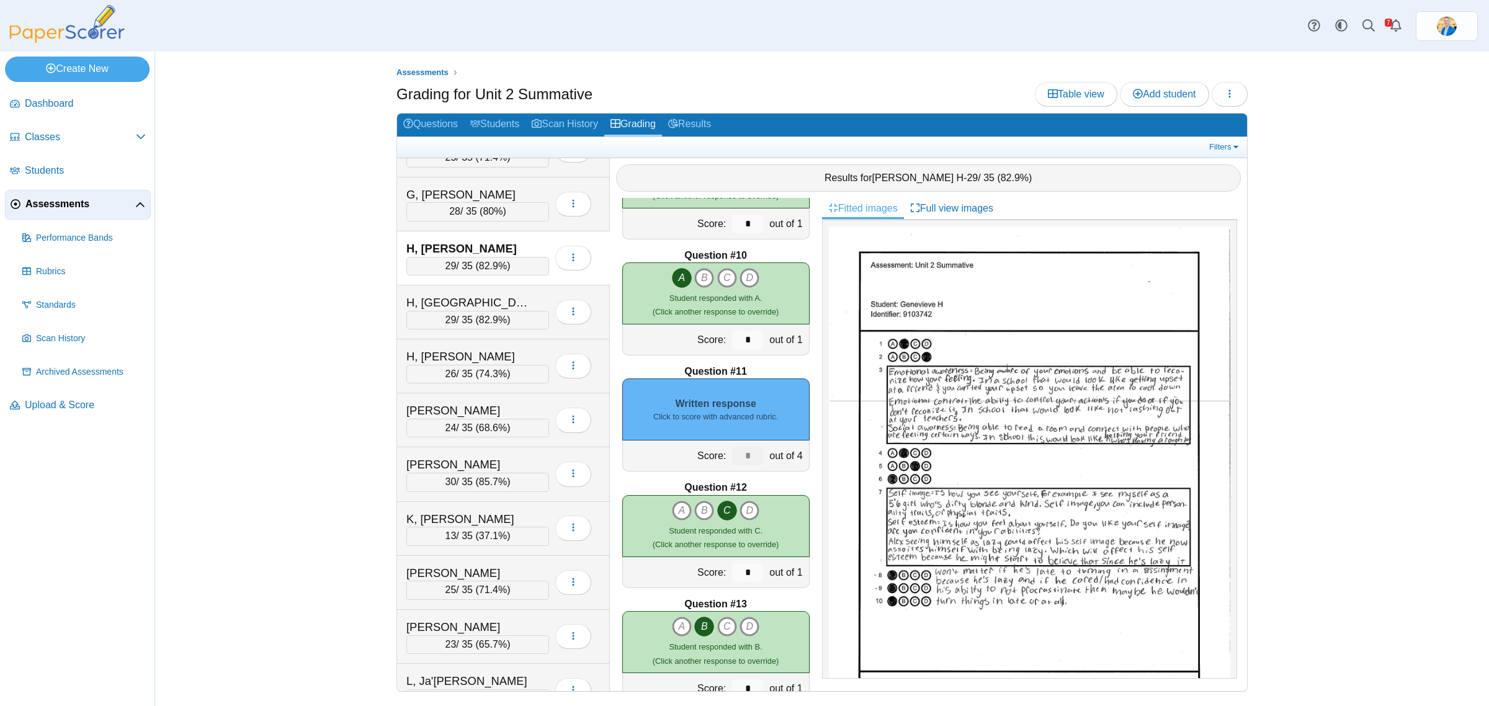
scroll to position [465, 0]
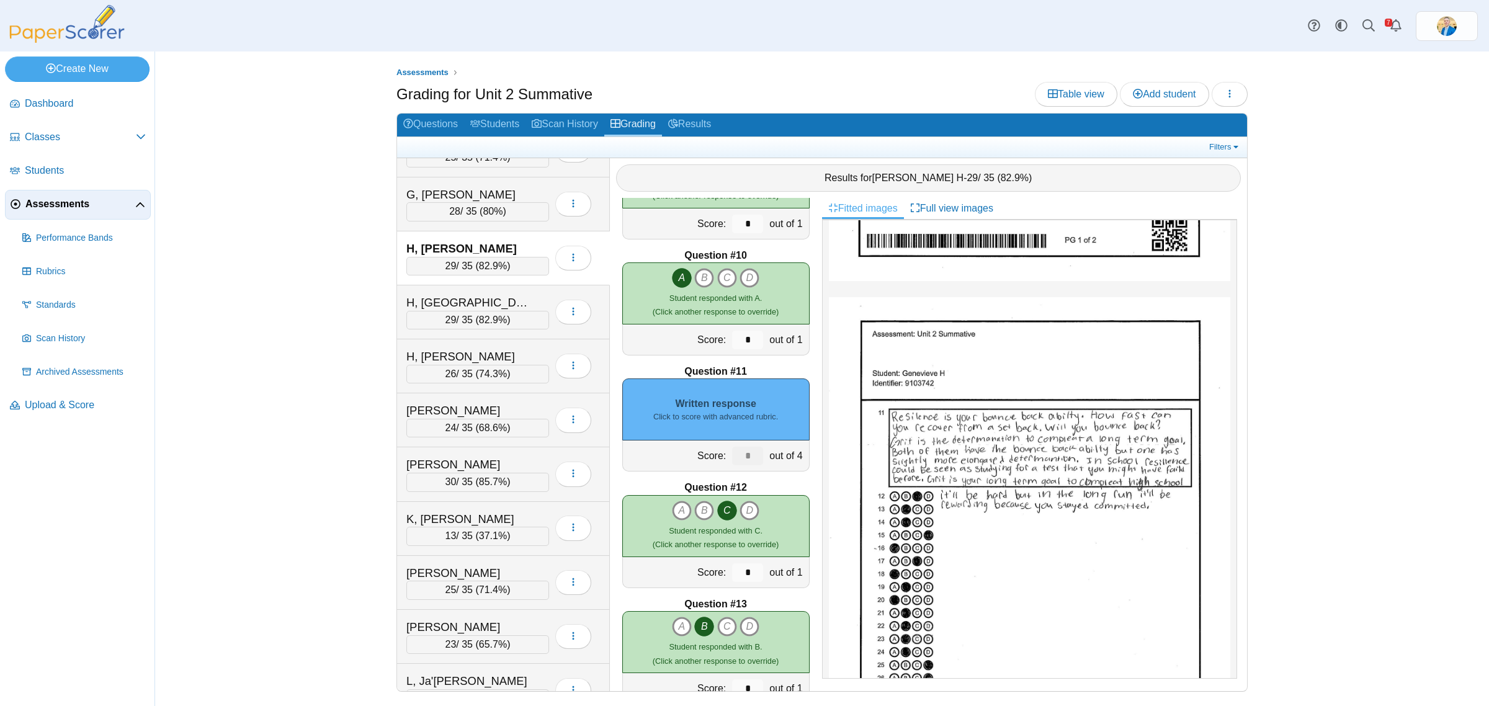
click at [687, 404] on div "Written response Click to score with advanced rubric." at bounding box center [715, 409] width 187 height 62
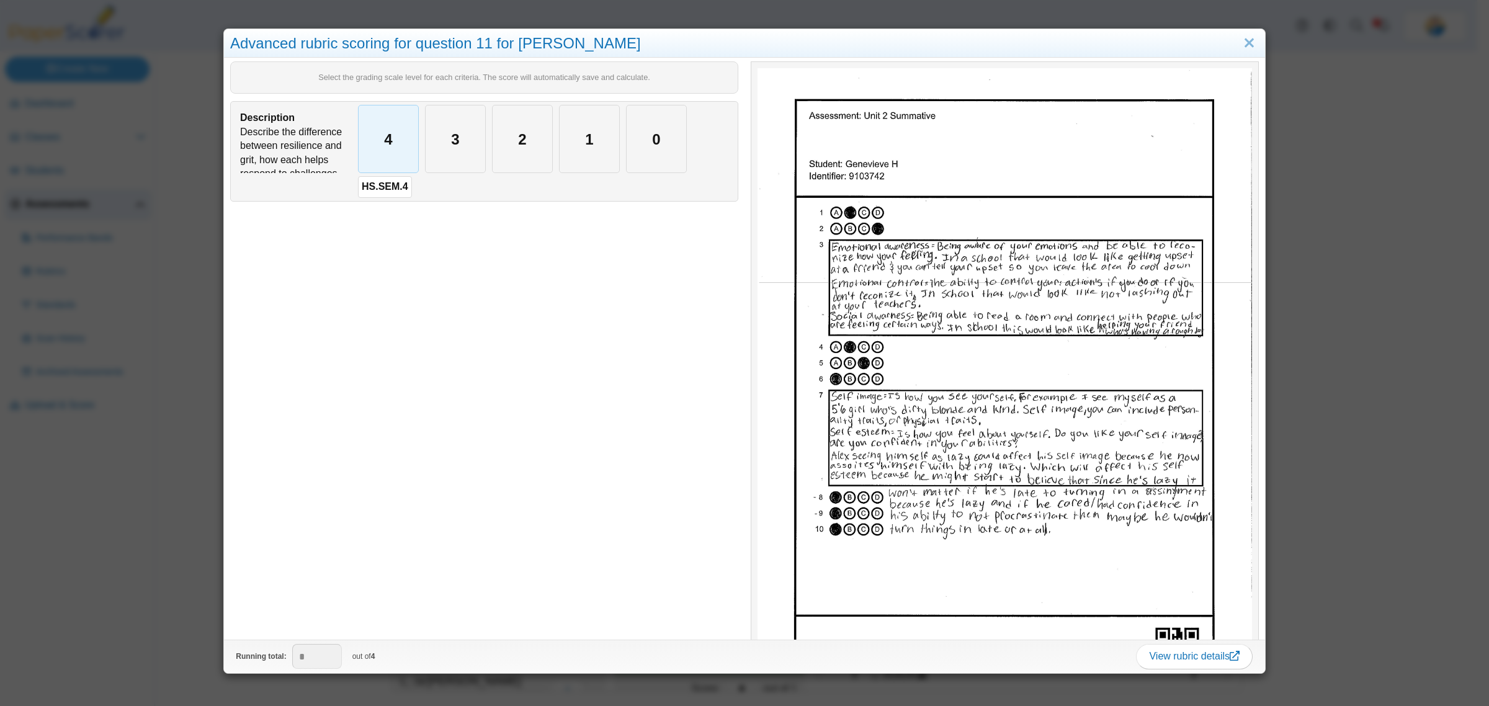
click at [383, 148] on div "4" at bounding box center [389, 138] width 60 height 67
type input "*"
click at [161, 547] on div "Advanced rubric scoring for question 11 for Genevieve H Select the grading scal…" at bounding box center [744, 353] width 1489 height 706
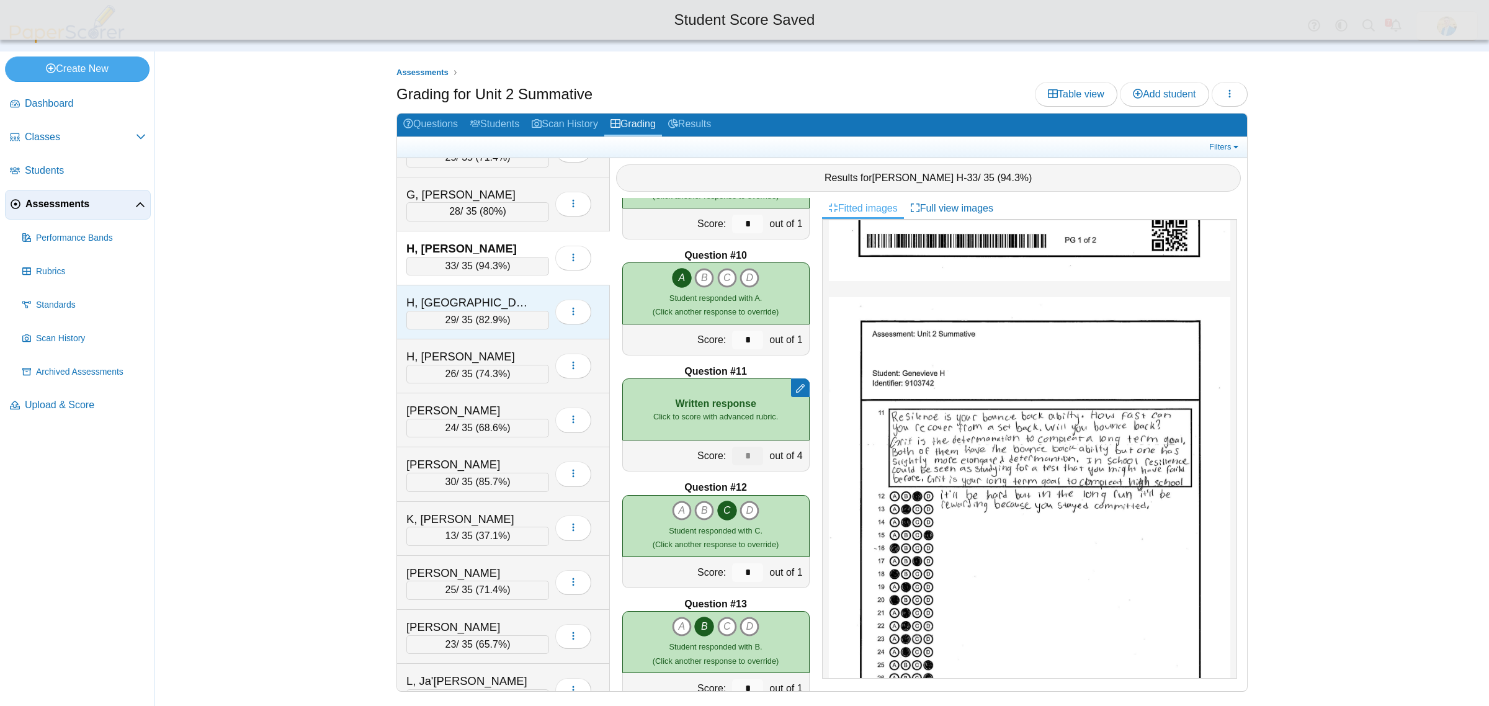
click at [484, 301] on div "H, London 29 / 35 ( 82.9% ) Loading…" at bounding box center [503, 312] width 213 height 54
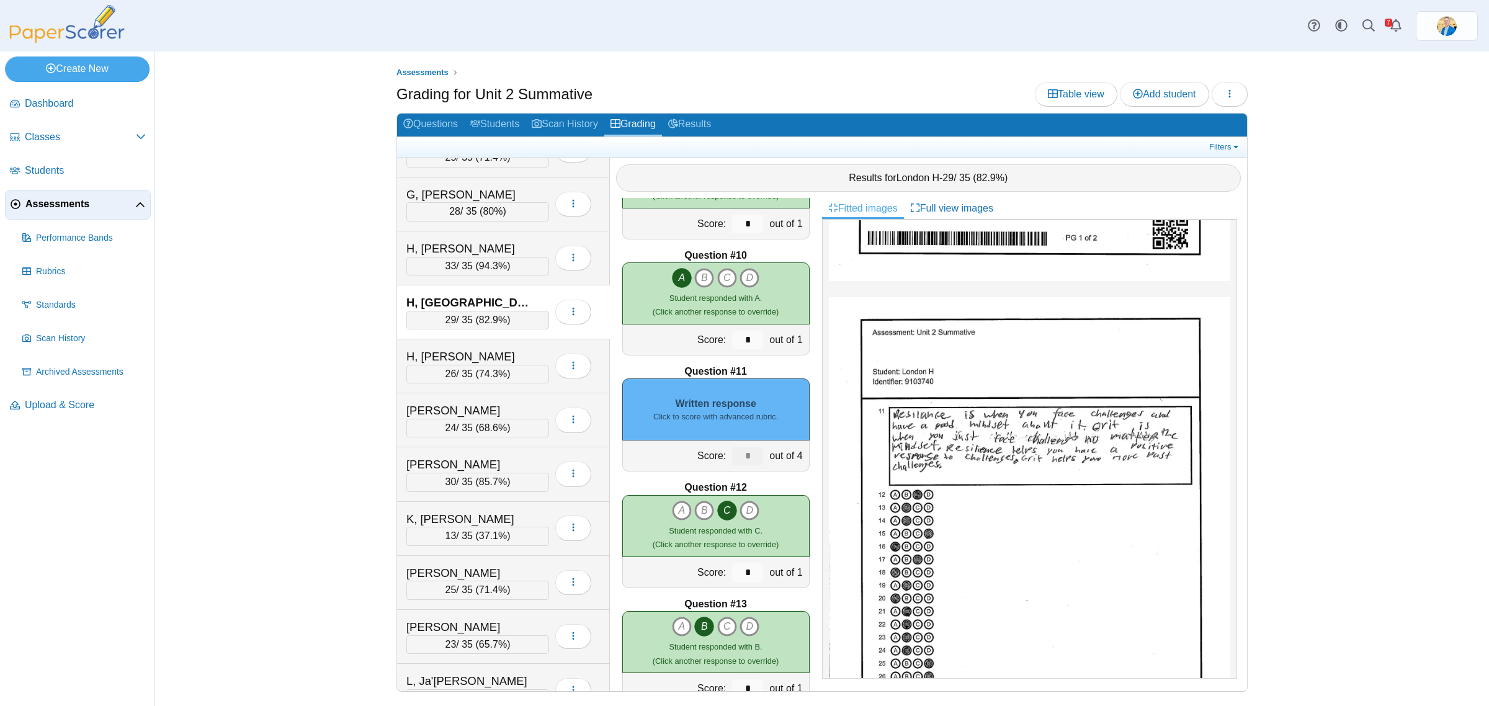
click at [693, 399] on div "Written response Click to score with advanced rubric." at bounding box center [715, 409] width 187 height 62
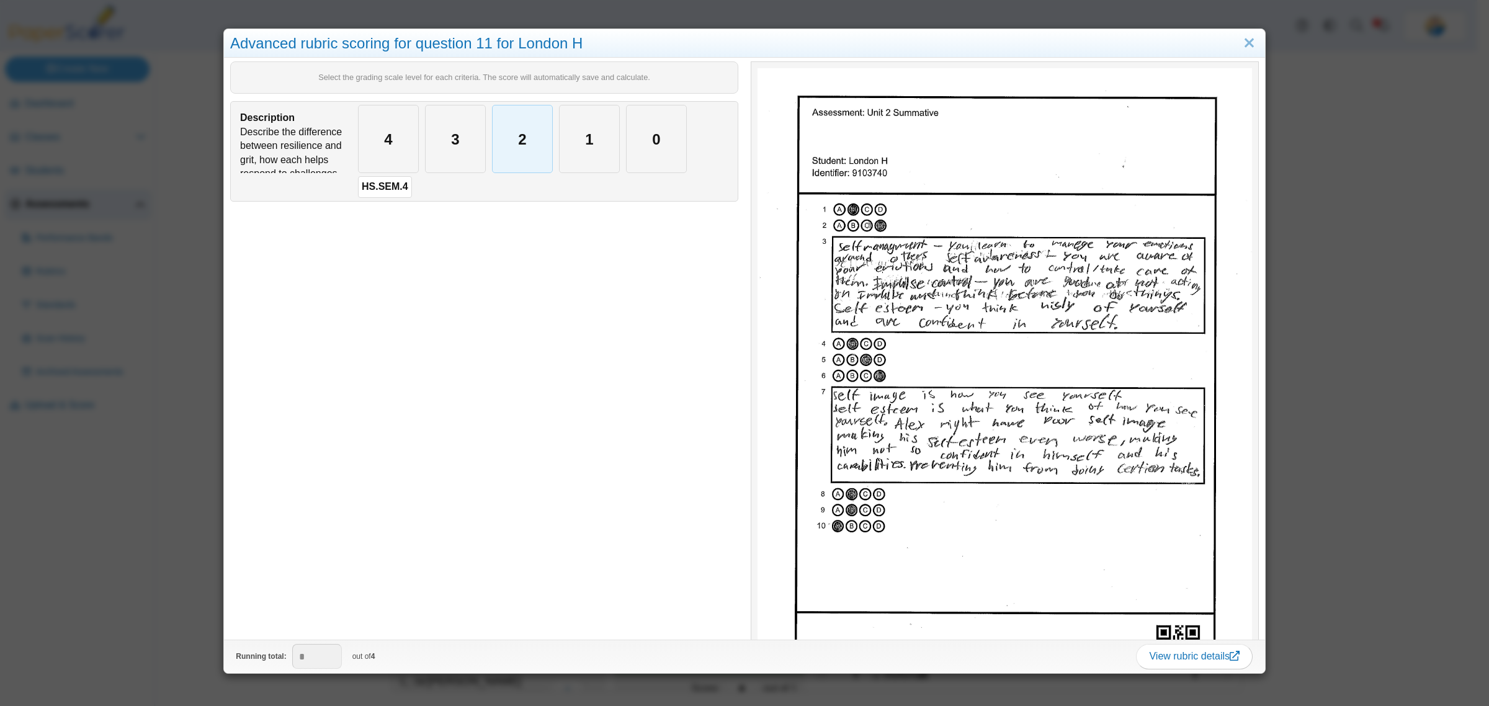
click at [532, 148] on div "2" at bounding box center [522, 138] width 60 height 67
type input "*"
click at [183, 528] on div "Advanced rubric scoring for question 11 for London H Select the grading scale l…" at bounding box center [744, 353] width 1489 height 706
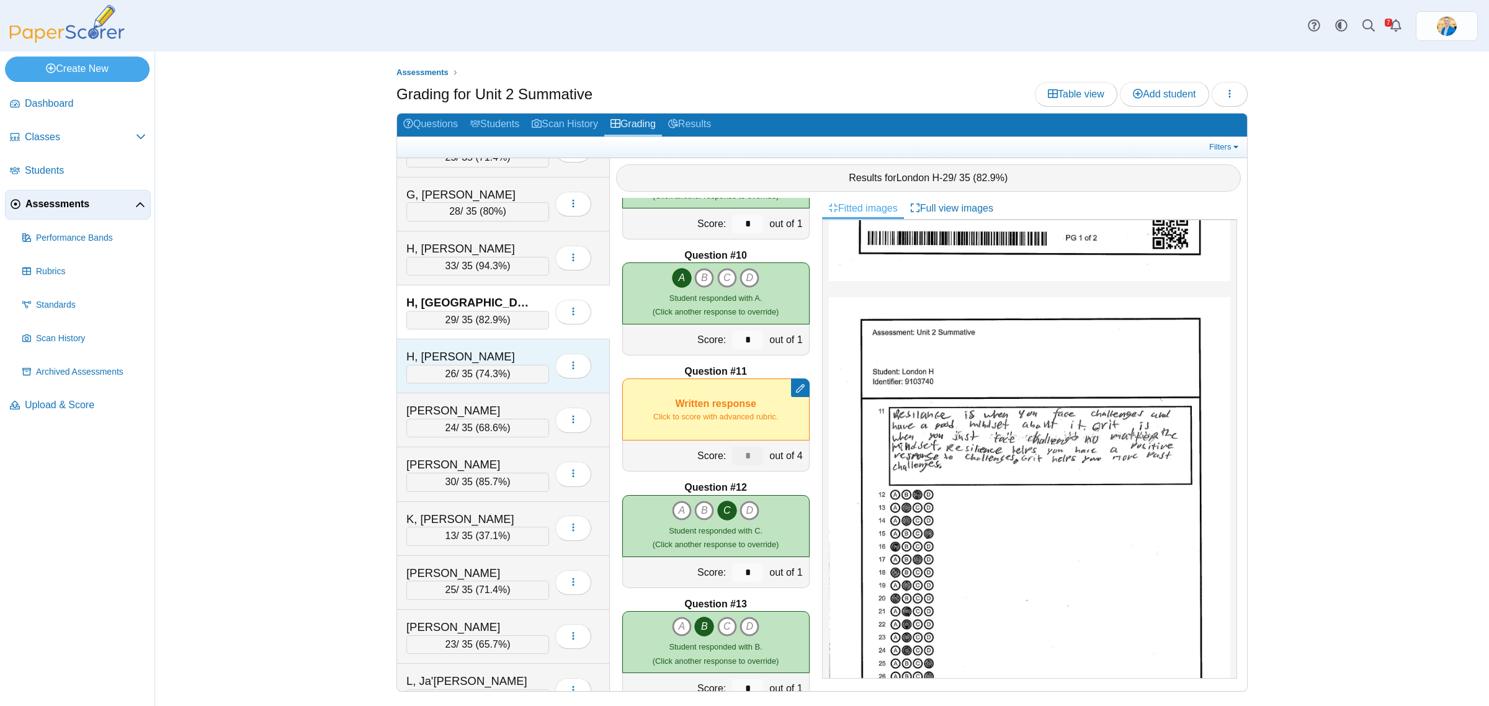
click at [467, 365] on div "H, Rosalie" at bounding box center [468, 357] width 124 height 16
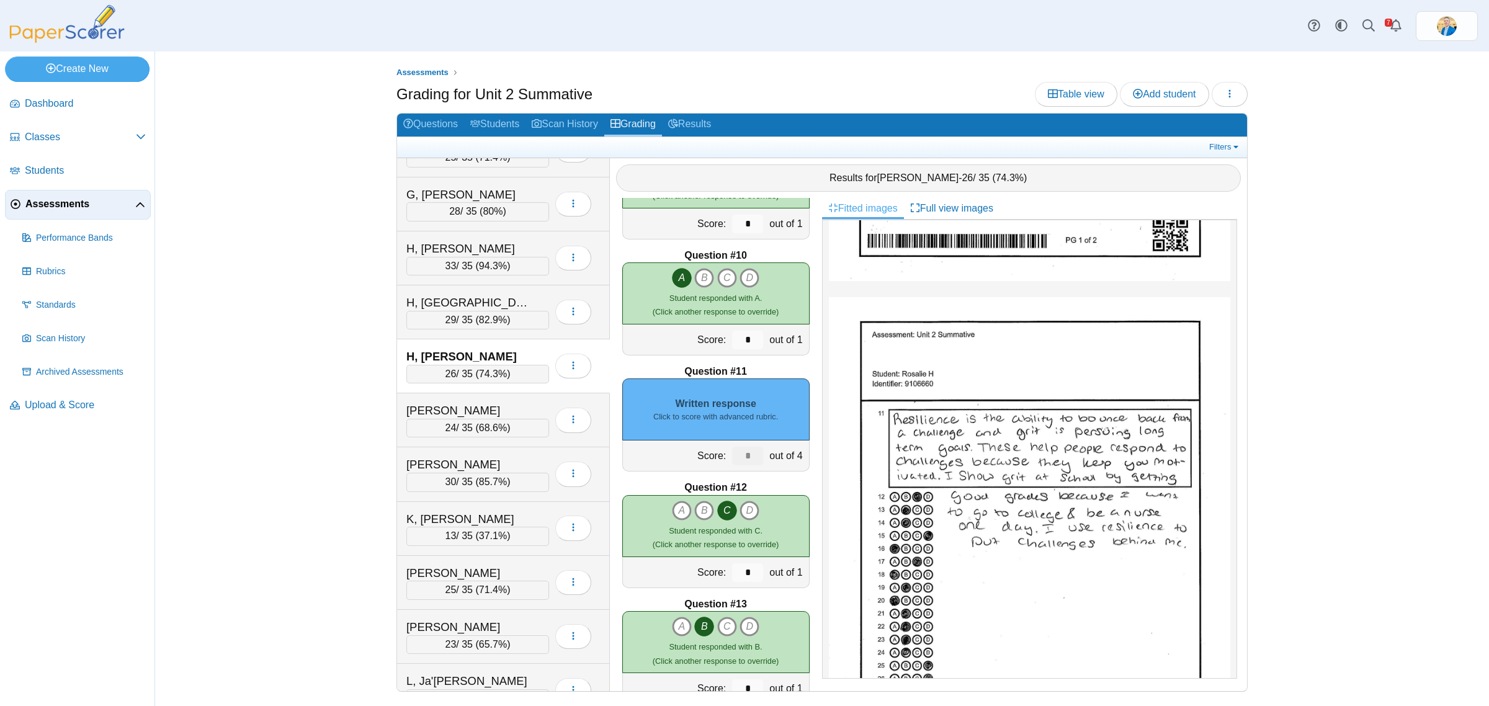
click at [712, 408] on div "Written response Click to score with advanced rubric." at bounding box center [715, 409] width 187 height 62
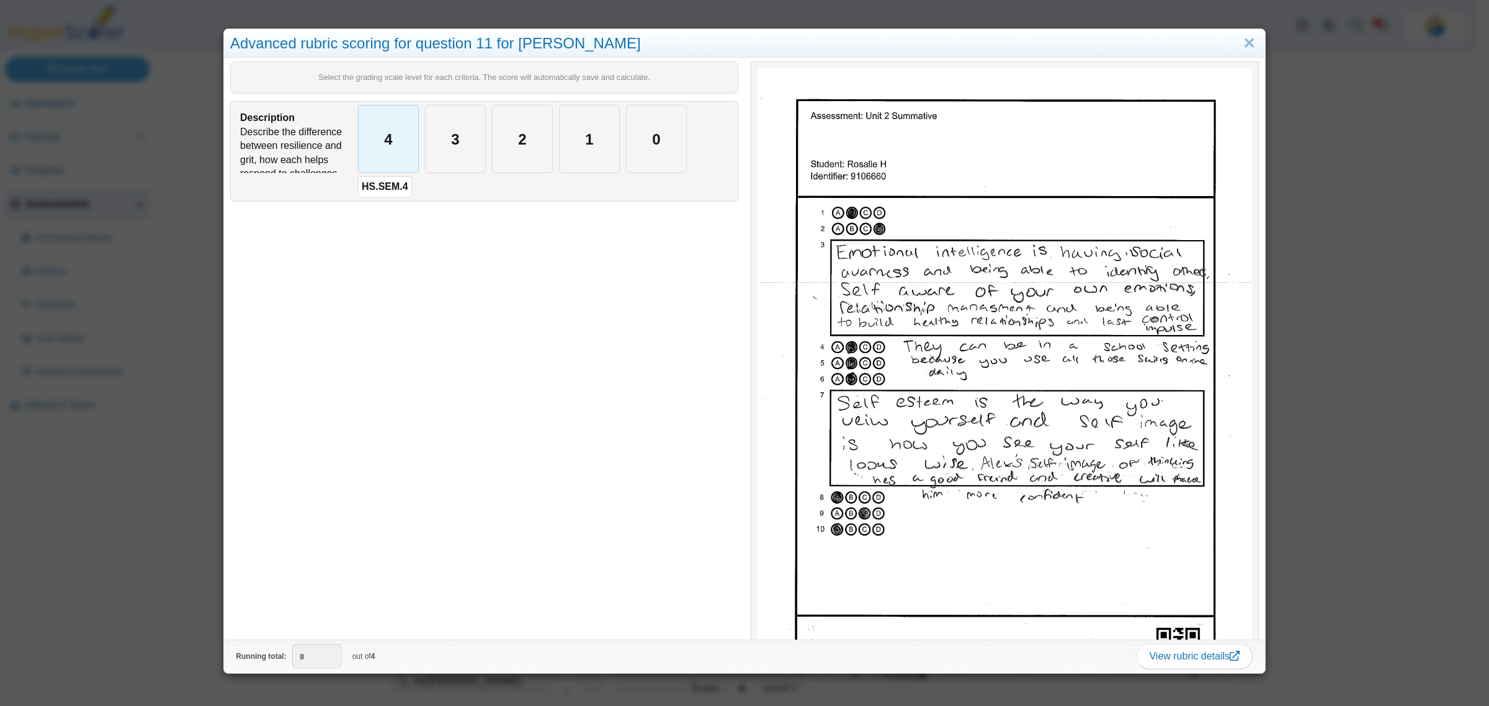
click at [401, 140] on div "4" at bounding box center [389, 138] width 60 height 67
type input "*"
click at [147, 572] on div "Advanced rubric scoring for question 11 for Rosalie H Select the grading scale …" at bounding box center [744, 353] width 1489 height 706
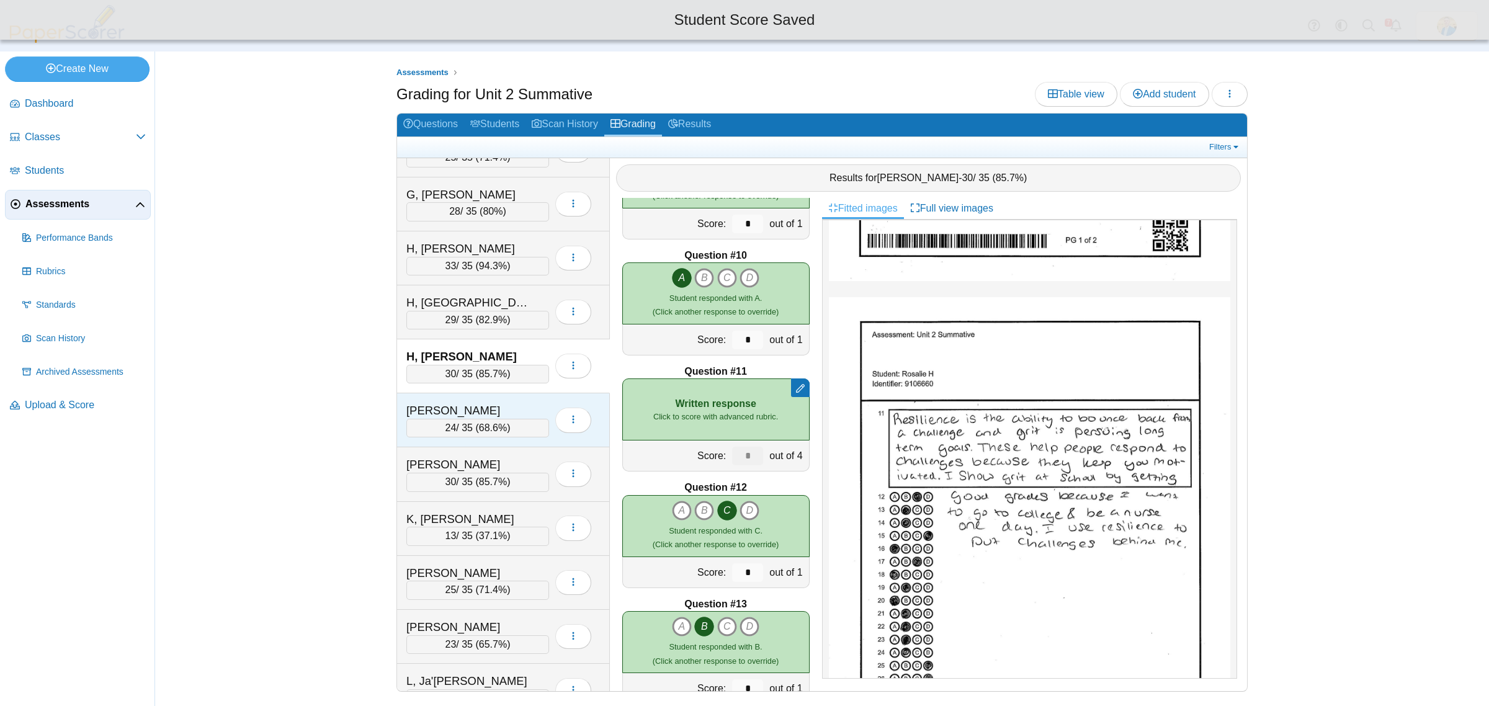
click at [504, 417] on div "J, Billie" at bounding box center [468, 411] width 124 height 16
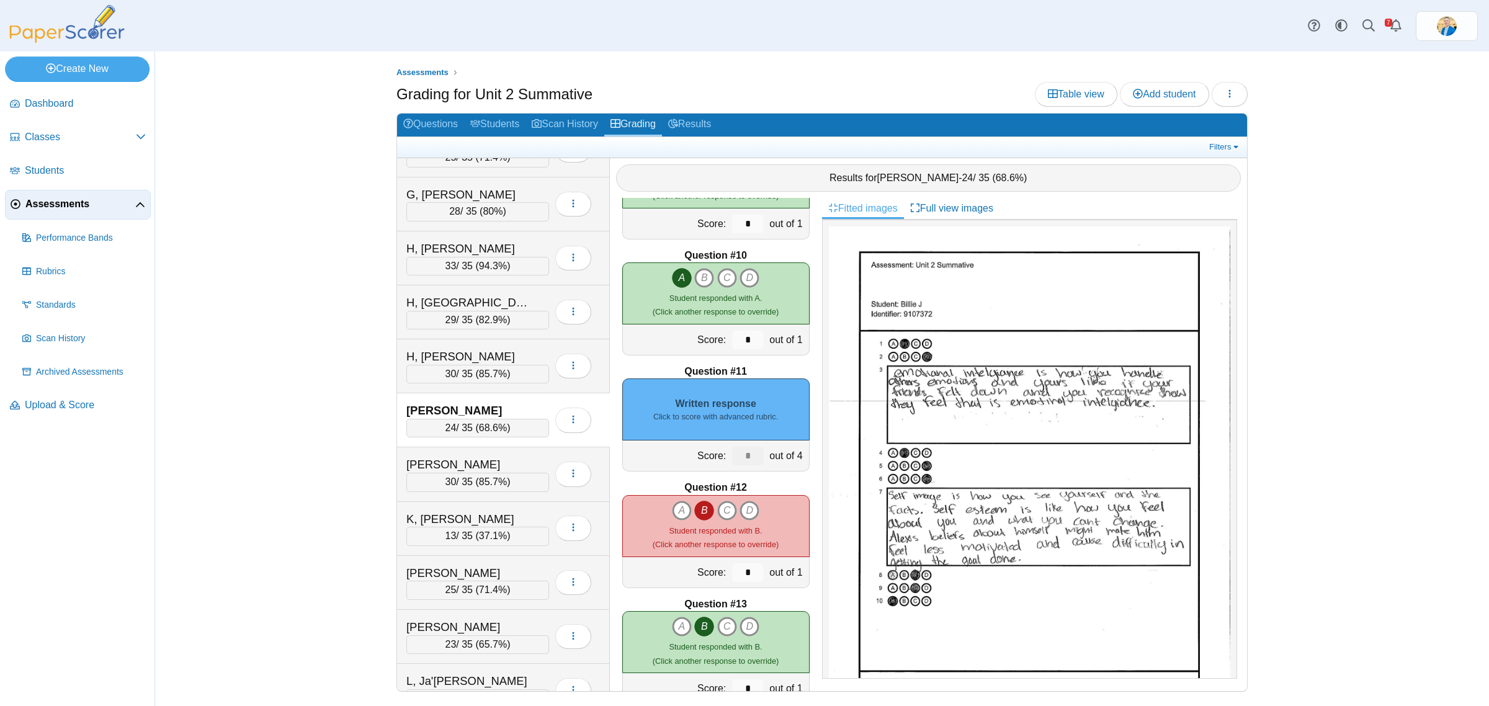
scroll to position [388, 0]
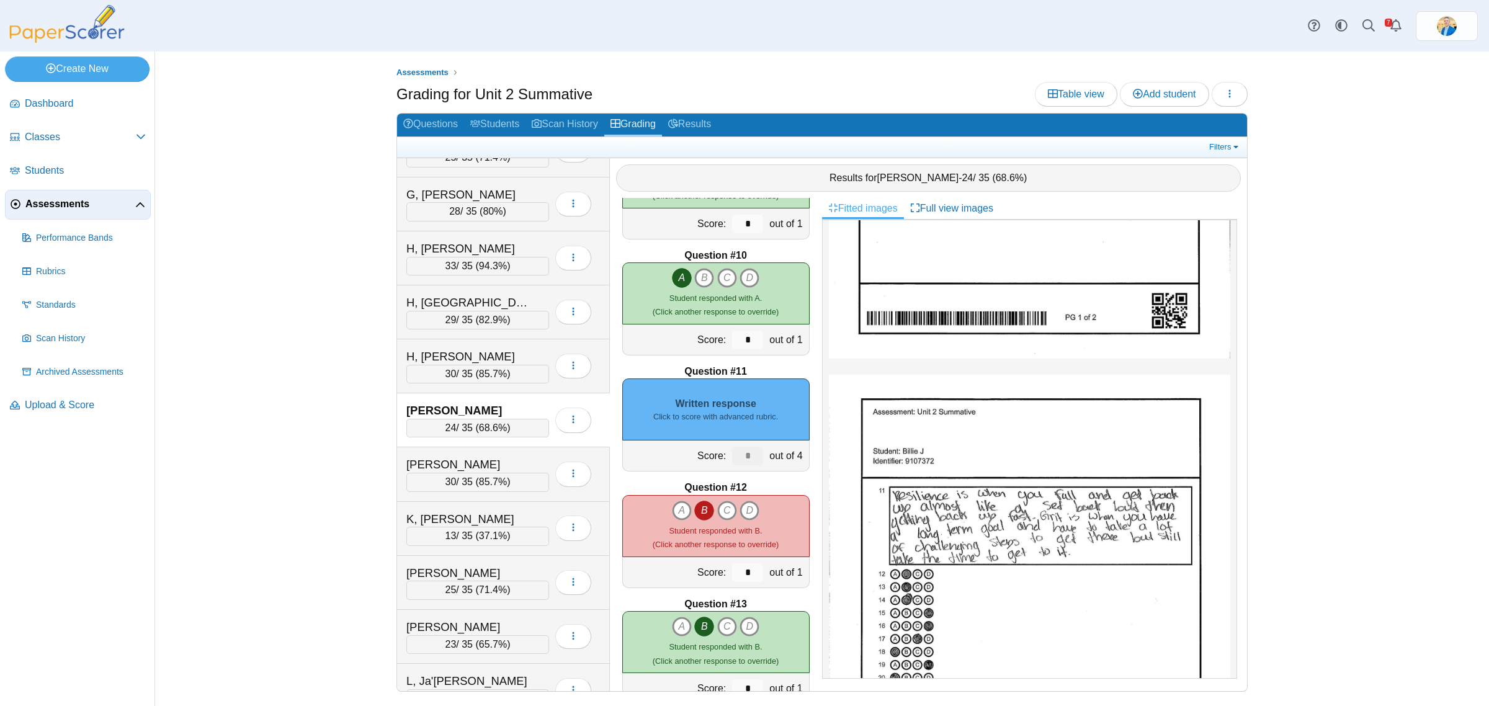
click at [715, 404] on div "Written response Click to score with advanced rubric." at bounding box center [715, 409] width 187 height 62
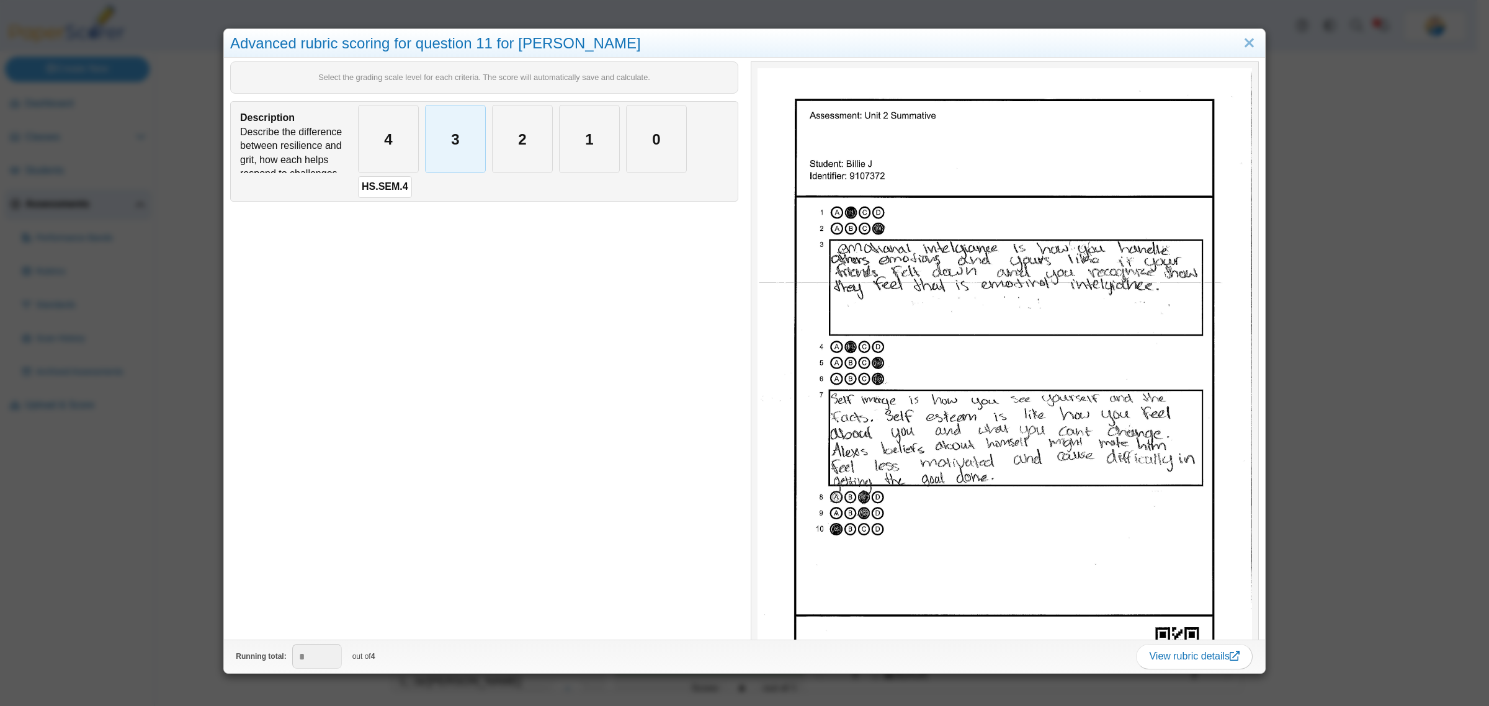
click at [447, 146] on div "3" at bounding box center [455, 138] width 60 height 67
type input "*"
click at [100, 569] on div "Advanced rubric scoring for question 11 for Billie J Select the grading scale l…" at bounding box center [744, 353] width 1489 height 706
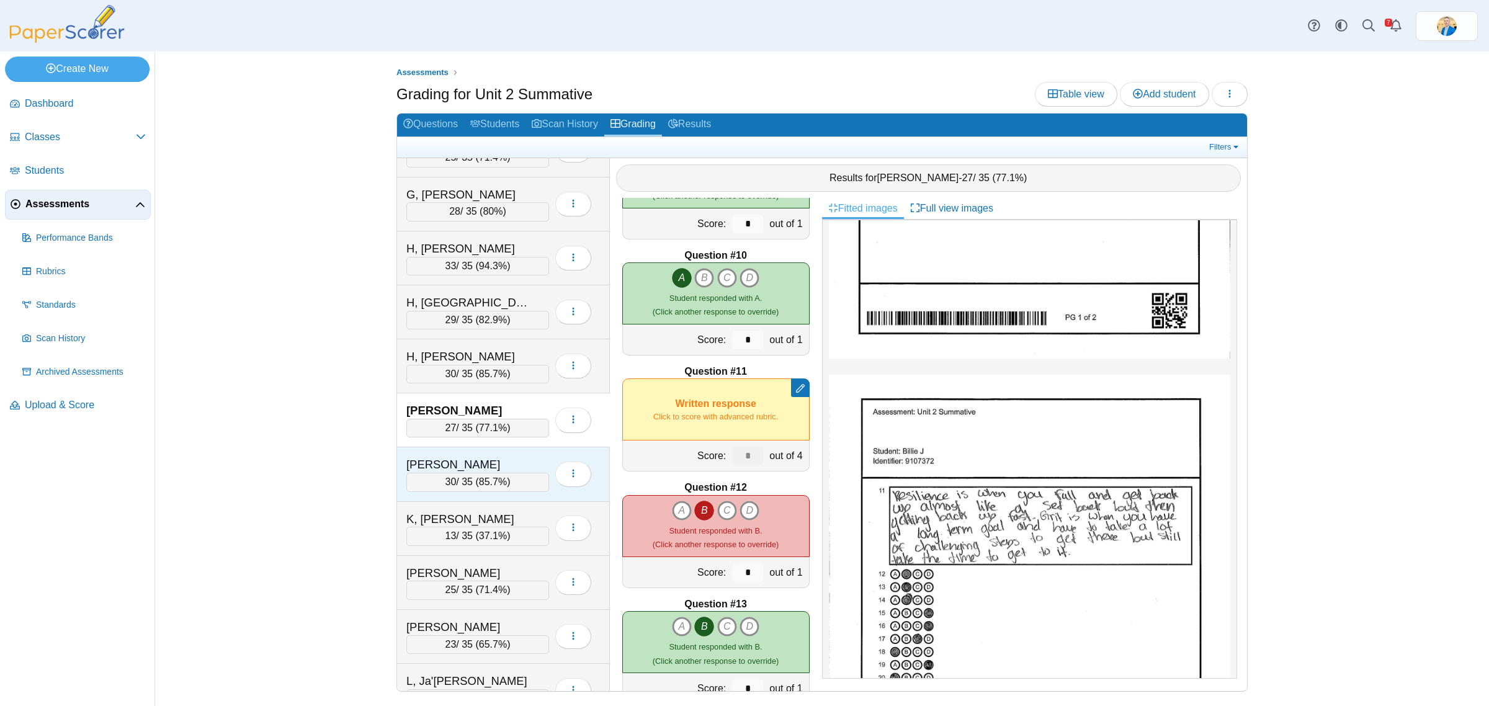
click at [490, 472] on div "K, Connor" at bounding box center [468, 465] width 124 height 16
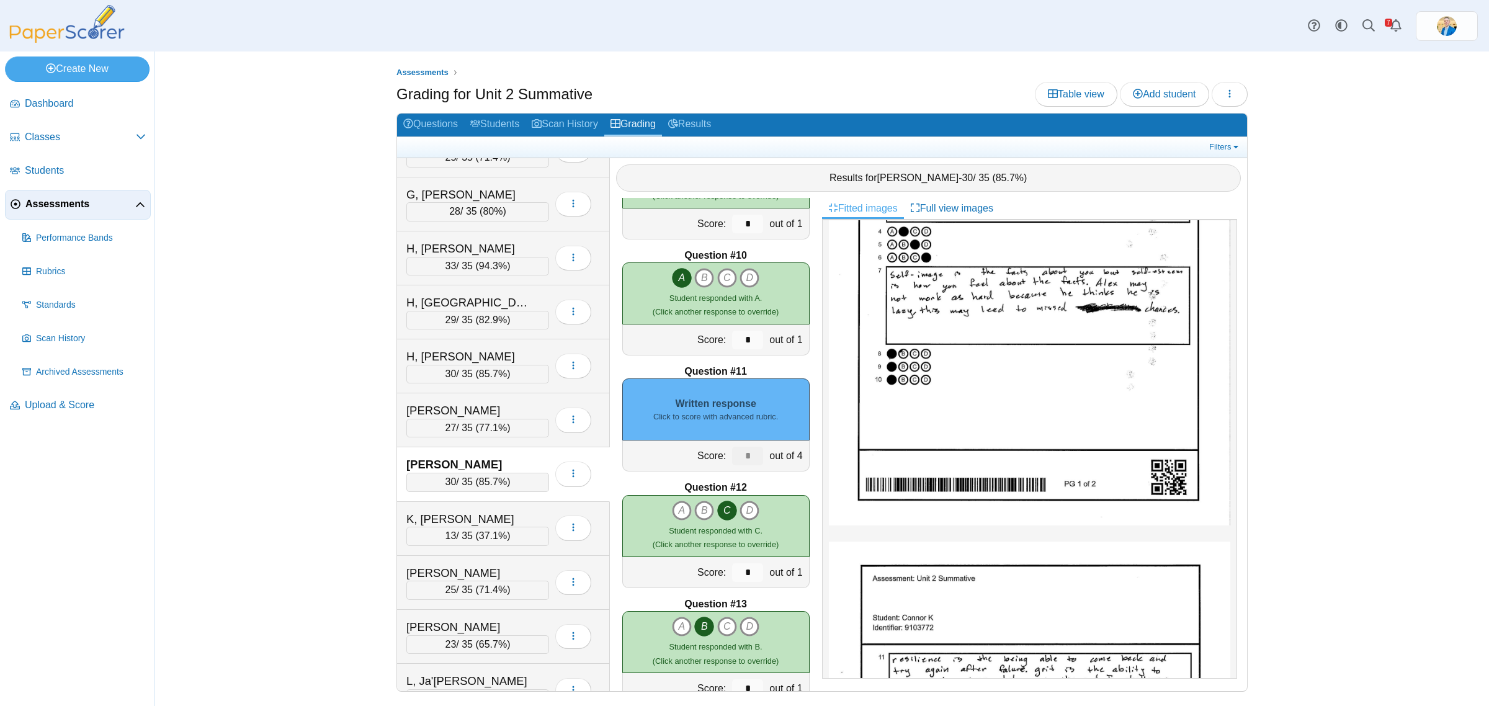
scroll to position [465, 0]
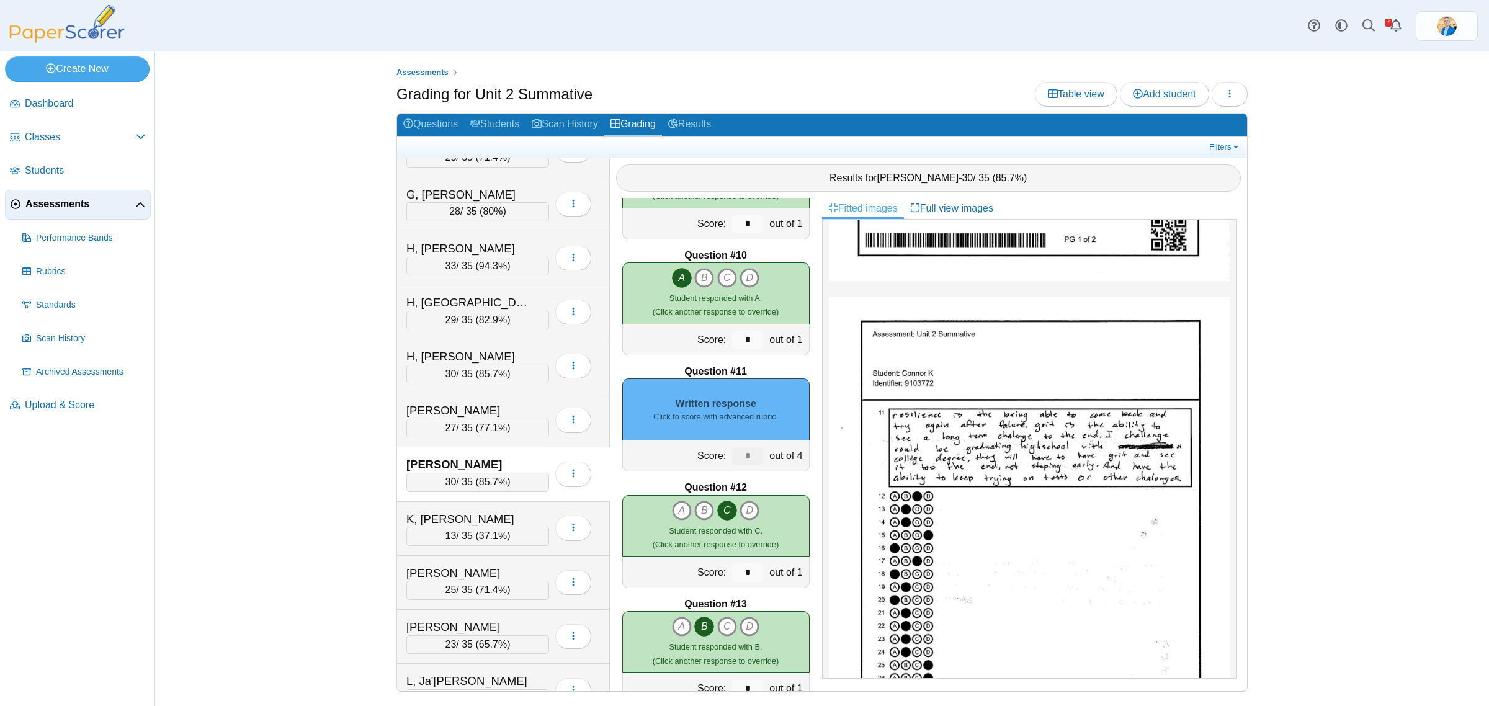
click at [708, 412] on small "Click to score with advanced rubric." at bounding box center [715, 416] width 125 height 11
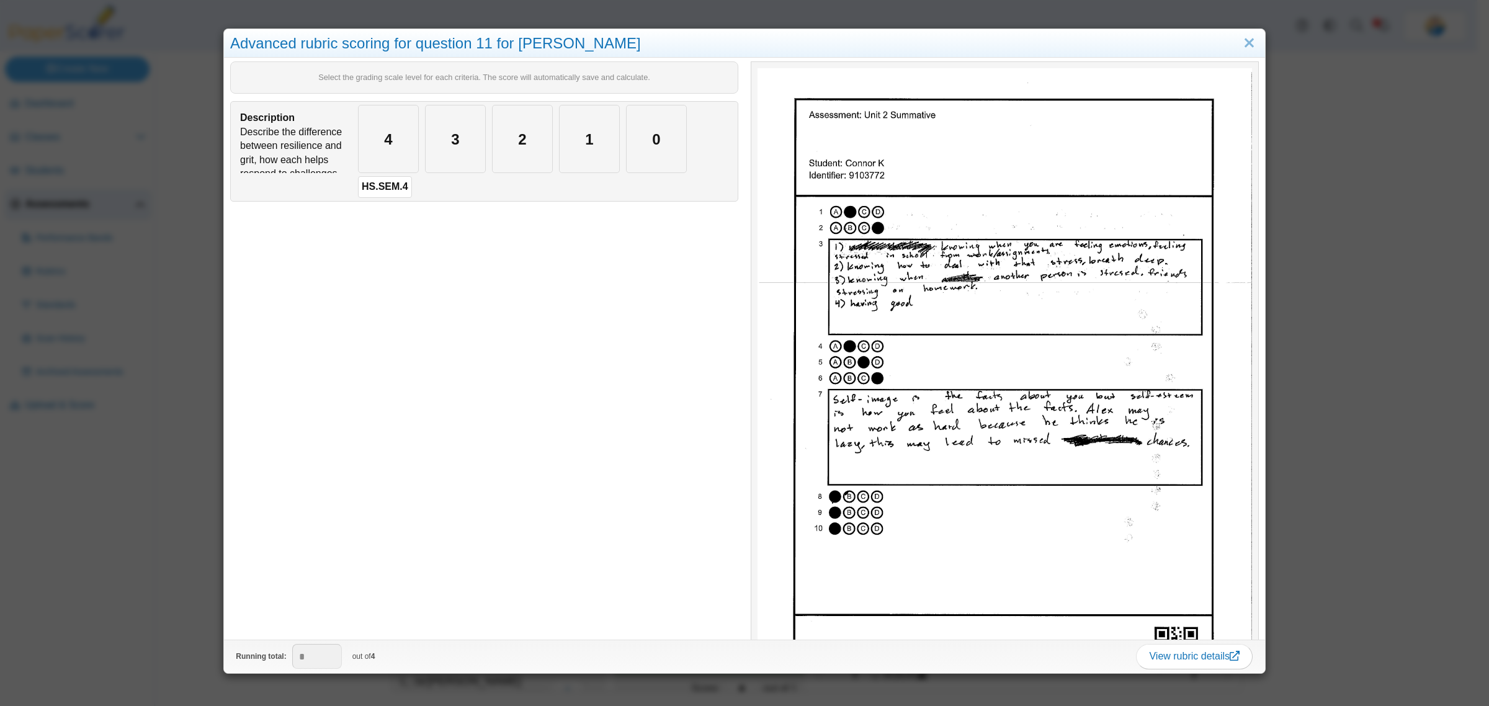
click at [355, 115] on div "4" at bounding box center [388, 139] width 67 height 74
click at [373, 135] on div "4" at bounding box center [389, 138] width 60 height 67
type input "*"
click at [115, 548] on div "Advanced rubric scoring for question 11 for Connor K Select the grading scale l…" at bounding box center [744, 353] width 1489 height 706
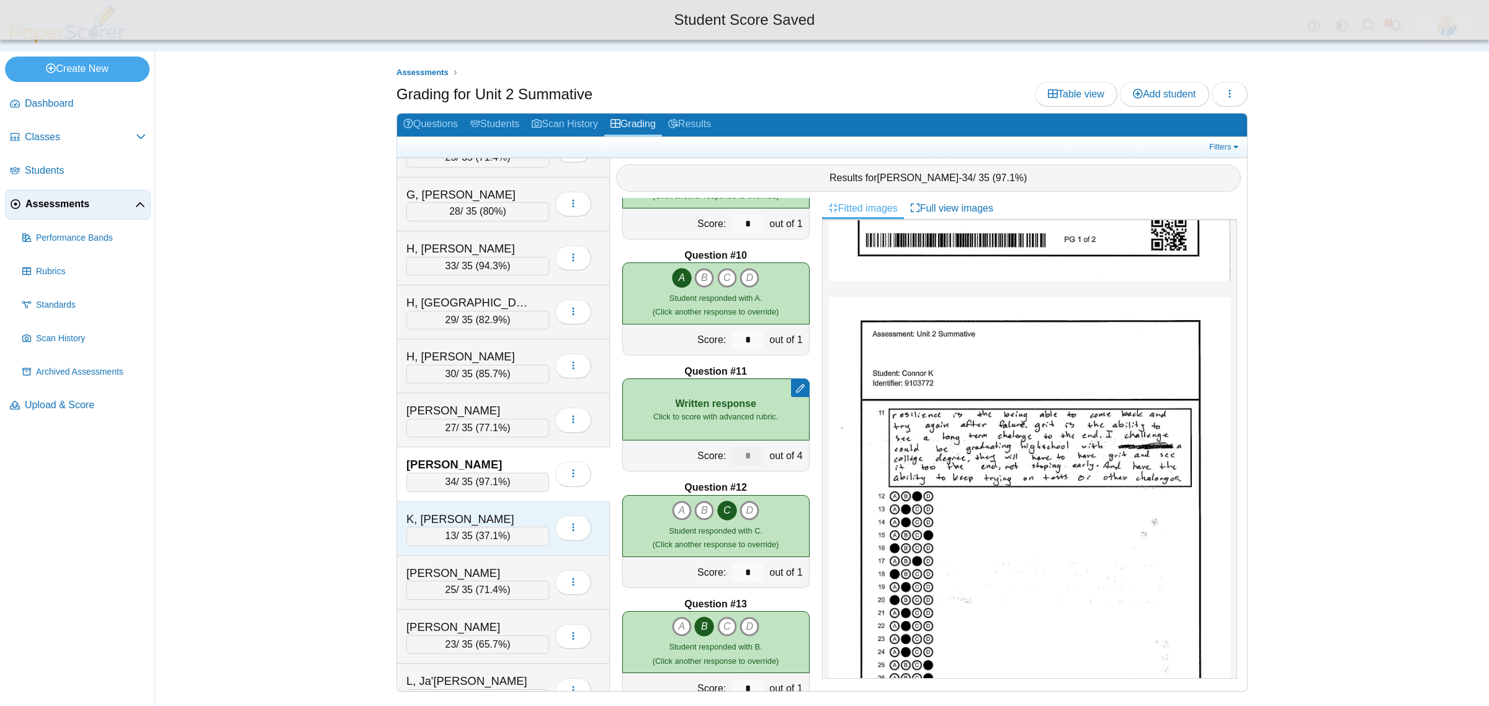
click at [507, 527] on div "K, Leah" at bounding box center [468, 519] width 124 height 16
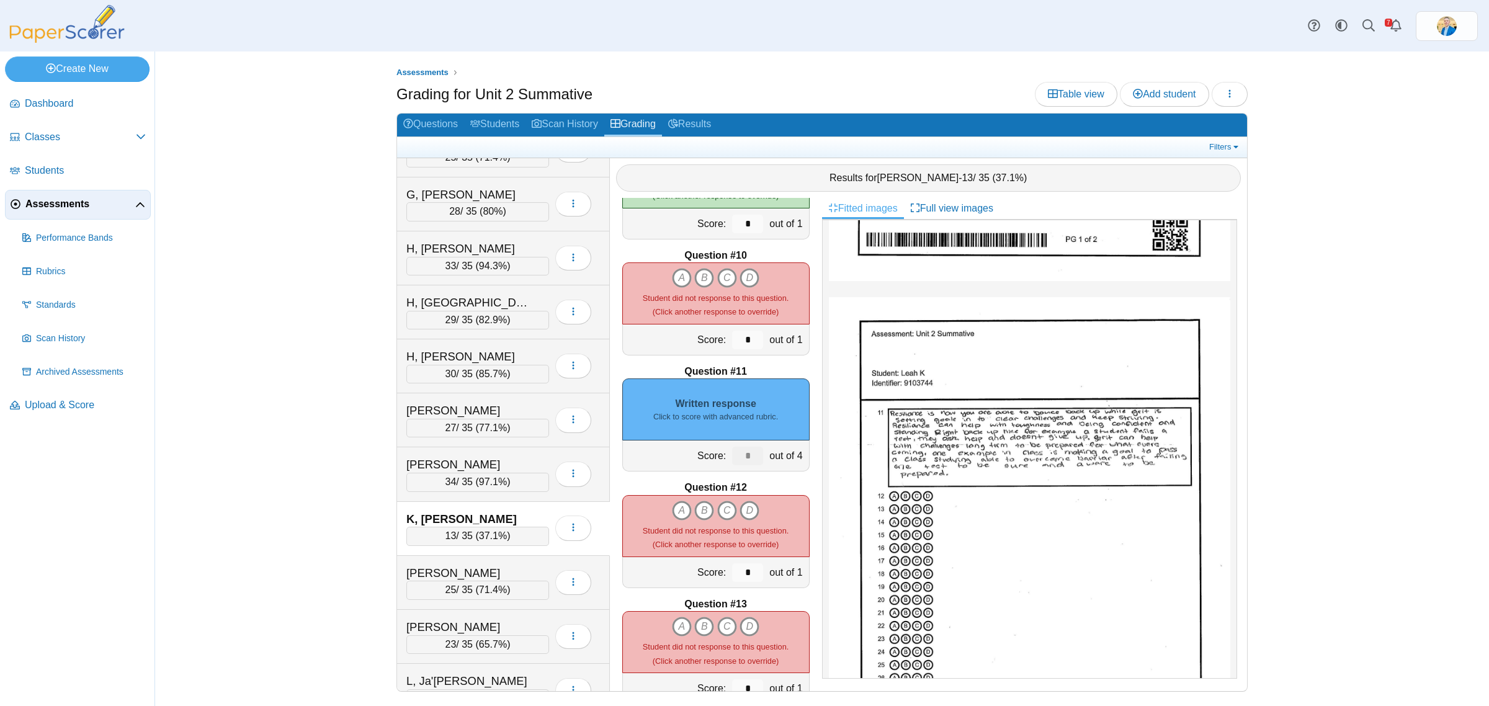
click at [740, 411] on small "Click to score with advanced rubric." at bounding box center [715, 416] width 125 height 11
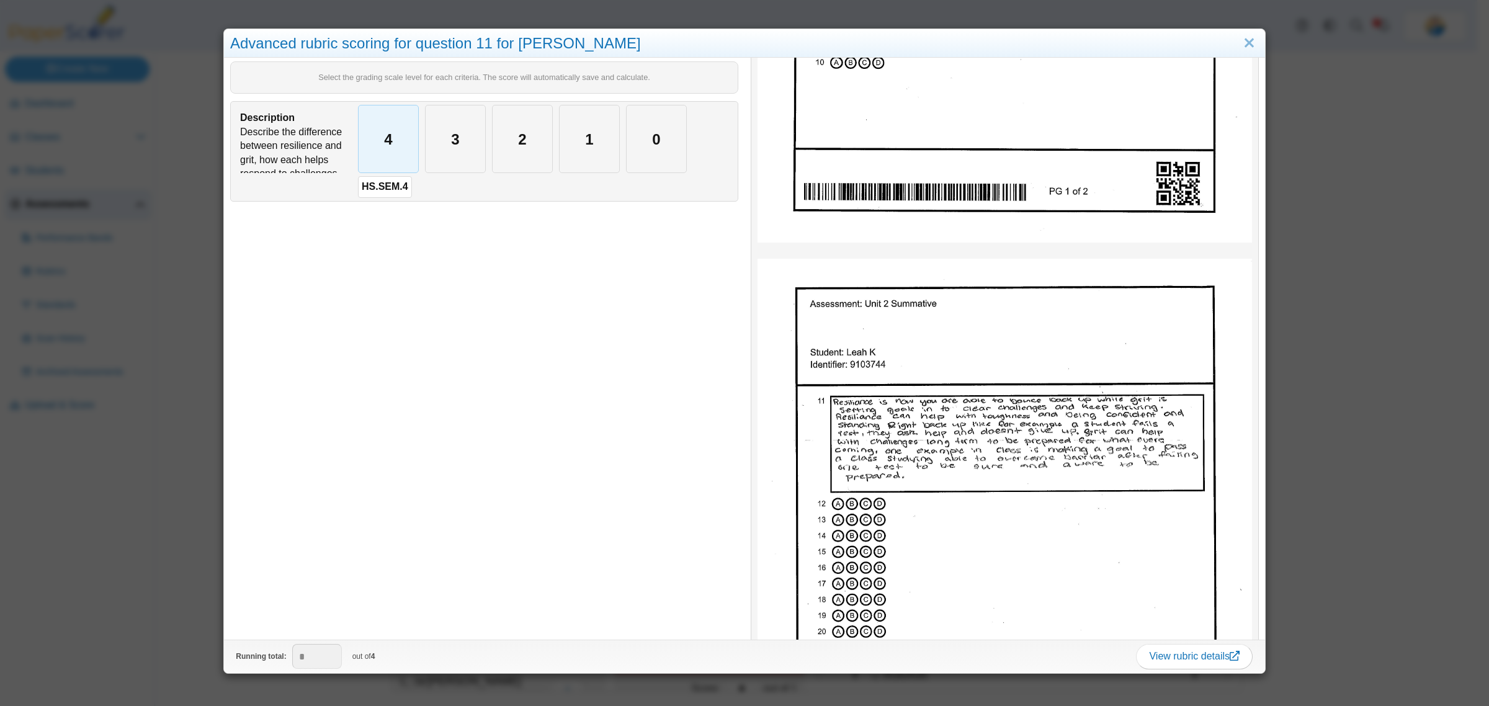
click at [389, 135] on div "4" at bounding box center [389, 138] width 60 height 67
type input "*"
click at [184, 494] on div "Advanced rubric scoring for question 11 for Leah K Select the grading scale lev…" at bounding box center [744, 353] width 1489 height 706
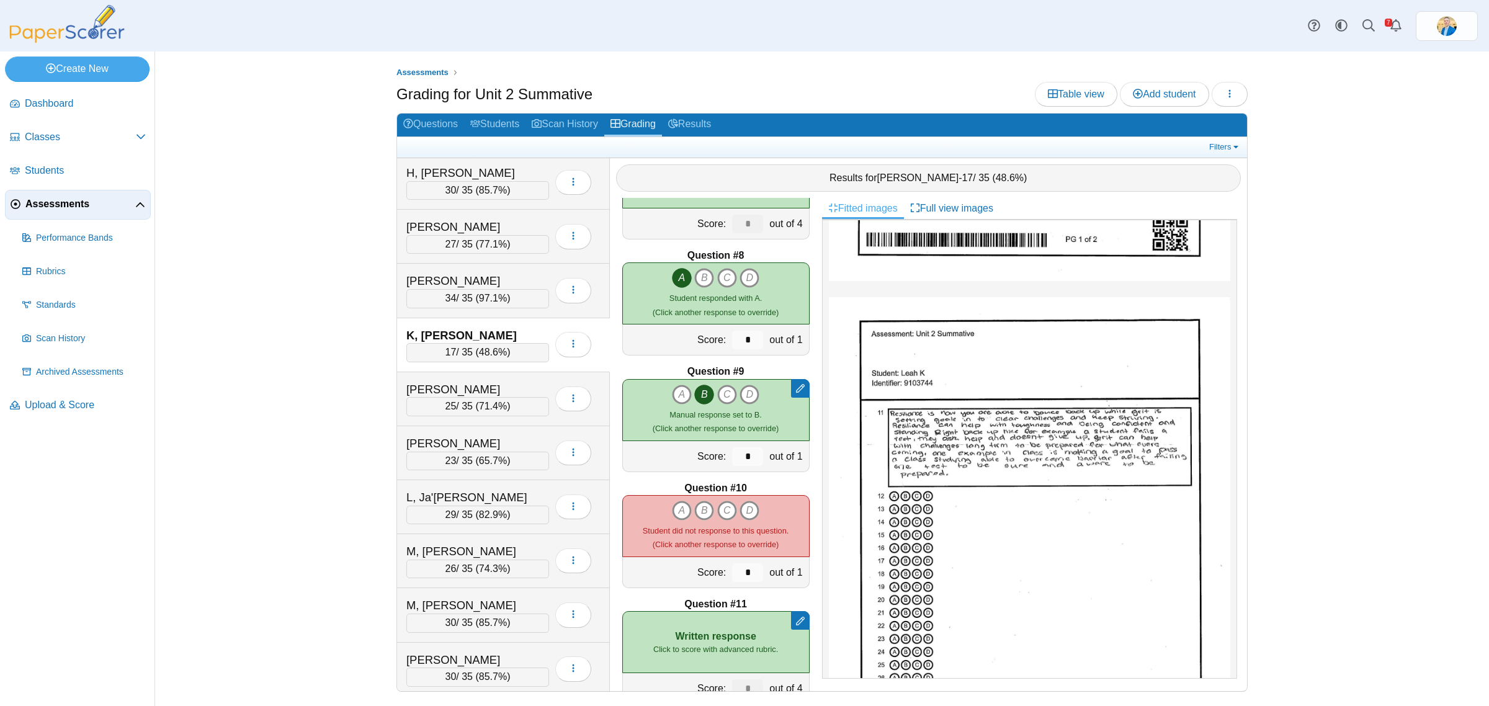
scroll to position [1241, 0]
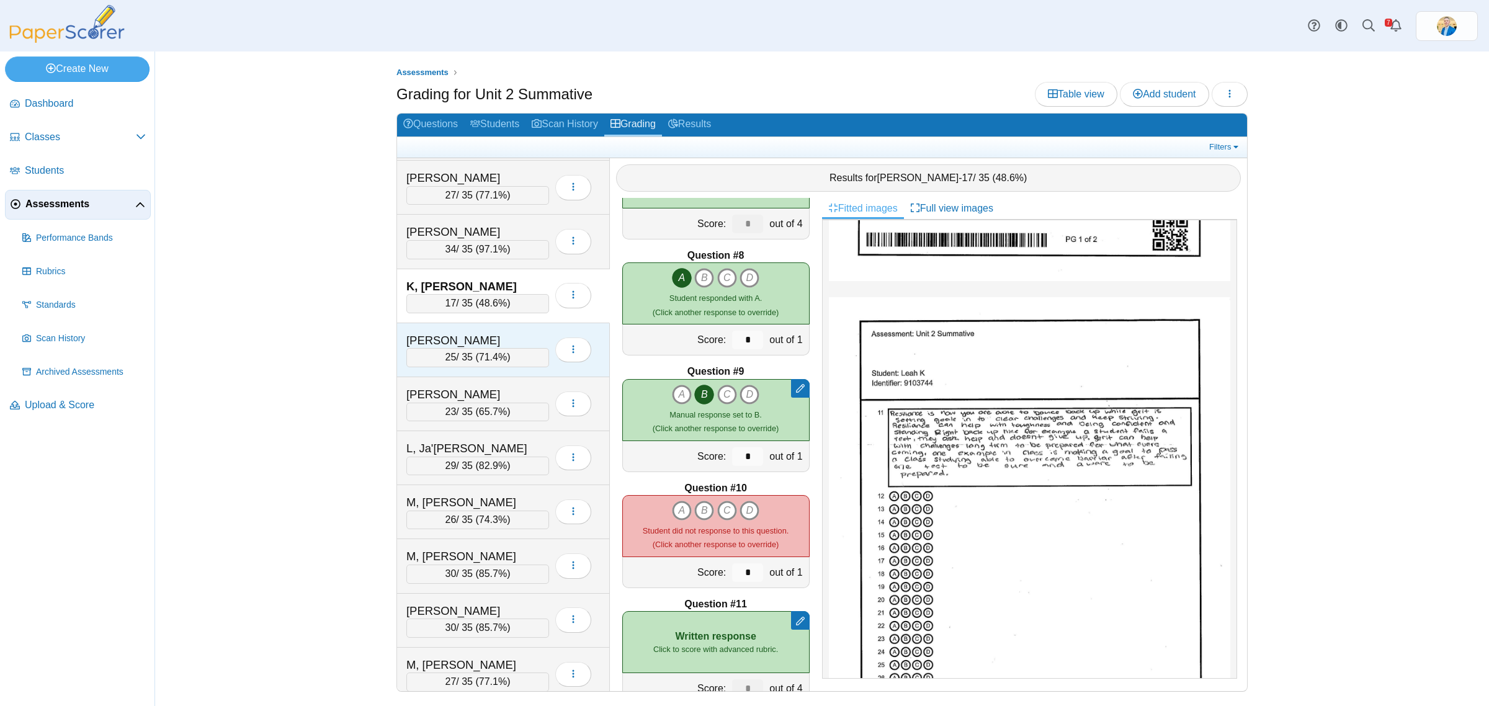
click at [482, 342] on div "K, Matthew" at bounding box center [468, 340] width 124 height 16
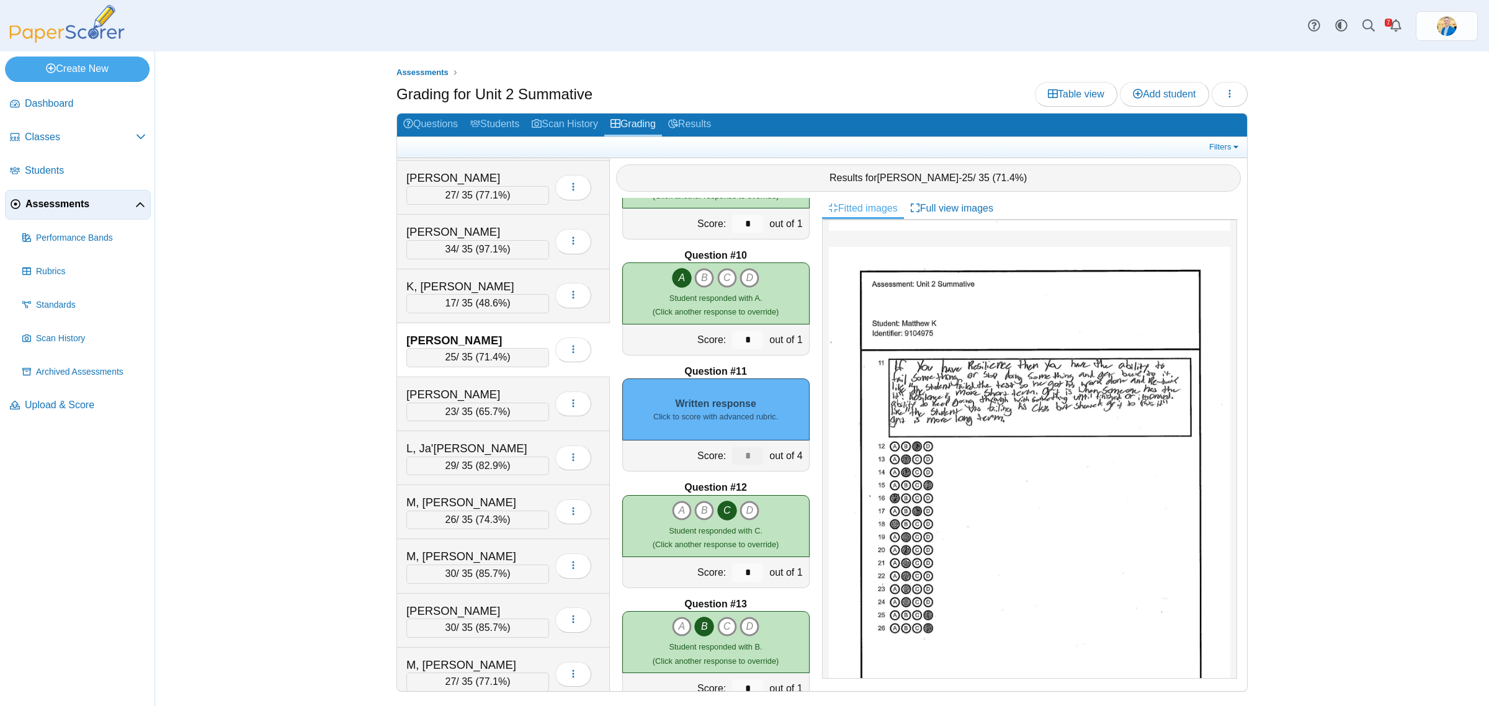
scroll to position [543, 0]
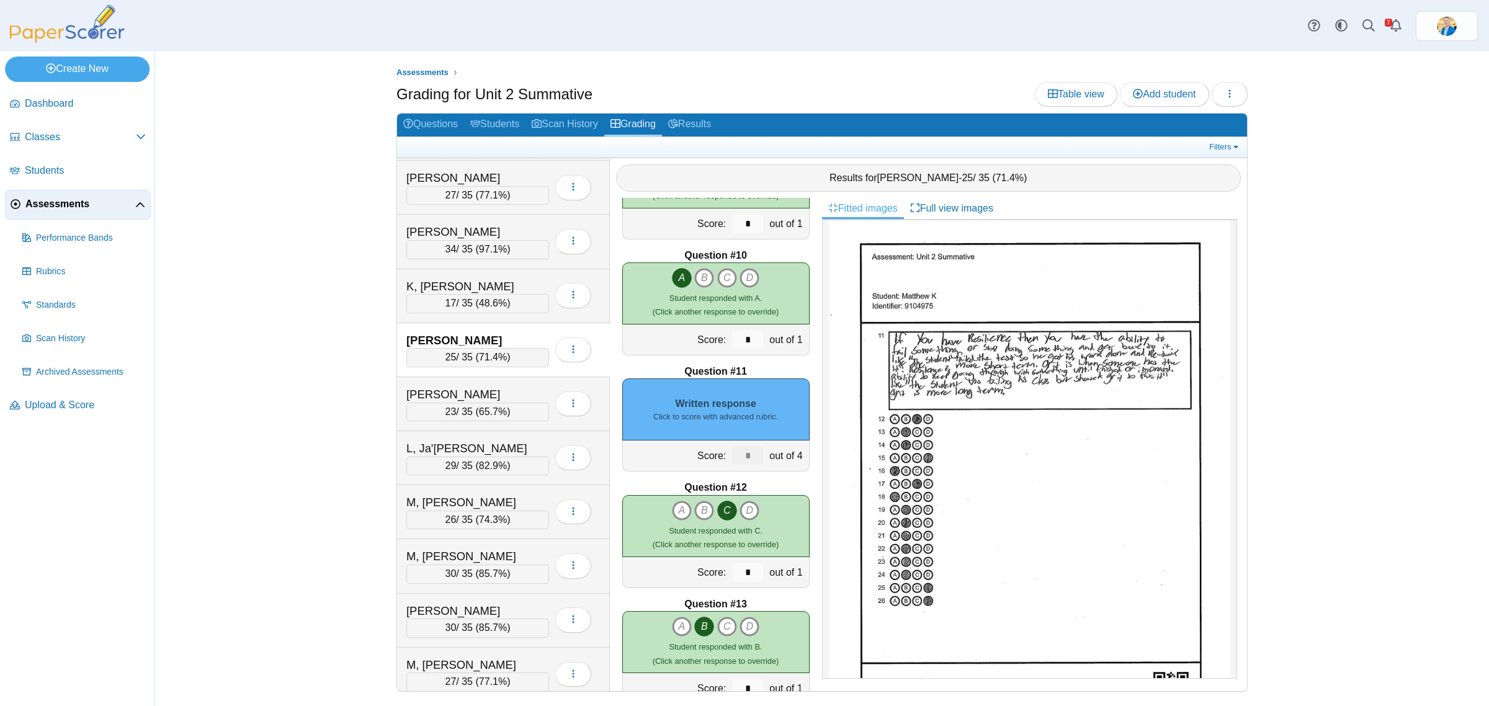
click at [718, 425] on div "Written response Click to score with advanced rubric." at bounding box center [715, 409] width 187 height 62
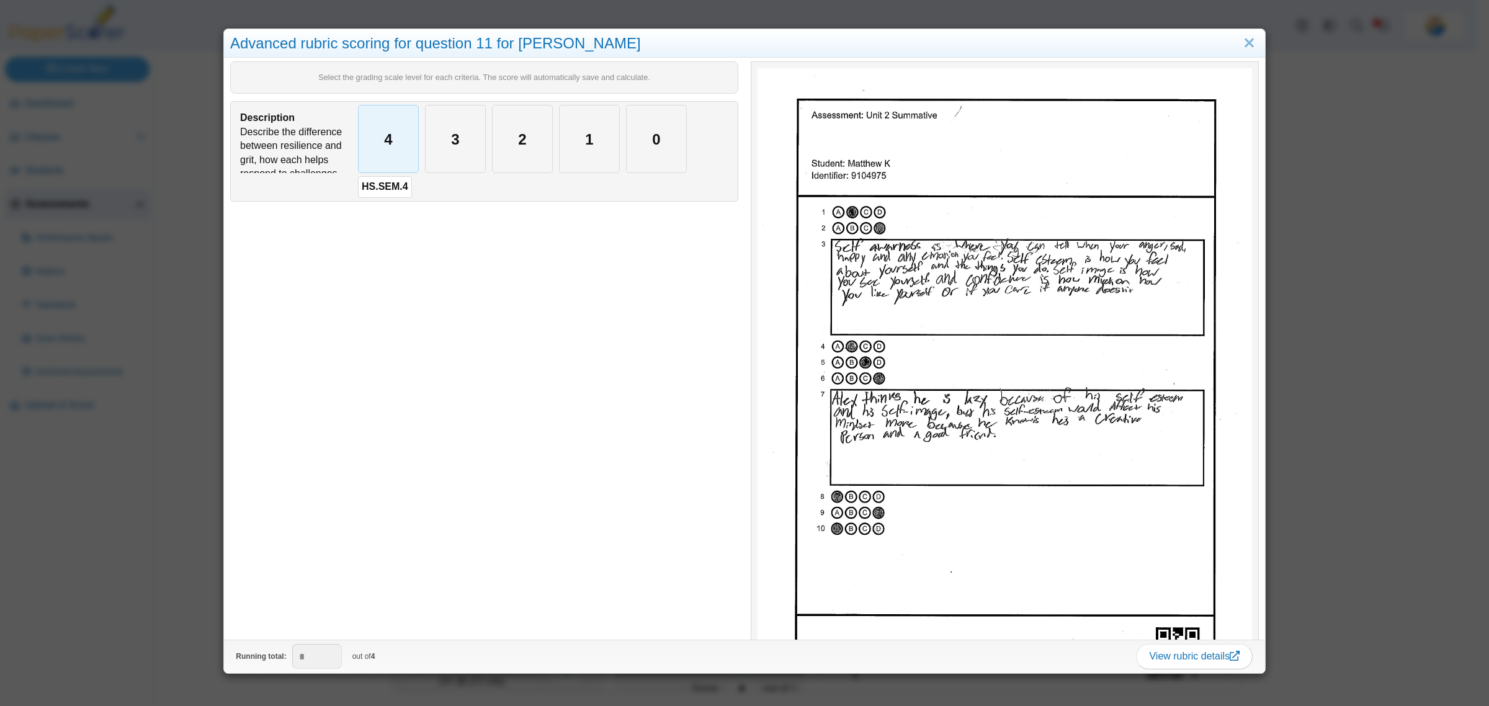
click at [382, 156] on div "4" at bounding box center [389, 138] width 60 height 67
type input "*"
click at [178, 543] on div "Advanced rubric scoring for question 11 for Matthew K Select the grading scale …" at bounding box center [744, 353] width 1489 height 706
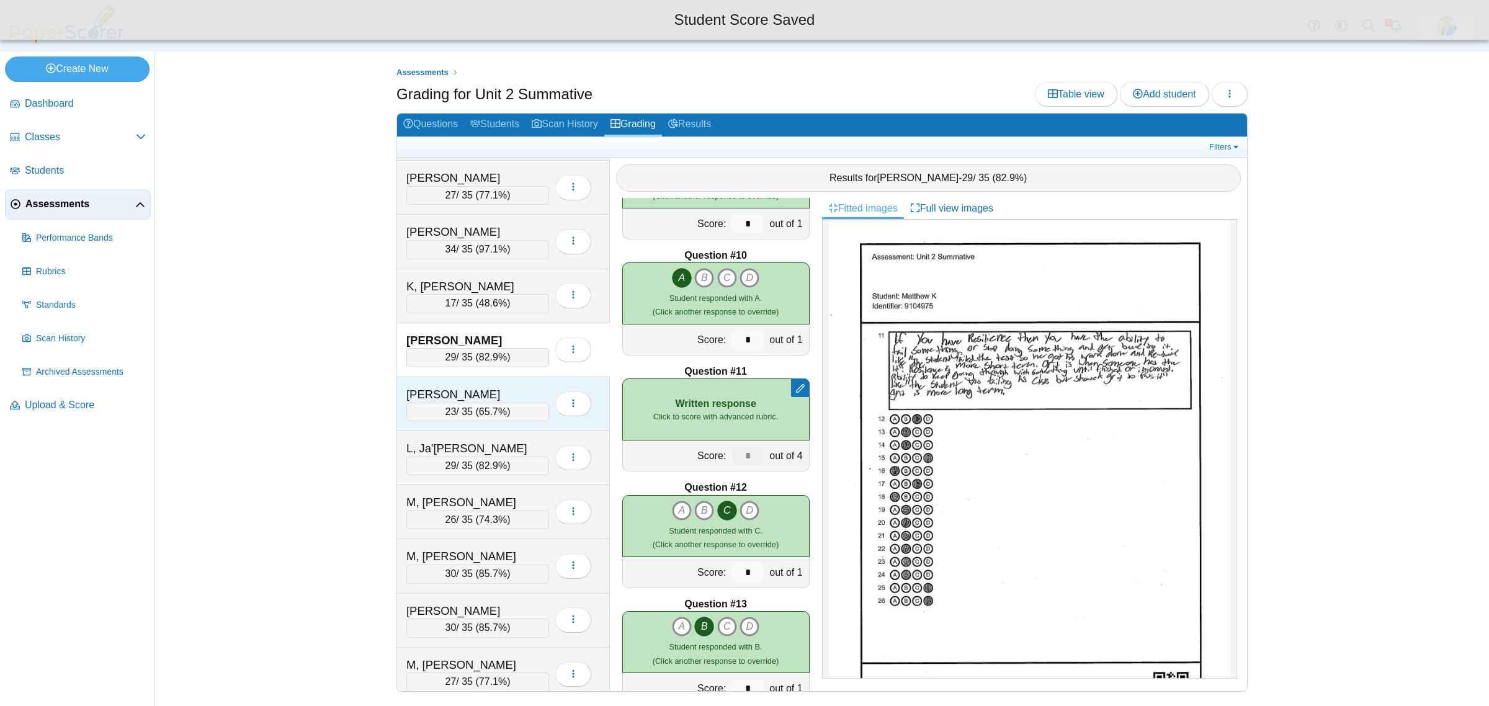
click at [479, 399] on div "L, Connor" at bounding box center [468, 394] width 124 height 16
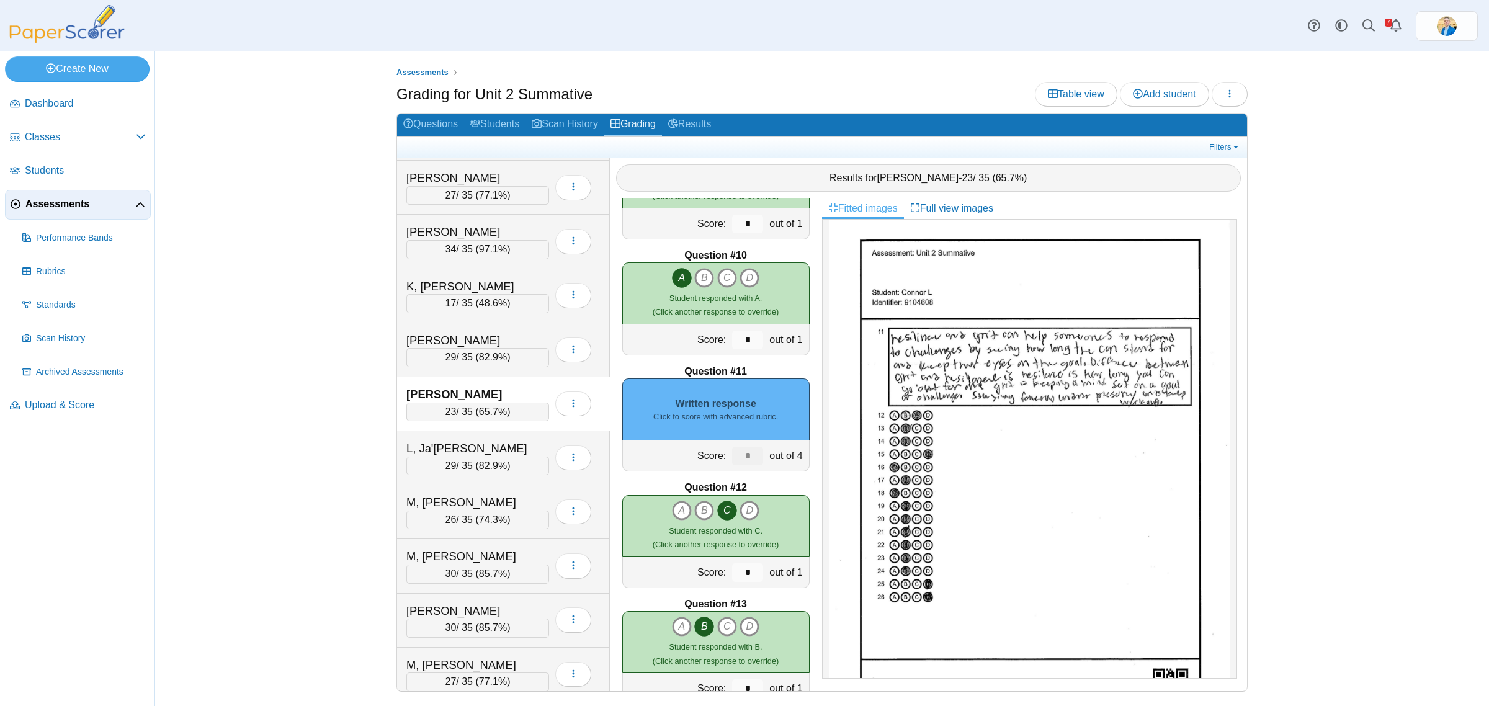
click at [688, 408] on div "Written response Click to score with advanced rubric." at bounding box center [715, 409] width 187 height 62
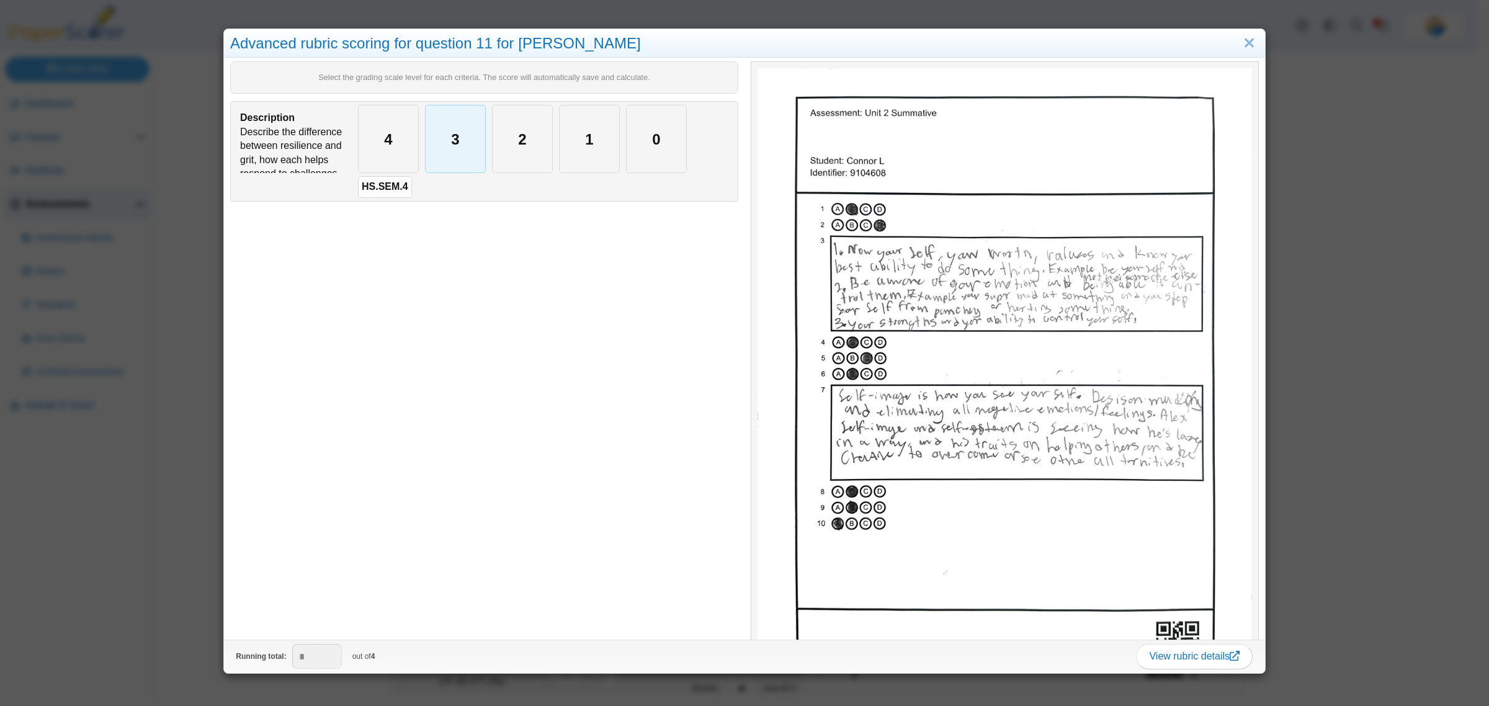
click at [436, 145] on div "3" at bounding box center [455, 138] width 60 height 67
type input "*"
click at [145, 523] on div "Advanced rubric scoring for question 11 for Connor L Select the grading scale l…" at bounding box center [744, 353] width 1489 height 706
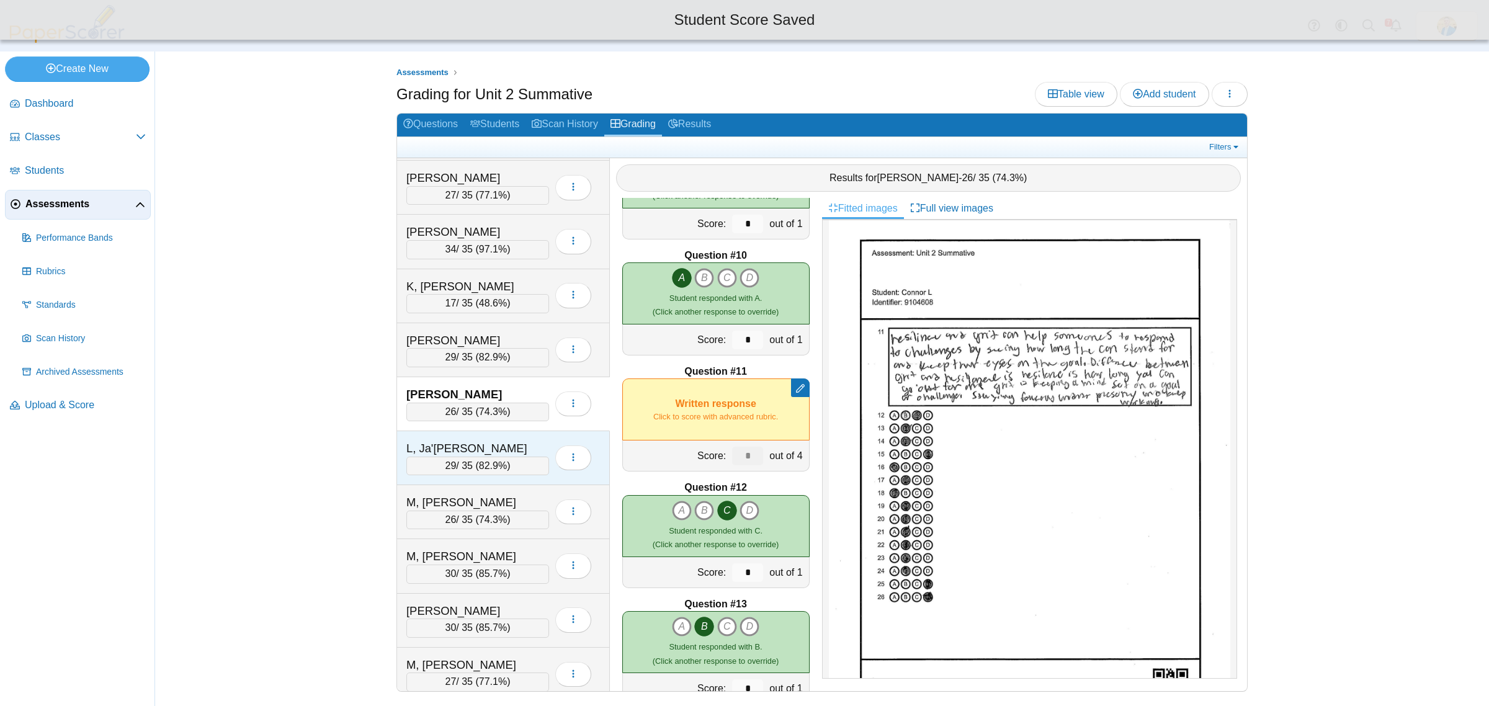
click at [492, 455] on div "L, Ja'Angelo" at bounding box center [468, 448] width 124 height 16
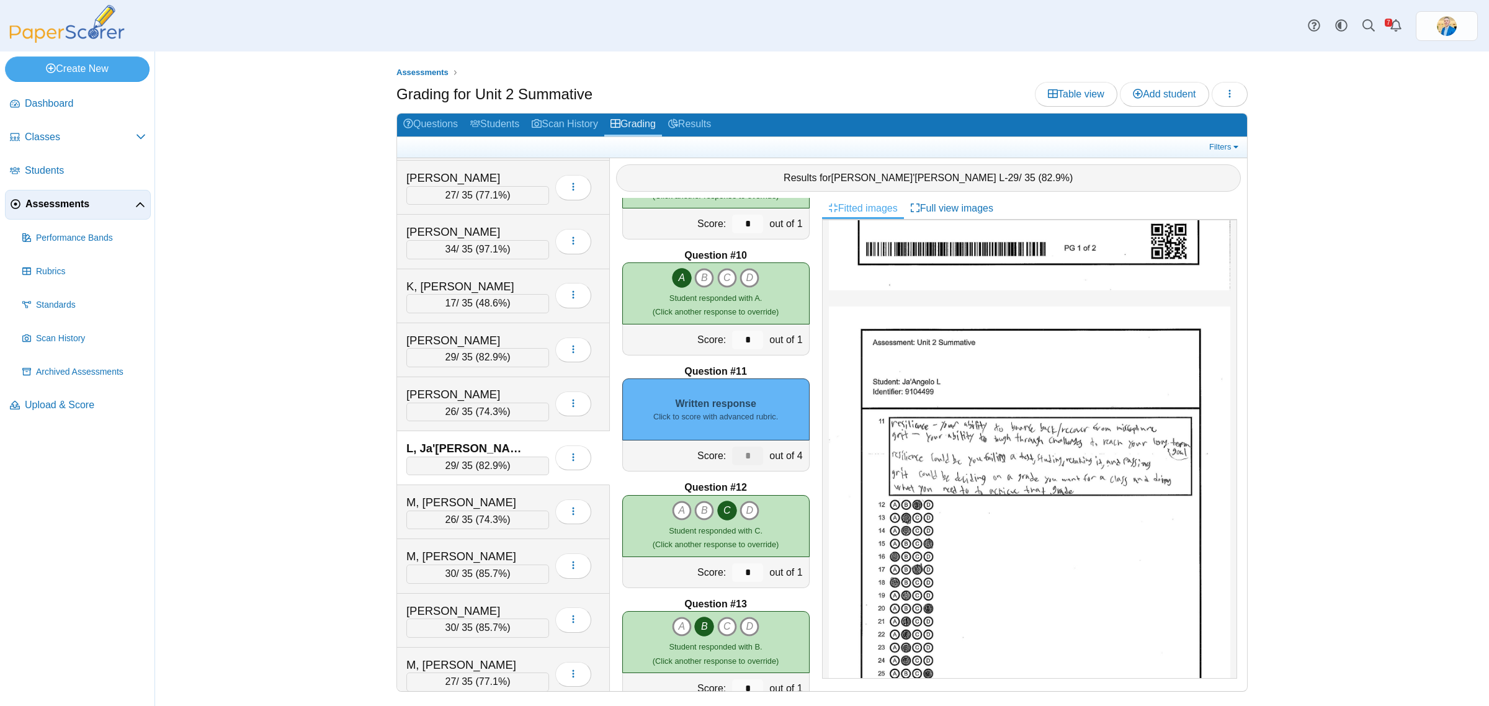
scroll to position [465, 0]
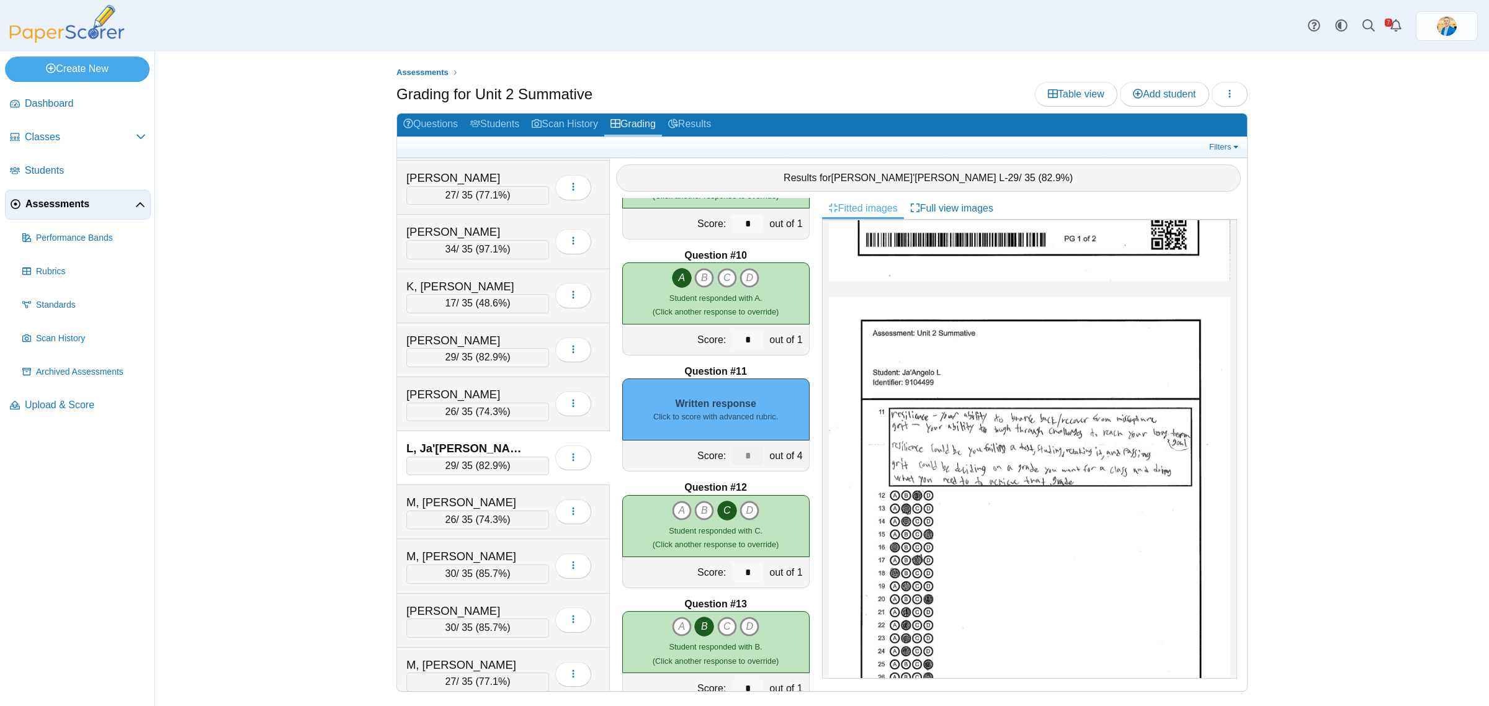
click at [749, 417] on small "Click to score with advanced rubric." at bounding box center [715, 416] width 125 height 11
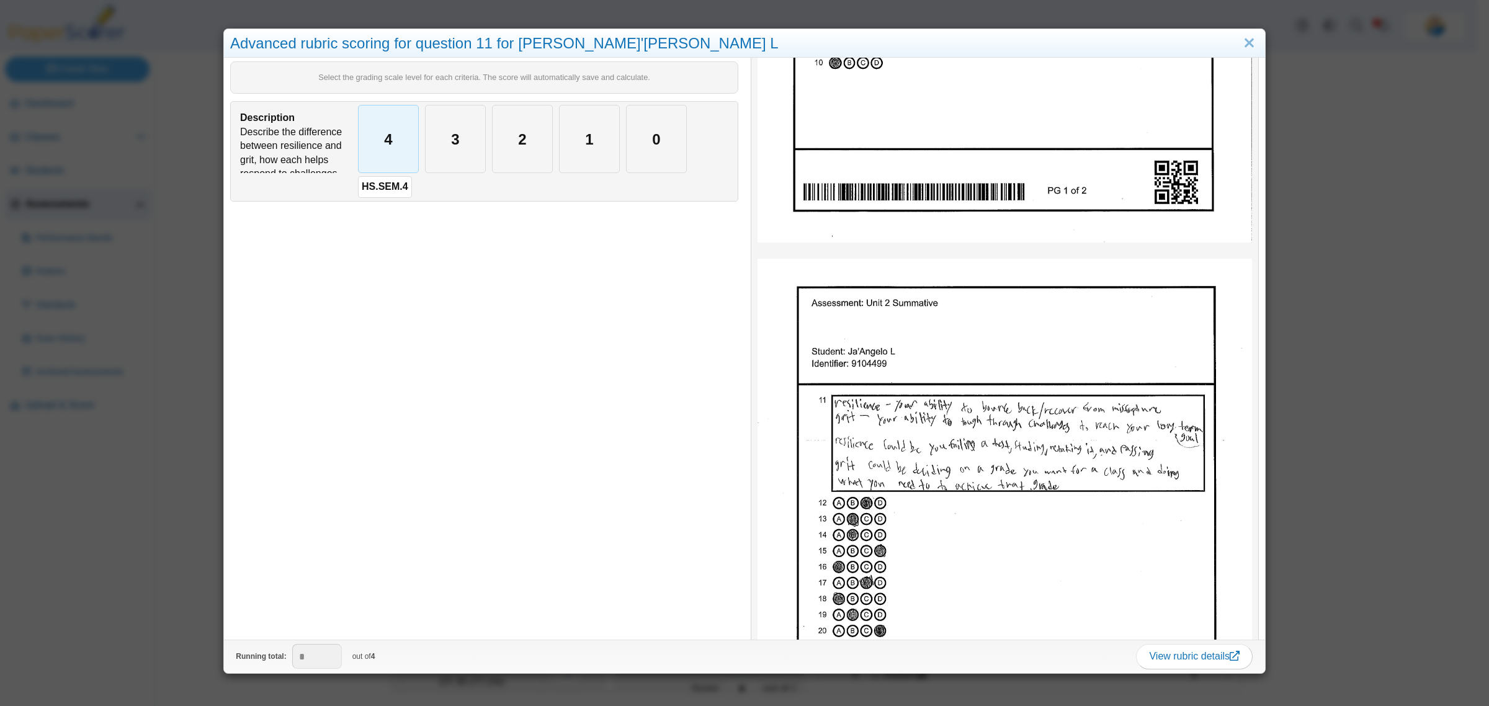
click at [388, 148] on div "4" at bounding box center [389, 138] width 60 height 67
type input "*"
click at [177, 565] on div "Advanced rubric scoring for question 11 for Ja'Angelo L Select the grading scal…" at bounding box center [744, 353] width 1489 height 706
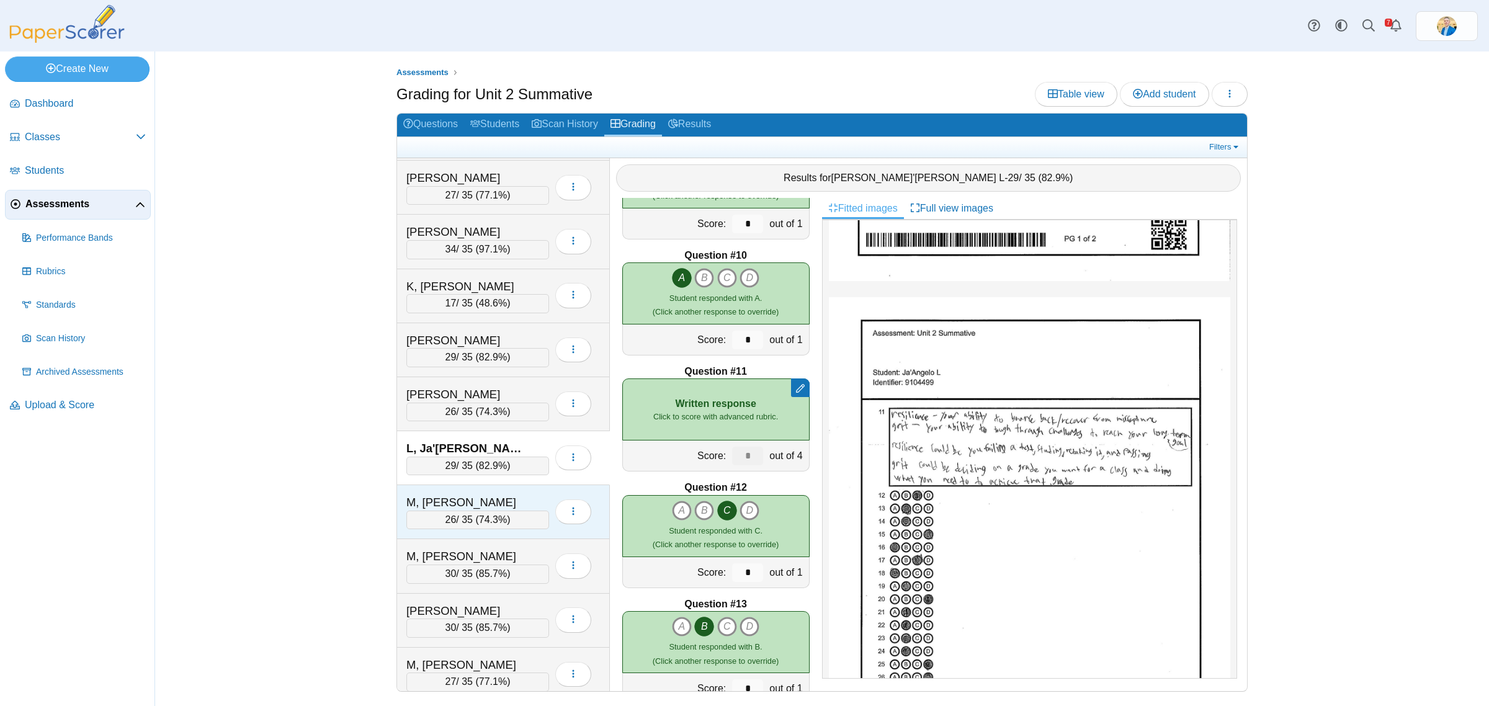
click at [481, 504] on div "M, Liam 26 / 35 ( 74.3% ) Loading…" at bounding box center [503, 512] width 213 height 54
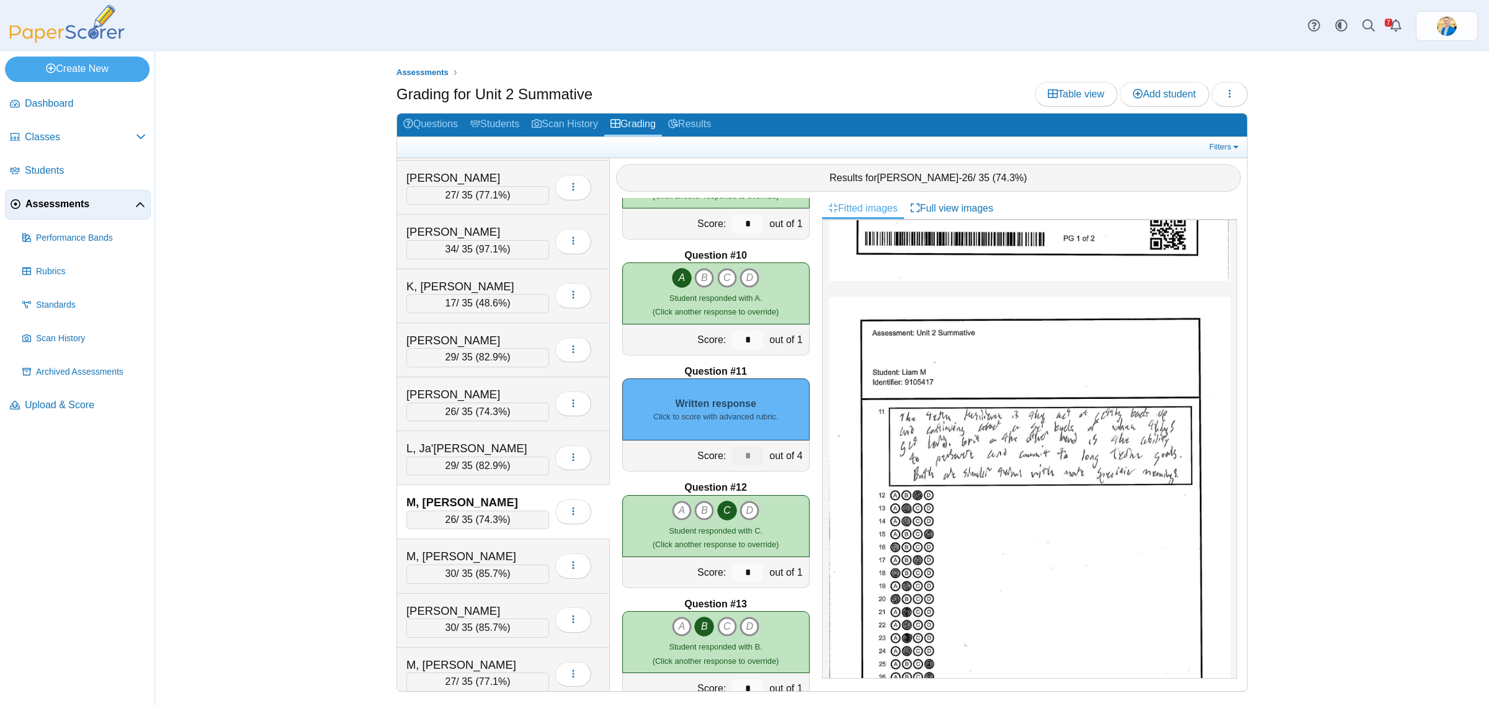
click at [757, 430] on div "Written response Click to score with advanced rubric." at bounding box center [715, 409] width 187 height 62
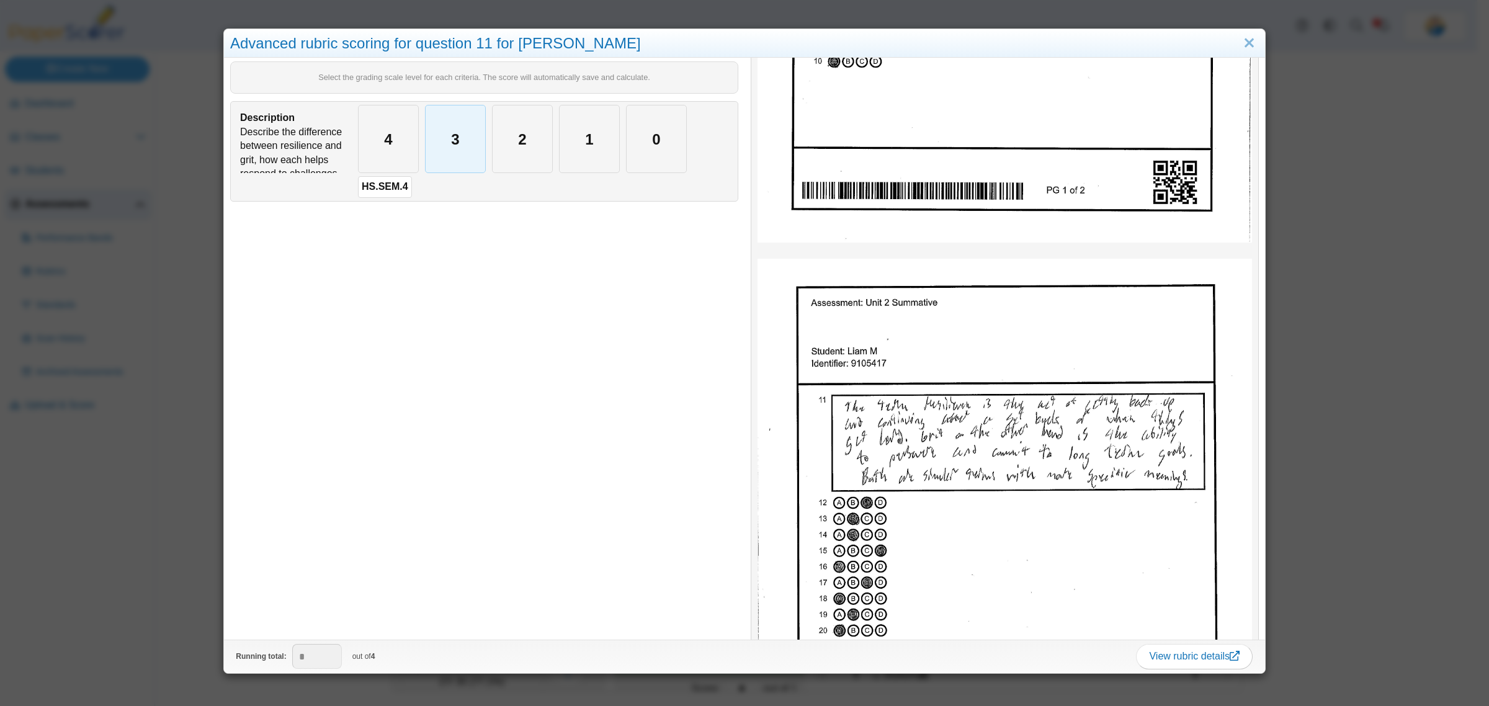
click at [450, 159] on div "3" at bounding box center [455, 138] width 60 height 67
type input "*"
click at [172, 553] on div "Advanced rubric scoring for question 11 for Liam M Select the grading scale lev…" at bounding box center [744, 353] width 1489 height 706
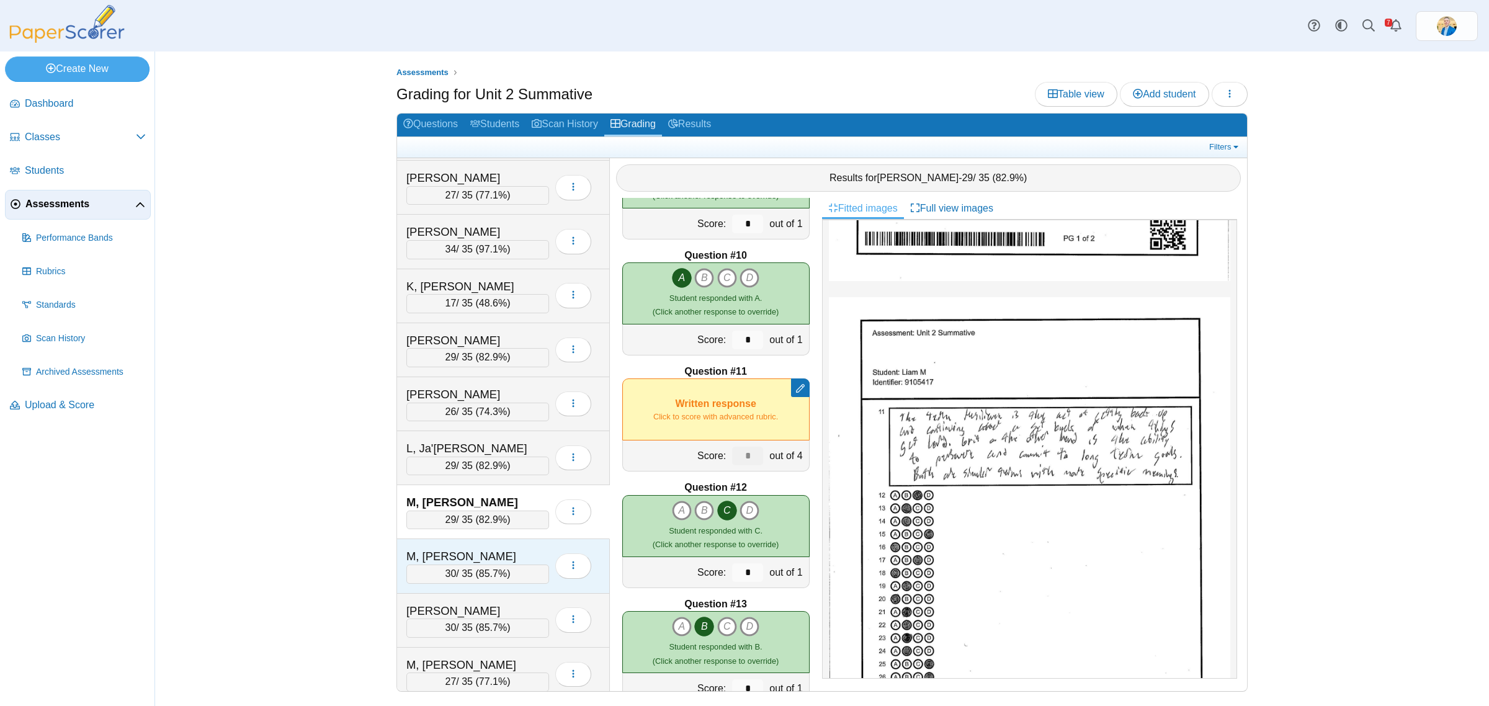
click at [504, 564] on div "M, Raegan" at bounding box center [468, 556] width 124 height 16
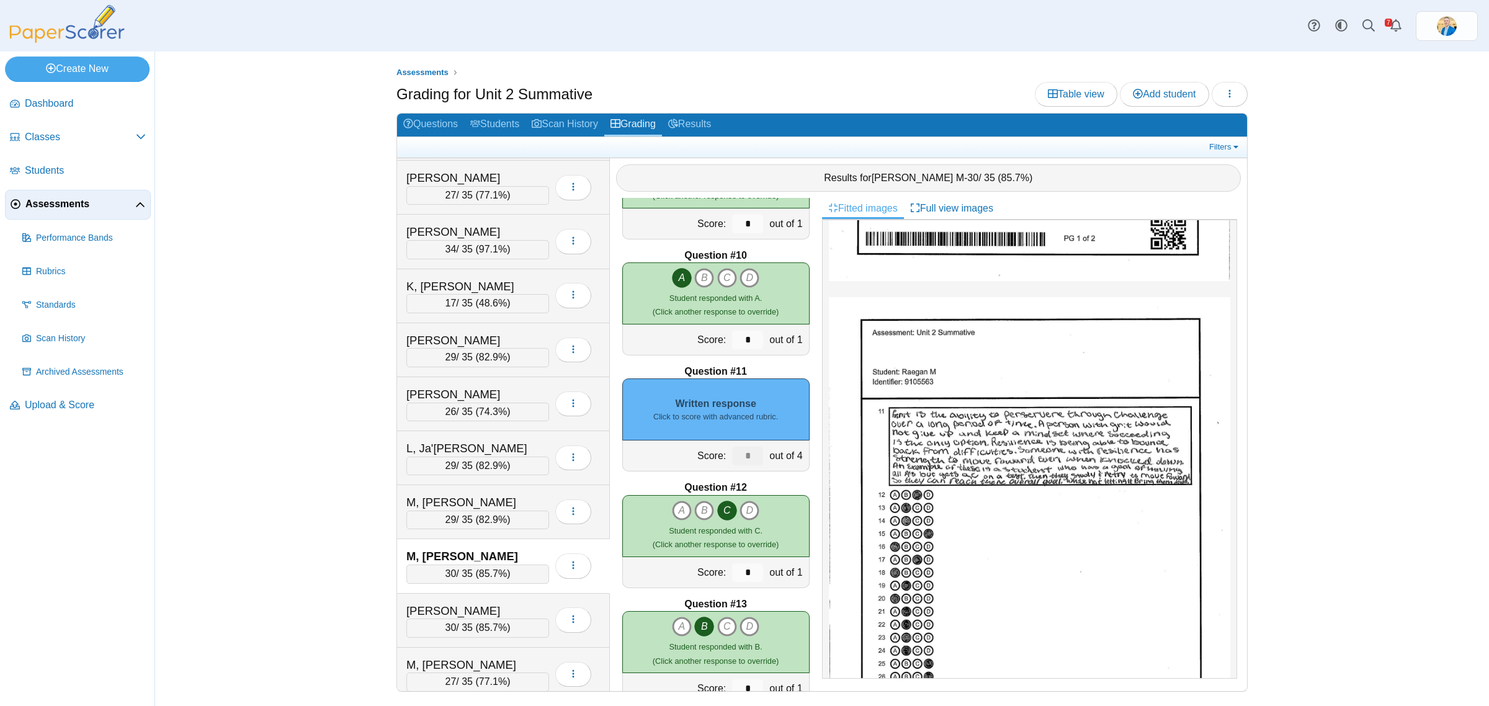
click at [713, 397] on div "Written response Click to score with advanced rubric." at bounding box center [715, 409] width 187 height 62
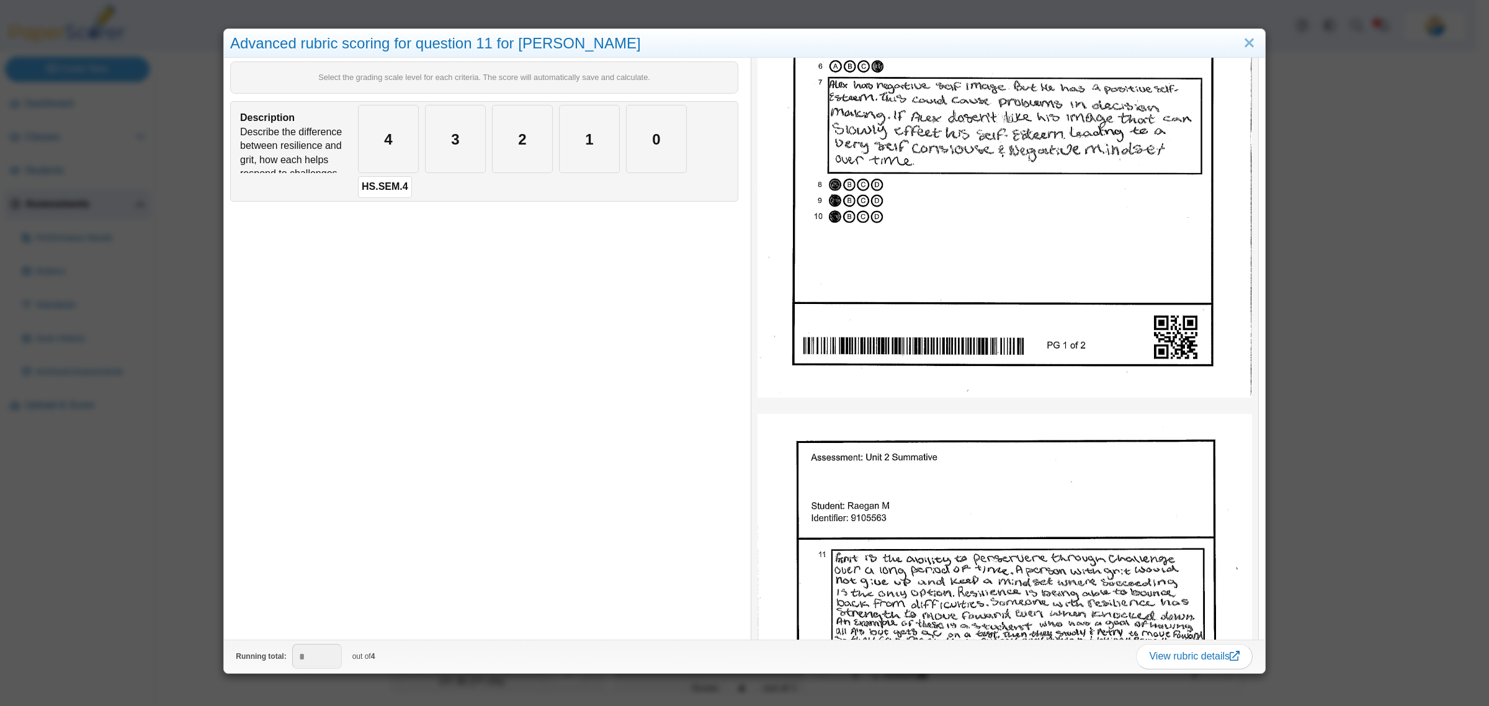
scroll to position [388, 0]
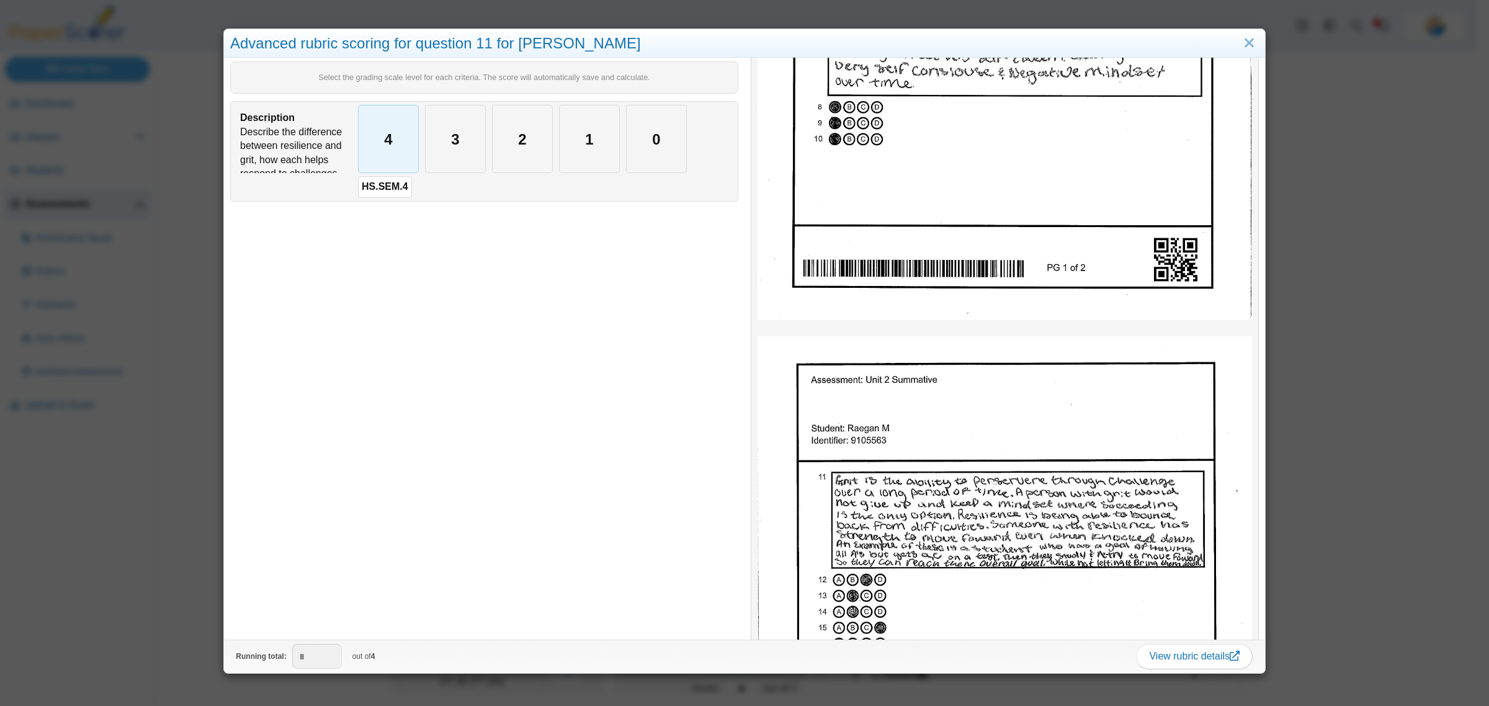
click at [391, 160] on div "4" at bounding box center [389, 138] width 60 height 67
type input "*"
click at [195, 515] on div "Advanced rubric scoring for question 11 for Raegan M Select the grading scale l…" at bounding box center [744, 353] width 1489 height 706
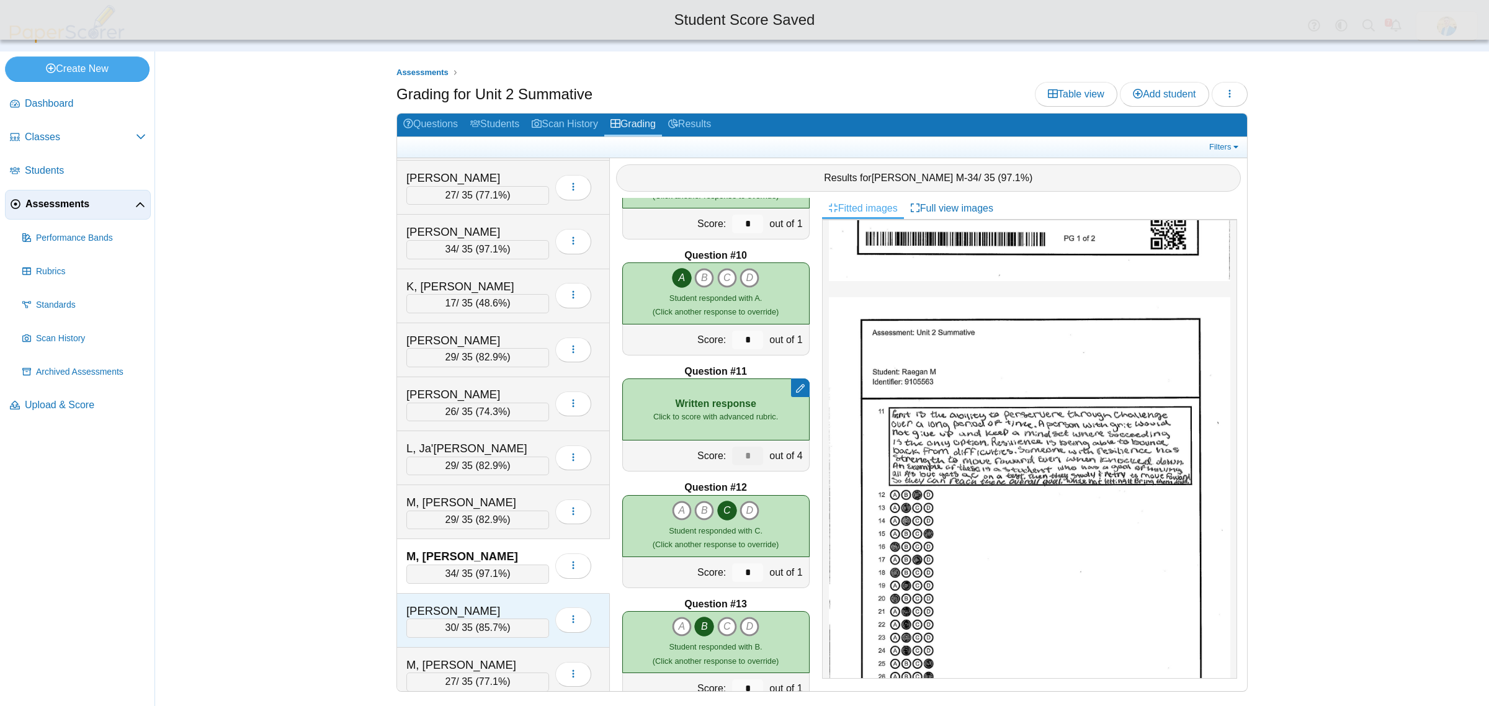
click at [522, 619] on div "M, Sophia" at bounding box center [468, 611] width 124 height 16
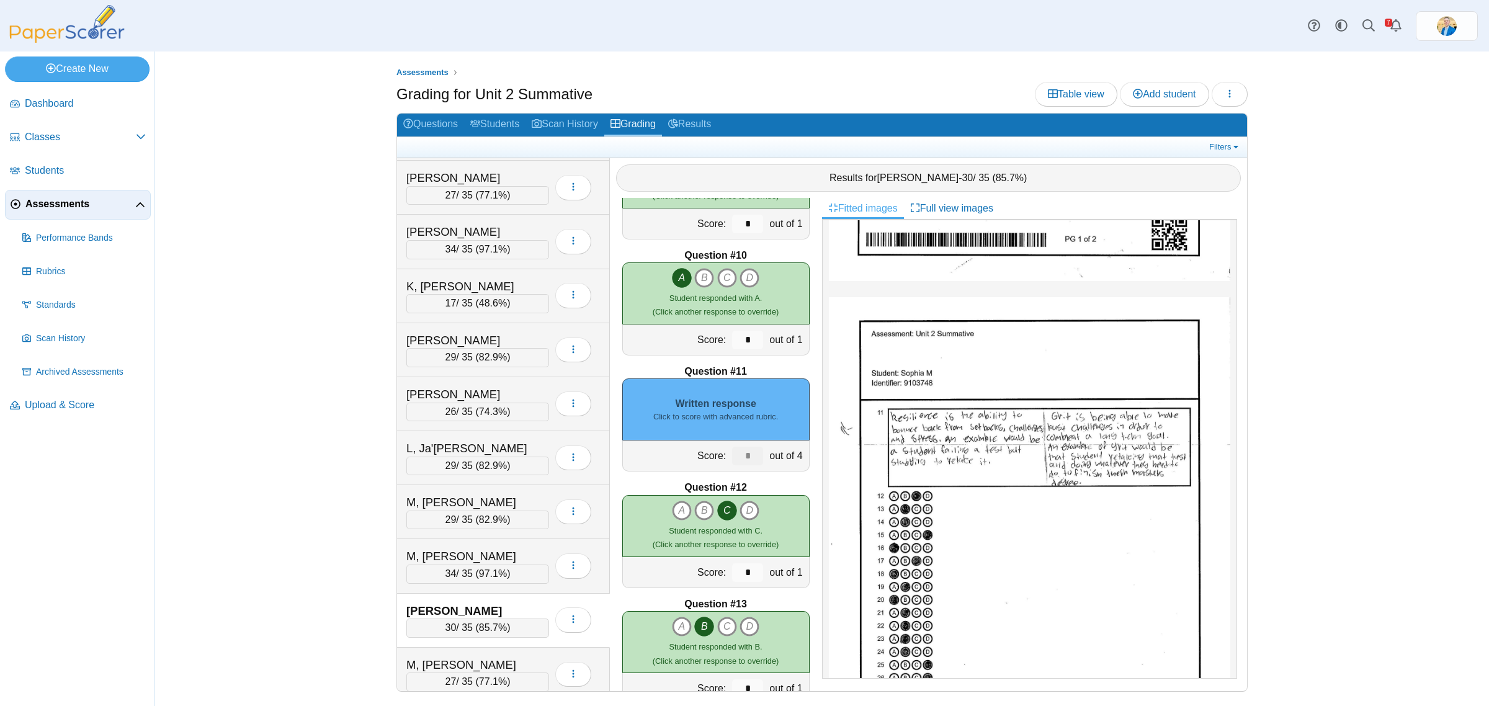
click at [720, 401] on div "Written response Click to score with advanced rubric." at bounding box center [715, 409] width 187 height 62
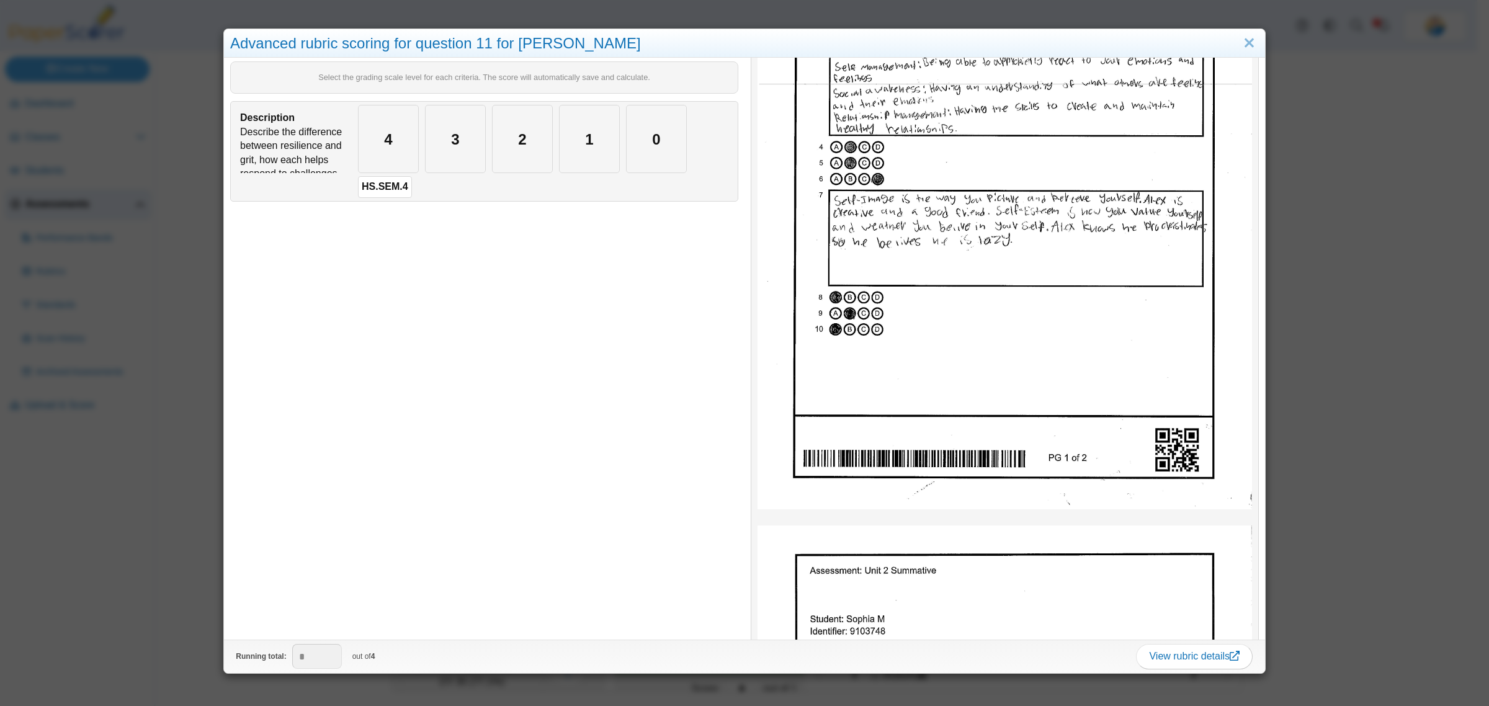
scroll to position [465, 0]
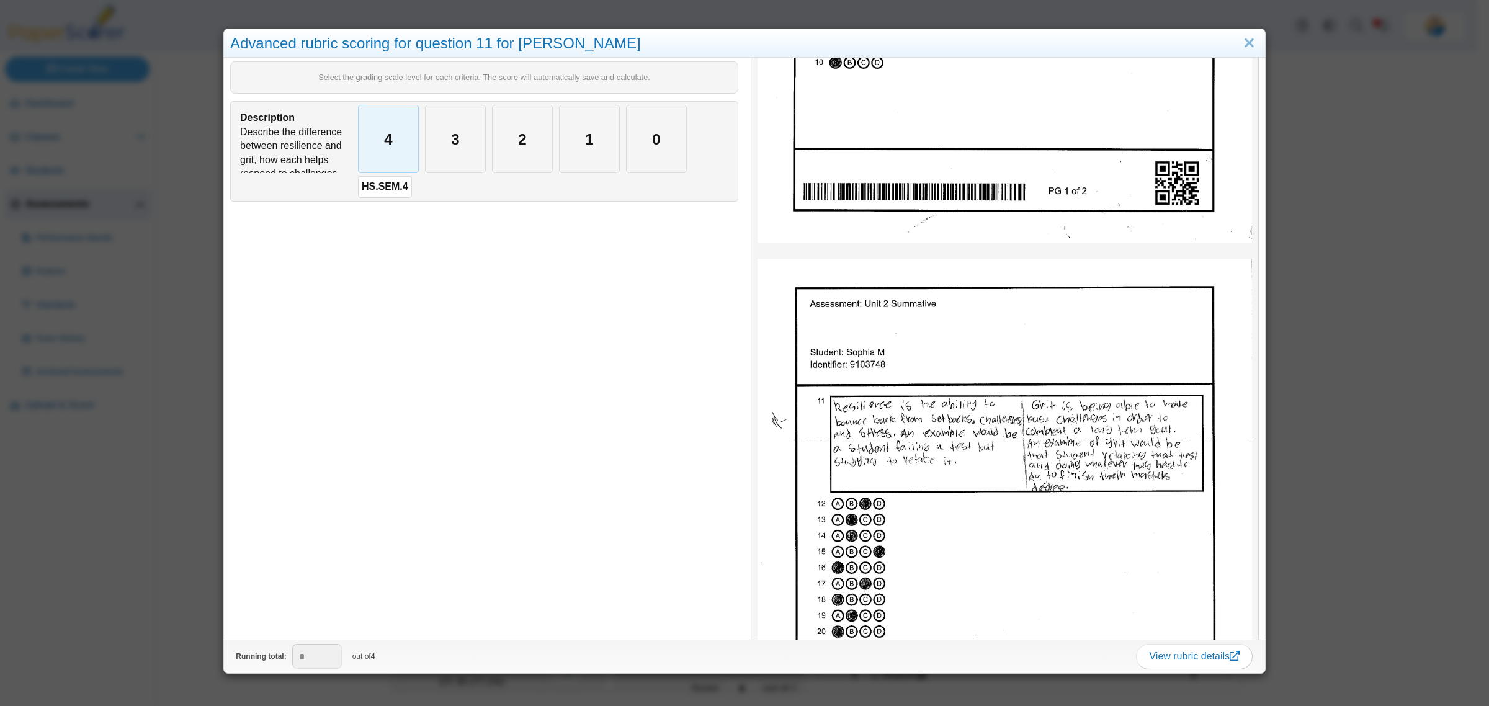
click at [383, 130] on div "4" at bounding box center [389, 138] width 60 height 67
type input "*"
click at [165, 612] on div "Advanced rubric scoring for question 11 for Sophia M Select the grading scale l…" at bounding box center [744, 353] width 1489 height 706
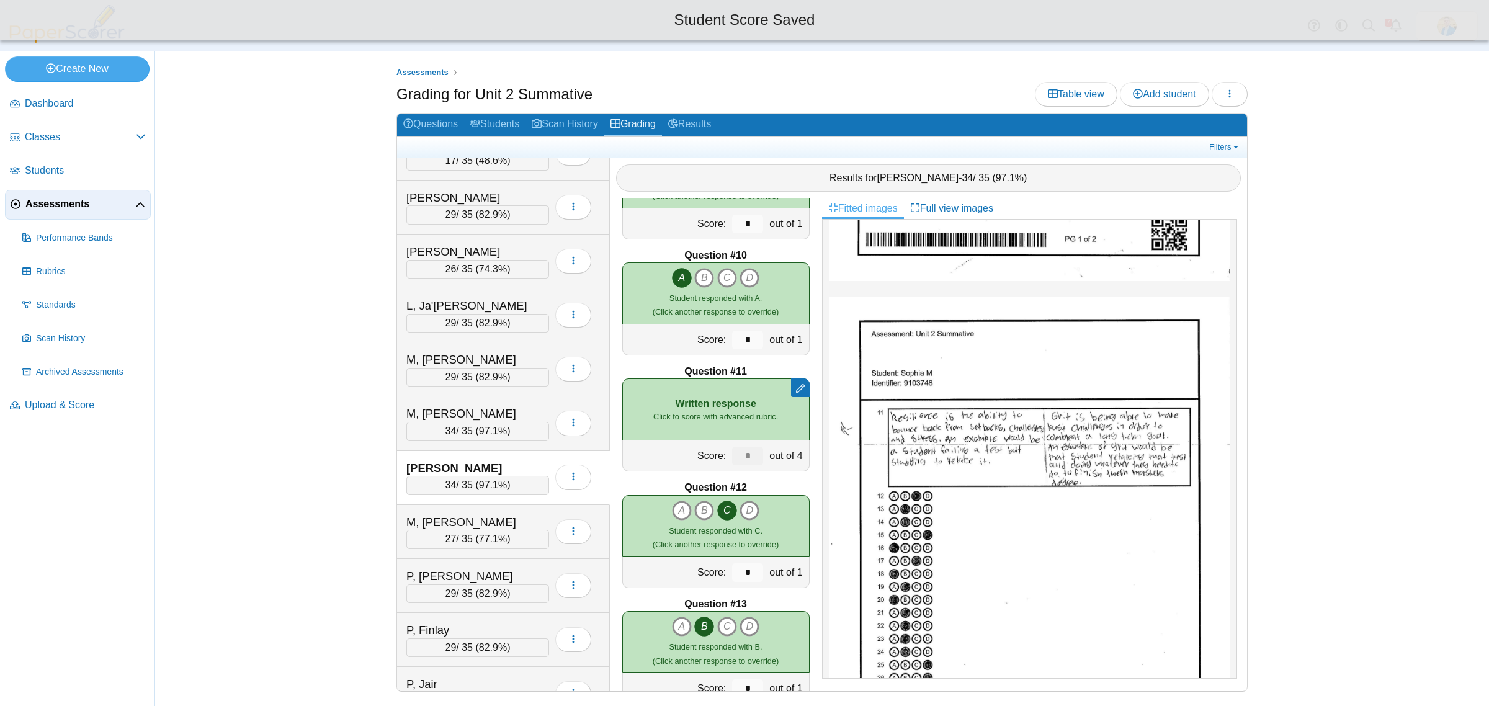
scroll to position [1473, 0]
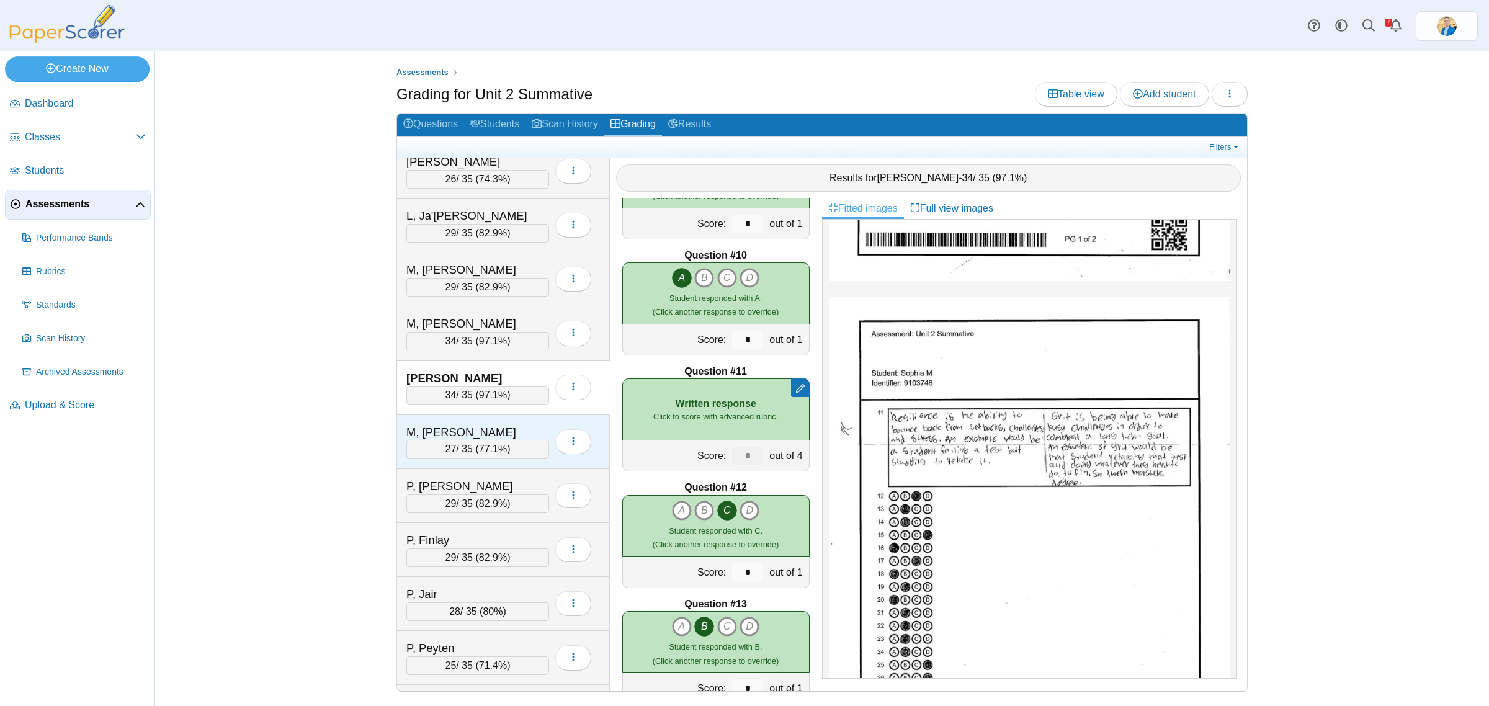
click at [509, 440] on div "M, Theron" at bounding box center [468, 432] width 124 height 16
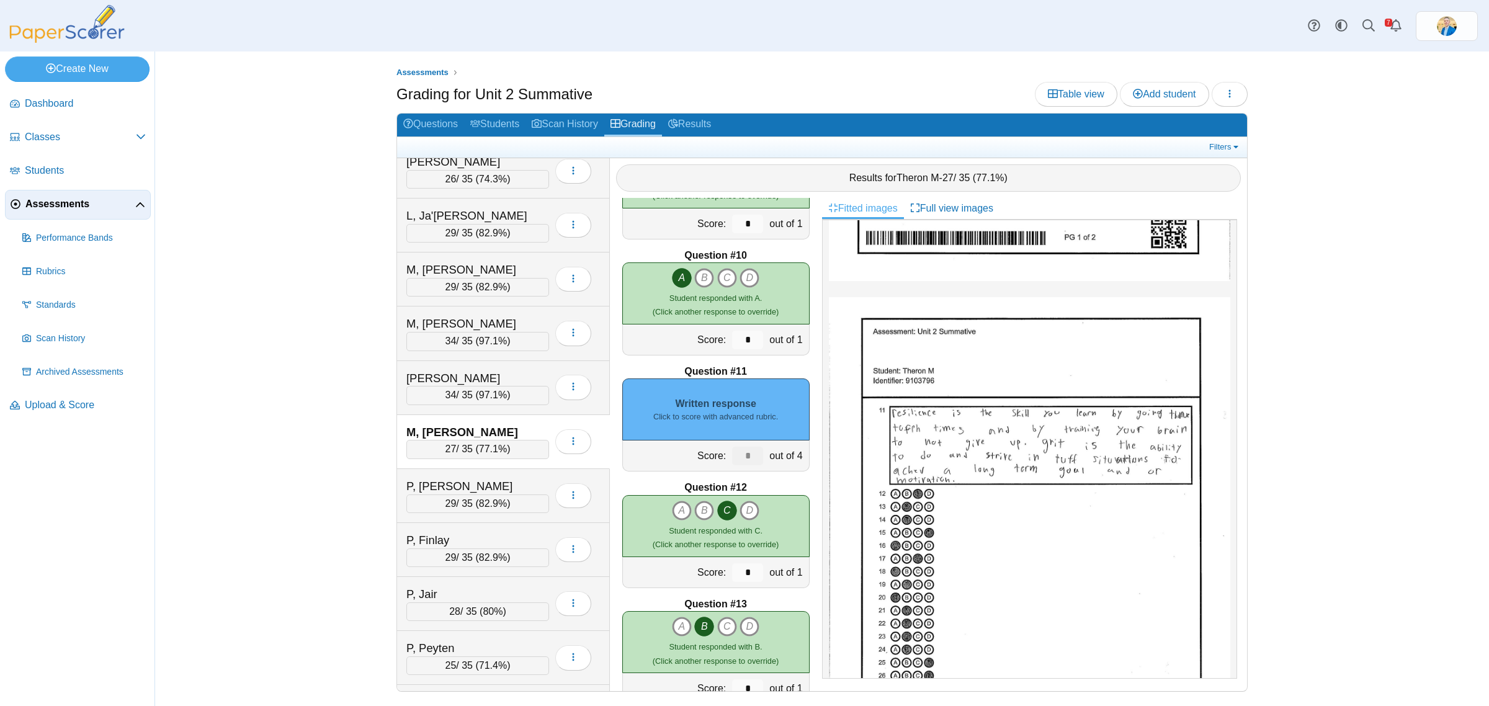
click at [687, 409] on div "Written response Click to score with advanced rubric." at bounding box center [715, 409] width 187 height 62
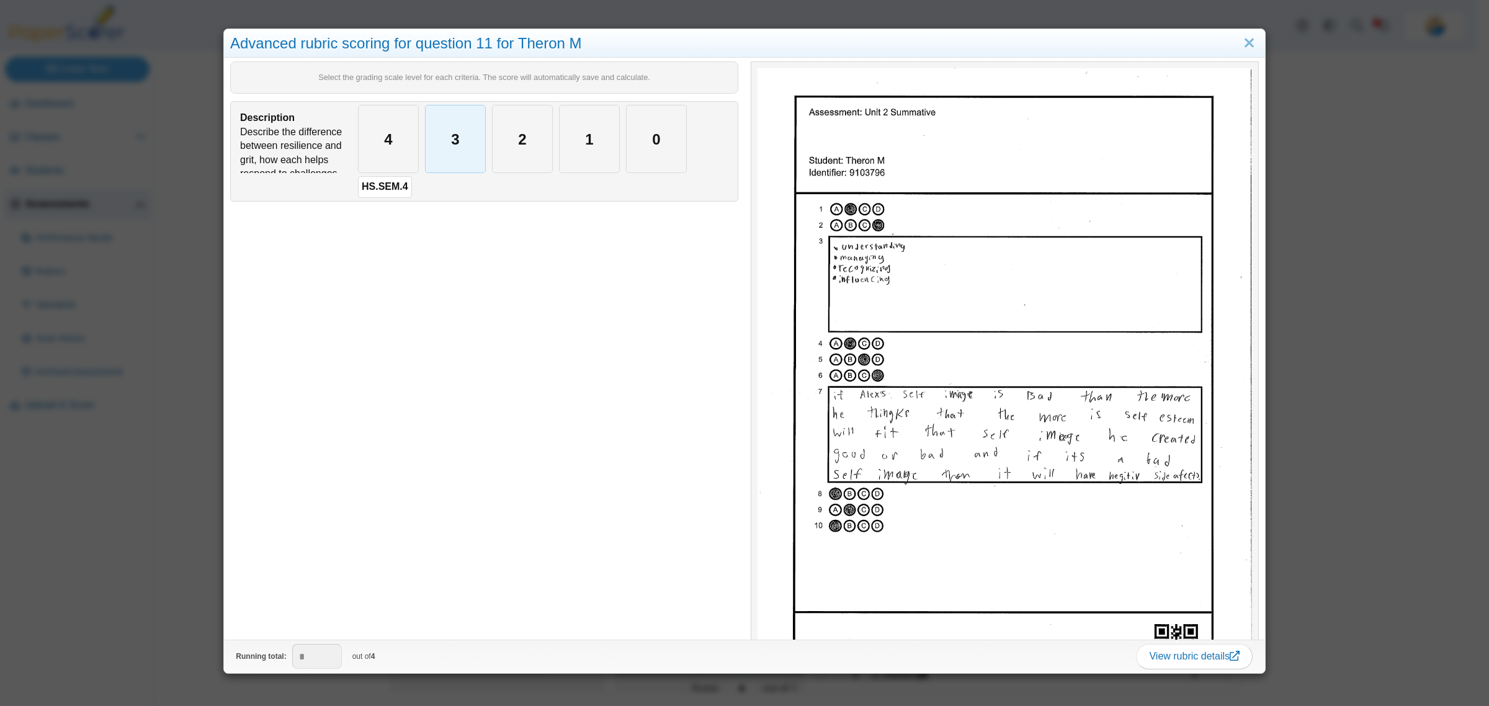
click at [442, 132] on div "3" at bounding box center [455, 138] width 60 height 67
type input "*"
click at [165, 521] on div "Advanced rubric scoring for question 11 for Theron M Select the grading scale l…" at bounding box center [744, 353] width 1489 height 706
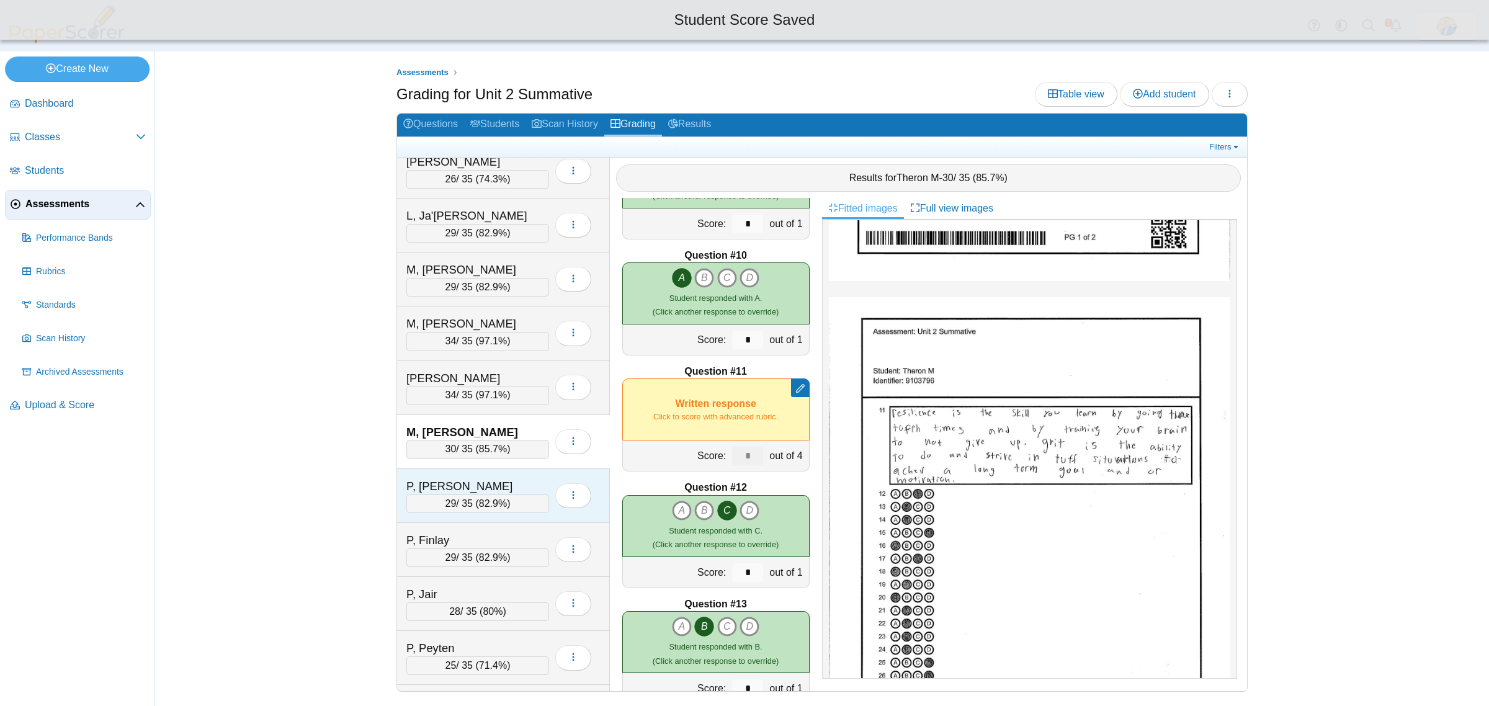
click at [510, 494] on div "P, Daniela" at bounding box center [468, 486] width 124 height 16
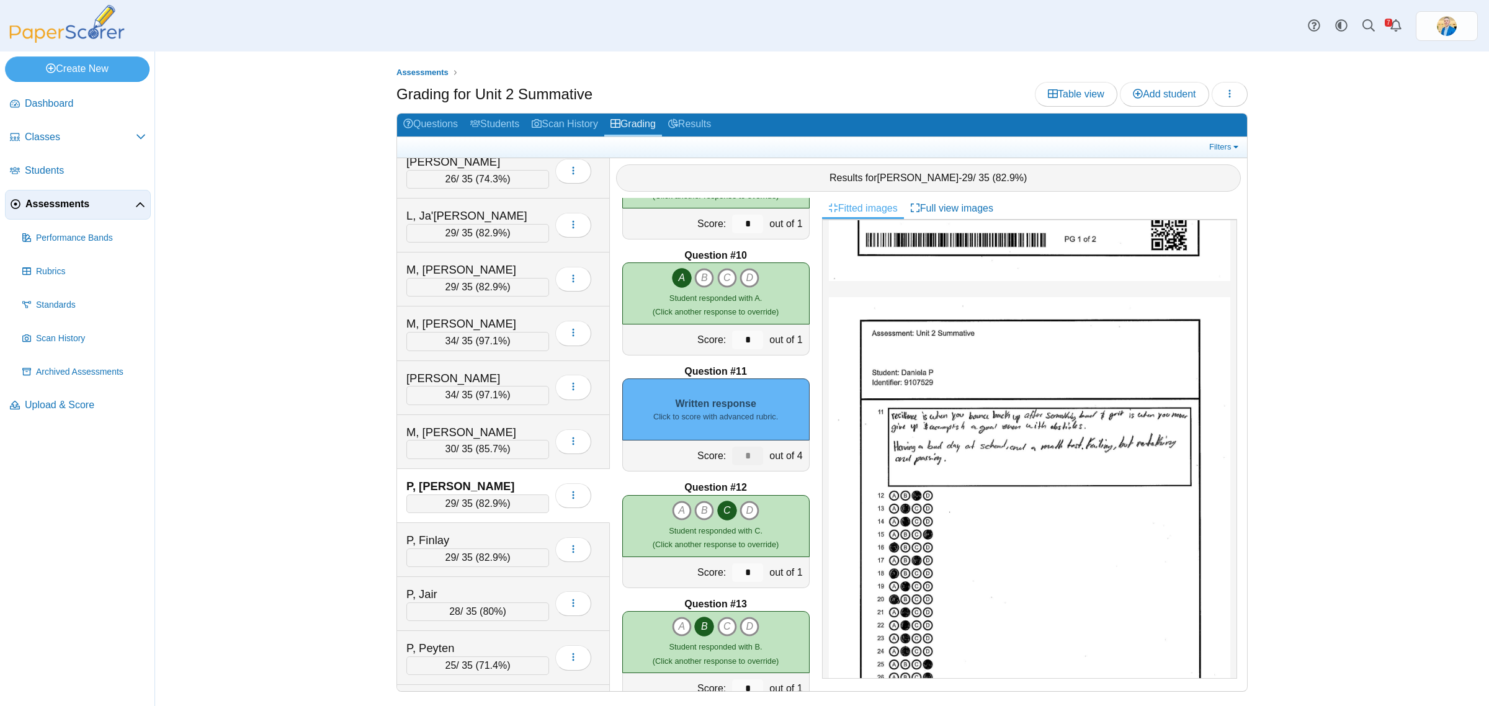
click at [738, 402] on div "Written response Click to score with advanced rubric." at bounding box center [715, 409] width 187 height 62
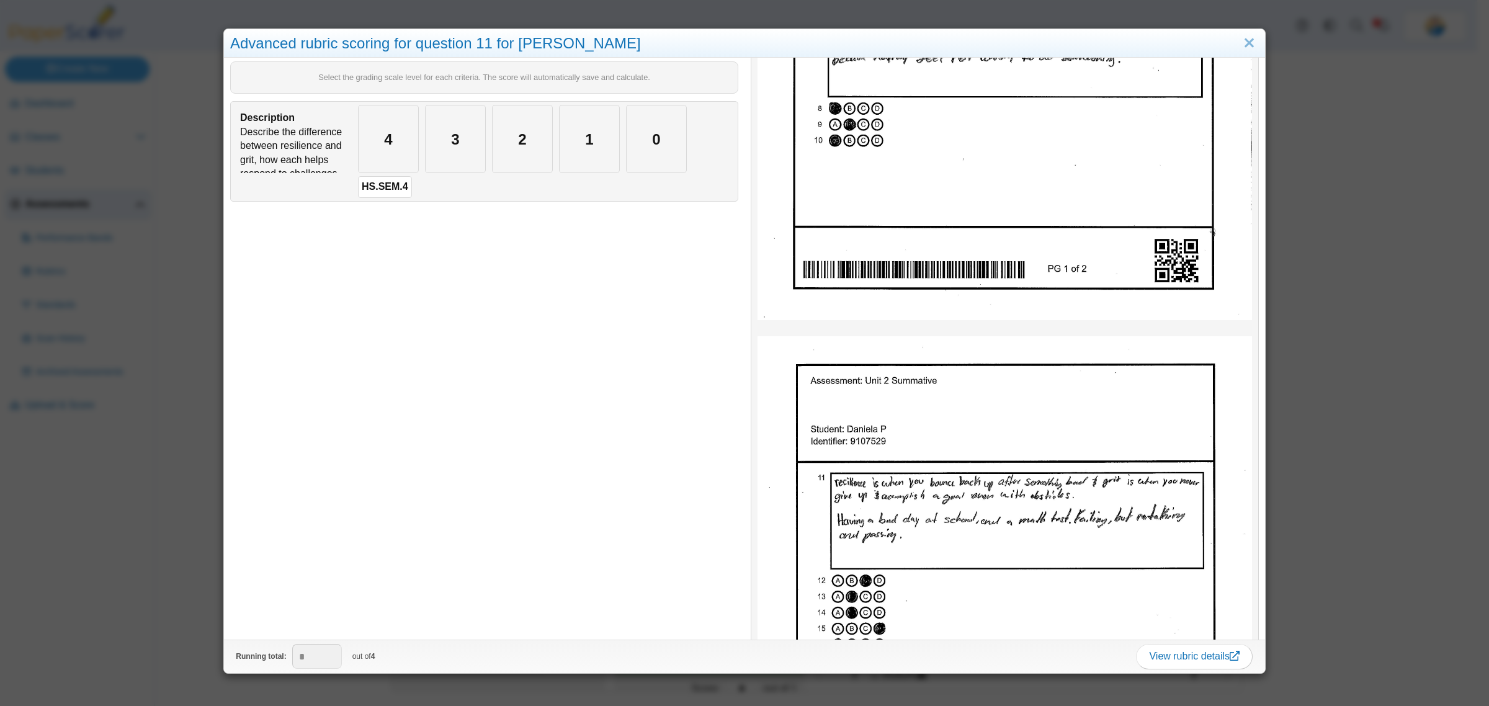
scroll to position [465, 0]
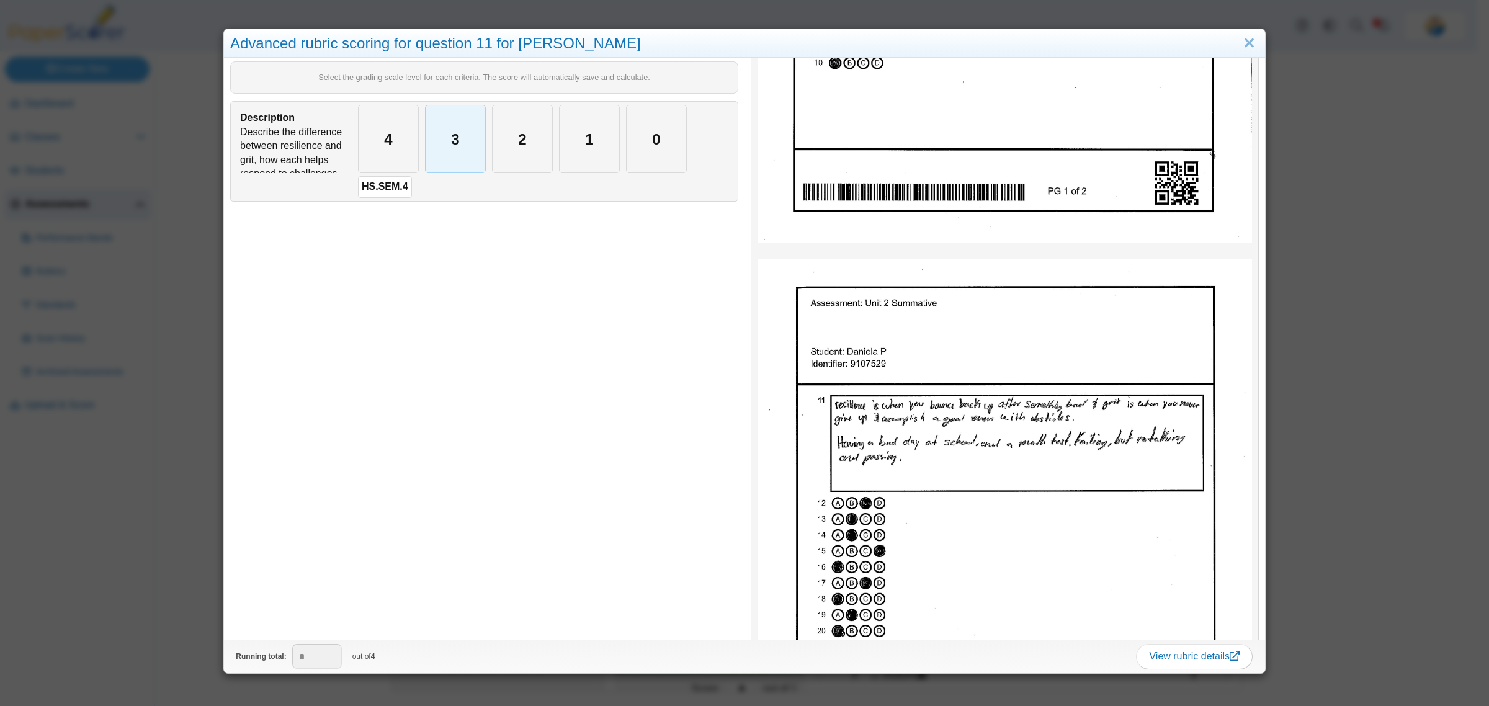
click at [445, 138] on div "3" at bounding box center [455, 138] width 60 height 67
type input "*"
click at [191, 367] on div "Advanced rubric scoring for question 11 for Daniela P Select the grading scale …" at bounding box center [744, 353] width 1489 height 706
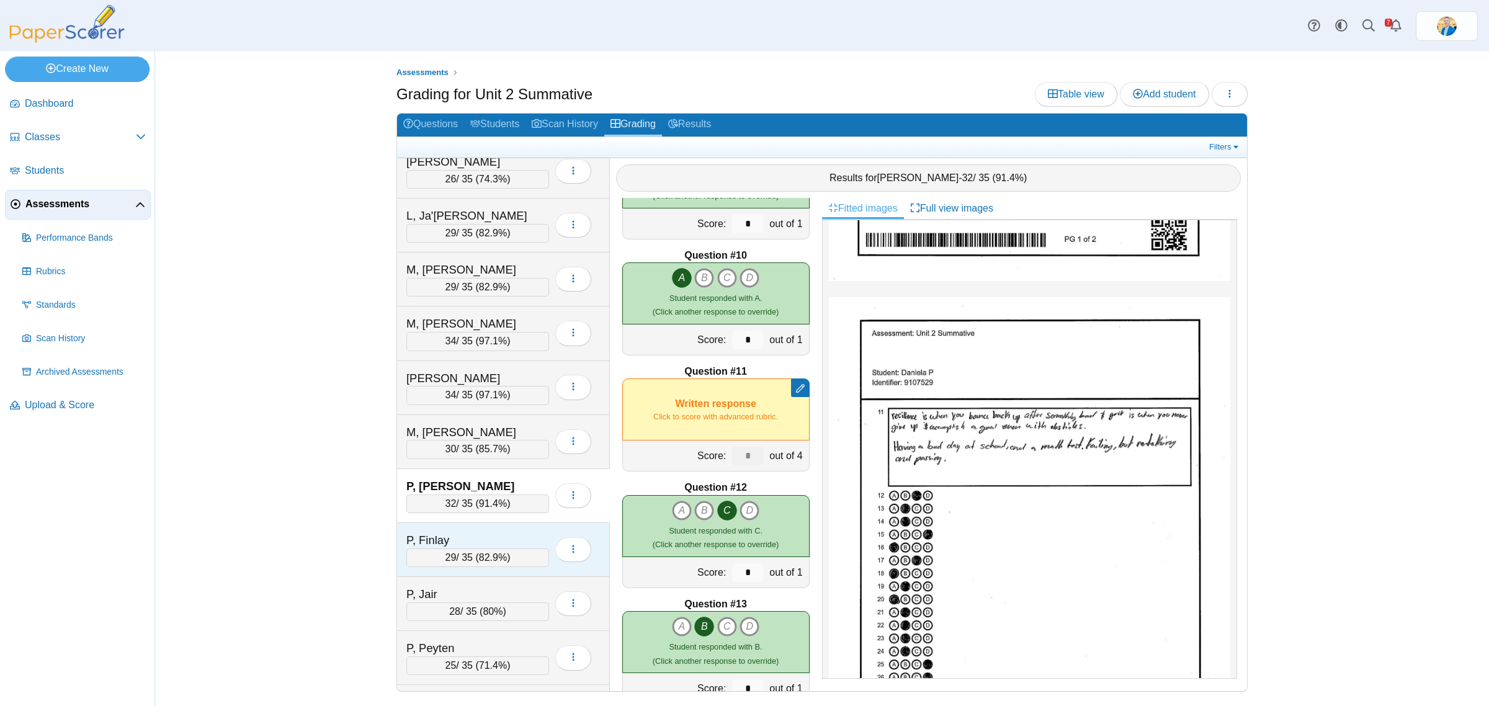
click at [503, 546] on div "P, Finlay" at bounding box center [468, 540] width 124 height 16
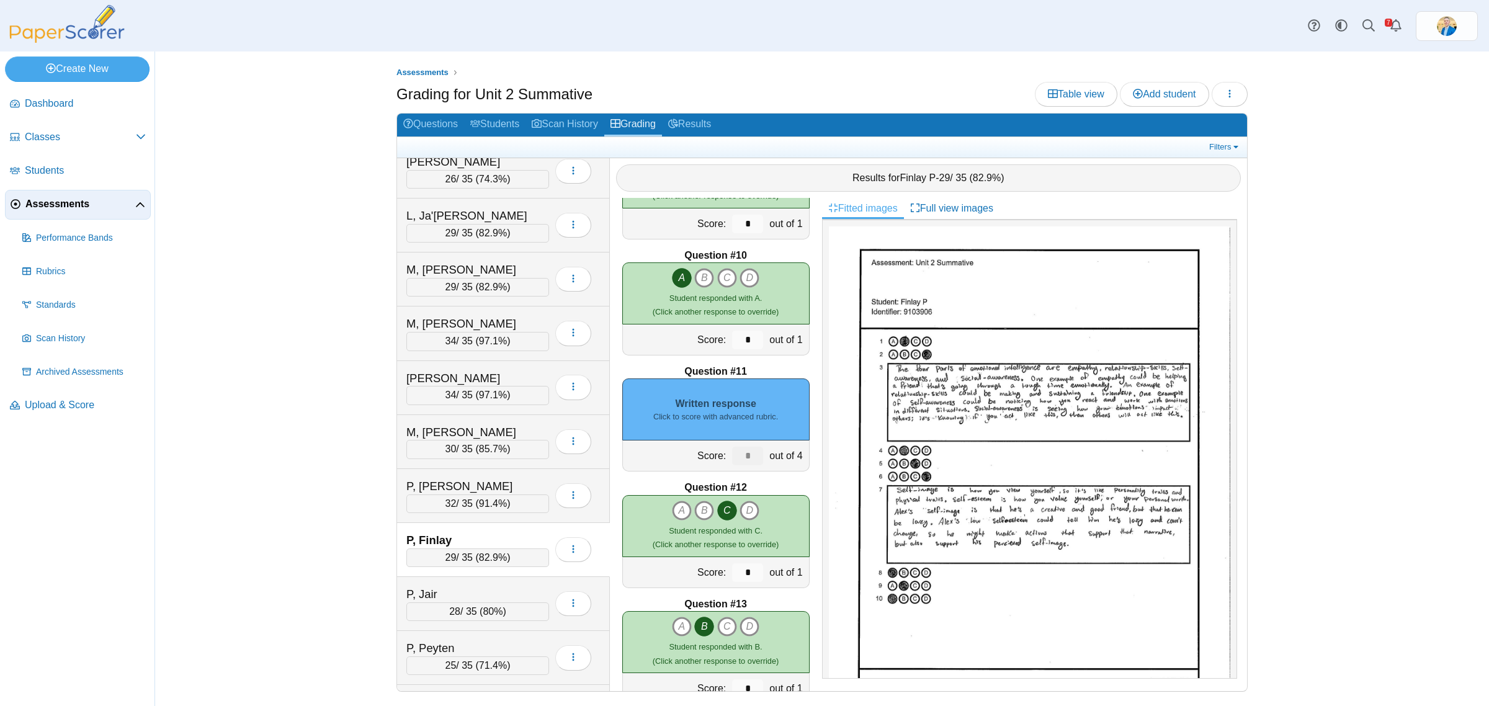
click at [755, 404] on div "Written response Click to score with advanced rubric." at bounding box center [715, 409] width 187 height 62
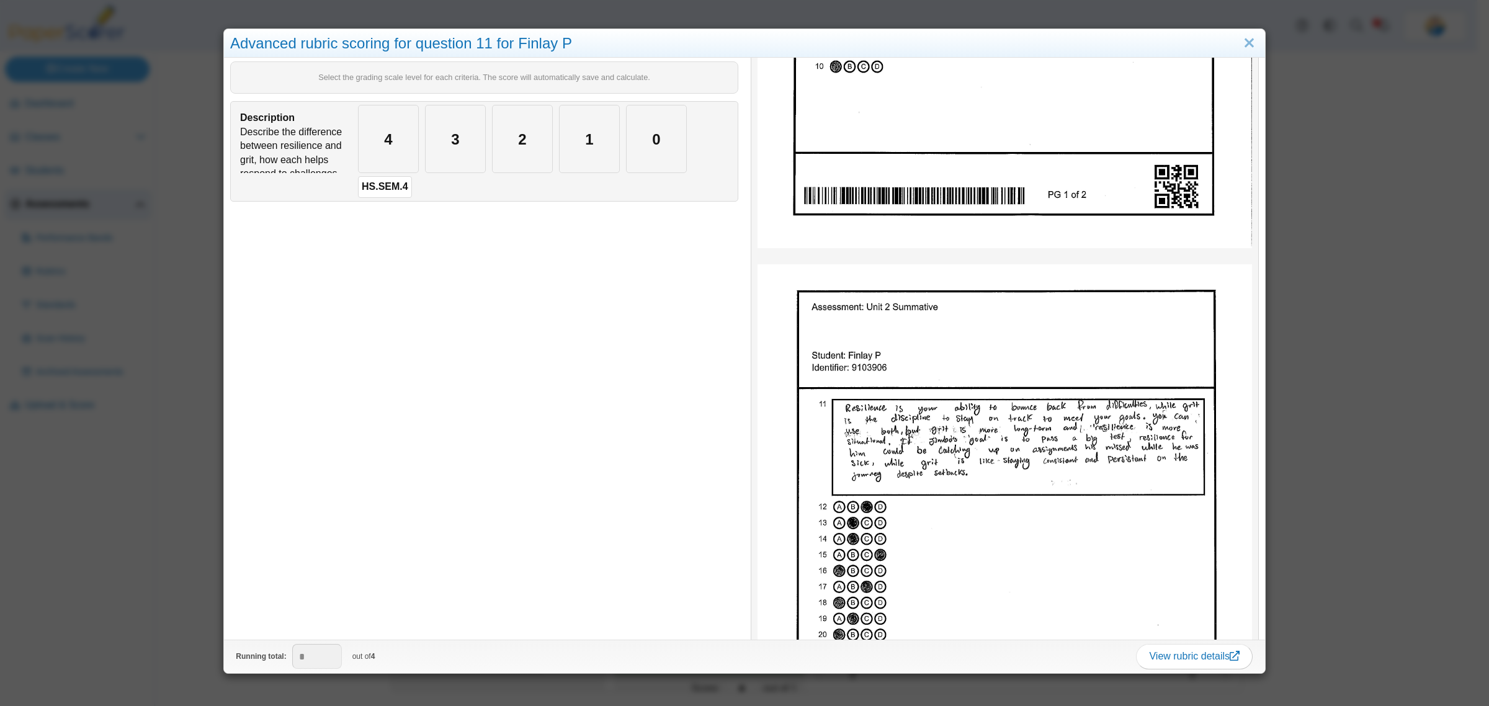
scroll to position [465, 0]
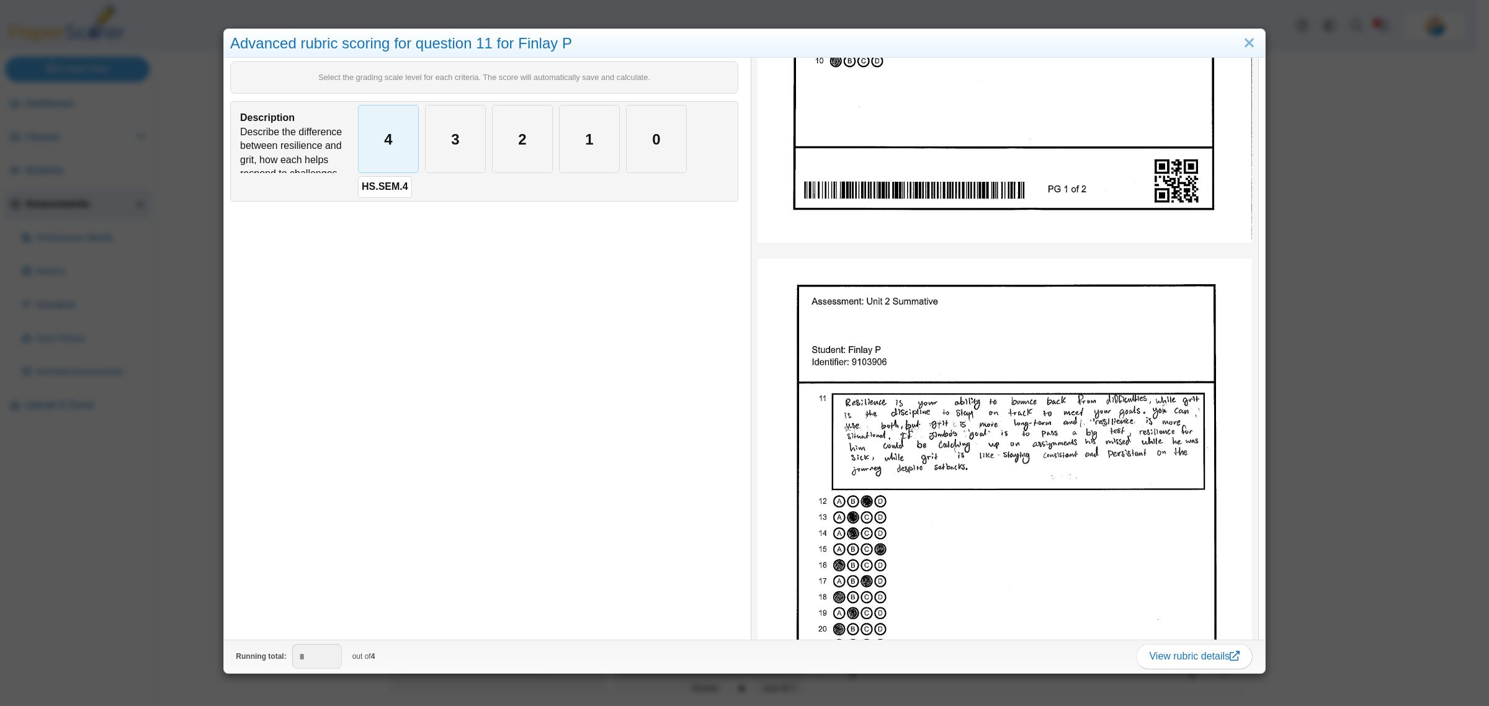
click at [371, 144] on div "4" at bounding box center [389, 138] width 60 height 67
type input "*"
click at [107, 636] on div "Advanced rubric scoring for question 11 for Finlay P Select the grading scale l…" at bounding box center [744, 353] width 1489 height 706
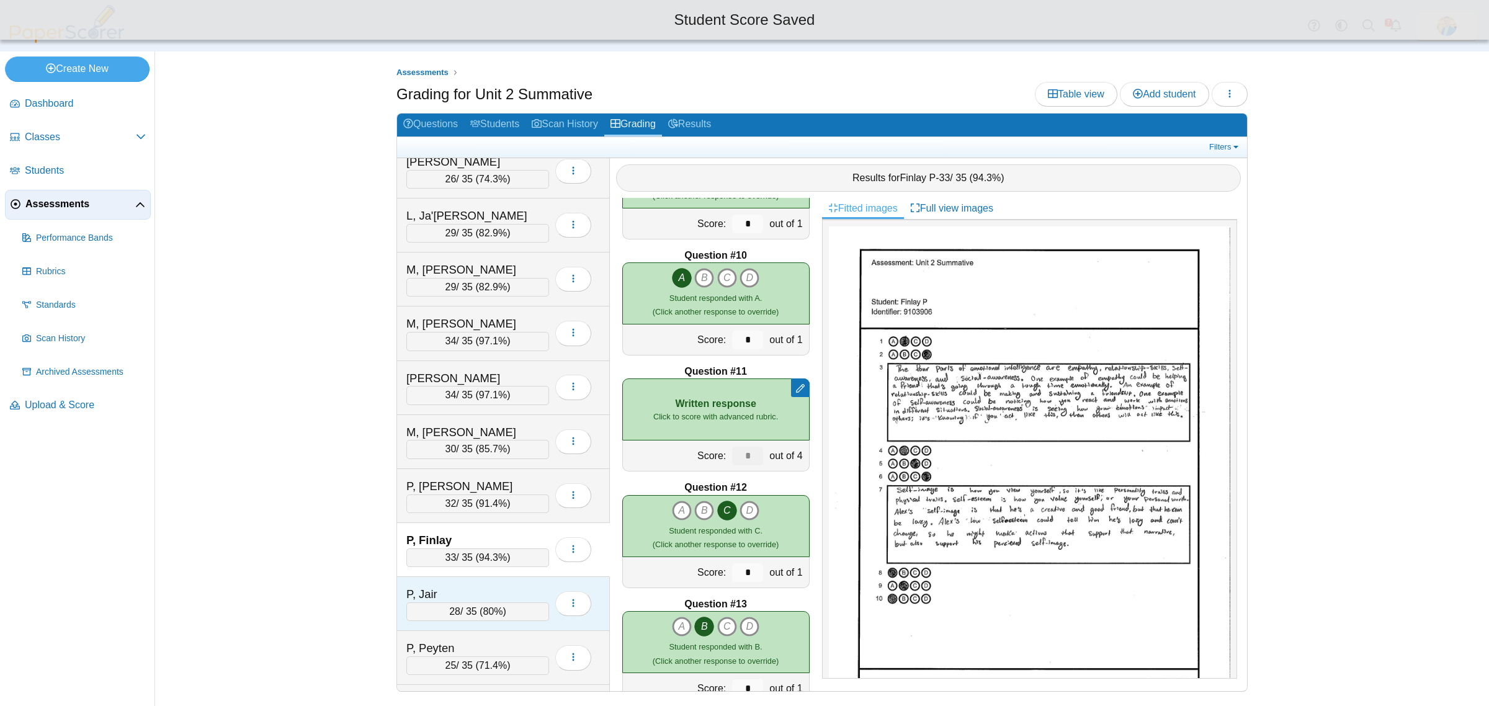
click at [518, 602] on div "P, Jair" at bounding box center [468, 594] width 124 height 16
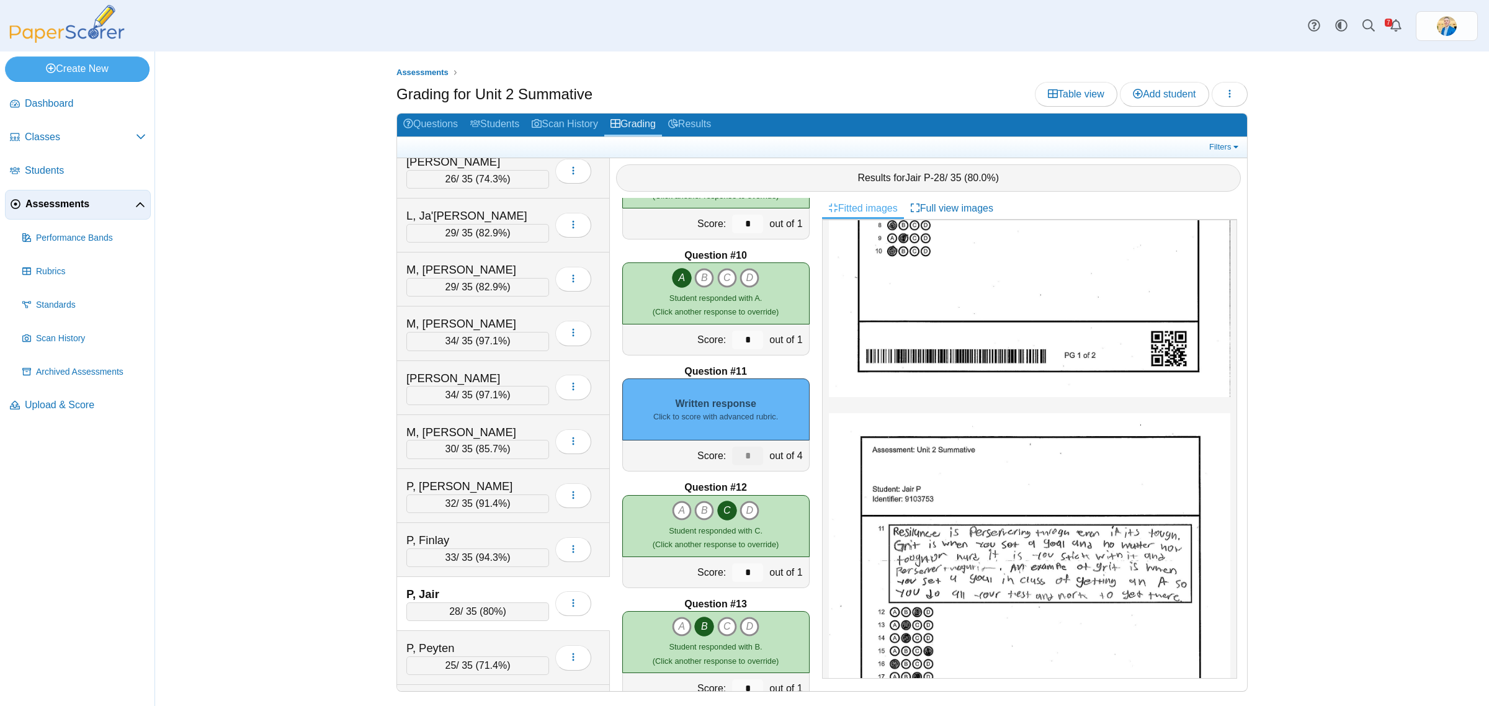
scroll to position [388, 0]
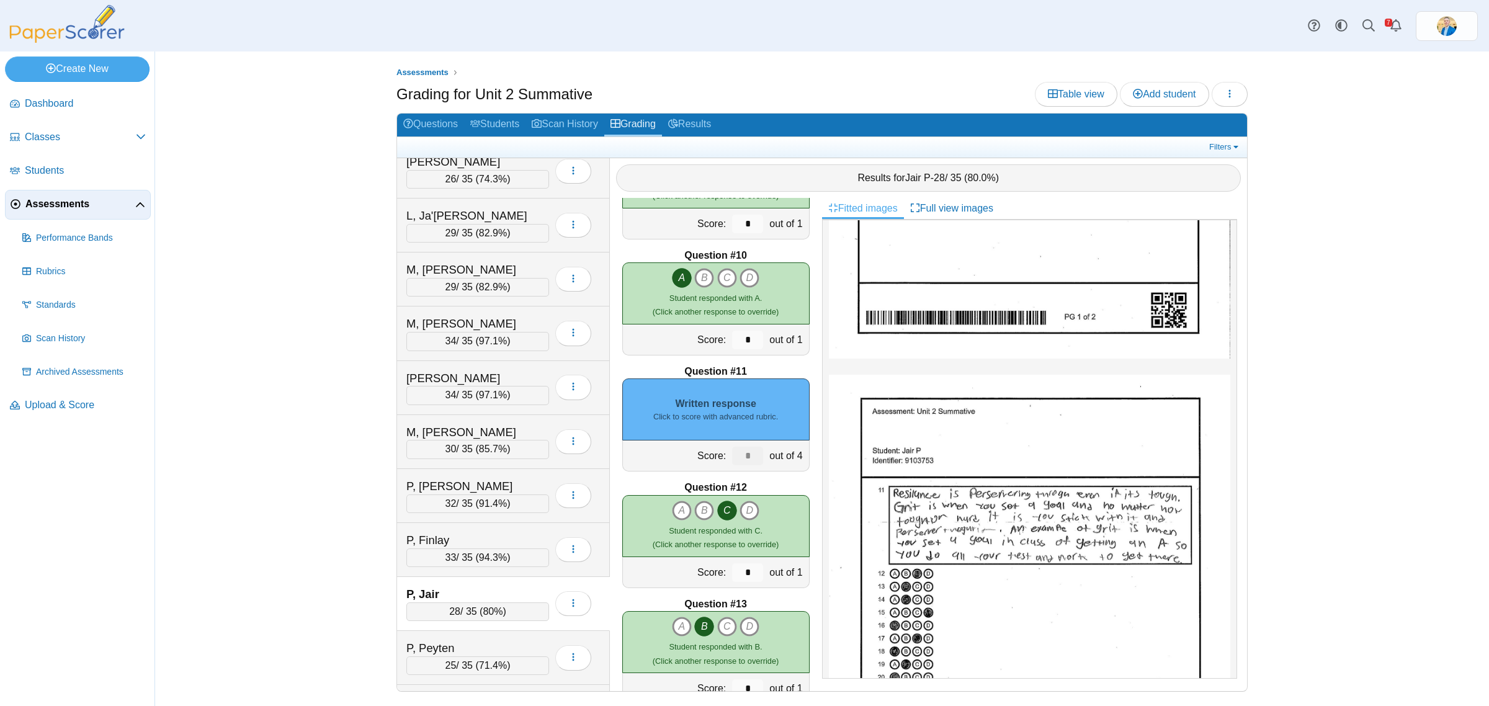
click at [729, 383] on div "Written response Click to score with advanced rubric." at bounding box center [715, 409] width 187 height 62
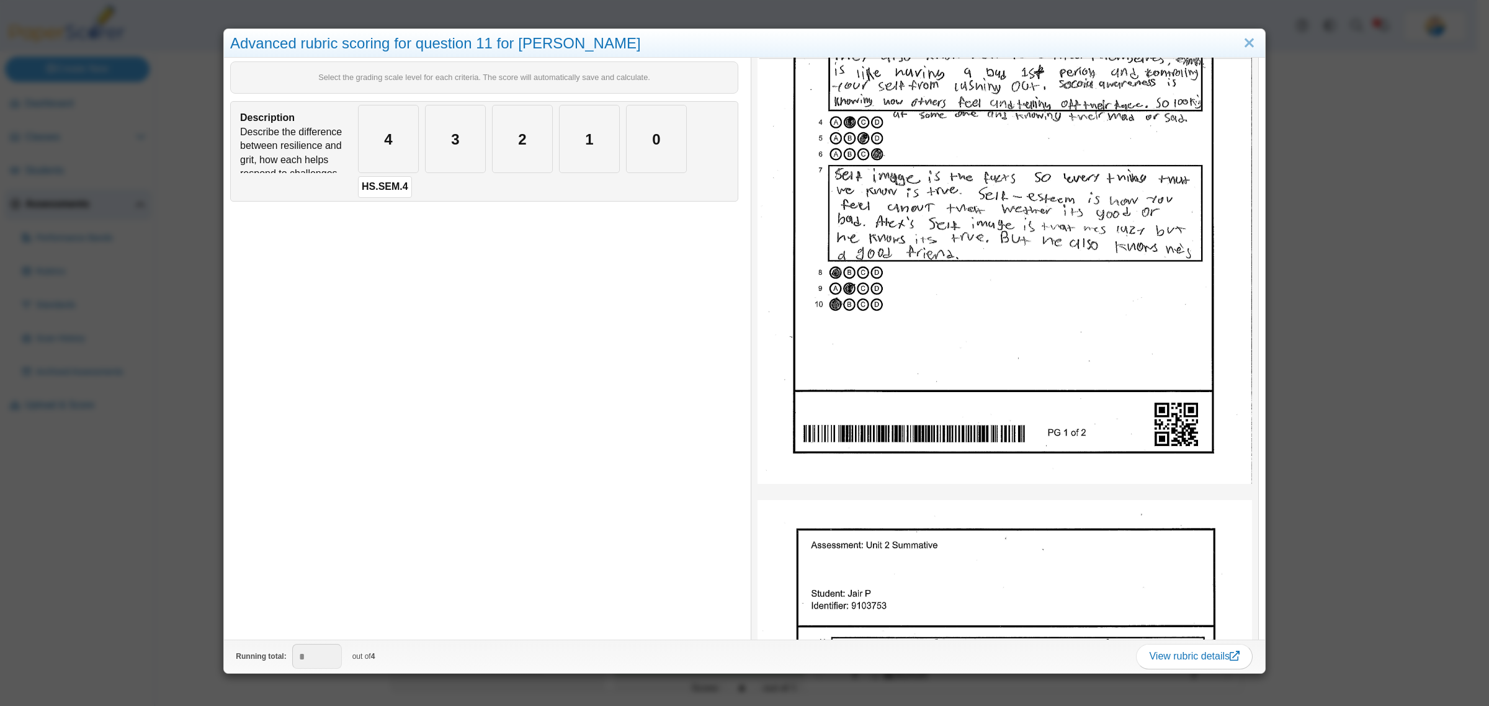
scroll to position [465, 0]
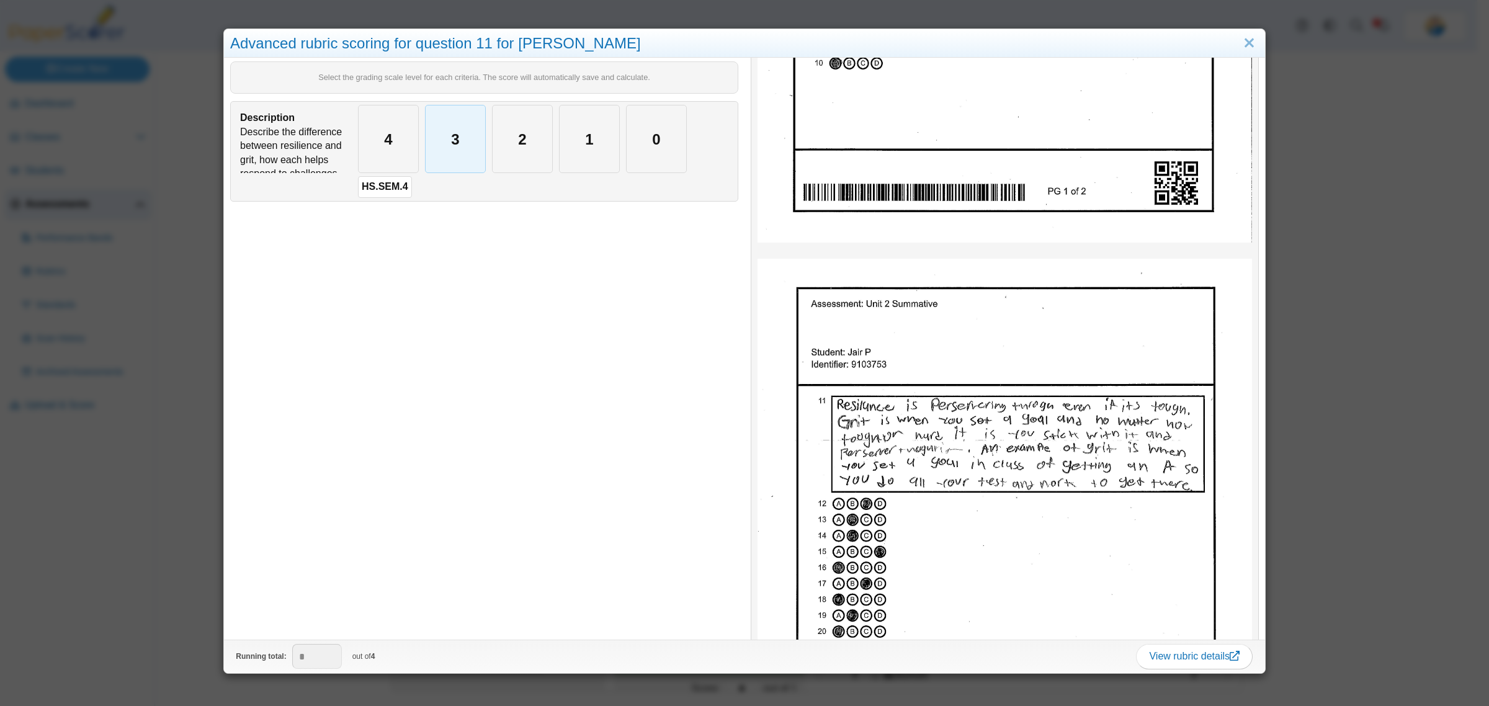
click at [459, 153] on div "3" at bounding box center [455, 138] width 60 height 67
type input "*"
click at [110, 506] on div "Advanced rubric scoring for question 11 for Jair P Select the grading scale lev…" at bounding box center [744, 353] width 1489 height 706
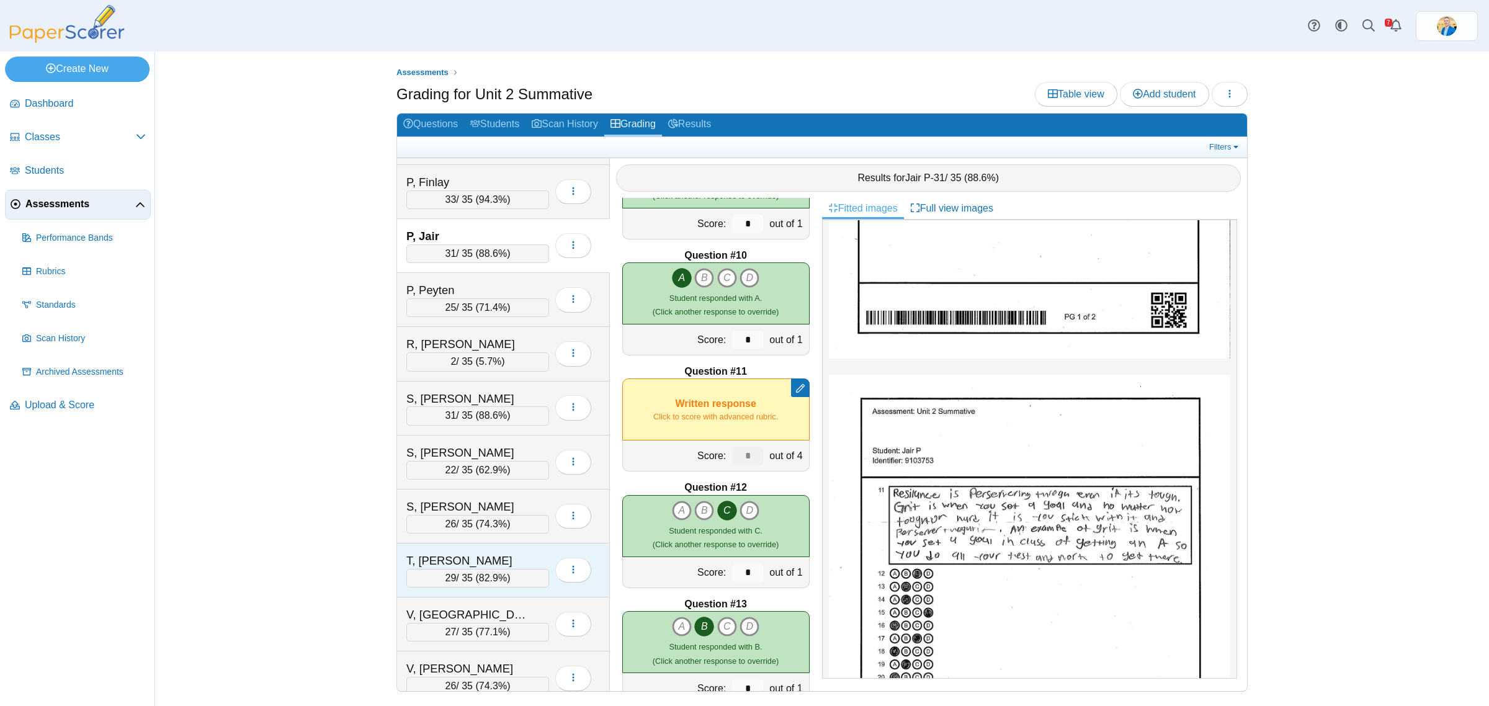
scroll to position [1861, 0]
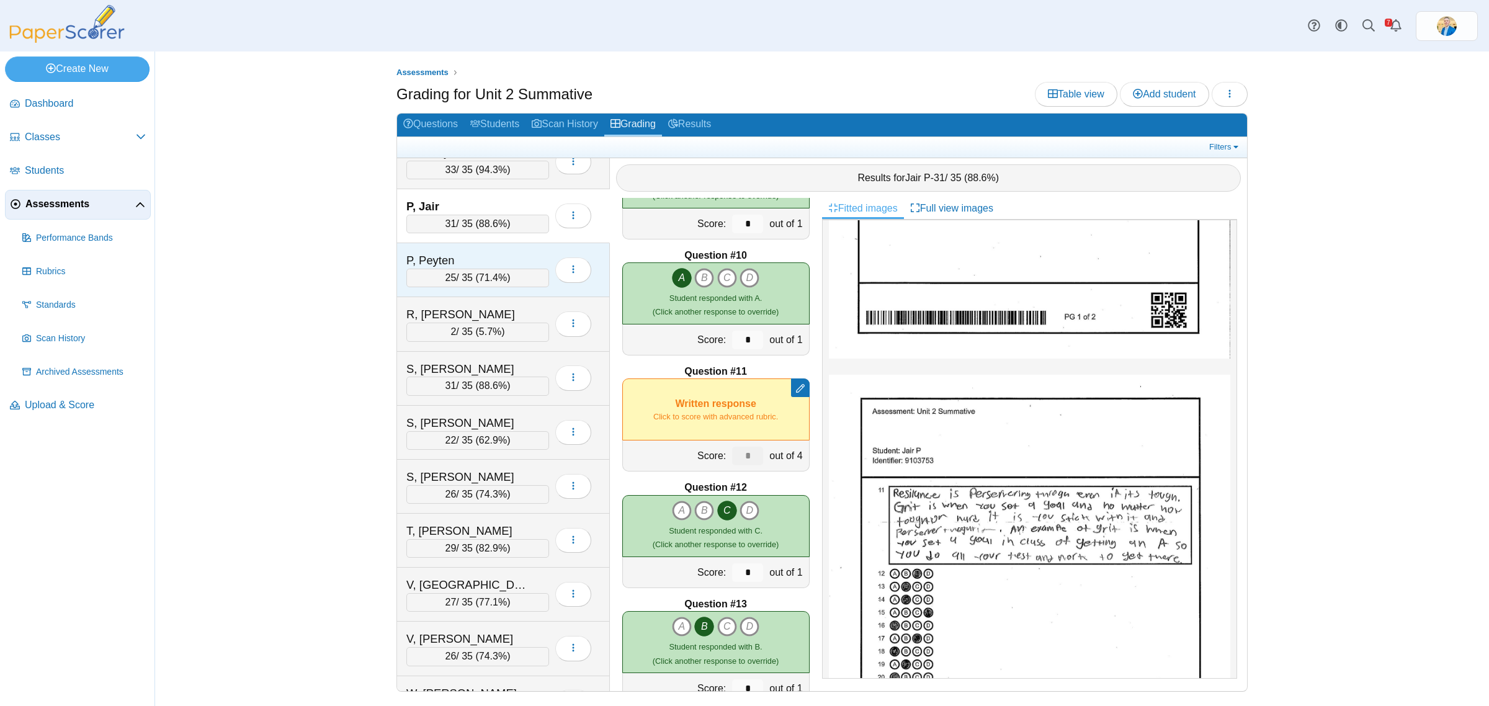
click at [460, 261] on div "P, Peyten 25 / 35 ( 71.4% ) Loading…" at bounding box center [503, 270] width 213 height 54
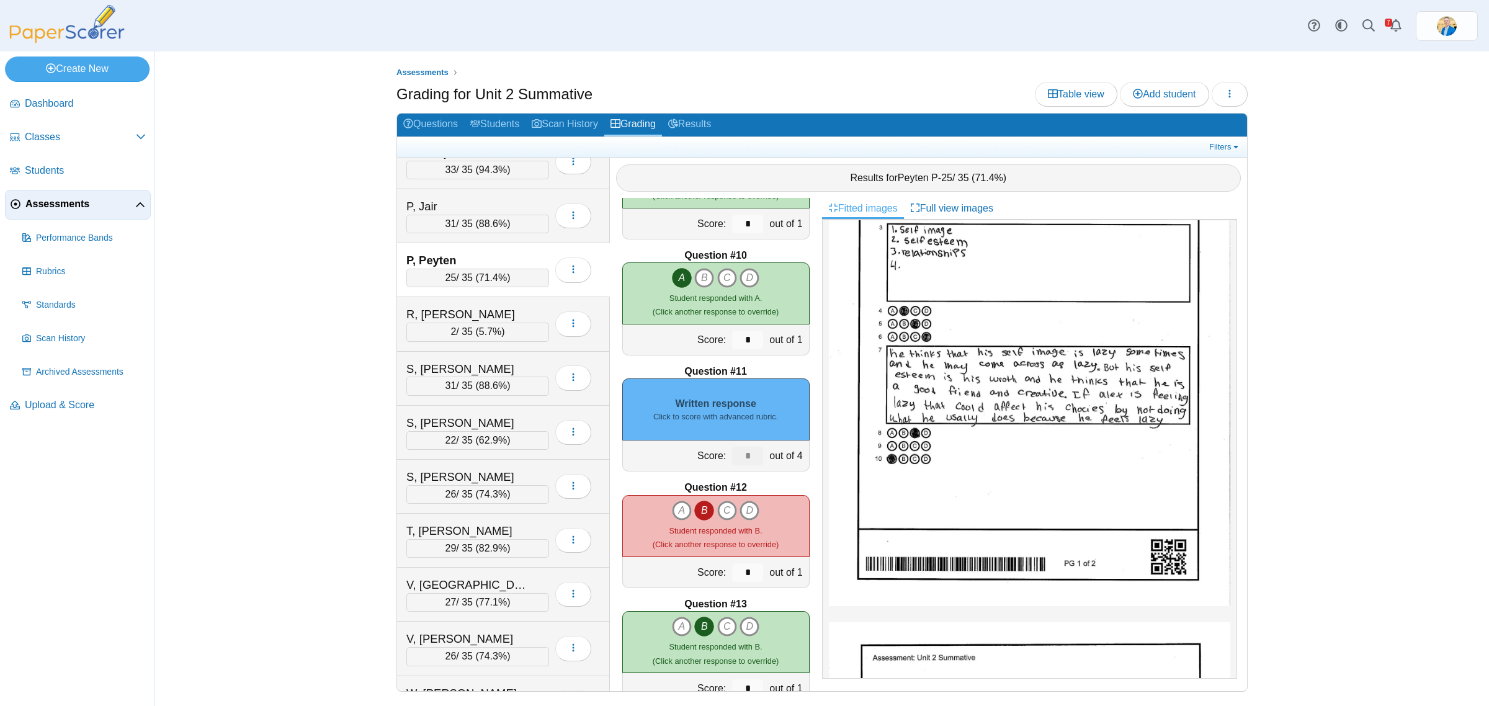
scroll to position [388, 0]
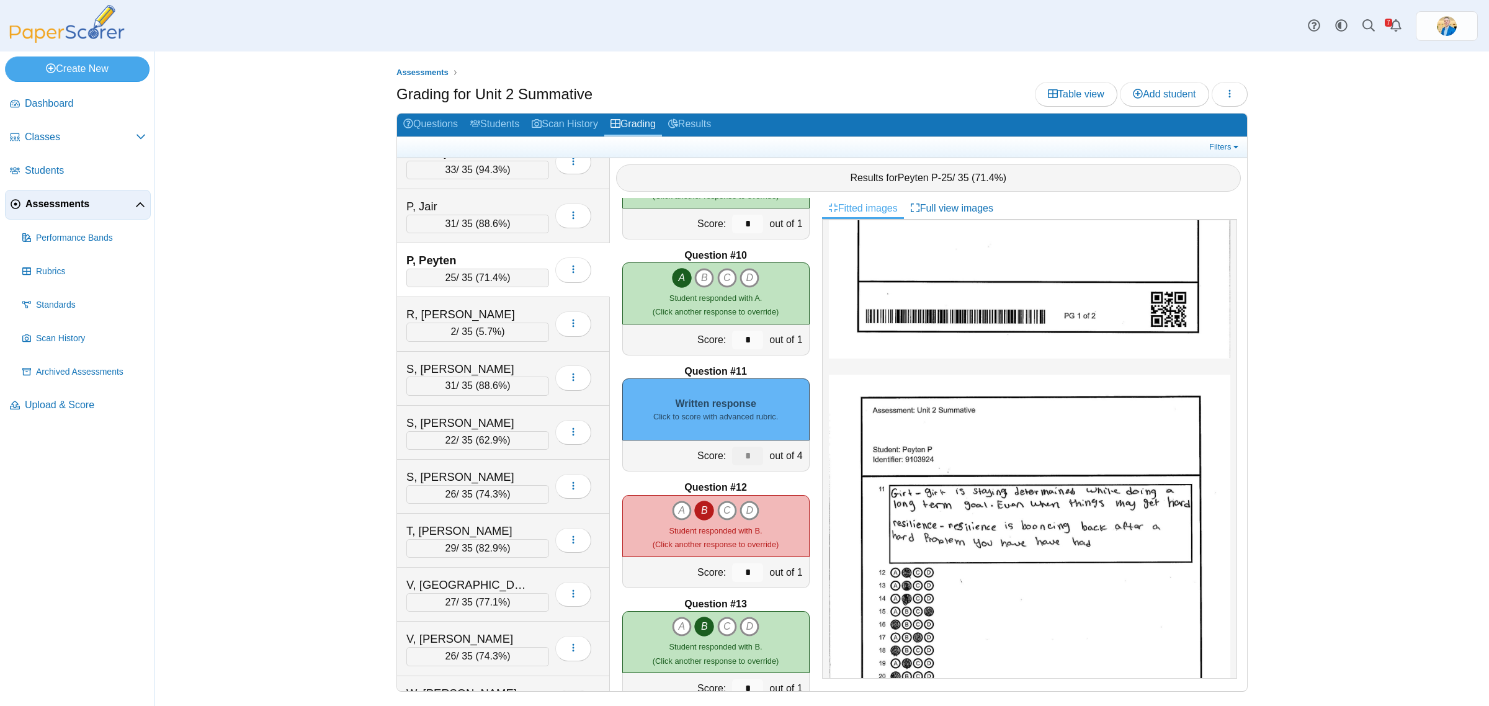
click at [729, 417] on small "Click to score with advanced rubric." at bounding box center [715, 416] width 125 height 11
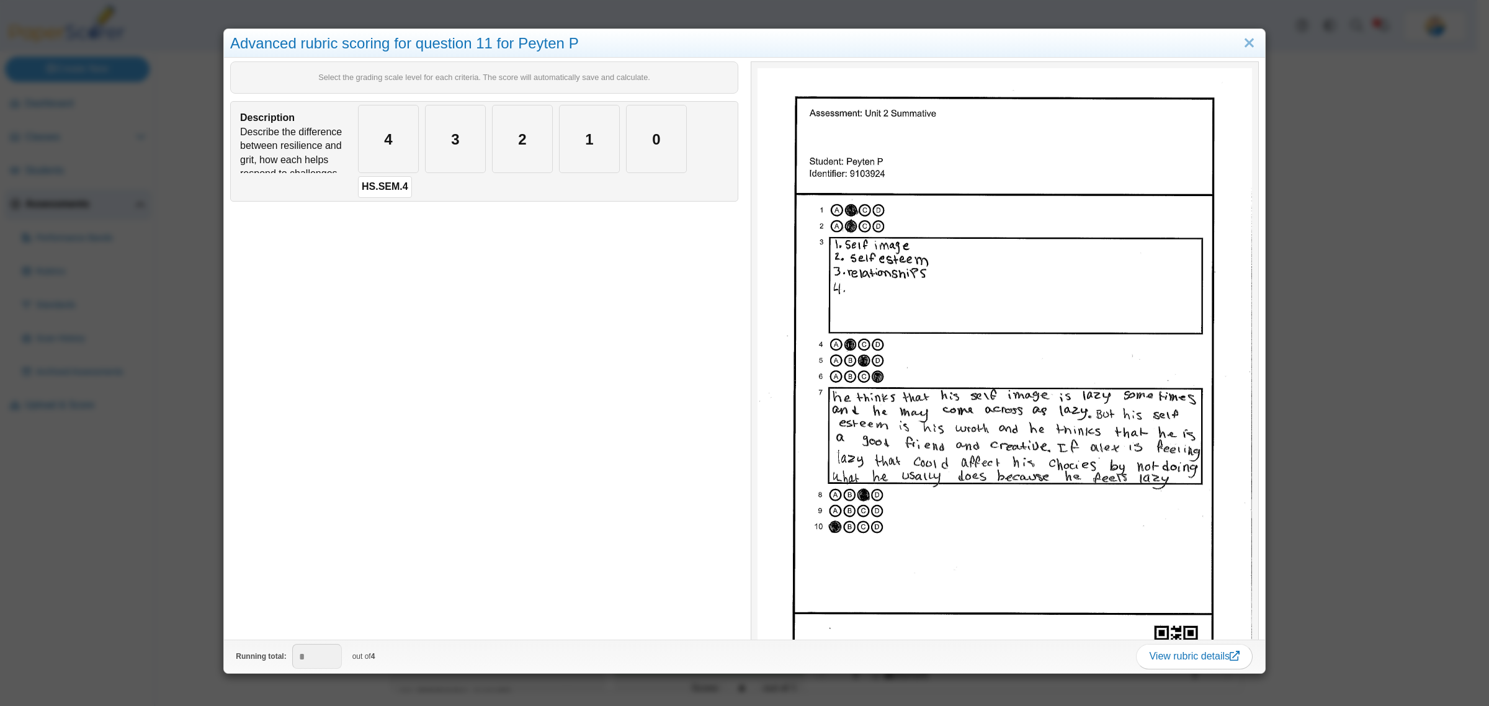
click at [422, 135] on div "3" at bounding box center [455, 139] width 67 height 74
click at [443, 149] on div "3" at bounding box center [455, 138] width 60 height 67
type input "*"
click at [144, 520] on div "Advanced rubric scoring for question 11 for Peyten P Select the grading scale l…" at bounding box center [744, 353] width 1489 height 706
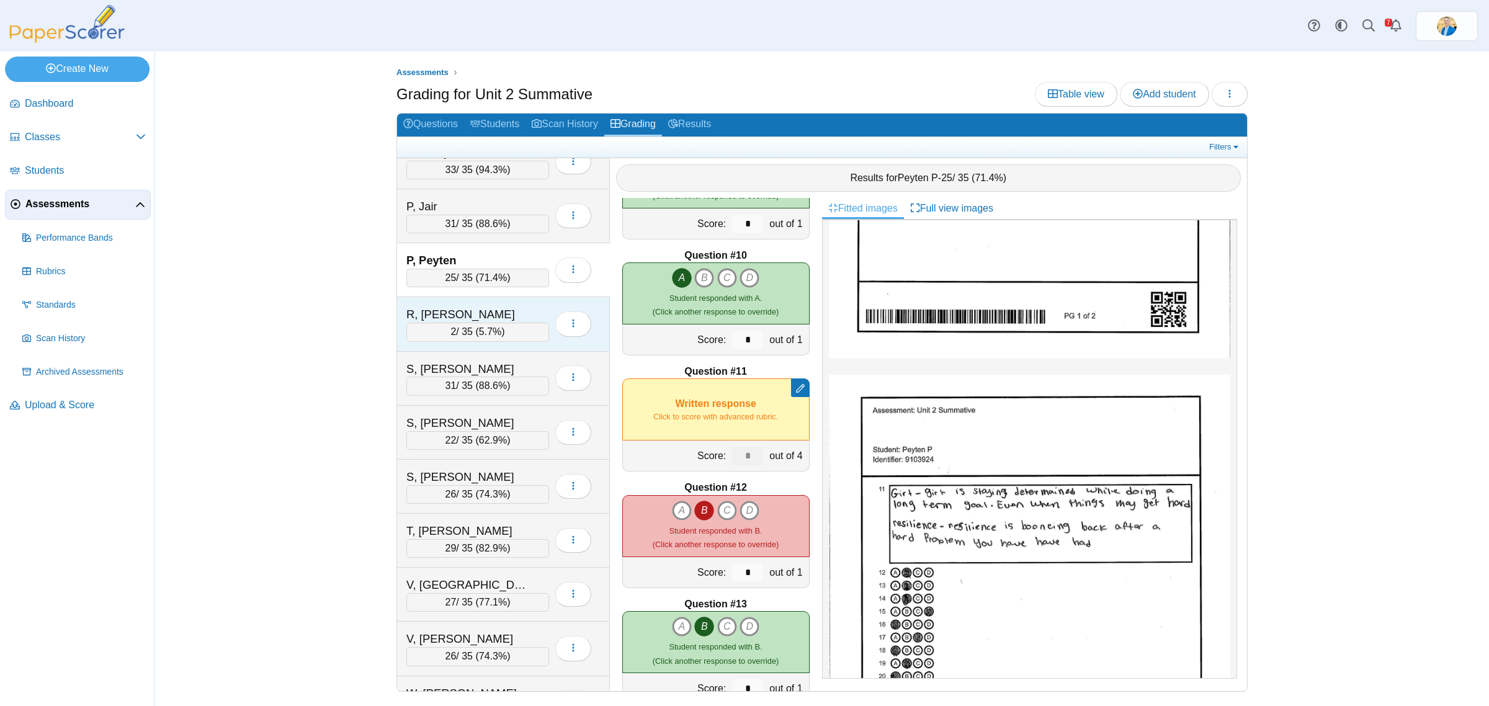
click at [469, 323] on div "R, Scotty" at bounding box center [468, 314] width 124 height 16
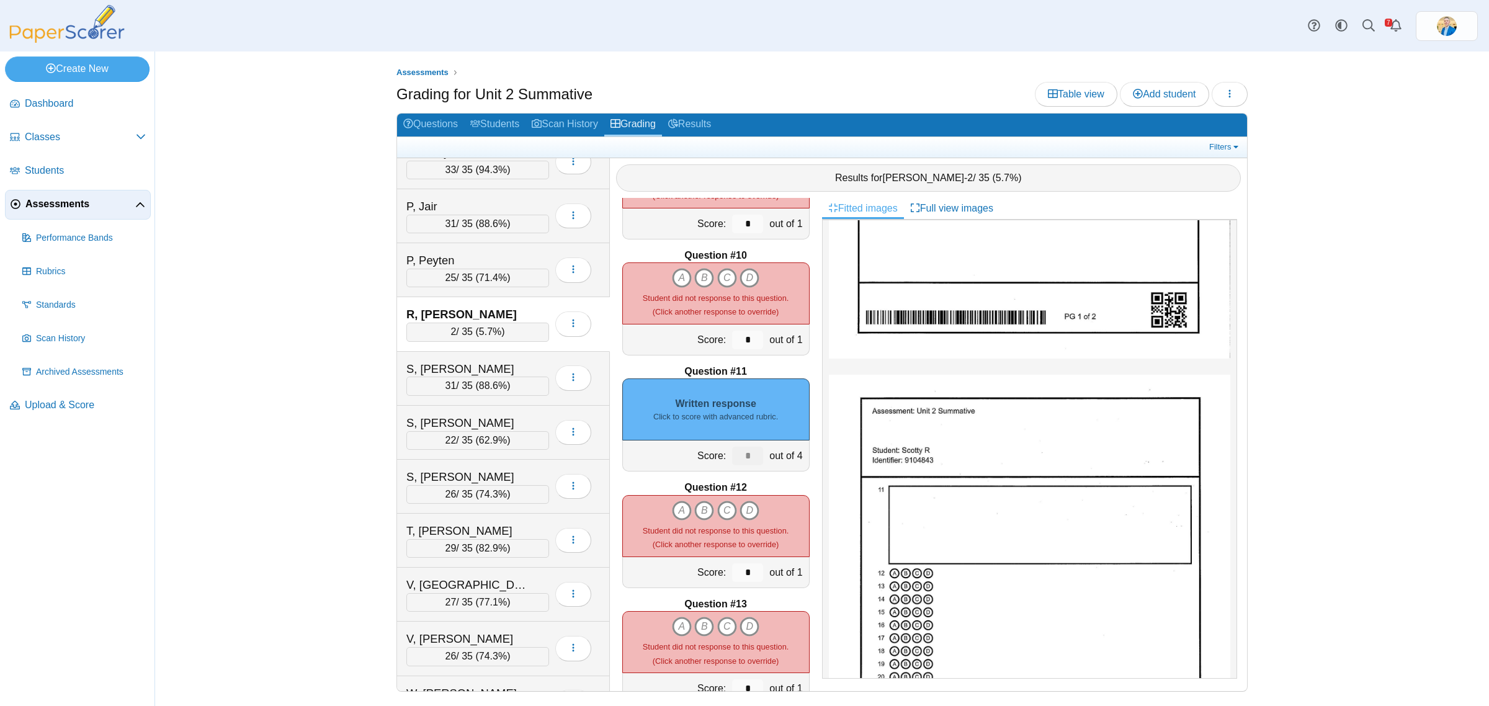
click at [745, 414] on small "Click to score with advanced rubric." at bounding box center [715, 416] width 125 height 11
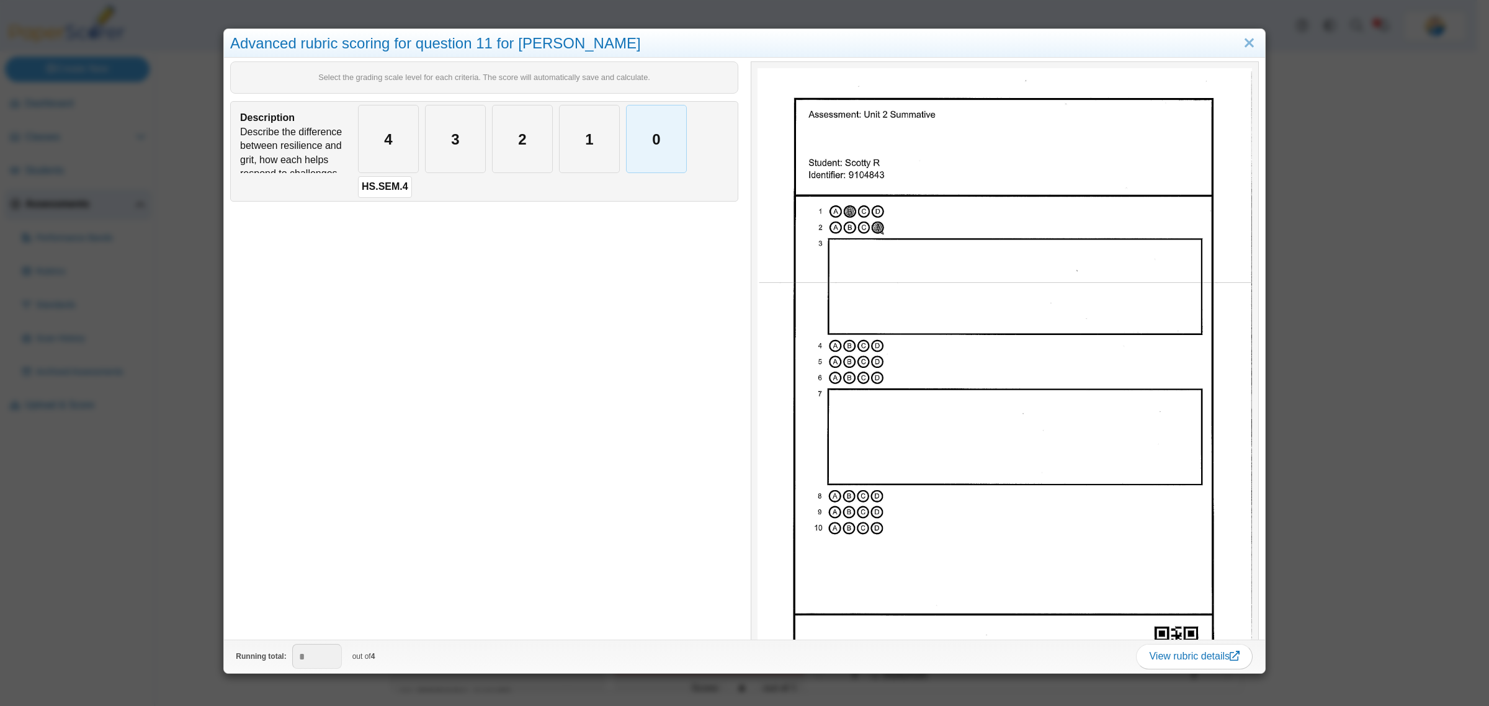
click at [661, 153] on div "0" at bounding box center [656, 138] width 60 height 67
click at [159, 574] on div "Advanced rubric scoring for question 11 for Scotty R Select the grading scale l…" at bounding box center [744, 353] width 1489 height 706
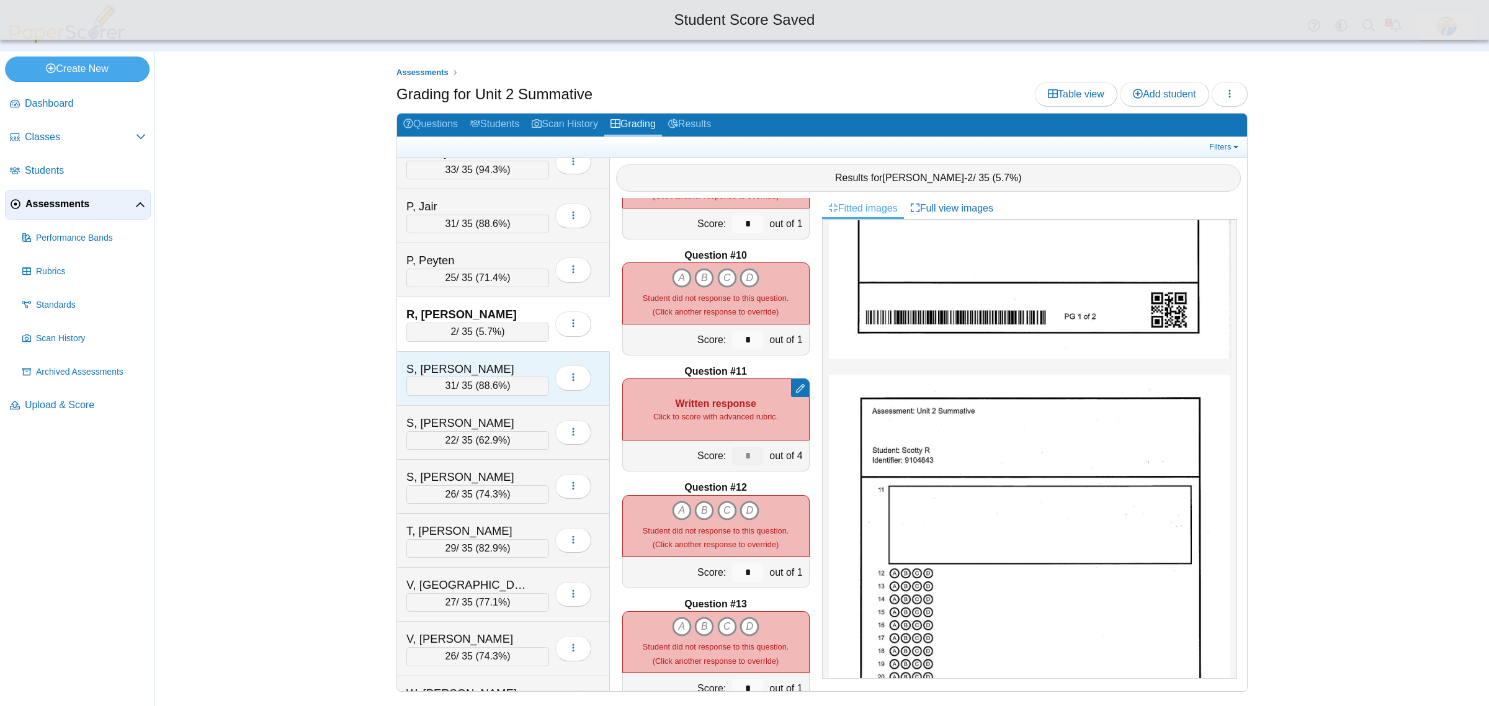
click at [478, 377] on div "S, Audrey" at bounding box center [468, 369] width 124 height 16
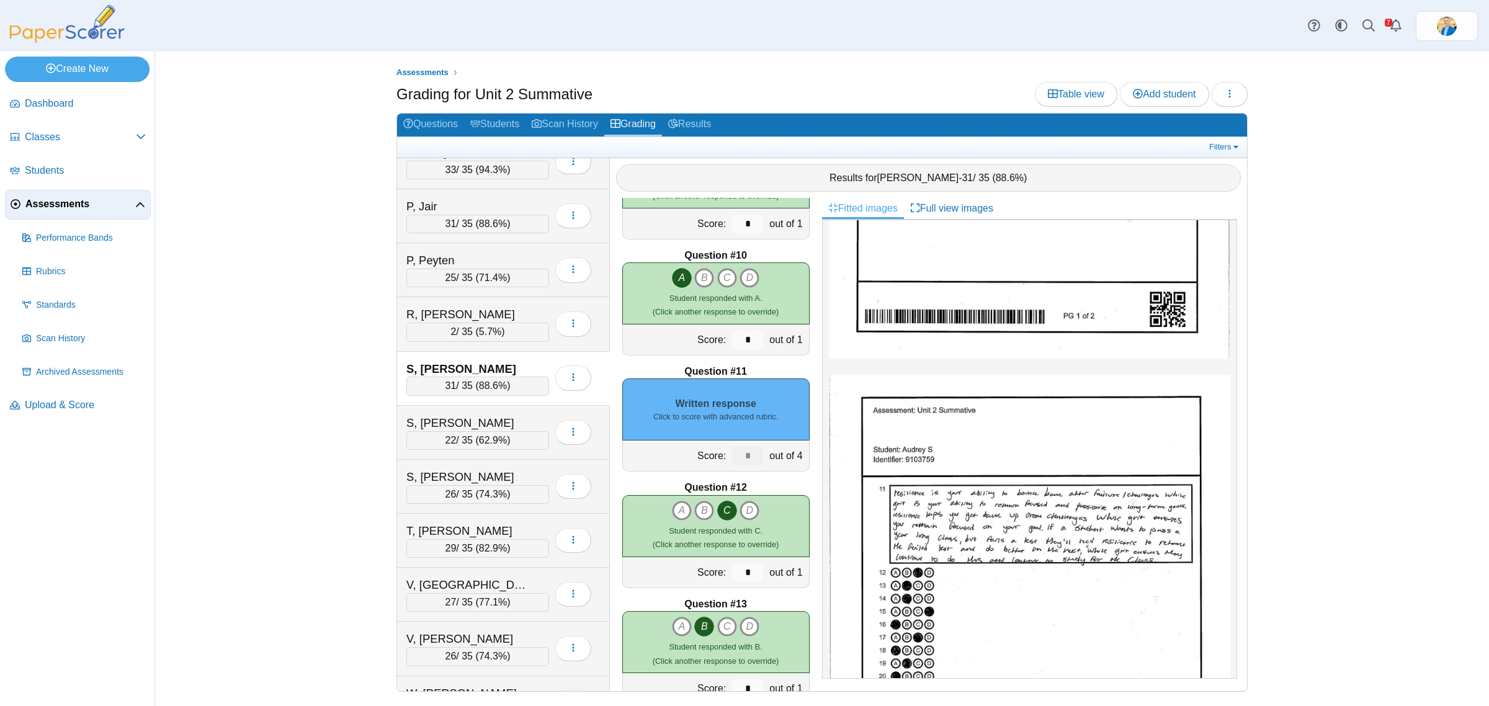
click at [728, 412] on small "Click to score with advanced rubric." at bounding box center [715, 416] width 125 height 11
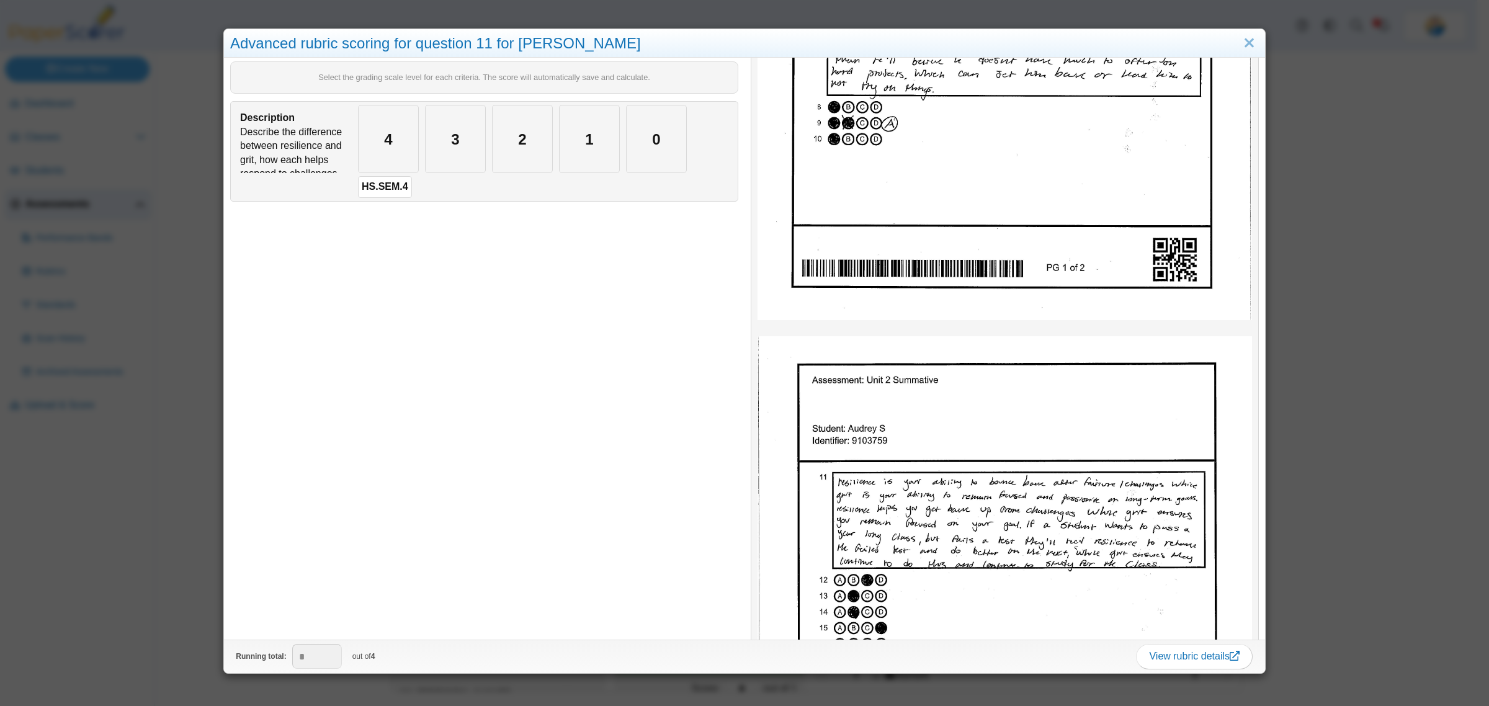
scroll to position [543, 0]
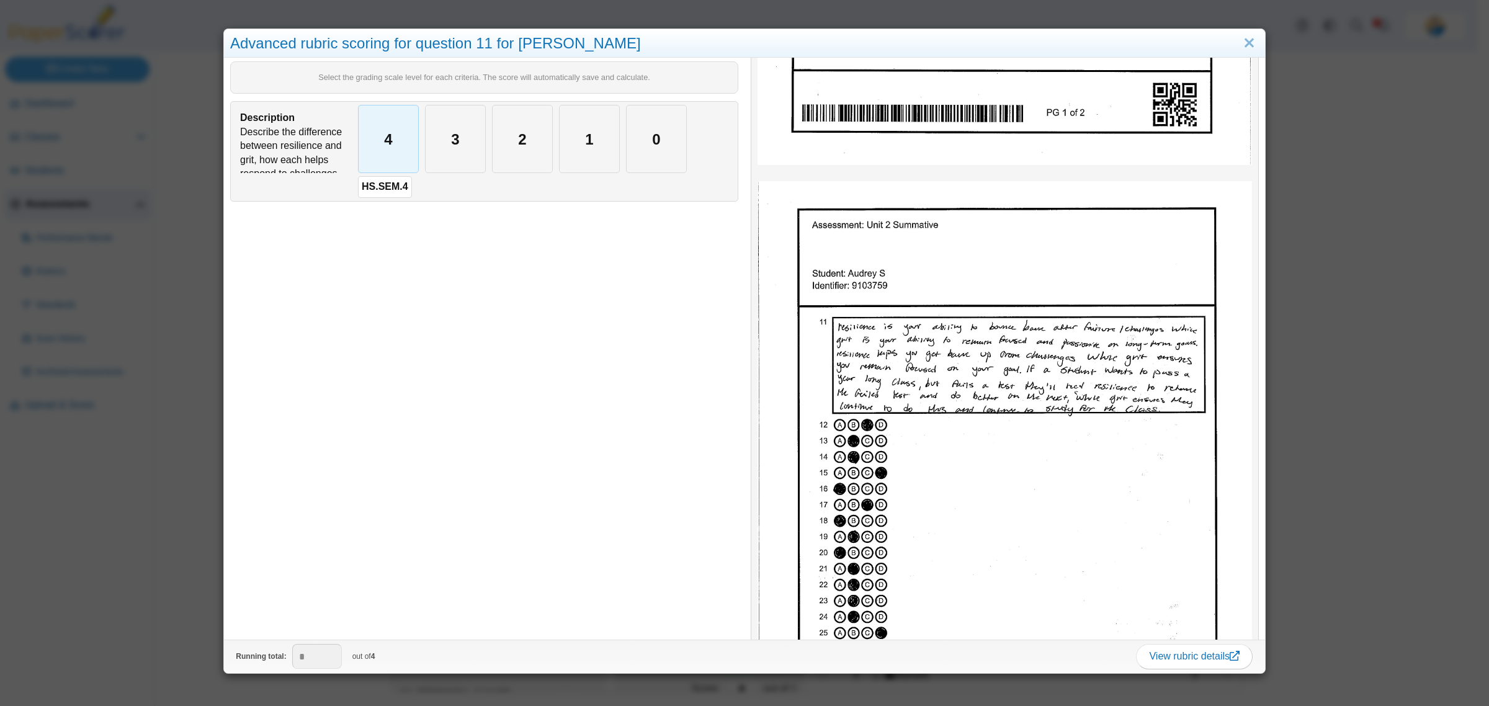
click at [397, 138] on div "4" at bounding box center [389, 138] width 60 height 67
type input "*"
click at [154, 525] on div "Advanced rubric scoring for question 11 for Audrey S Select the grading scale l…" at bounding box center [744, 353] width 1489 height 706
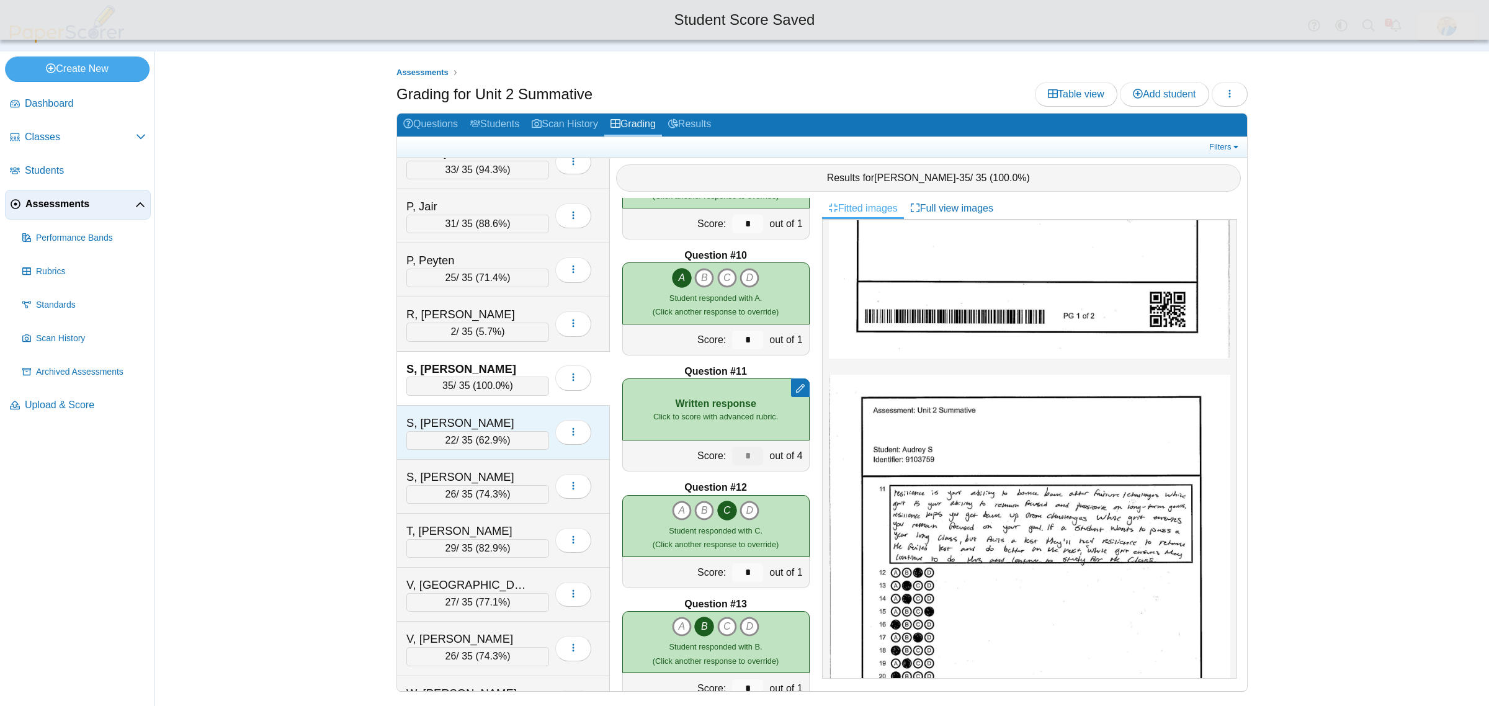
click at [474, 431] on div "S, Emrey" at bounding box center [468, 423] width 124 height 16
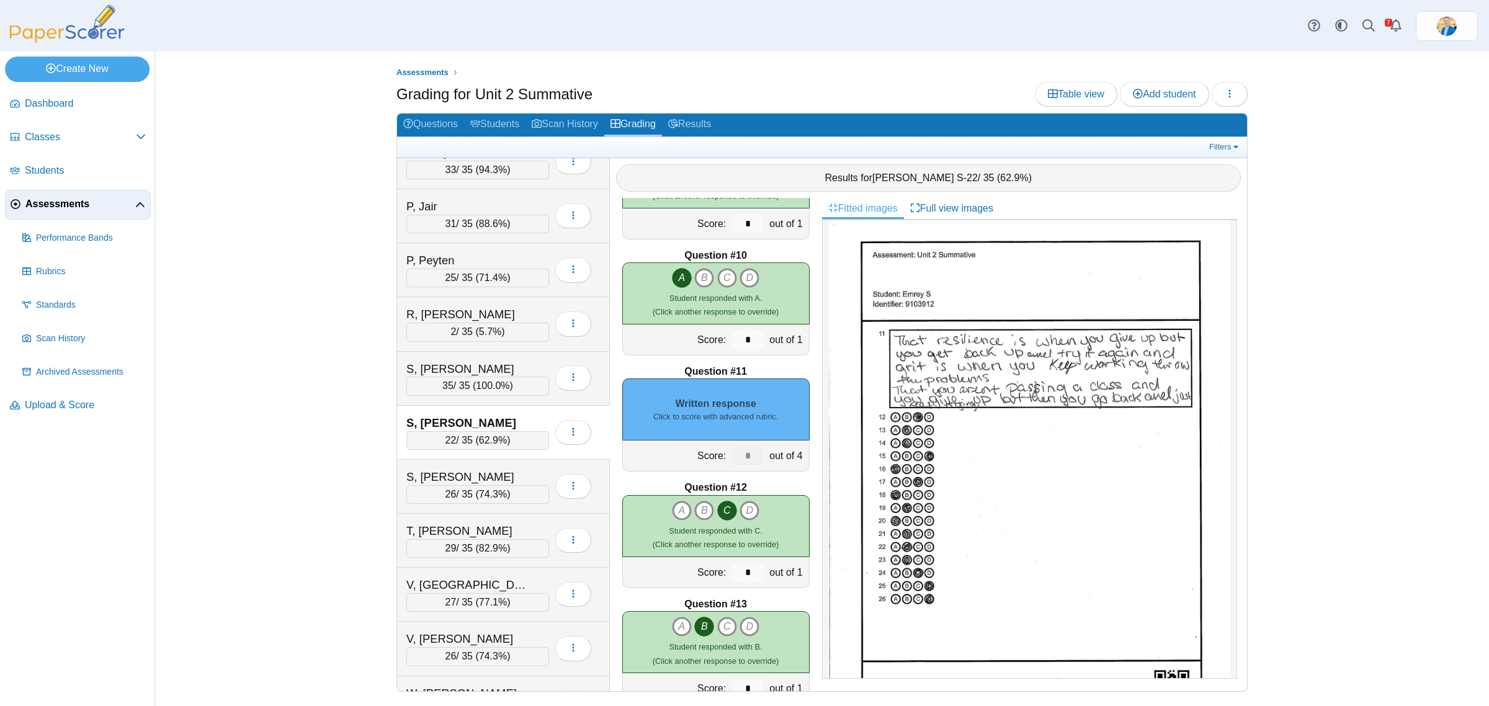
click at [746, 393] on div "Written response Click to score with advanced rubric." at bounding box center [715, 409] width 187 height 62
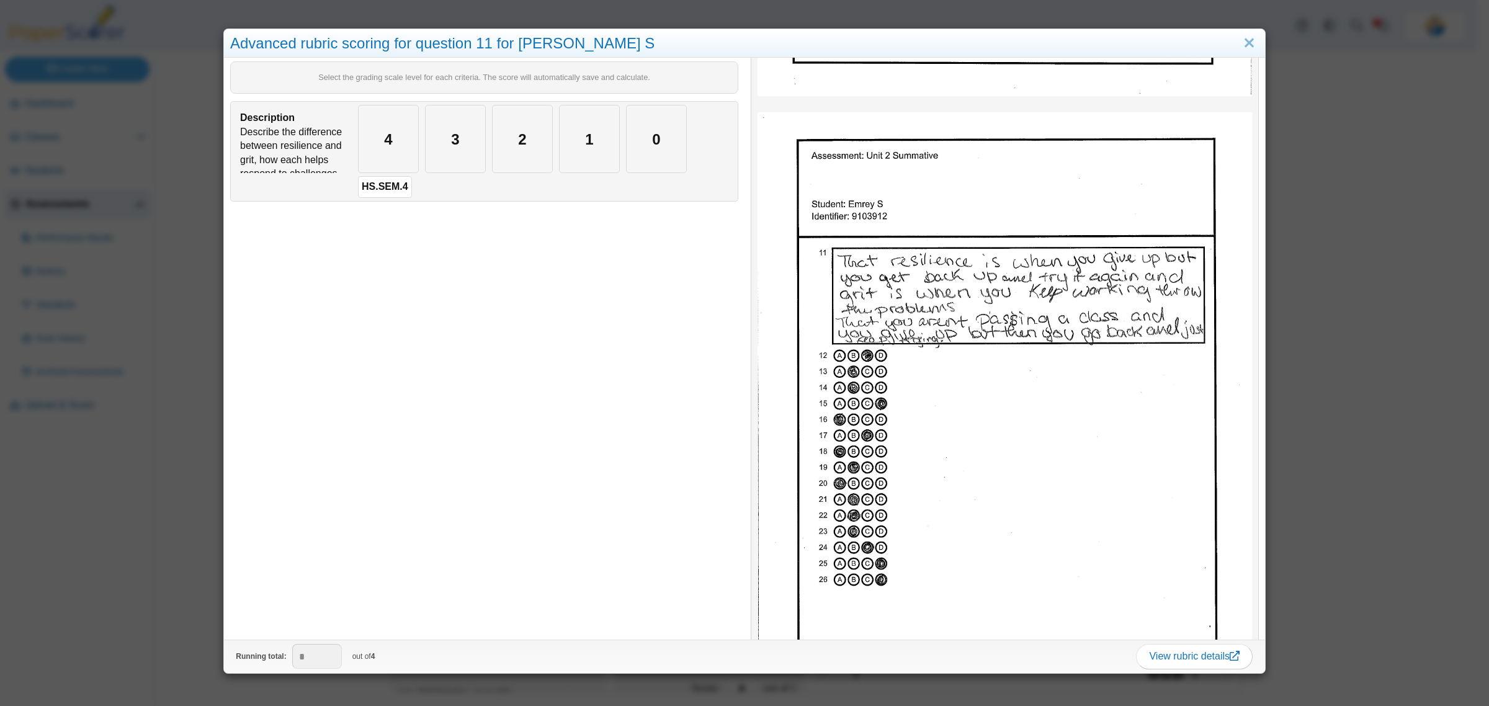
scroll to position [620, 0]
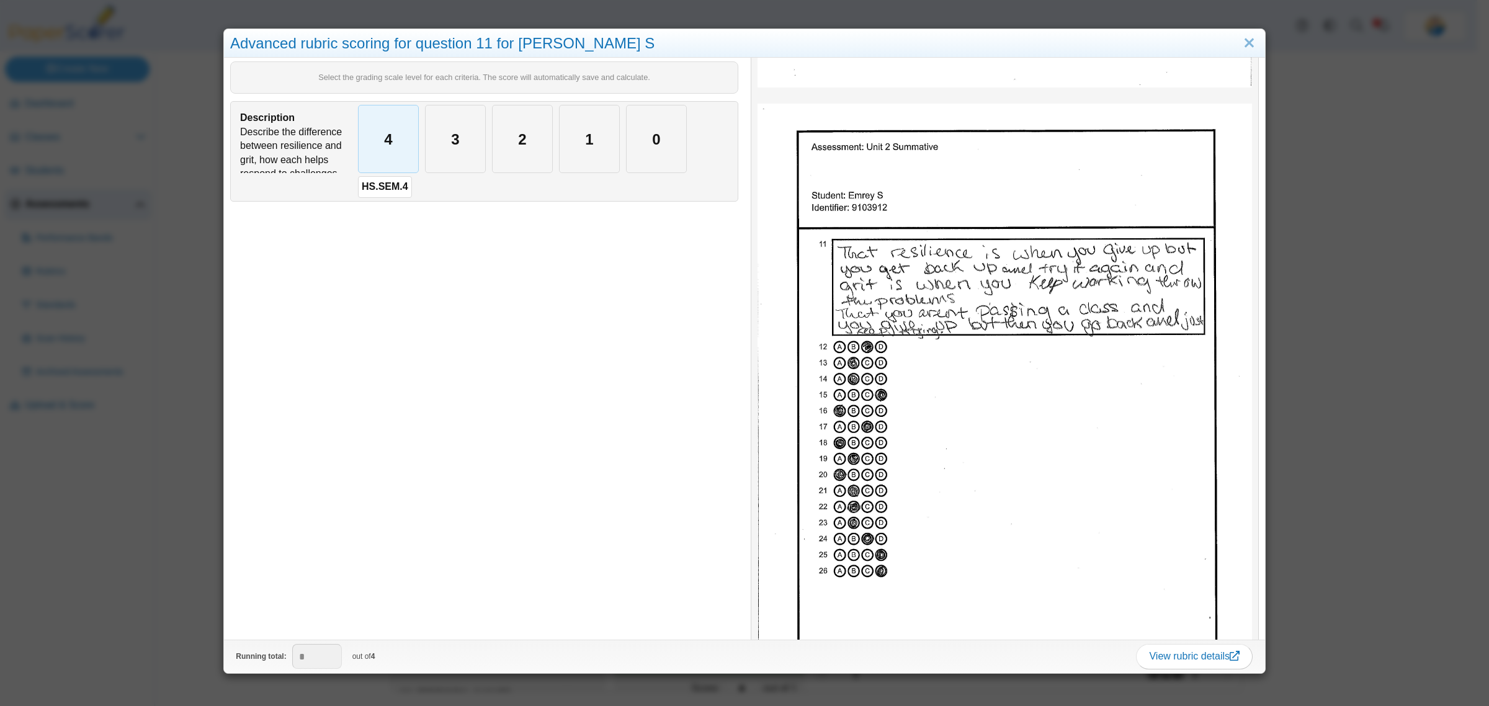
click at [401, 140] on div "4" at bounding box center [389, 138] width 60 height 67
type input "*"
click at [163, 608] on div "Advanced rubric scoring for question 11 for Emrey S Select the grading scale le…" at bounding box center [744, 353] width 1489 height 706
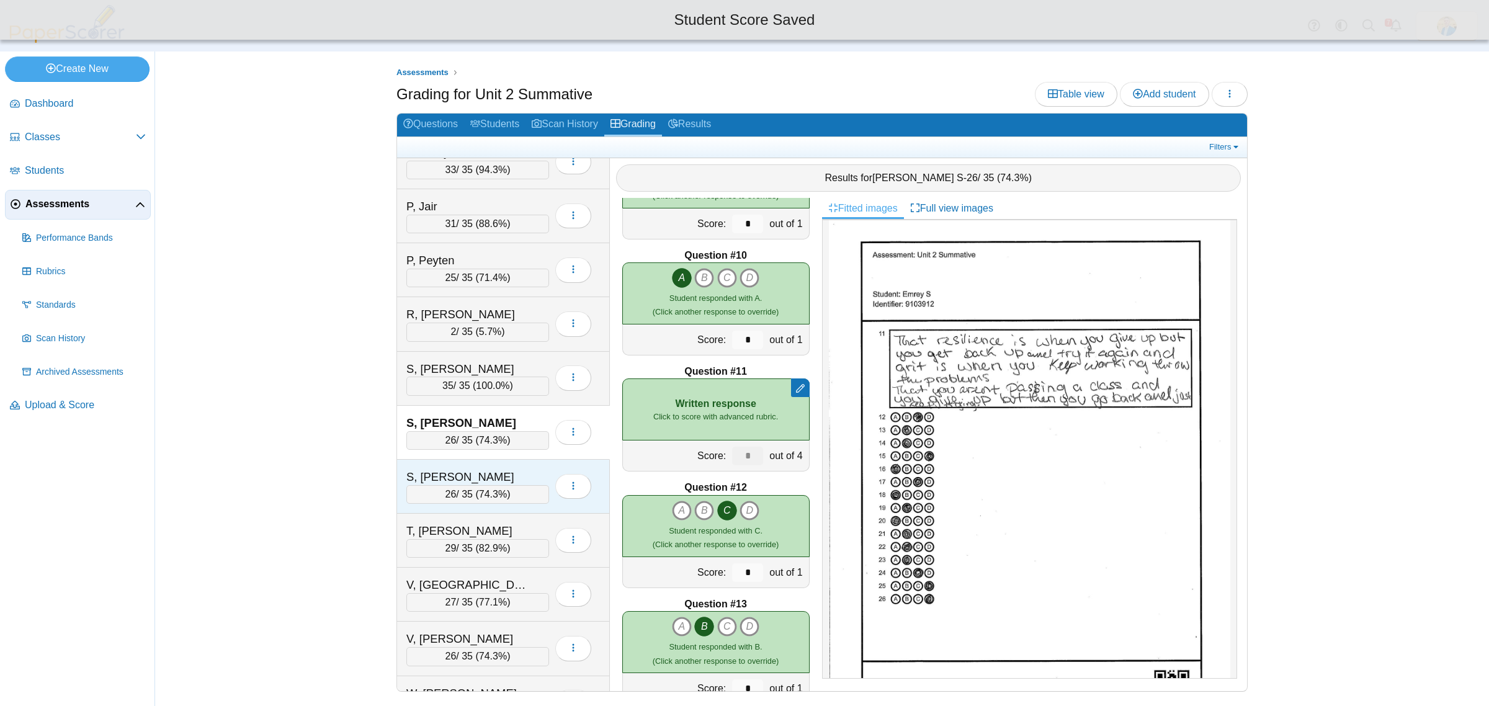
click at [532, 485] on div "S, Evan" at bounding box center [477, 477] width 143 height 16
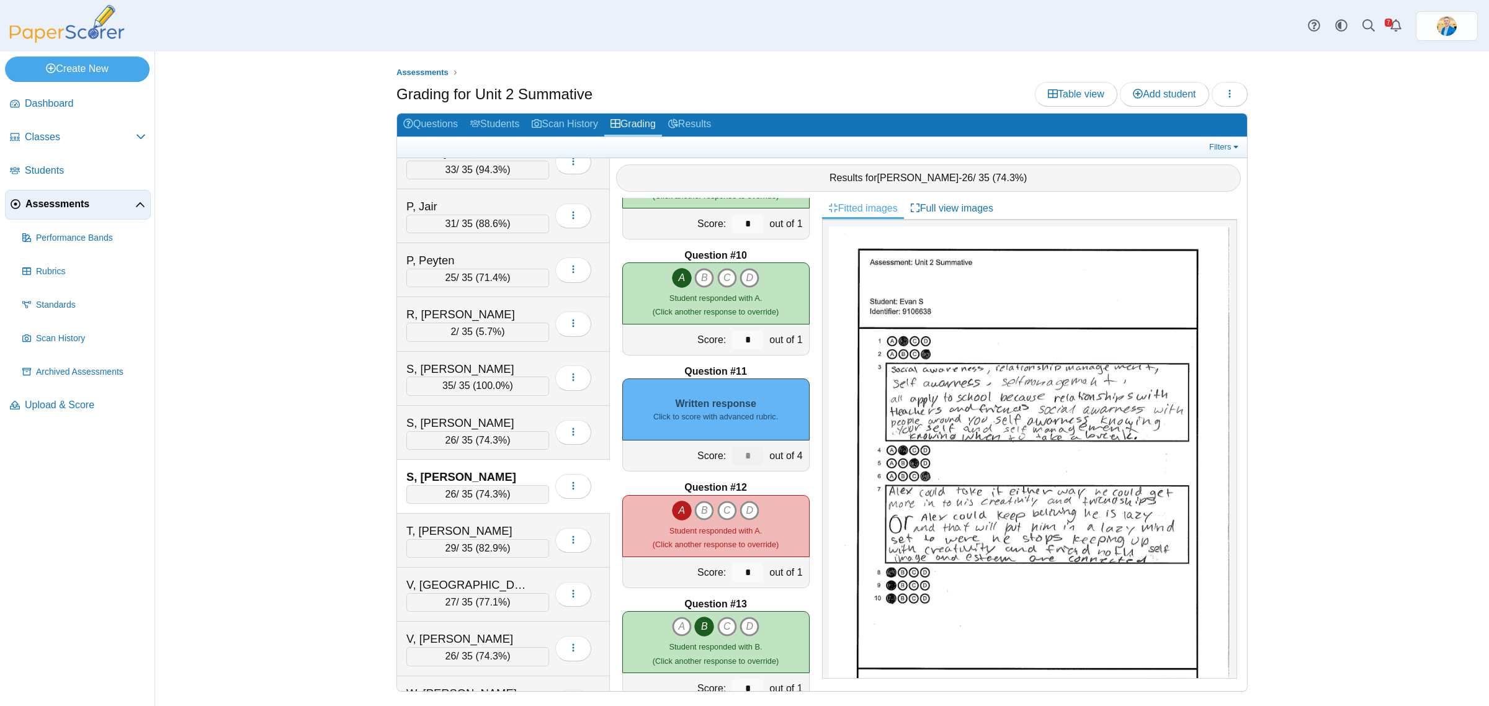
scroll to position [465, 0]
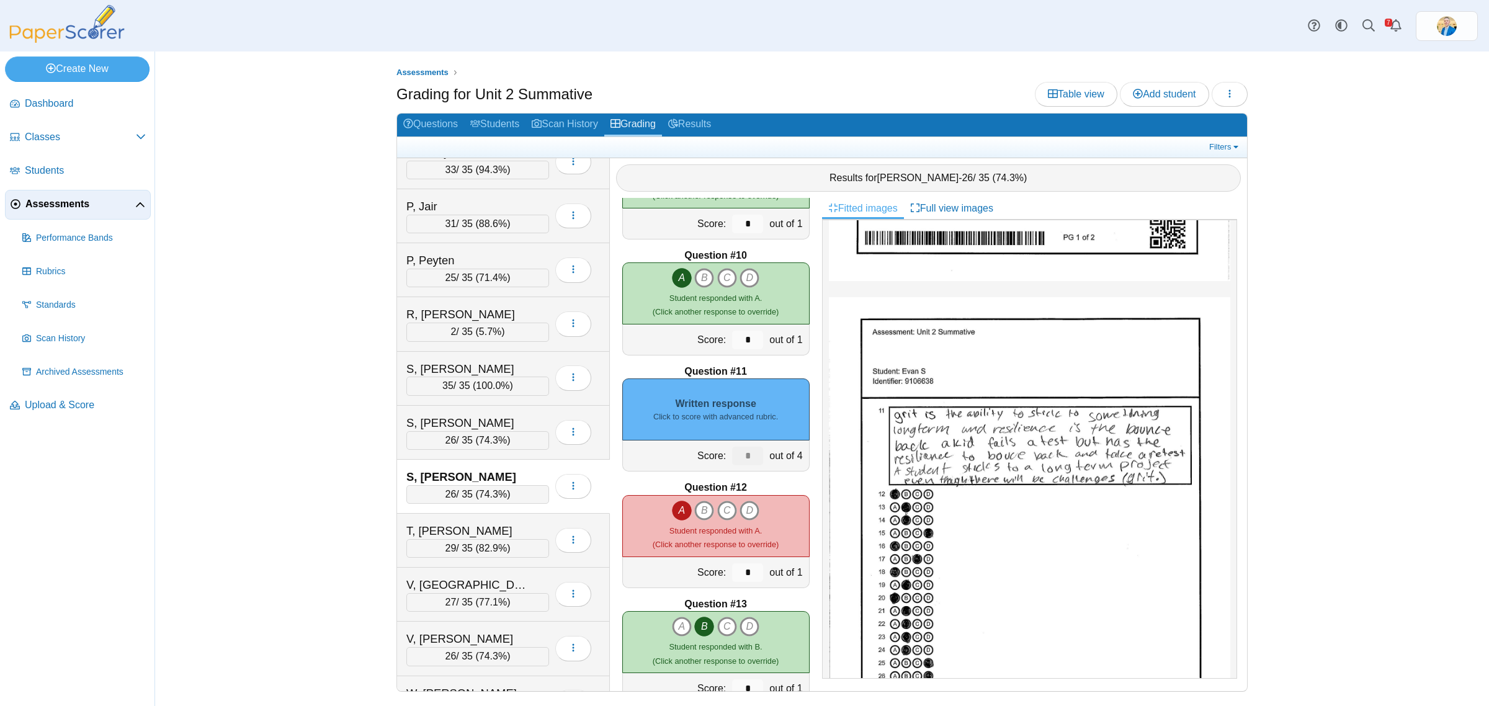
click at [755, 426] on div "Written response Click to score with advanced rubric." at bounding box center [715, 409] width 187 height 62
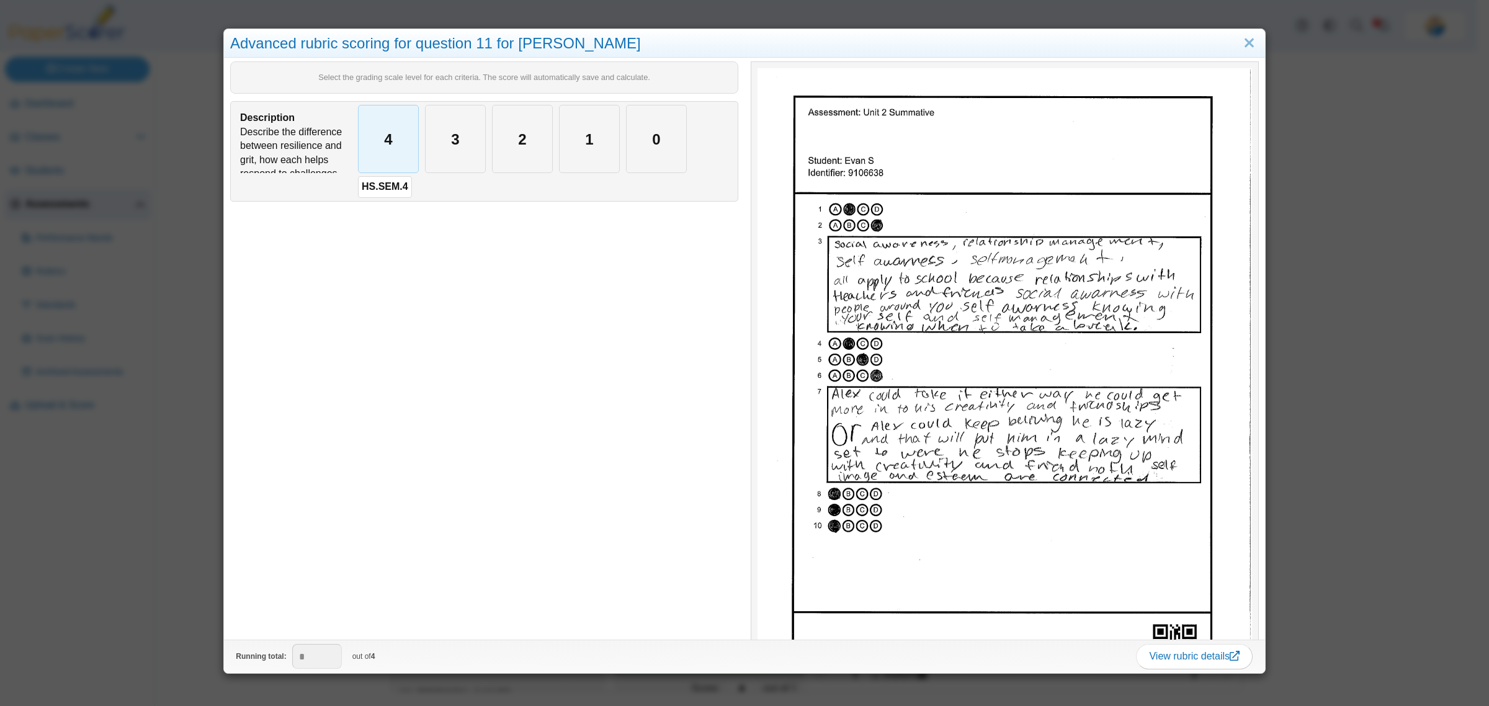
click at [398, 157] on div "4" at bounding box center [389, 138] width 60 height 67
type input "*"
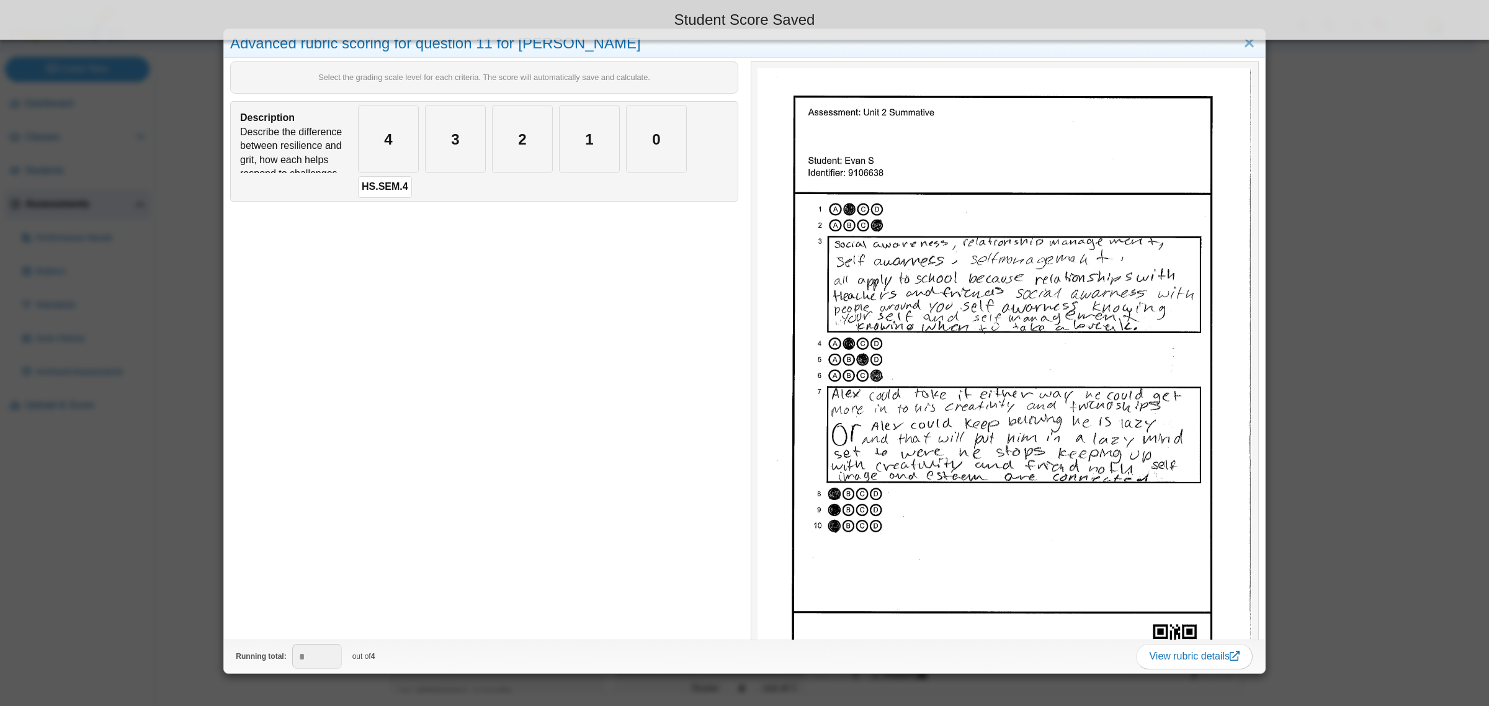
click at [183, 517] on div "Advanced rubric scoring for question 11 for Evan S Select the grading scale lev…" at bounding box center [744, 353] width 1489 height 706
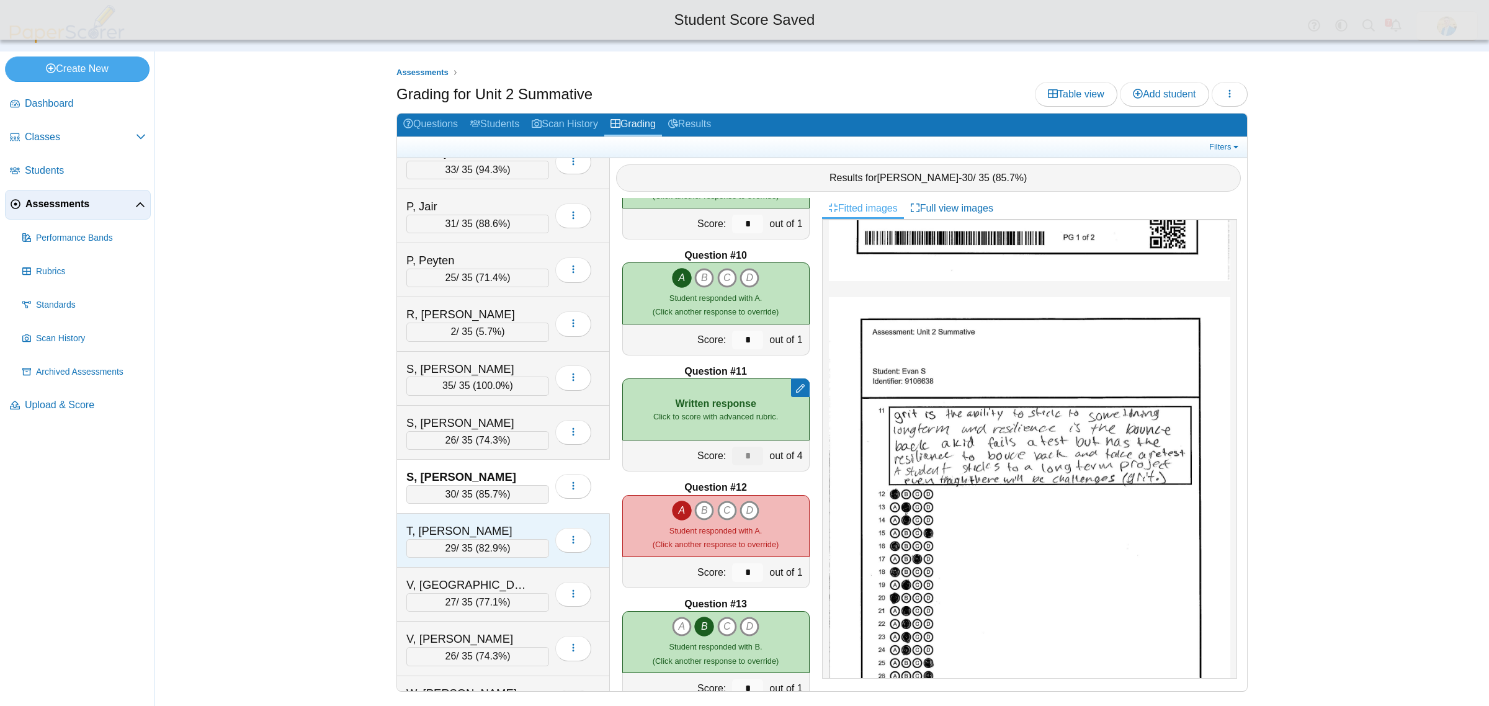
click at [501, 538] on div "T, Parker 29 / 35 ( 82.9% ) Loading…" at bounding box center [503, 541] width 213 height 54
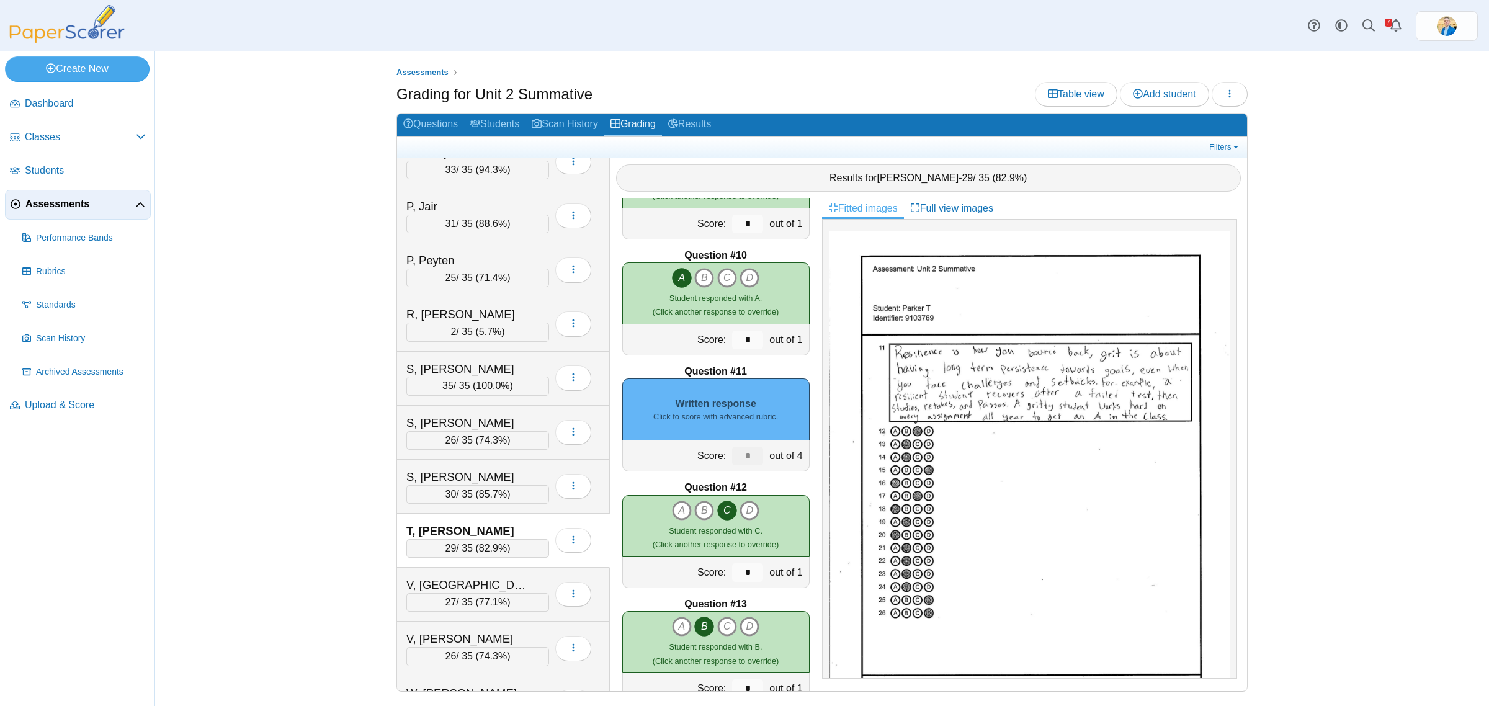
scroll to position [504, 0]
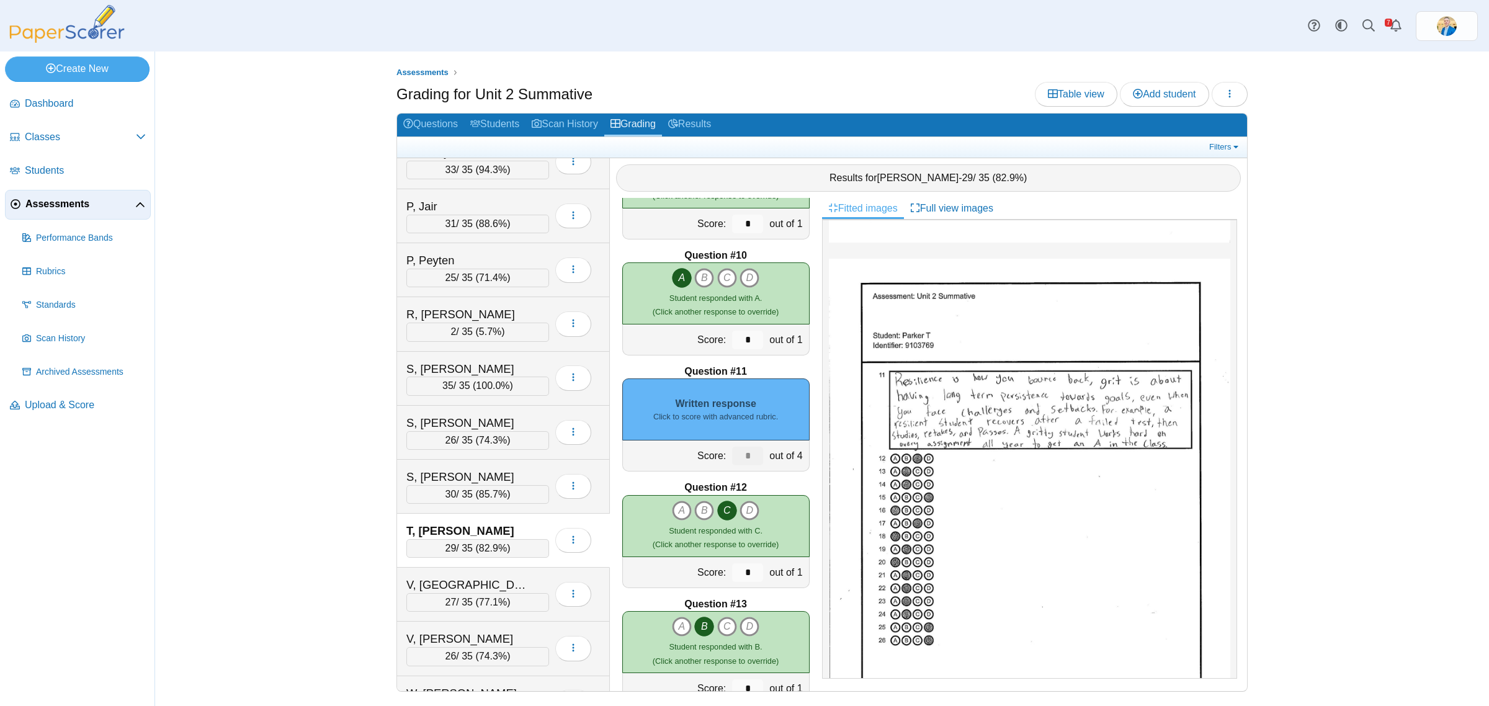
click at [693, 400] on div "Written response Click to score with advanced rubric." at bounding box center [715, 409] width 187 height 62
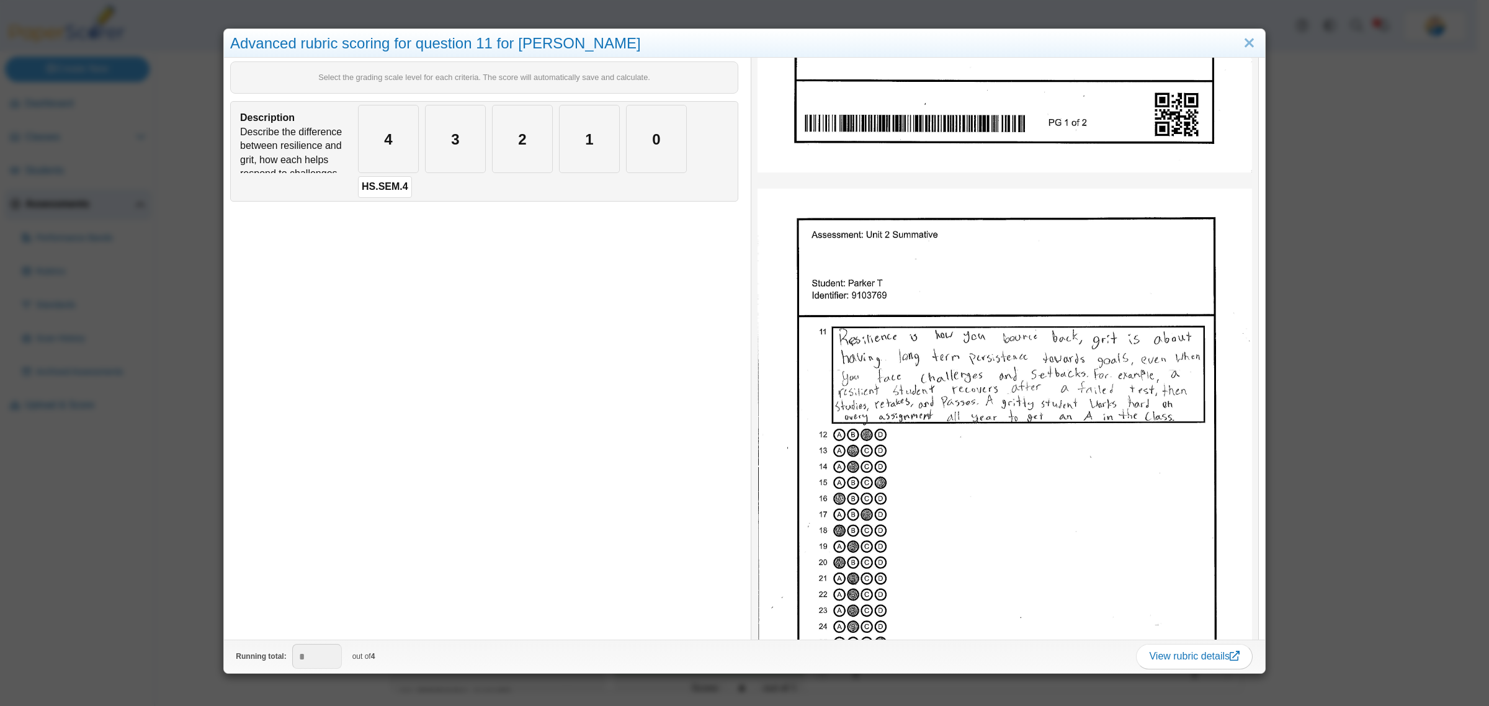
scroll to position [543, 0]
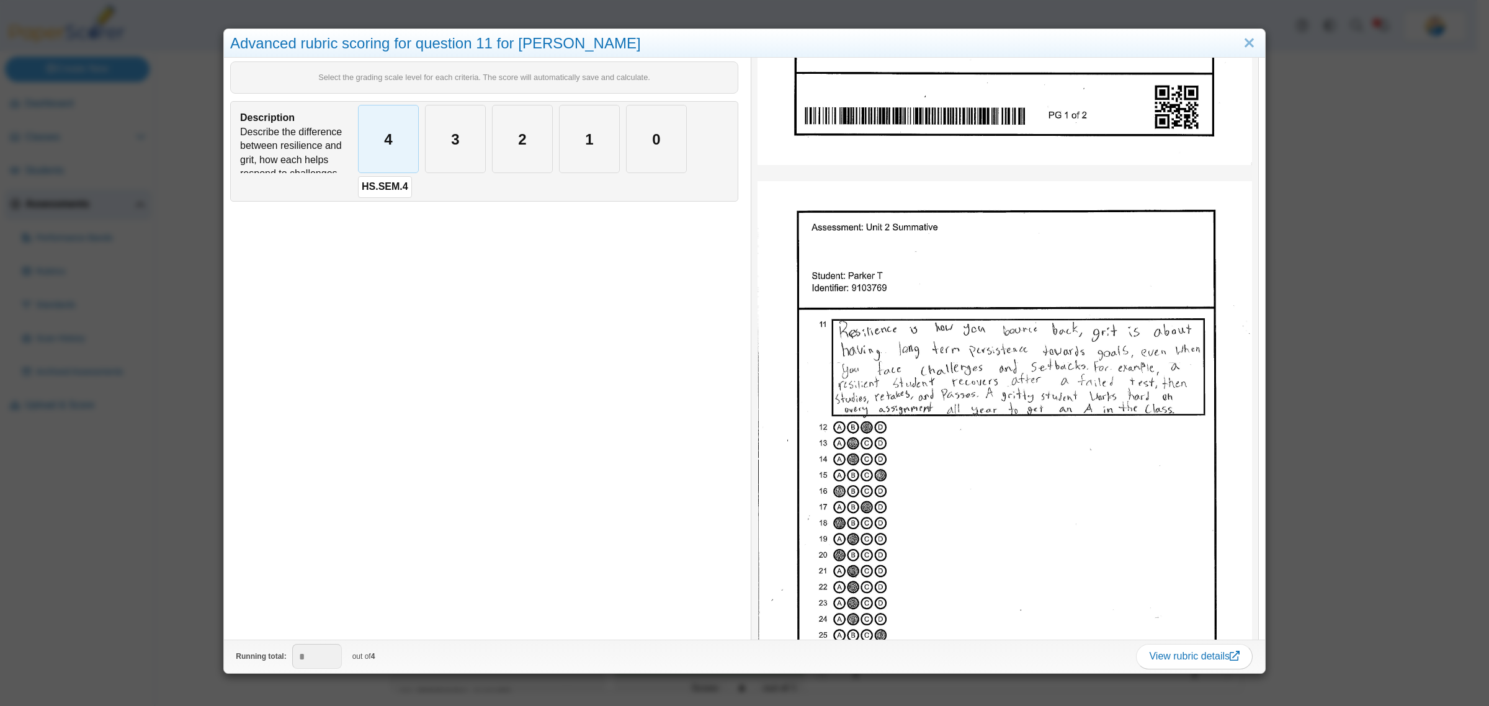
click at [372, 137] on div "4" at bounding box center [389, 138] width 60 height 67
type input "*"
click at [125, 590] on div "Advanced rubric scoring for question 11 for Parker T Select the grading scale l…" at bounding box center [744, 353] width 1489 height 706
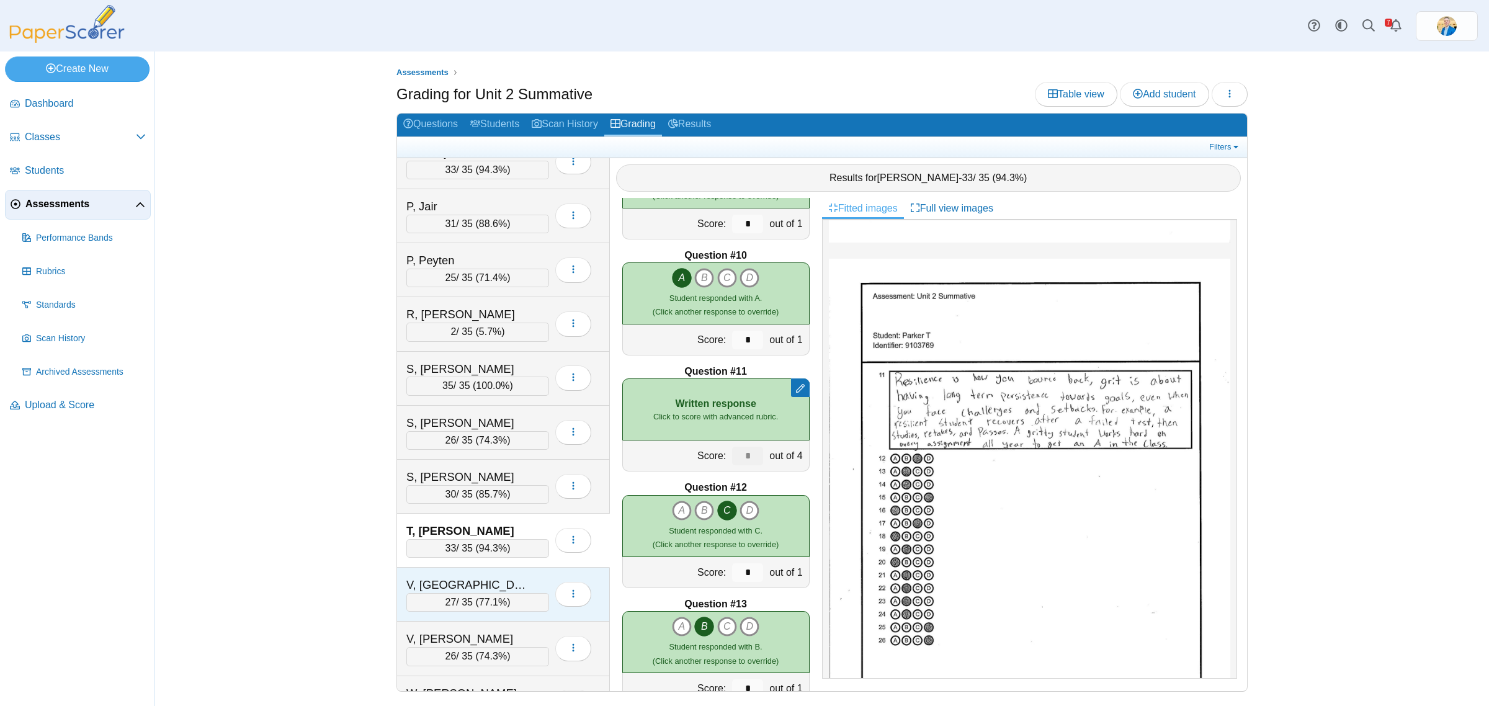
click at [500, 593] on div "V, Aolani" at bounding box center [468, 585] width 124 height 16
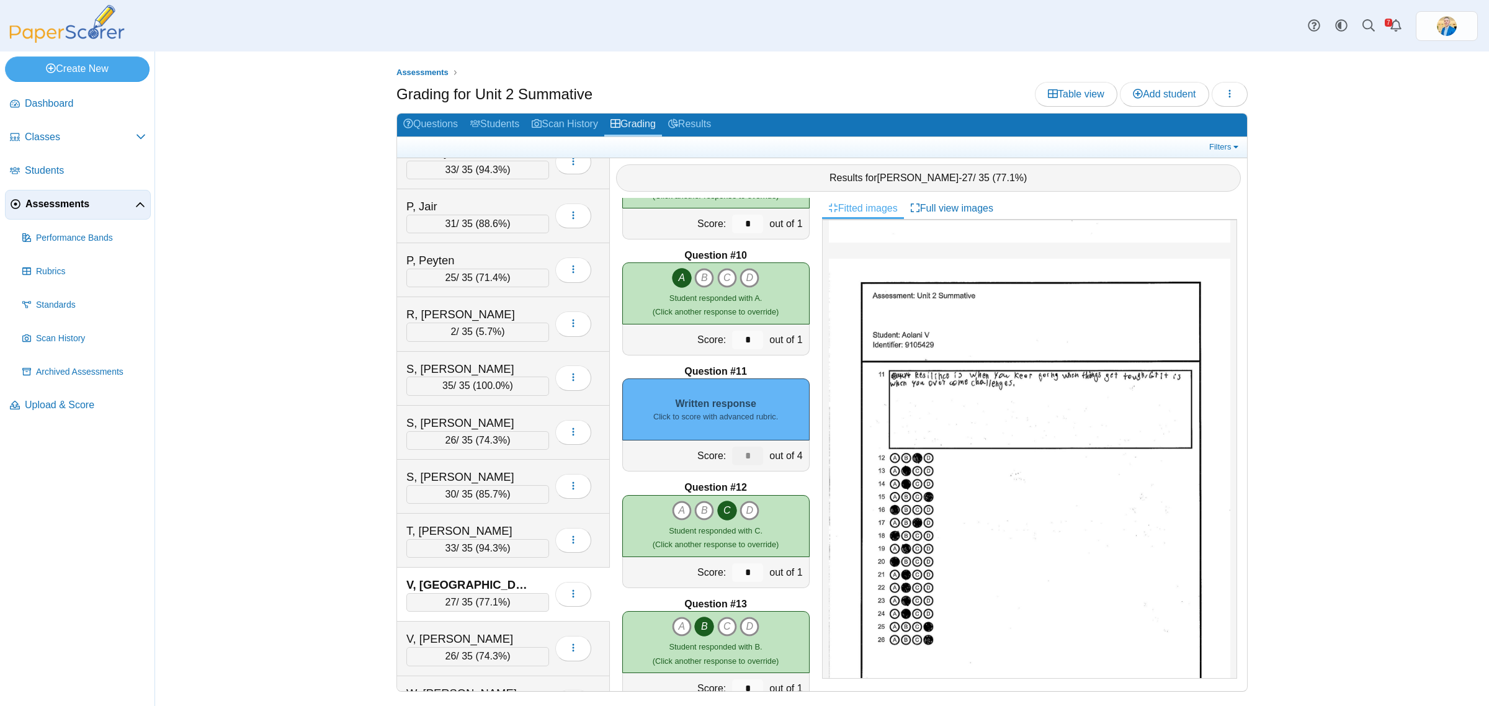
click at [736, 408] on div "Written response Click to score with advanced rubric." at bounding box center [715, 409] width 187 height 62
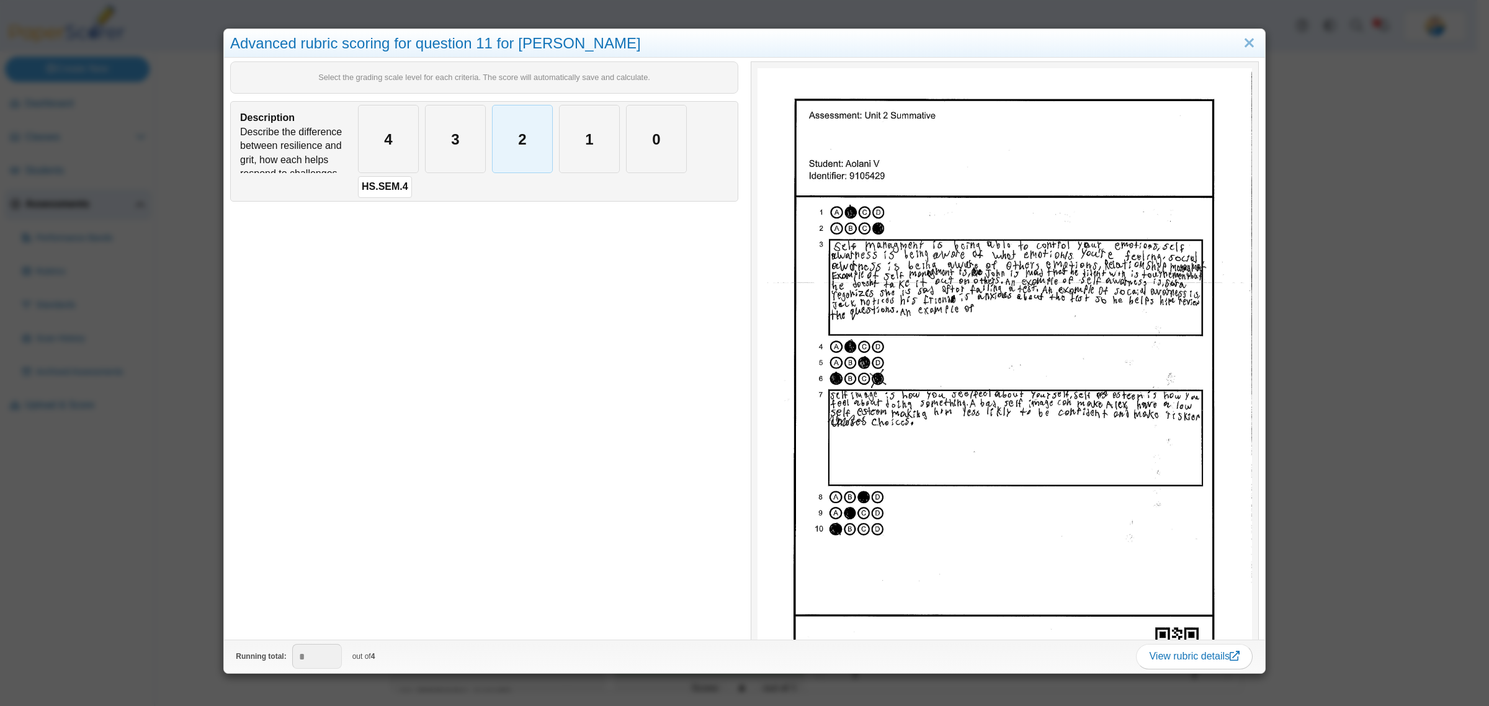
click at [540, 145] on div "2" at bounding box center [522, 138] width 60 height 67
type input "*"
click at [152, 547] on div "Advanced rubric scoring for question 11 for Aolani V Select the grading scale l…" at bounding box center [744, 353] width 1489 height 706
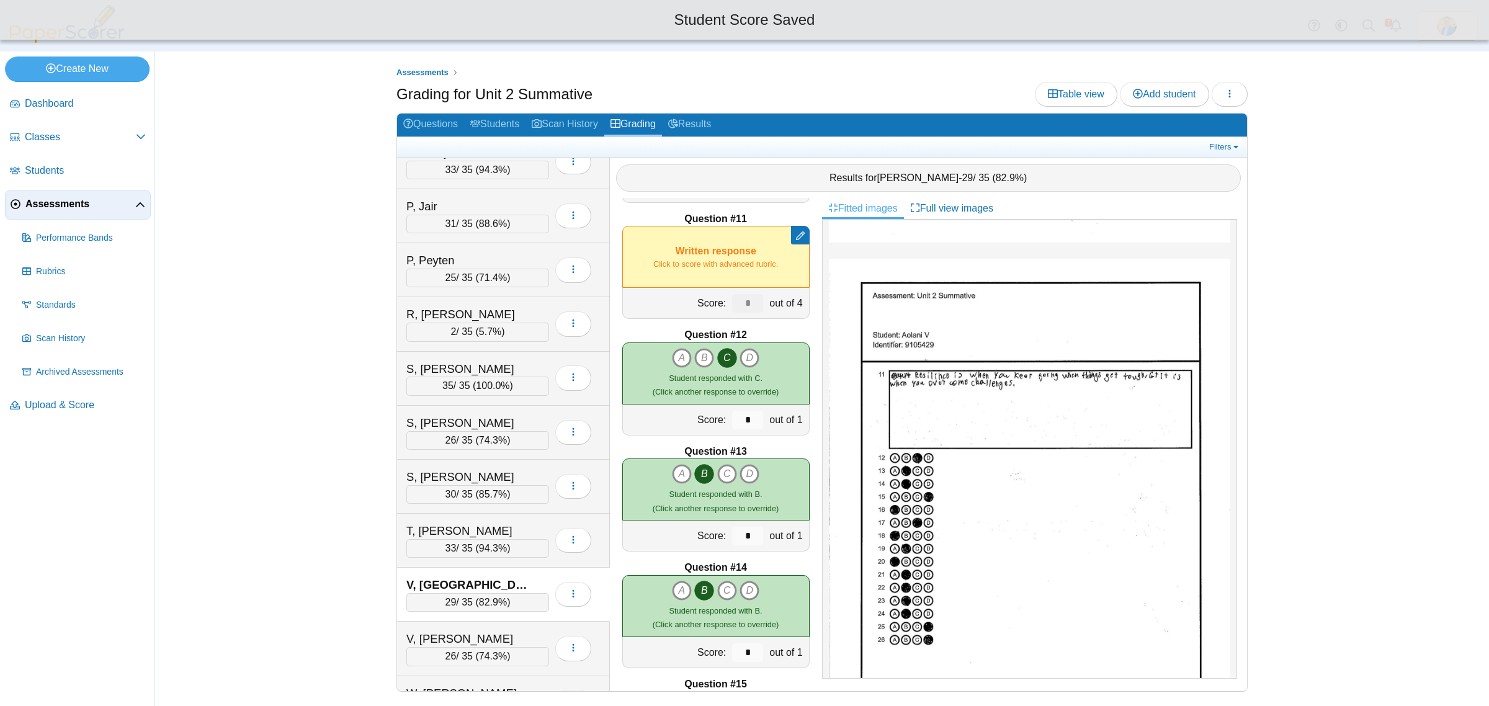
scroll to position [1396, 0]
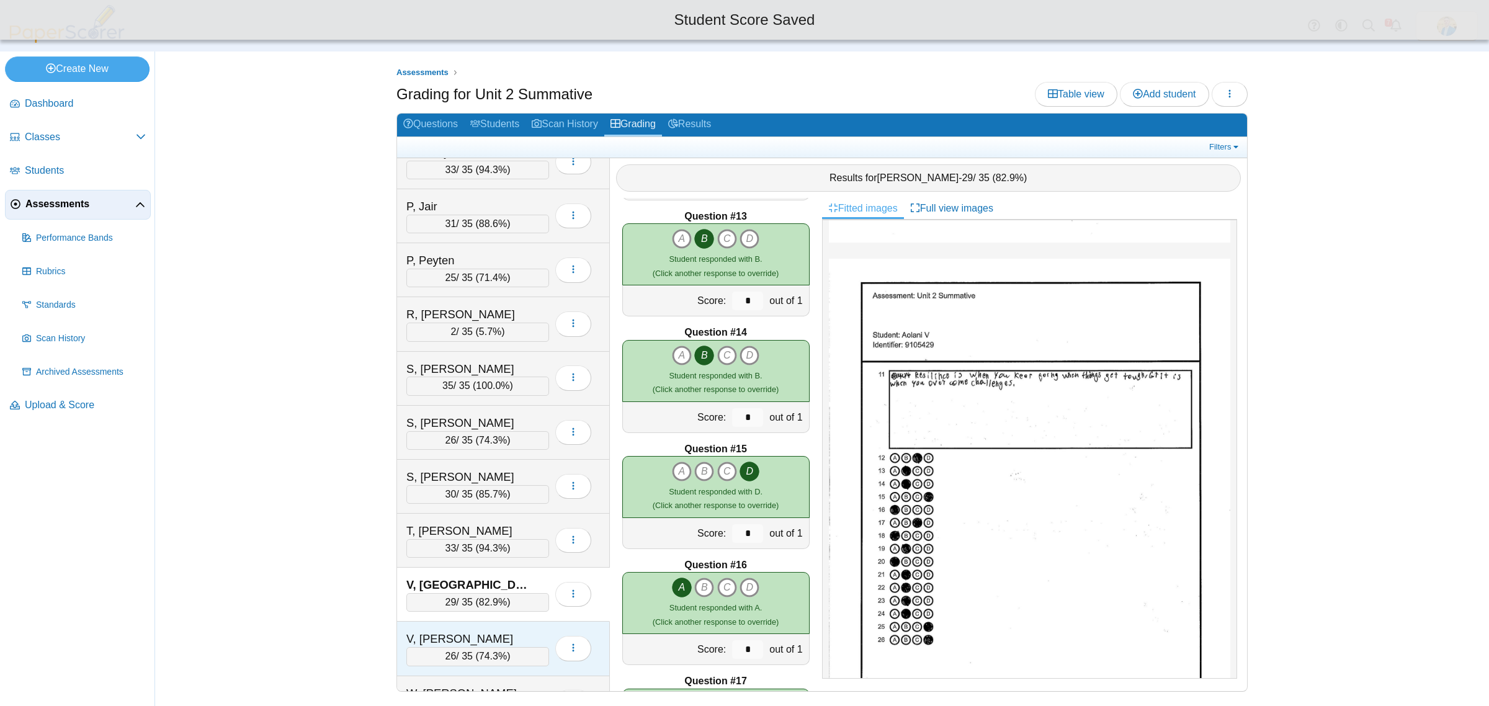
click at [501, 647] on div "V, Natalyn" at bounding box center [468, 639] width 124 height 16
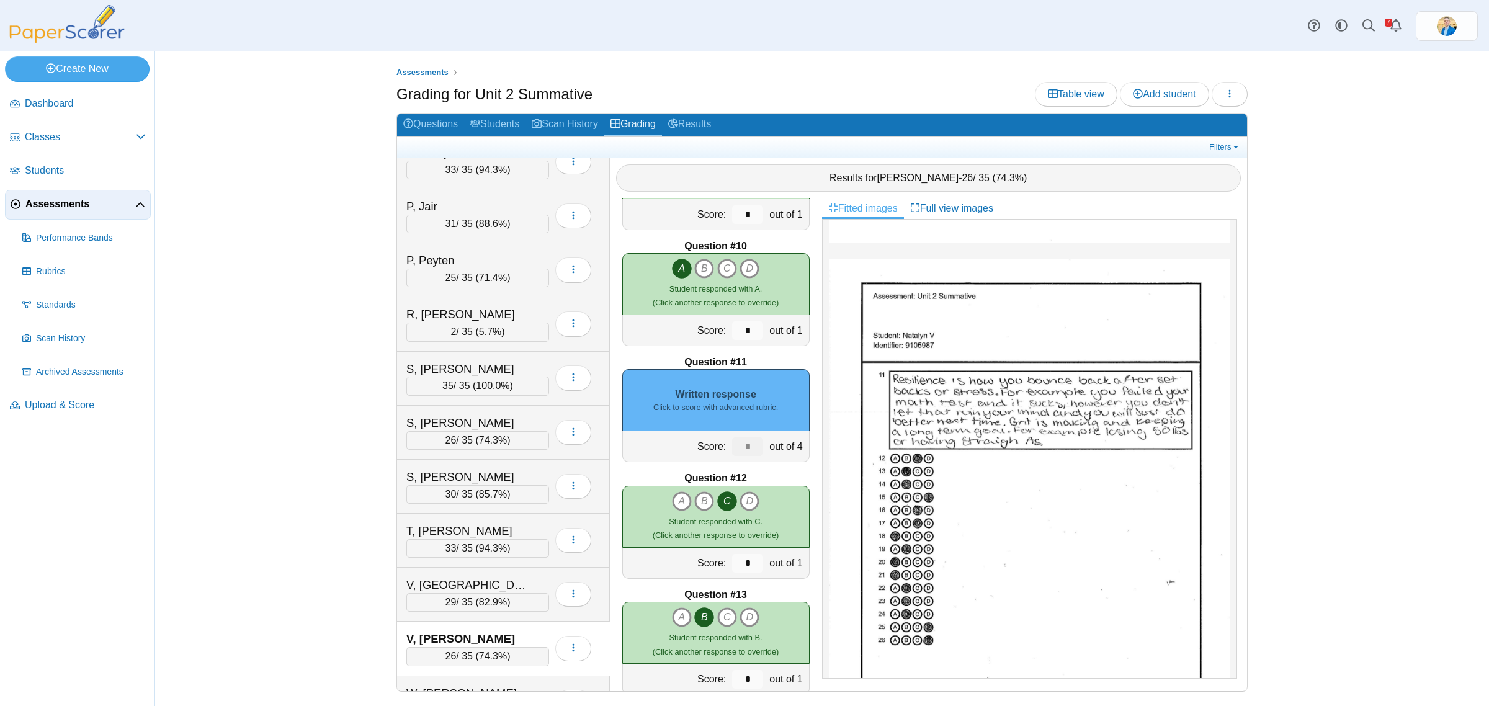
scroll to position [1008, 0]
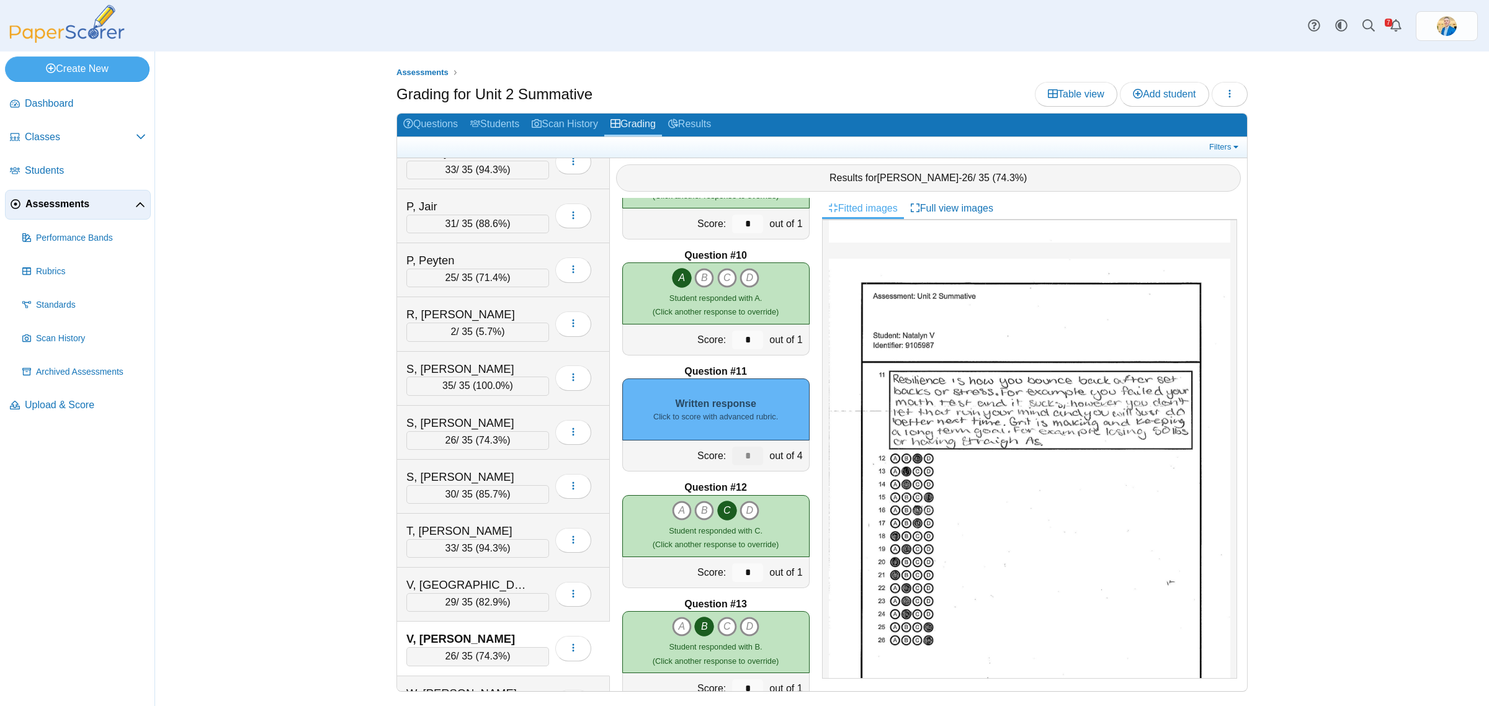
click at [735, 404] on div "Written response Click to score with advanced rubric." at bounding box center [715, 409] width 187 height 62
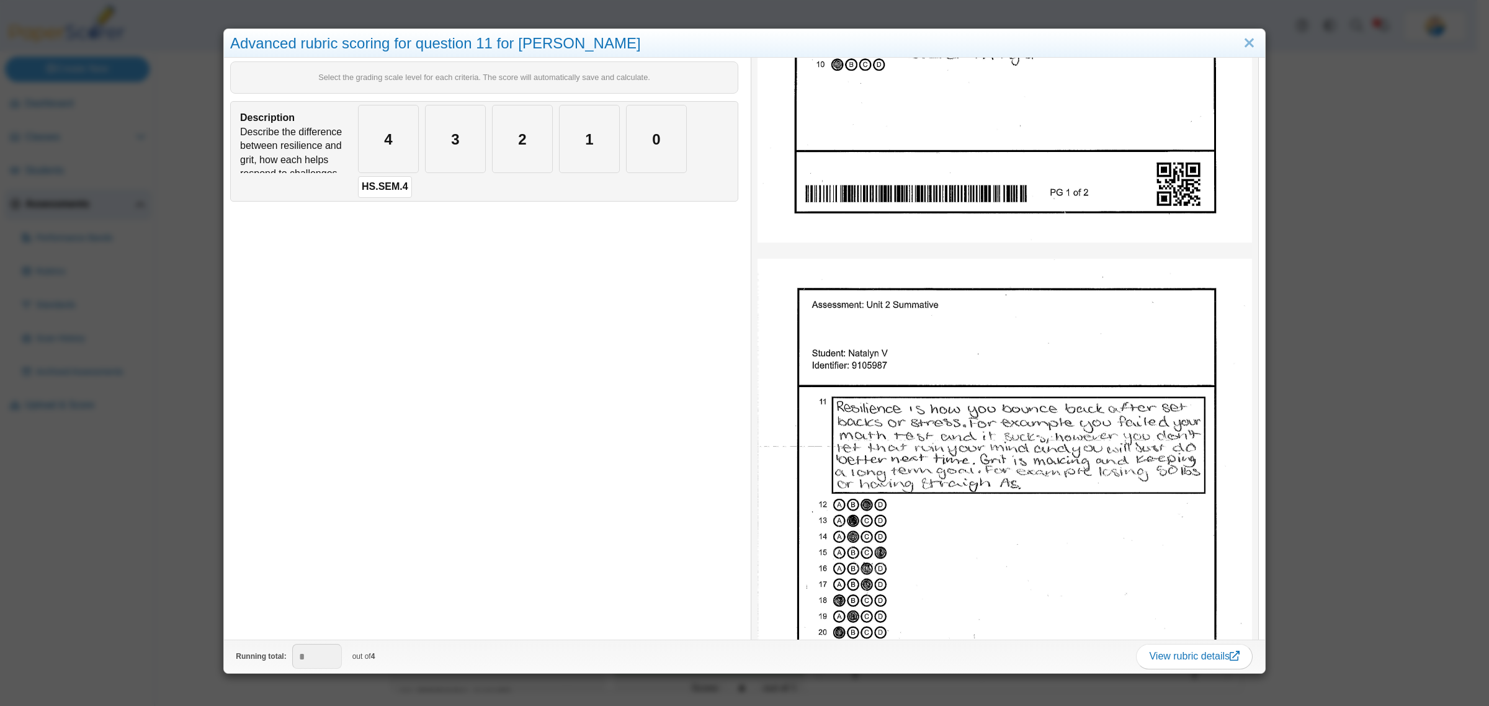
scroll to position [543, 0]
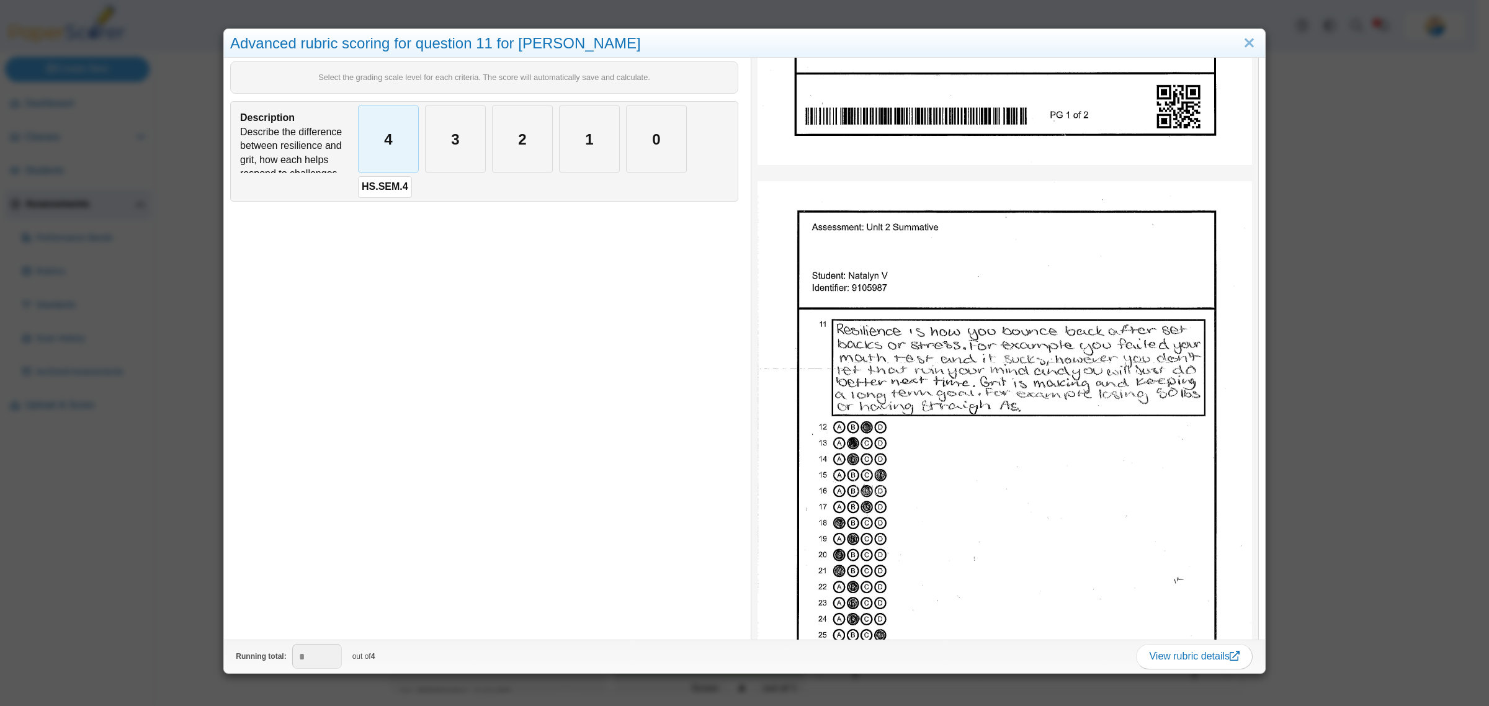
click at [378, 117] on div "4" at bounding box center [389, 138] width 60 height 67
type input "*"
click at [141, 605] on div "Advanced rubric scoring for question 11 for Natalyn V Select the grading scale …" at bounding box center [744, 353] width 1489 height 706
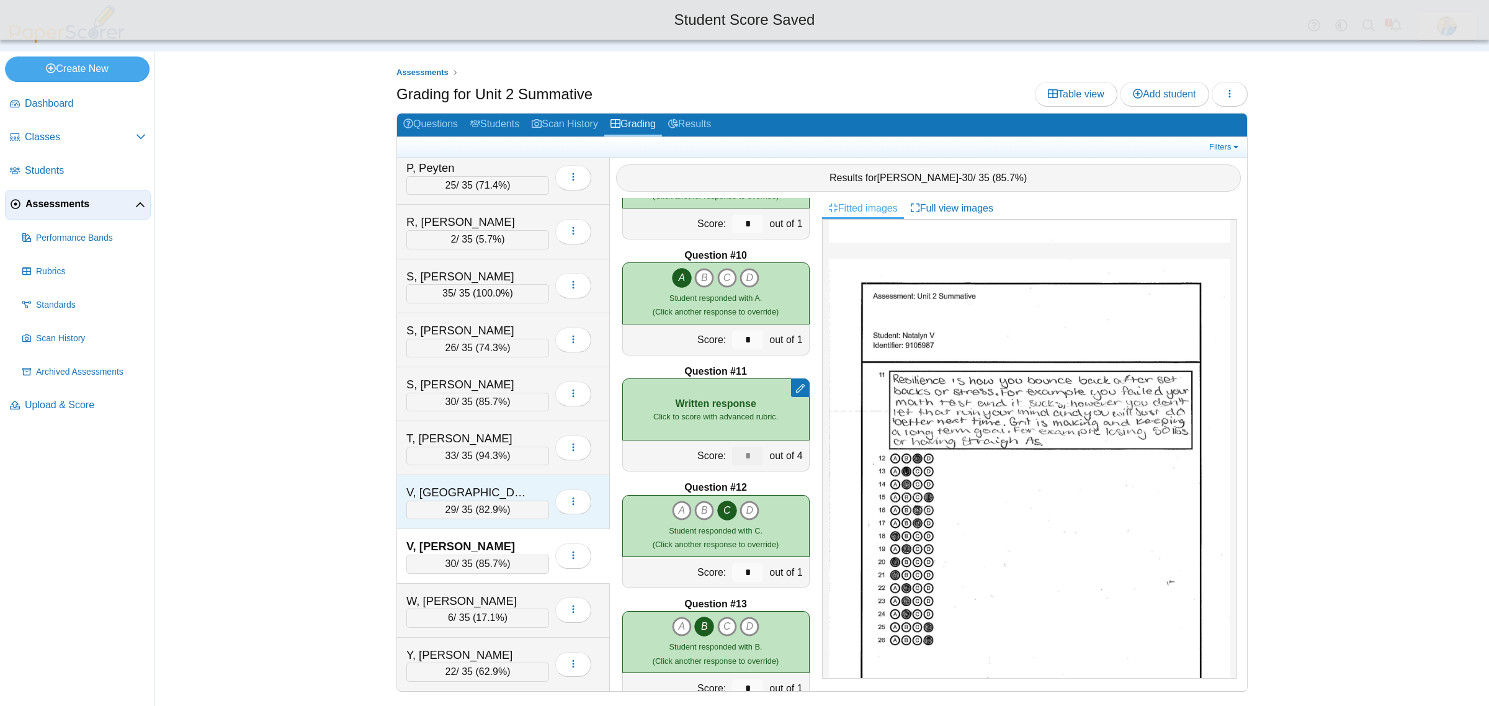
scroll to position [1973, 0]
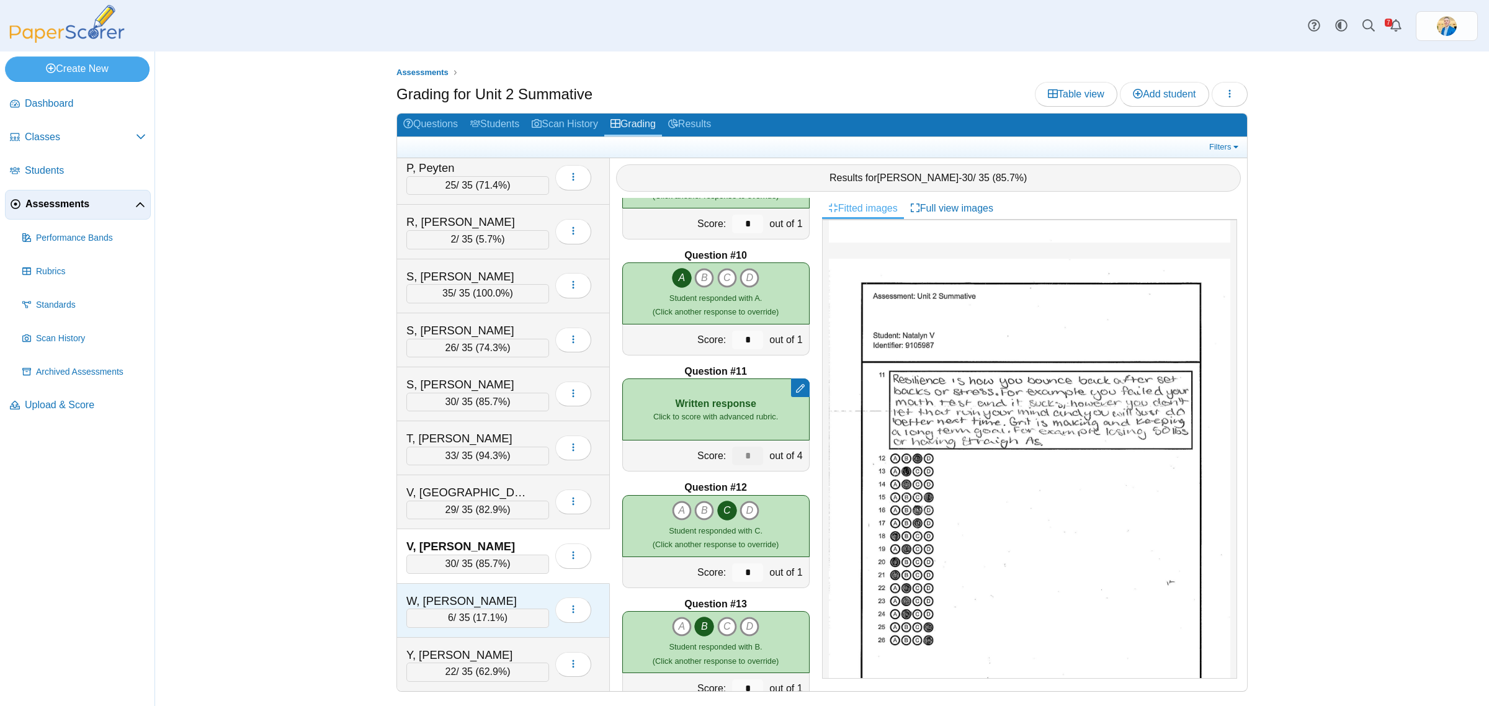
click at [510, 587] on div "W, Adalena 6 / 35 ( 17.1% ) Loading…" at bounding box center [503, 611] width 213 height 54
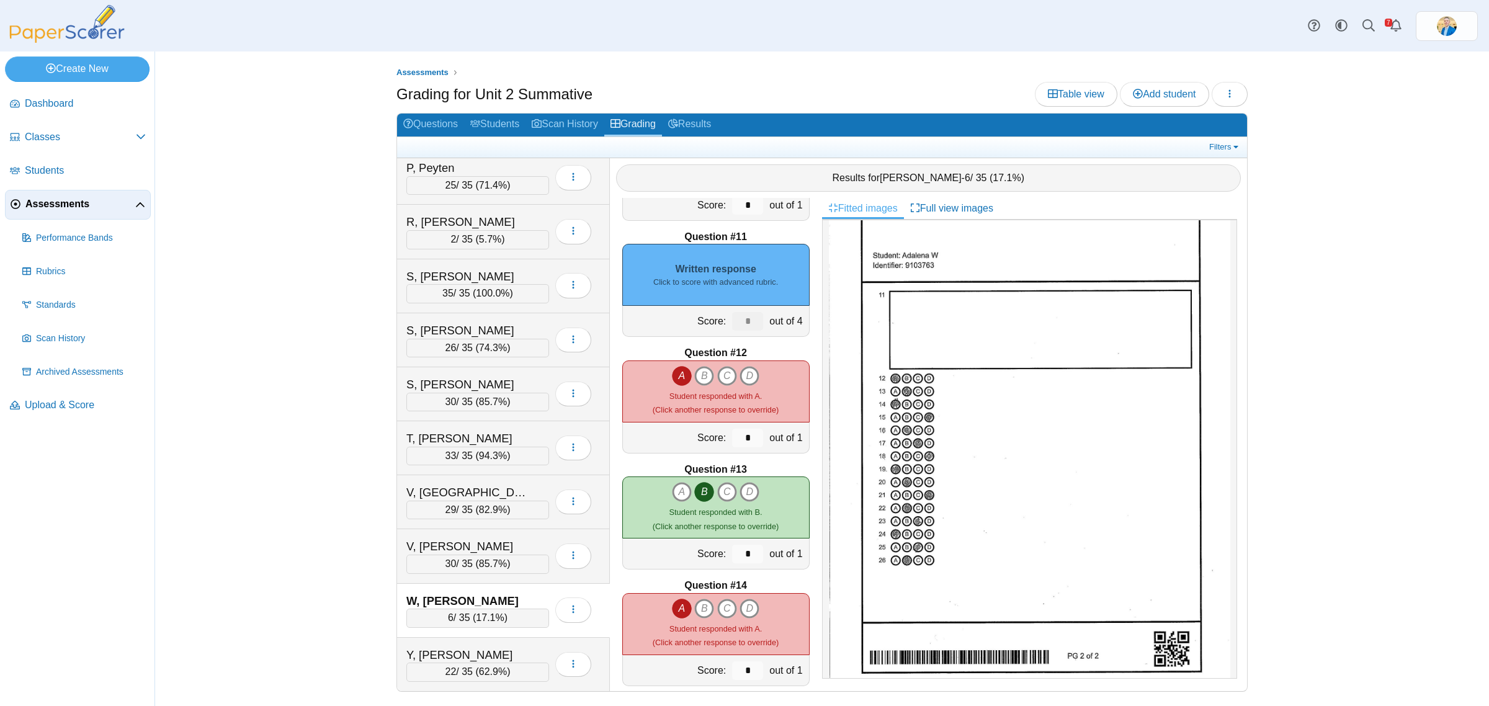
scroll to position [1008, 0]
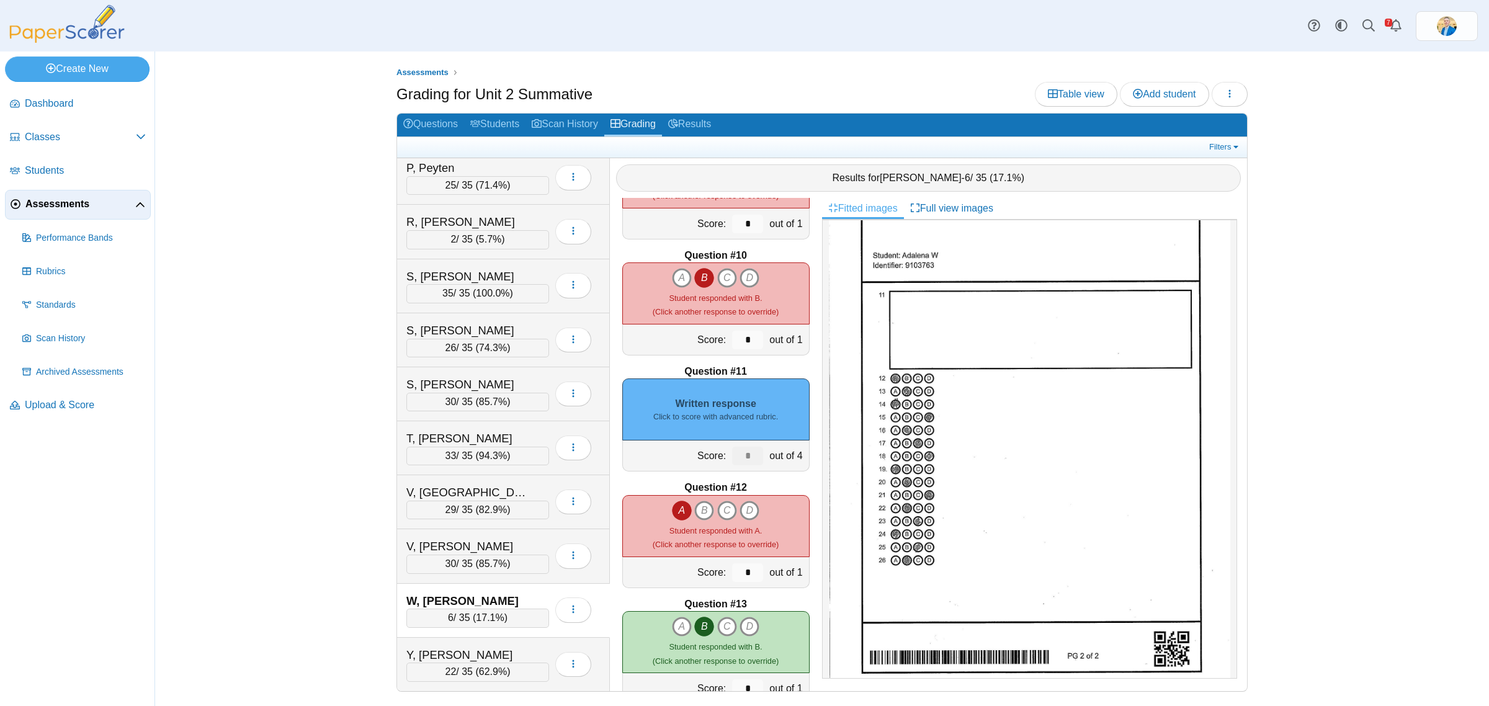
click at [708, 419] on small "Click to score with advanced rubric." at bounding box center [715, 416] width 125 height 11
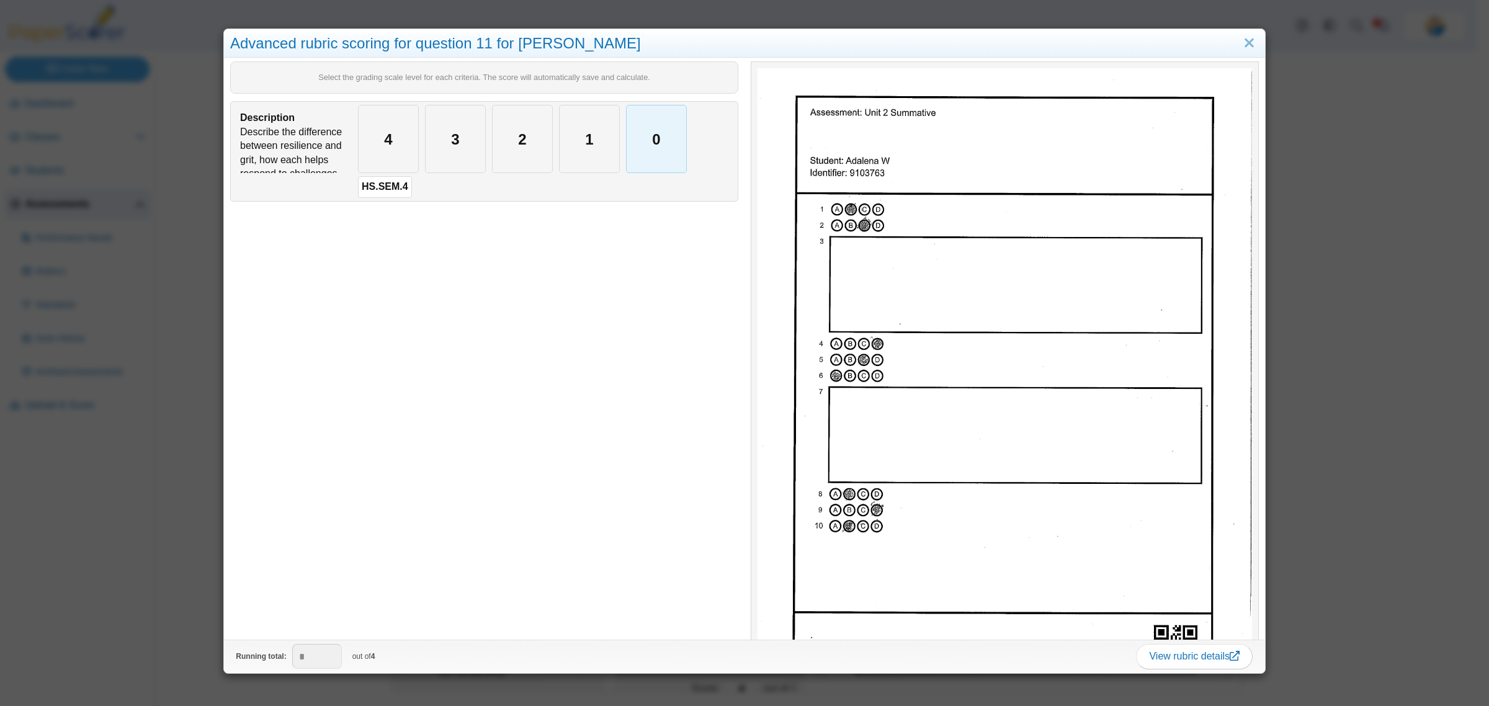
click at [638, 146] on div "0" at bounding box center [656, 138] width 60 height 67
click at [152, 553] on div "Advanced rubric scoring for question 11 for Adalena W Select the grading scale …" at bounding box center [744, 353] width 1489 height 706
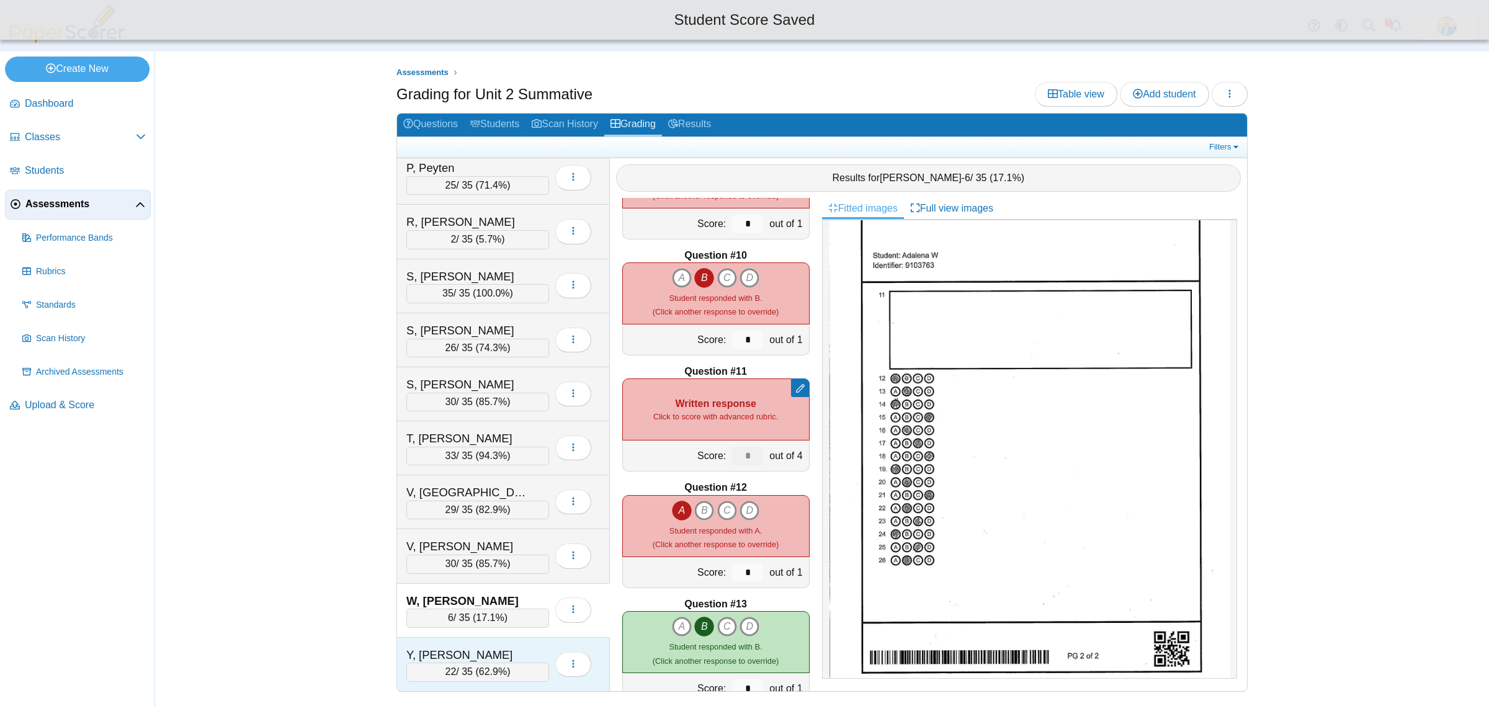
click at [466, 654] on div "Y, Shepard" at bounding box center [468, 655] width 124 height 16
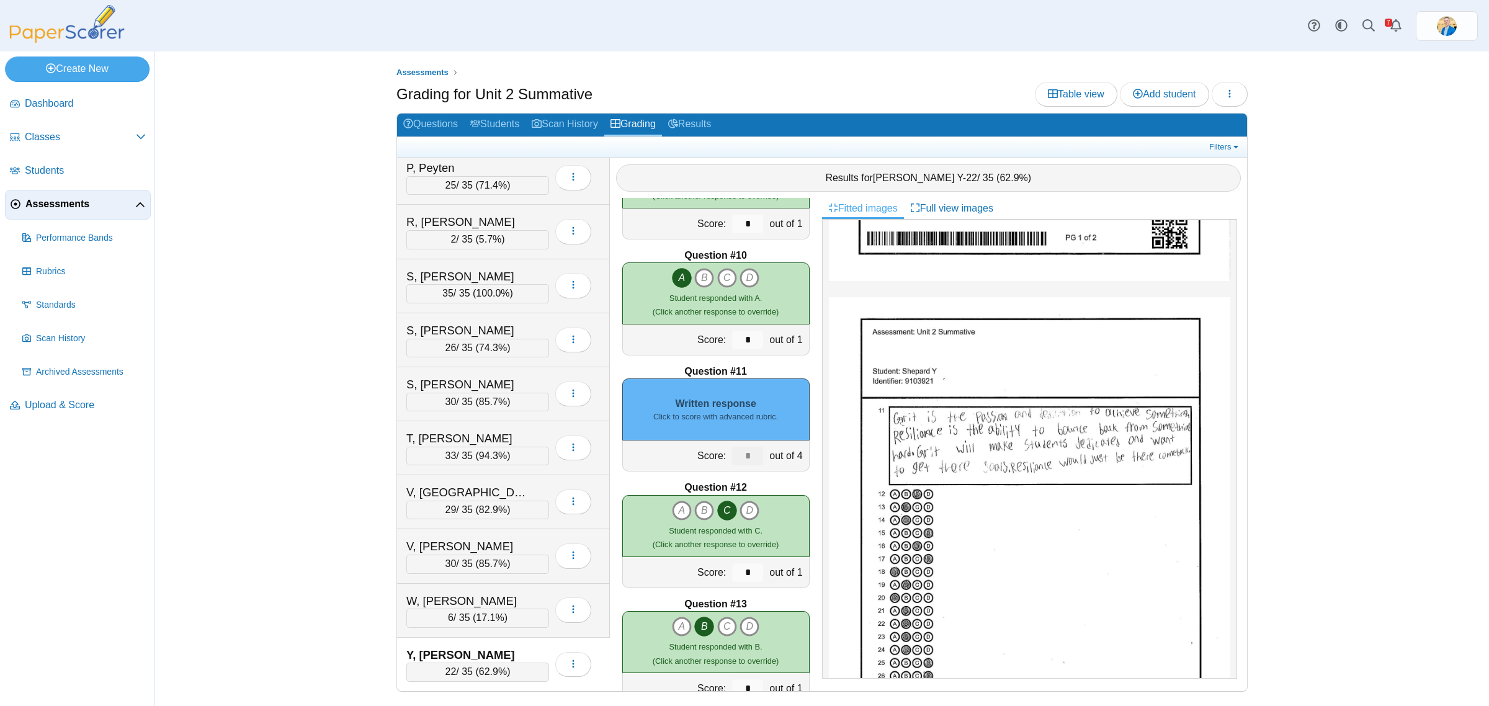
click at [718, 403] on div "Written response Click to score with advanced rubric." at bounding box center [715, 409] width 187 height 62
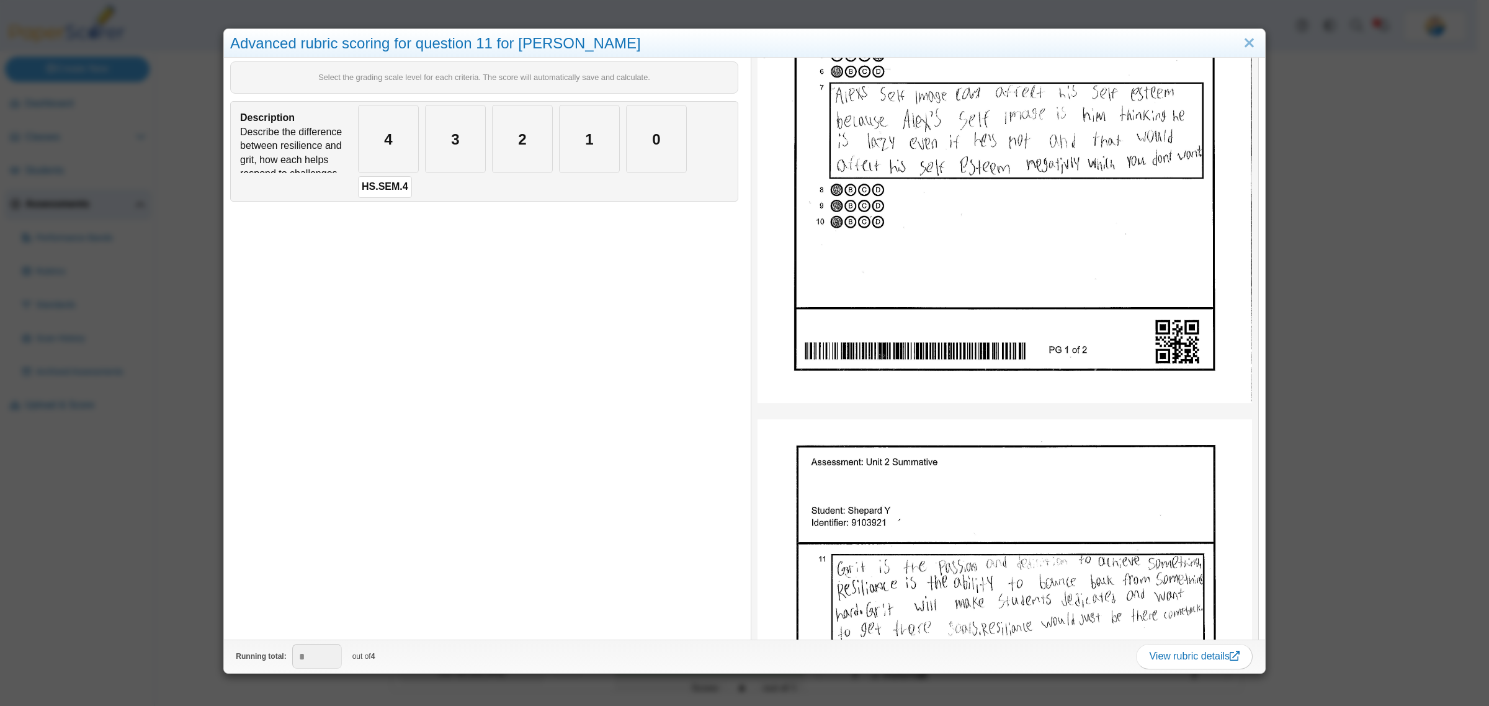
scroll to position [543, 0]
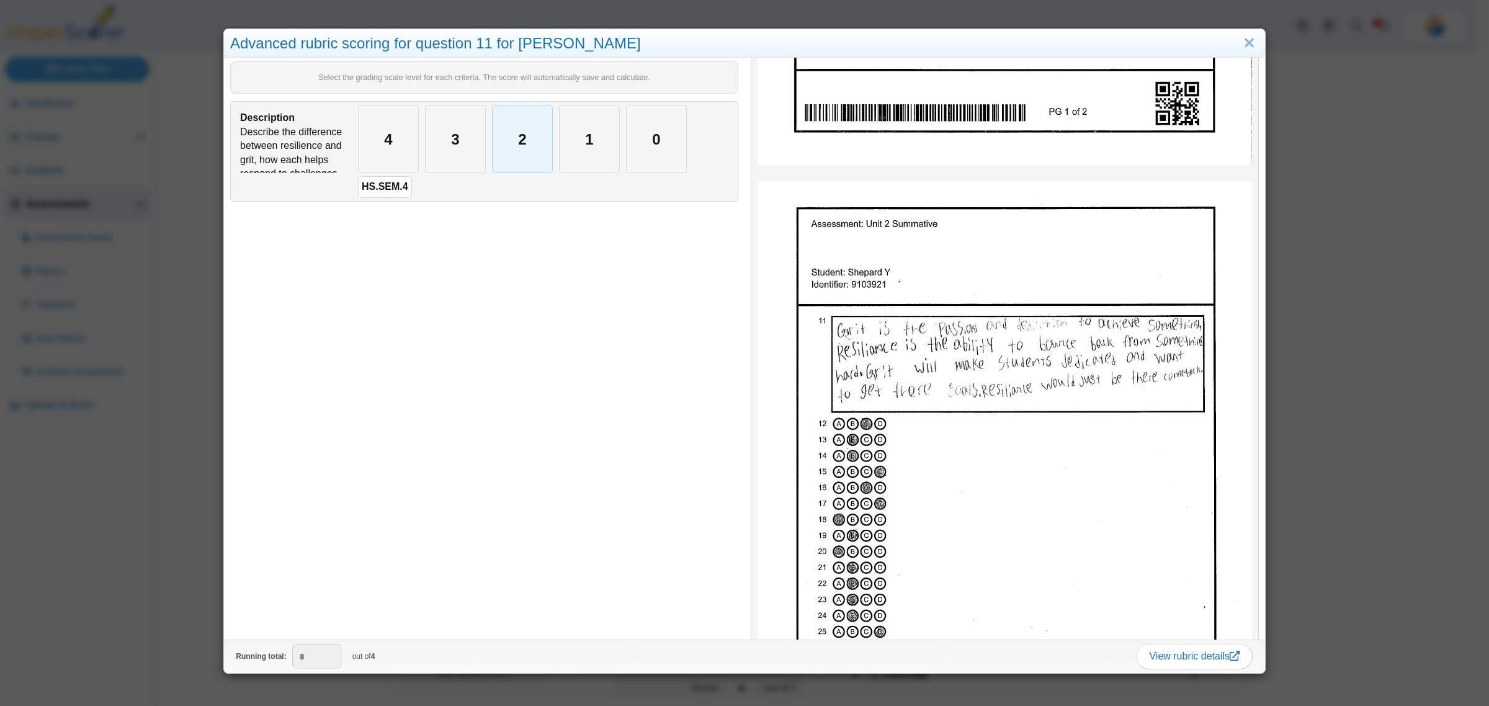
click at [524, 153] on div "2" at bounding box center [522, 138] width 60 height 67
type input "*"
click at [160, 518] on div "Advanced rubric scoring for question 11 for Shepard Y Select the grading scale …" at bounding box center [744, 353] width 1489 height 706
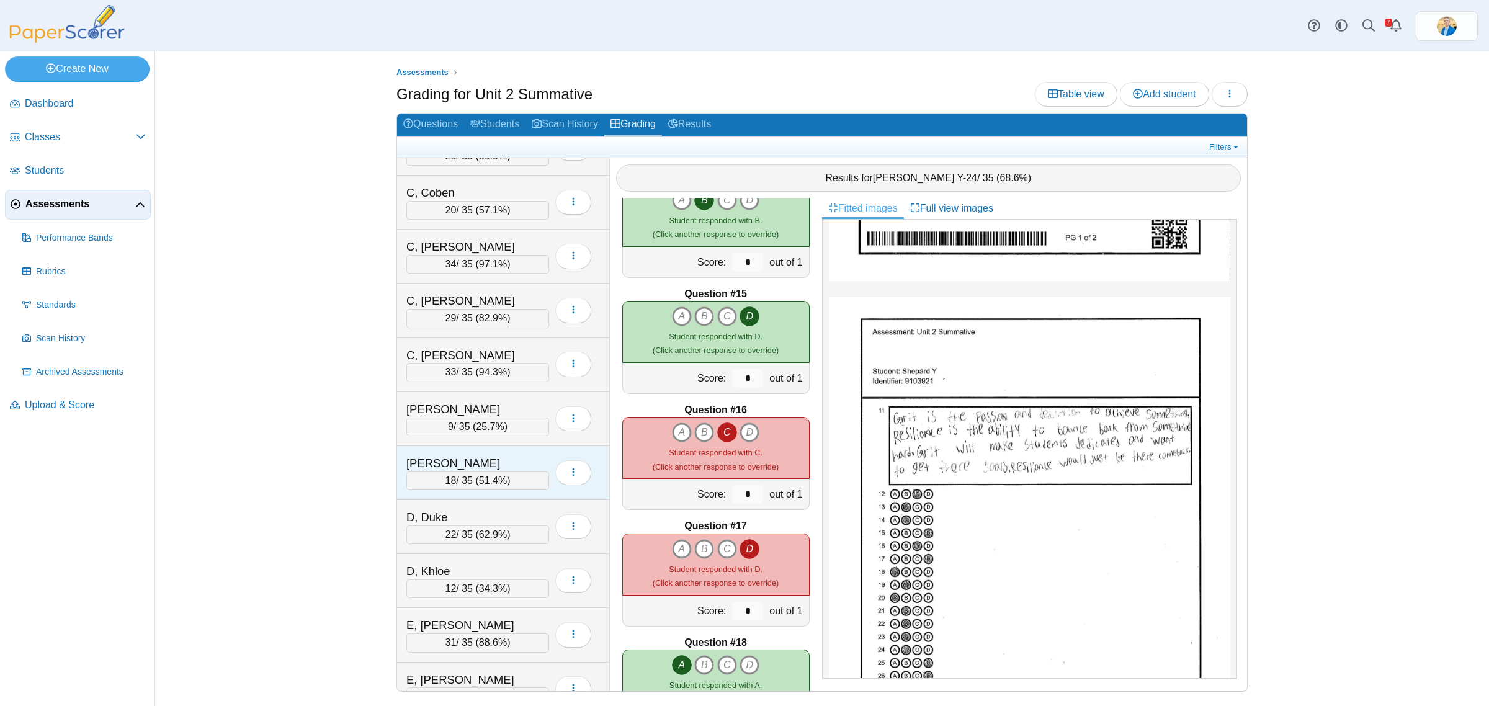
scroll to position [0, 0]
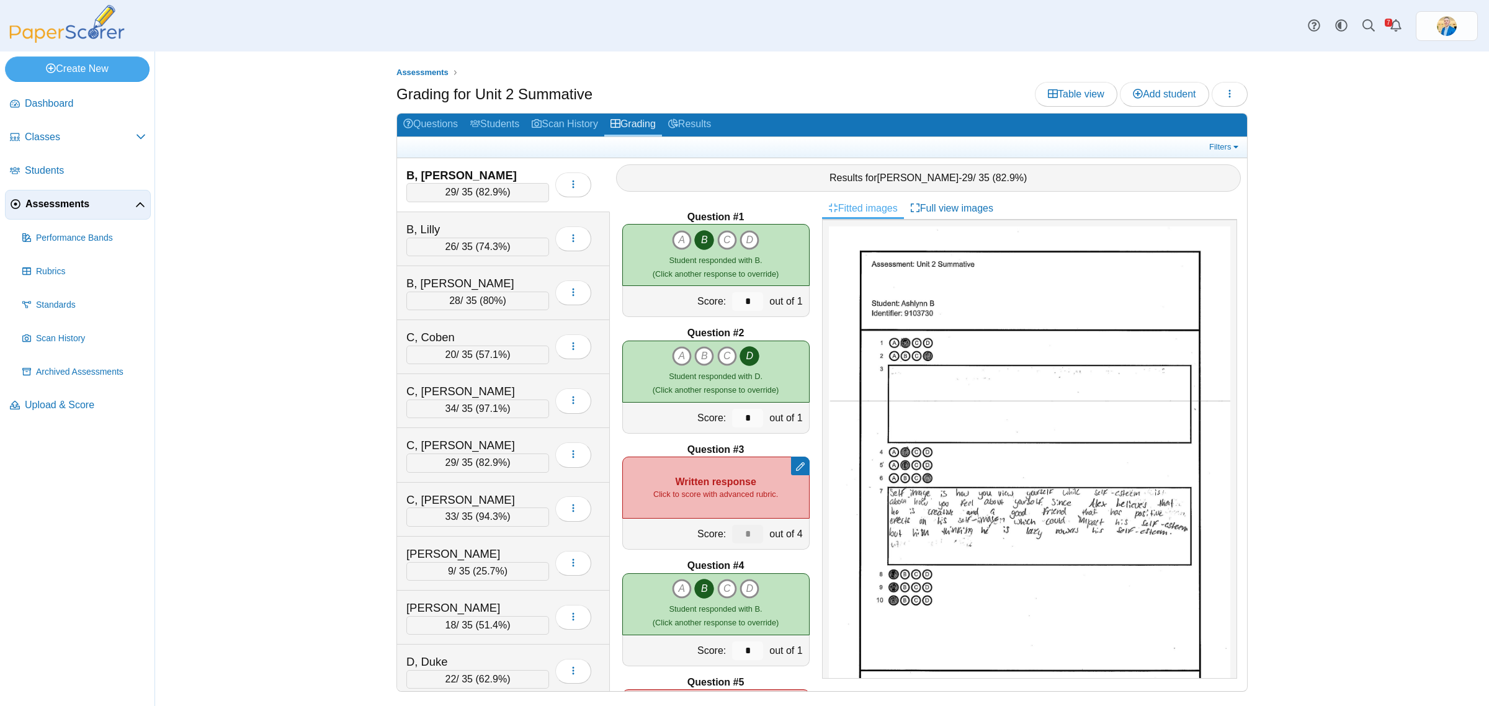
scroll to position [465, 0]
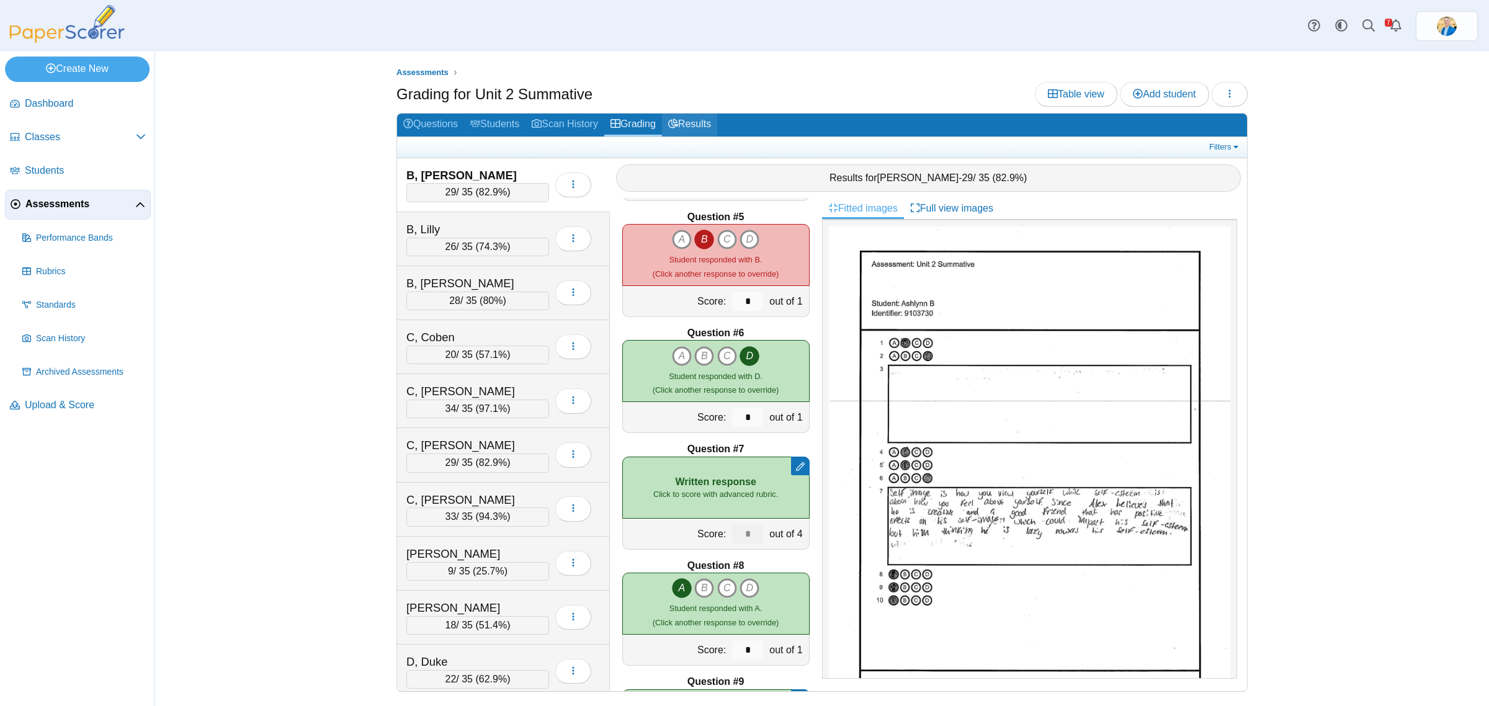
click at [684, 130] on link "Results" at bounding box center [689, 125] width 55 height 23
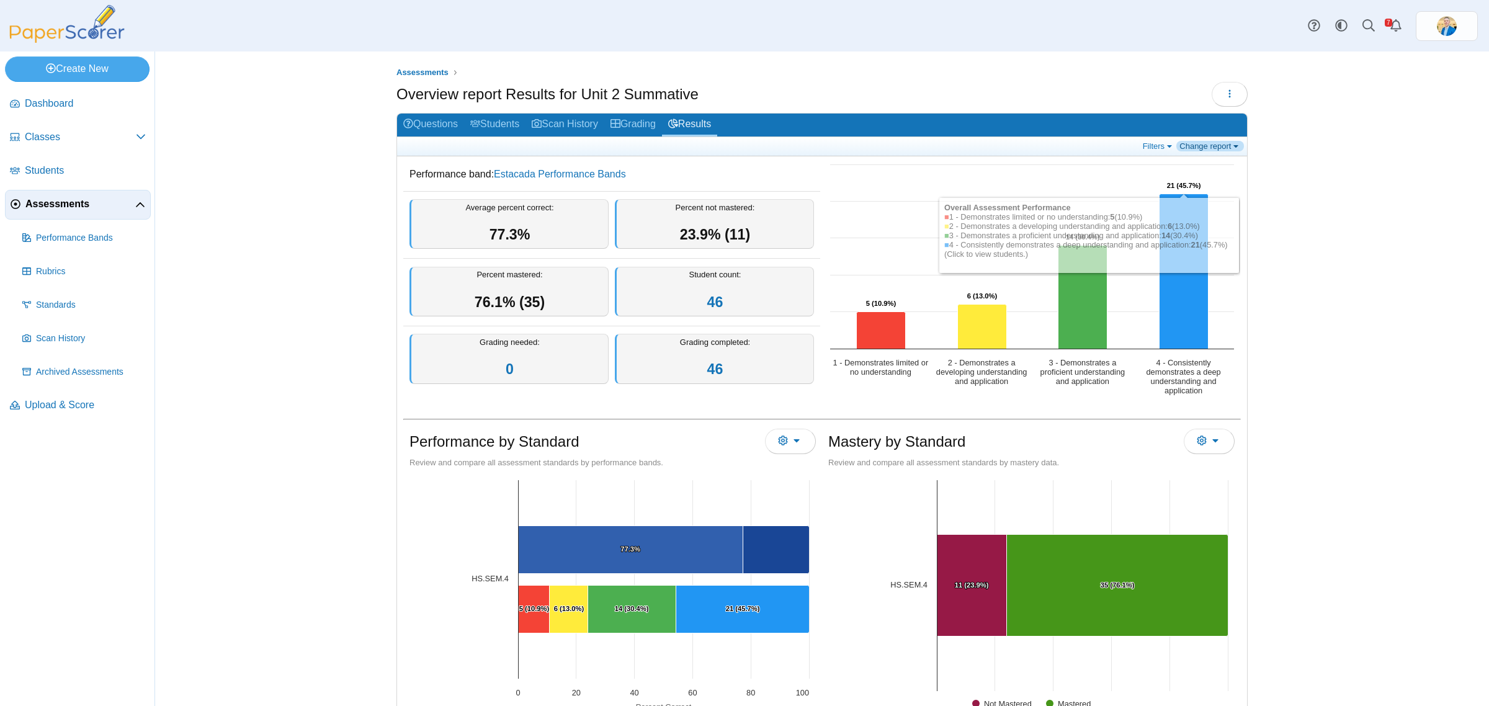
click at [1223, 145] on link "Change report" at bounding box center [1210, 146] width 68 height 11
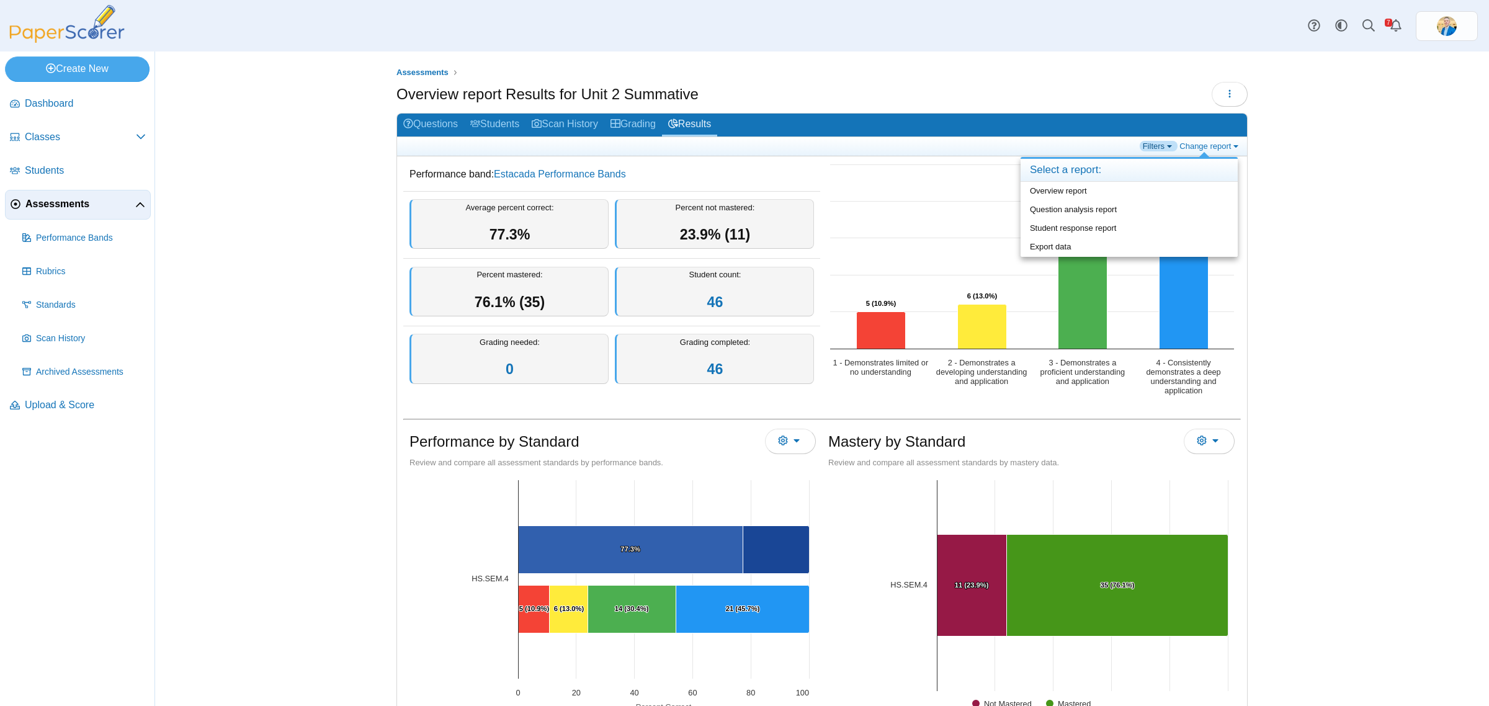
click at [1163, 150] on link "Filters" at bounding box center [1158, 146] width 38 height 11
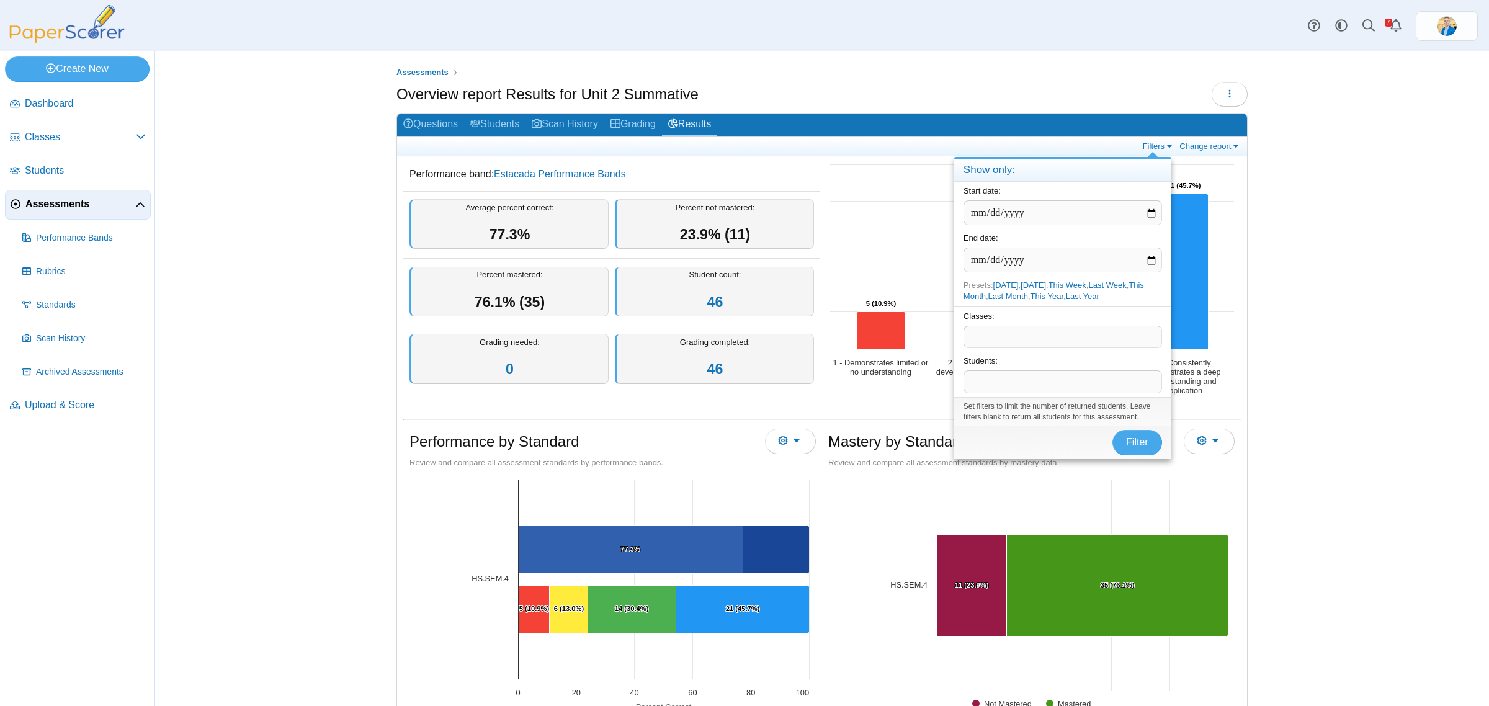
click at [1025, 340] on span at bounding box center [1062, 336] width 197 height 21
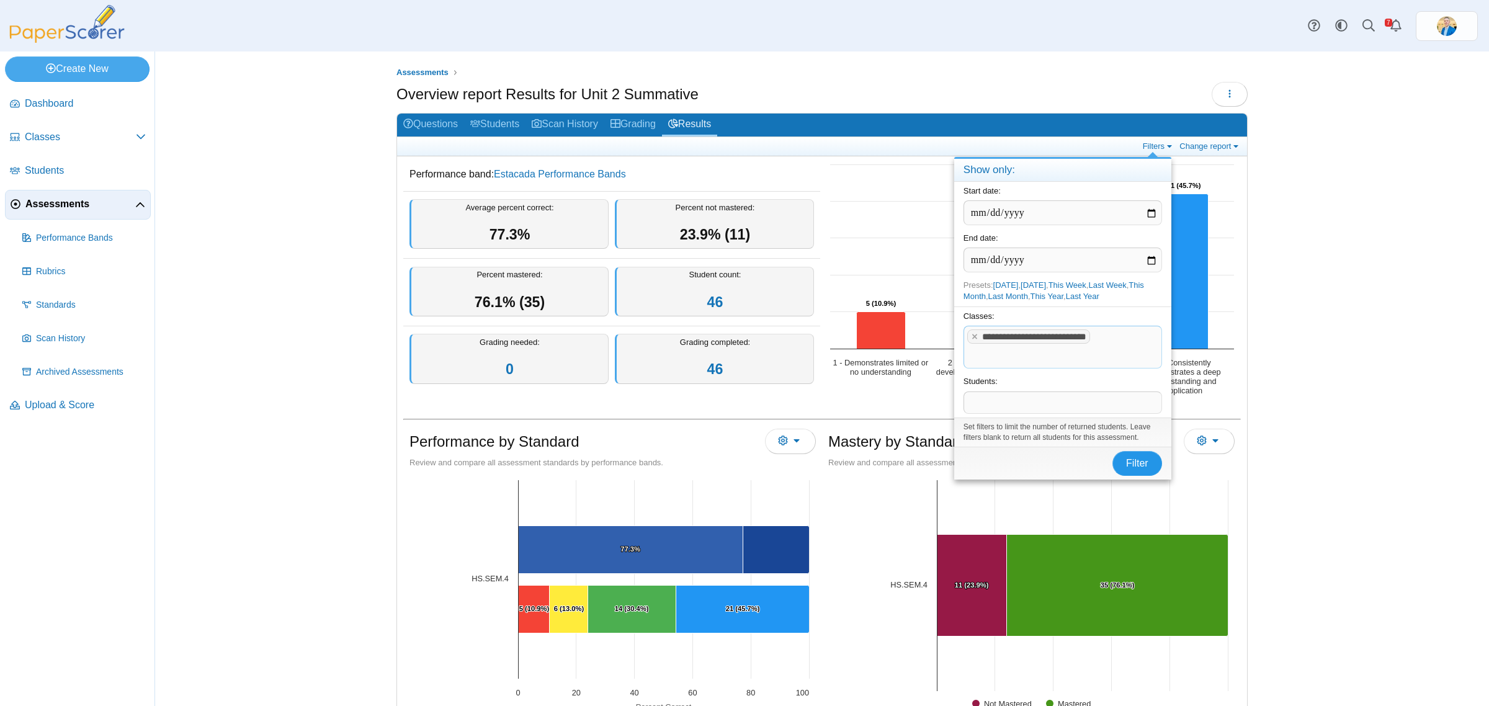
click at [1131, 463] on span "Filter" at bounding box center [1137, 463] width 22 height 11
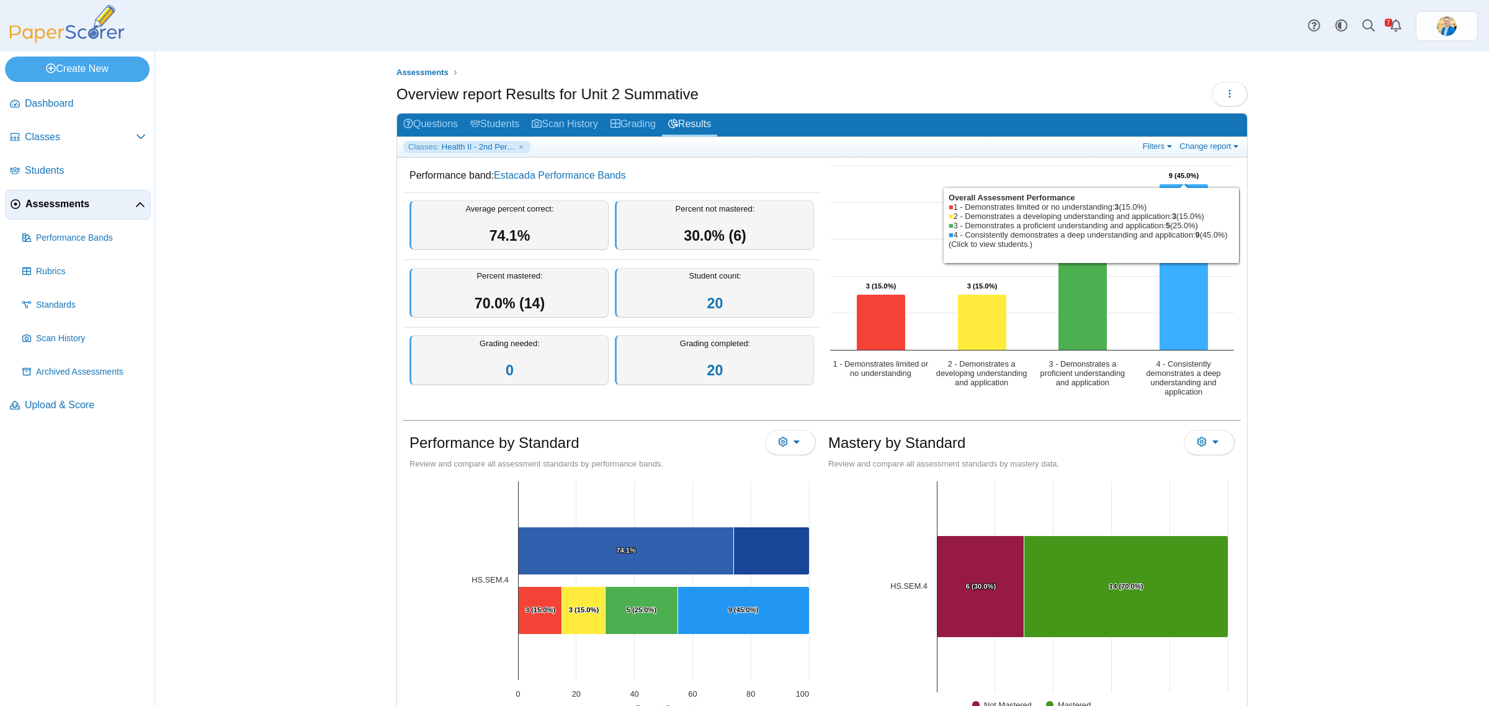
click at [1182, 295] on icon "4 - Consistently demonstrates a deep understanding and application, 9. Overall …" at bounding box center [1183, 267] width 49 height 166
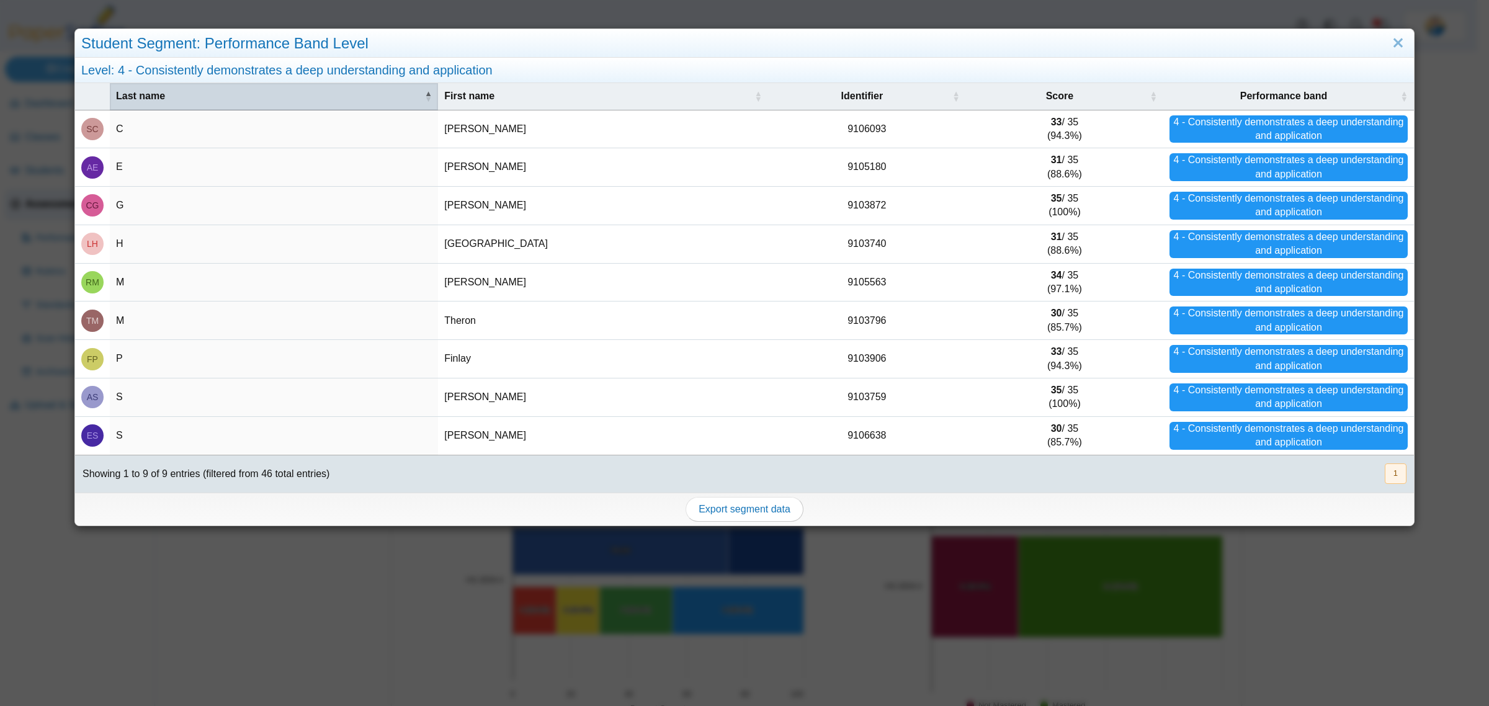
click at [136, 99] on span "Last name" at bounding box center [269, 96] width 306 height 14
click at [1388, 37] on link "Close" at bounding box center [1397, 43] width 19 height 21
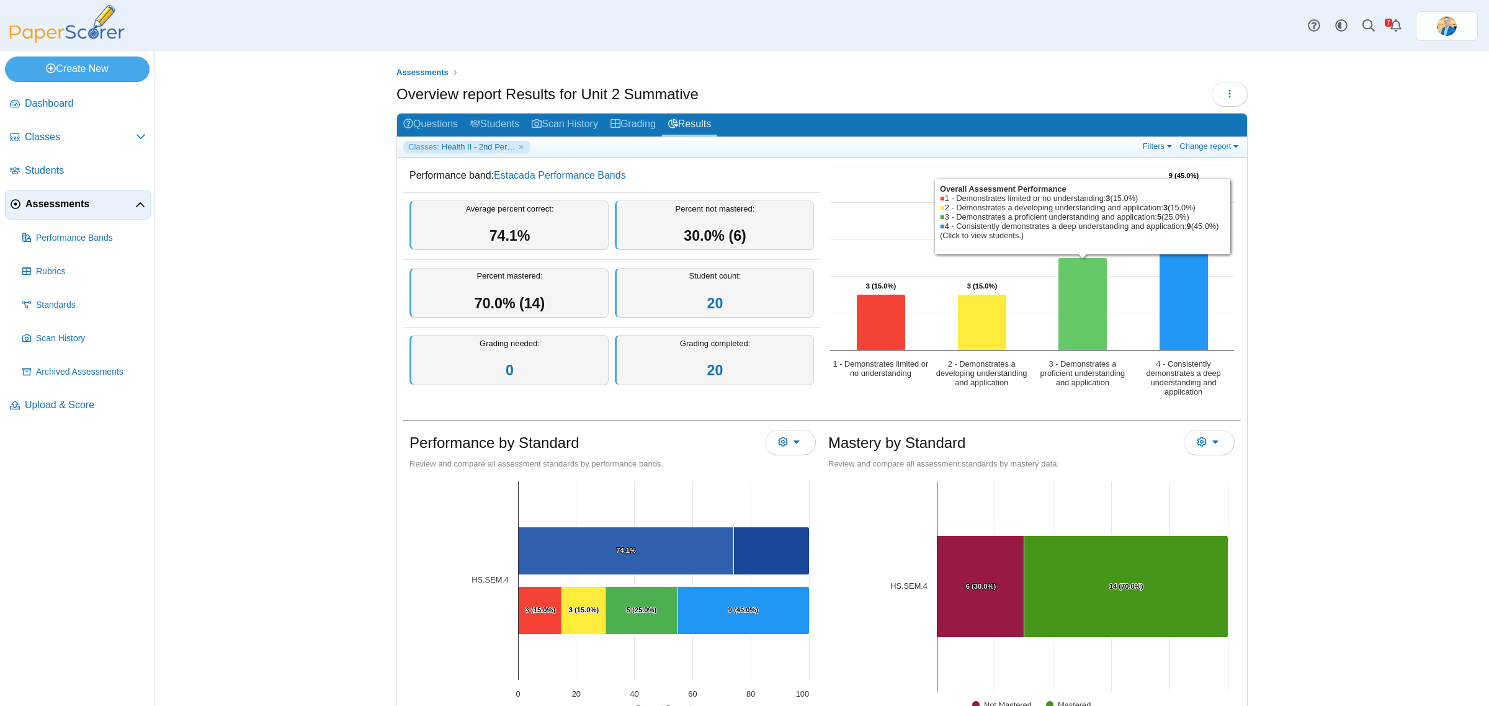
click at [1079, 296] on icon "3 - Demonstrates a proficient understanding and application, 5. Overall Assessm…" at bounding box center [1082, 304] width 49 height 92
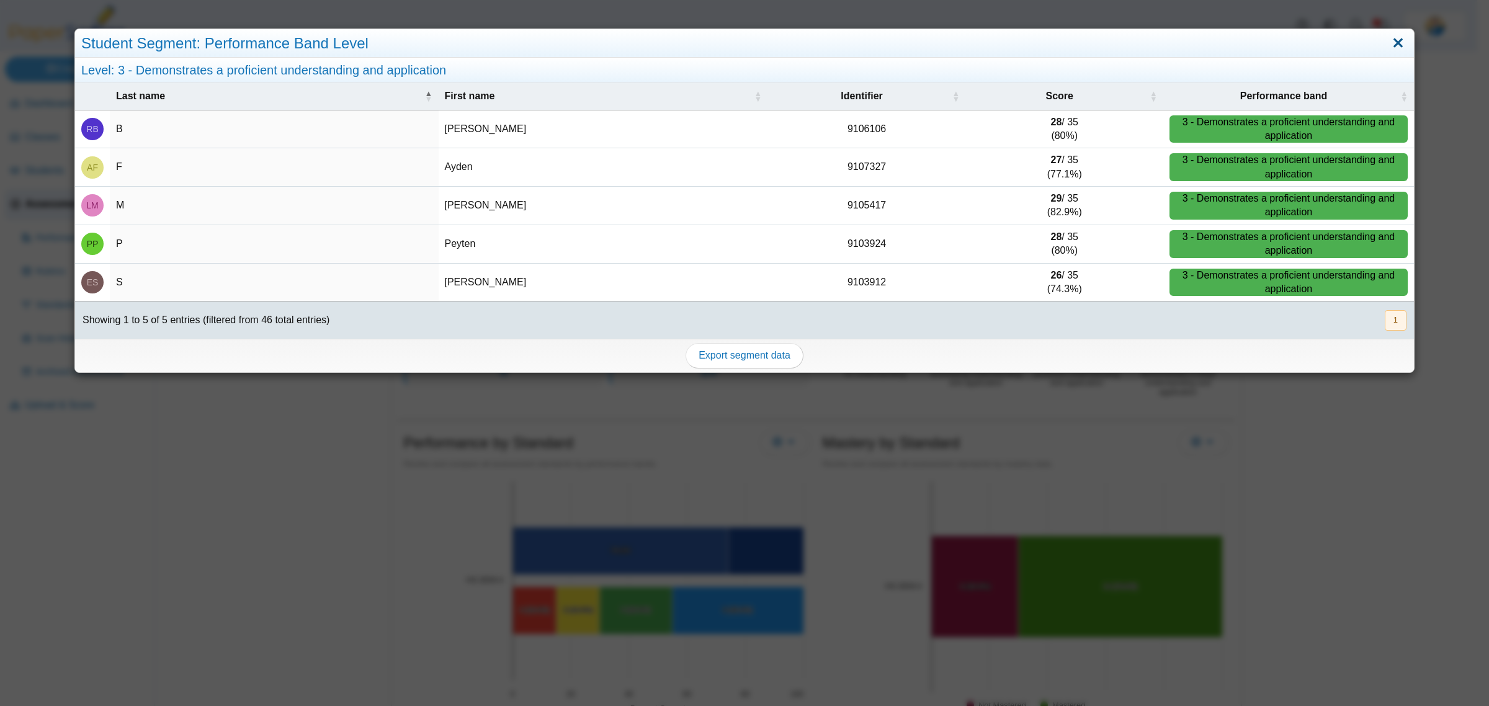
click at [1388, 45] on link "Close" at bounding box center [1397, 43] width 19 height 21
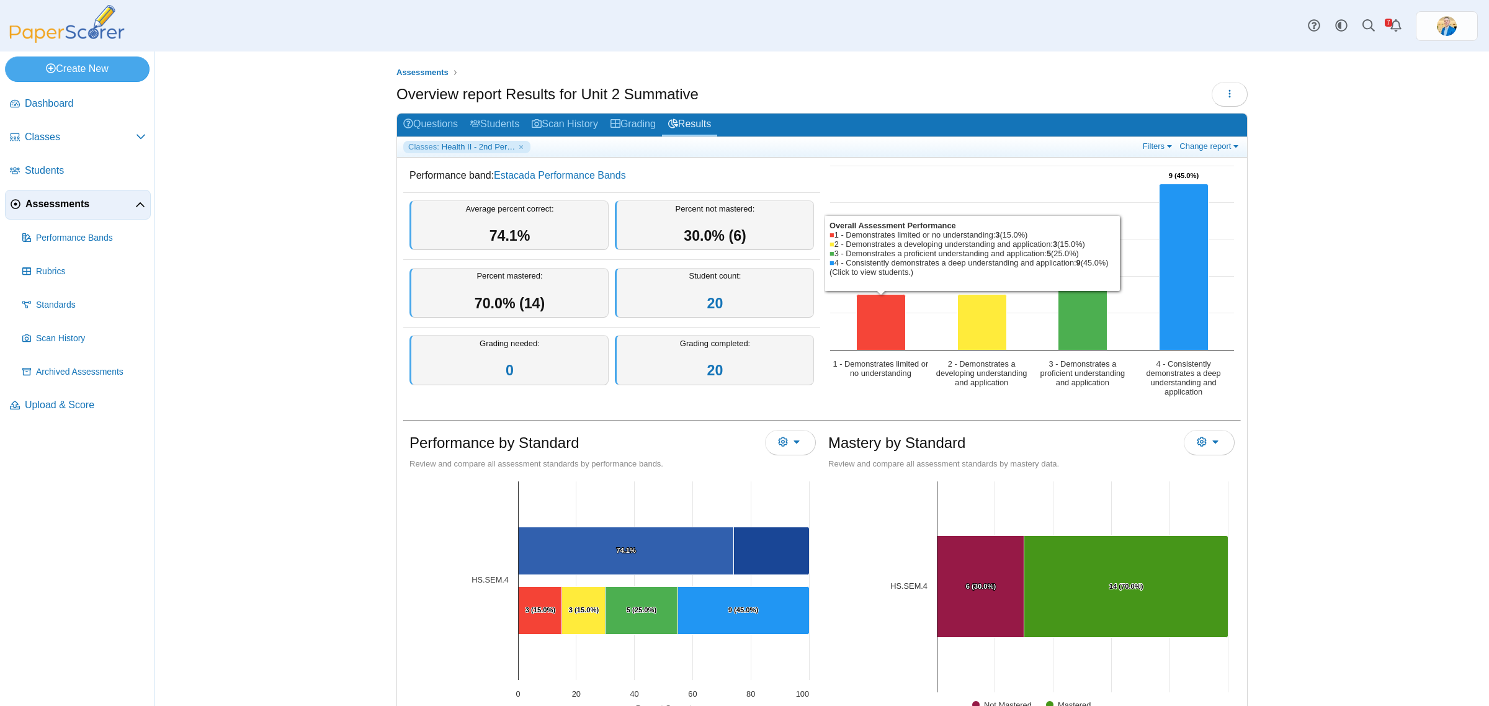
click at [978, 317] on icon "2 - Demonstrates a developing understanding and application, 3. Overall Assessm…" at bounding box center [982, 323] width 49 height 56
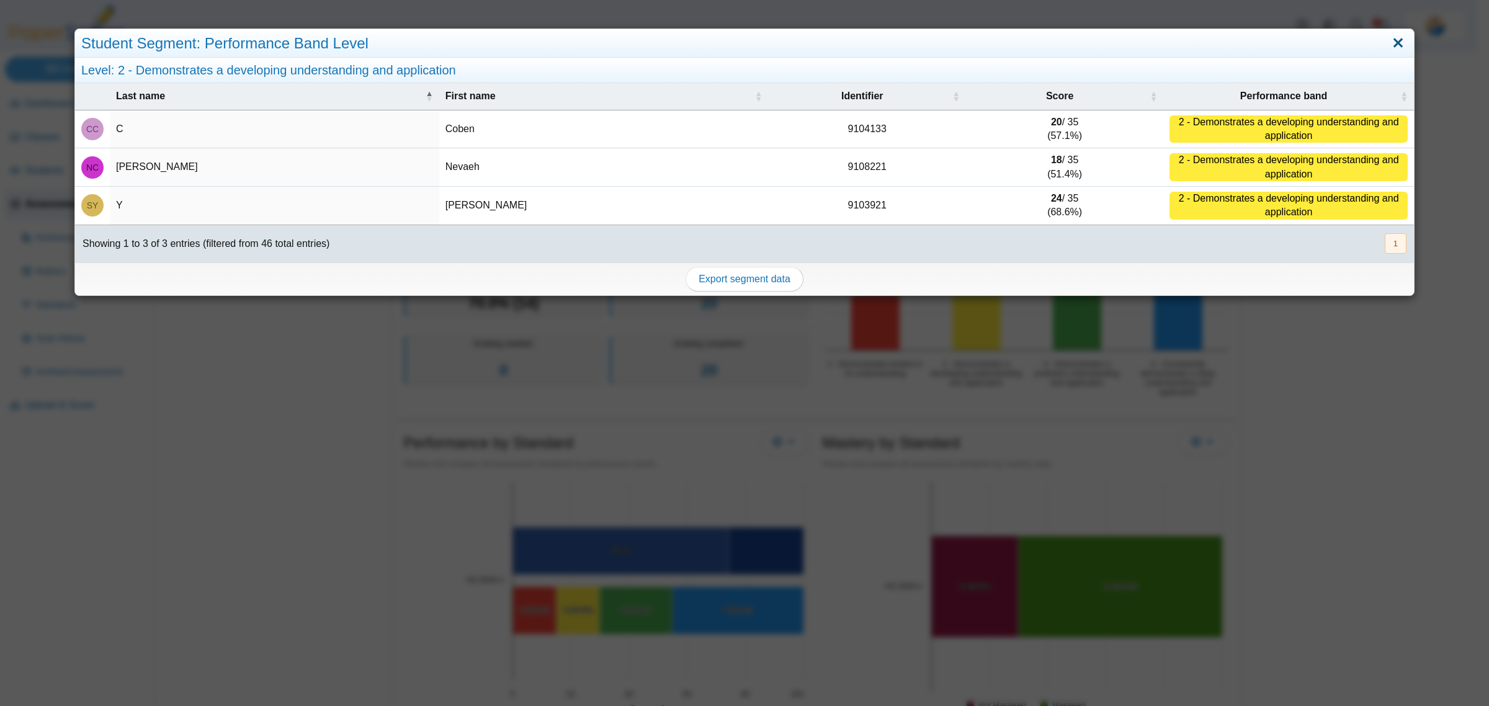
click at [1388, 44] on link "Close" at bounding box center [1397, 43] width 19 height 21
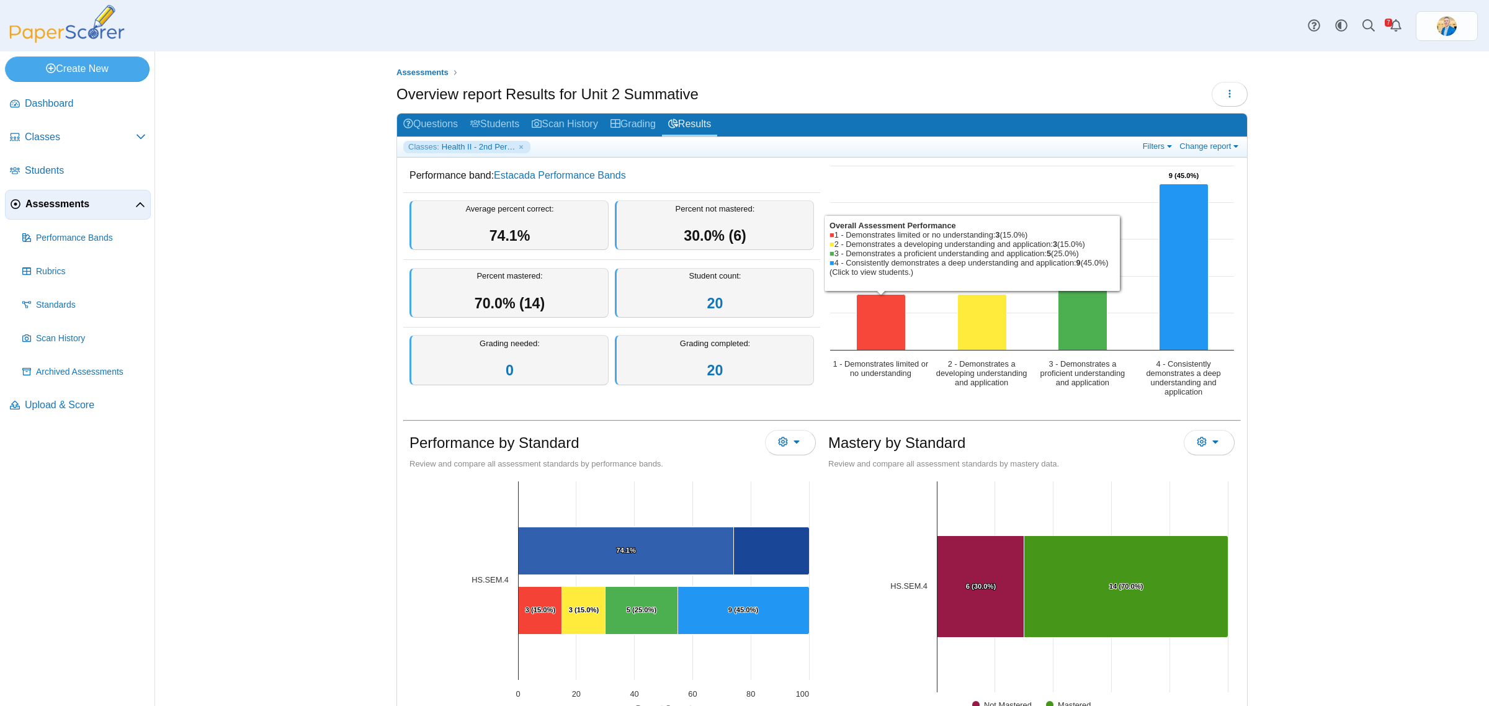
click at [884, 323] on icon "1 - Demonstrates limited or no understanding, 3. Overall Assessment Performance." at bounding box center [881, 323] width 49 height 56
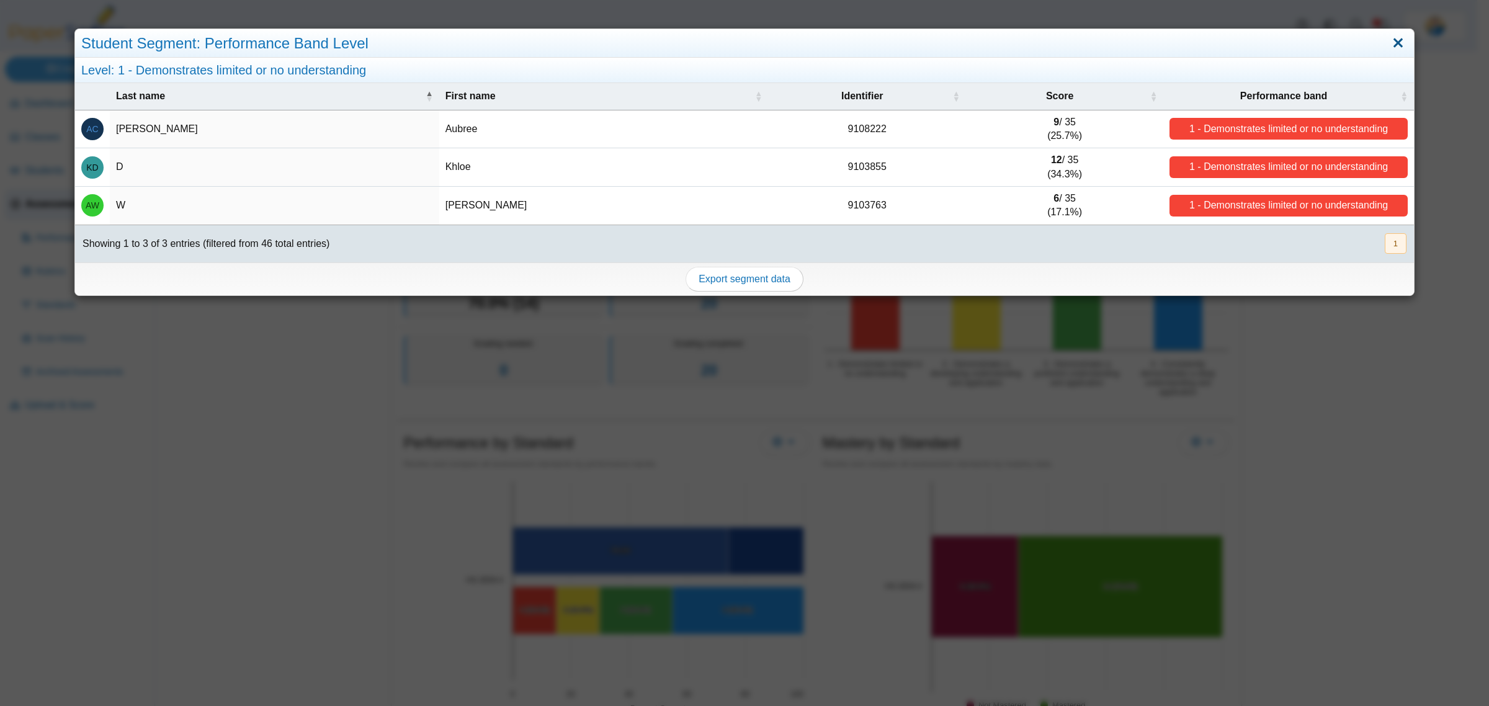
click at [1388, 51] on link "Close" at bounding box center [1397, 43] width 19 height 21
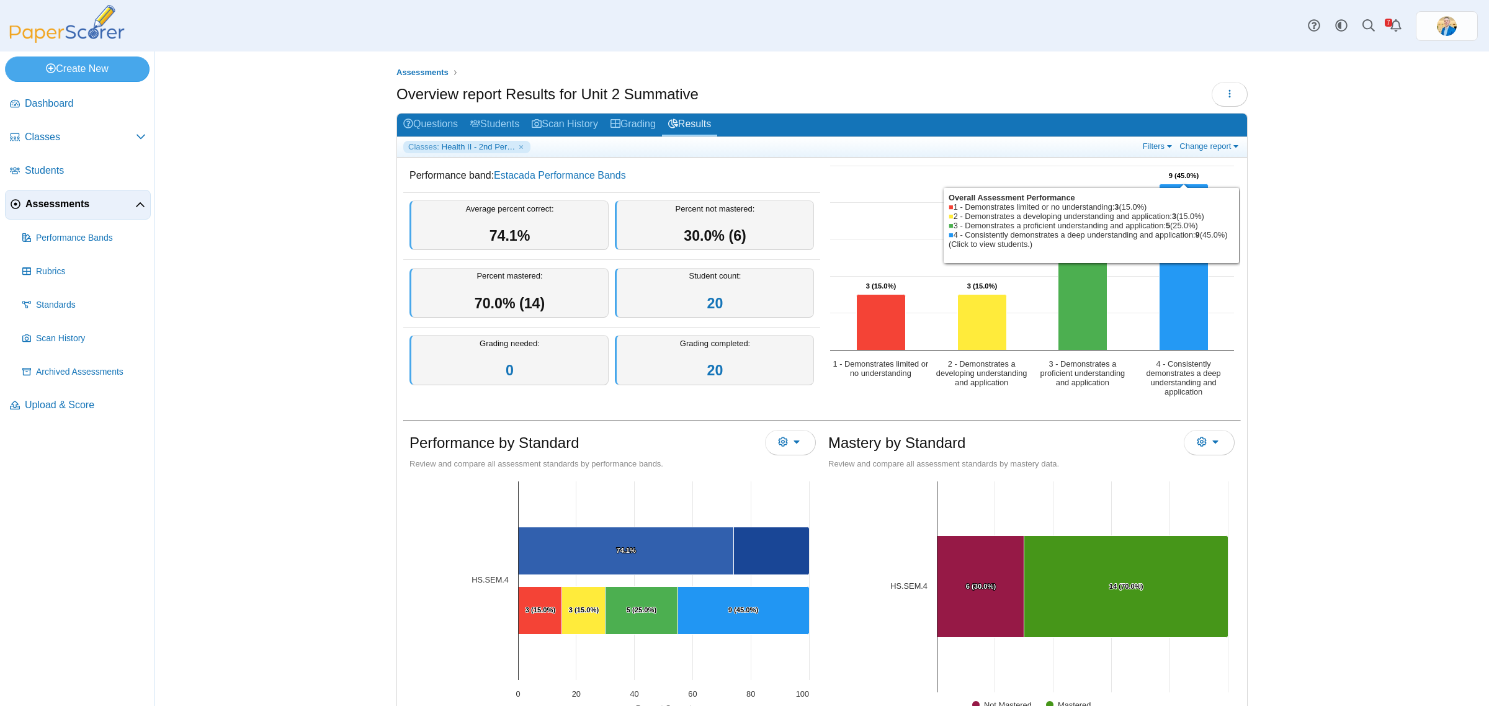
click at [1157, 138] on div "Classes: Health II - 2nd Period Filters Show only: Loading… Change report Selec…" at bounding box center [822, 147] width 850 height 20
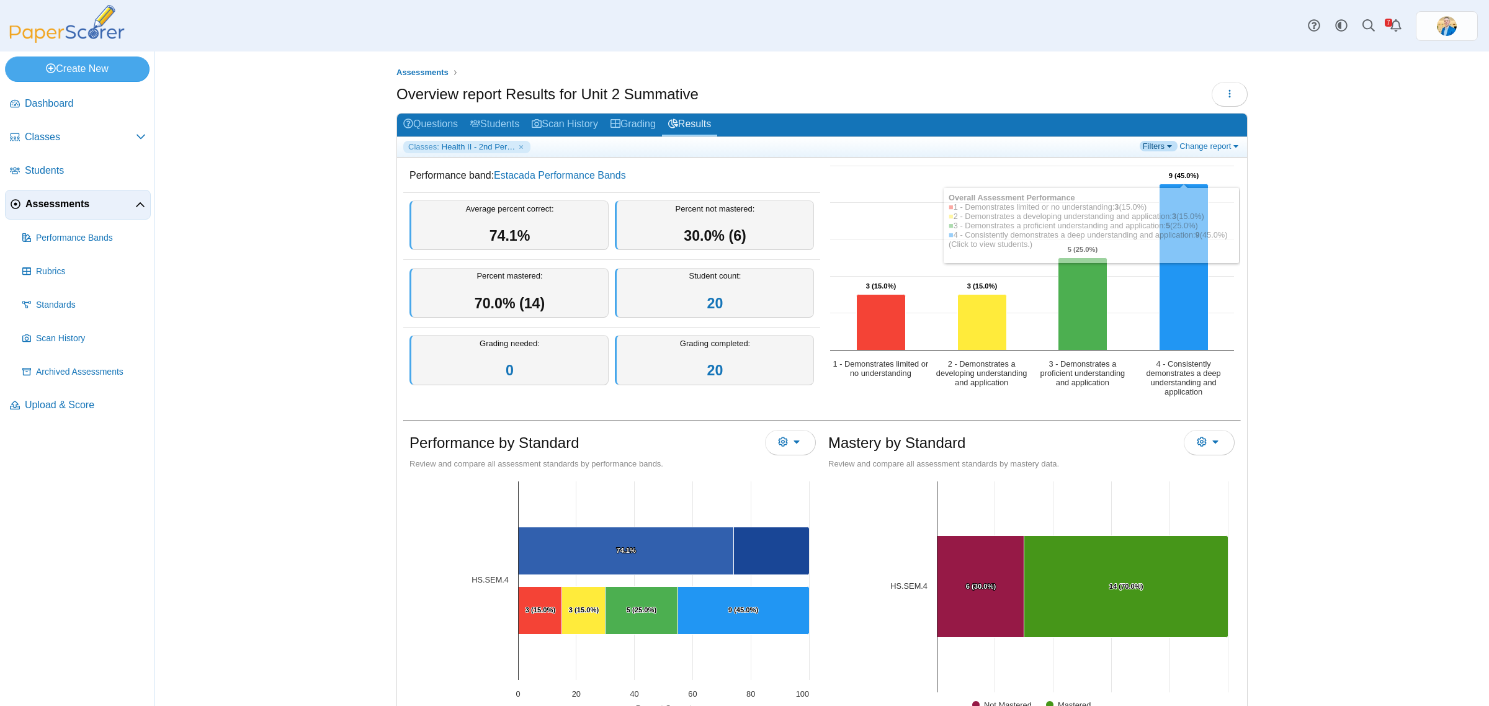
click at [1157, 143] on link "Filters" at bounding box center [1158, 146] width 38 height 11
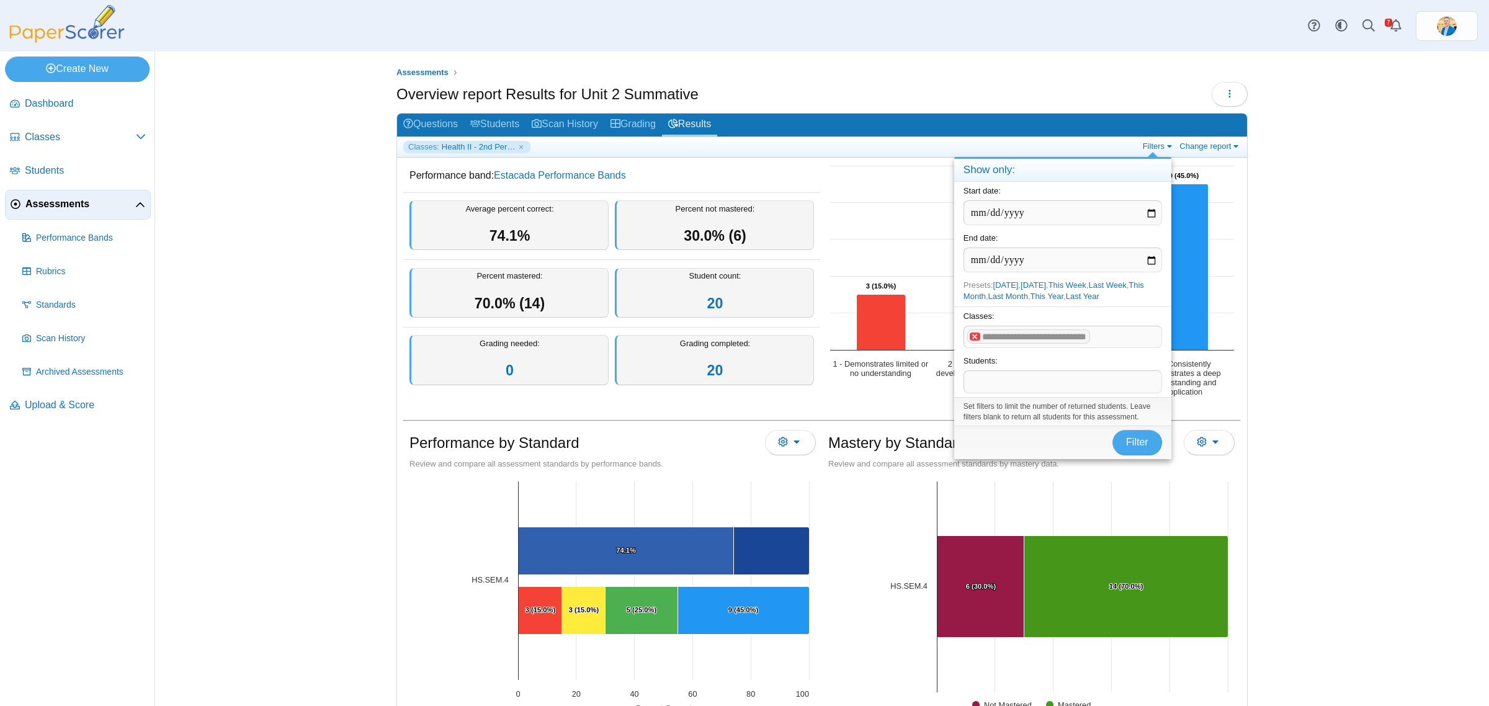
click at [972, 339] on x "remove tag" at bounding box center [974, 336] width 11 height 8
click at [979, 329] on span at bounding box center [1062, 336] width 197 height 21
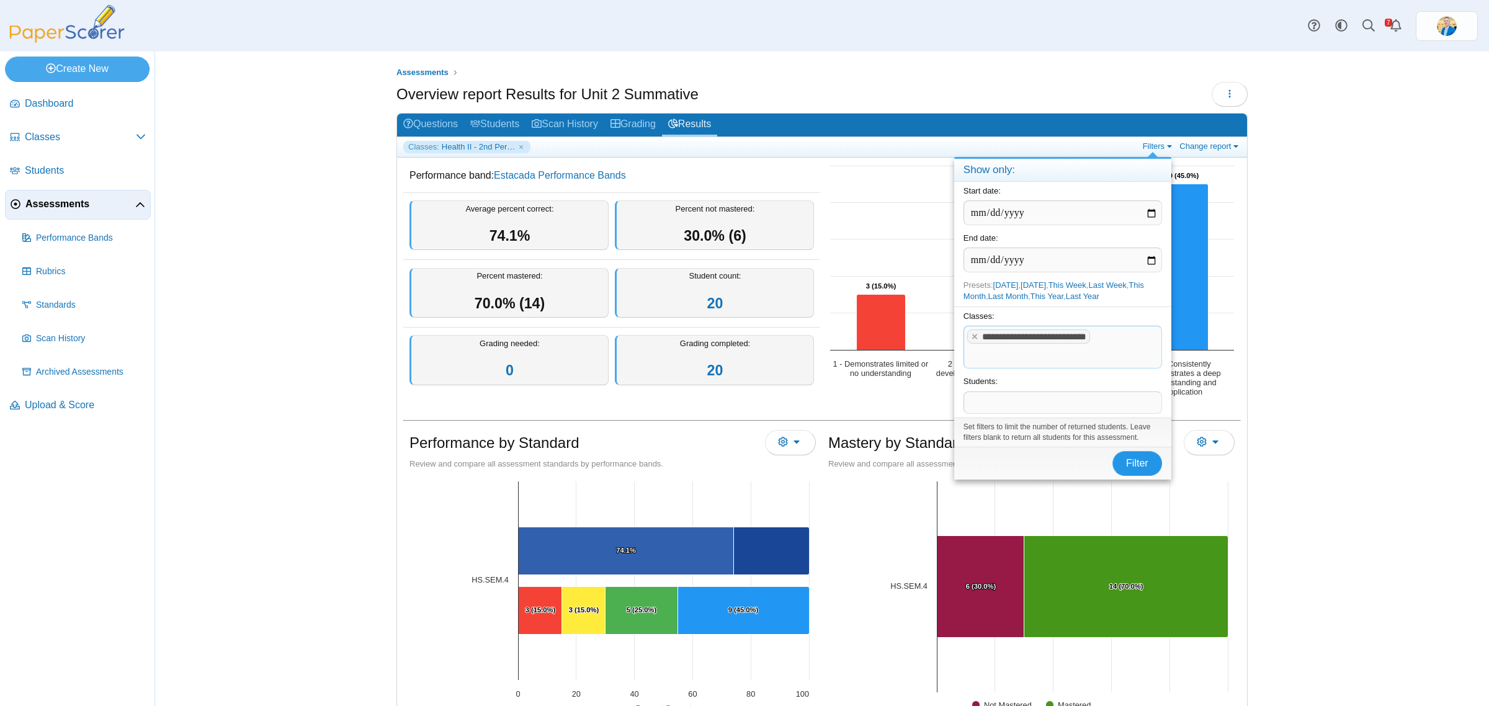
click at [1135, 472] on button "Filter" at bounding box center [1137, 463] width 50 height 25
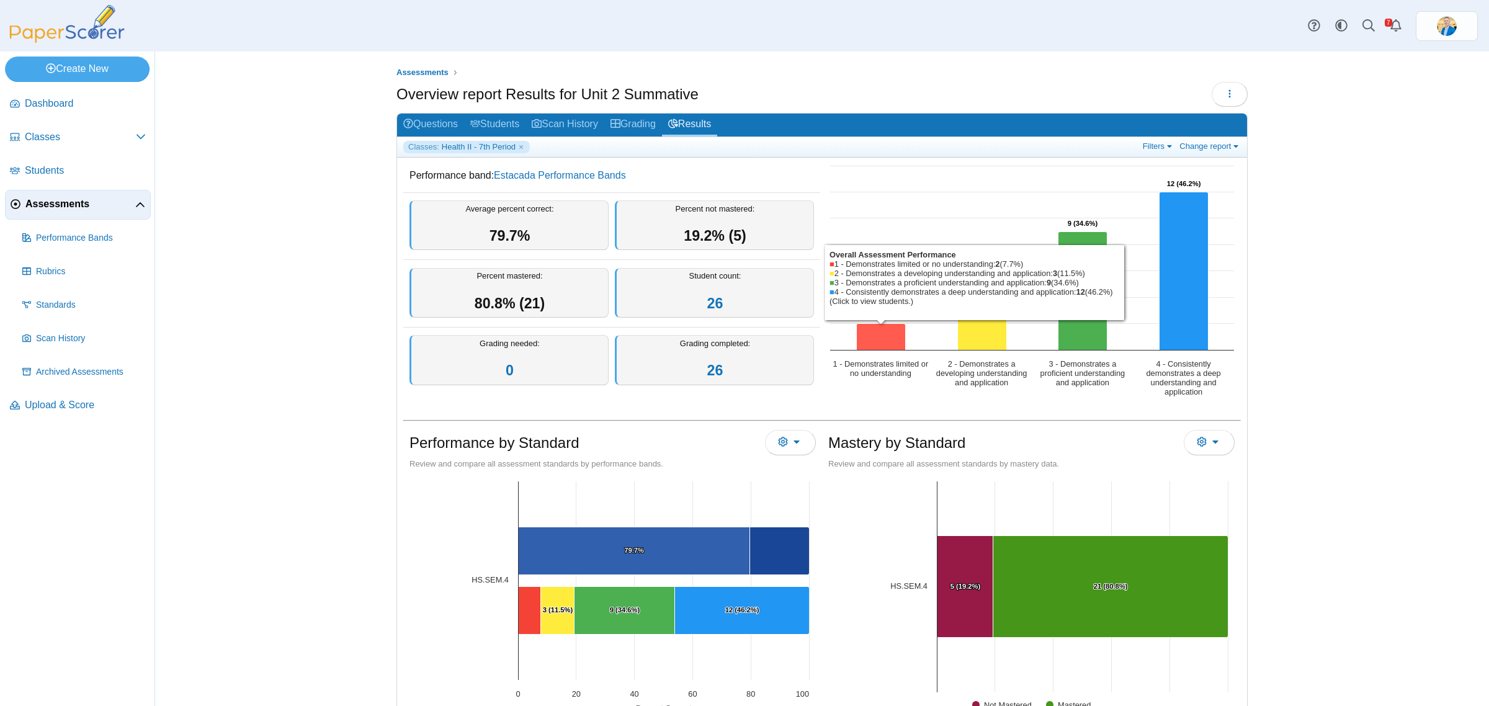
click at [869, 345] on icon "1 - Demonstrates limited or no understanding, 2. Overall Assessment Performance." at bounding box center [881, 337] width 49 height 27
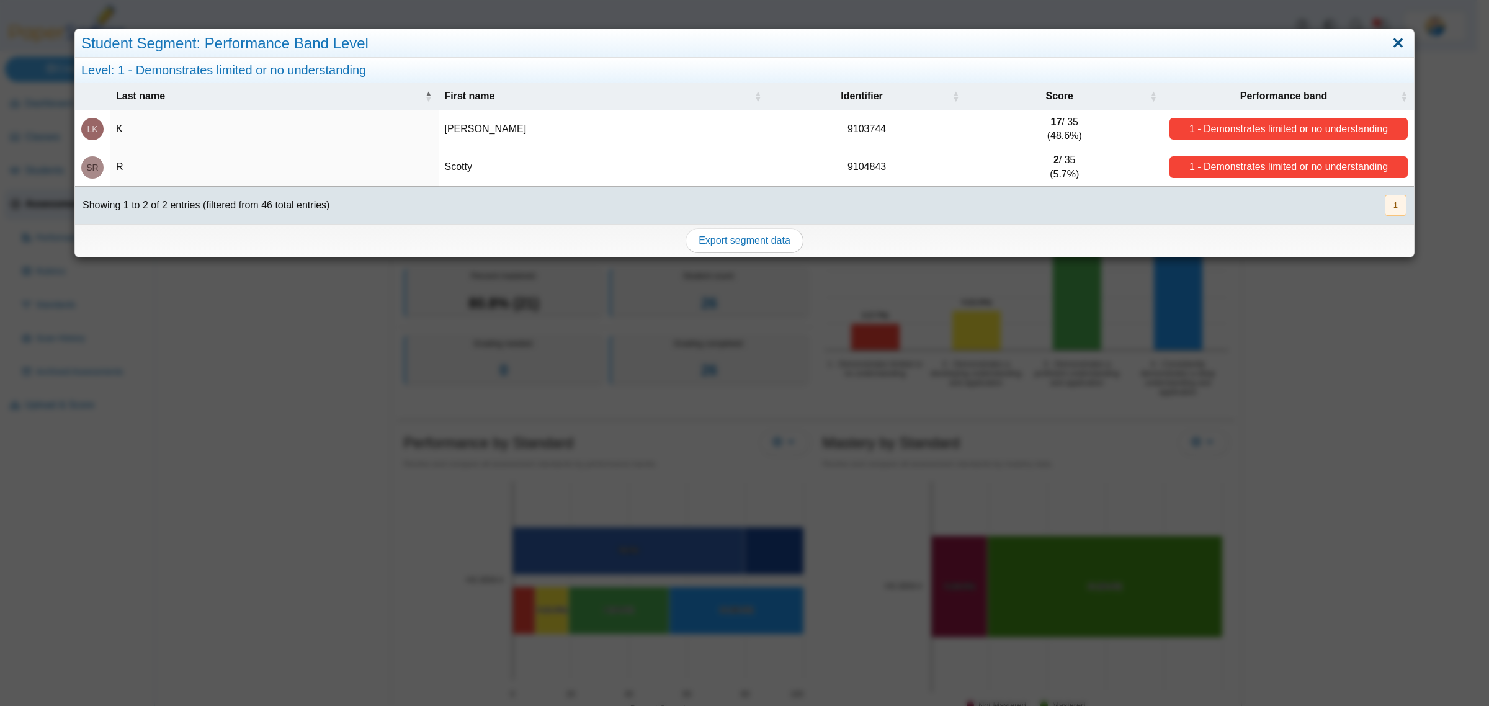
click at [1388, 38] on link "Close" at bounding box center [1397, 43] width 19 height 21
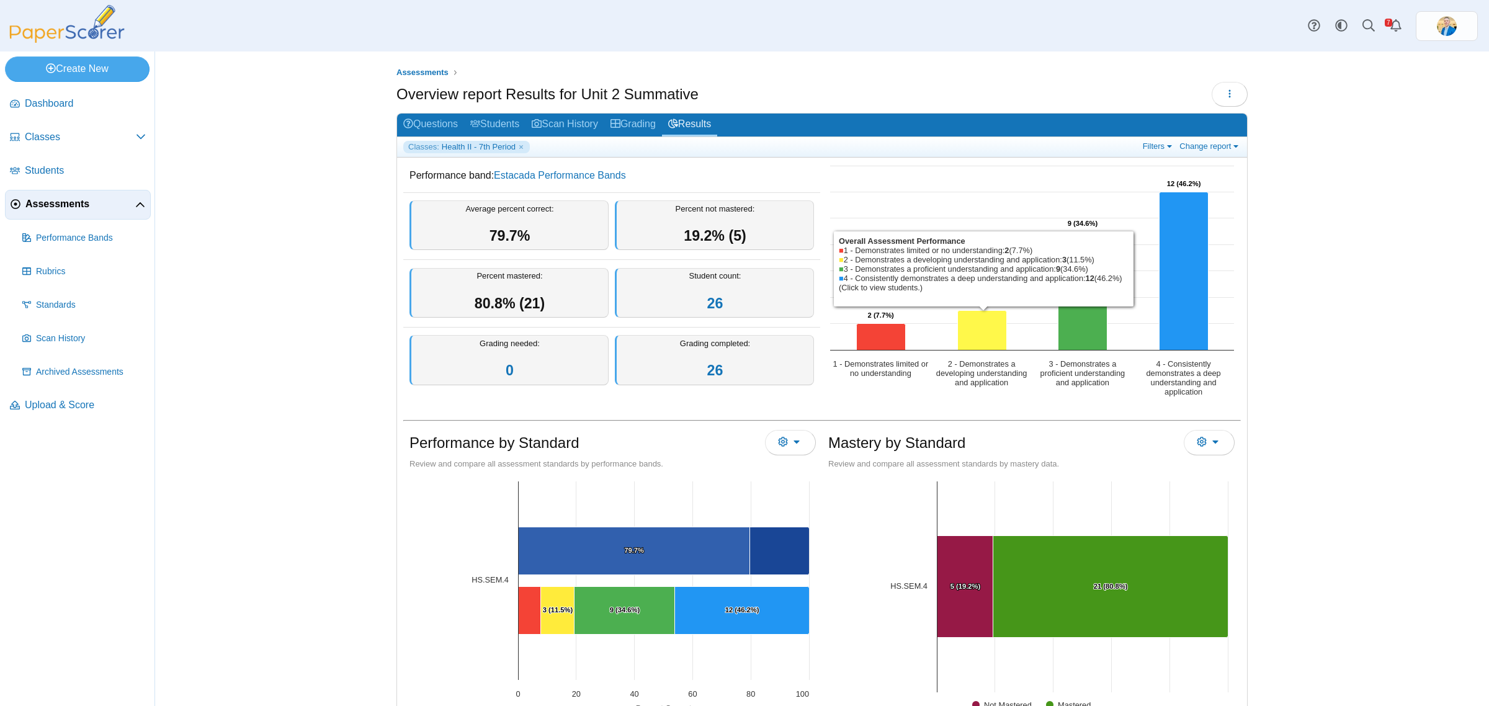
click at [971, 321] on icon "2 - Demonstrates a developing understanding and application, 3. Overall Assessm…" at bounding box center [982, 331] width 49 height 40
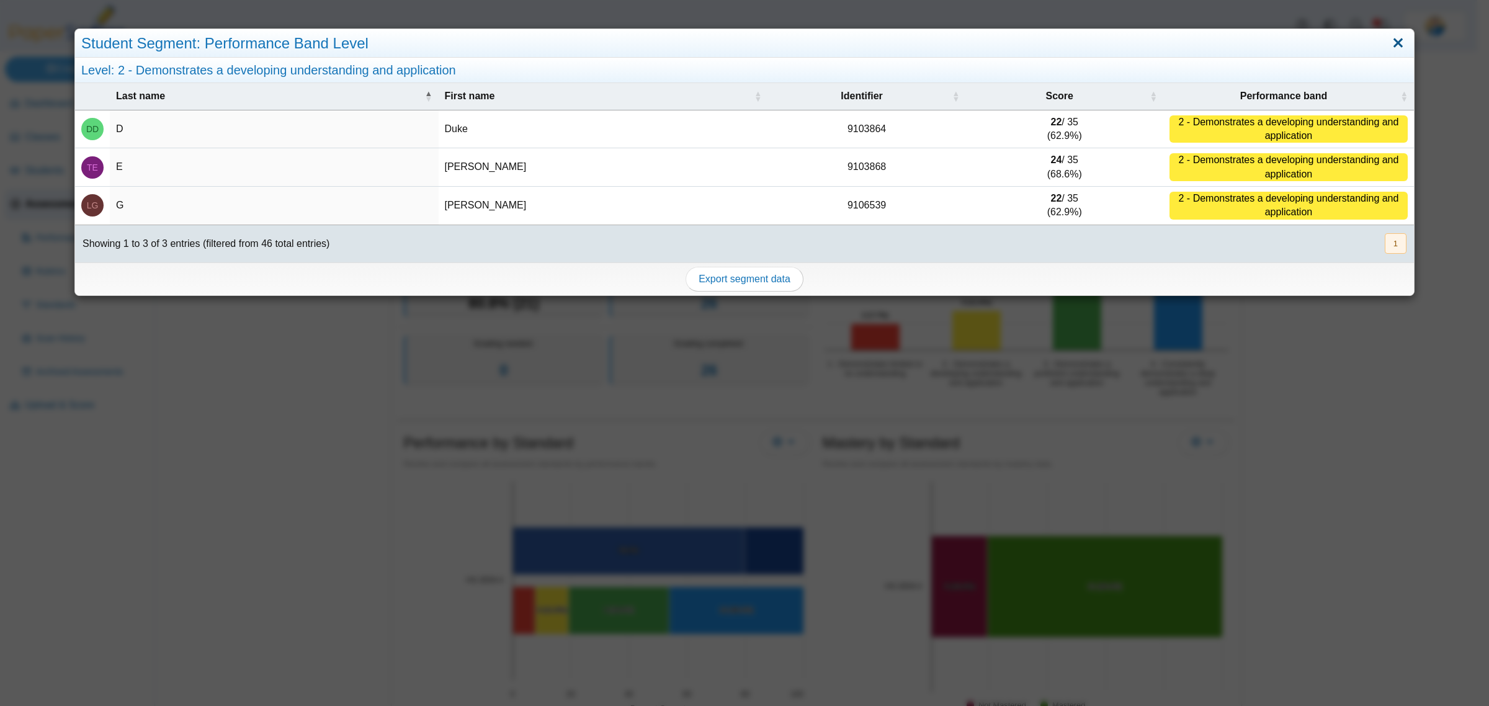
click at [1388, 45] on link "Close" at bounding box center [1397, 43] width 19 height 21
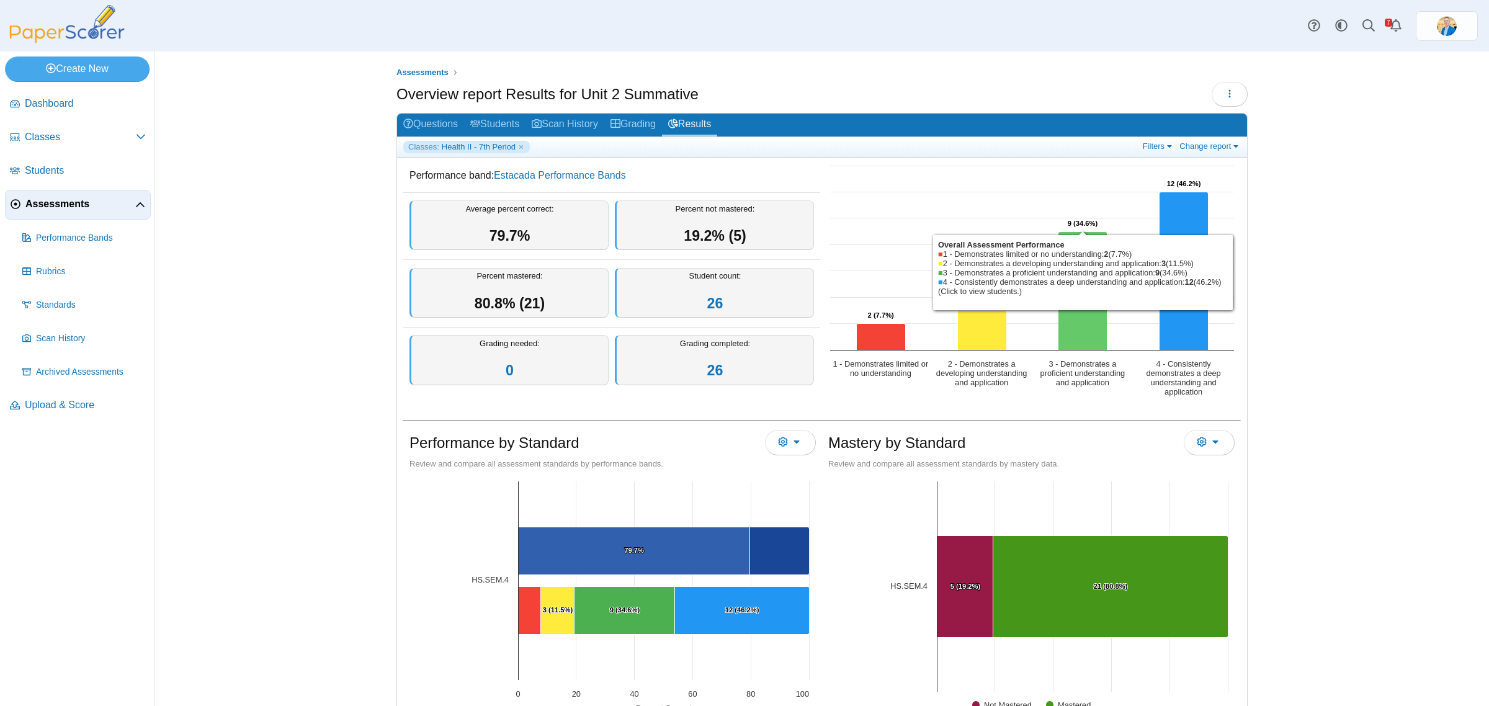
click at [1069, 308] on icon "3 - Demonstrates a proficient understanding and application, 9. Overall Assessm…" at bounding box center [1082, 291] width 49 height 118
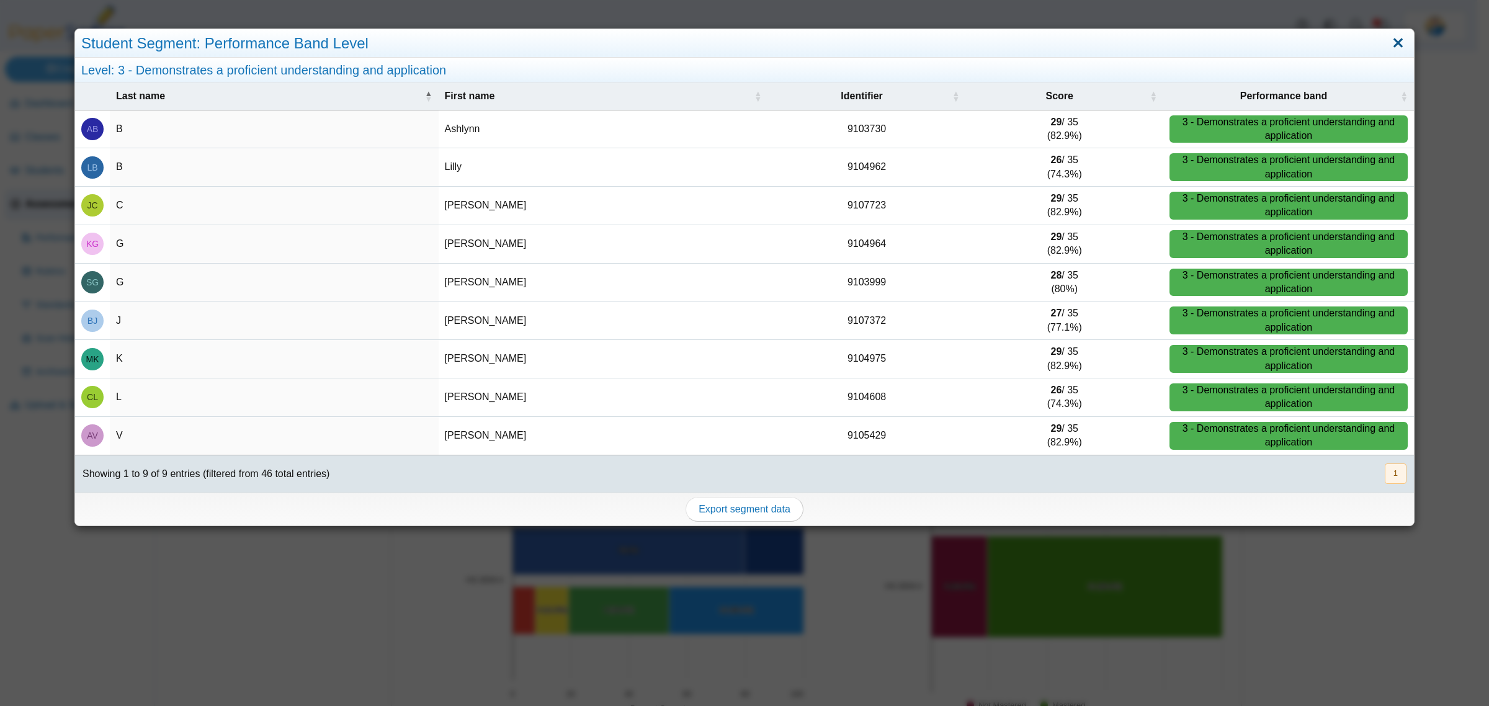
click at [1388, 42] on link "Close" at bounding box center [1397, 43] width 19 height 21
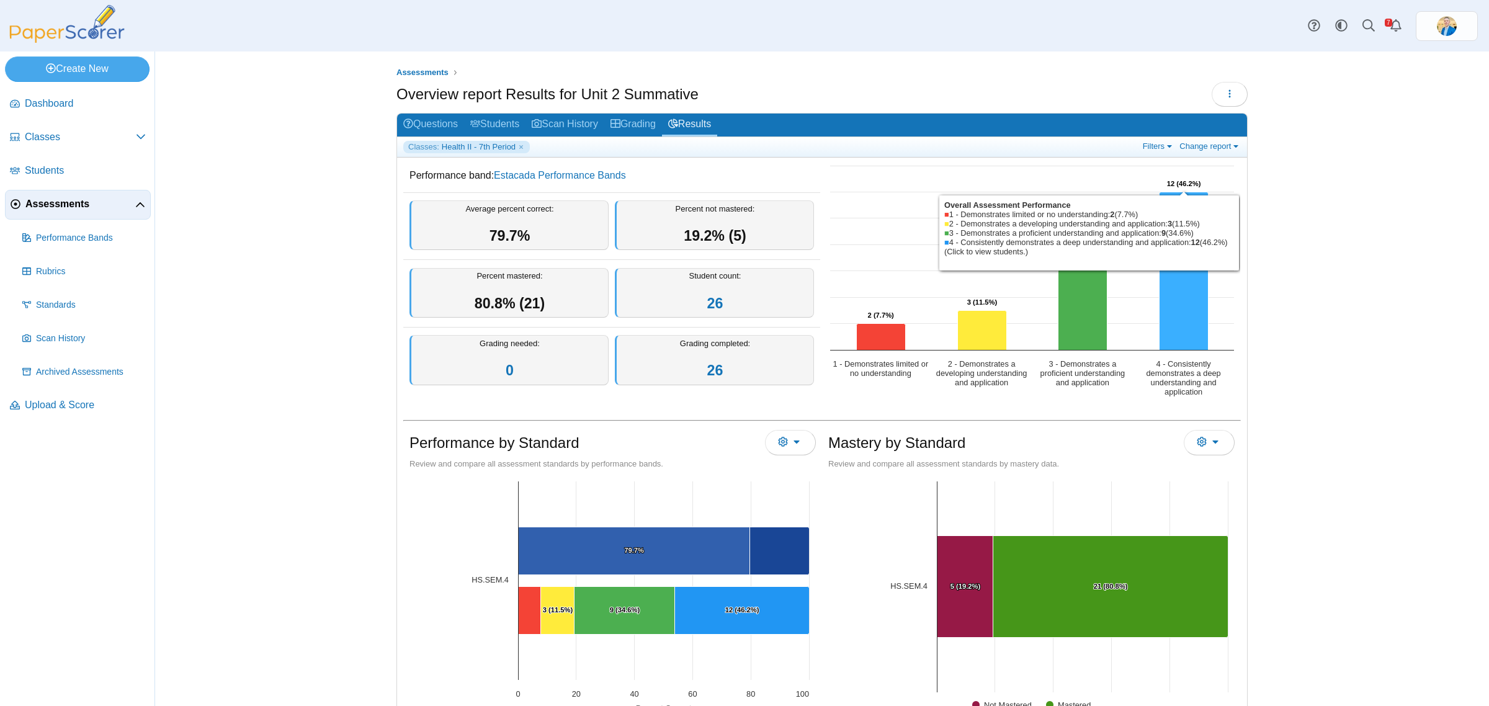
click at [1182, 308] on icon "4 - Consistently demonstrates a deep understanding and application, 12. Overall…" at bounding box center [1183, 271] width 49 height 158
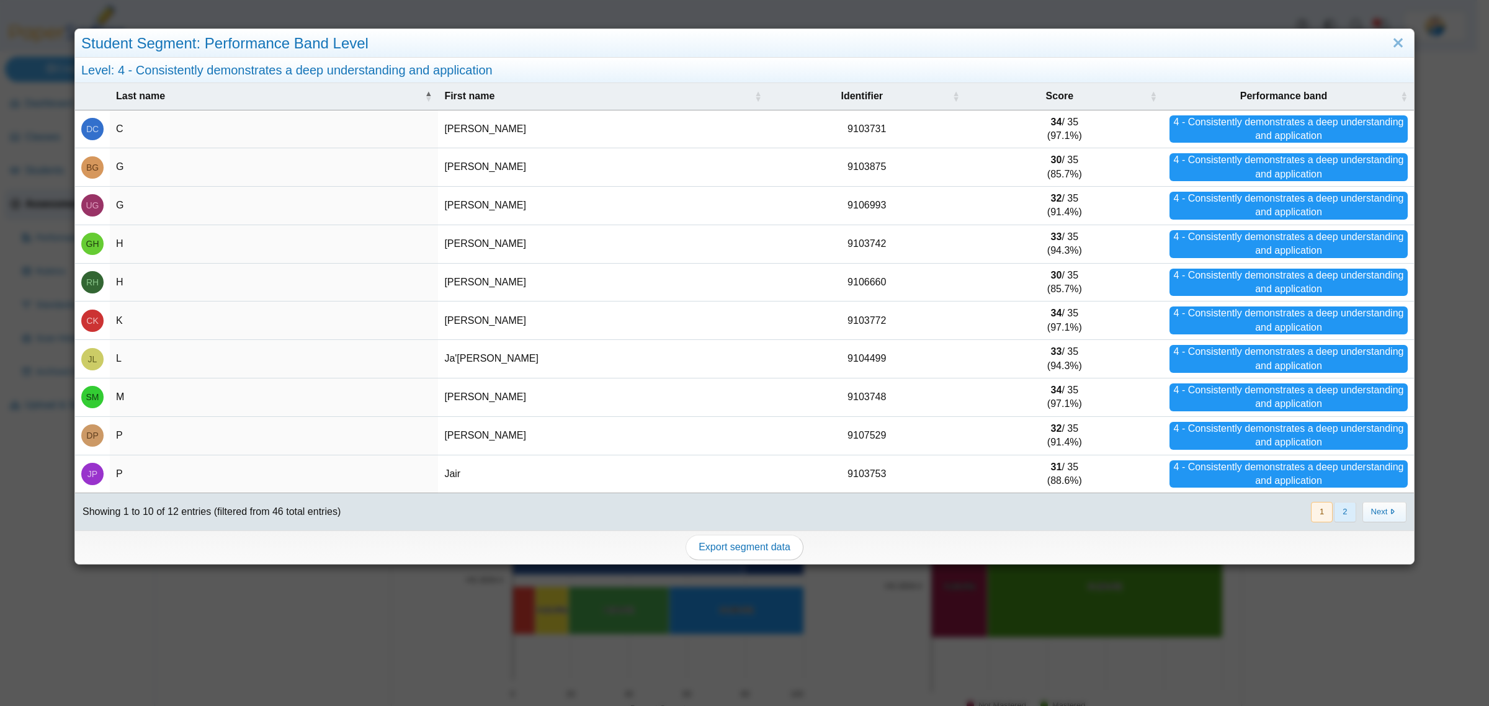
click at [1334, 510] on button "2" at bounding box center [1345, 512] width 22 height 20
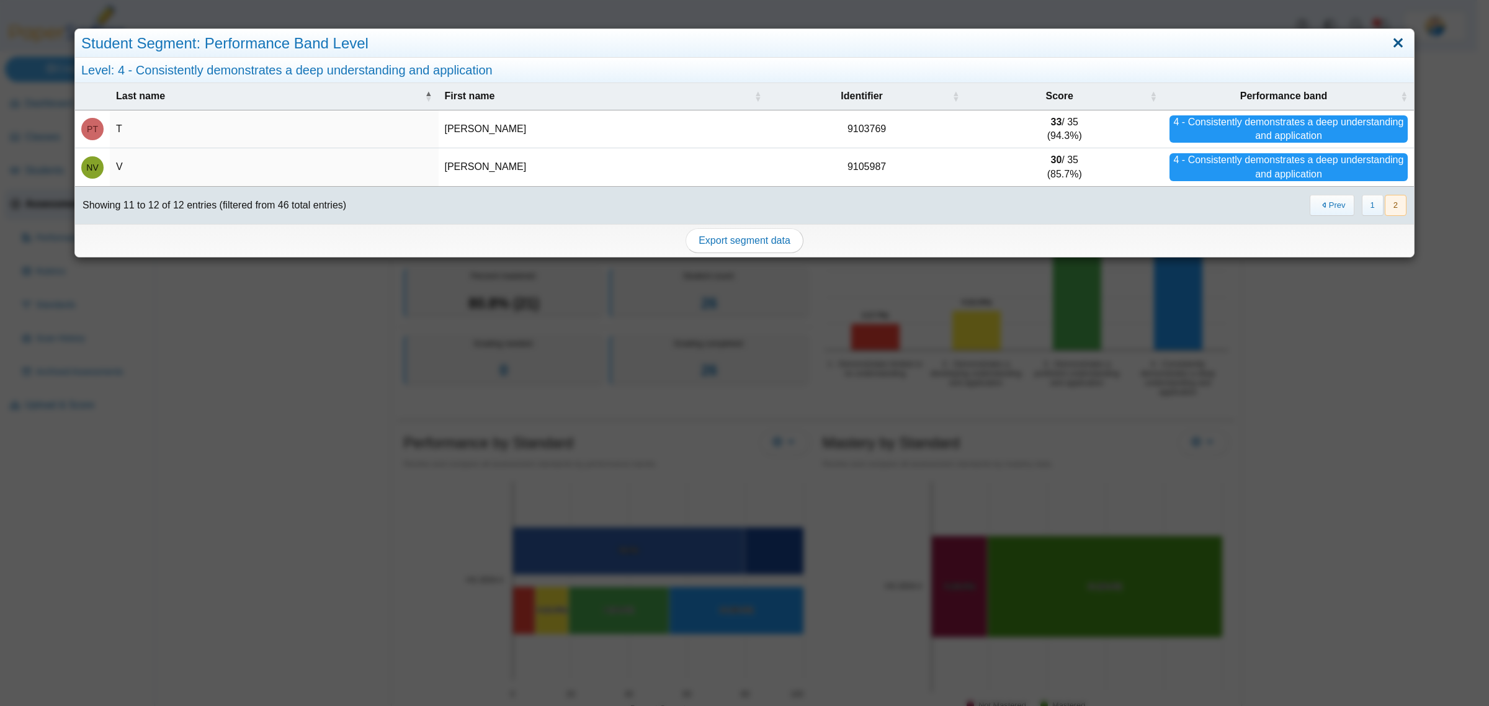
click at [1388, 43] on link "Close" at bounding box center [1397, 43] width 19 height 21
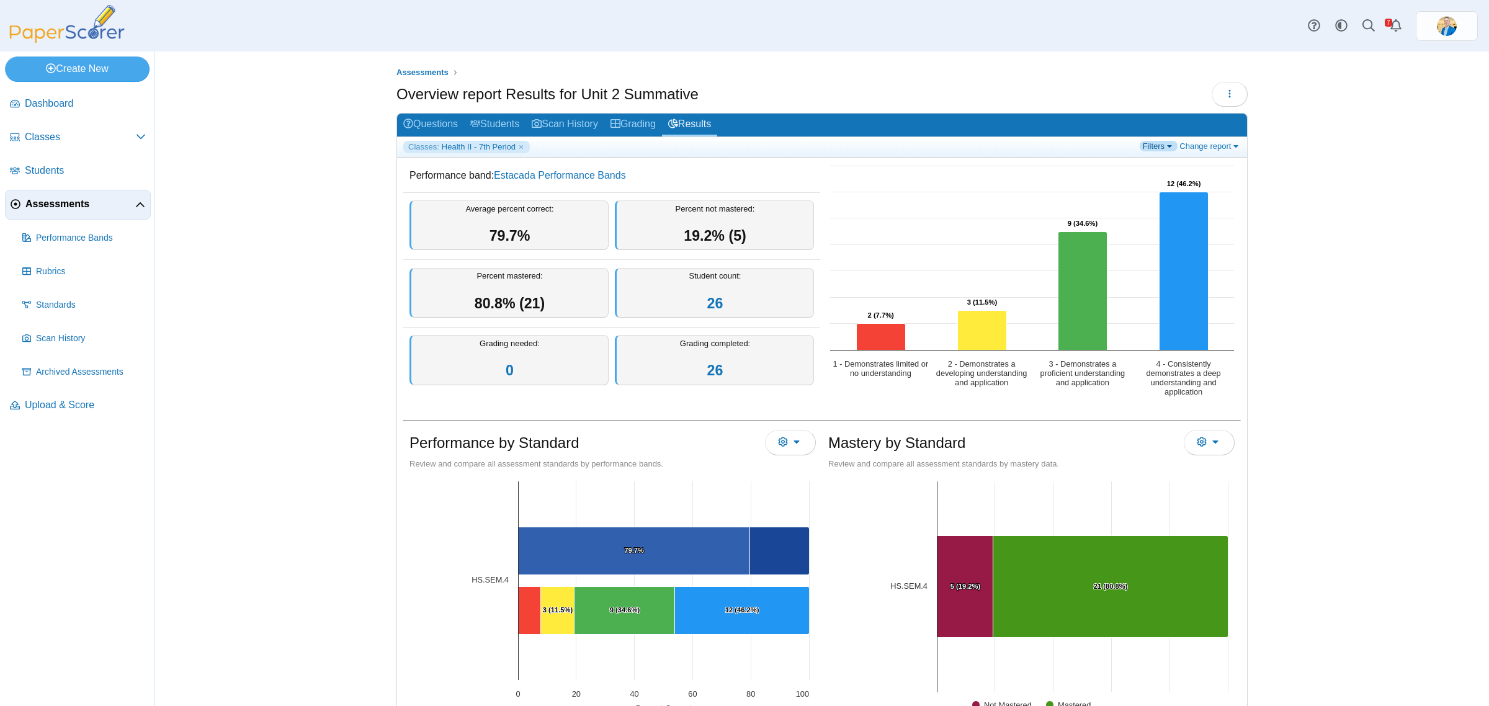
click at [1164, 149] on link "Filters" at bounding box center [1158, 146] width 38 height 11
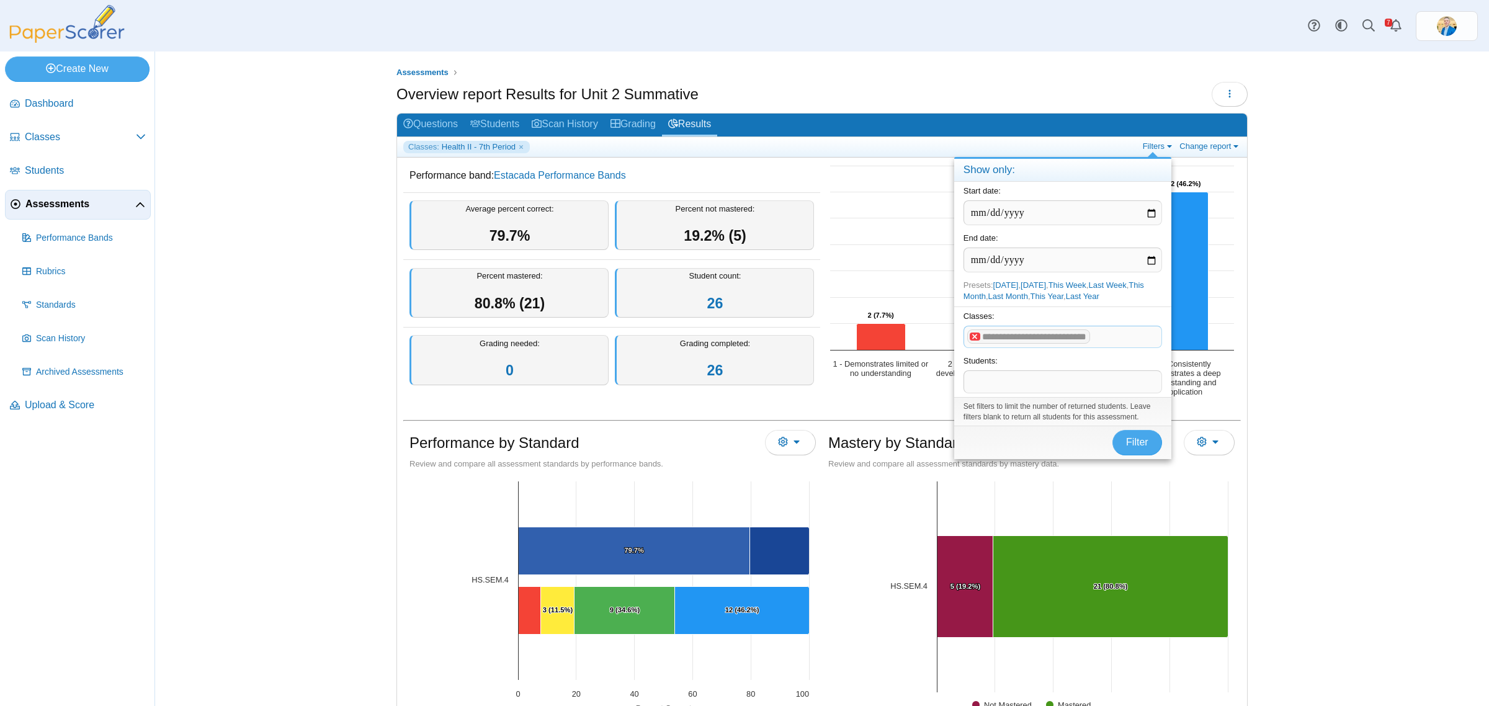
click at [974, 335] on x "remove tag" at bounding box center [974, 336] width 11 height 8
click at [1141, 437] on span "Filter" at bounding box center [1137, 442] width 22 height 11
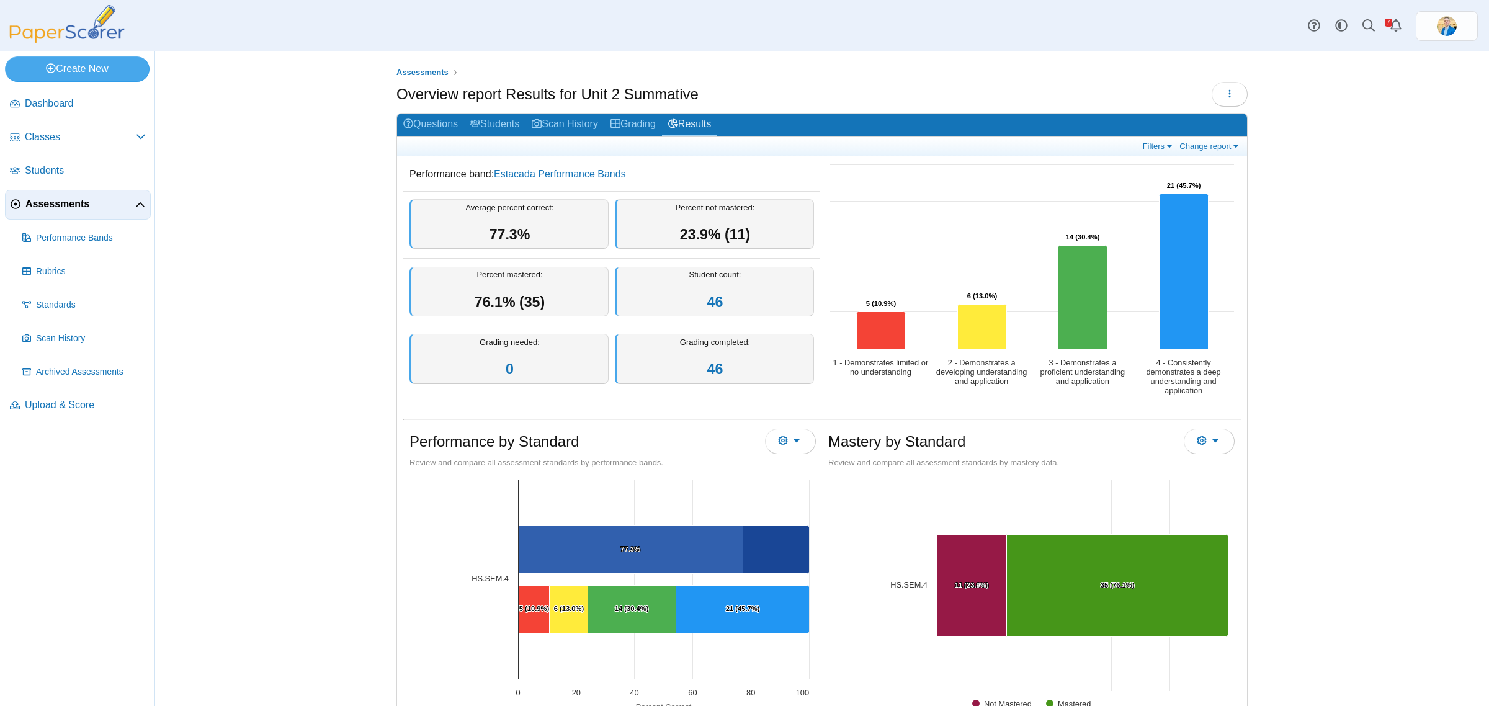
click at [61, 205] on span "Assessments" at bounding box center [80, 204] width 110 height 14
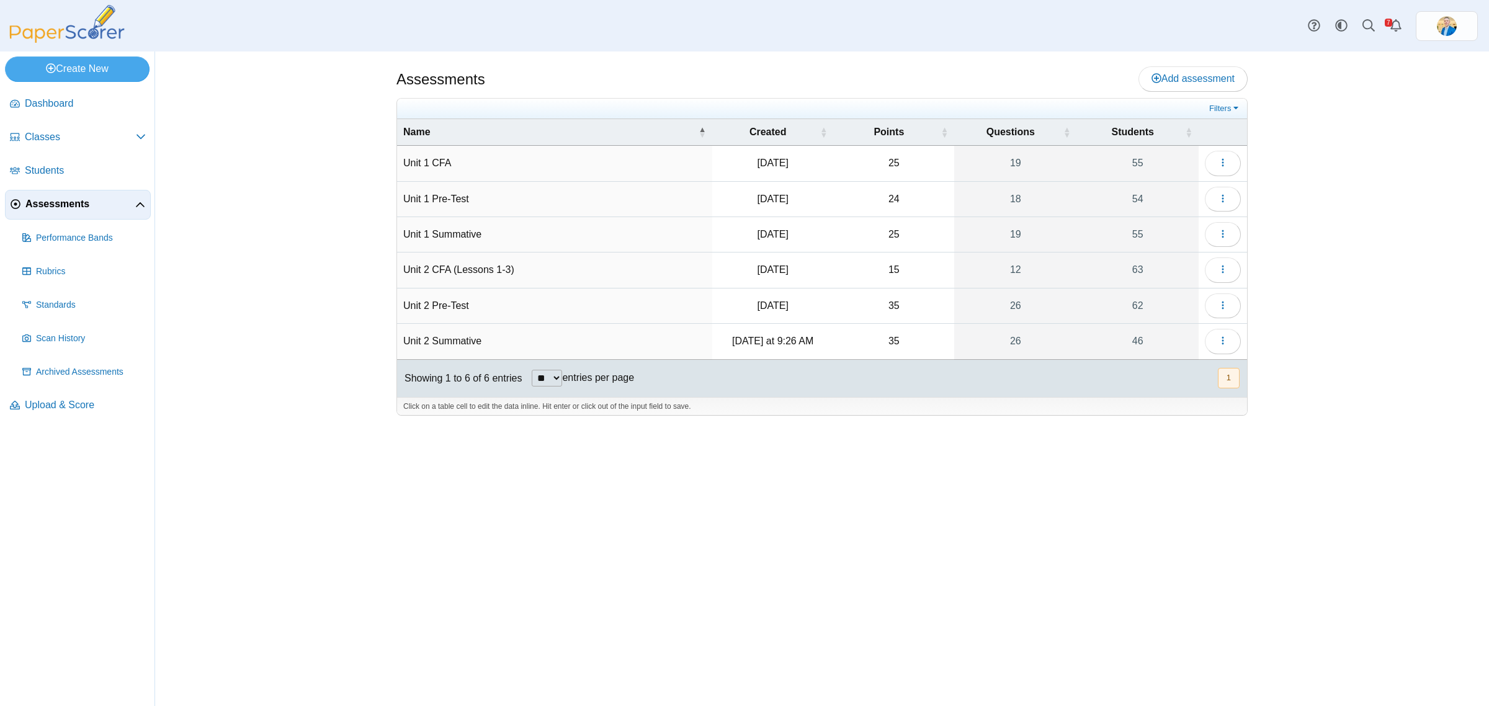
click at [437, 306] on td "Unit 2 Pre-Test" at bounding box center [554, 305] width 315 height 35
click at [1132, 308] on link "62" at bounding box center [1138, 305] width 122 height 35
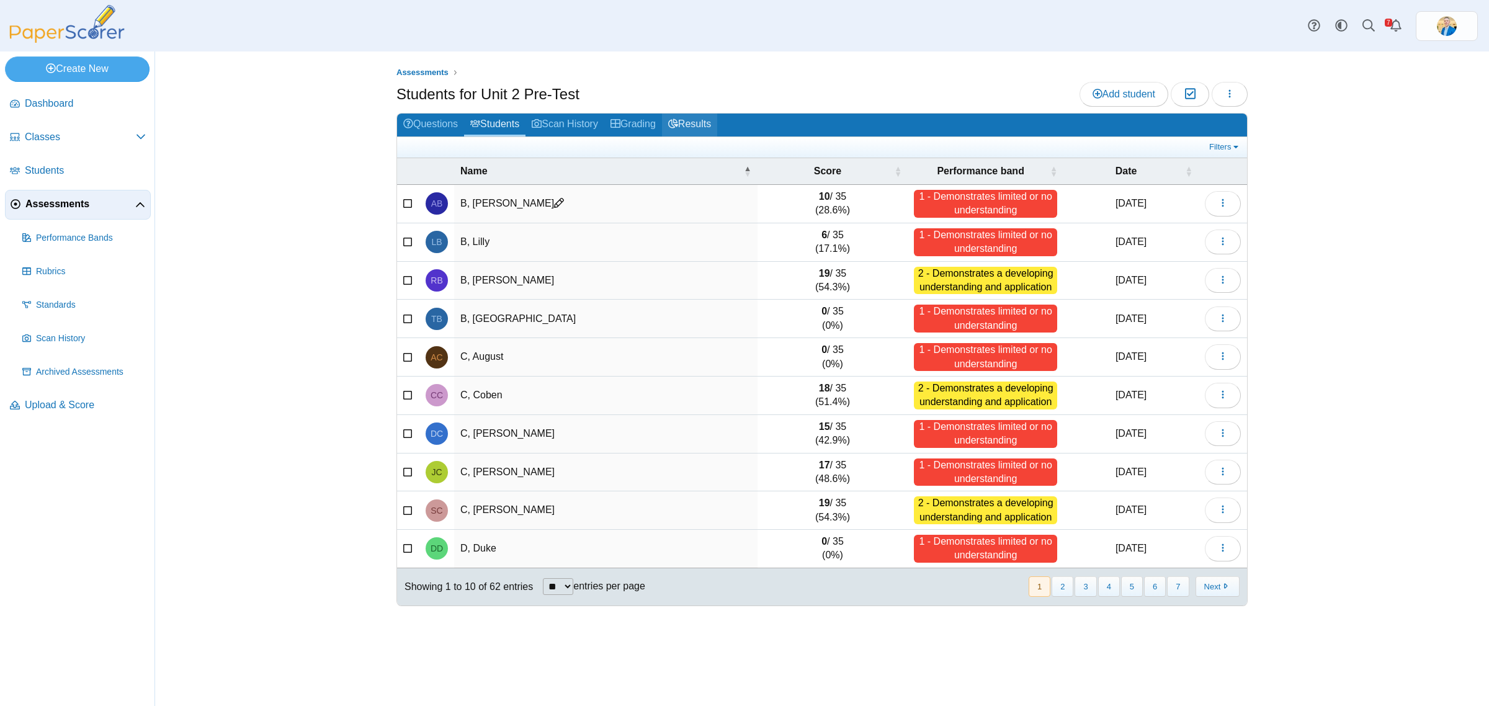
click at [710, 123] on link "Results" at bounding box center [689, 125] width 55 height 23
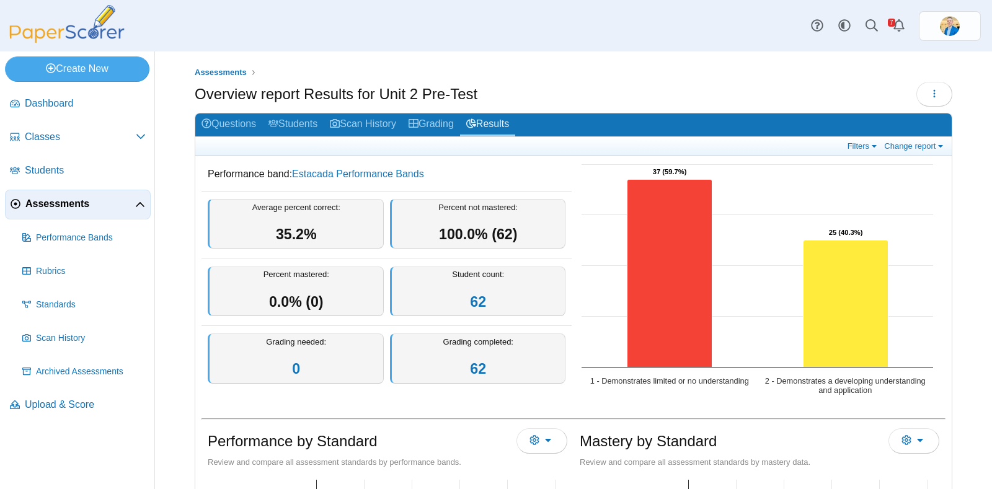
click at [71, 203] on span "Assessments" at bounding box center [80, 204] width 110 height 14
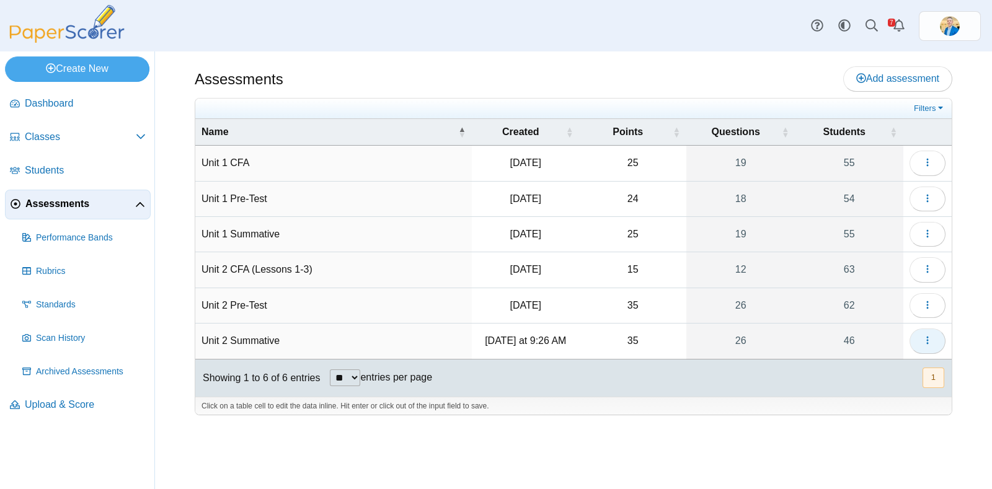
click at [931, 337] on icon "button" at bounding box center [928, 341] width 10 height 10
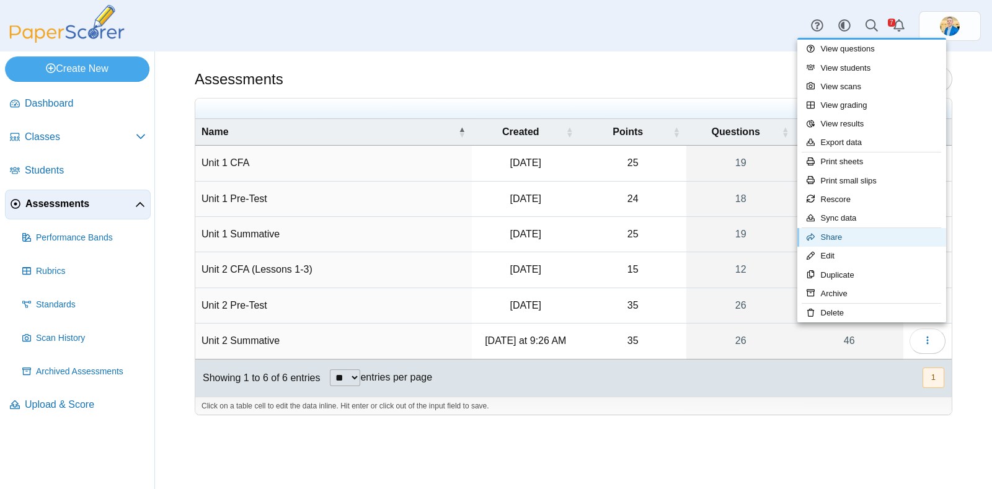
click at [836, 237] on link "Share" at bounding box center [872, 237] width 149 height 19
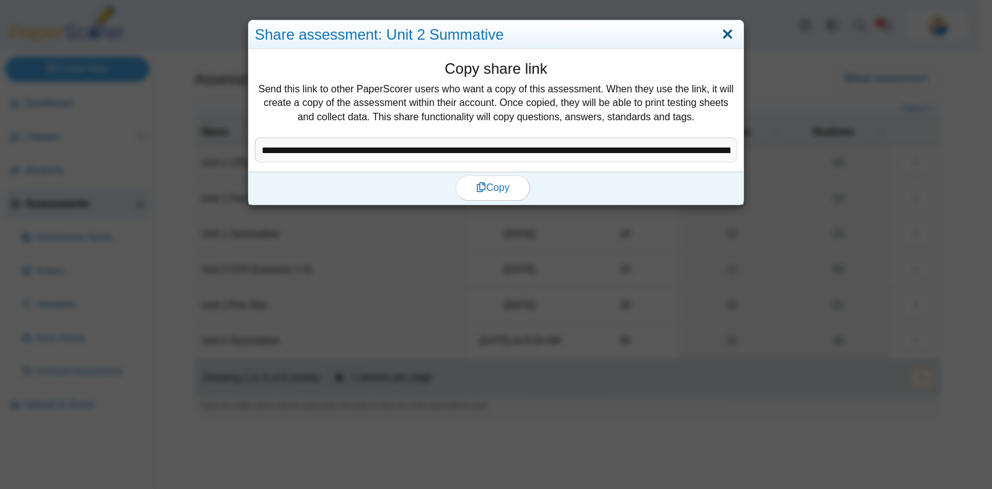
click at [718, 38] on link "Close" at bounding box center [727, 34] width 19 height 21
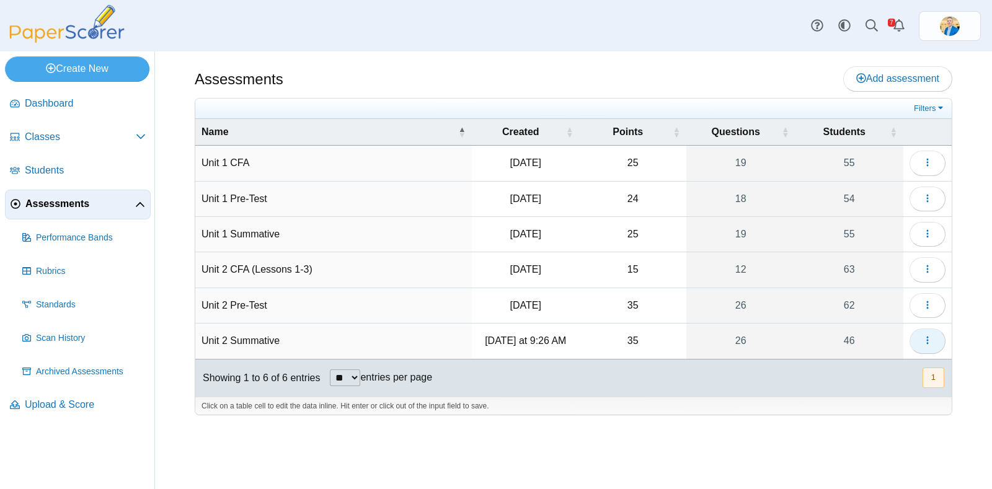
click at [919, 331] on button "button" at bounding box center [928, 341] width 36 height 25
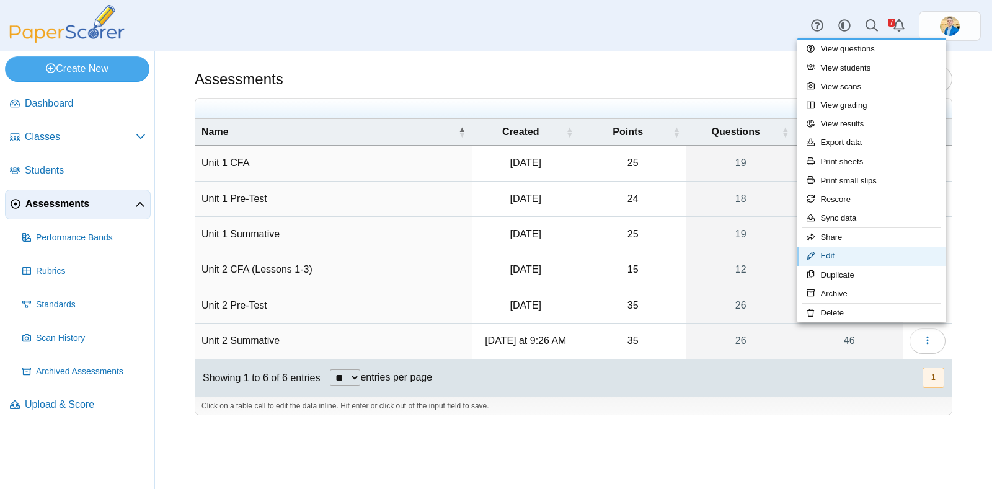
click at [847, 258] on link "Edit" at bounding box center [872, 256] width 149 height 19
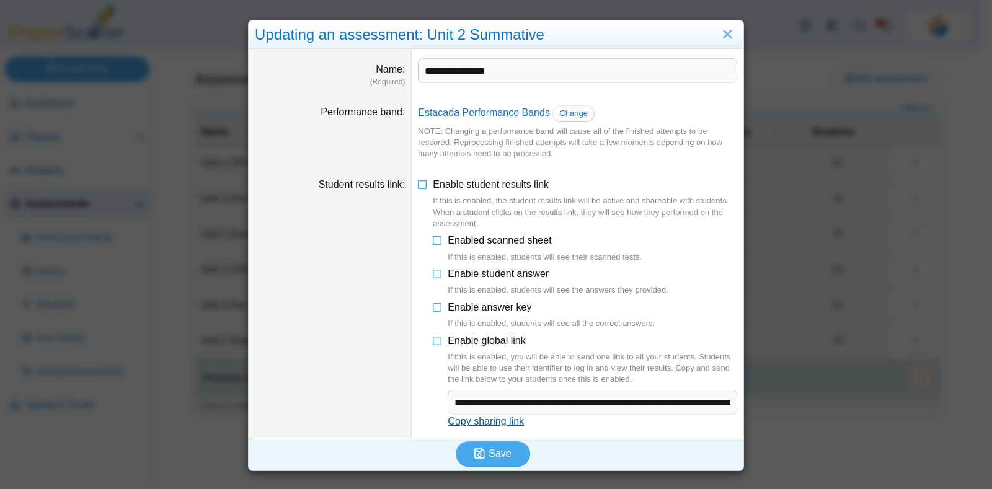
click at [477, 422] on link "Copy sharing link" at bounding box center [486, 421] width 76 height 11
type textarea "**********"
click at [483, 423] on link "Copy sharing link" at bounding box center [486, 421] width 76 height 11
